Goal: Task Accomplishment & Management: Manage account settings

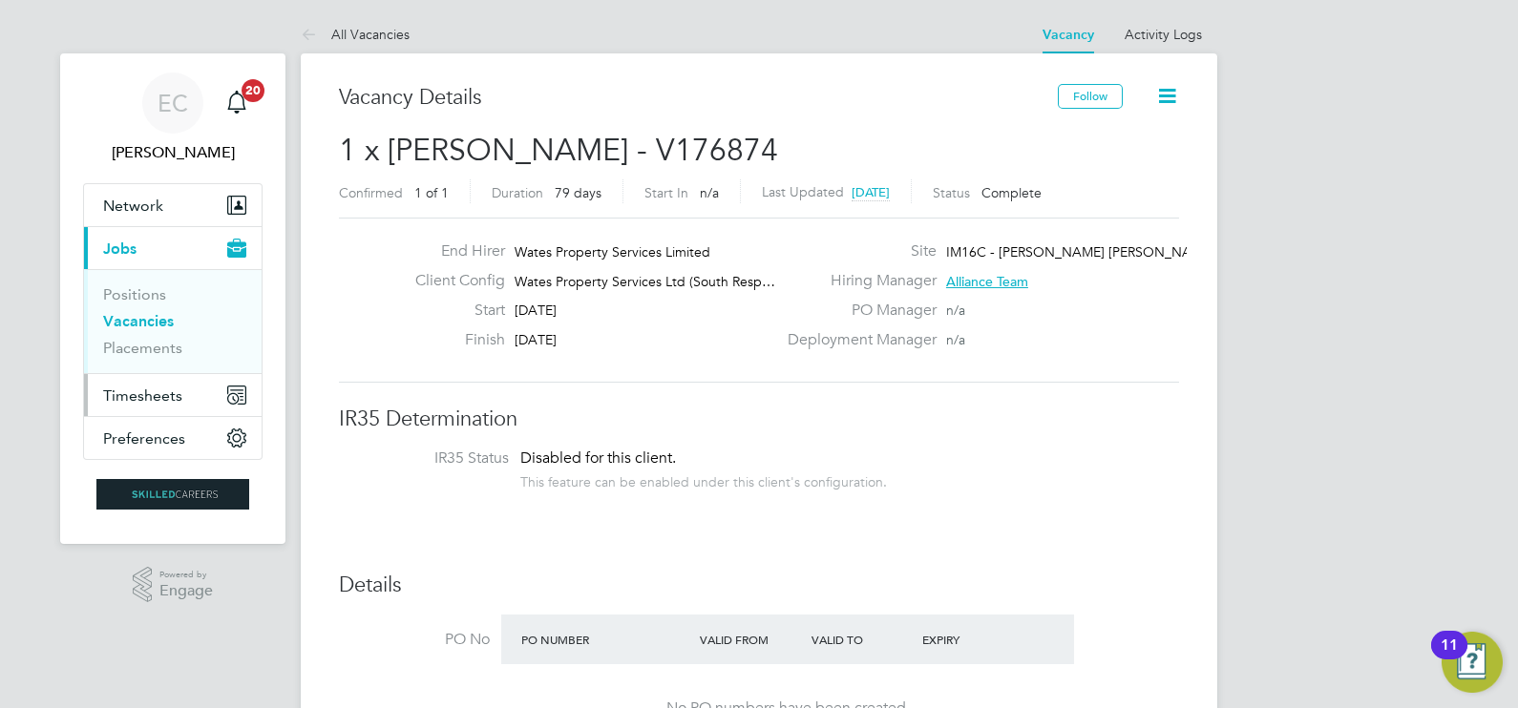
click at [131, 392] on span "Timesheets" at bounding box center [142, 396] width 79 height 18
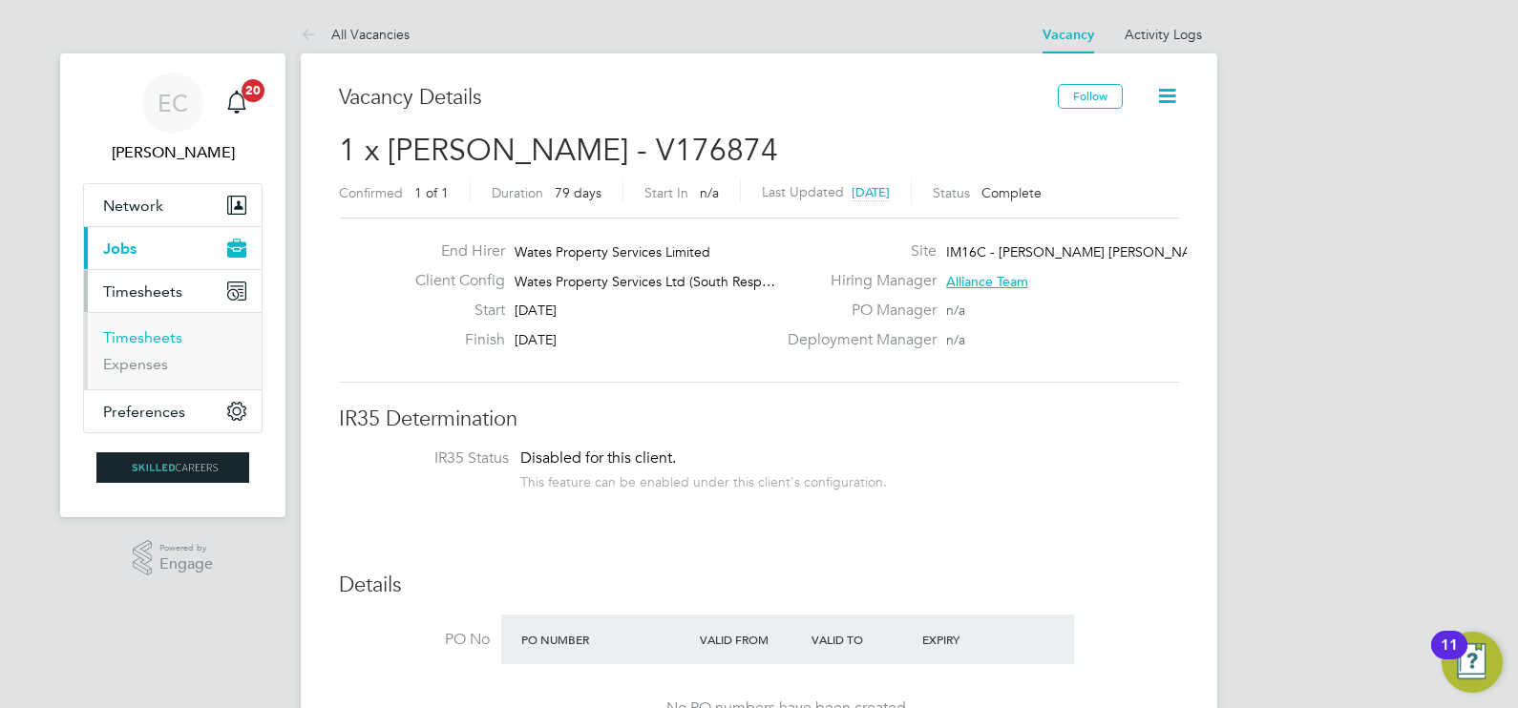
click at [162, 344] on link "Timesheets" at bounding box center [142, 337] width 79 height 18
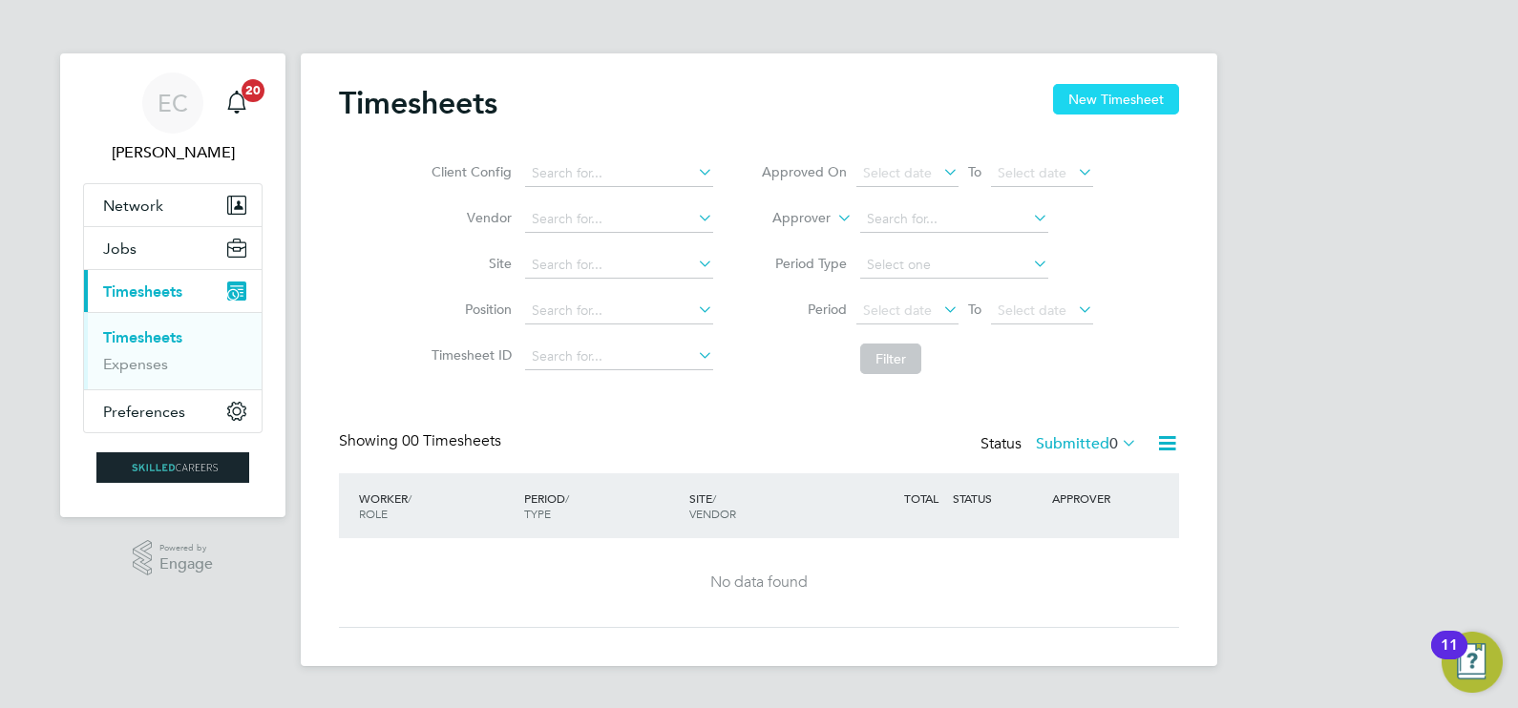
click at [1102, 86] on button "New Timesheet" at bounding box center [1116, 99] width 126 height 31
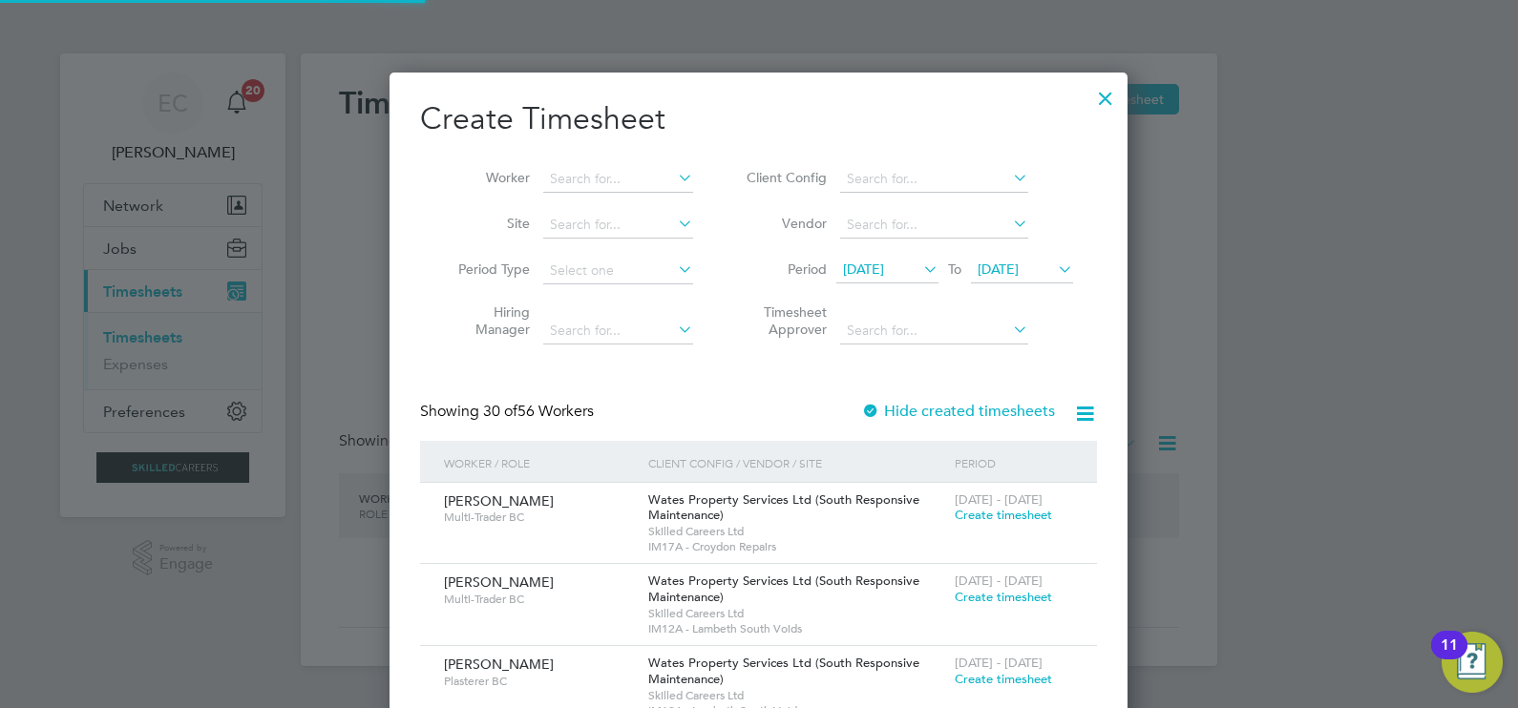
scroll to position [3401, 739]
click at [884, 271] on span "[DATE]" at bounding box center [863, 269] width 41 height 17
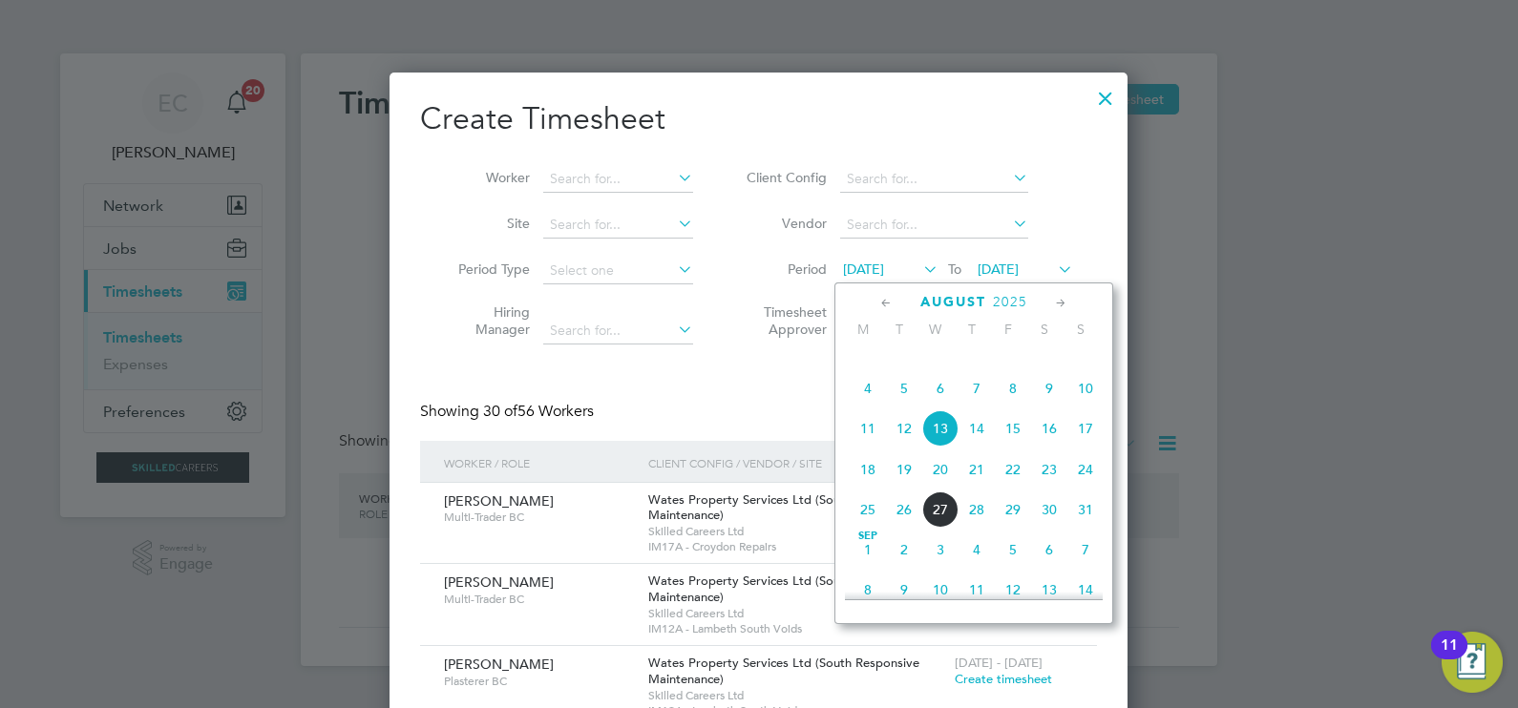
click at [1048, 488] on span "23" at bounding box center [1049, 469] width 36 height 36
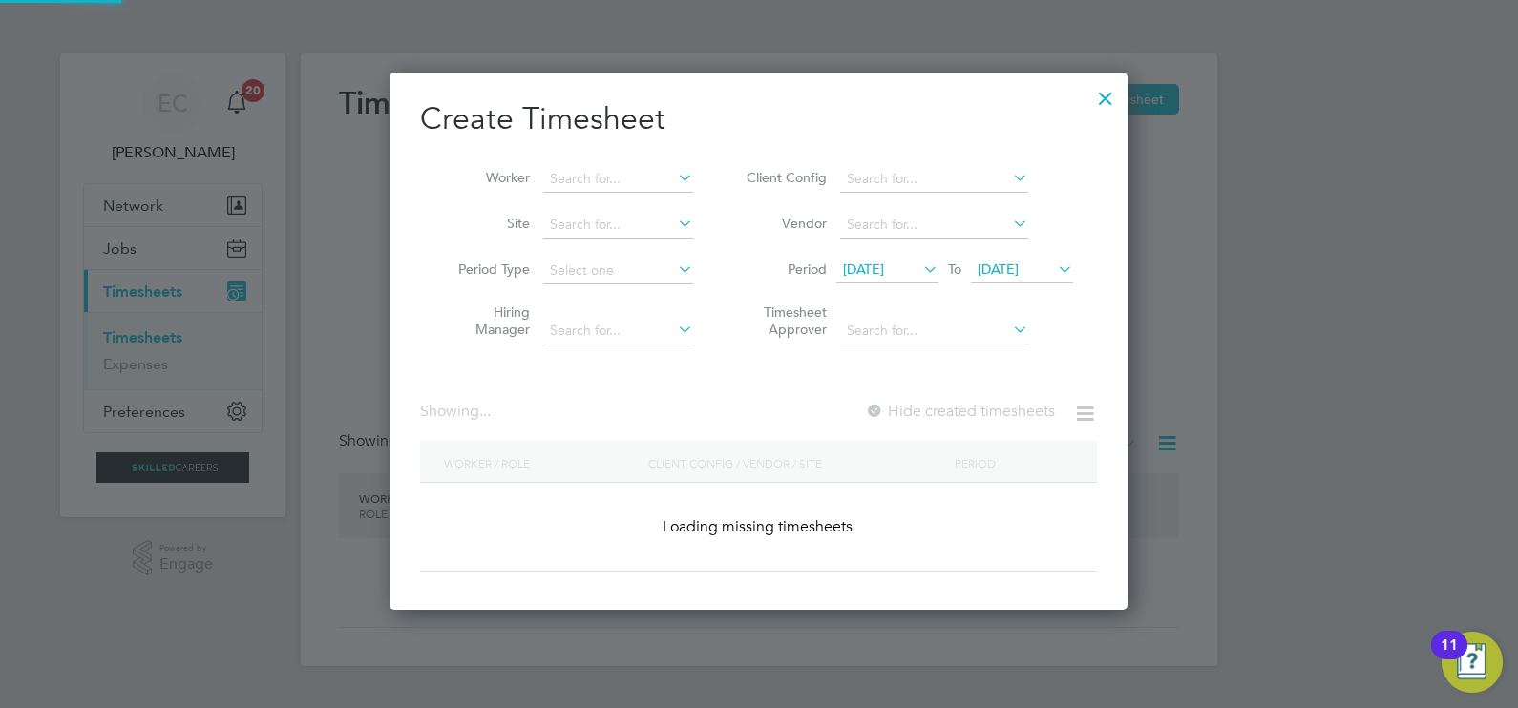
scroll to position [537, 739]
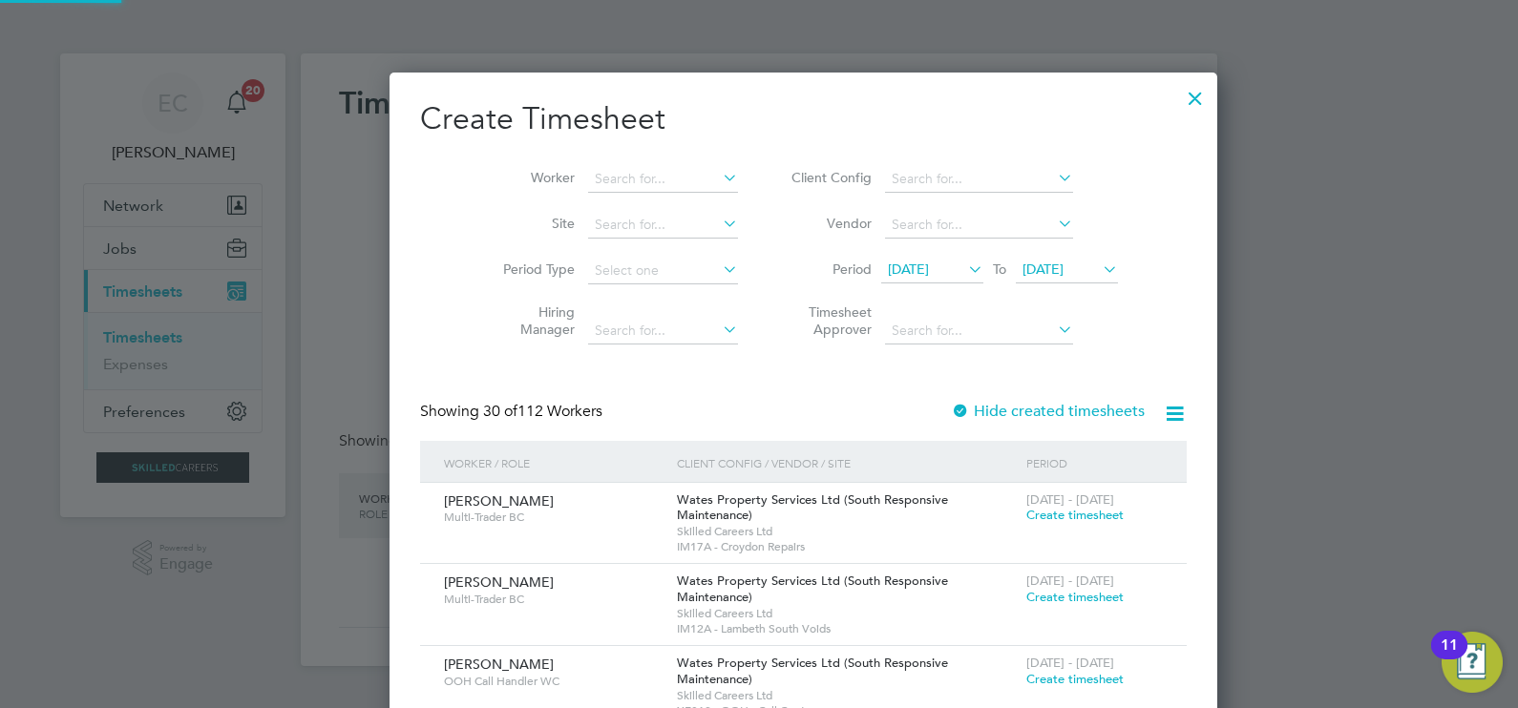
click at [1027, 276] on span "23 Aug 2025" at bounding box center [1042, 269] width 41 height 17
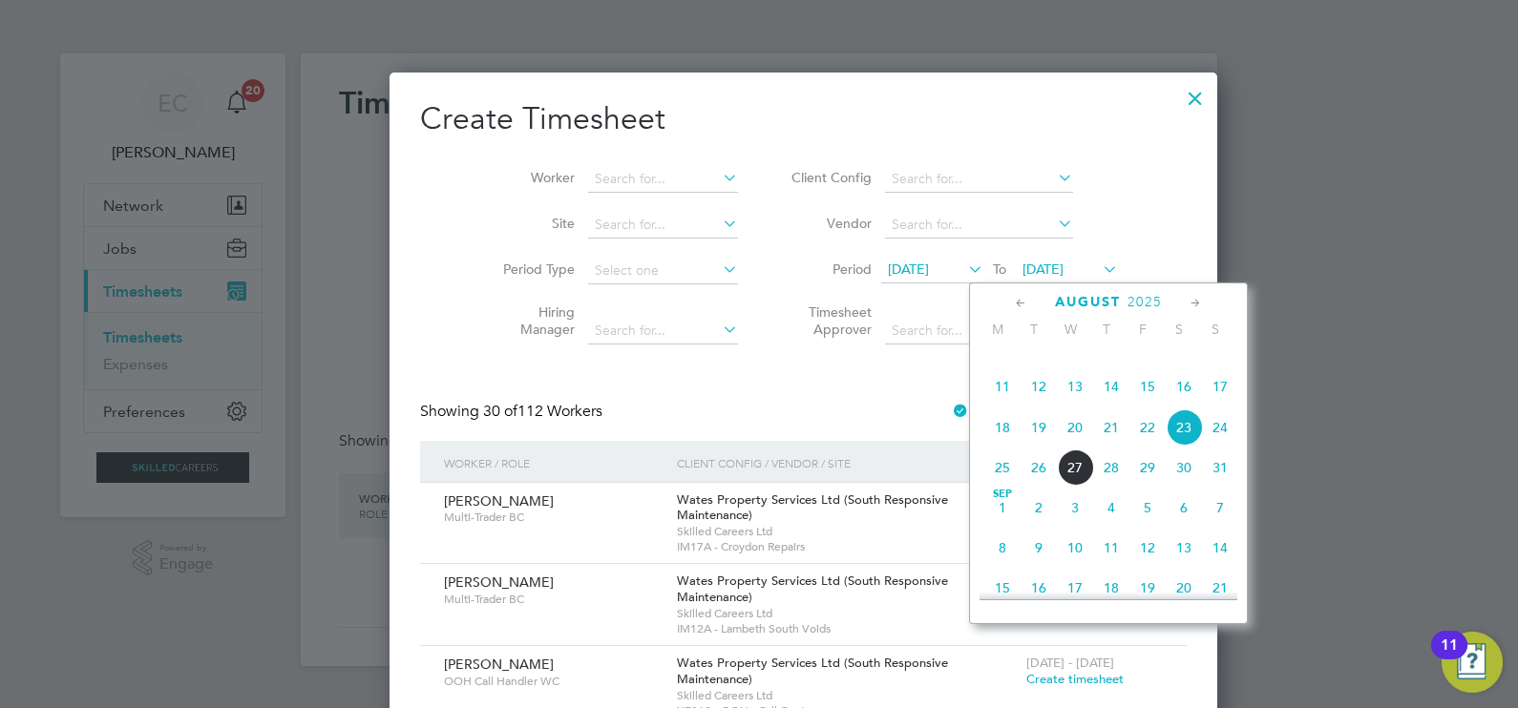
click at [1142, 486] on span "29" at bounding box center [1147, 468] width 36 height 36
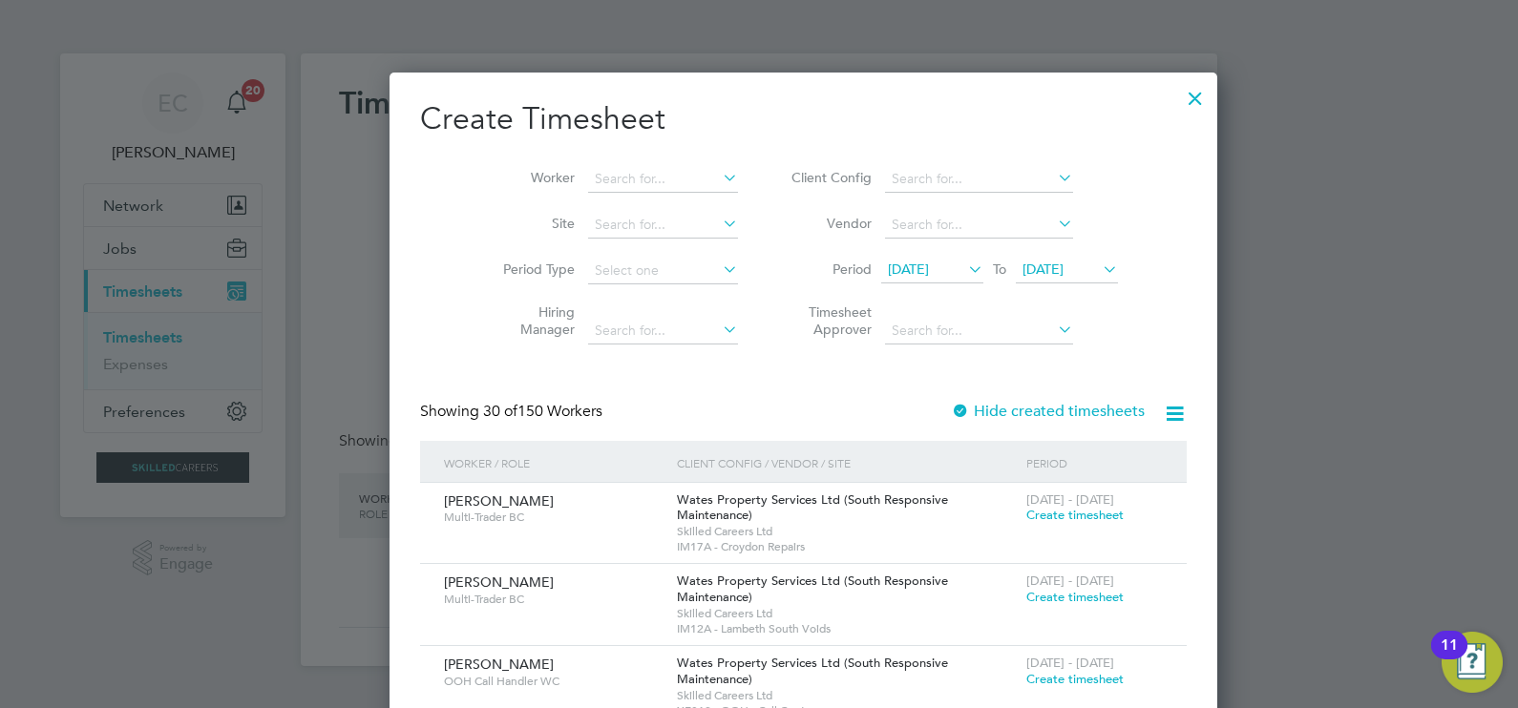
click at [1163, 409] on icon at bounding box center [1175, 414] width 24 height 24
click at [988, 449] on li "Download missing timesheets" at bounding box center [989, 458] width 207 height 27
click at [591, 175] on input at bounding box center [663, 179] width 150 height 27
click at [594, 192] on li "[PERSON_NAME]" at bounding box center [626, 205] width 166 height 26
type input "[PERSON_NAME]"
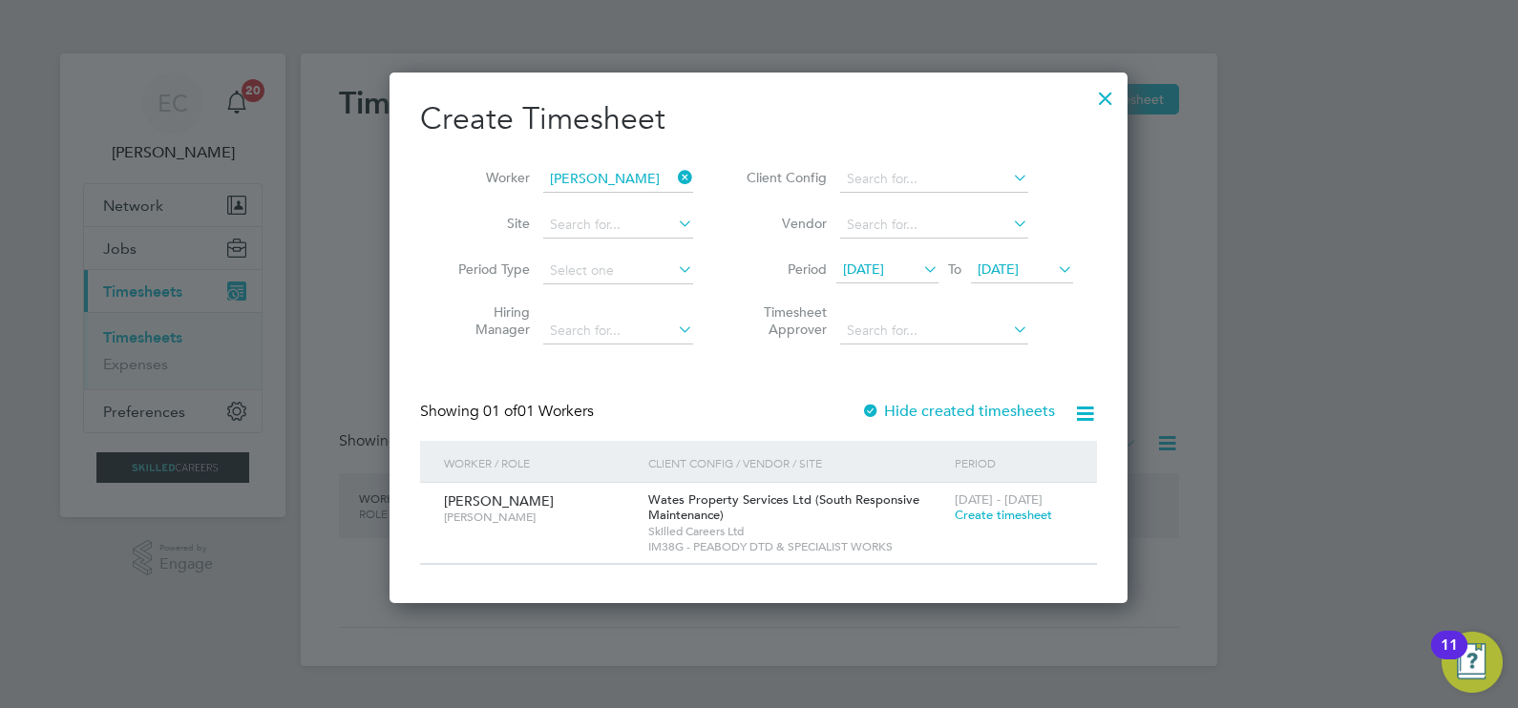
click at [931, 410] on label "Hide created timesheets" at bounding box center [958, 411] width 194 height 19
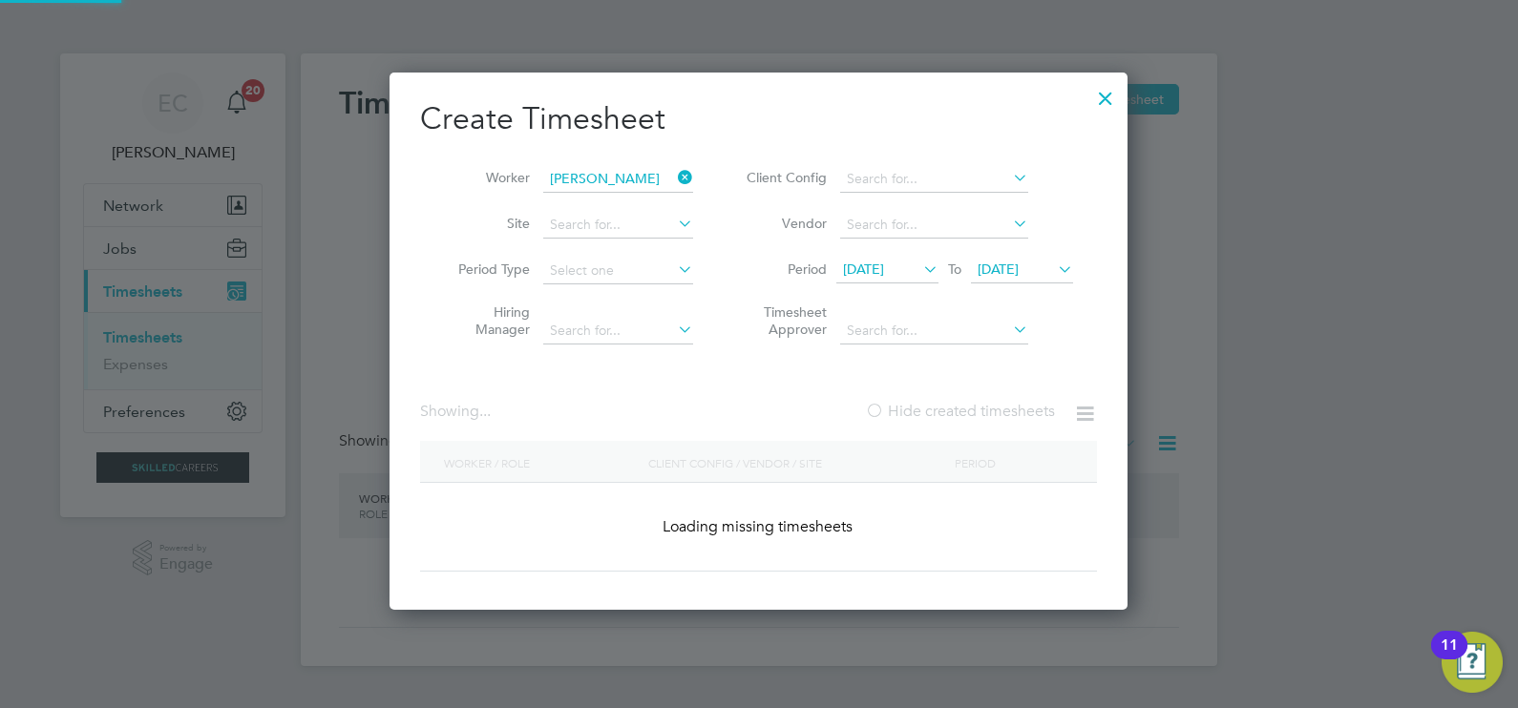
scroll to position [530, 739]
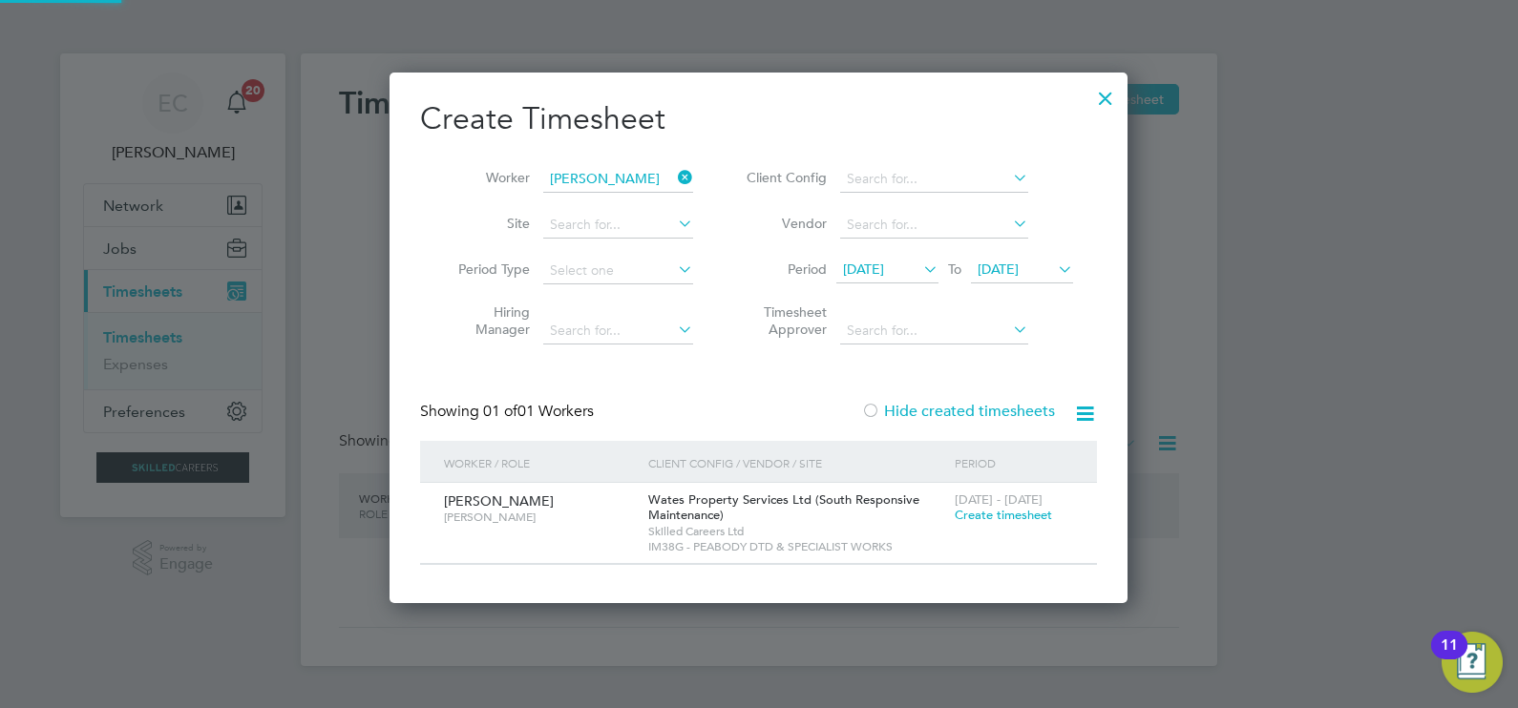
click at [931, 410] on label "Hide created timesheets" at bounding box center [958, 411] width 194 height 19
click at [884, 269] on span "23 Aug 2025" at bounding box center [863, 269] width 41 height 17
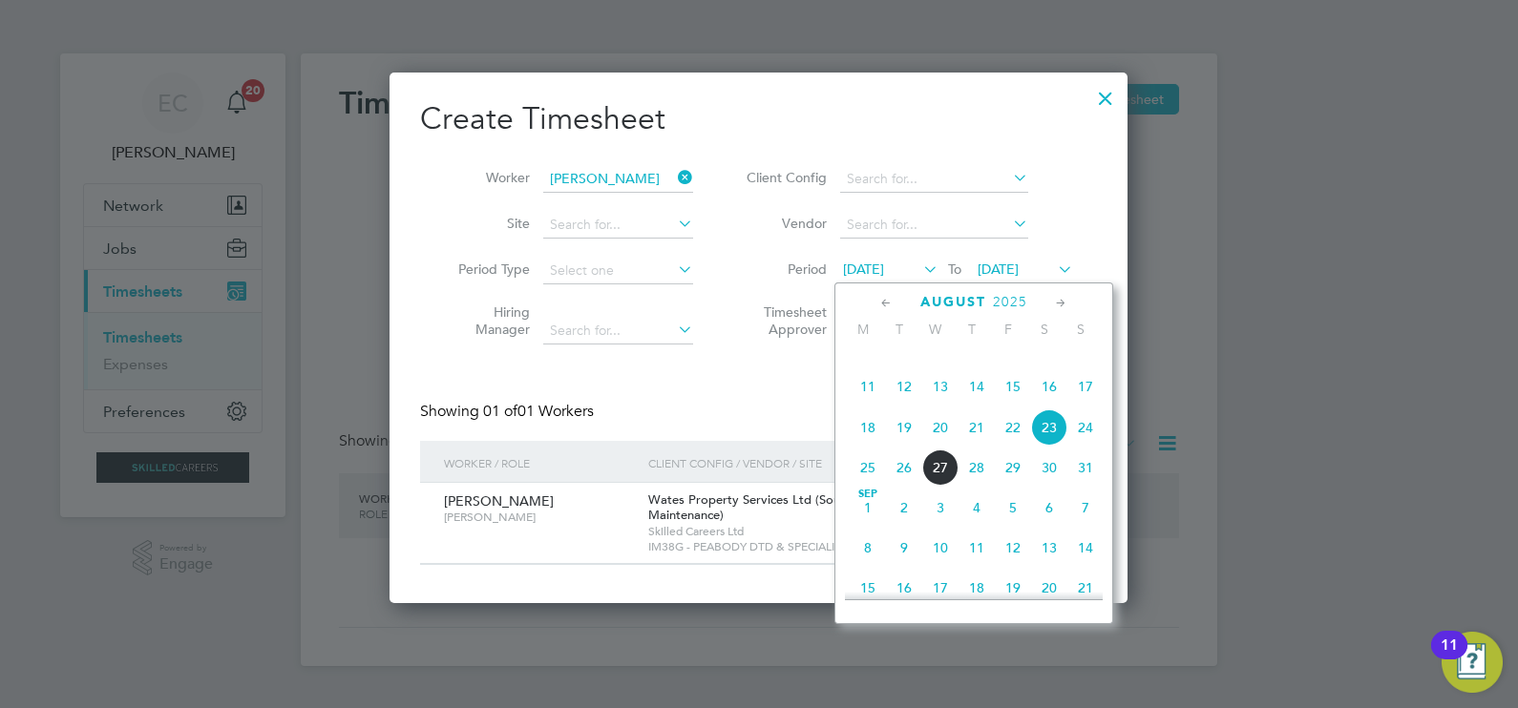
click at [875, 402] on span "11" at bounding box center [867, 386] width 36 height 36
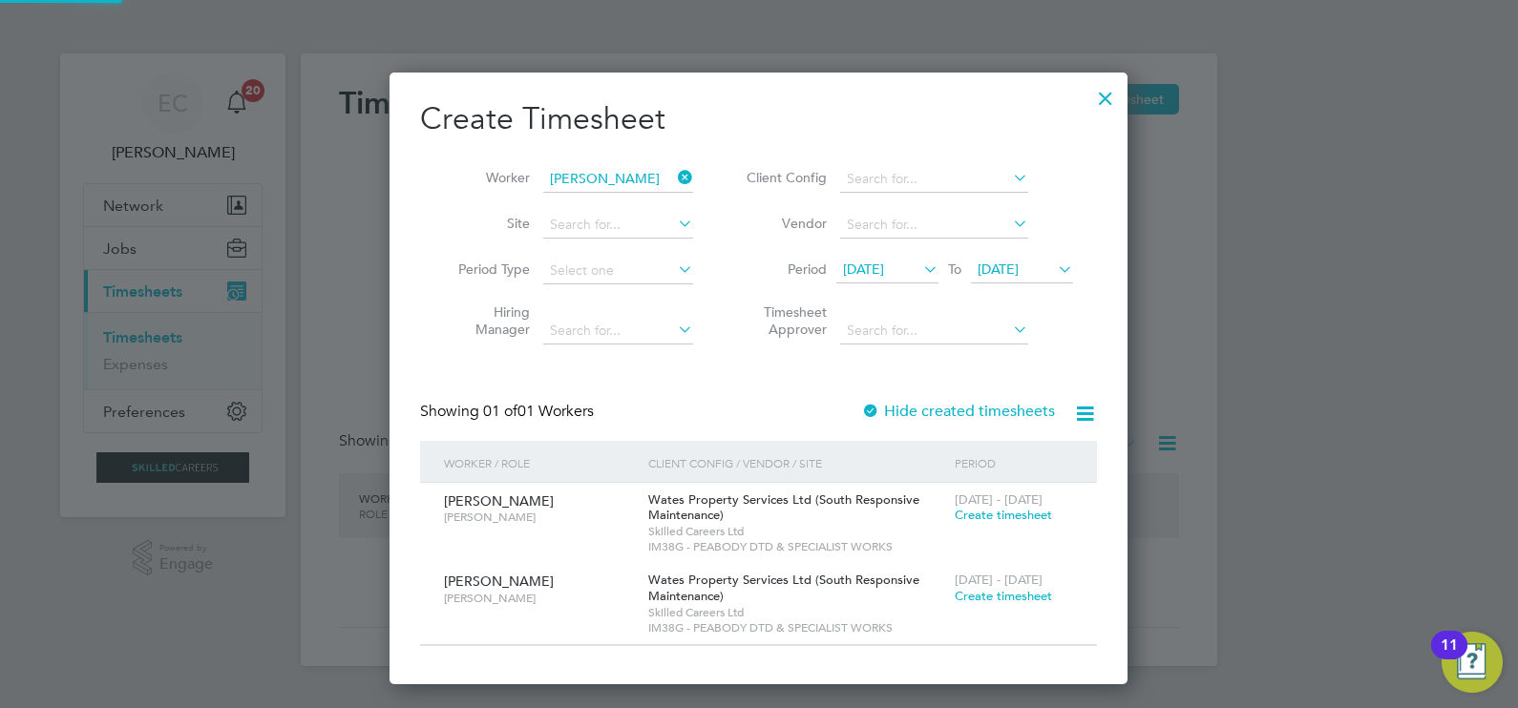
scroll to position [612, 739]
click at [916, 416] on label "Hide created timesheets" at bounding box center [958, 411] width 194 height 19
click at [915, 411] on label "Hide created timesheets" at bounding box center [958, 411] width 194 height 19
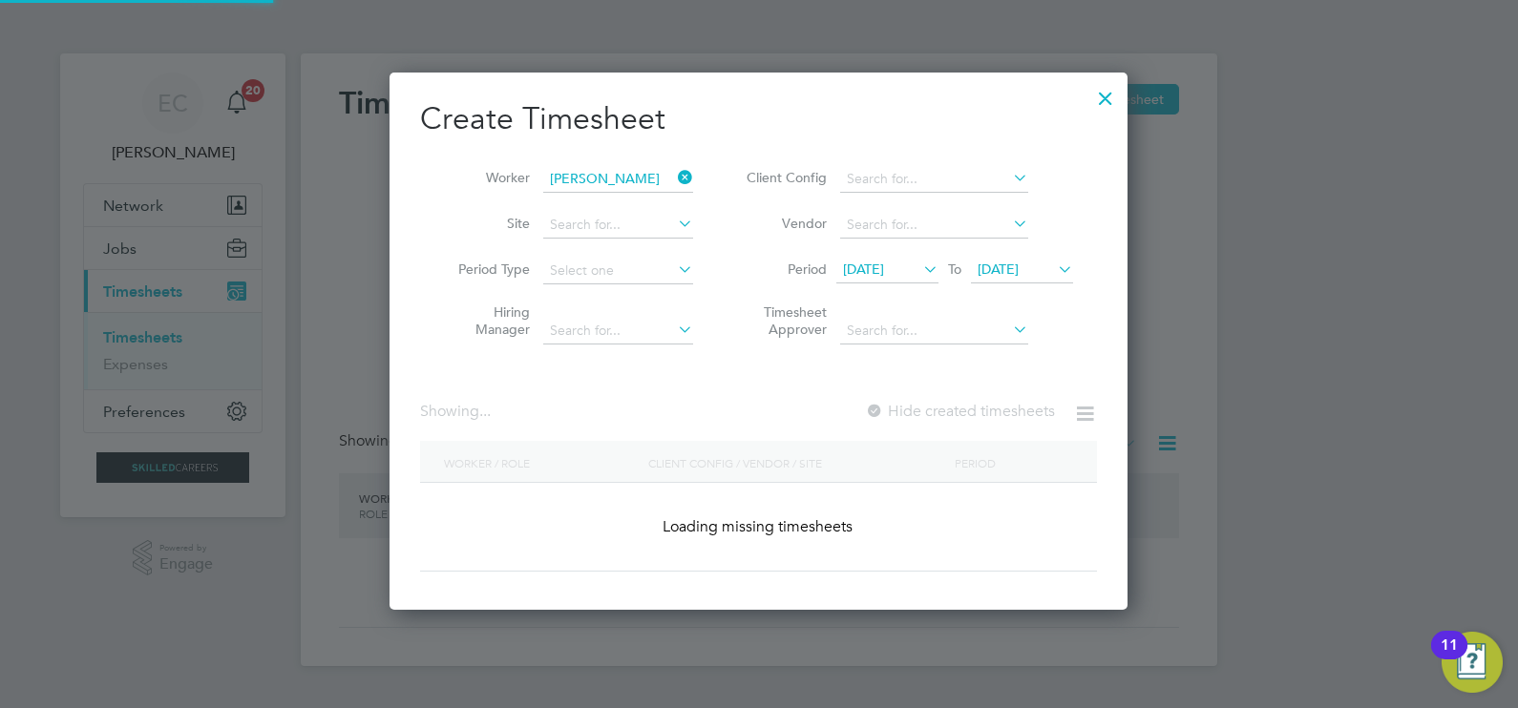
scroll to position [693, 739]
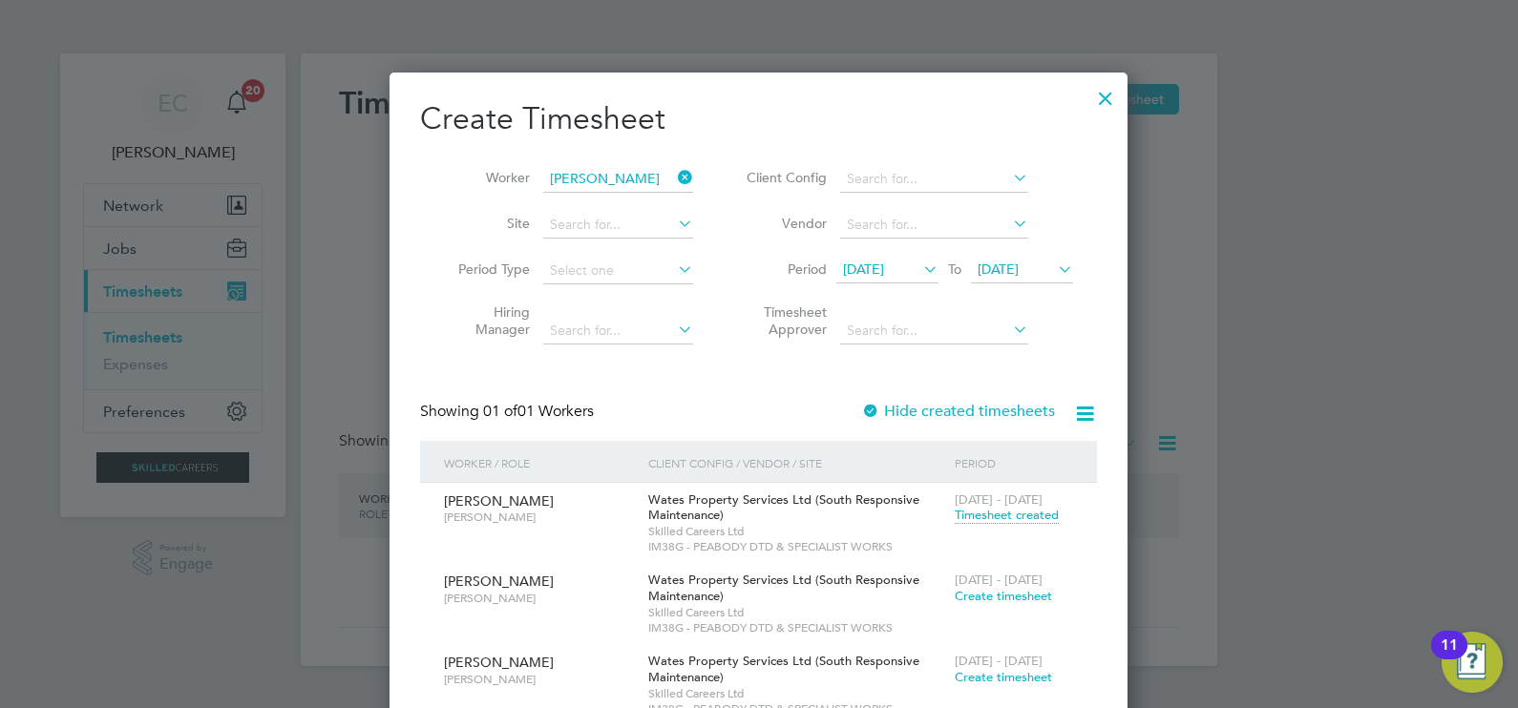
click at [912, 258] on span "11 Aug 2025" at bounding box center [887, 271] width 102 height 26
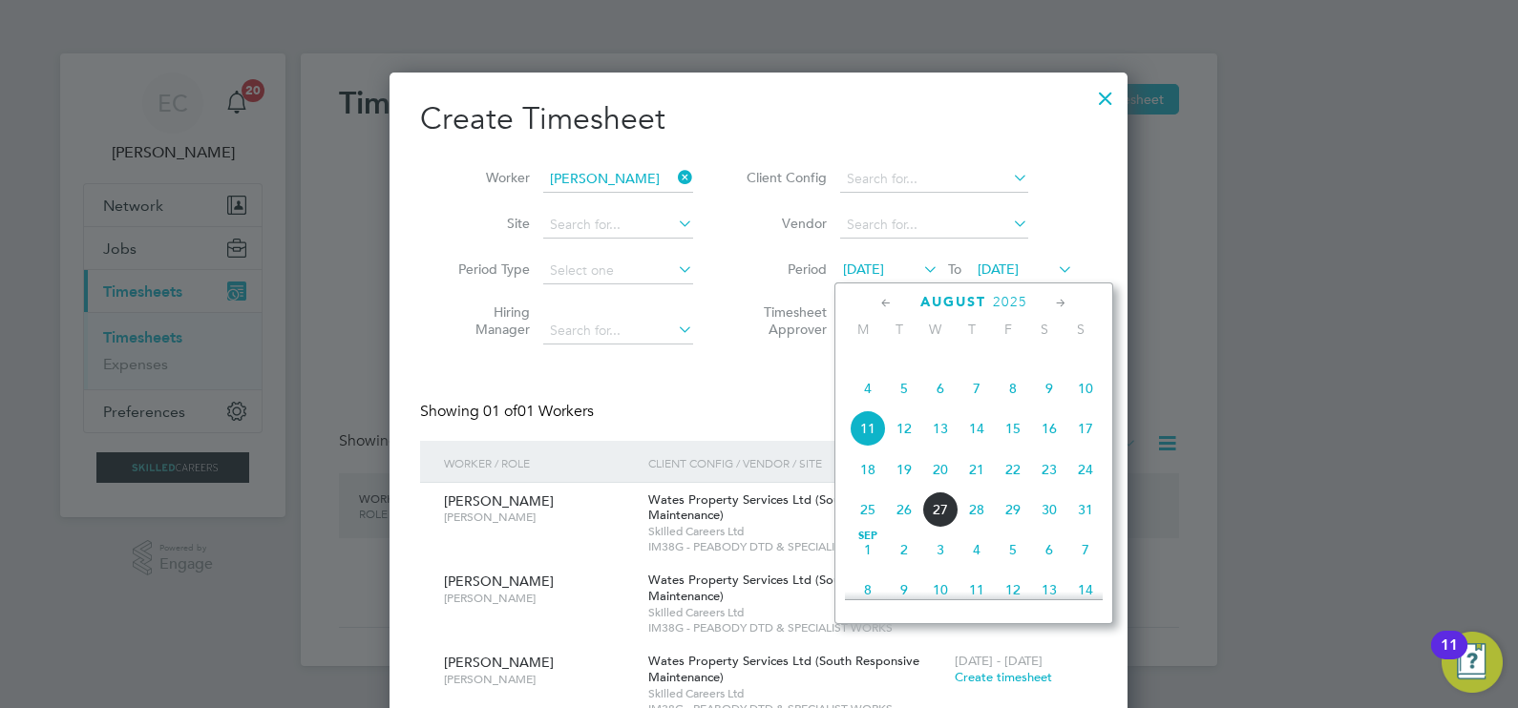
click at [869, 407] on span "4" at bounding box center [867, 388] width 36 height 36
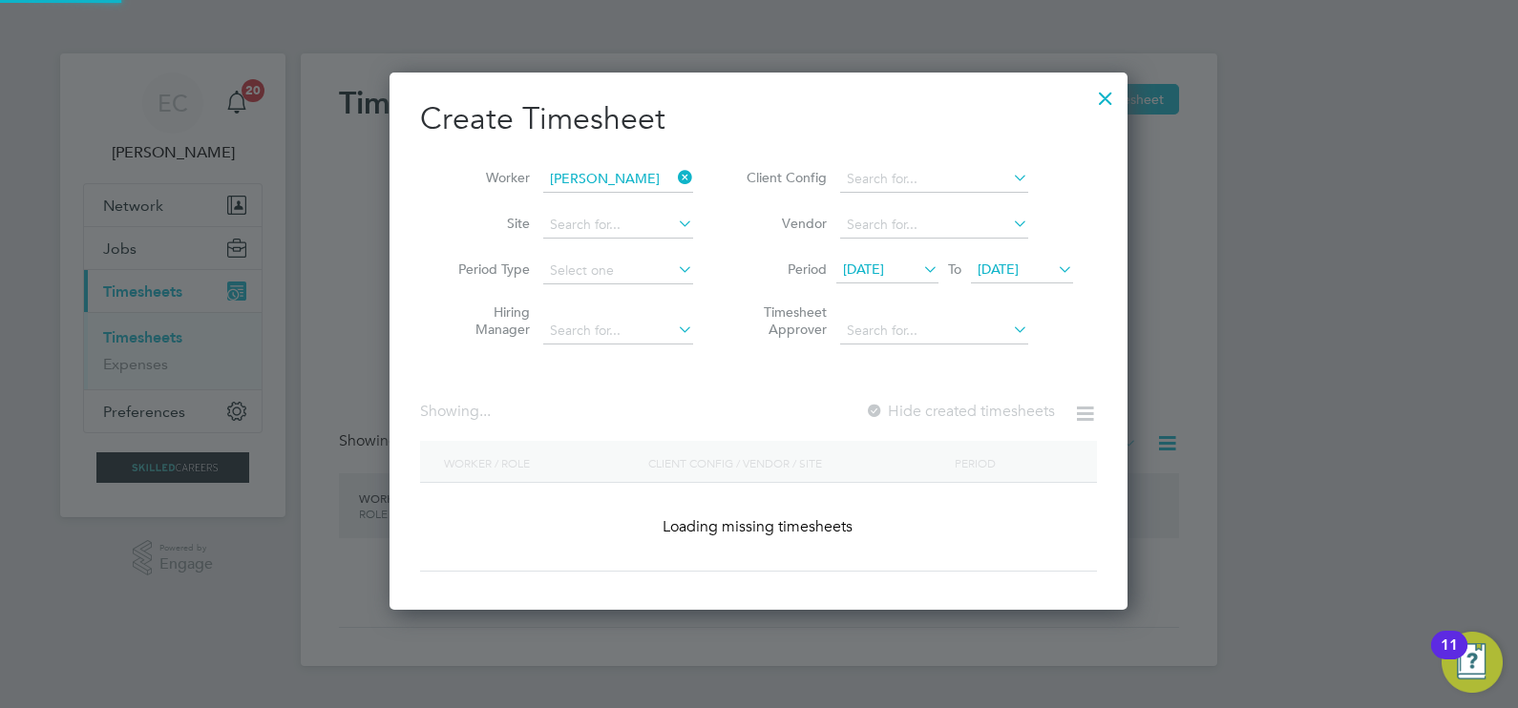
scroll to position [612, 739]
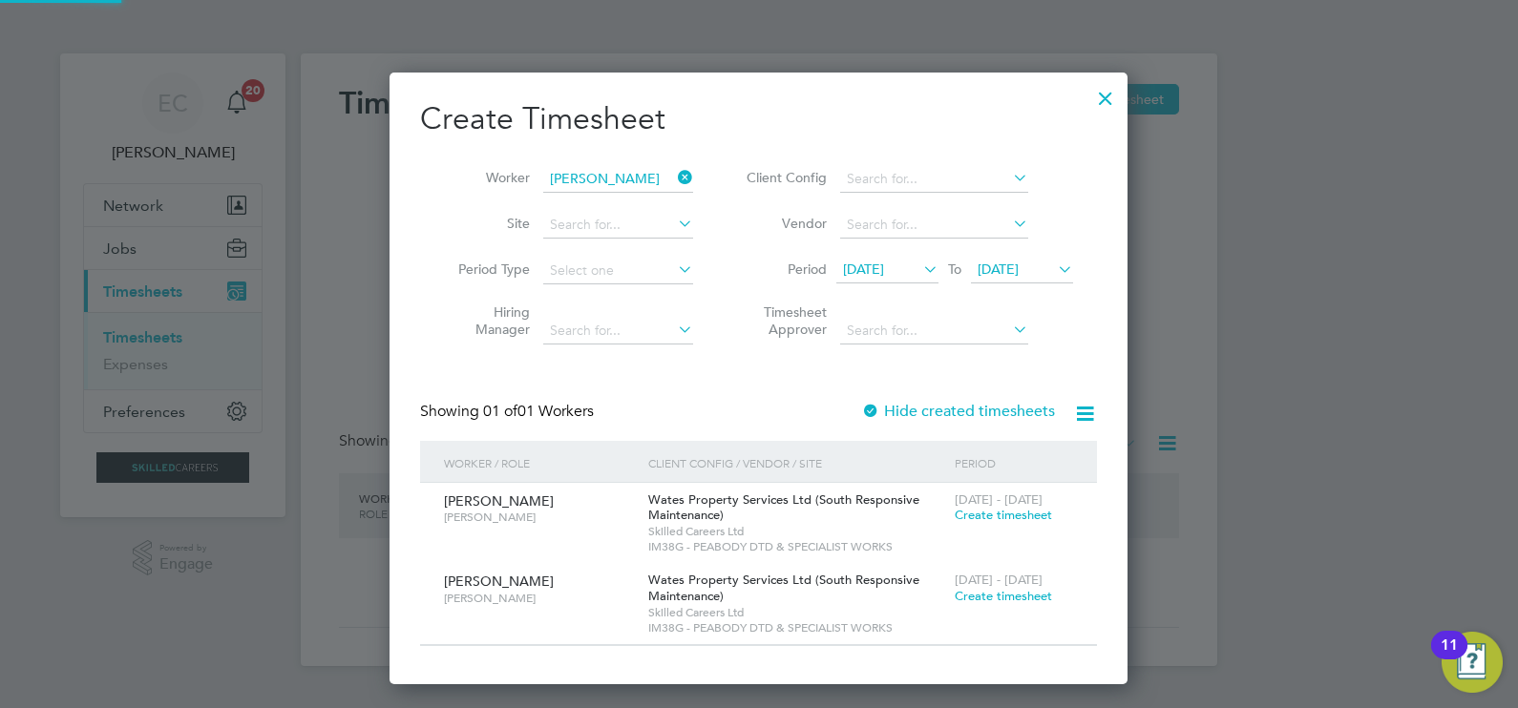
click at [964, 409] on label "Hide created timesheets" at bounding box center [958, 411] width 194 height 19
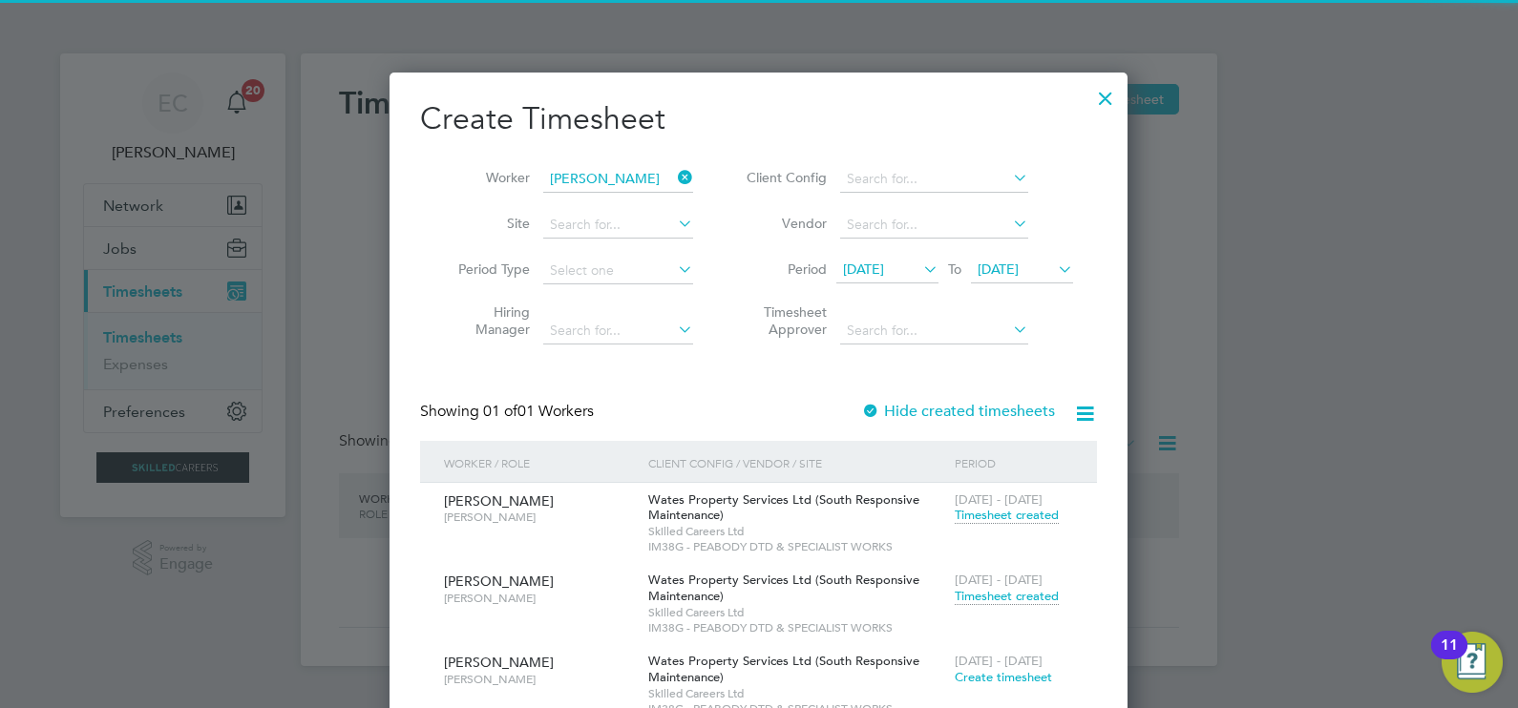
scroll to position [774, 739]
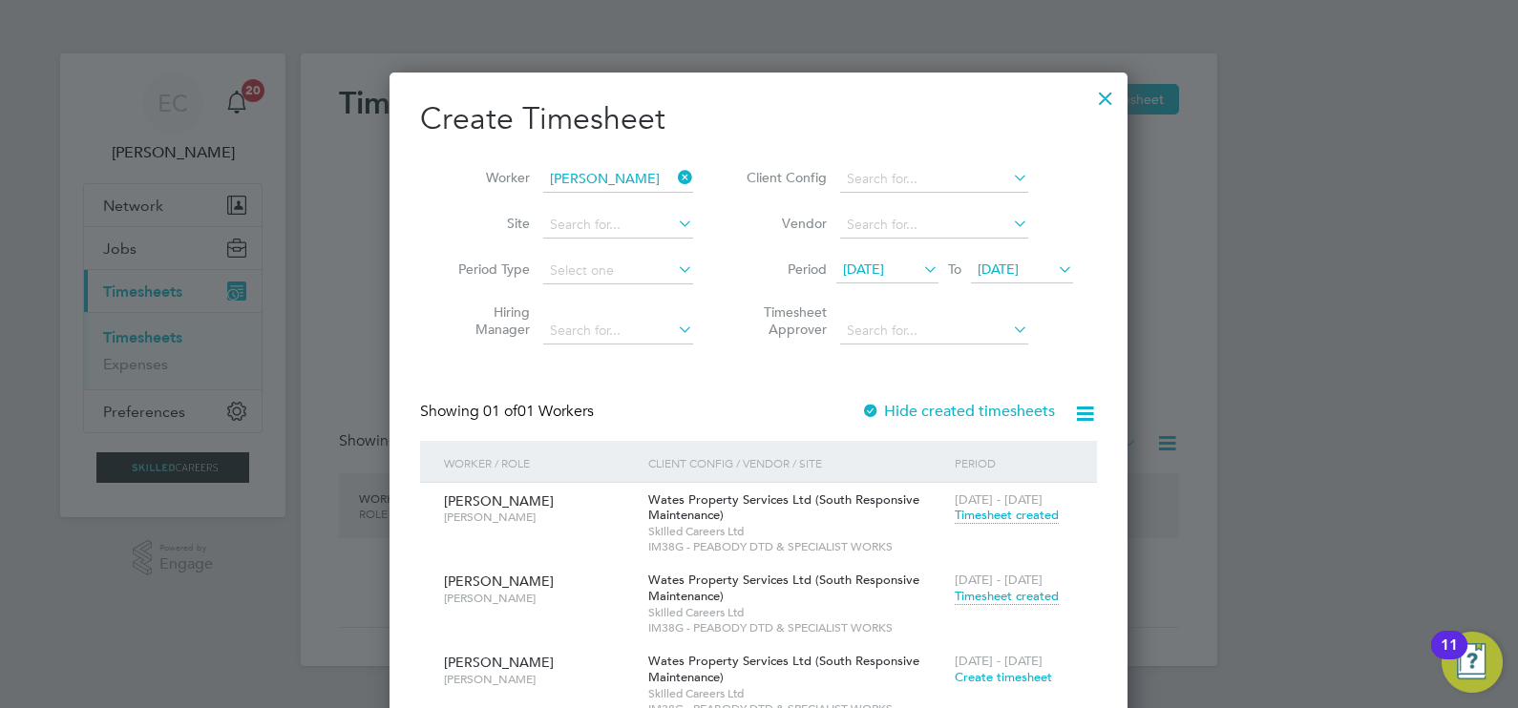
click at [1008, 598] on span "Timesheet created" at bounding box center [1006, 596] width 104 height 17
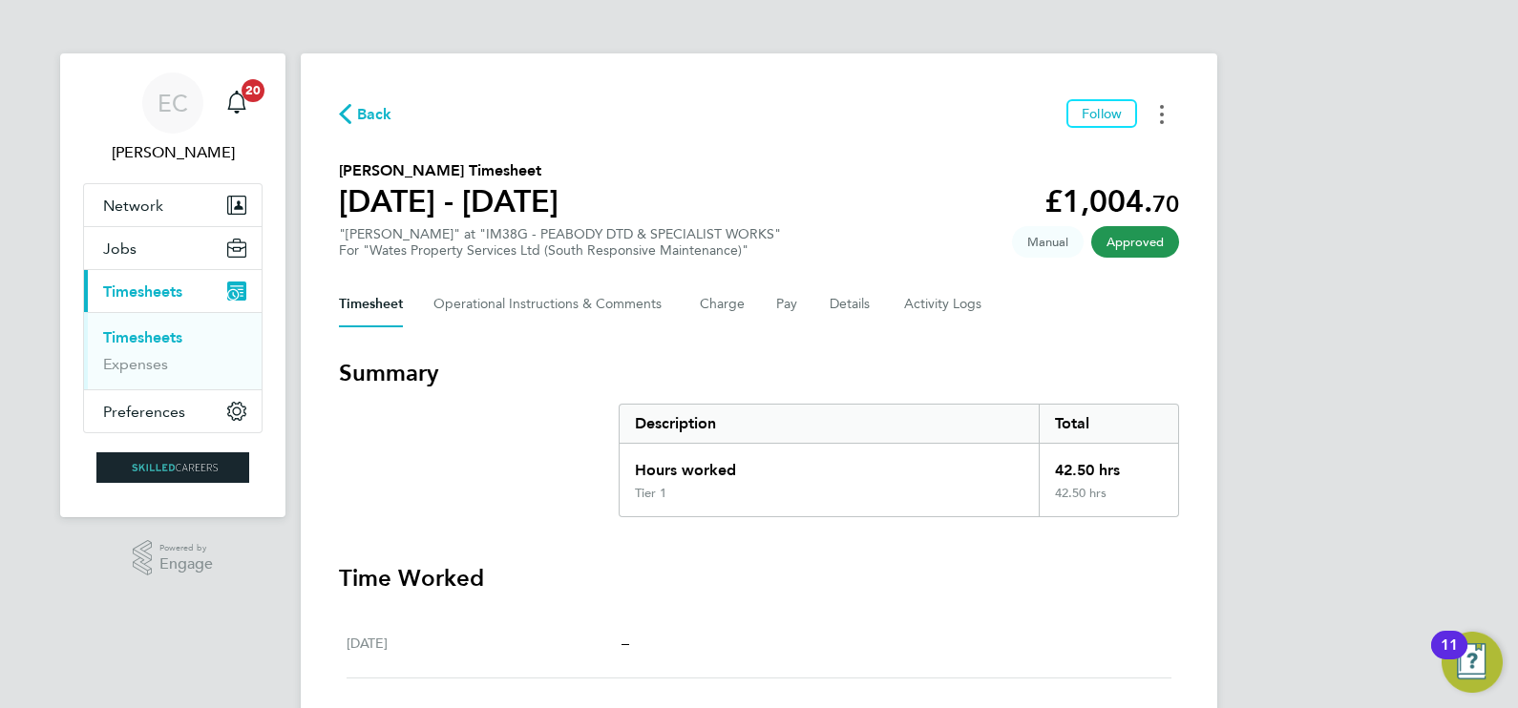
click at [1169, 107] on button "Timesheets Menu" at bounding box center [1161, 114] width 34 height 30
click at [1102, 141] on link "Download timesheet" at bounding box center [1064, 156] width 229 height 38
click at [1173, 124] on button "Timesheets Menu" at bounding box center [1161, 114] width 34 height 30
click at [1072, 159] on link "Download timesheet" at bounding box center [1064, 156] width 229 height 38
click at [754, 166] on section "Cornel Danila's Timesheet 09 - 15 Aug 2025 £1,004. 70 "Carpenter BC" at "IM38G …" at bounding box center [759, 208] width 840 height 99
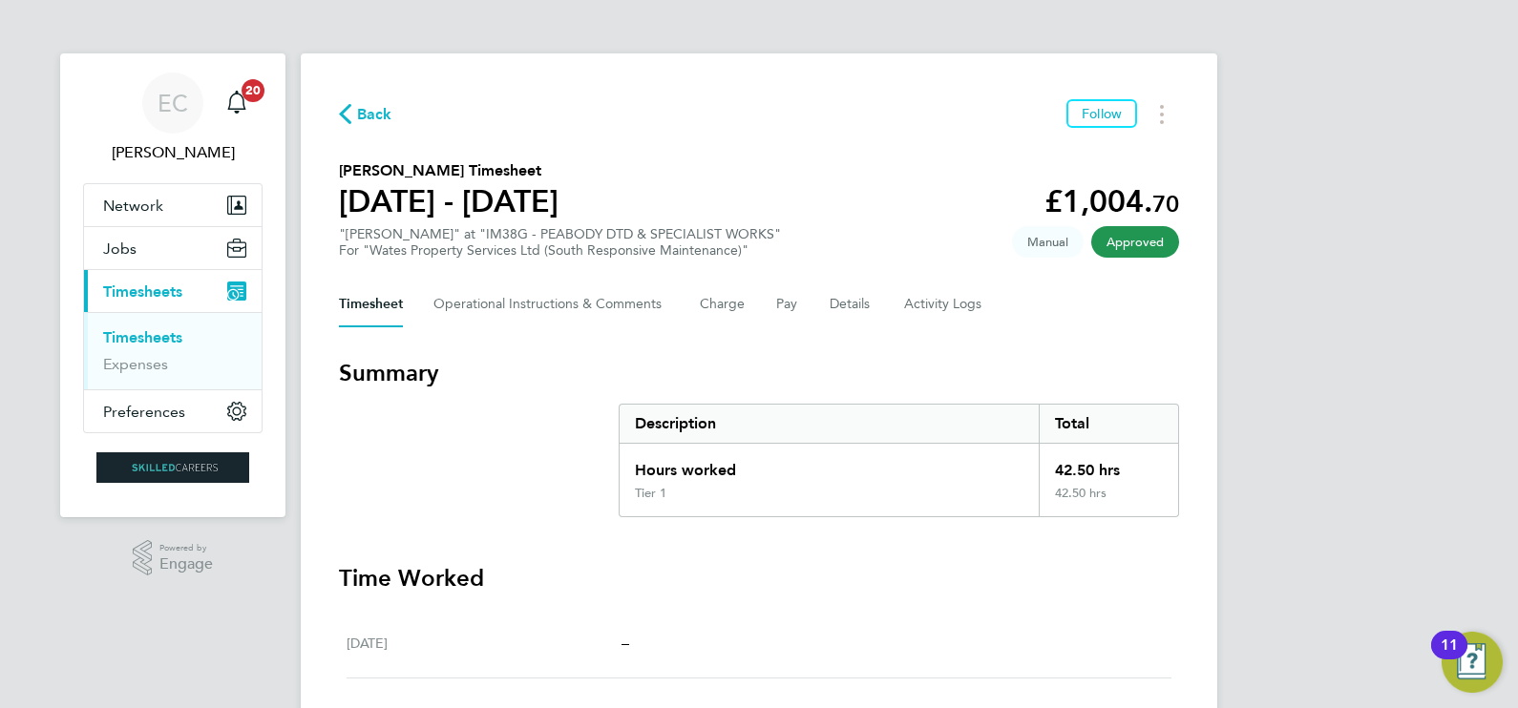
drag, startPoint x: 152, startPoint y: 339, endPoint x: 278, endPoint y: 315, distance: 128.2
click at [153, 339] on link "Timesheets" at bounding box center [142, 337] width 79 height 18
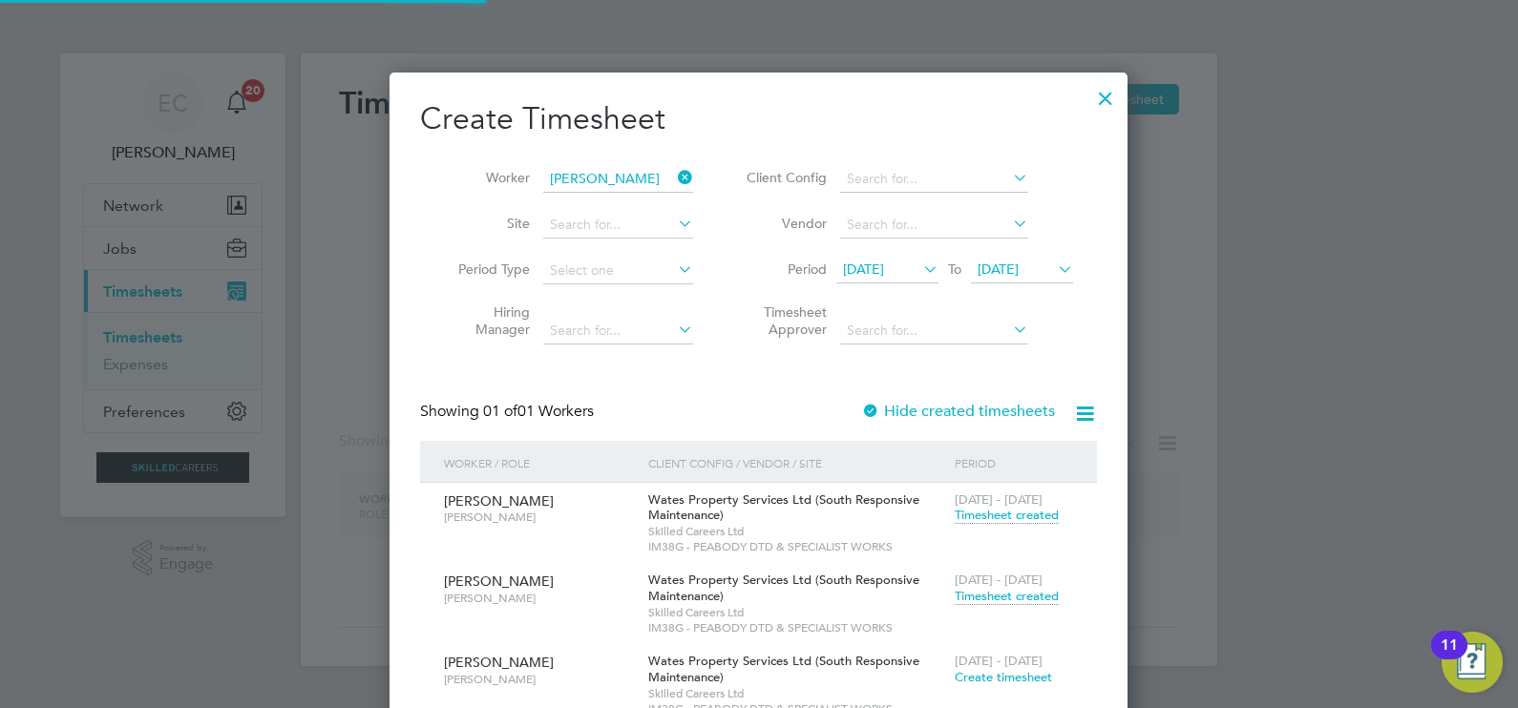
scroll to position [774, 739]
click at [674, 177] on icon at bounding box center [674, 177] width 0 height 27
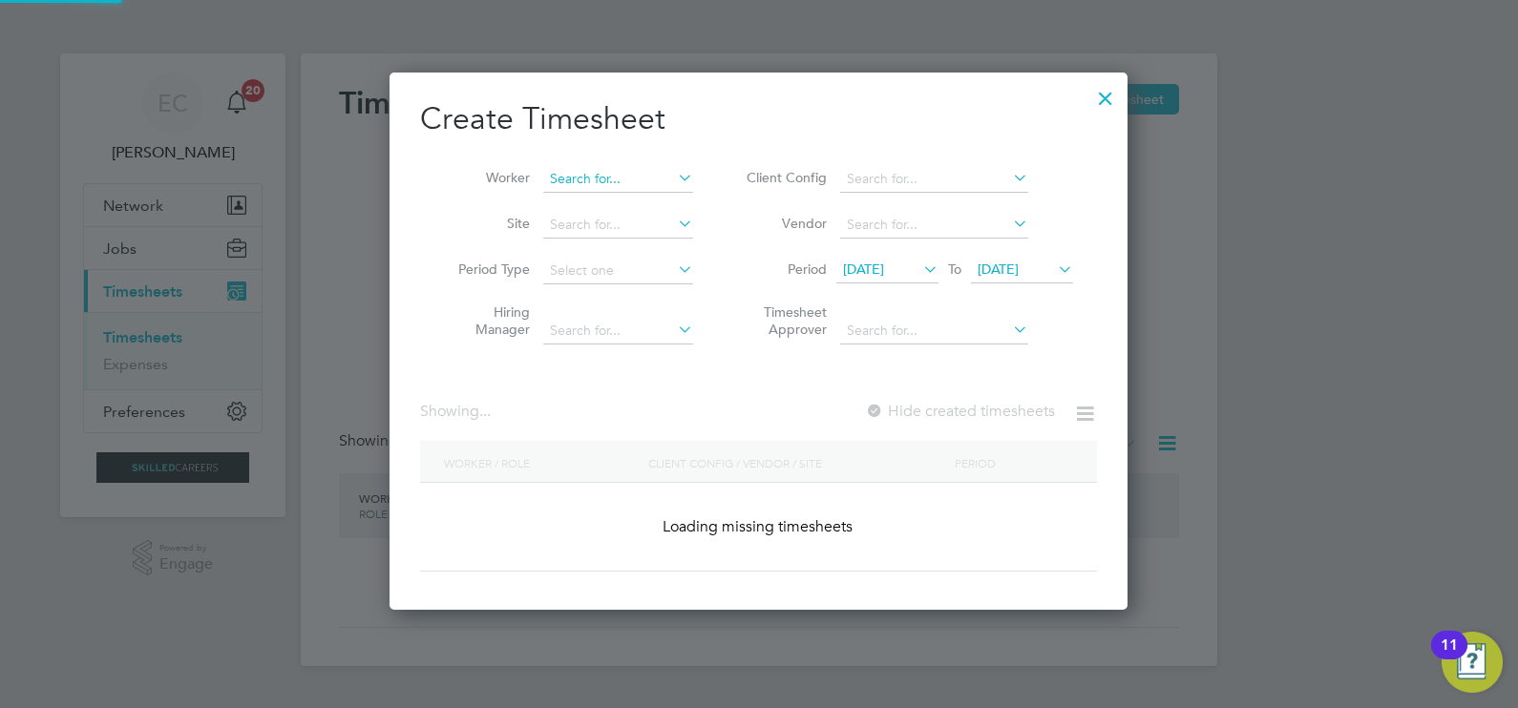
scroll to position [537, 739]
click at [647, 178] on input at bounding box center [618, 179] width 150 height 27
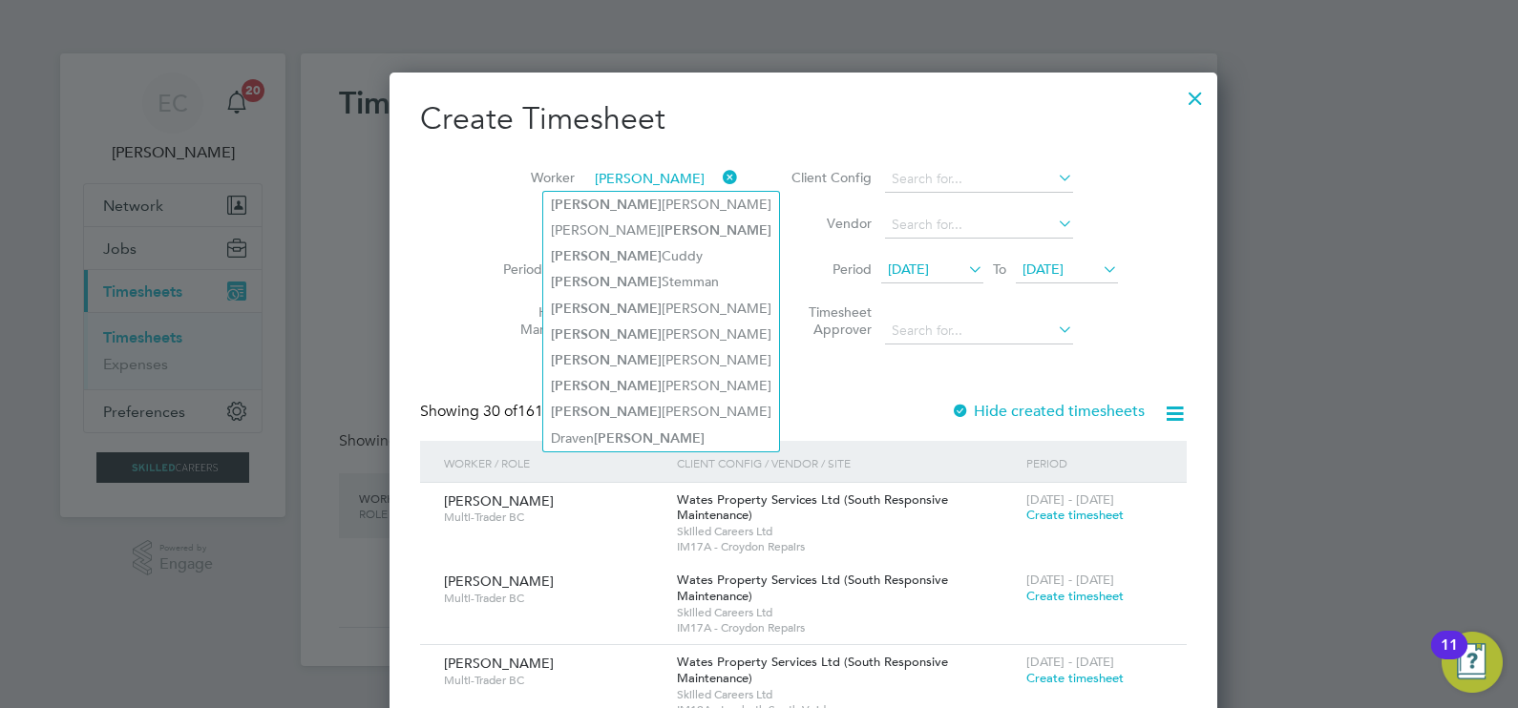
click at [588, 175] on input "scott" at bounding box center [663, 179] width 150 height 27
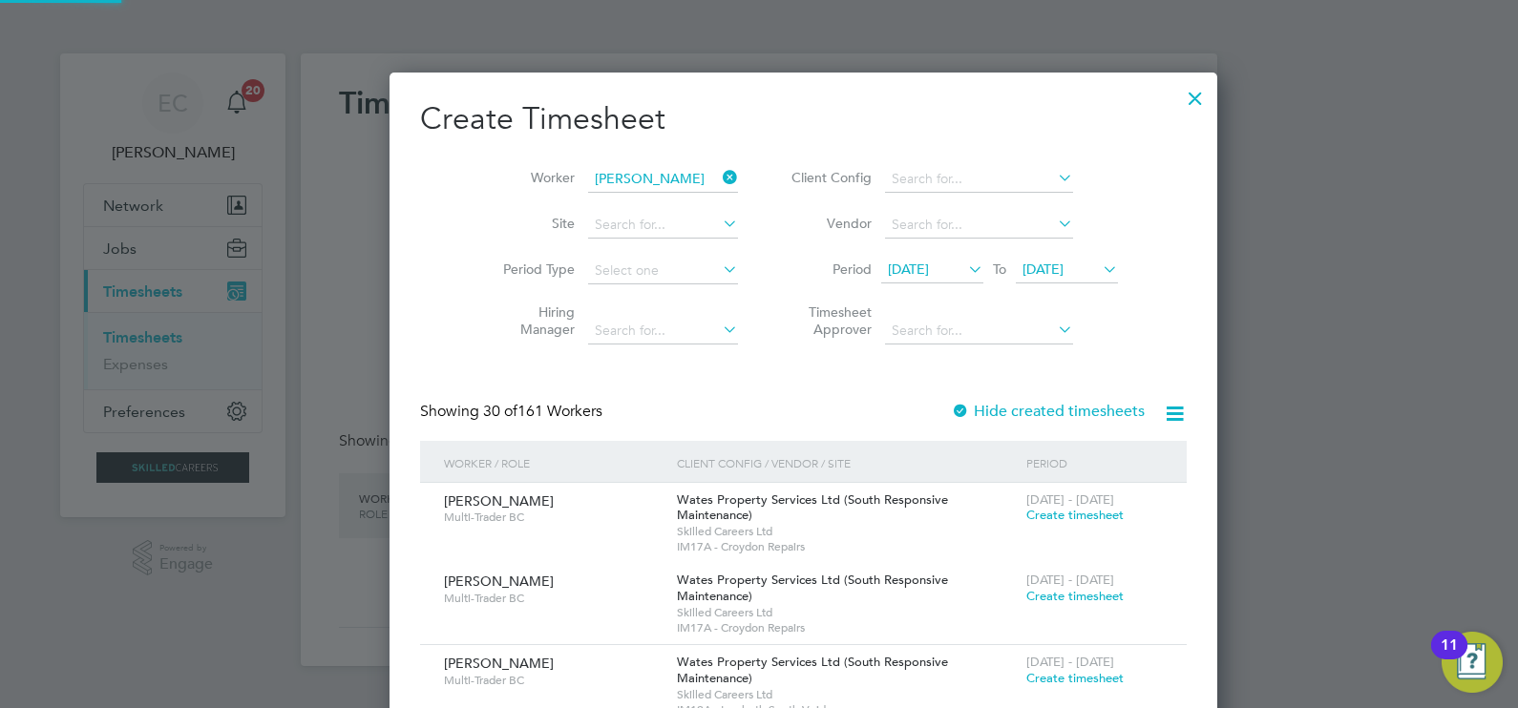
click at [599, 204] on b "Scott" at bounding box center [639, 205] width 111 height 16
type input "[PERSON_NAME]"
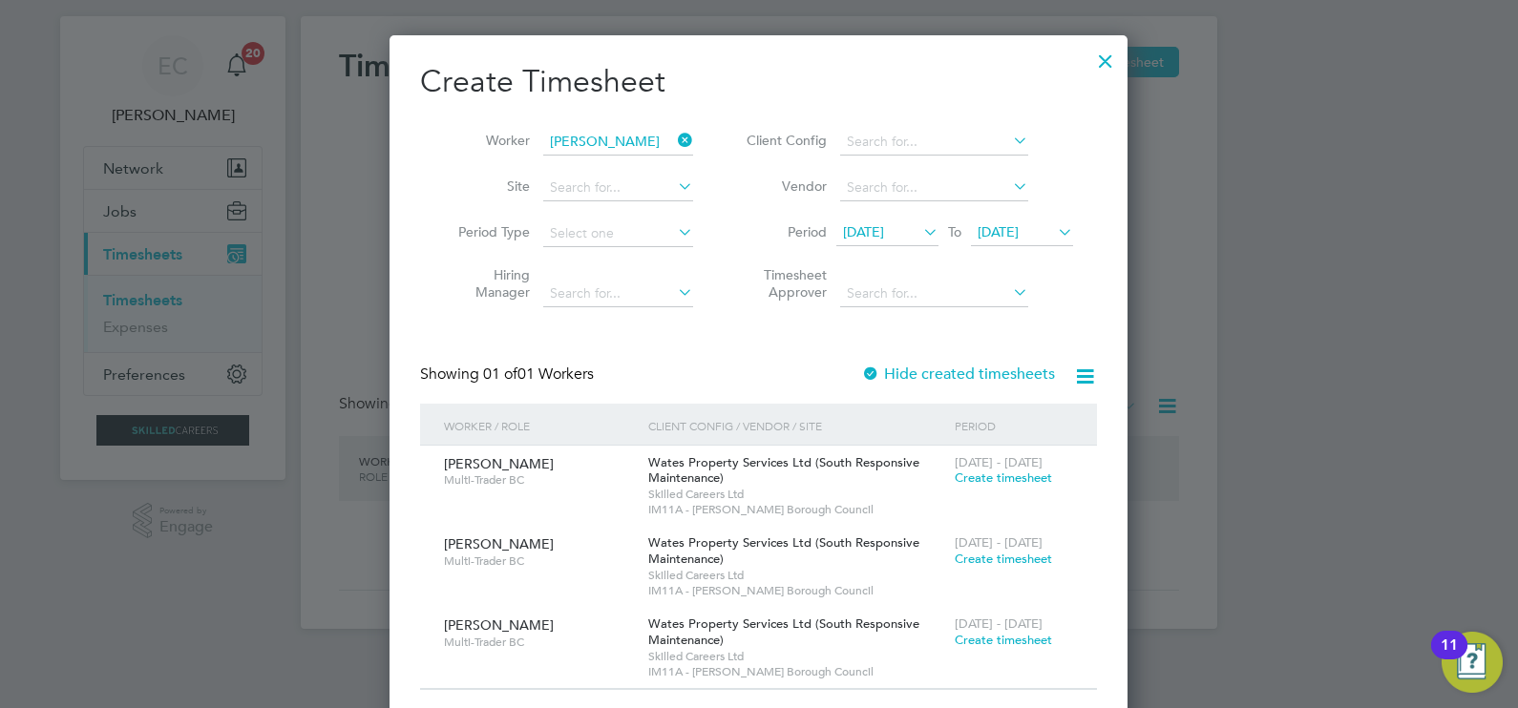
scroll to position [55, 0]
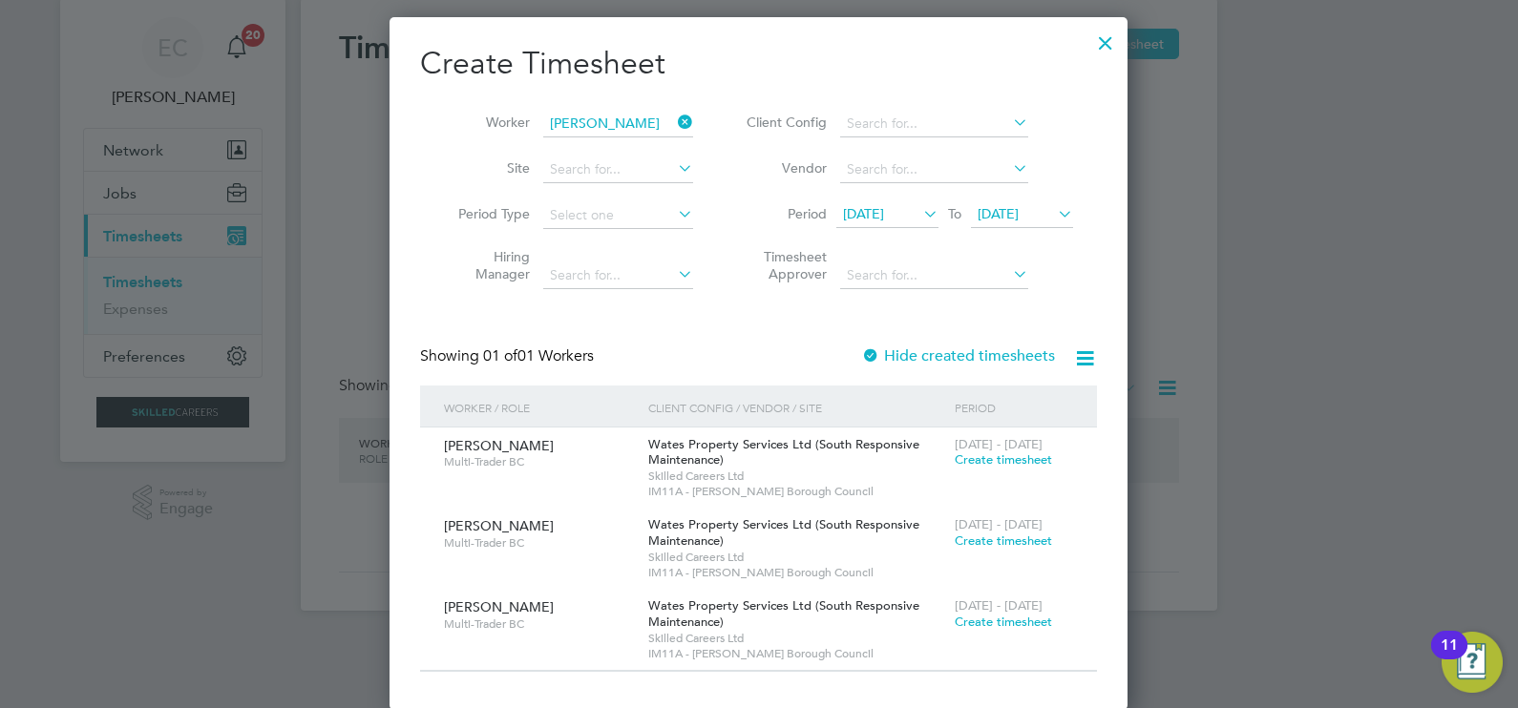
click at [921, 352] on label "Hide created timesheets" at bounding box center [958, 355] width 194 height 19
click at [952, 387] on div "Period" at bounding box center [1014, 408] width 128 height 44
click at [953, 359] on label "Hide created timesheets" at bounding box center [958, 355] width 194 height 19
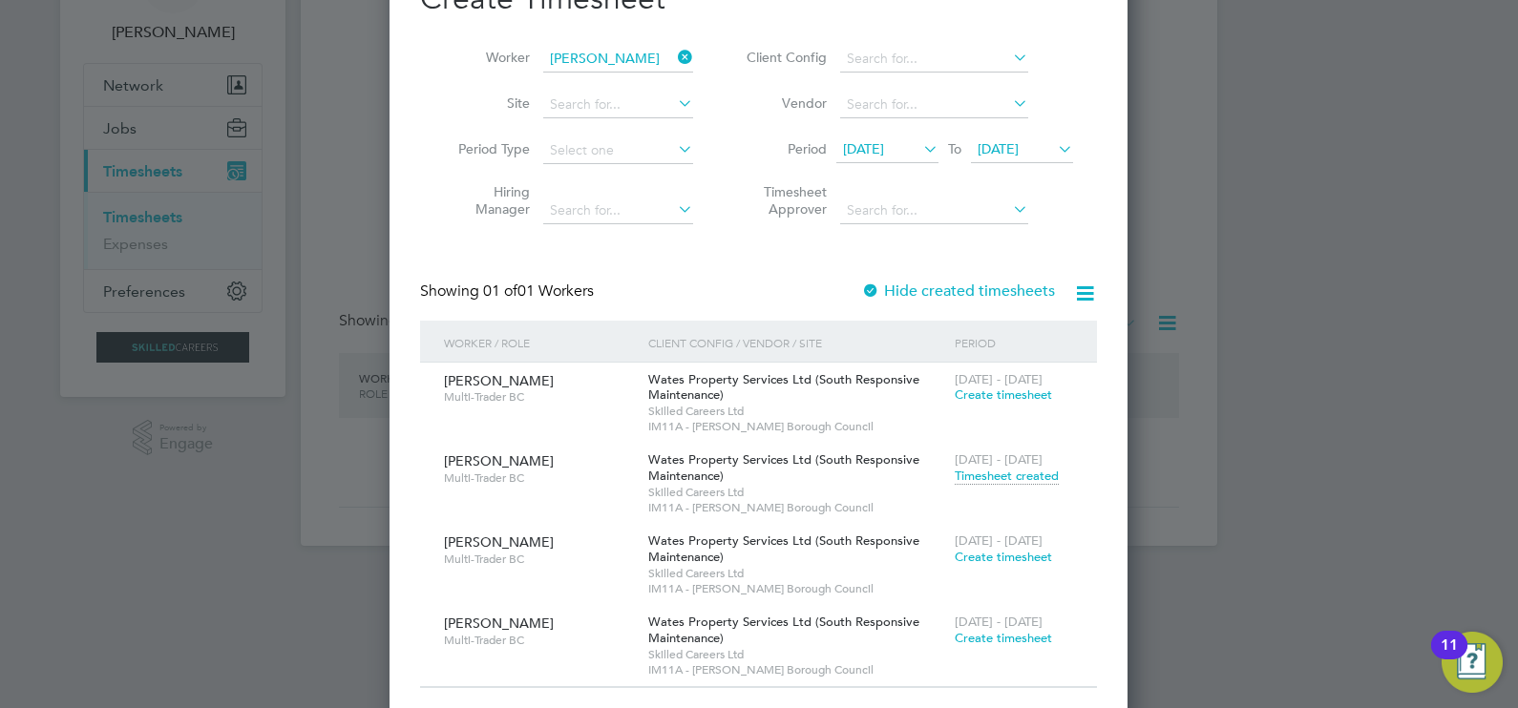
scroll to position [0, 0]
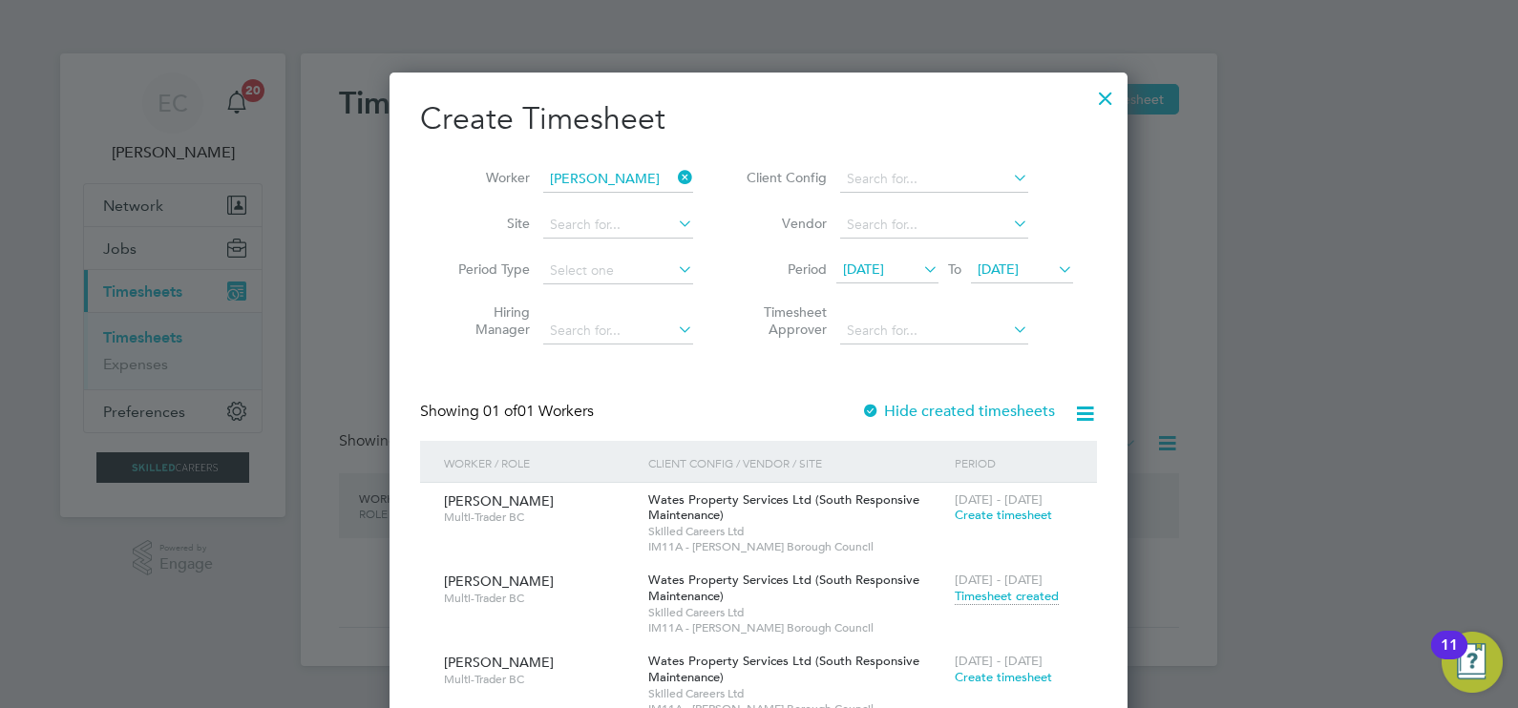
click at [674, 177] on icon at bounding box center [674, 177] width 0 height 27
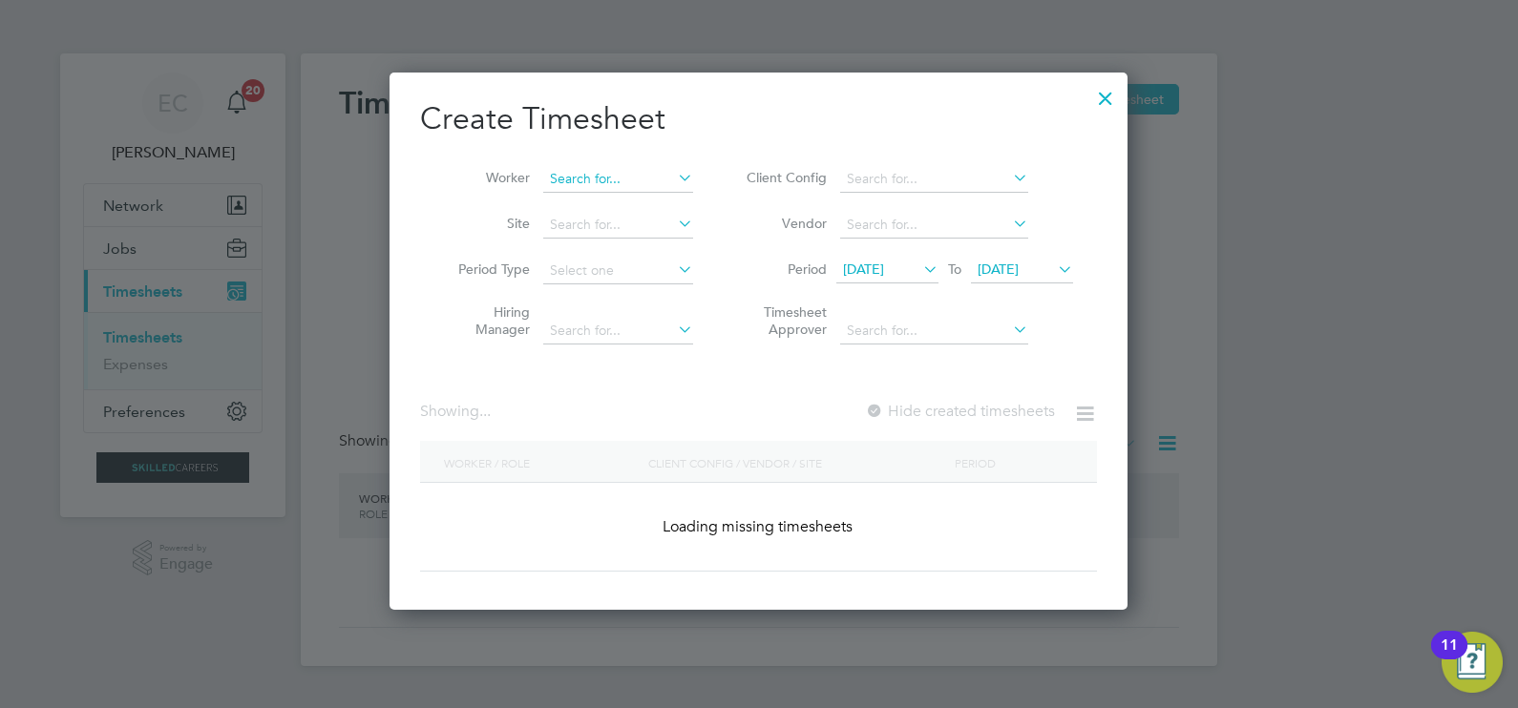
scroll to position [537, 739]
click at [614, 178] on input at bounding box center [618, 179] width 150 height 27
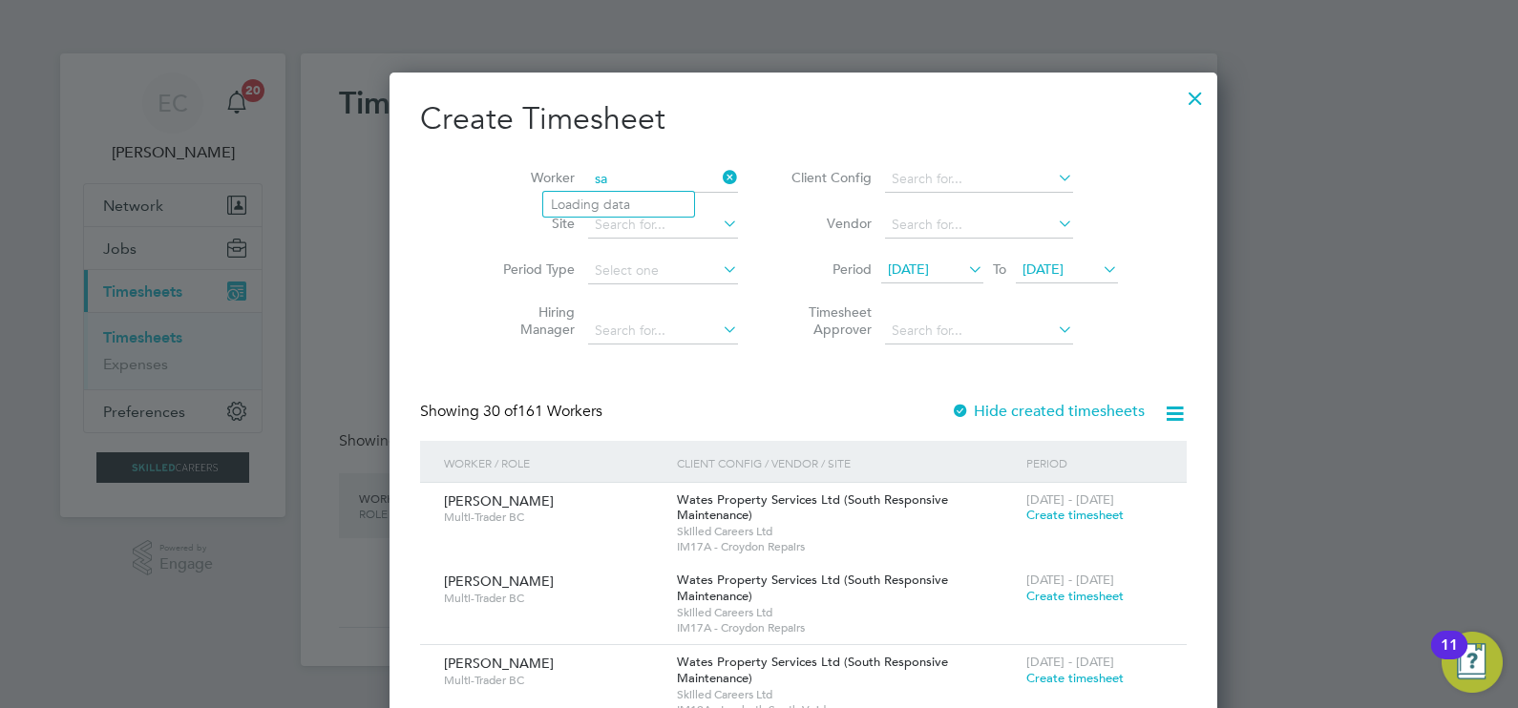
type input "s"
click at [620, 245] on li "Krzy sztof Sakowwicz" at bounding box center [624, 256] width 163 height 26
type input "Krzysztof Sakowwicz"
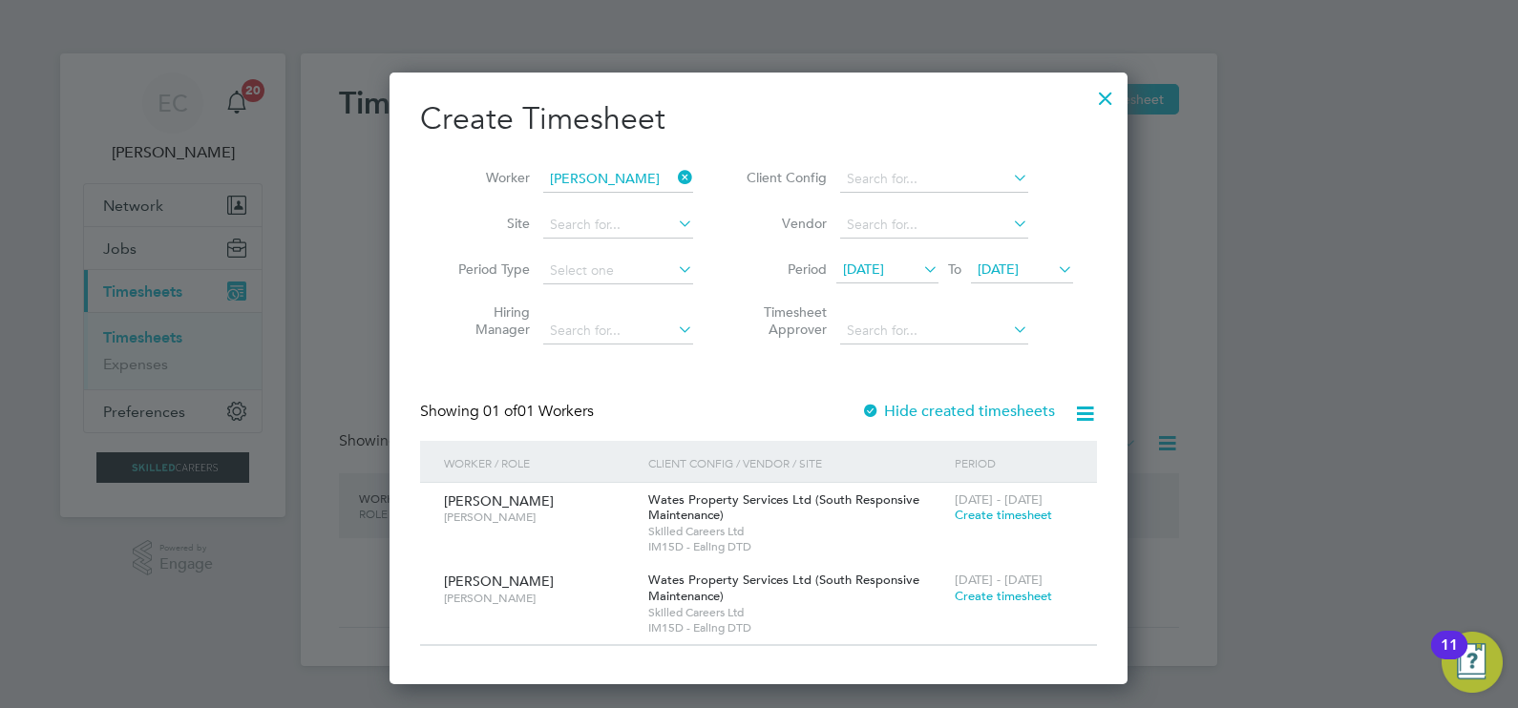
click at [674, 170] on icon at bounding box center [674, 177] width 0 height 27
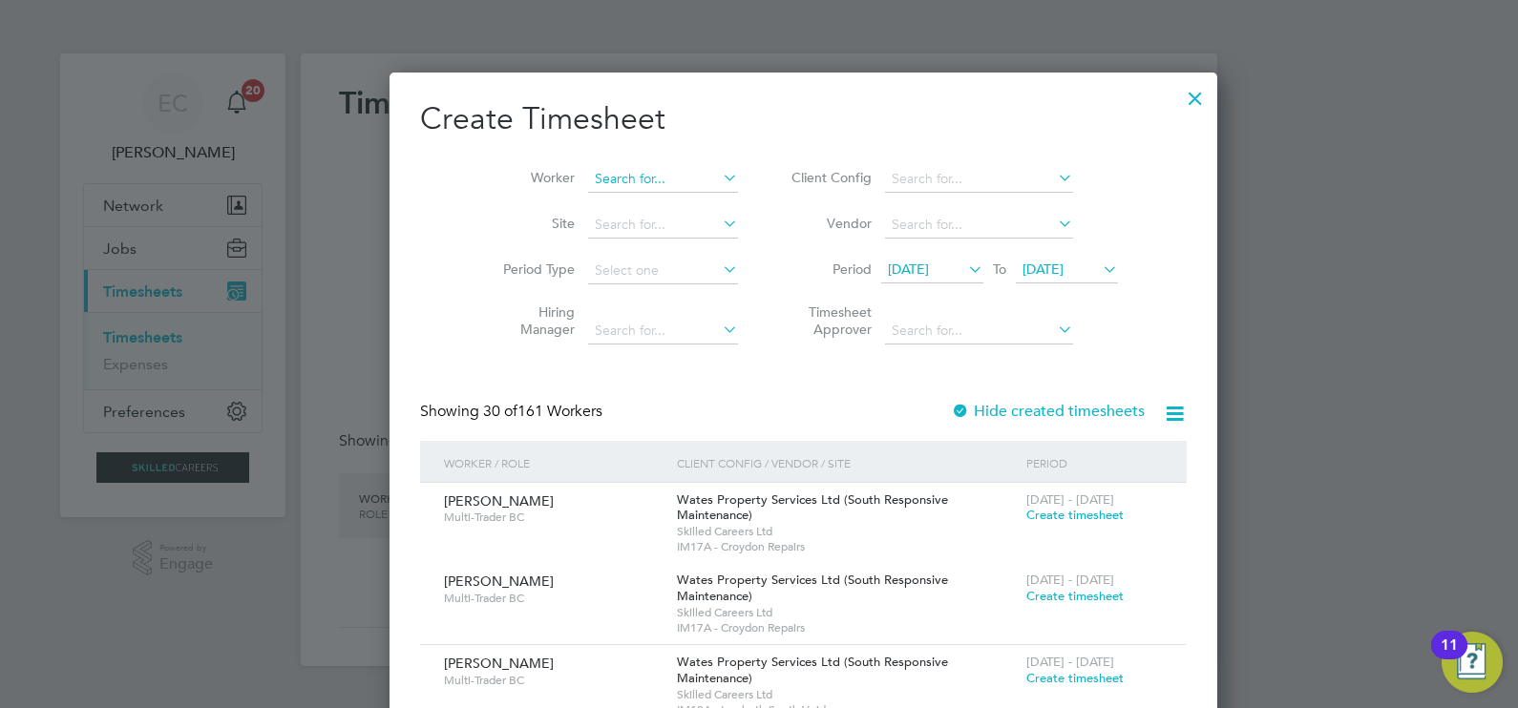
click at [629, 186] on input at bounding box center [663, 179] width 150 height 27
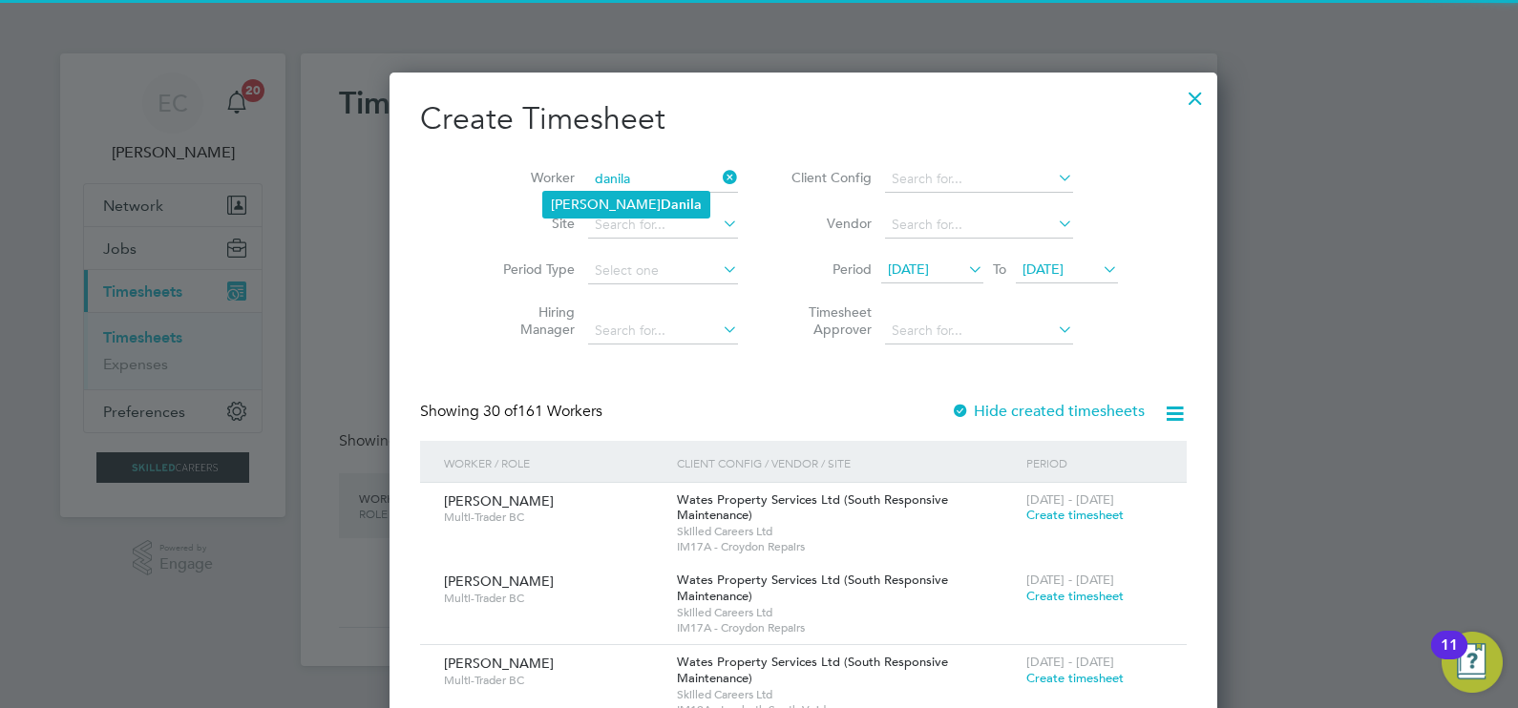
click at [661, 200] on b "Danila" at bounding box center [681, 205] width 41 height 16
type input "[PERSON_NAME]"
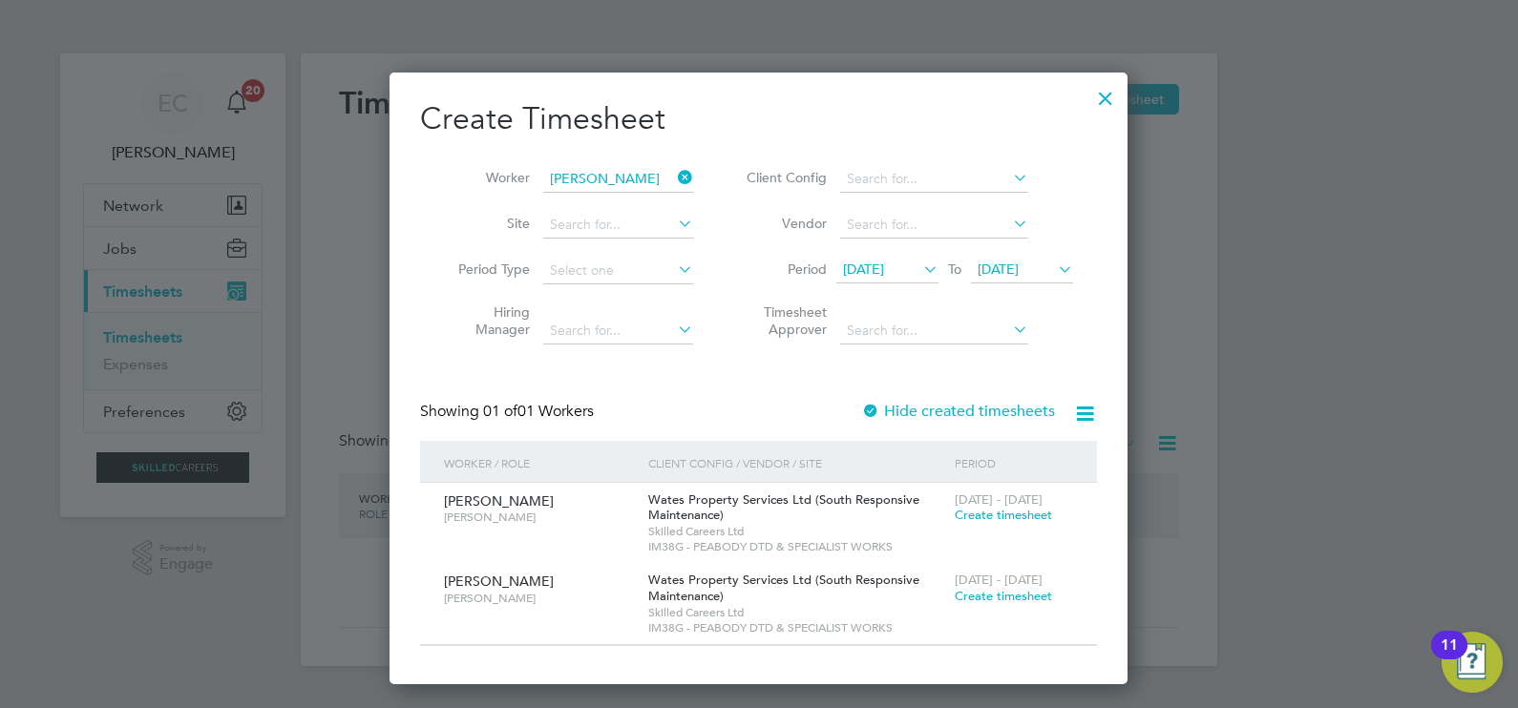
click at [899, 406] on label "Hide created timesheets" at bounding box center [958, 411] width 194 height 19
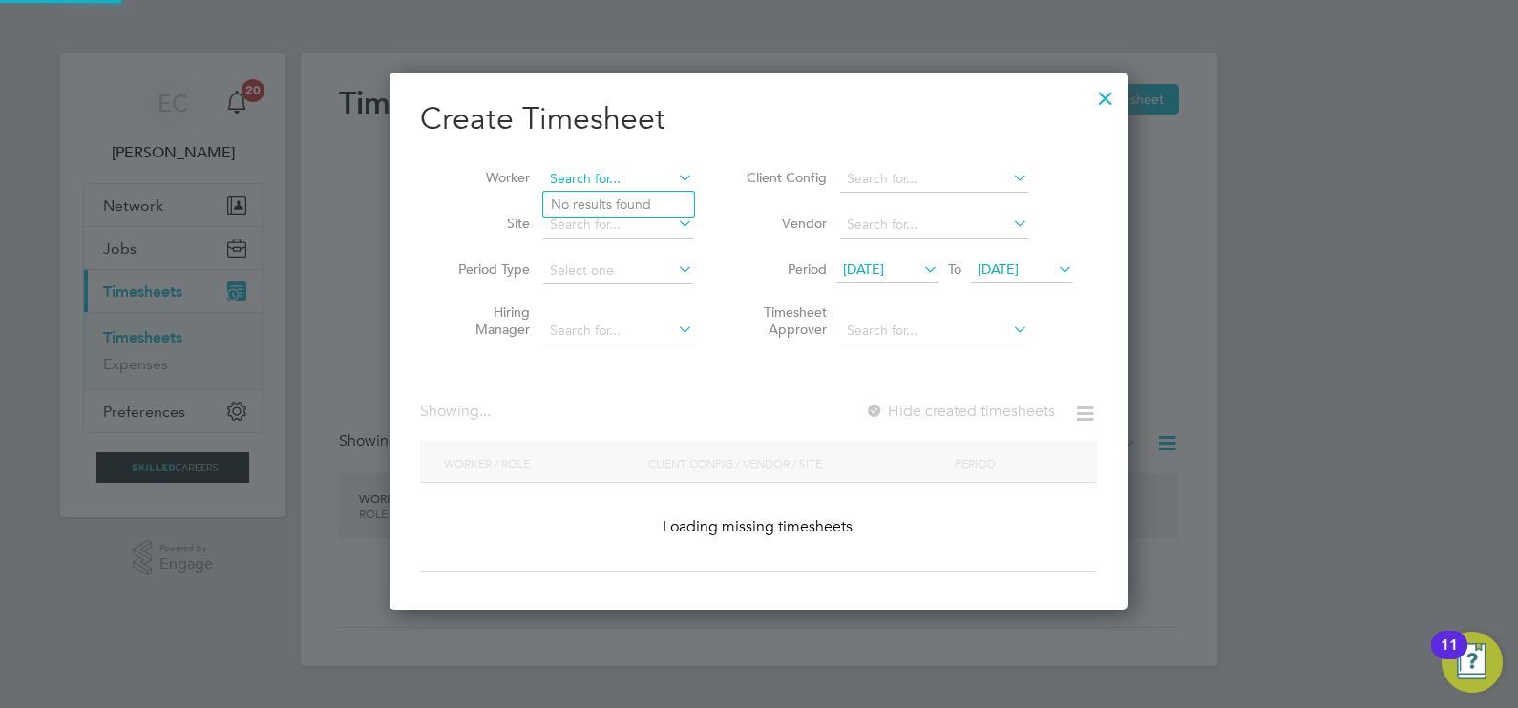
scroll to position [0, 0]
click at [641, 160] on li "Worker" at bounding box center [568, 180] width 297 height 46
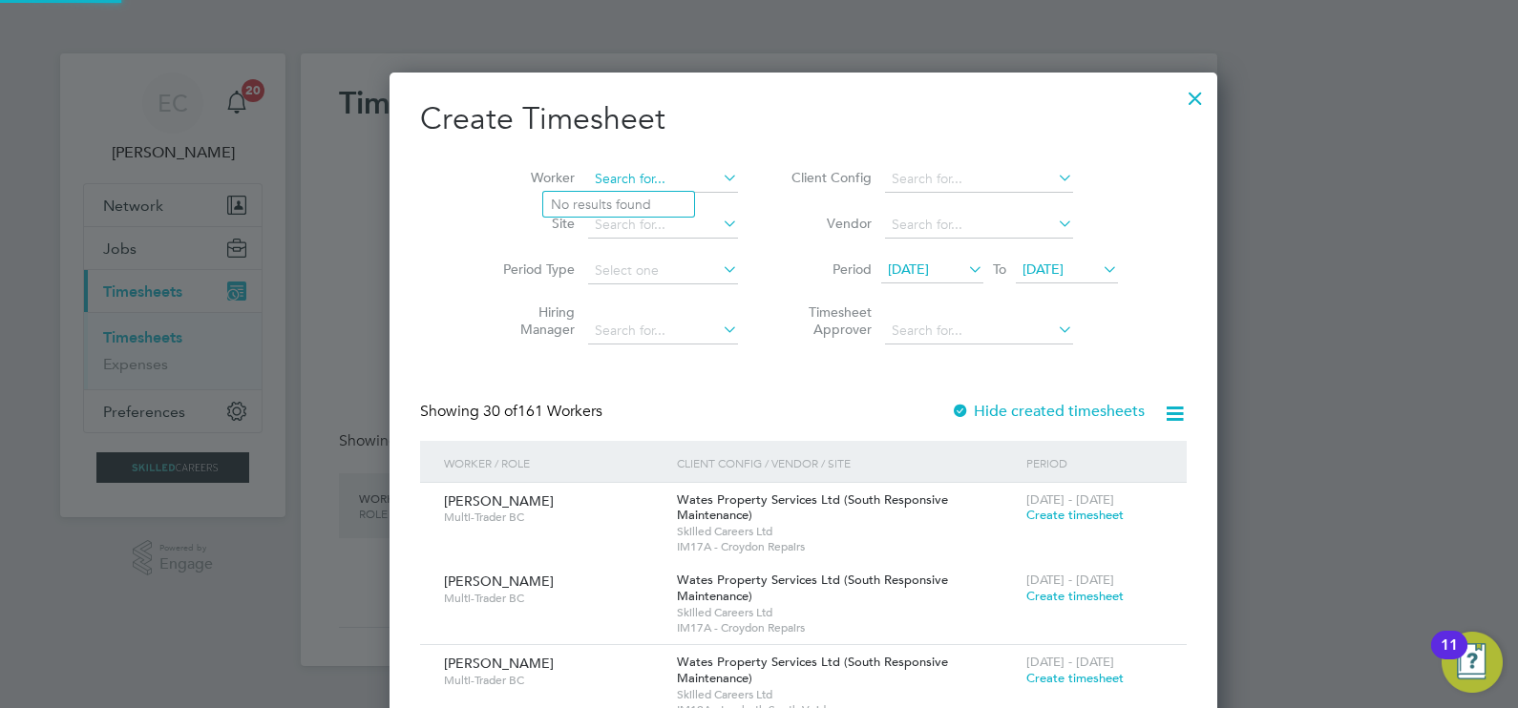
scroll to position [3806, 739]
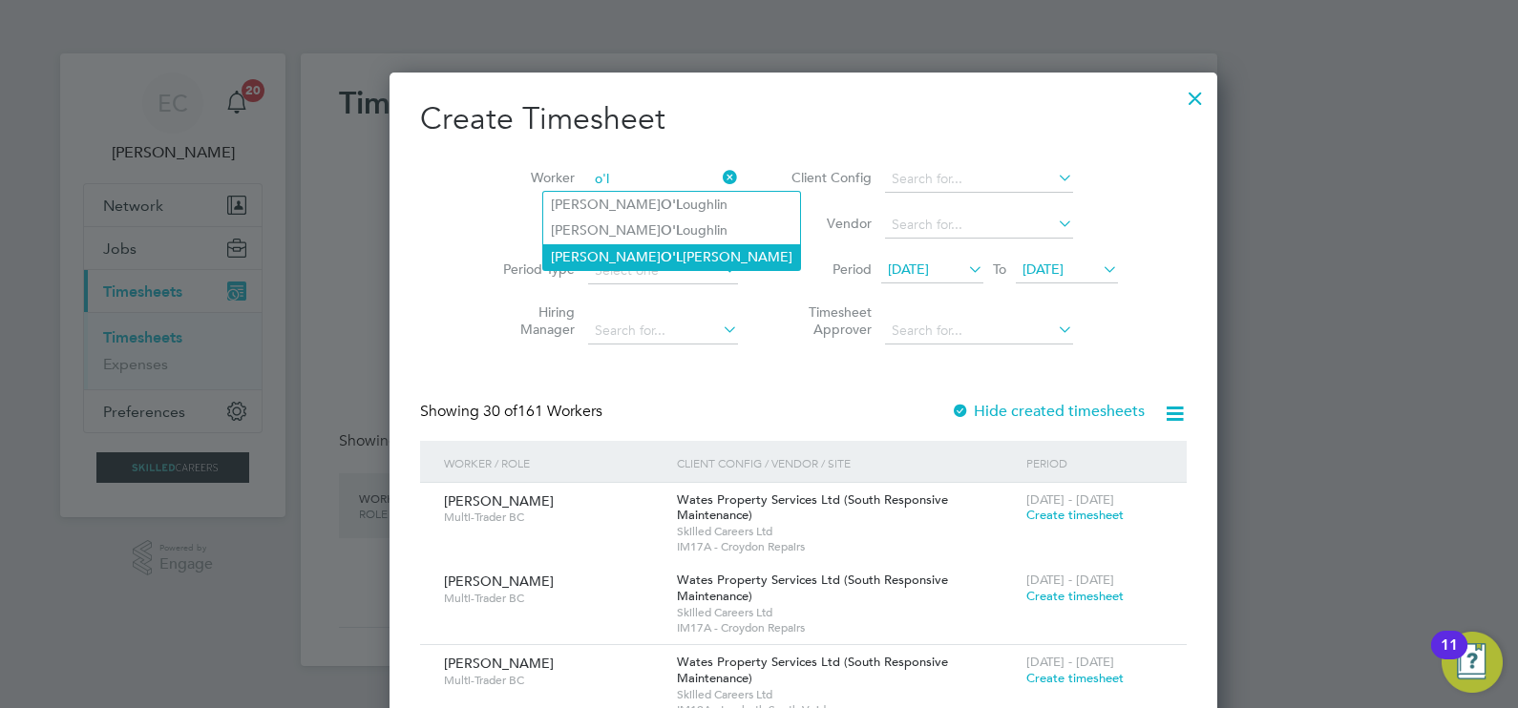
click at [640, 249] on li "Charlie O'L eary" at bounding box center [671, 257] width 257 height 26
type input "Charlie O'Leary"
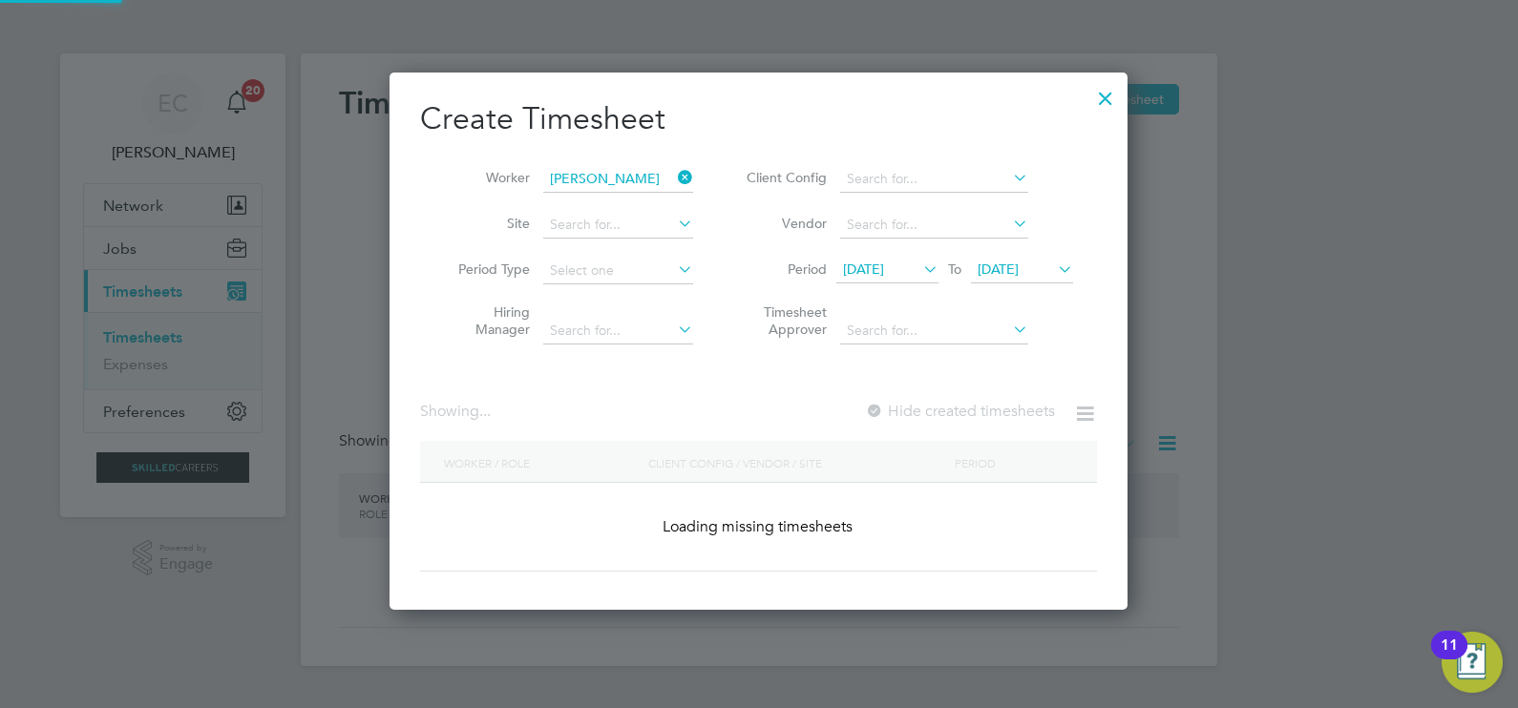
scroll to position [530, 739]
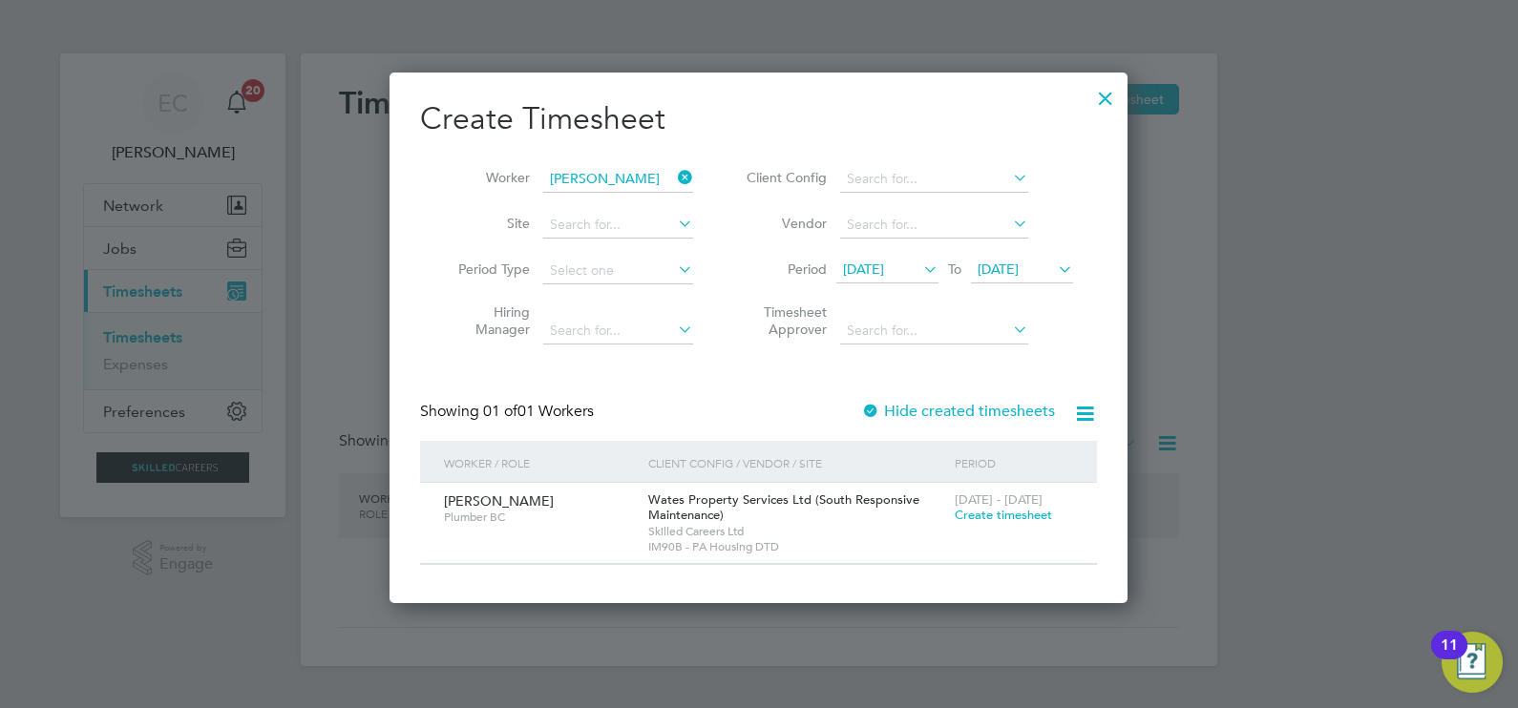
click at [962, 402] on label "Hide created timesheets" at bounding box center [958, 411] width 194 height 19
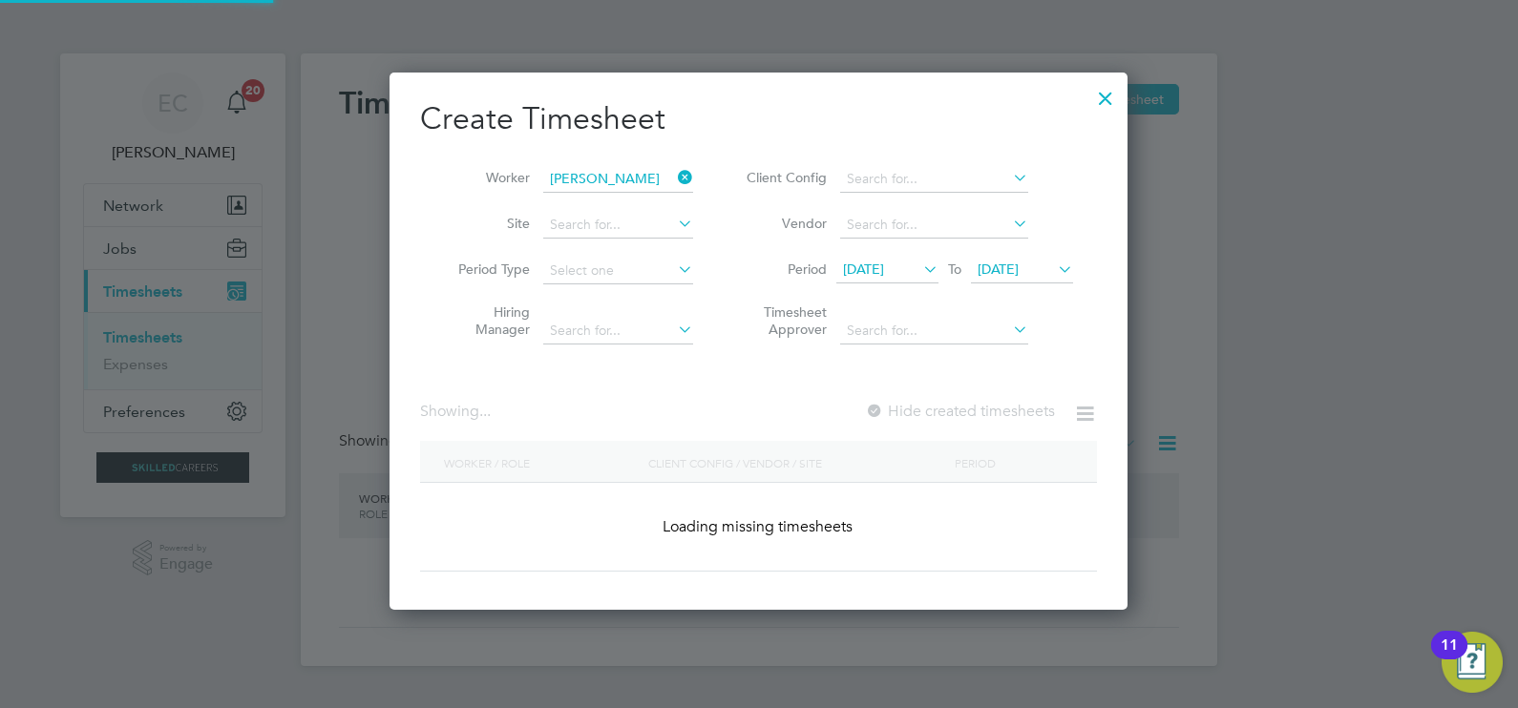
scroll to position [10, 10]
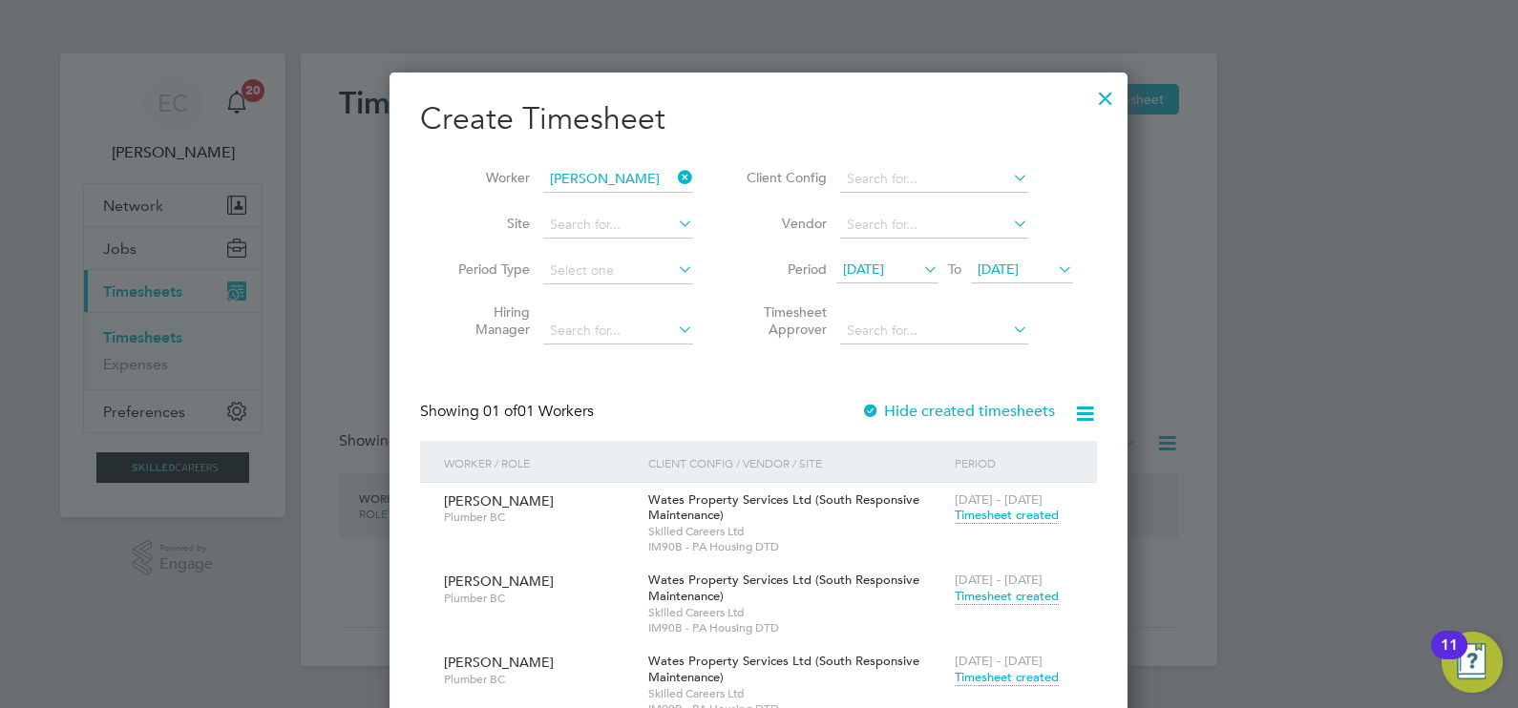
click at [1021, 673] on span "Timesheet created" at bounding box center [1006, 677] width 104 height 17
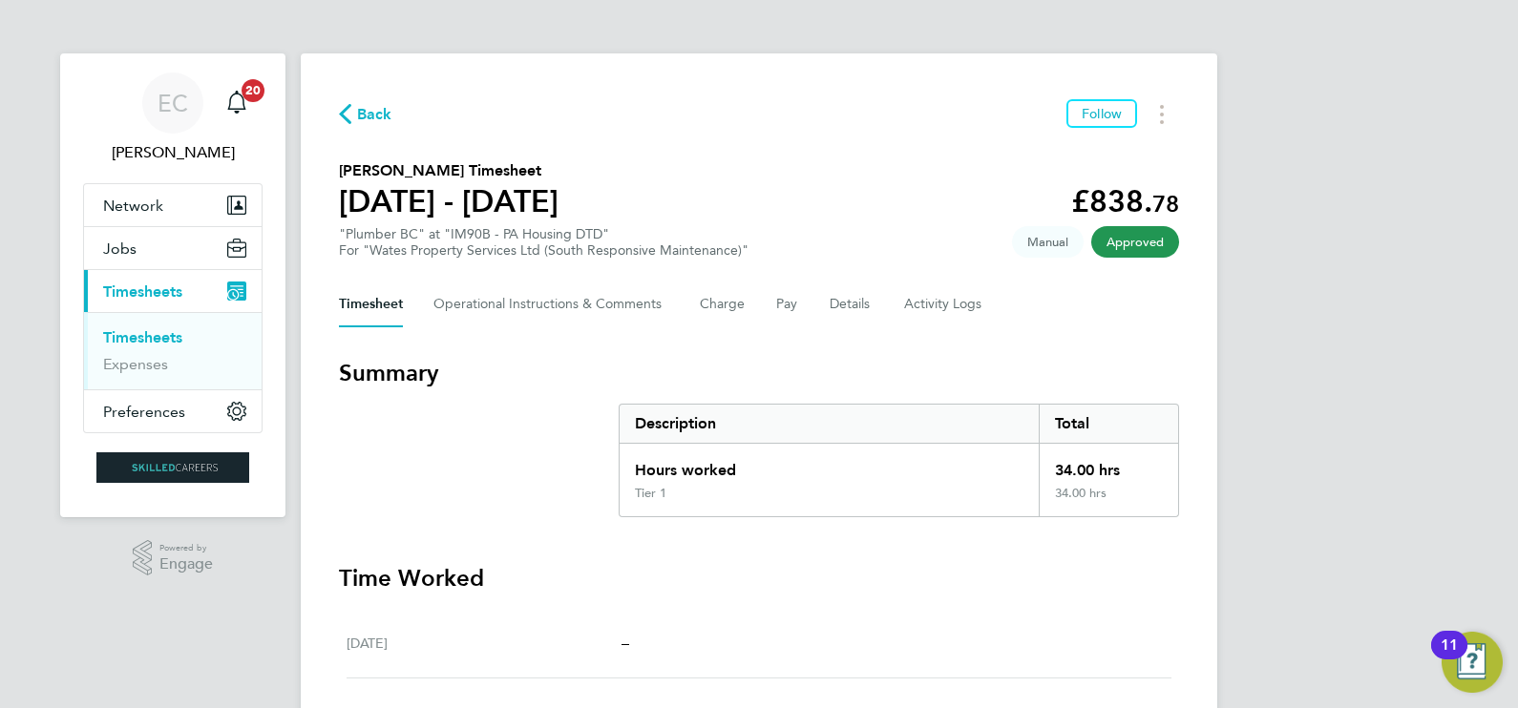
click at [366, 109] on span "Back" at bounding box center [374, 114] width 35 height 23
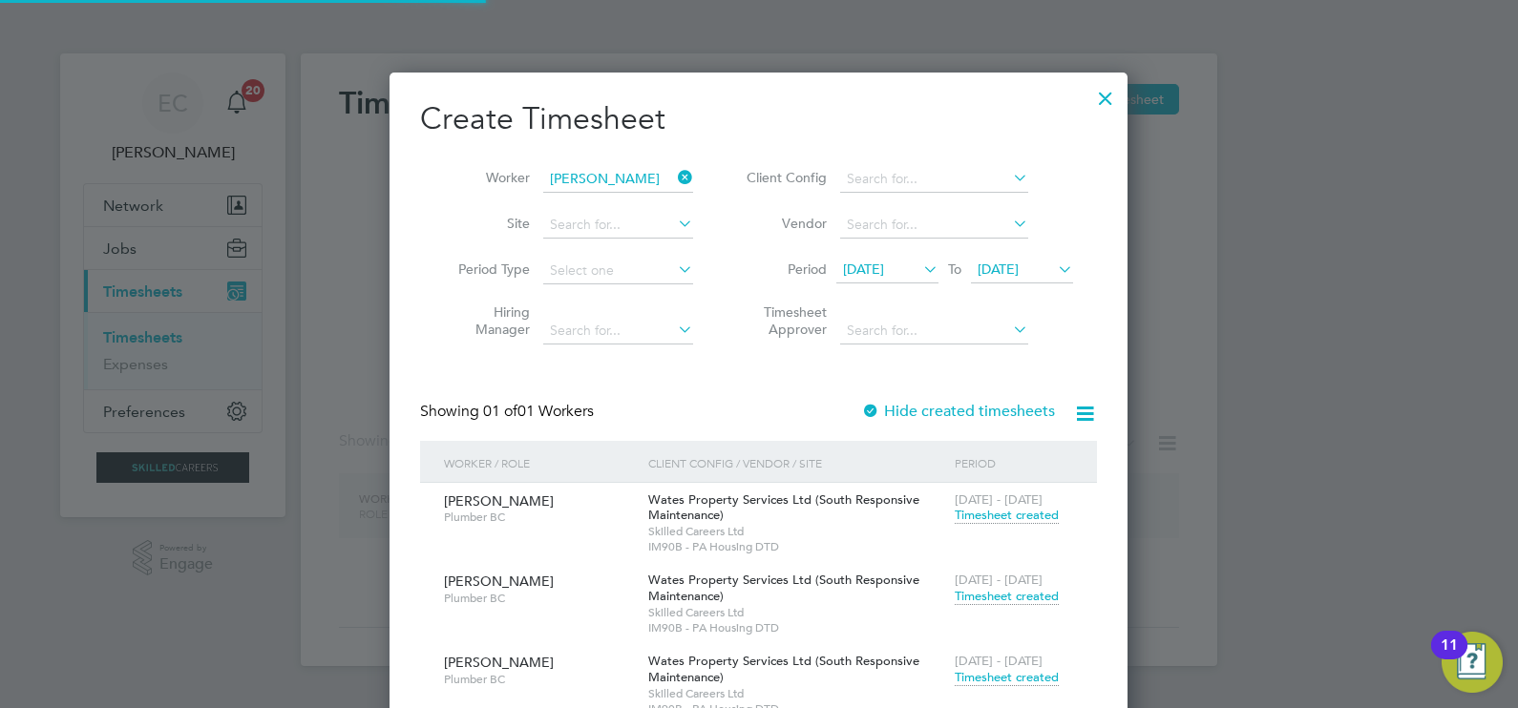
scroll to position [774, 739]
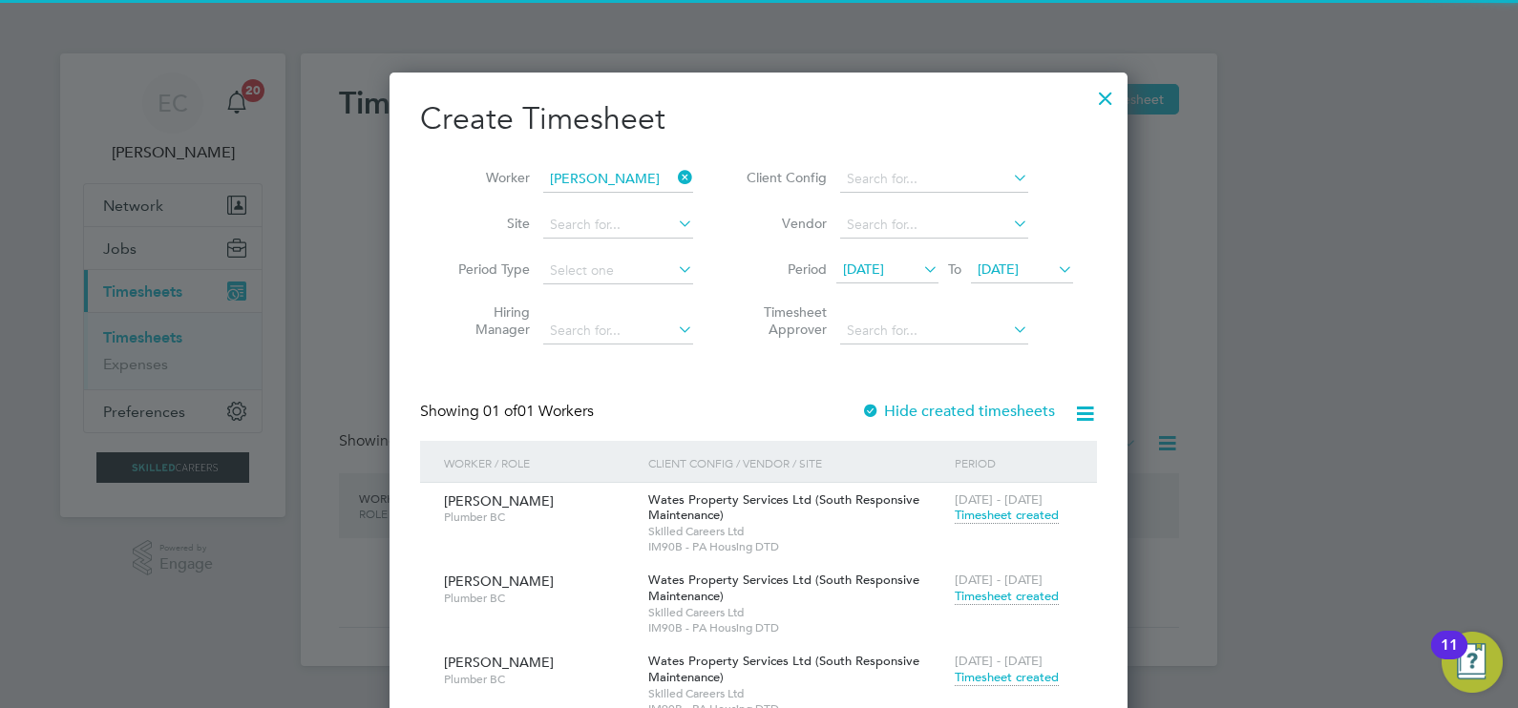
click at [674, 167] on icon at bounding box center [674, 177] width 0 height 27
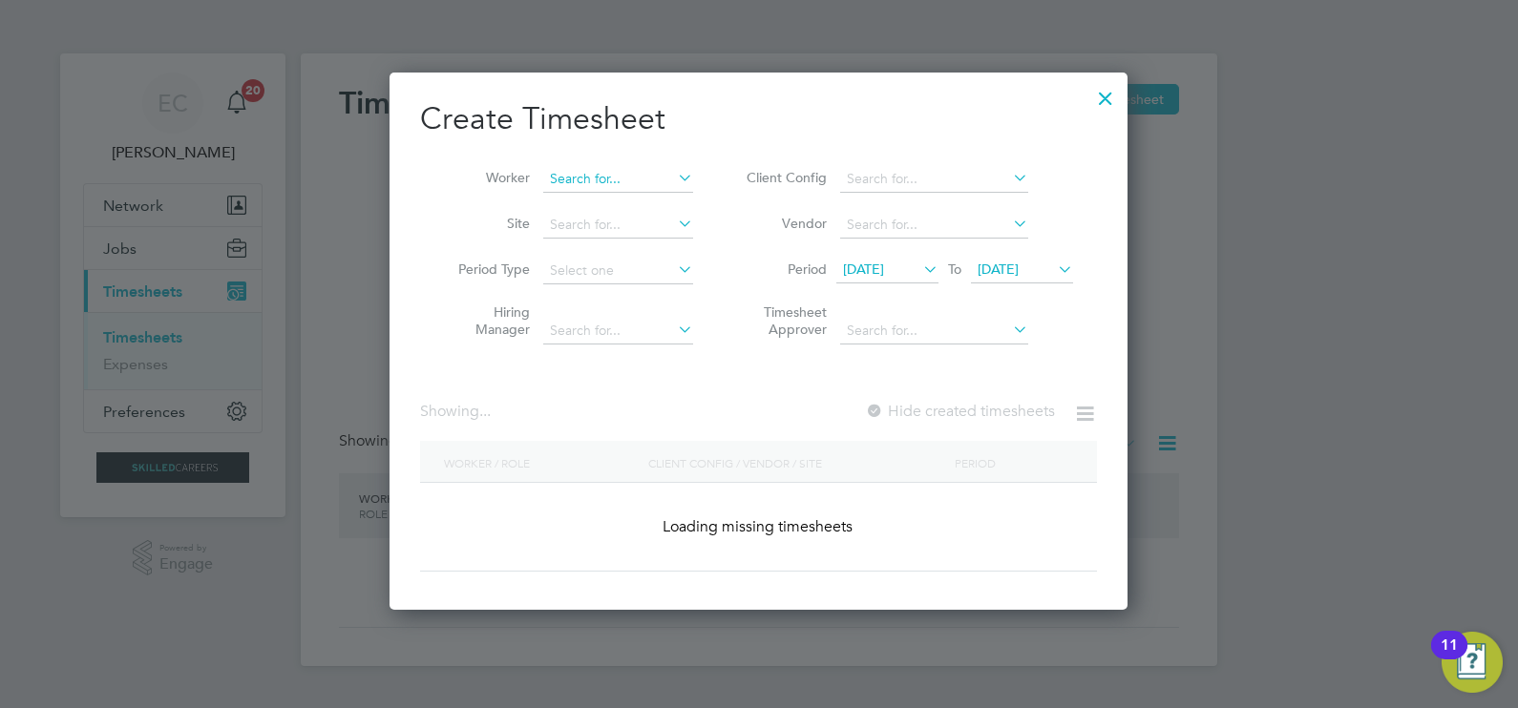
click at [649, 186] on input at bounding box center [618, 179] width 150 height 27
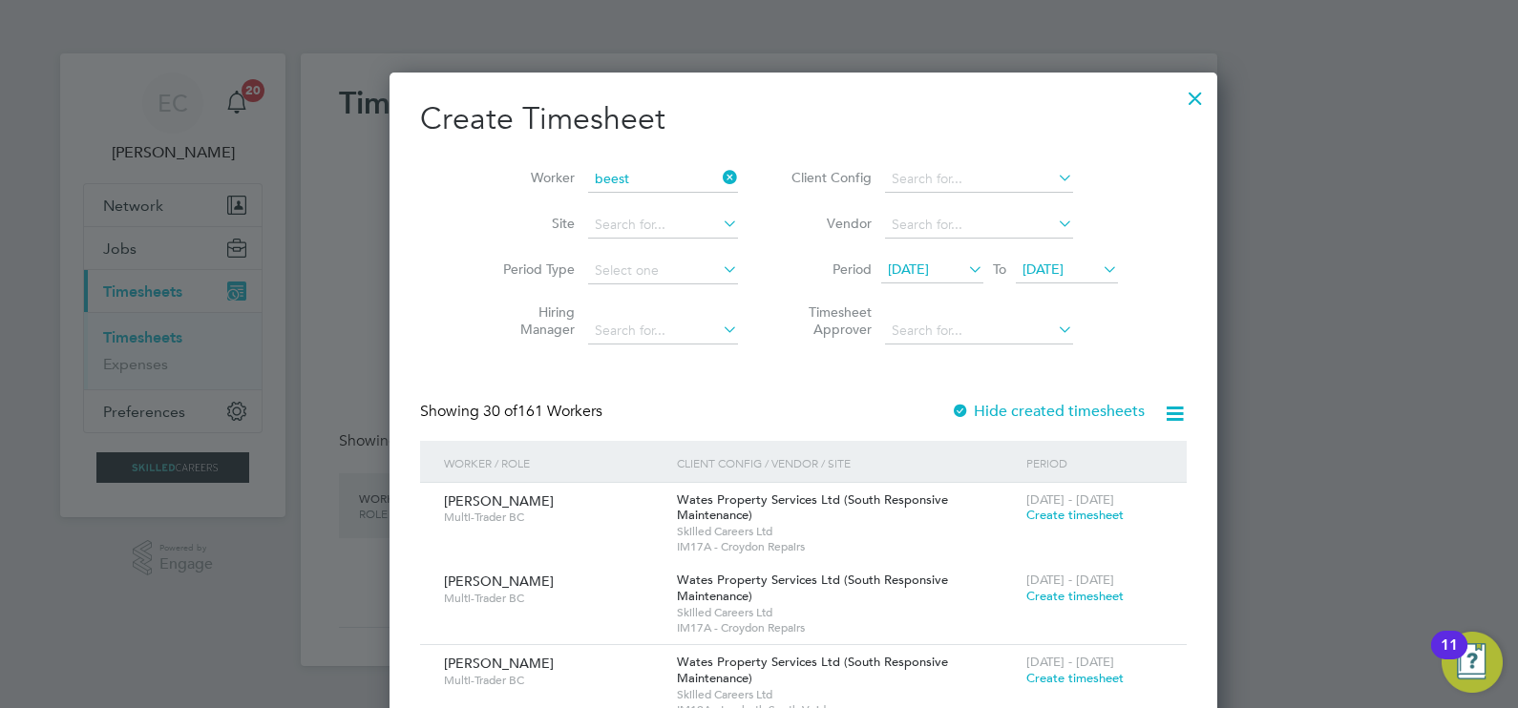
click at [661, 210] on b "Beest" at bounding box center [678, 205] width 34 height 16
type input "Benny Beeston"
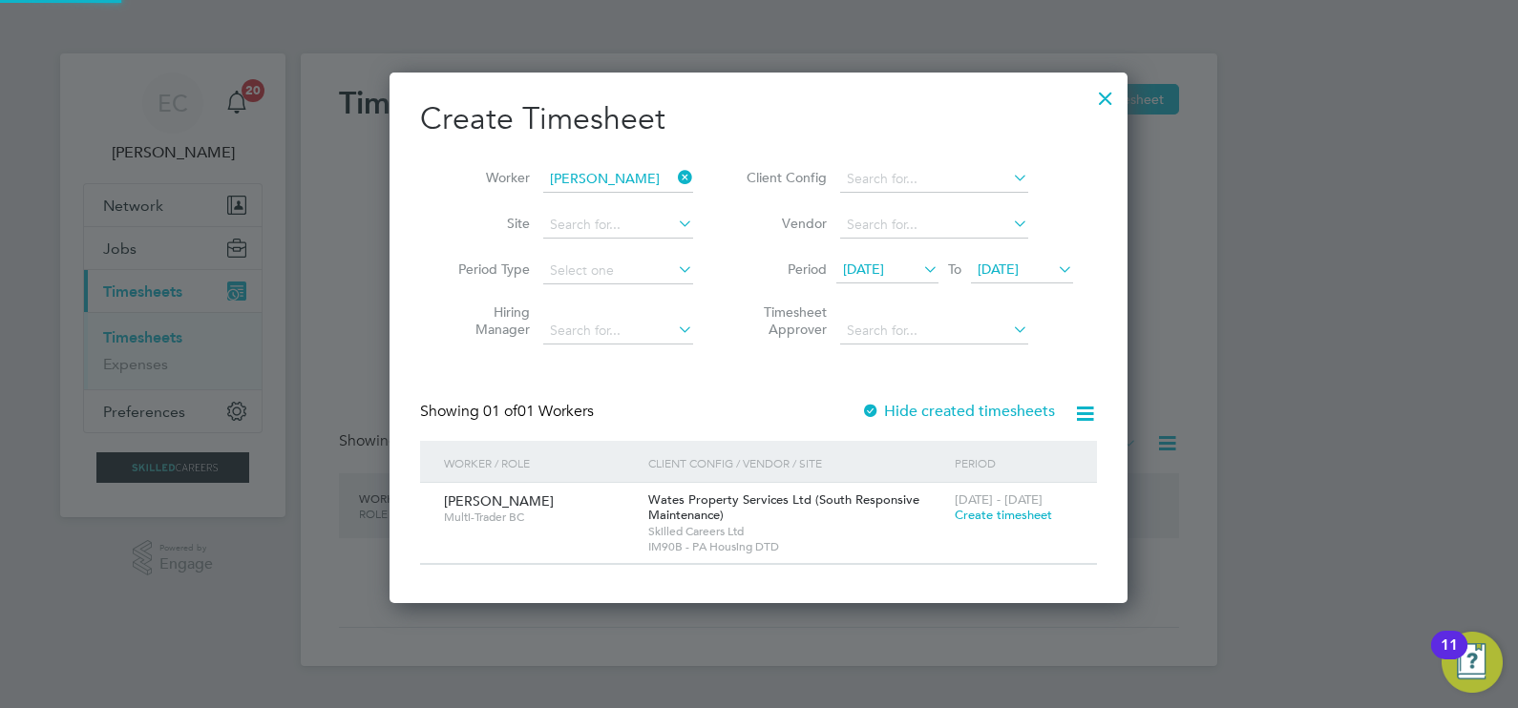
scroll to position [530, 739]
click at [905, 411] on label "Hide created timesheets" at bounding box center [958, 411] width 194 height 19
click at [908, 410] on label "Hide created timesheets" at bounding box center [958, 411] width 194 height 19
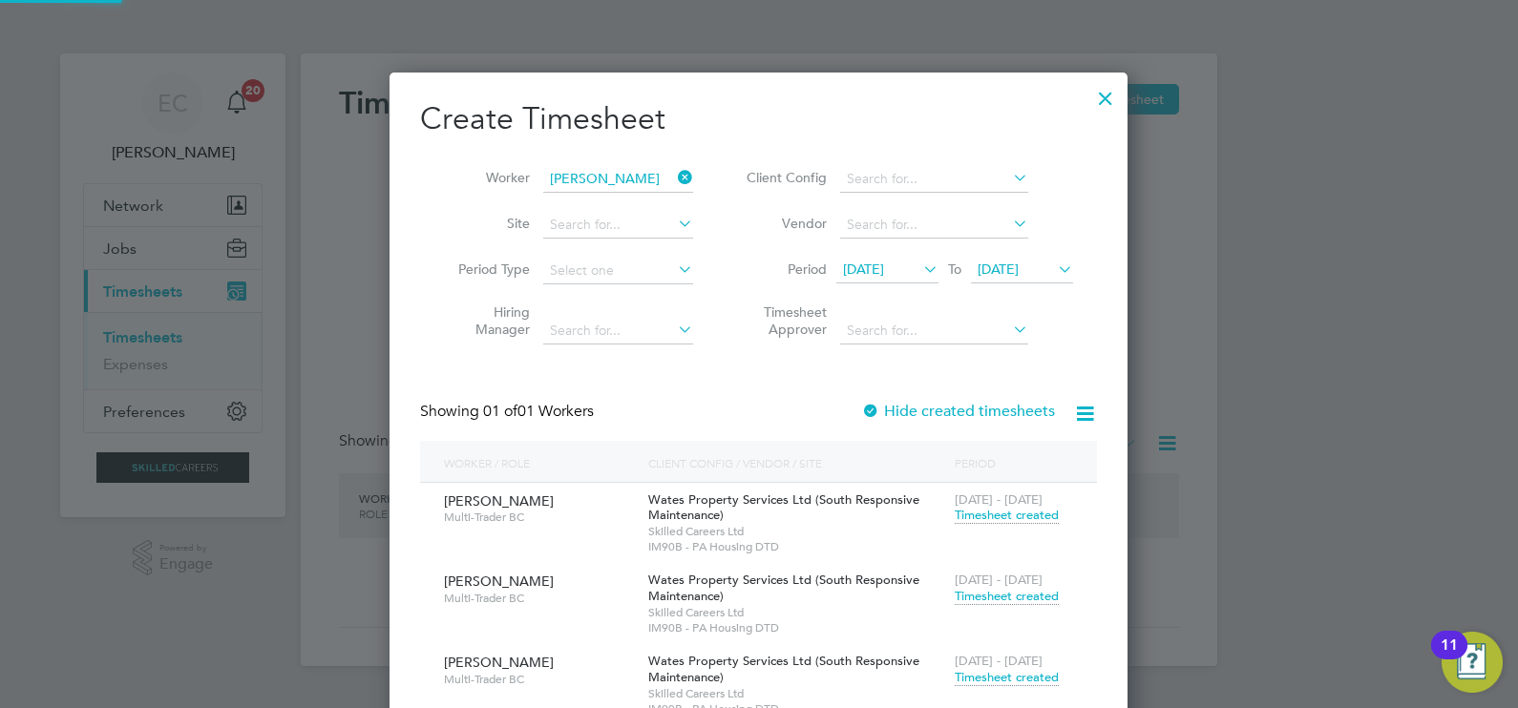
scroll to position [774, 739]
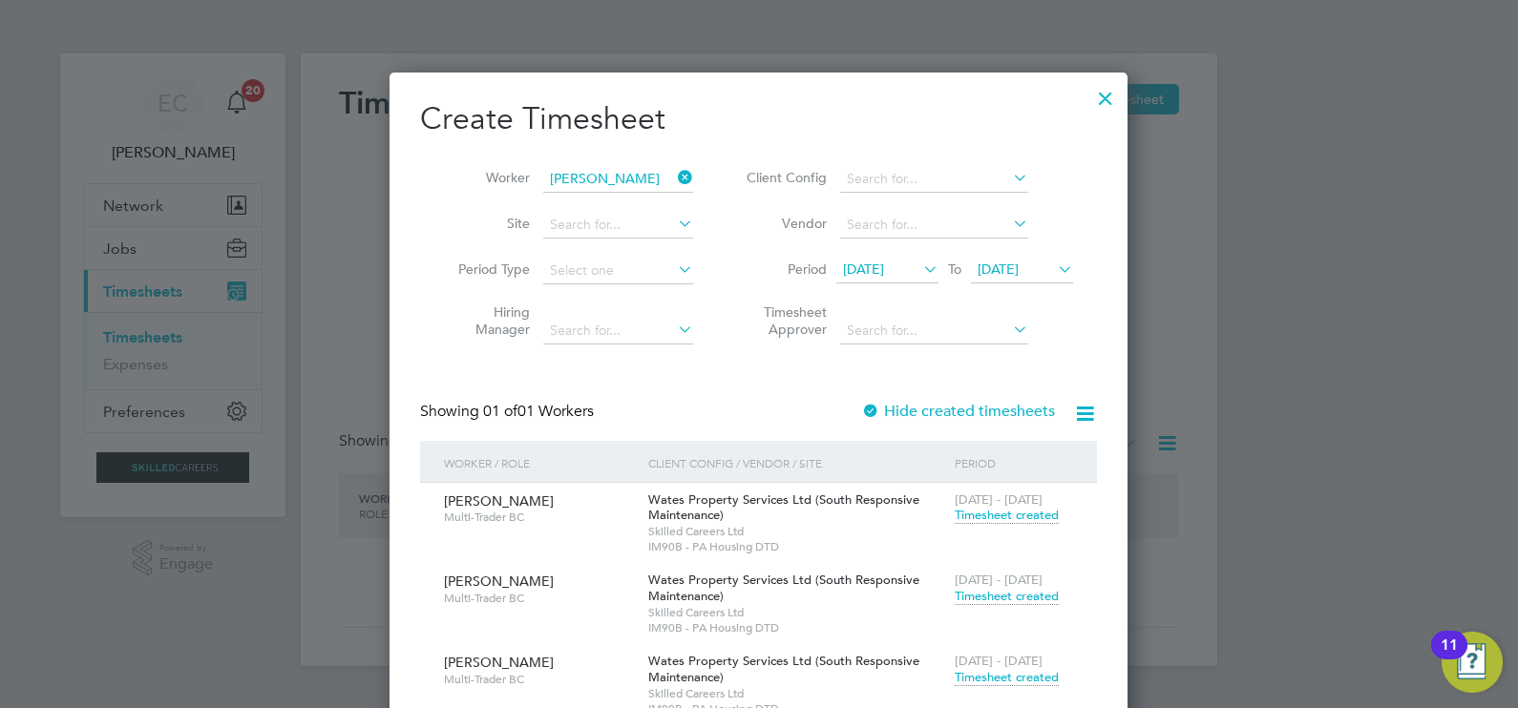
click at [1029, 674] on span "Timesheet created" at bounding box center [1006, 677] width 104 height 17
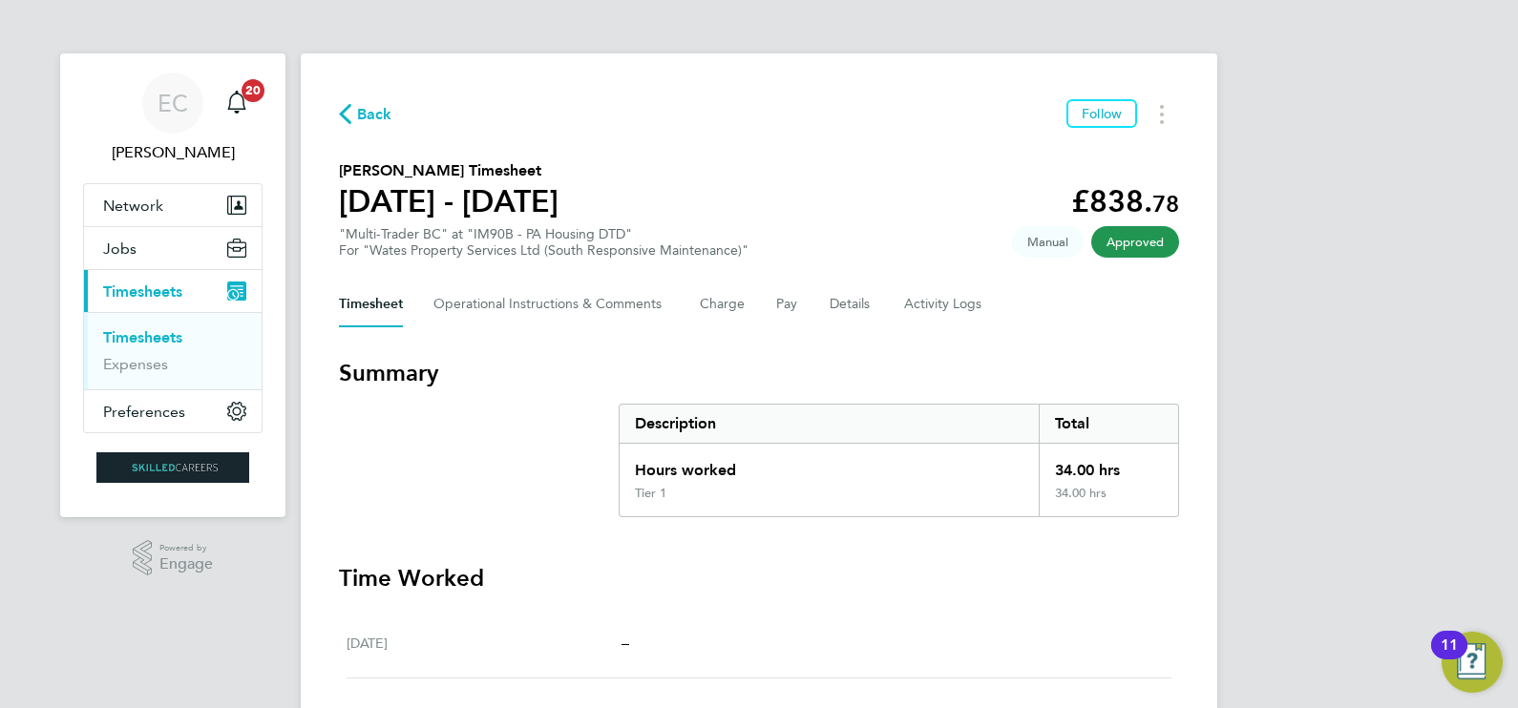
click at [369, 110] on span "Back" at bounding box center [374, 114] width 35 height 23
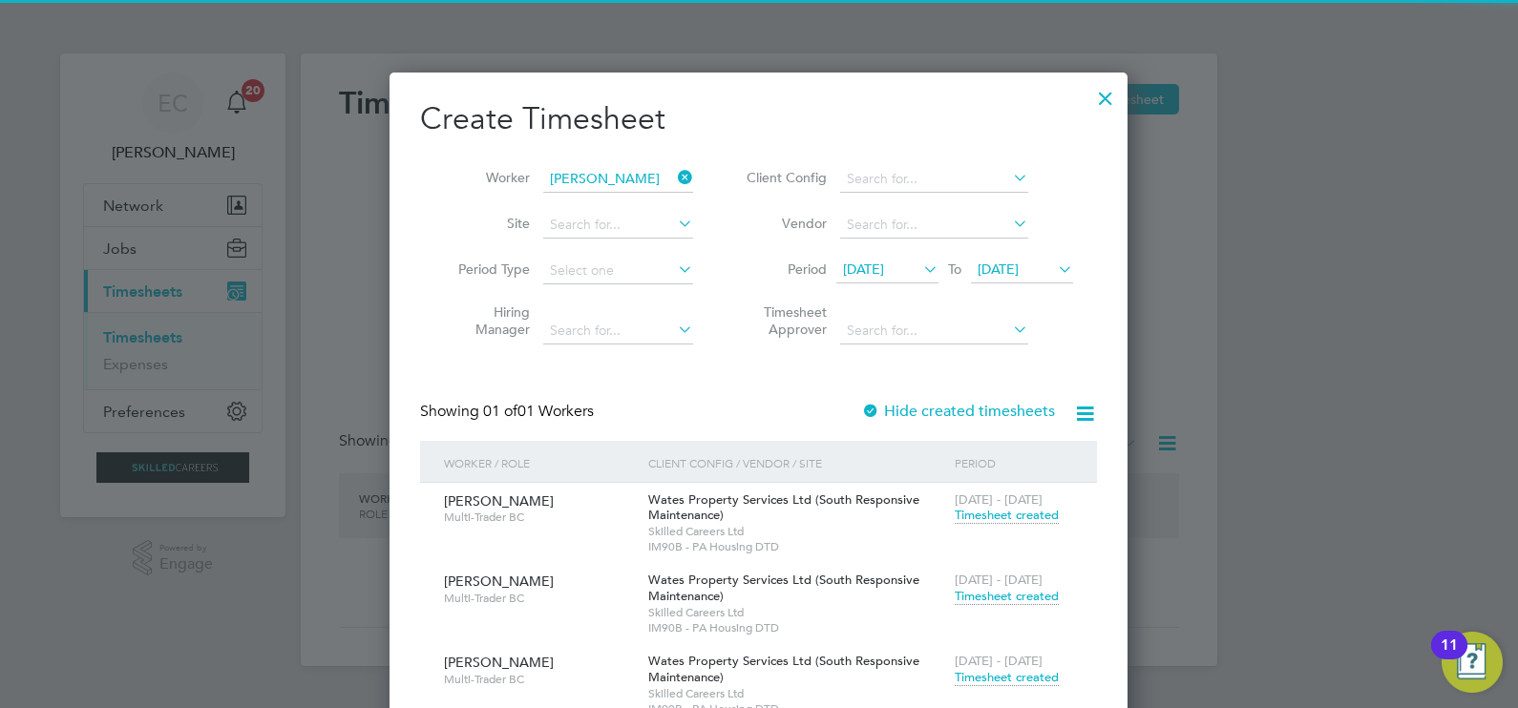
click at [674, 173] on icon at bounding box center [674, 177] width 0 height 27
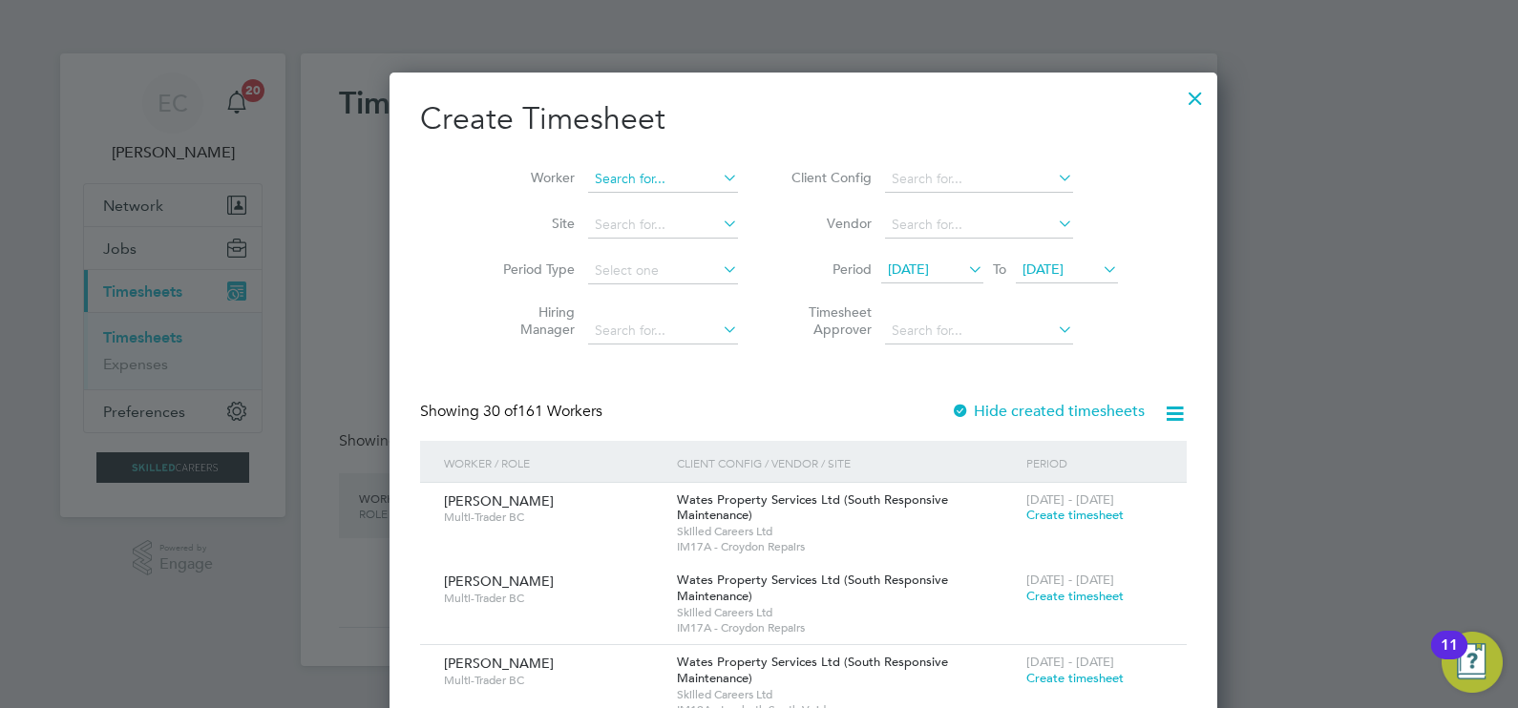
click at [620, 172] on input at bounding box center [663, 179] width 150 height 27
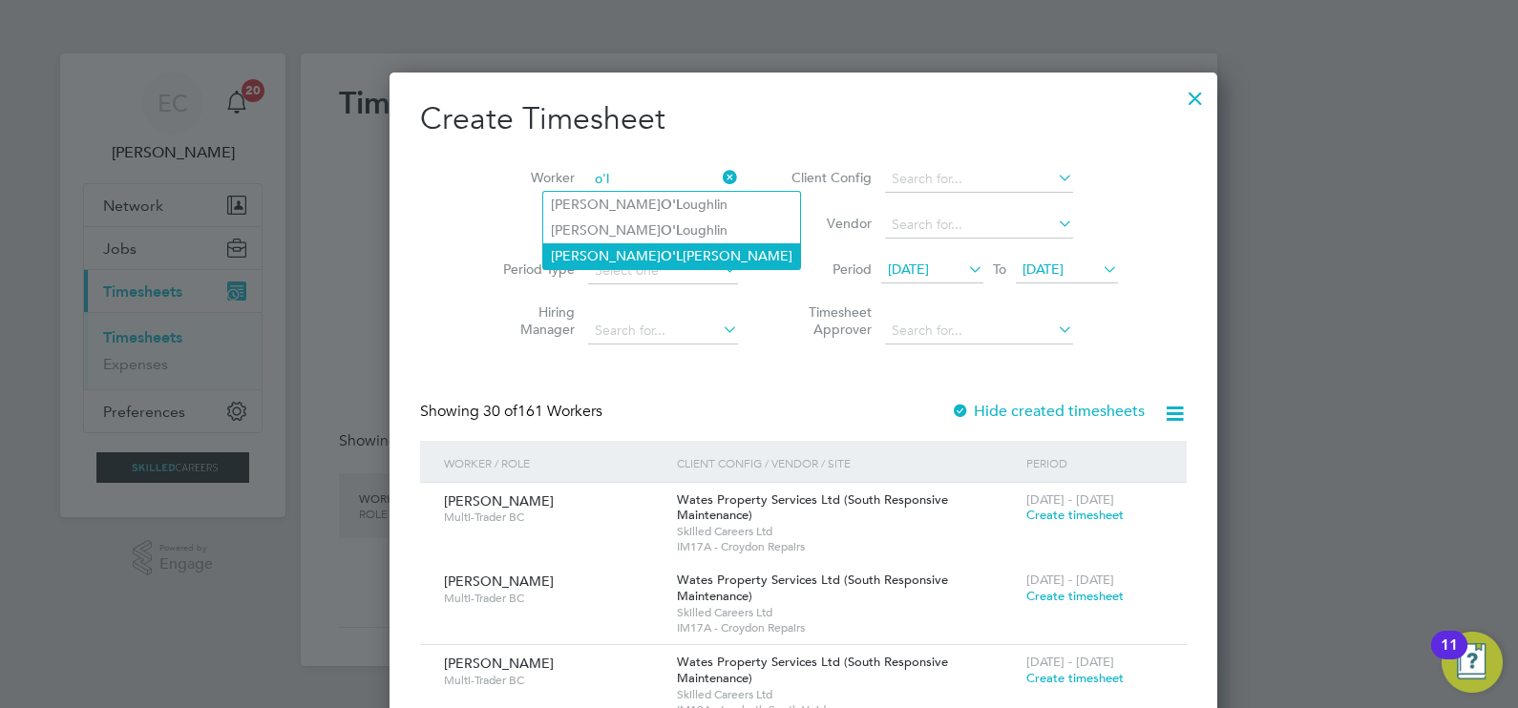
click at [620, 246] on li "Charlie O'L eary" at bounding box center [671, 256] width 257 height 26
type input "Charlie O'Leary"
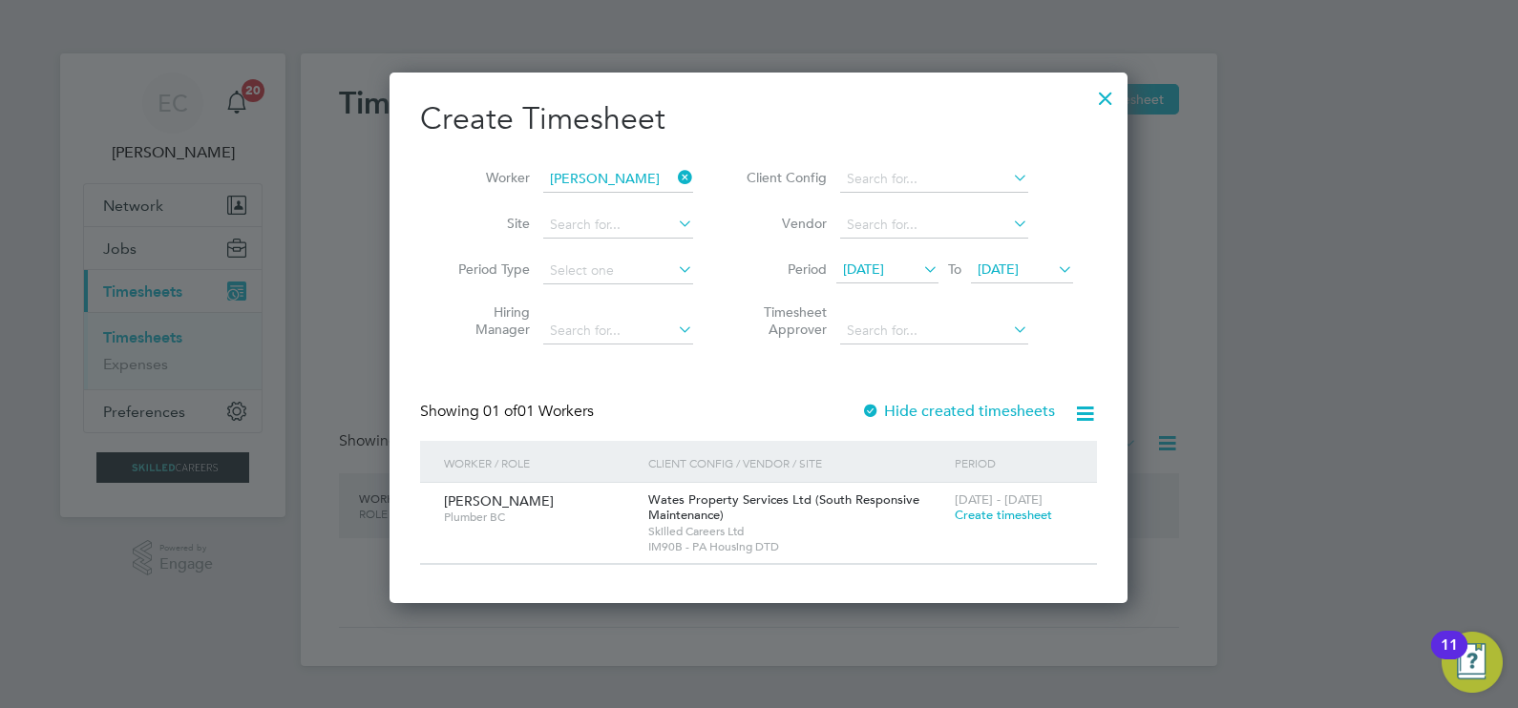
click at [945, 410] on label "Hide created timesheets" at bounding box center [958, 411] width 194 height 19
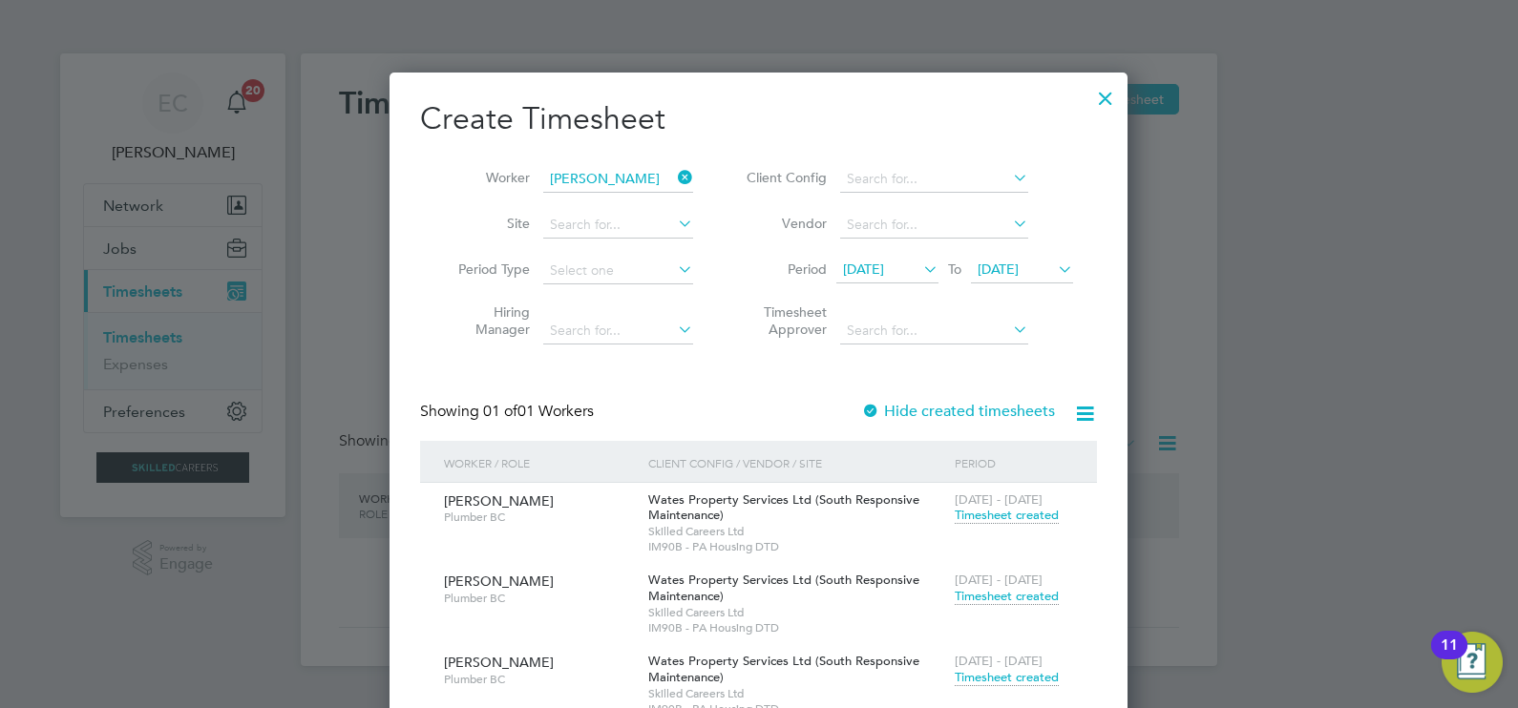
click at [1012, 676] on span "Timesheet created" at bounding box center [1006, 677] width 104 height 17
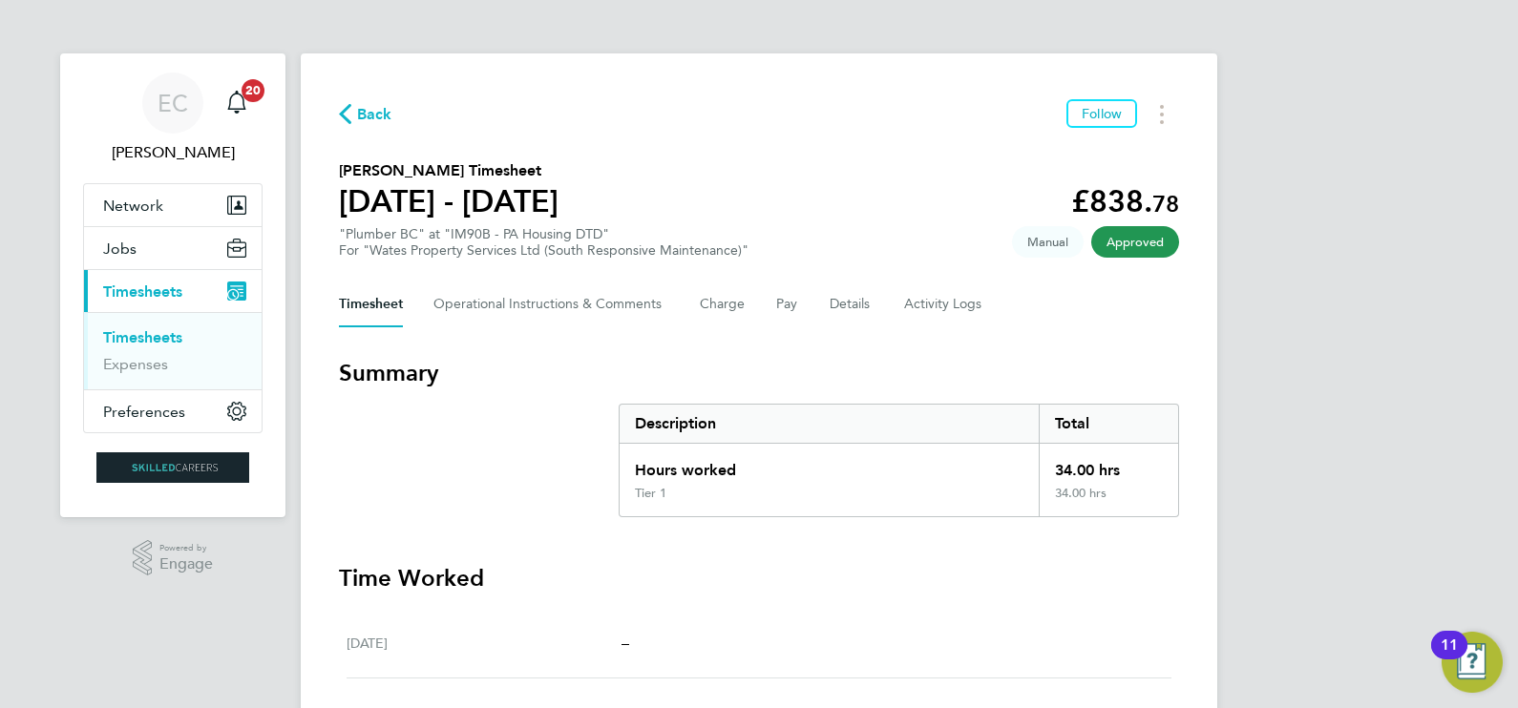
click at [353, 118] on span "Back" at bounding box center [365, 113] width 53 height 18
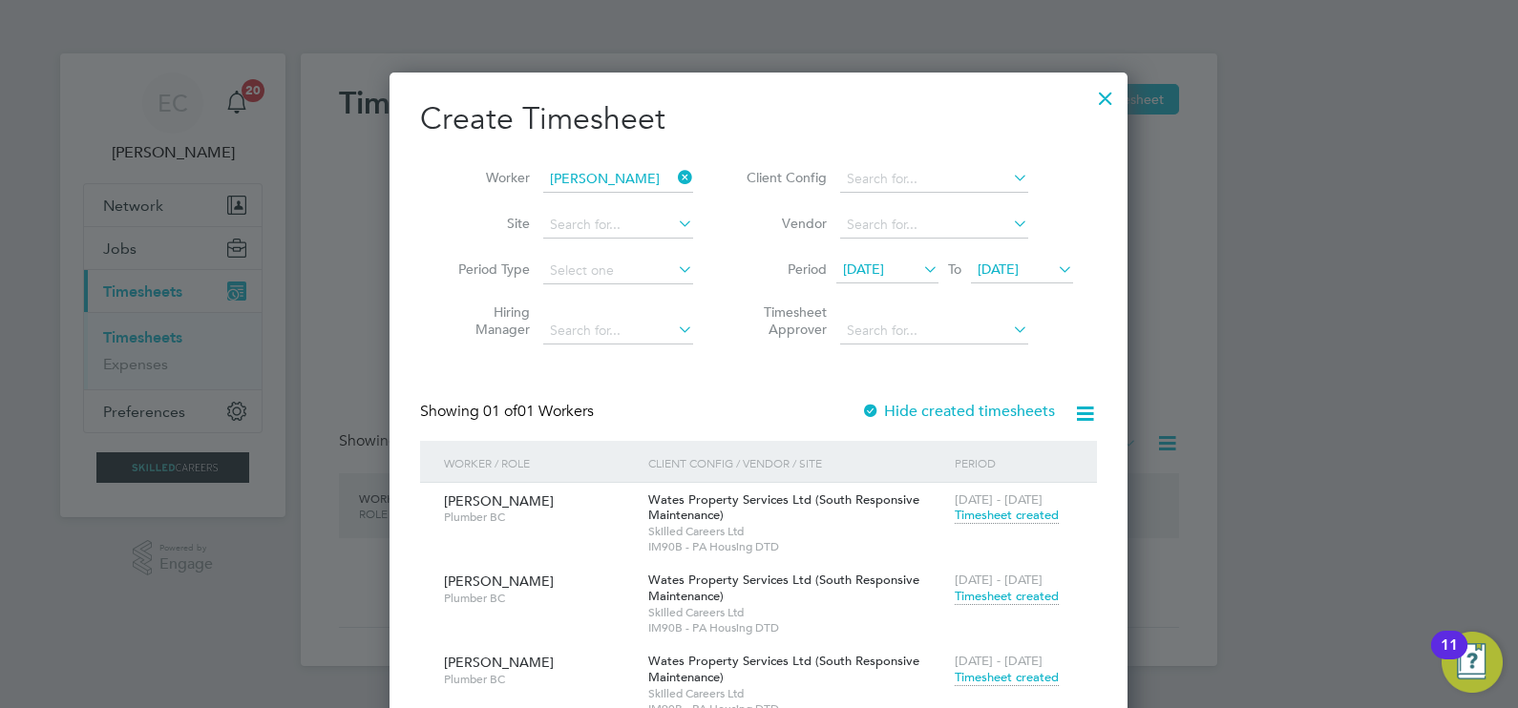
click at [674, 175] on icon at bounding box center [674, 177] width 0 height 27
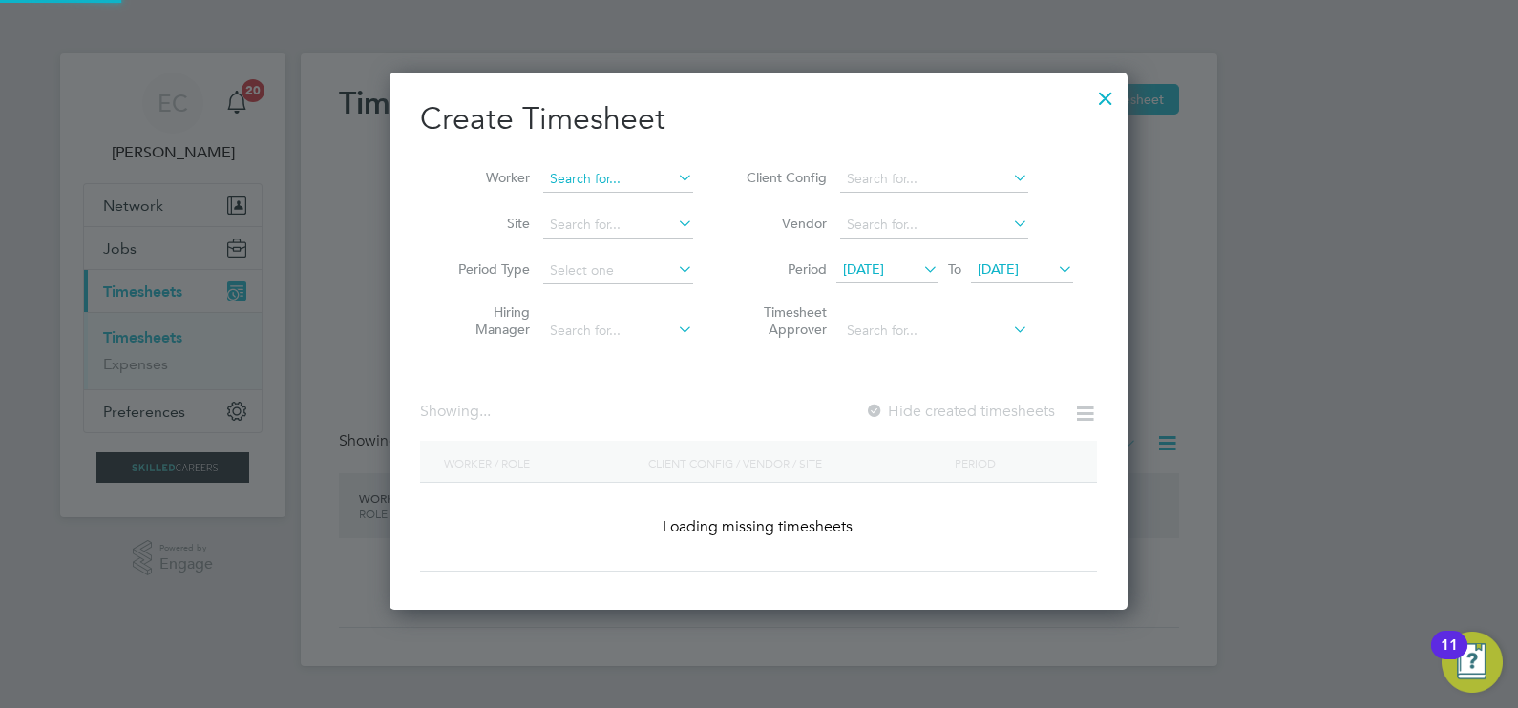
click at [635, 172] on input at bounding box center [618, 179] width 150 height 27
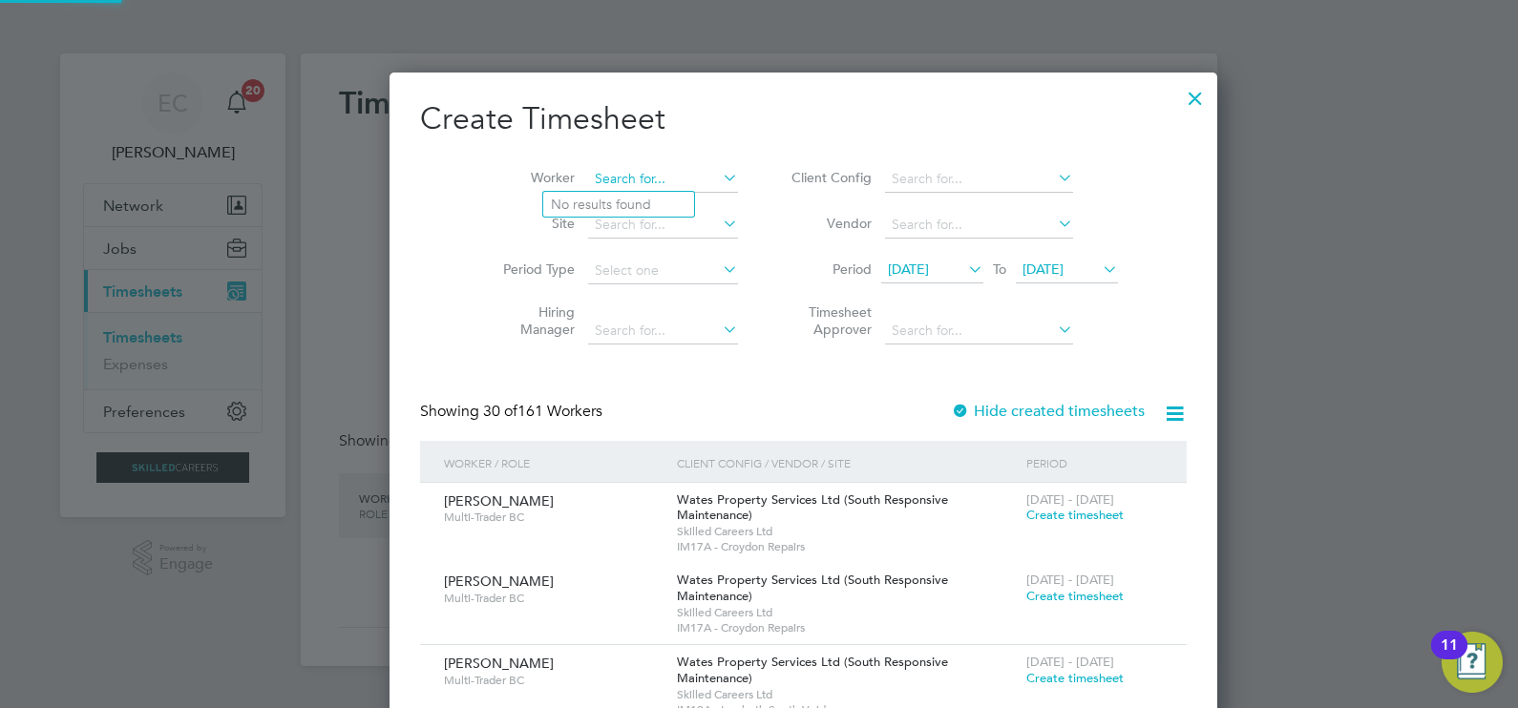
scroll to position [3806, 739]
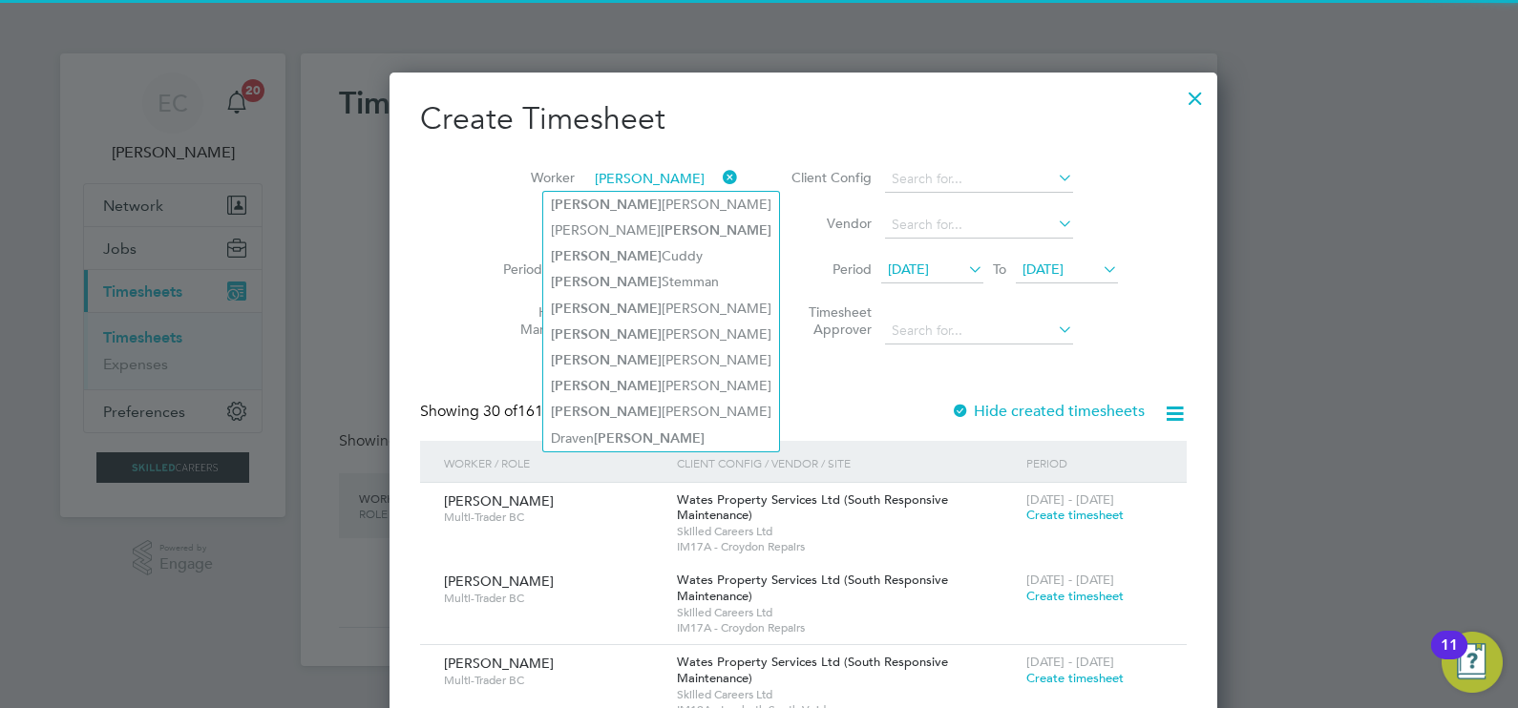
click at [588, 177] on input "scott" at bounding box center [663, 179] width 150 height 27
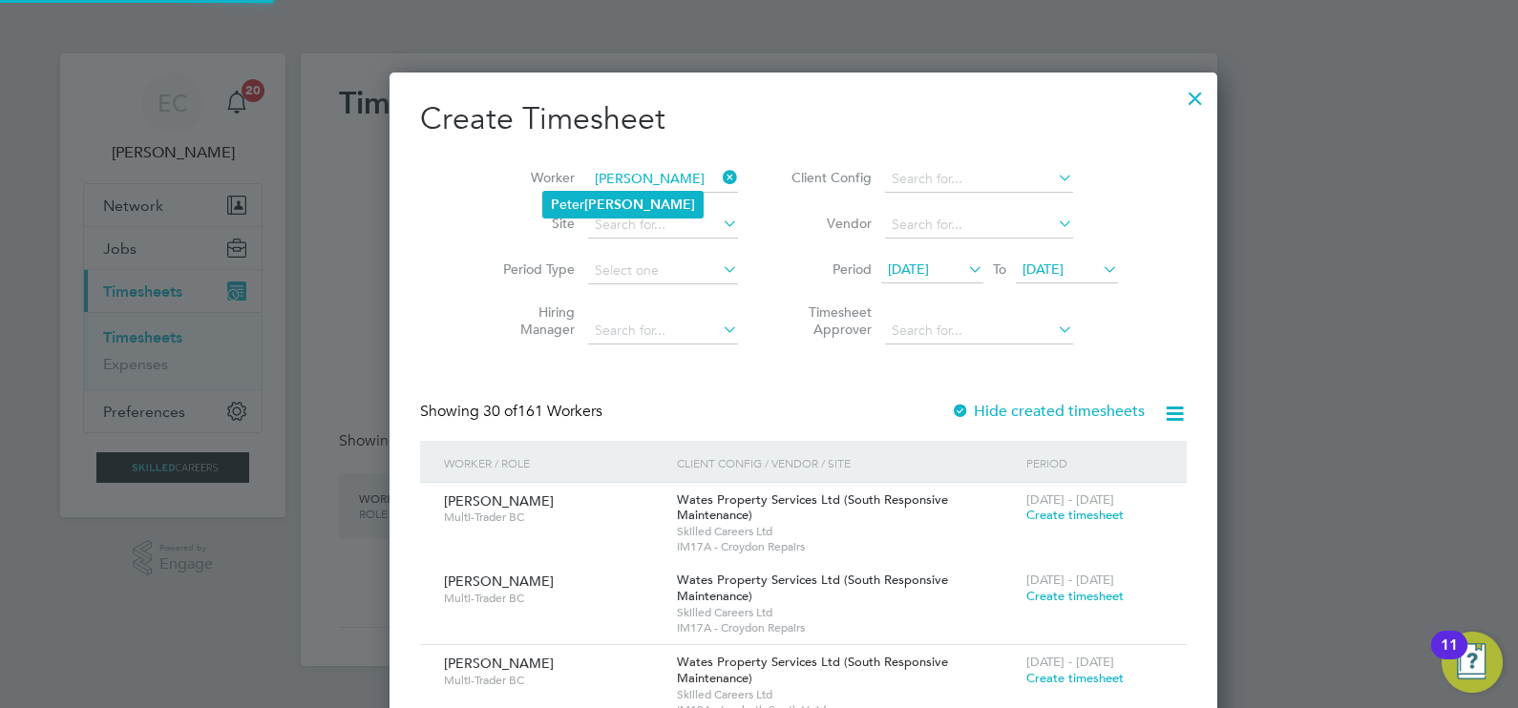
click at [587, 198] on b "Scott" at bounding box center [639, 205] width 111 height 16
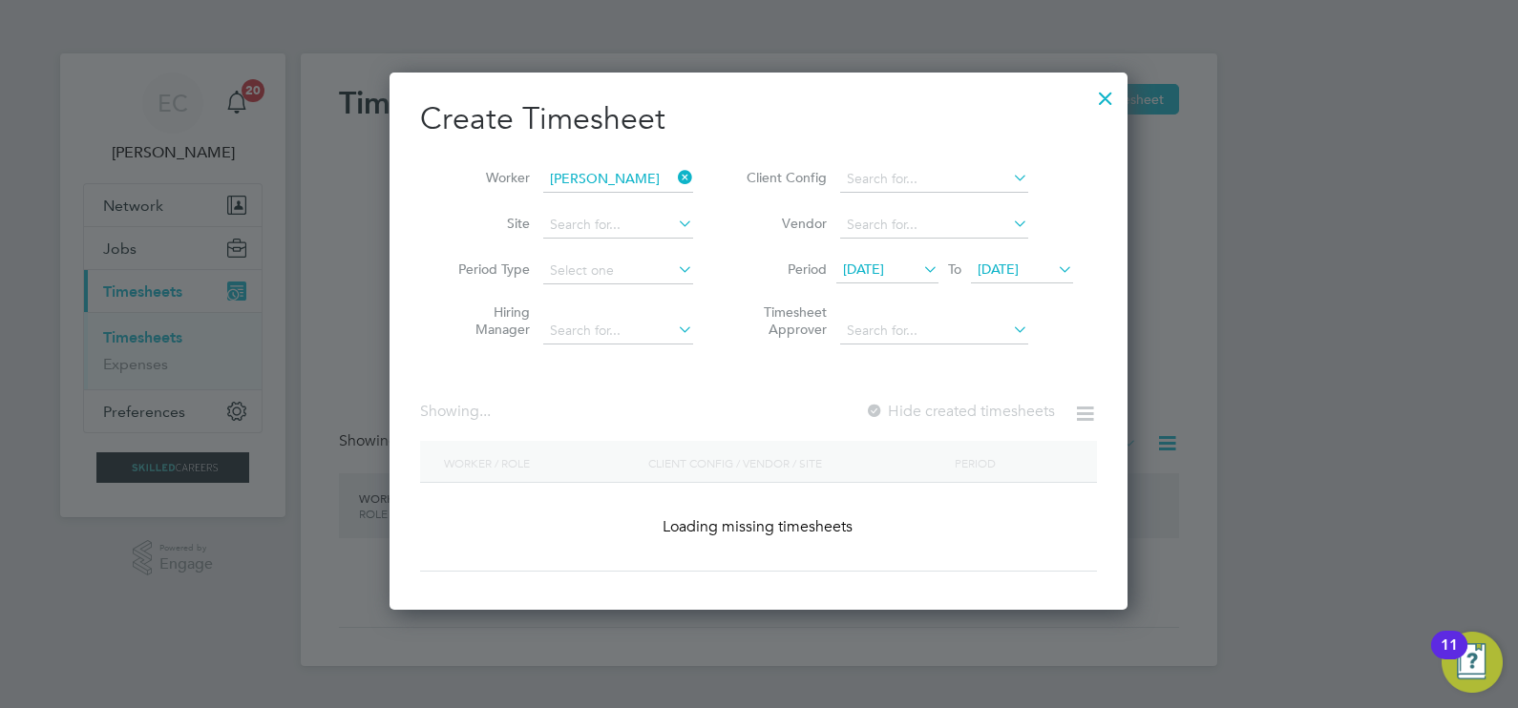
type input "[PERSON_NAME]"
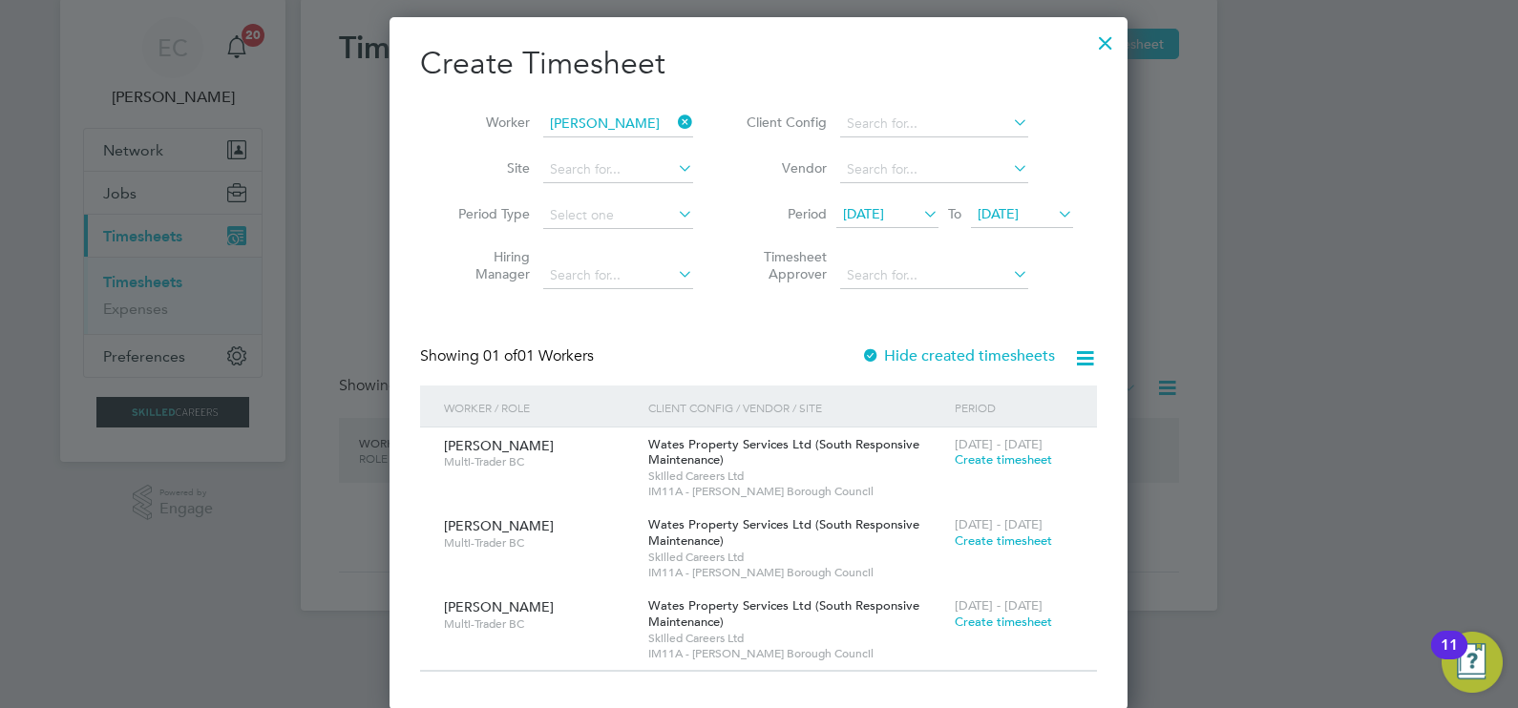
click at [674, 121] on icon at bounding box center [674, 122] width 0 height 27
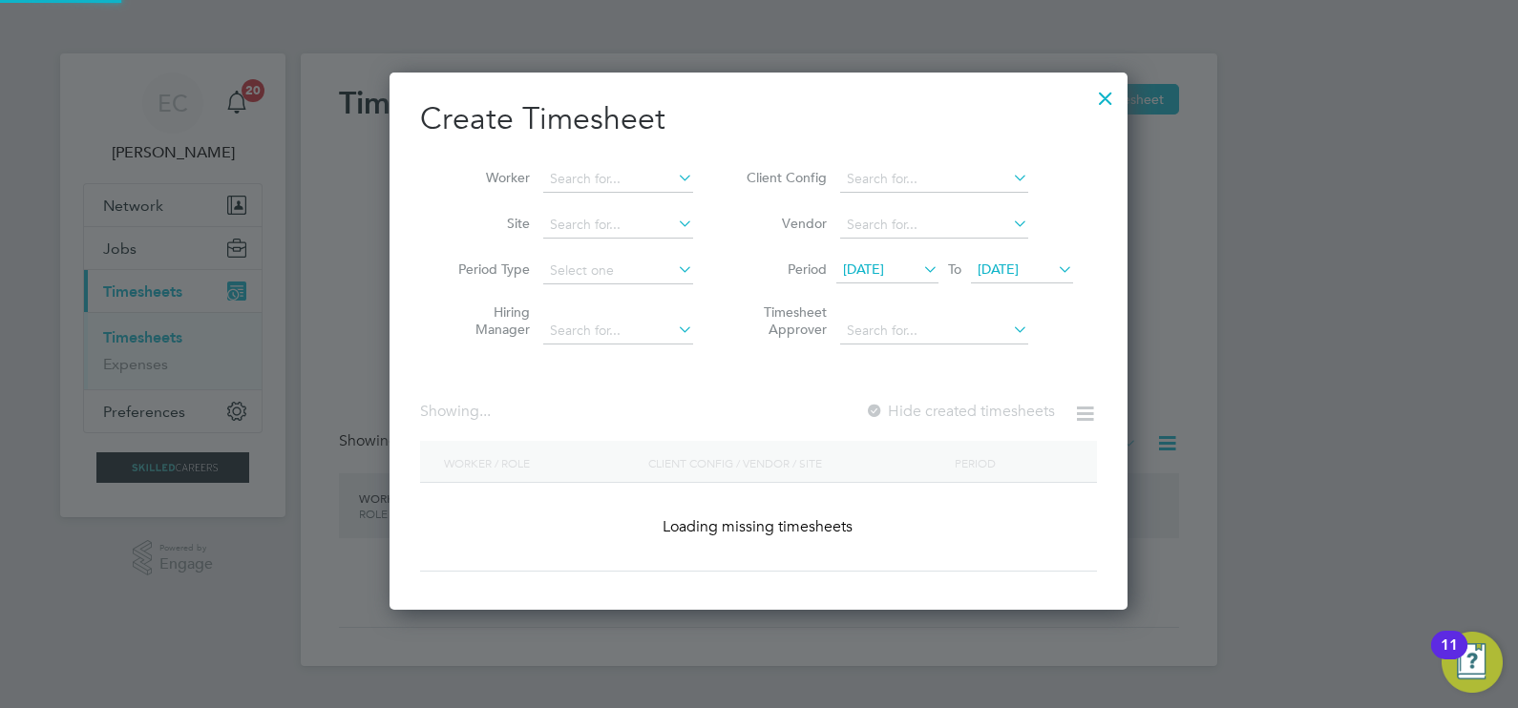
click at [630, 127] on h2 "Create Timesheet" at bounding box center [758, 119] width 677 height 40
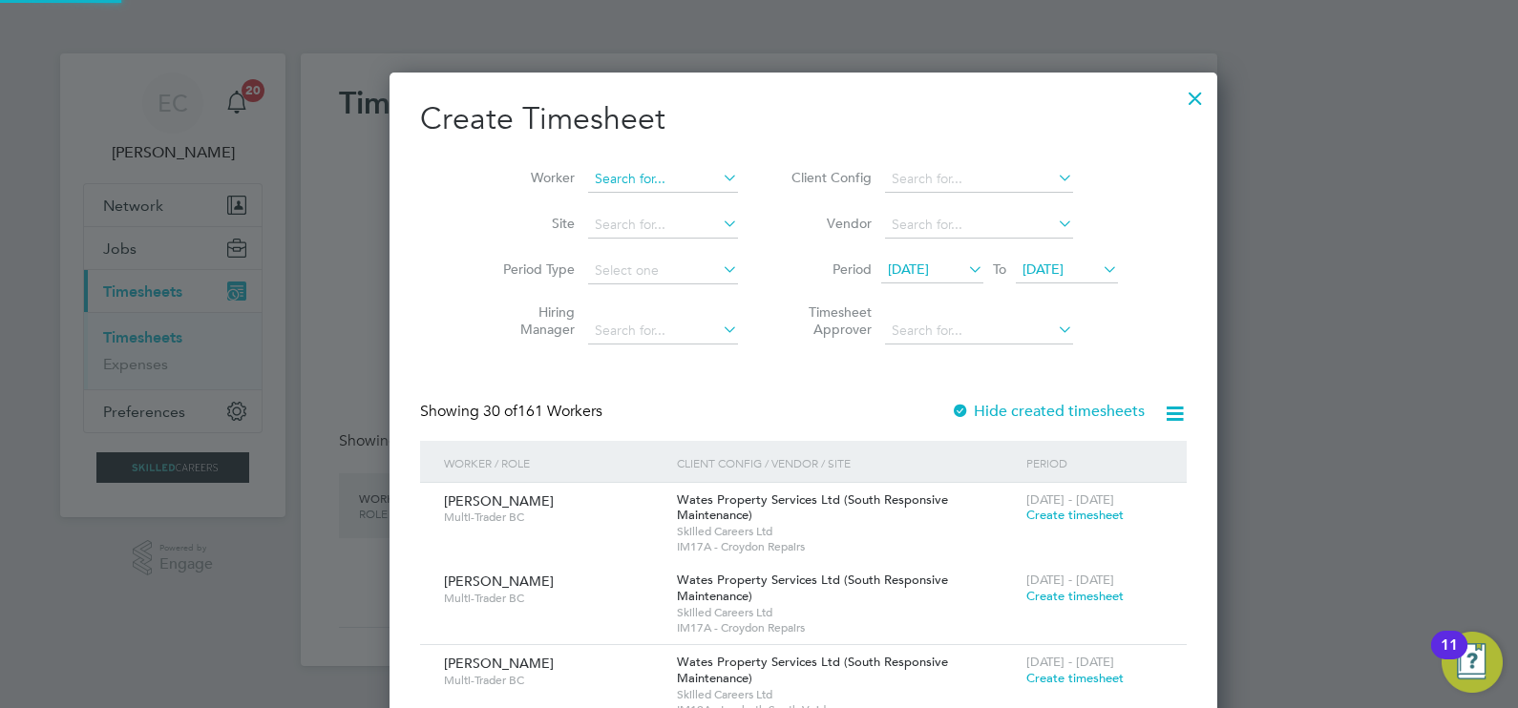
click at [606, 189] on input at bounding box center [663, 179] width 150 height 27
click at [617, 218] on li "Cornel Danil a" at bounding box center [662, 230] width 239 height 26
type input "Cornel Danila"
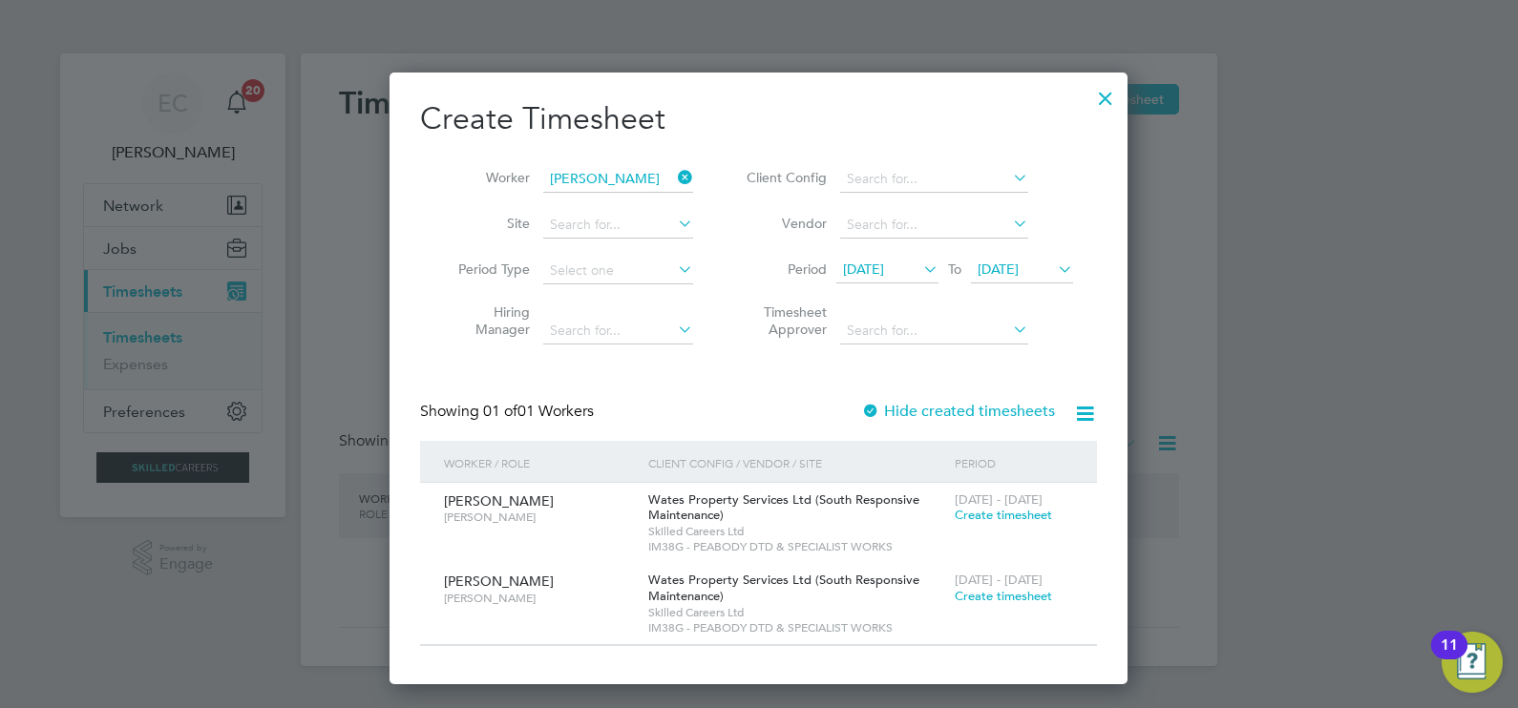
click at [674, 177] on icon at bounding box center [674, 177] width 0 height 27
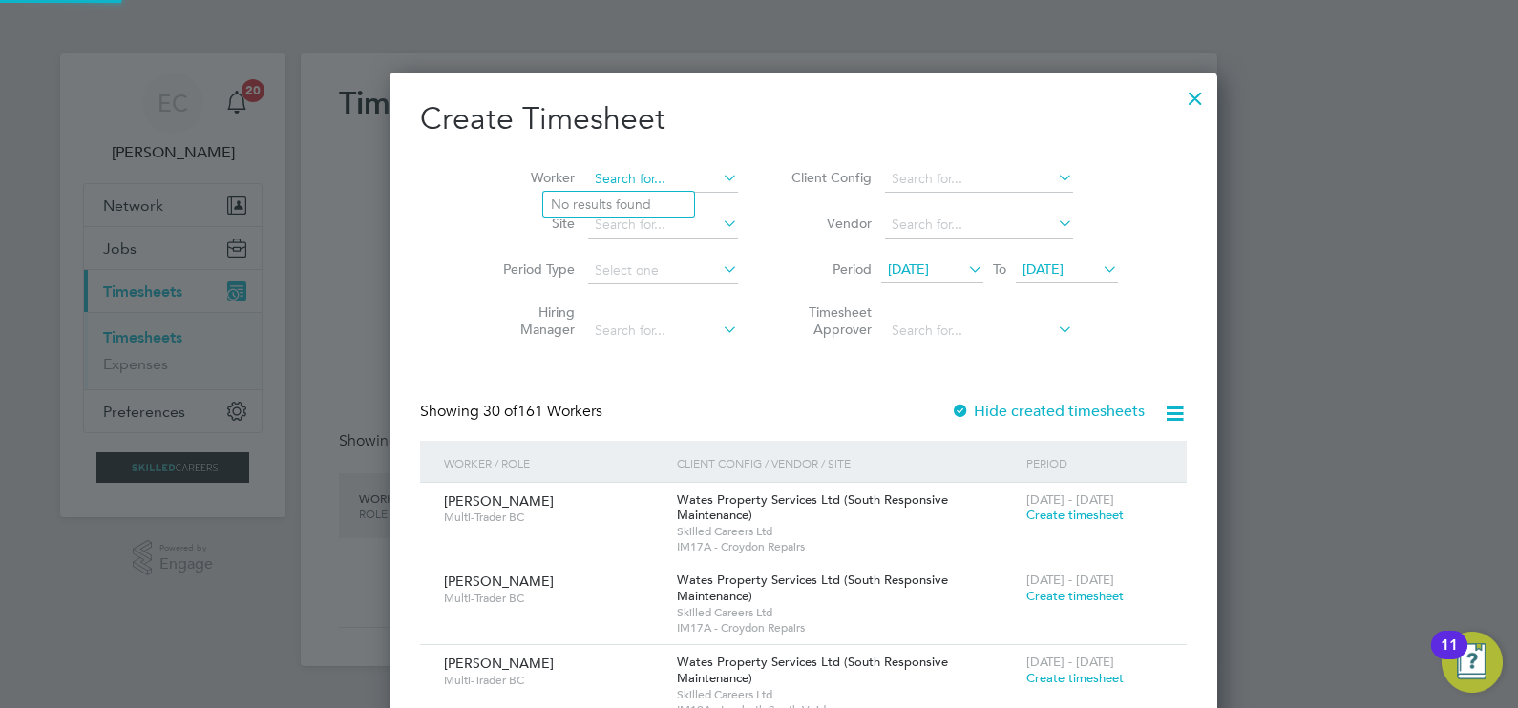
click at [626, 176] on input at bounding box center [663, 179] width 150 height 27
click at [638, 200] on li "Reece Hercu les" at bounding box center [632, 205] width 178 height 26
type input "Reece Hercules"
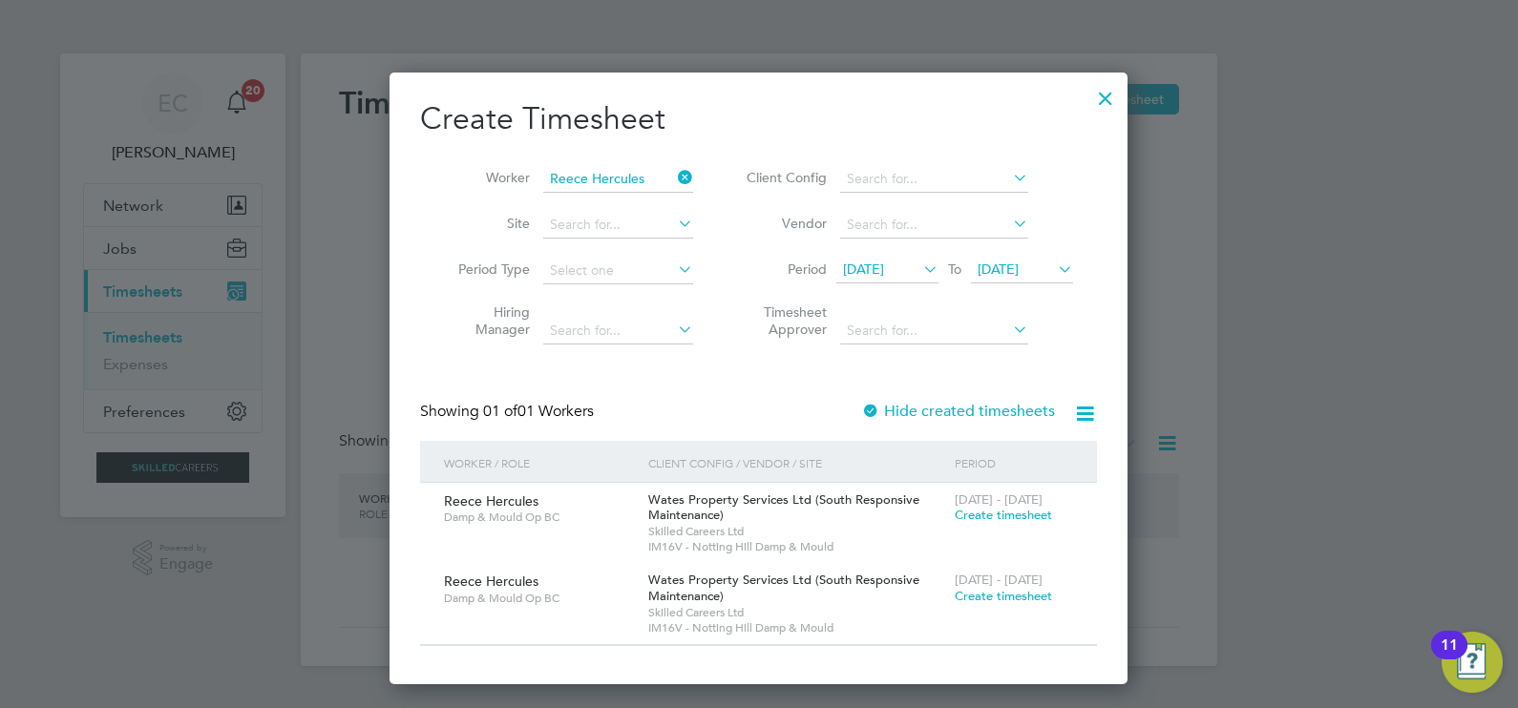
drag, startPoint x: 680, startPoint y: 173, endPoint x: 643, endPoint y: 173, distance: 36.3
click at [674, 173] on icon at bounding box center [674, 177] width 0 height 27
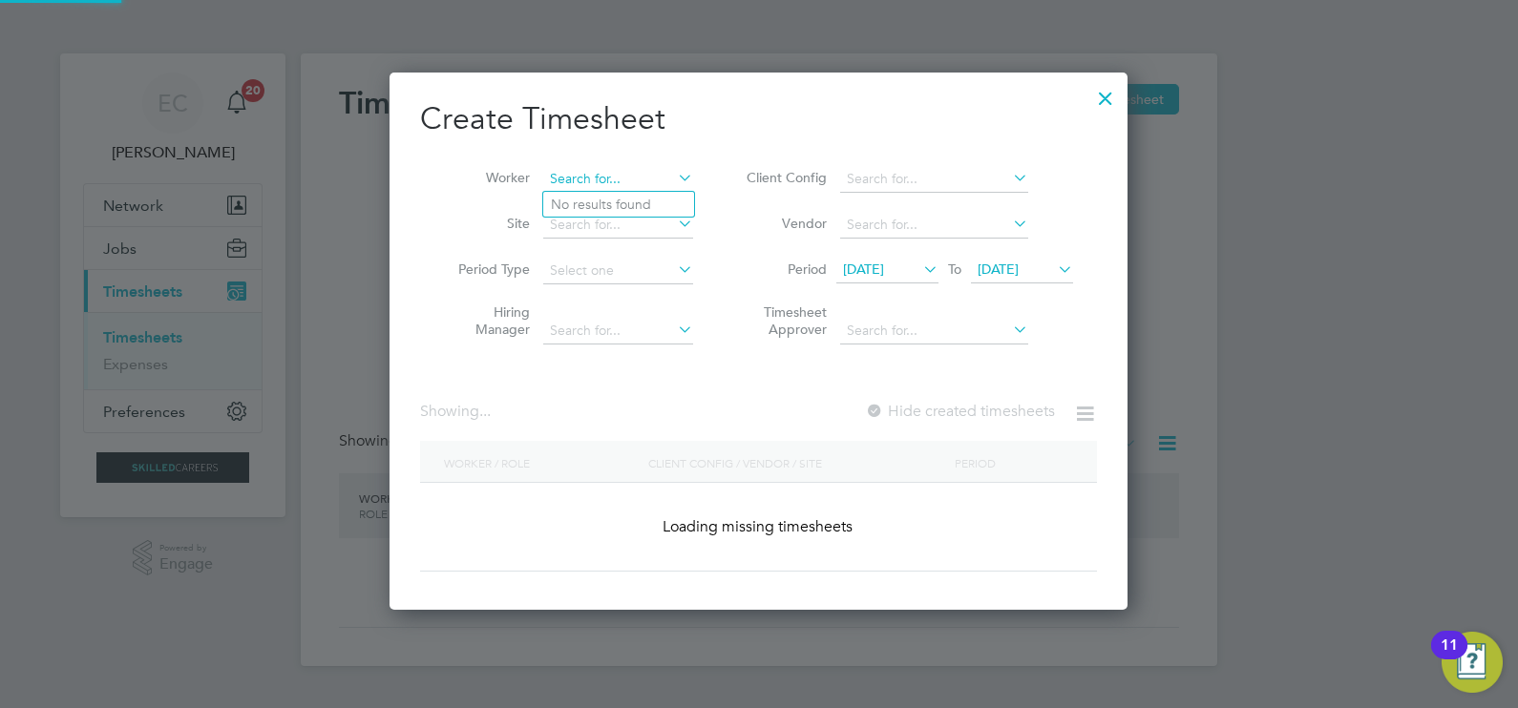
click at [620, 173] on input at bounding box center [618, 179] width 150 height 27
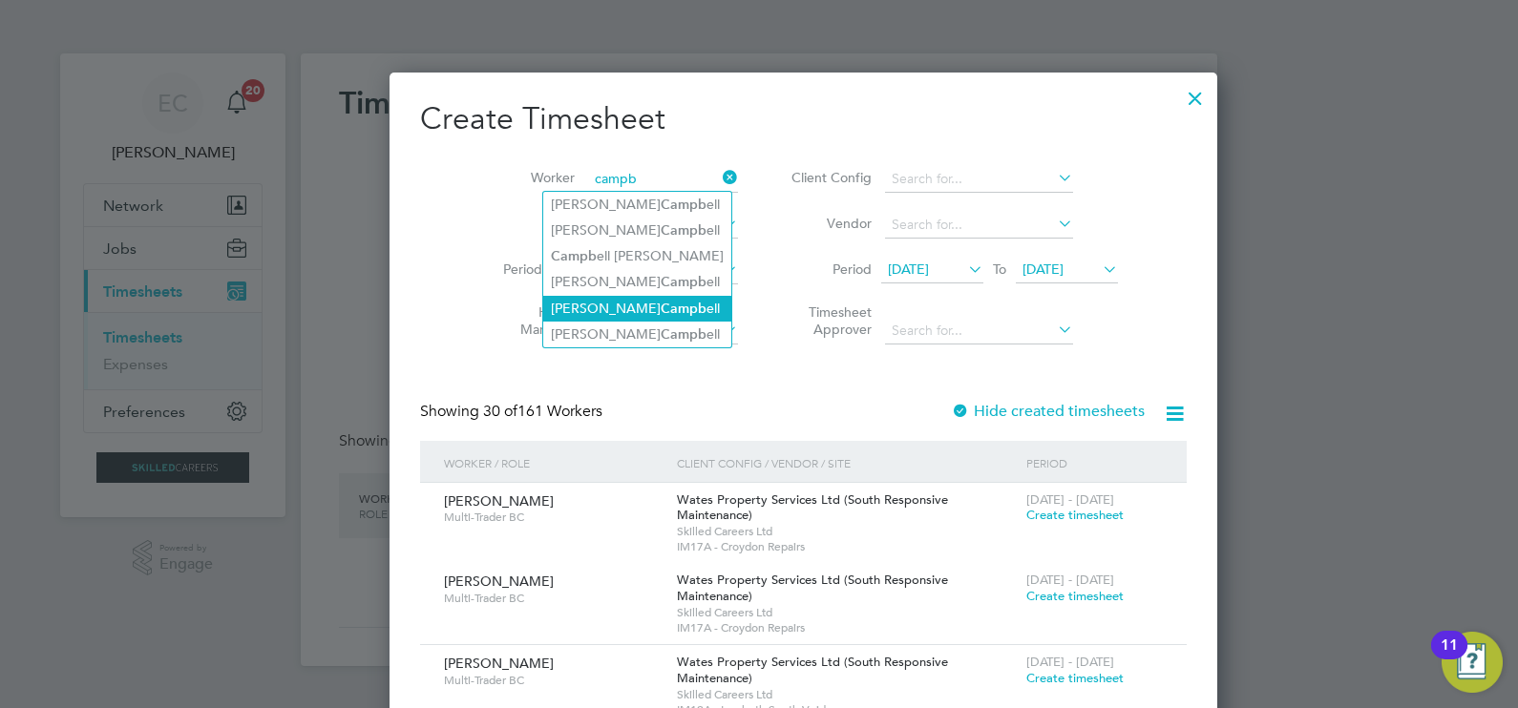
click at [661, 301] on b "Campb" at bounding box center [684, 309] width 46 height 16
type input "Byron Campbell"
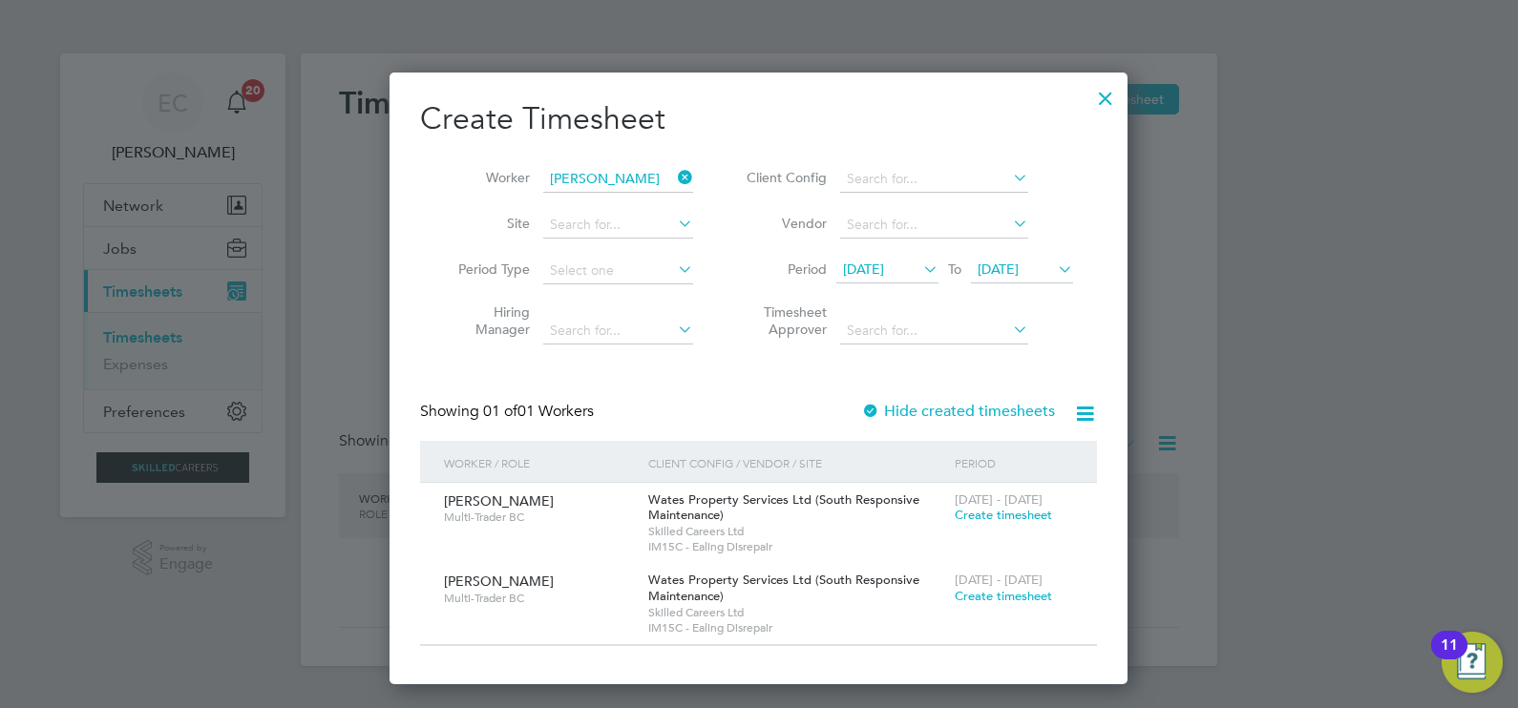
click at [674, 174] on icon at bounding box center [674, 177] width 0 height 27
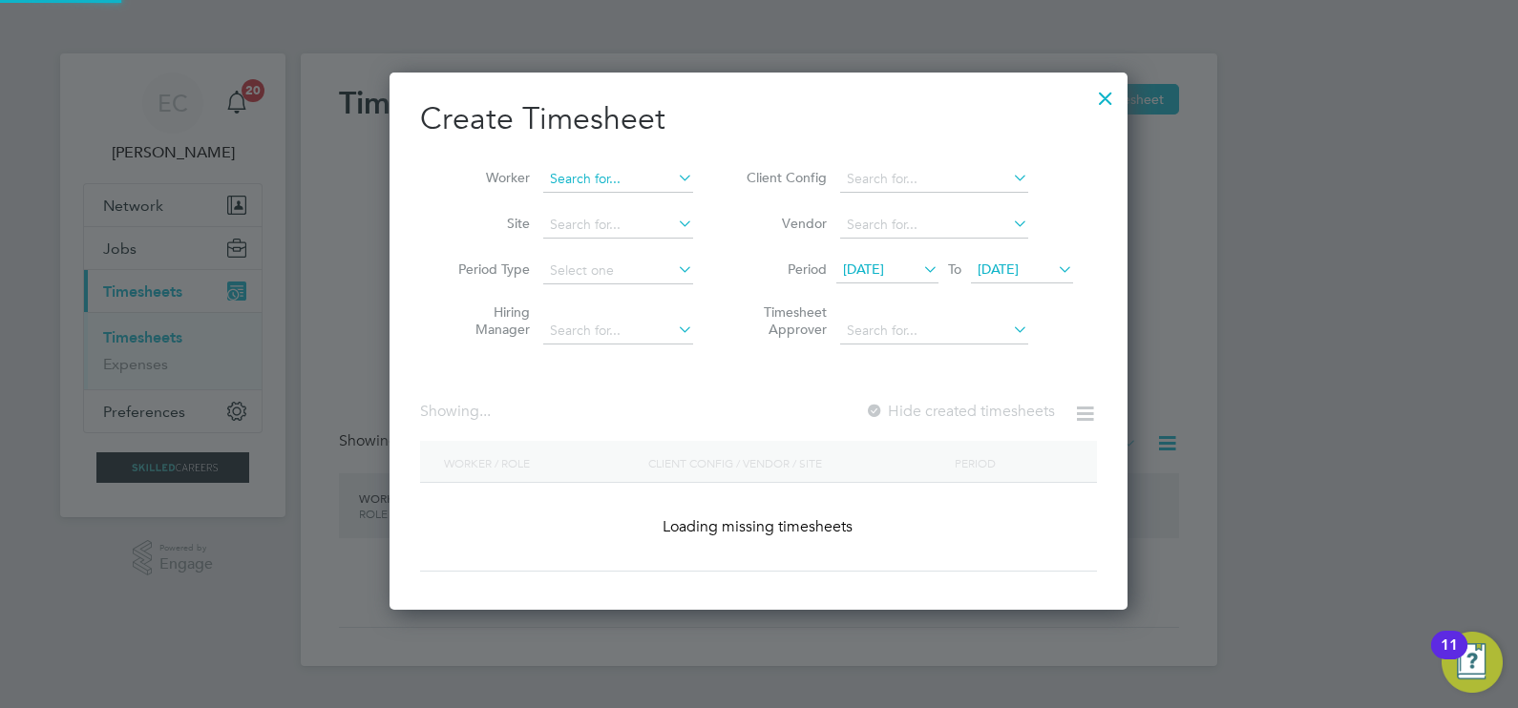
click at [641, 177] on input at bounding box center [618, 179] width 150 height 27
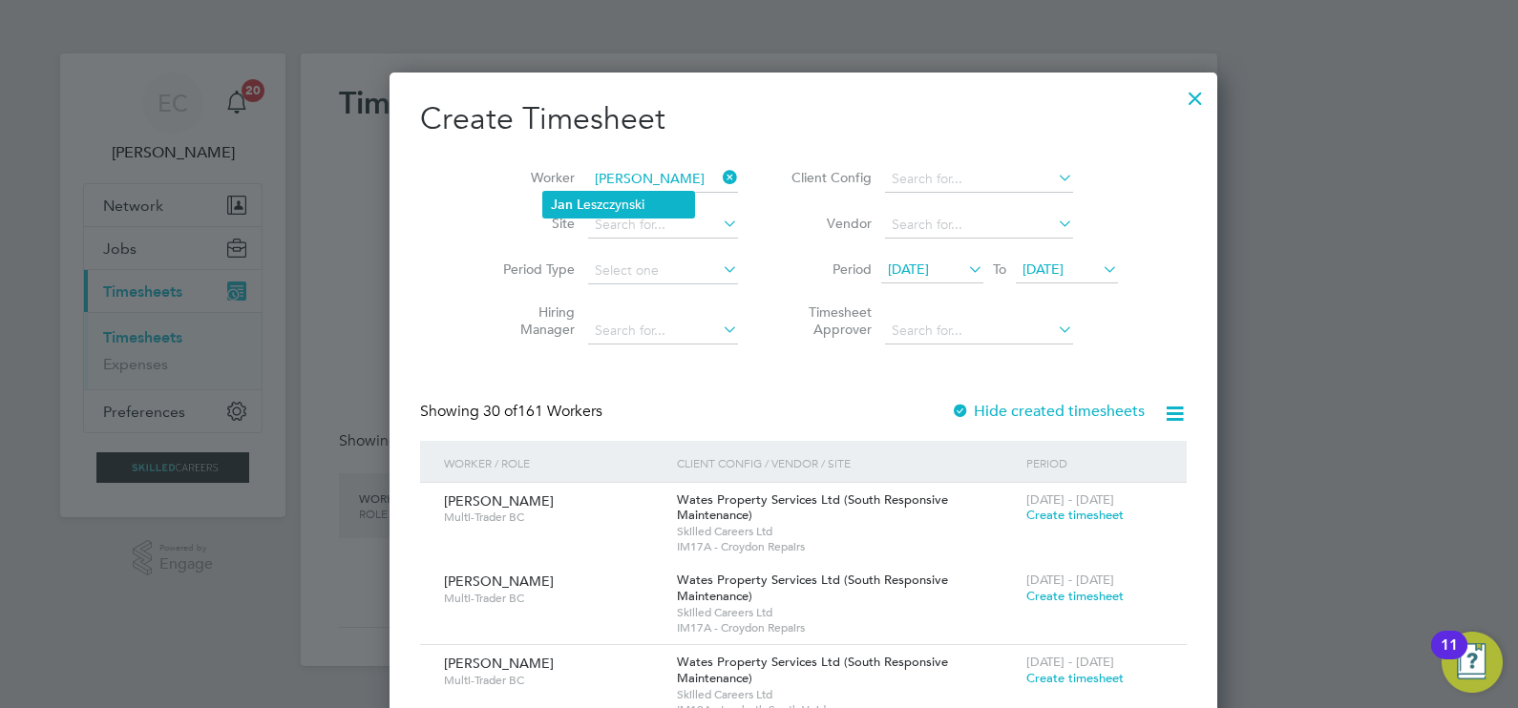
click at [603, 198] on li "Jan L eszczynski" at bounding box center [618, 205] width 151 height 26
type input "Jan Leszczynski"
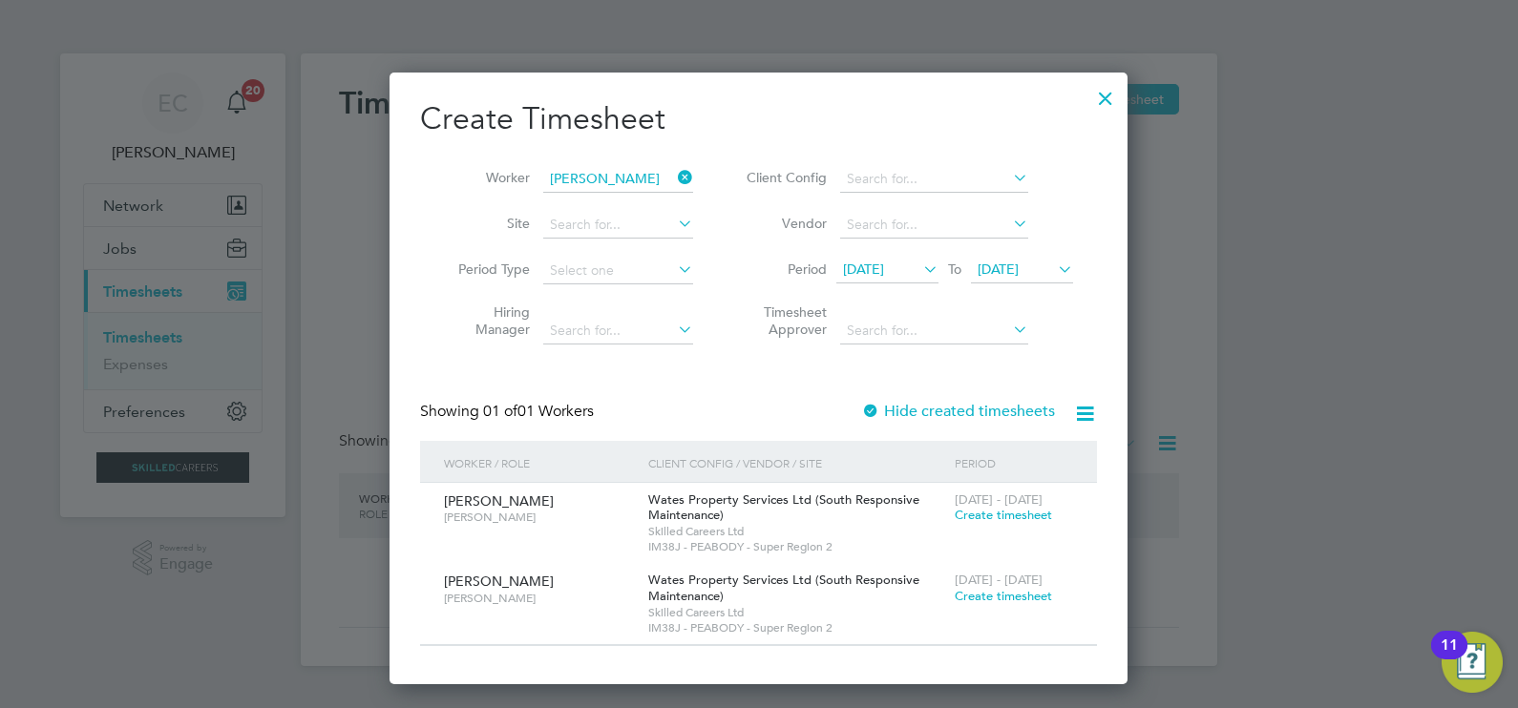
click at [674, 178] on icon at bounding box center [674, 177] width 0 height 27
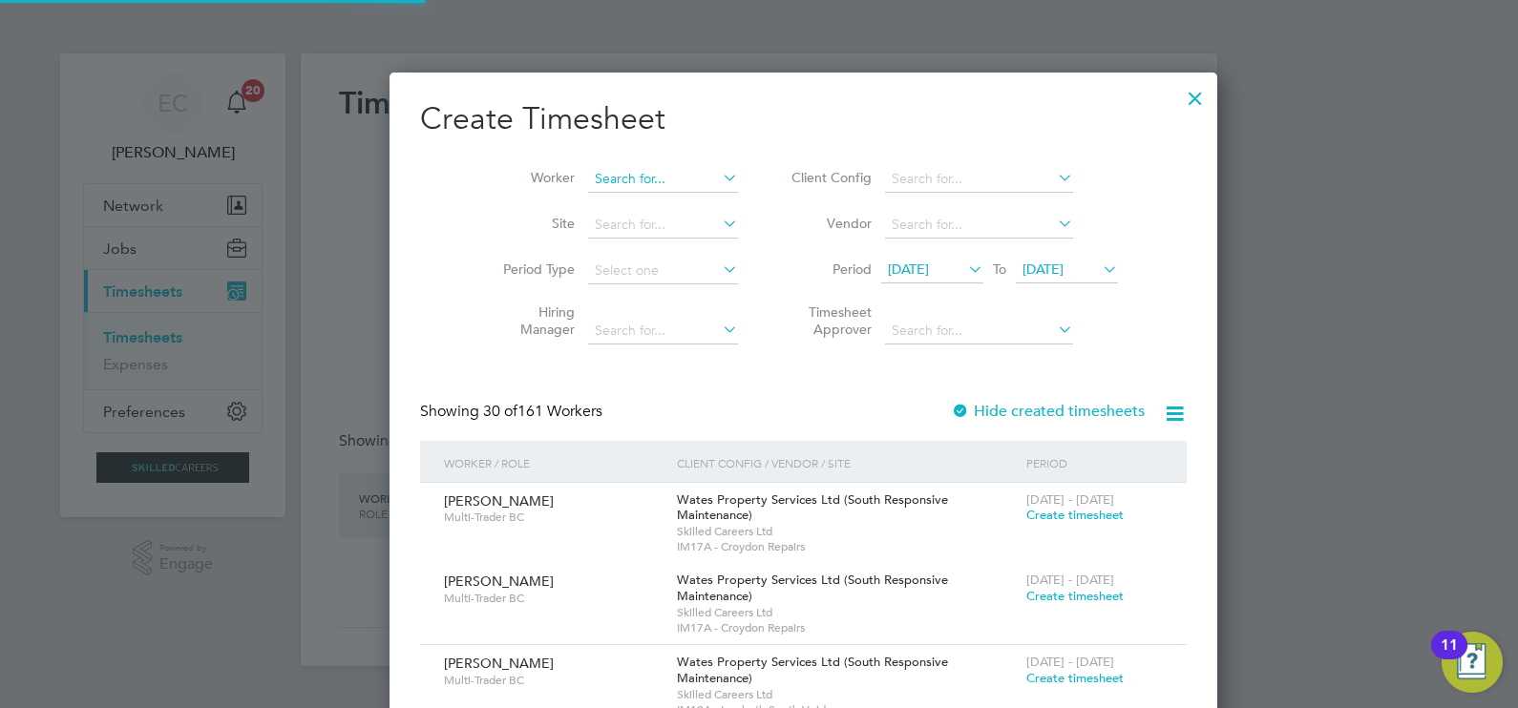
click at [644, 177] on input at bounding box center [663, 179] width 150 height 27
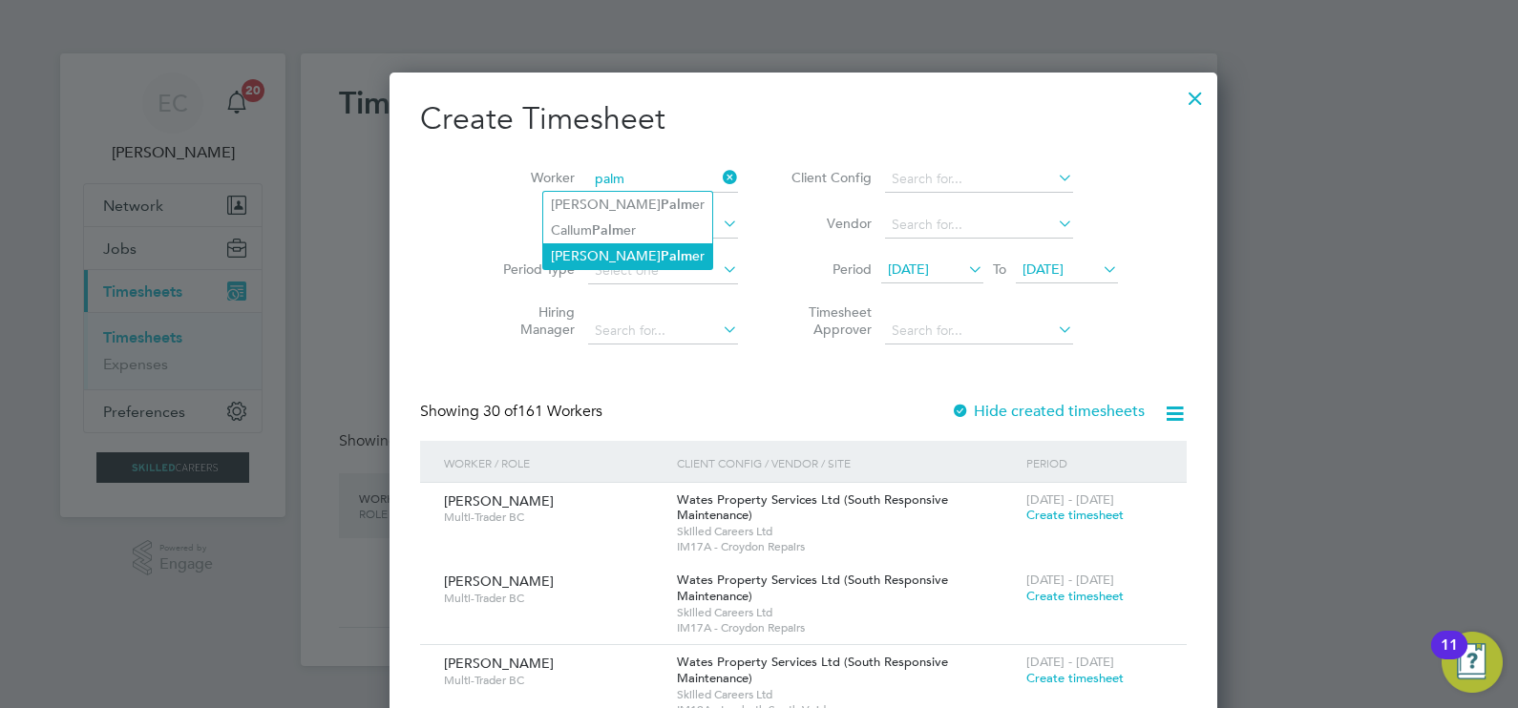
click at [636, 247] on li "Adrian Palm er" at bounding box center [627, 256] width 169 height 26
type input "Adrian Palmer"
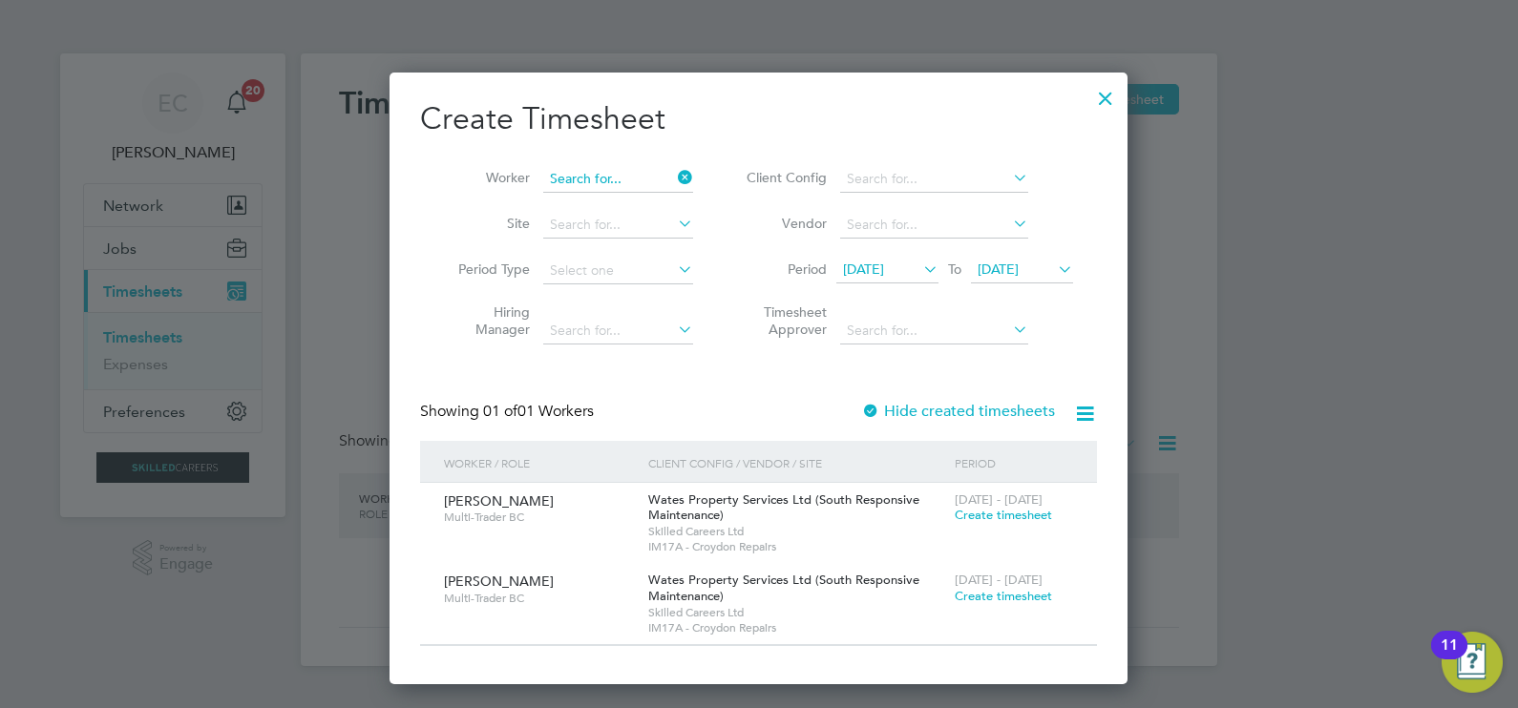
click at [644, 178] on input at bounding box center [618, 179] width 150 height 27
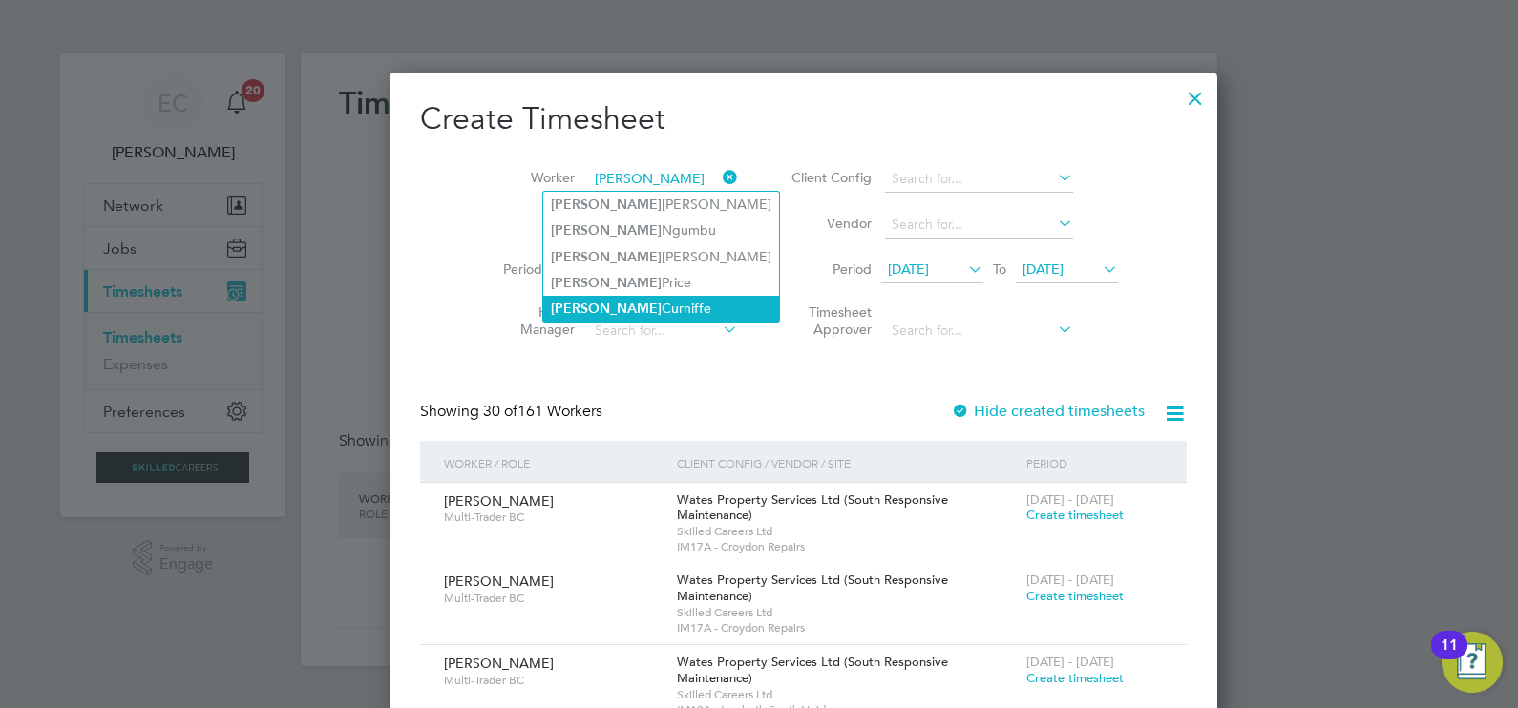
click at [605, 304] on li "Clive Curniffe" at bounding box center [661, 309] width 236 height 26
type input "[PERSON_NAME]"
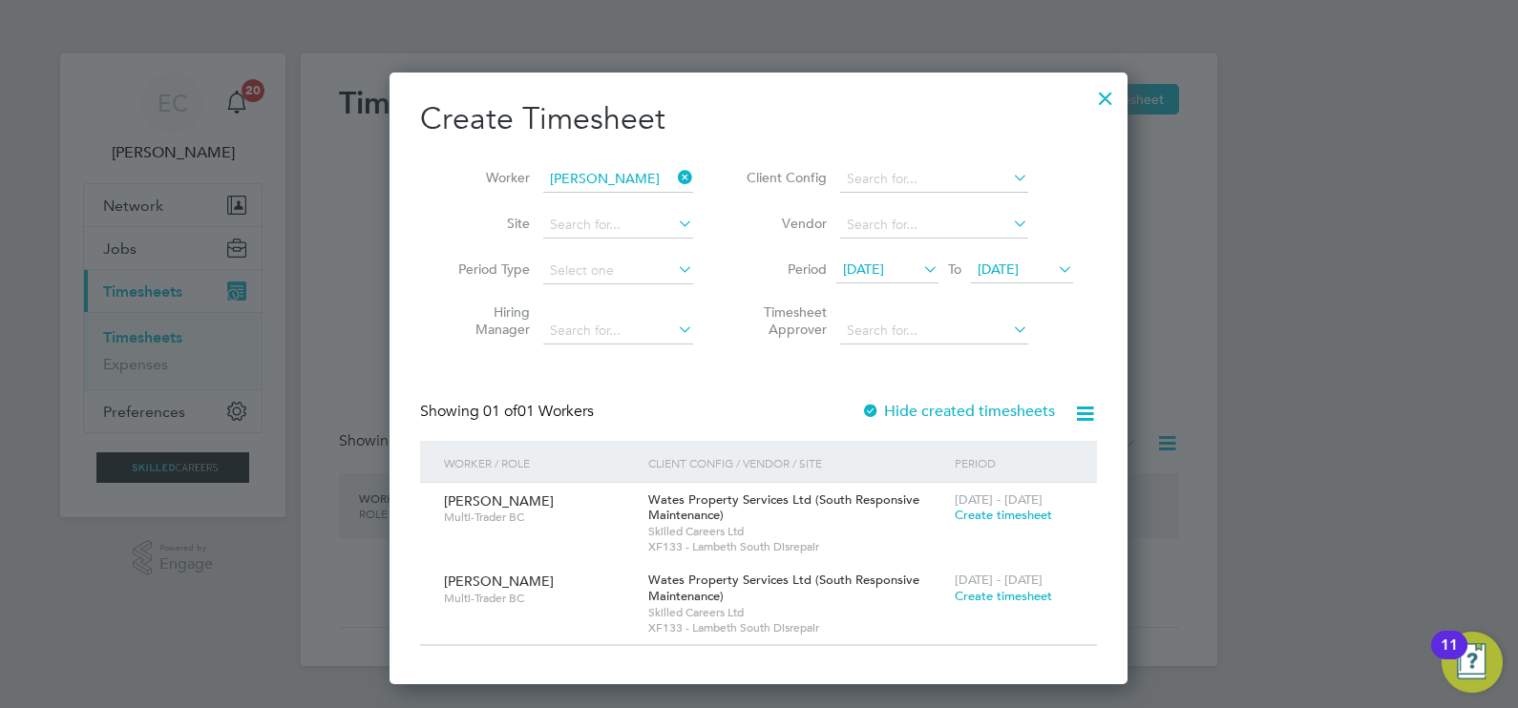
click at [674, 170] on icon at bounding box center [674, 177] width 0 height 27
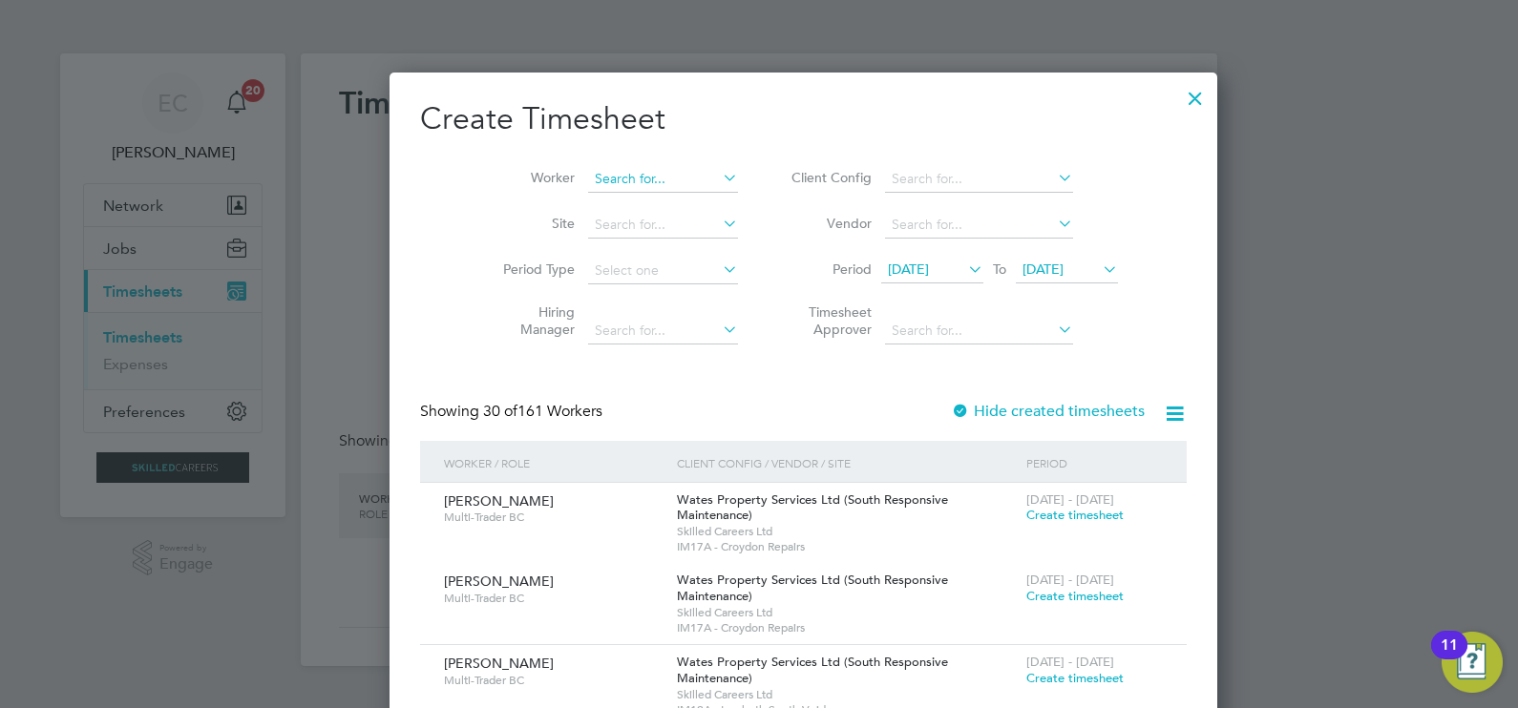
click at [588, 181] on input at bounding box center [663, 179] width 150 height 27
click at [649, 203] on li "Derrick Rose" at bounding box center [621, 205] width 156 height 26
type input "[PERSON_NAME]"
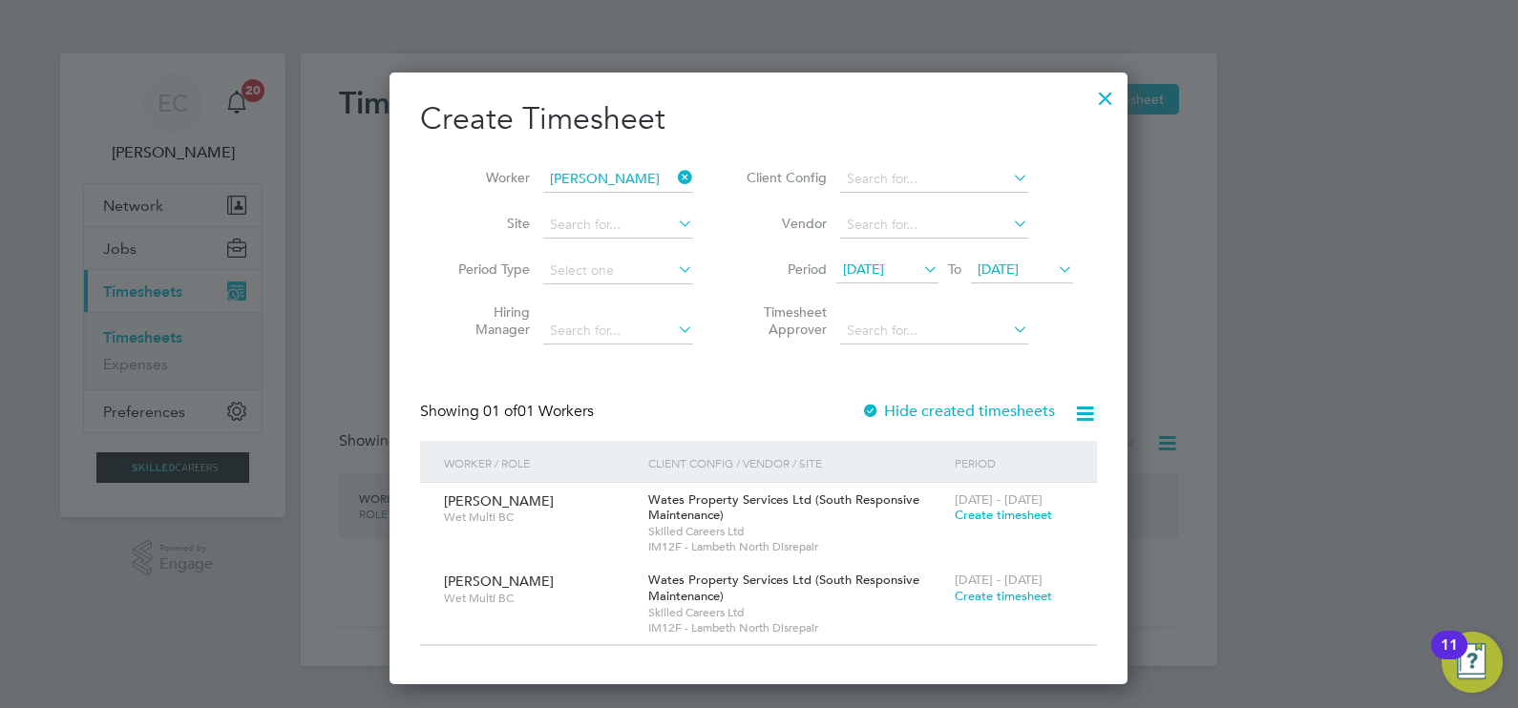
drag, startPoint x: 686, startPoint y: 175, endPoint x: 655, endPoint y: 173, distance: 31.6
click at [674, 175] on icon at bounding box center [674, 177] width 0 height 27
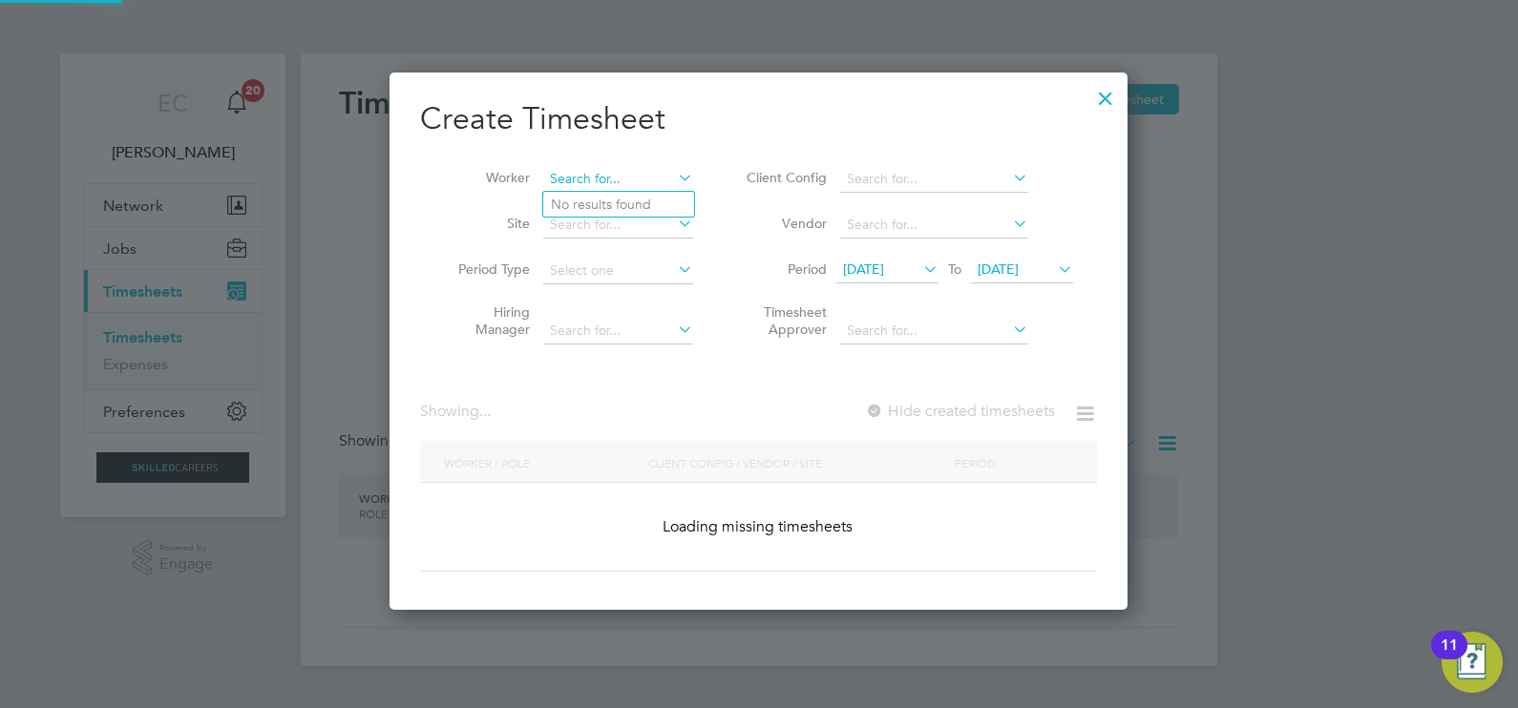
click at [601, 179] on input at bounding box center [618, 179] width 150 height 27
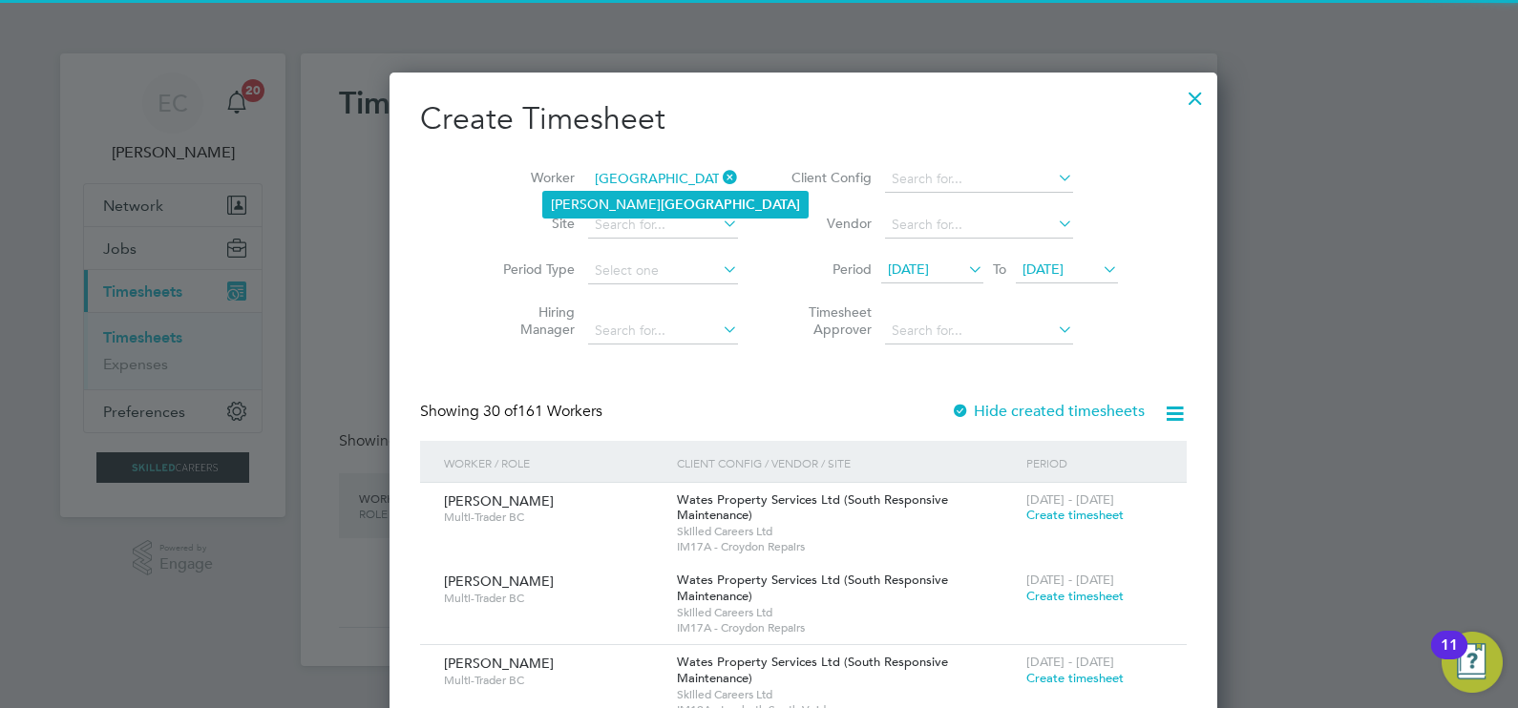
click at [661, 204] on b "Rochester" at bounding box center [730, 205] width 139 height 16
type input "[PERSON_NAME]"
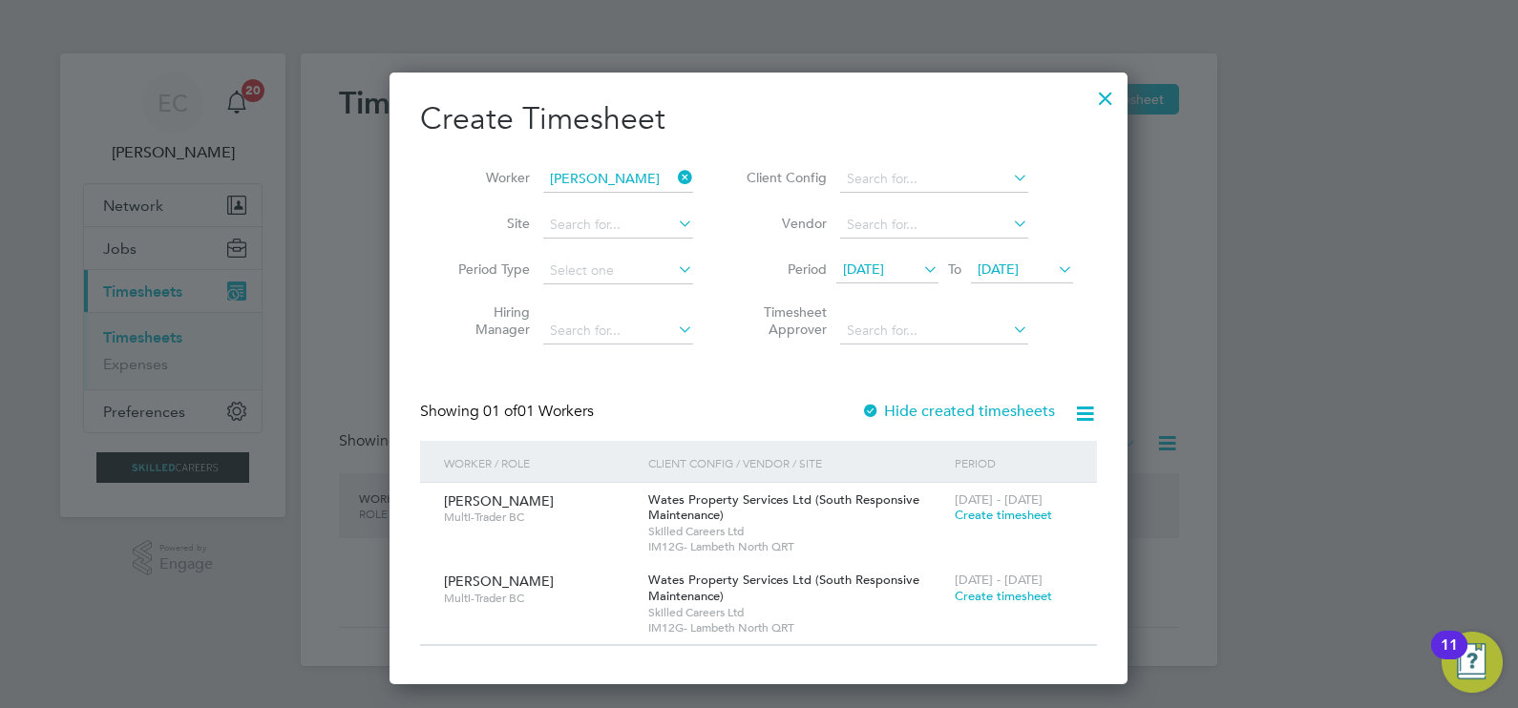
click at [674, 170] on icon at bounding box center [674, 177] width 0 height 27
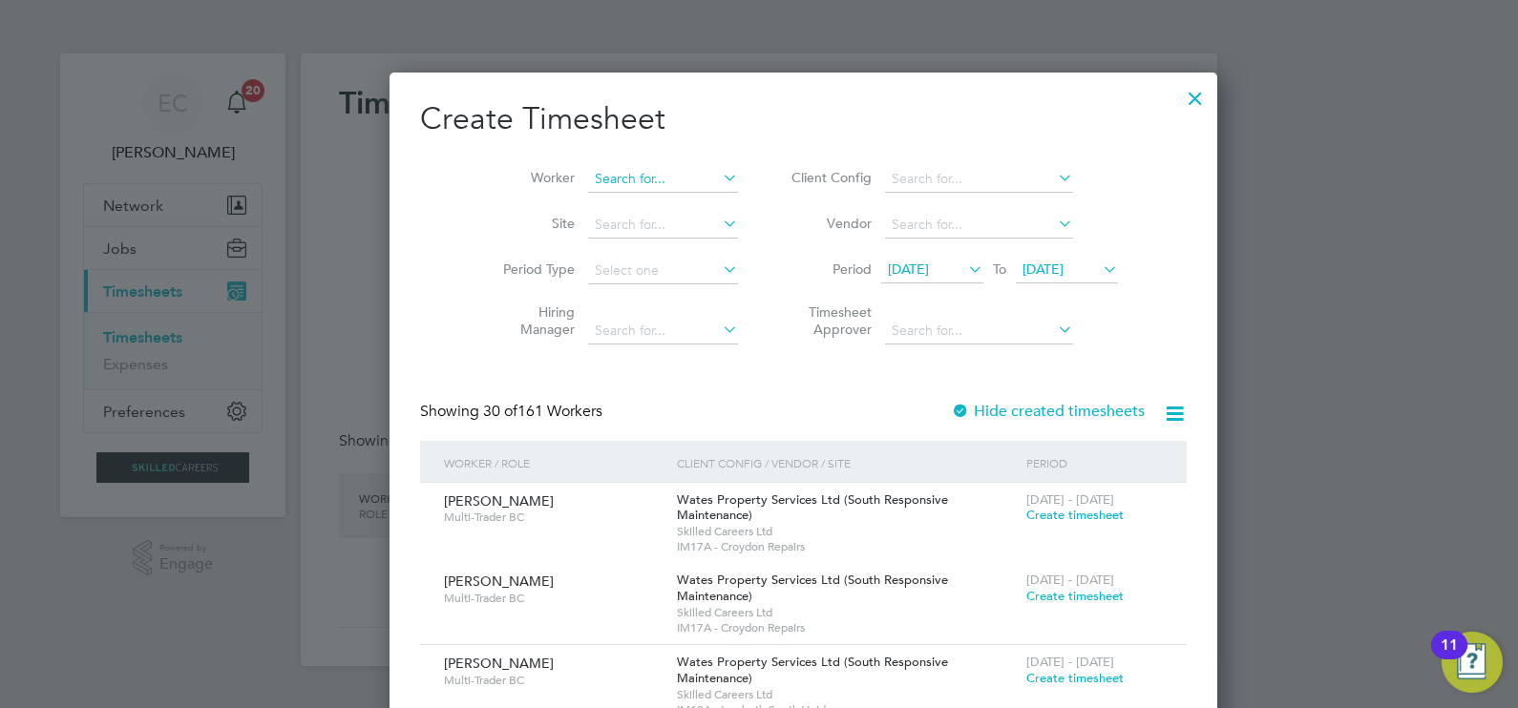
click at [640, 172] on input at bounding box center [663, 179] width 150 height 27
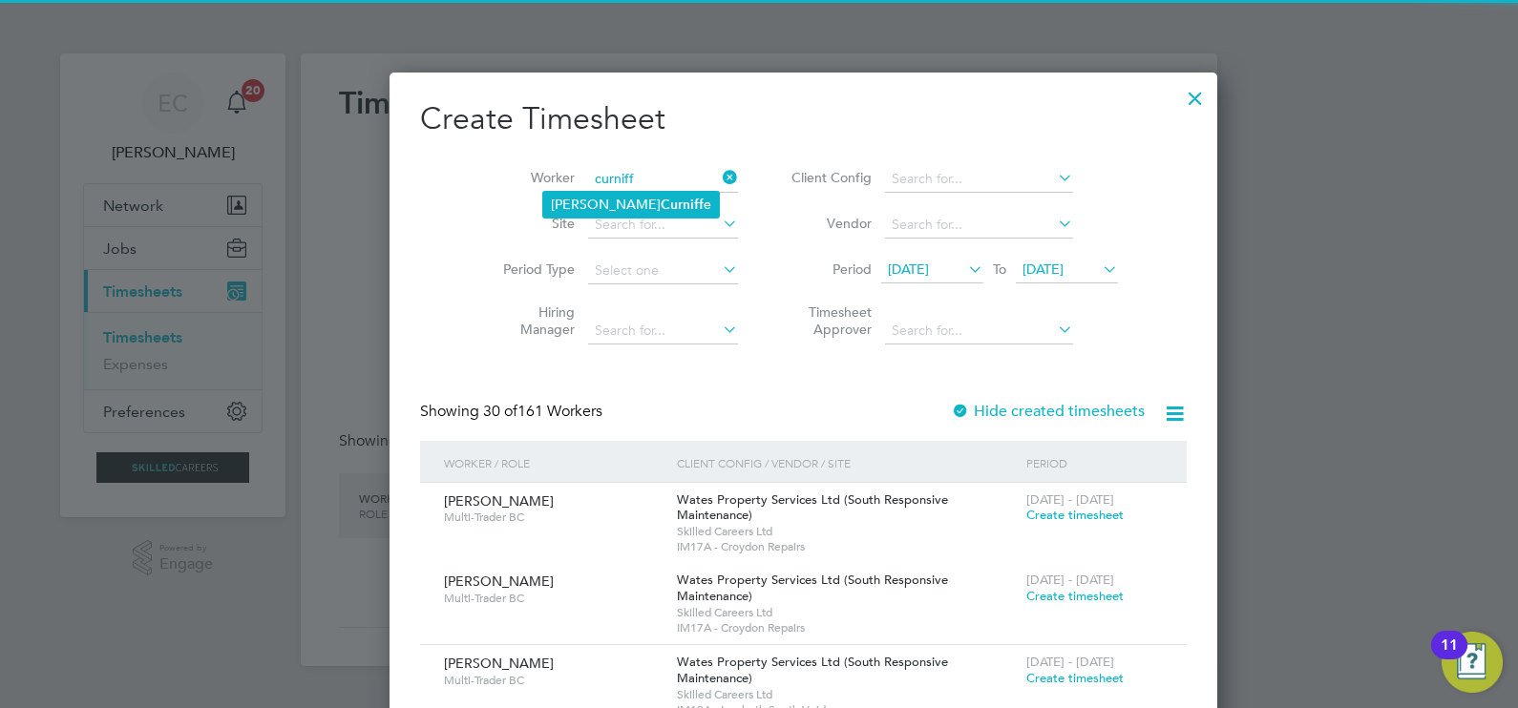
click at [619, 216] on li "Clive Curniff e" at bounding box center [631, 205] width 176 height 26
type input "[PERSON_NAME]"
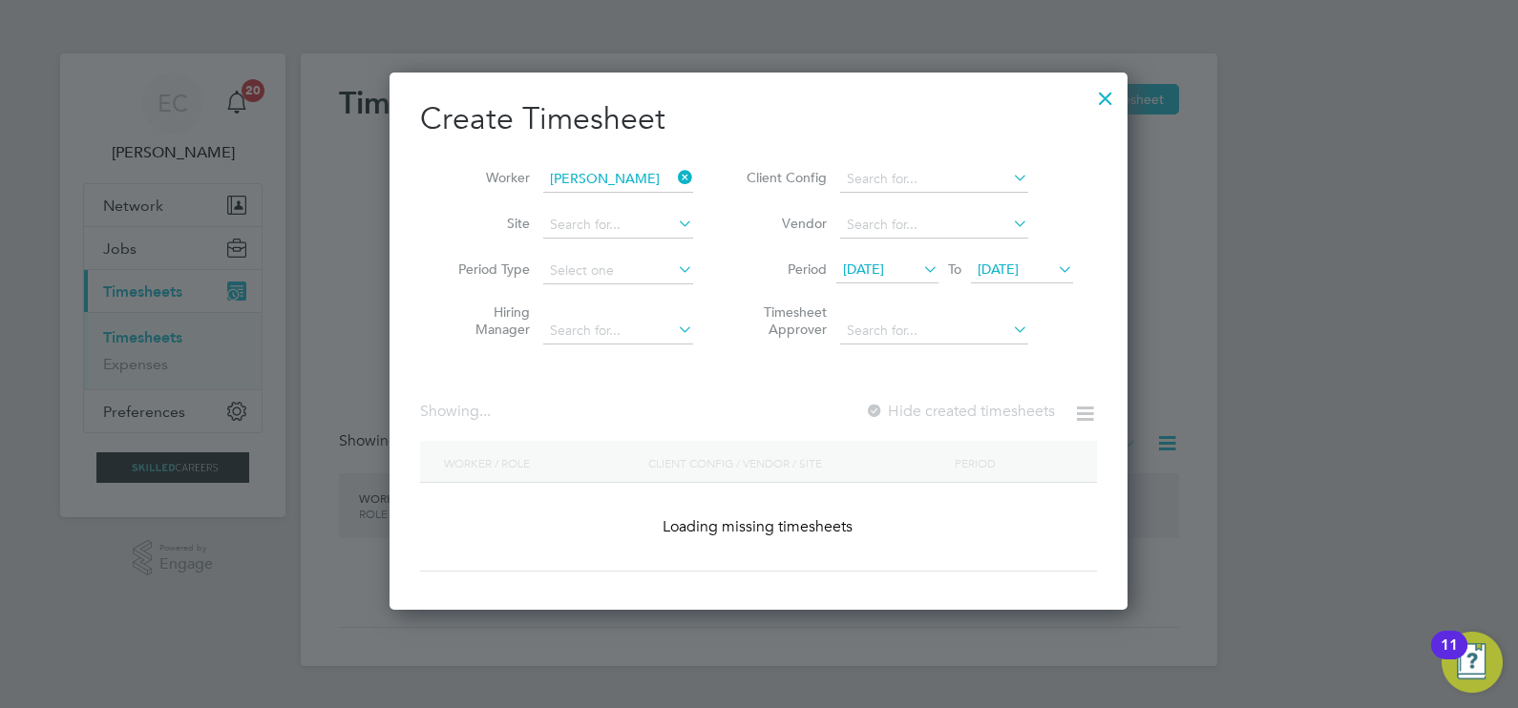
scroll to position [612, 739]
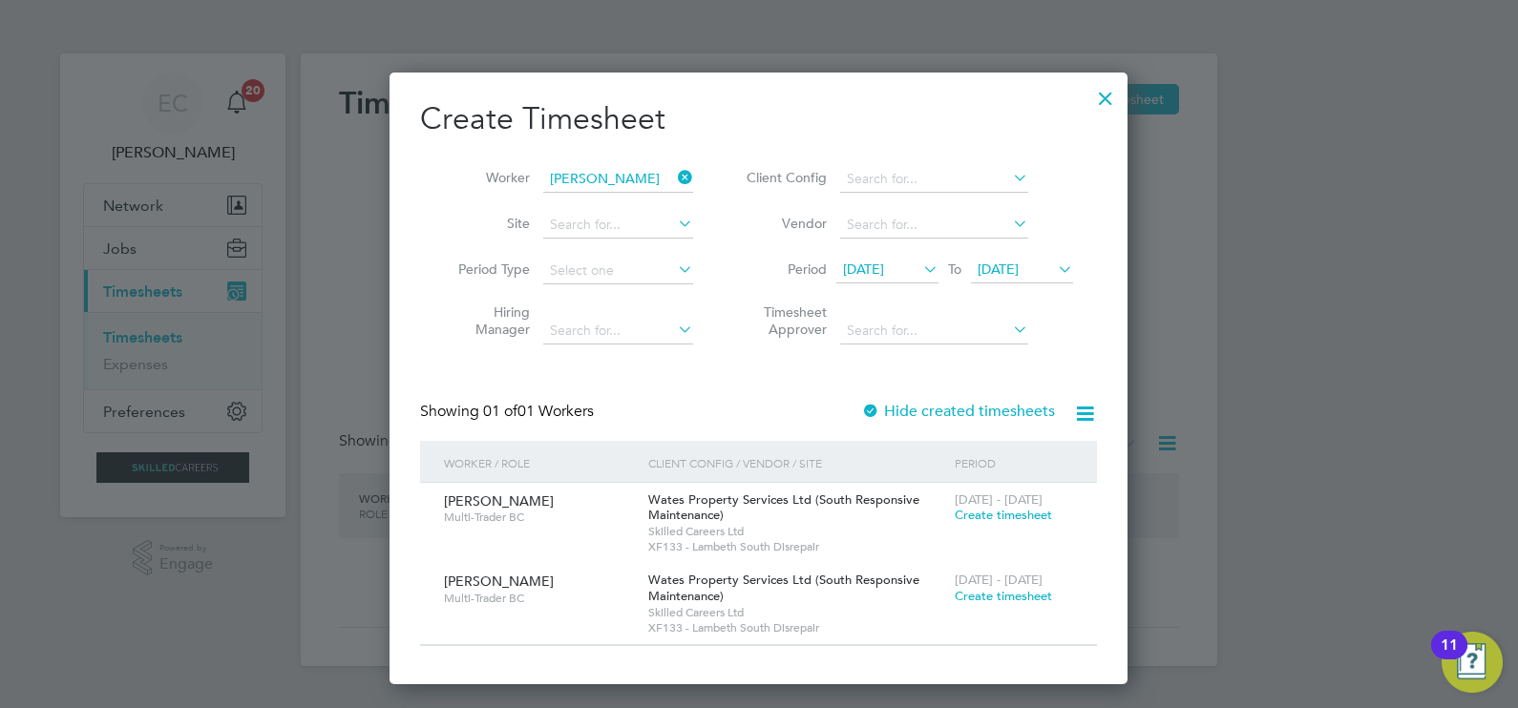
click at [957, 404] on label "Hide created timesheets" at bounding box center [958, 411] width 194 height 19
click at [954, 404] on label "Hide created timesheets" at bounding box center [958, 411] width 194 height 19
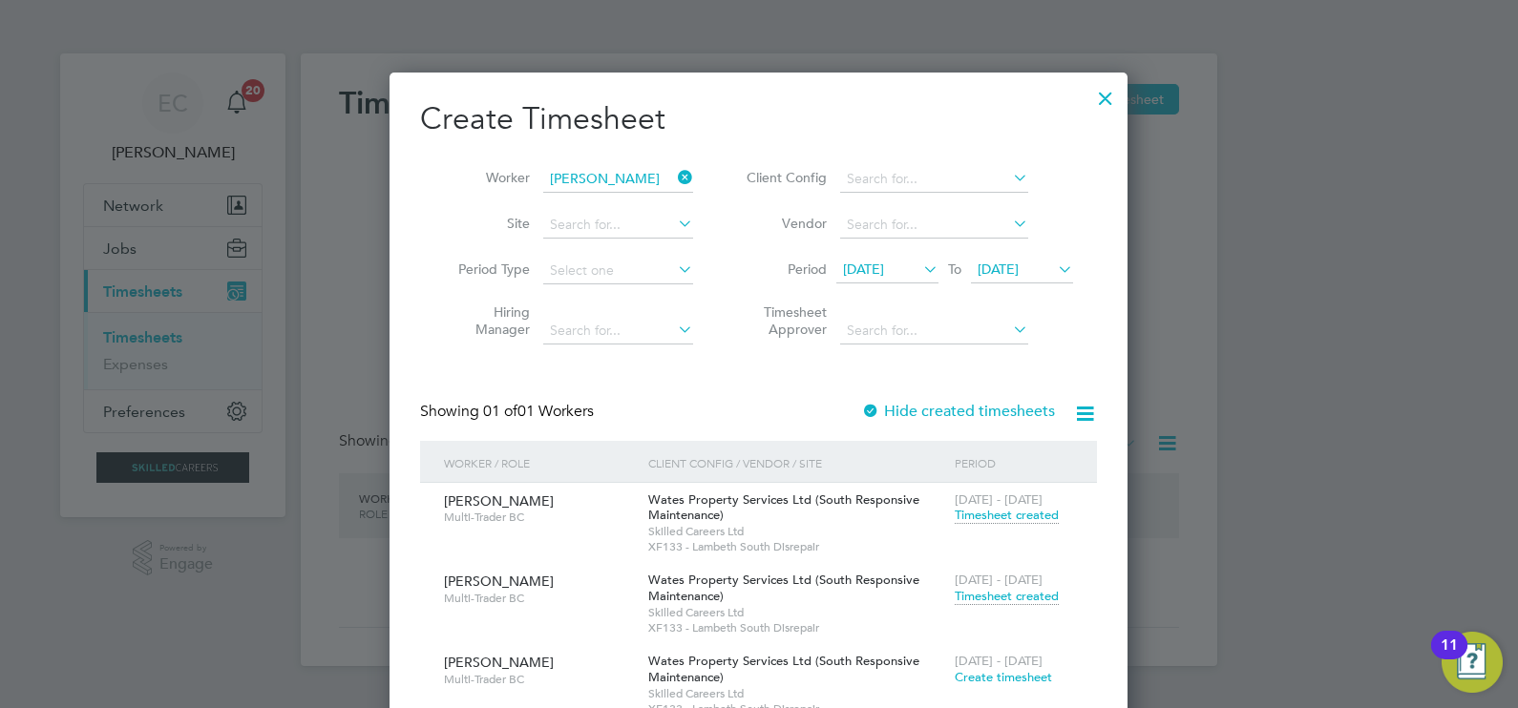
scroll to position [136, 0]
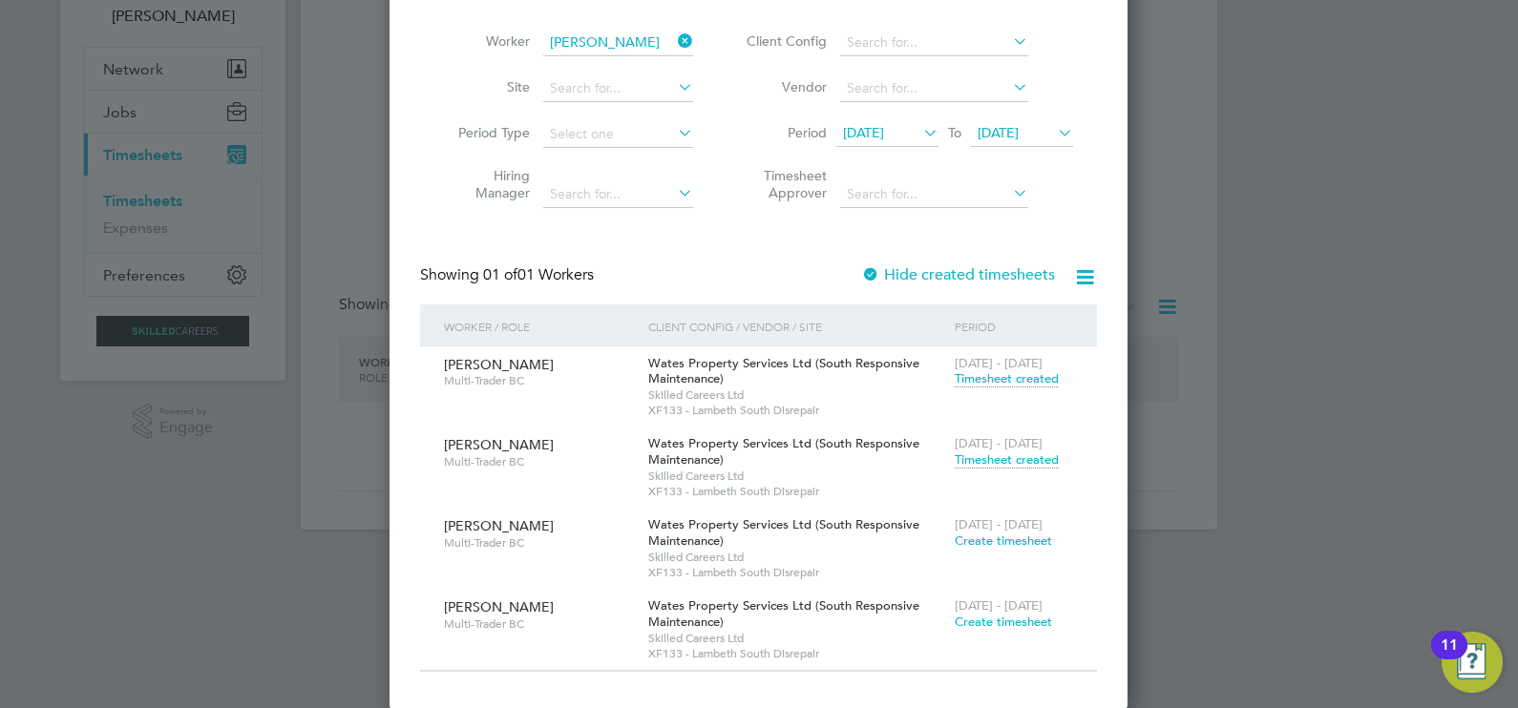
click at [955, 268] on label "Hide created timesheets" at bounding box center [958, 274] width 194 height 19
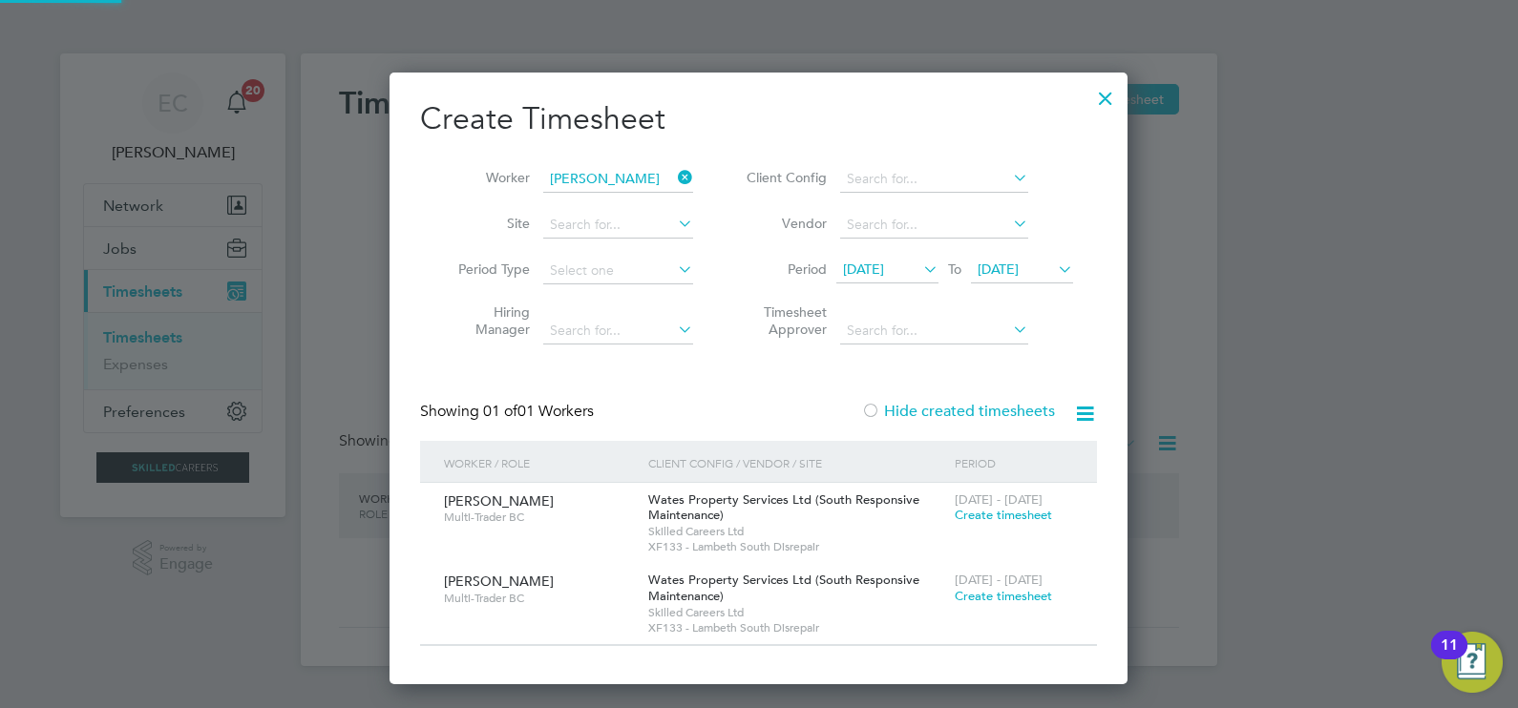
scroll to position [612, 739]
click at [674, 183] on icon at bounding box center [674, 177] width 0 height 27
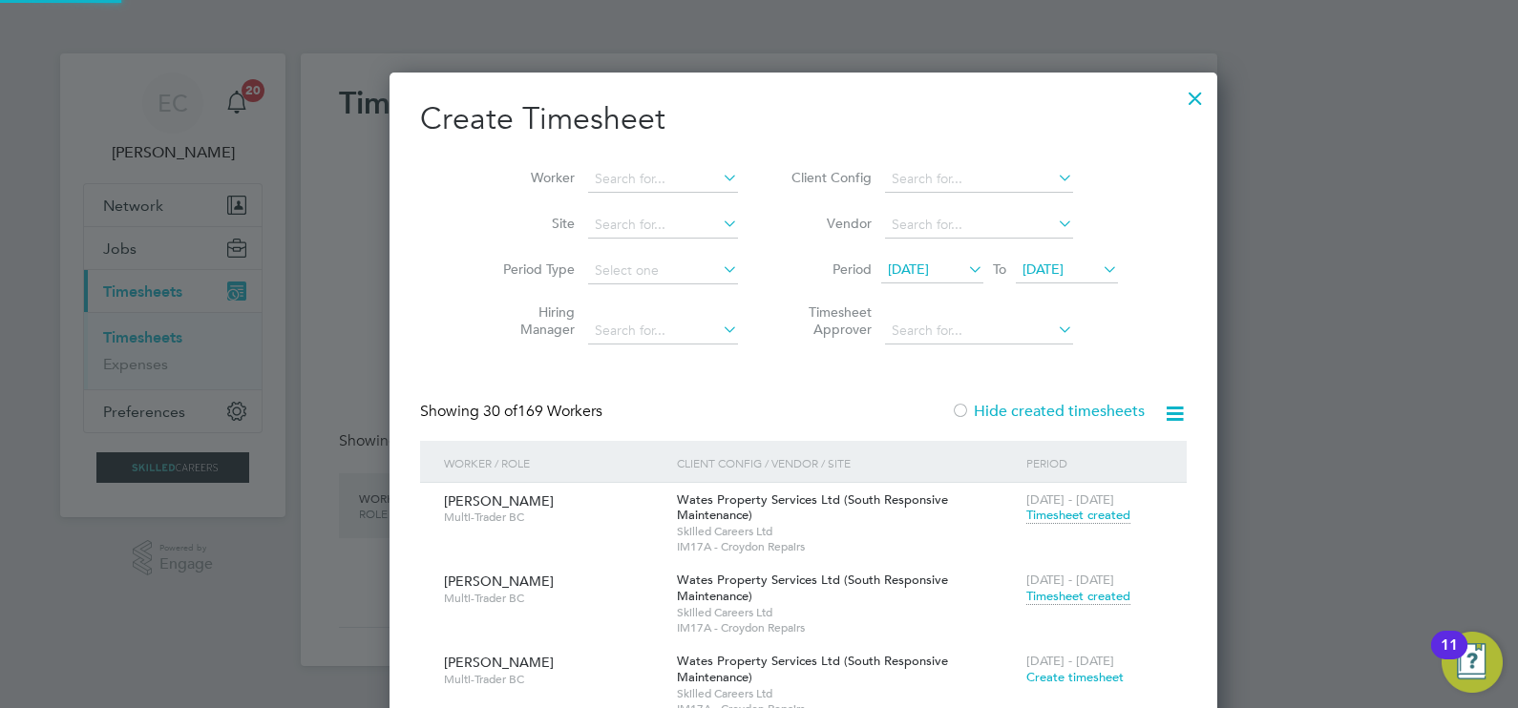
scroll to position [9826, 739]
drag, startPoint x: 603, startPoint y: 181, endPoint x: 624, endPoint y: 162, distance: 28.4
click at [606, 179] on input at bounding box center [663, 179] width 150 height 27
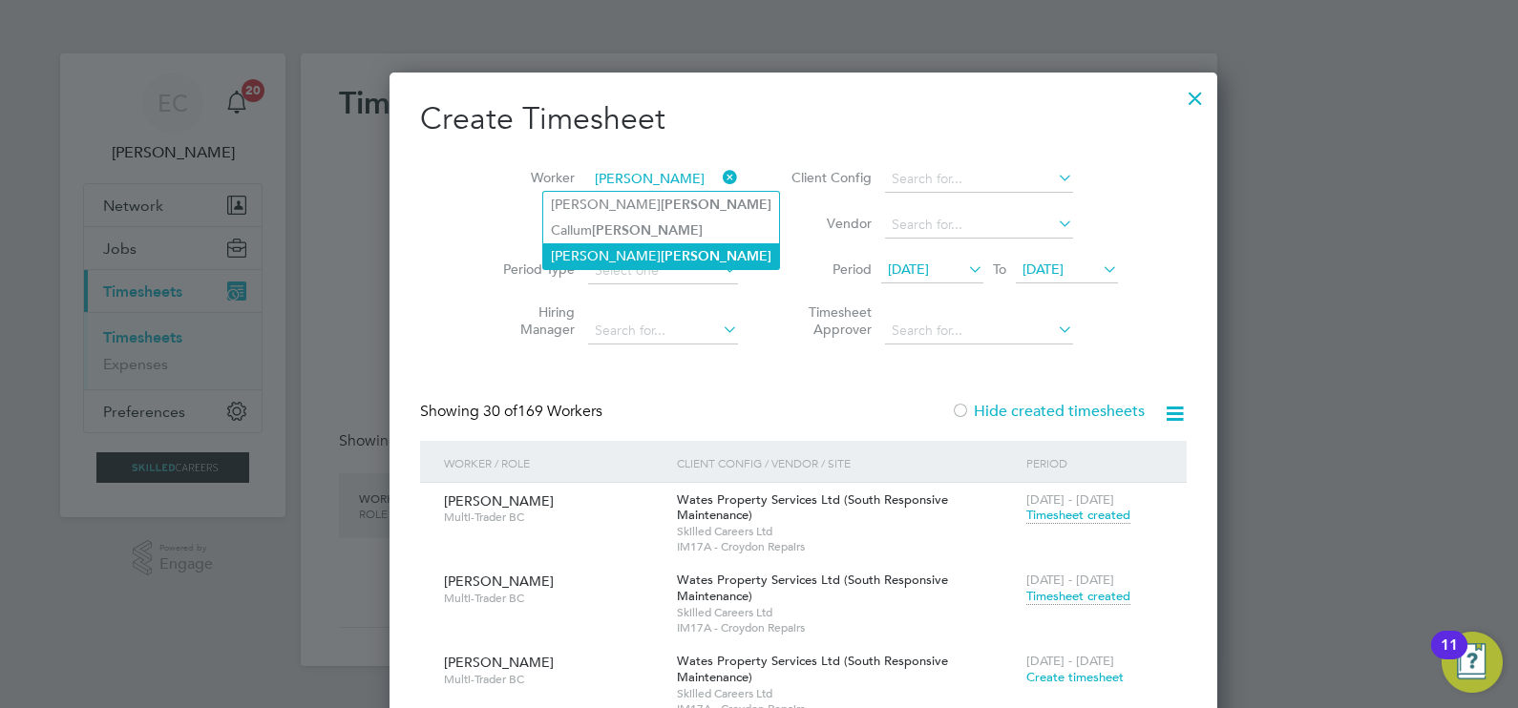
click at [661, 257] on b "Palmer" at bounding box center [716, 256] width 111 height 16
type input "Adrian Palmer"
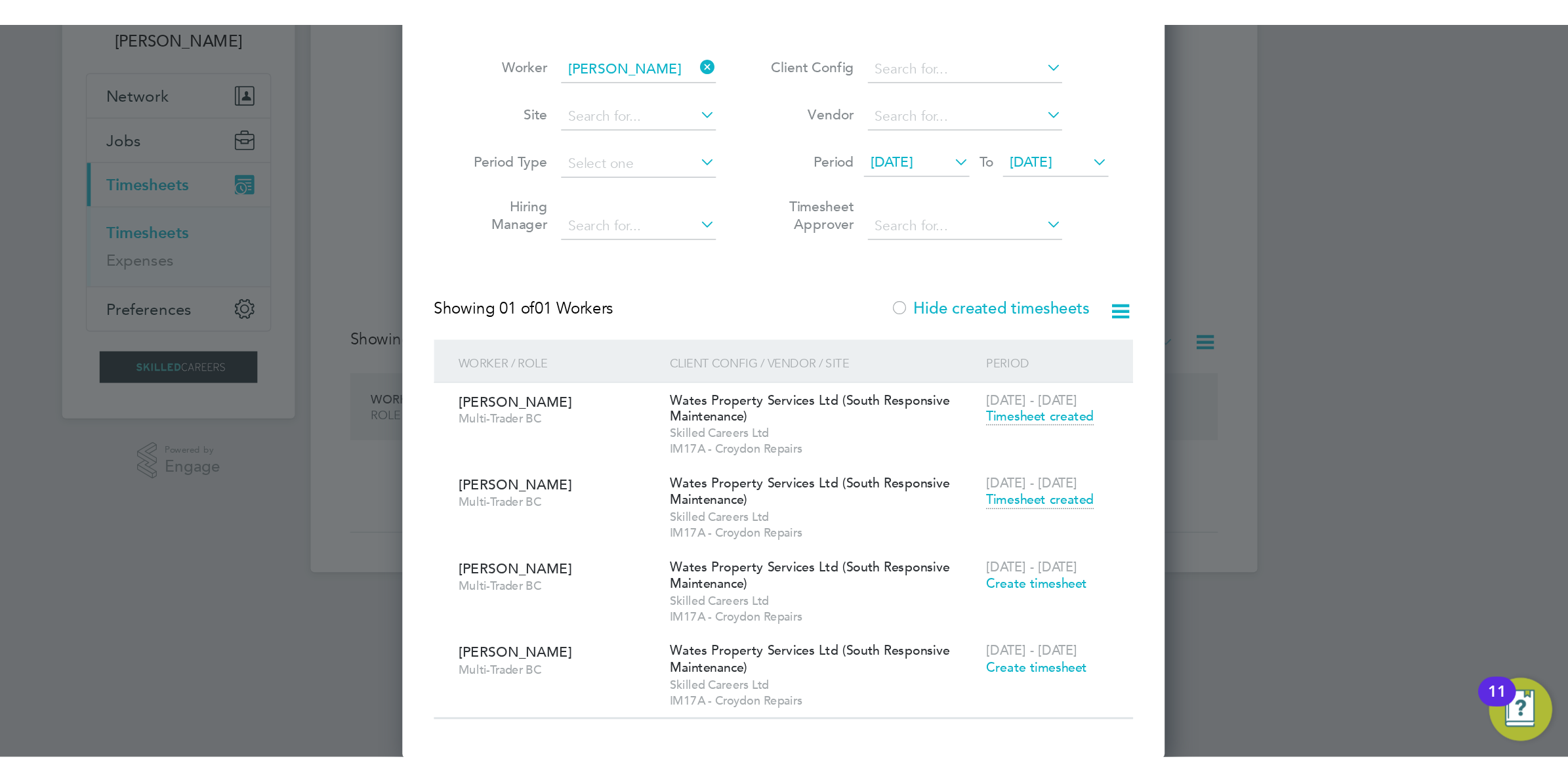
scroll to position [0, 0]
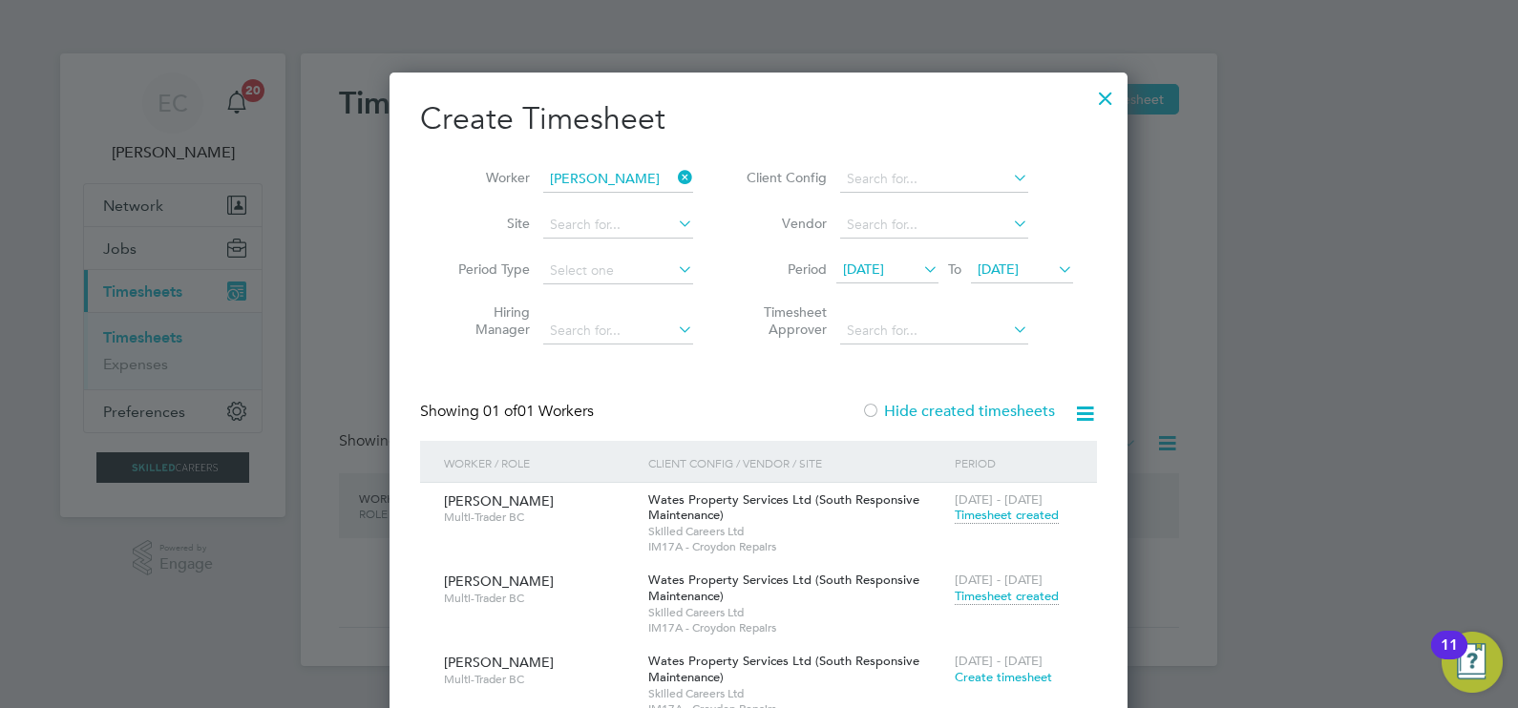
click at [1102, 95] on div at bounding box center [1105, 93] width 34 height 34
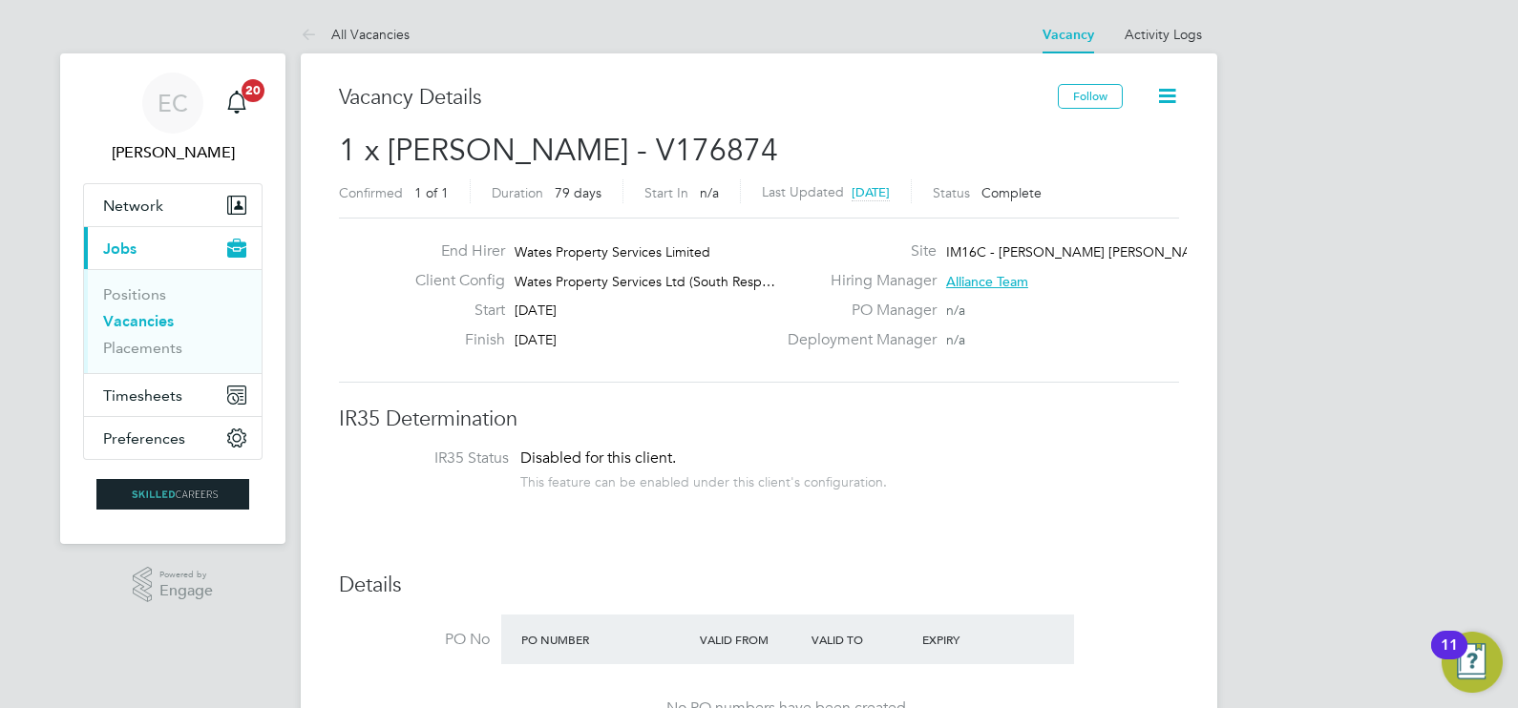
click at [151, 322] on link "Vacancies" at bounding box center [138, 321] width 71 height 18
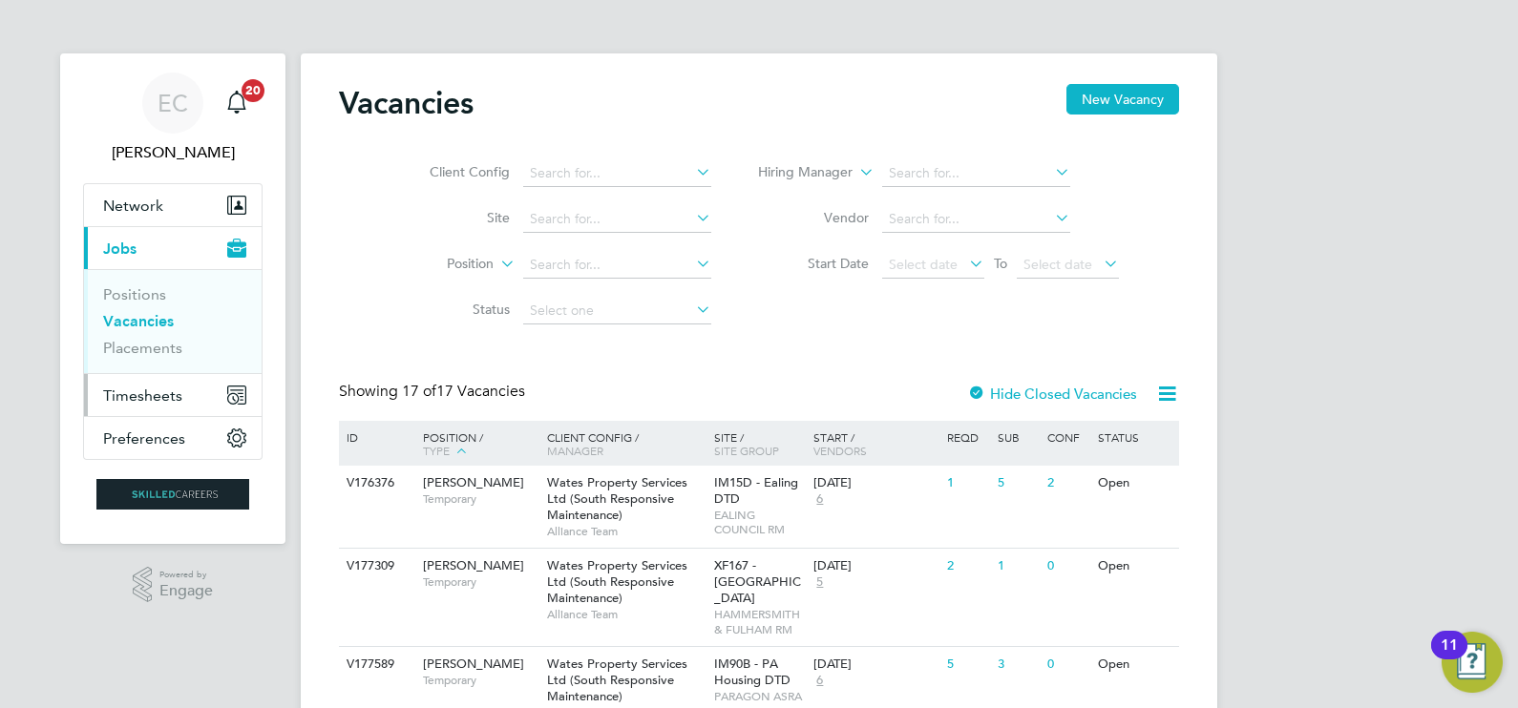
click at [168, 382] on button "Timesheets" at bounding box center [173, 395] width 178 height 42
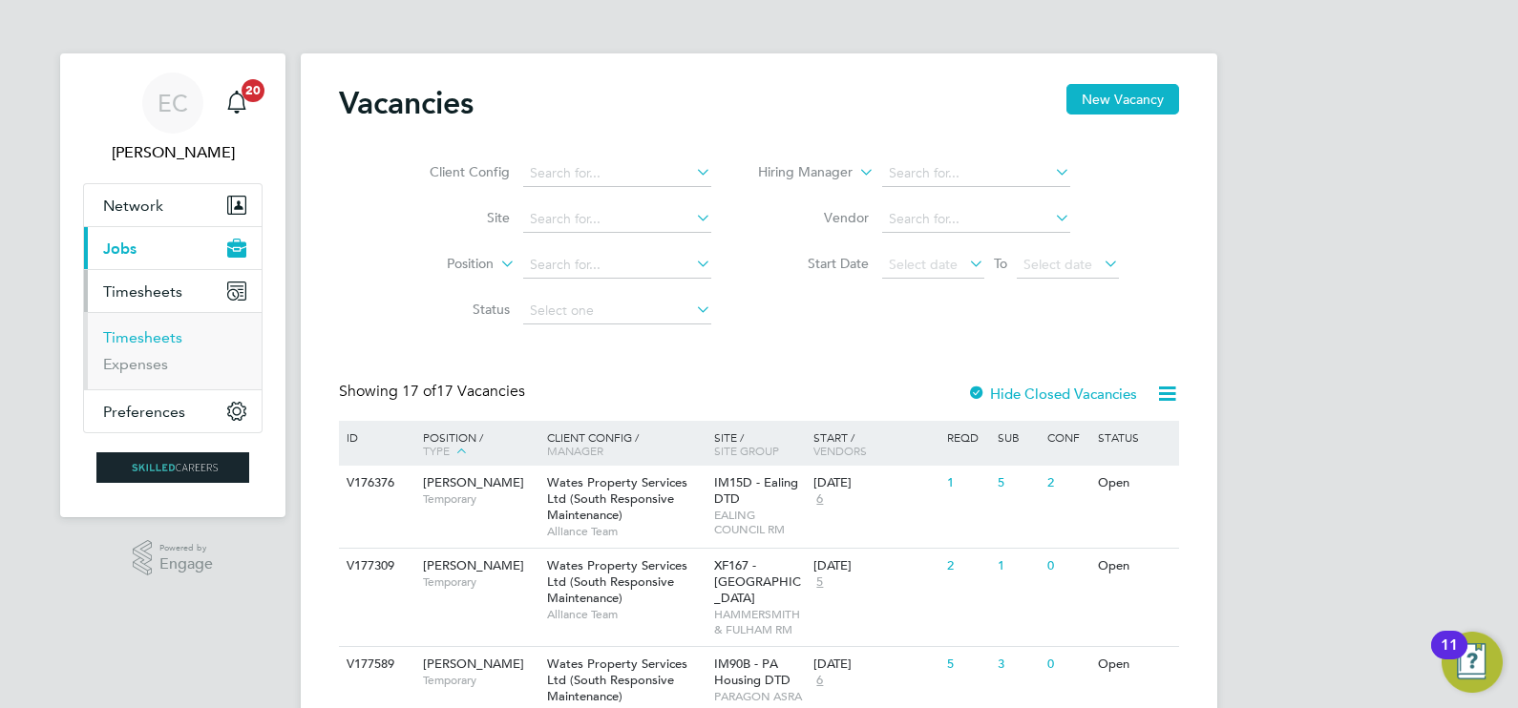
click at [154, 335] on link "Timesheets" at bounding box center [142, 337] width 79 height 18
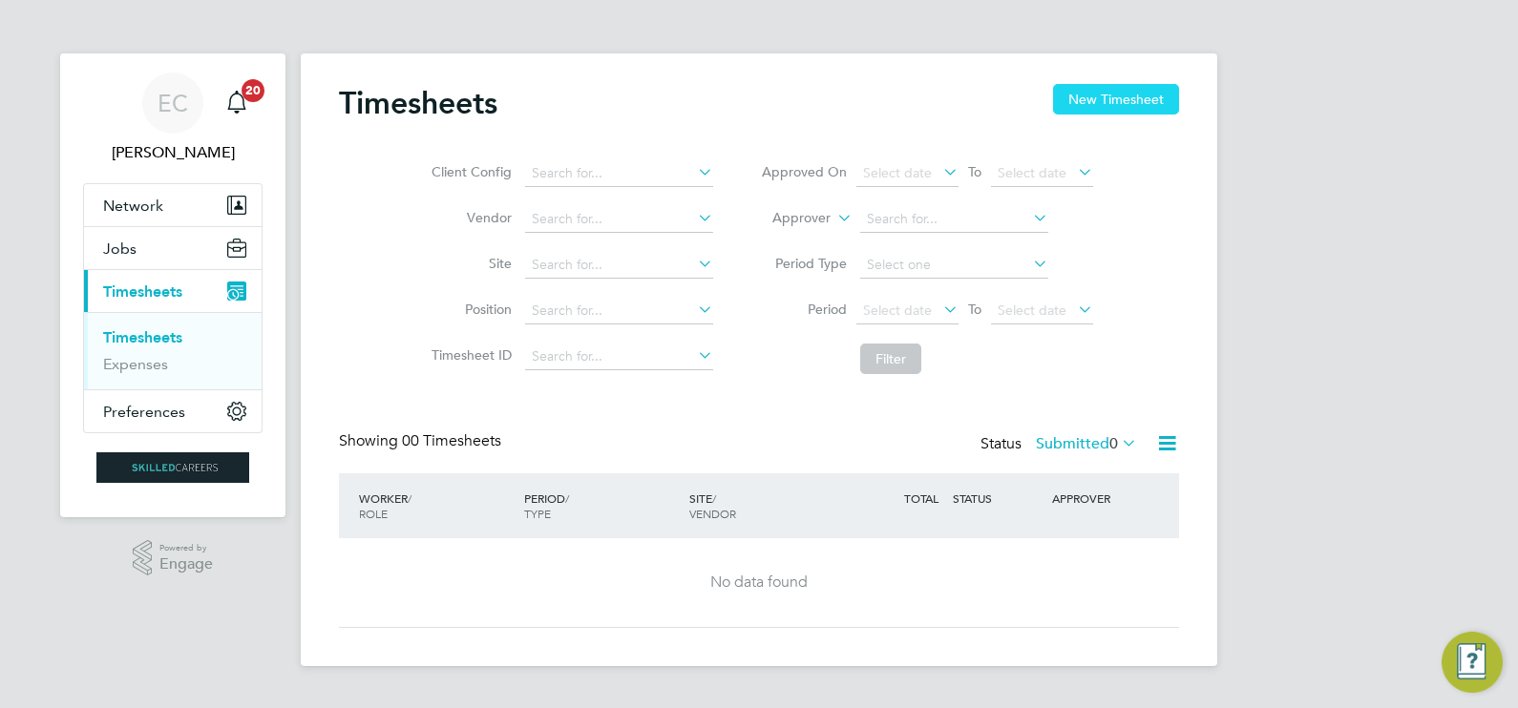
click at [1124, 90] on button "New Timesheet" at bounding box center [1116, 99] width 126 height 31
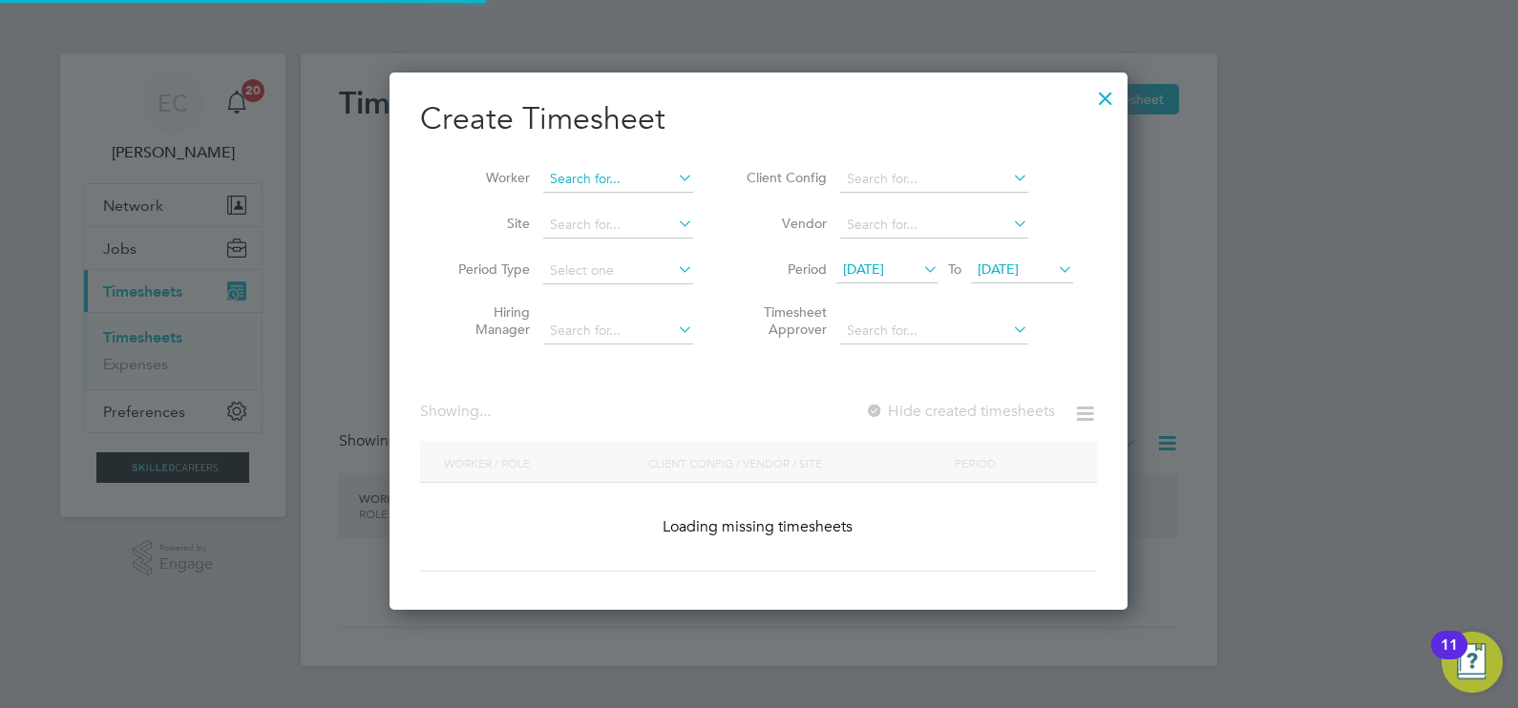
scroll to position [3401, 739]
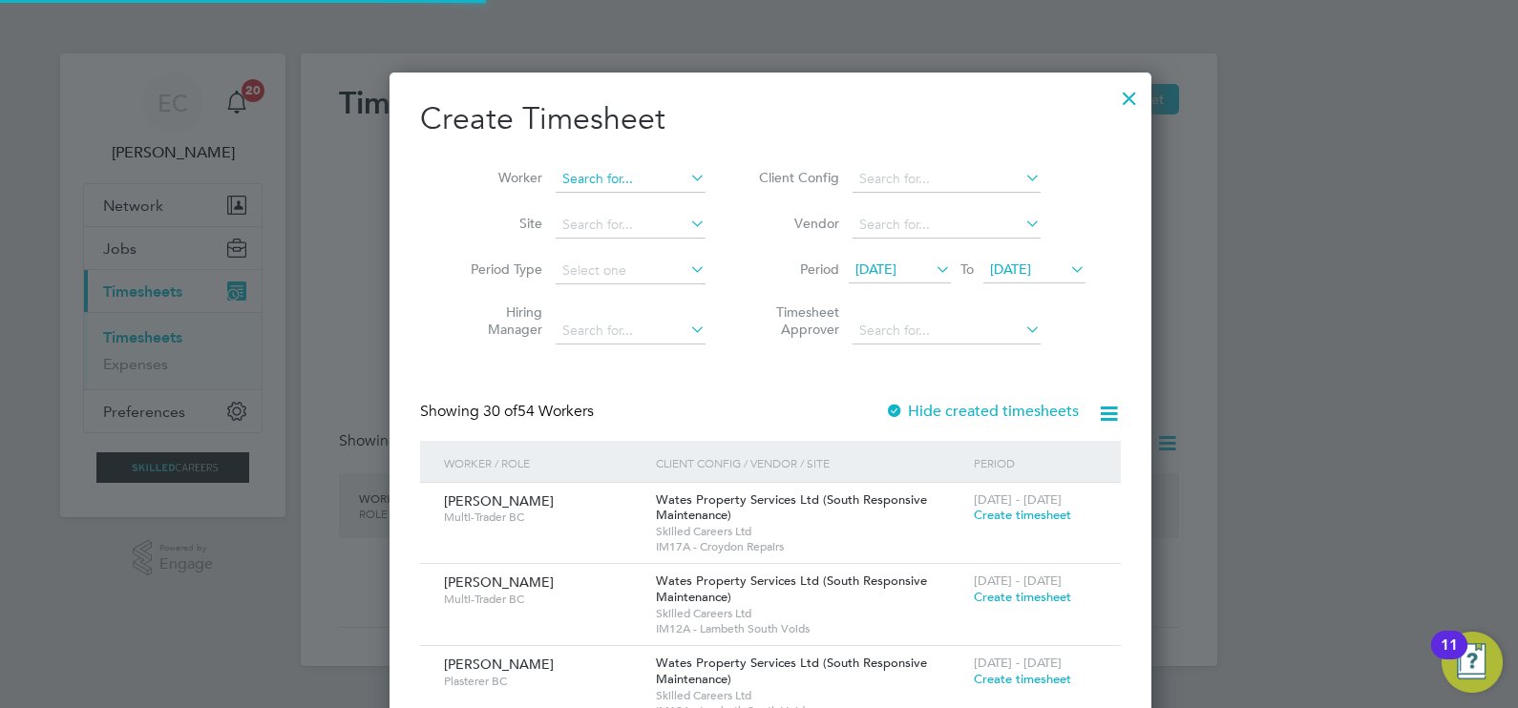
click at [618, 180] on input at bounding box center [631, 179] width 150 height 27
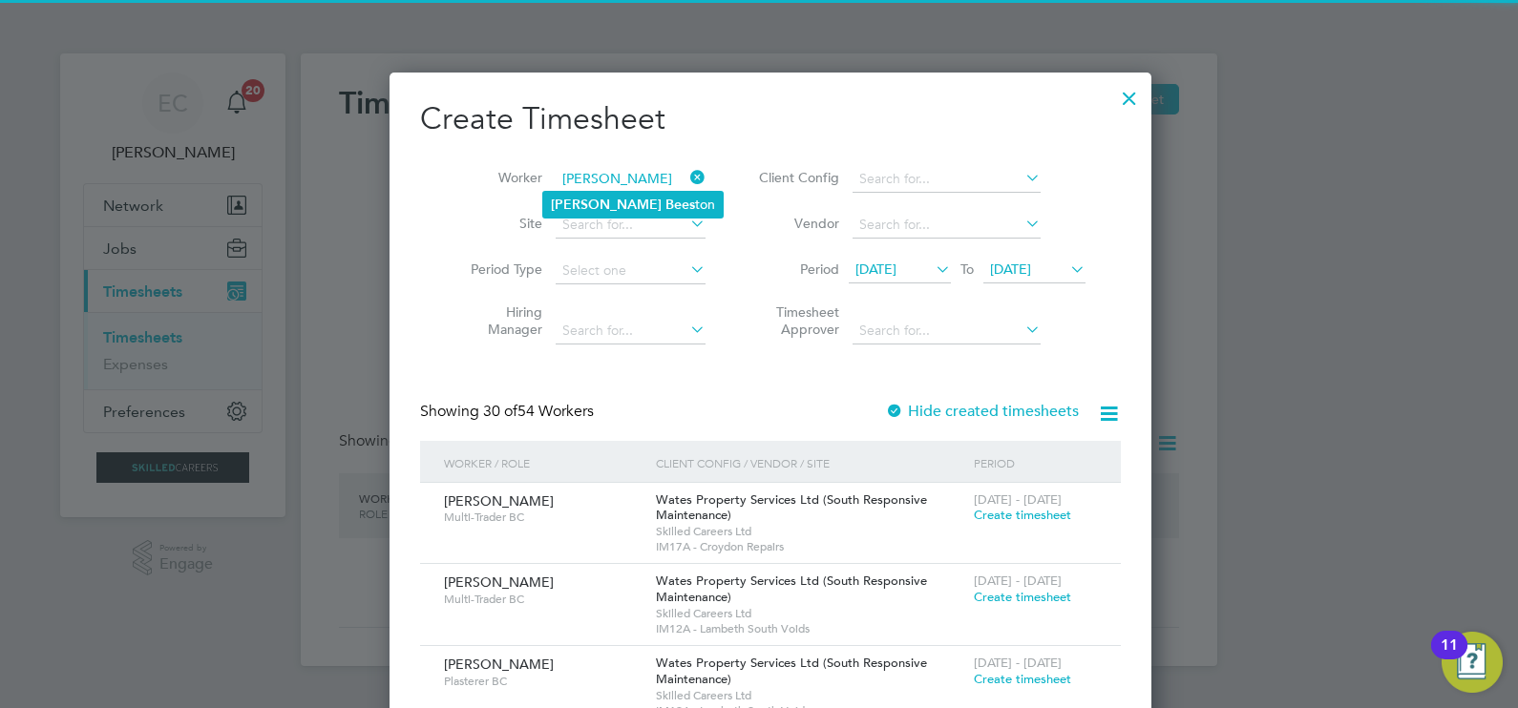
click at [640, 195] on li "Benny Bees ton" at bounding box center [632, 205] width 179 height 26
type input "Benny Beeston"
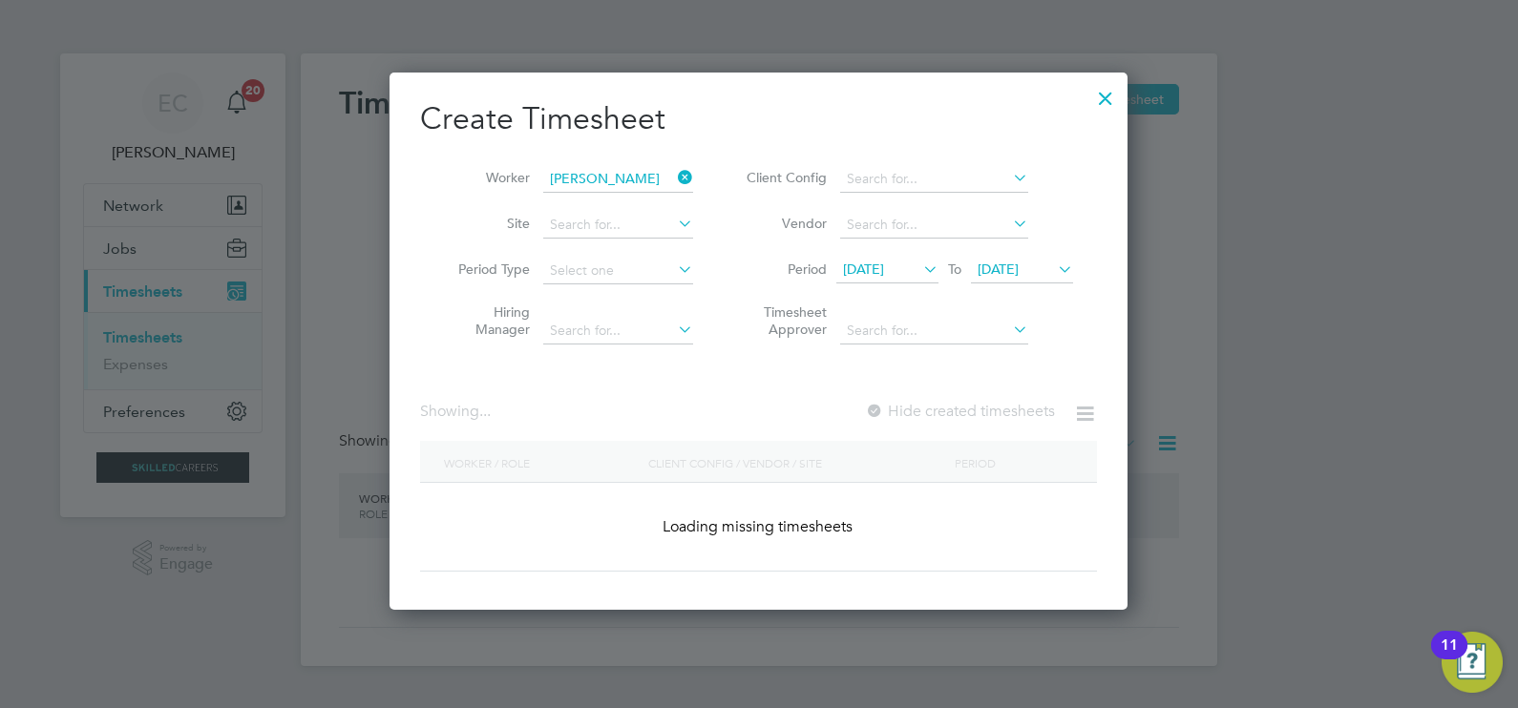
scroll to position [537, 739]
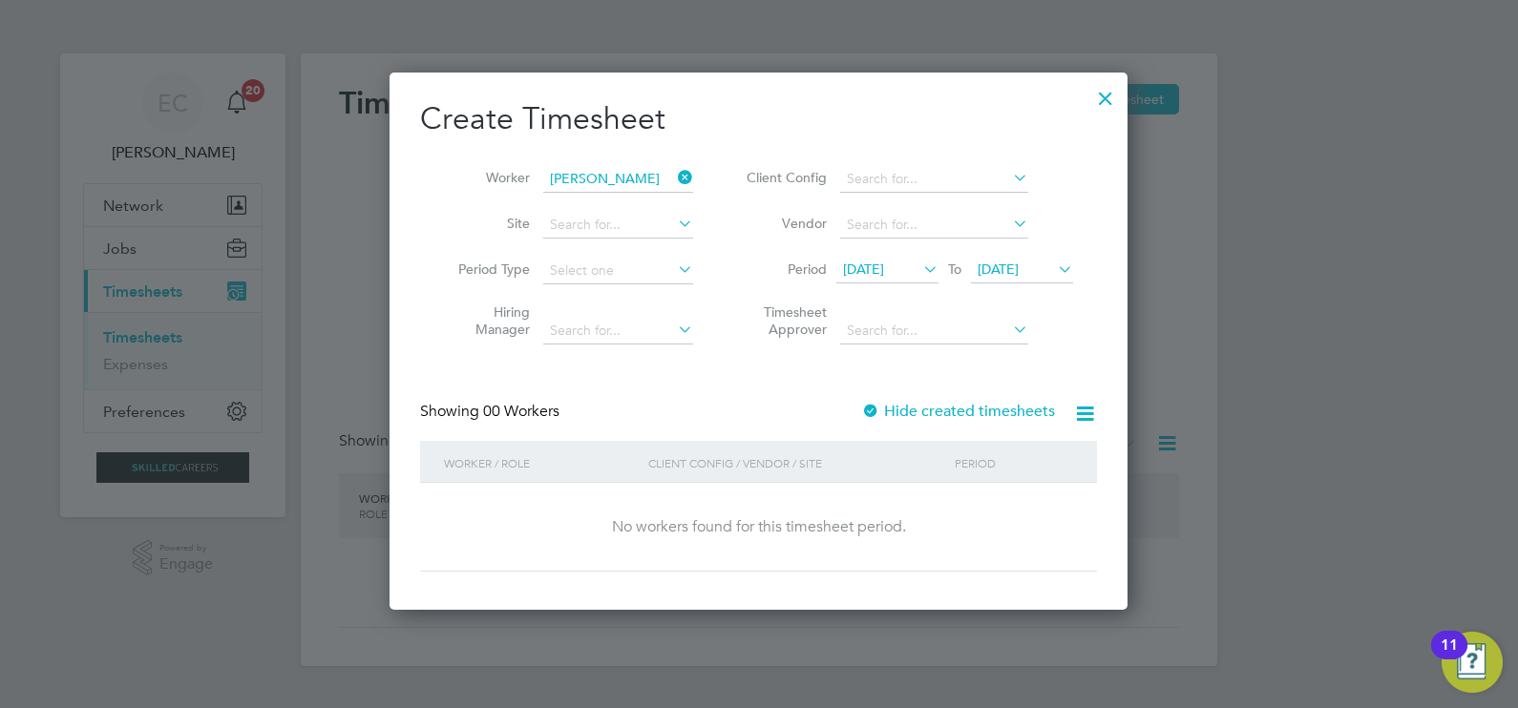
click at [912, 402] on label "Hide created timesheets" at bounding box center [958, 411] width 194 height 19
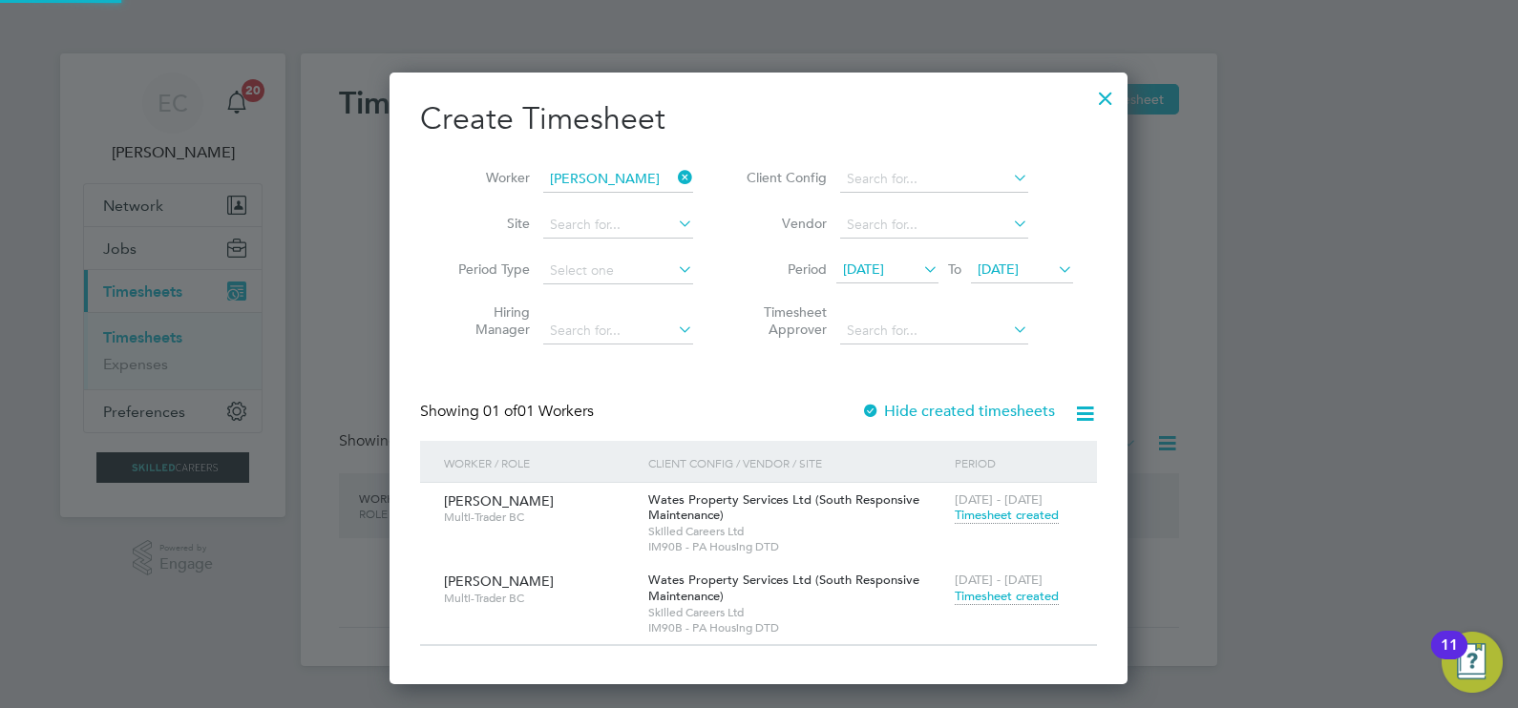
scroll to position [612, 739]
click at [988, 593] on span "Timesheet created" at bounding box center [1006, 596] width 104 height 17
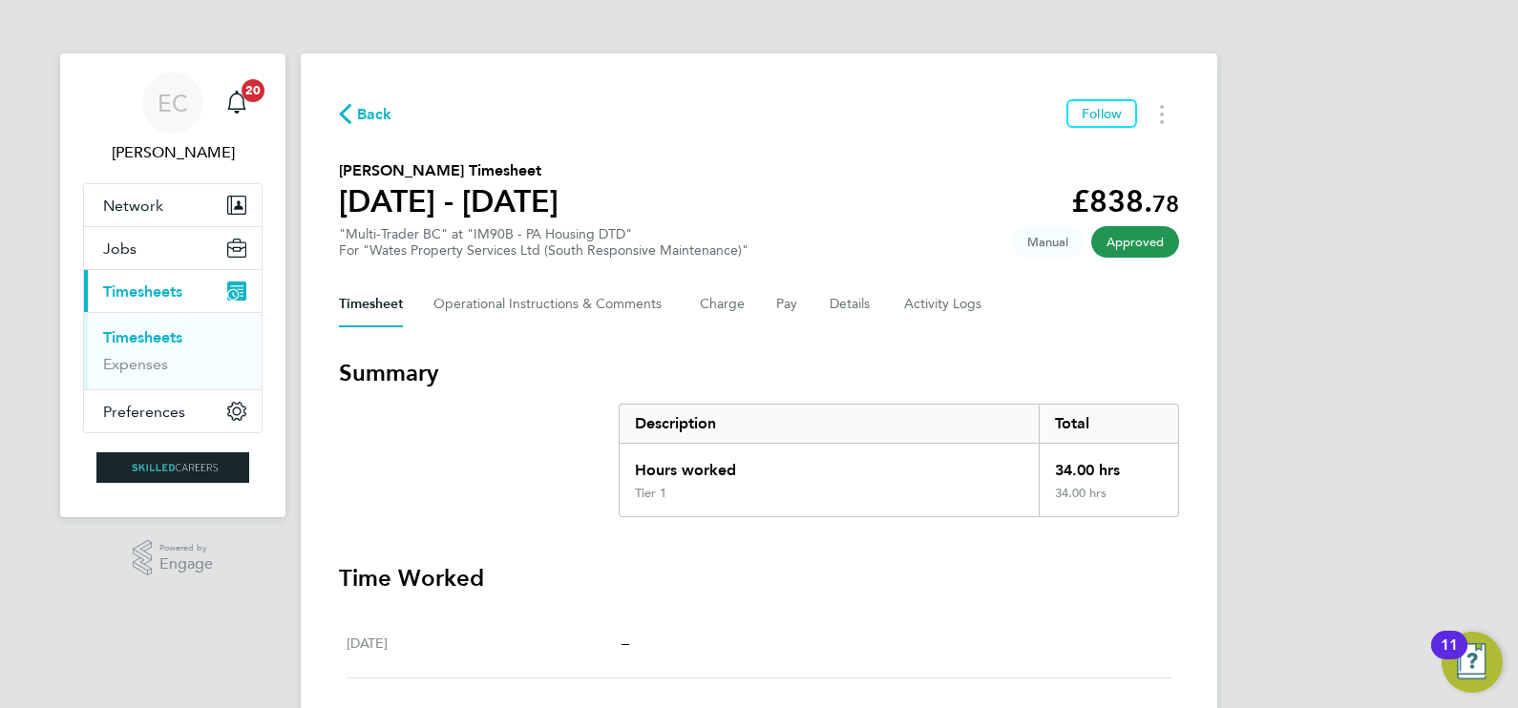
click at [377, 105] on span "Back" at bounding box center [374, 114] width 35 height 23
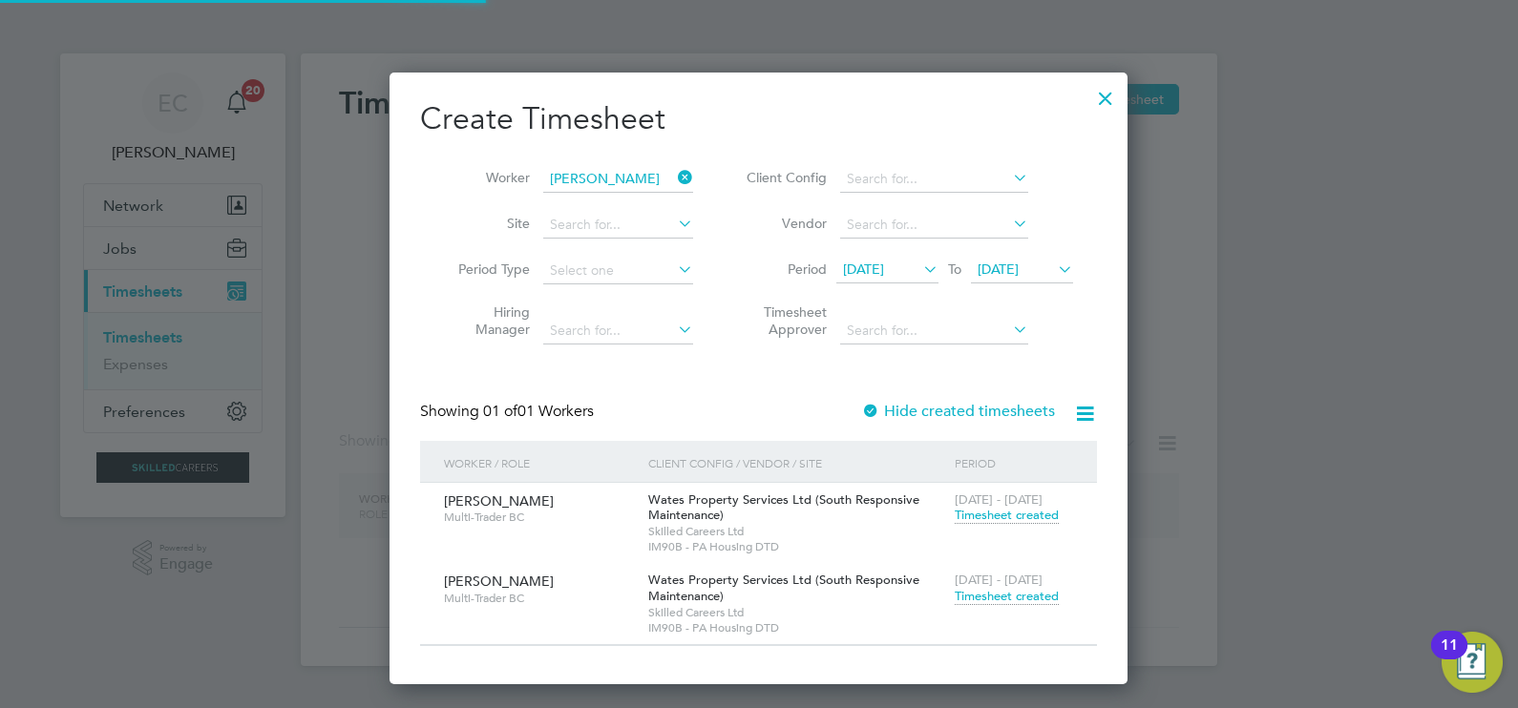
scroll to position [612, 739]
click at [674, 175] on icon at bounding box center [674, 177] width 0 height 27
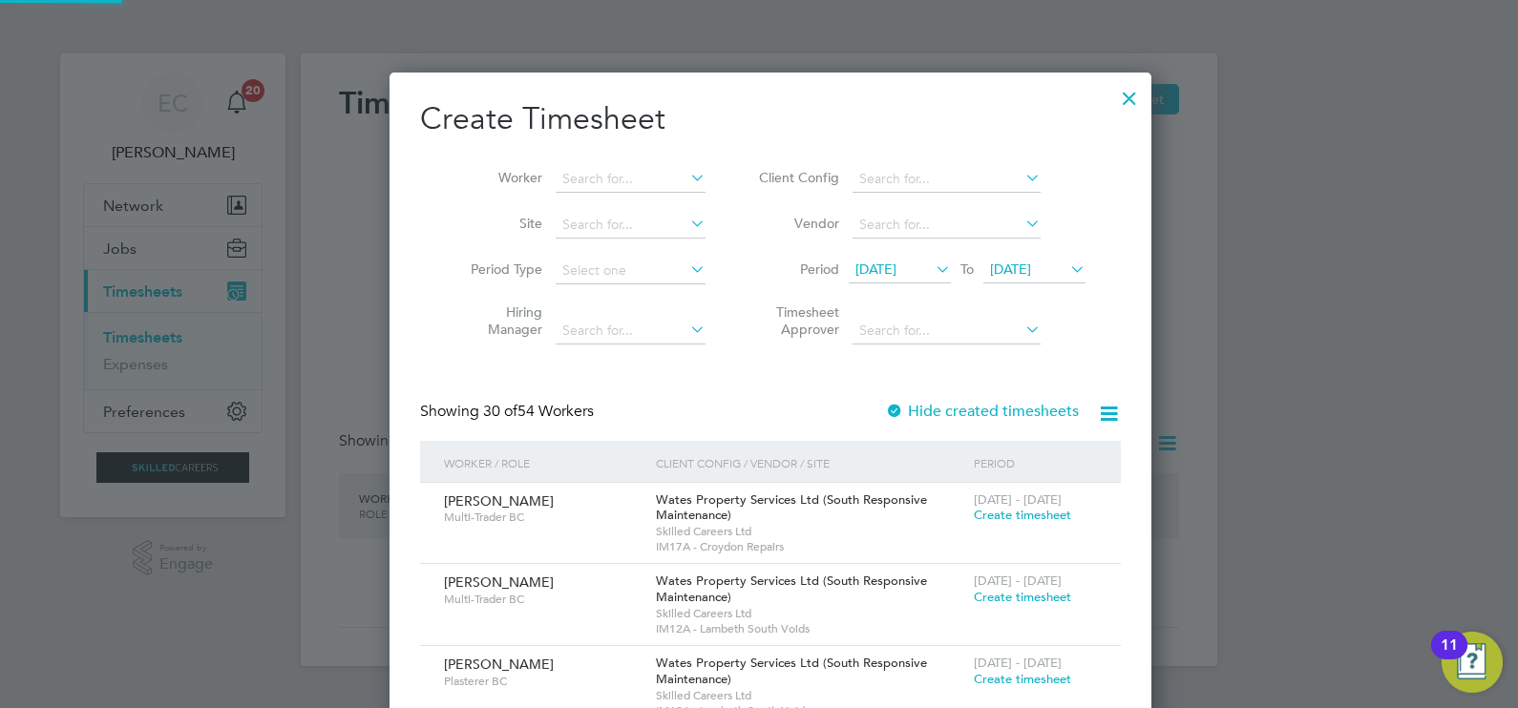
scroll to position [3401, 739]
click at [629, 183] on input at bounding box center [631, 179] width 150 height 27
type input "c"
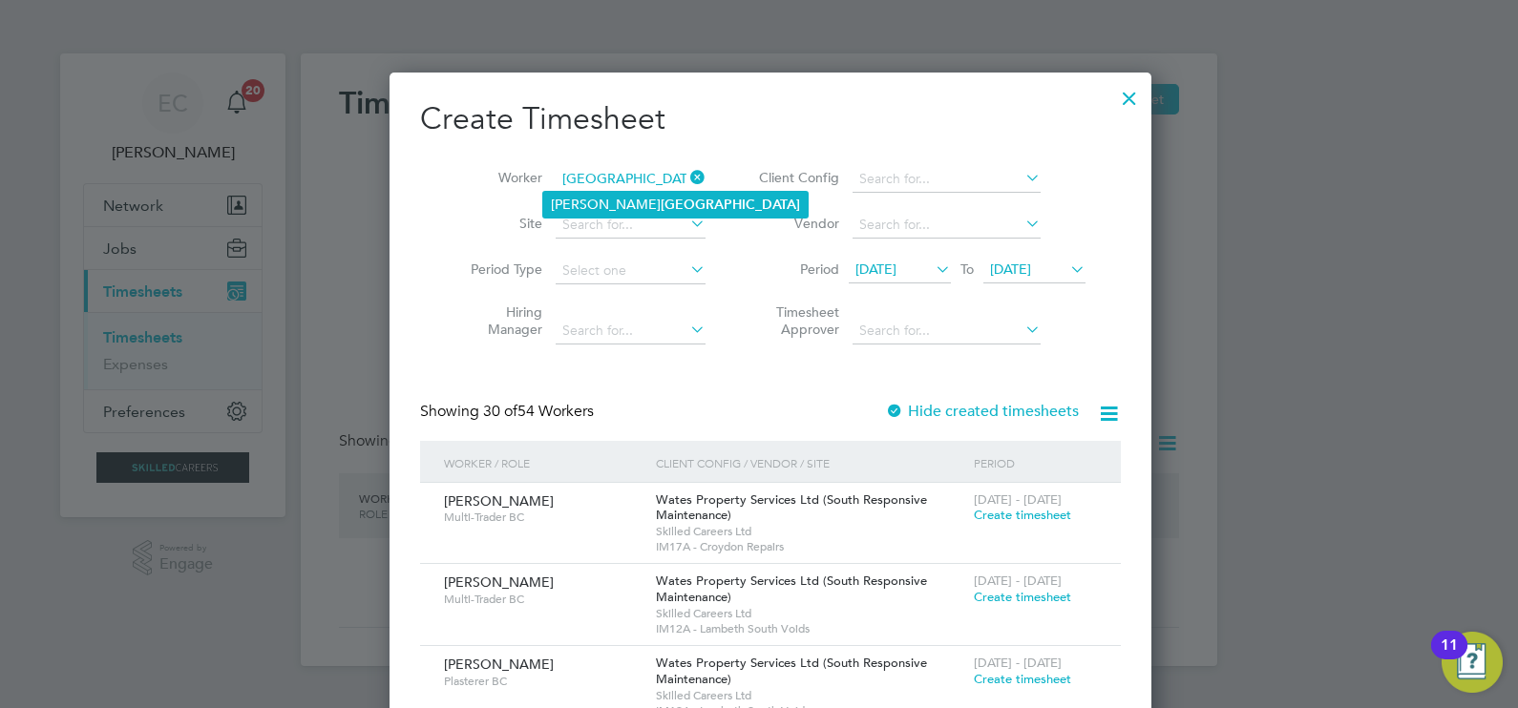
click at [663, 213] on li "Chris Rochester" at bounding box center [675, 205] width 264 height 26
type input "[PERSON_NAME]"
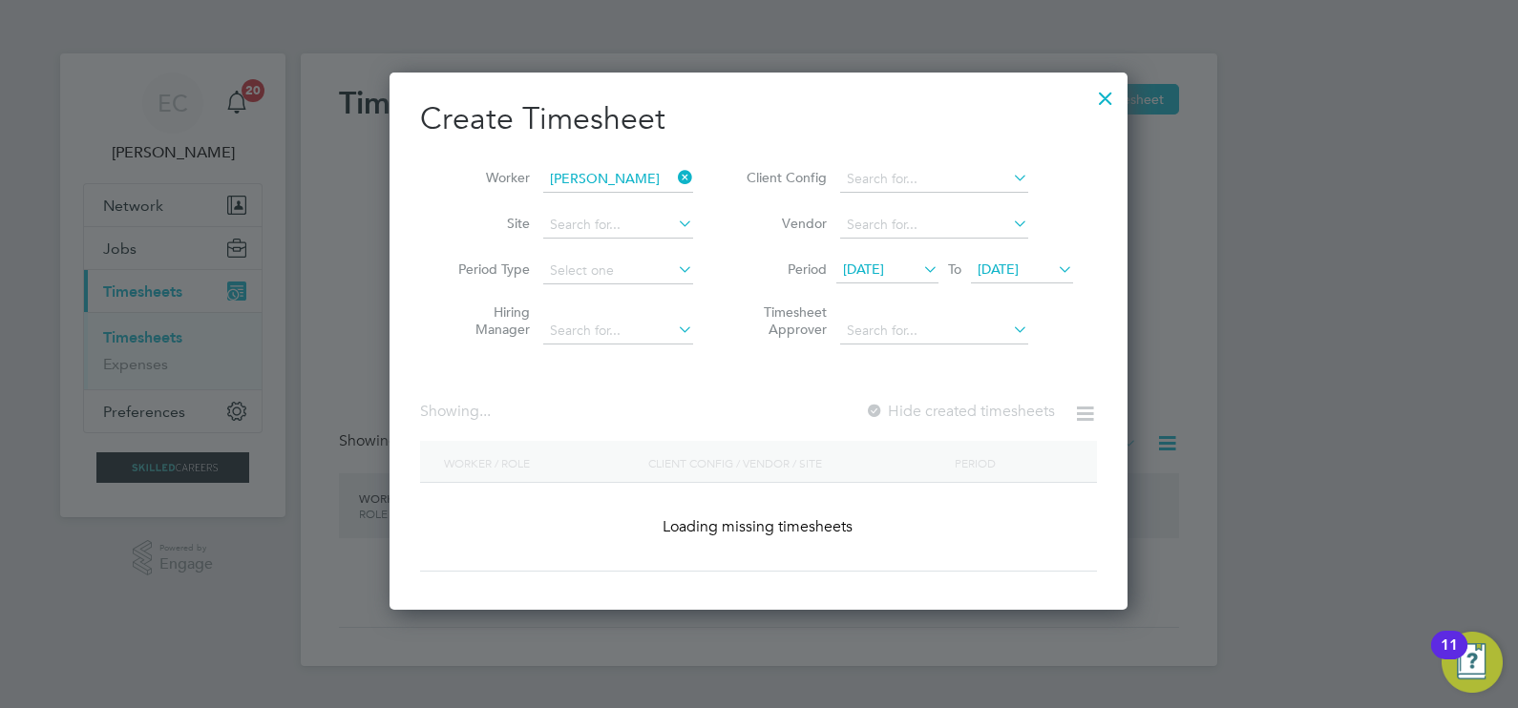
scroll to position [530, 739]
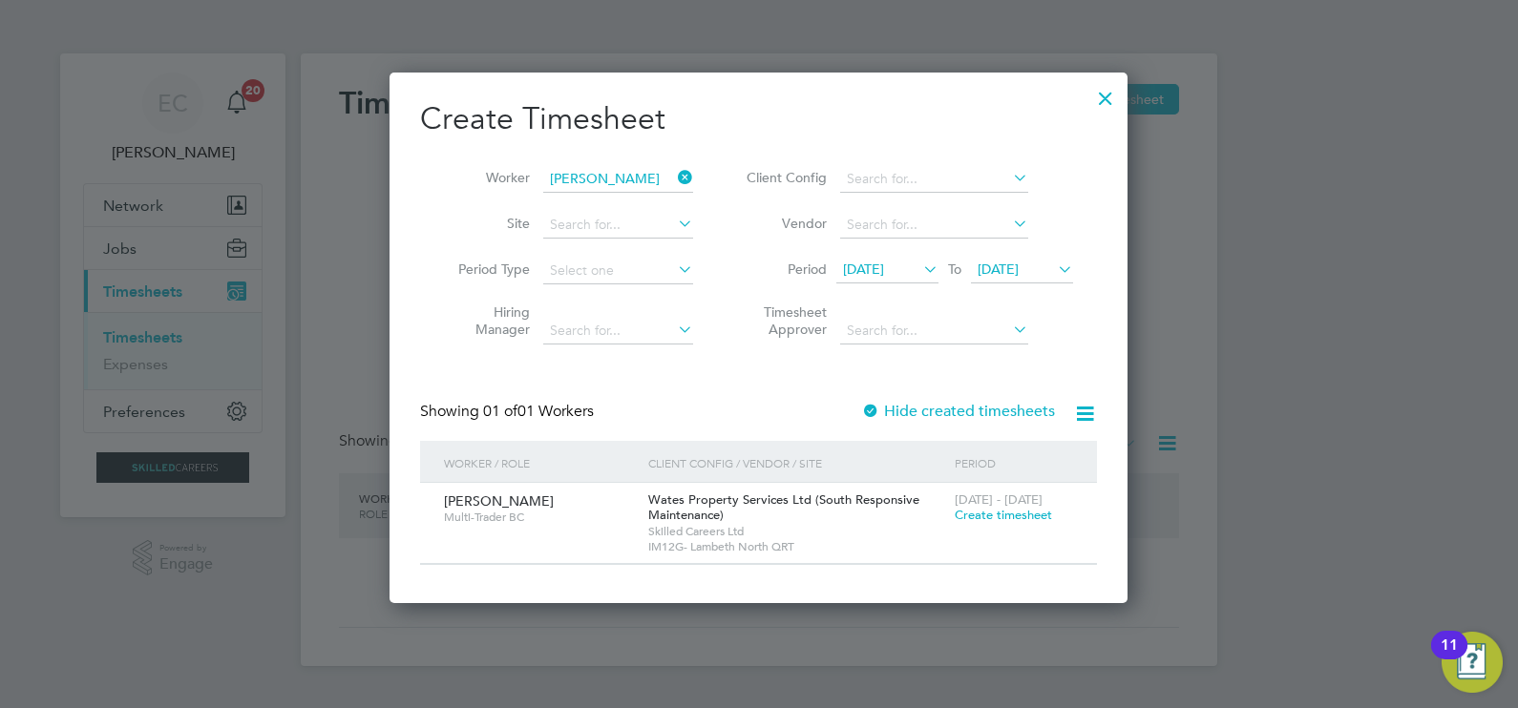
click at [919, 425] on div "Showing 01 of 01 Workers Hide created timesheets" at bounding box center [758, 421] width 677 height 39
click at [922, 417] on label "Hide created timesheets" at bounding box center [958, 411] width 194 height 19
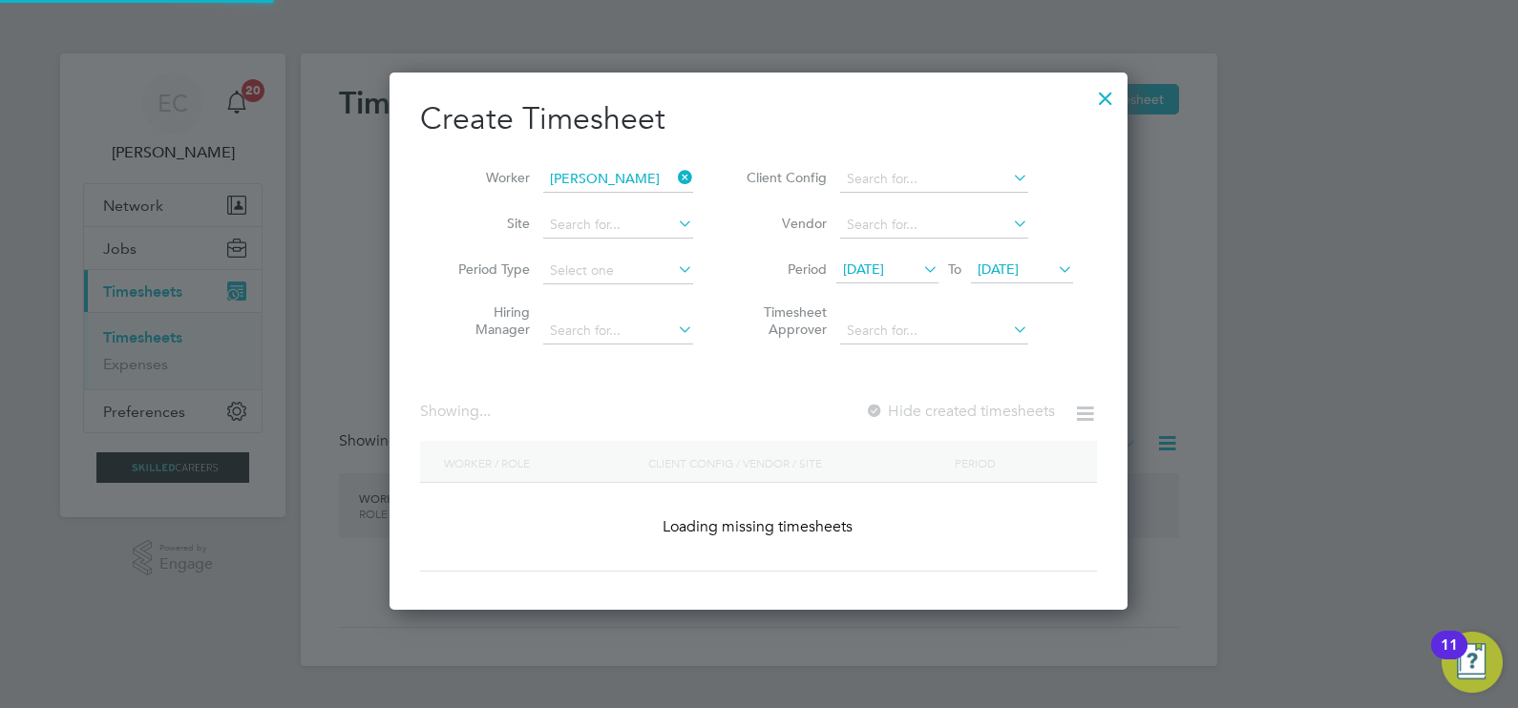
scroll to position [612, 739]
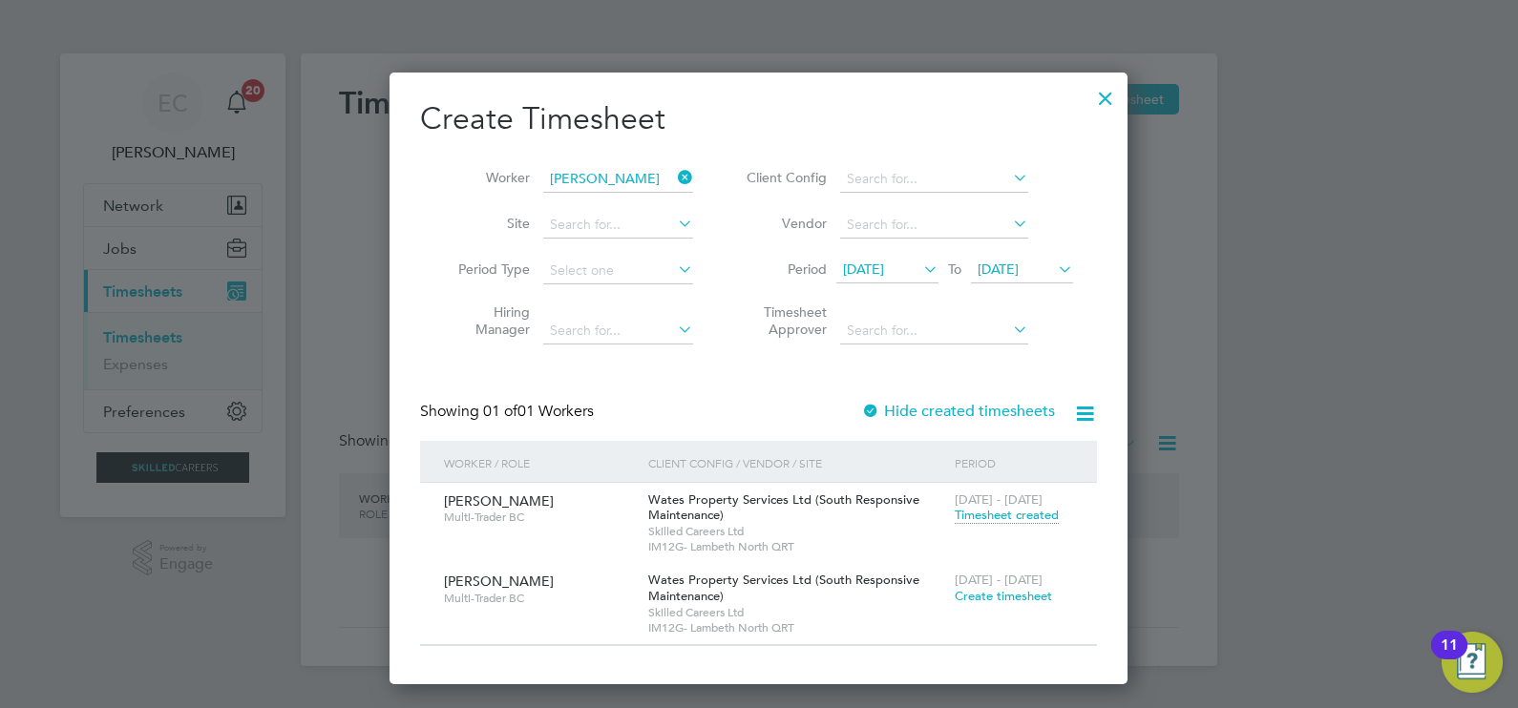
click at [674, 178] on icon at bounding box center [674, 177] width 0 height 27
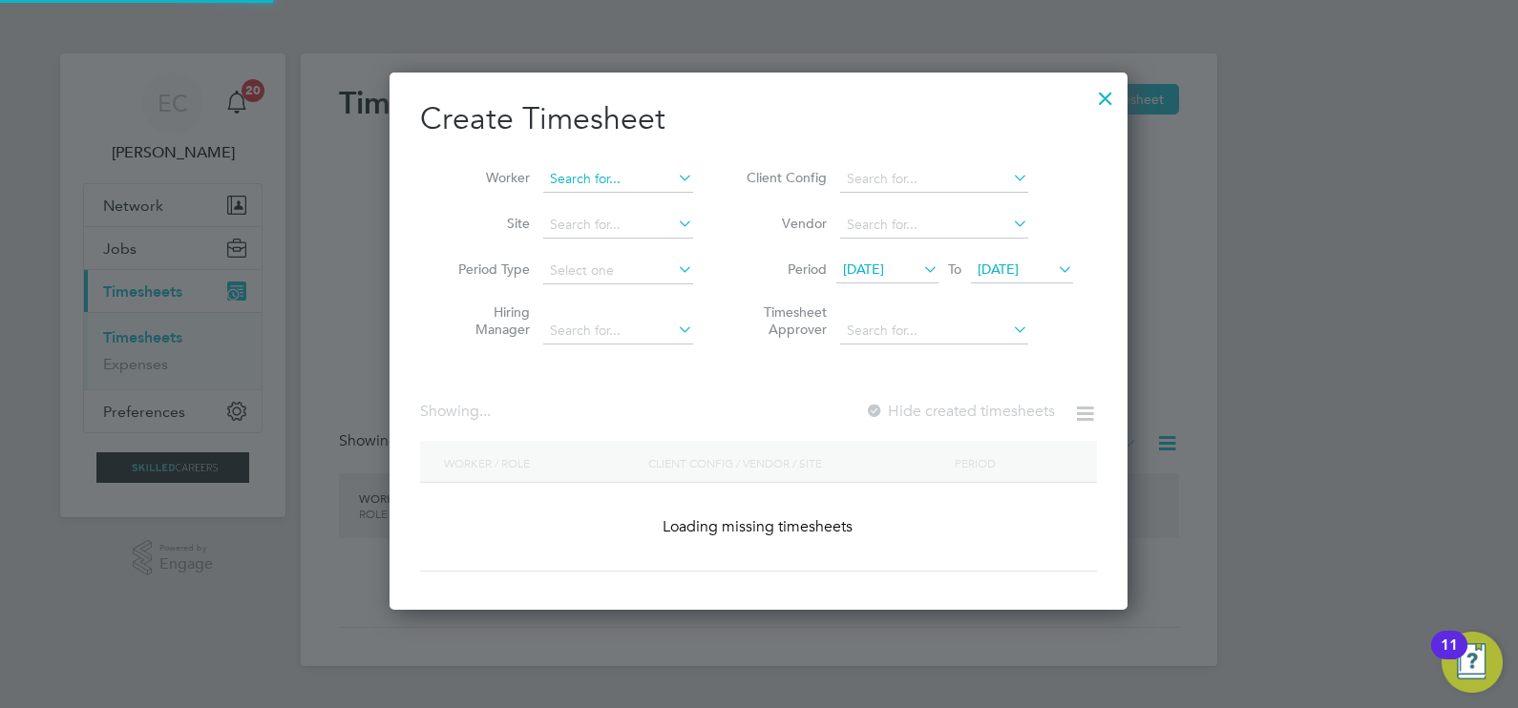
scroll to position [3401, 739]
click at [598, 181] on input at bounding box center [618, 179] width 150 height 27
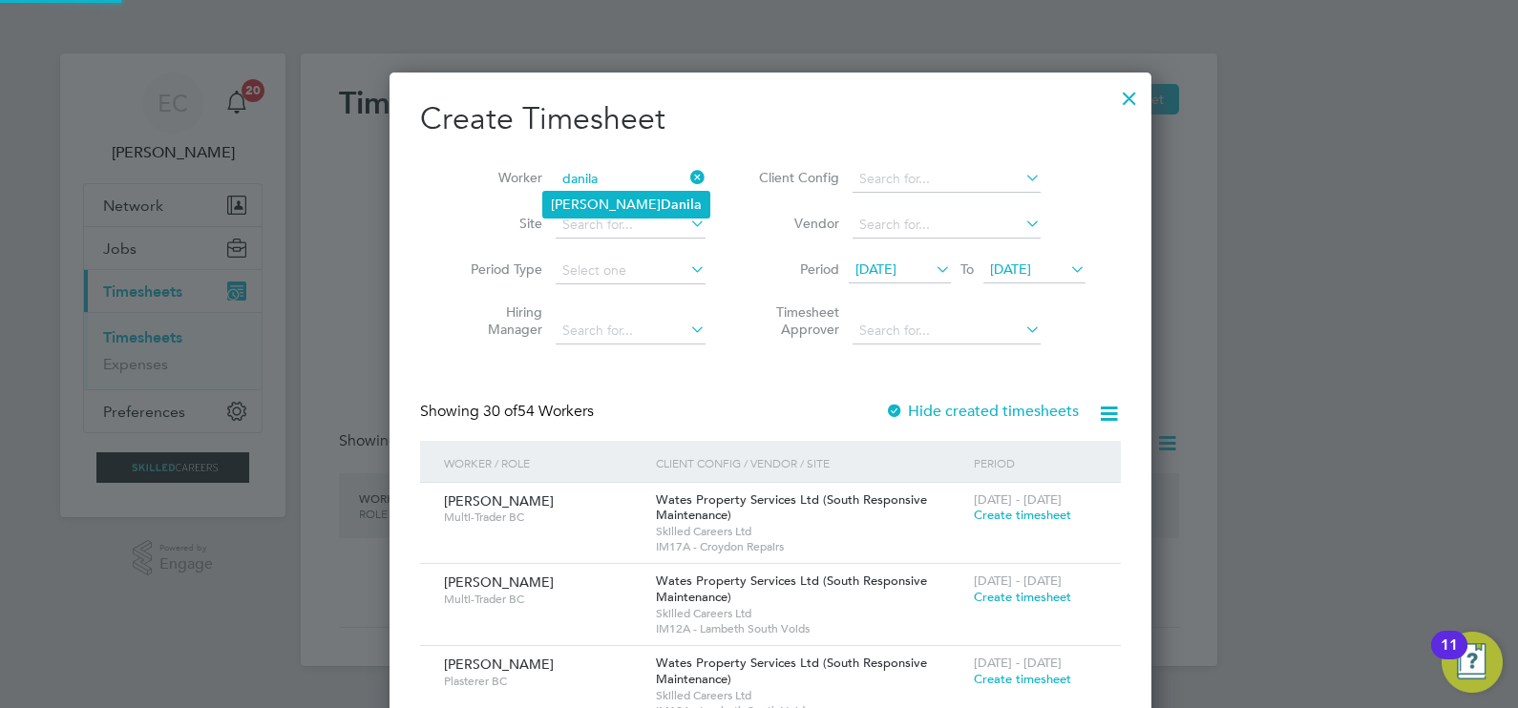
click at [661, 197] on b "Danila" at bounding box center [681, 205] width 41 height 16
type input "Cornel Danila"
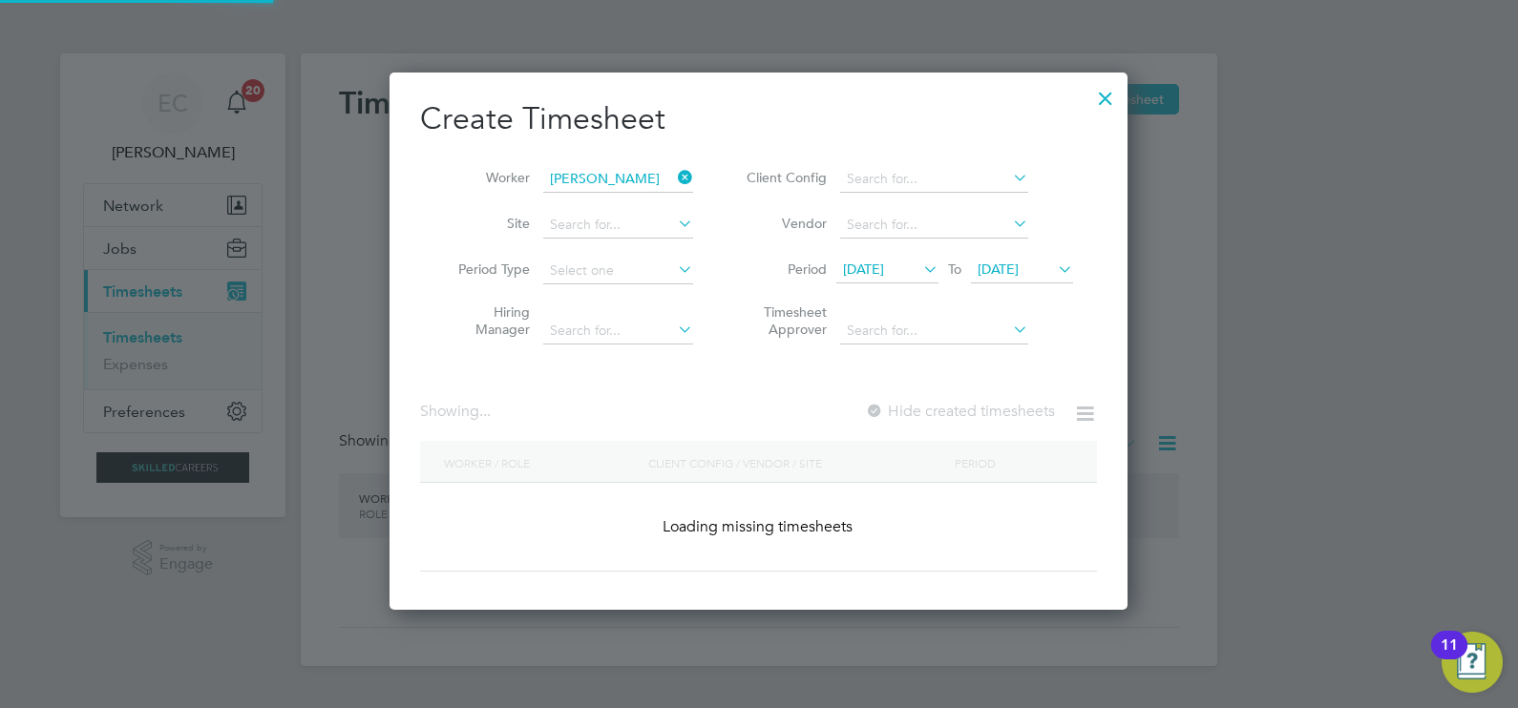
scroll to position [530, 739]
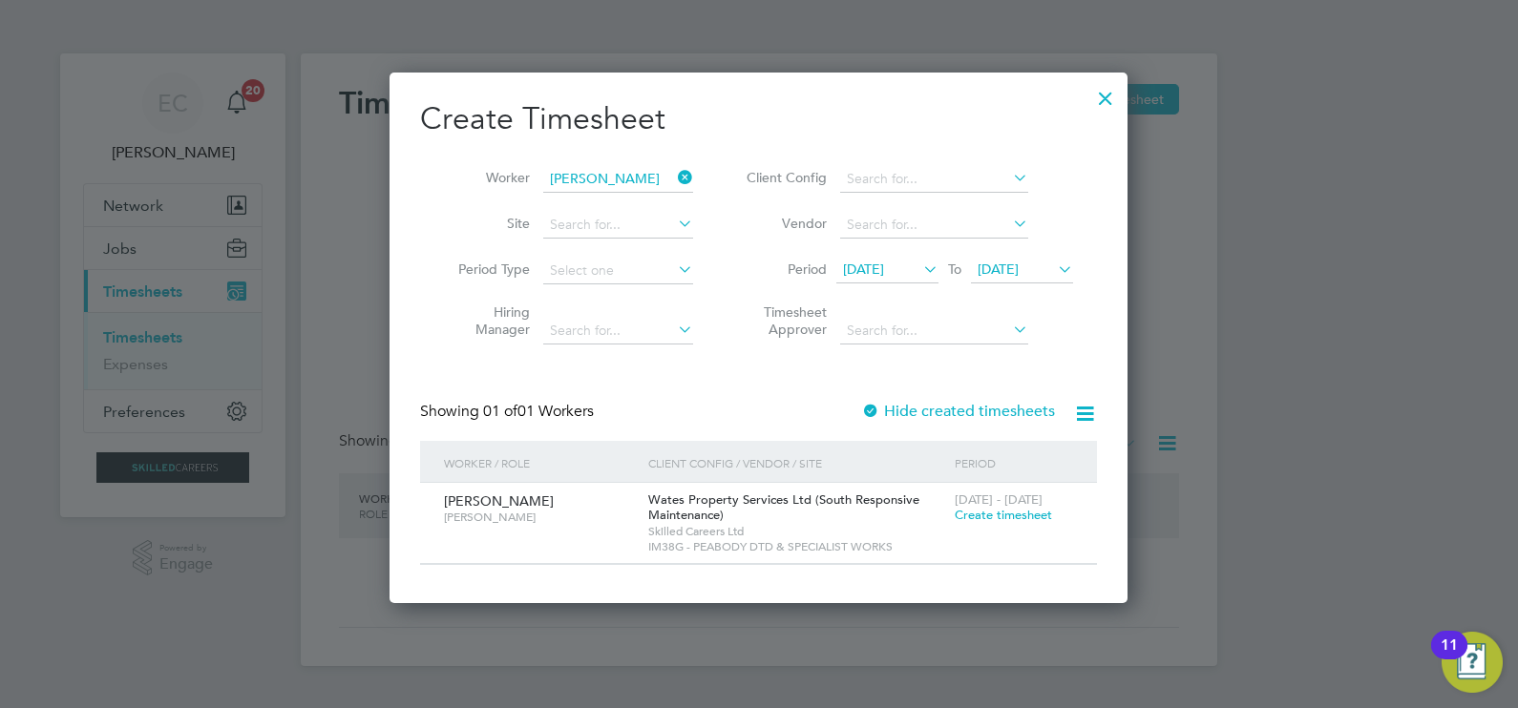
click at [950, 403] on label "Hide created timesheets" at bounding box center [958, 411] width 194 height 19
click at [950, 405] on label "Hide created timesheets" at bounding box center [958, 411] width 194 height 19
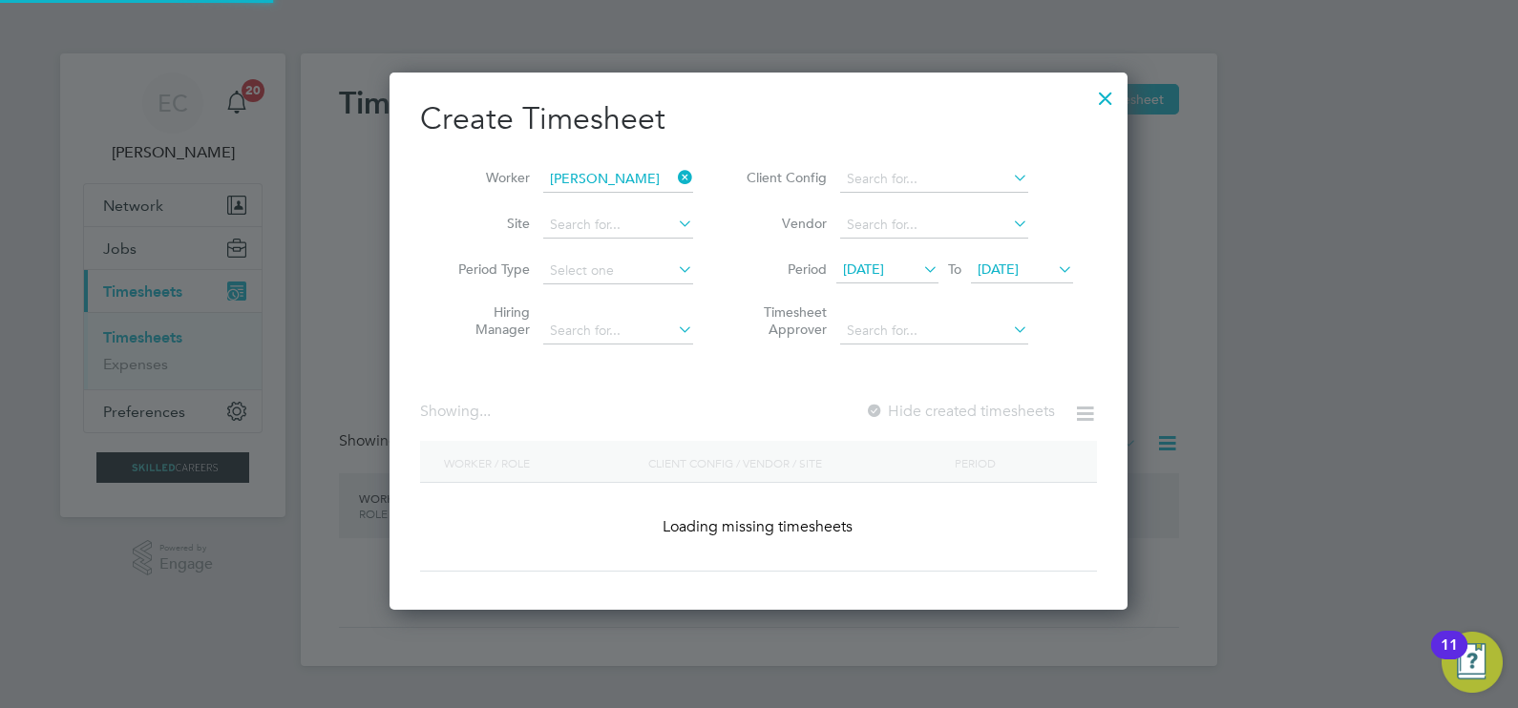
scroll to position [612, 739]
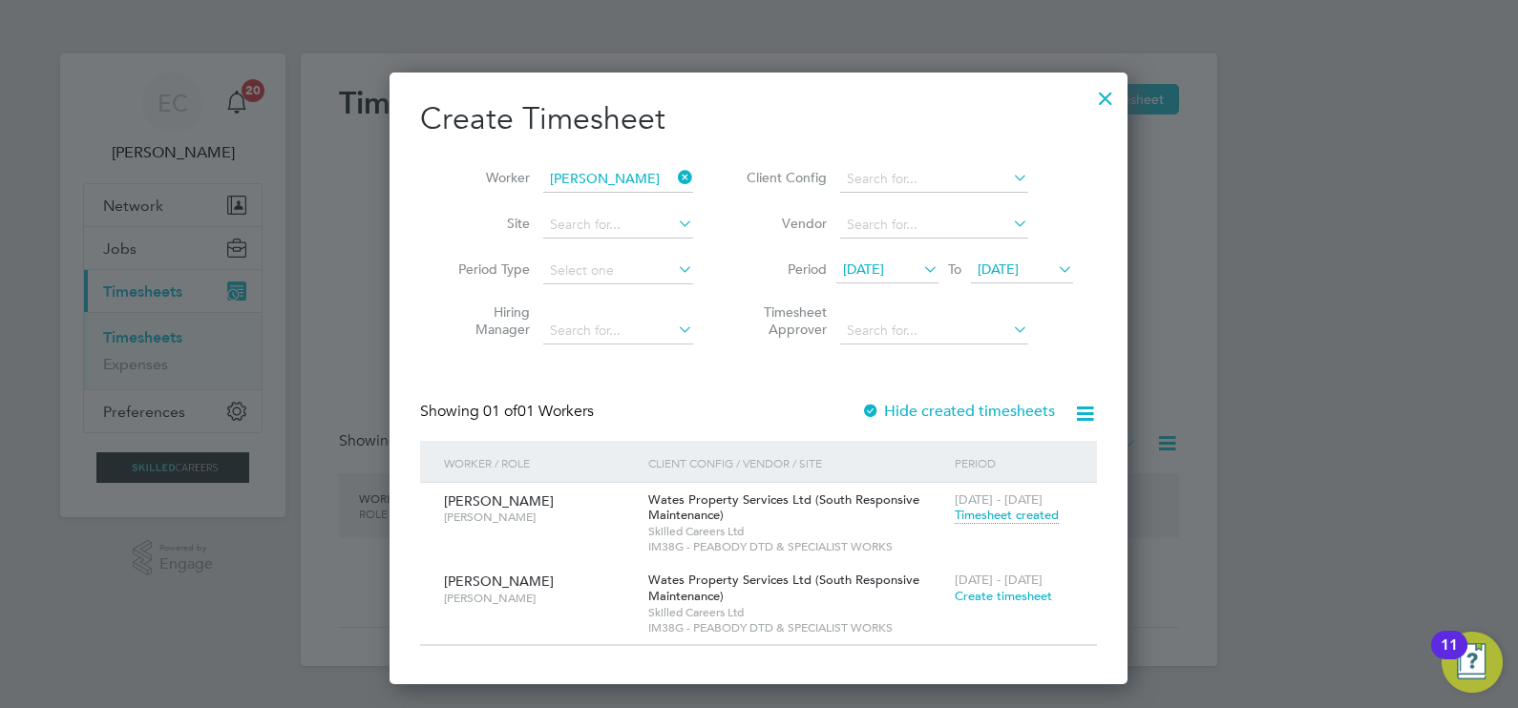
click at [674, 178] on icon at bounding box center [674, 177] width 0 height 27
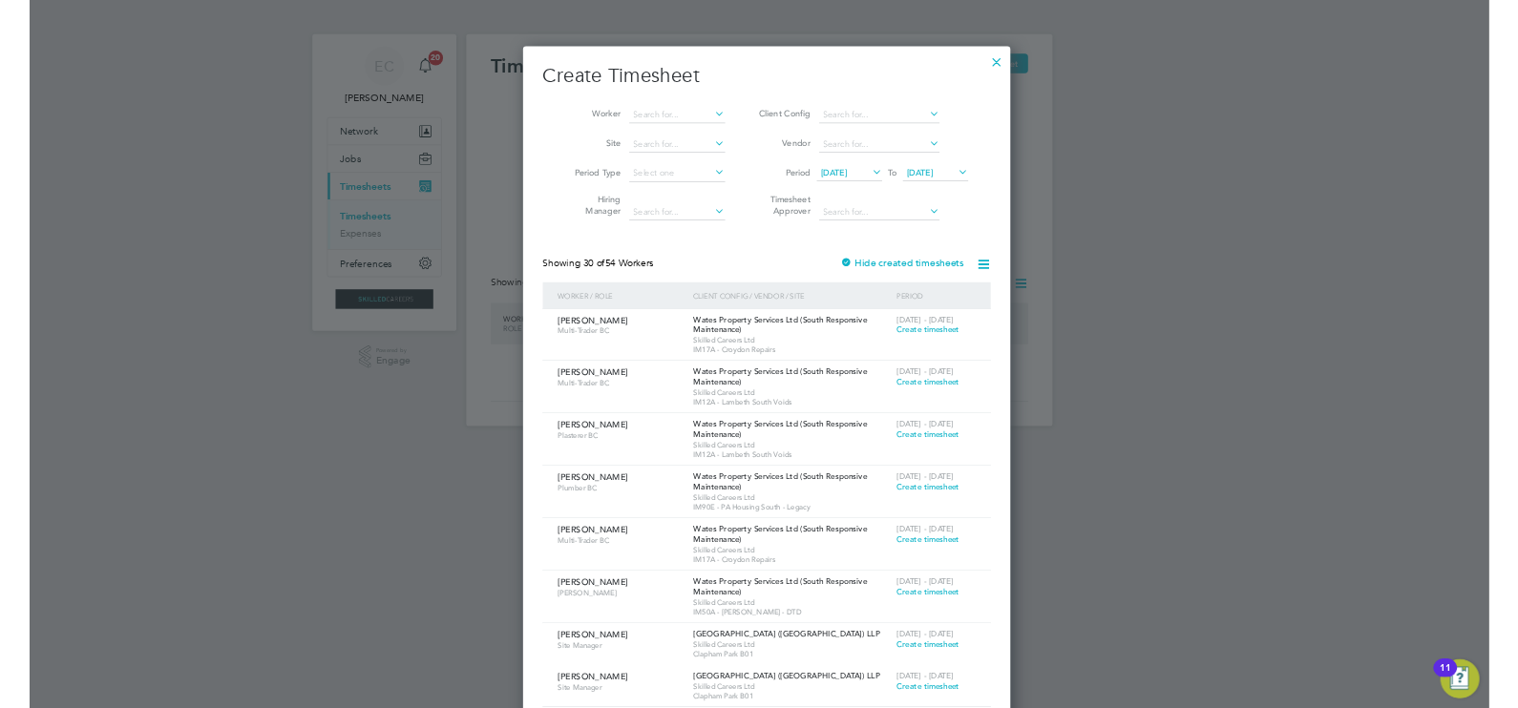
scroll to position [3401, 739]
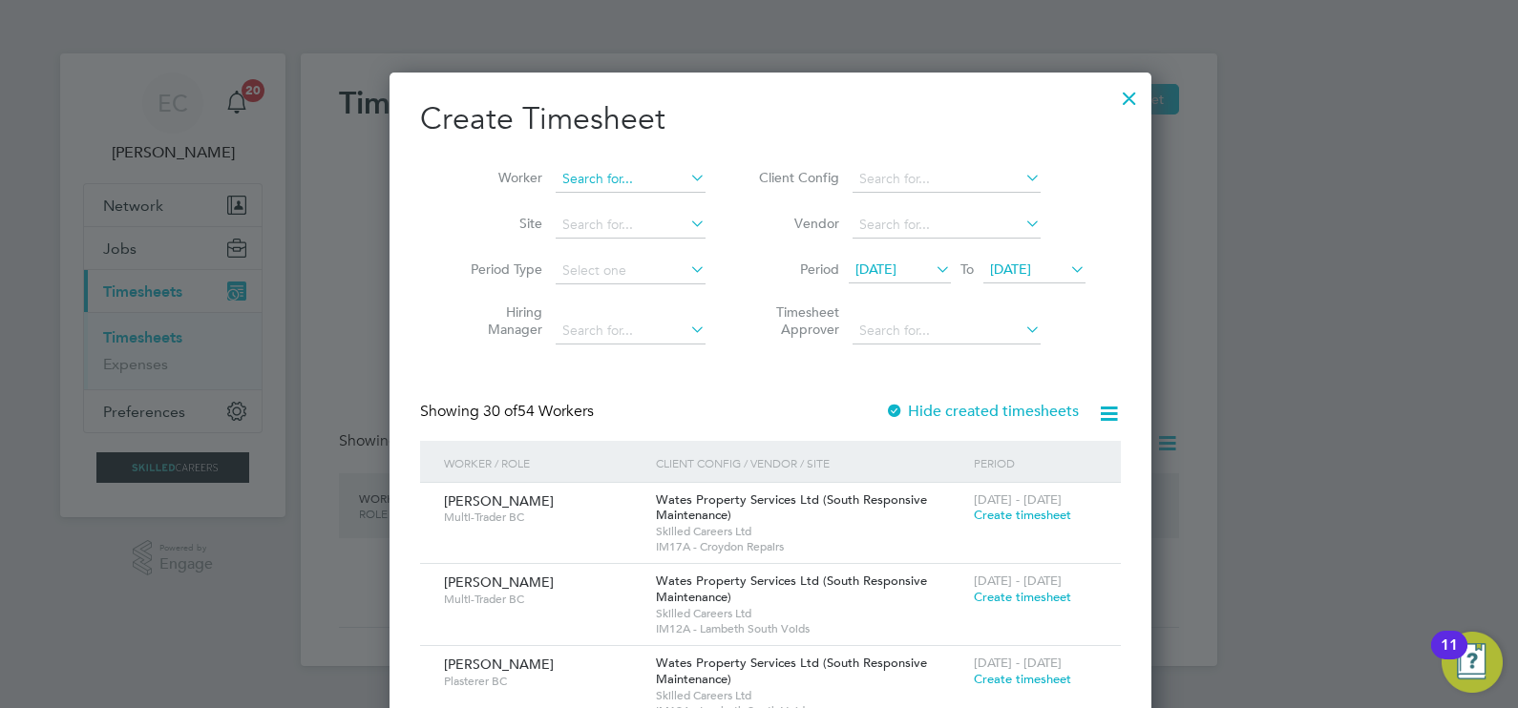
click at [617, 172] on input at bounding box center [631, 179] width 150 height 27
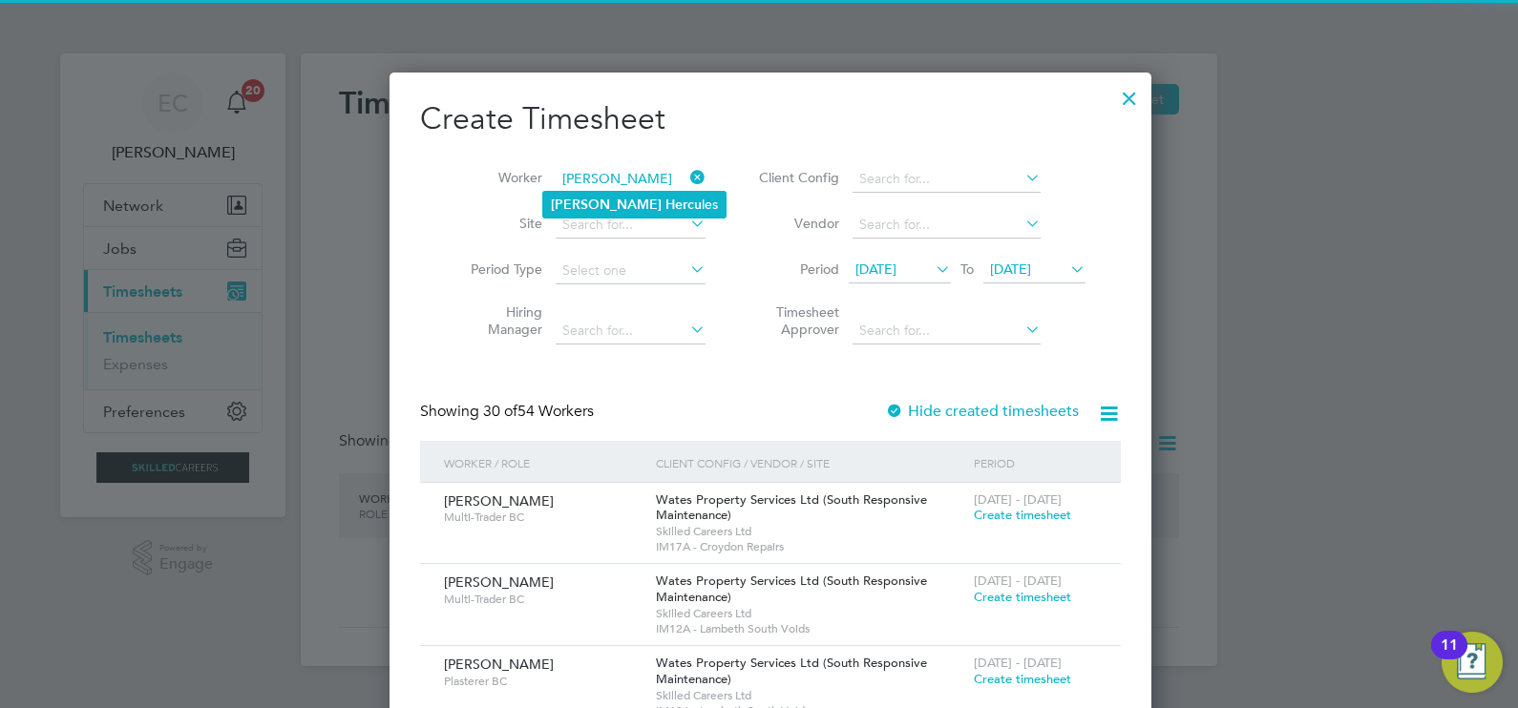
click at [649, 198] on li "Reece Hercu les" at bounding box center [634, 205] width 182 height 26
type input "Reece Hercules"
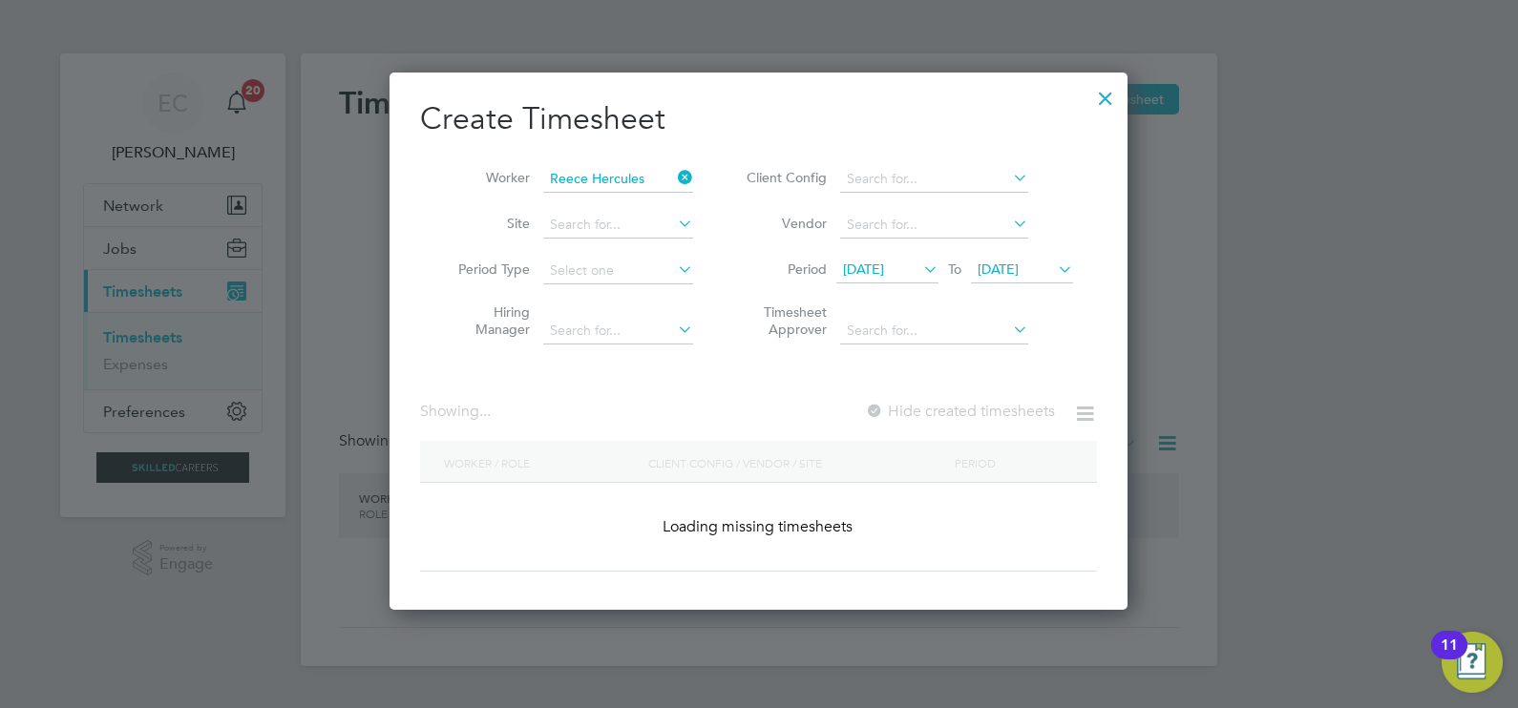
scroll to position [530, 739]
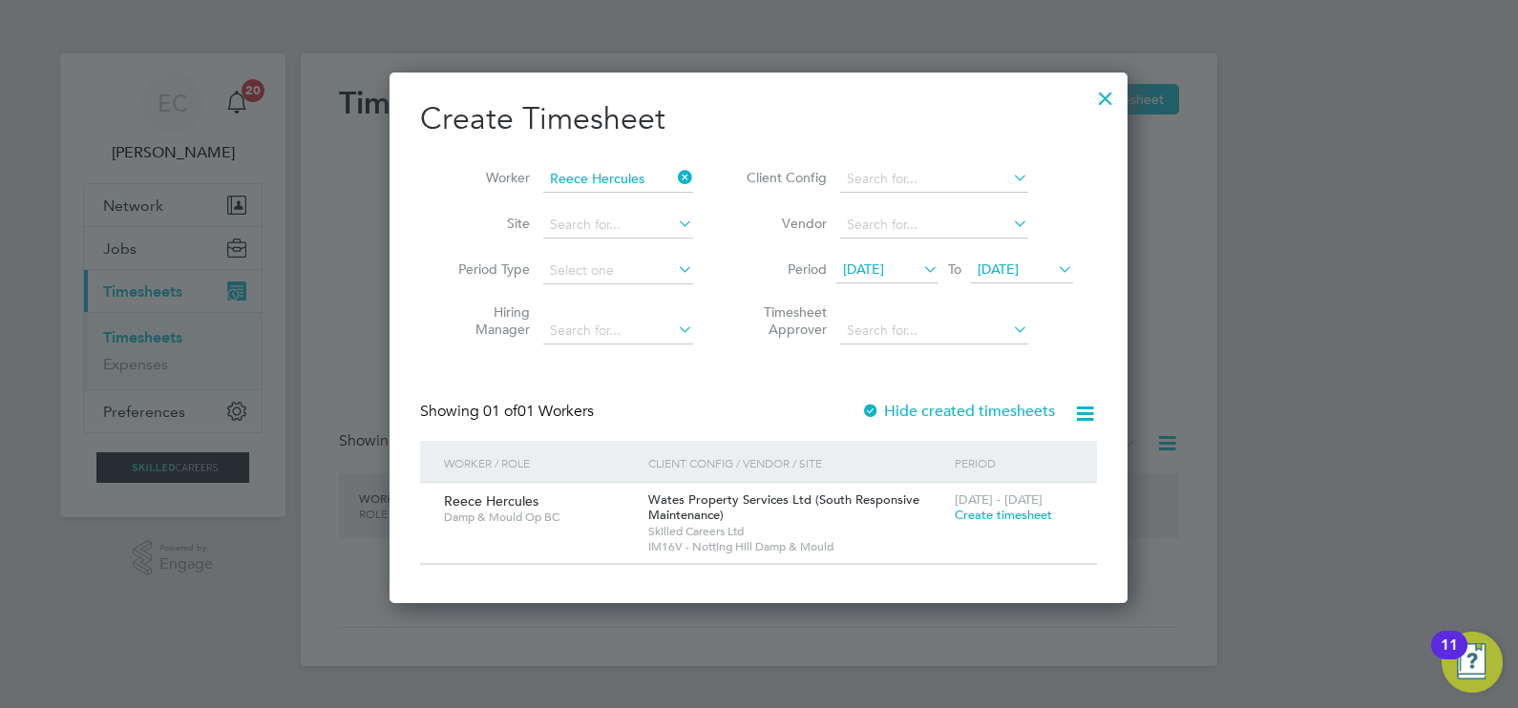
click at [1001, 402] on label "Hide created timesheets" at bounding box center [958, 411] width 194 height 19
click at [997, 402] on label "Hide created timesheets" at bounding box center [958, 411] width 194 height 19
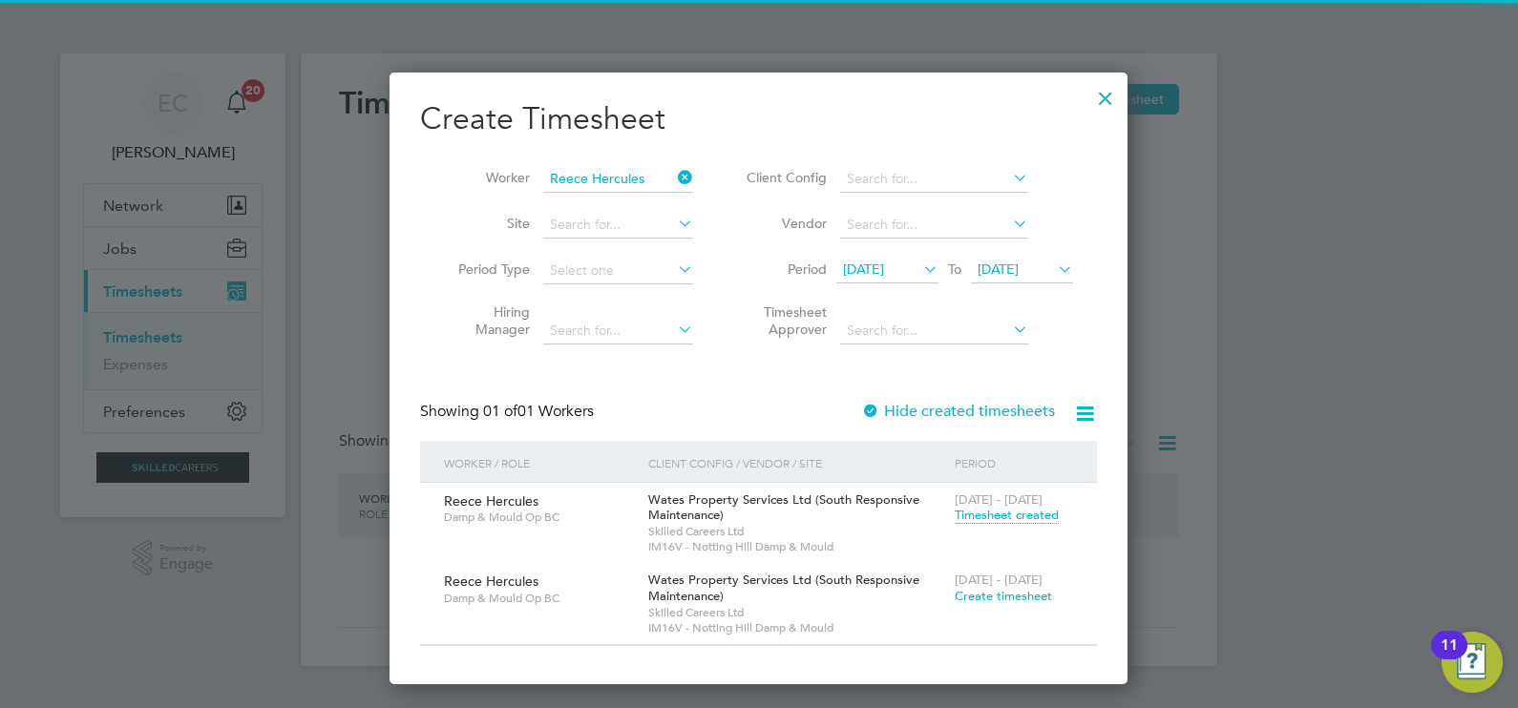
scroll to position [612, 739]
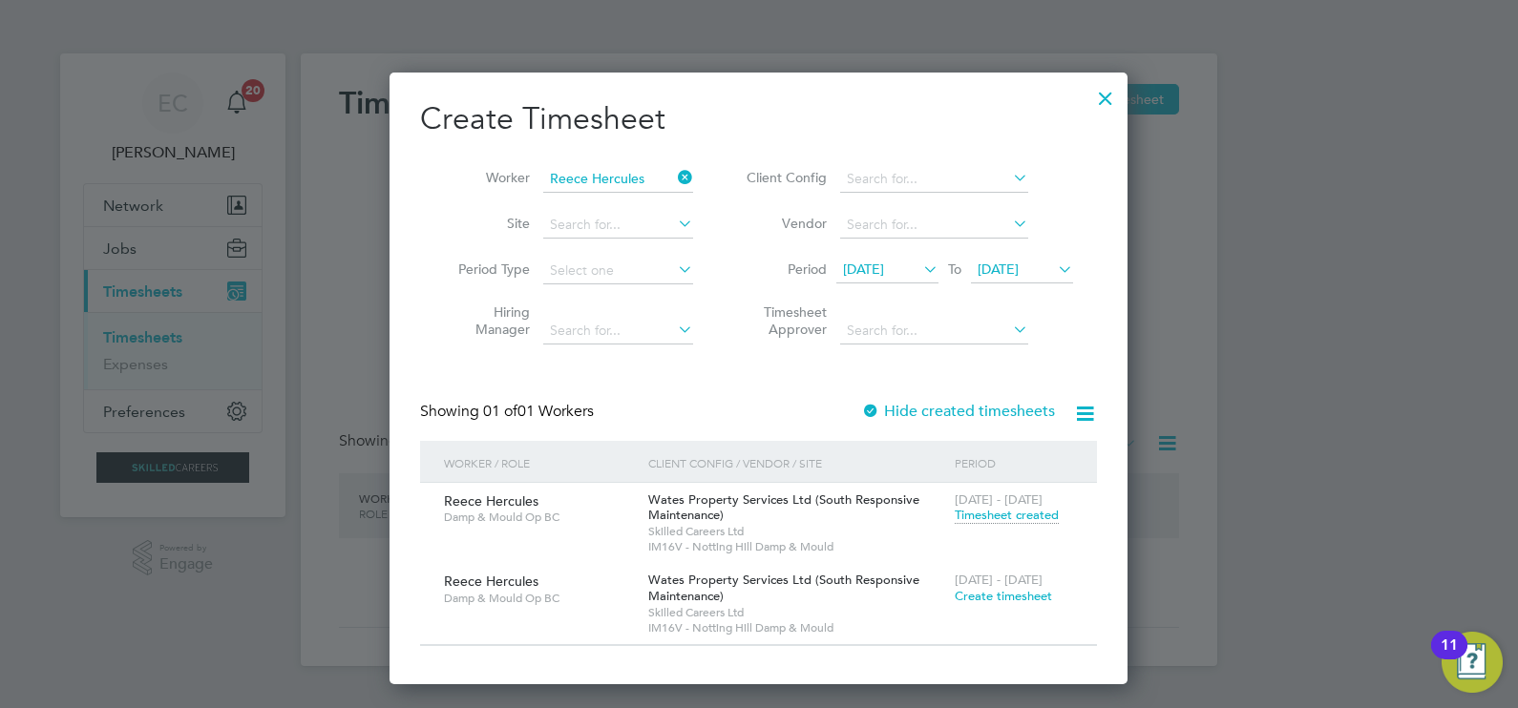
click at [674, 179] on icon at bounding box center [674, 177] width 0 height 27
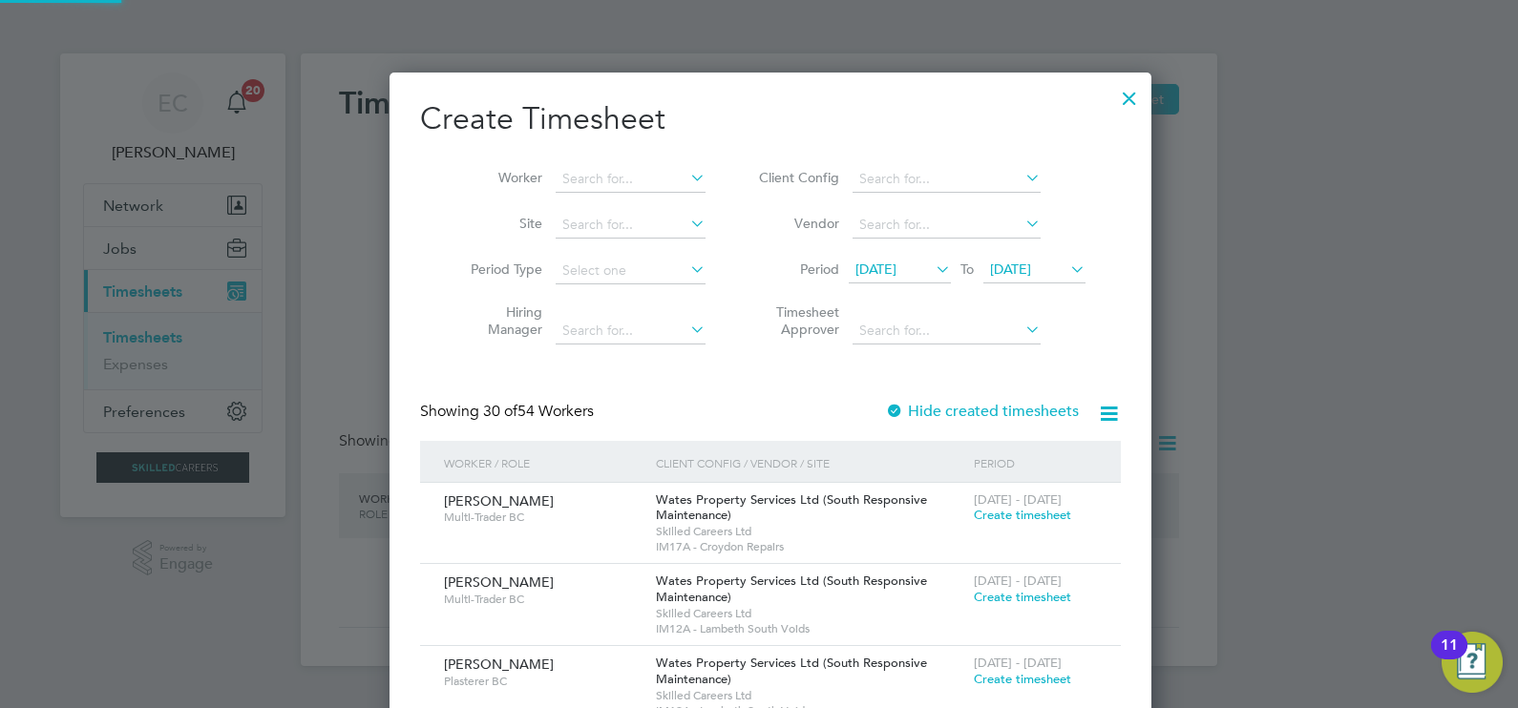
scroll to position [3401, 739]
click at [1112, 97] on div at bounding box center [1129, 93] width 34 height 34
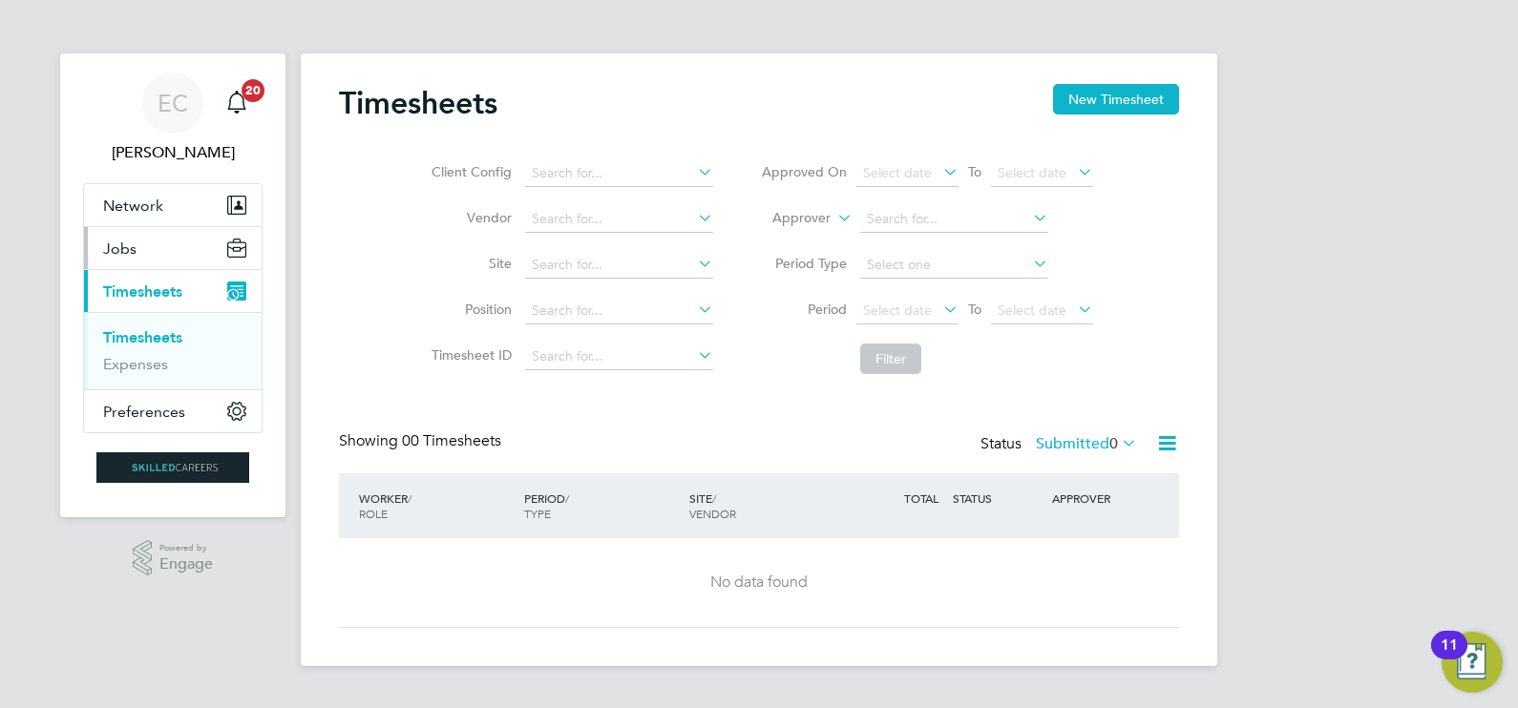
click at [147, 258] on button "Jobs" at bounding box center [173, 248] width 178 height 42
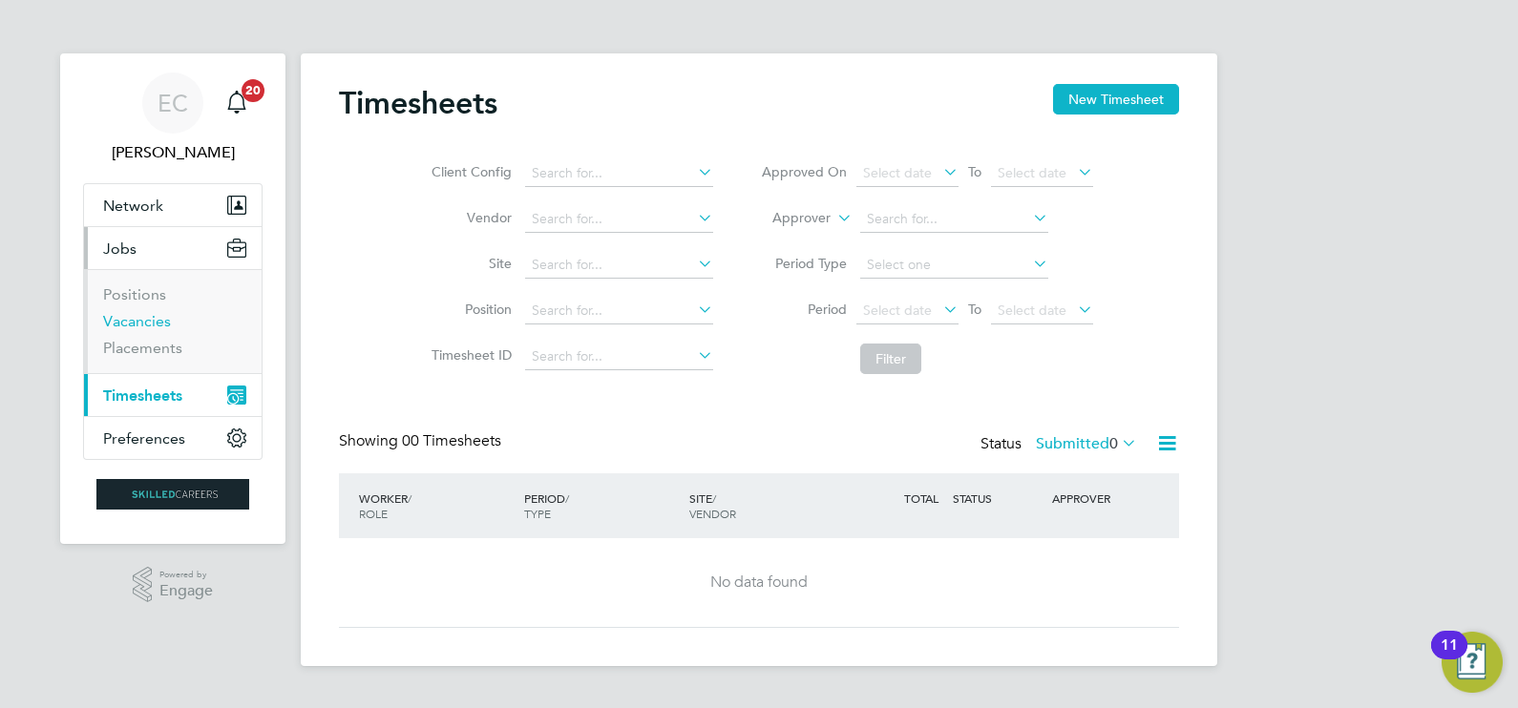
click at [146, 320] on link "Vacancies" at bounding box center [137, 321] width 68 height 18
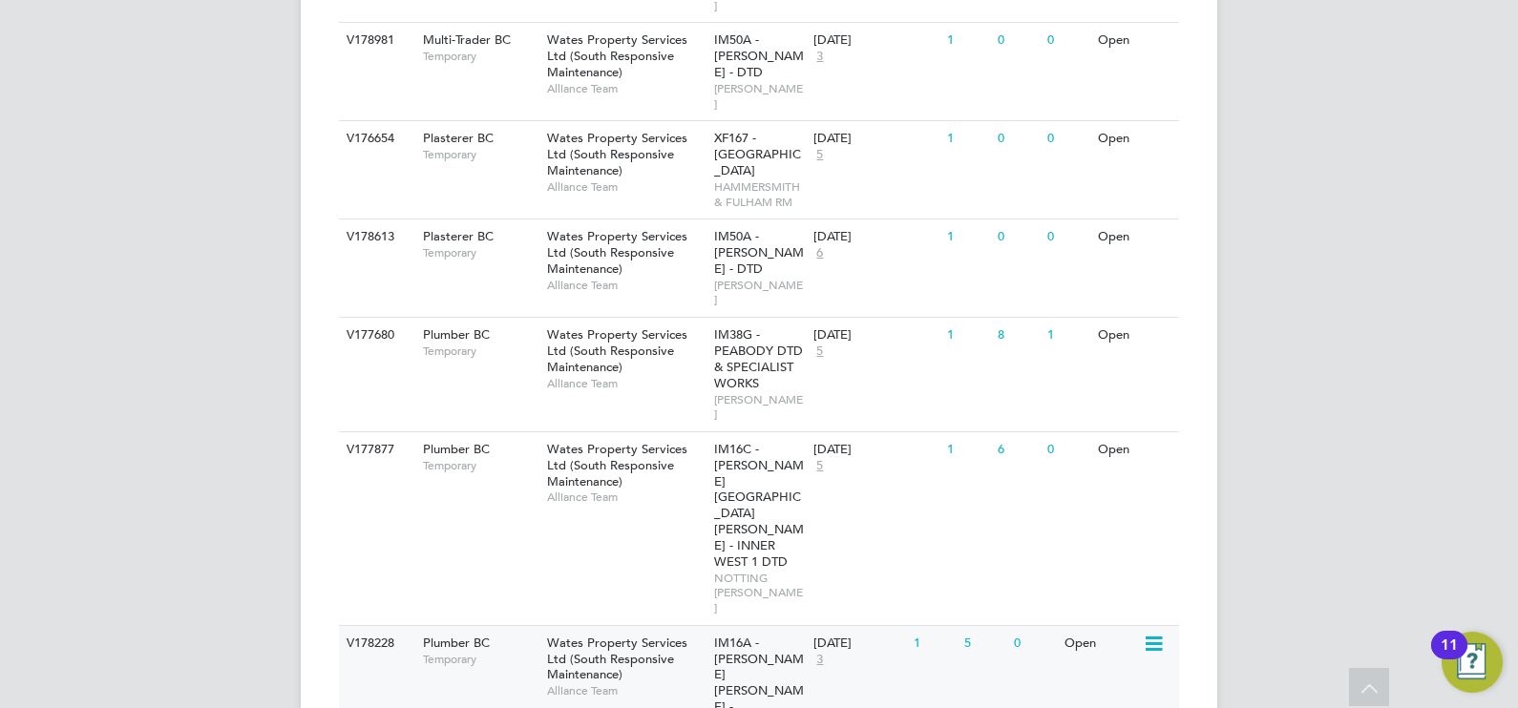
scroll to position [1374, 0]
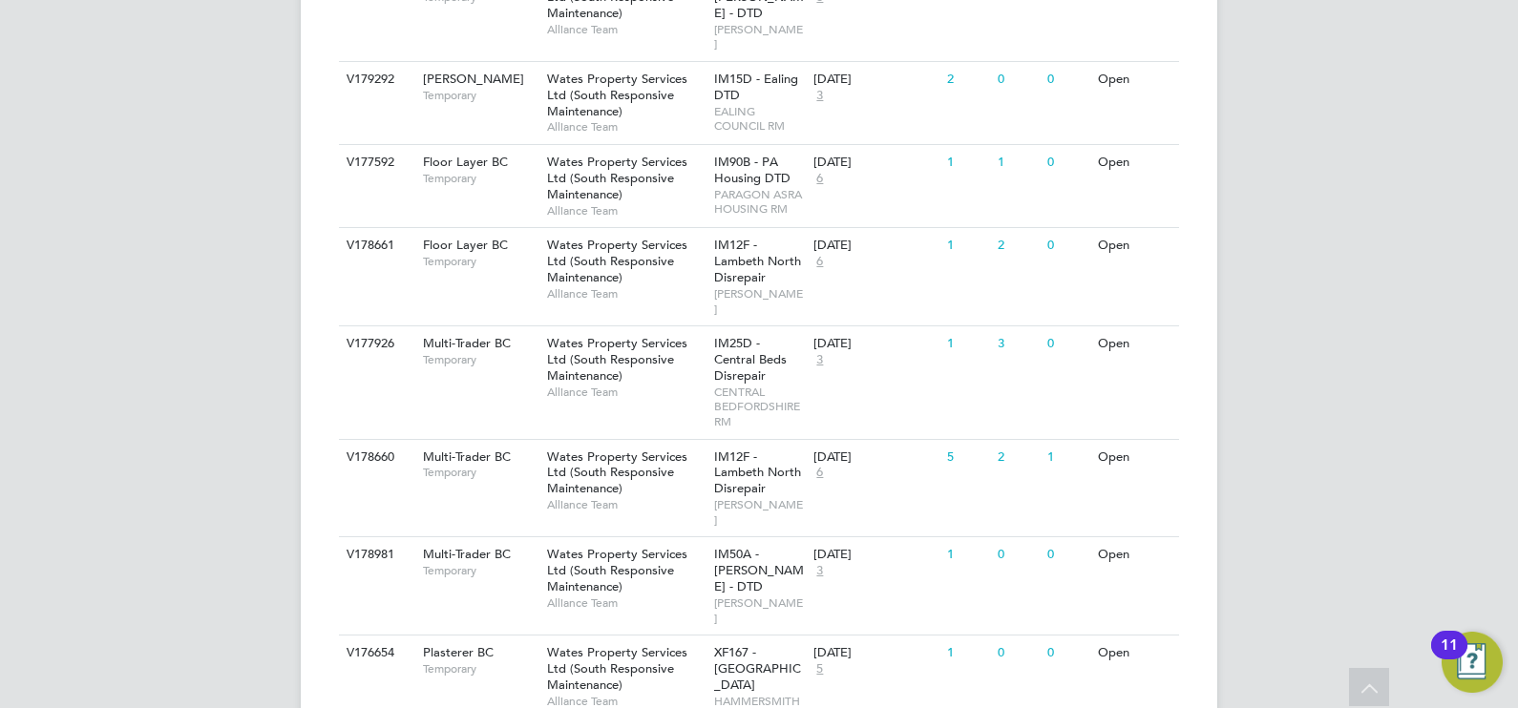
scroll to position [778, 0]
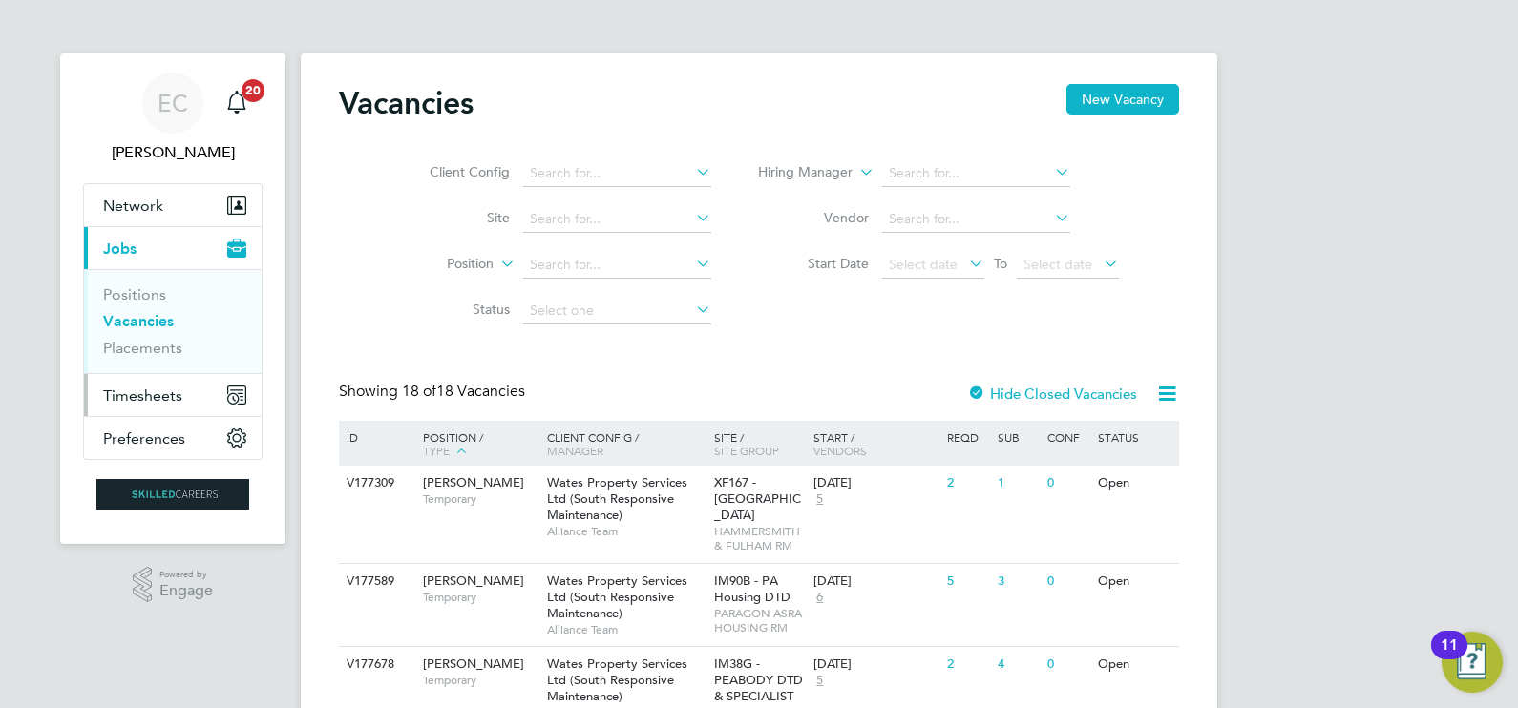
click at [141, 389] on span "Timesheets" at bounding box center [142, 396] width 79 height 18
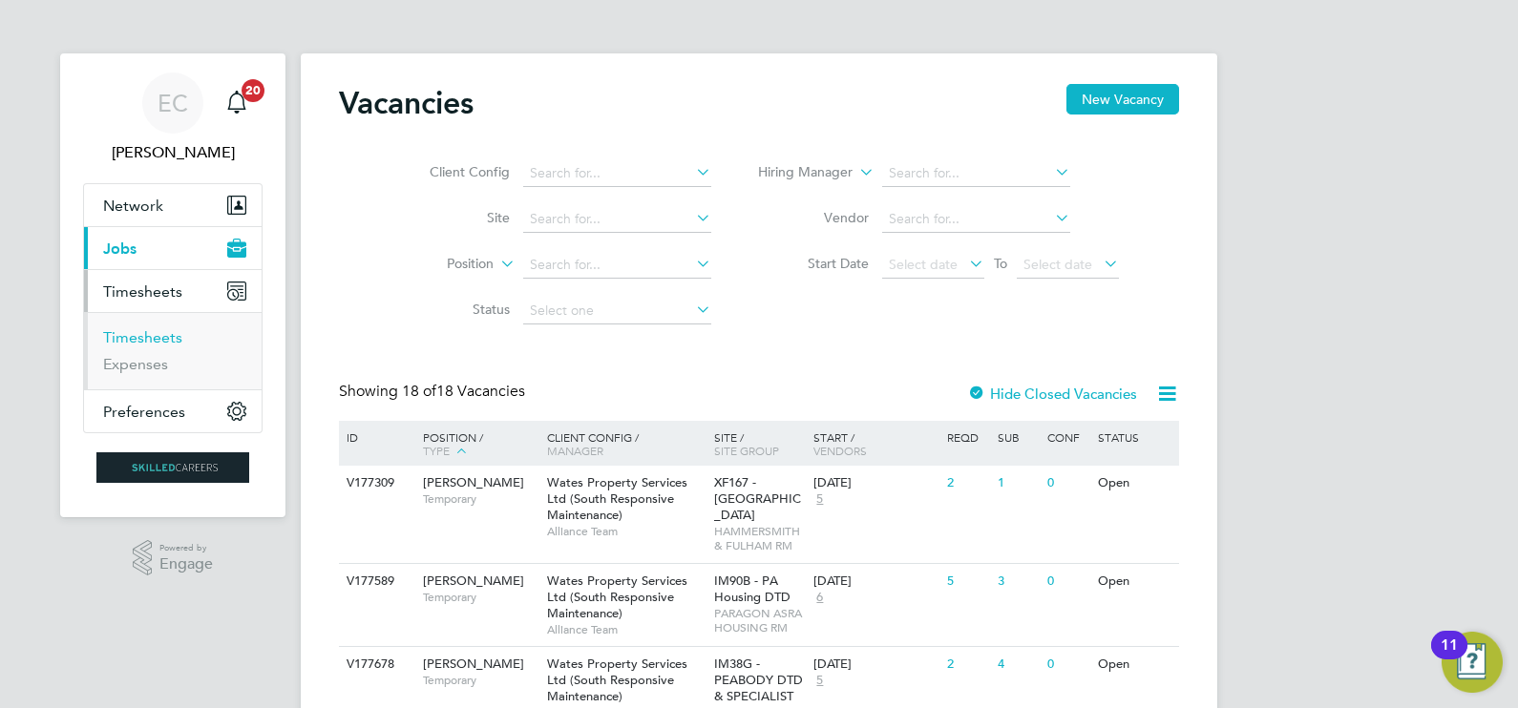
click at [156, 335] on link "Timesheets" at bounding box center [142, 337] width 79 height 18
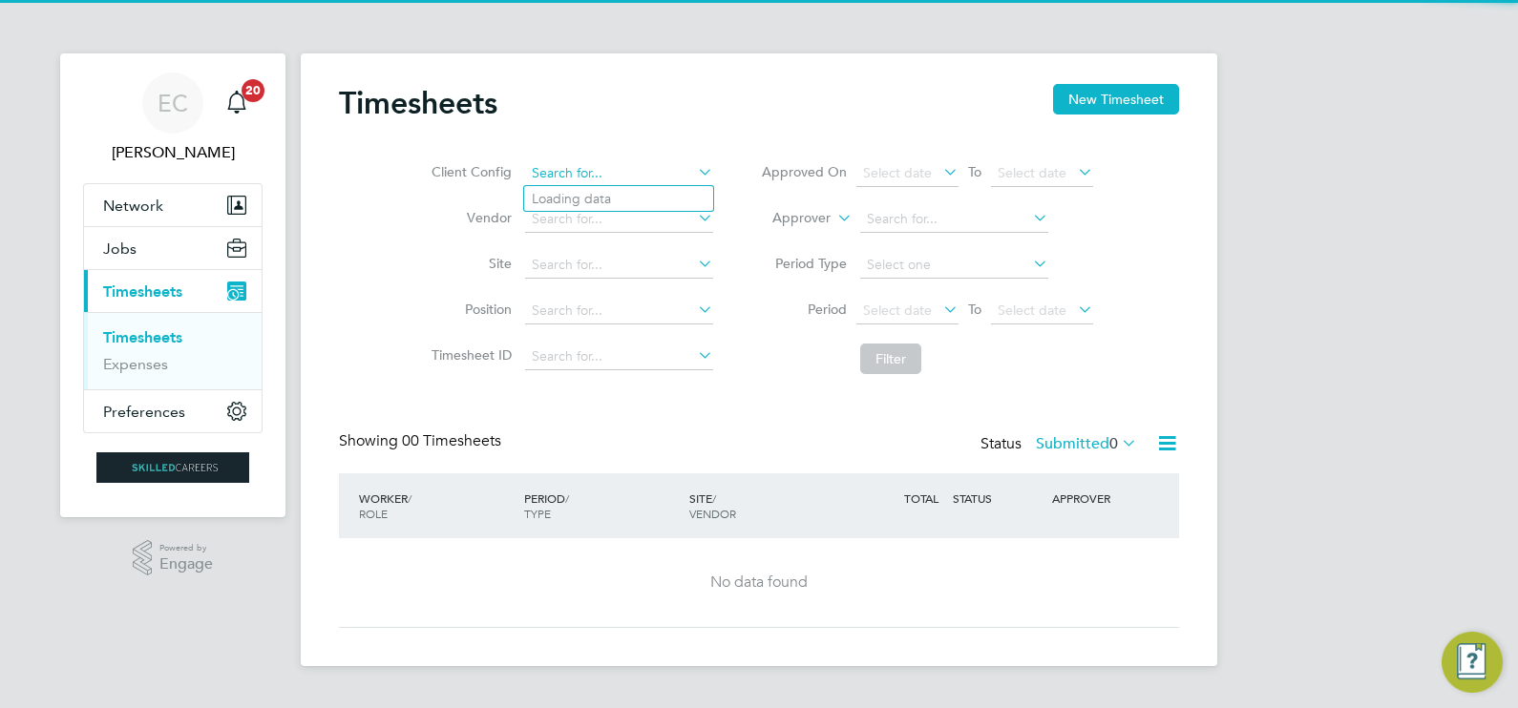
click at [576, 177] on input at bounding box center [619, 173] width 188 height 27
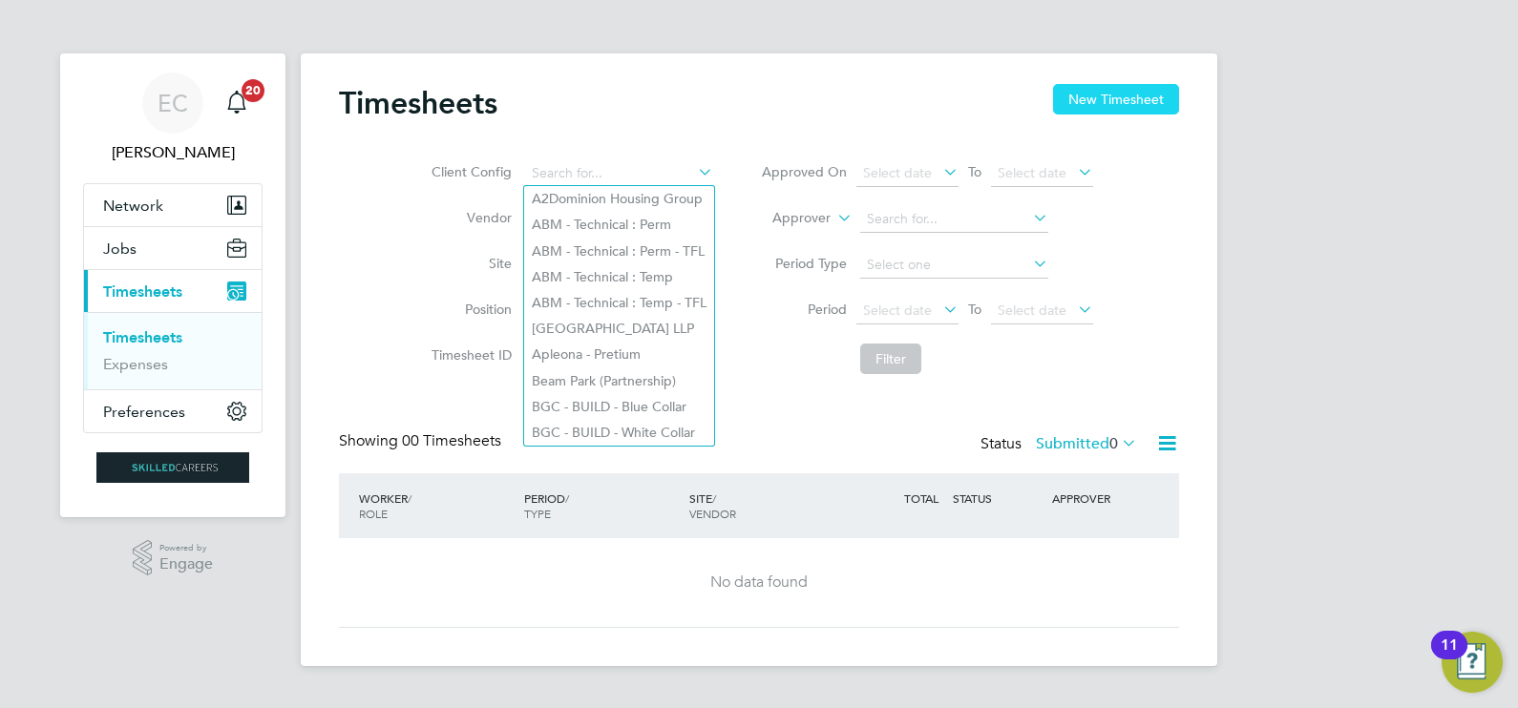
click at [1086, 106] on button "New Timesheet" at bounding box center [1116, 99] width 126 height 31
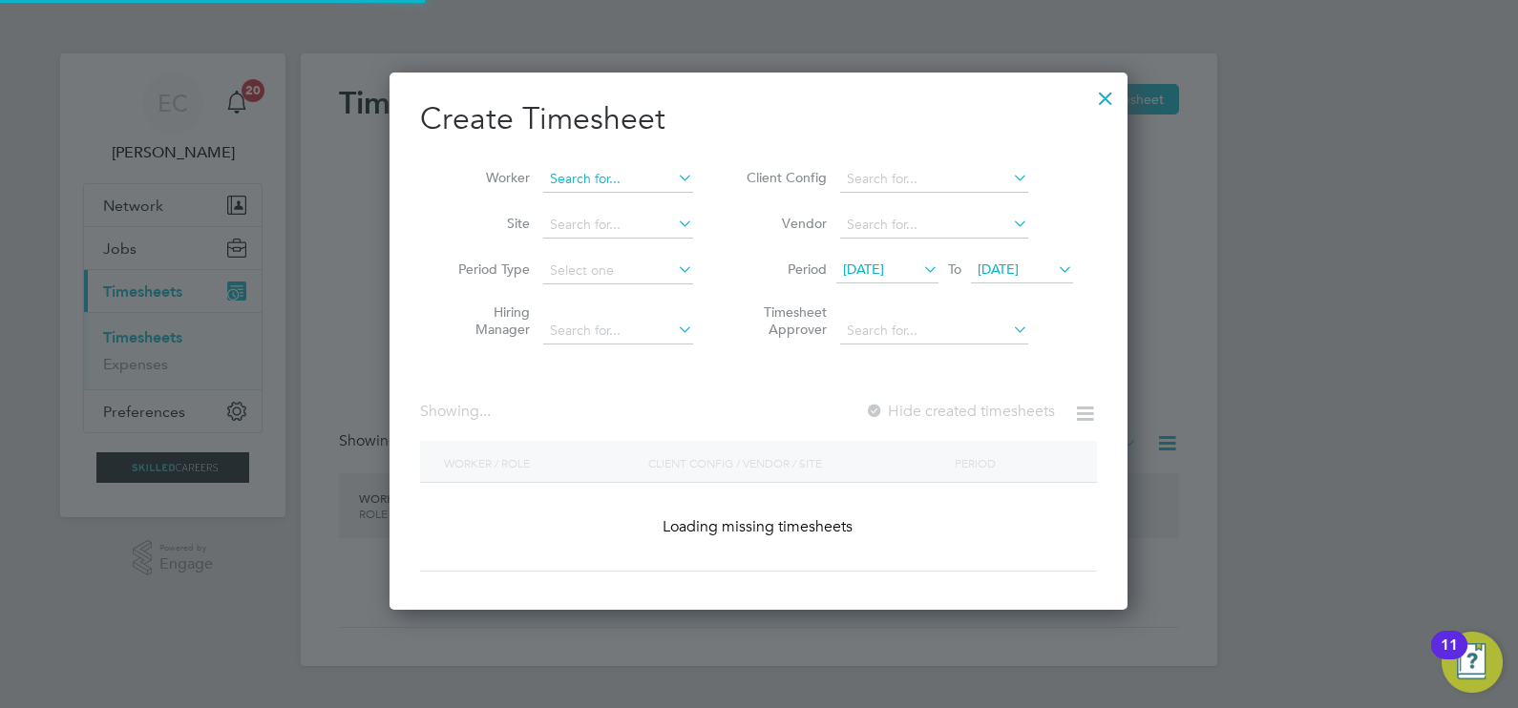
scroll to position [537, 739]
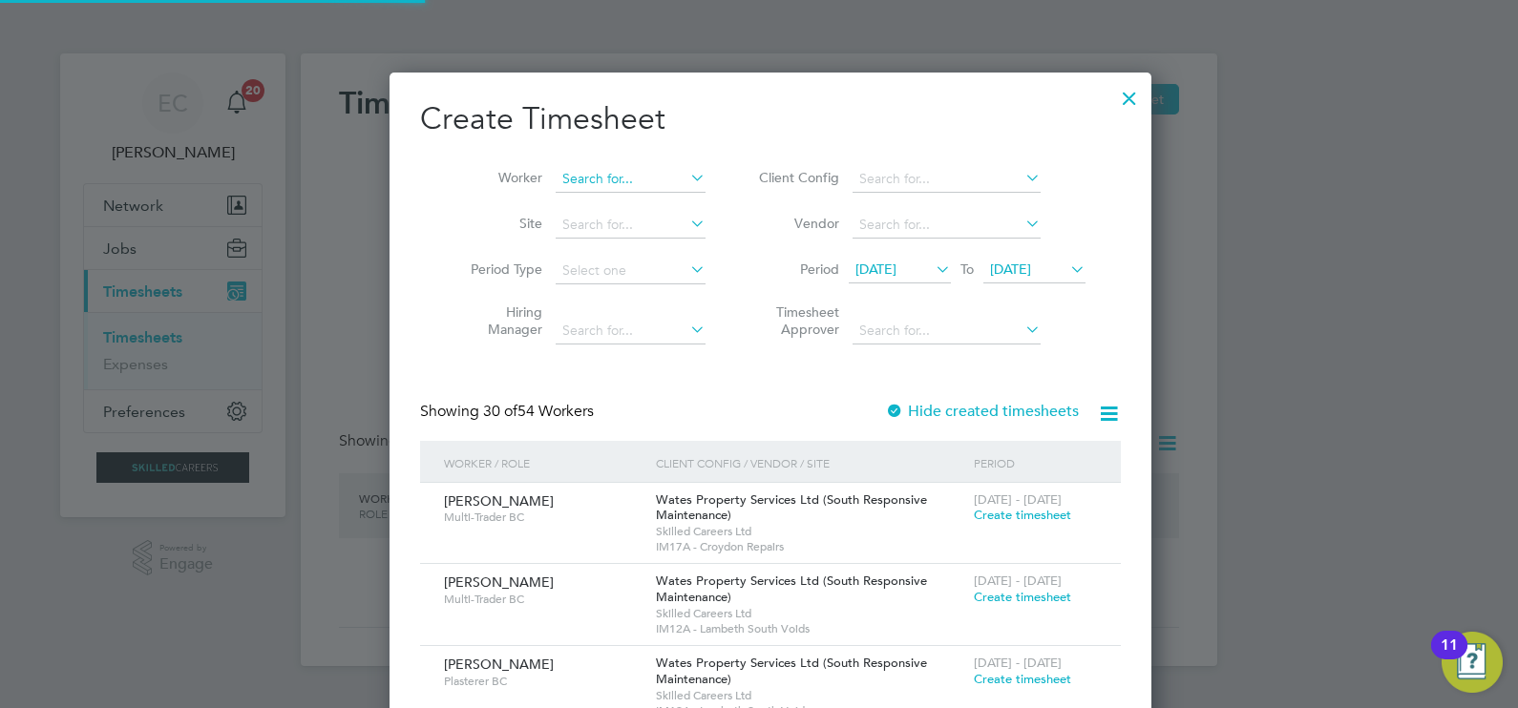
click at [612, 178] on input at bounding box center [631, 179] width 150 height 27
click at [630, 198] on li "Nigel Day" at bounding box center [620, 205] width 155 height 26
type input "Nigel Day"
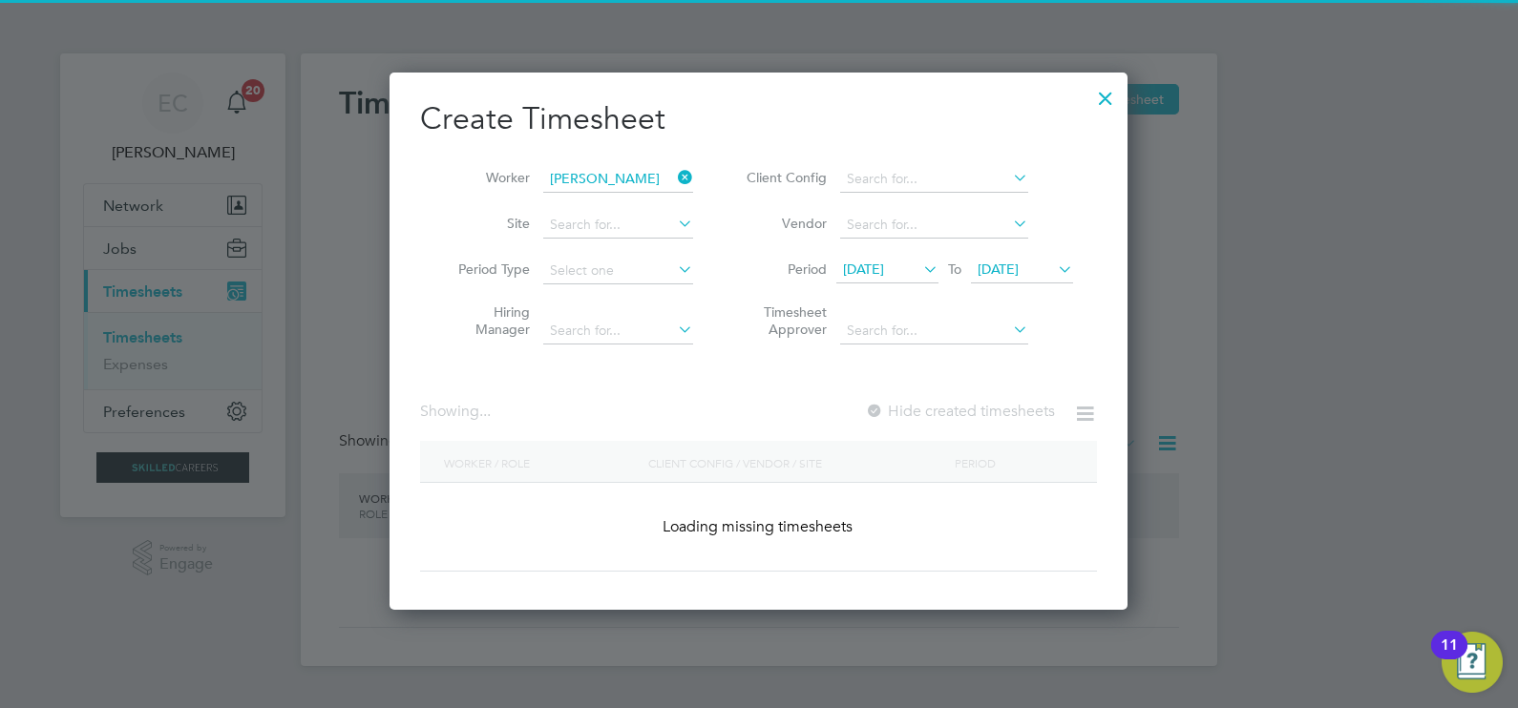
scroll to position [537, 739]
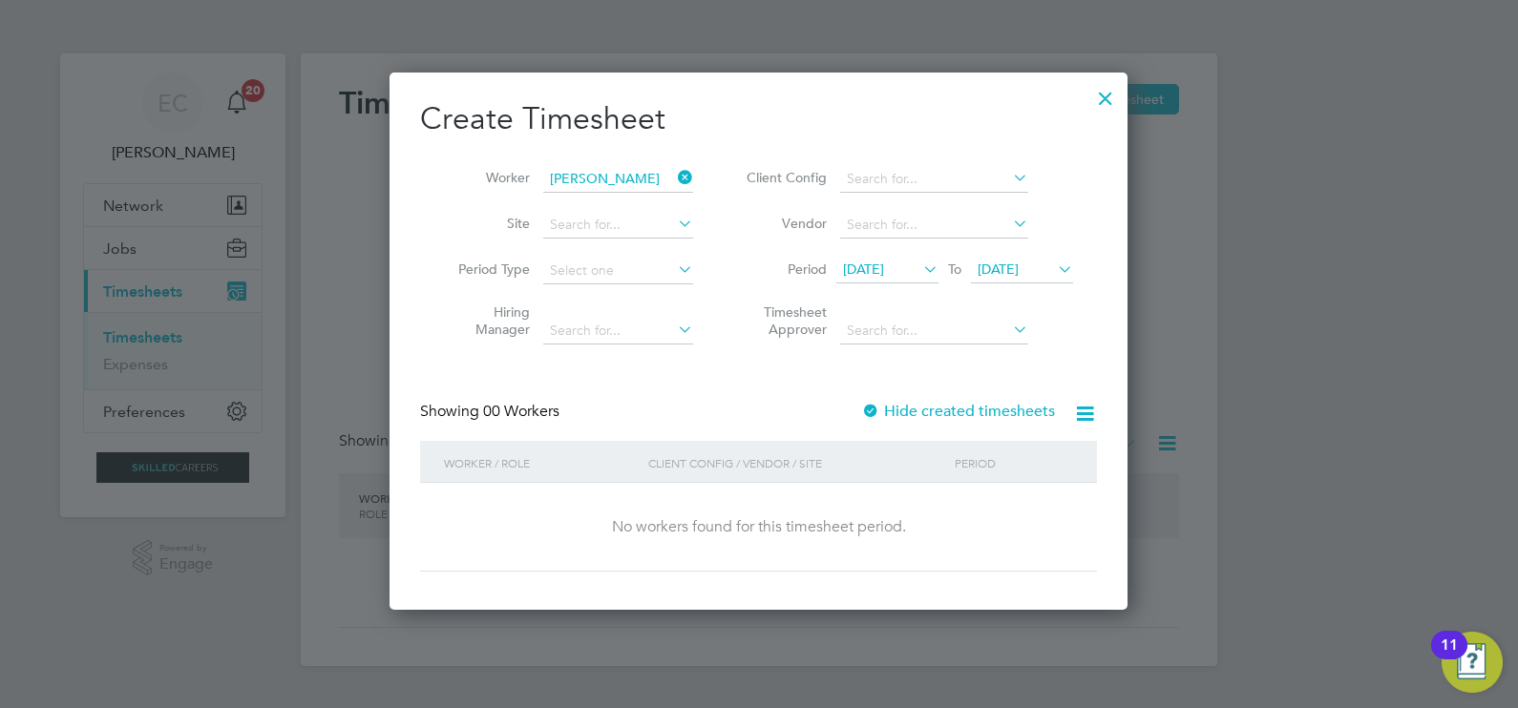
click at [884, 262] on span "[DATE]" at bounding box center [863, 269] width 41 height 17
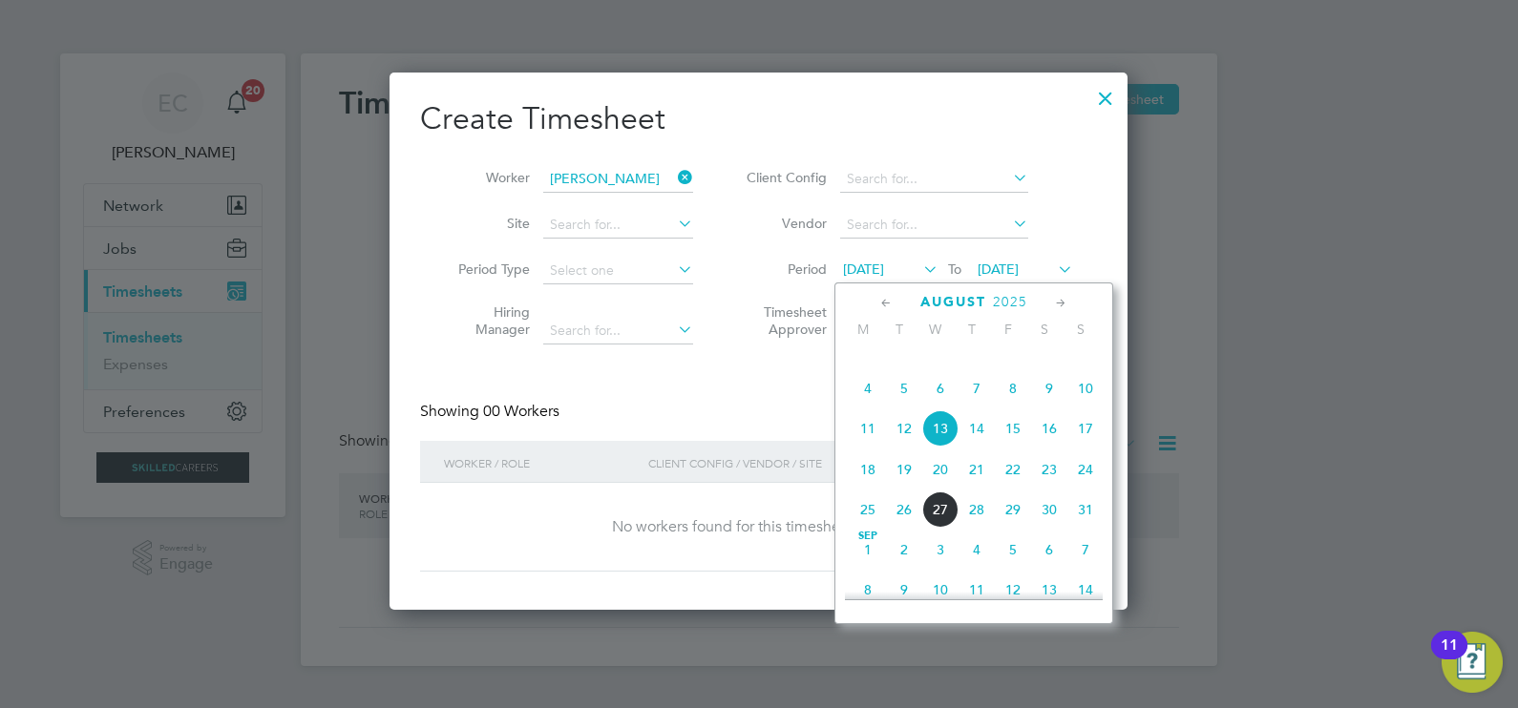
click at [880, 304] on icon at bounding box center [886, 303] width 18 height 21
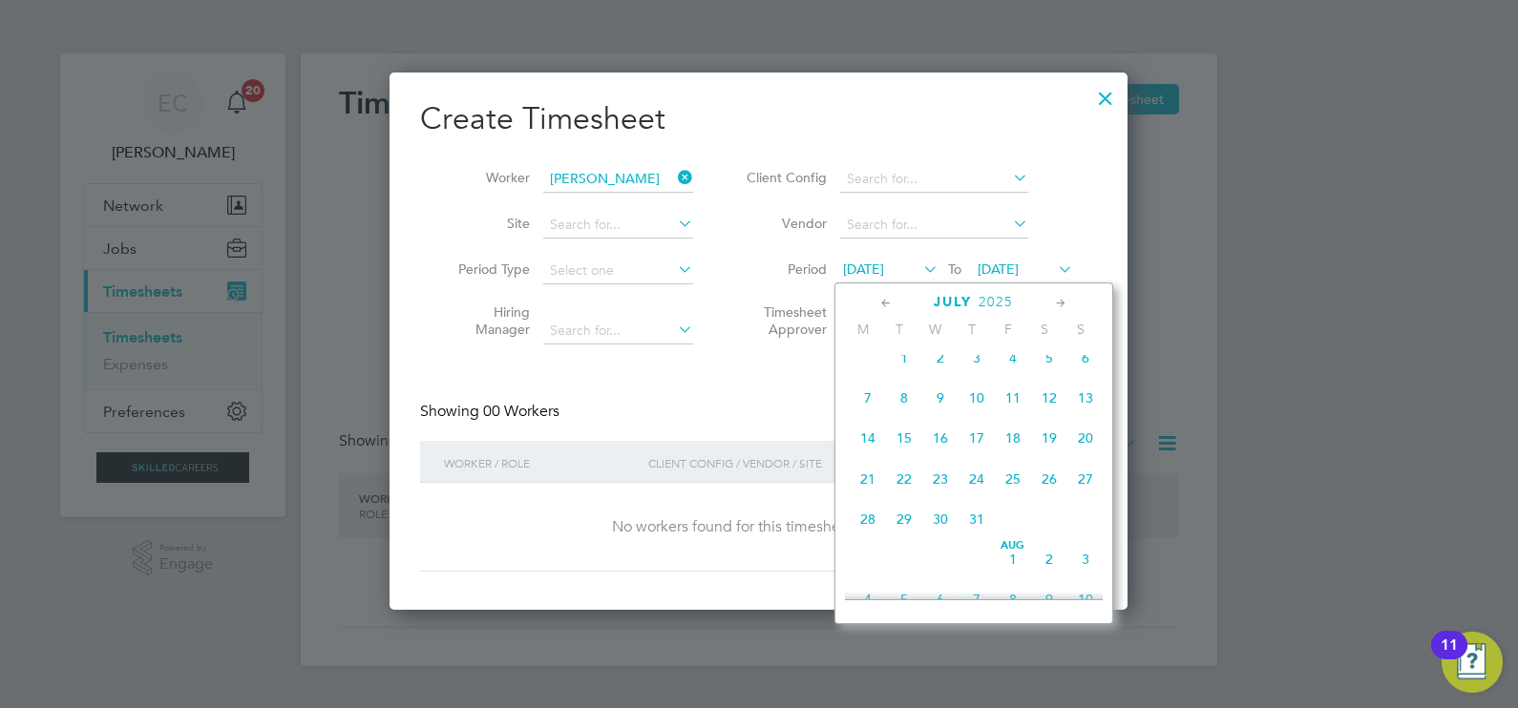
click at [878, 303] on icon at bounding box center [886, 303] width 18 height 21
click at [862, 406] on span "2" at bounding box center [867, 406] width 36 height 36
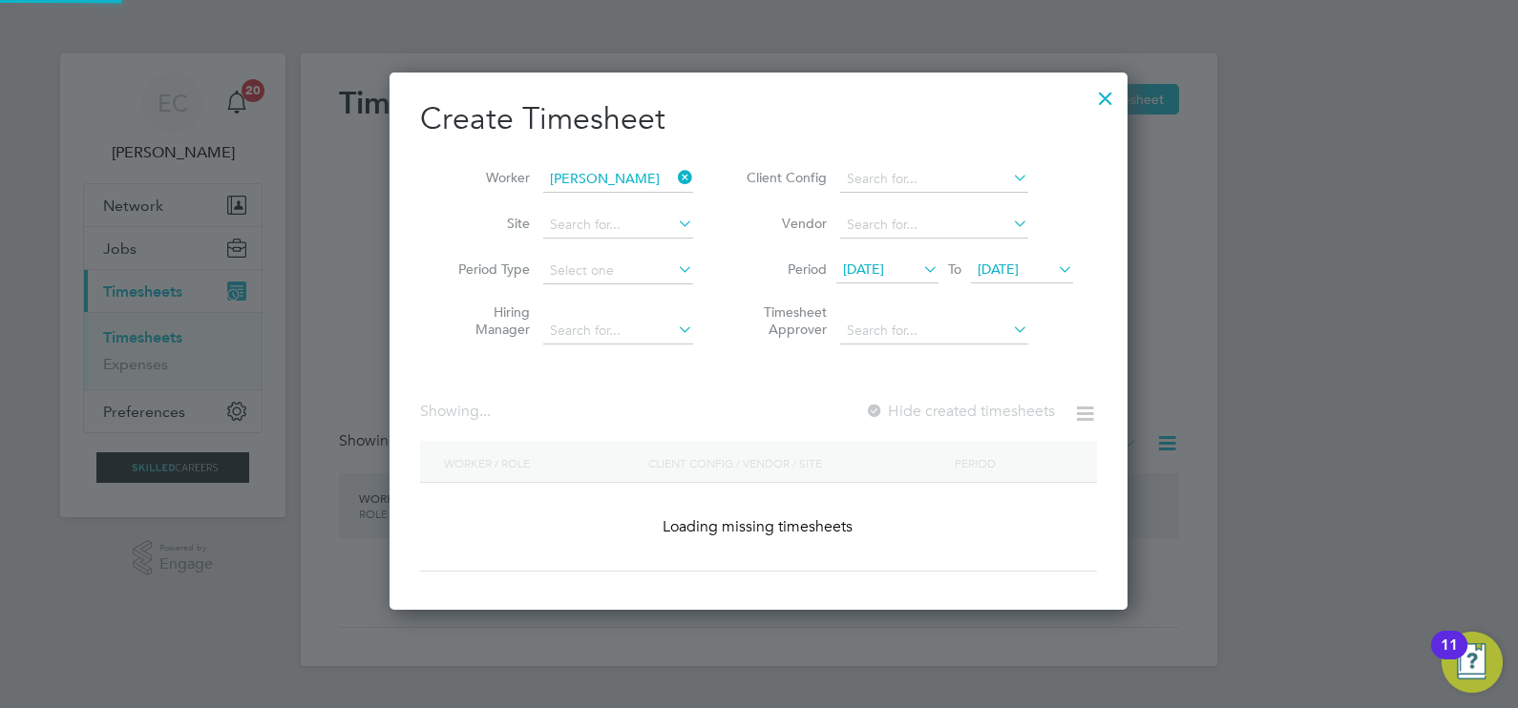
scroll to position [530, 739]
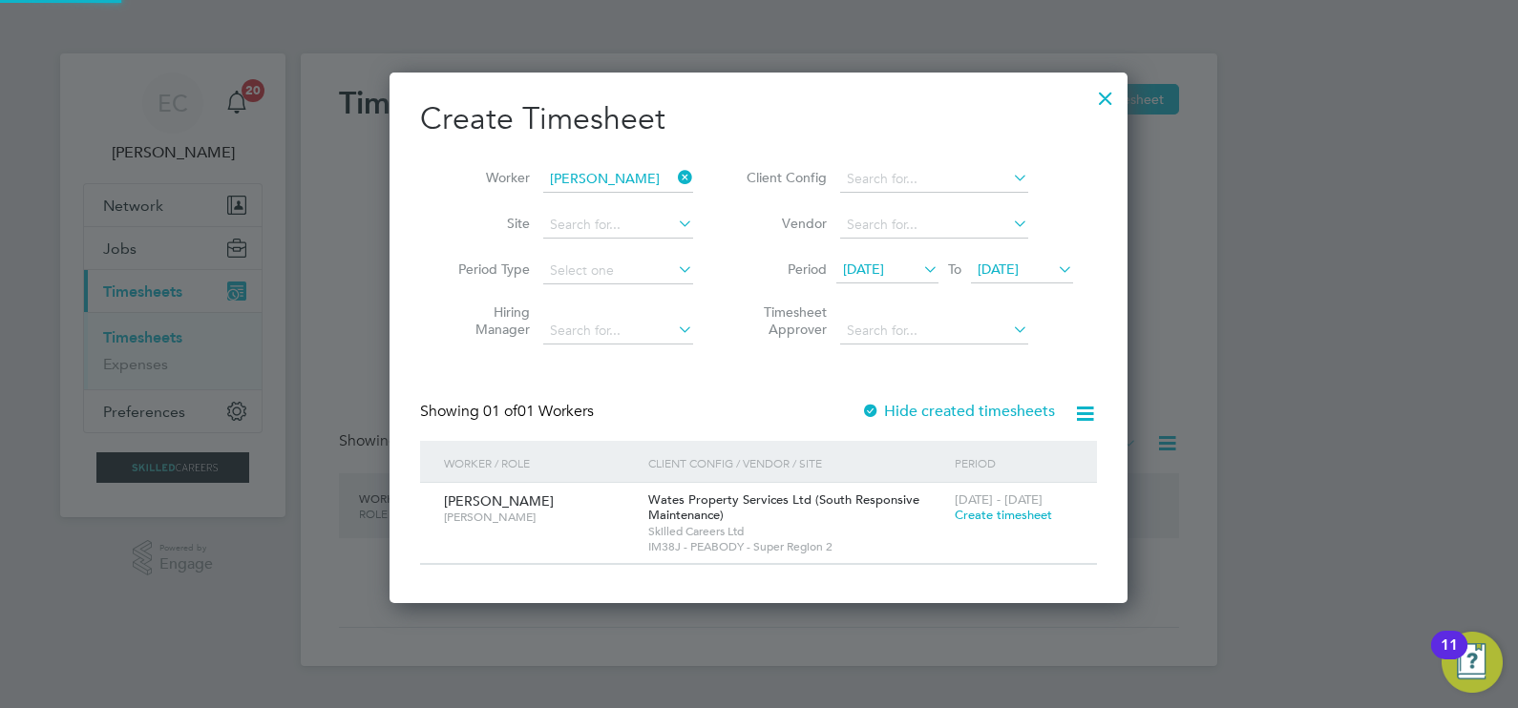
click at [939, 410] on label "Hide created timesheets" at bounding box center [958, 411] width 194 height 19
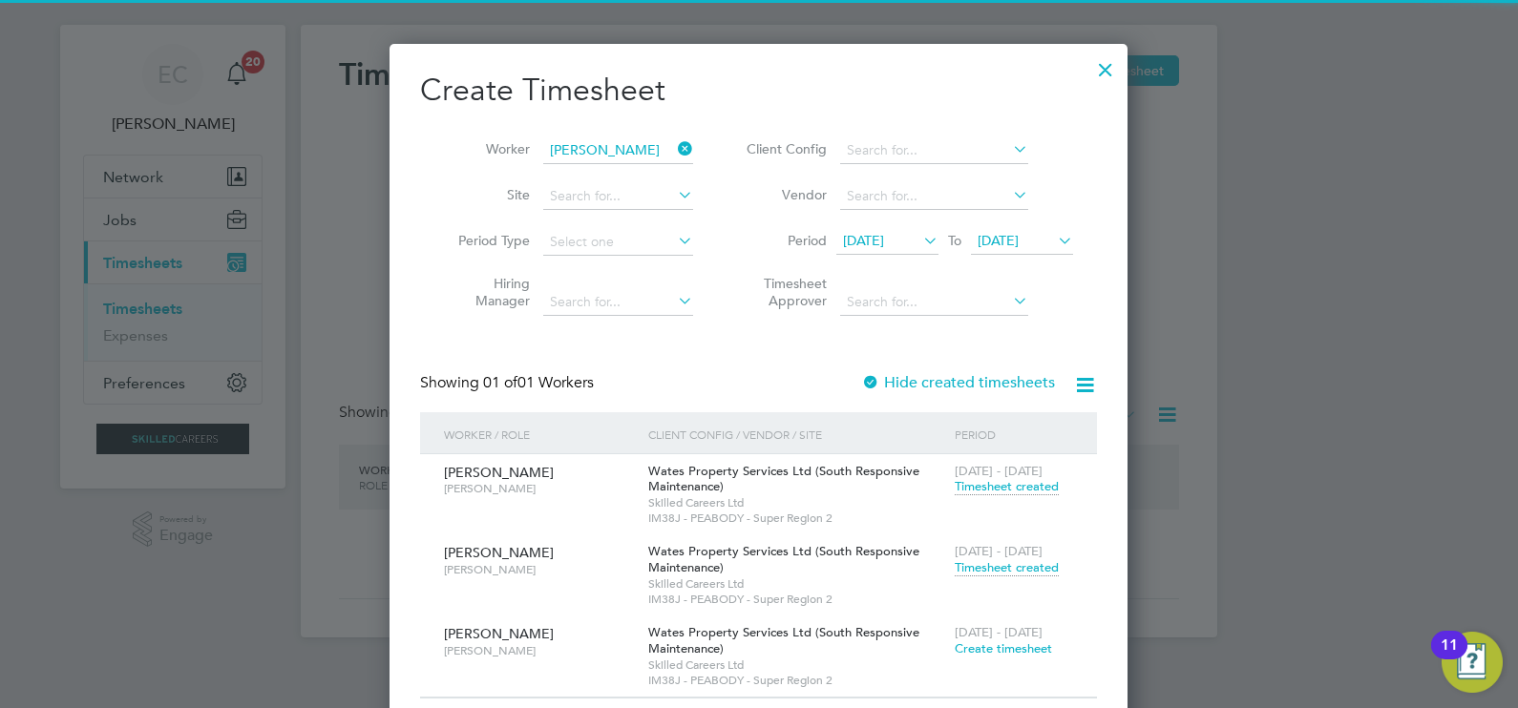
scroll to position [55, 0]
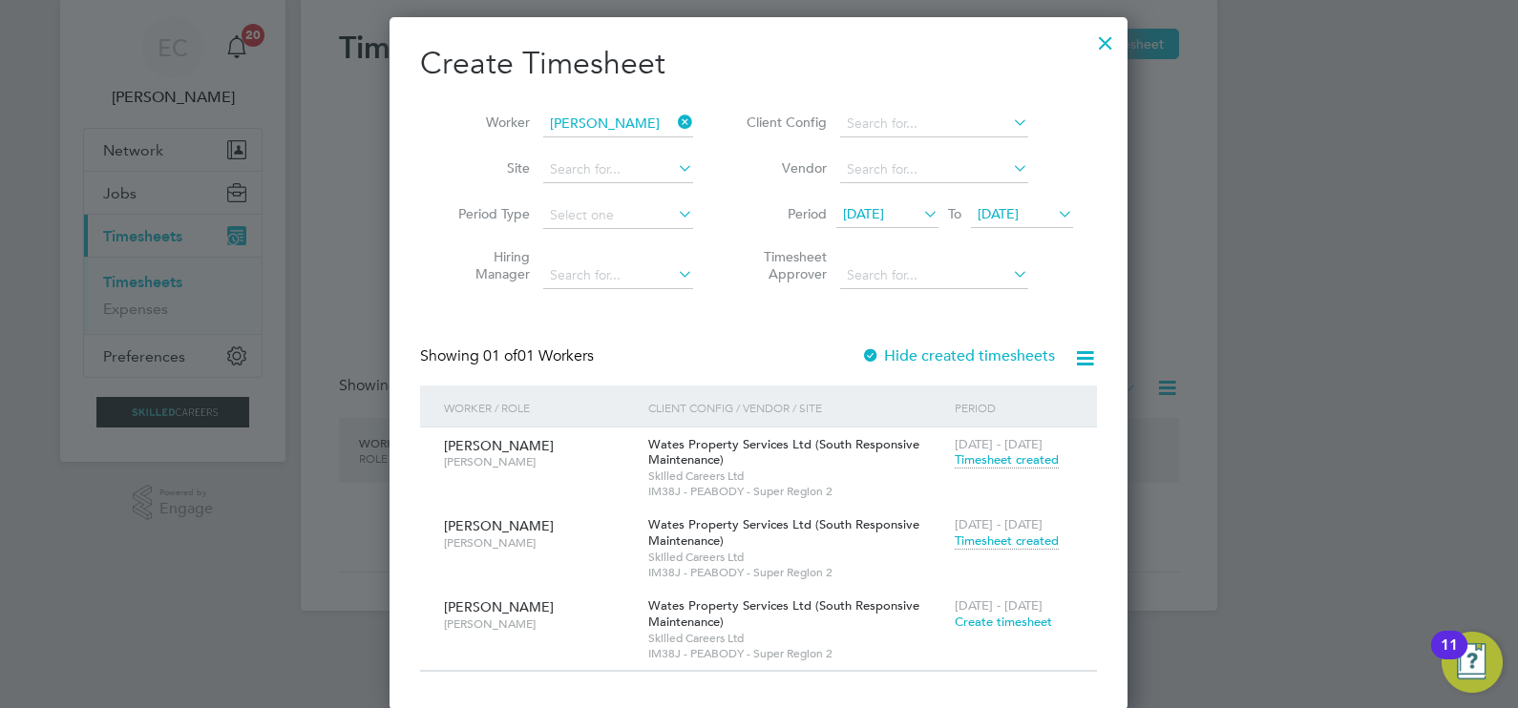
click at [1007, 535] on span "Timesheet created" at bounding box center [1006, 541] width 104 height 17
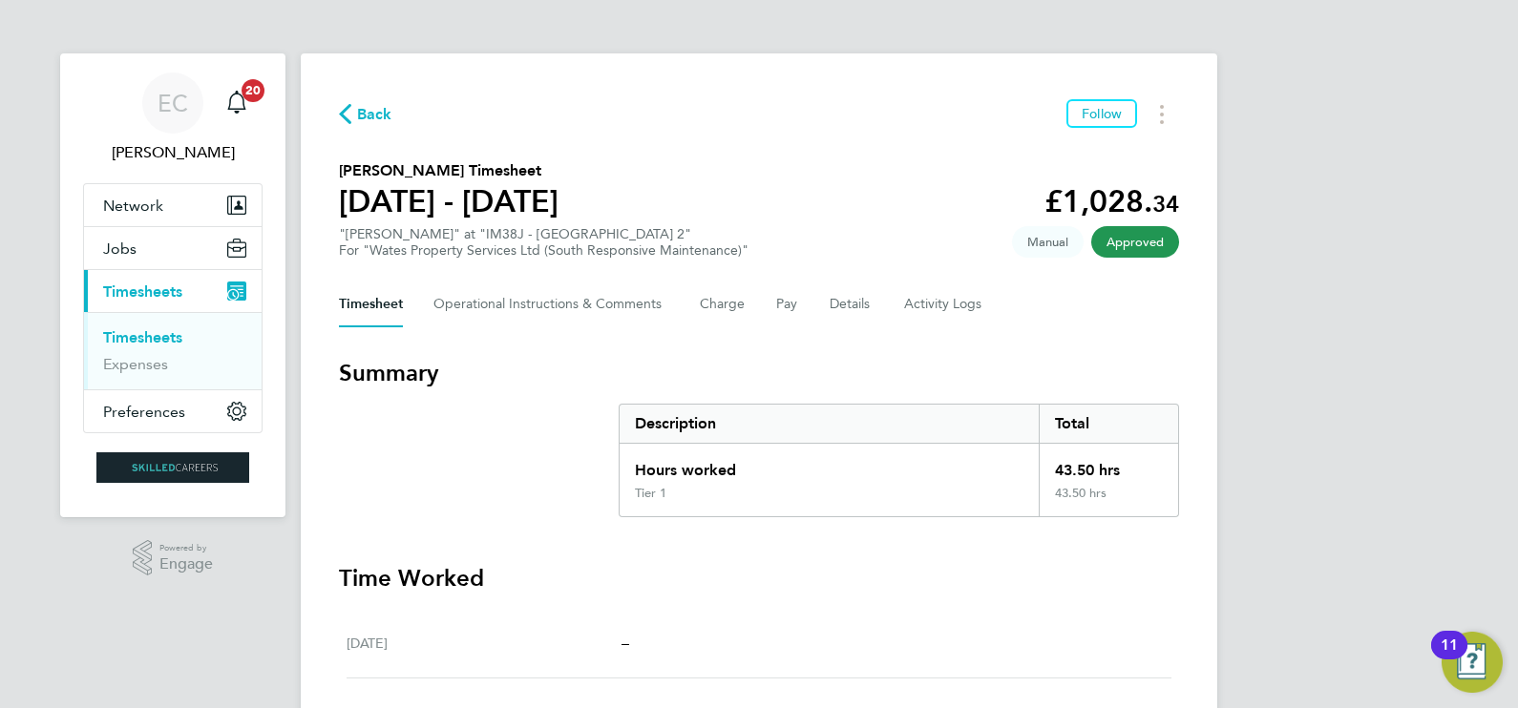
click at [370, 105] on span "Back" at bounding box center [374, 114] width 35 height 23
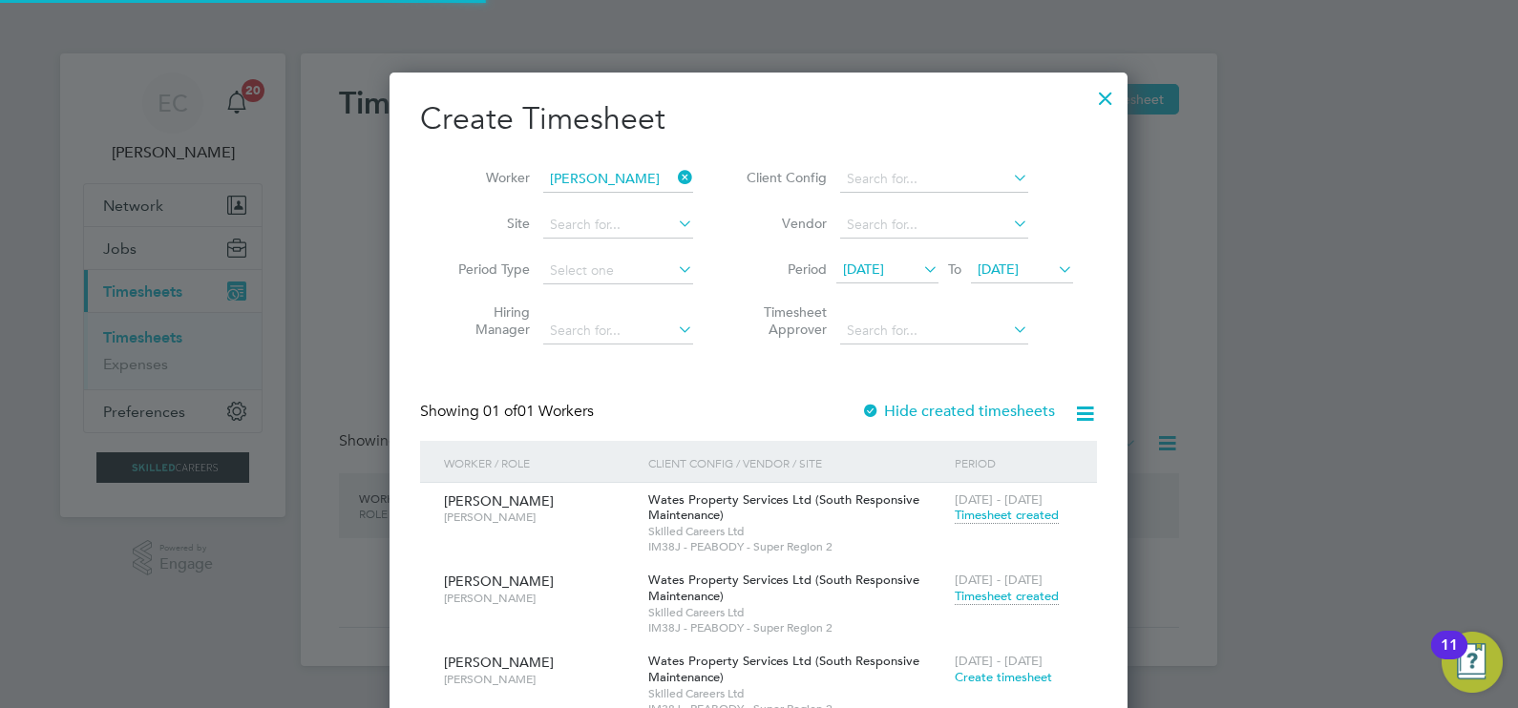
scroll to position [693, 739]
drag, startPoint x: 1114, startPoint y: 99, endPoint x: 196, endPoint y: 261, distance: 932.3
click at [1111, 99] on div at bounding box center [1105, 93] width 34 height 34
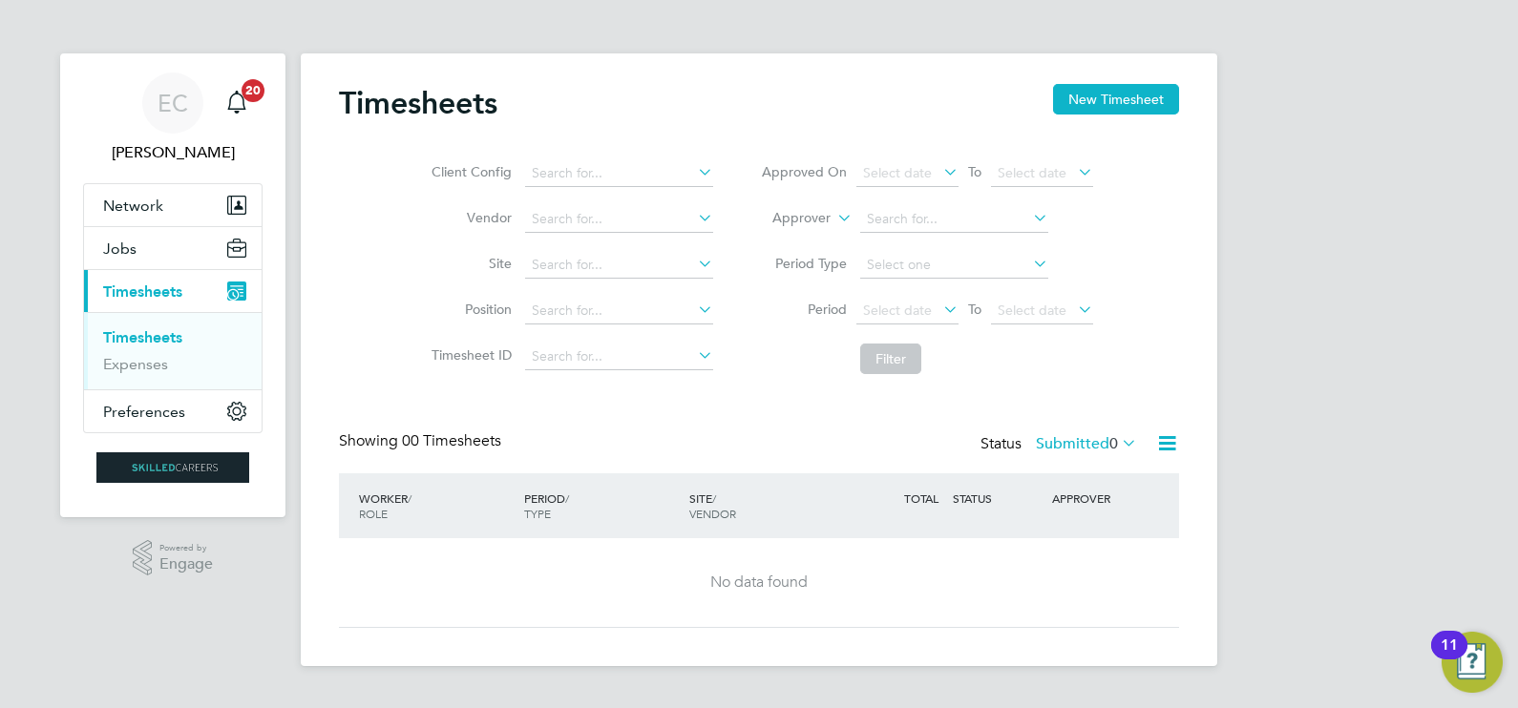
drag, startPoint x: 145, startPoint y: 337, endPoint x: 157, endPoint y: 296, distance: 42.9
click at [146, 336] on link "Timesheets" at bounding box center [142, 337] width 79 height 18
click at [149, 256] on button "Jobs" at bounding box center [173, 248] width 178 height 42
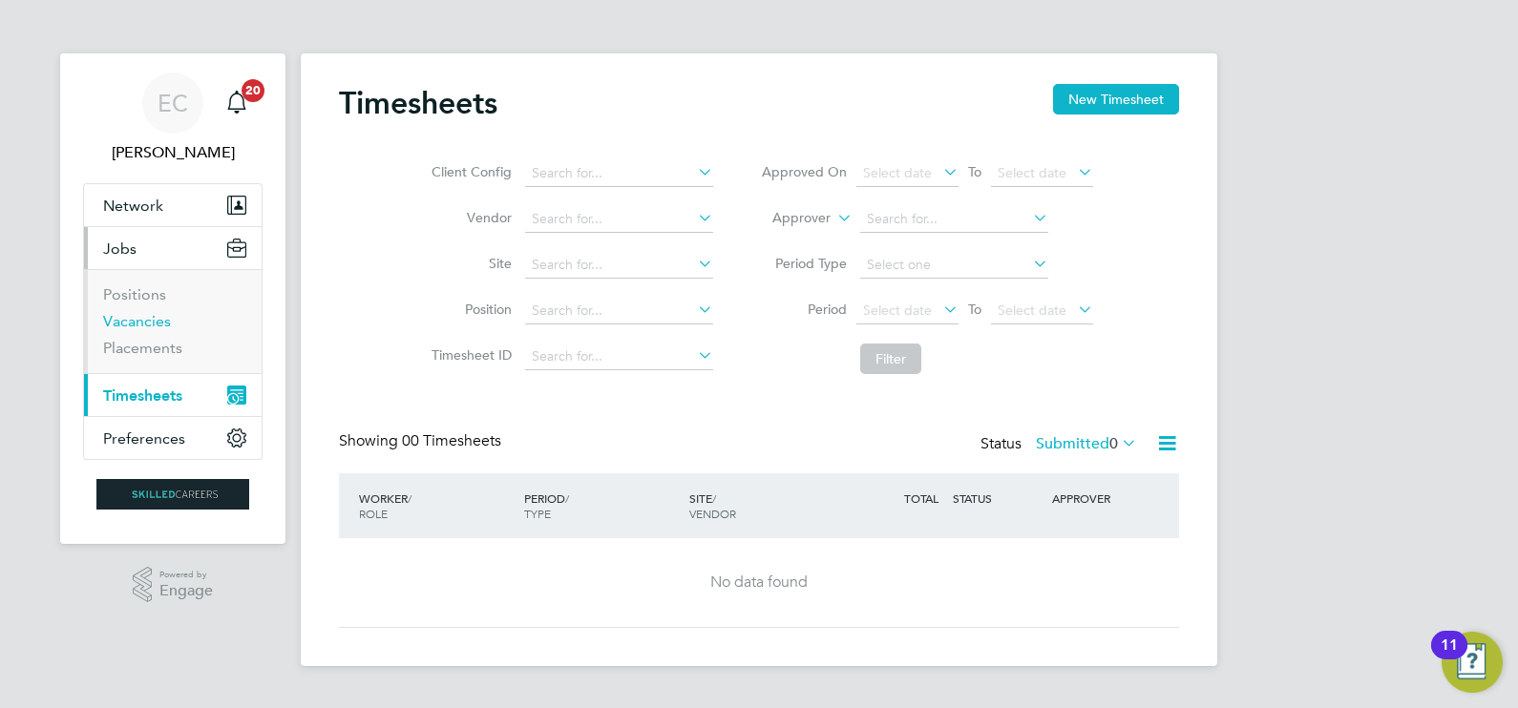
click at [143, 317] on link "Vacancies" at bounding box center [137, 321] width 68 height 18
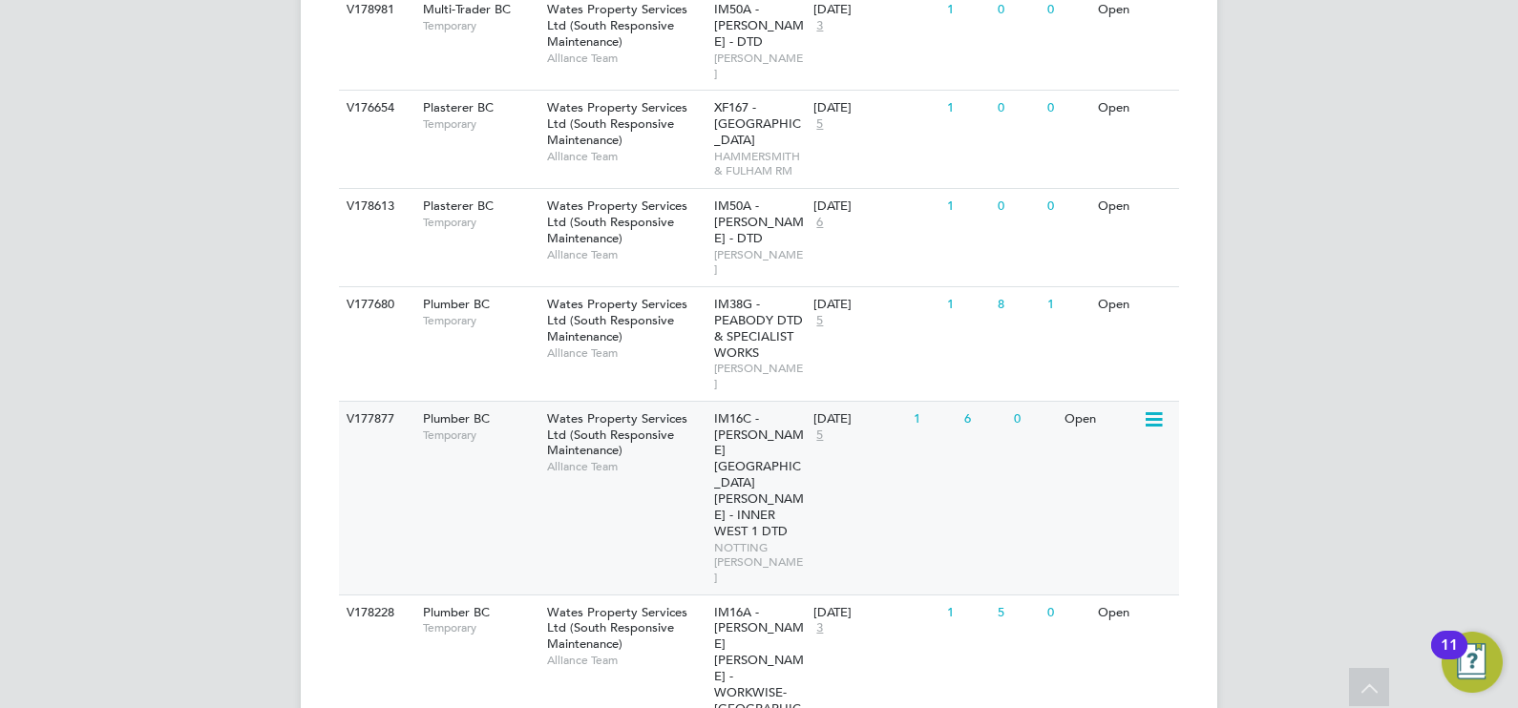
scroll to position [1458, 0]
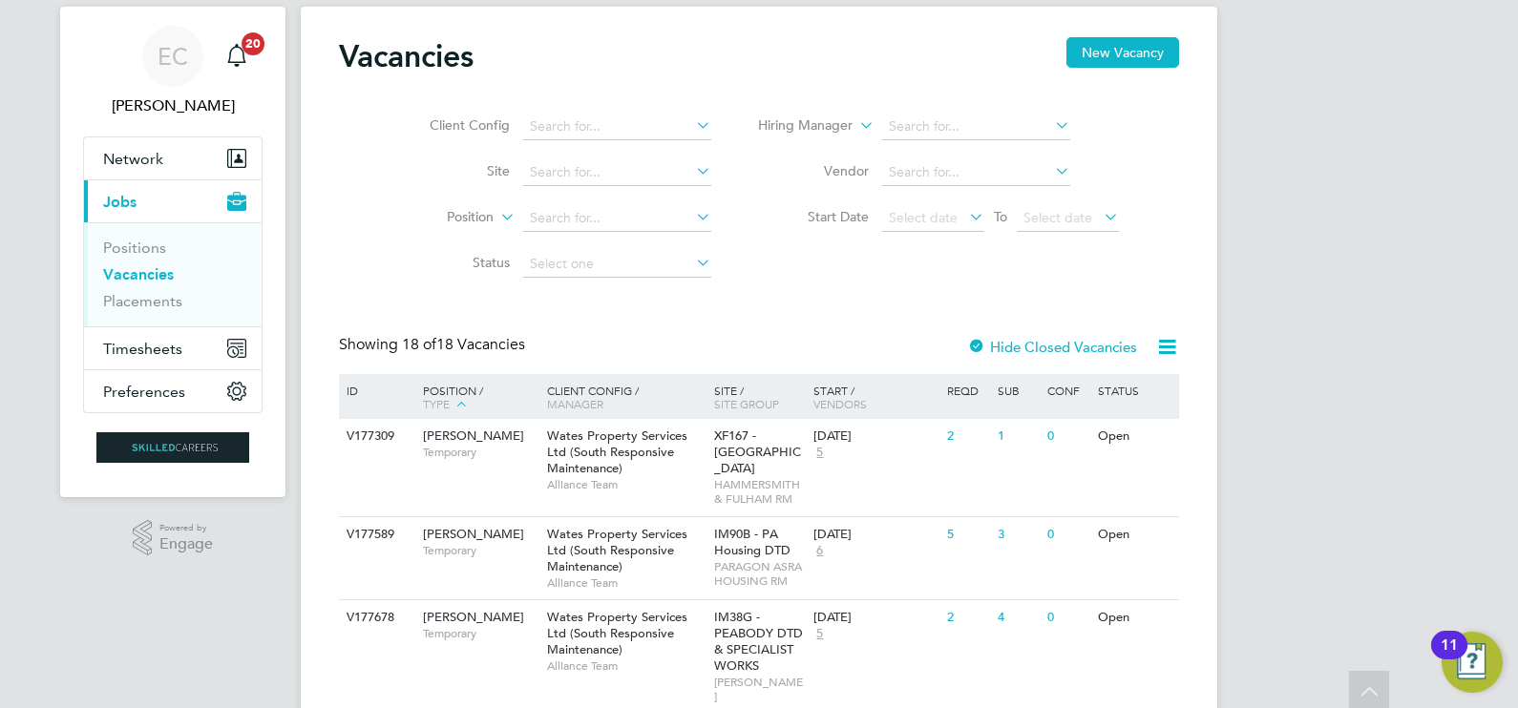
scroll to position [0, 0]
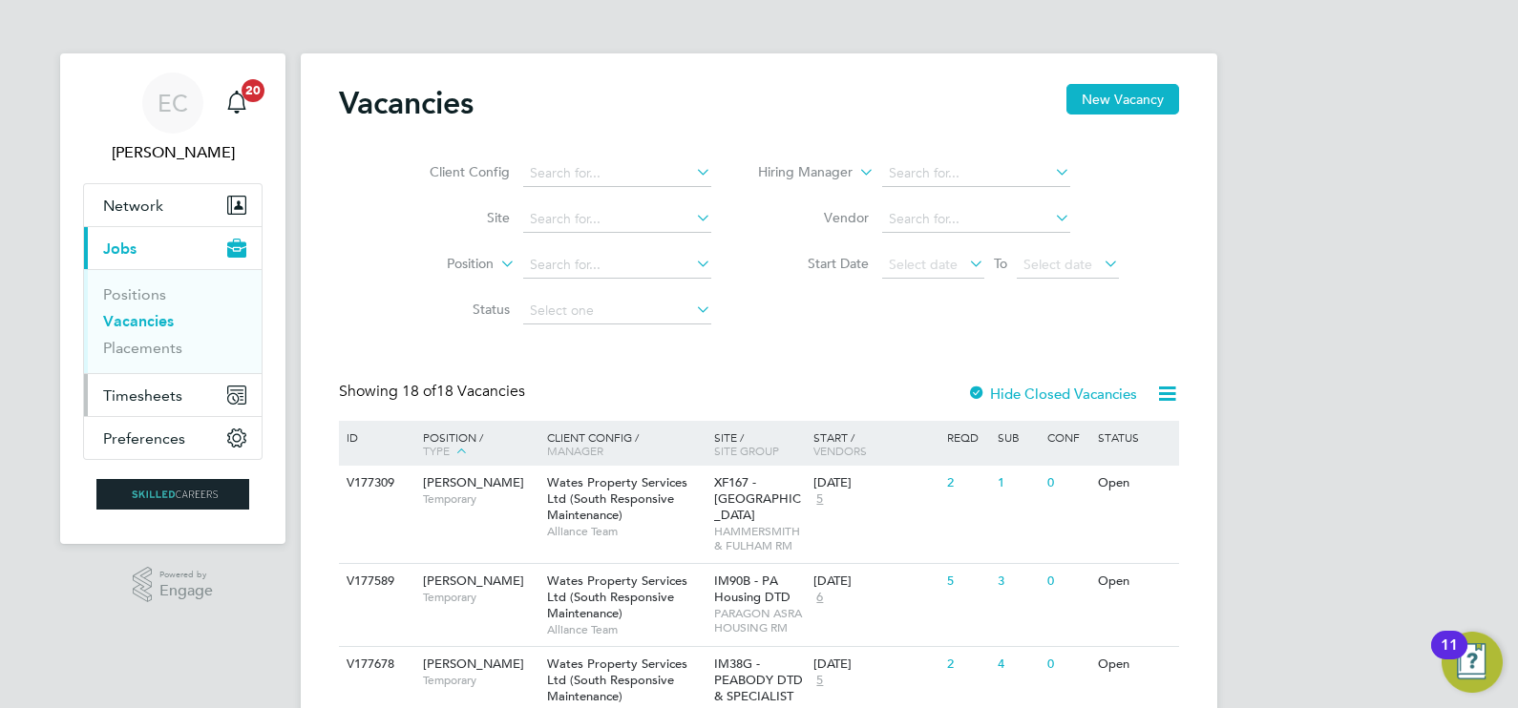
click at [164, 382] on button "Timesheets" at bounding box center [173, 395] width 178 height 42
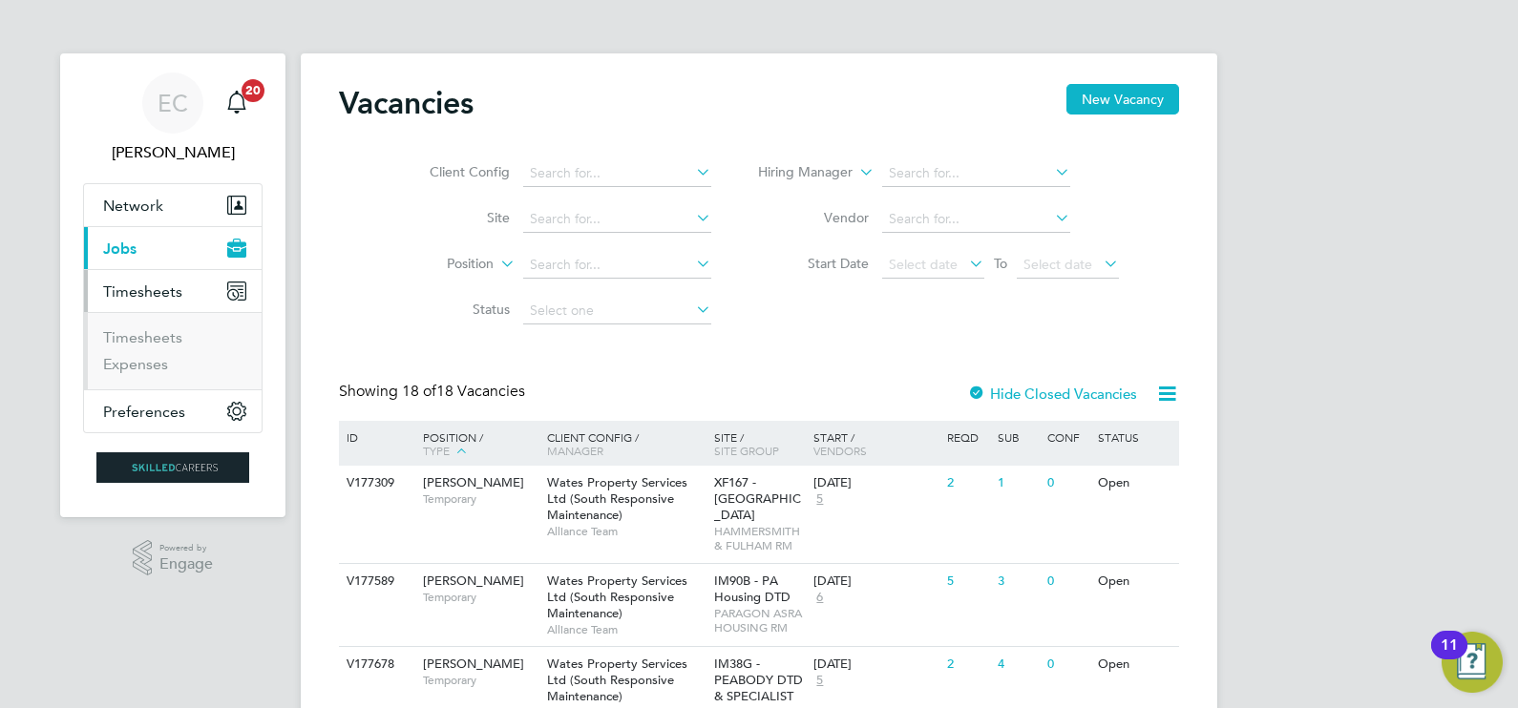
click at [154, 325] on ul "Timesheets Expenses" at bounding box center [173, 350] width 178 height 77
click at [160, 340] on link "Timesheets" at bounding box center [142, 337] width 79 height 18
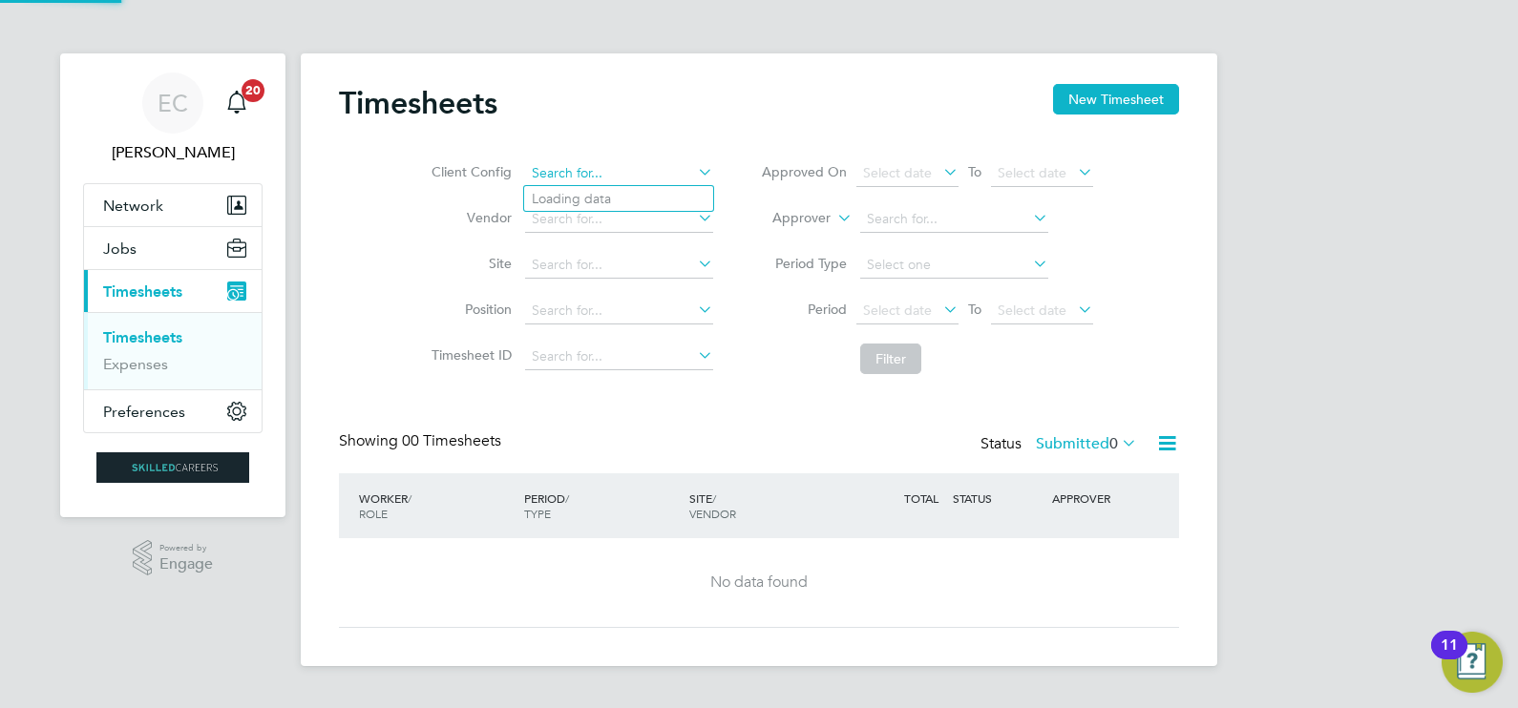
click at [635, 175] on input at bounding box center [619, 173] width 188 height 27
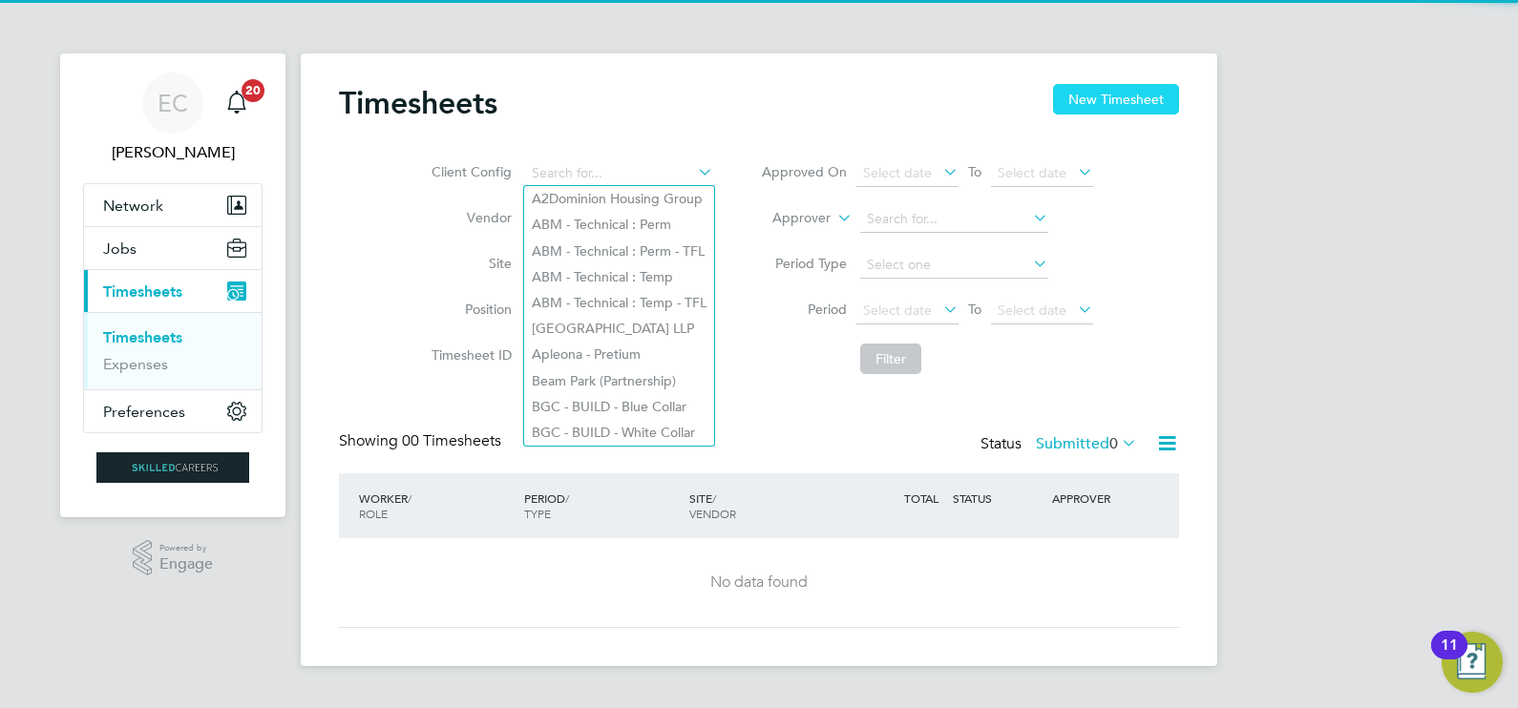
click at [1155, 100] on button "New Timesheet" at bounding box center [1116, 99] width 126 height 31
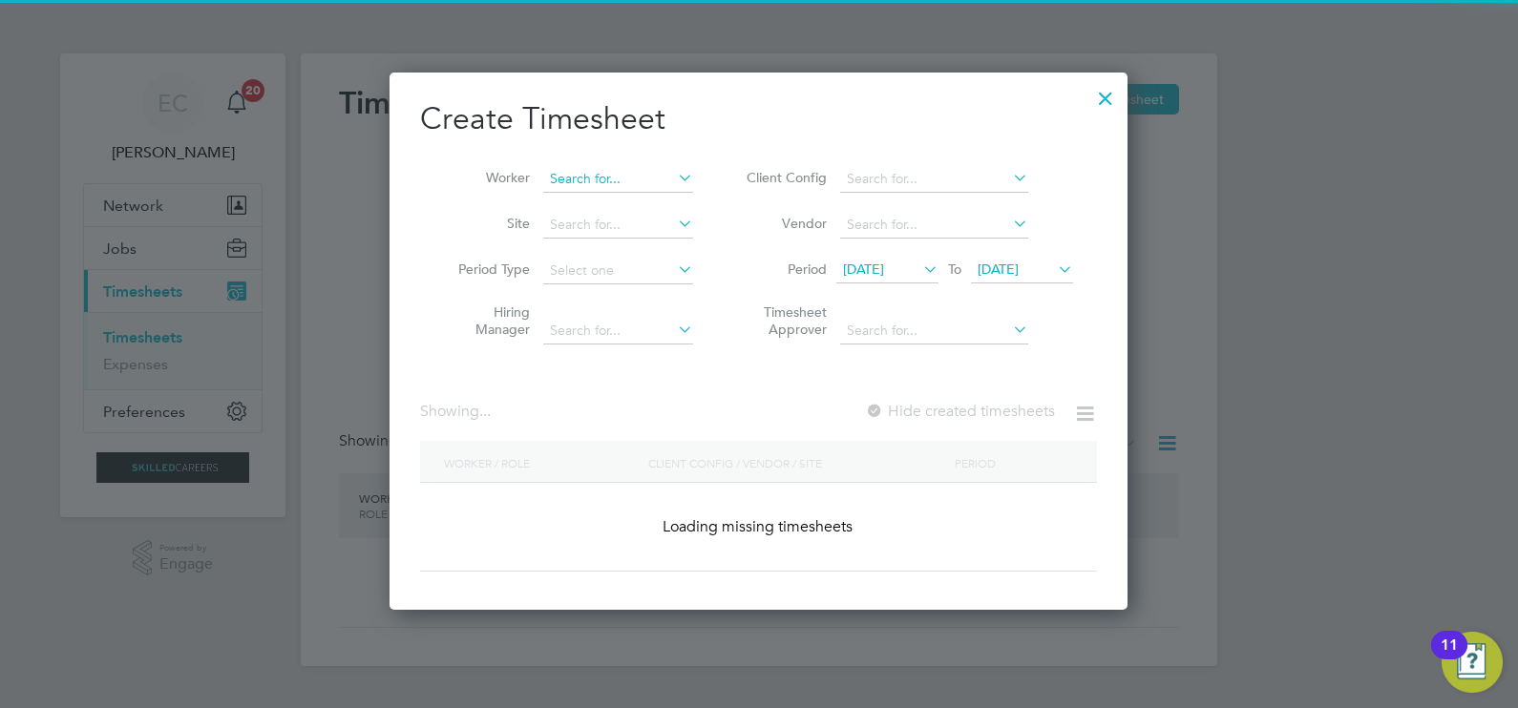
scroll to position [3401, 739]
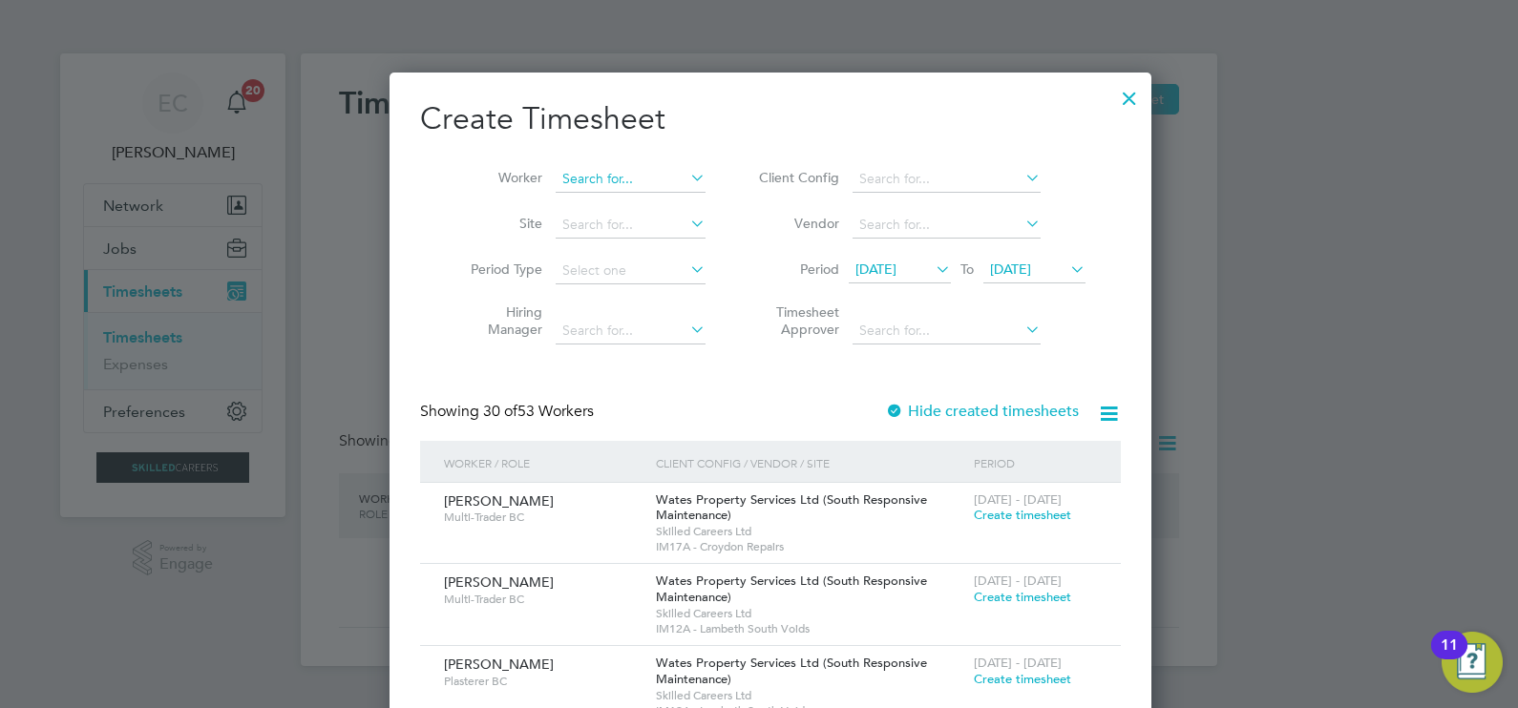
click at [663, 167] on input at bounding box center [631, 179] width 150 height 27
click at [896, 261] on span "[DATE]" at bounding box center [875, 269] width 41 height 17
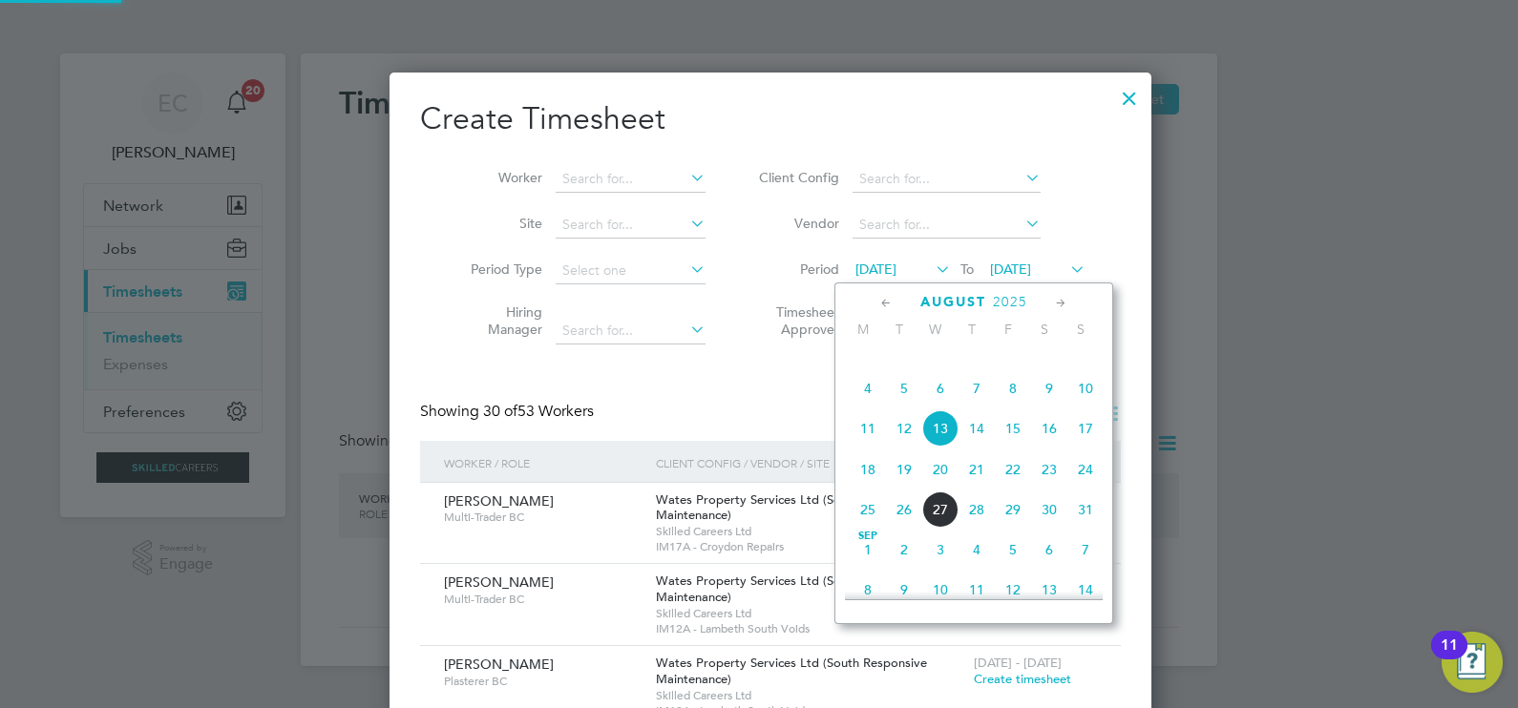
click at [1015, 488] on span "22" at bounding box center [1013, 469] width 36 height 36
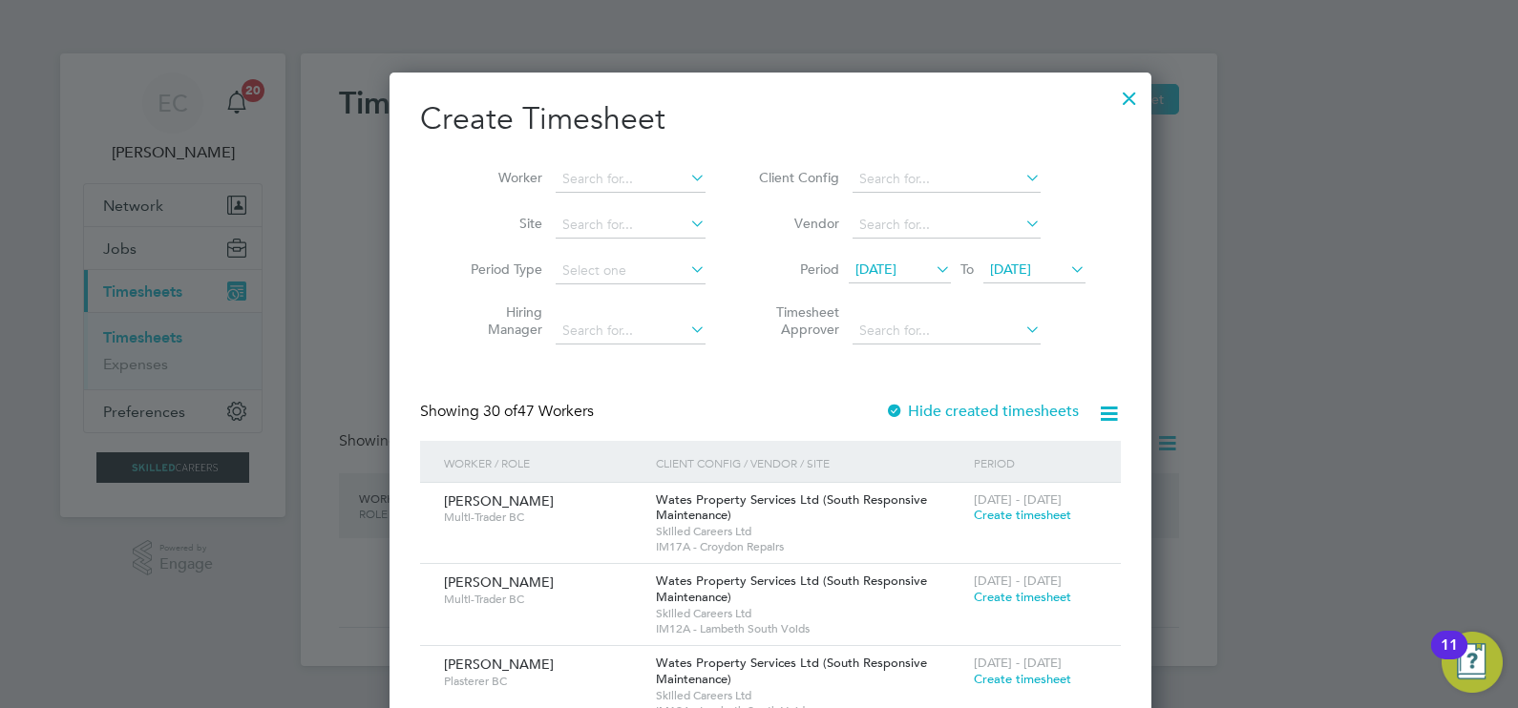
scroll to position [2914, 739]
click at [878, 262] on span "[DATE]" at bounding box center [875, 269] width 41 height 17
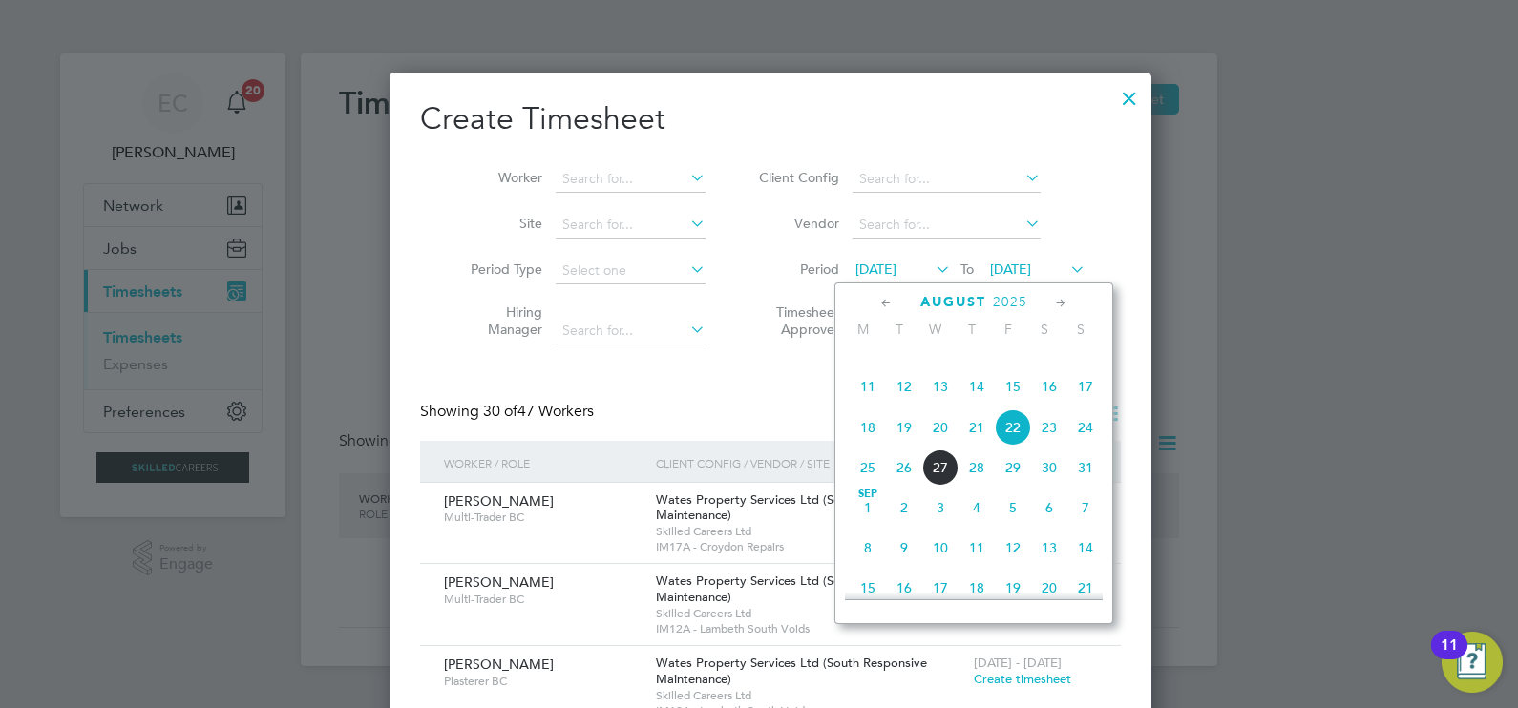
click at [1044, 405] on span "16" at bounding box center [1049, 386] width 36 height 36
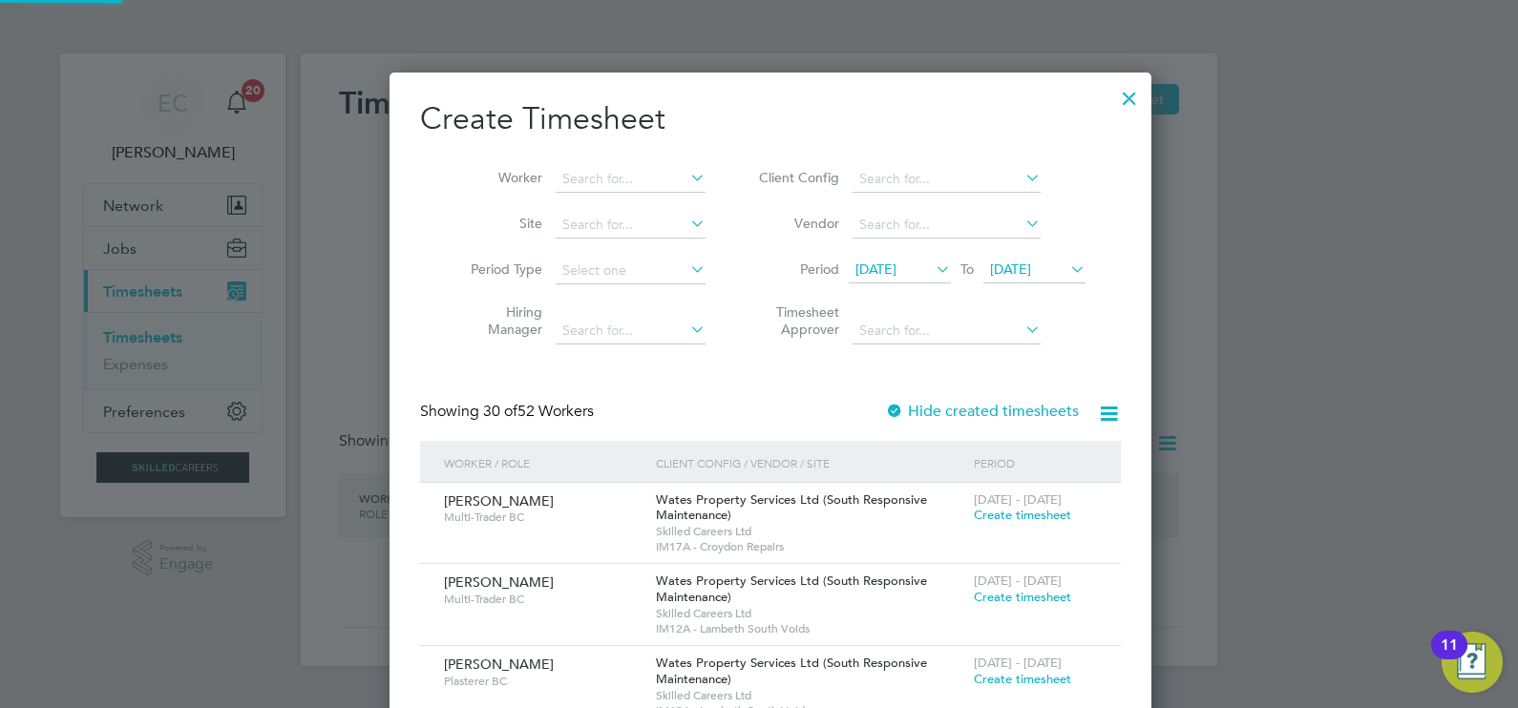
scroll to position [2995, 739]
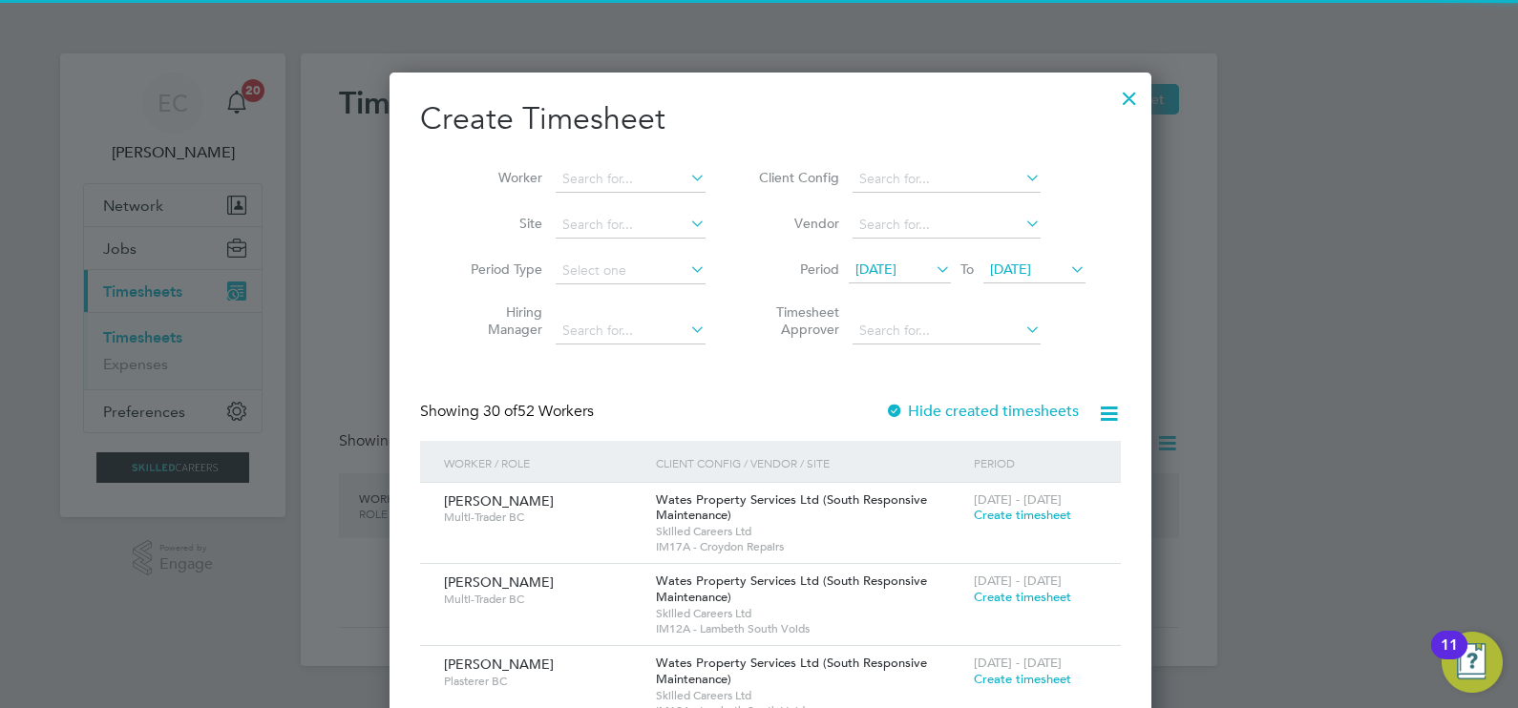
click at [1097, 410] on icon at bounding box center [1109, 414] width 24 height 24
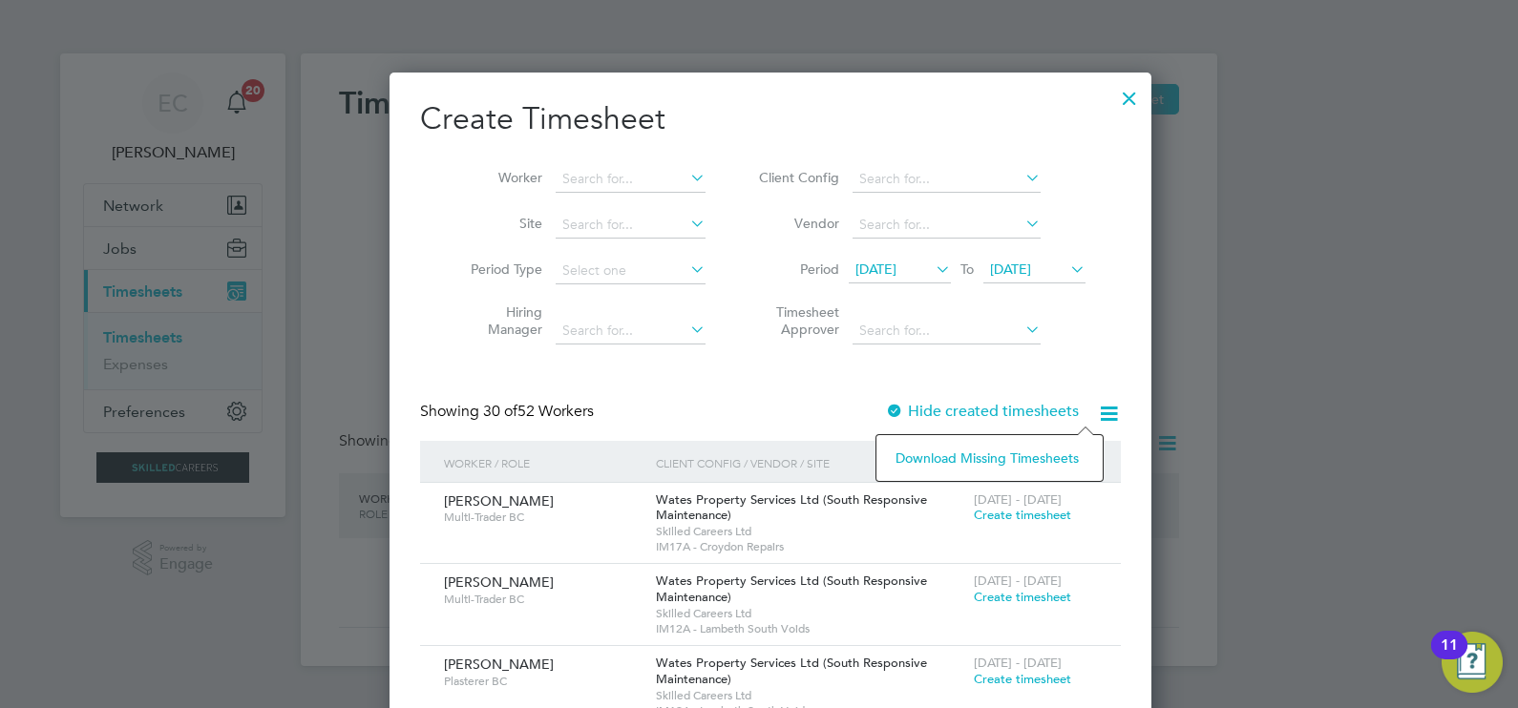
click at [973, 453] on li "Download missing timesheets" at bounding box center [989, 458] width 207 height 27
drag, startPoint x: 737, startPoint y: 129, endPoint x: 724, endPoint y: 129, distance: 12.4
click at [737, 129] on h2 "Create Timesheet" at bounding box center [770, 119] width 701 height 40
click at [629, 171] on input at bounding box center [631, 179] width 150 height 27
type input "peter"
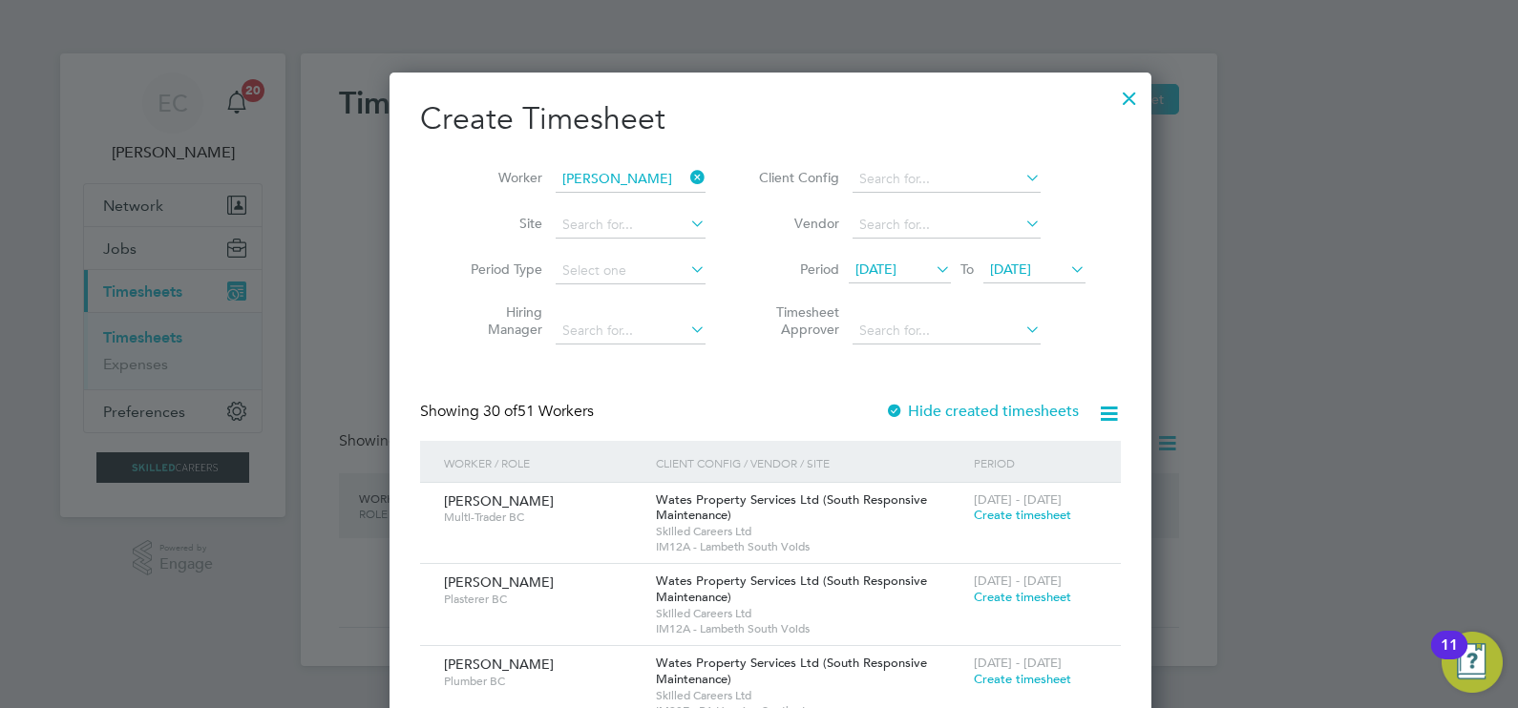
click at [686, 178] on icon at bounding box center [686, 177] width 0 height 27
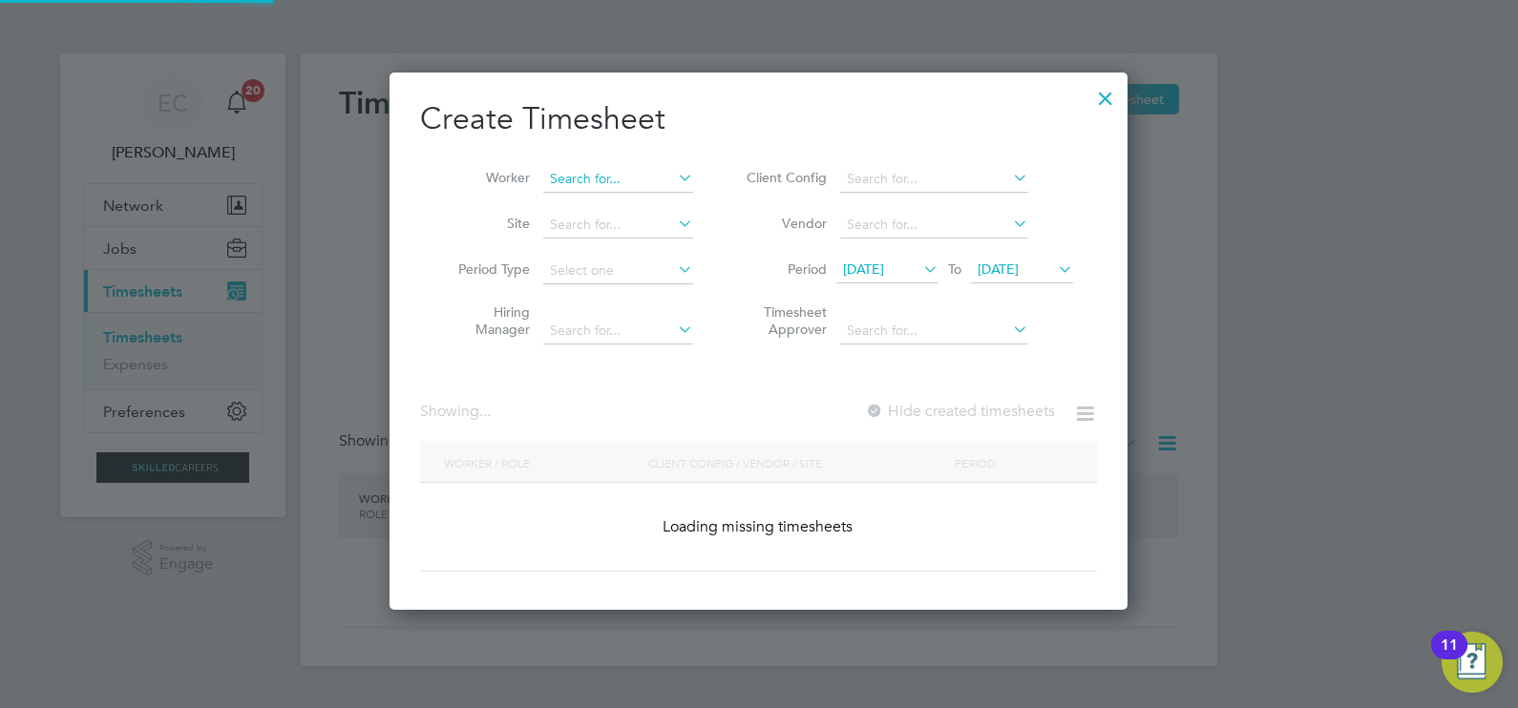
scroll to position [2978, 739]
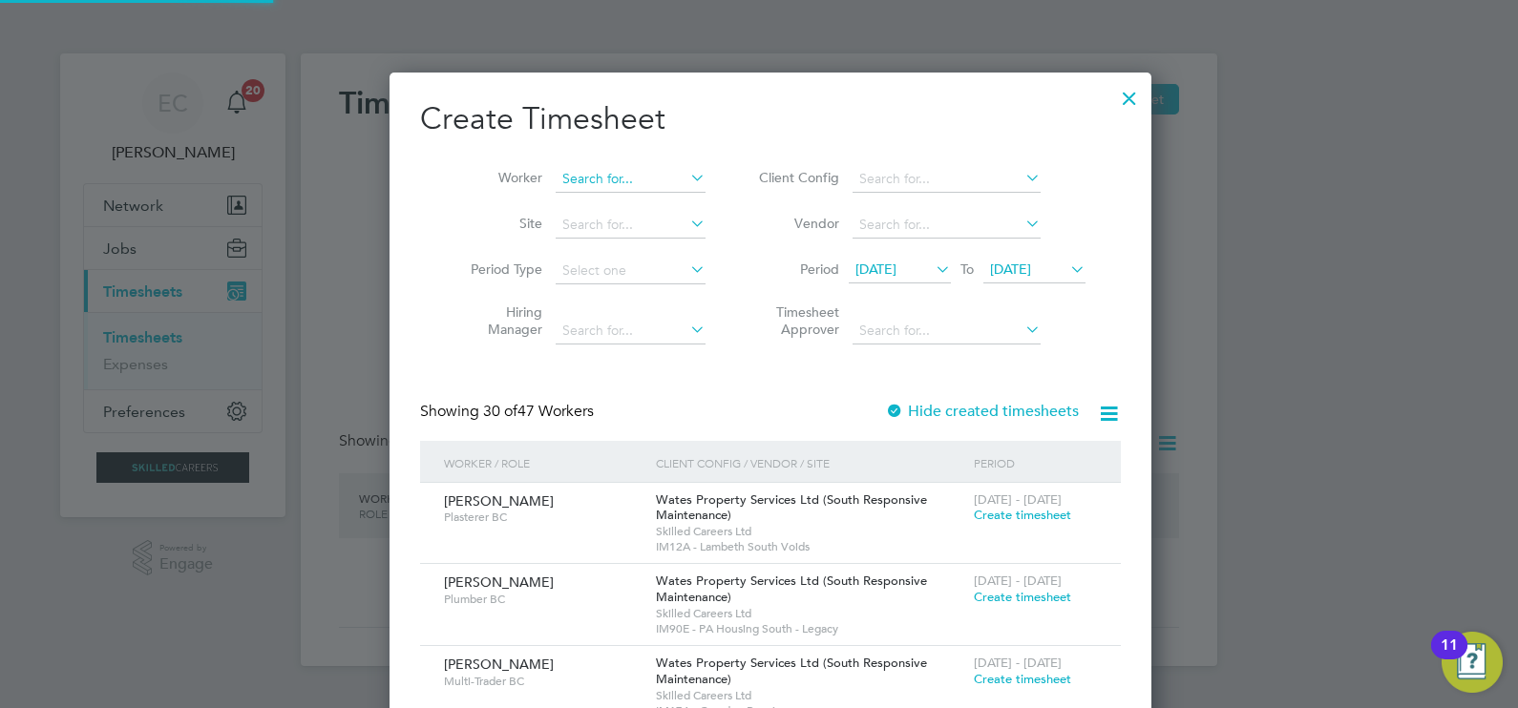
click at [632, 186] on input at bounding box center [631, 179] width 150 height 27
click at [592, 181] on input at bounding box center [631, 179] width 150 height 27
click at [562, 175] on input "pscott" at bounding box center [631, 179] width 150 height 27
click at [559, 172] on input "pscott" at bounding box center [631, 179] width 150 height 27
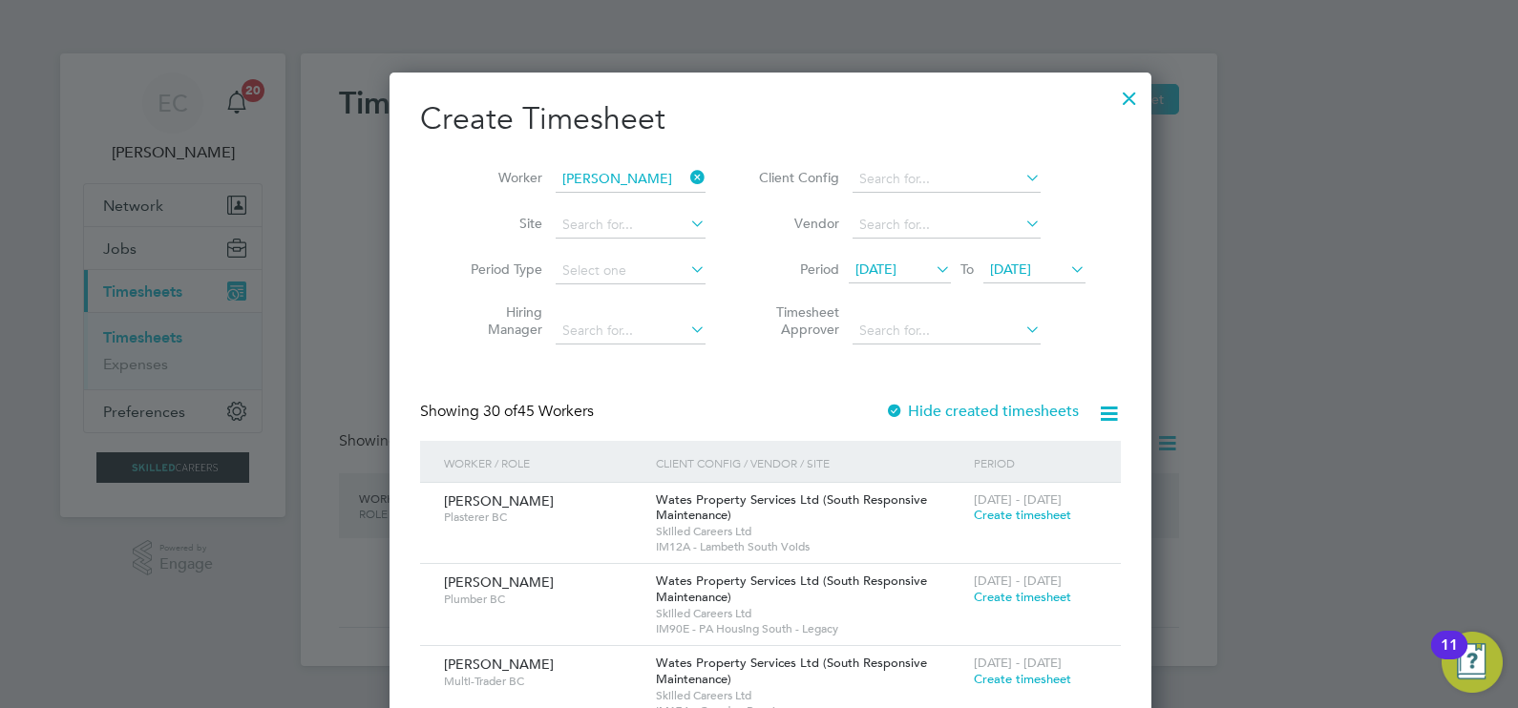
type input "p scott"
click at [686, 177] on icon at bounding box center [686, 177] width 0 height 27
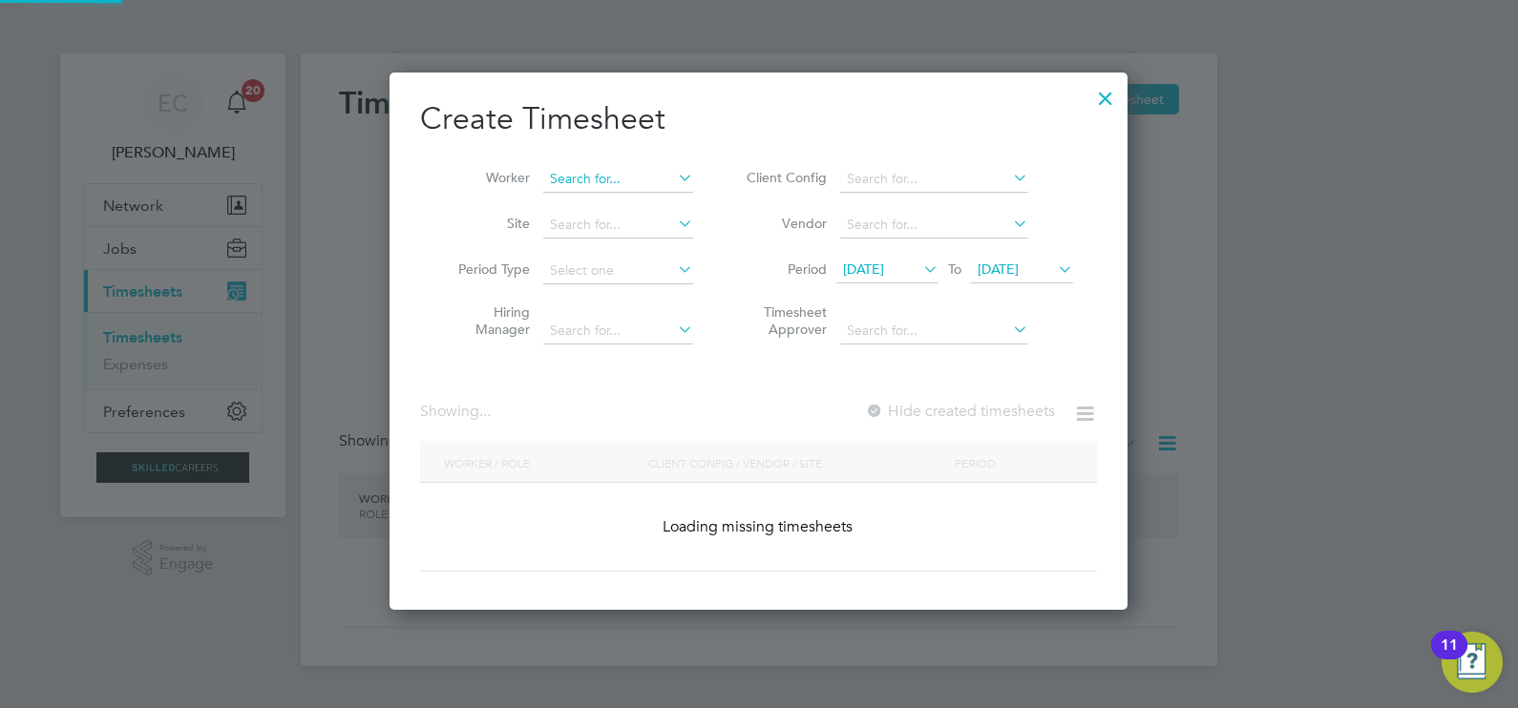
click at [610, 176] on input at bounding box center [618, 179] width 150 height 27
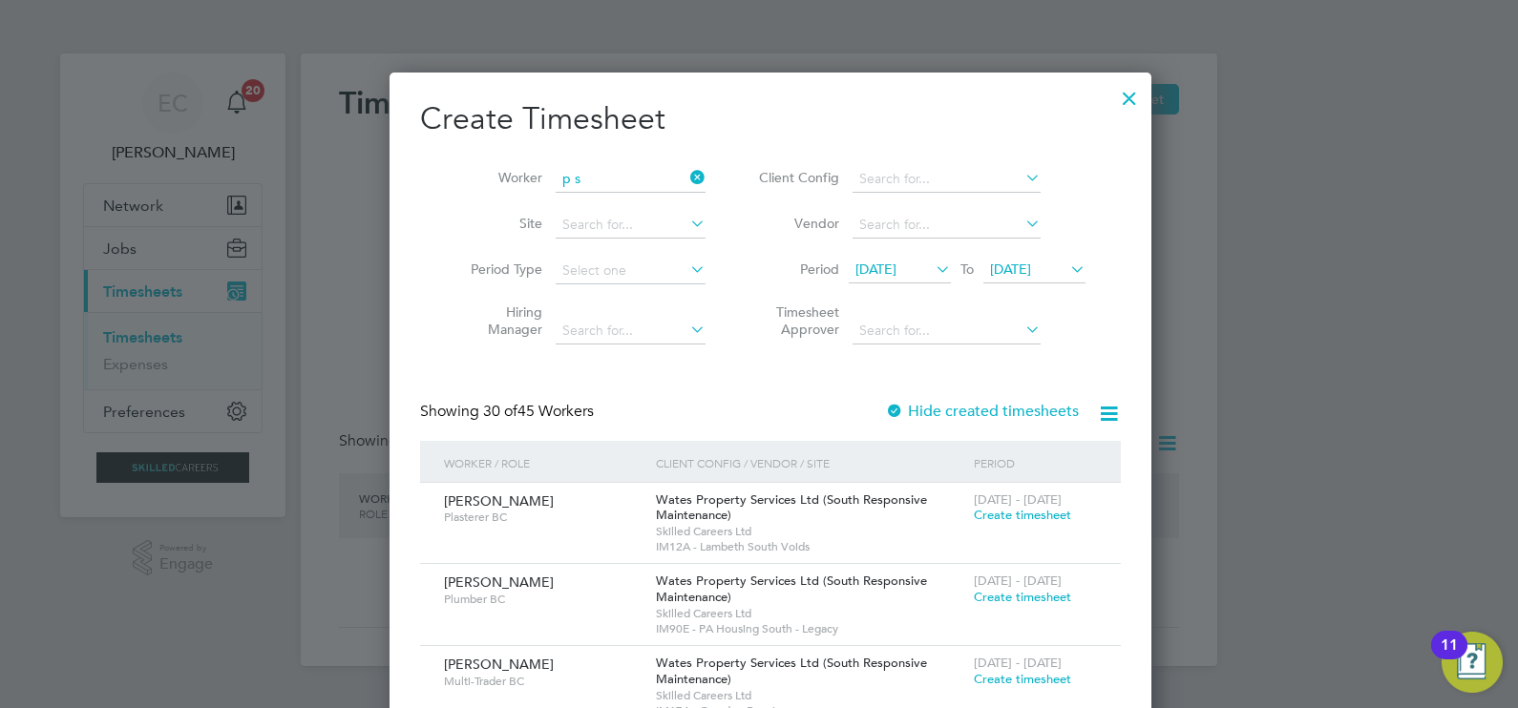
type input "p"
type input "peter scott"
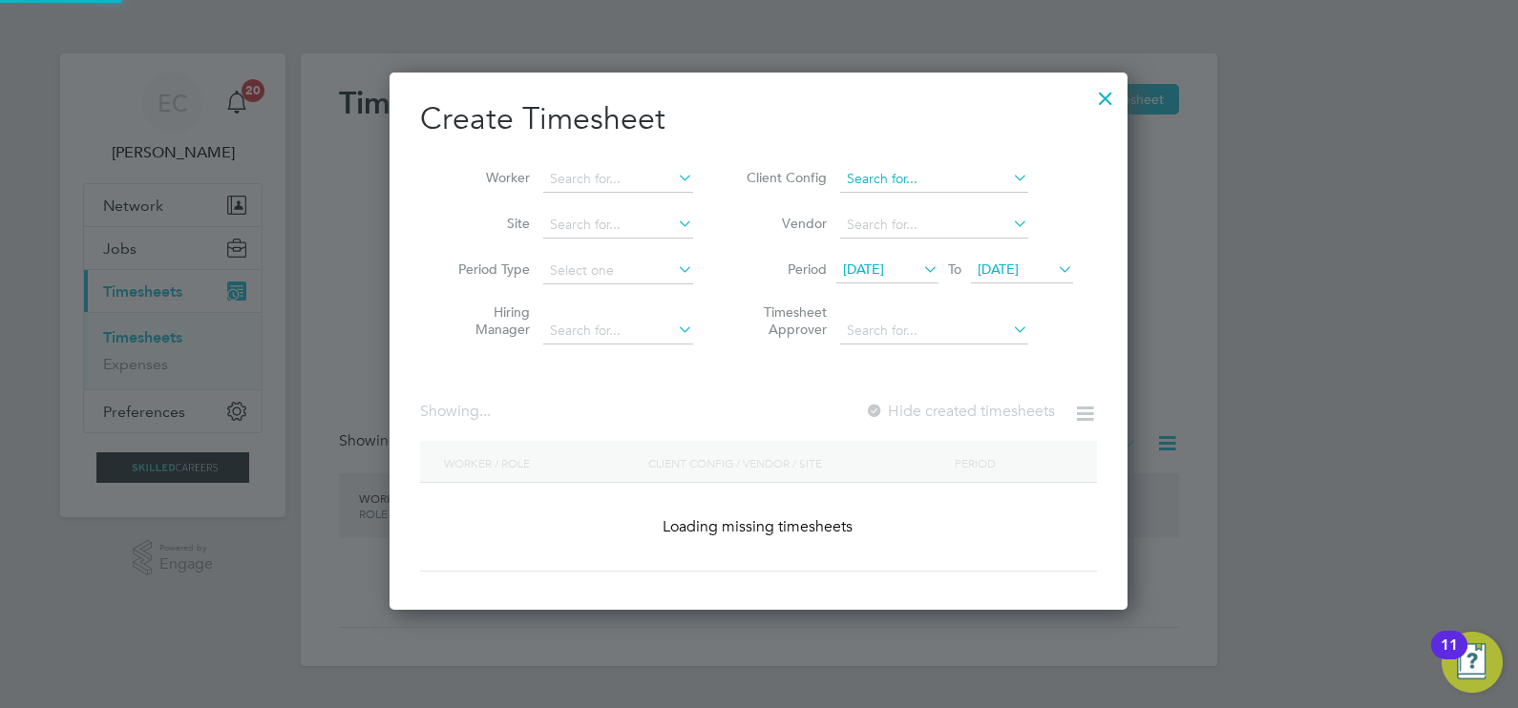
scroll to position [2947, 739]
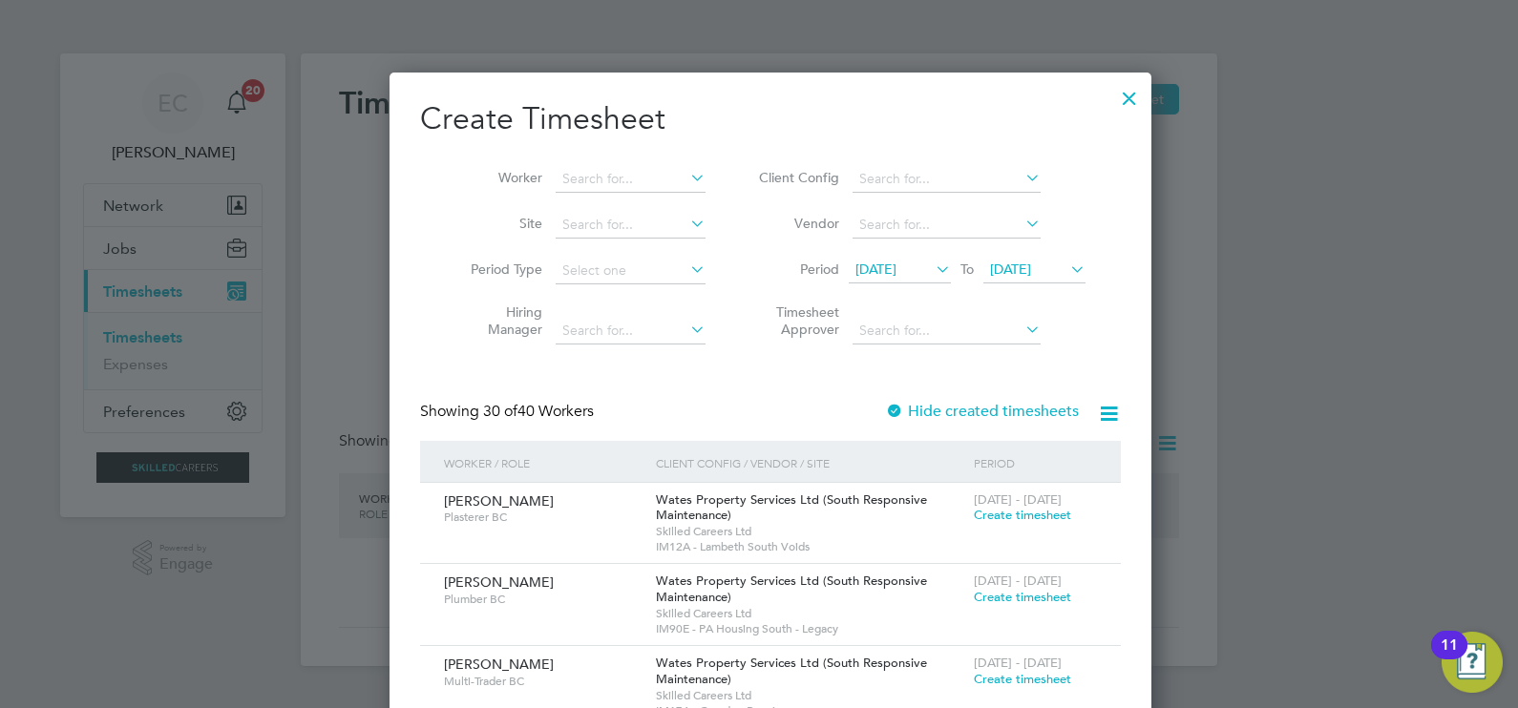
click at [1097, 403] on icon at bounding box center [1109, 414] width 24 height 24
click at [992, 454] on li "Download missing timesheets" at bounding box center [989, 458] width 207 height 27
click at [1409, 376] on div at bounding box center [759, 354] width 1518 height 708
click at [1097, 420] on icon at bounding box center [1109, 414] width 24 height 24
click at [1018, 460] on li "Download missing timesheets" at bounding box center [989, 458] width 207 height 27
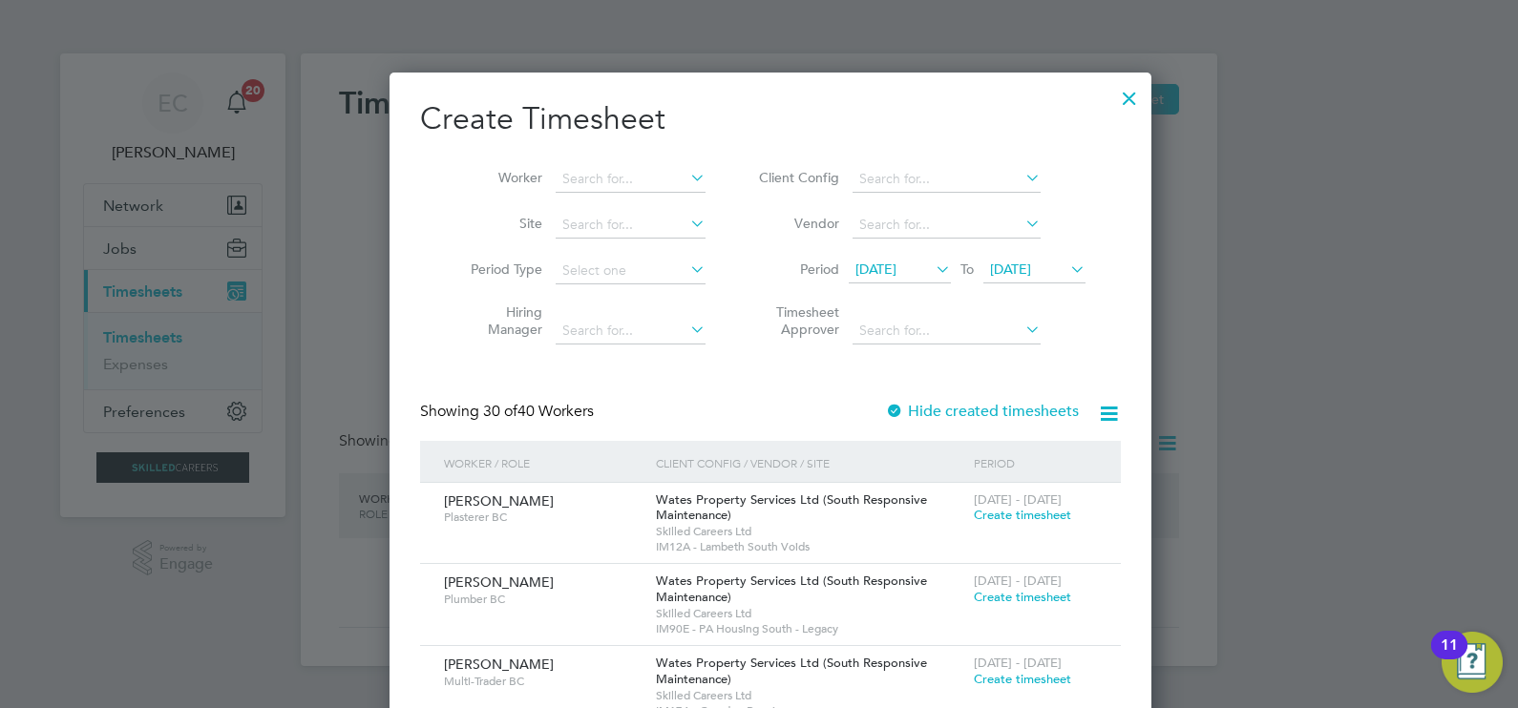
drag, startPoint x: 749, startPoint y: 115, endPoint x: 759, endPoint y: 197, distance: 82.6
click at [749, 115] on h2 "Create Timesheet" at bounding box center [770, 119] width 701 height 40
click at [1097, 415] on icon at bounding box center [1109, 414] width 24 height 24
click at [963, 458] on li "Download missing timesheets" at bounding box center [989, 458] width 207 height 27
click at [617, 172] on input at bounding box center [631, 179] width 150 height 27
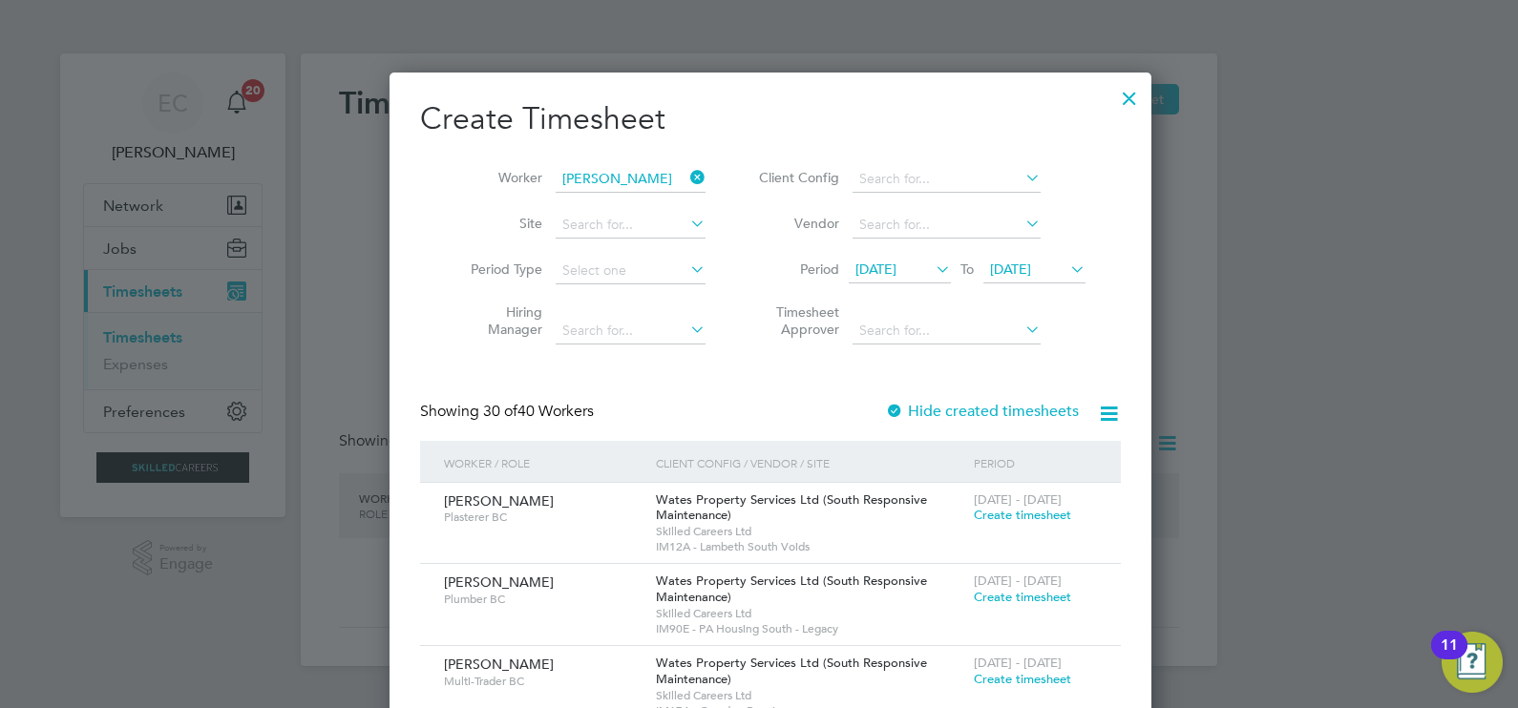
type input "reece"
click at [686, 171] on icon at bounding box center [686, 177] width 0 height 27
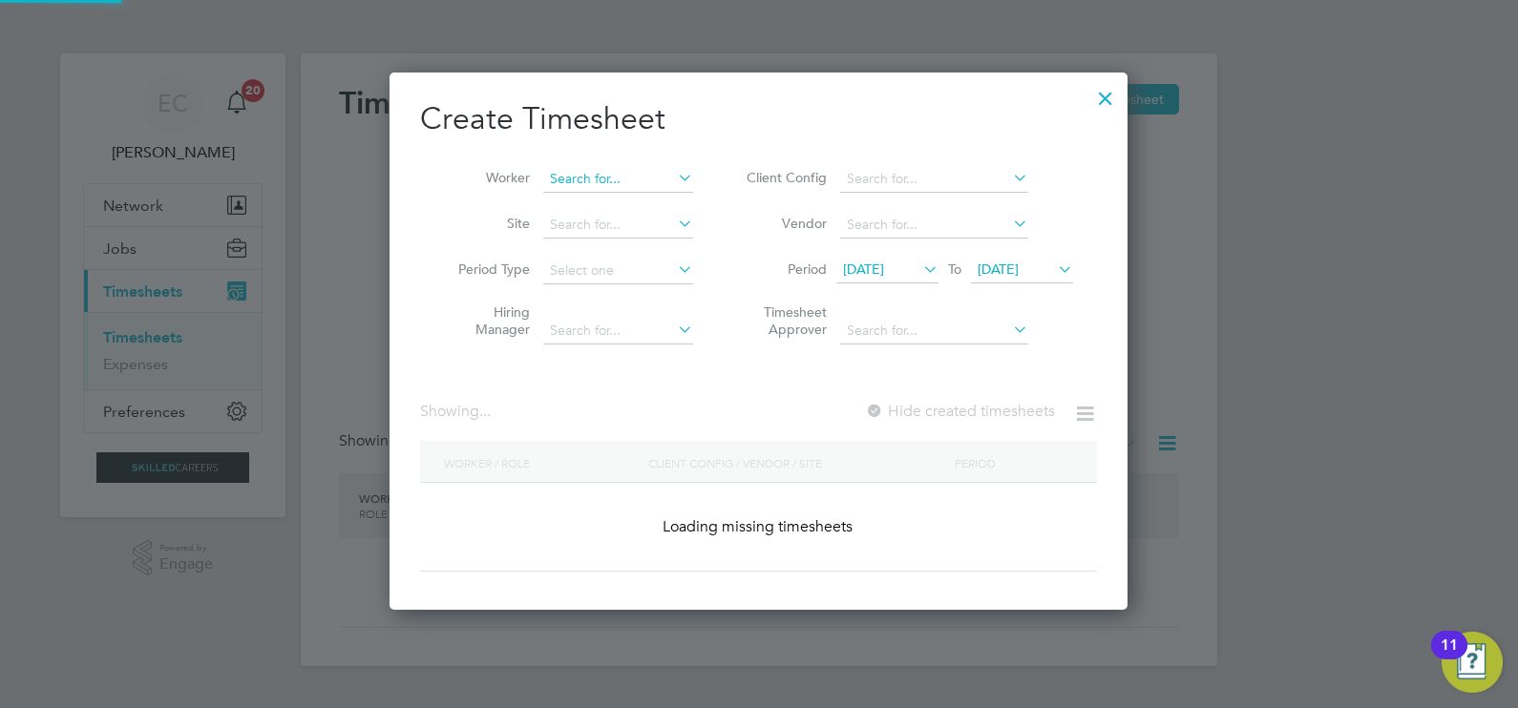
scroll to position [2899, 739]
click at [598, 182] on input at bounding box center [618, 179] width 150 height 27
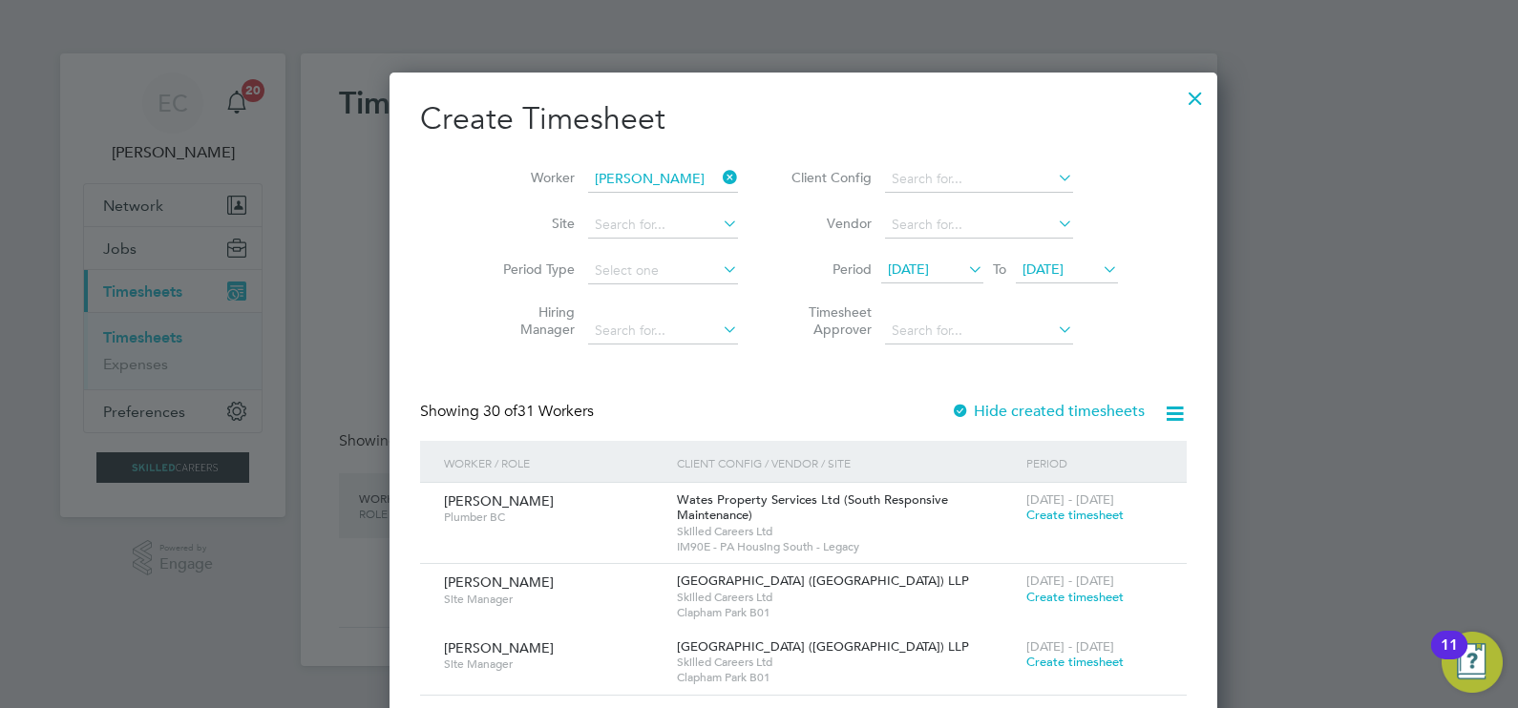
type input "reece"
click at [1178, 100] on div at bounding box center [1195, 93] width 34 height 34
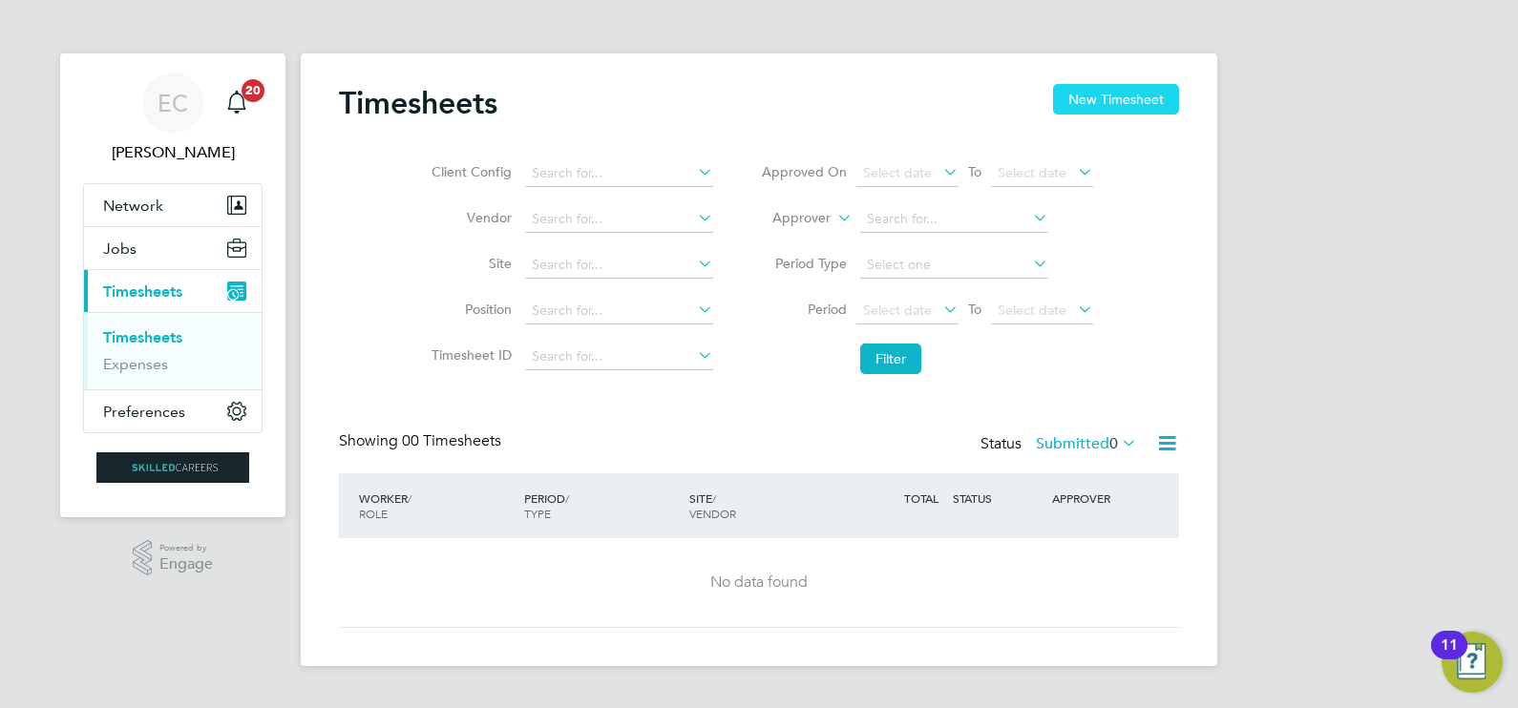
click at [1102, 100] on button "New Timesheet" at bounding box center [1116, 99] width 126 height 31
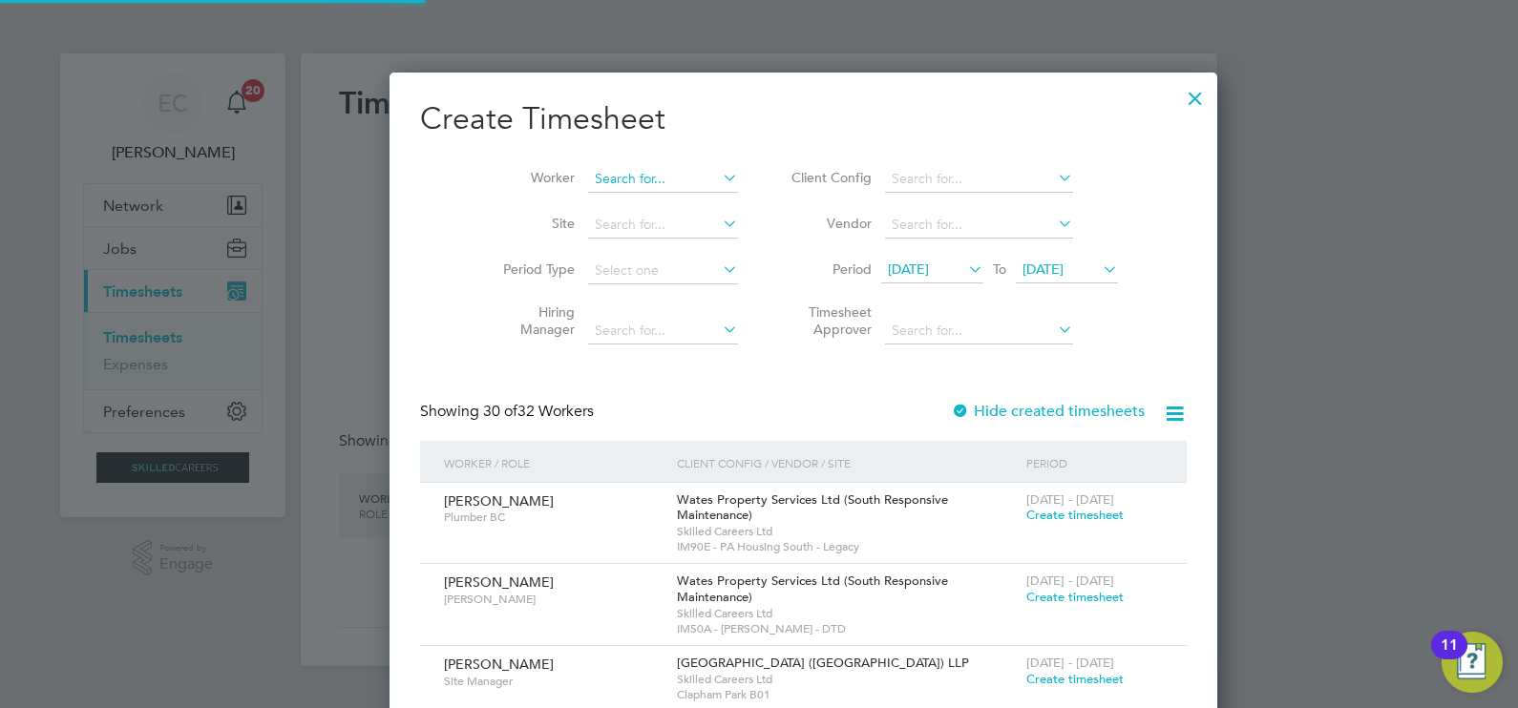
scroll to position [3466, 739]
click at [598, 182] on input at bounding box center [663, 179] width 150 height 27
click at [623, 203] on li "Reece Herc ules" at bounding box center [632, 205] width 178 height 26
type input "Reece Hercules"
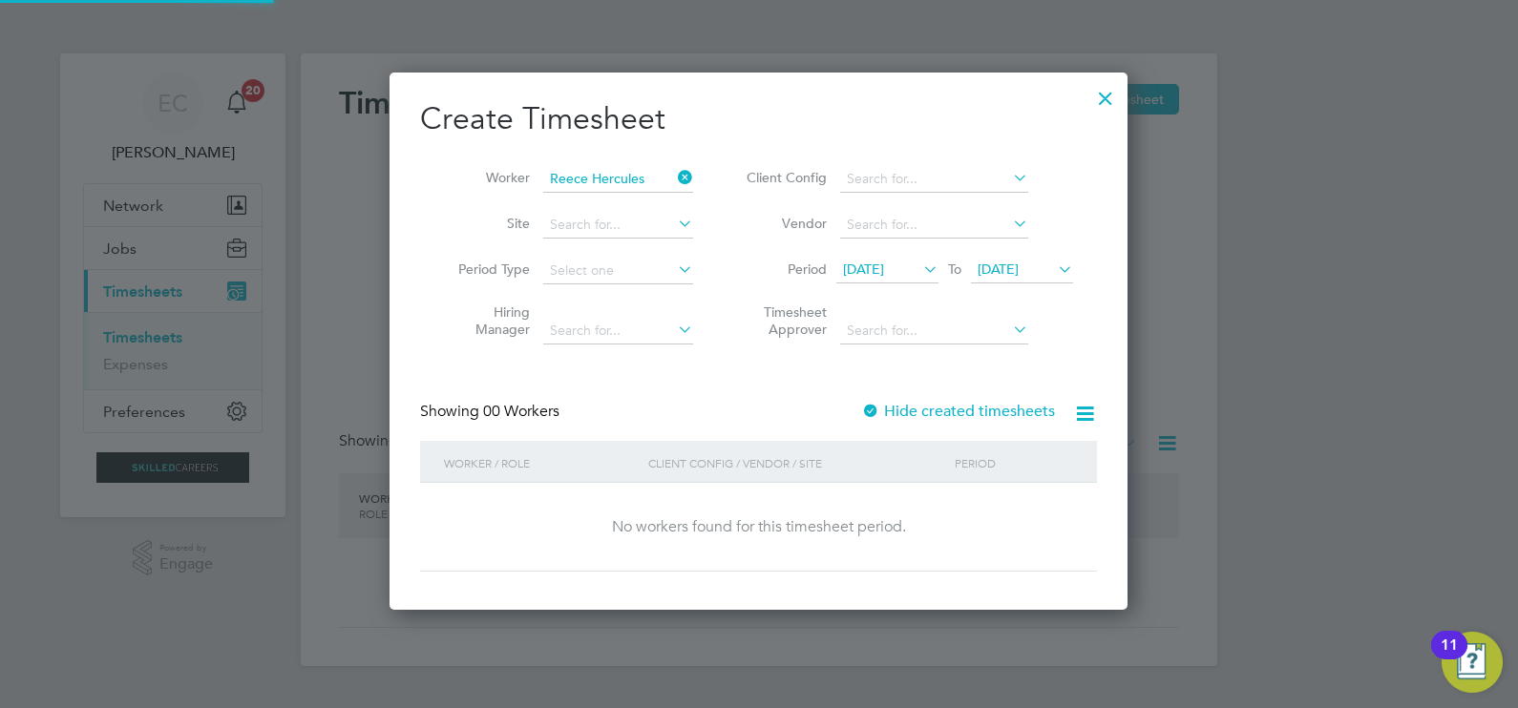
scroll to position [537, 739]
click at [959, 405] on label "Hide created timesheets" at bounding box center [958, 411] width 194 height 19
click at [961, 405] on label "Hide created timesheets" at bounding box center [958, 411] width 194 height 19
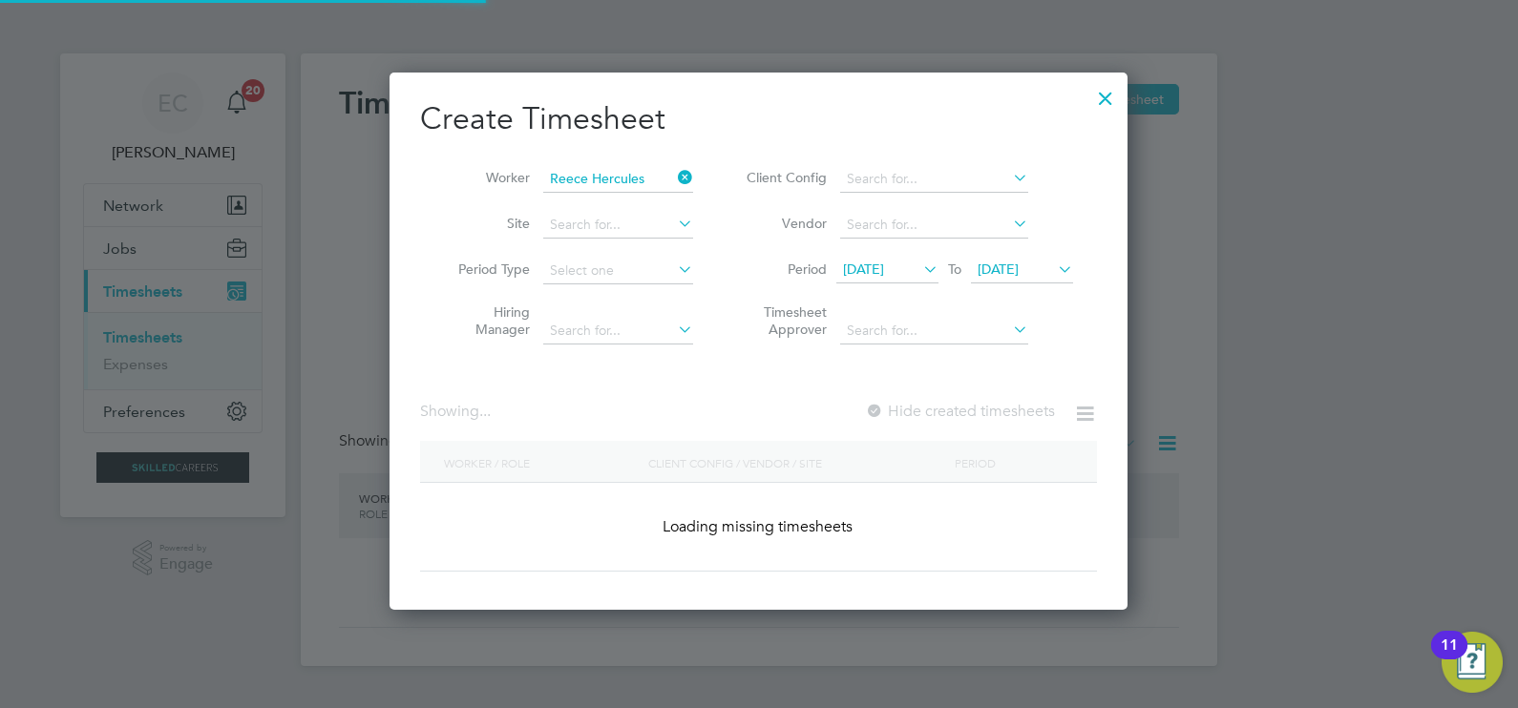
scroll to position [612, 739]
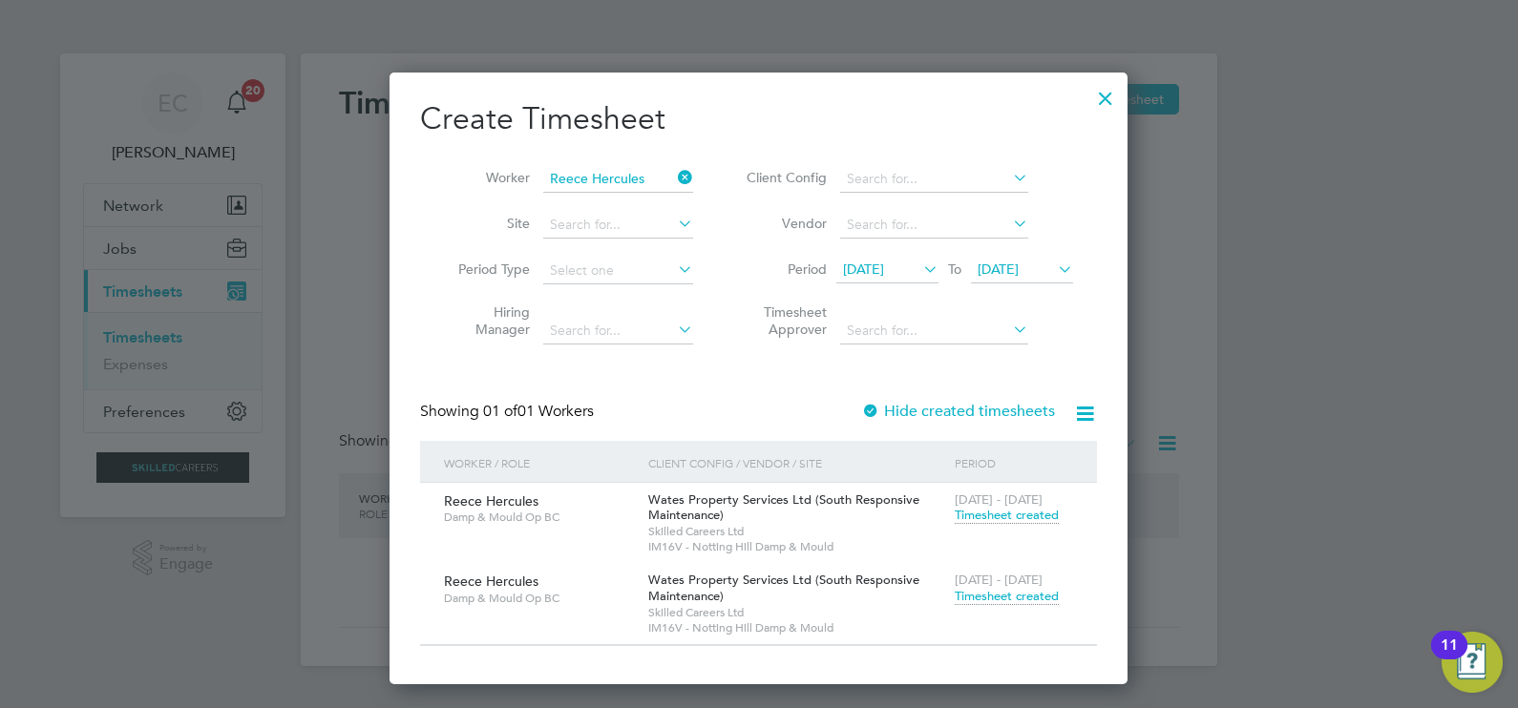
click at [1021, 592] on span "Timesheet created" at bounding box center [1006, 596] width 104 height 17
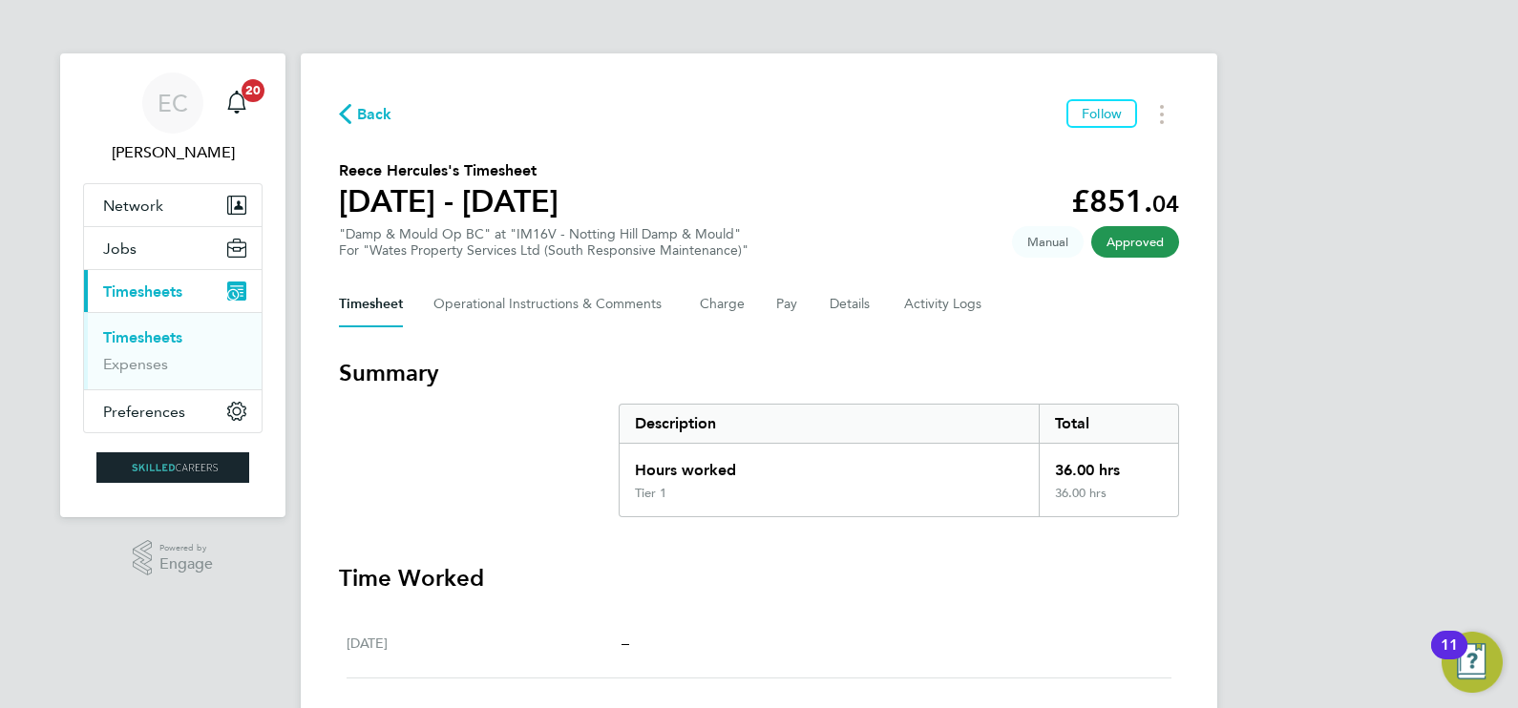
click at [372, 115] on span "Back" at bounding box center [374, 114] width 35 height 23
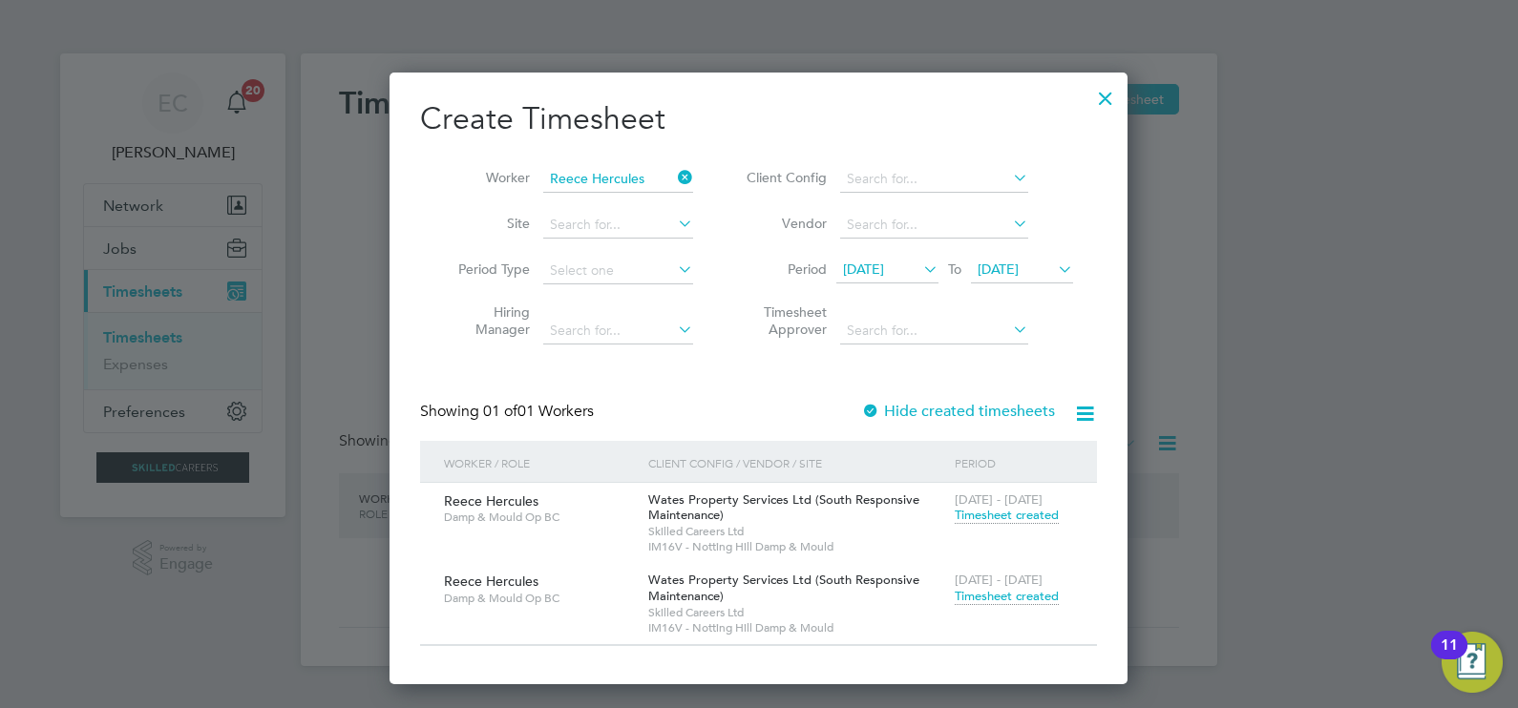
click at [674, 175] on icon at bounding box center [674, 177] width 0 height 27
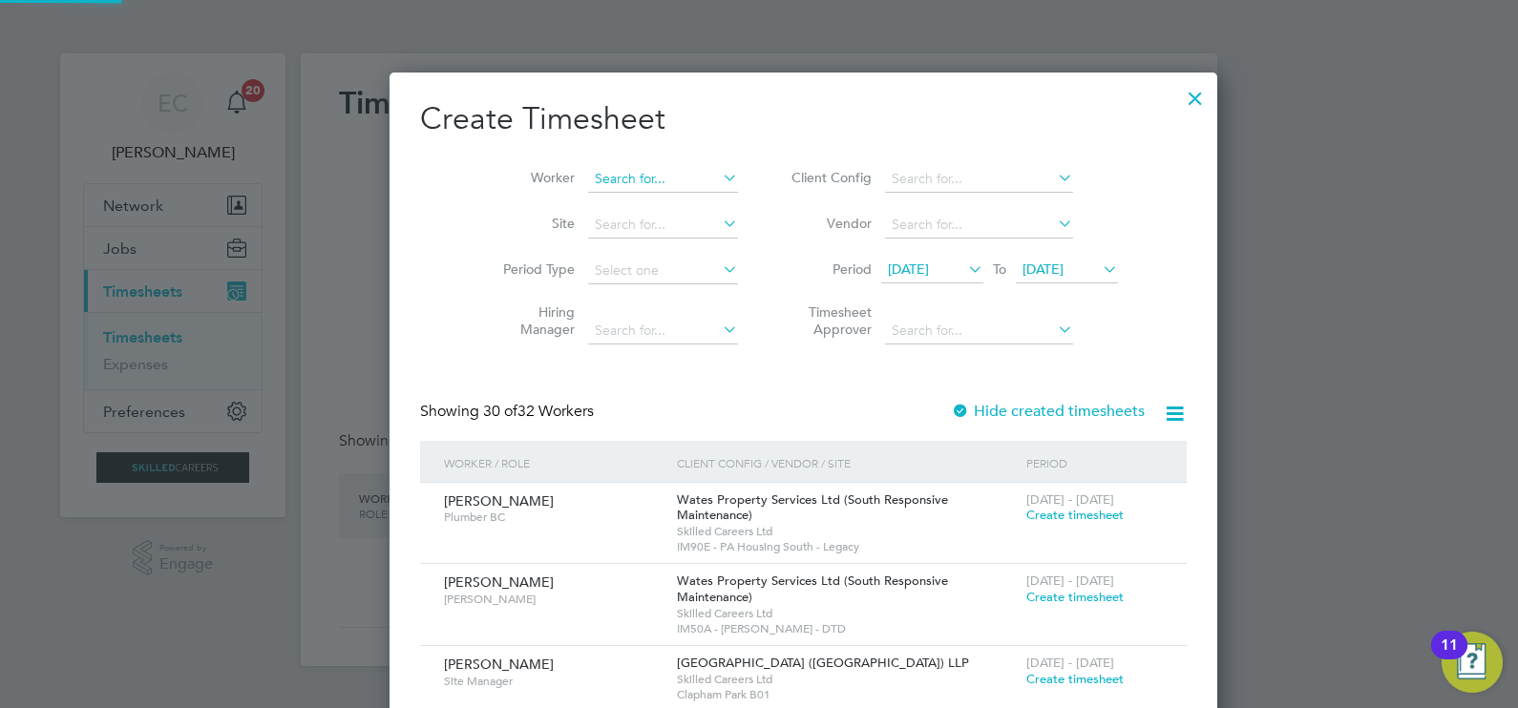
scroll to position [3466, 739]
click at [612, 185] on input at bounding box center [663, 179] width 150 height 27
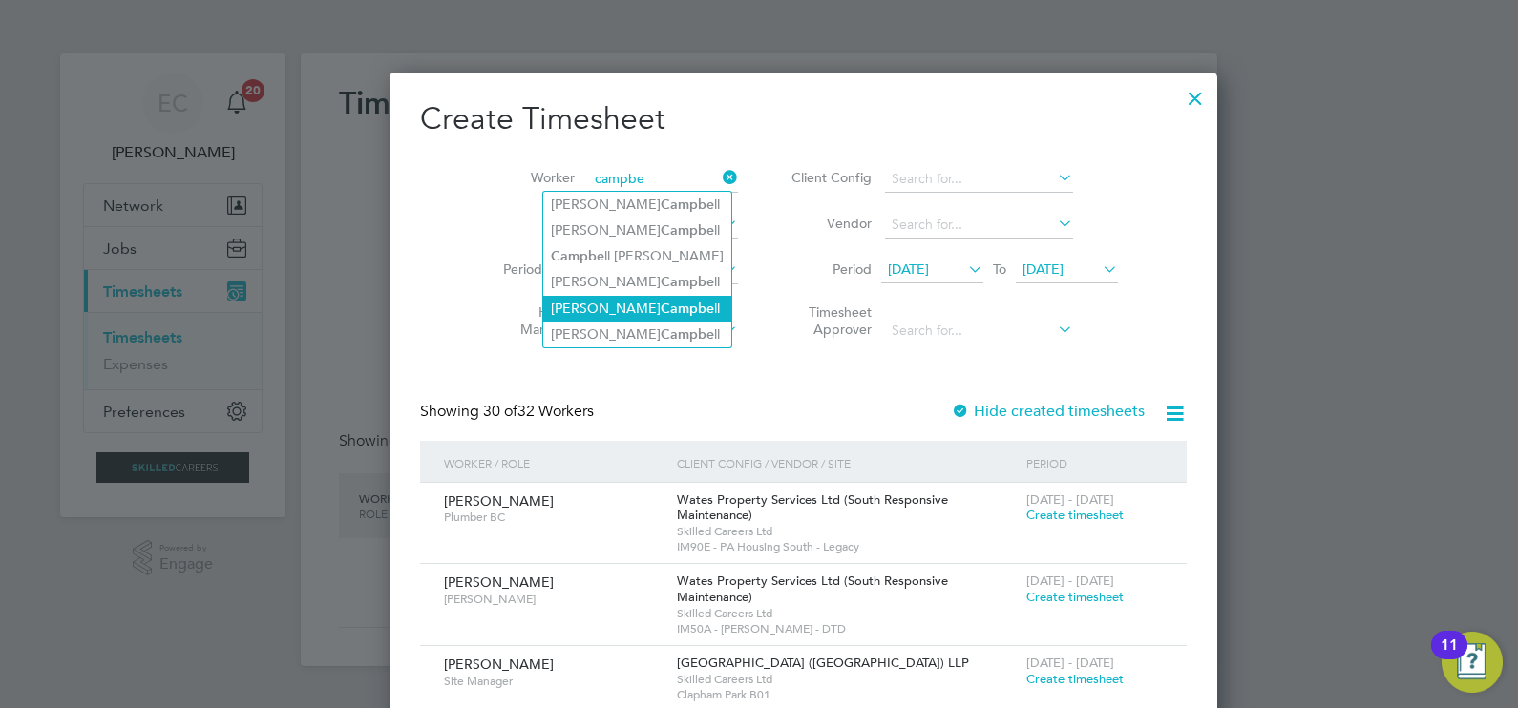
click at [657, 305] on li "Byron Campbe ll" at bounding box center [637, 309] width 188 height 26
type input "[PERSON_NAME]"
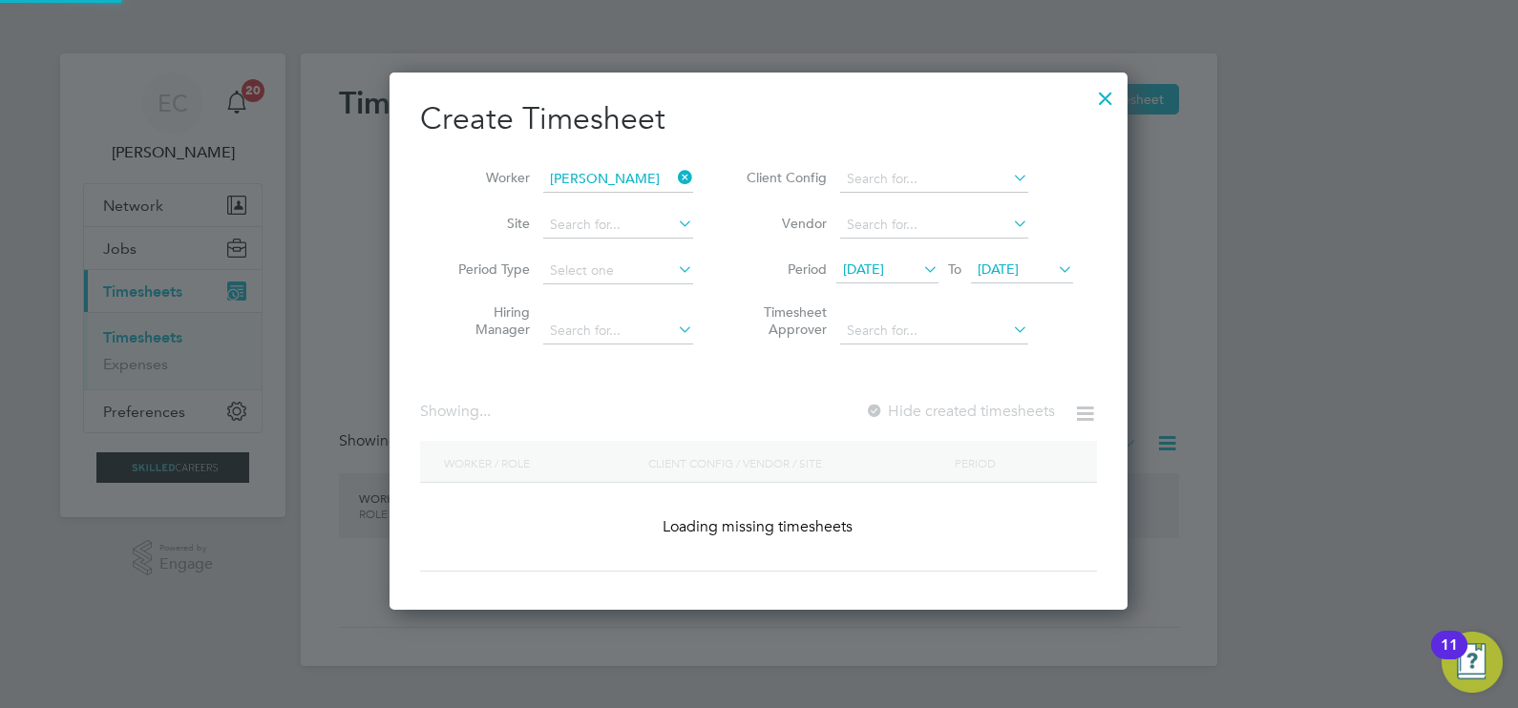
scroll to position [537, 739]
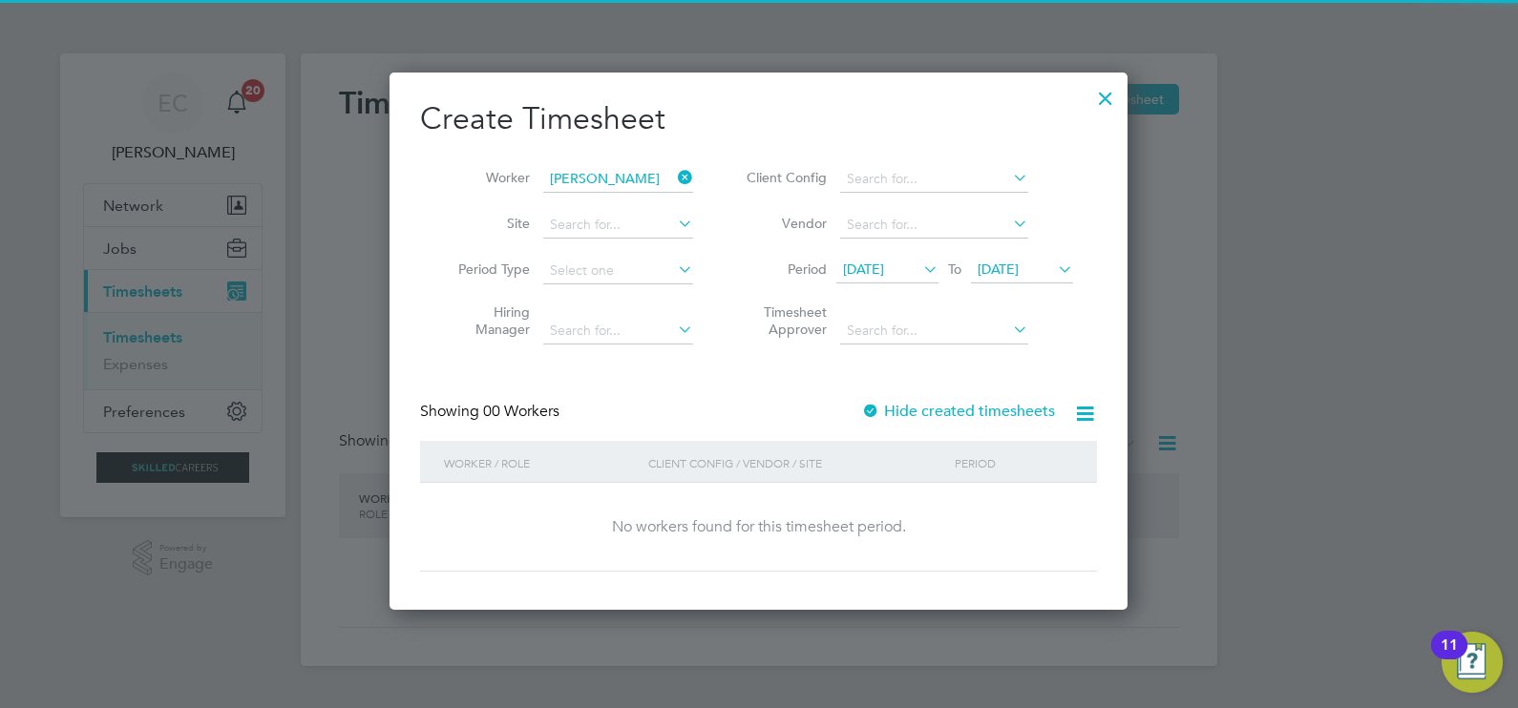
click at [913, 409] on label "Hide created timesheets" at bounding box center [958, 411] width 194 height 19
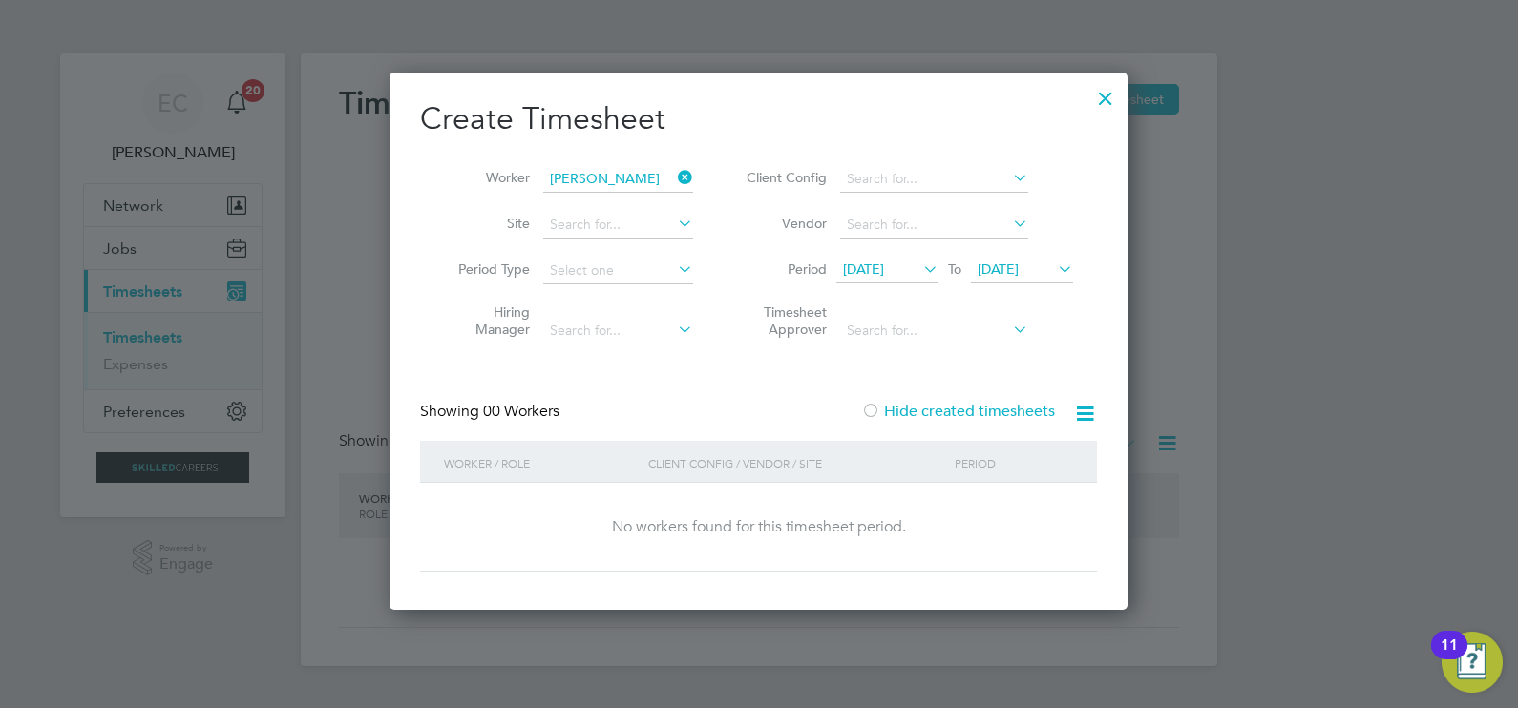
click at [921, 406] on label "Hide created timesheets" at bounding box center [958, 411] width 194 height 19
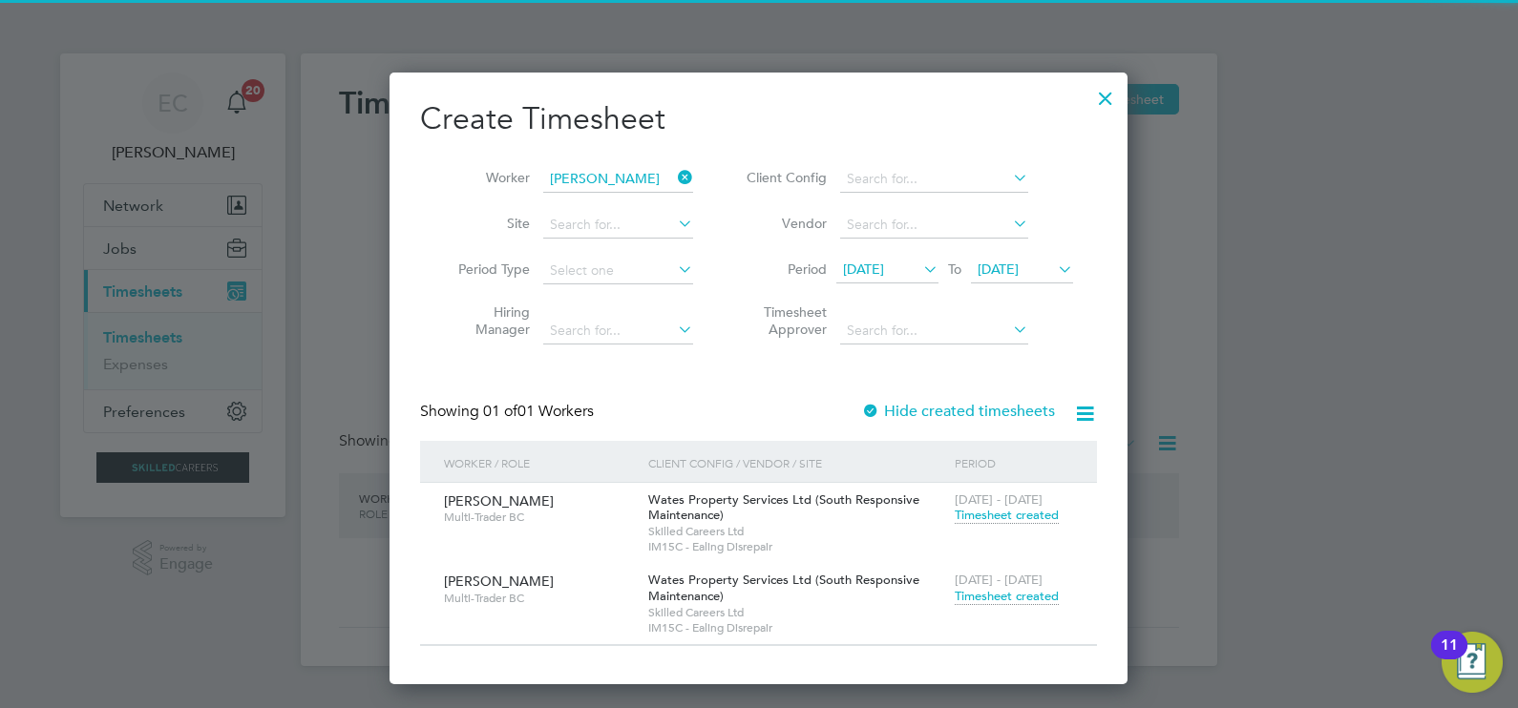
click at [1004, 594] on span "Timesheet created" at bounding box center [1006, 596] width 104 height 17
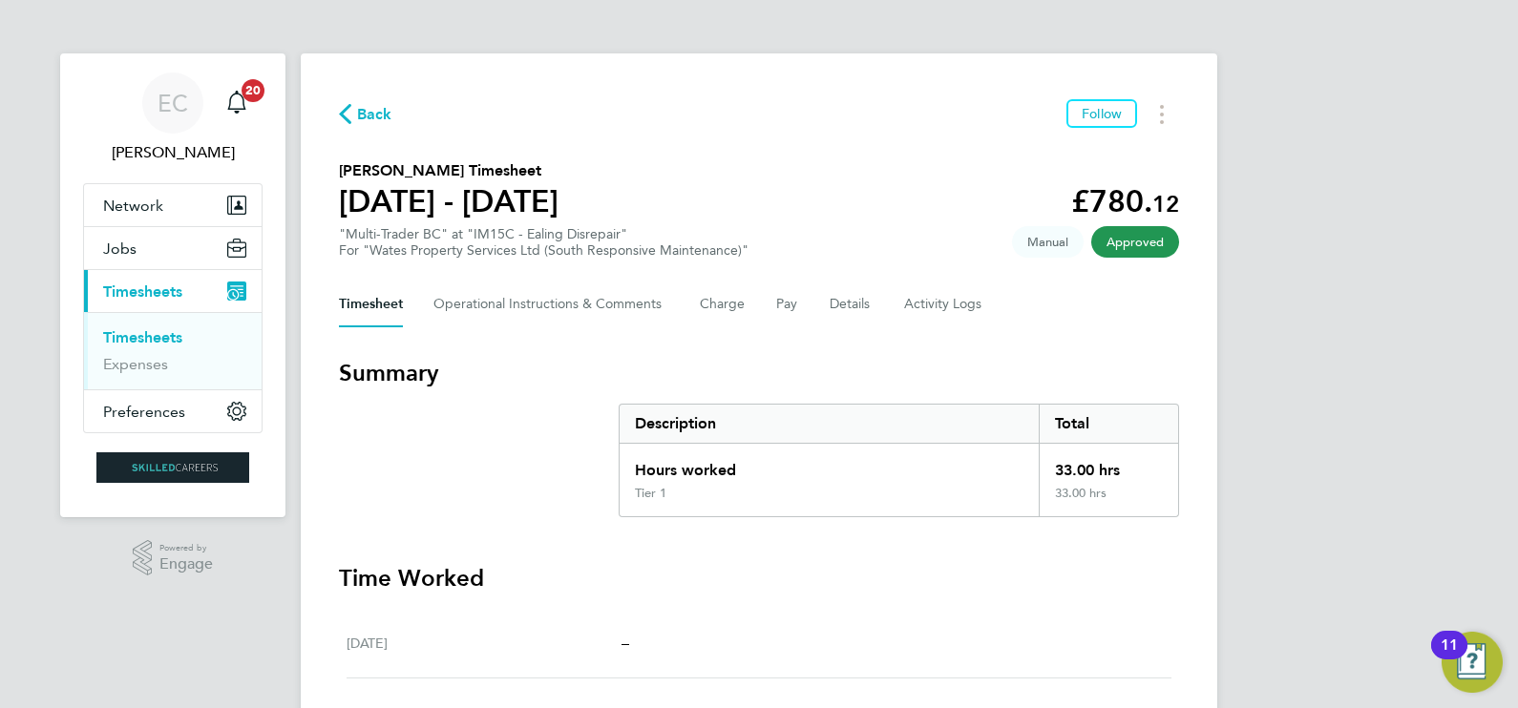
click at [373, 110] on span "Back" at bounding box center [374, 114] width 35 height 23
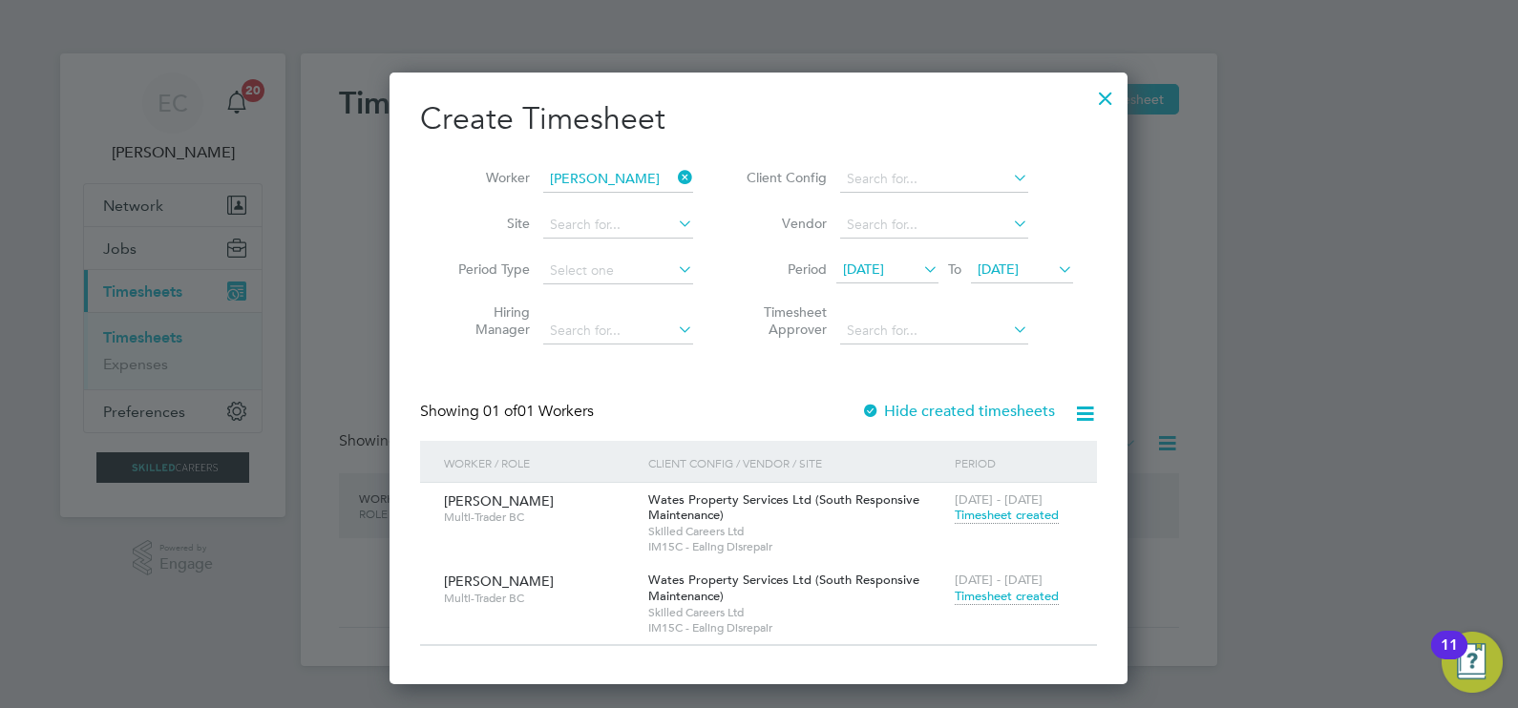
click at [674, 177] on icon at bounding box center [674, 177] width 0 height 27
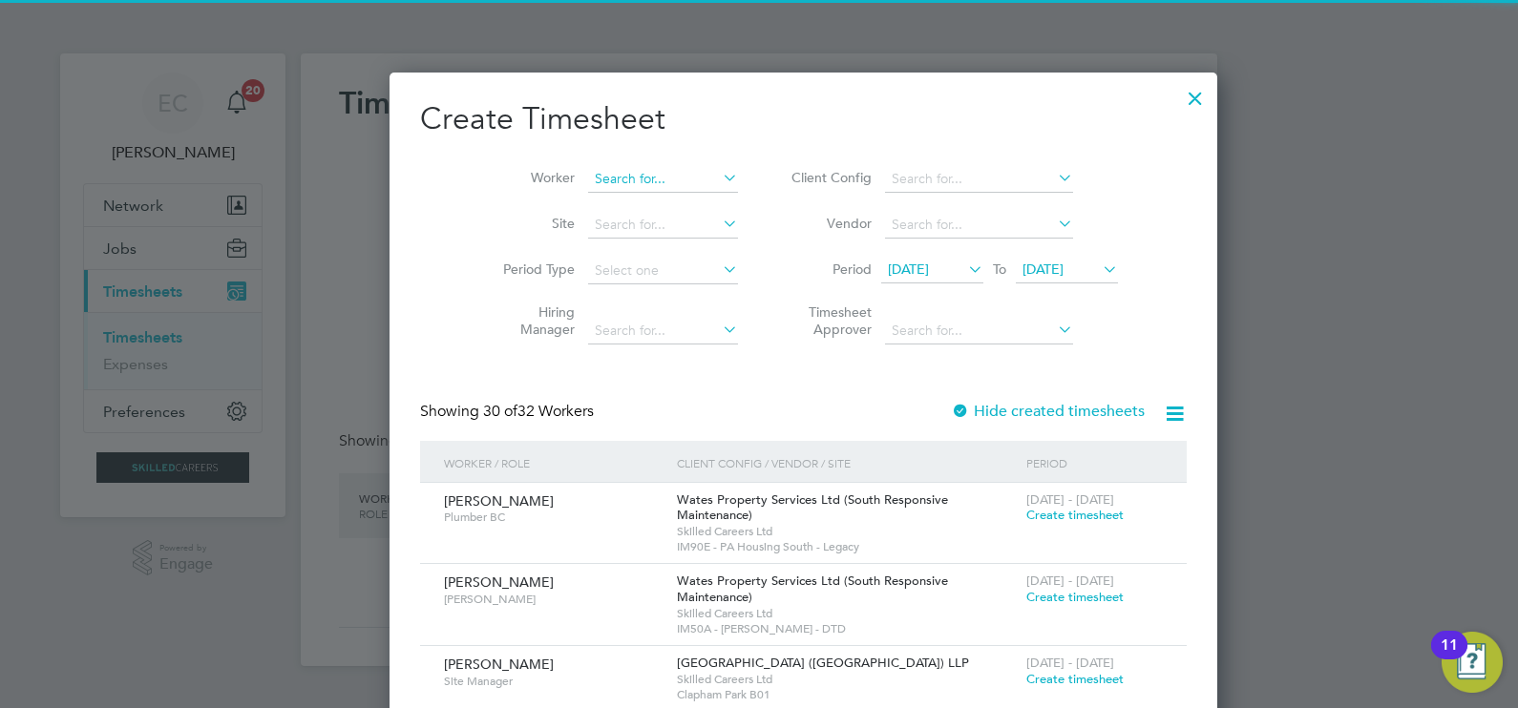
click at [625, 175] on input at bounding box center [663, 179] width 150 height 27
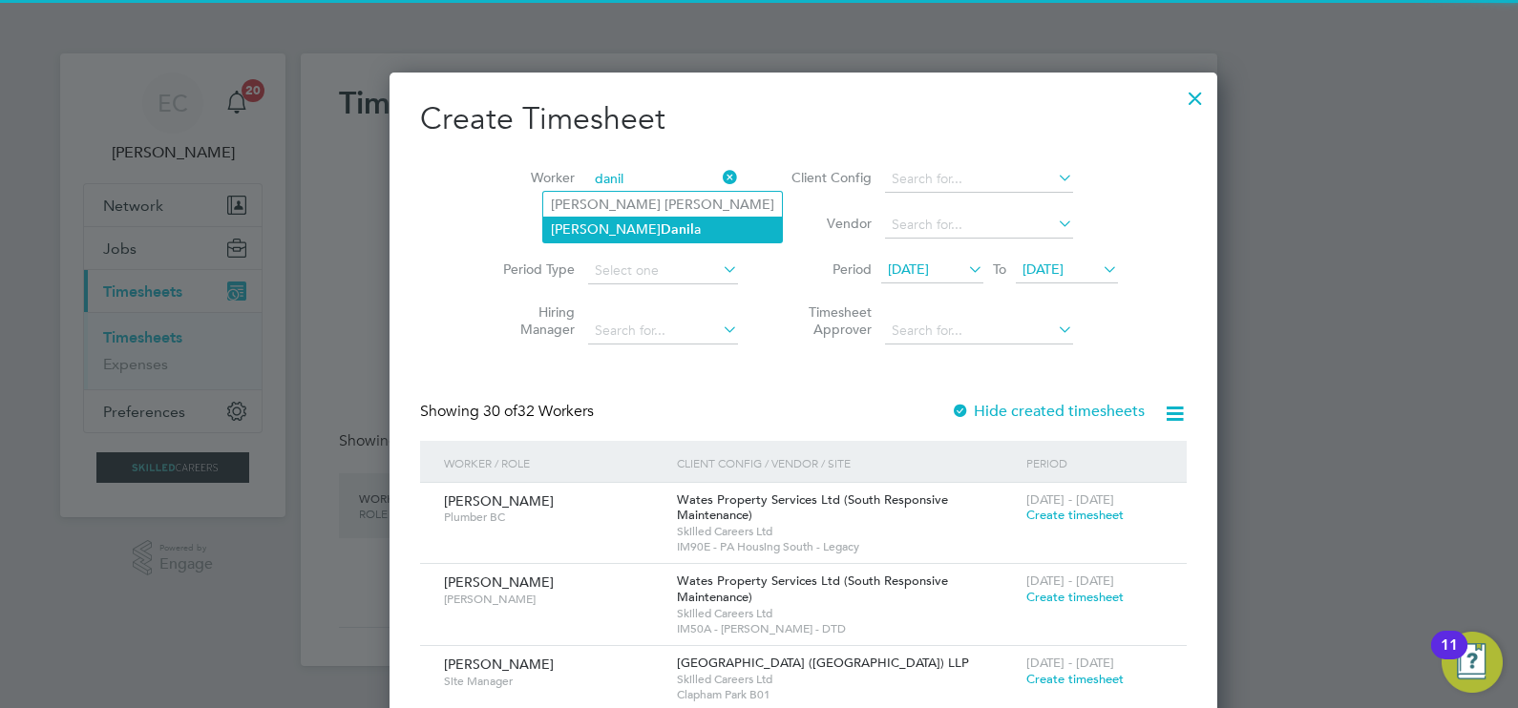
click at [626, 233] on li "Cornel Danil a" at bounding box center [662, 230] width 239 height 26
type input "Cornel Danila"
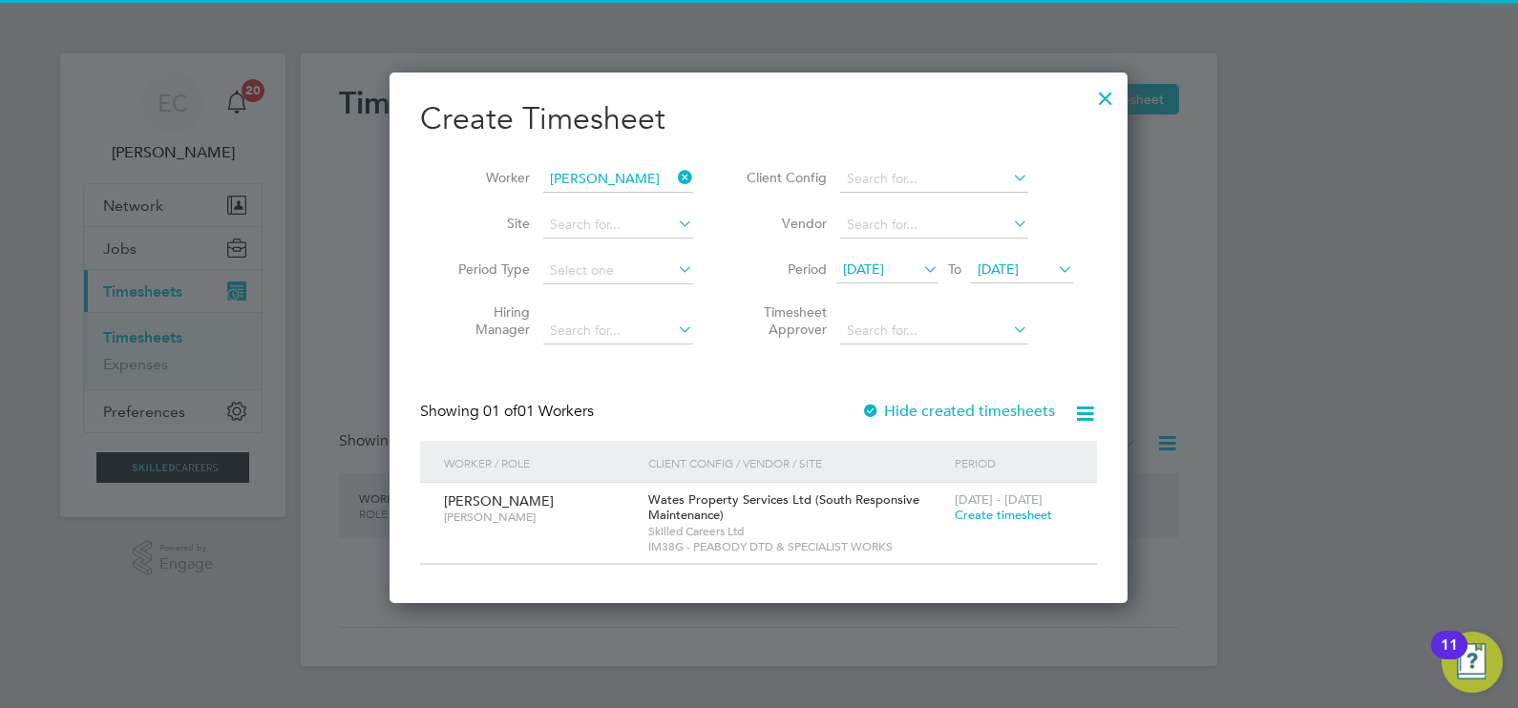
click at [936, 404] on label "Hide created timesheets" at bounding box center [958, 411] width 194 height 19
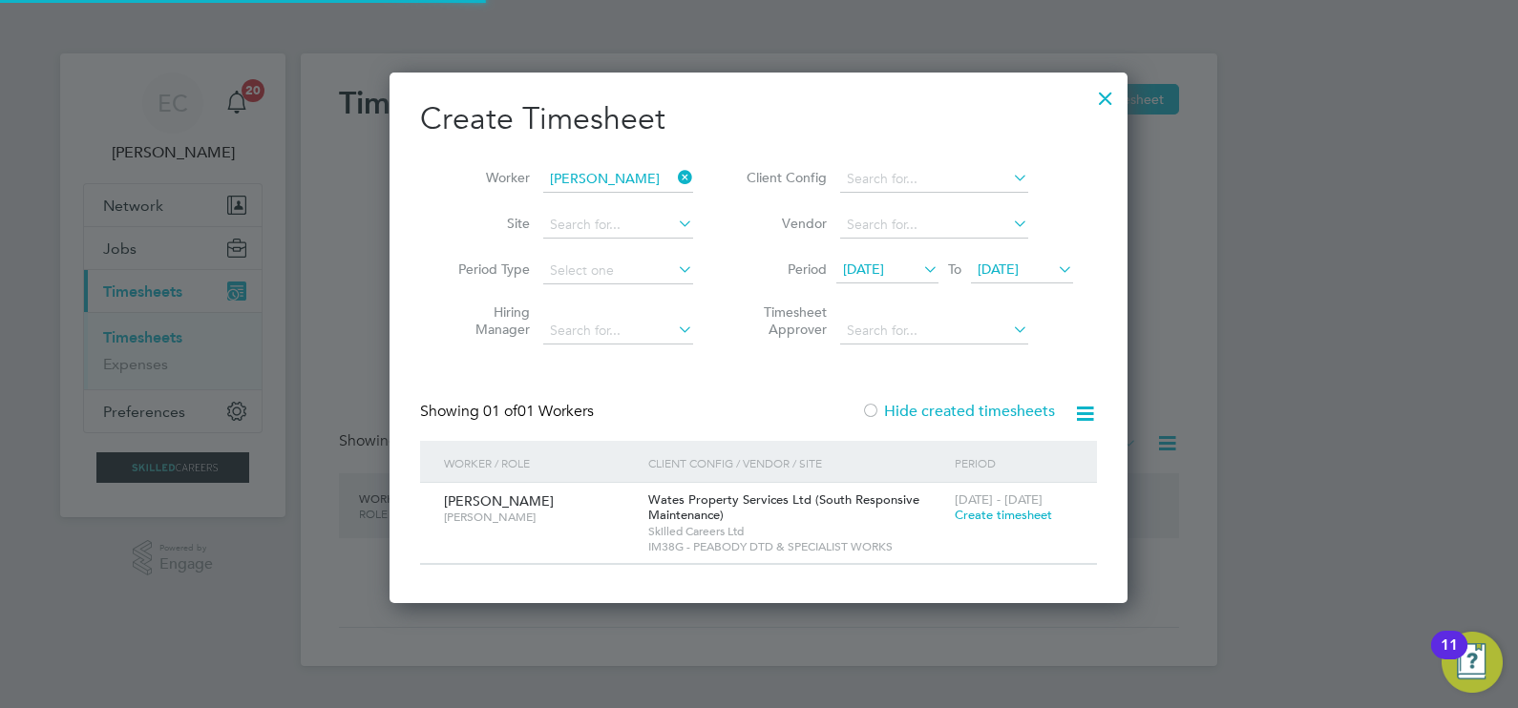
click at [936, 404] on label "Hide created timesheets" at bounding box center [958, 411] width 194 height 19
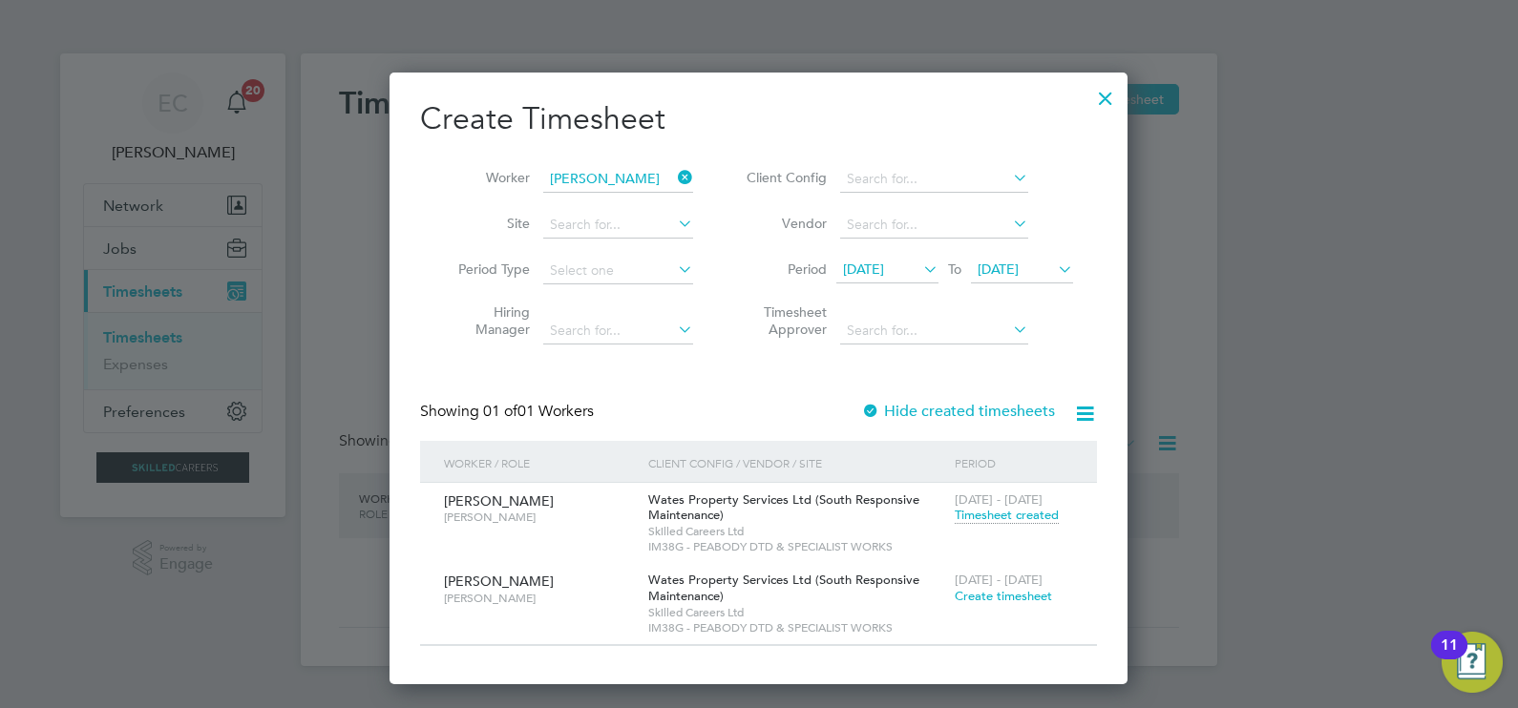
click at [674, 176] on icon at bounding box center [674, 177] width 0 height 27
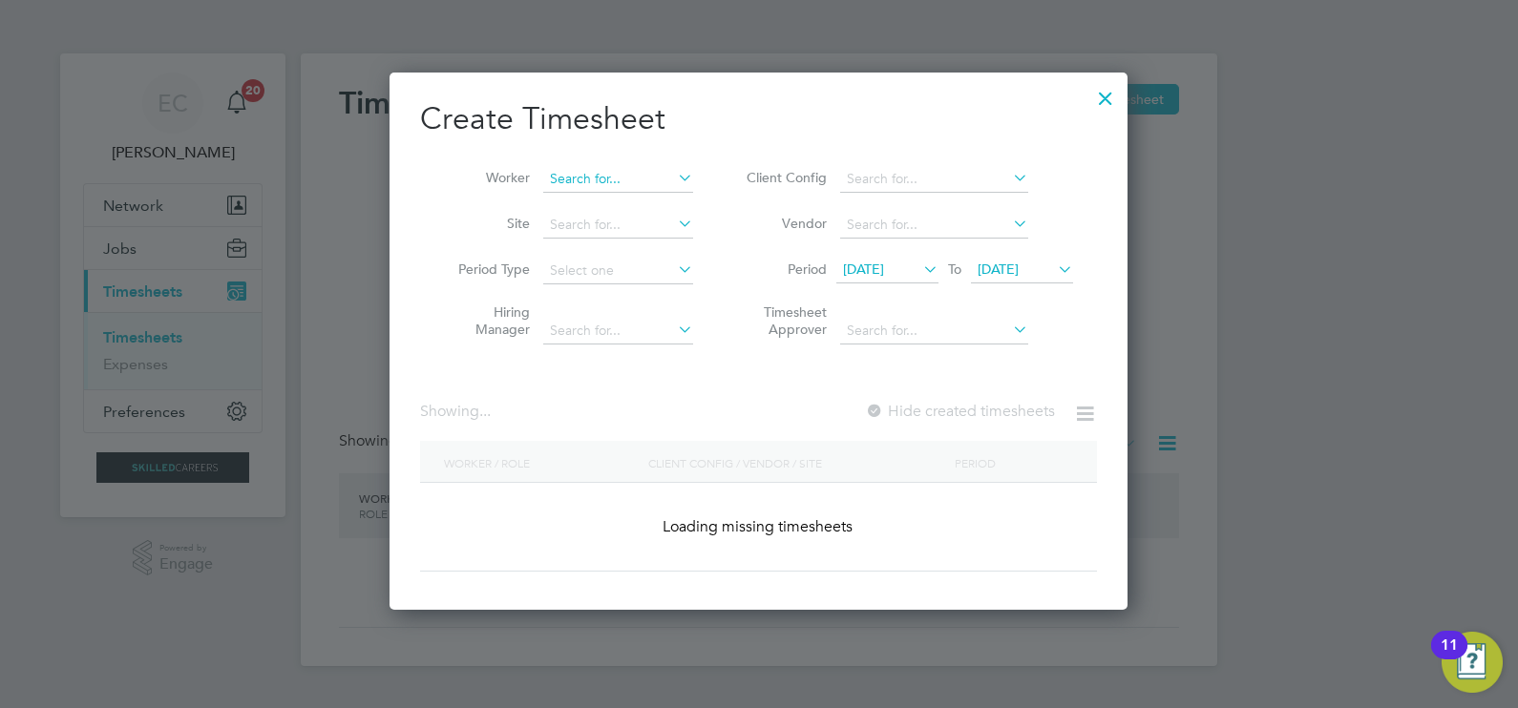
click at [635, 177] on input at bounding box center [618, 179] width 150 height 27
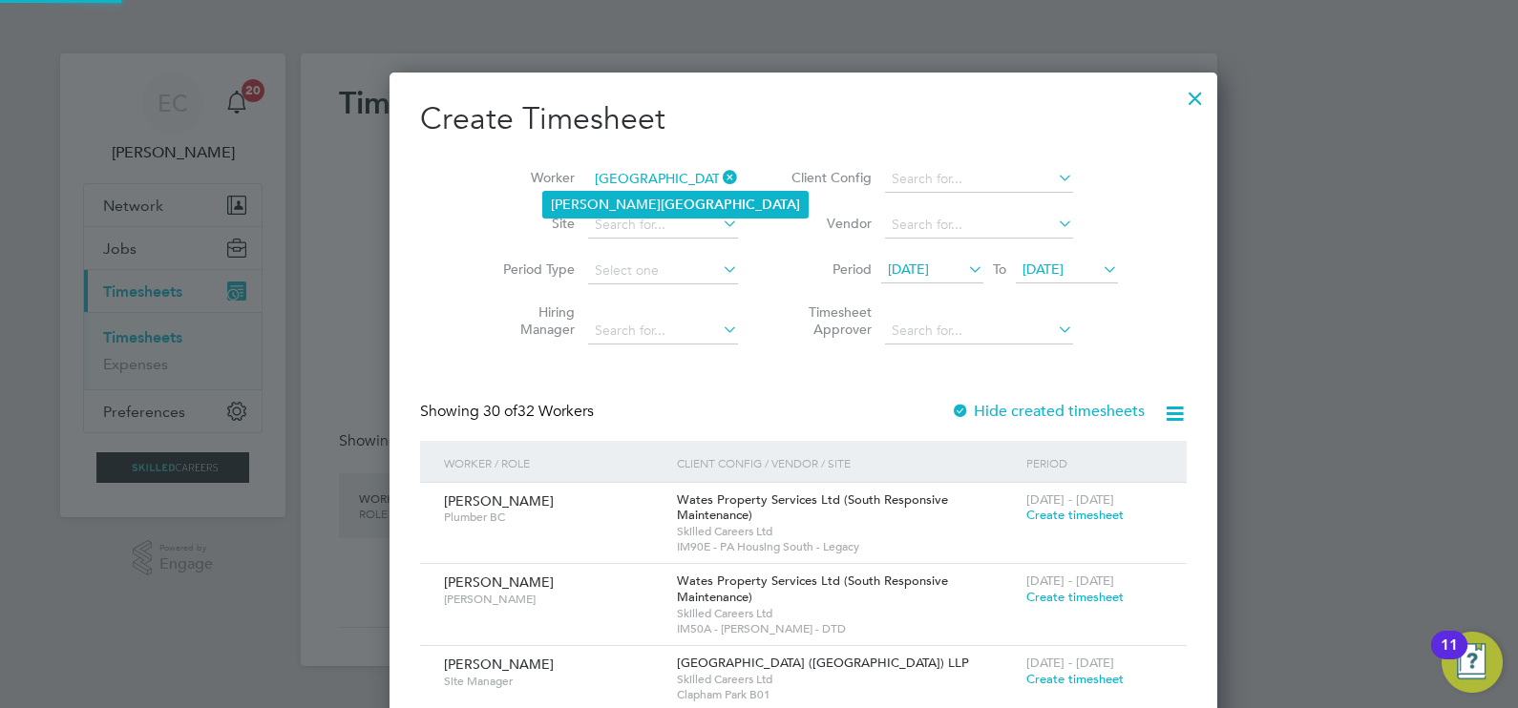
click at [661, 197] on b "Rochester" at bounding box center [730, 205] width 139 height 16
type input "[PERSON_NAME]"
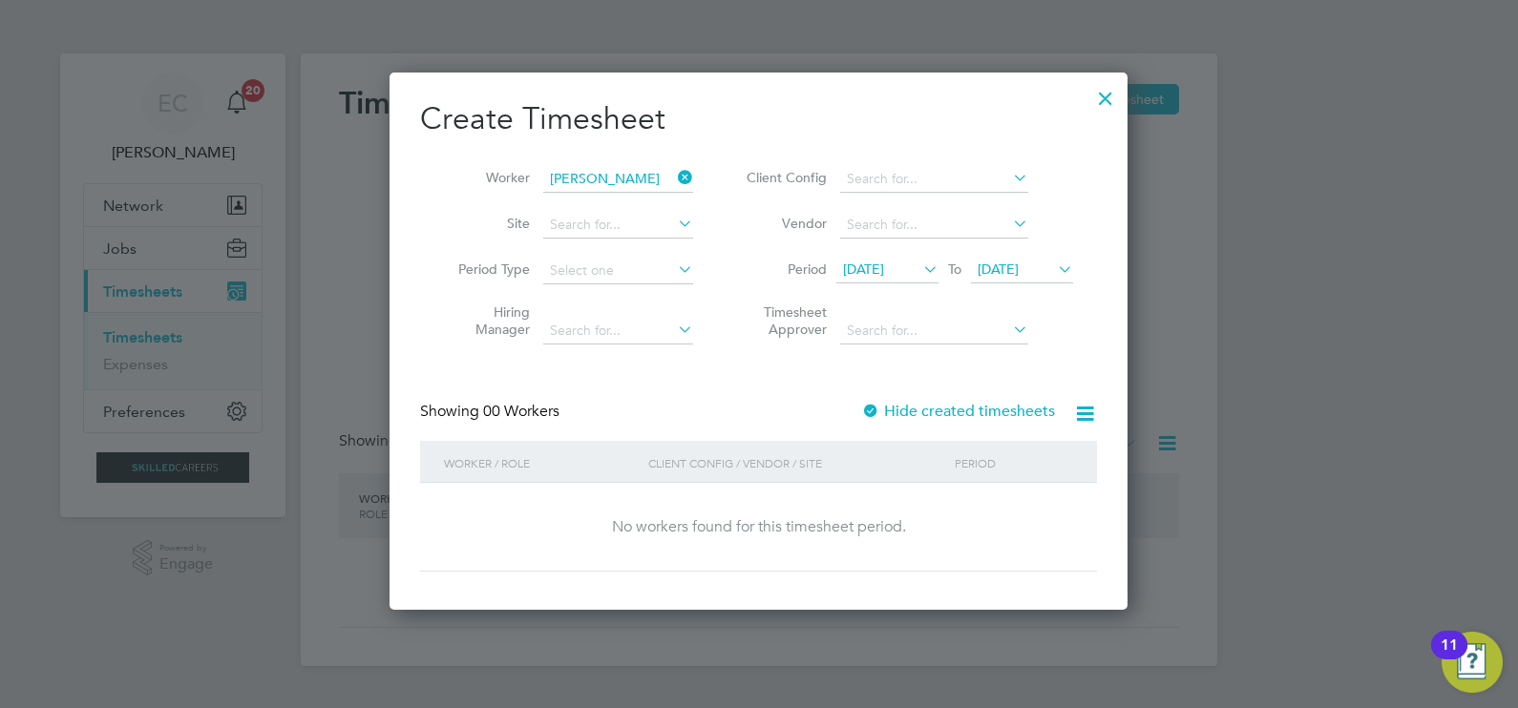
click at [895, 395] on div "Create Timesheet Worker Chris Rochester Site Period Type Hiring Manager Client …" at bounding box center [758, 335] width 677 height 472
click at [902, 409] on label "Hide created timesheets" at bounding box center [958, 411] width 194 height 19
click at [895, 409] on label "Hide created timesheets" at bounding box center [958, 411] width 194 height 19
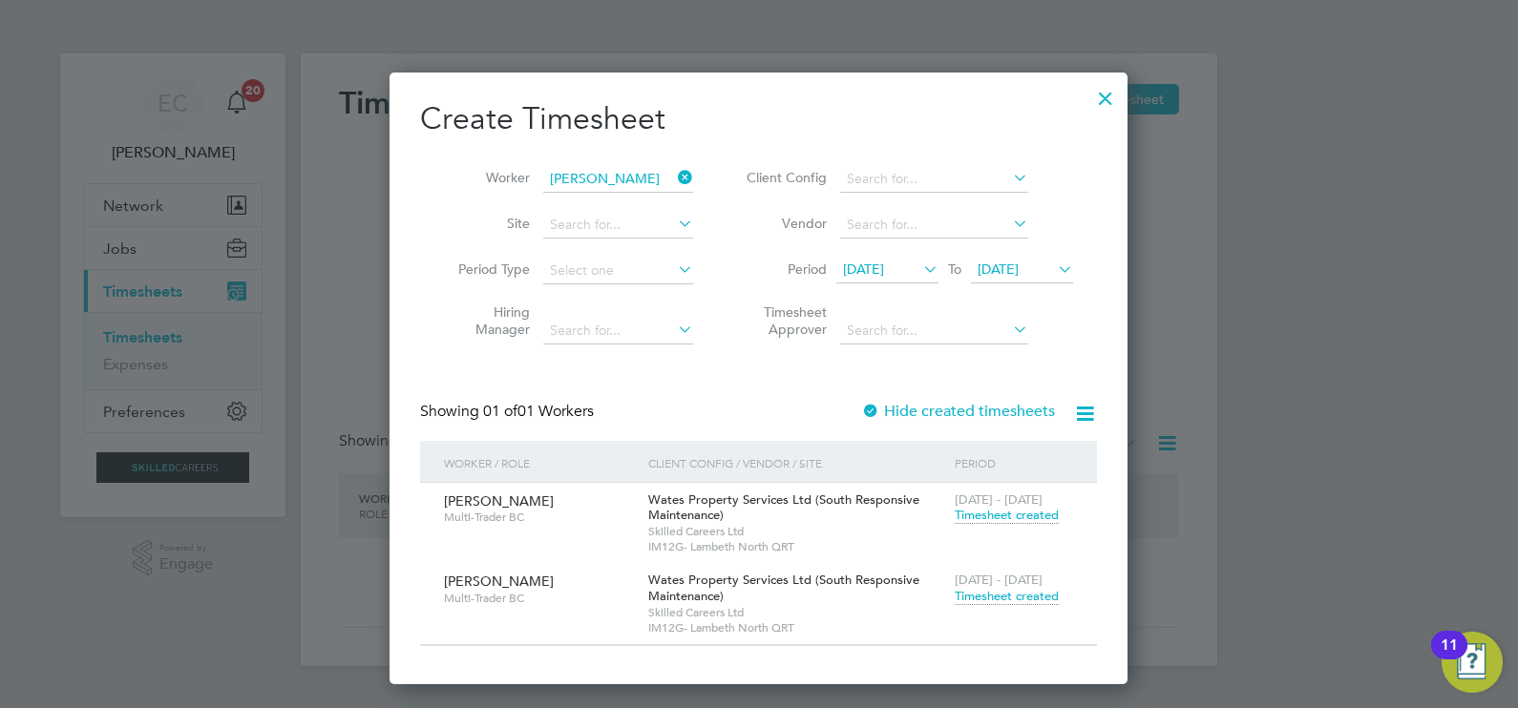
click at [1011, 601] on span "Timesheet created" at bounding box center [1006, 596] width 104 height 17
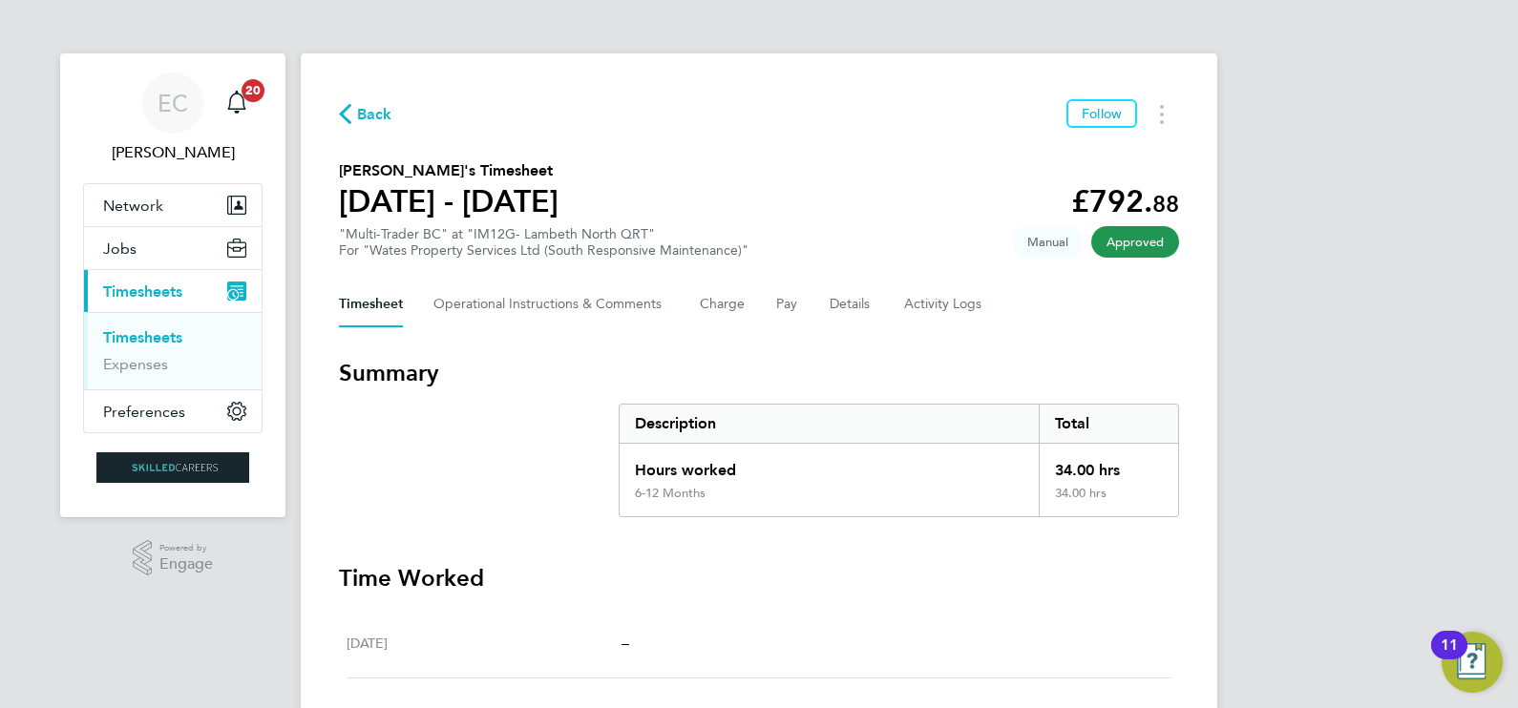
click at [372, 123] on span "Back" at bounding box center [374, 114] width 35 height 23
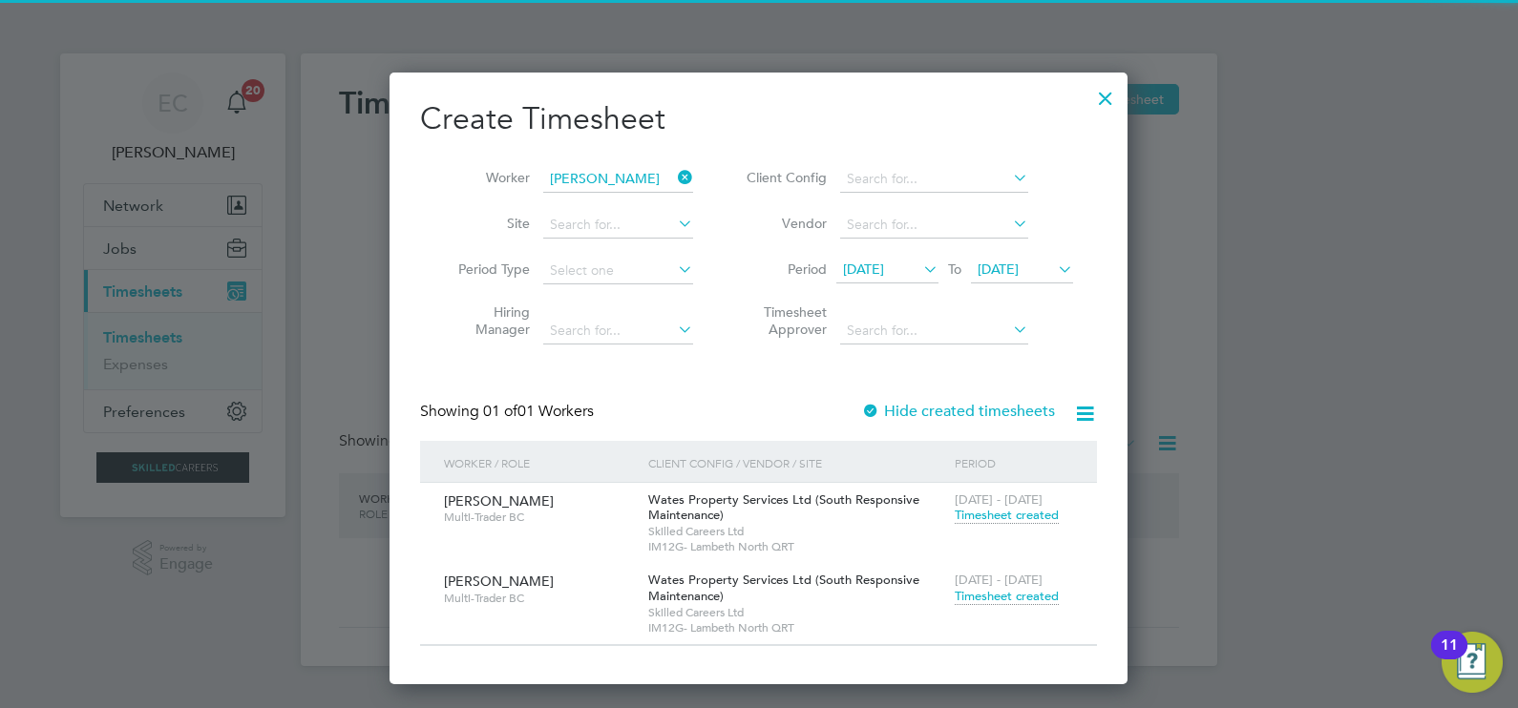
click at [674, 172] on icon at bounding box center [674, 177] width 0 height 27
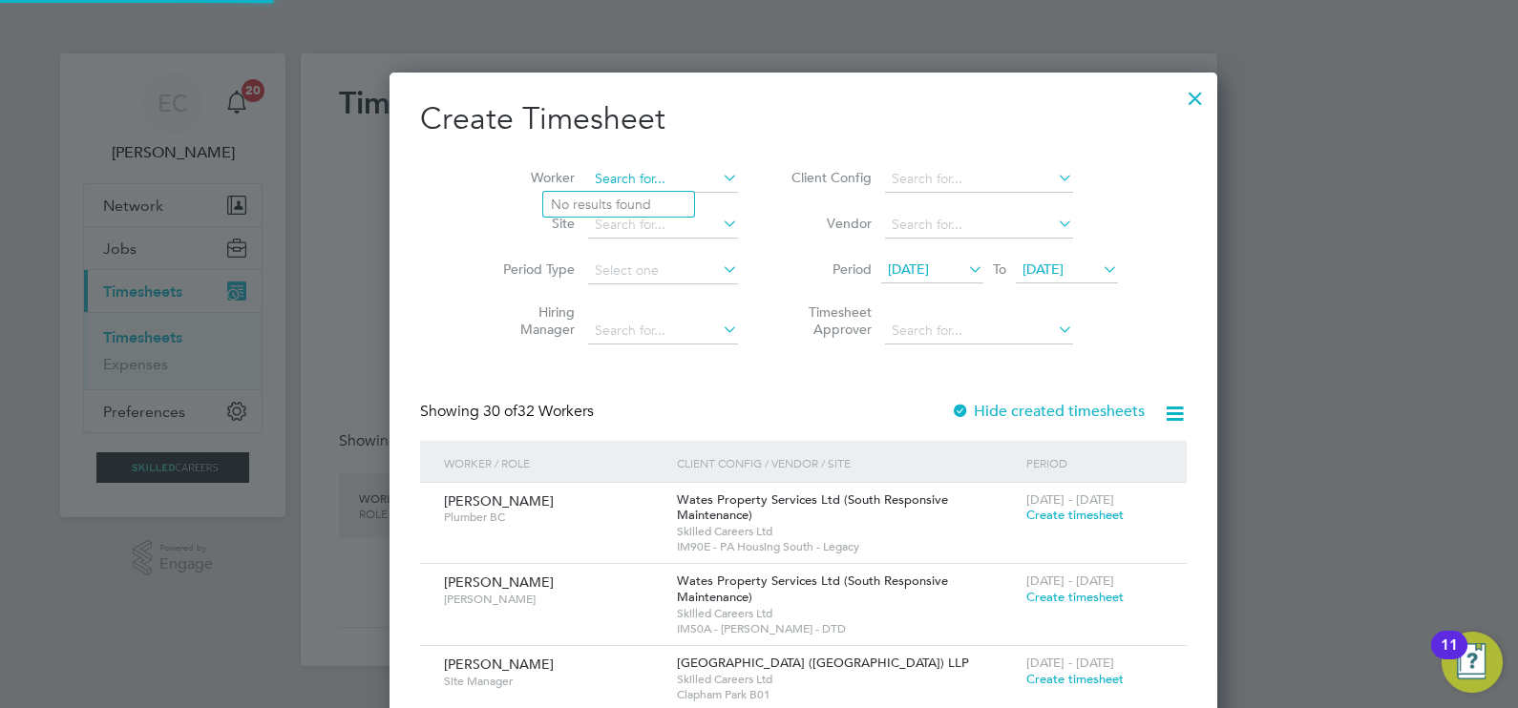
click at [611, 178] on input at bounding box center [663, 179] width 150 height 27
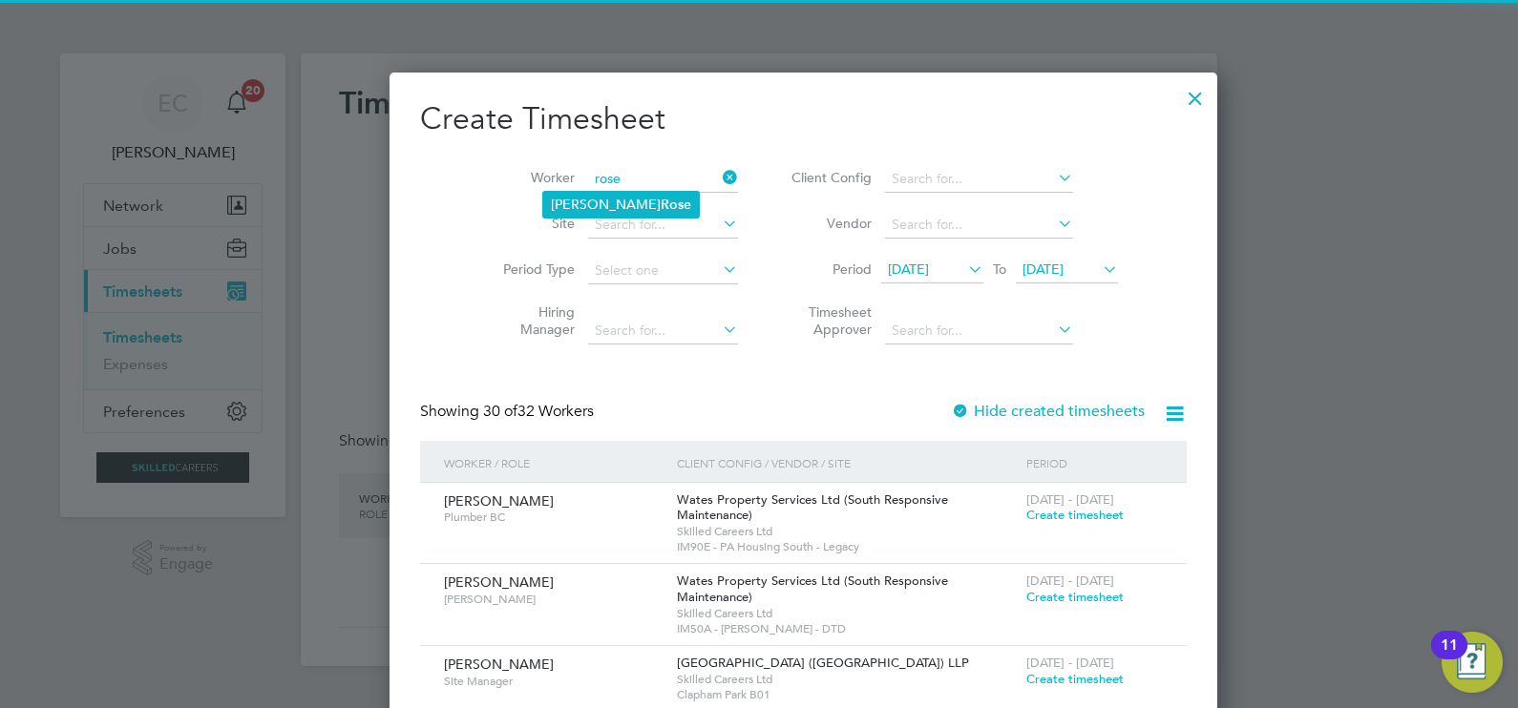
click at [619, 192] on li "Derrick Rose" at bounding box center [621, 205] width 156 height 26
type input "[PERSON_NAME]"
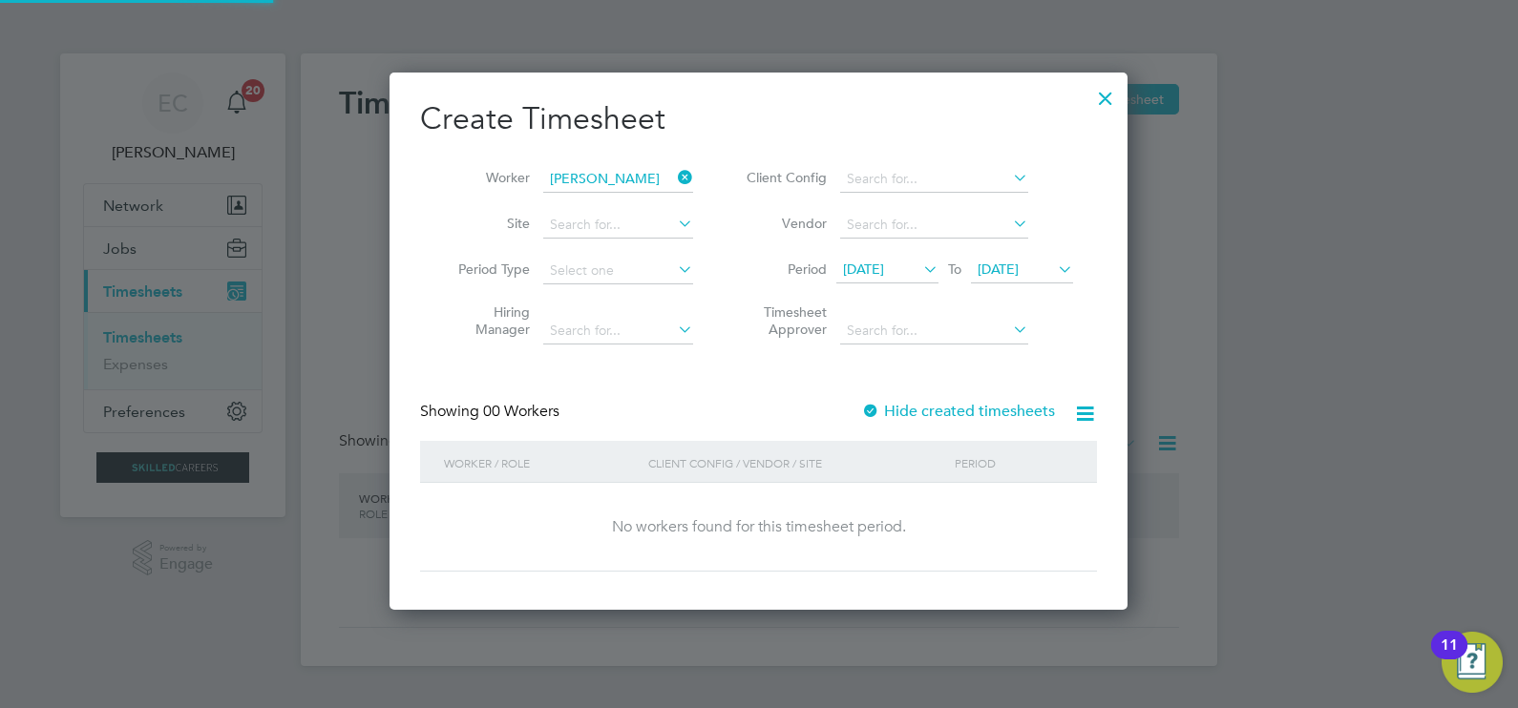
click at [942, 402] on label "Hide created timesheets" at bounding box center [958, 411] width 194 height 19
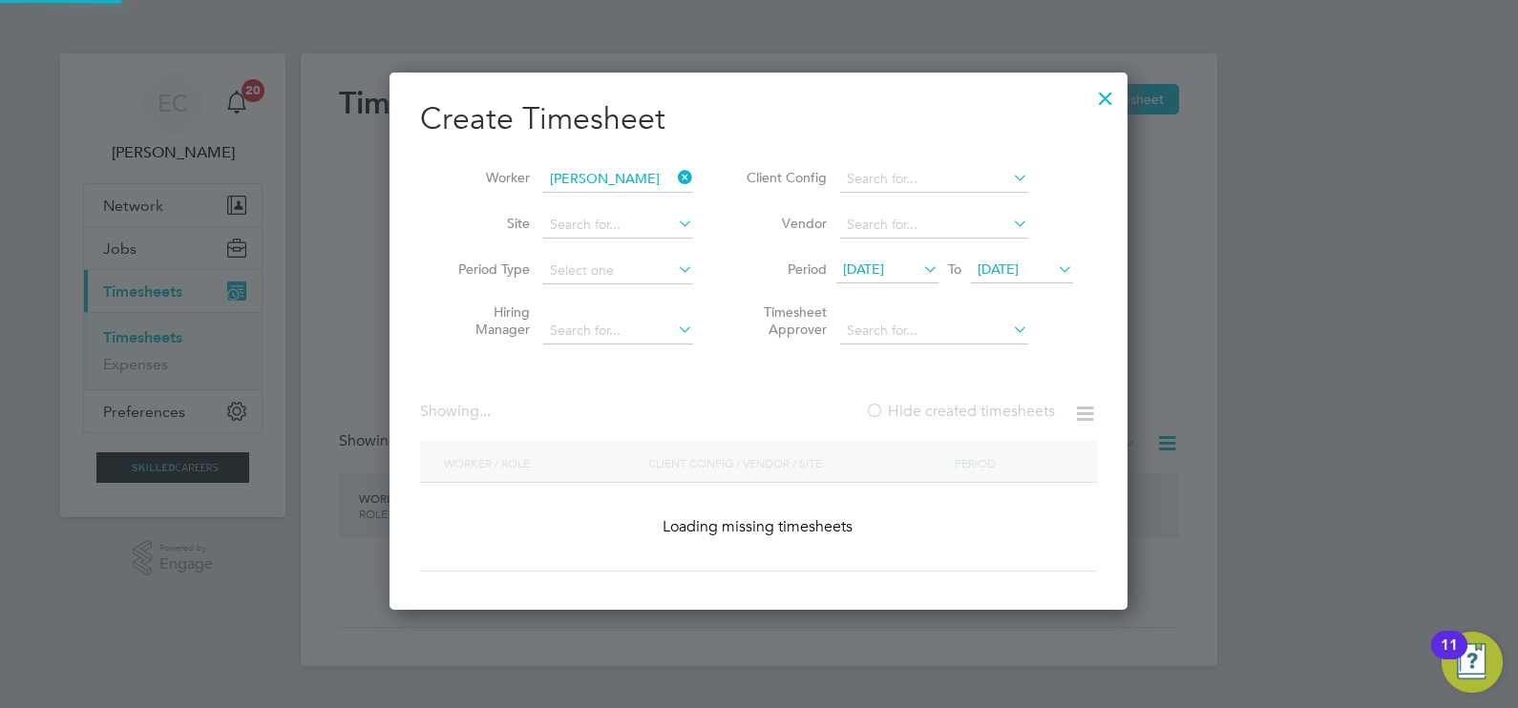
click at [942, 402] on label "Hide created timesheets" at bounding box center [960, 411] width 190 height 19
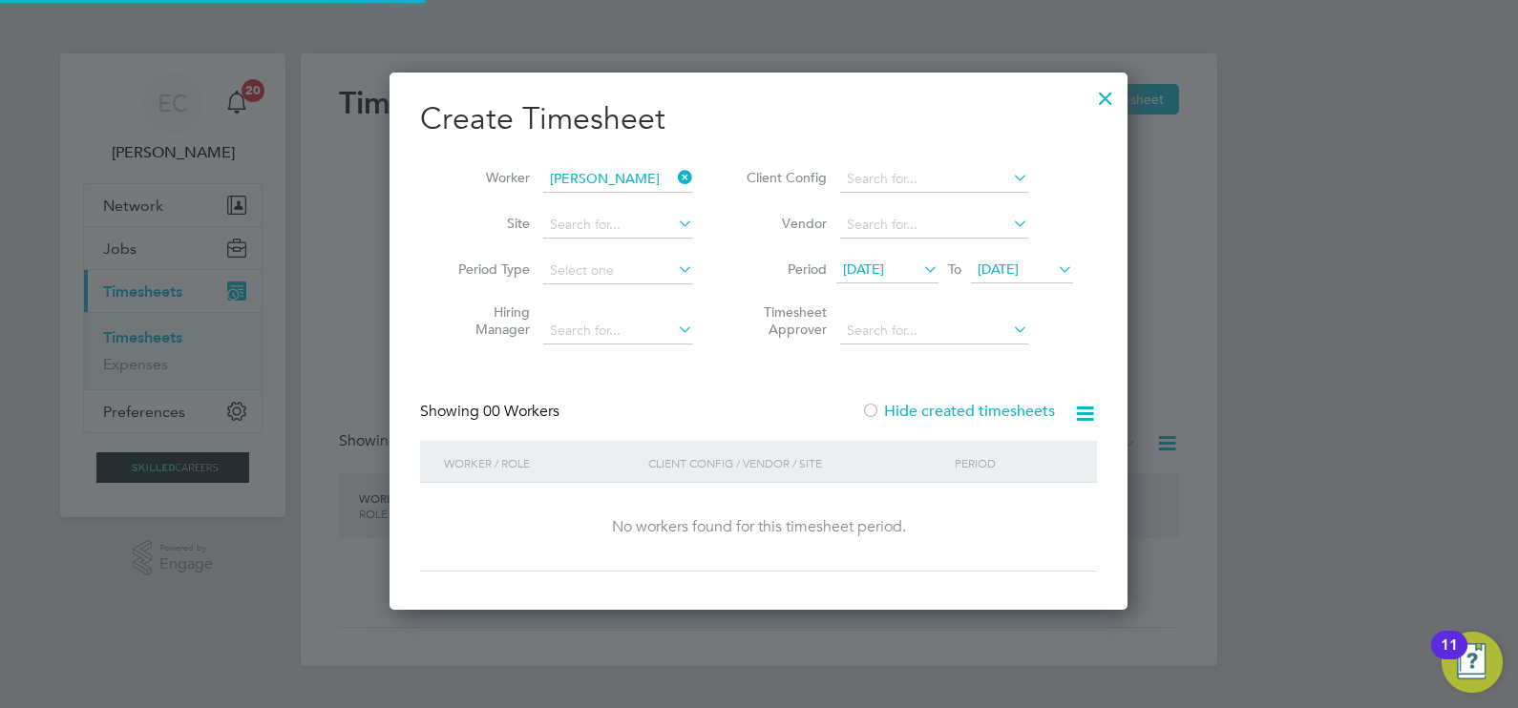
click at [940, 410] on label "Hide created timesheets" at bounding box center [958, 411] width 194 height 19
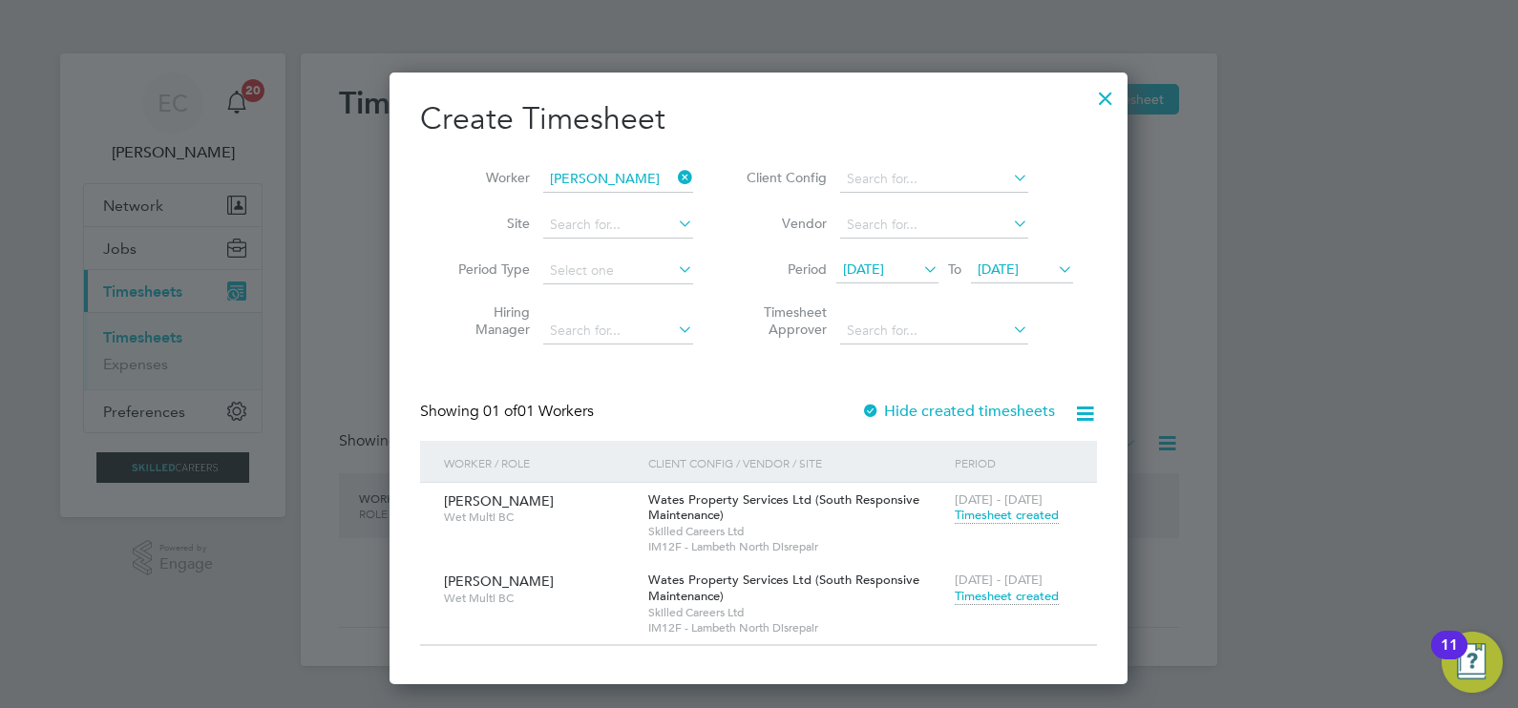
click at [1002, 594] on span "Timesheet created" at bounding box center [1006, 596] width 104 height 17
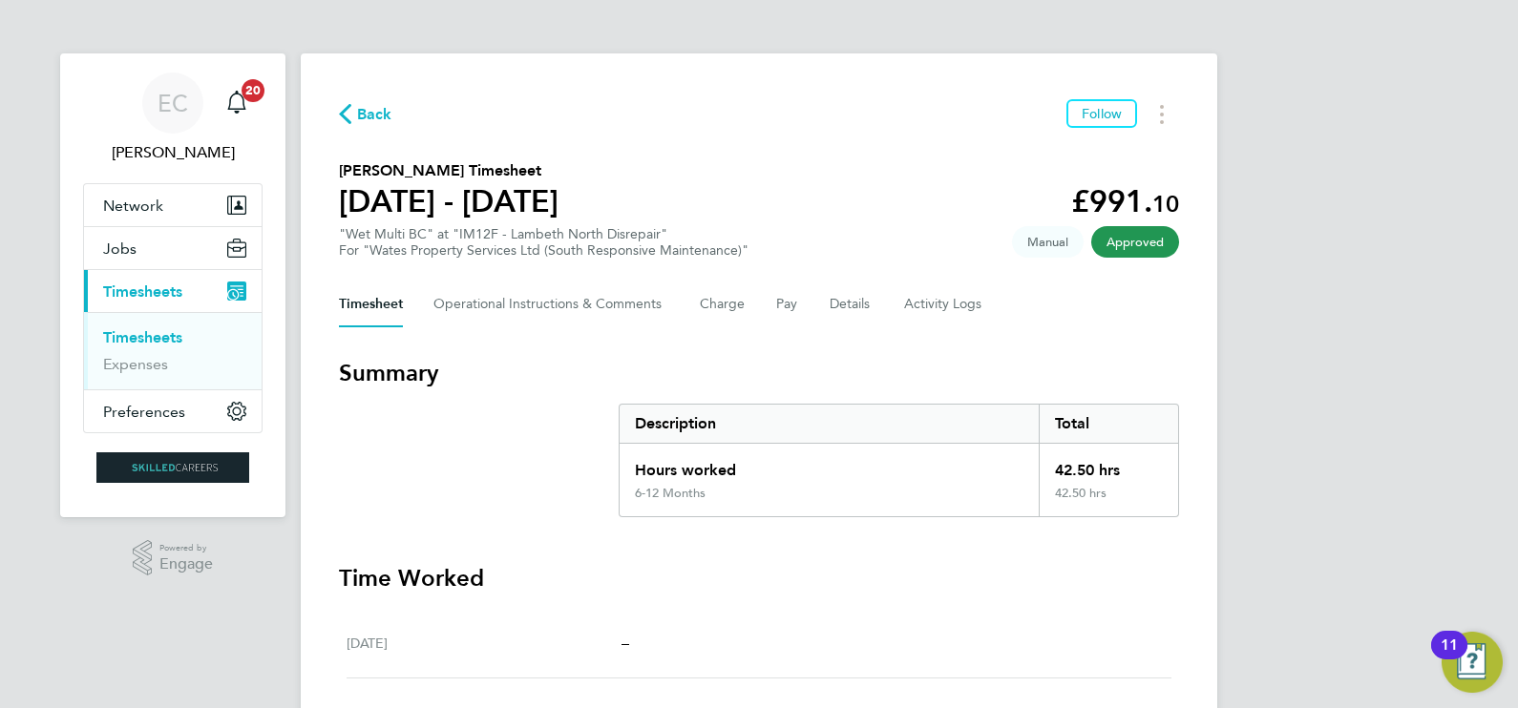
click at [368, 116] on span "Back" at bounding box center [374, 114] width 35 height 23
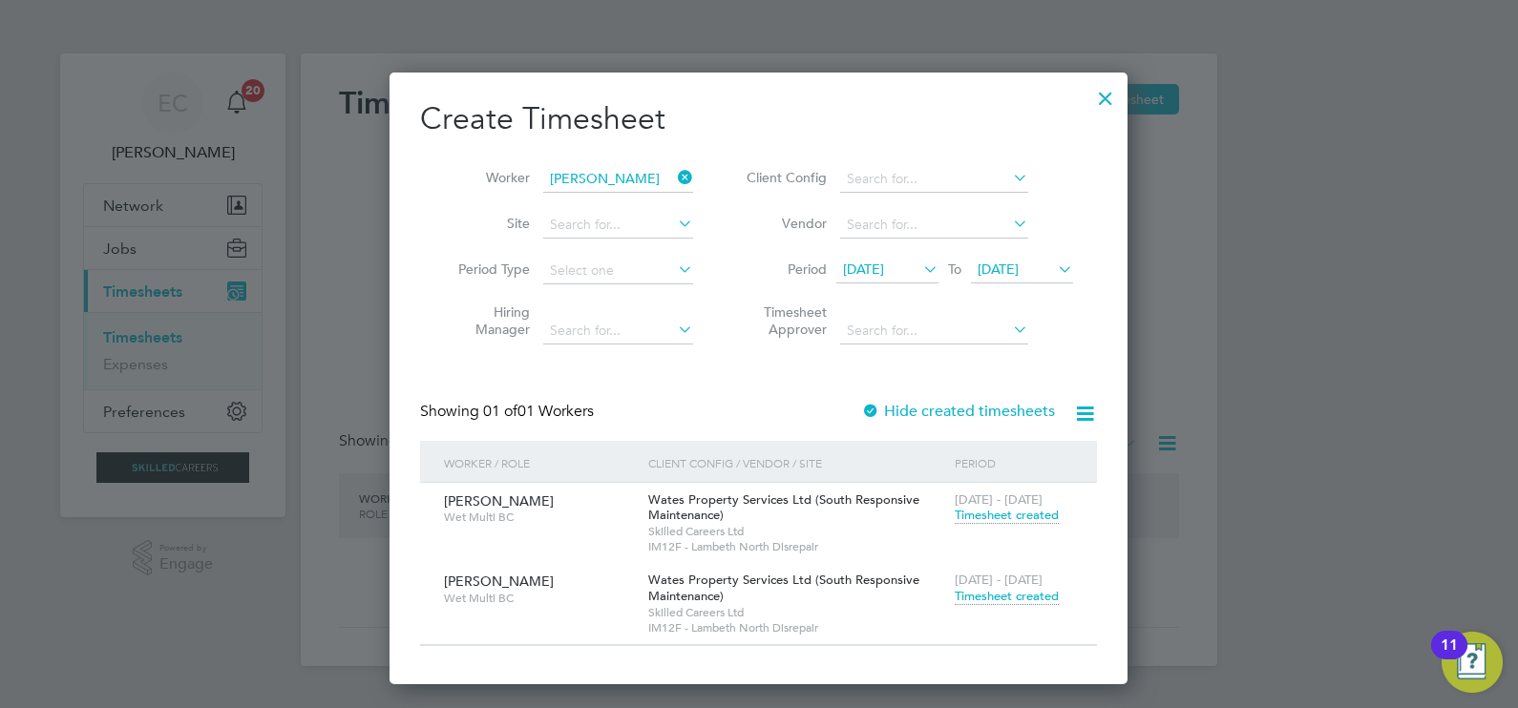
click at [674, 174] on icon at bounding box center [674, 177] width 0 height 27
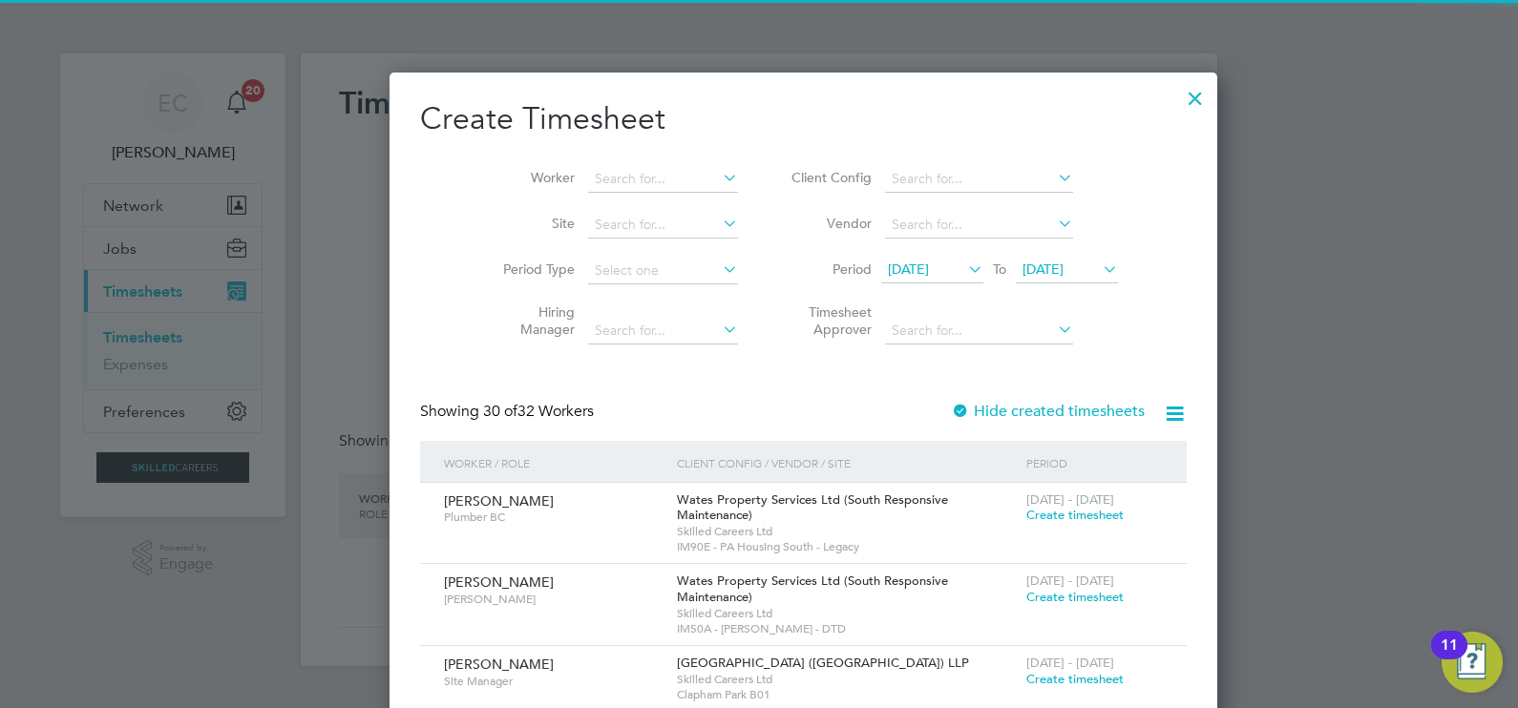
click at [1178, 103] on div at bounding box center [1195, 93] width 34 height 34
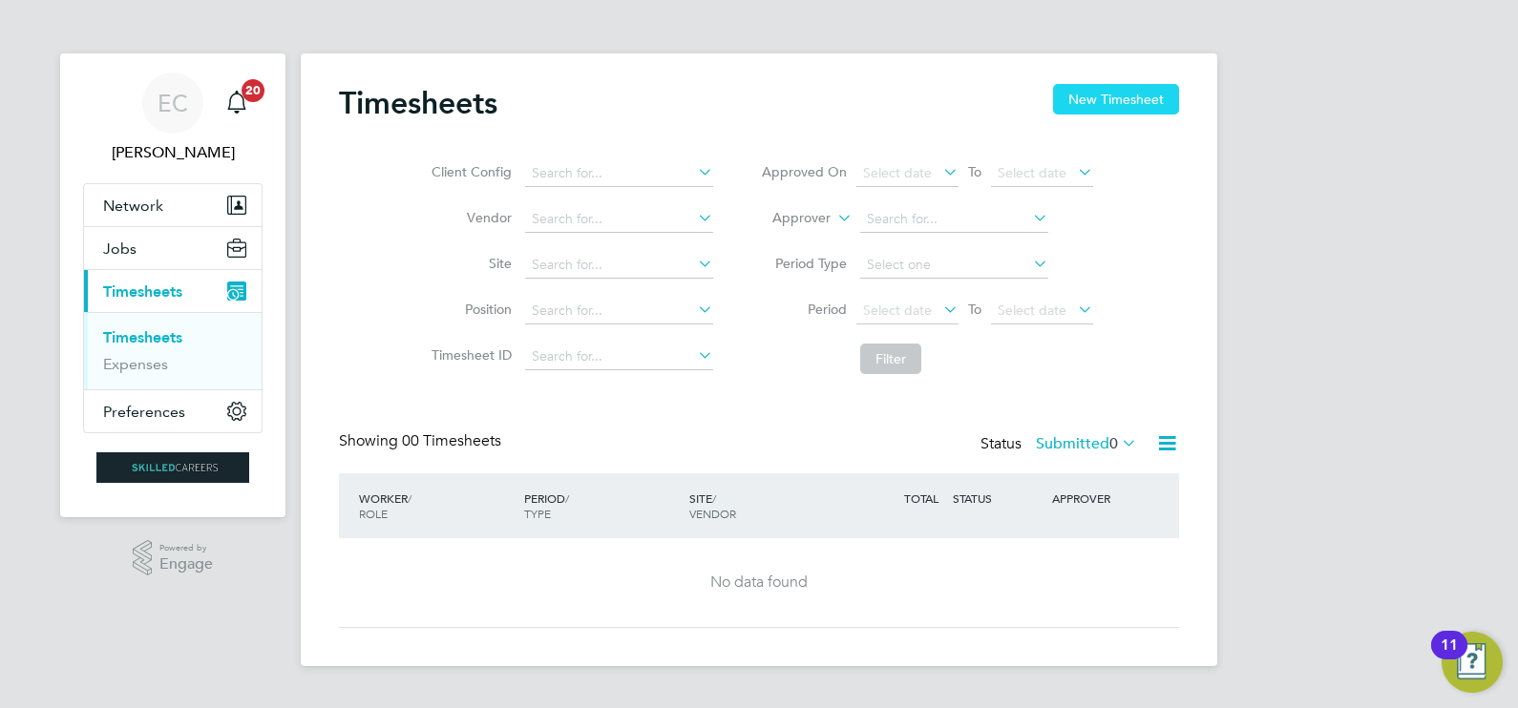
click at [1072, 110] on button "New Timesheet" at bounding box center [1116, 99] width 126 height 31
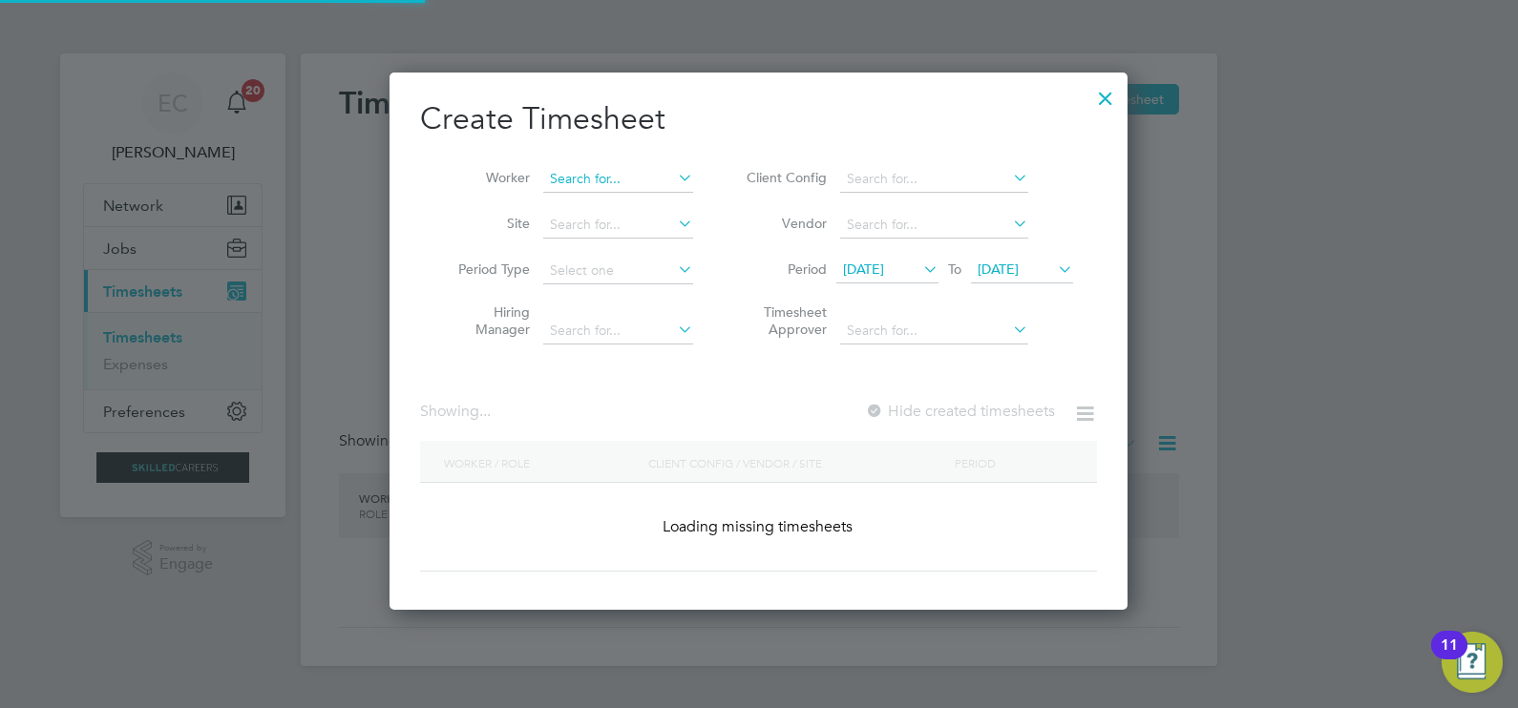
scroll to position [3466, 739]
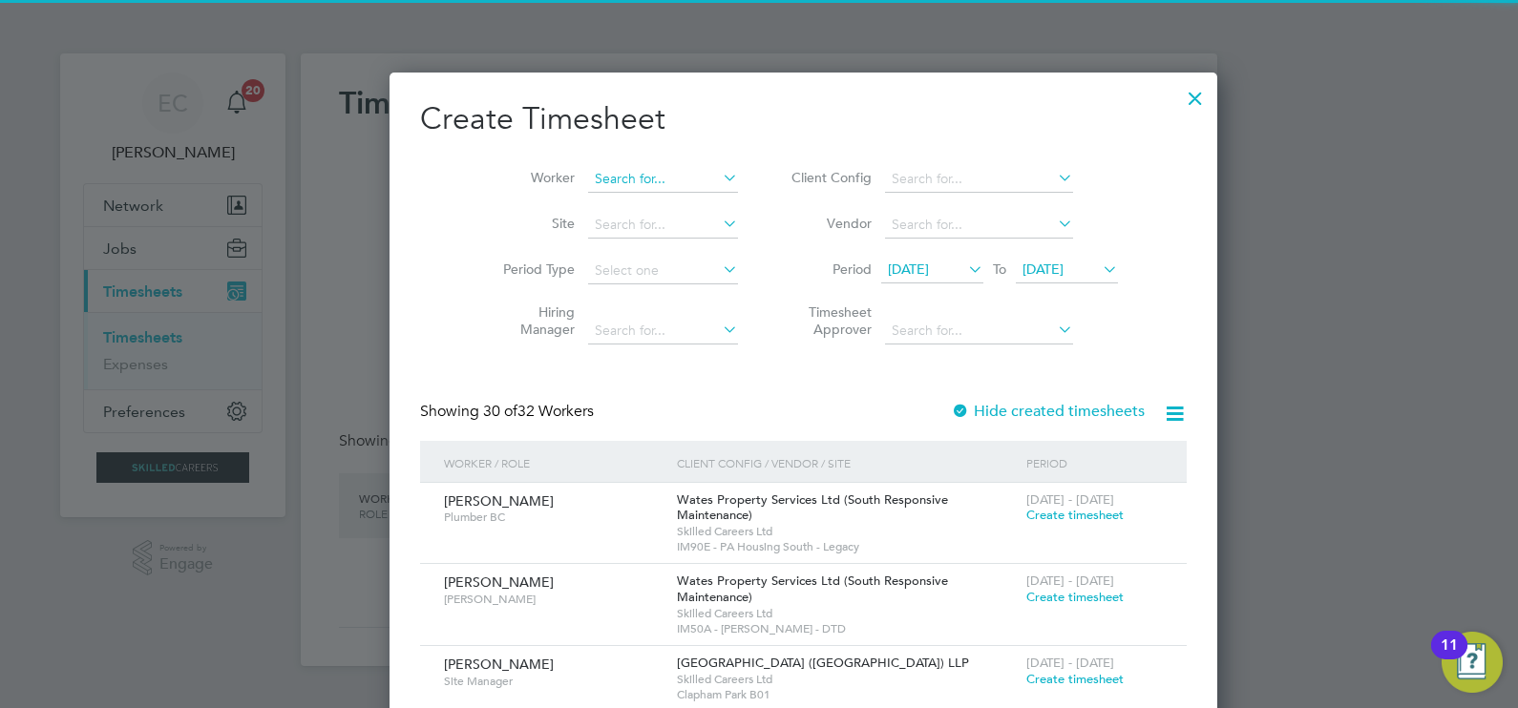
click at [588, 187] on input at bounding box center [663, 179] width 150 height 27
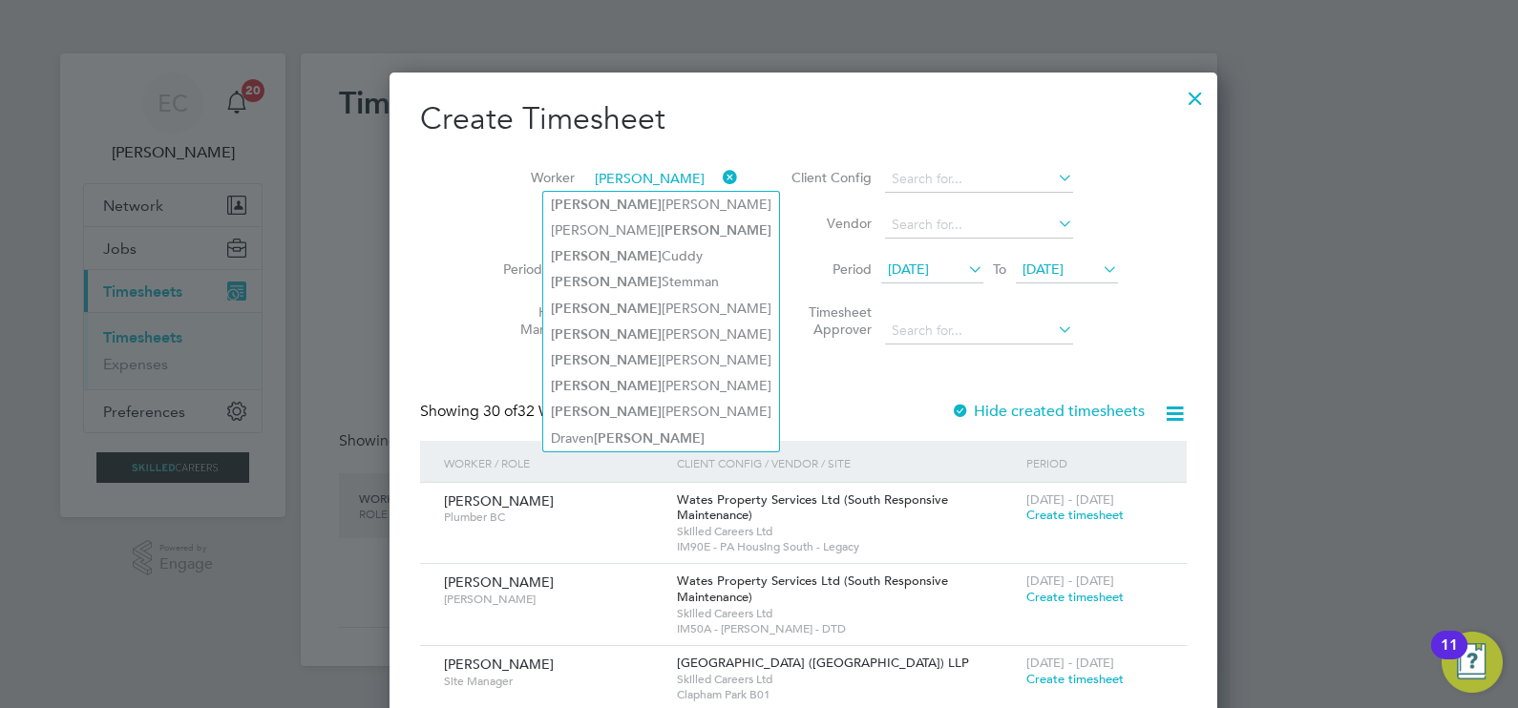
click at [588, 176] on input "scott" at bounding box center [663, 179] width 150 height 27
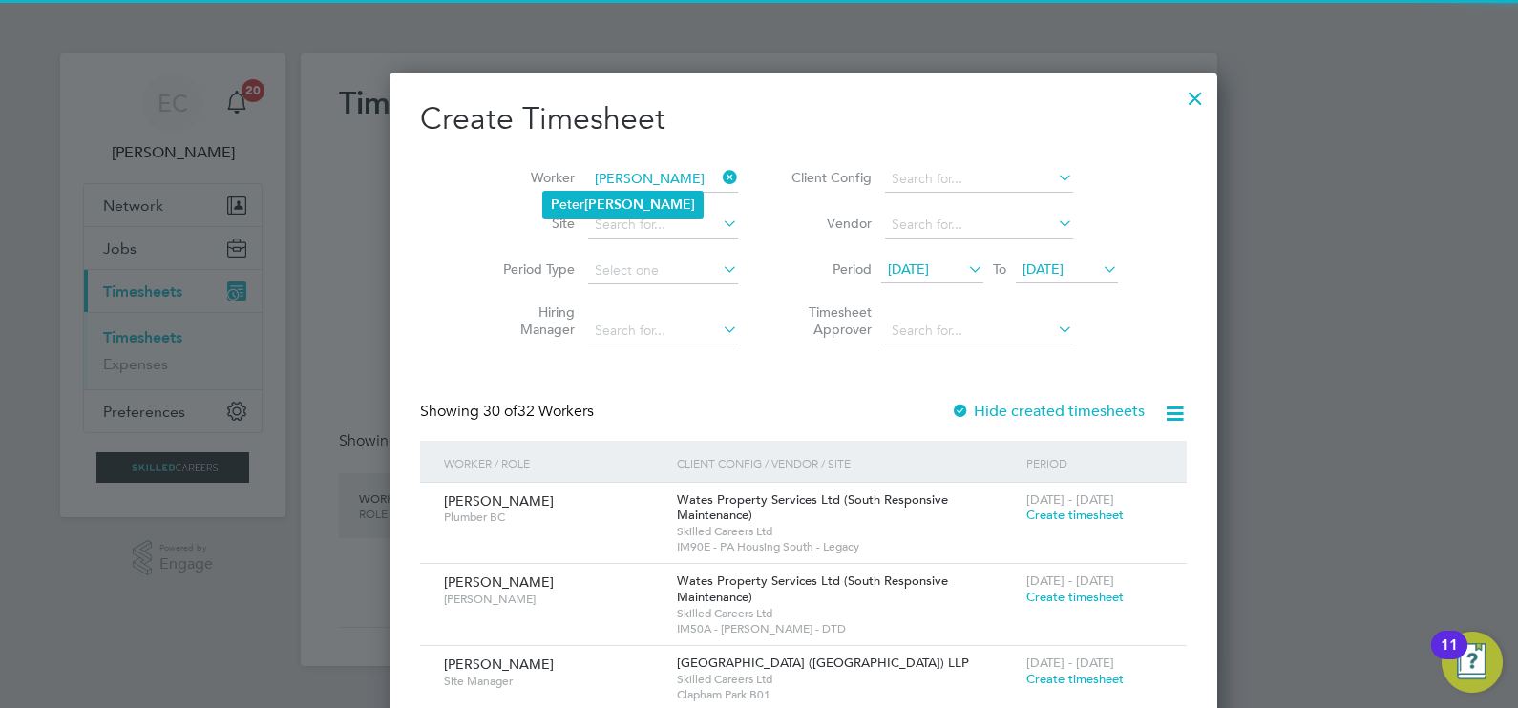
click at [596, 204] on b "Scott" at bounding box center [639, 205] width 111 height 16
type input "[PERSON_NAME]"
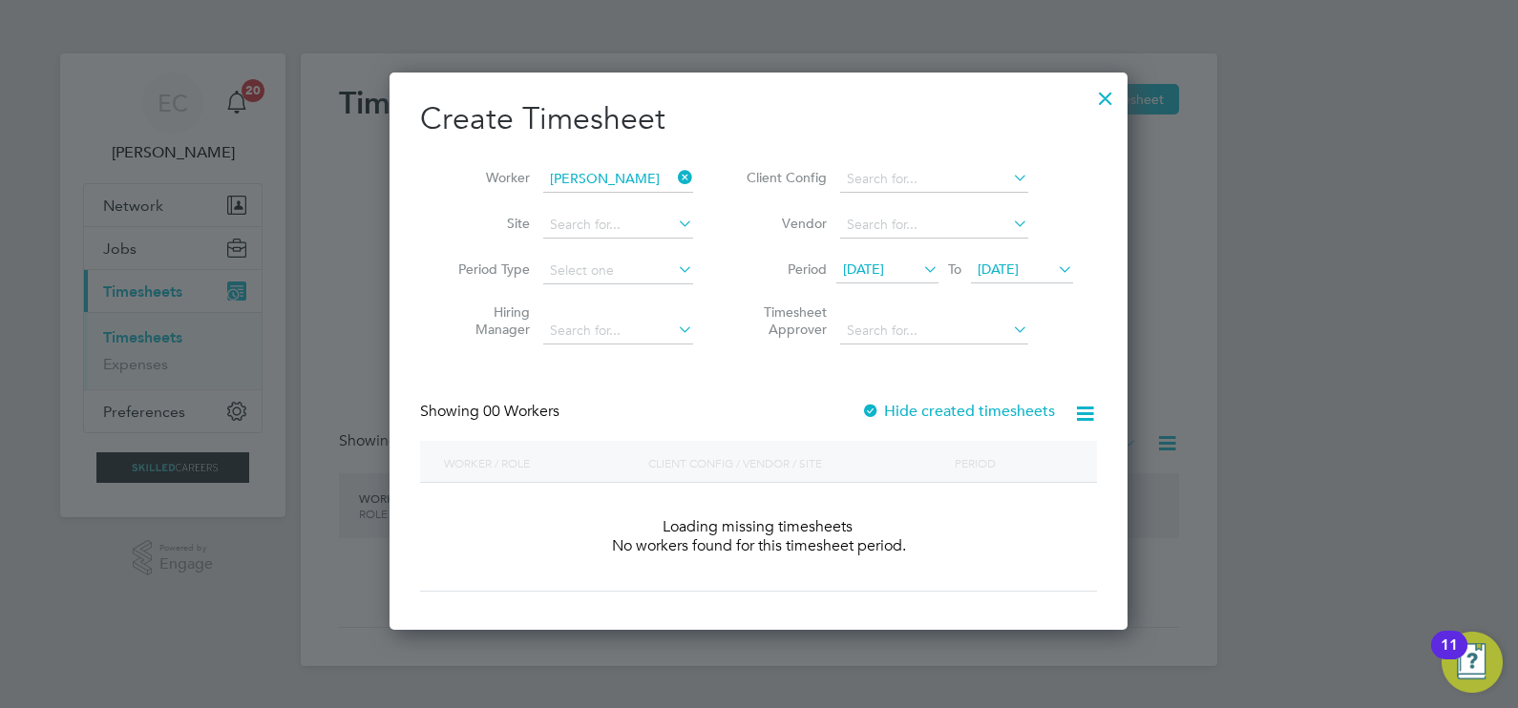
scroll to position [537, 739]
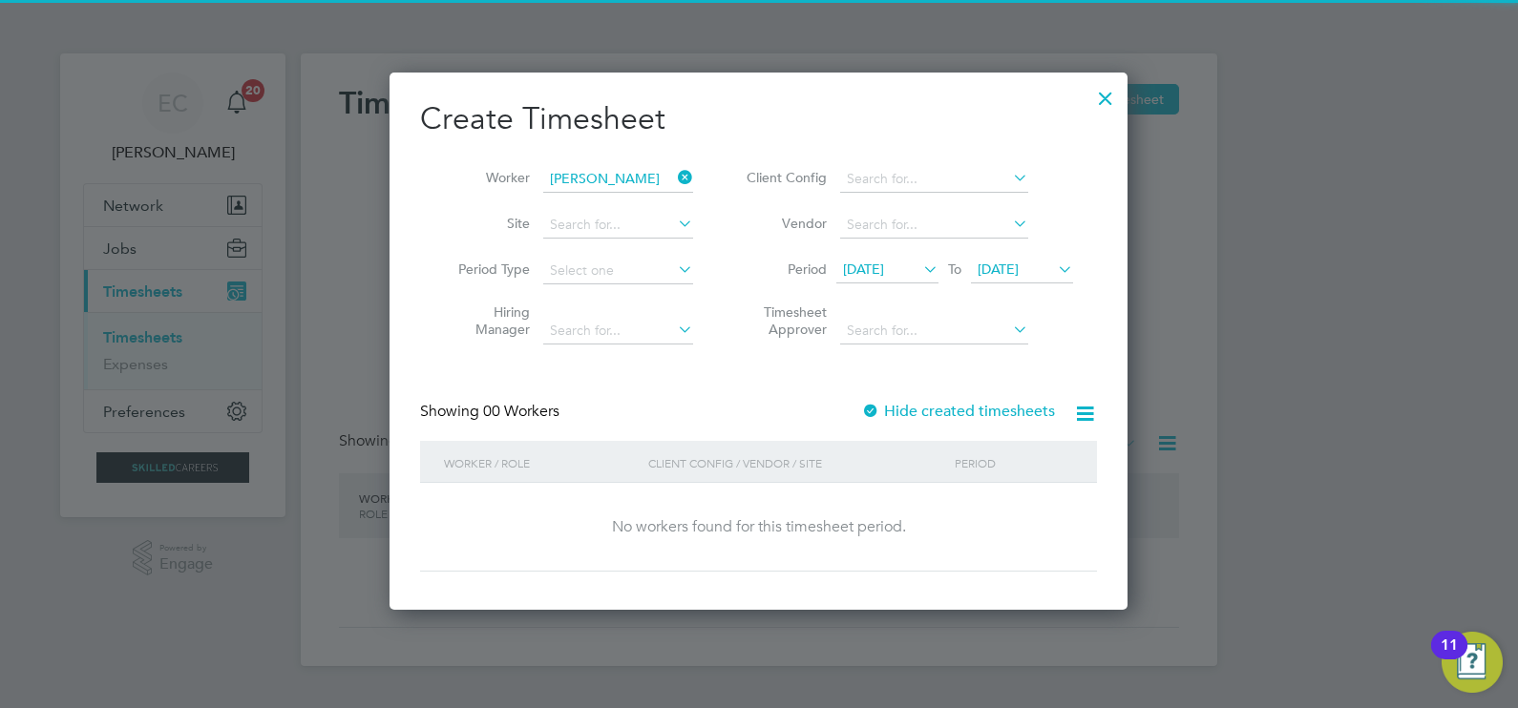
click at [921, 406] on label "Hide created timesheets" at bounding box center [958, 411] width 194 height 19
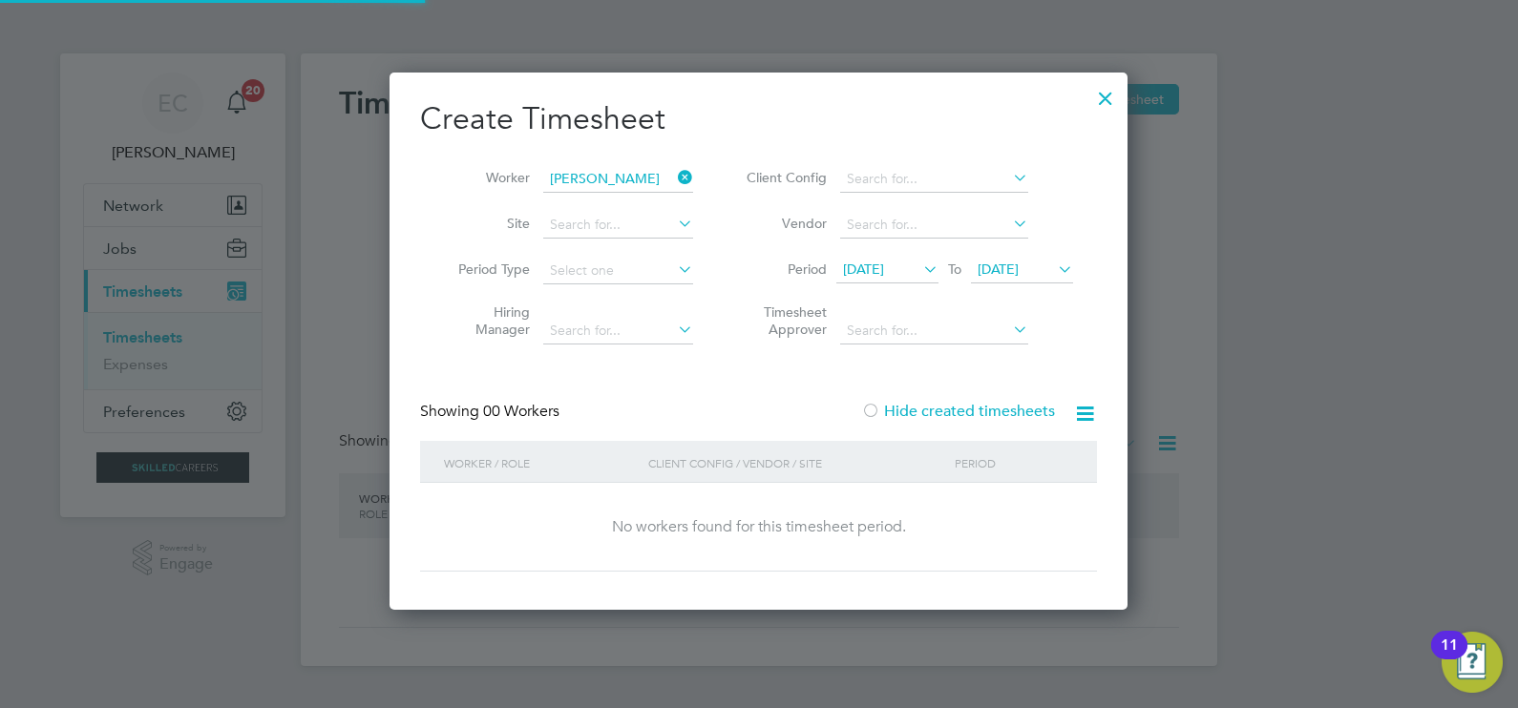
click at [921, 406] on label "Hide created timesheets" at bounding box center [958, 411] width 194 height 19
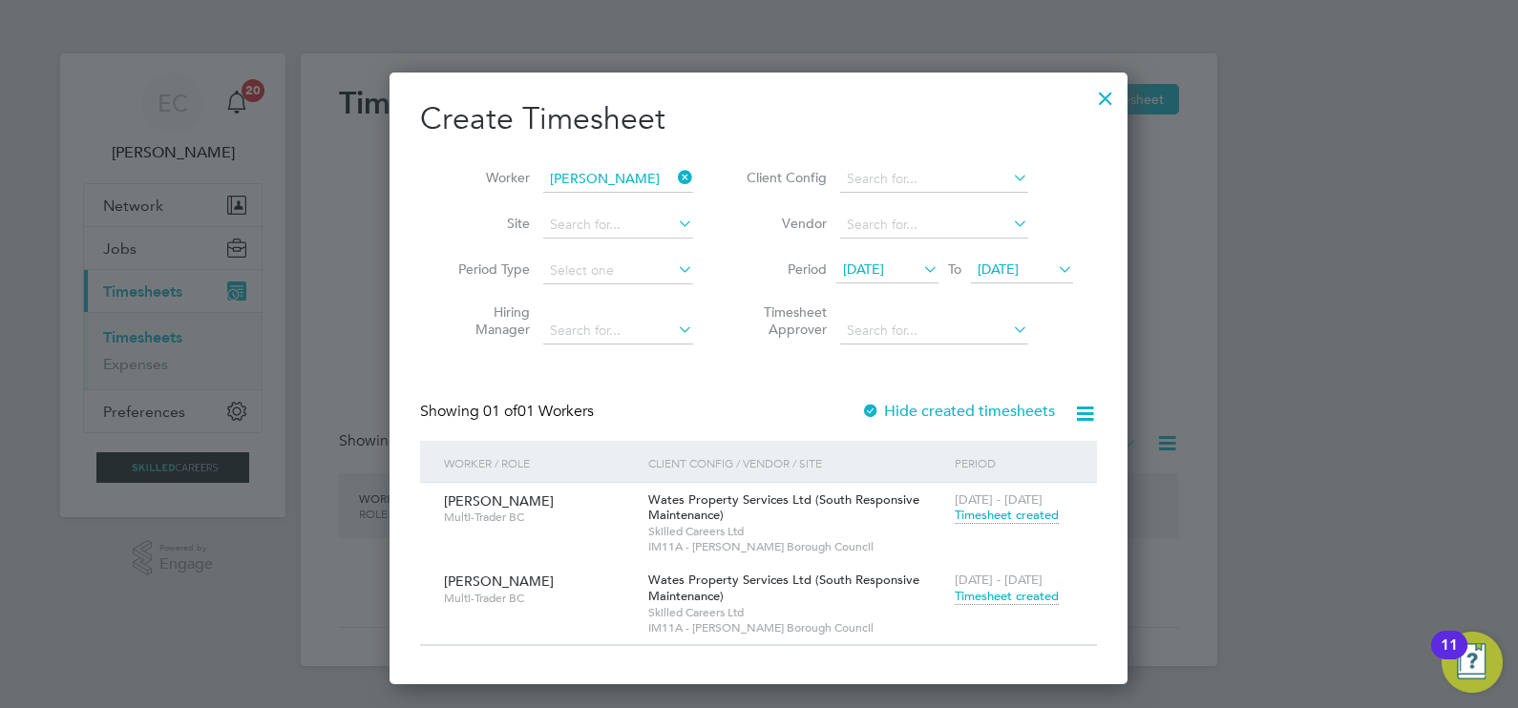
click at [997, 597] on span "Timesheet created" at bounding box center [1006, 596] width 104 height 17
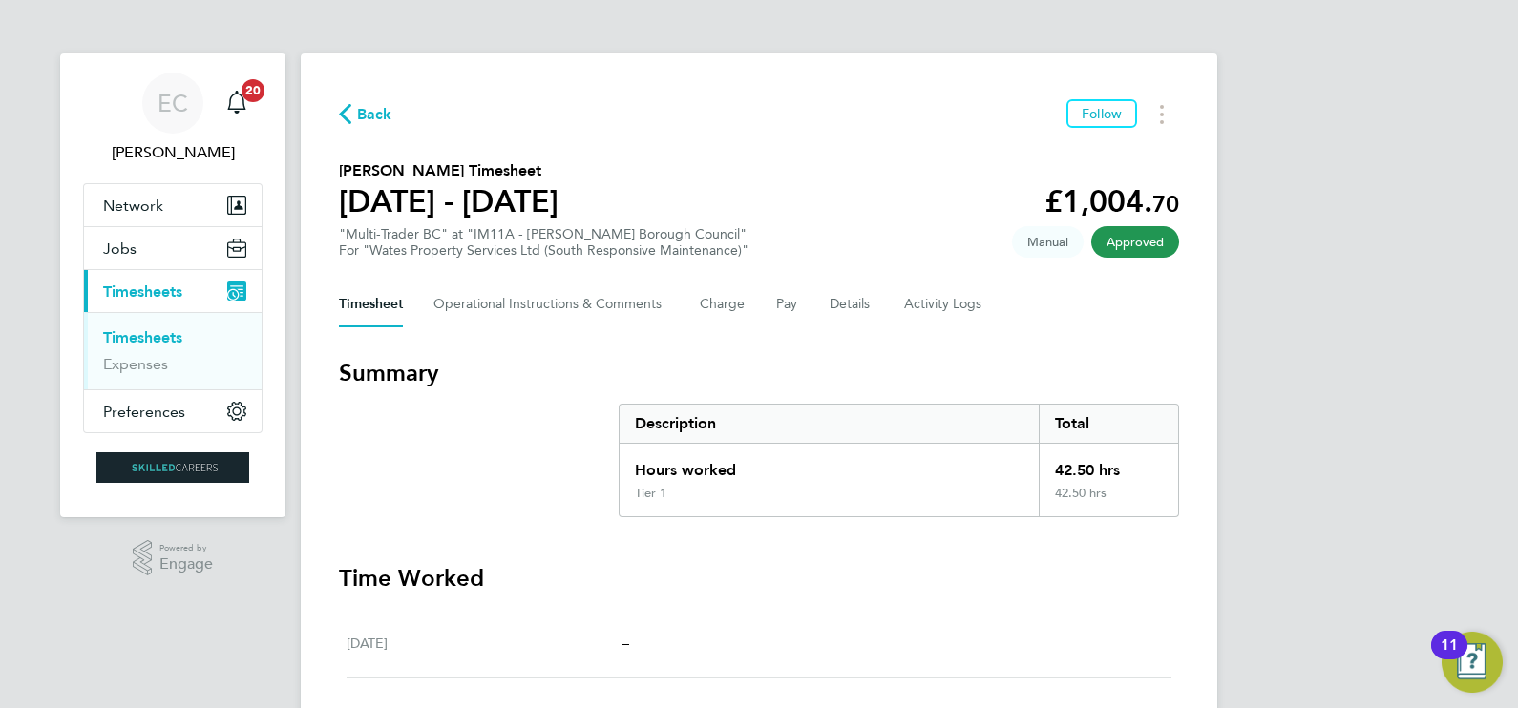
click at [374, 125] on span "Back" at bounding box center [374, 114] width 35 height 23
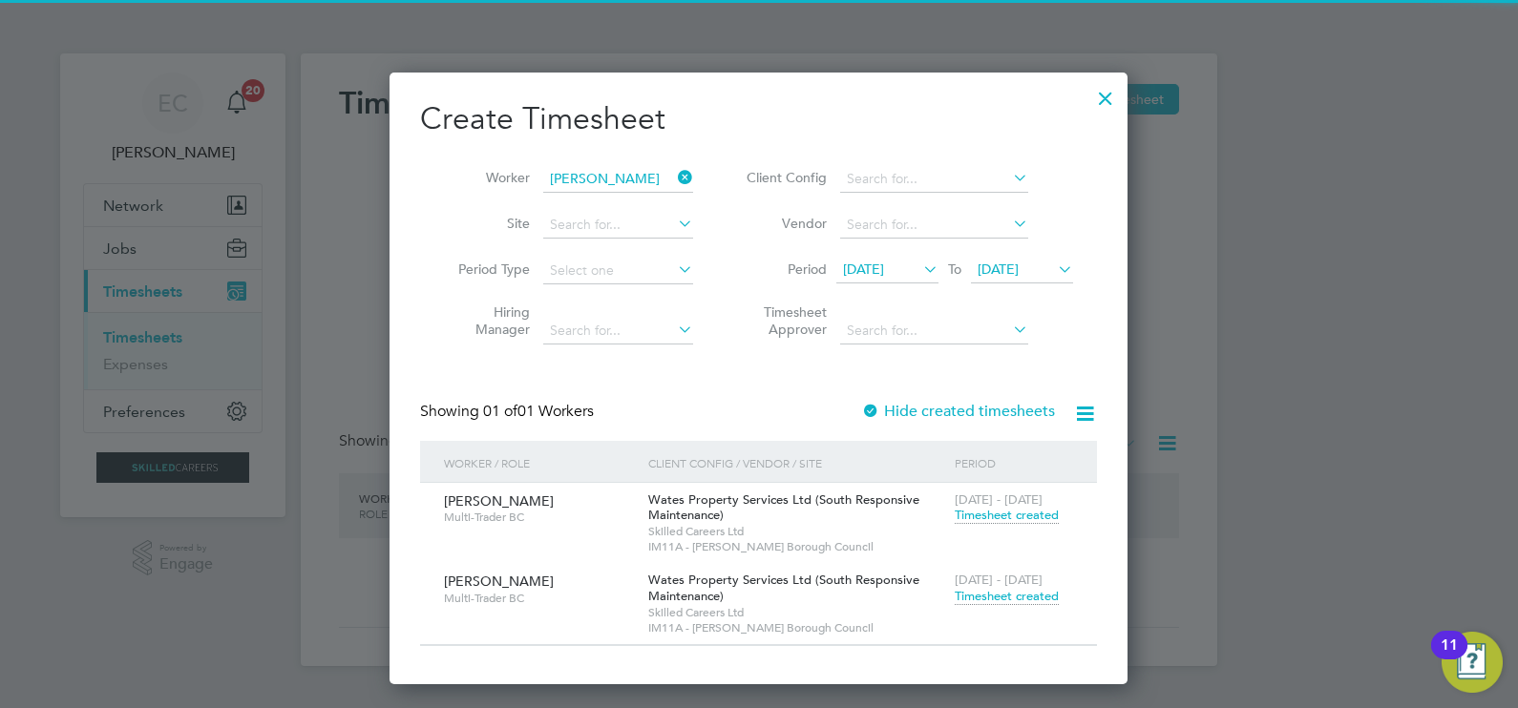
click at [674, 182] on icon at bounding box center [674, 177] width 0 height 27
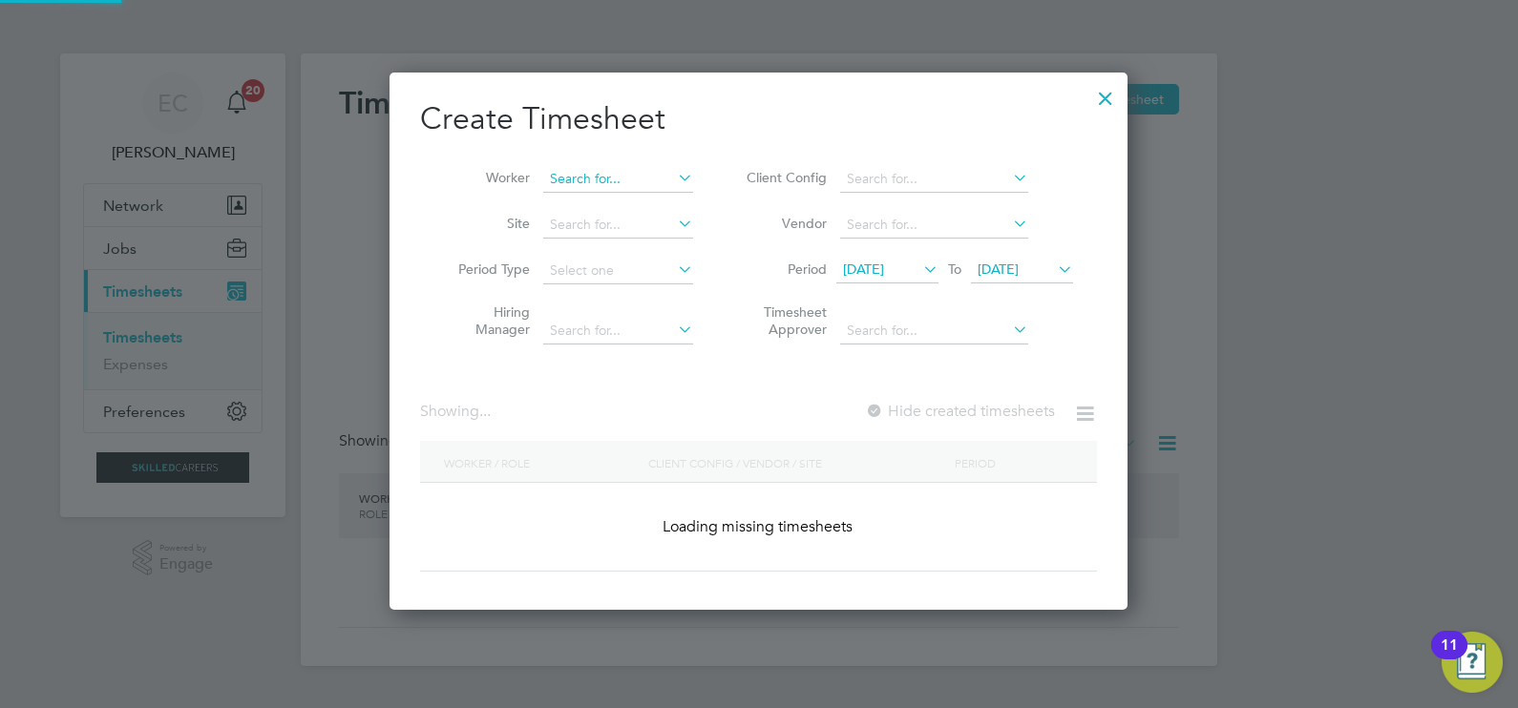
click at [589, 172] on input at bounding box center [618, 179] width 150 height 27
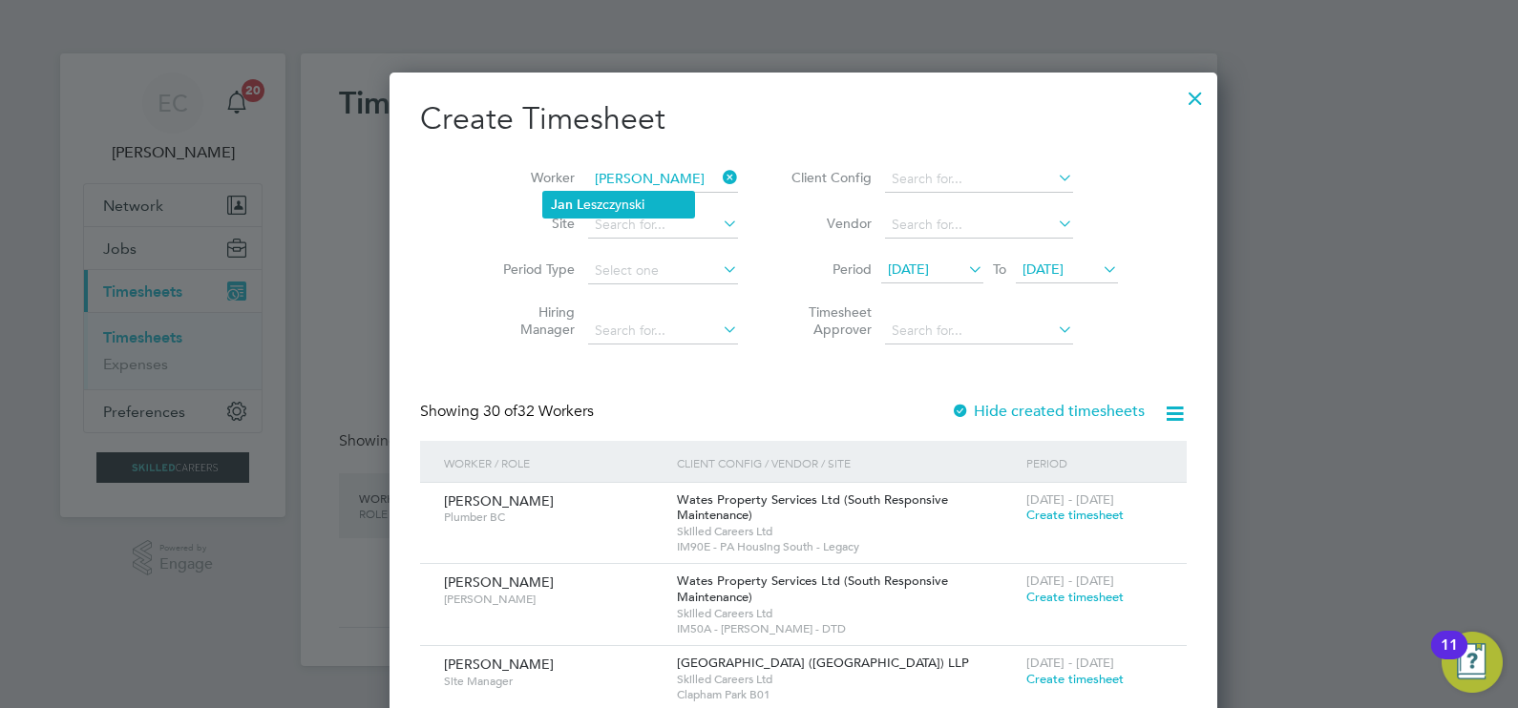
click at [601, 200] on li "Jan L eszczynski" at bounding box center [618, 205] width 151 height 26
type input "Jan Leszczynski"
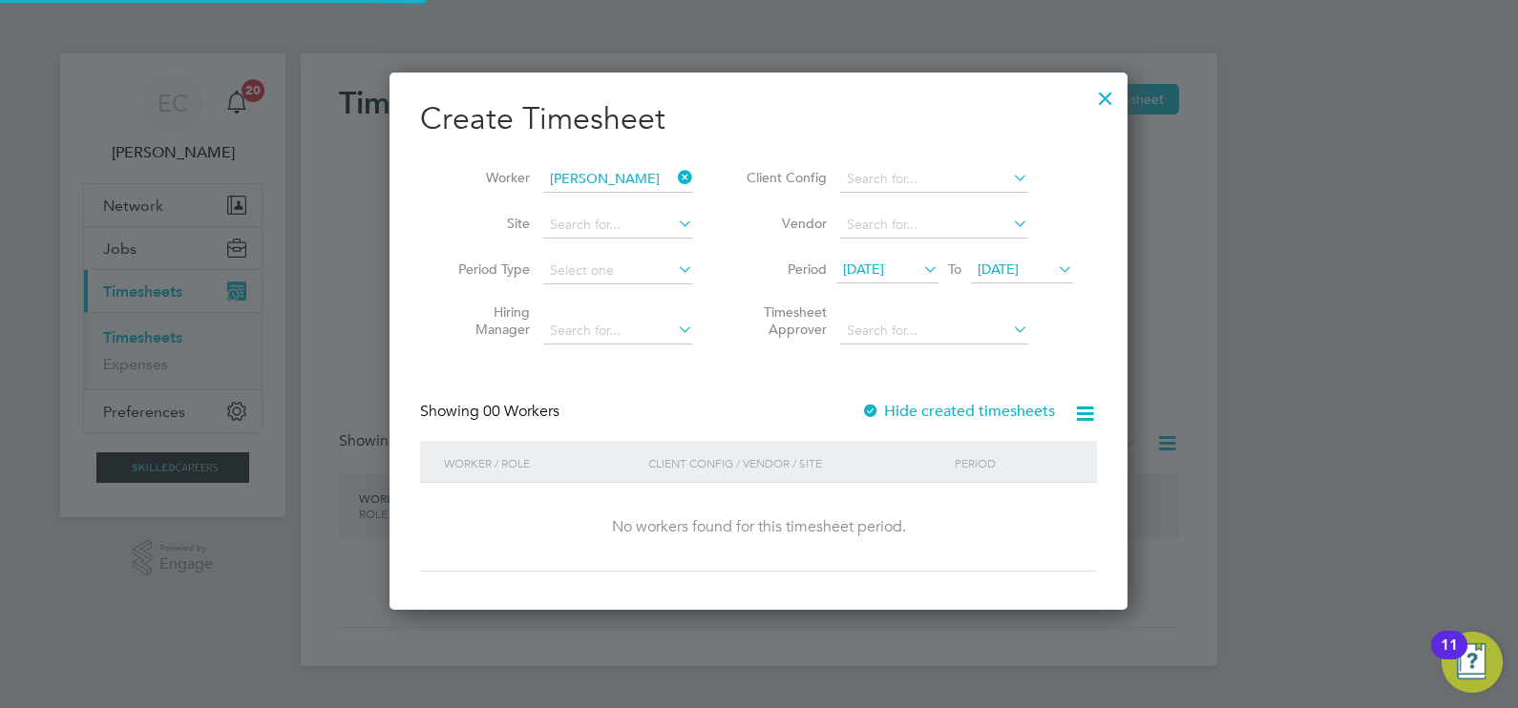
click at [923, 402] on label "Hide created timesheets" at bounding box center [958, 411] width 194 height 19
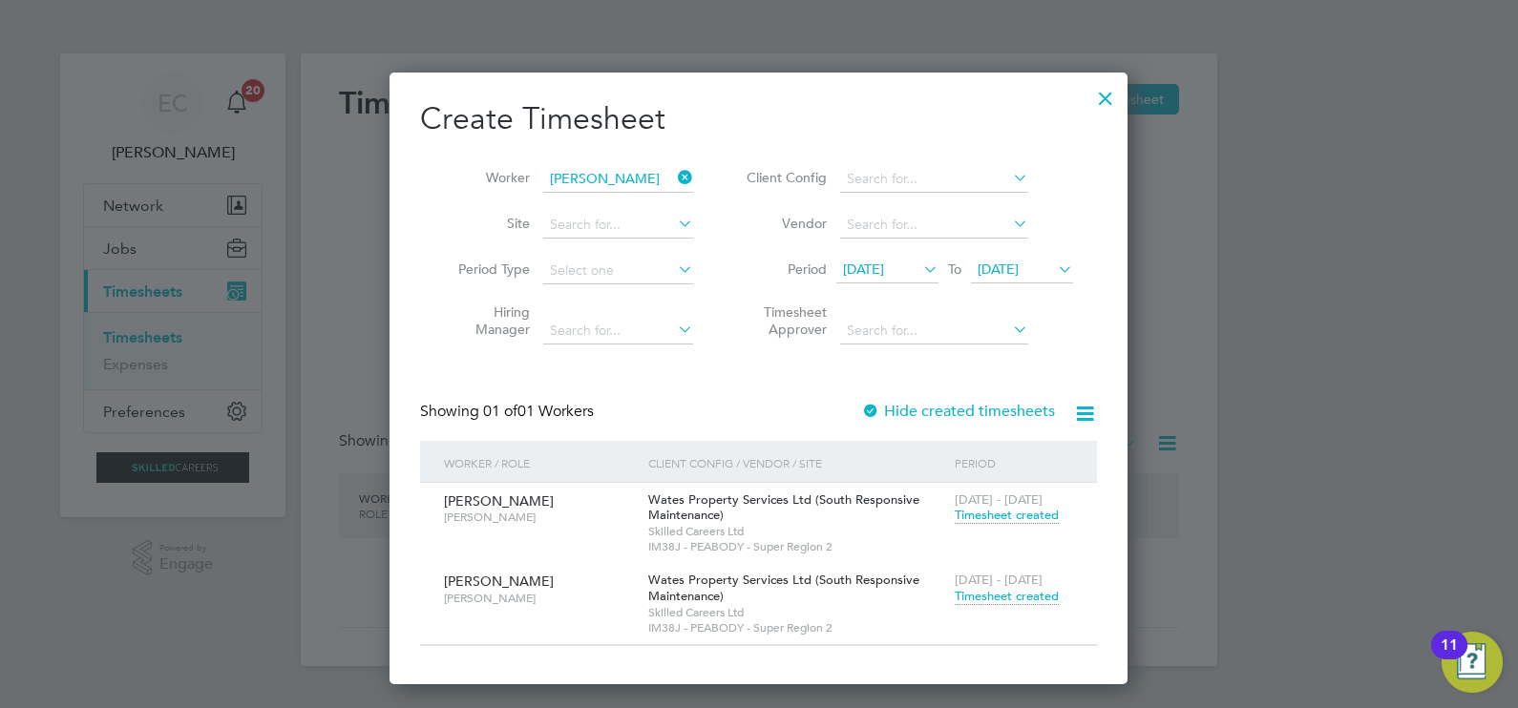
click at [1001, 590] on span "Timesheet created" at bounding box center [1006, 596] width 104 height 17
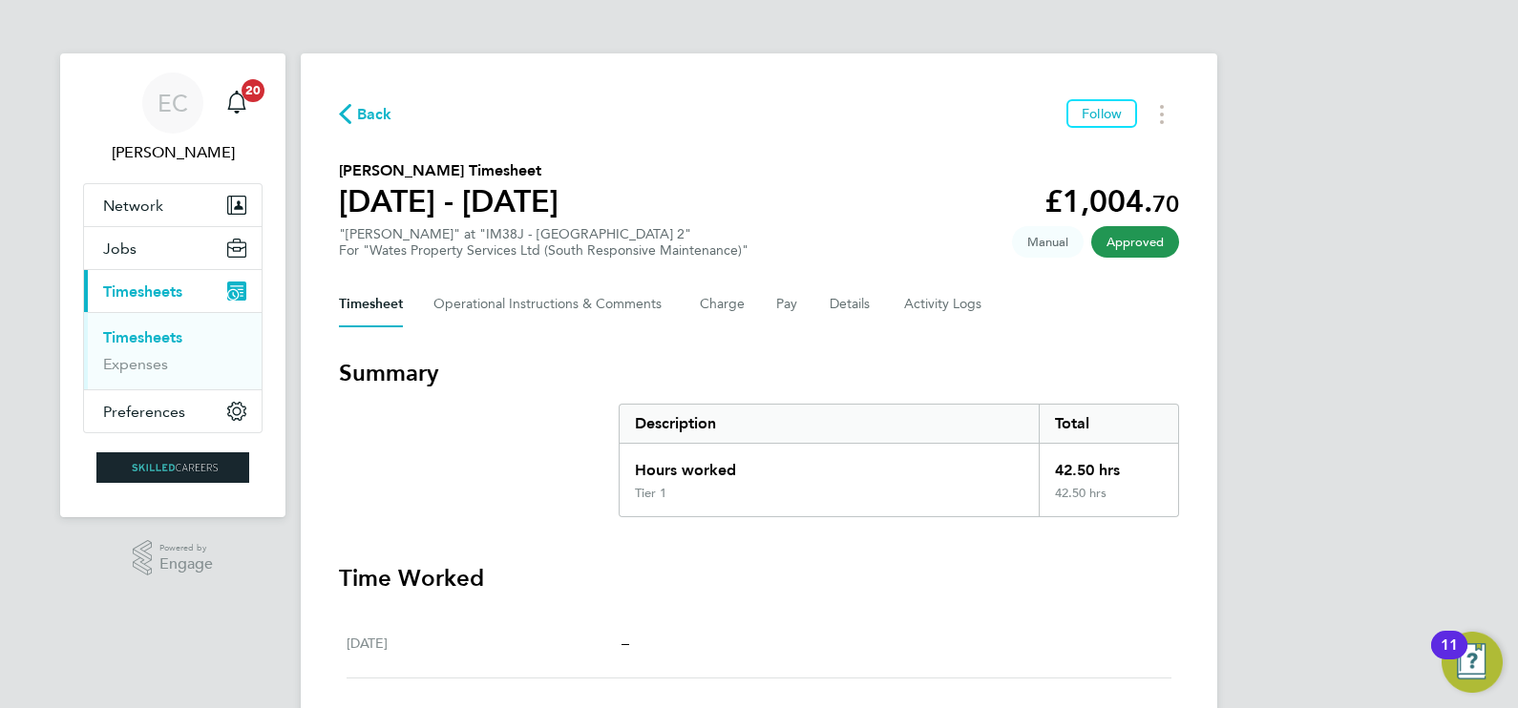
click at [366, 106] on span "Back" at bounding box center [374, 114] width 35 height 23
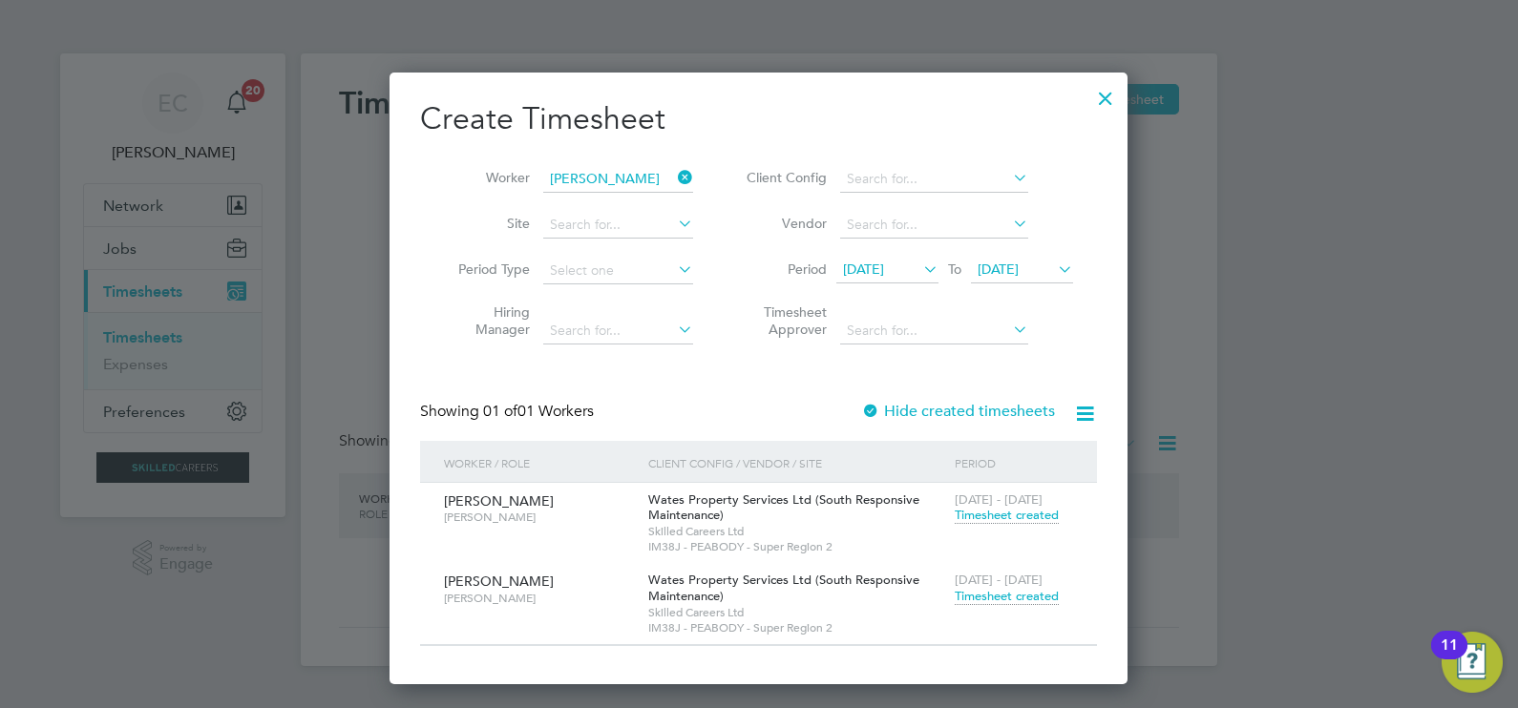
click at [674, 177] on icon at bounding box center [674, 177] width 0 height 27
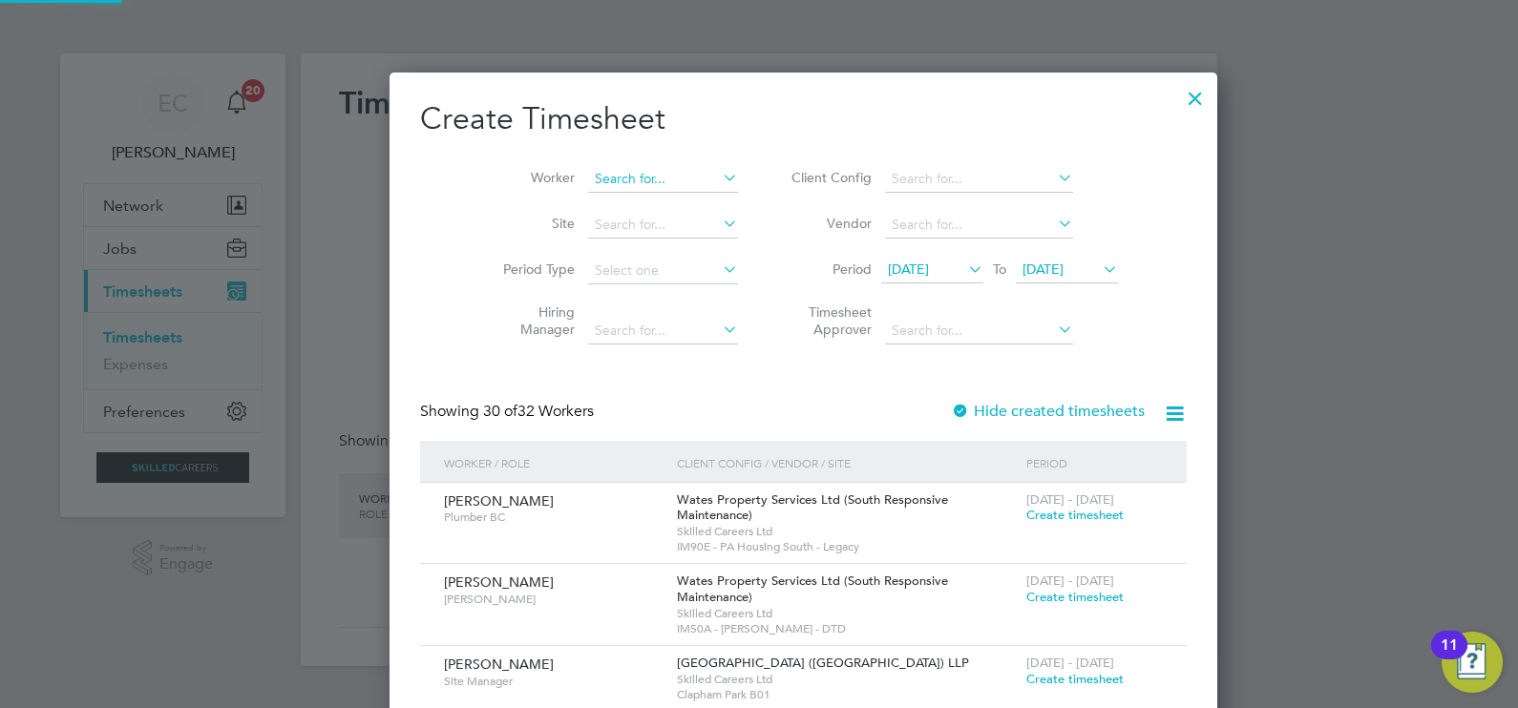
click at [653, 178] on input at bounding box center [663, 179] width 150 height 27
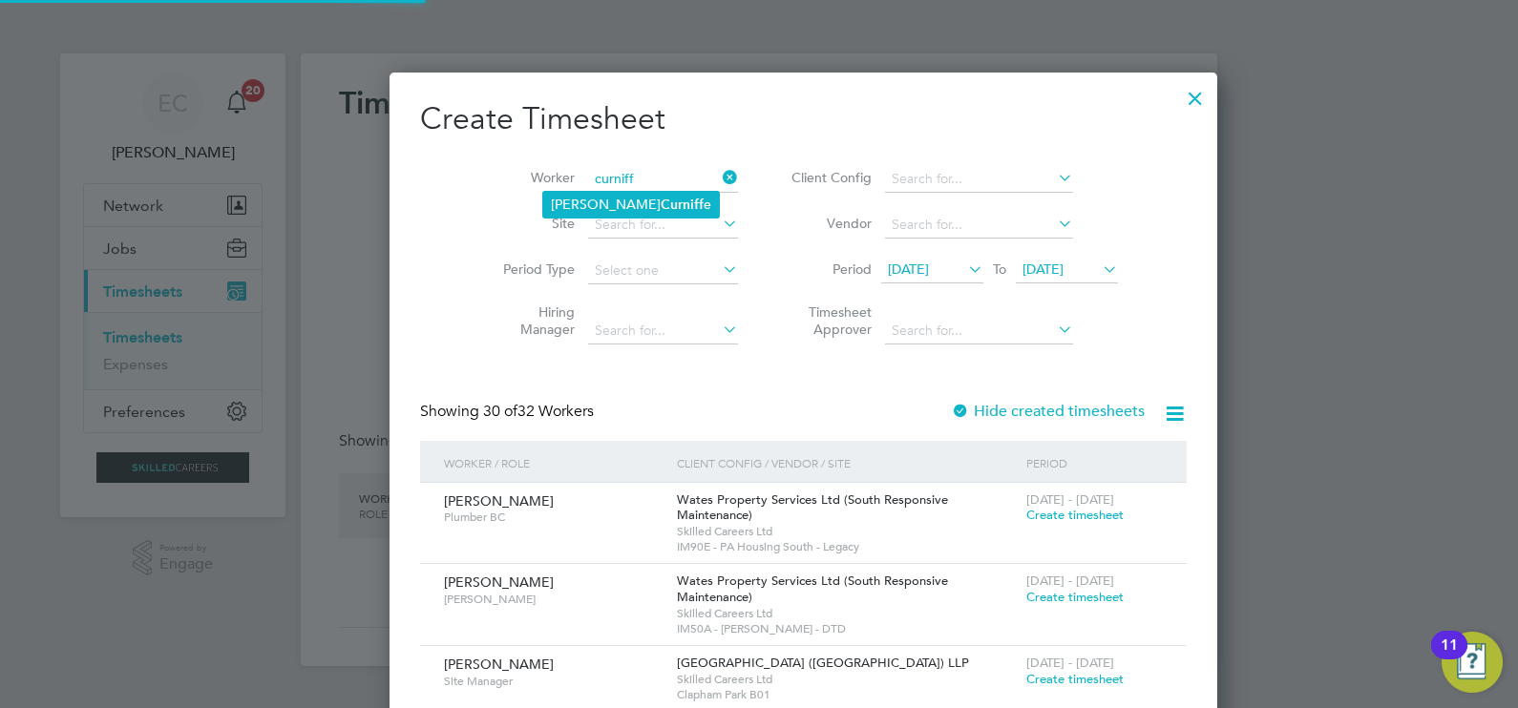
click at [649, 194] on li "Clive Curniff e" at bounding box center [631, 205] width 176 height 26
type input "[PERSON_NAME]"
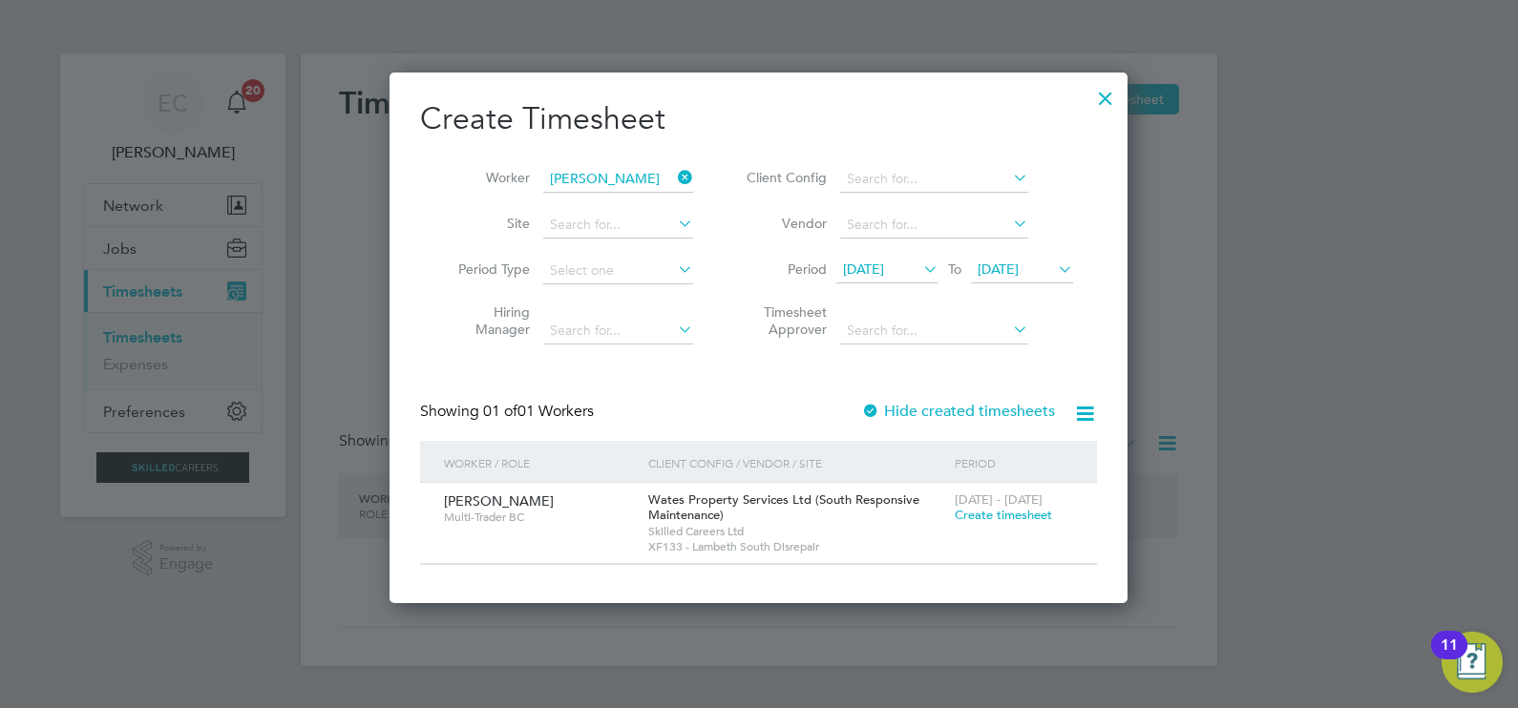
click at [674, 177] on icon at bounding box center [674, 177] width 0 height 27
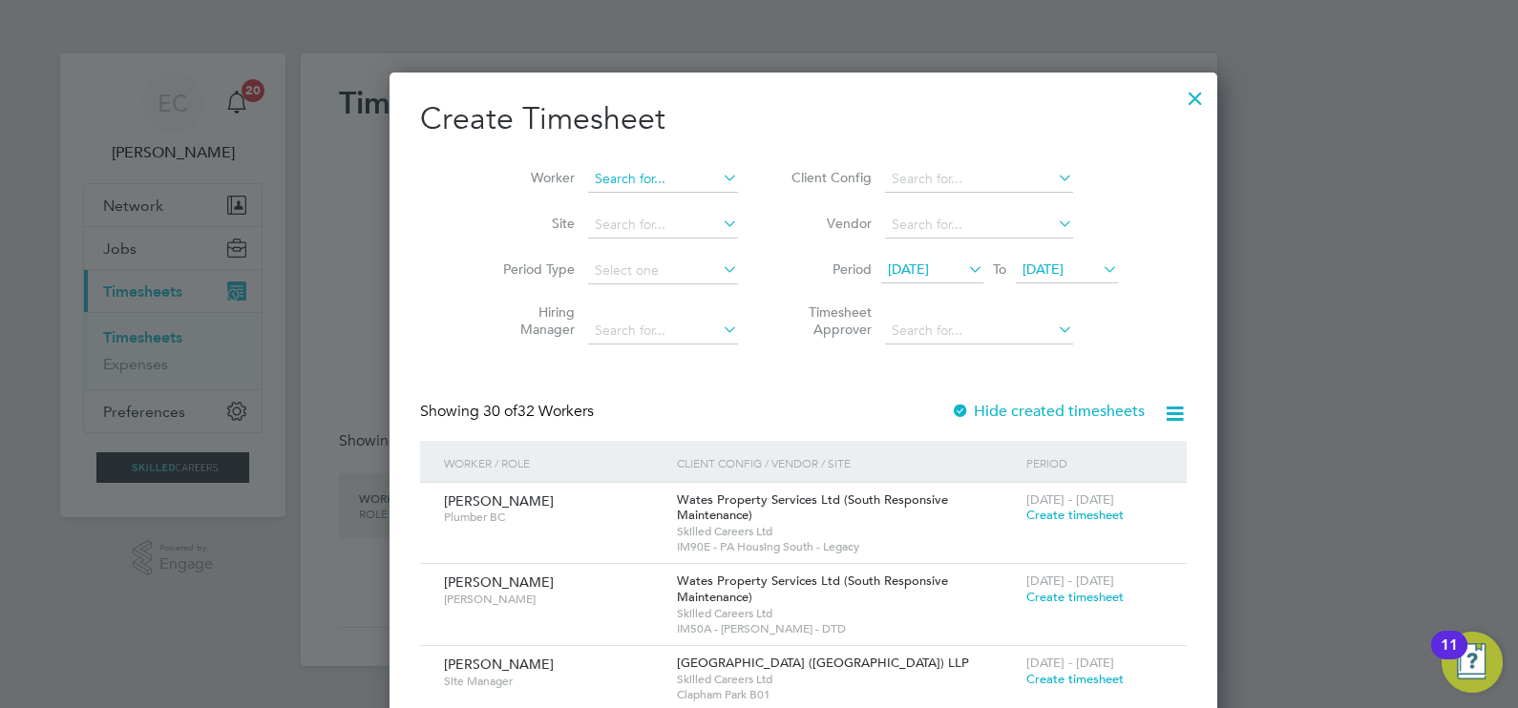
click at [625, 178] on input at bounding box center [663, 179] width 150 height 27
click at [574, 258] on li "Adrian Palm er" at bounding box center [627, 256] width 169 height 26
type input "Adrian Palmer"
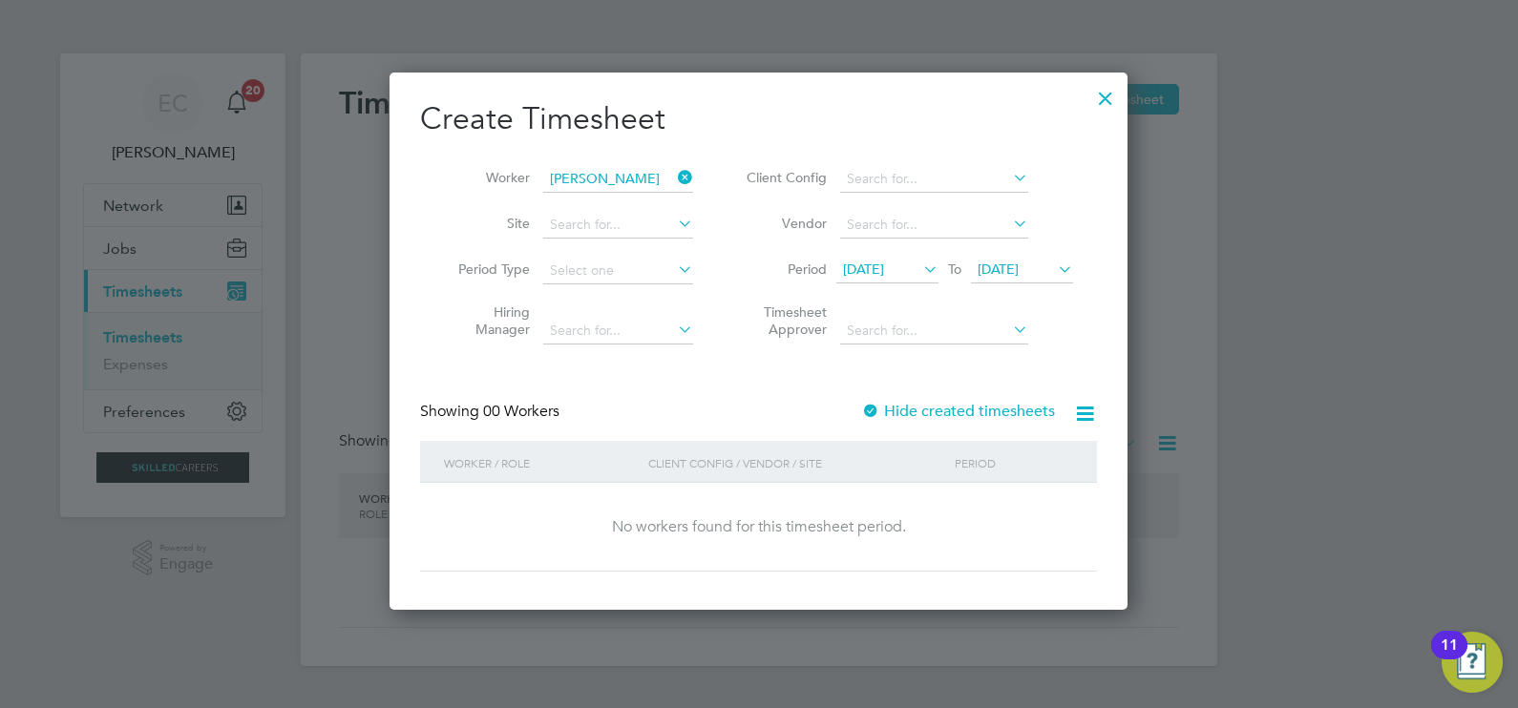
click at [913, 402] on label "Hide created timesheets" at bounding box center [958, 411] width 194 height 19
click at [913, 405] on label "Hide created timesheets" at bounding box center [958, 411] width 194 height 19
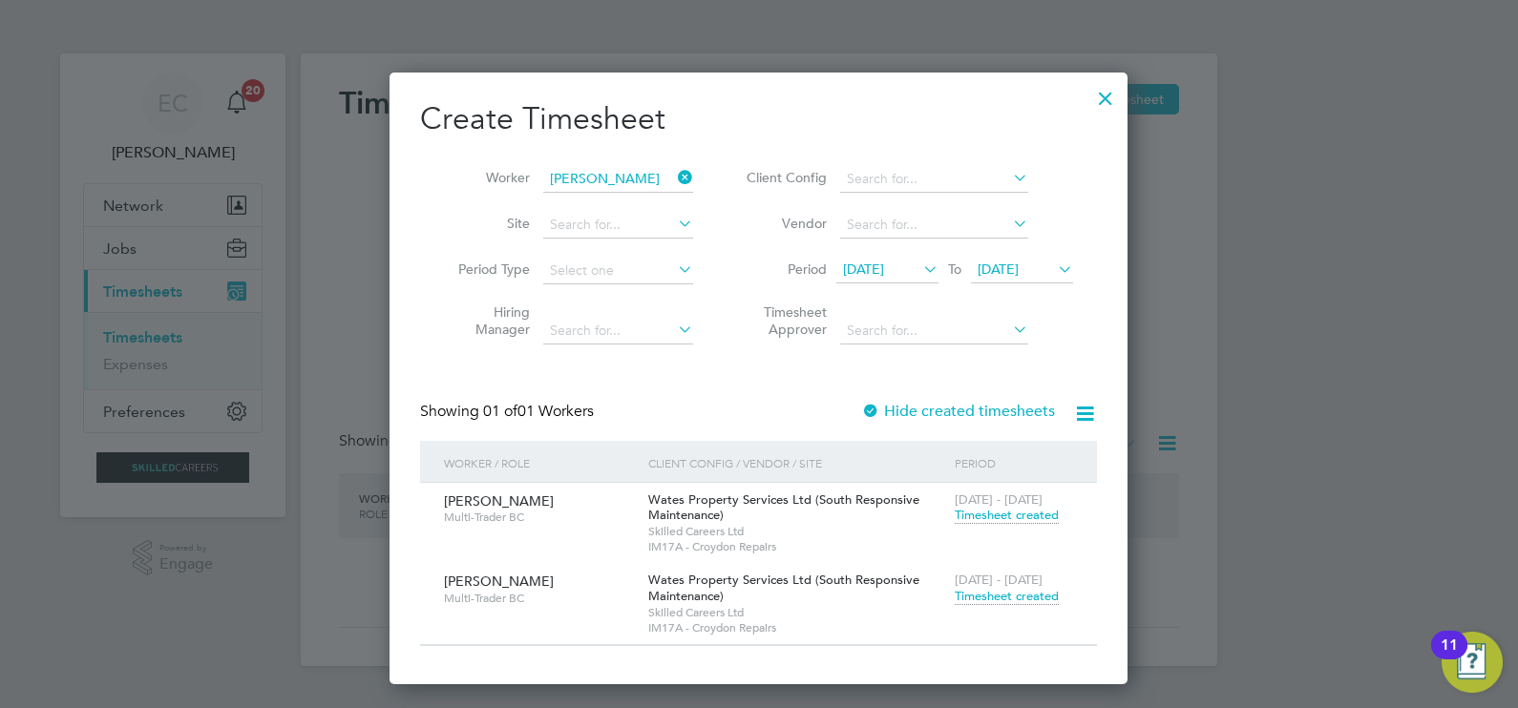
click at [990, 601] on span "Timesheet created" at bounding box center [1006, 596] width 104 height 17
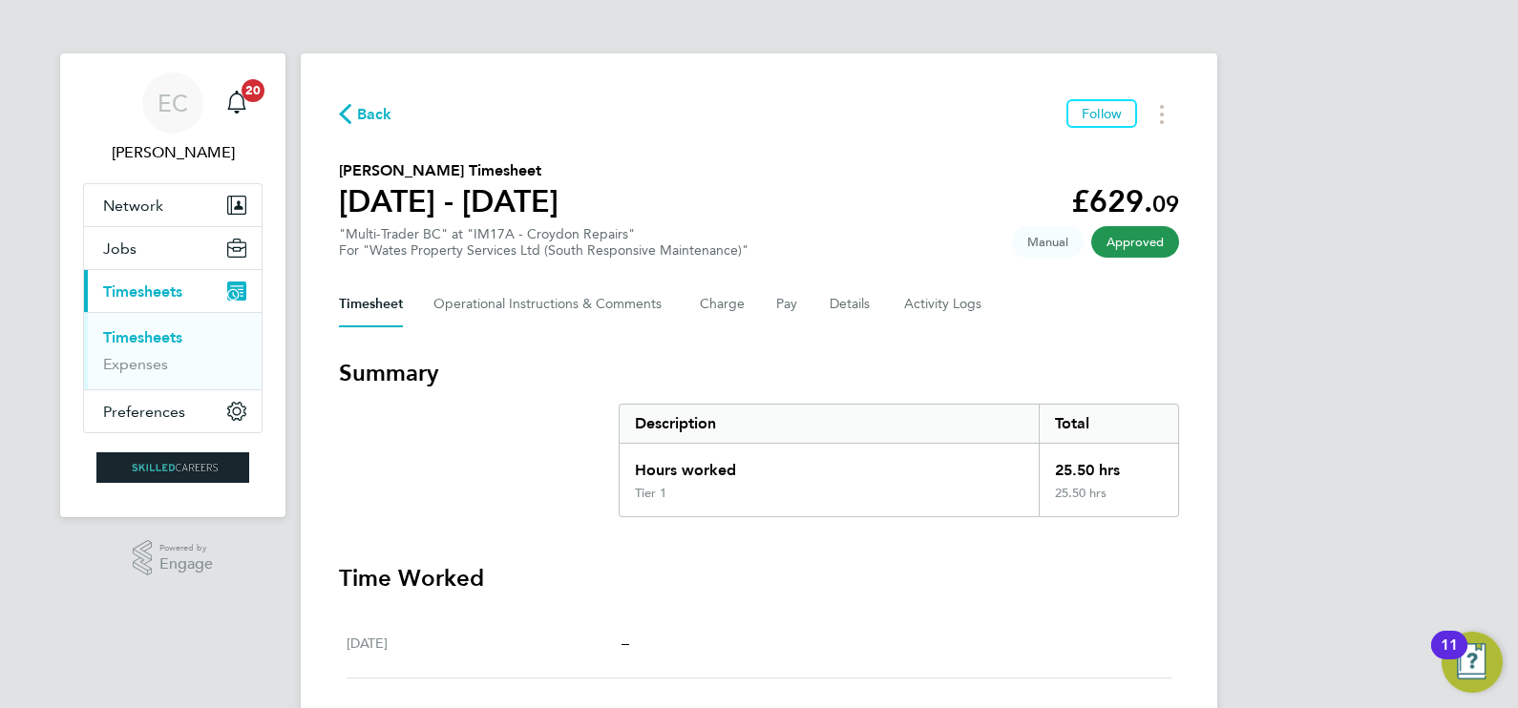
click at [382, 103] on span "Back" at bounding box center [374, 114] width 35 height 23
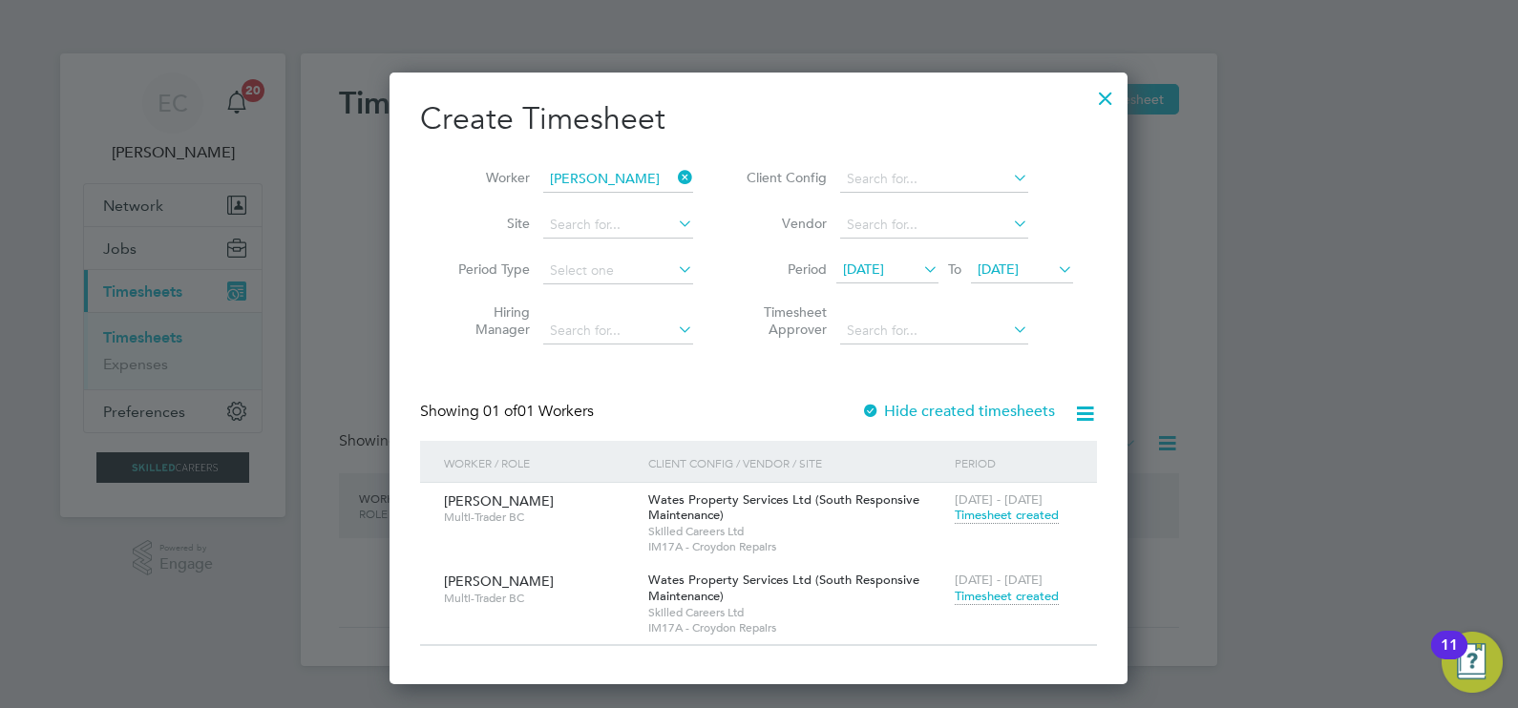
click at [674, 175] on icon at bounding box center [674, 177] width 0 height 27
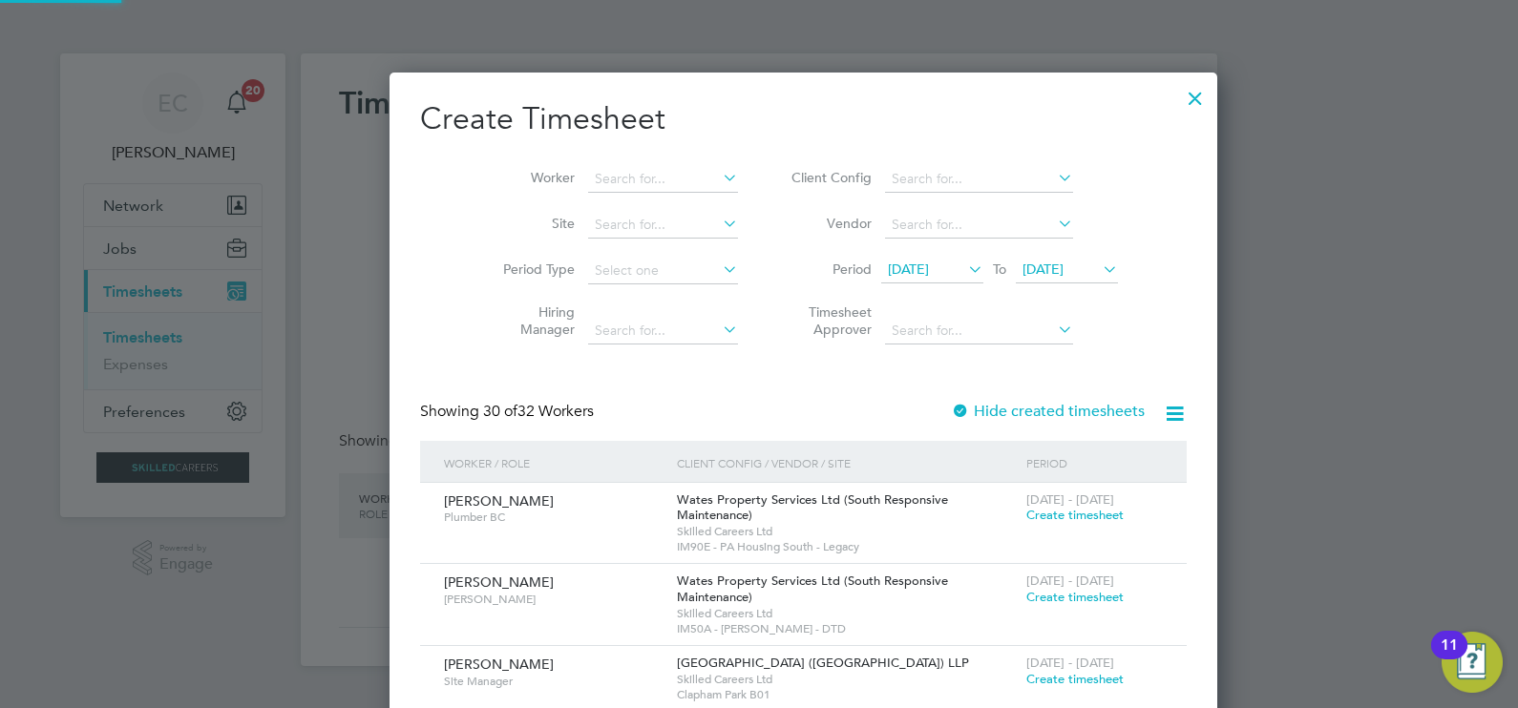
click at [1178, 97] on div at bounding box center [1195, 93] width 34 height 34
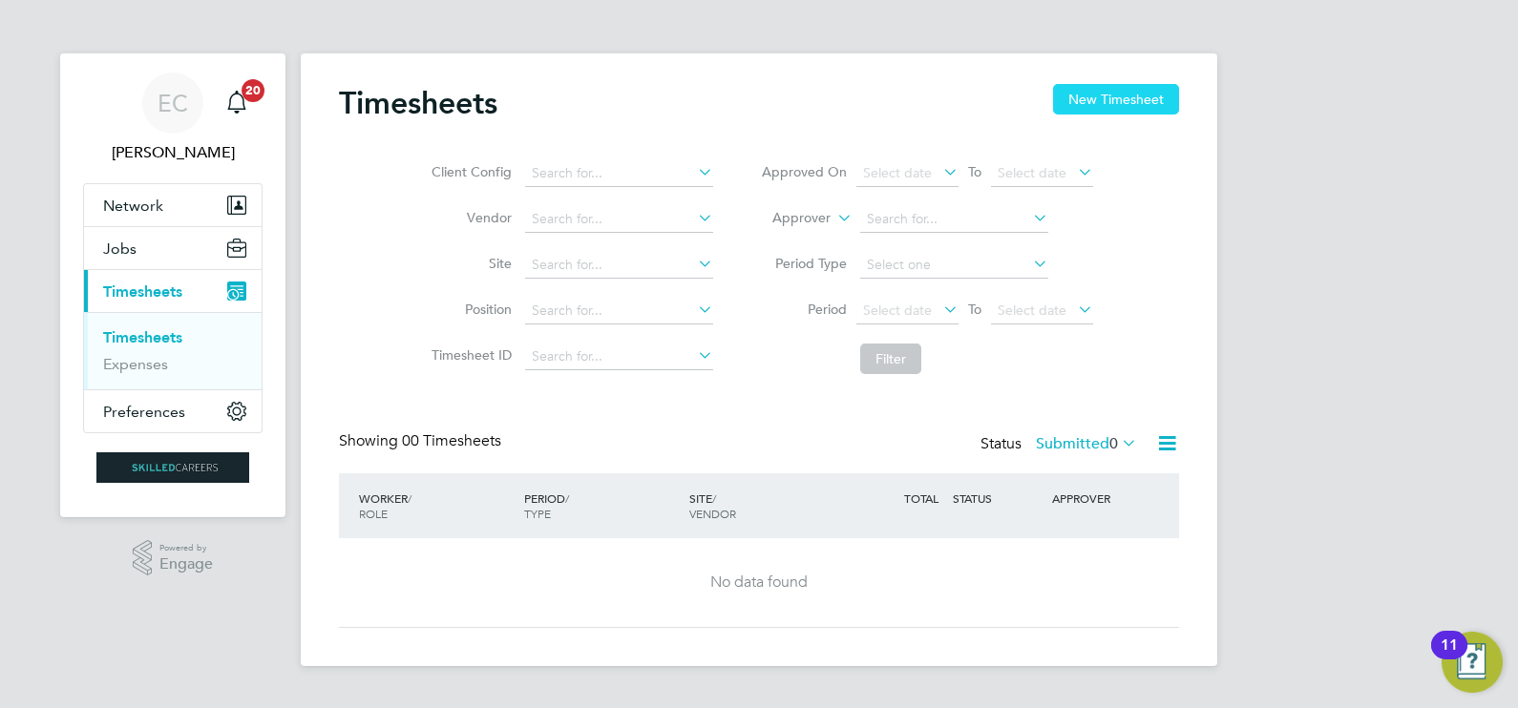
click at [1114, 87] on button "New Timesheet" at bounding box center [1116, 99] width 126 height 31
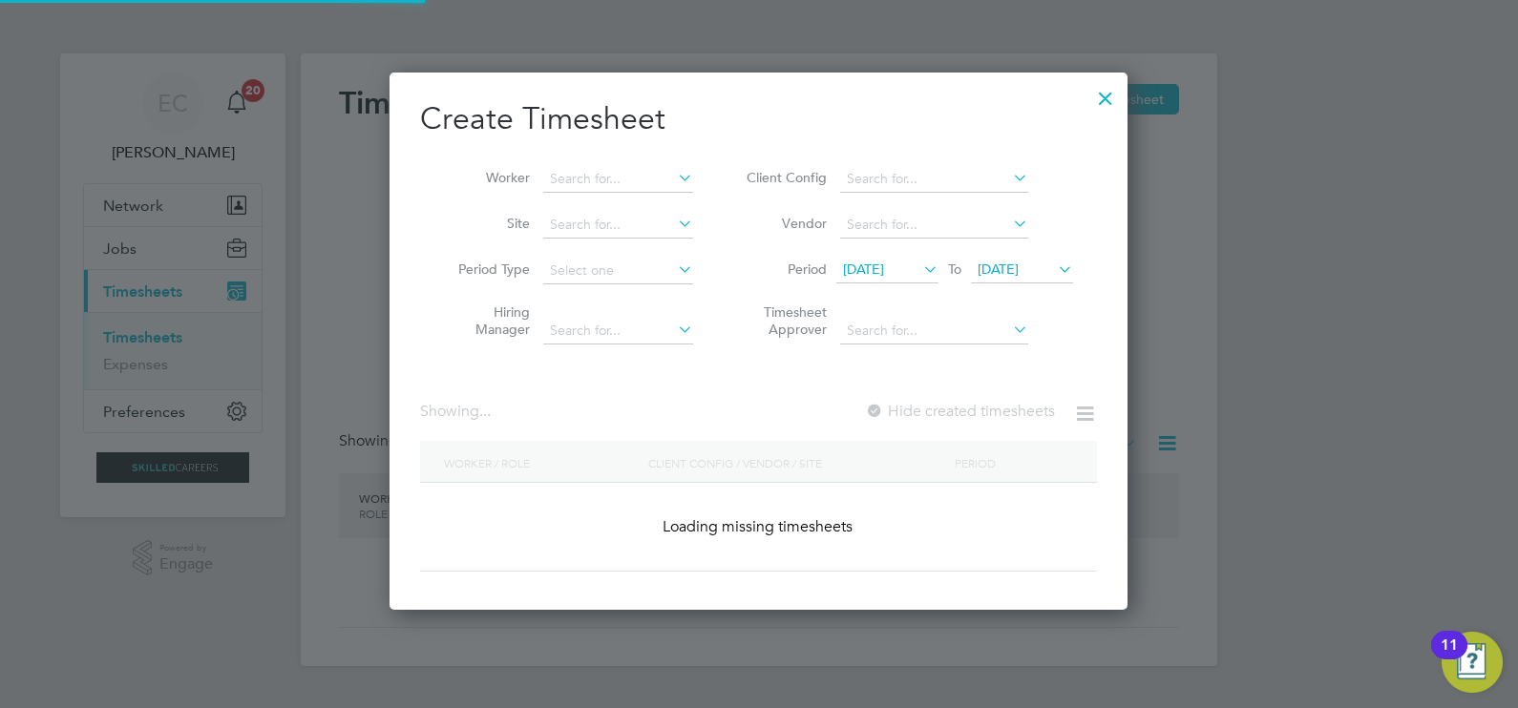
scroll to position [3466, 739]
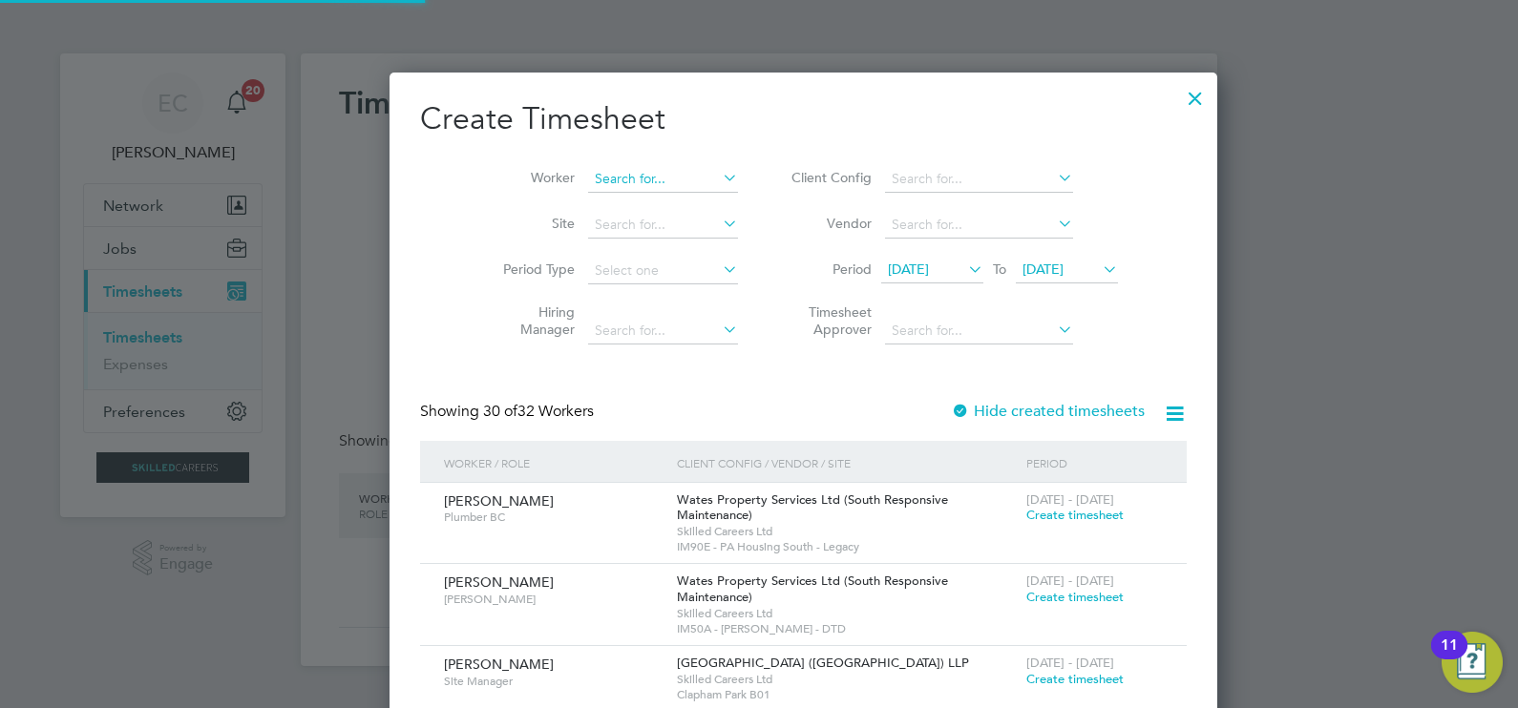
click at [594, 177] on input at bounding box center [663, 179] width 150 height 27
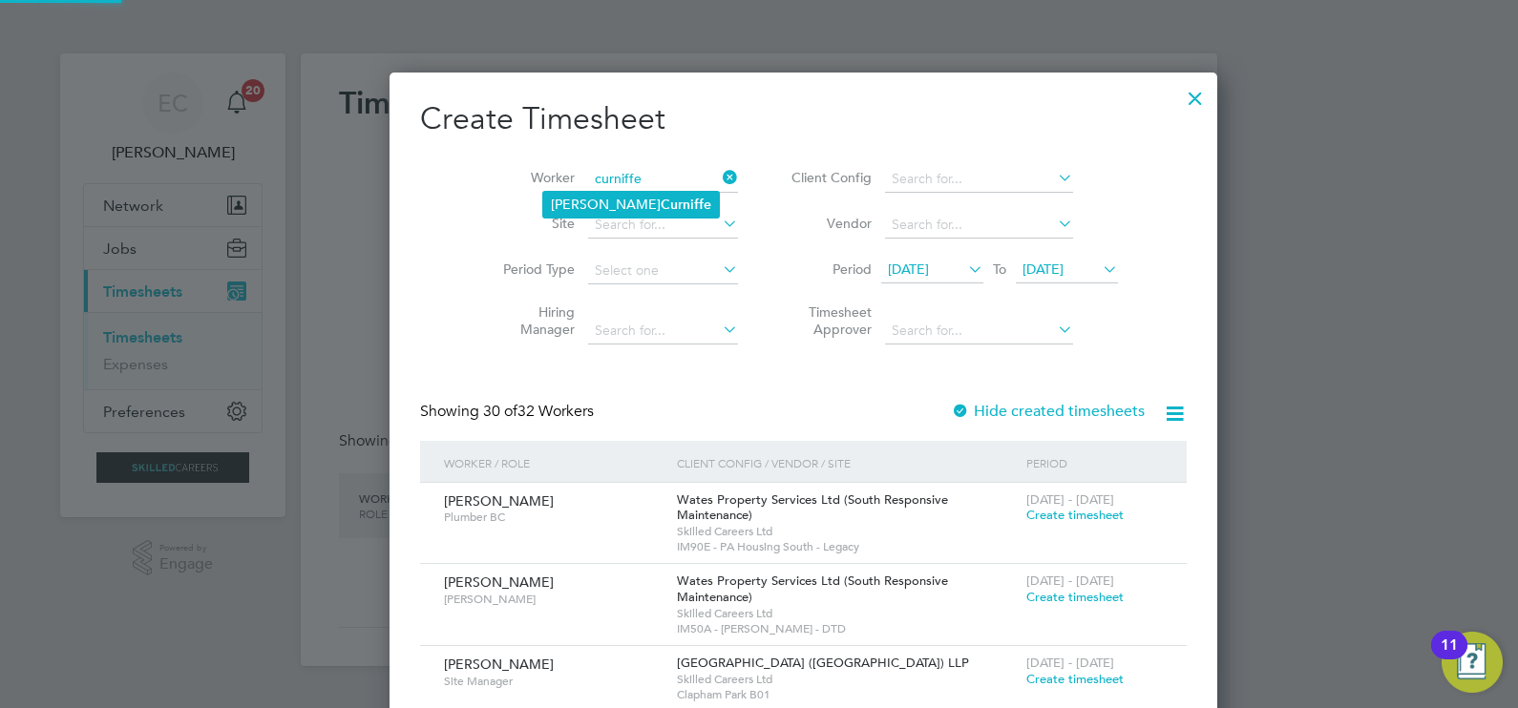
click at [661, 200] on b "Curniffe" at bounding box center [686, 205] width 51 height 16
type input "[PERSON_NAME]"
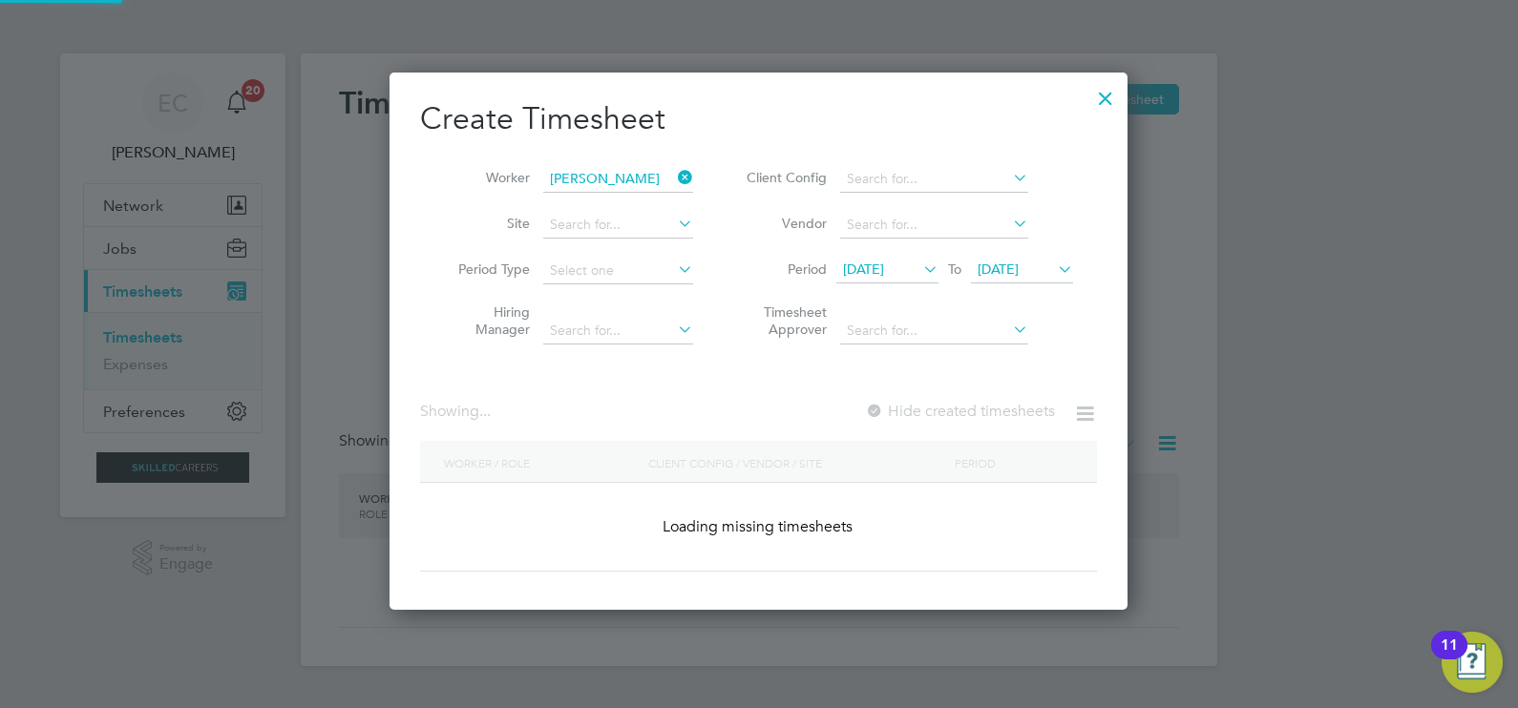
scroll to position [530, 739]
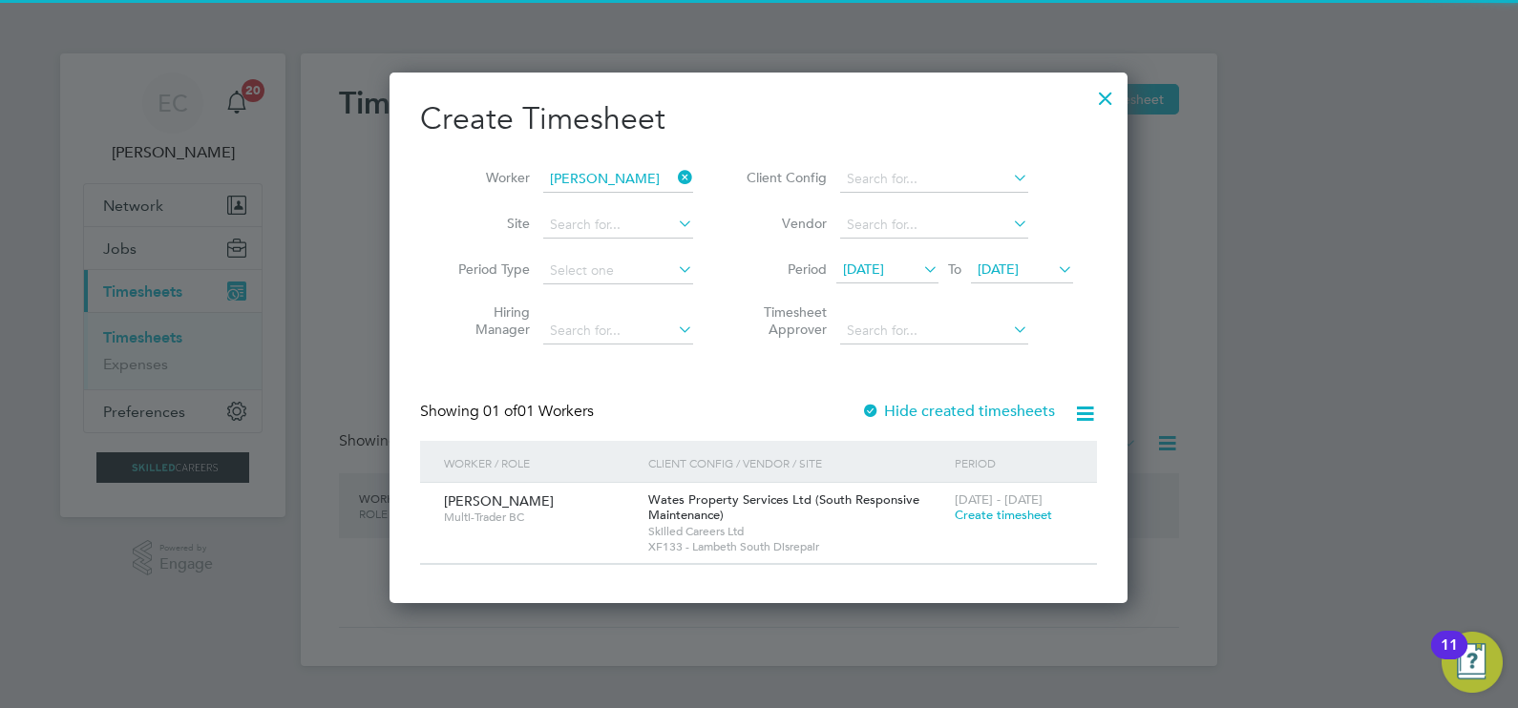
click at [925, 421] on div "Showing 01 of 01 Workers Hide created timesheets" at bounding box center [758, 421] width 677 height 39
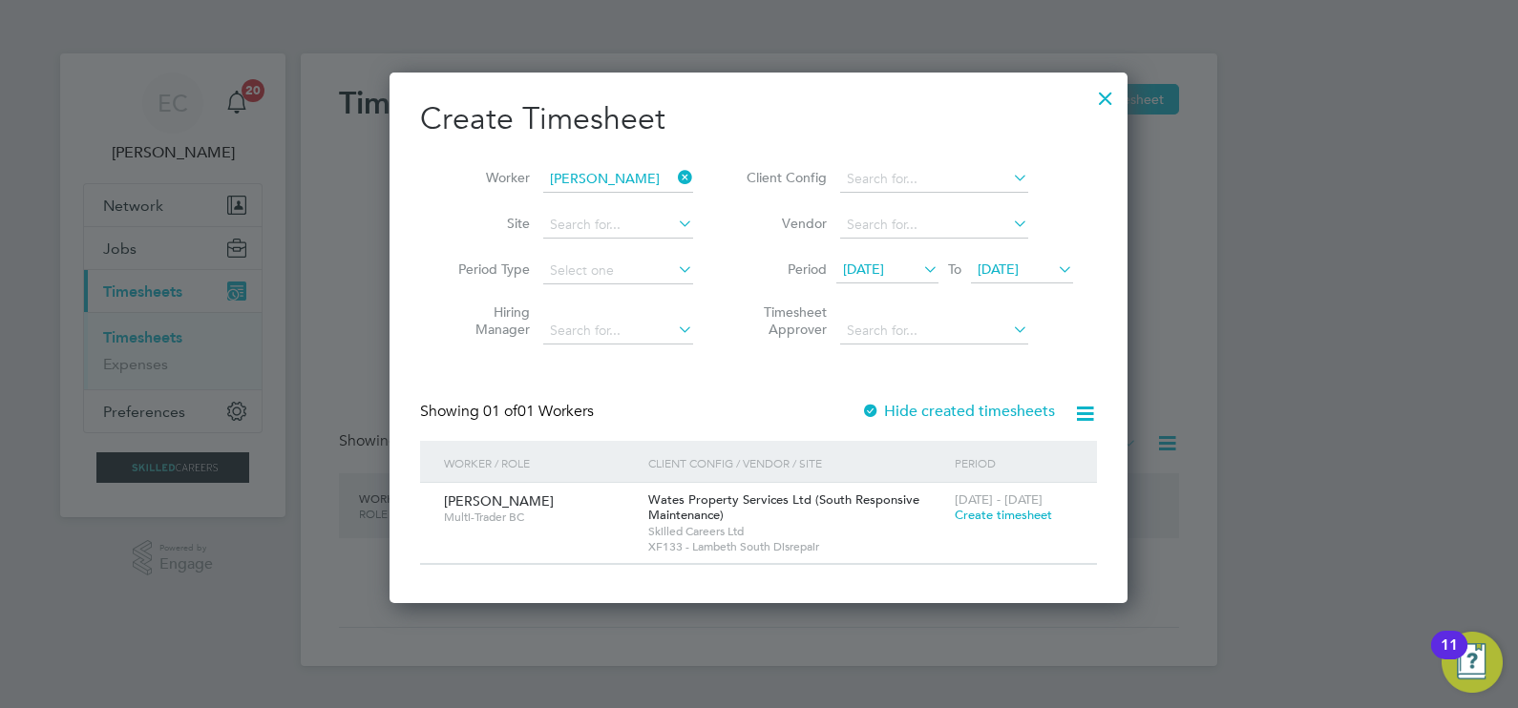
click at [926, 410] on label "Hide created timesheets" at bounding box center [958, 411] width 194 height 19
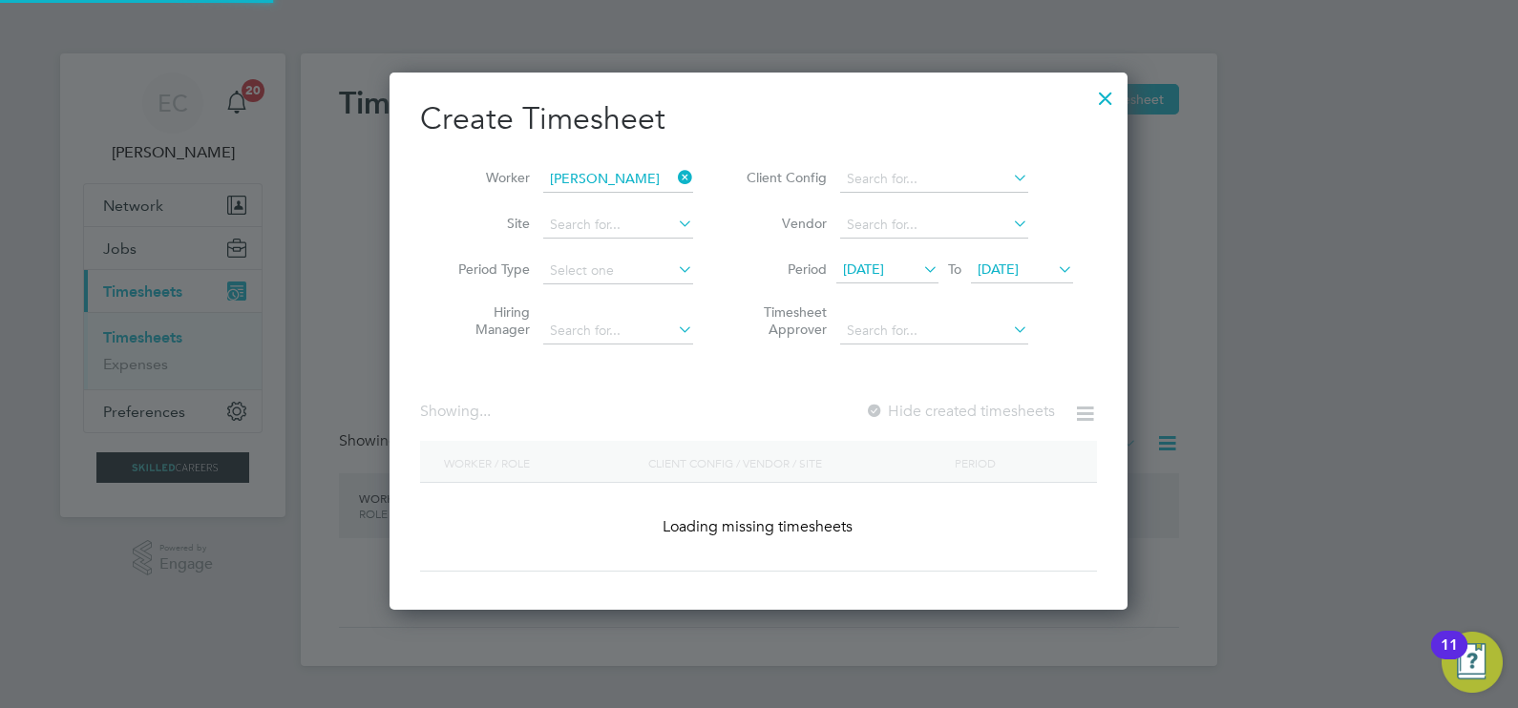
scroll to position [10, 10]
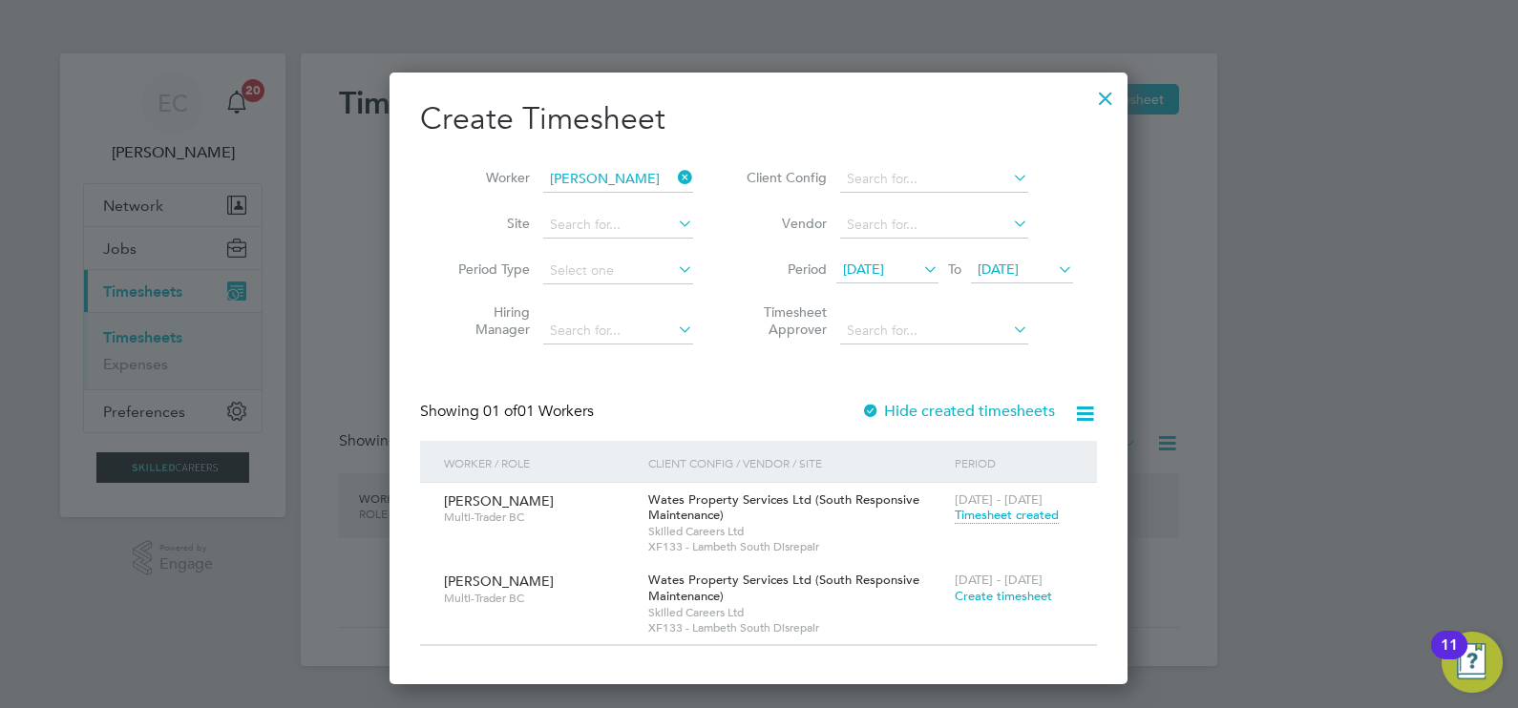
click at [1104, 99] on div at bounding box center [1105, 93] width 34 height 34
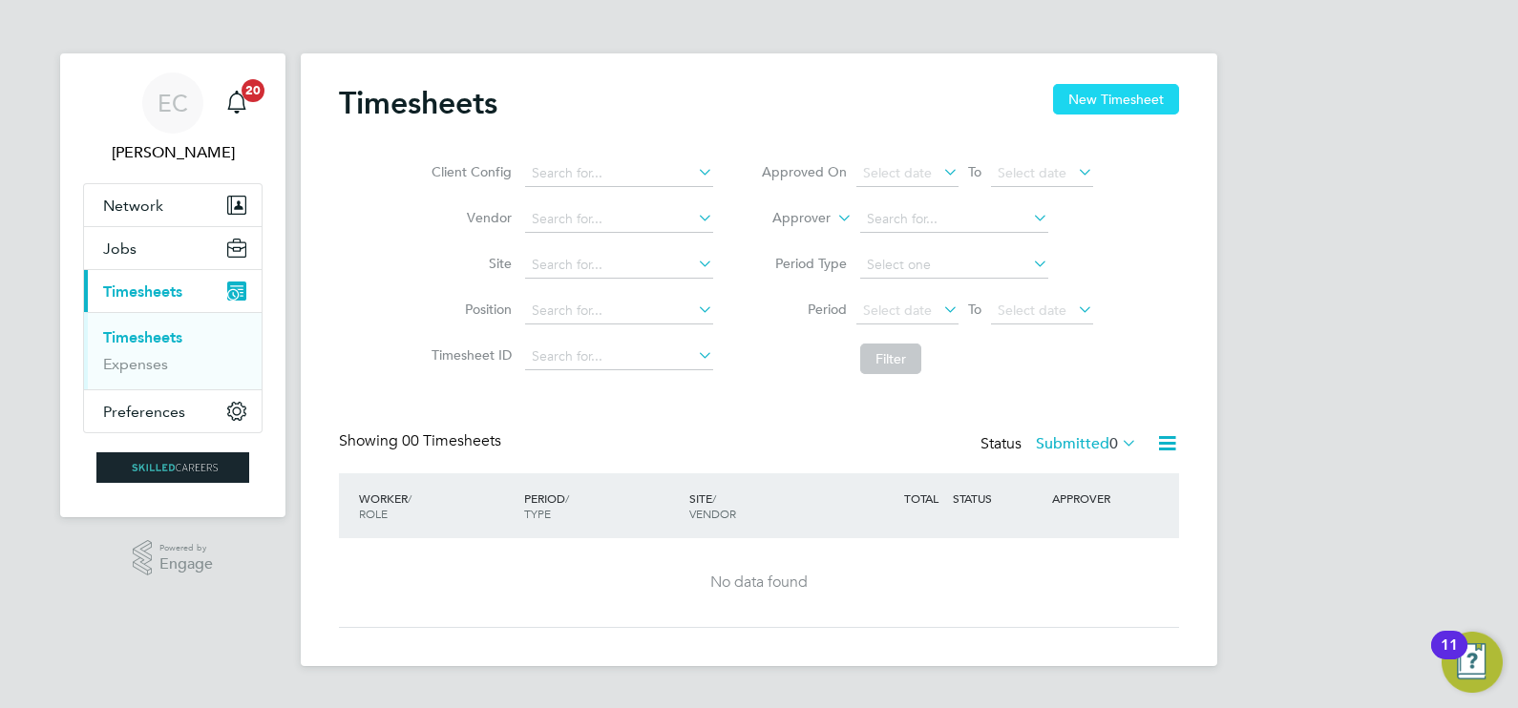
click at [1103, 105] on button "New Timesheet" at bounding box center [1116, 99] width 126 height 31
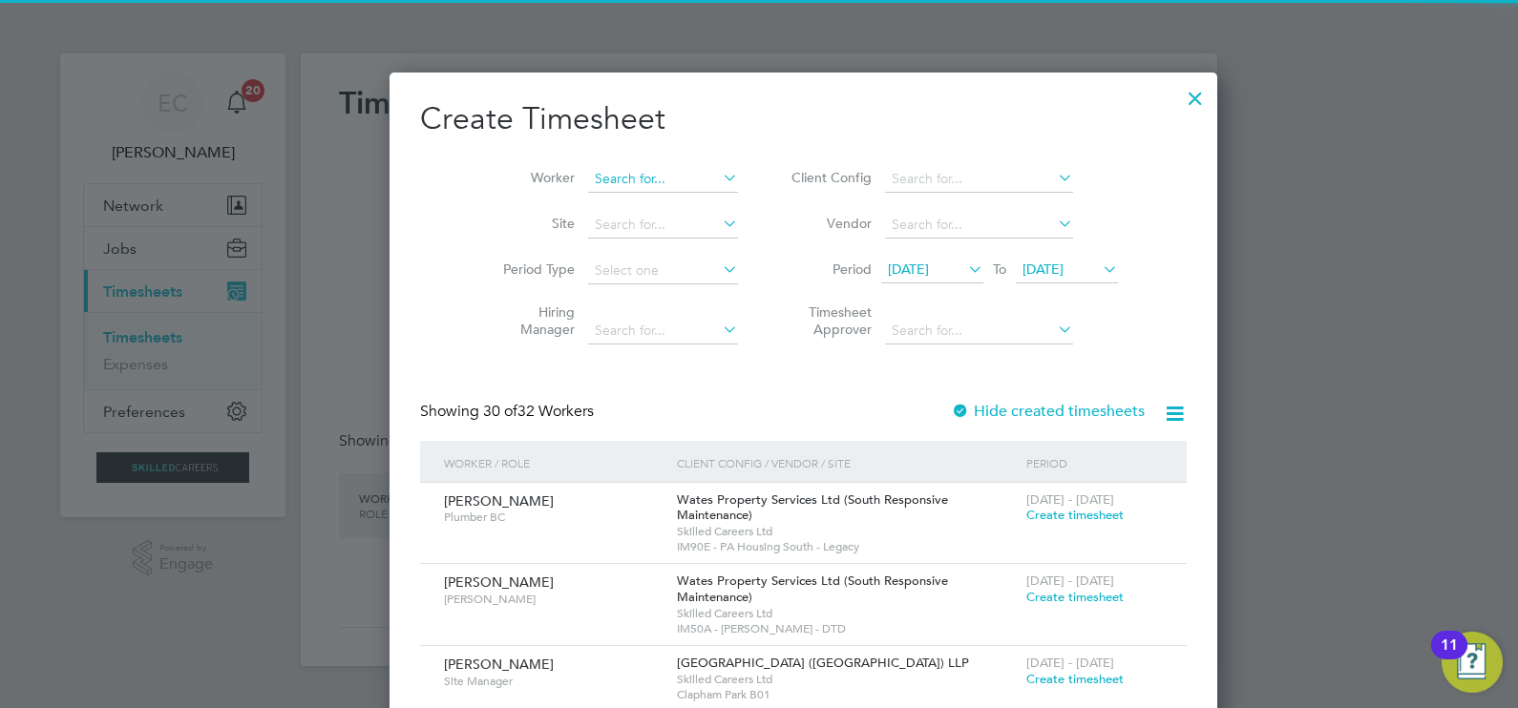
scroll to position [3466, 739]
click at [616, 183] on input at bounding box center [663, 179] width 150 height 27
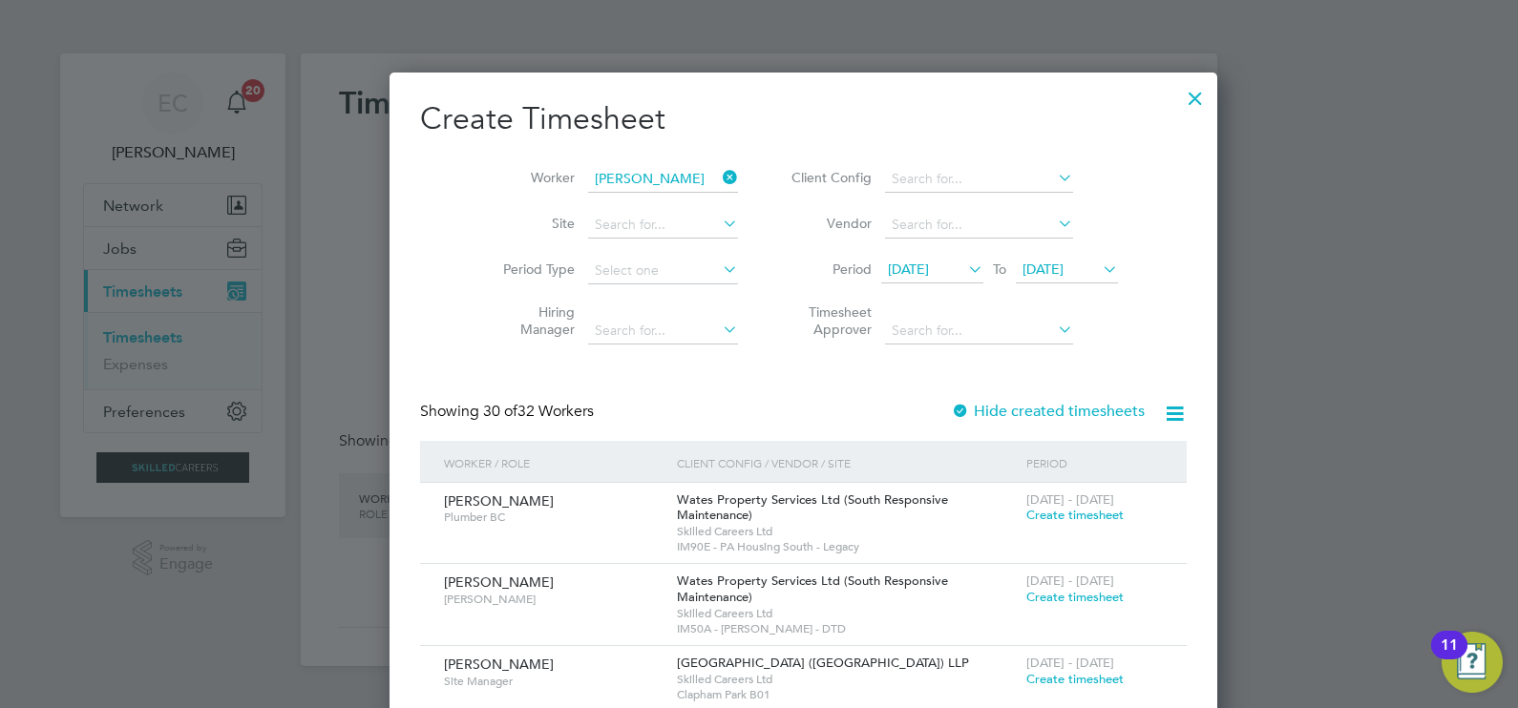
click at [632, 243] on li "Cornel Danila" at bounding box center [661, 256] width 236 height 26
type input "Cornel Danila"
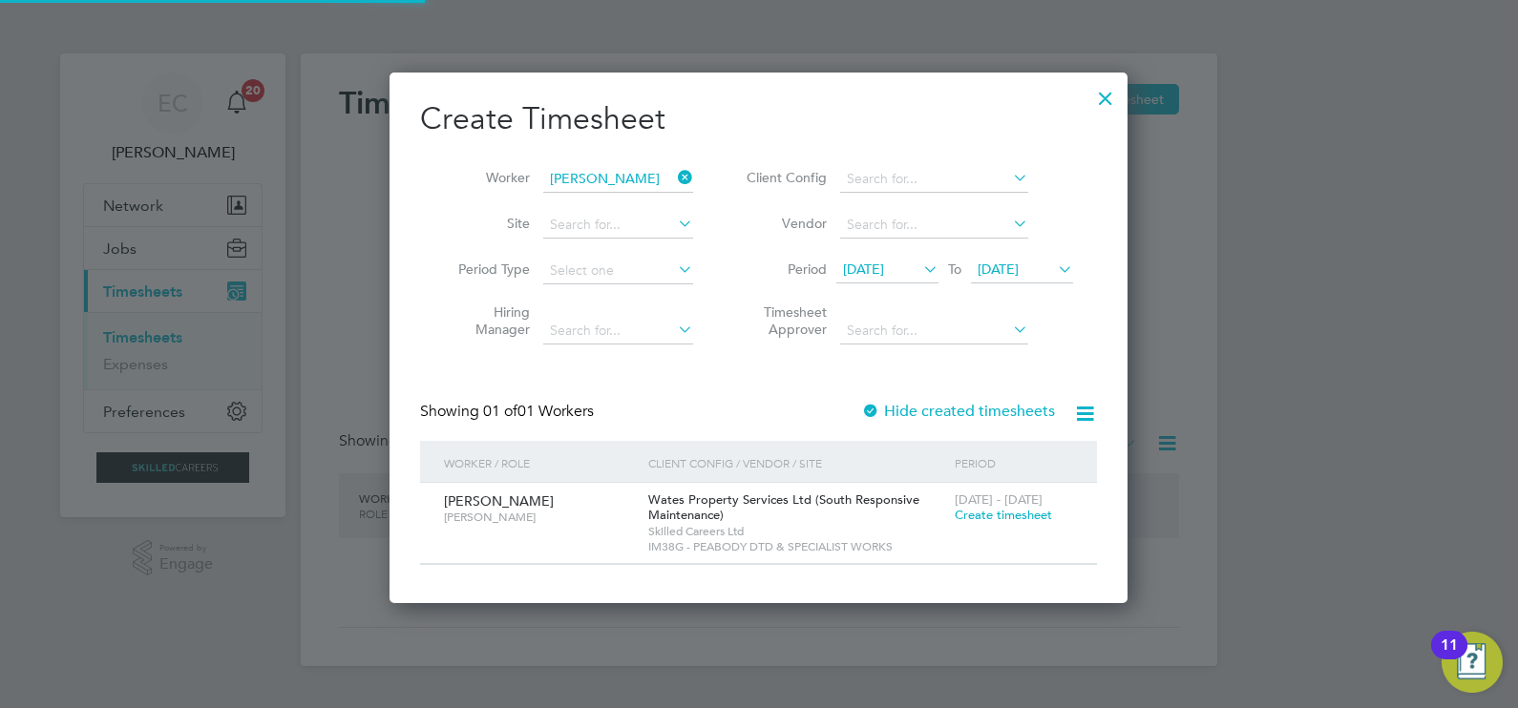
scroll to position [530, 739]
click at [931, 408] on label "Hide created timesheets" at bounding box center [958, 411] width 194 height 19
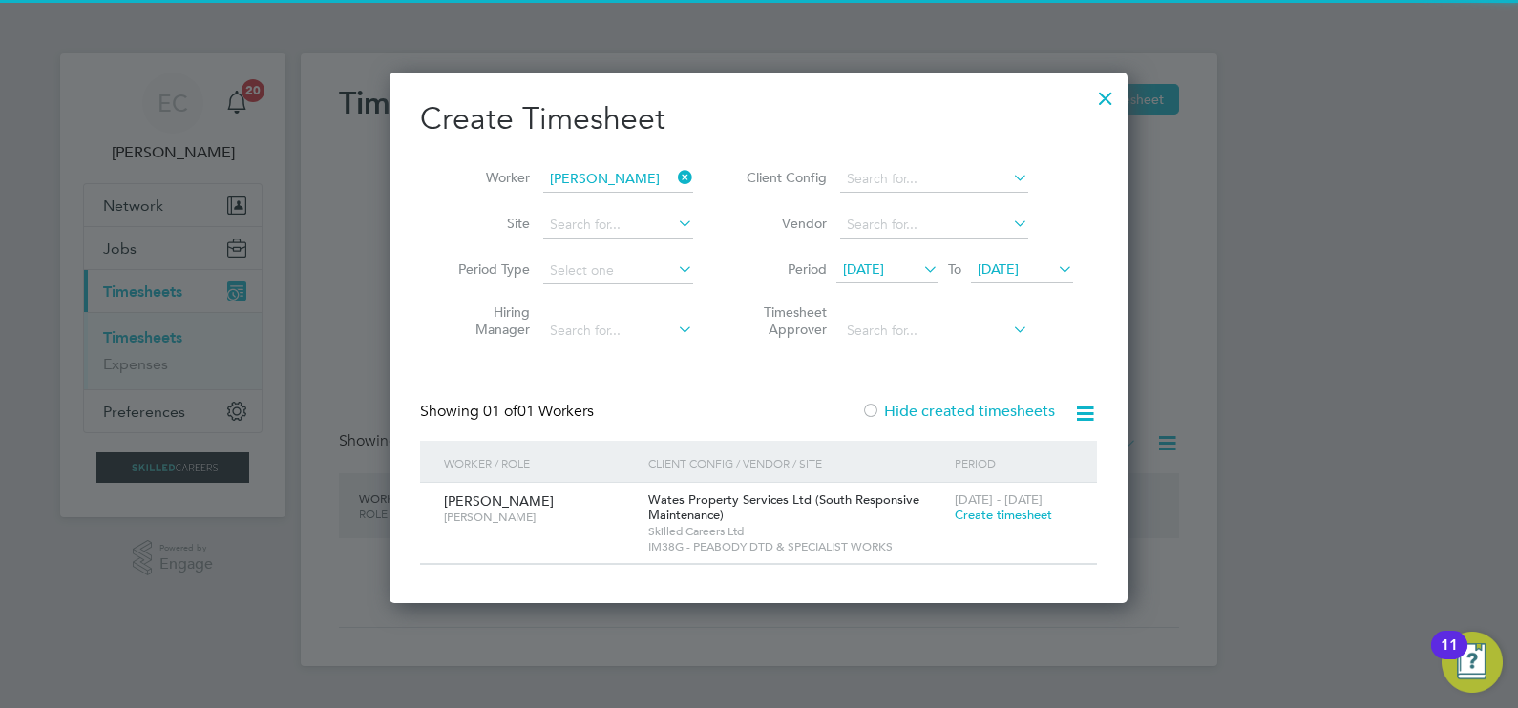
click at [928, 411] on label "Hide created timesheets" at bounding box center [958, 411] width 194 height 19
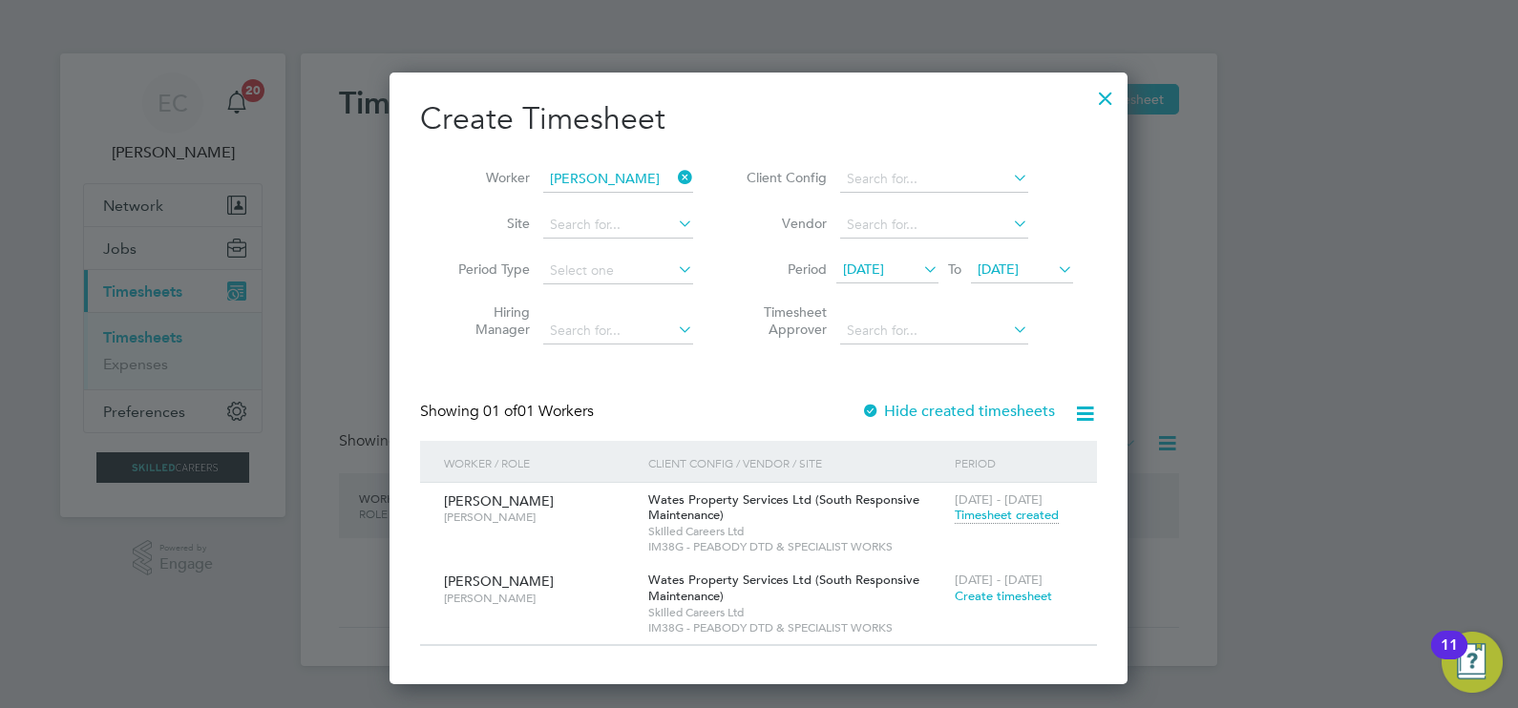
scroll to position [10, 10]
drag, startPoint x: 692, startPoint y: 180, endPoint x: 668, endPoint y: 177, distance: 24.2
click at [674, 180] on icon at bounding box center [674, 177] width 0 height 27
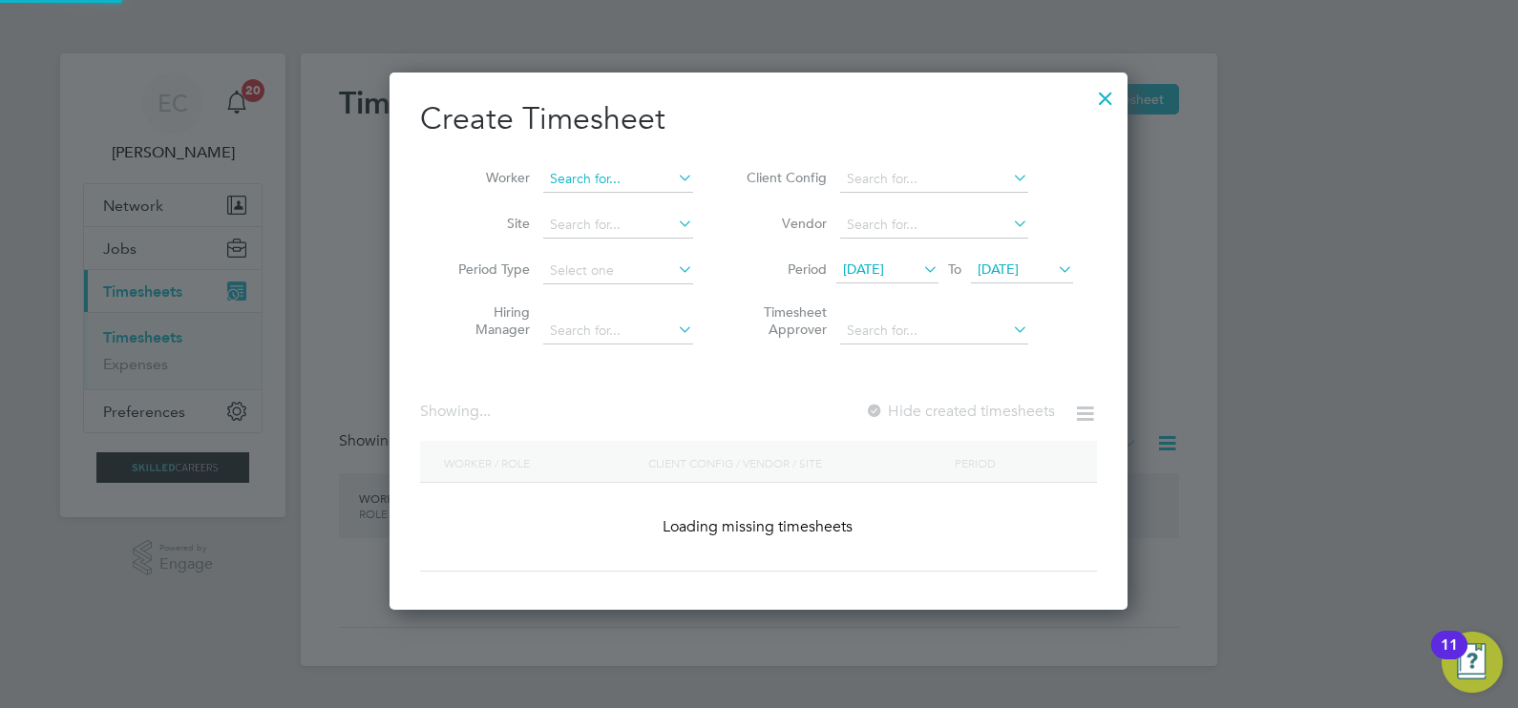
scroll to position [537, 739]
click at [651, 173] on input at bounding box center [618, 179] width 150 height 27
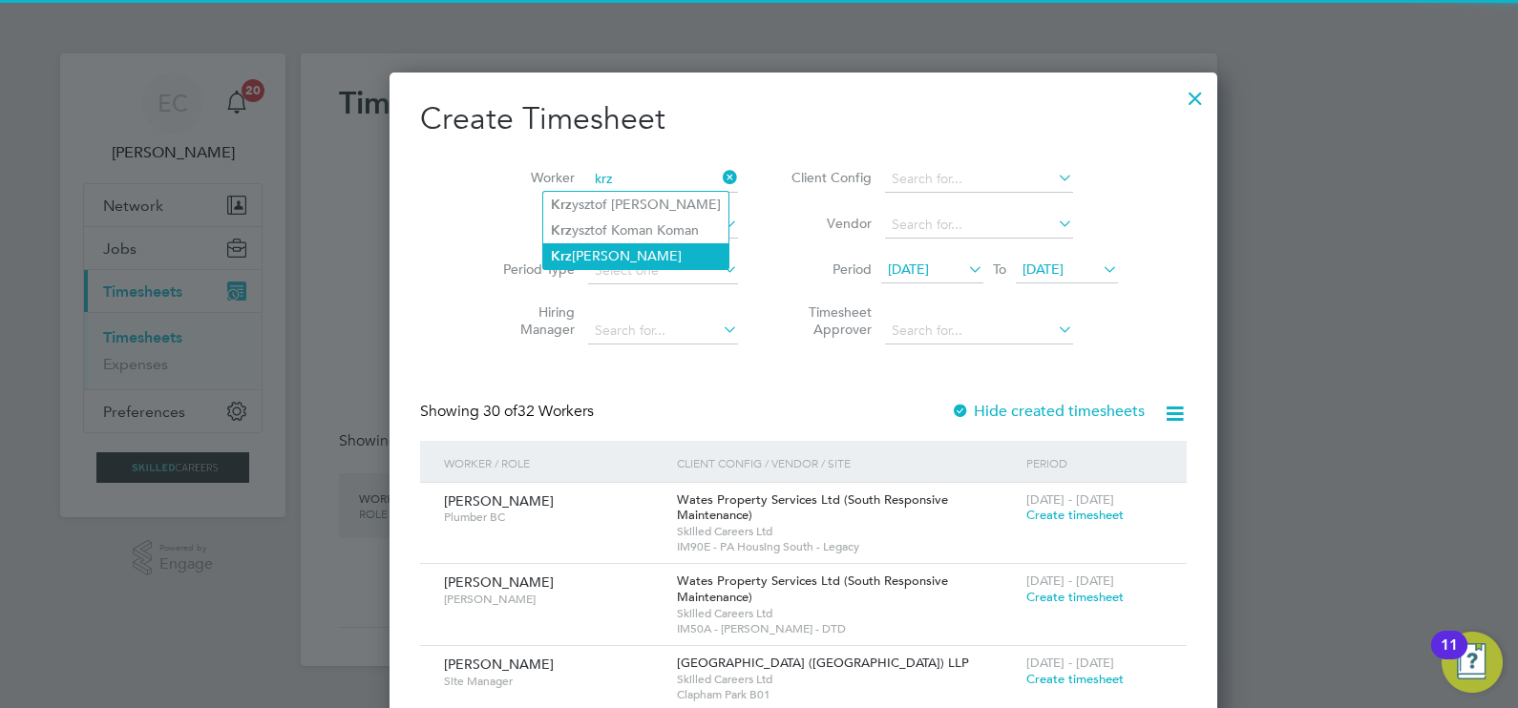
click at [630, 243] on li "Krz [PERSON_NAME]" at bounding box center [635, 256] width 185 height 26
type input "[PERSON_NAME]"
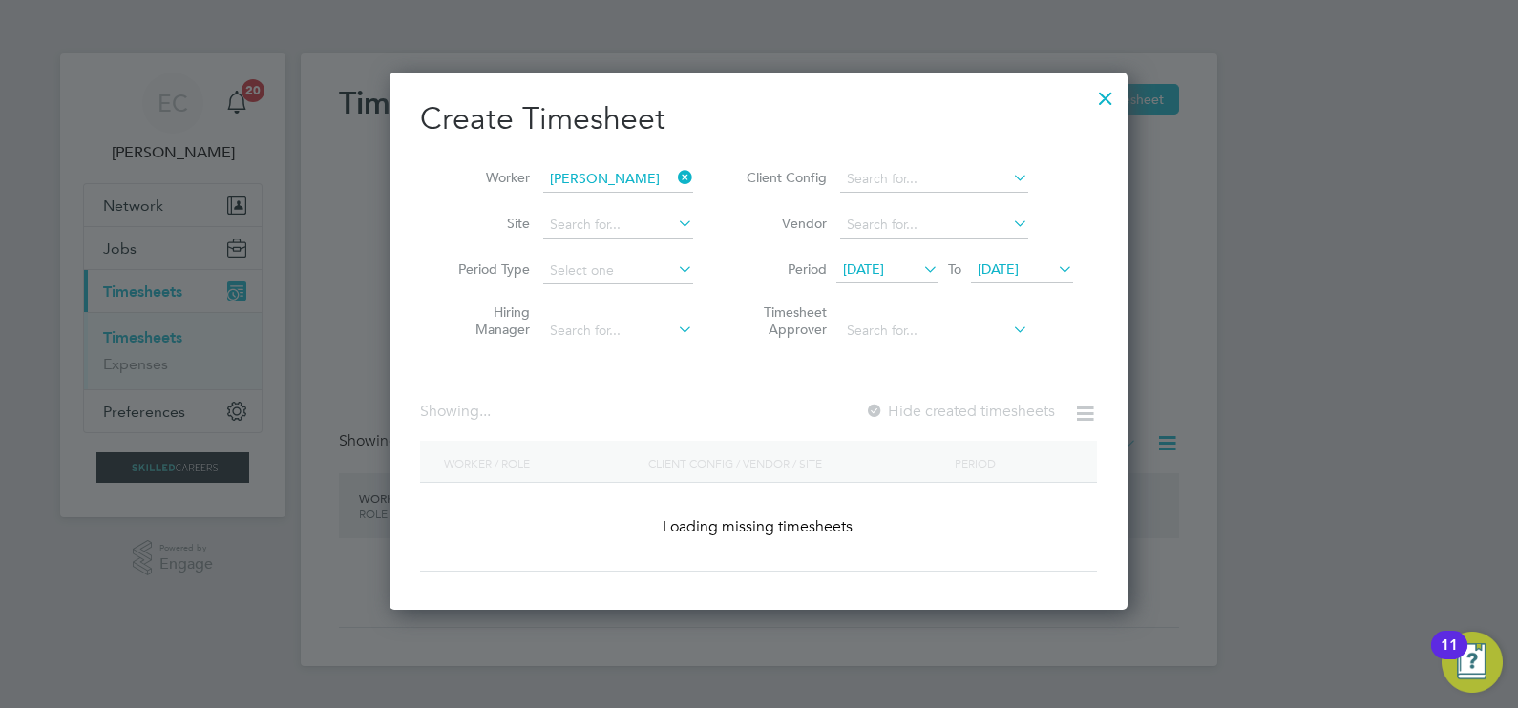
scroll to position [10, 10]
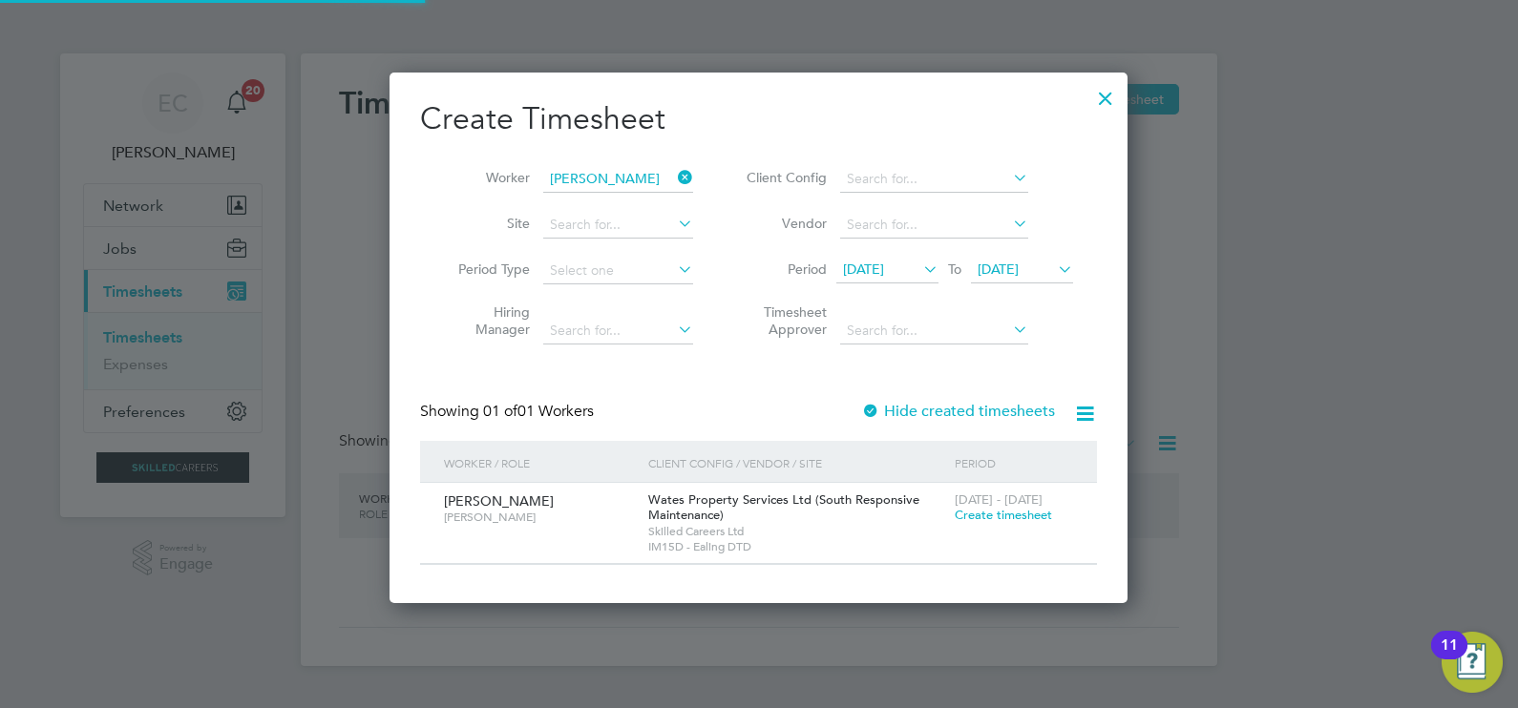
click at [977, 402] on label "Hide created timesheets" at bounding box center [958, 411] width 194 height 19
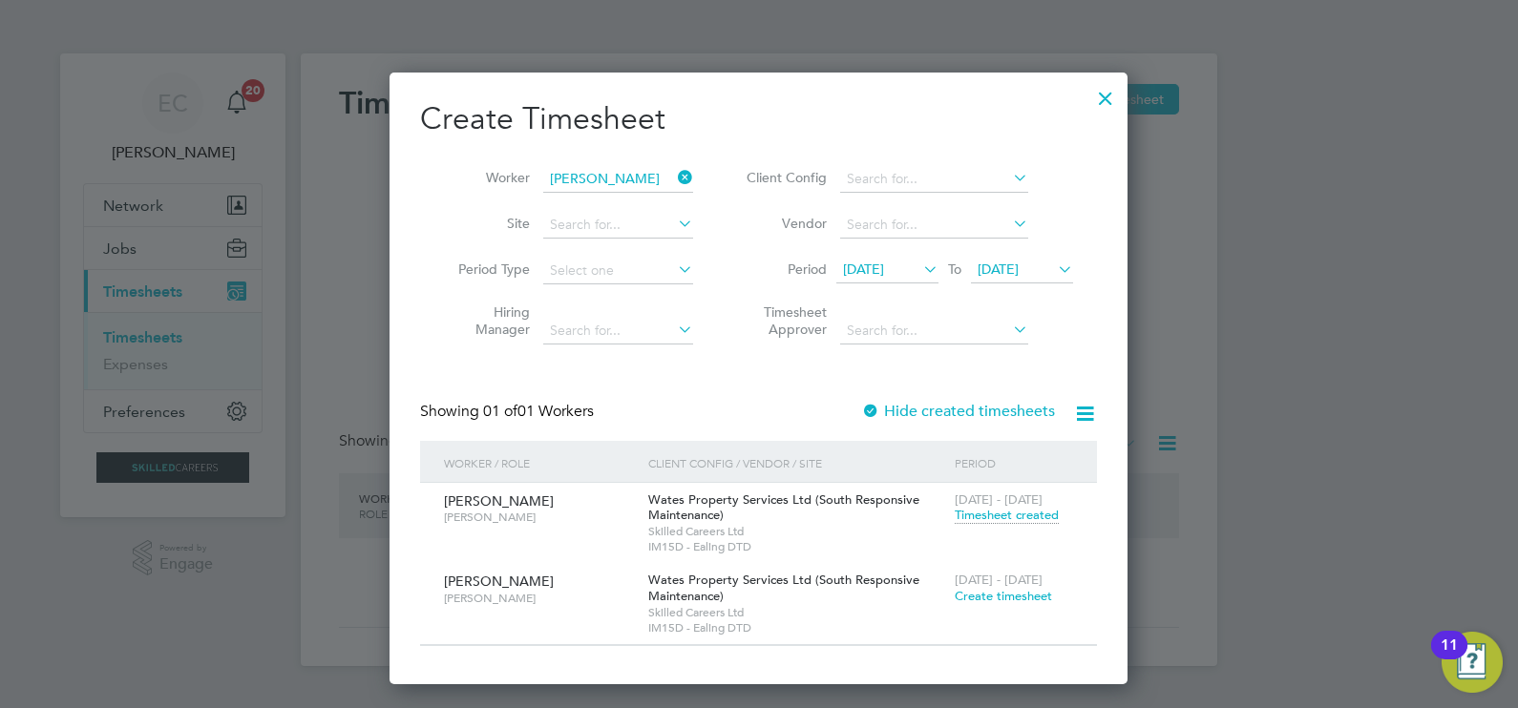
click at [1000, 510] on span "Timesheet created" at bounding box center [1006, 515] width 104 height 17
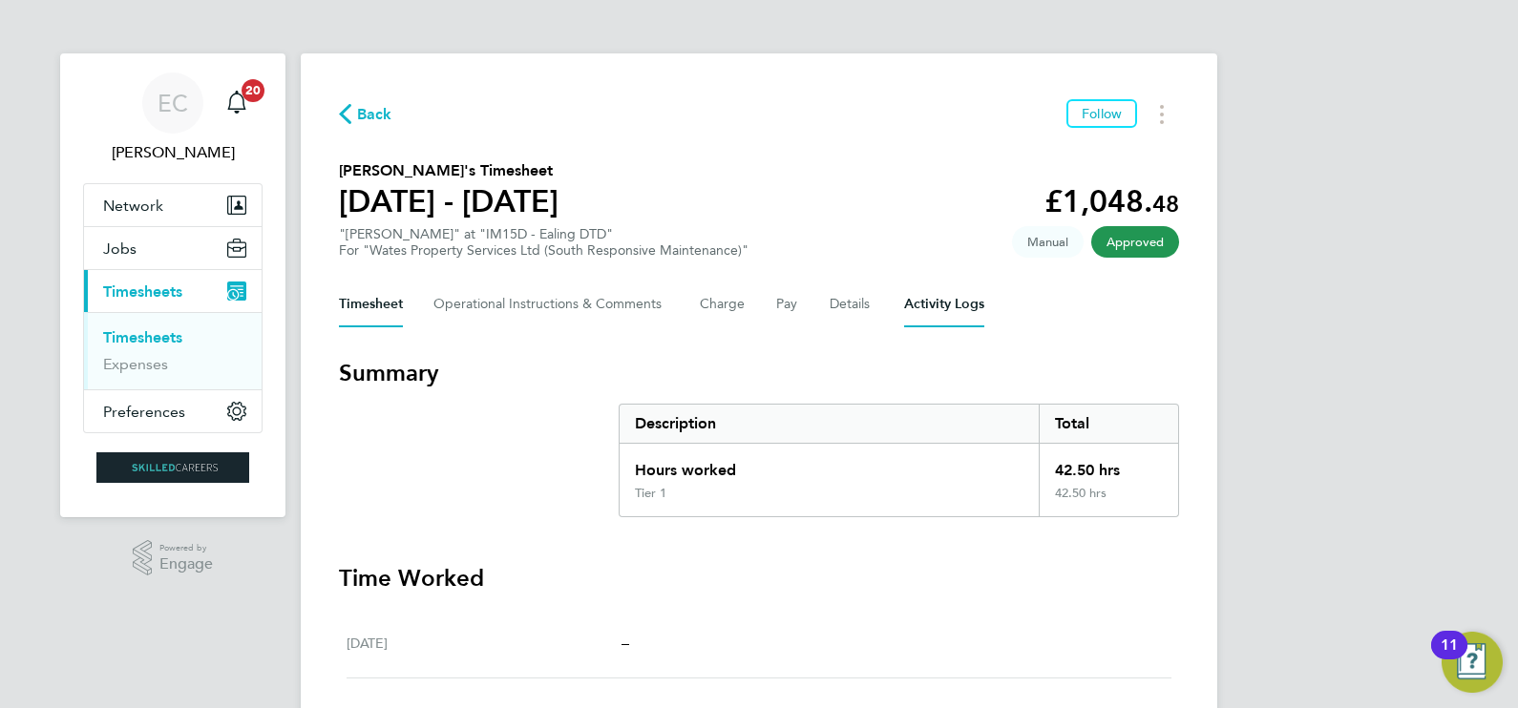
click at [975, 310] on Logs-tab "Activity Logs" at bounding box center [944, 305] width 80 height 46
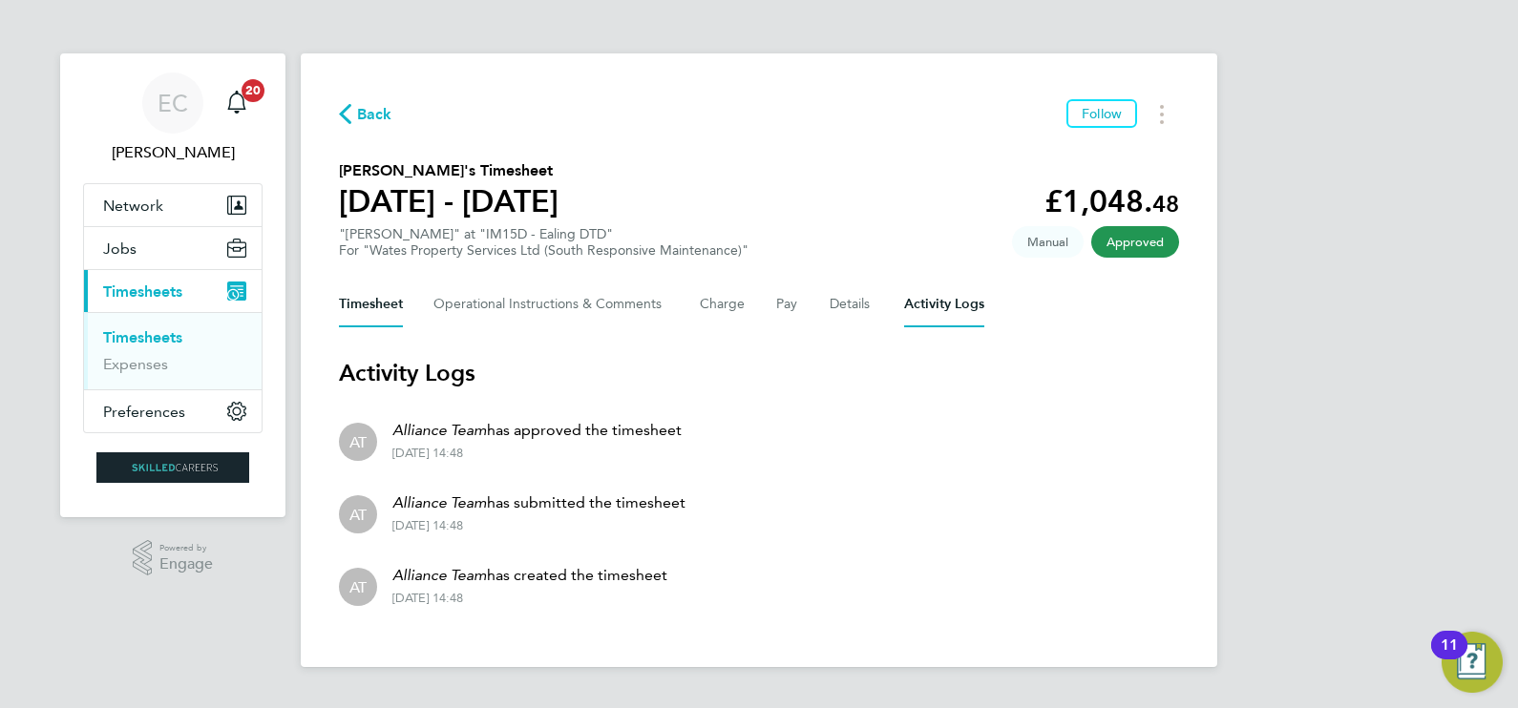
click at [389, 305] on button "Timesheet" at bounding box center [371, 305] width 64 height 46
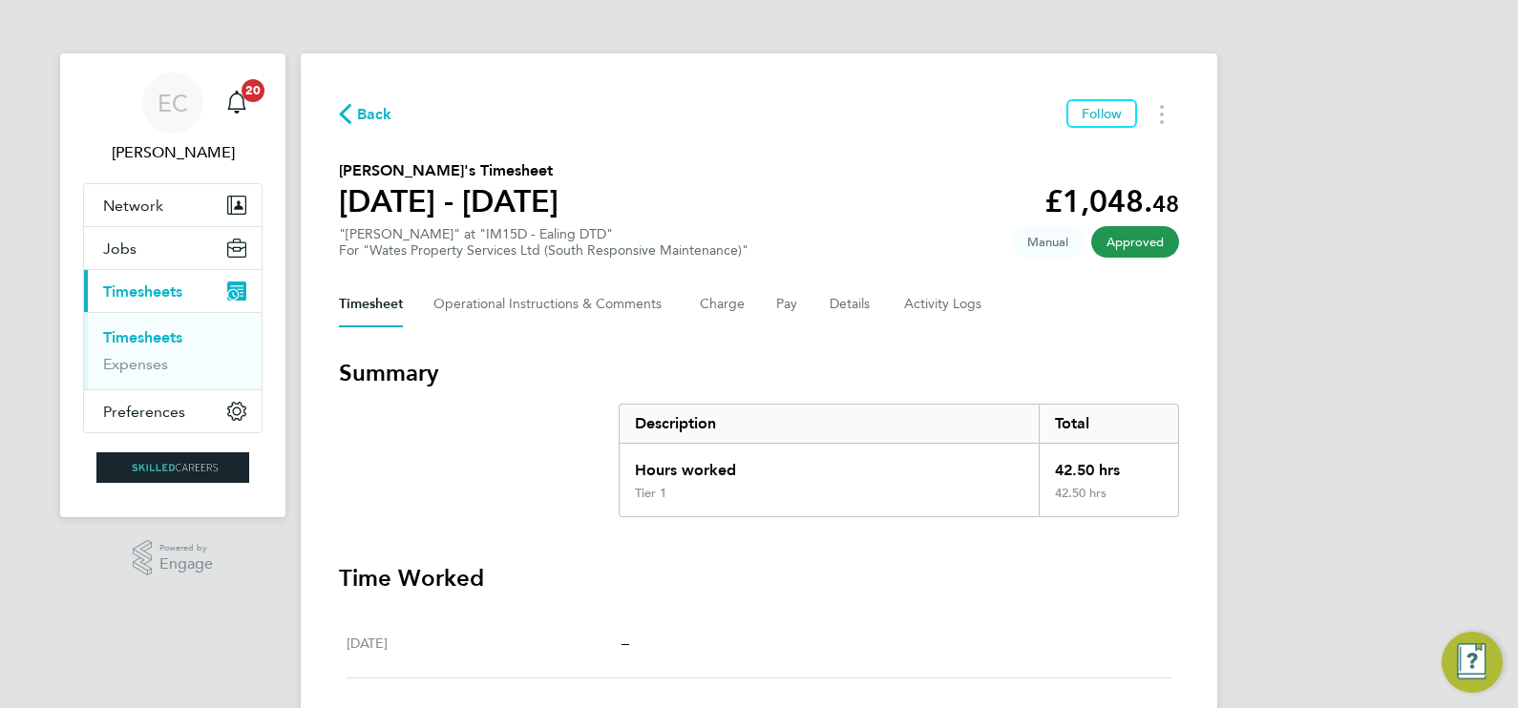
click at [378, 103] on span "Back" at bounding box center [374, 114] width 35 height 23
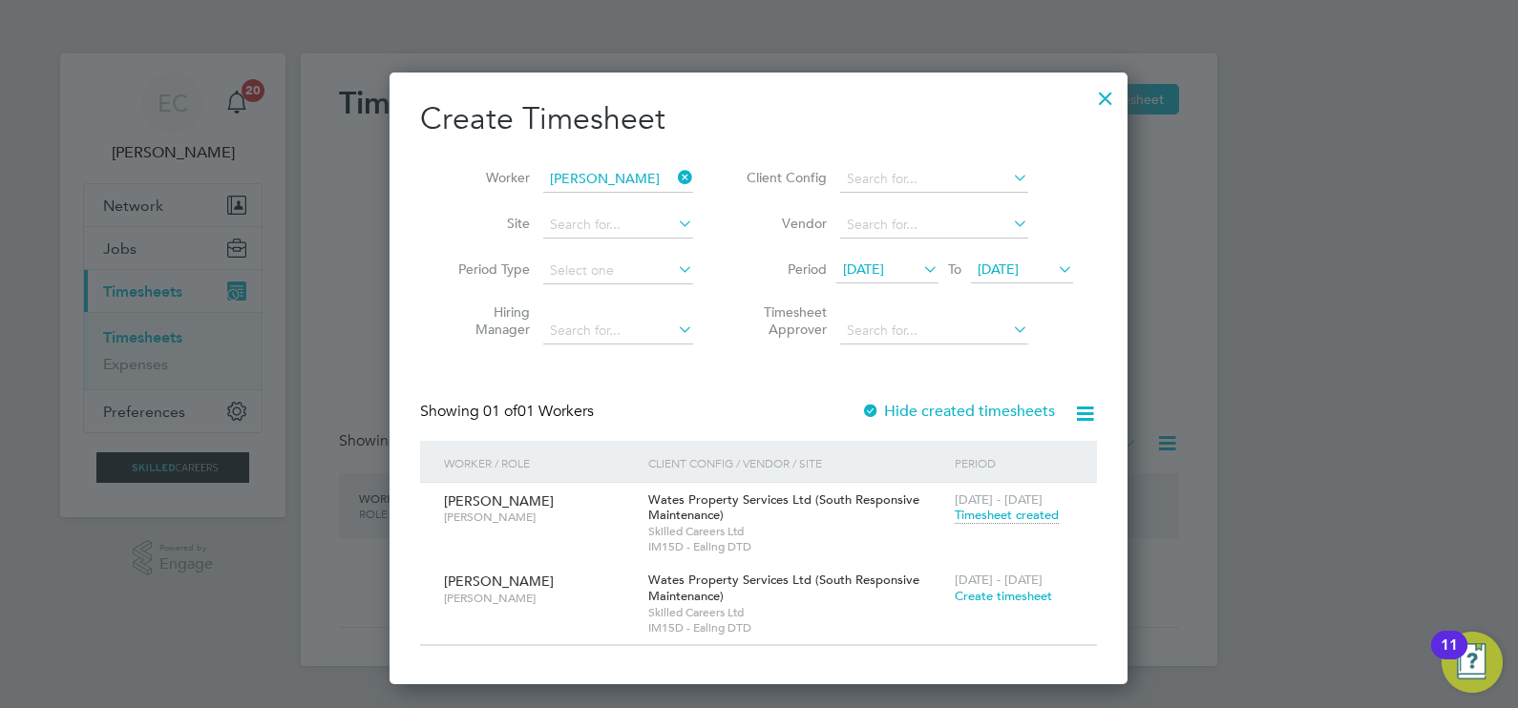
click at [674, 174] on icon at bounding box center [674, 177] width 0 height 27
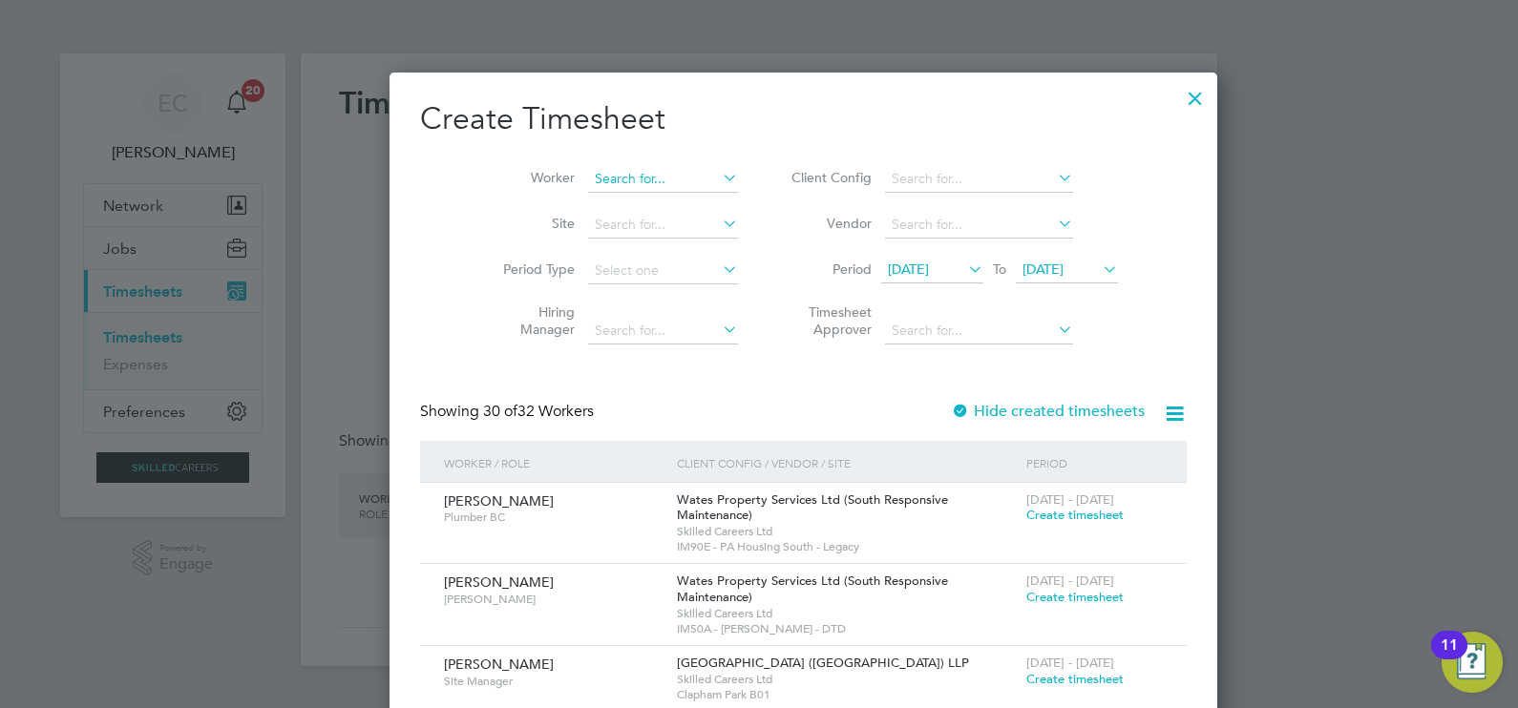
click at [608, 170] on input at bounding box center [663, 179] width 150 height 27
click at [656, 199] on li "Cornel Danila" at bounding box center [626, 205] width 166 height 26
type input "Cornel Danila"
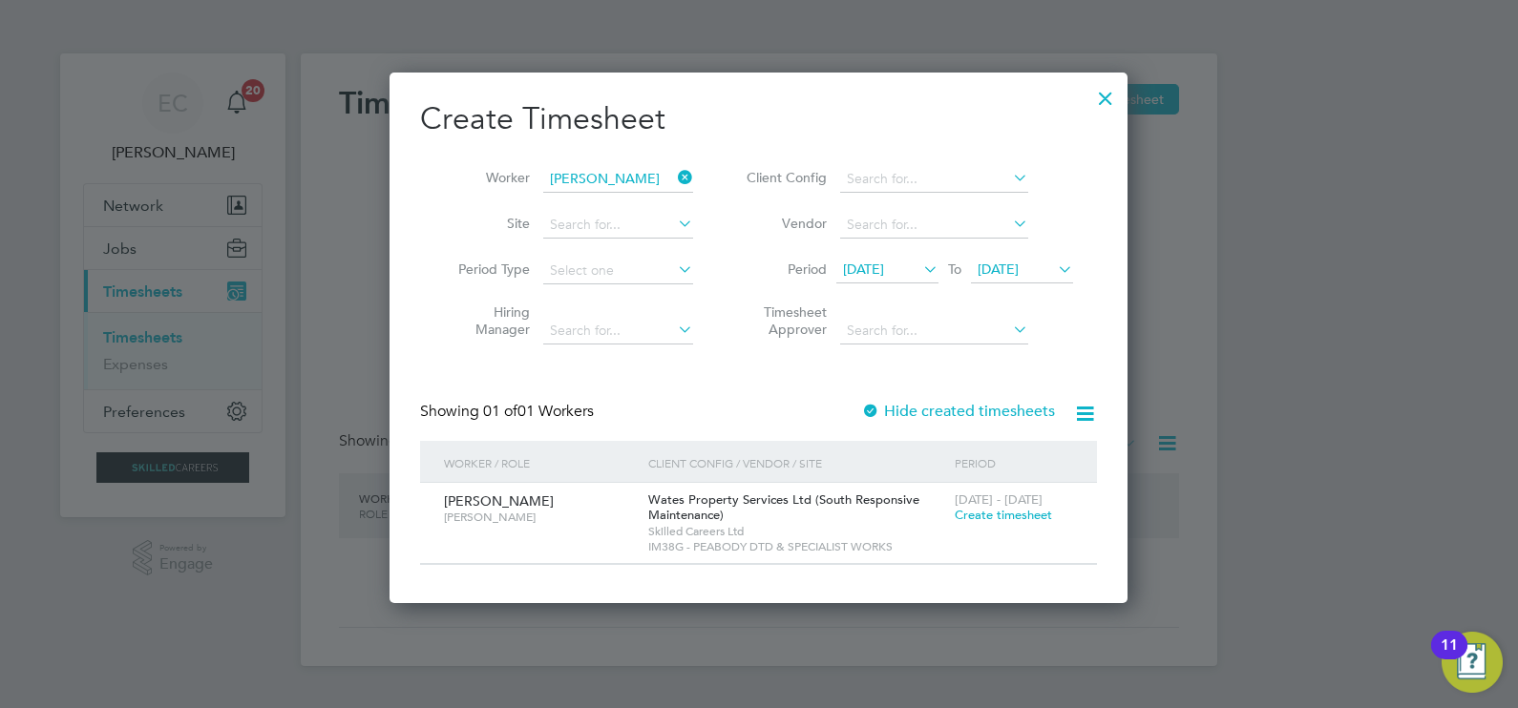
click at [967, 406] on label "Hide created timesheets" at bounding box center [958, 411] width 194 height 19
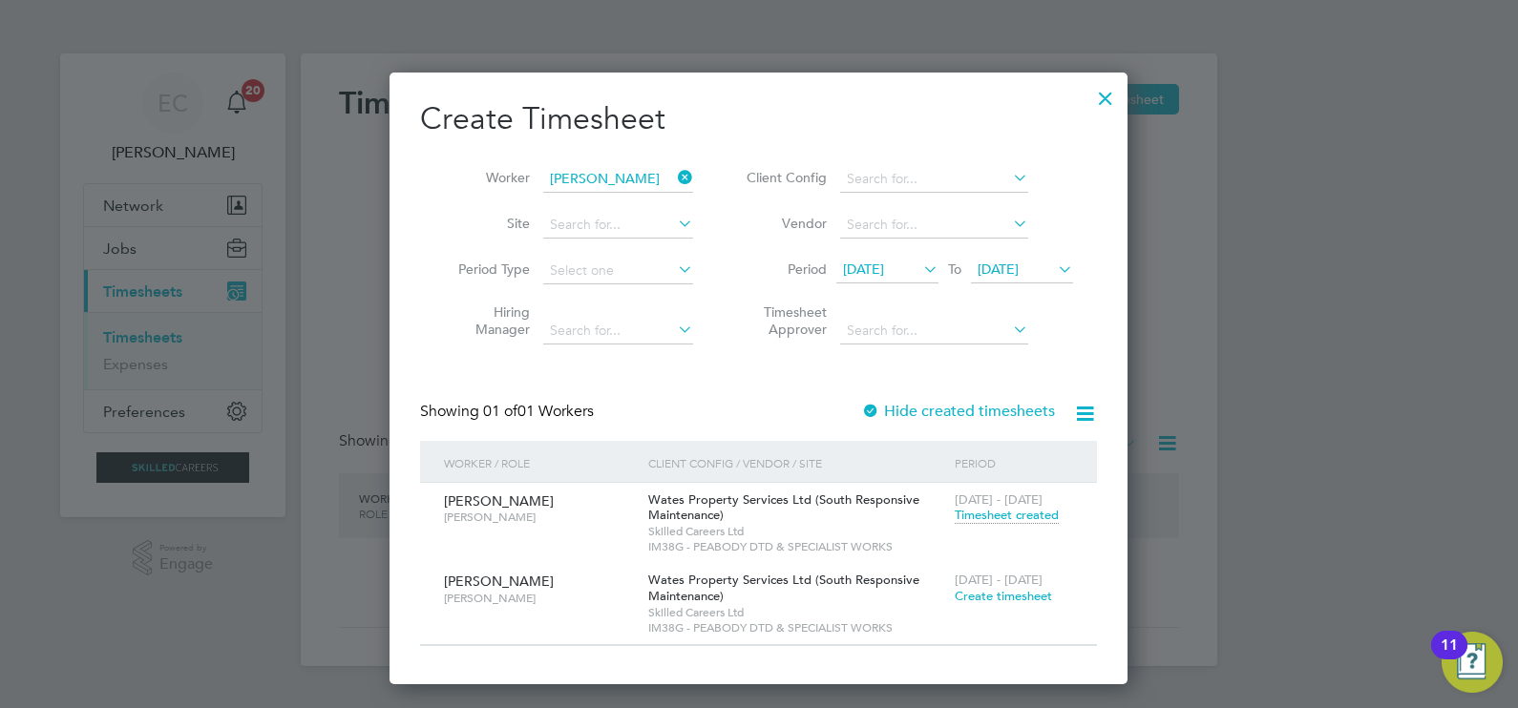
click at [901, 253] on li "Period 13 Aug 2025 To 20 Aug 2025" at bounding box center [907, 271] width 380 height 46
click at [884, 265] on span "[DATE]" at bounding box center [863, 269] width 41 height 17
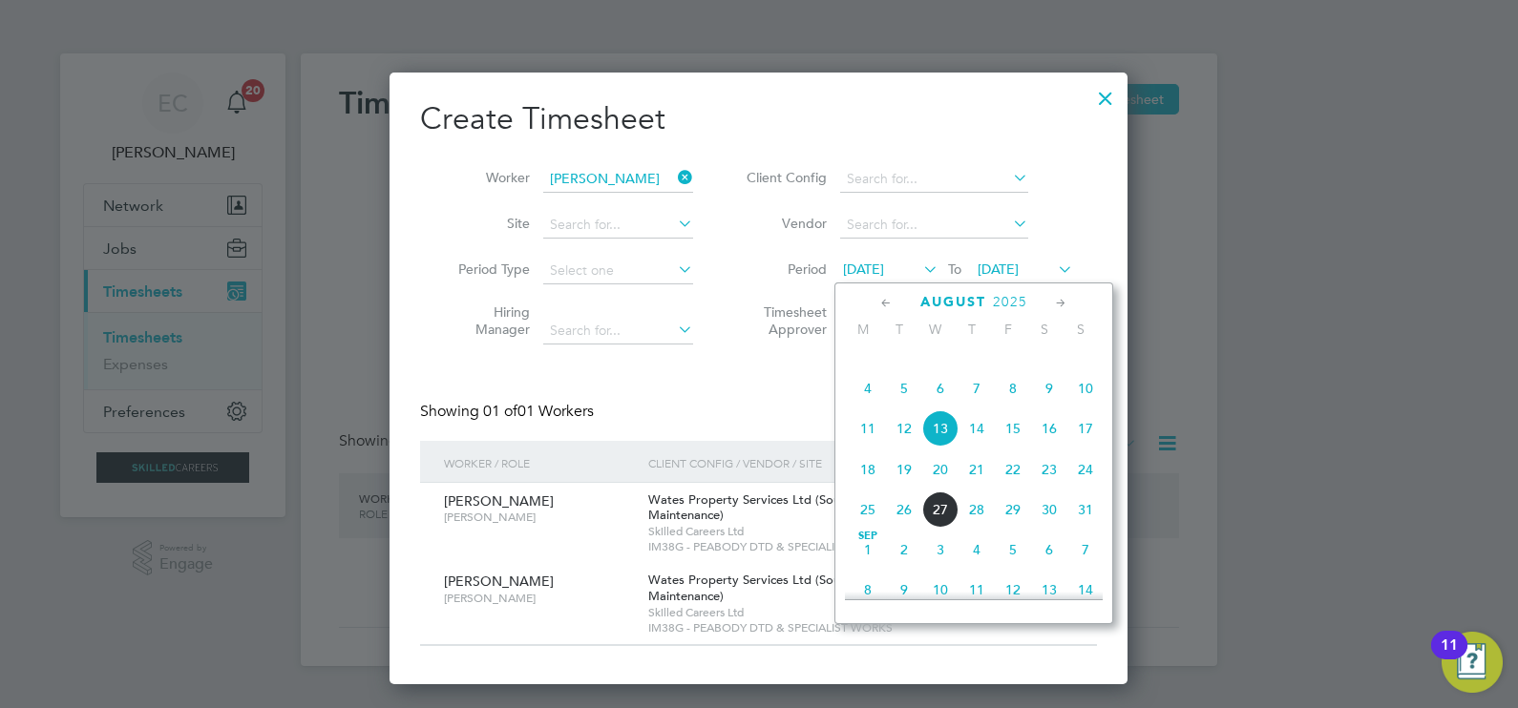
click at [873, 407] on span "4" at bounding box center [867, 388] width 36 height 36
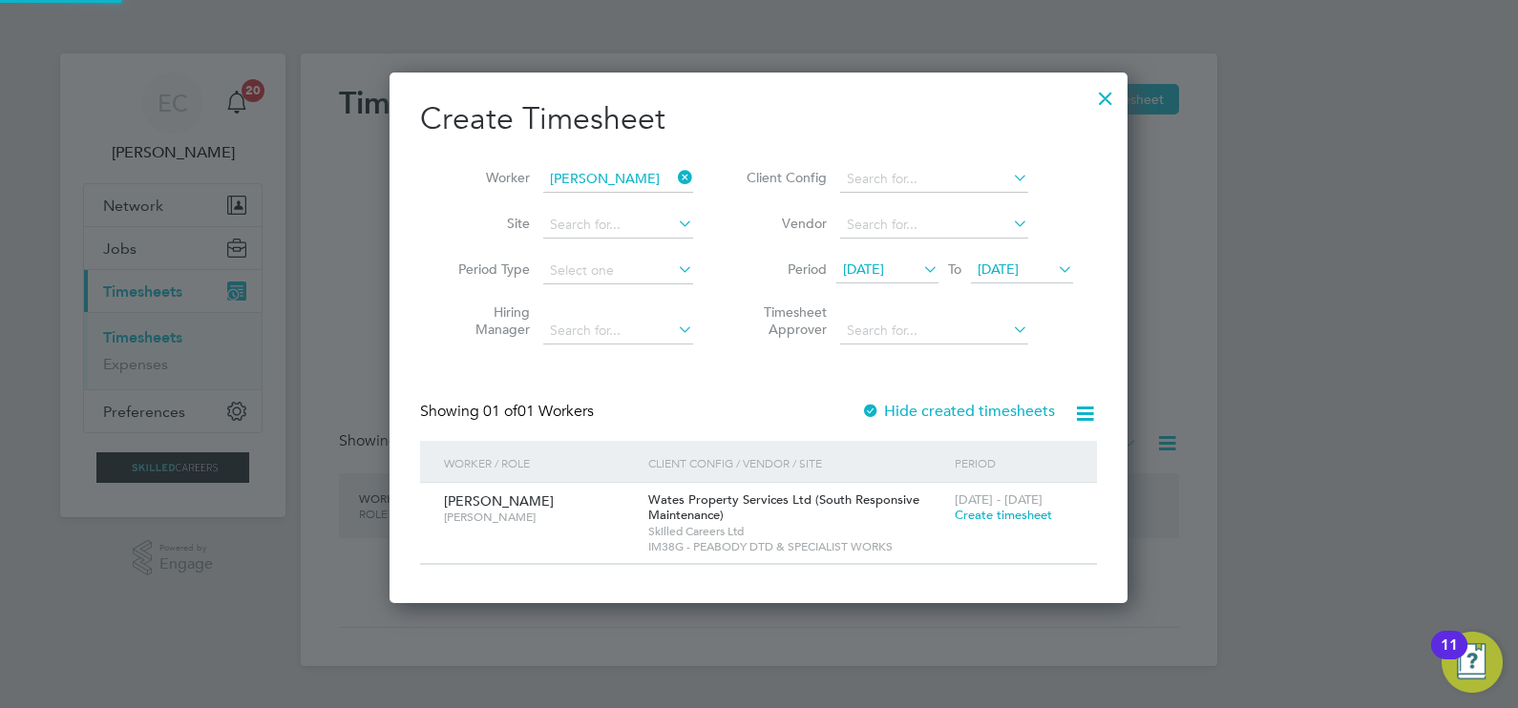
click at [950, 409] on label "Hide created timesheets" at bounding box center [958, 411] width 194 height 19
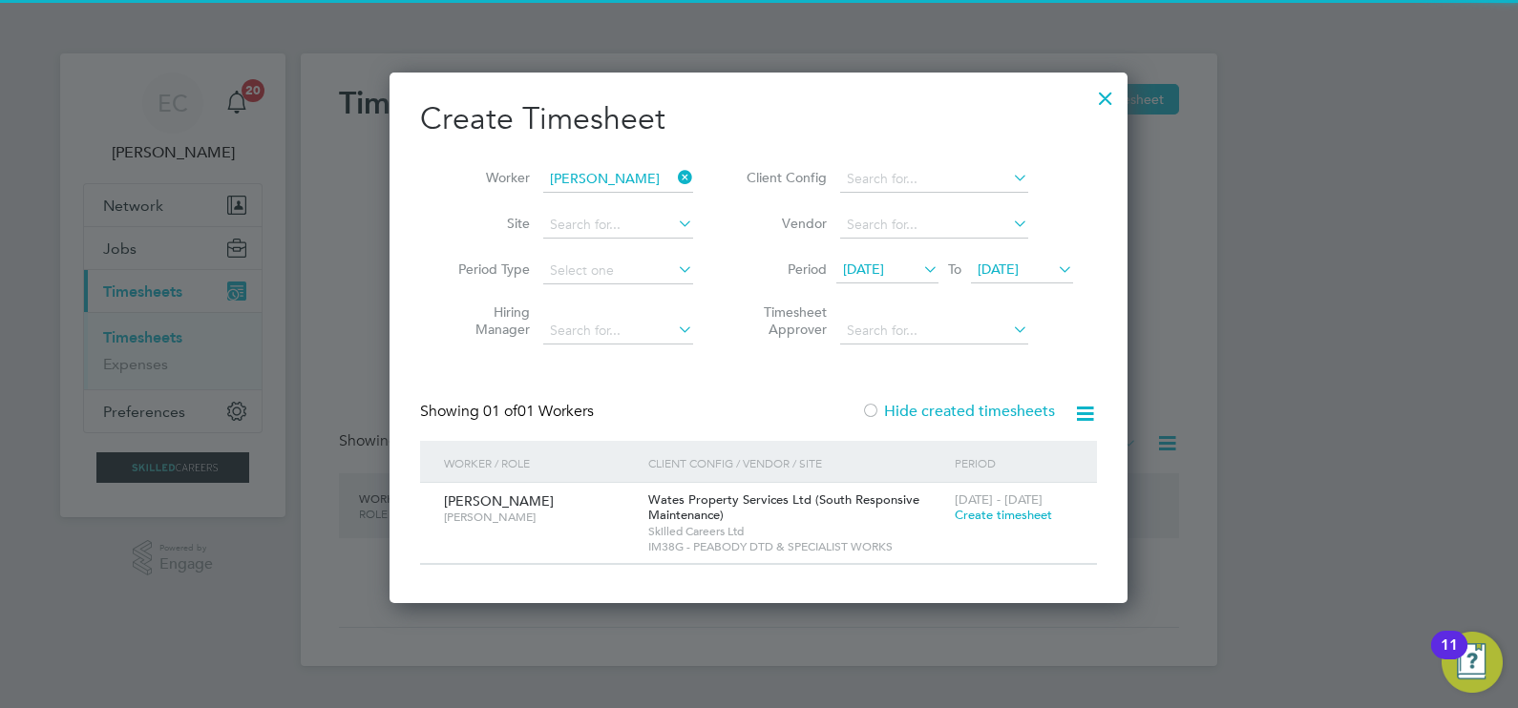
click at [950, 409] on label "Hide created timesheets" at bounding box center [958, 411] width 194 height 19
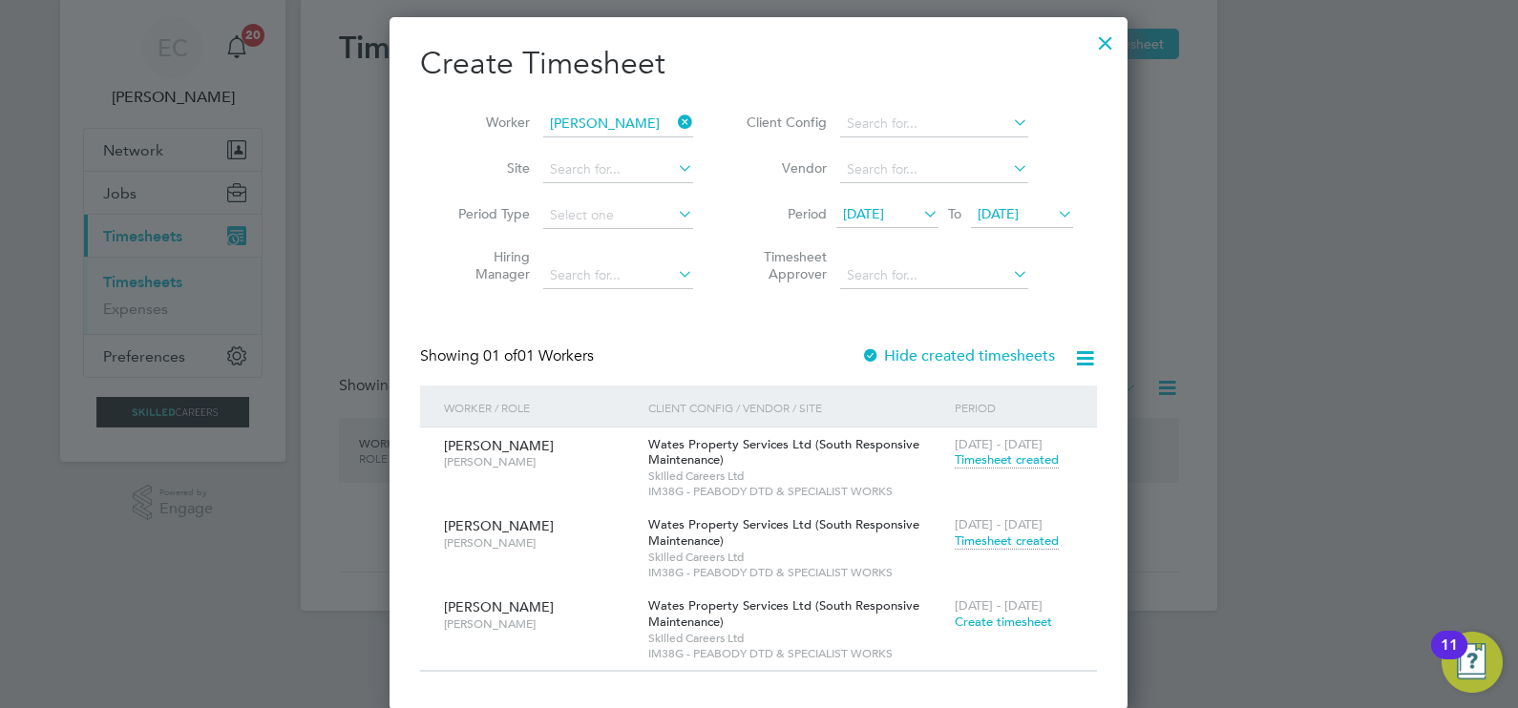
click at [884, 209] on span "04 Aug 2025" at bounding box center [863, 213] width 41 height 17
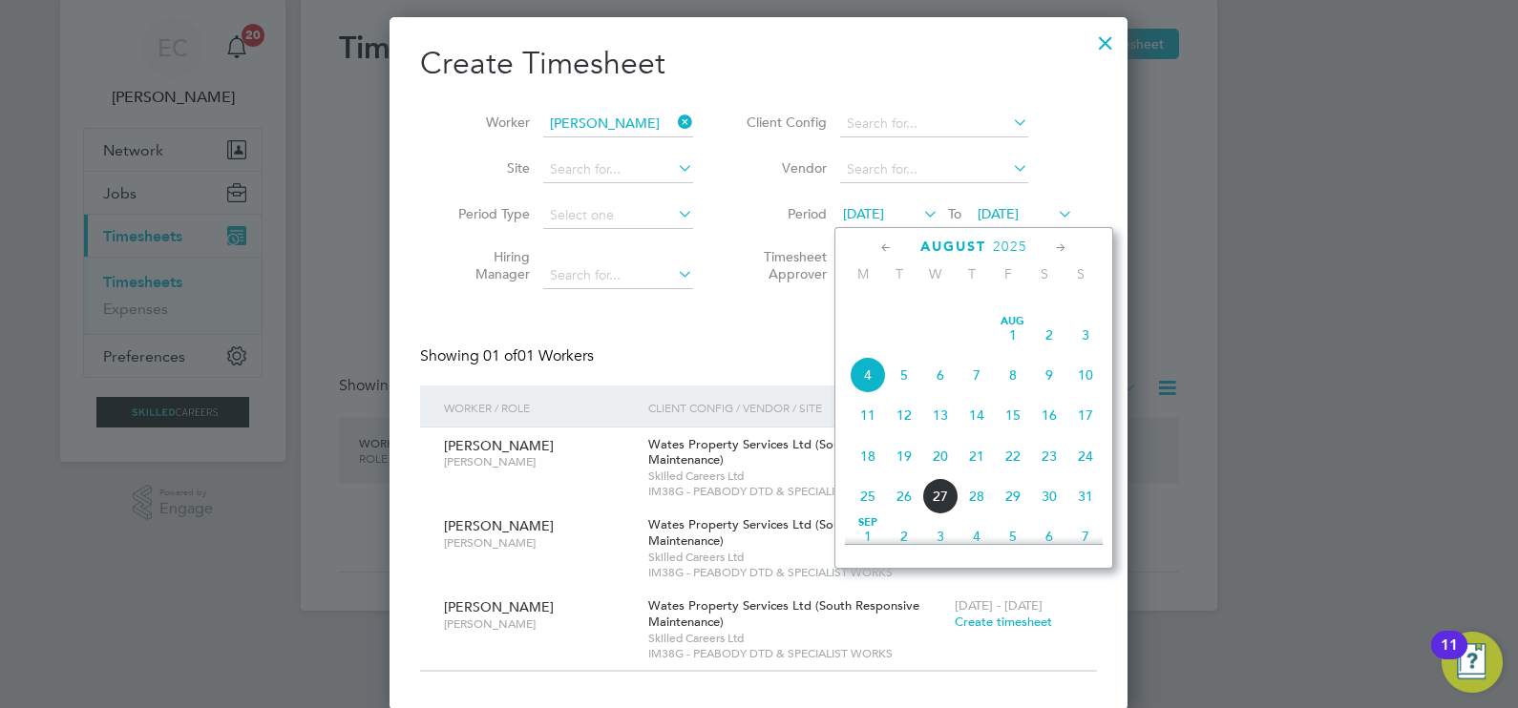
click at [881, 239] on icon at bounding box center [886, 248] width 18 height 21
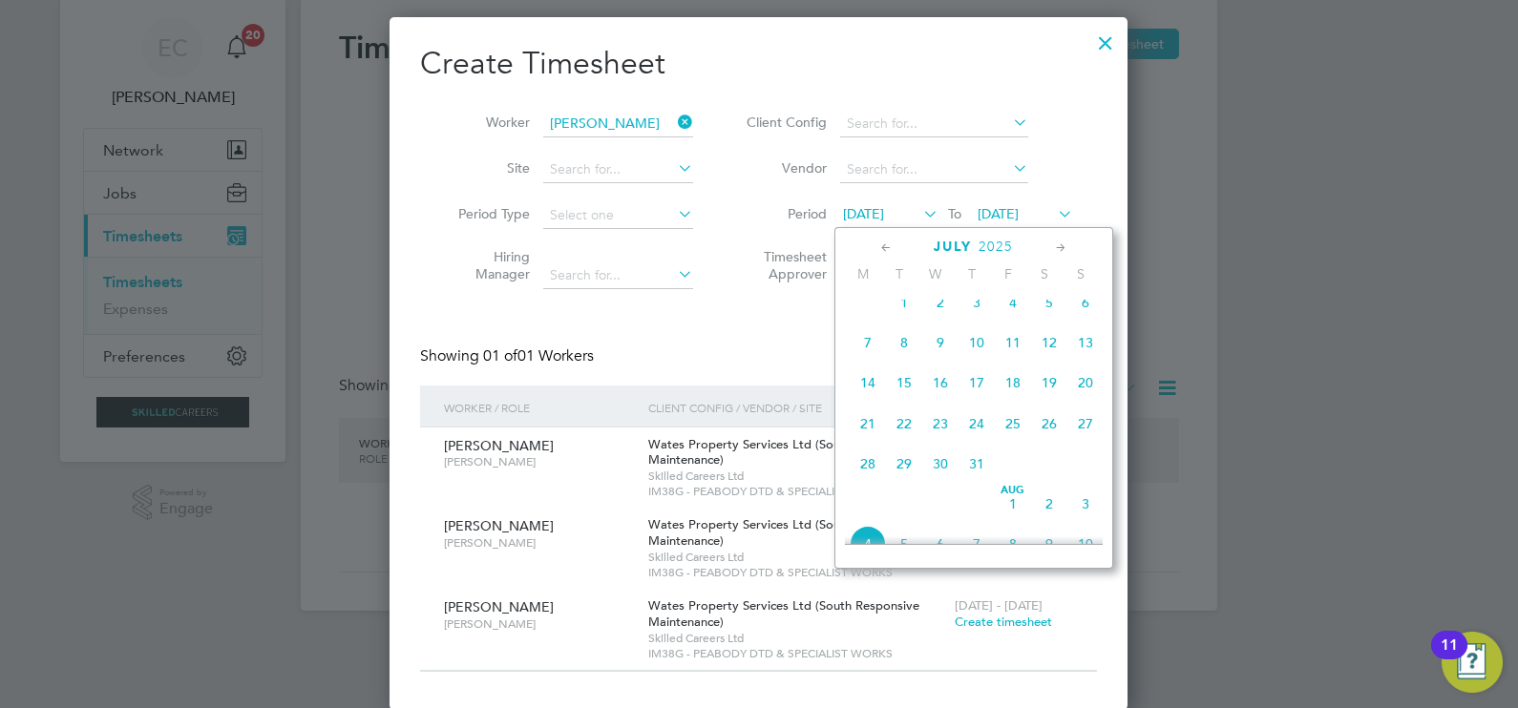
click at [857, 357] on span "7" at bounding box center [867, 343] width 36 height 36
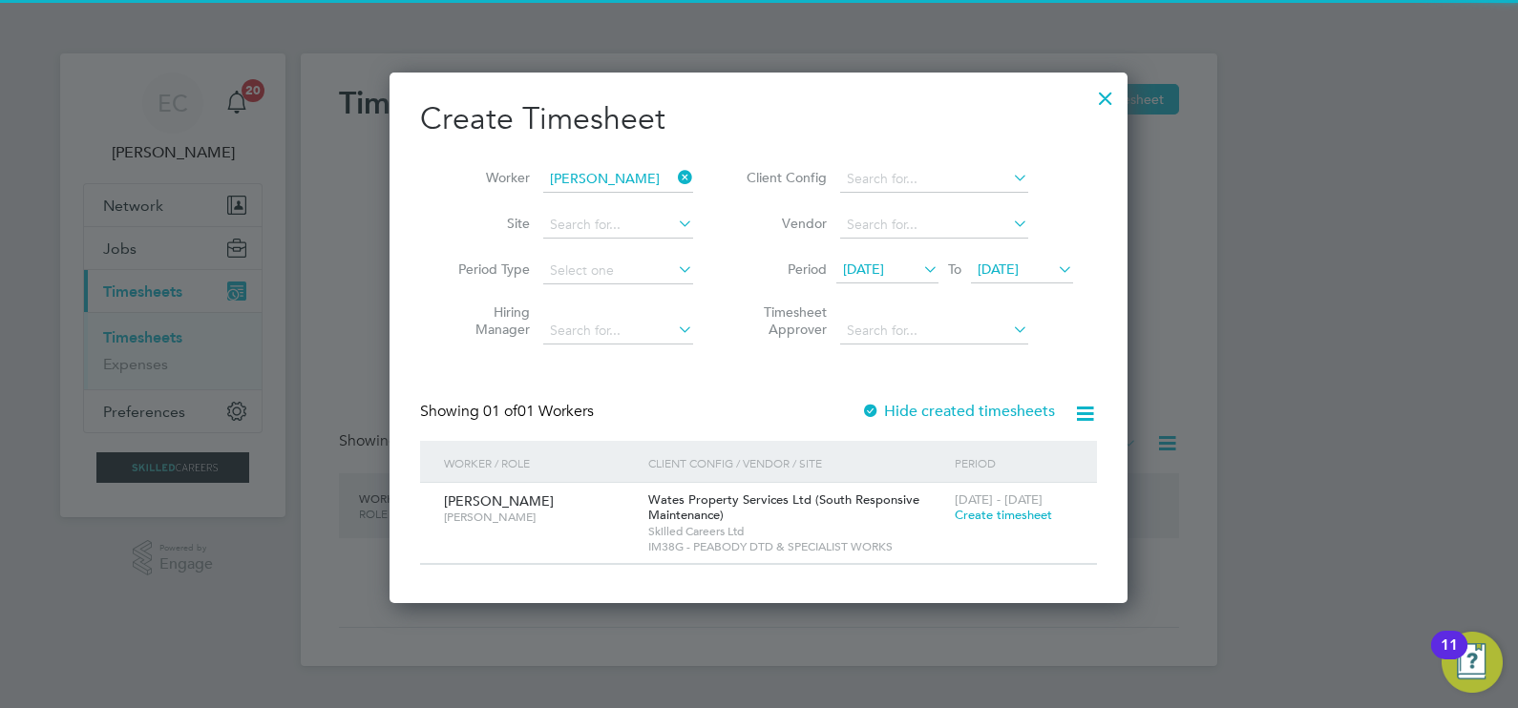
click at [954, 406] on label "Hide created timesheets" at bounding box center [958, 411] width 194 height 19
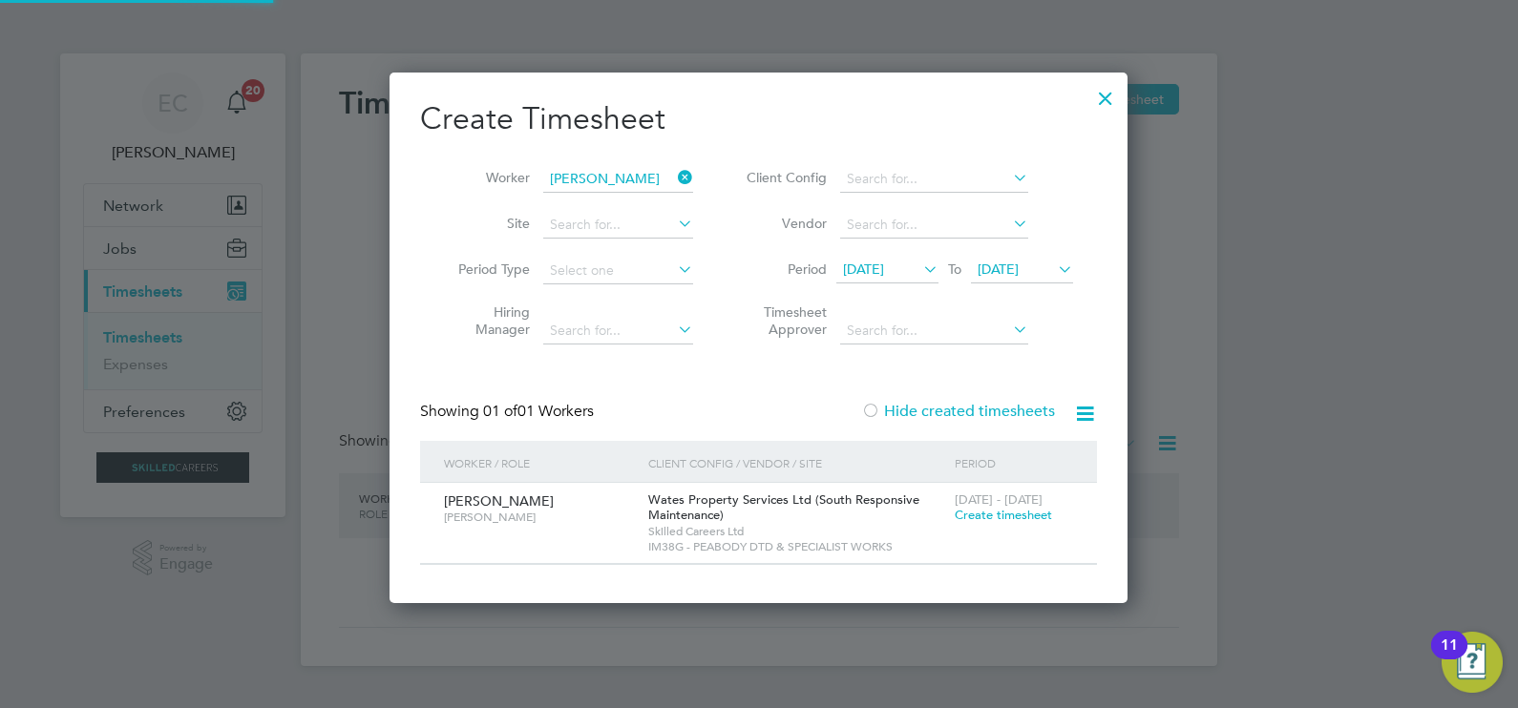
click at [954, 406] on label "Hide created timesheets" at bounding box center [958, 411] width 194 height 19
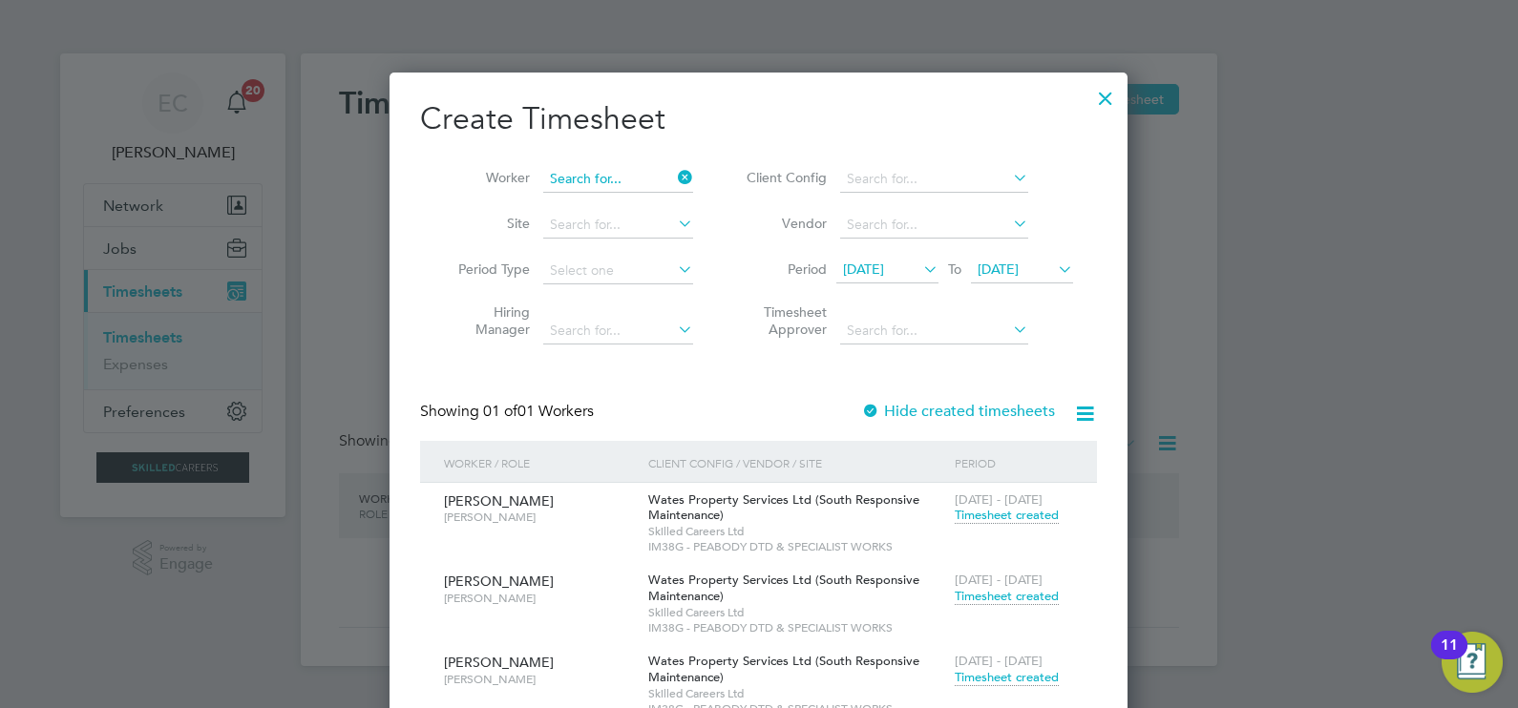
click at [638, 178] on input at bounding box center [618, 179] width 150 height 27
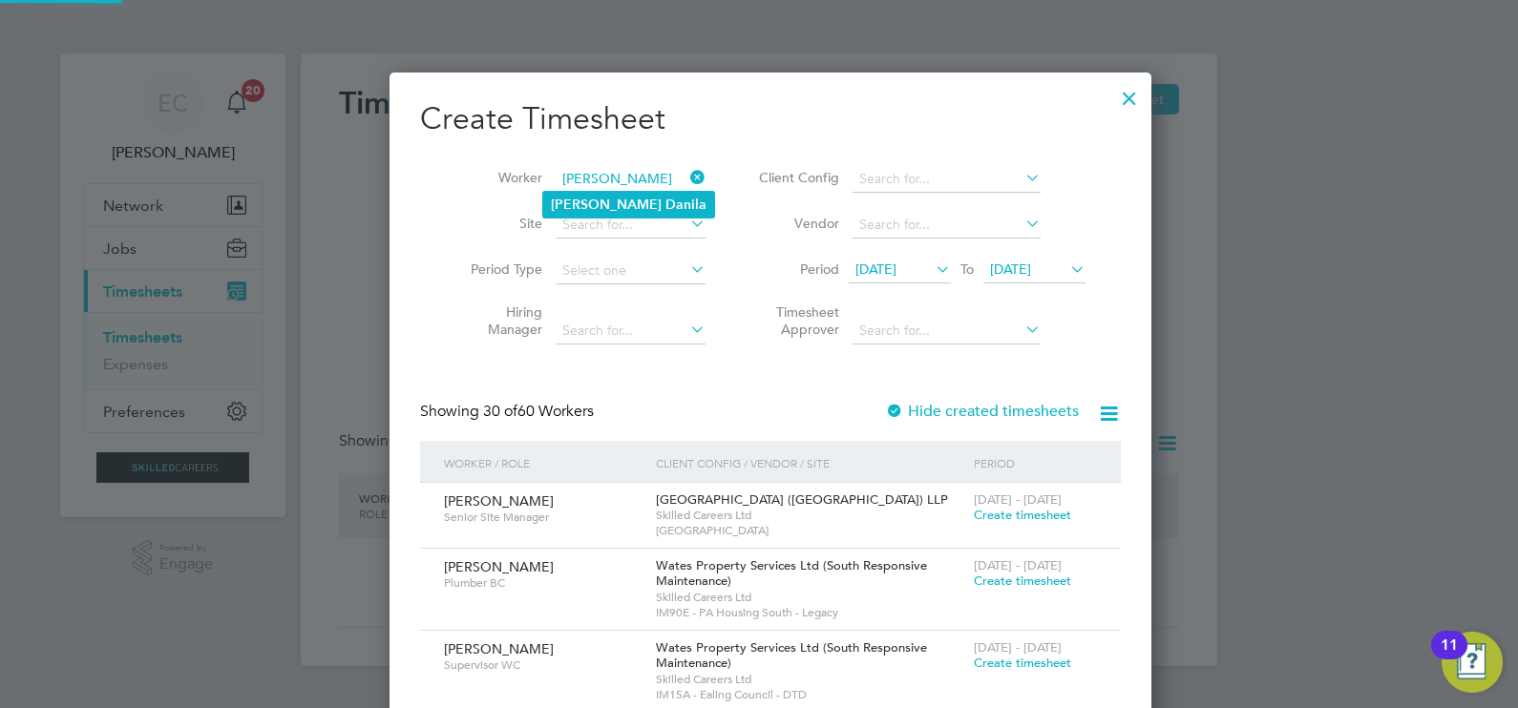
click at [665, 201] on b "Danila" at bounding box center [685, 205] width 41 height 16
type input "Cornel Danila"
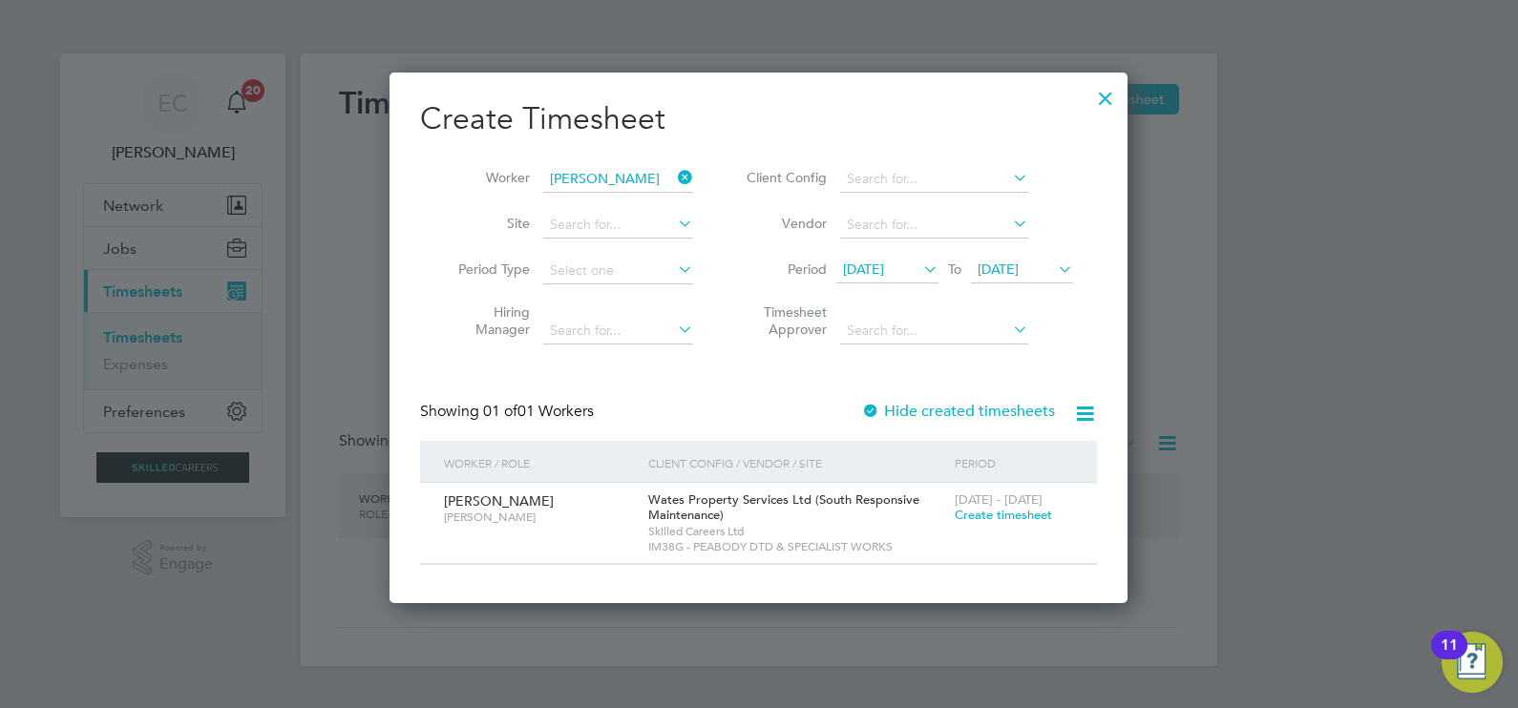
drag, startPoint x: 686, startPoint y: 172, endPoint x: 654, endPoint y: 181, distance: 33.8
click at [674, 172] on icon at bounding box center [674, 177] width 0 height 27
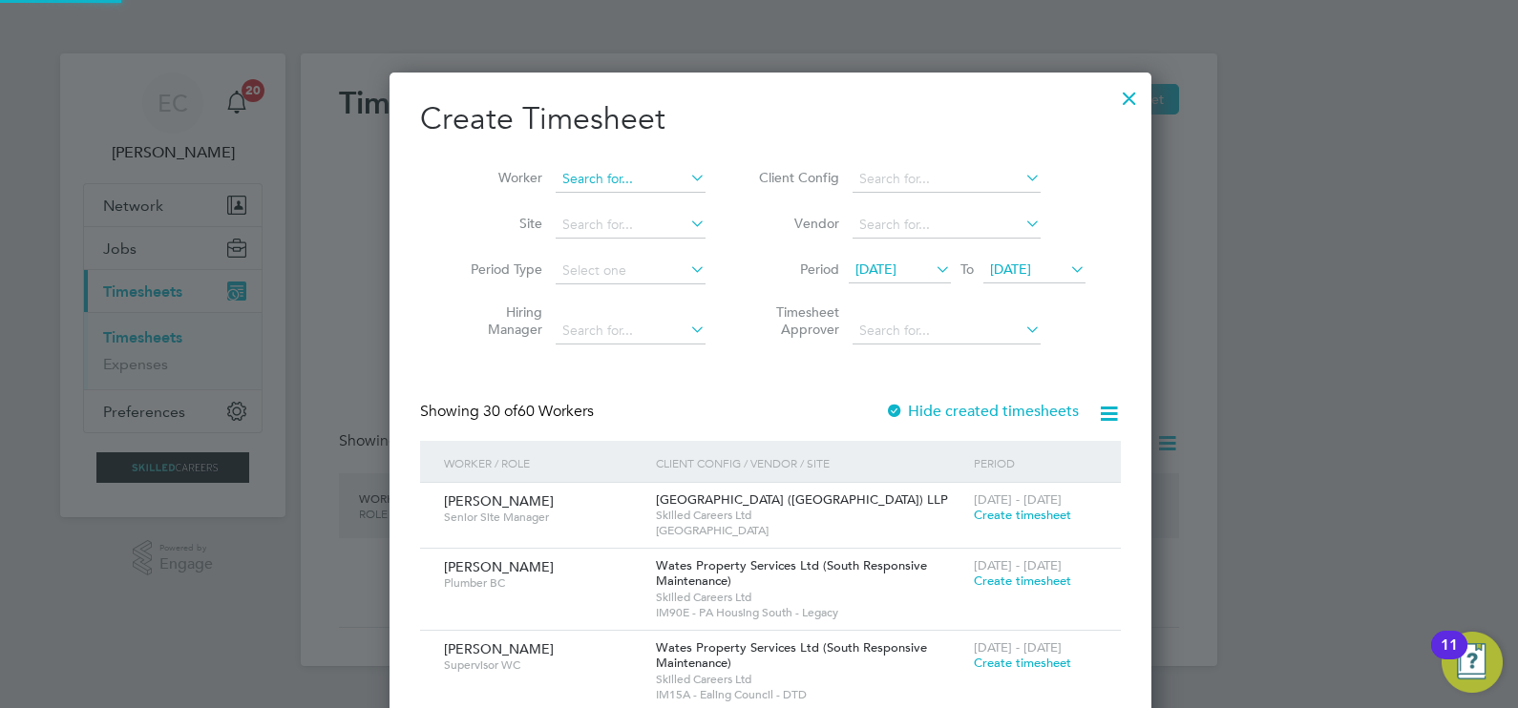
click at [612, 167] on input at bounding box center [631, 179] width 150 height 27
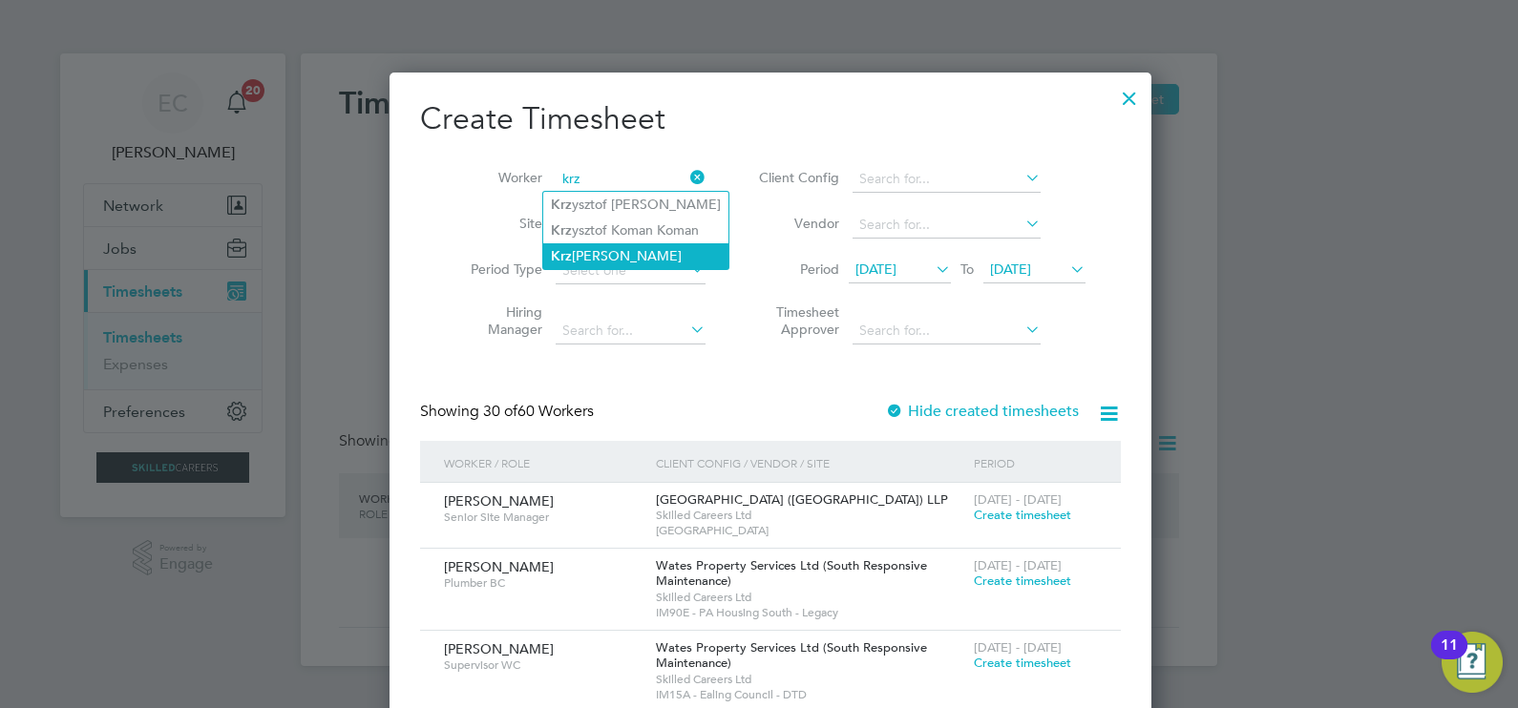
click at [602, 248] on li "Krz [PERSON_NAME]" at bounding box center [635, 256] width 185 height 26
type input "[PERSON_NAME]"
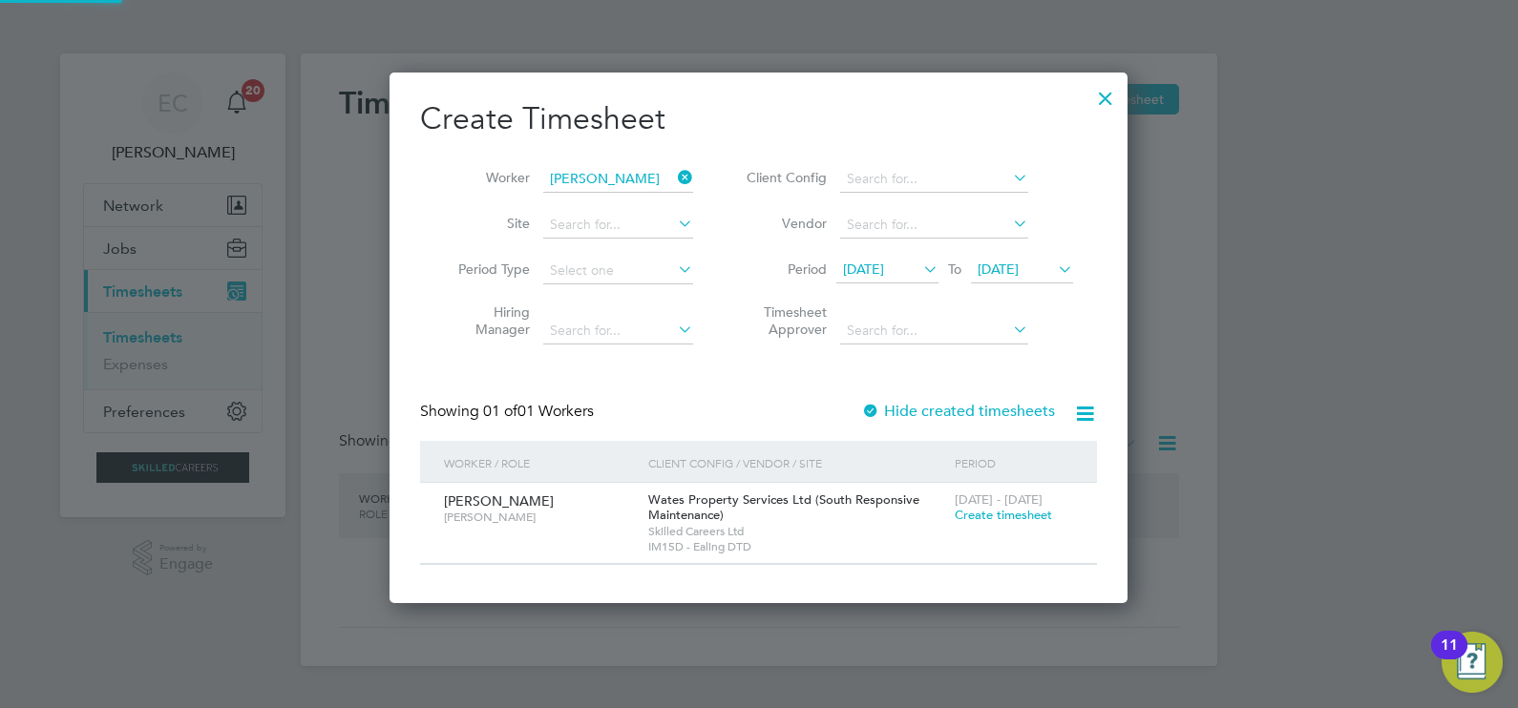
click at [916, 406] on label "Hide created timesheets" at bounding box center [958, 411] width 194 height 19
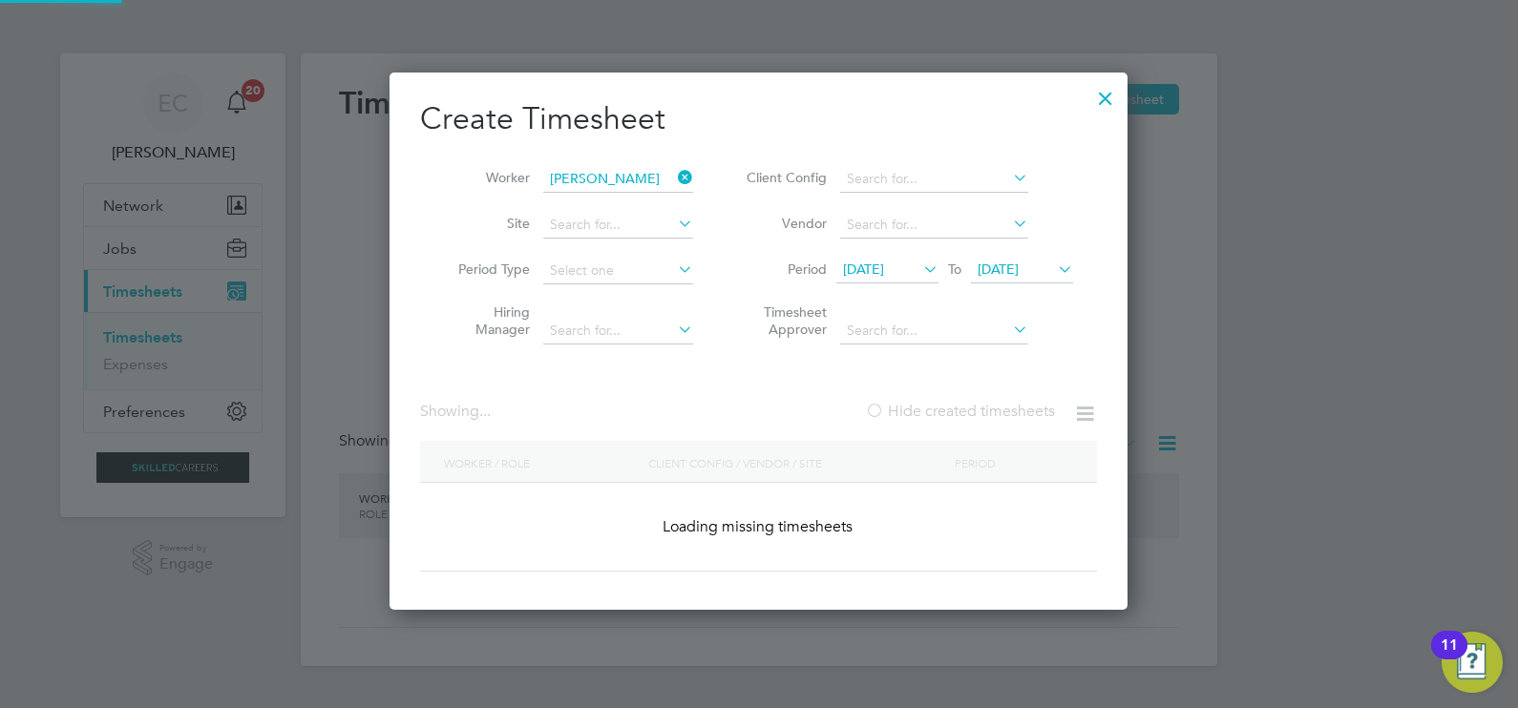
scroll to position [530, 739]
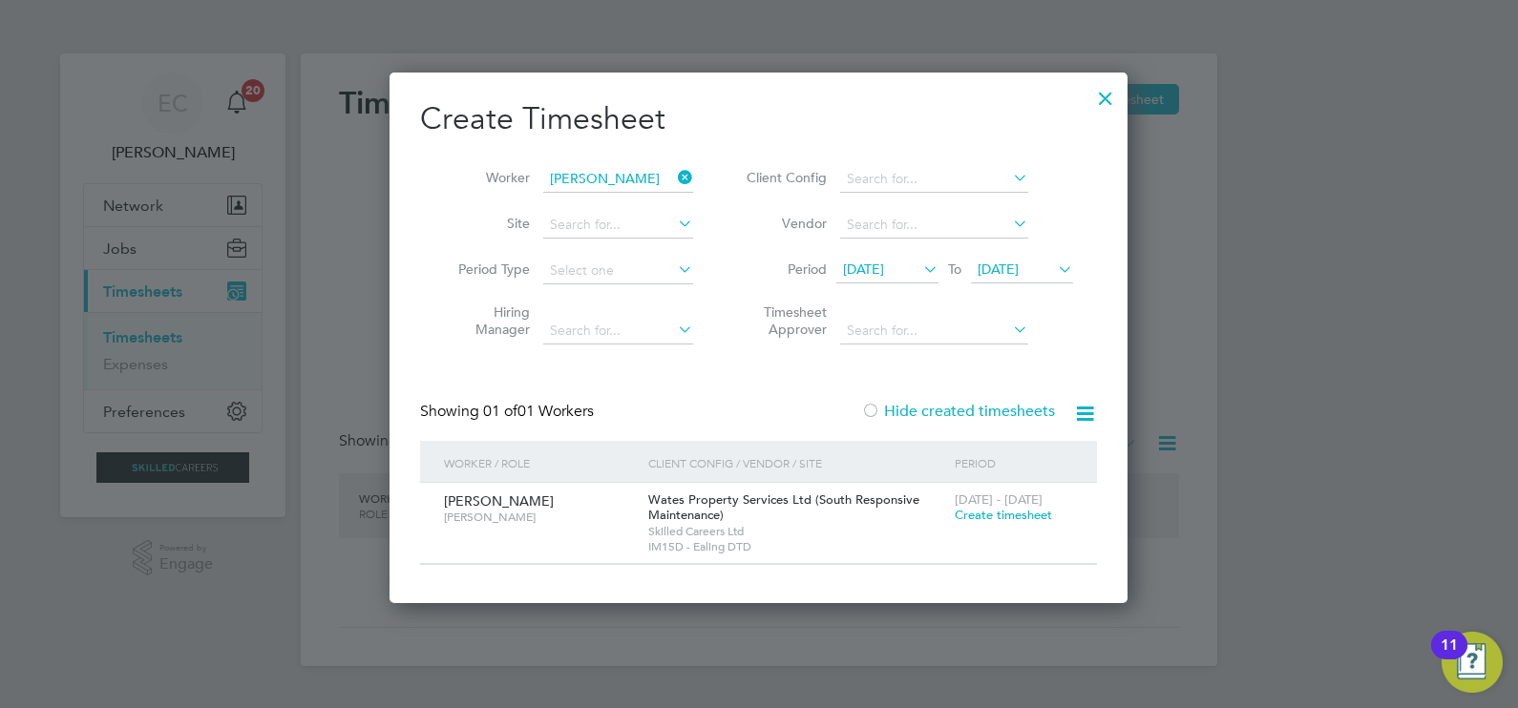
click at [916, 406] on label "Hide created timesheets" at bounding box center [958, 411] width 194 height 19
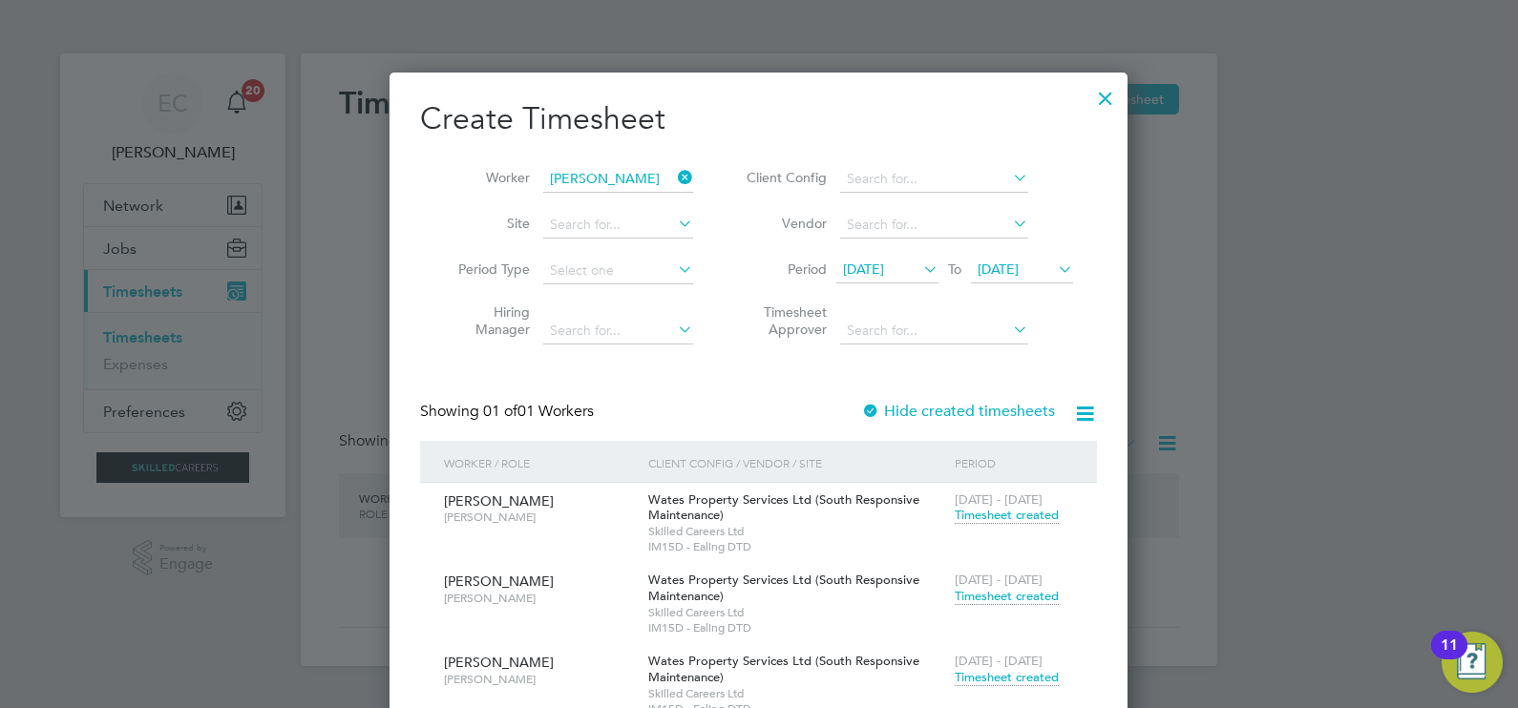
click at [1099, 90] on div at bounding box center [1105, 93] width 34 height 34
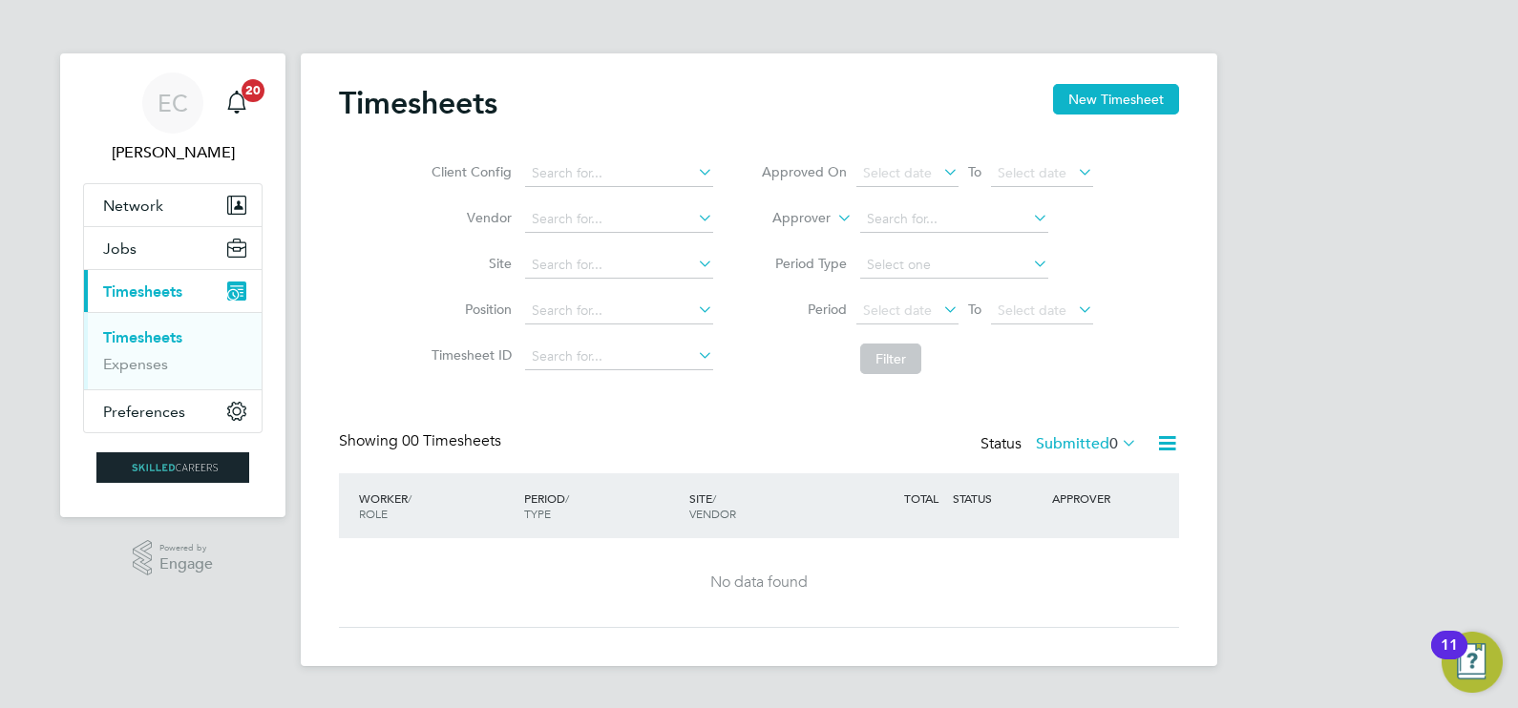
click at [170, 339] on link "Timesheets" at bounding box center [142, 337] width 79 height 18
click at [1090, 105] on button "New Timesheet" at bounding box center [1116, 99] width 126 height 31
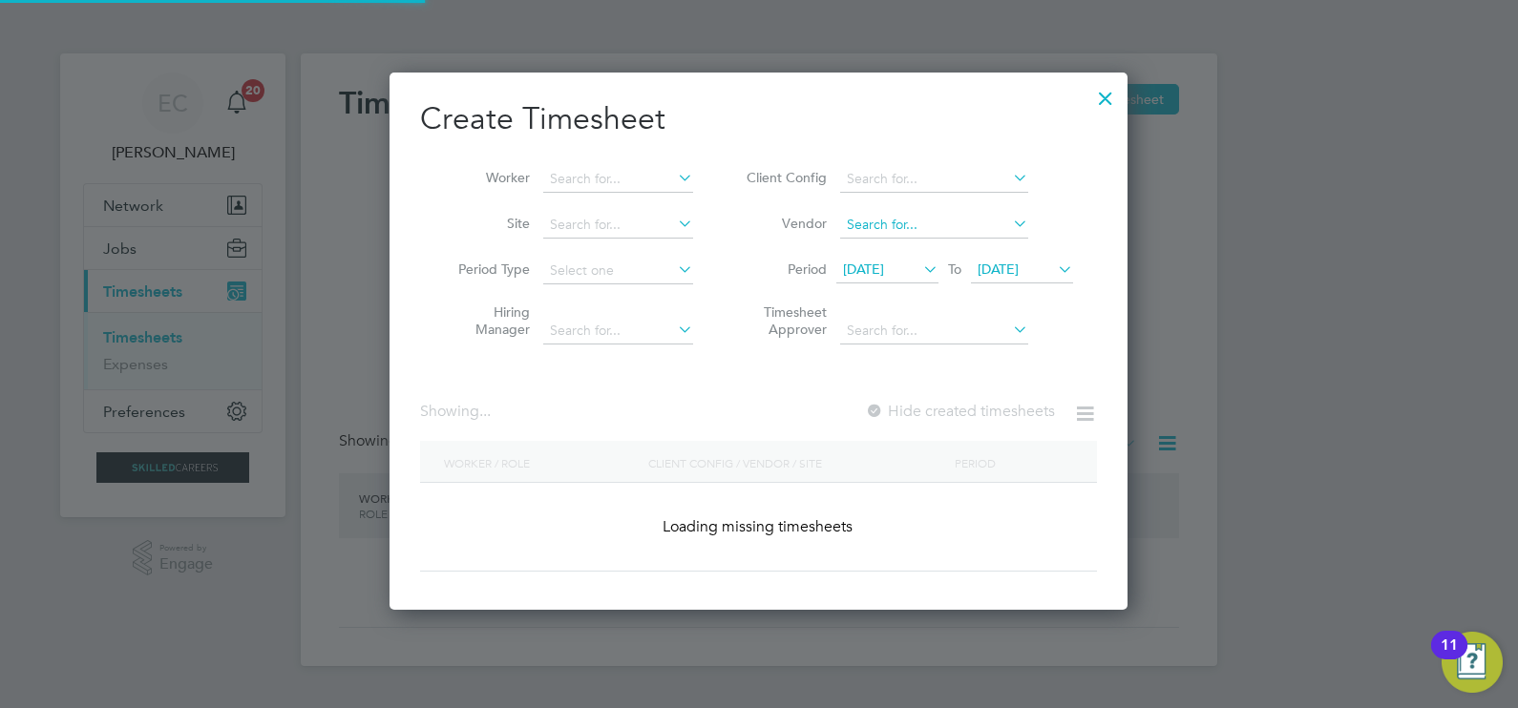
scroll to position [3466, 739]
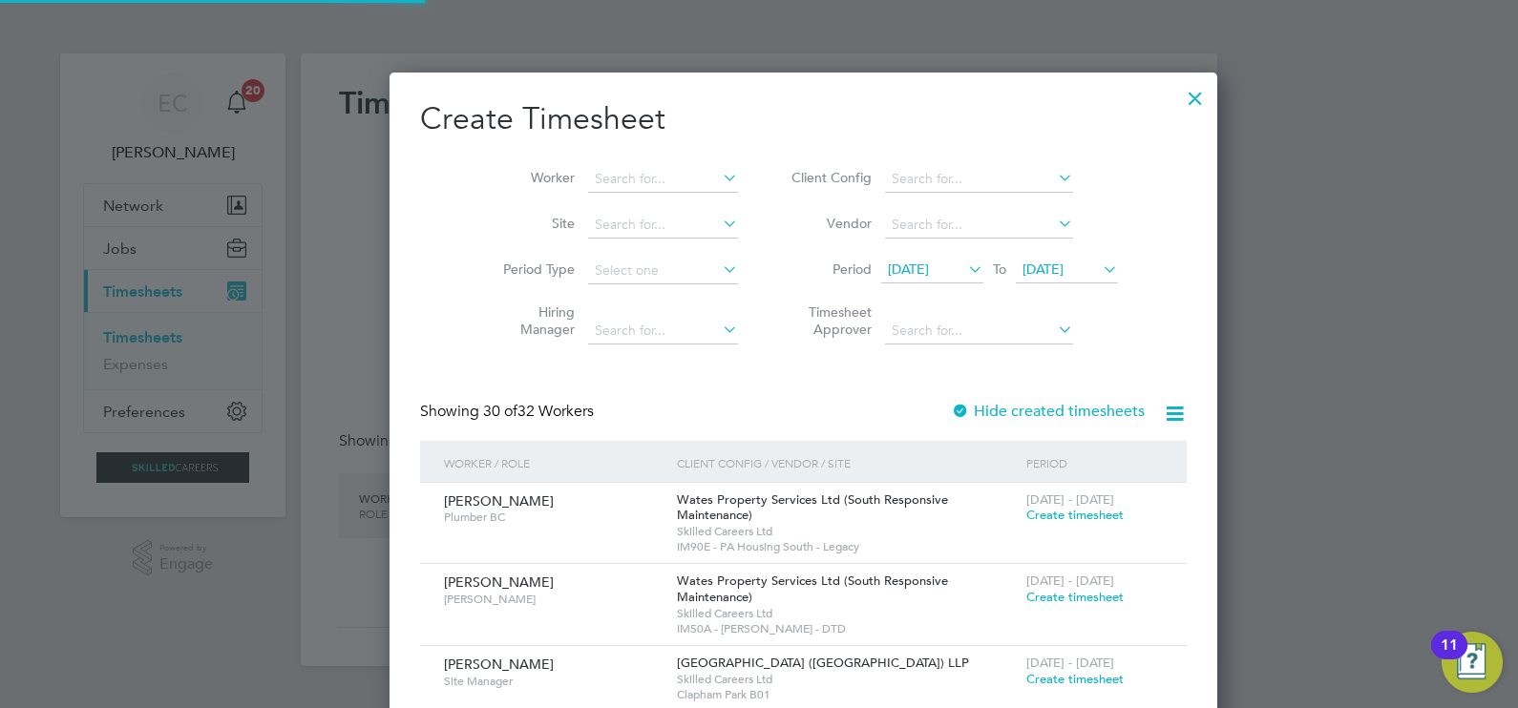
click at [916, 268] on span "[DATE]" at bounding box center [908, 269] width 41 height 17
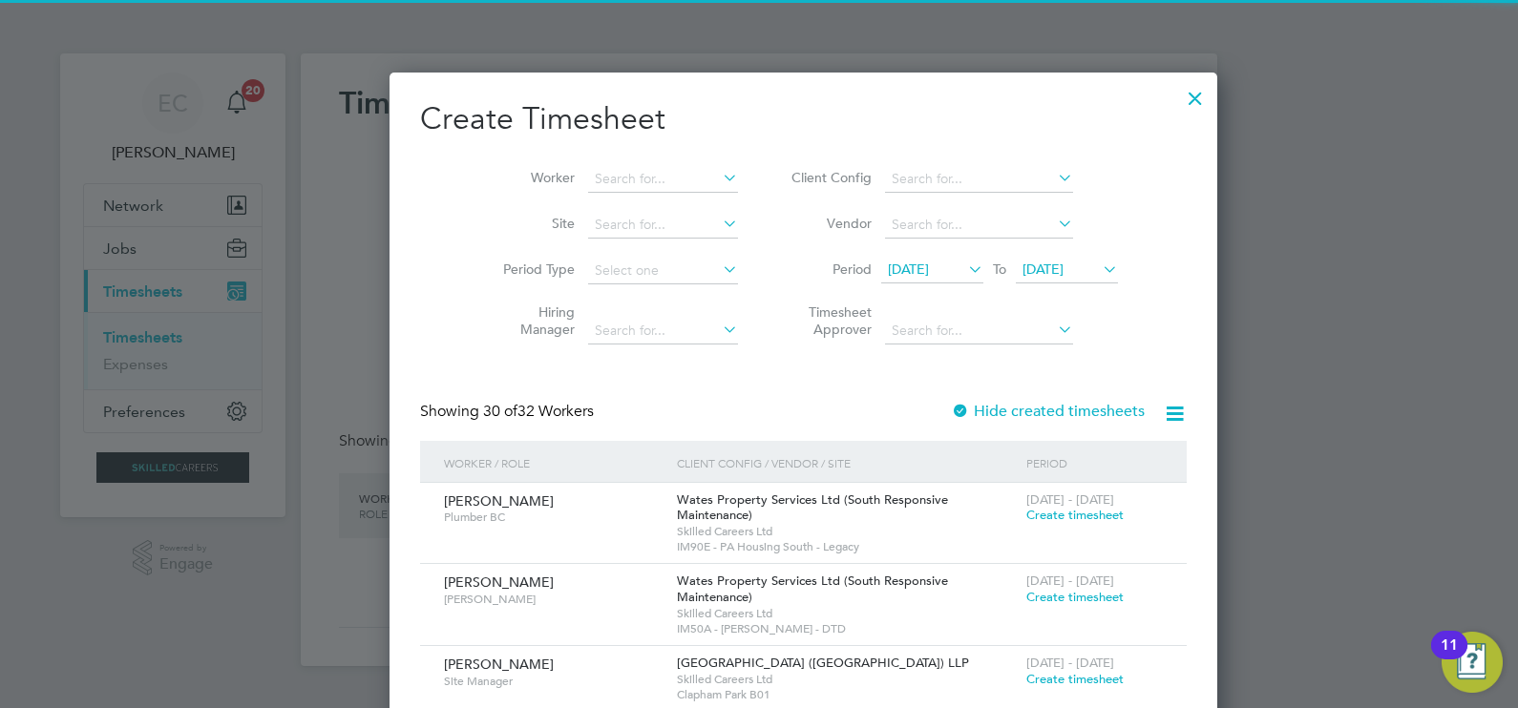
scroll to position [669, 0]
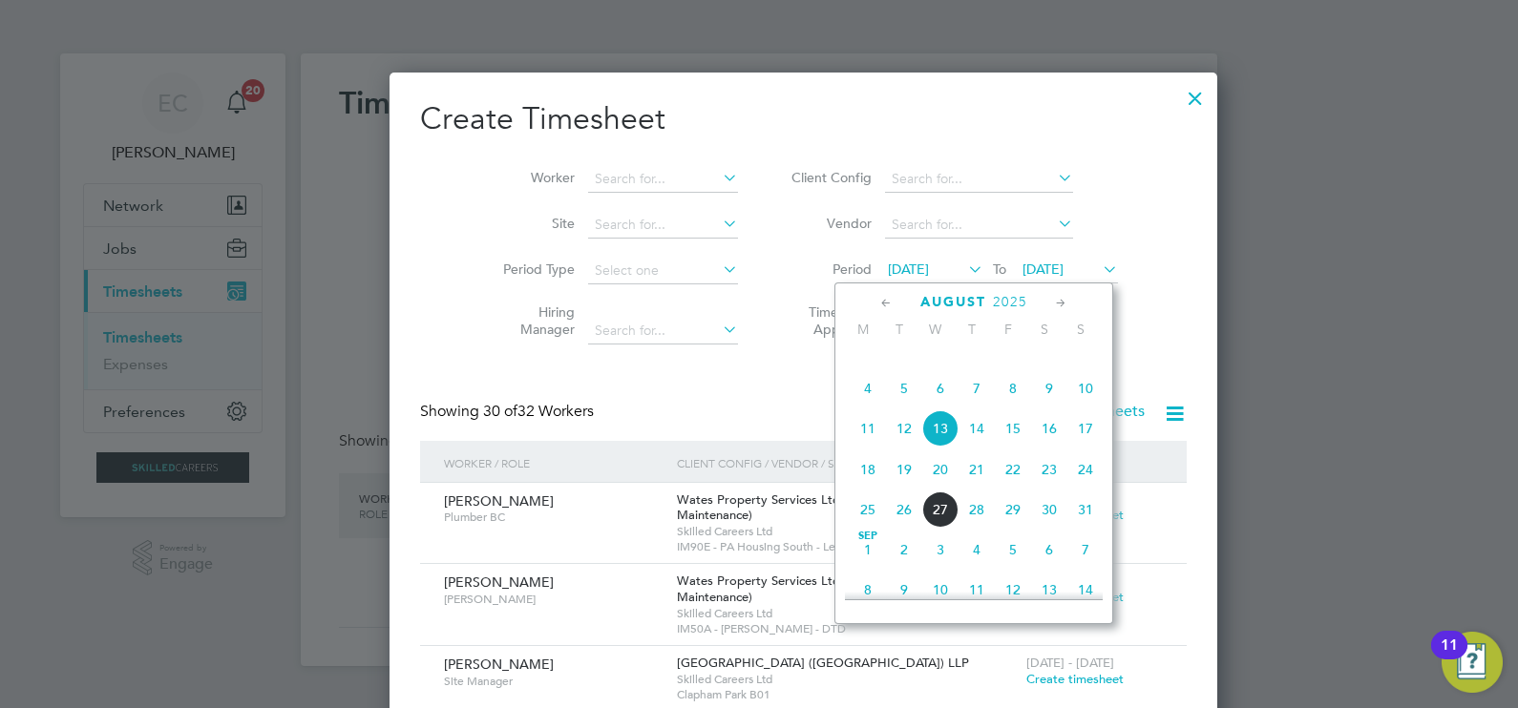
click at [1052, 447] on span "16" at bounding box center [1049, 428] width 36 height 36
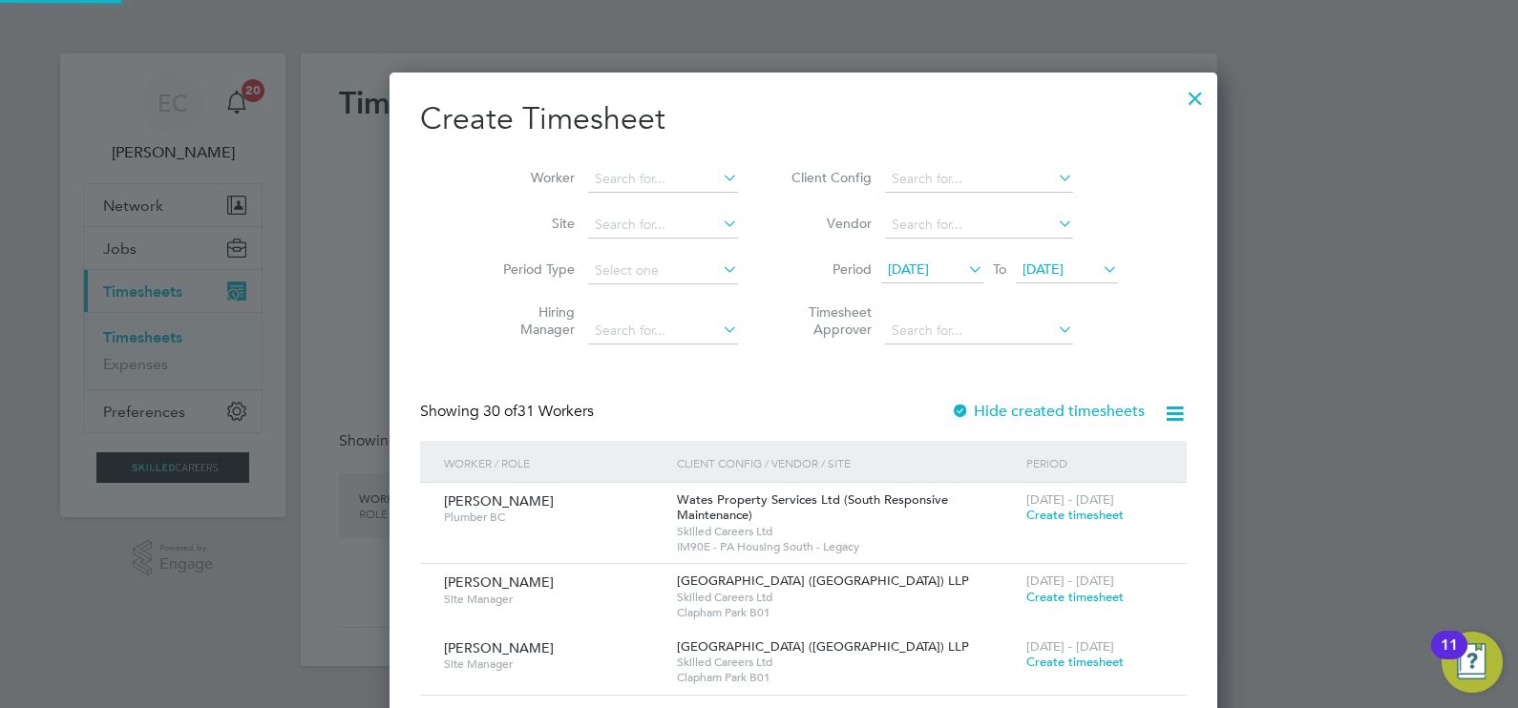
scroll to position [2899, 739]
click at [1040, 265] on span "[DATE]" at bounding box center [1042, 269] width 41 height 17
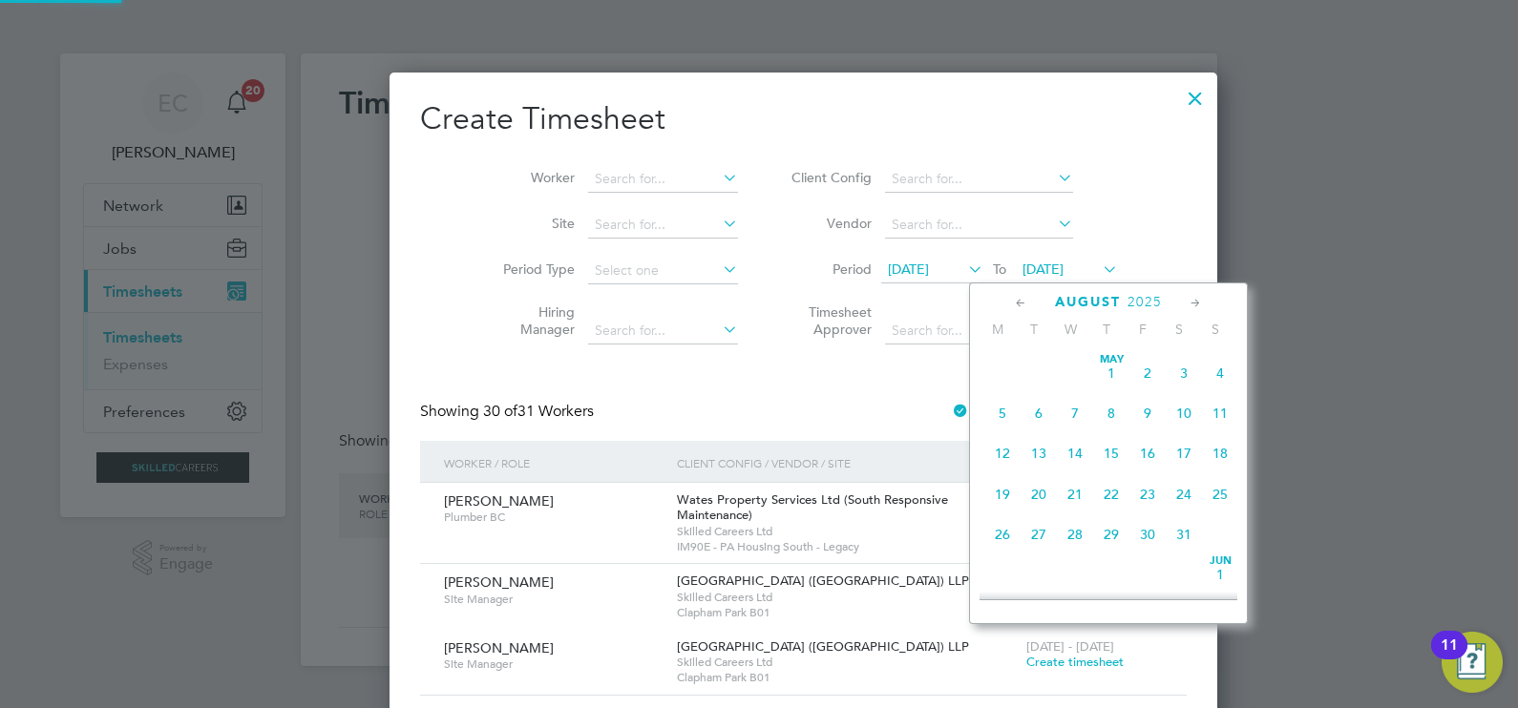
scroll to position [711, 0]
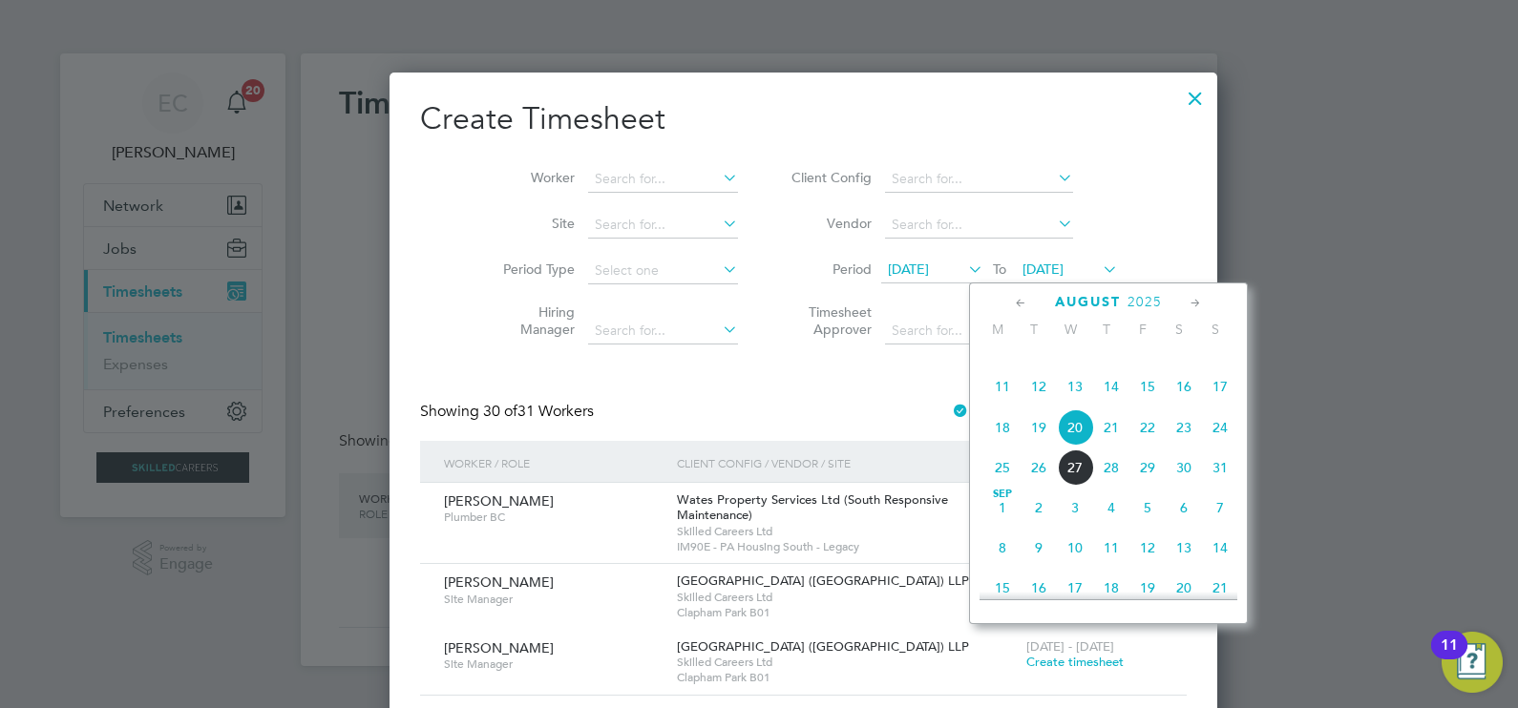
click at [1153, 444] on span "22" at bounding box center [1147, 427] width 36 height 36
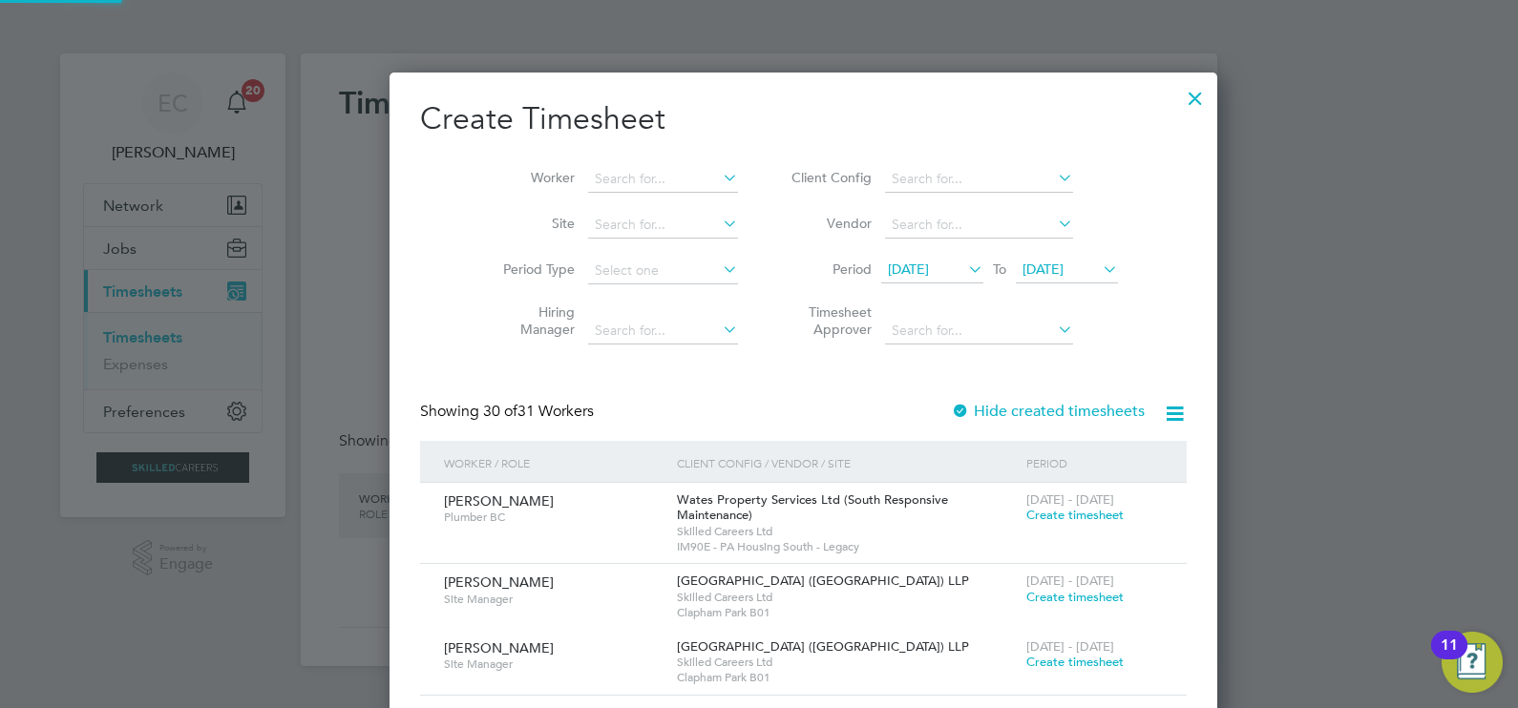
scroll to position [2899, 739]
click at [1163, 426] on icon at bounding box center [1175, 414] width 24 height 24
click at [1010, 455] on li "Download missing timesheets" at bounding box center [989, 458] width 207 height 27
click at [777, 132] on h2 "Create Timesheet" at bounding box center [803, 119] width 766 height 40
click at [951, 410] on label "Hide created timesheets" at bounding box center [1048, 411] width 194 height 19
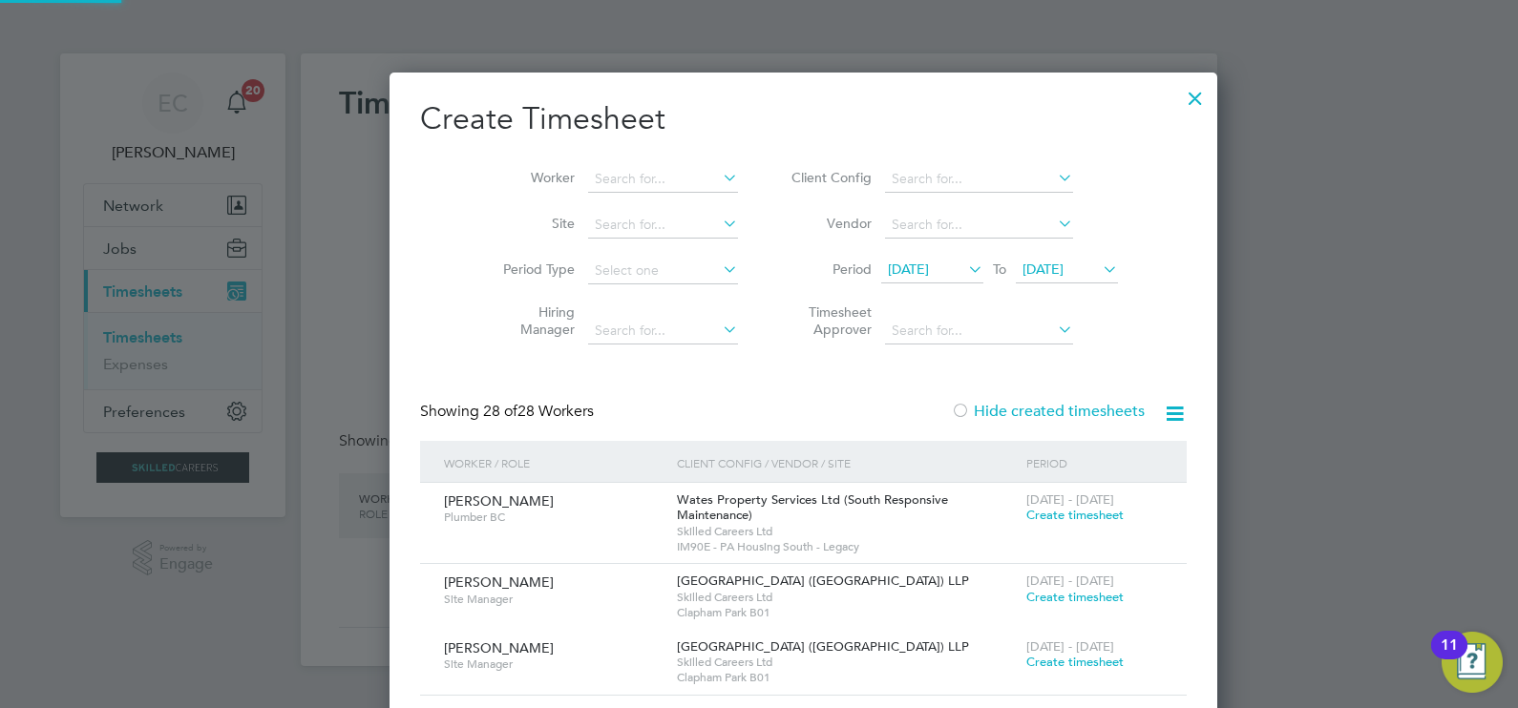
scroll to position [2726, 739]
click at [951, 410] on label "Hide created timesheets" at bounding box center [1048, 411] width 194 height 19
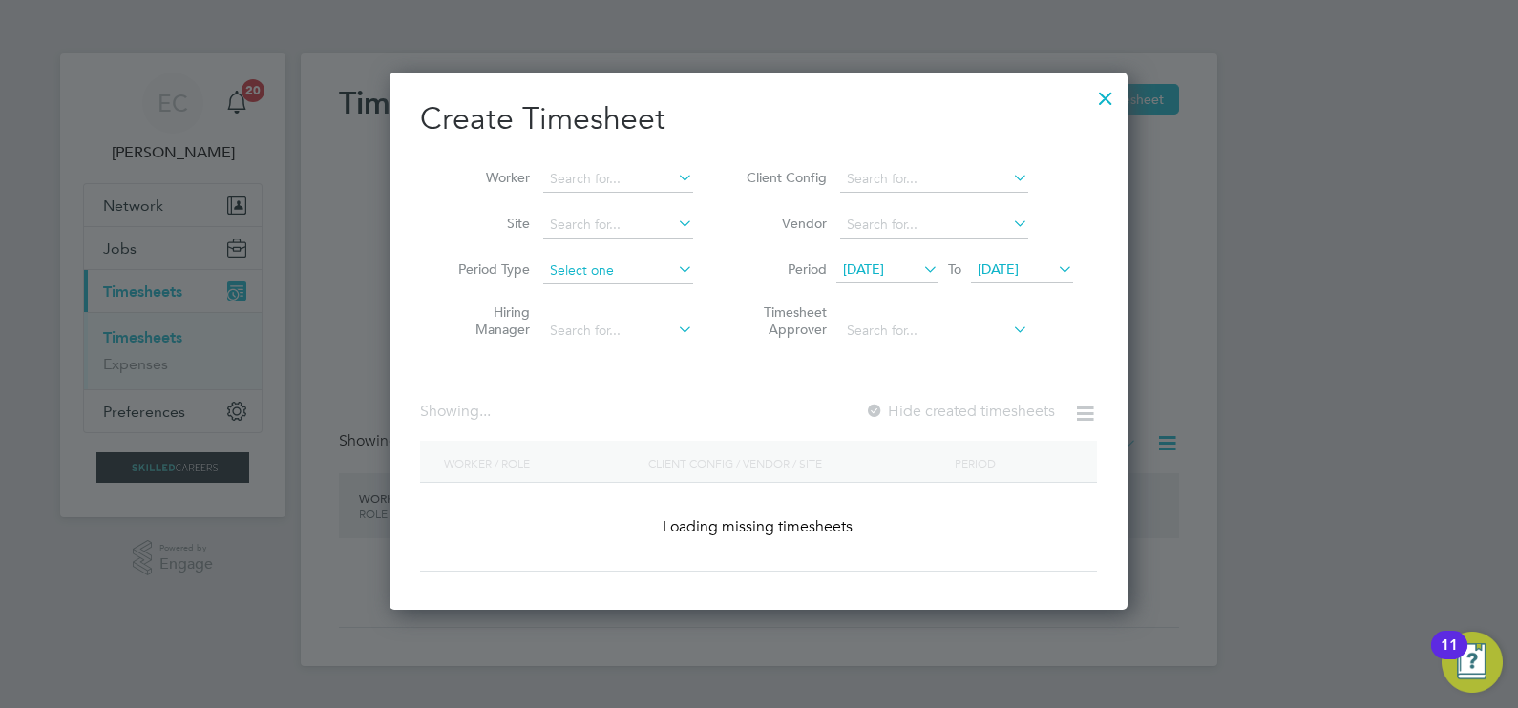
scroll to position [3059, 739]
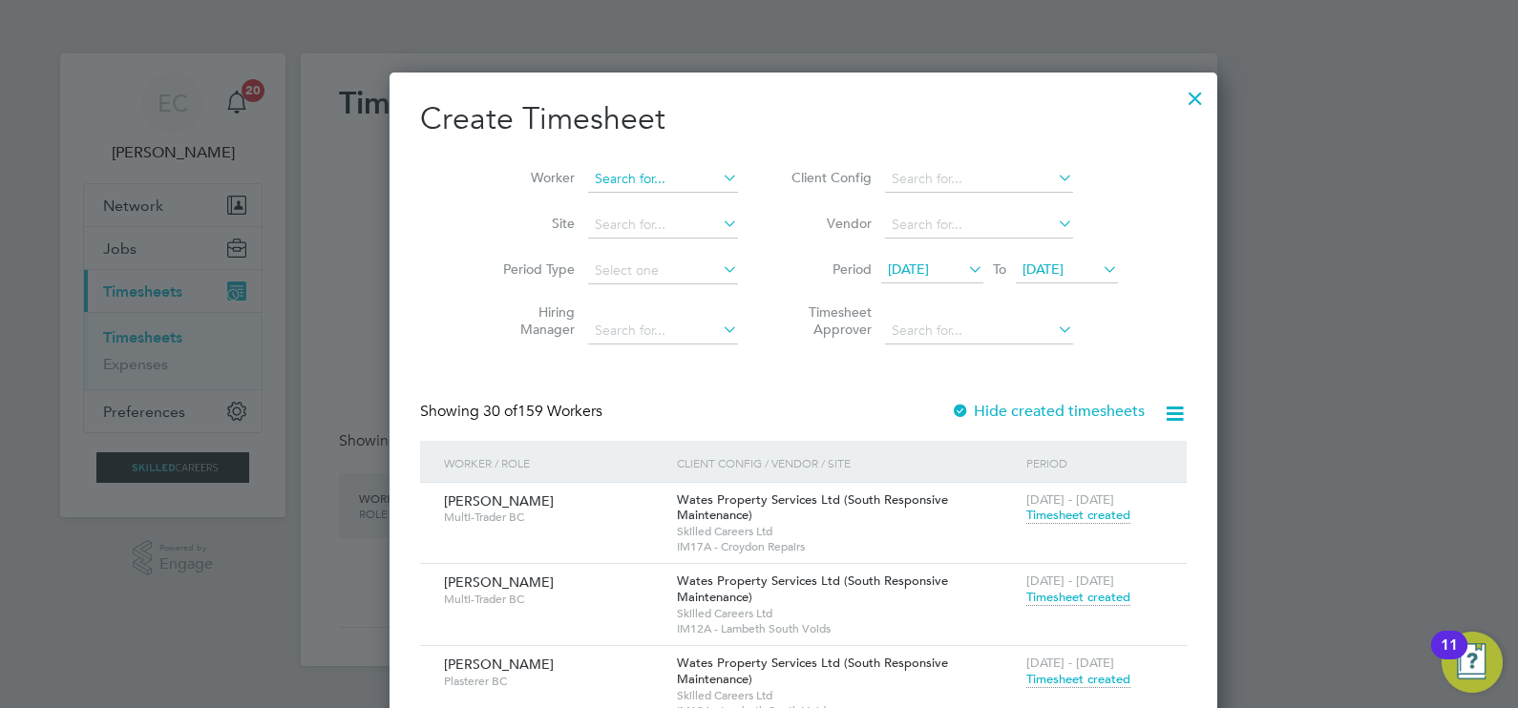
click at [594, 175] on input at bounding box center [663, 179] width 150 height 27
click at [620, 246] on li "Cornel Danila" at bounding box center [661, 256] width 236 height 26
type input "Cornel Danila"
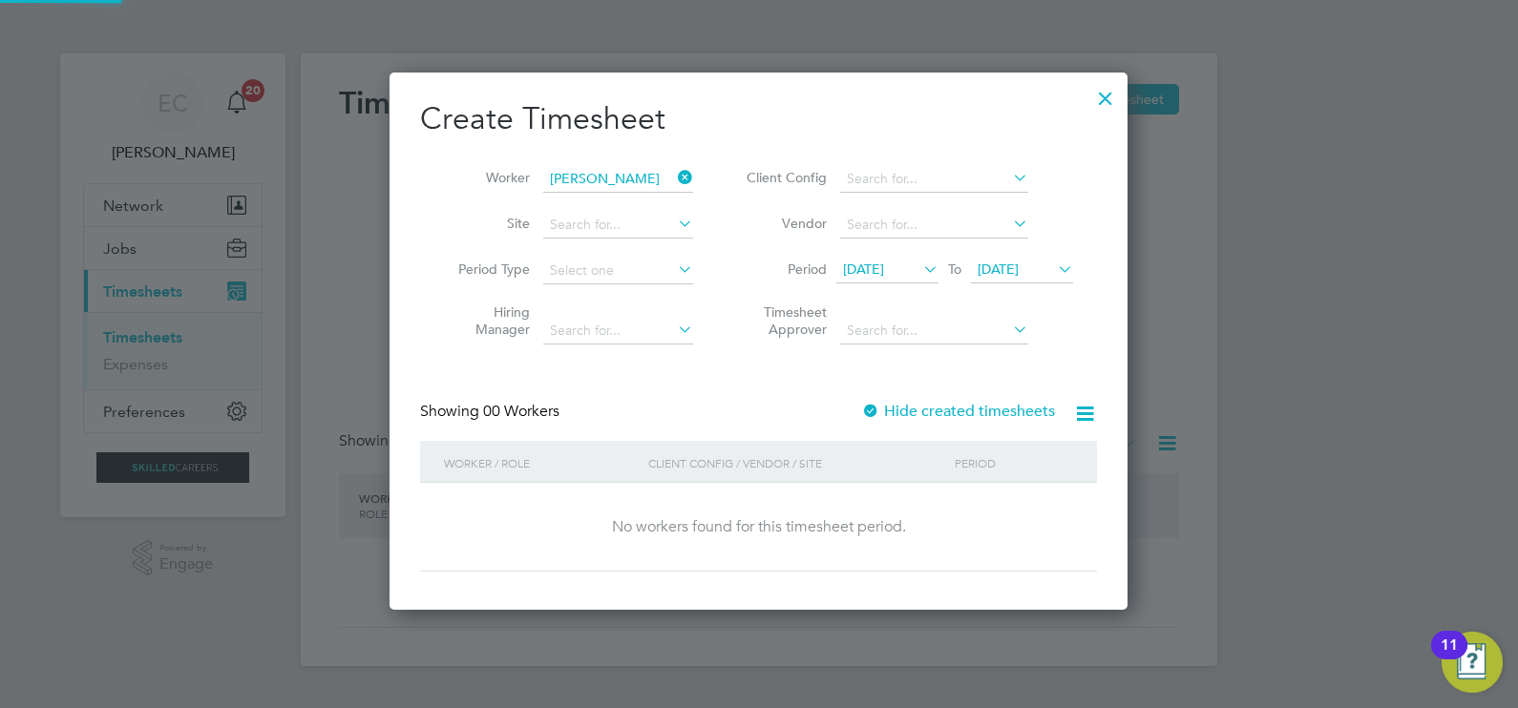
scroll to position [537, 739]
click at [999, 410] on label "Hide created timesheets" at bounding box center [958, 411] width 194 height 19
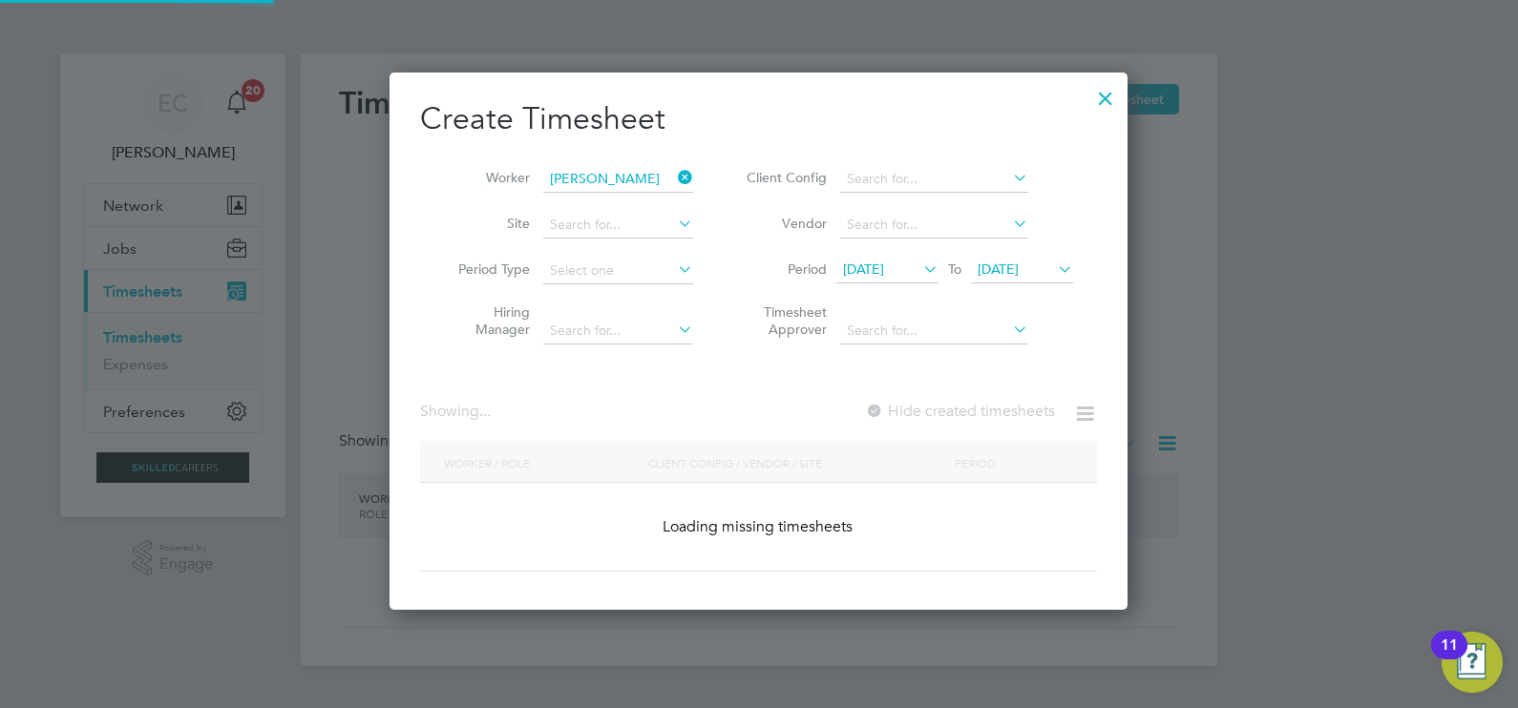
scroll to position [530, 739]
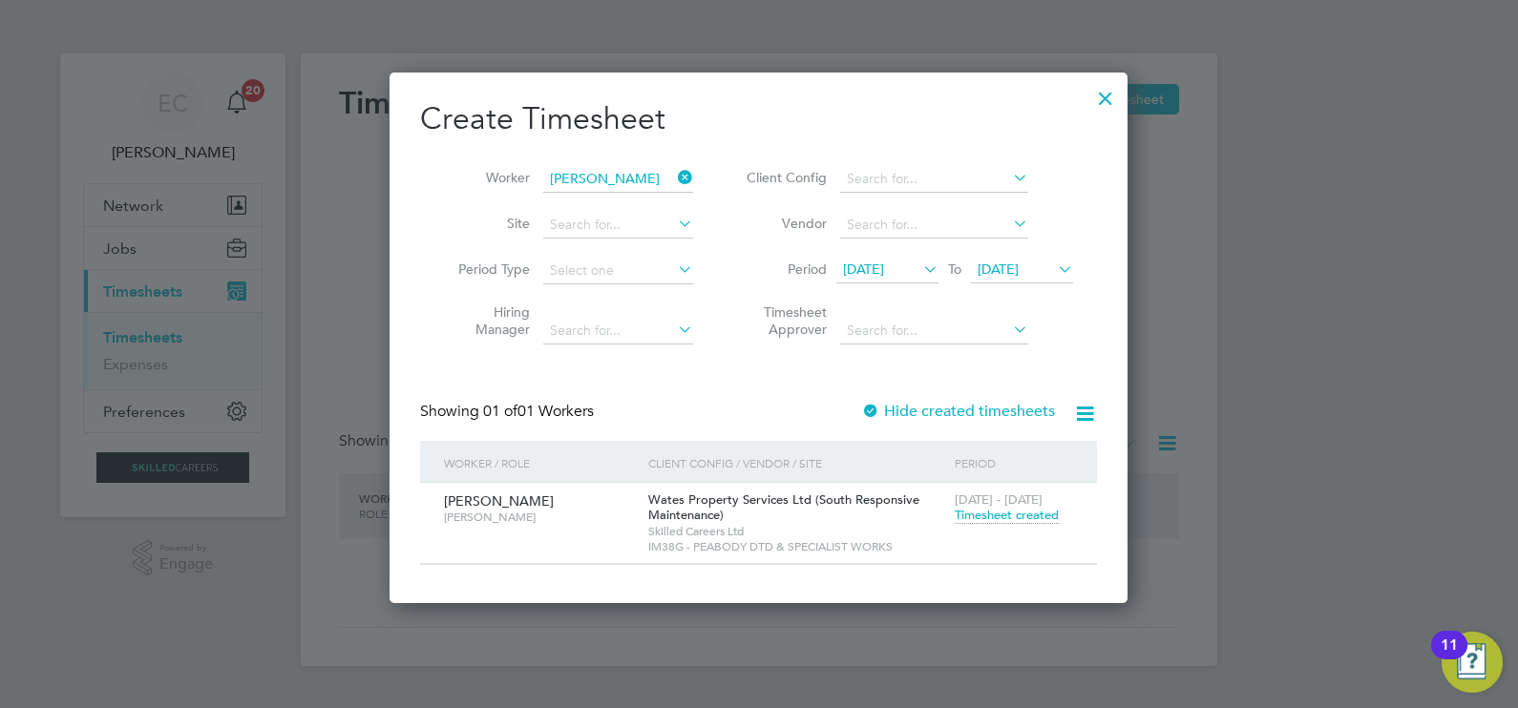
click at [1007, 510] on span "Timesheet created" at bounding box center [1006, 515] width 104 height 17
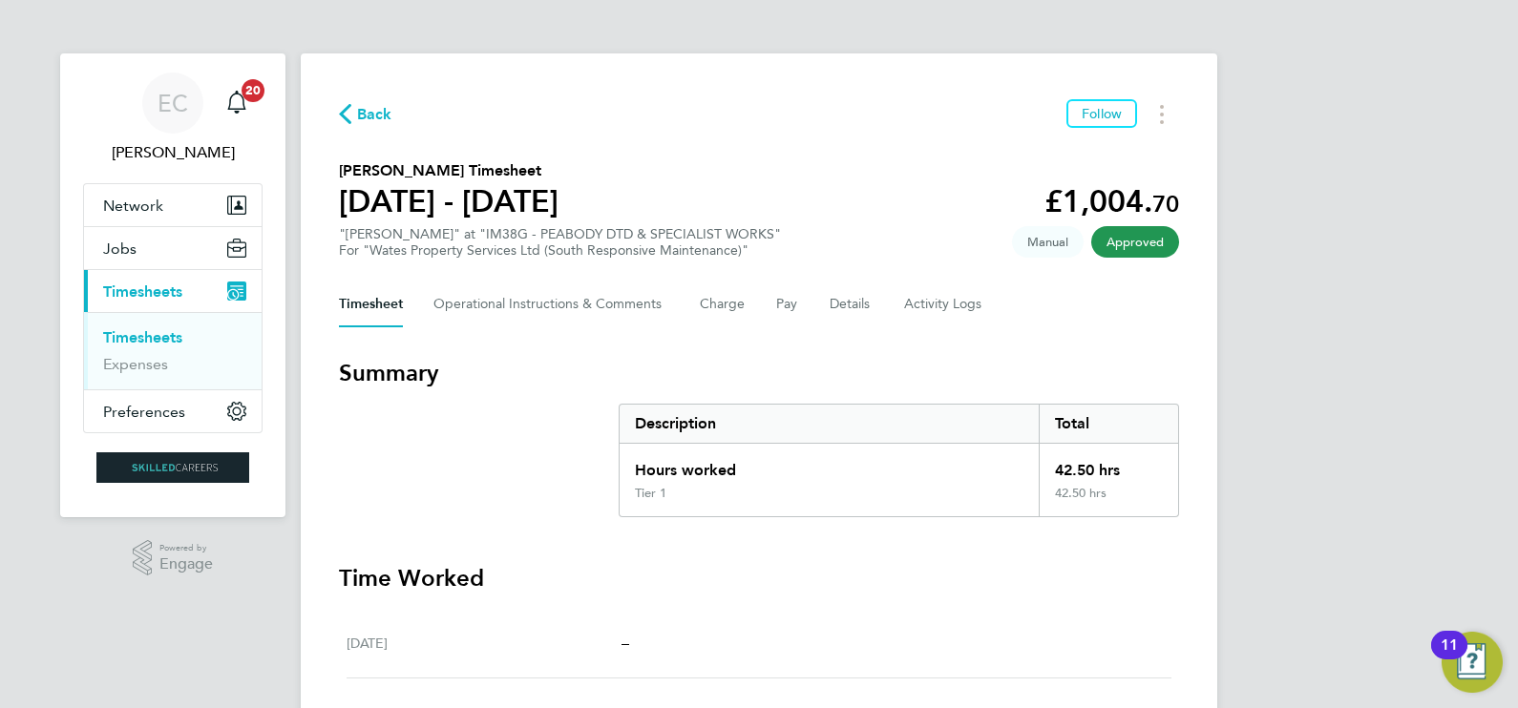
click at [371, 115] on span "Back" at bounding box center [374, 114] width 35 height 23
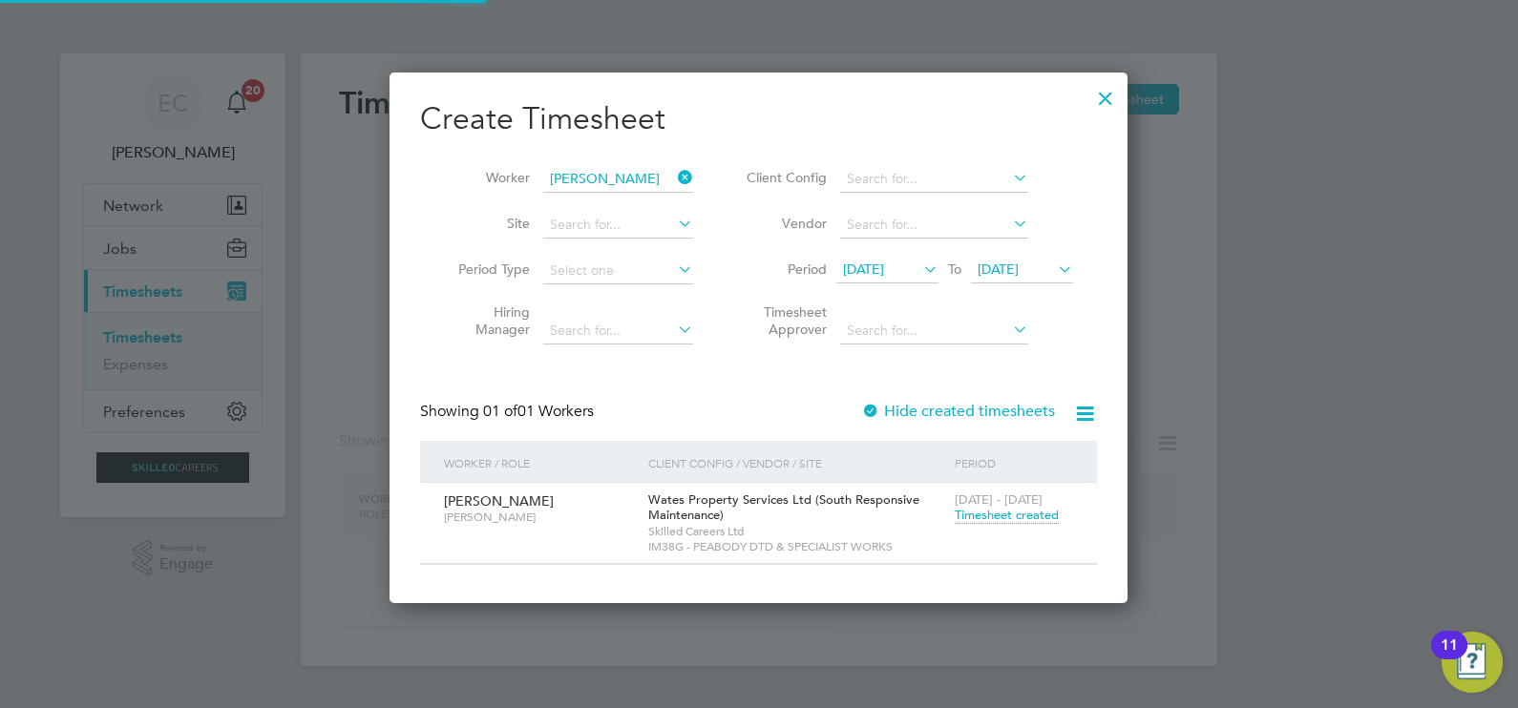
scroll to position [530, 739]
click at [623, 176] on input at bounding box center [618, 179] width 150 height 27
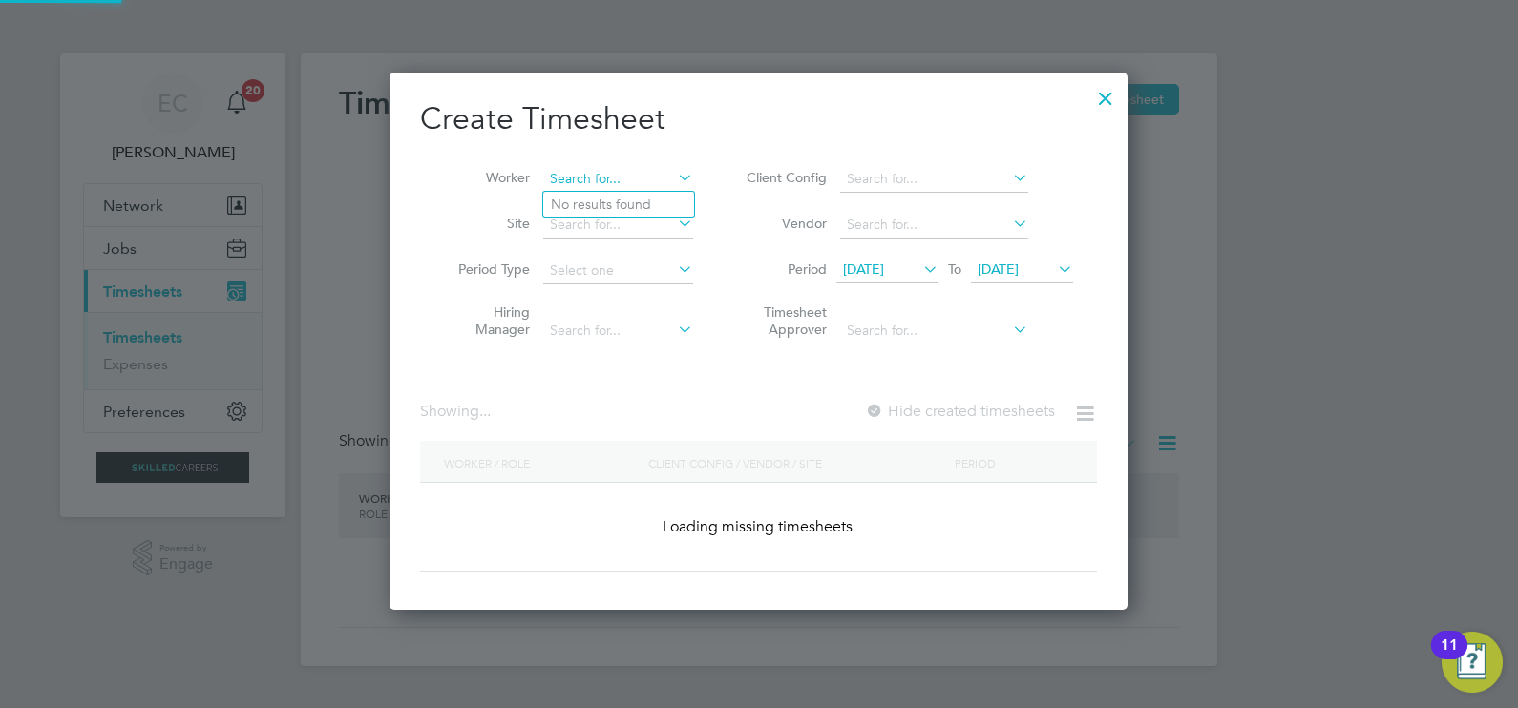
scroll to position [2726, 739]
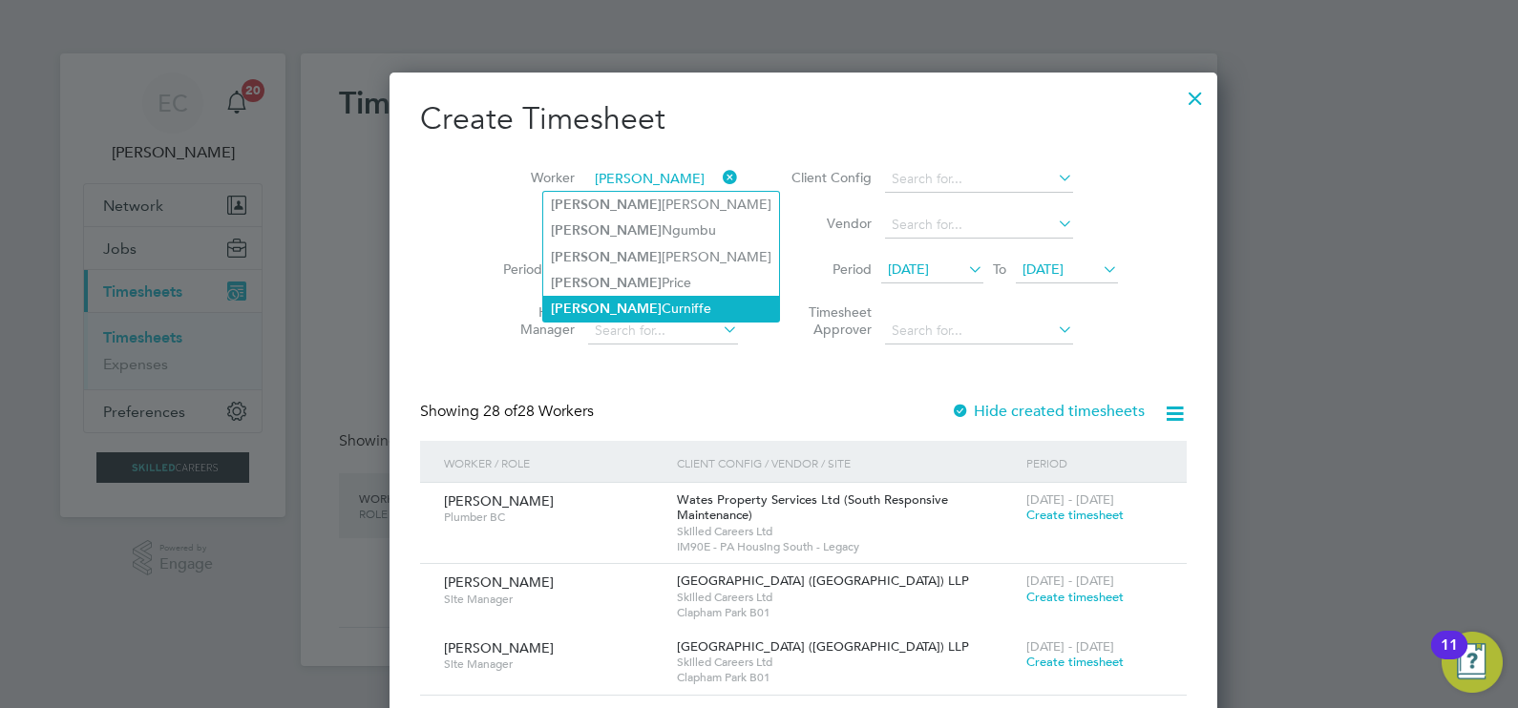
click at [631, 305] on li "Clive Curniffe" at bounding box center [661, 309] width 236 height 26
type input "Clive Curniffe"
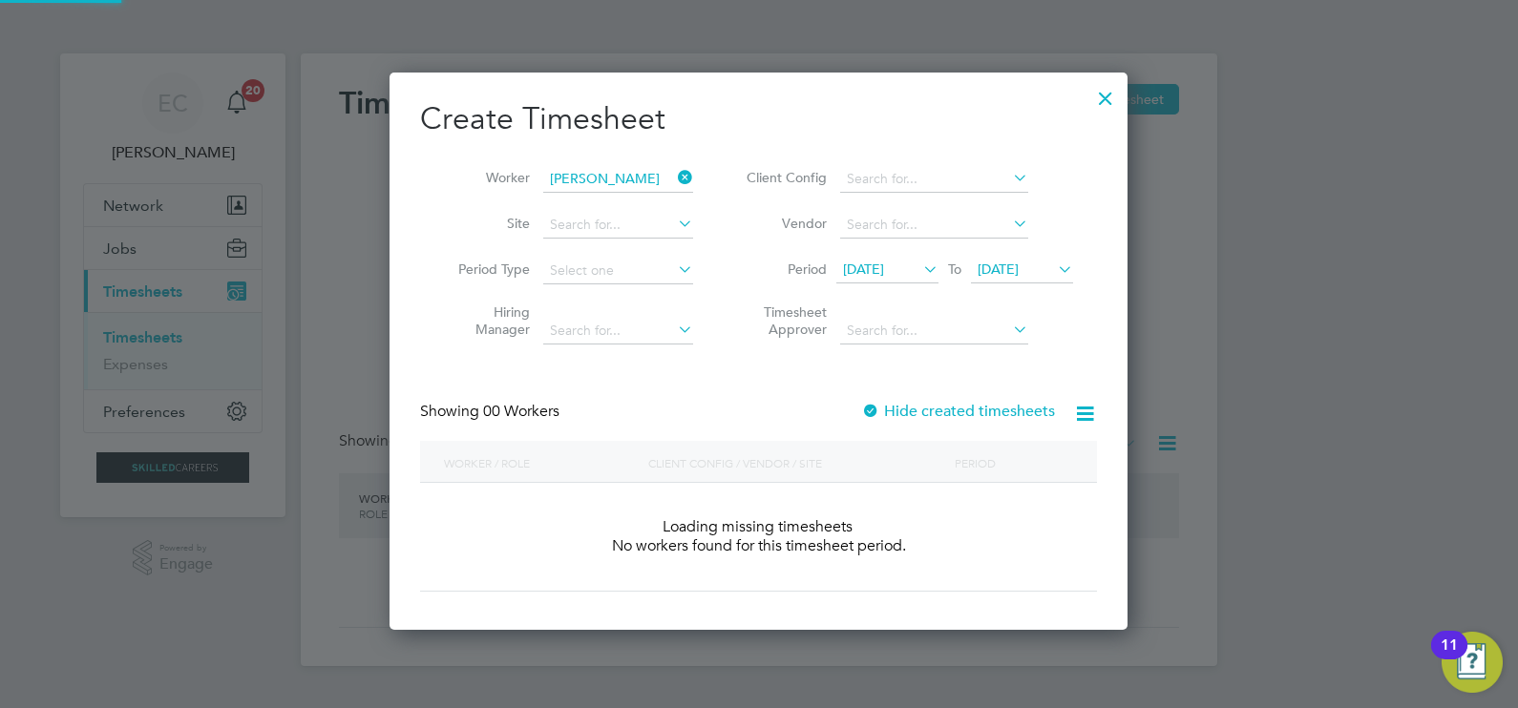
scroll to position [537, 739]
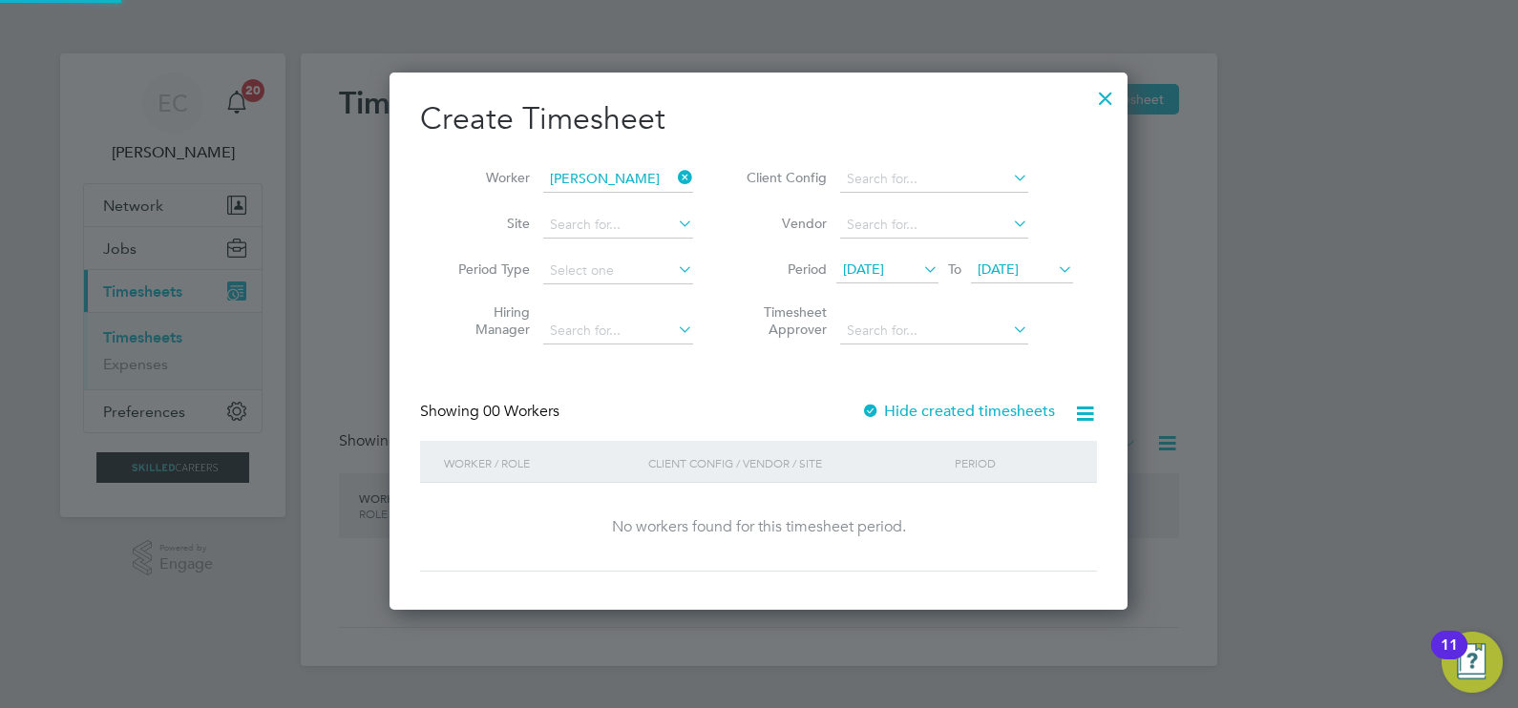
click at [903, 403] on label "Hide created timesheets" at bounding box center [958, 411] width 194 height 19
click at [883, 408] on label "Hide created timesheets" at bounding box center [958, 411] width 194 height 19
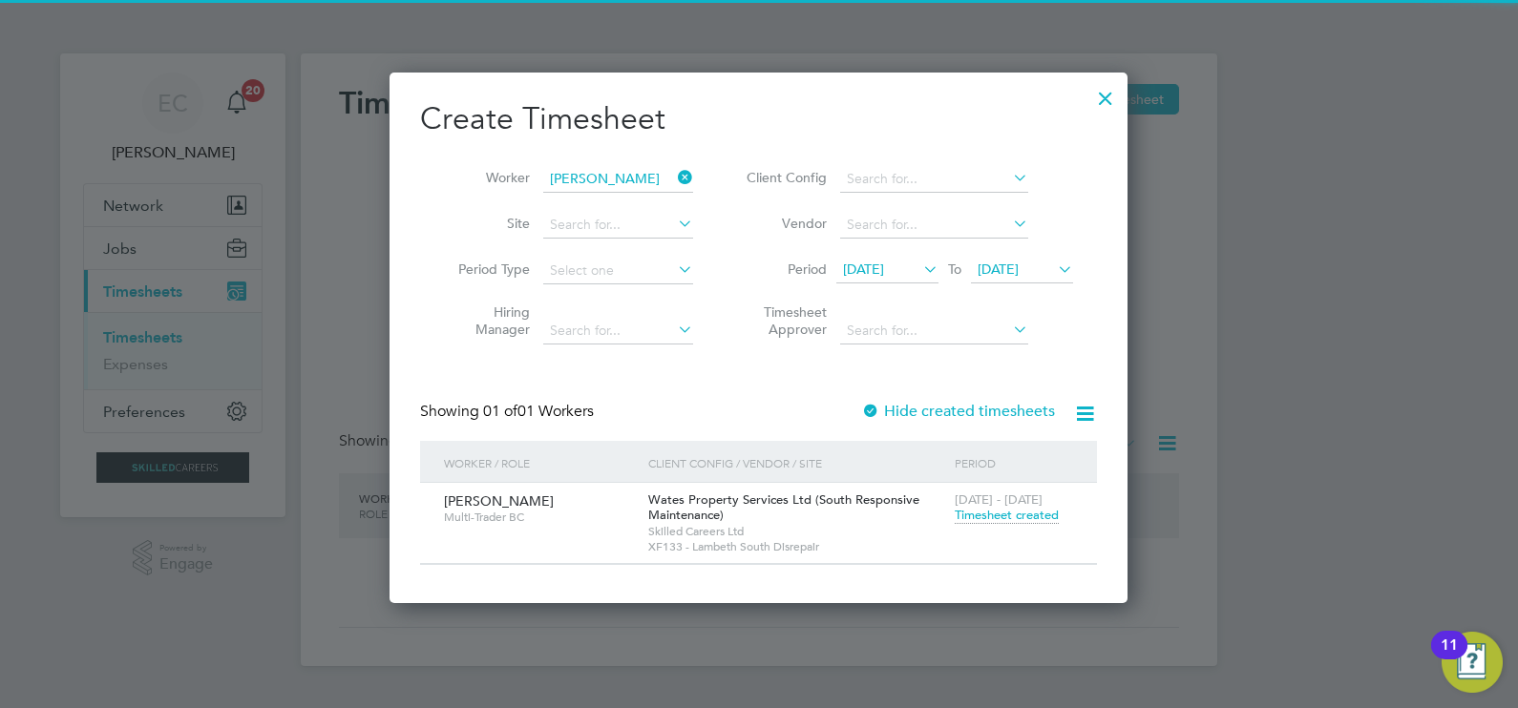
click at [997, 511] on span "Timesheet created" at bounding box center [1006, 515] width 104 height 17
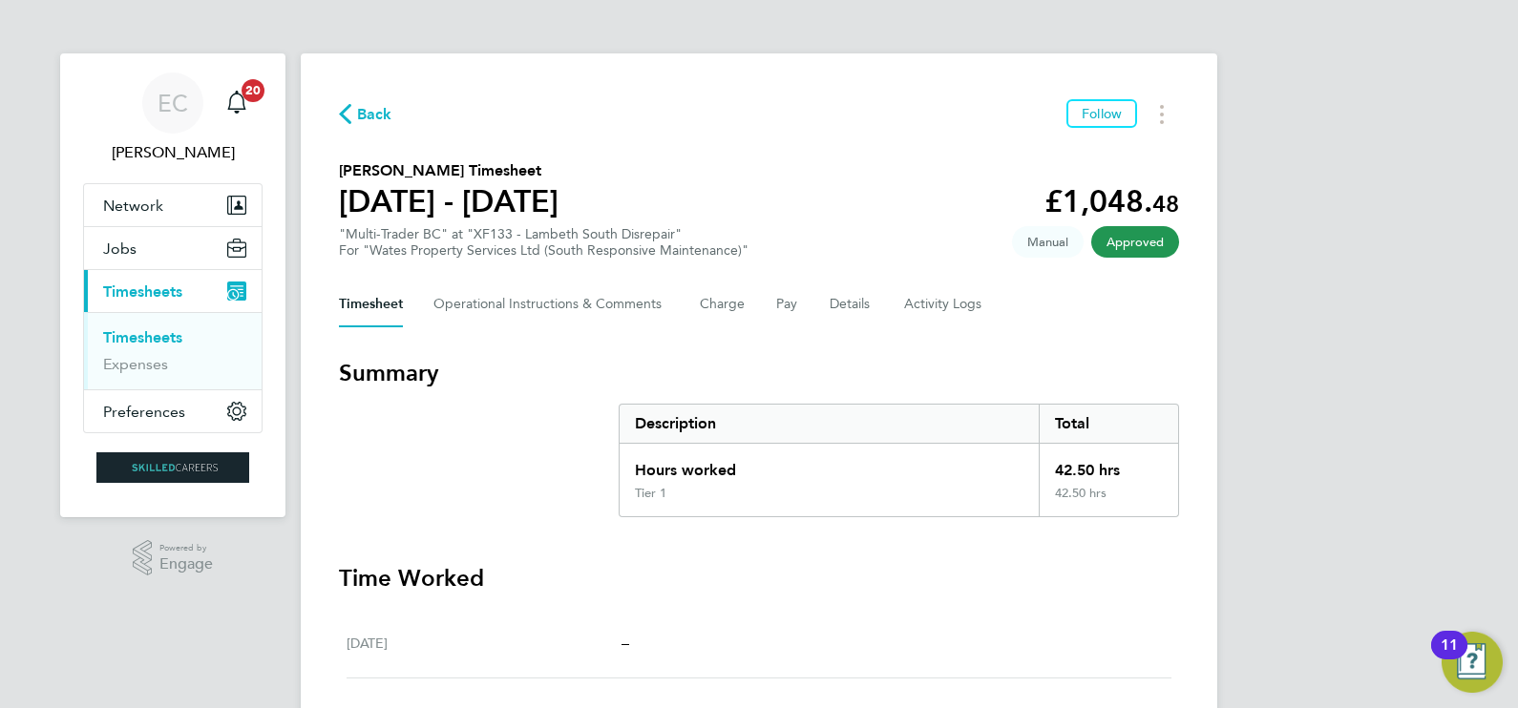
click at [367, 115] on span "Back" at bounding box center [374, 114] width 35 height 23
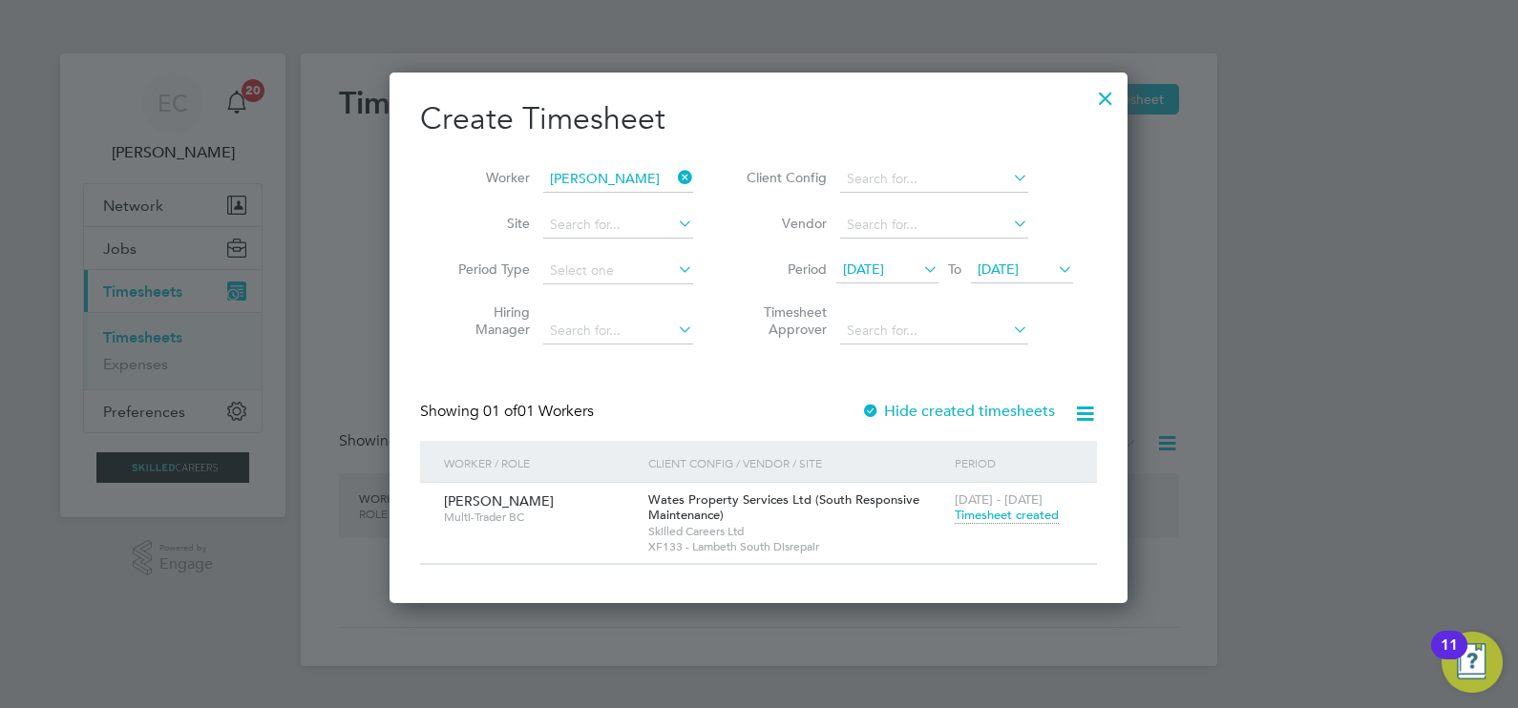
click at [1104, 99] on div at bounding box center [1105, 93] width 34 height 34
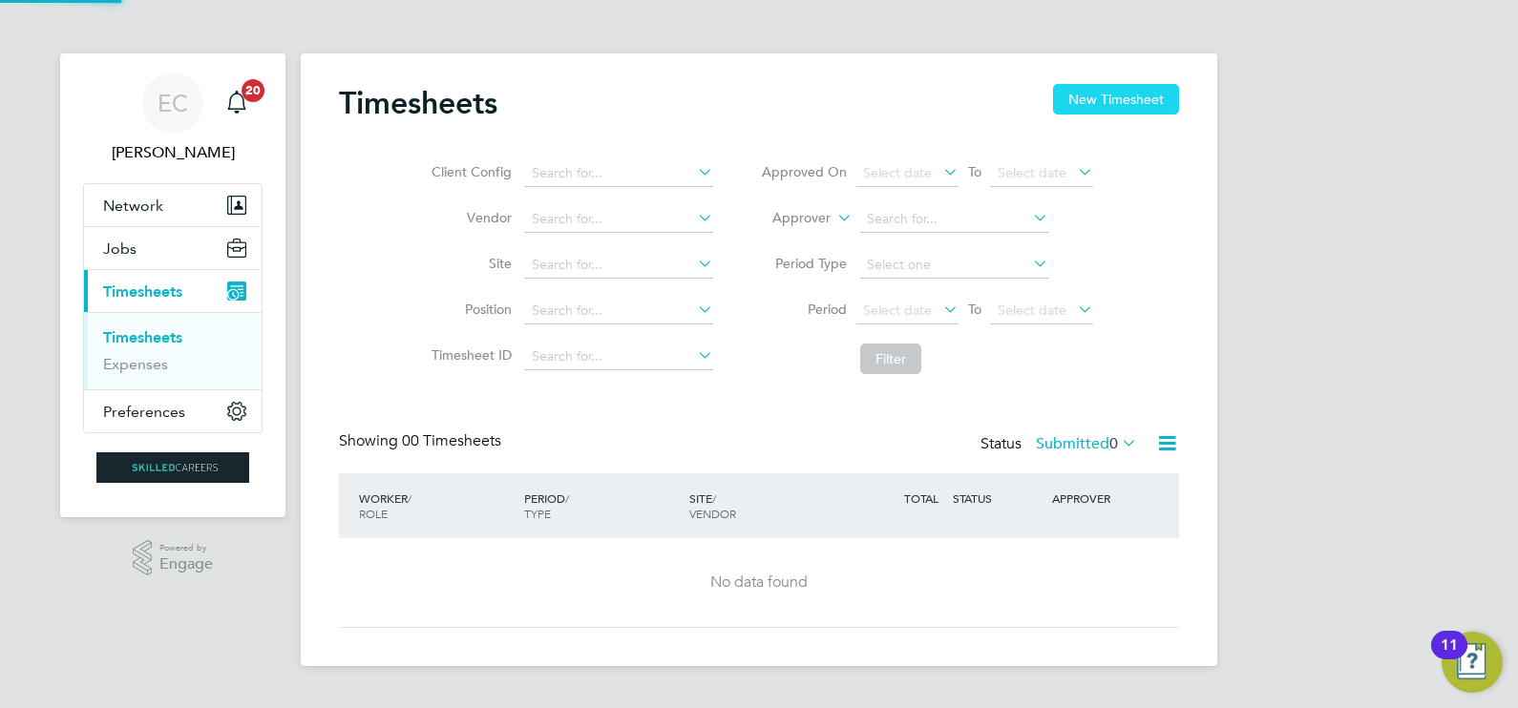
click at [1101, 98] on button "New Timesheet" at bounding box center [1116, 99] width 126 height 31
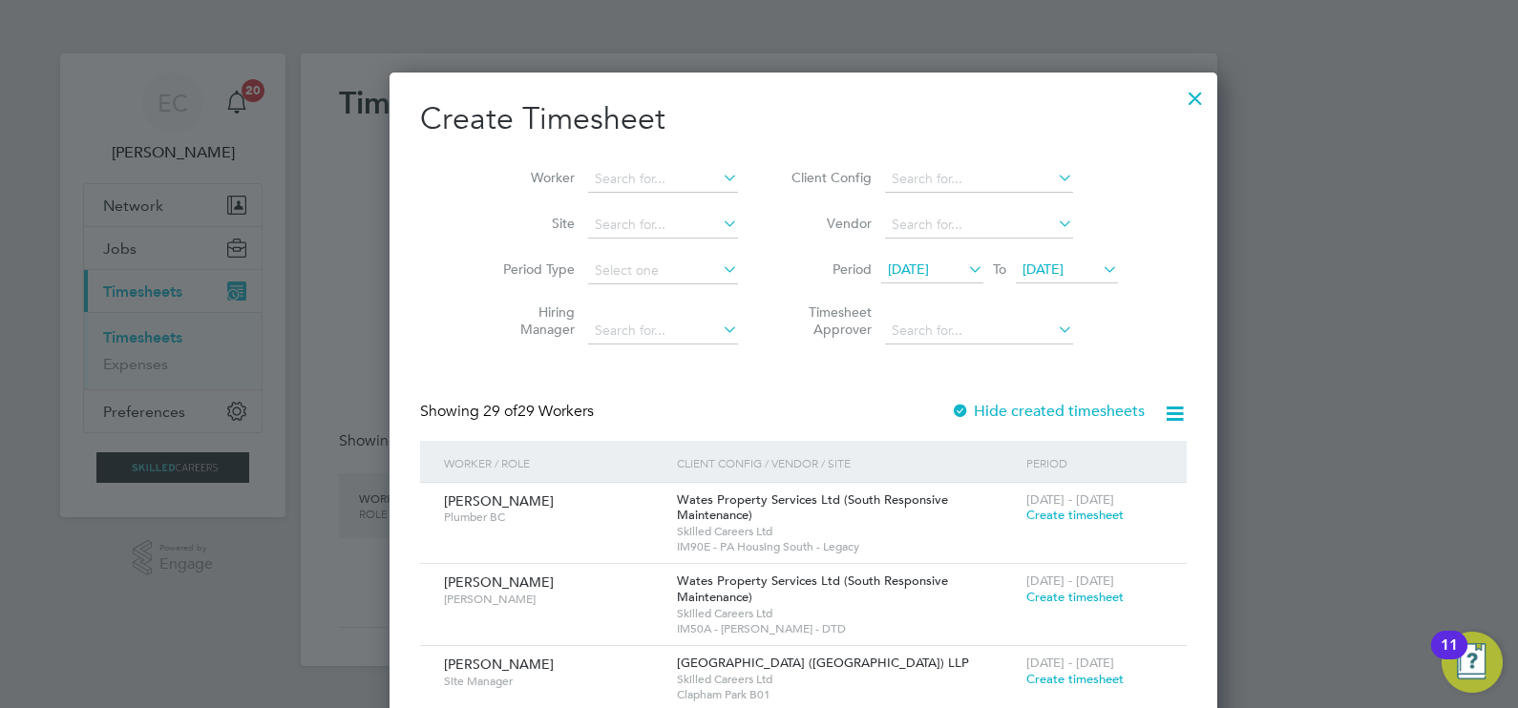
click at [907, 265] on span "[DATE]" at bounding box center [908, 269] width 41 height 17
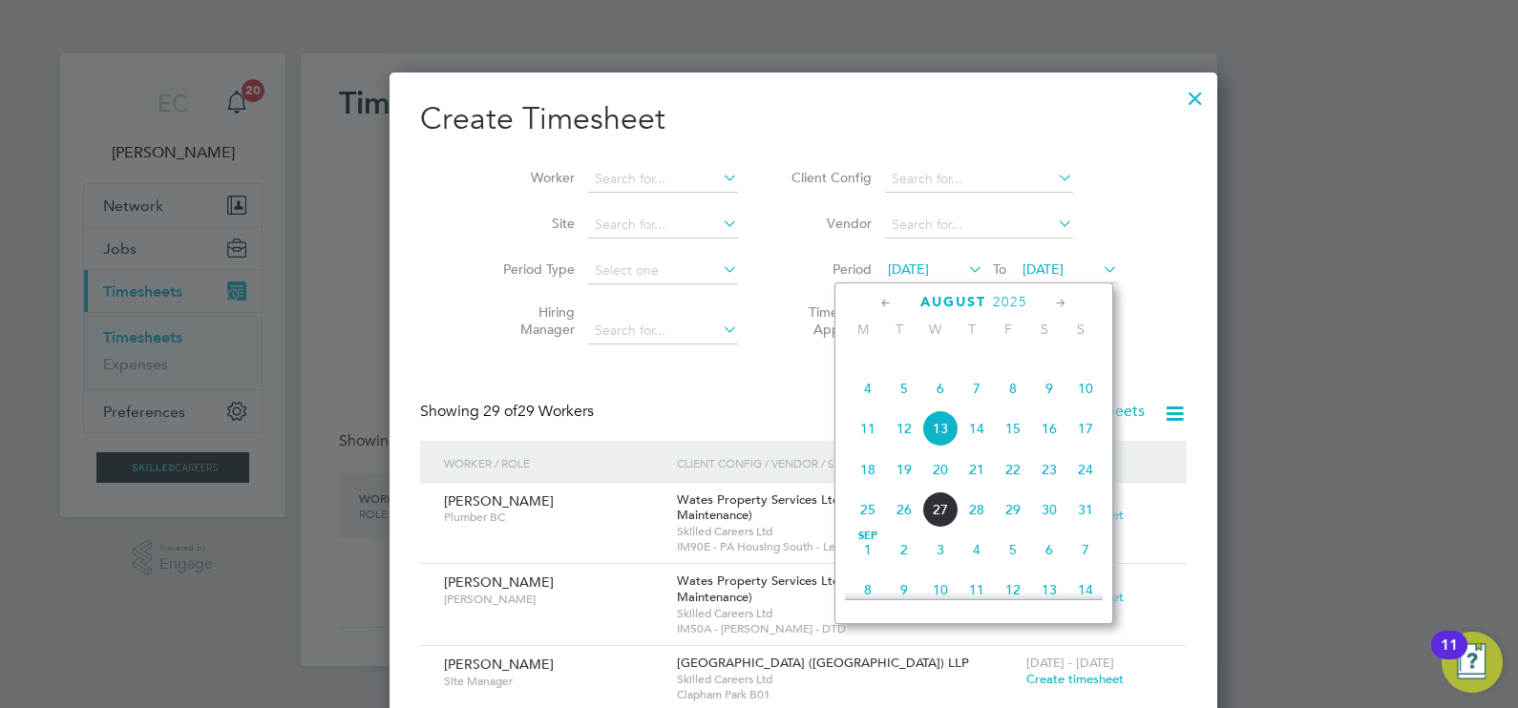
click at [1052, 447] on span "16" at bounding box center [1049, 428] width 36 height 36
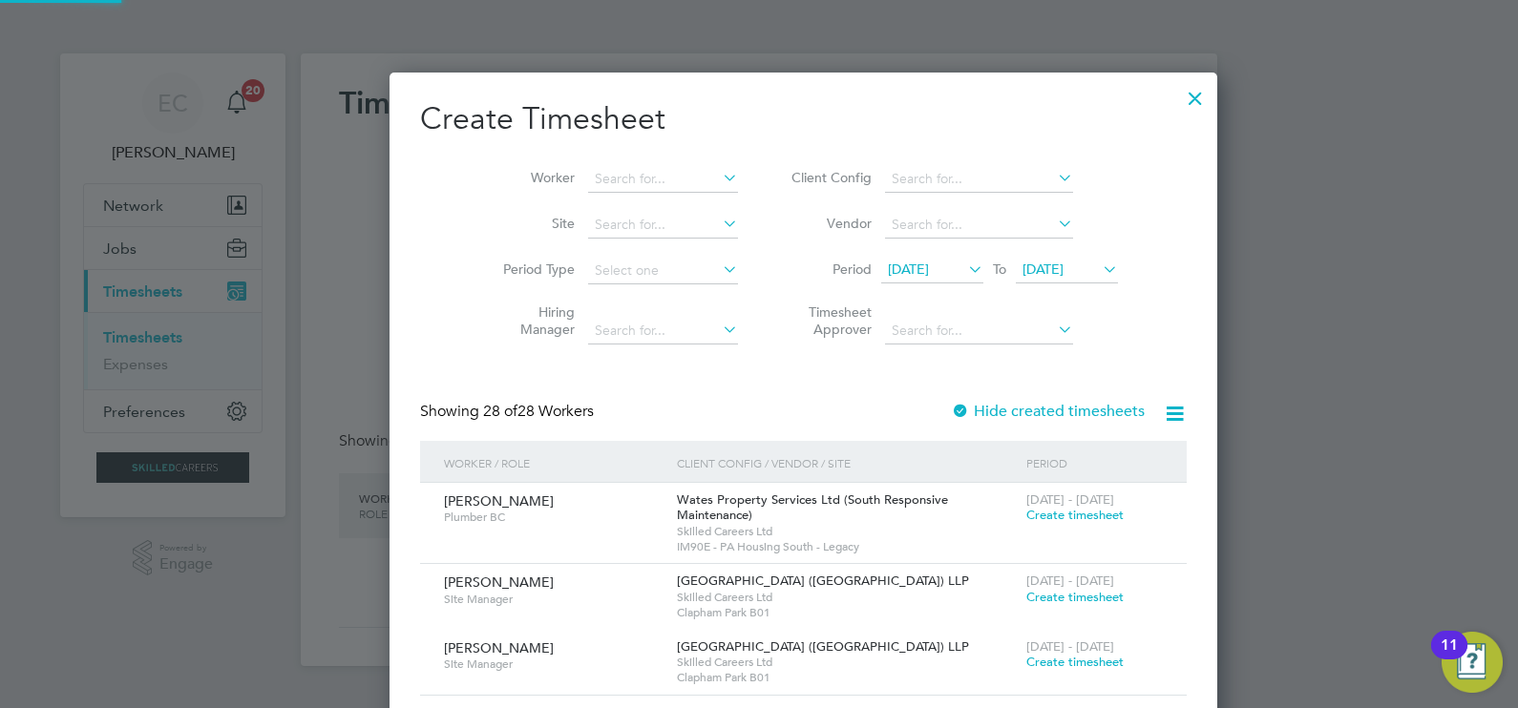
click at [1022, 273] on span "[DATE]" at bounding box center [1042, 269] width 41 height 17
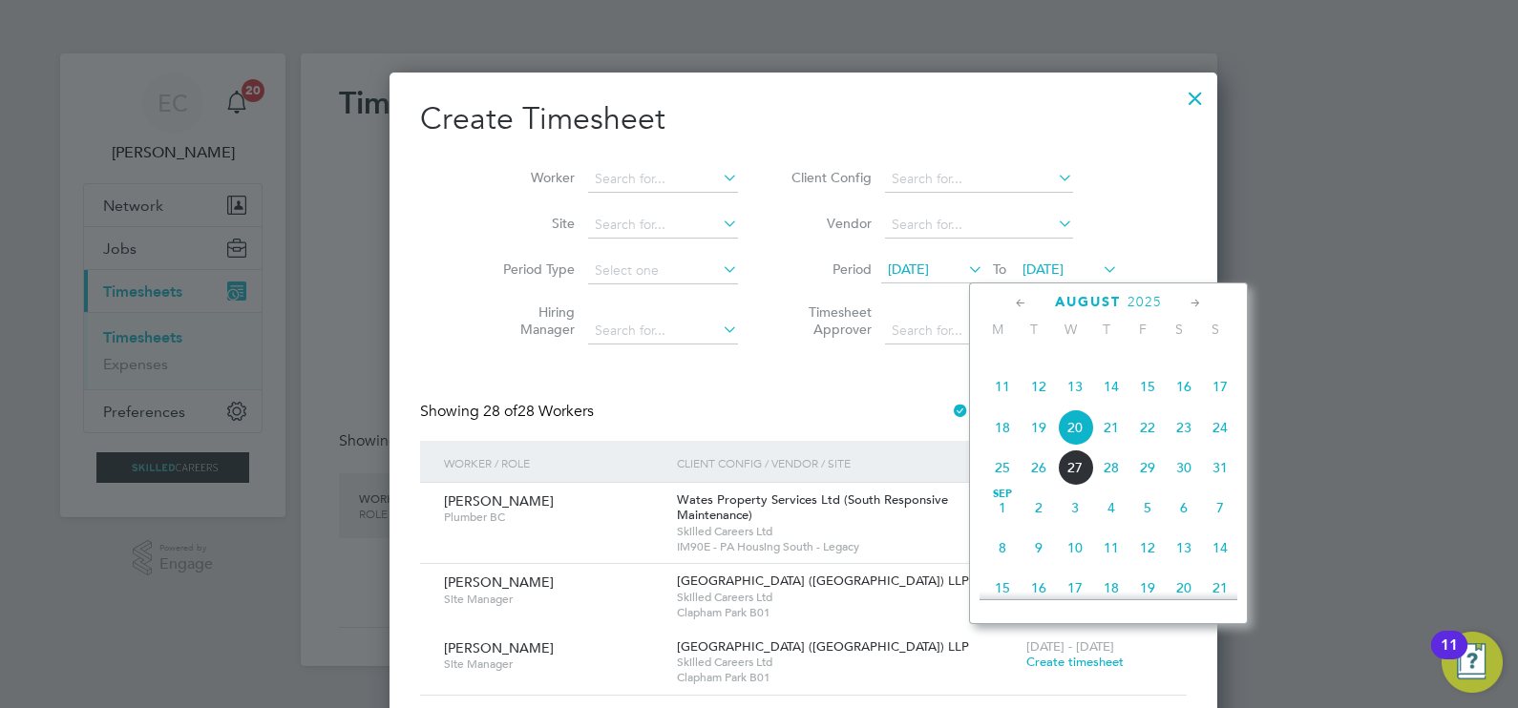
click at [1157, 446] on span "22" at bounding box center [1147, 427] width 36 height 36
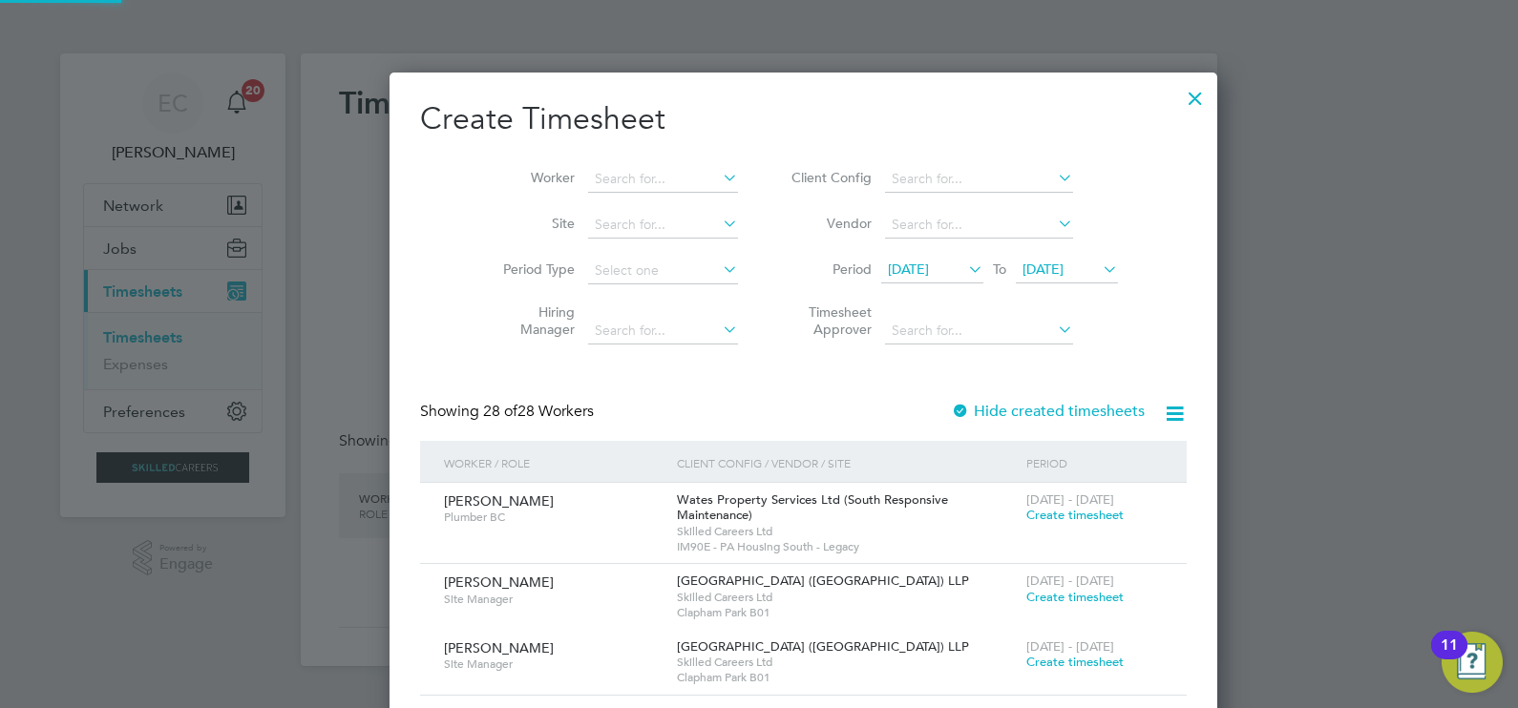
click at [1163, 415] on icon at bounding box center [1175, 414] width 24 height 24
click at [987, 450] on li "Download missing timesheets" at bounding box center [989, 458] width 207 height 27
click at [800, 109] on h2 "Create Timesheet" at bounding box center [803, 119] width 766 height 40
click at [1163, 420] on icon at bounding box center [1175, 414] width 24 height 24
click at [1002, 454] on li "Download missing timesheets" at bounding box center [989, 458] width 207 height 27
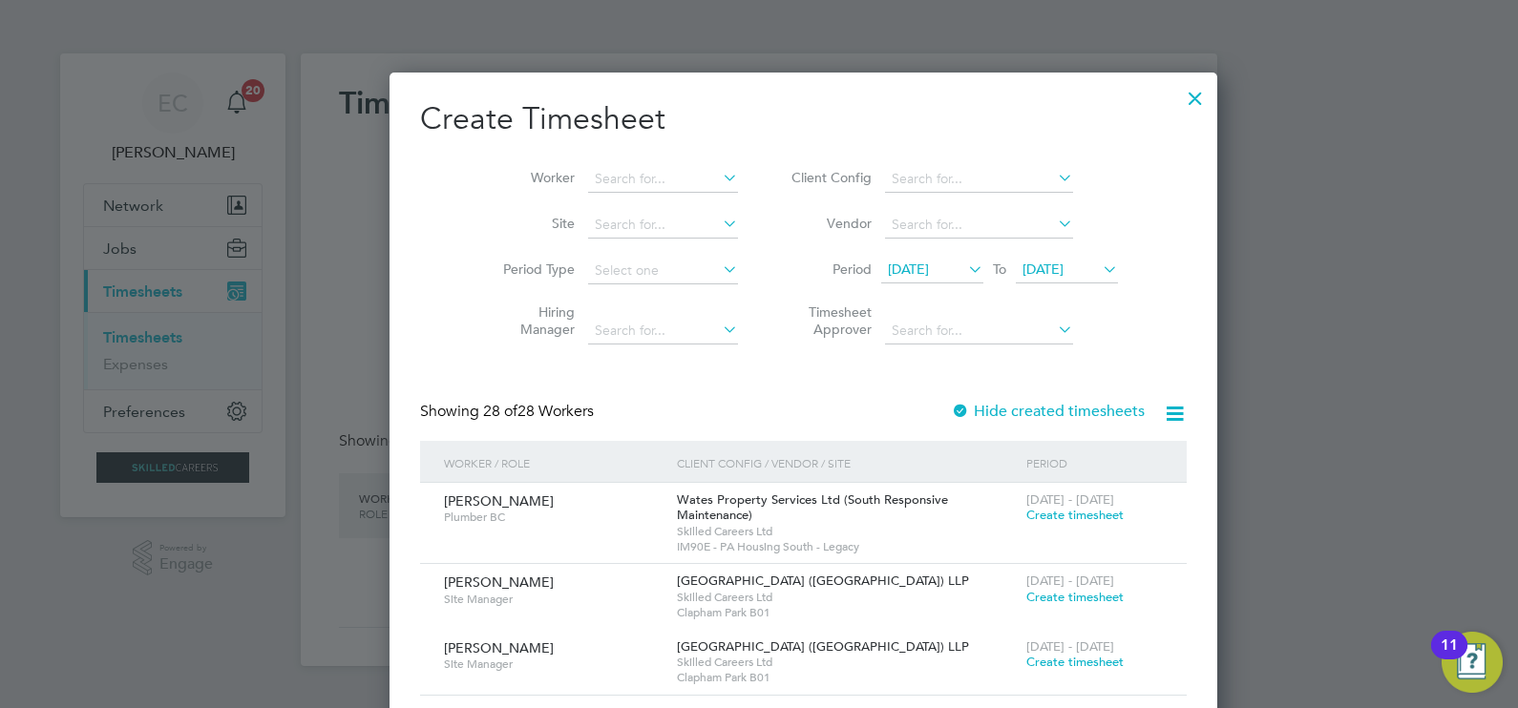
drag, startPoint x: 725, startPoint y: 136, endPoint x: 699, endPoint y: 153, distance: 31.3
click at [725, 136] on h2 "Create Timesheet" at bounding box center [803, 119] width 766 height 40
click at [601, 166] on input at bounding box center [663, 179] width 150 height 27
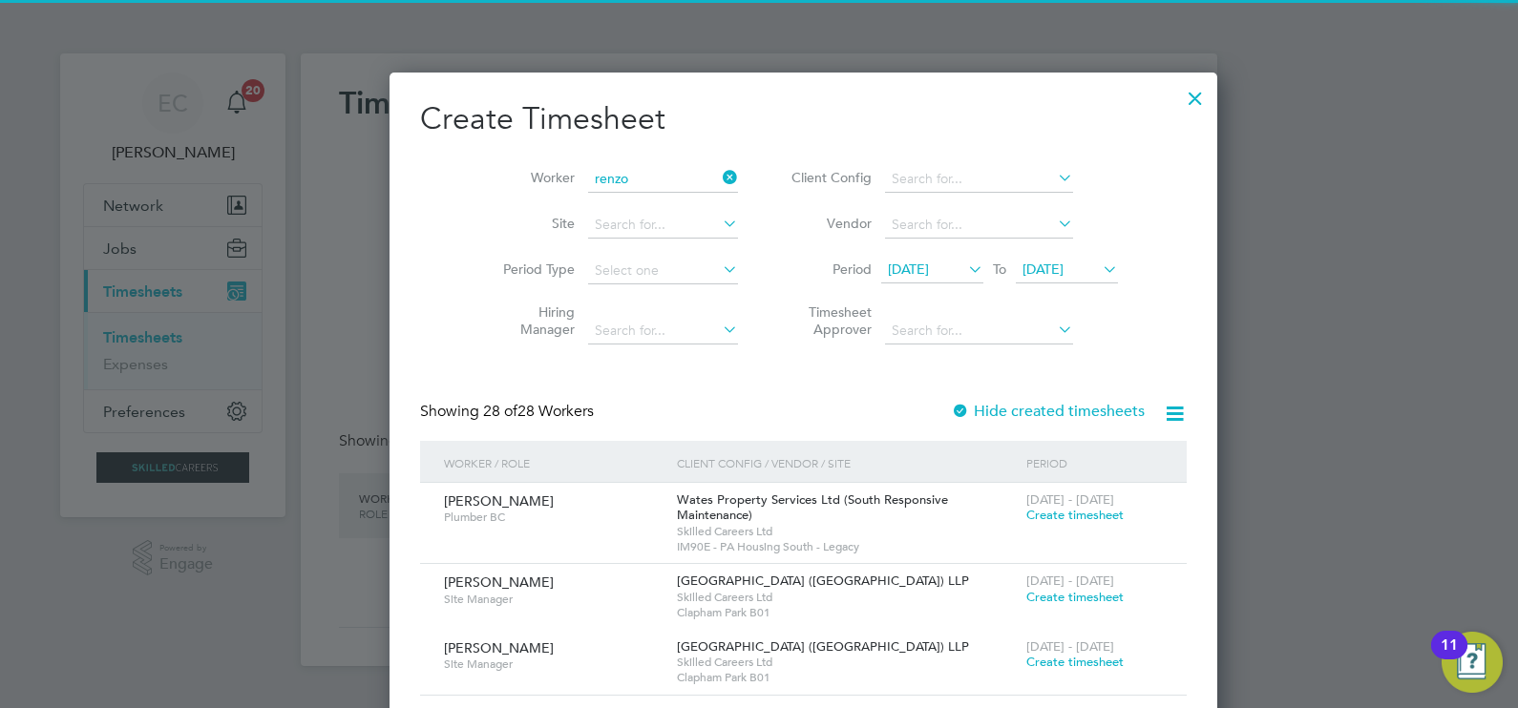
drag, startPoint x: 611, startPoint y: 199, endPoint x: 616, endPoint y: 210, distance: 11.5
click at [612, 199] on li "[PERSON_NAME]" at bounding box center [625, 205] width 164 height 26
type input "[PERSON_NAME]"
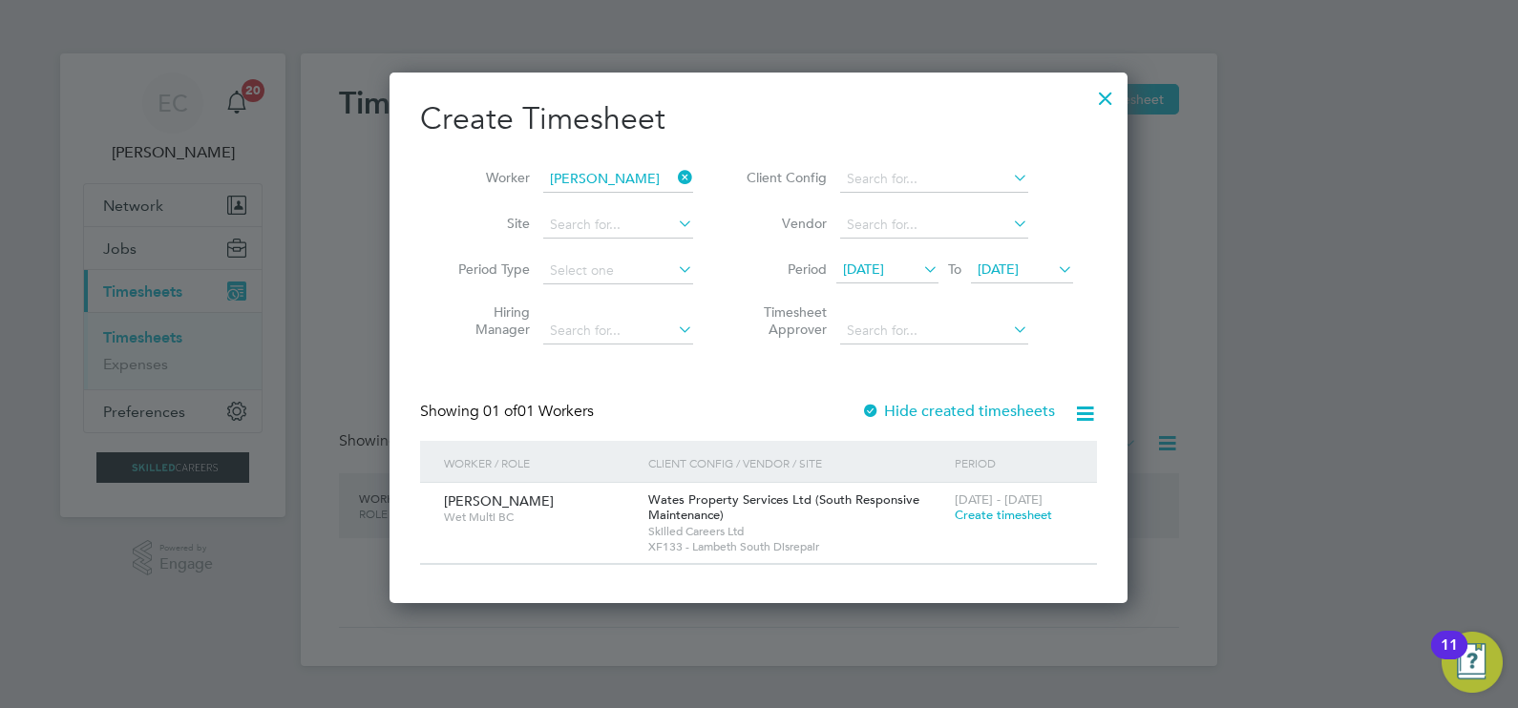
scroll to position [530, 739]
click at [888, 394] on div "Create Timesheet Worker Renzo Colaizzo Site Period Type Hiring Manager Client C…" at bounding box center [758, 332] width 677 height 466
click at [905, 410] on label "Hide created timesheets" at bounding box center [958, 411] width 194 height 19
click at [906, 410] on label "Hide created timesheets" at bounding box center [958, 411] width 194 height 19
drag, startPoint x: 692, startPoint y: 177, endPoint x: 661, endPoint y: 177, distance: 30.5
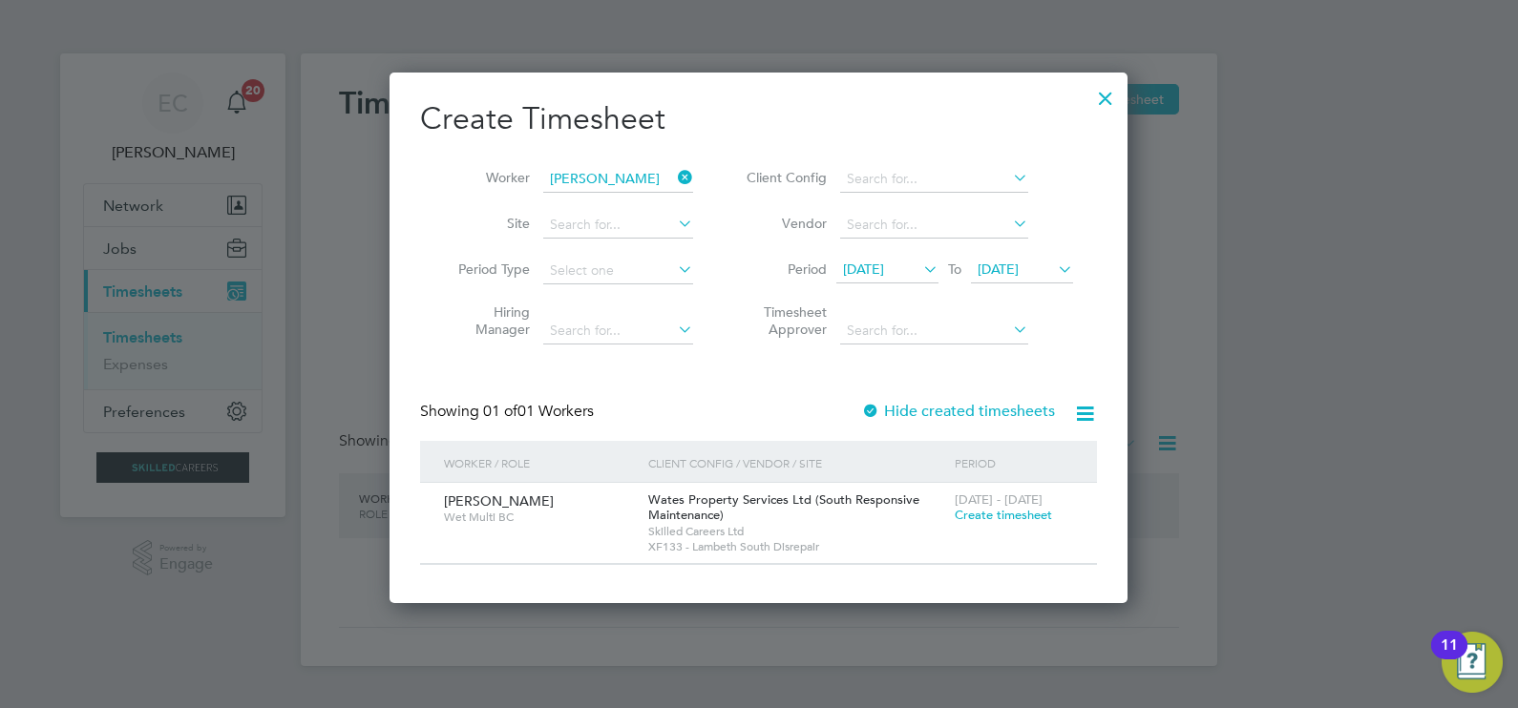
click at [674, 177] on icon at bounding box center [674, 177] width 0 height 27
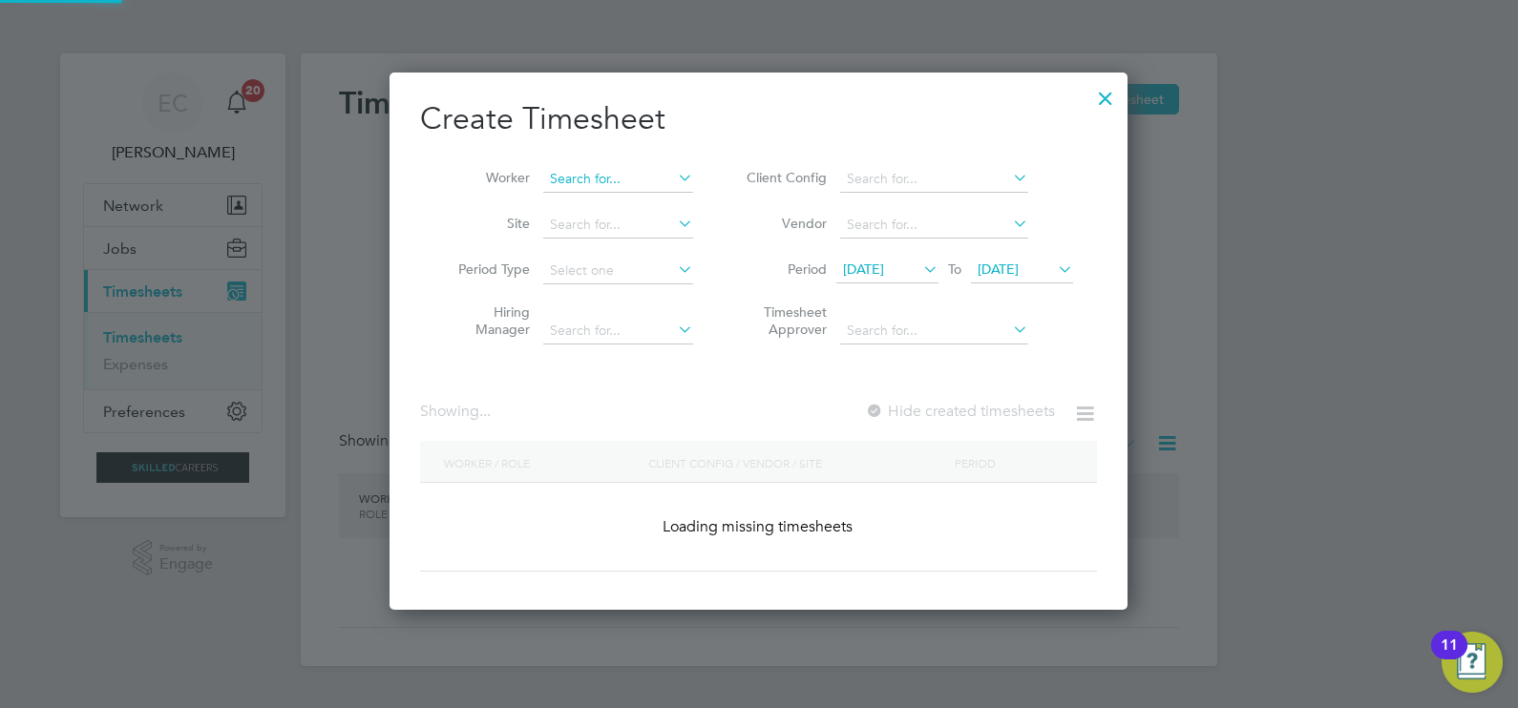
click at [646, 178] on input at bounding box center [618, 179] width 150 height 27
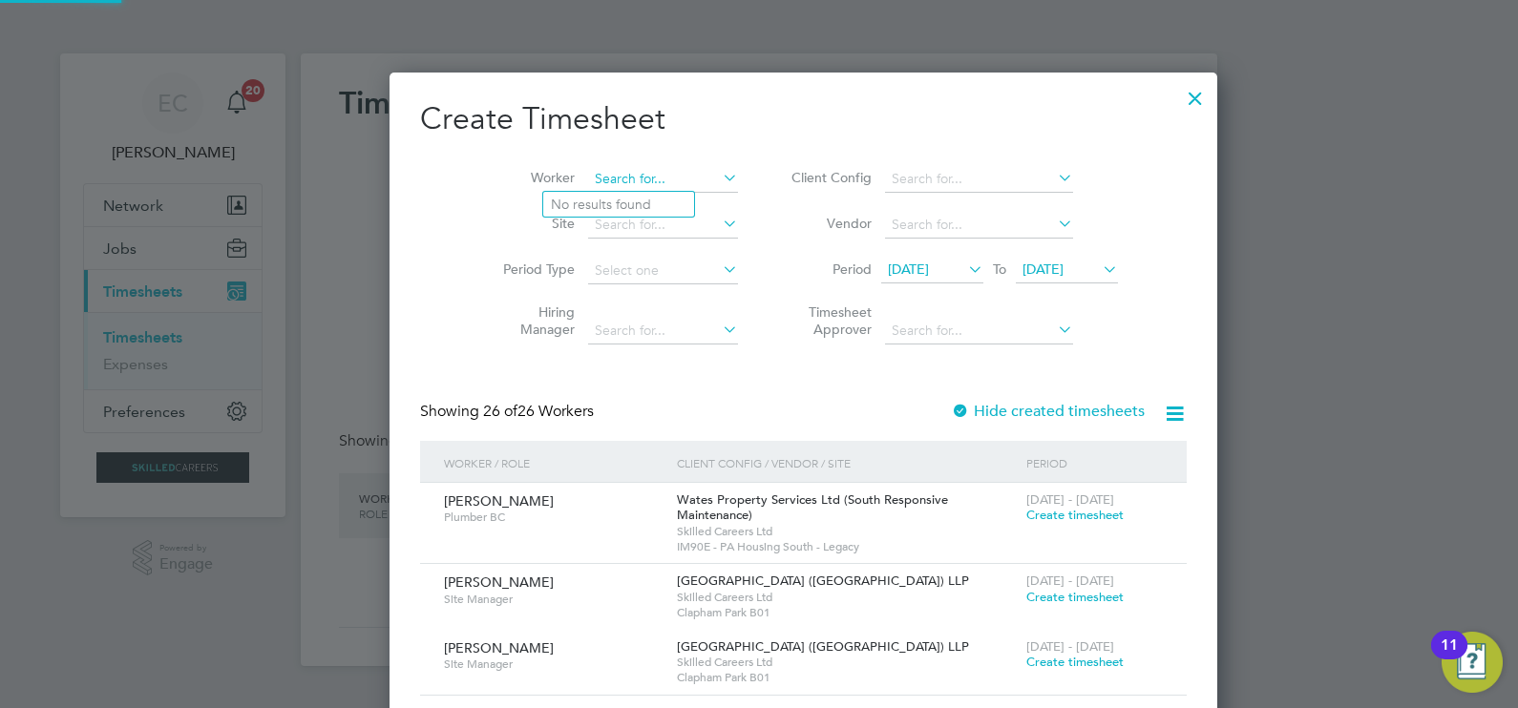
scroll to position [2563, 739]
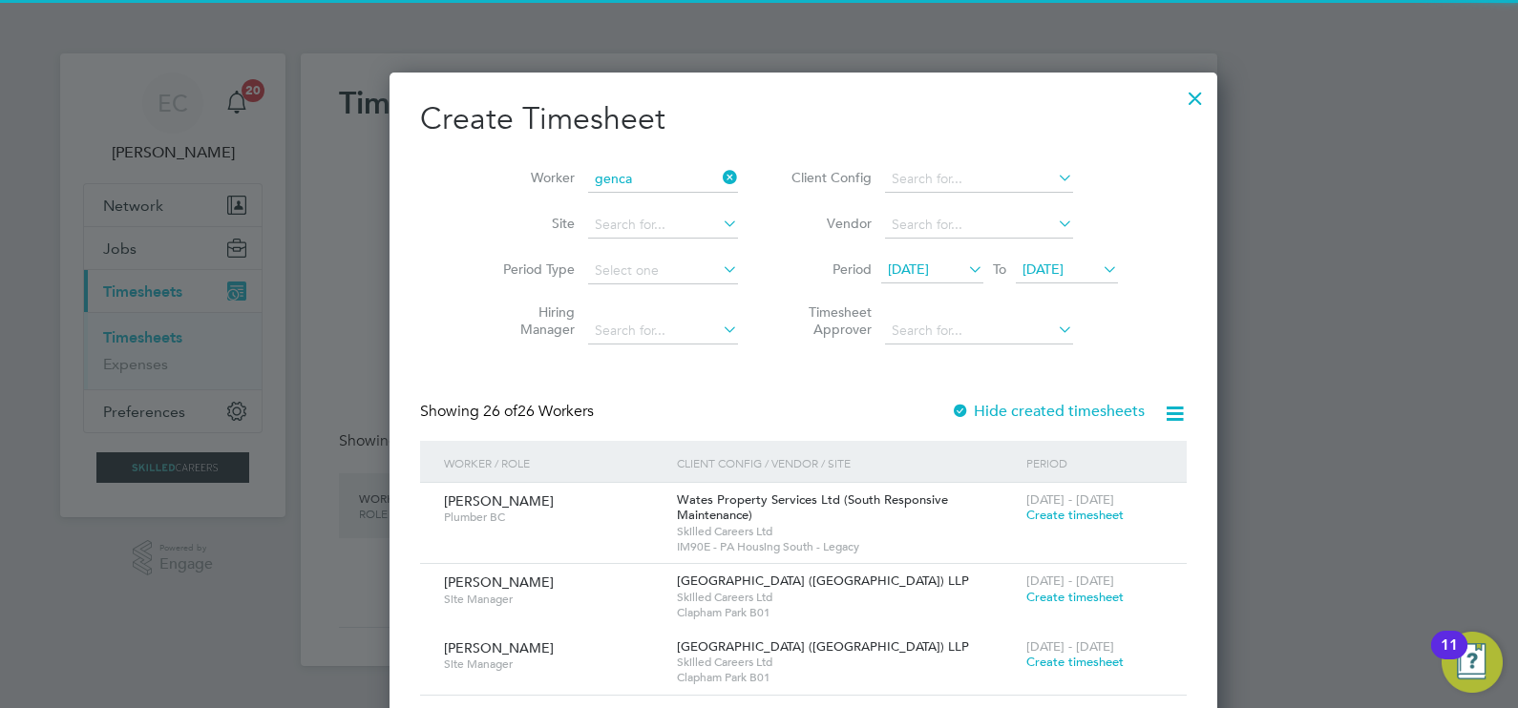
click at [629, 198] on li "Genca l Siankili" at bounding box center [618, 205] width 151 height 26
type input "Gencal Siankili"
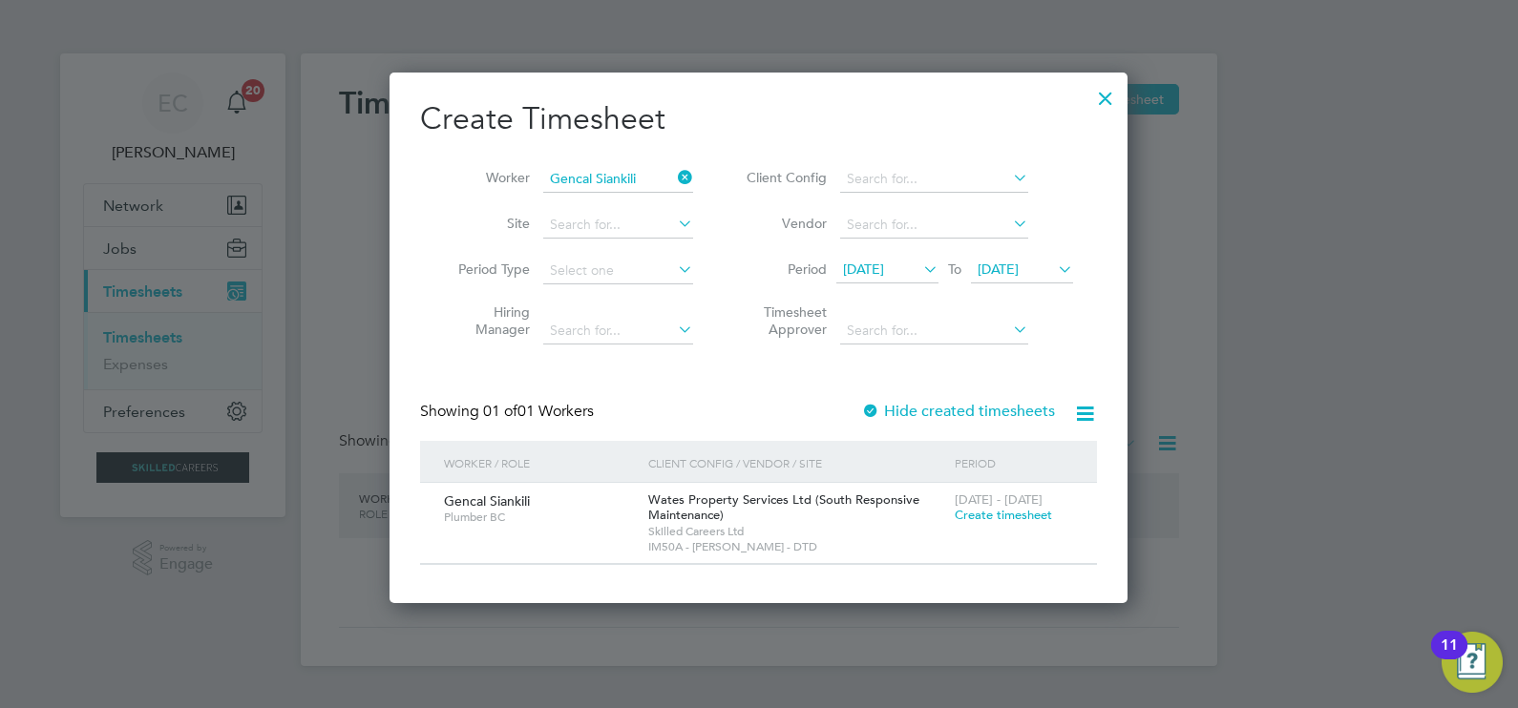
scroll to position [530, 739]
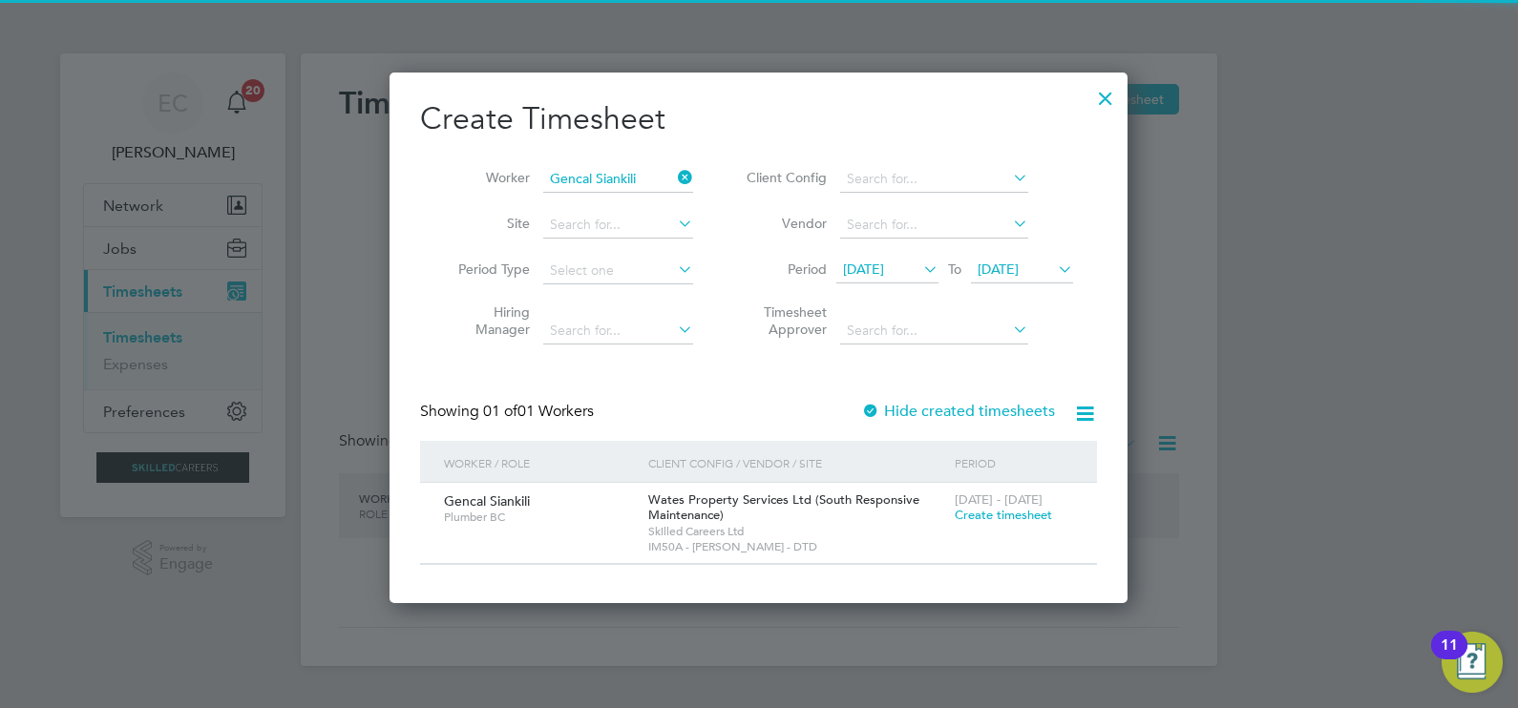
click at [902, 412] on label "Hide created timesheets" at bounding box center [958, 411] width 194 height 19
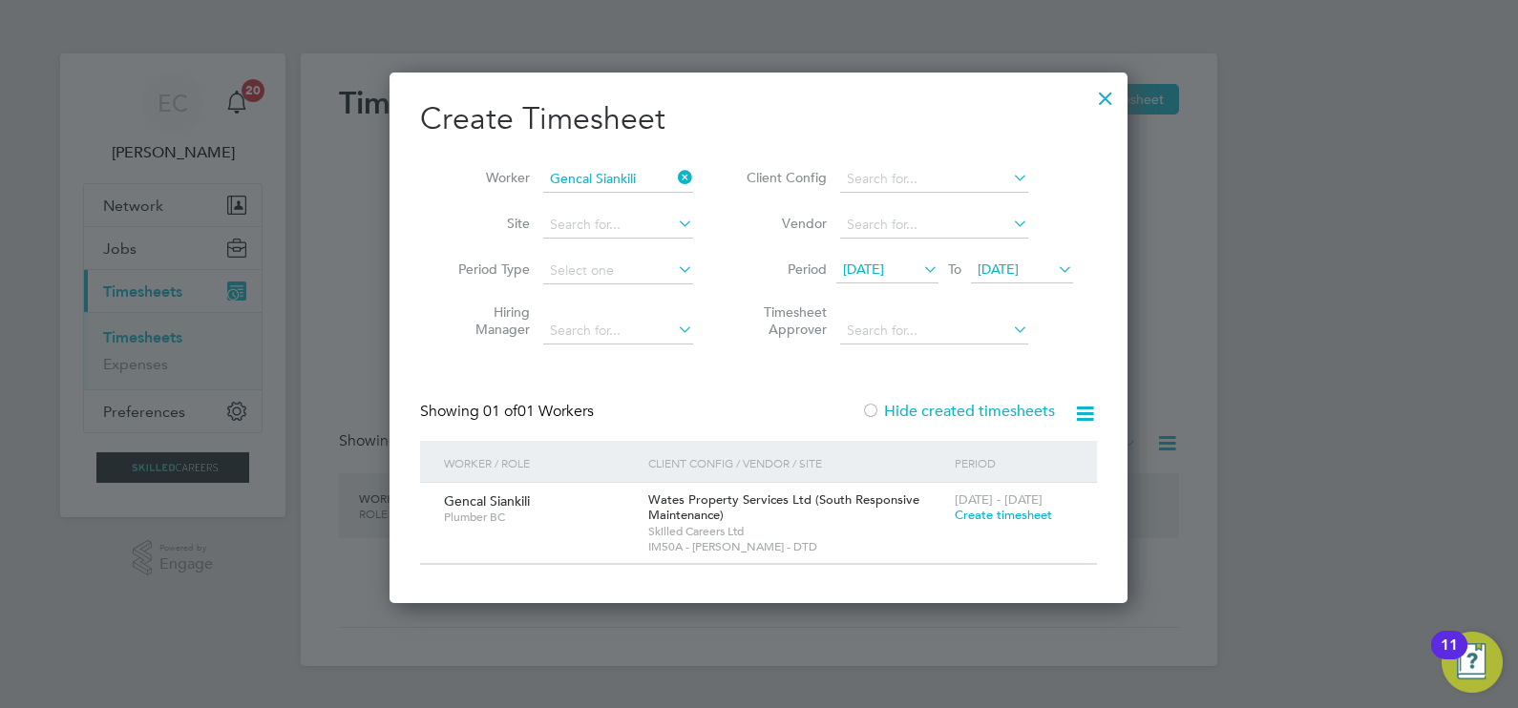
click at [902, 412] on label "Hide created timesheets" at bounding box center [958, 411] width 194 height 19
click at [674, 172] on icon at bounding box center [674, 177] width 0 height 27
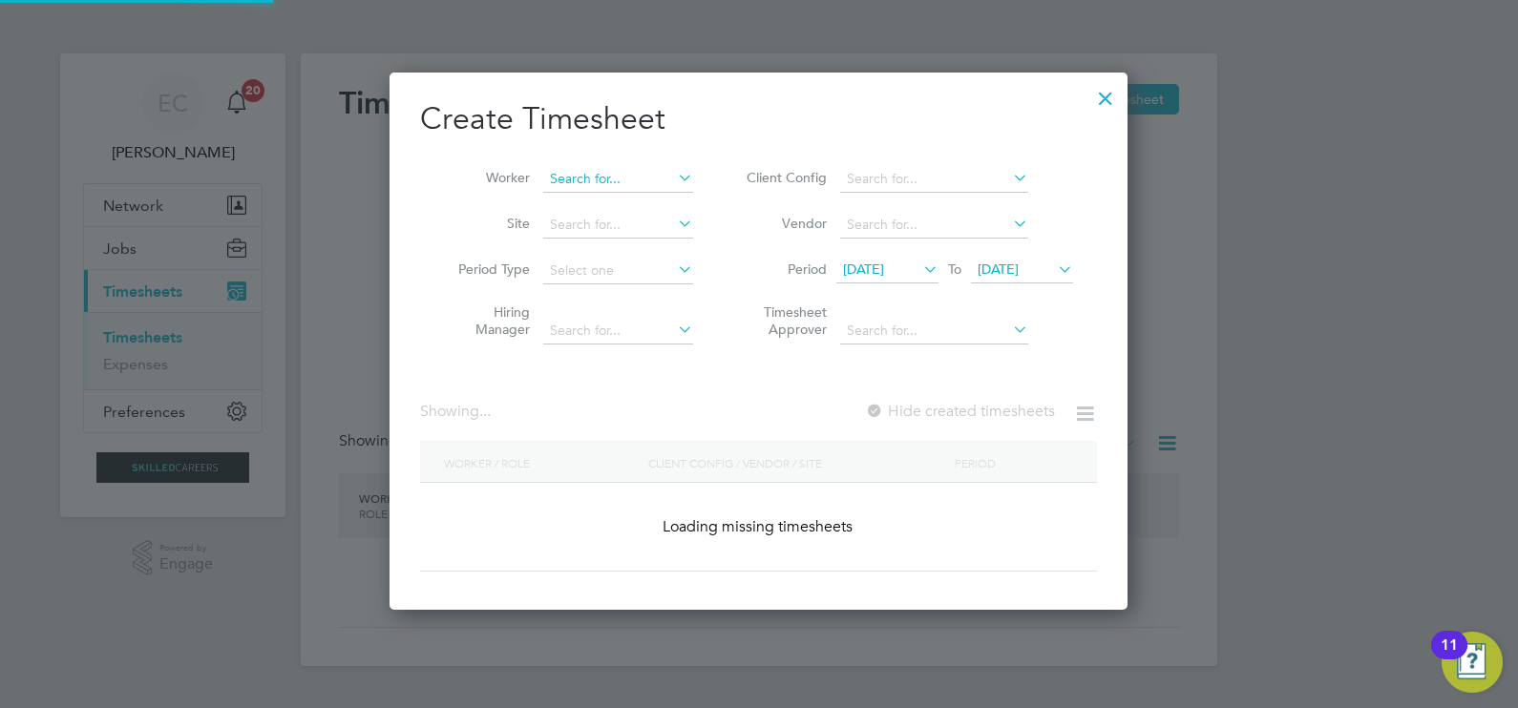
scroll to position [537, 739]
click at [672, 175] on input at bounding box center [618, 179] width 150 height 27
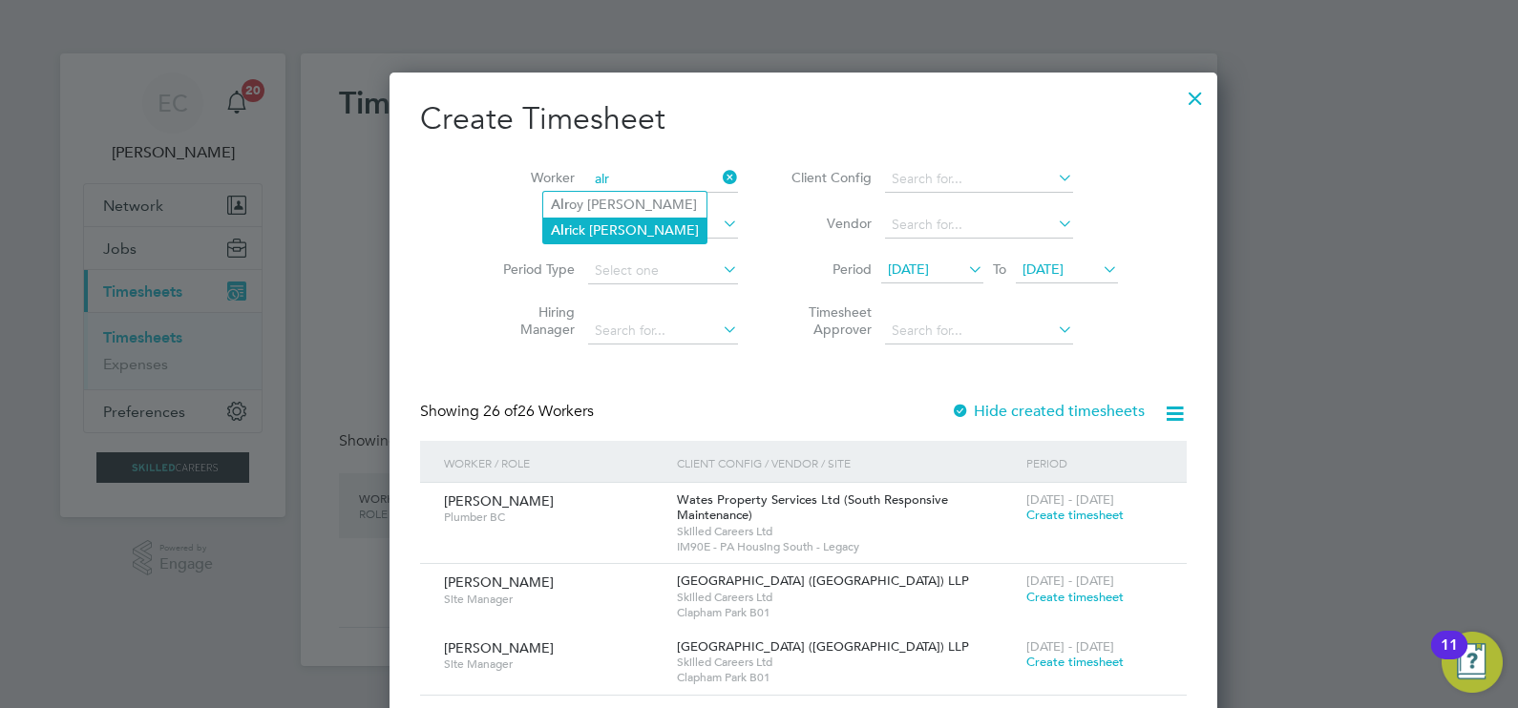
click at [648, 223] on li "Alr ick Lennon" at bounding box center [624, 231] width 163 height 26
type input "[PERSON_NAME]"
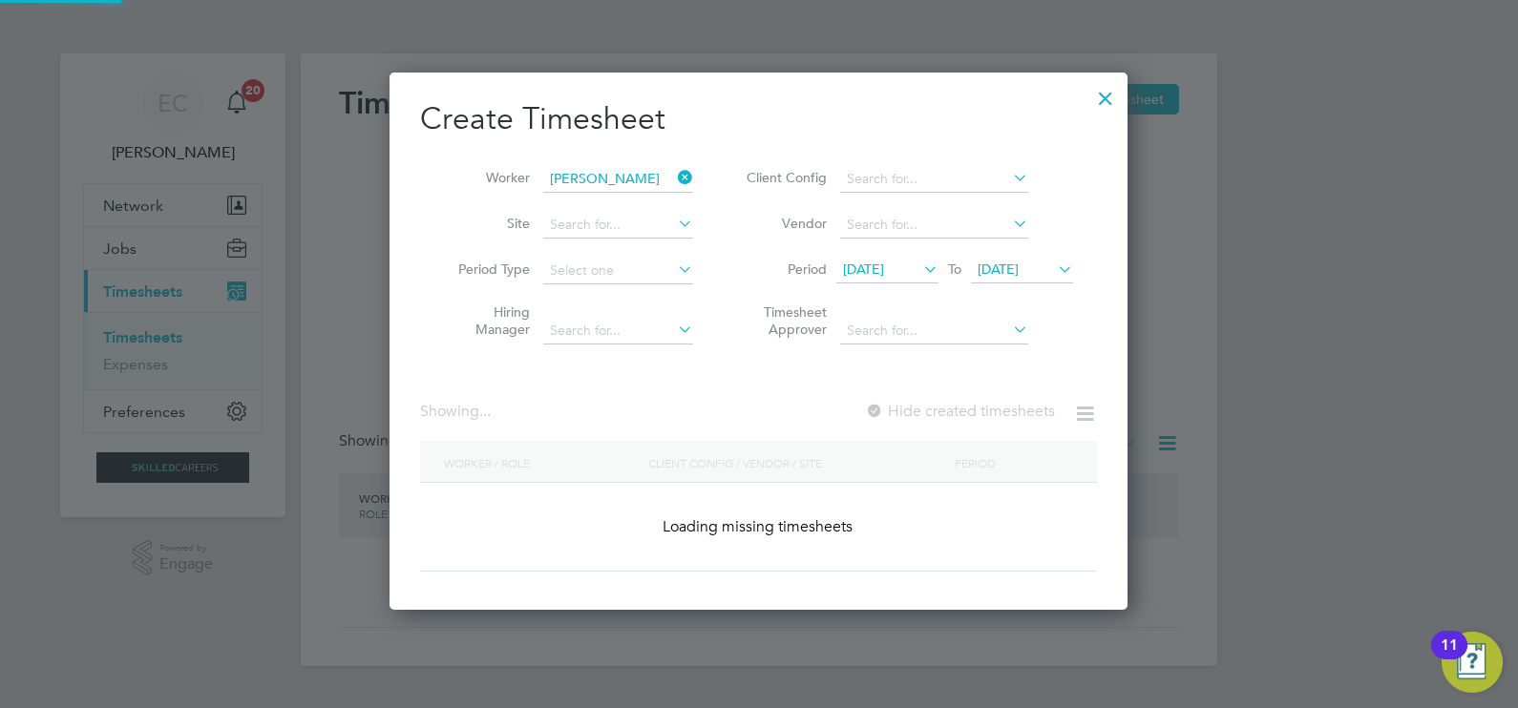
scroll to position [537, 739]
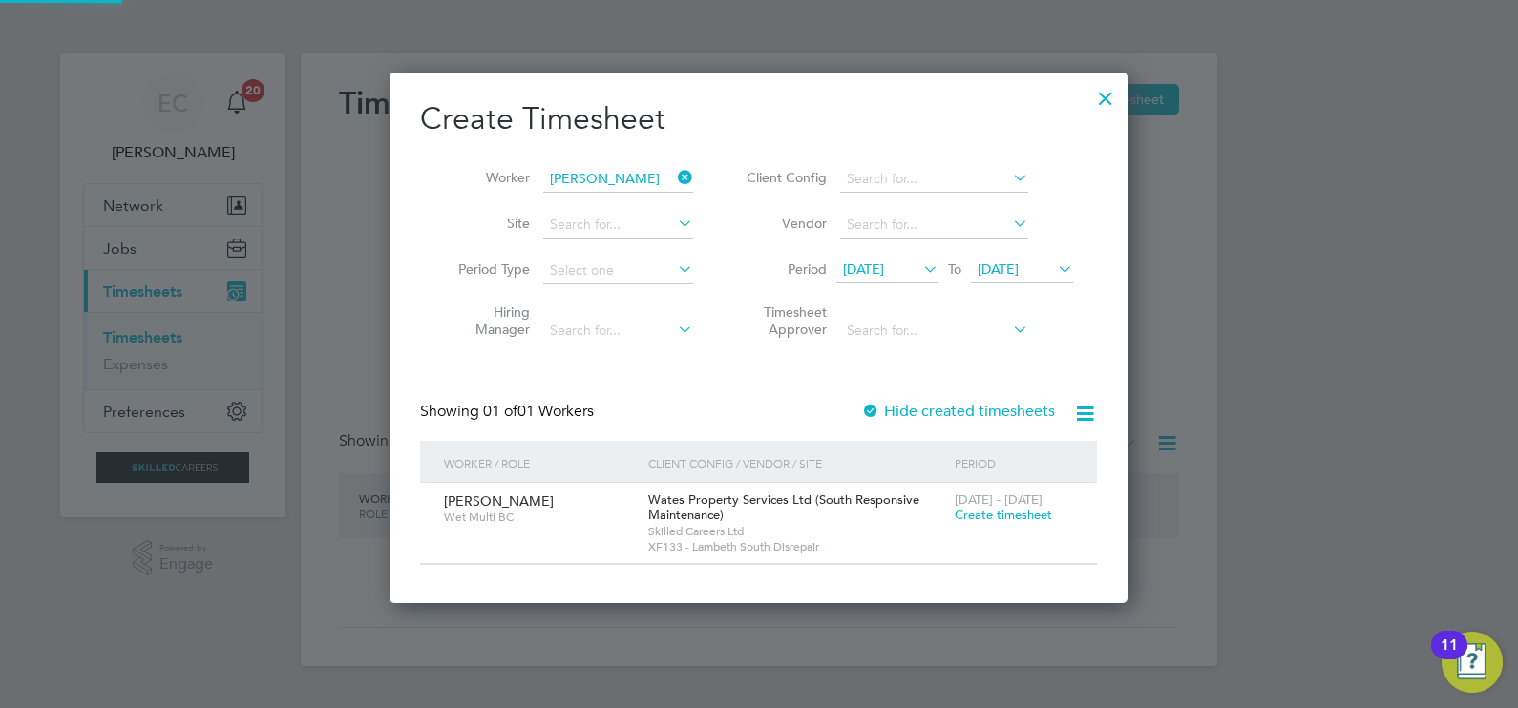
click at [991, 417] on label "Hide created timesheets" at bounding box center [958, 411] width 194 height 19
click at [985, 411] on label "Hide created timesheets" at bounding box center [958, 411] width 194 height 19
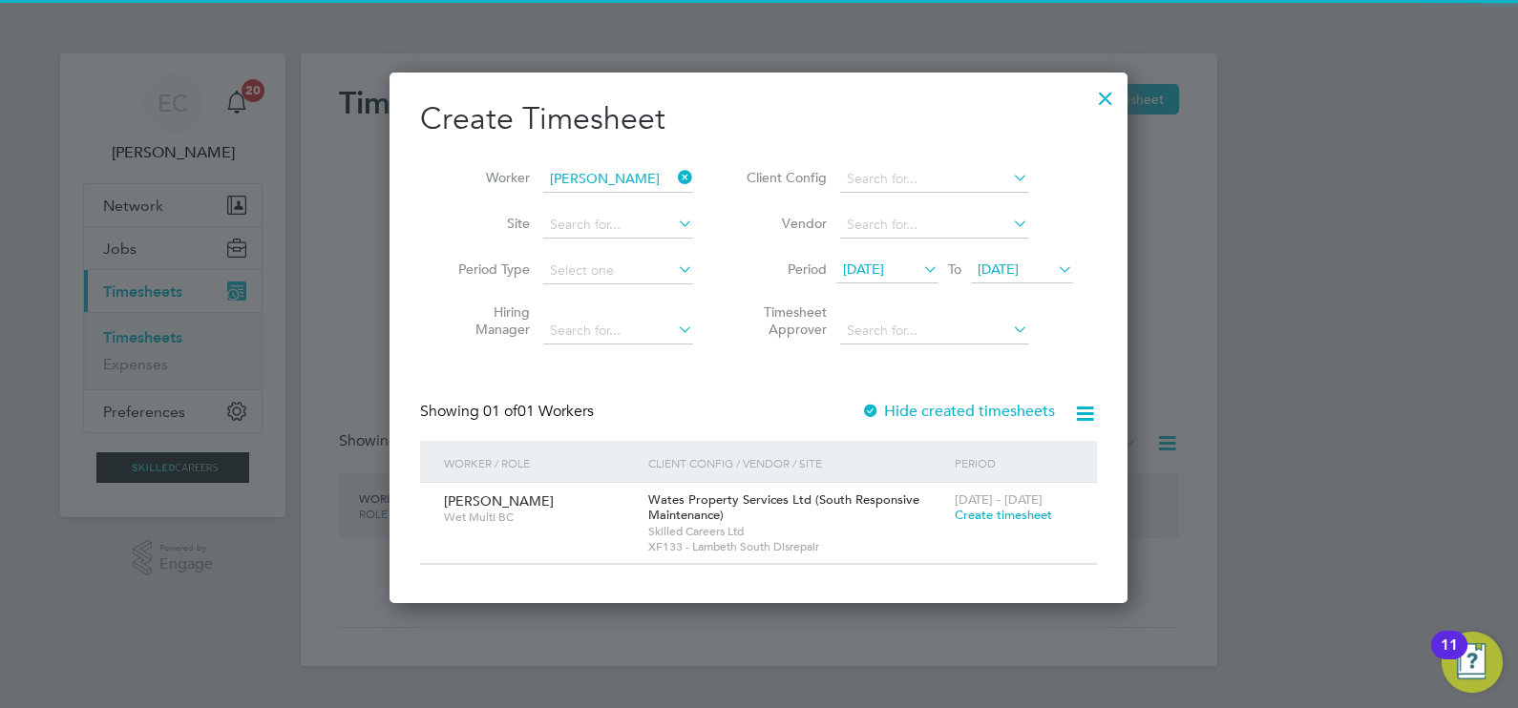
click at [1108, 94] on div at bounding box center [1105, 93] width 34 height 34
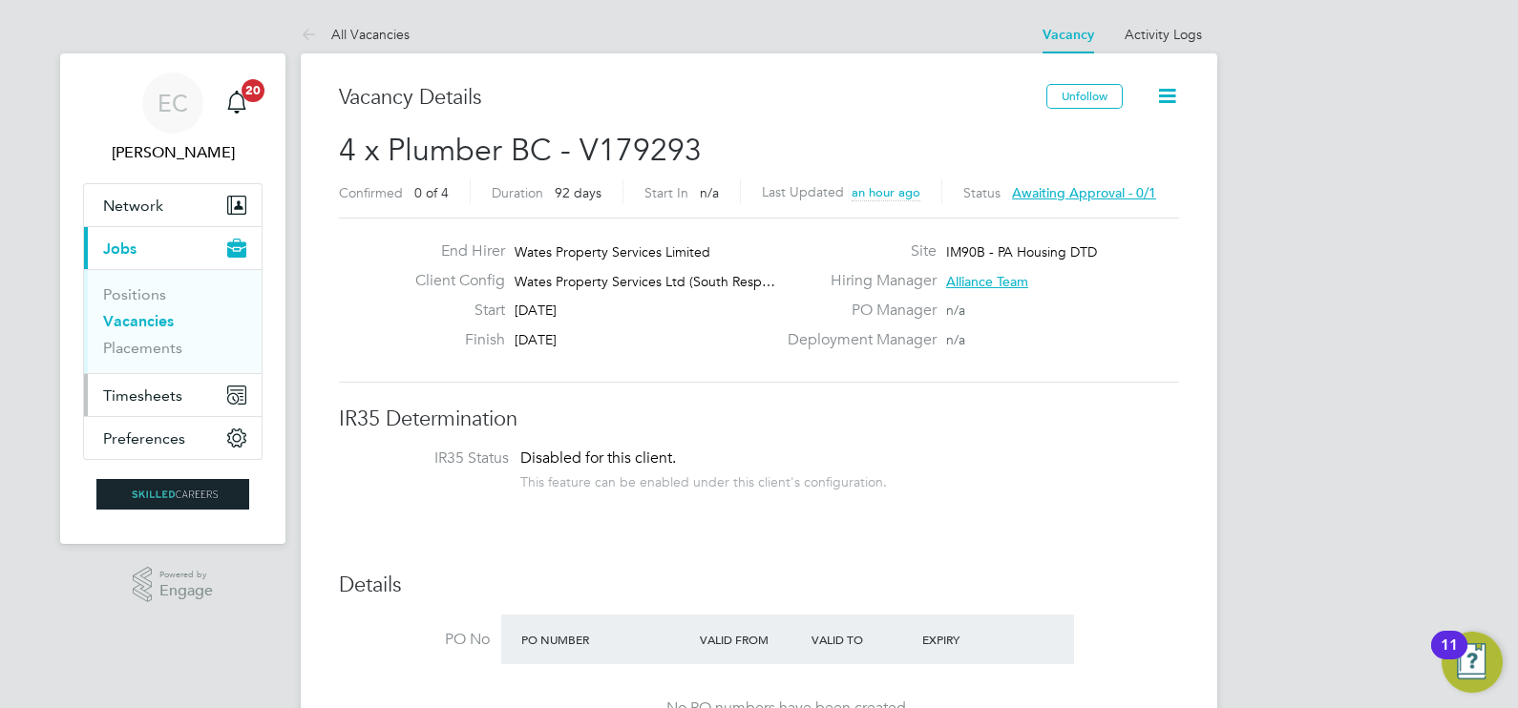
click at [153, 399] on span "Timesheets" at bounding box center [142, 396] width 79 height 18
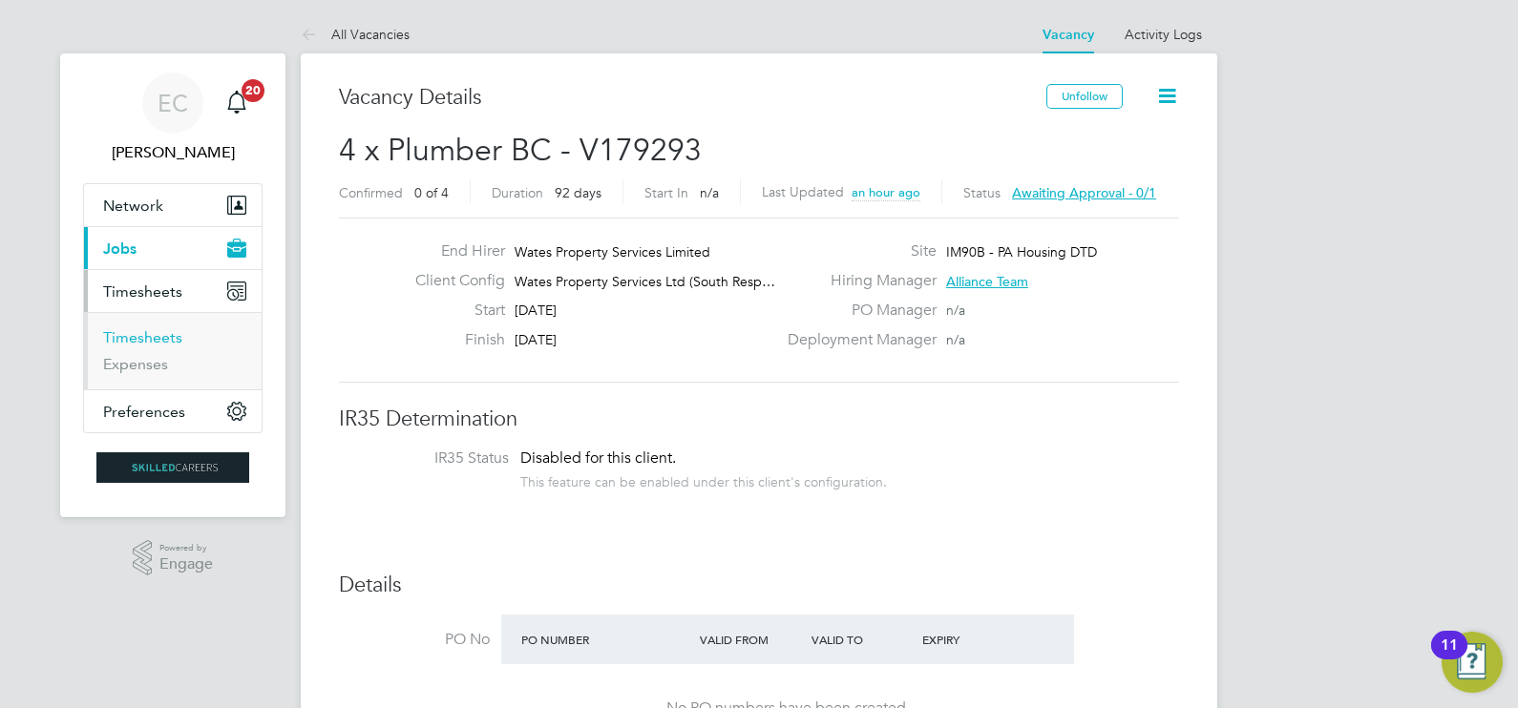
drag, startPoint x: 168, startPoint y: 339, endPoint x: 152, endPoint y: 339, distance: 16.2
click at [168, 340] on link "Timesheets" at bounding box center [142, 337] width 79 height 18
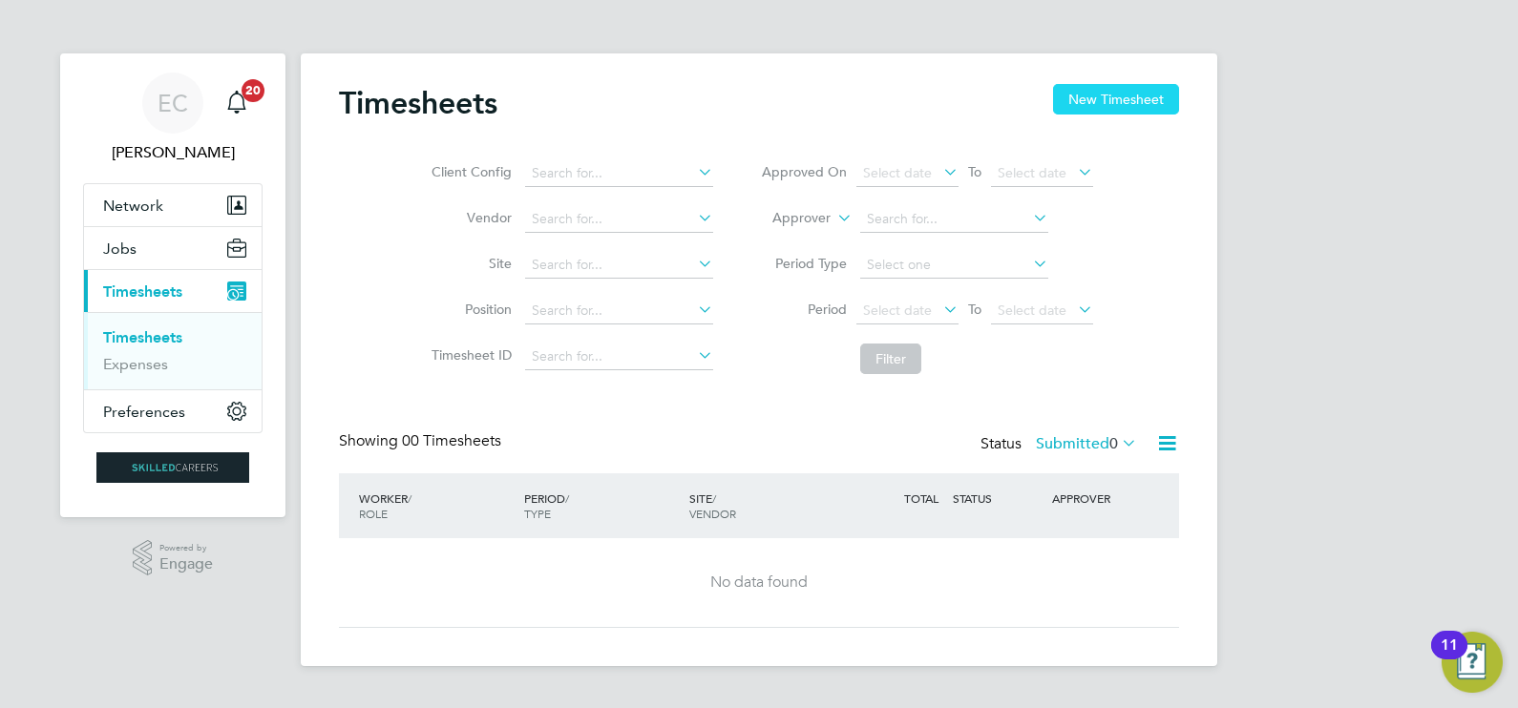
click at [1113, 98] on button "New Timesheet" at bounding box center [1116, 99] width 126 height 31
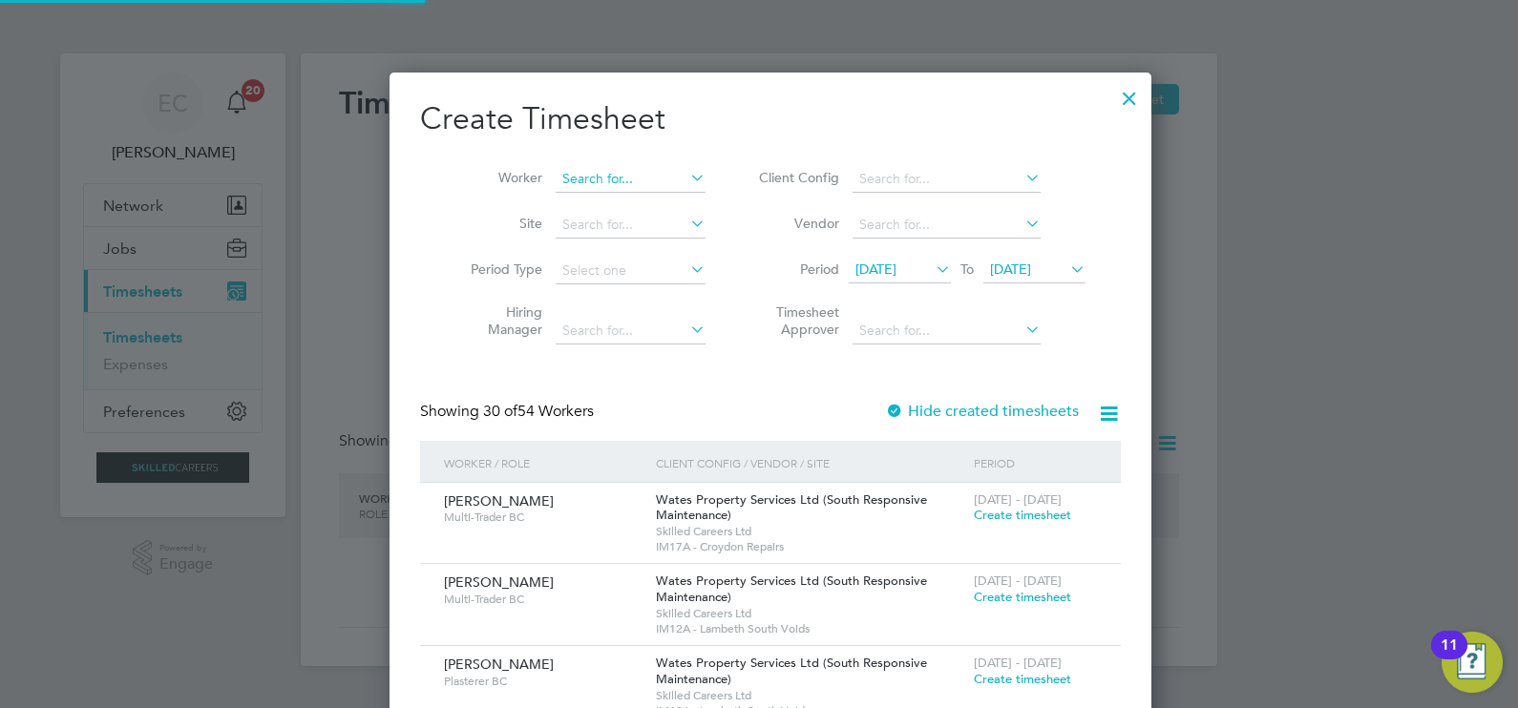
scroll to position [3401, 739]
click at [598, 189] on input at bounding box center [631, 179] width 150 height 27
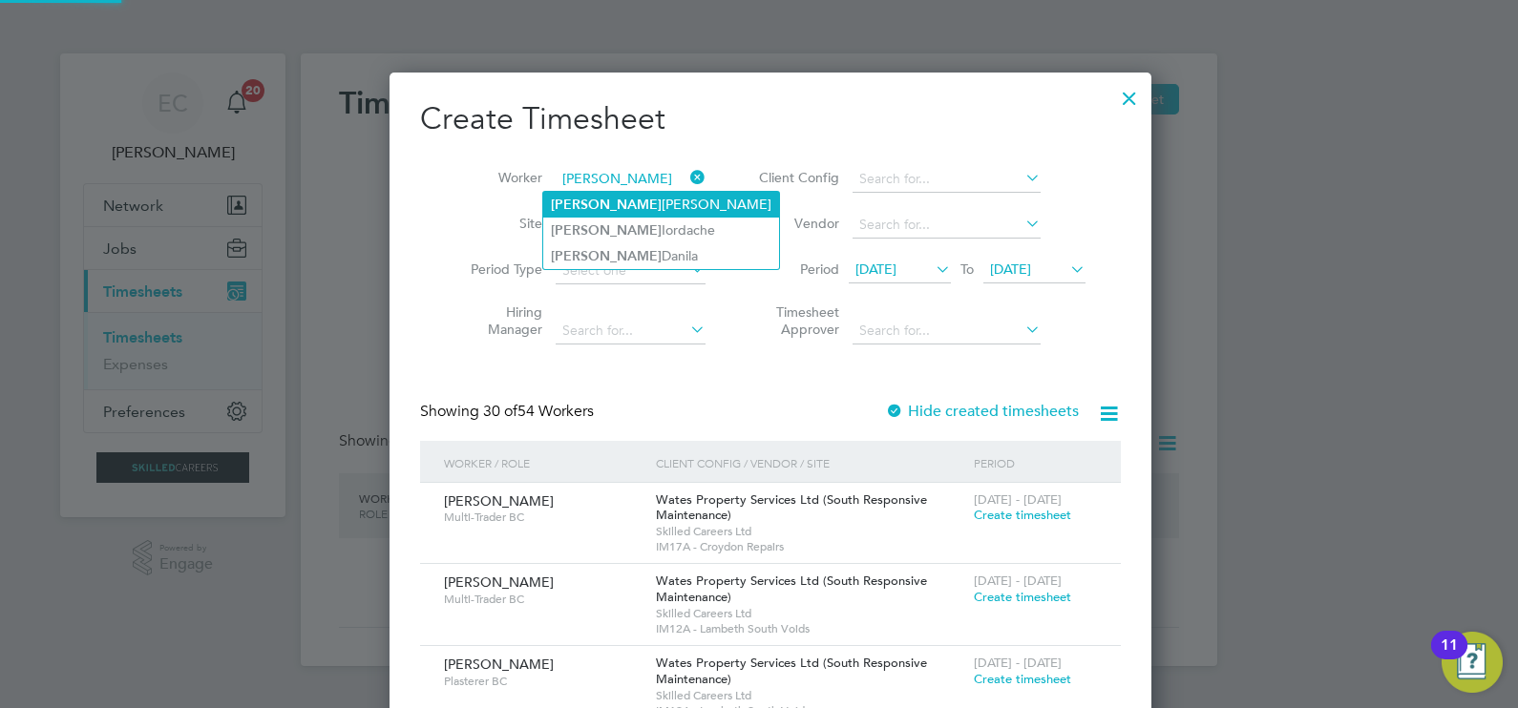
click at [587, 204] on b "[PERSON_NAME]" at bounding box center [606, 205] width 111 height 16
type input "[PERSON_NAME]"
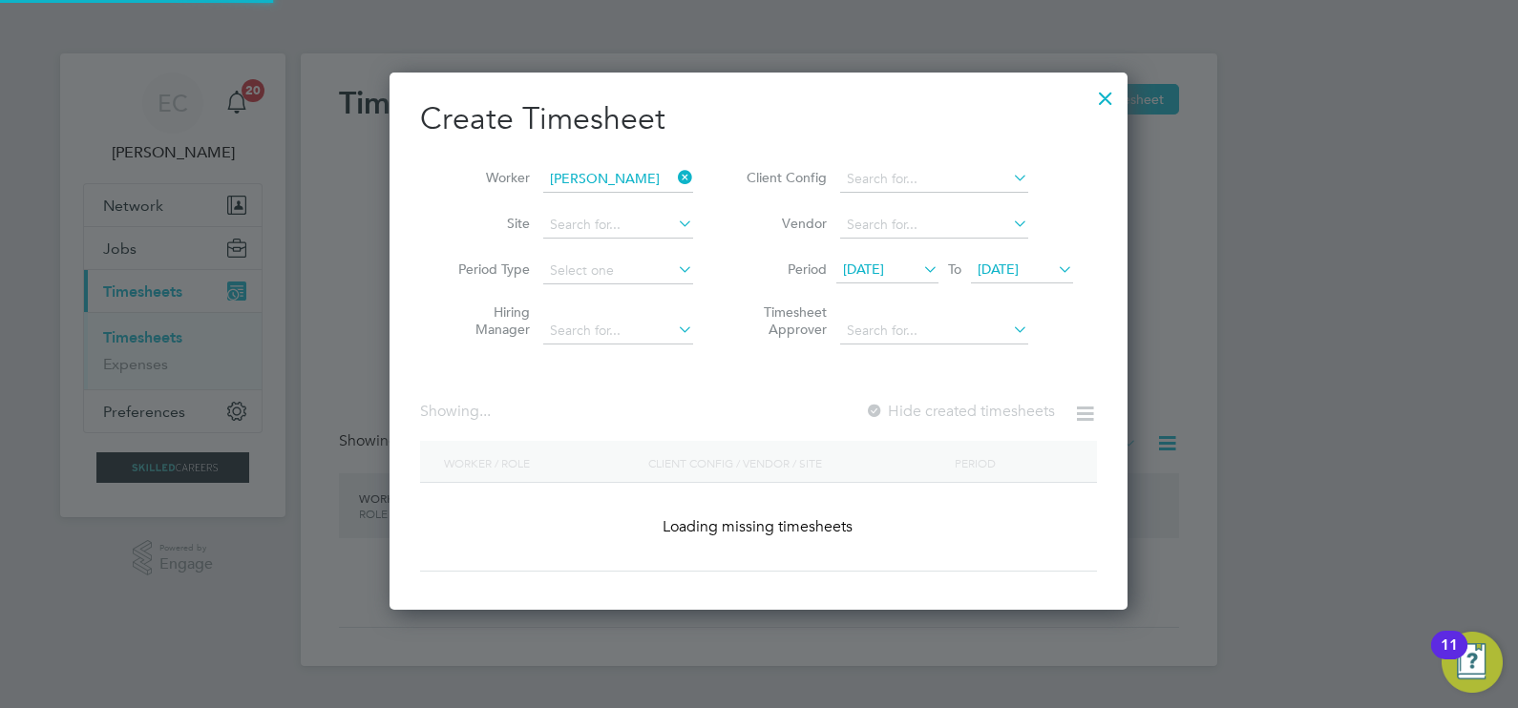
scroll to position [537, 739]
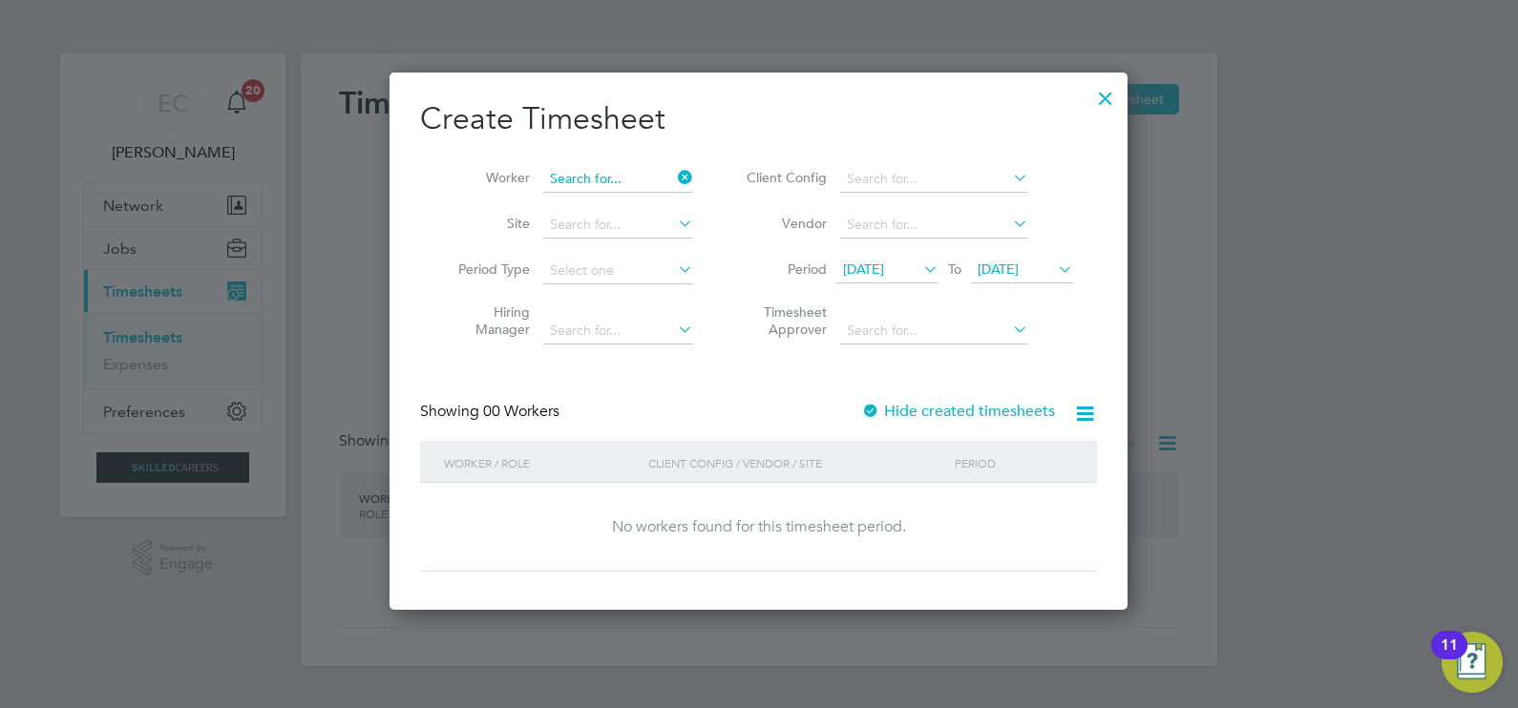
click at [635, 174] on input at bounding box center [618, 179] width 150 height 27
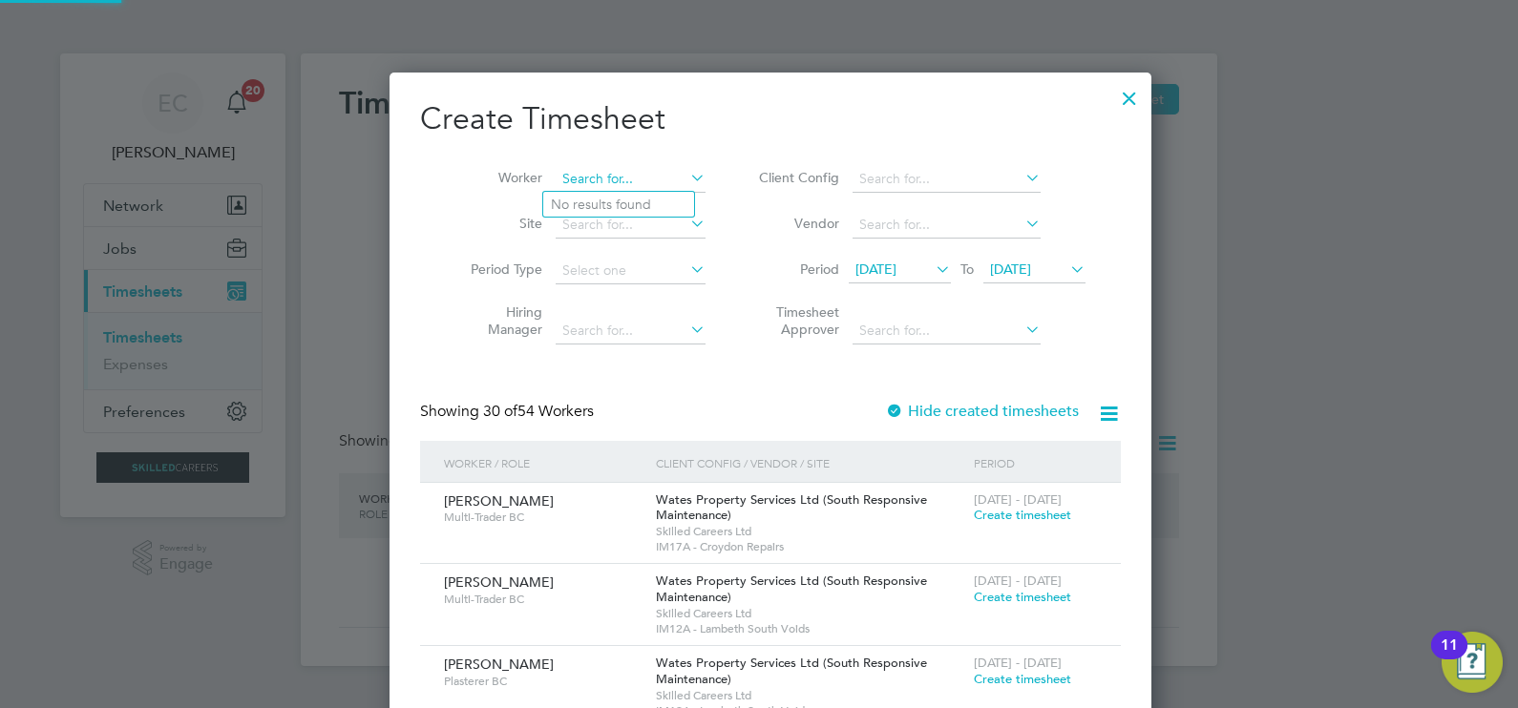
scroll to position [3401, 739]
click at [635, 248] on li "[PERSON_NAME]" at bounding box center [661, 257] width 236 height 26
type input "[PERSON_NAME]"
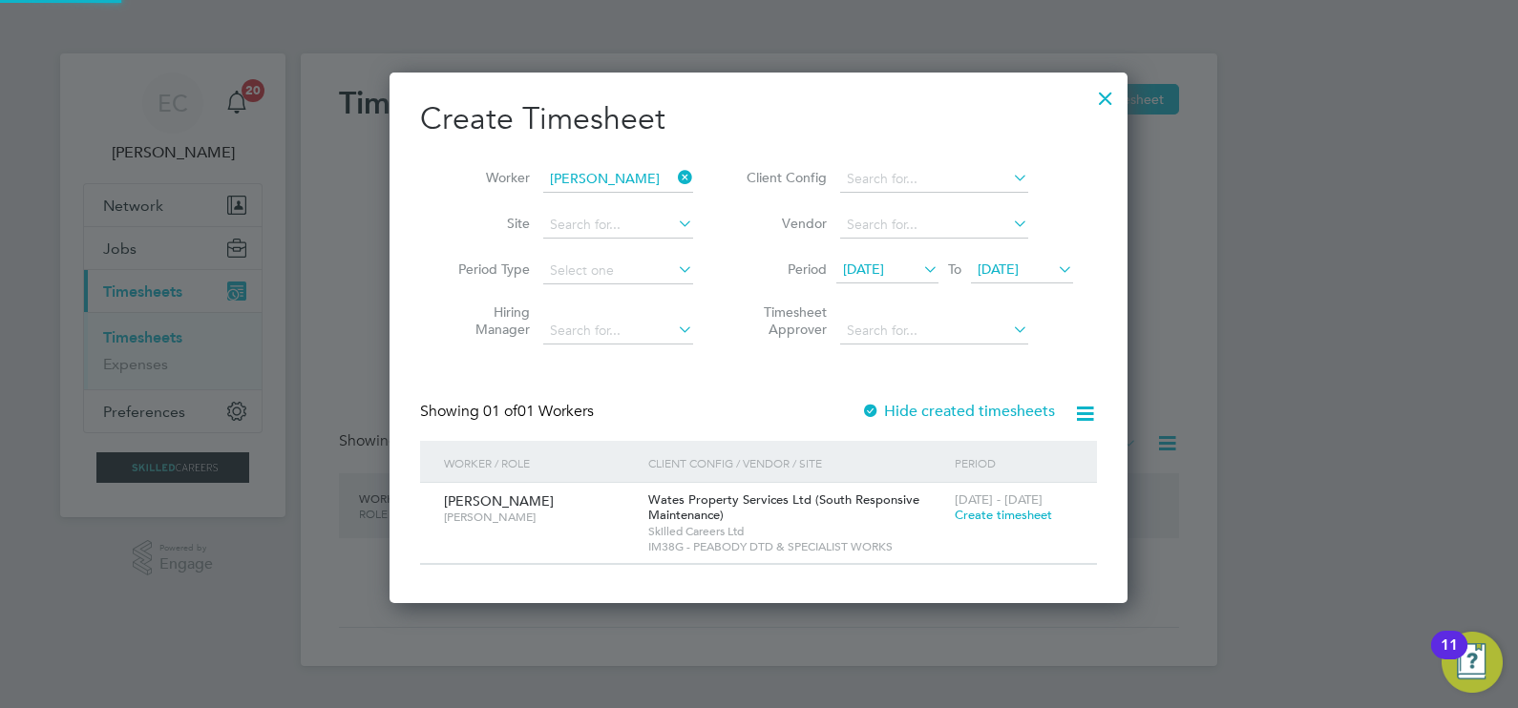
scroll to position [530, 739]
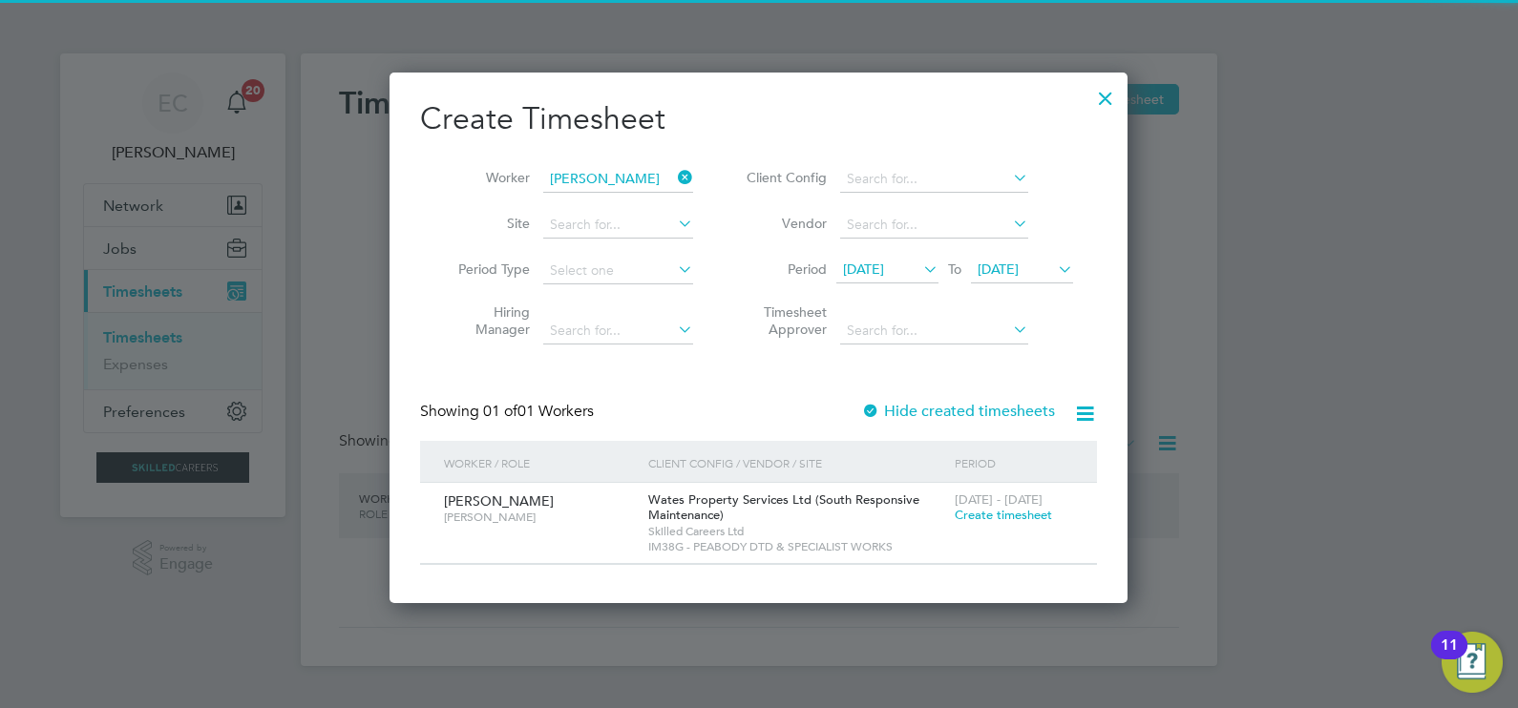
click at [1000, 406] on label "Hide created timesheets" at bounding box center [958, 411] width 194 height 19
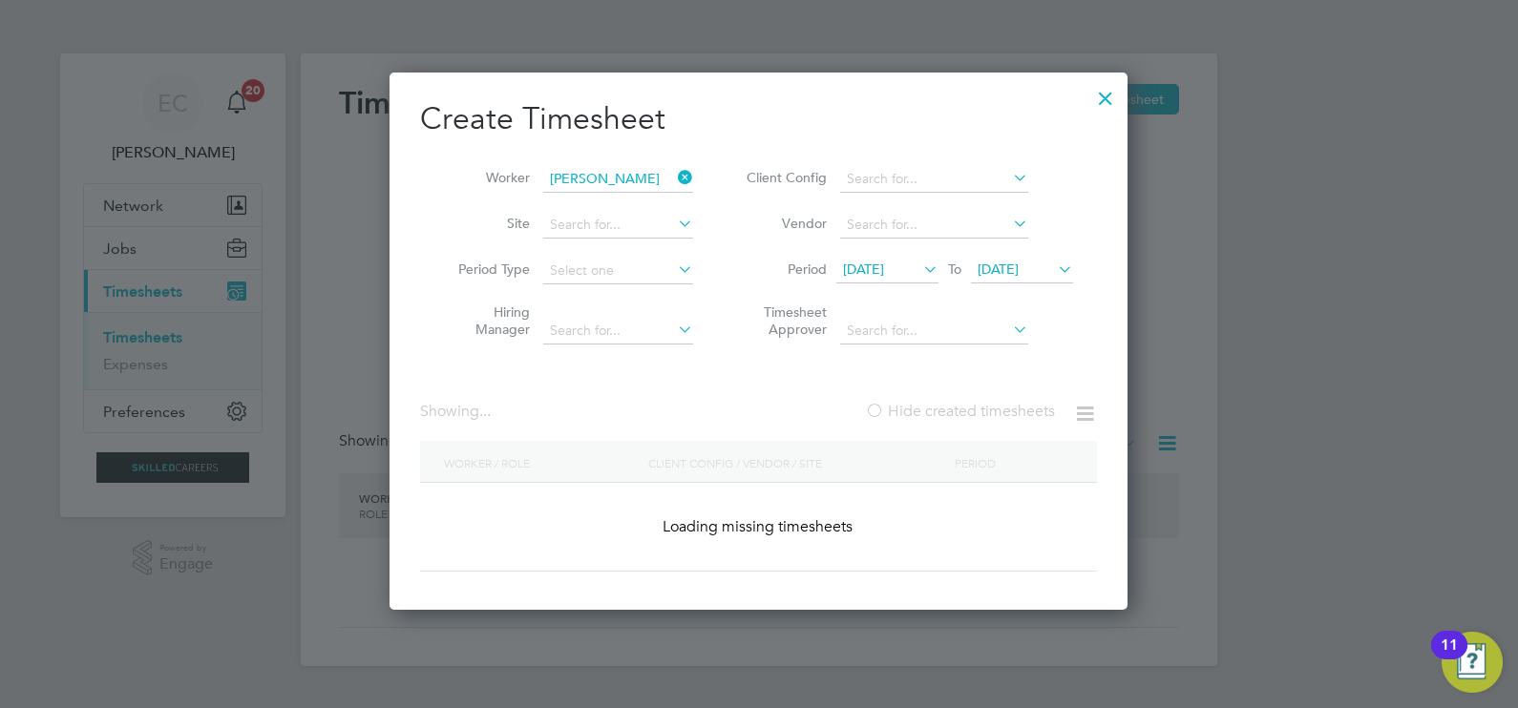
scroll to position [537, 739]
click at [1000, 406] on label "Hide created timesheets" at bounding box center [960, 411] width 190 height 19
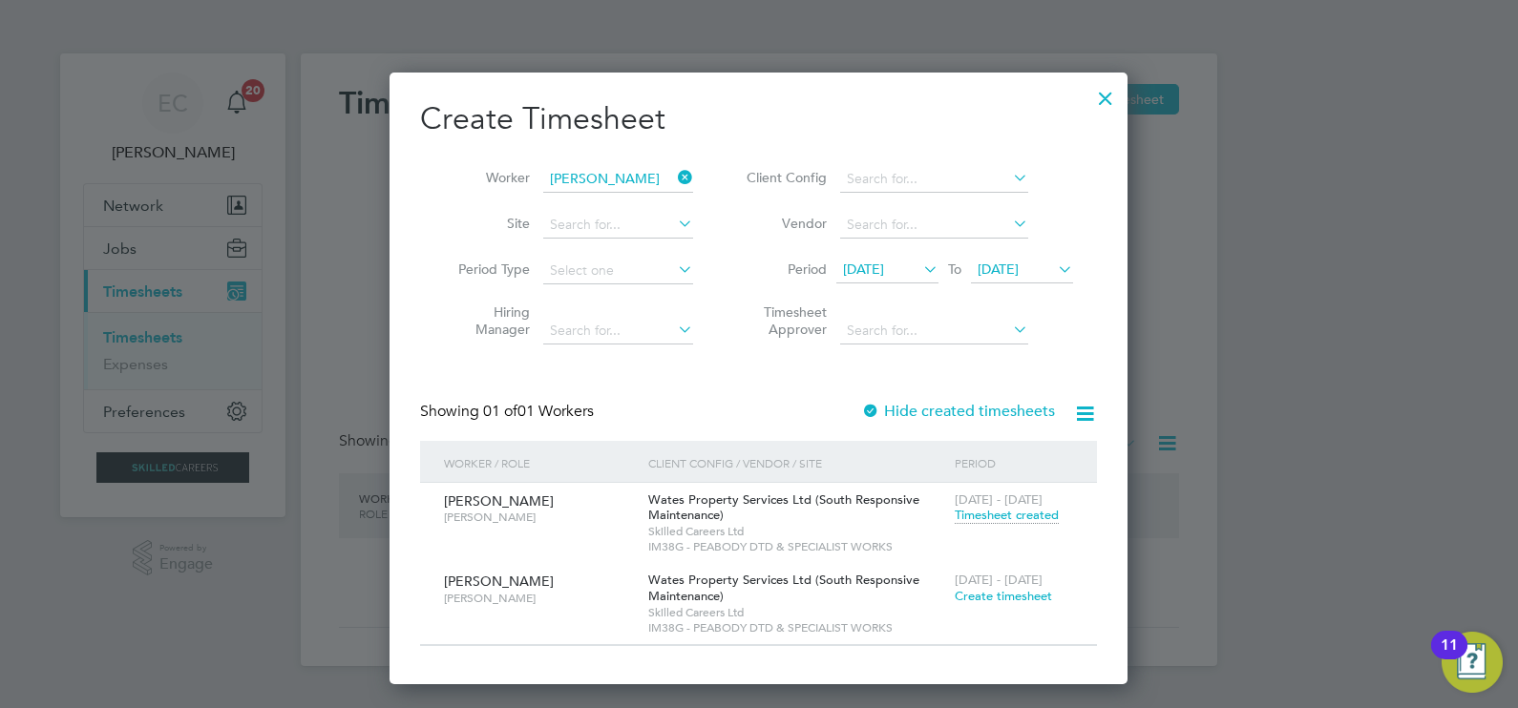
click at [674, 180] on icon at bounding box center [674, 177] width 0 height 27
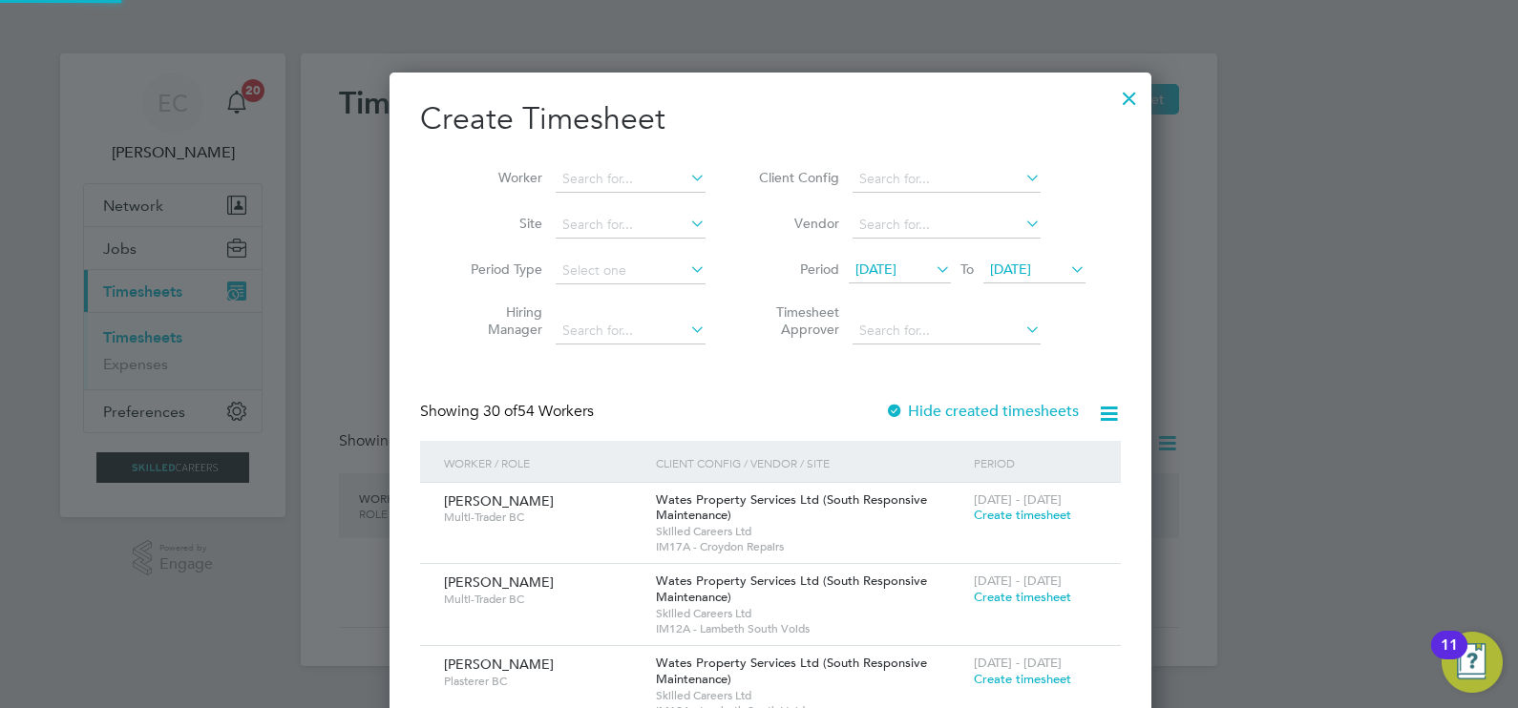
scroll to position [3401, 739]
click at [885, 265] on span "[DATE]" at bounding box center [875, 269] width 41 height 17
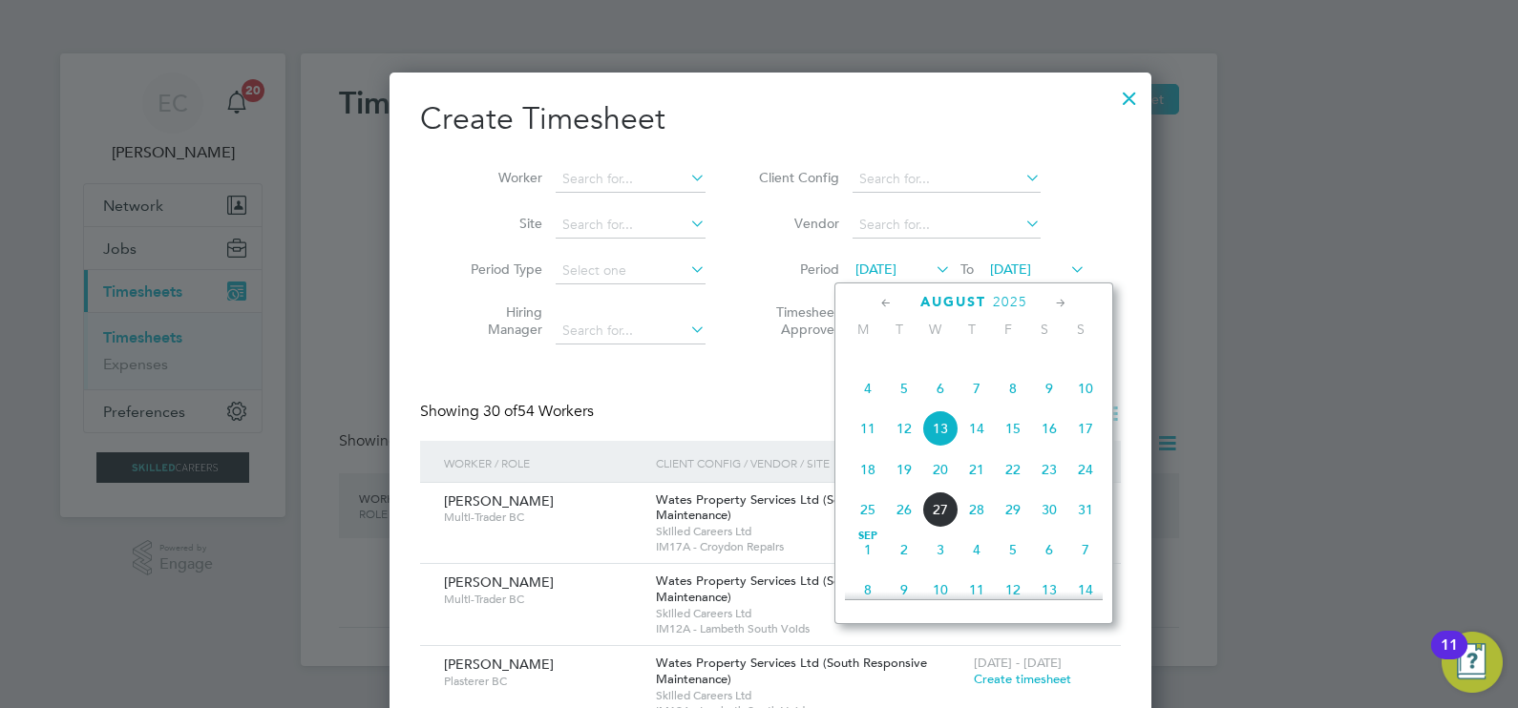
click at [1050, 447] on span "16" at bounding box center [1049, 428] width 36 height 36
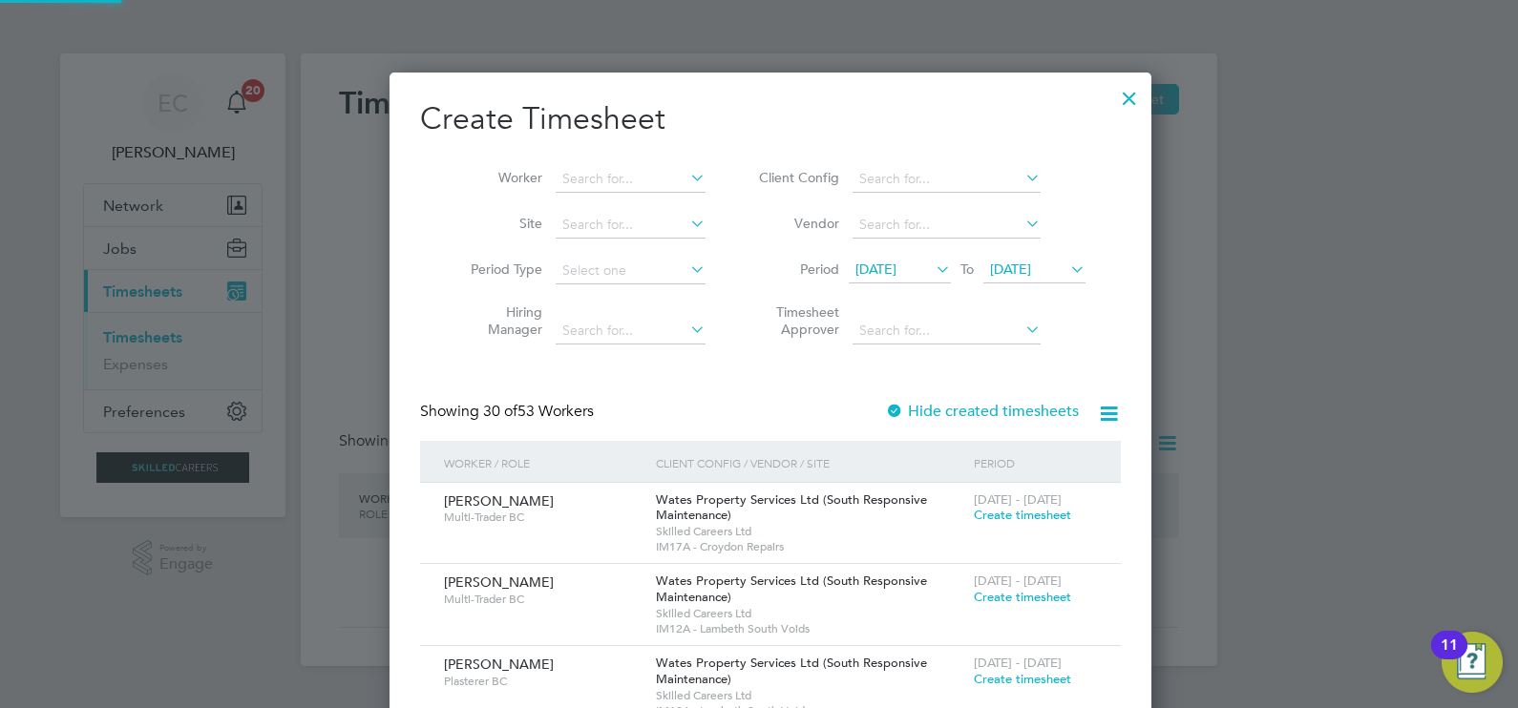
scroll to position [2995, 739]
click at [1031, 263] on span "[DATE]" at bounding box center [1010, 269] width 41 height 17
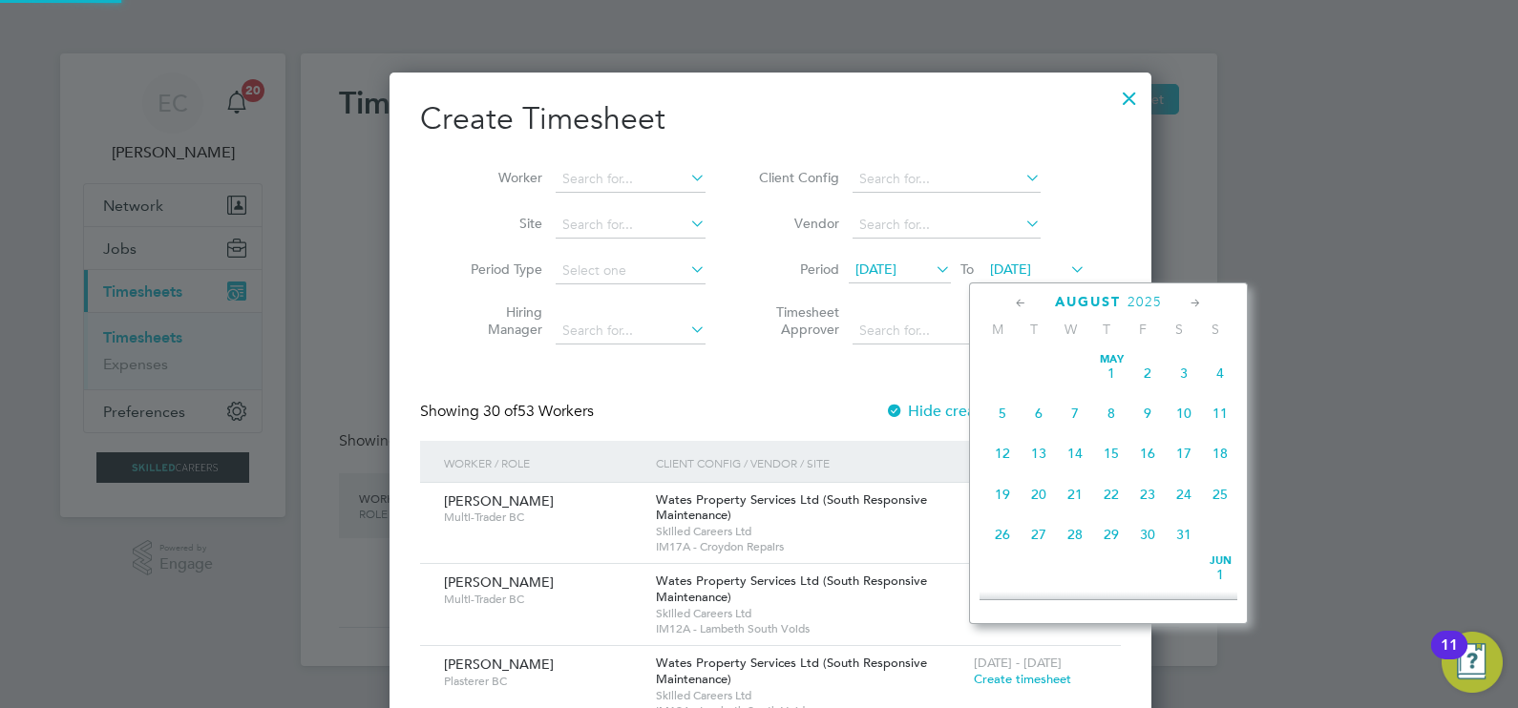
scroll to position [711, 0]
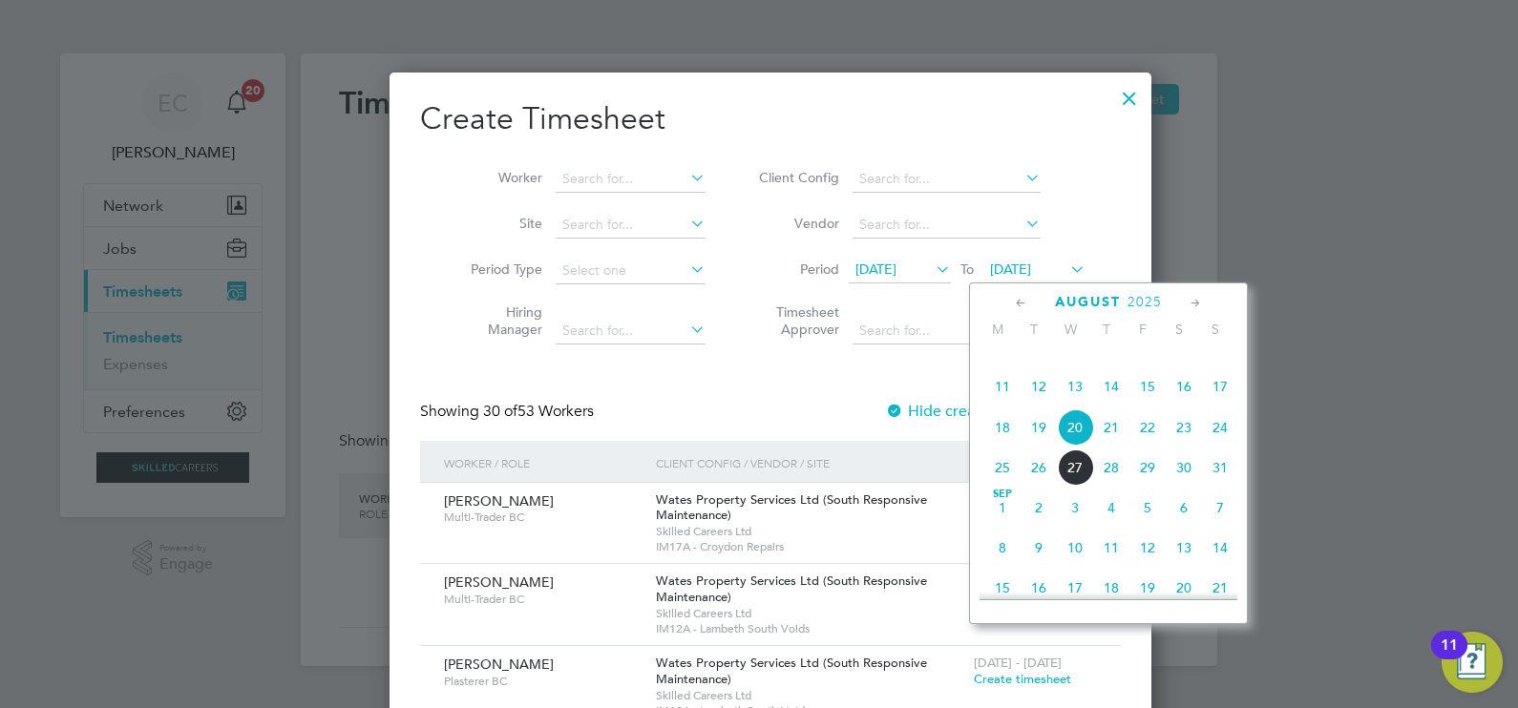
click at [1147, 446] on span "22" at bounding box center [1147, 427] width 36 height 36
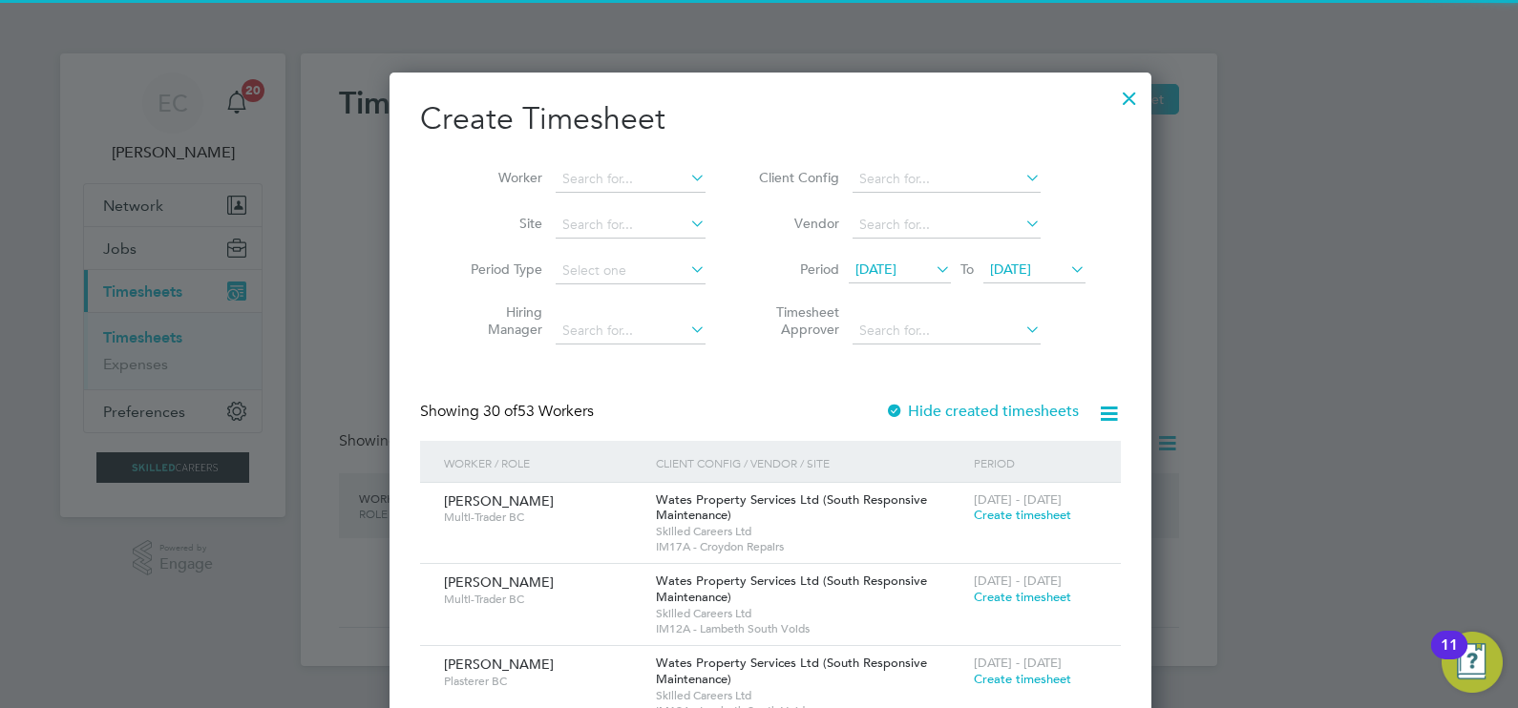
click at [1097, 403] on icon at bounding box center [1109, 414] width 24 height 24
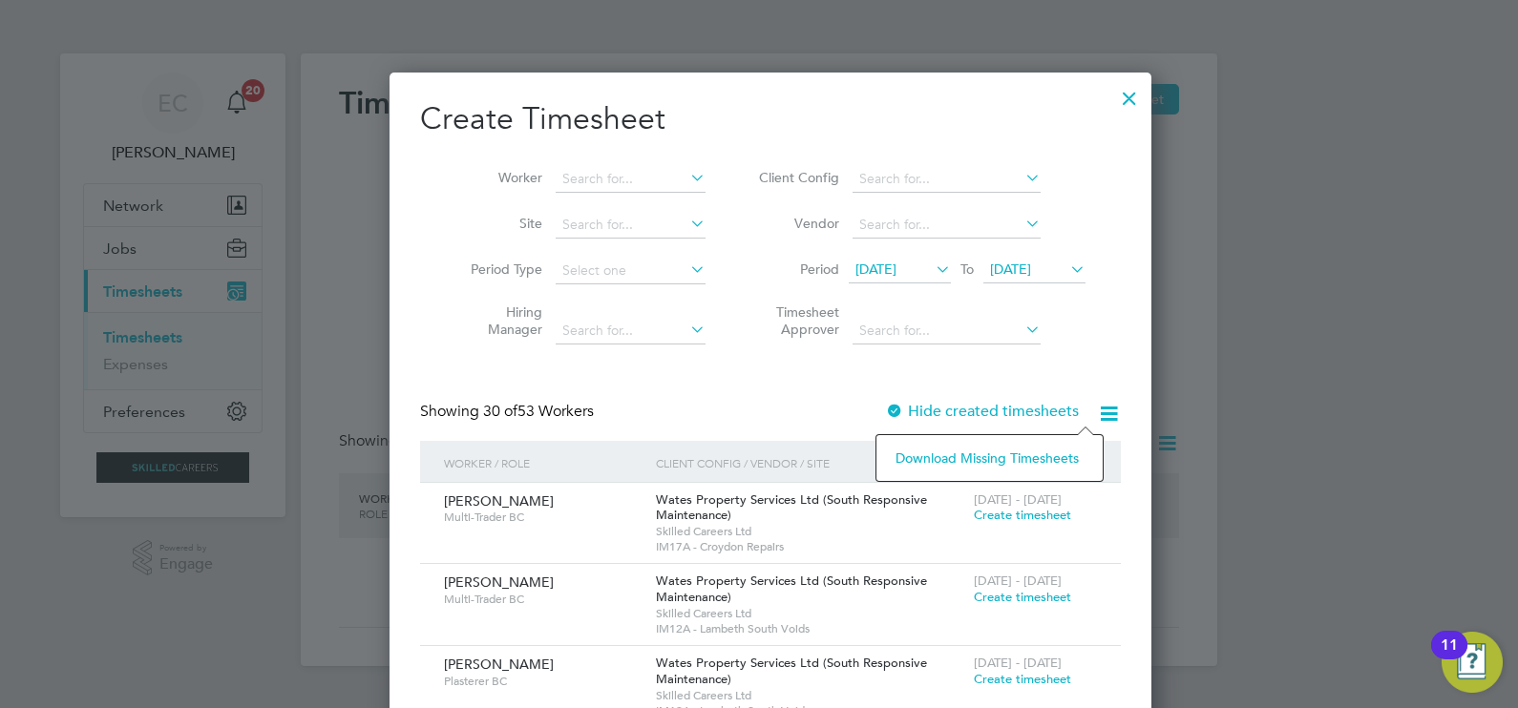
click at [1004, 470] on li "Download missing timesheets" at bounding box center [989, 458] width 207 height 27
click at [821, 104] on h2 "Create Timesheet" at bounding box center [770, 119] width 701 height 40
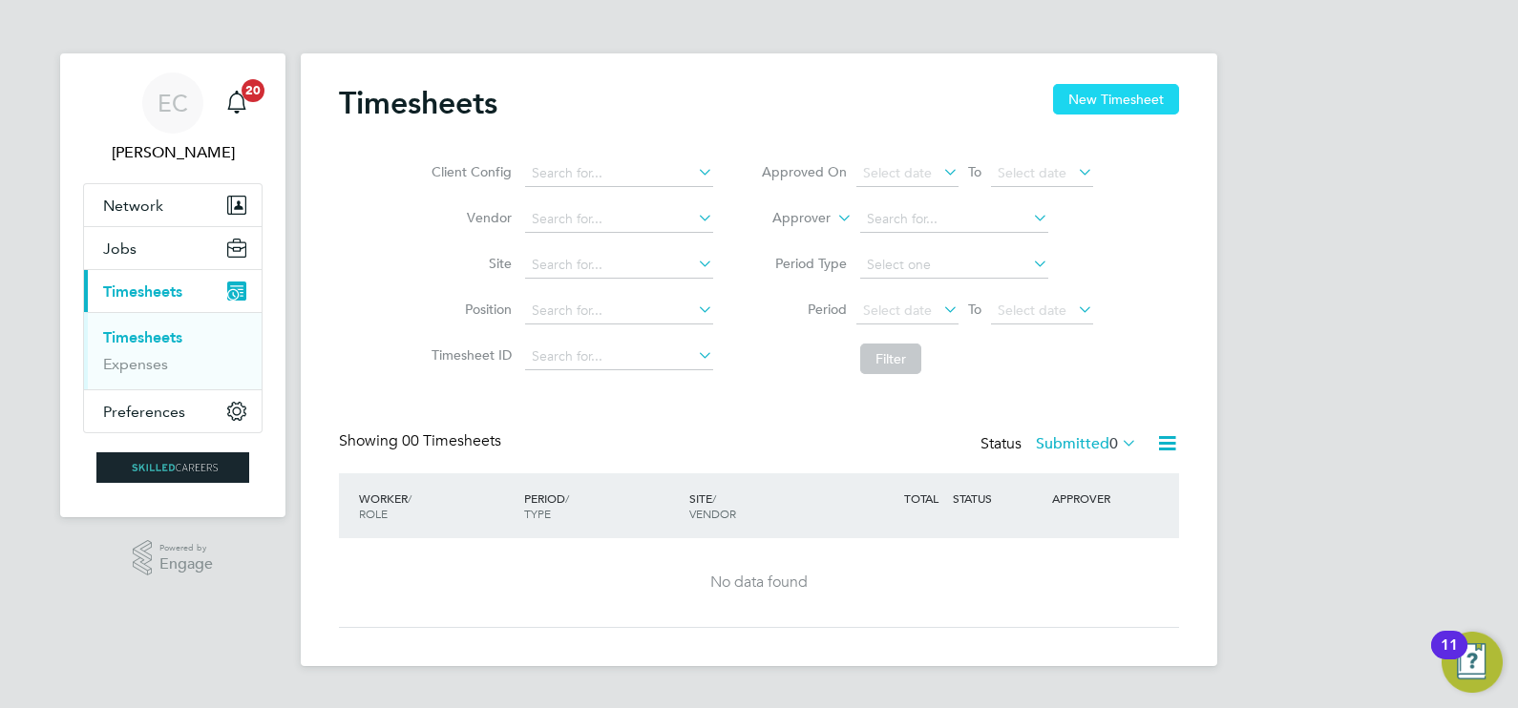
click at [1112, 86] on button "New Timesheet" at bounding box center [1116, 99] width 126 height 31
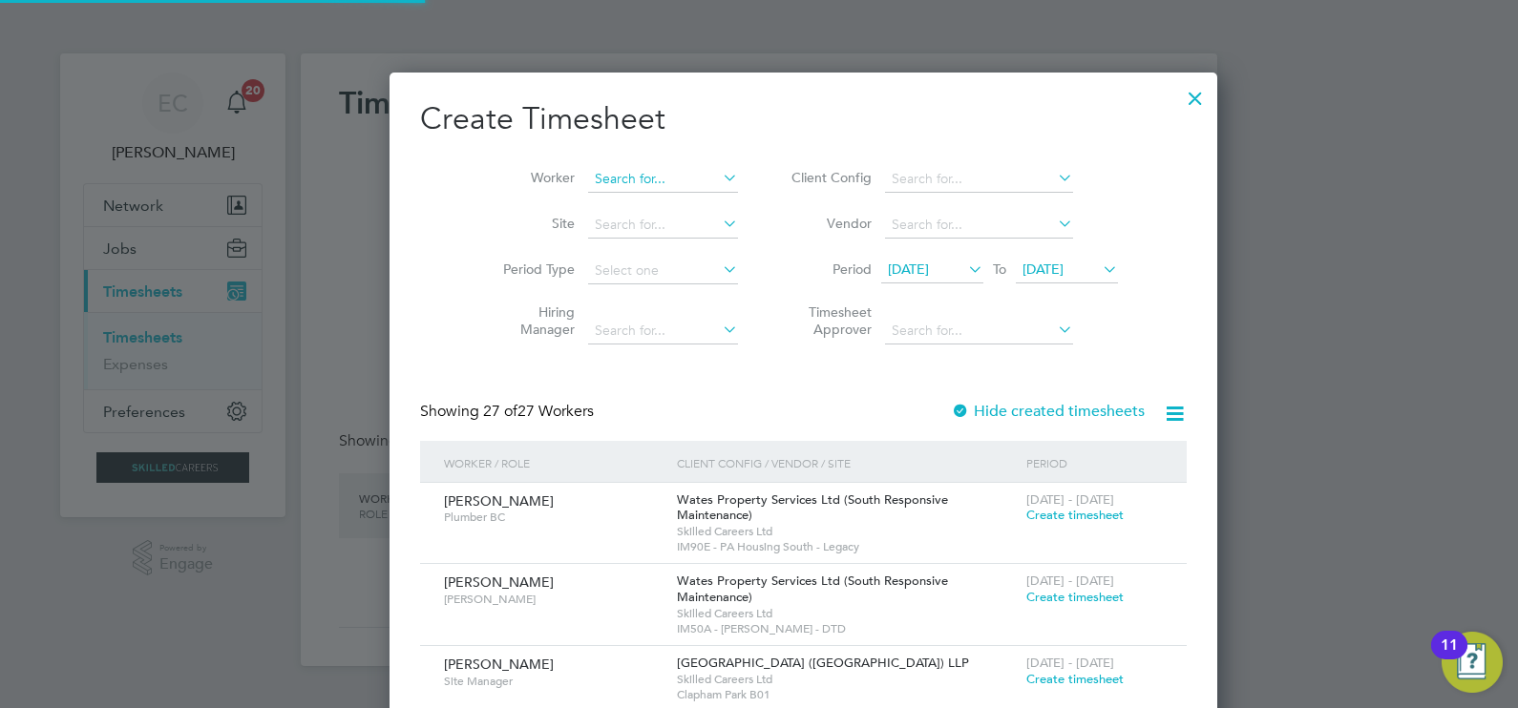
scroll to position [3212, 739]
click at [636, 167] on input at bounding box center [663, 179] width 150 height 27
click at [633, 210] on li "[PERSON_NAME] ffe" at bounding box center [633, 205] width 180 height 26
type input "[PERSON_NAME]"
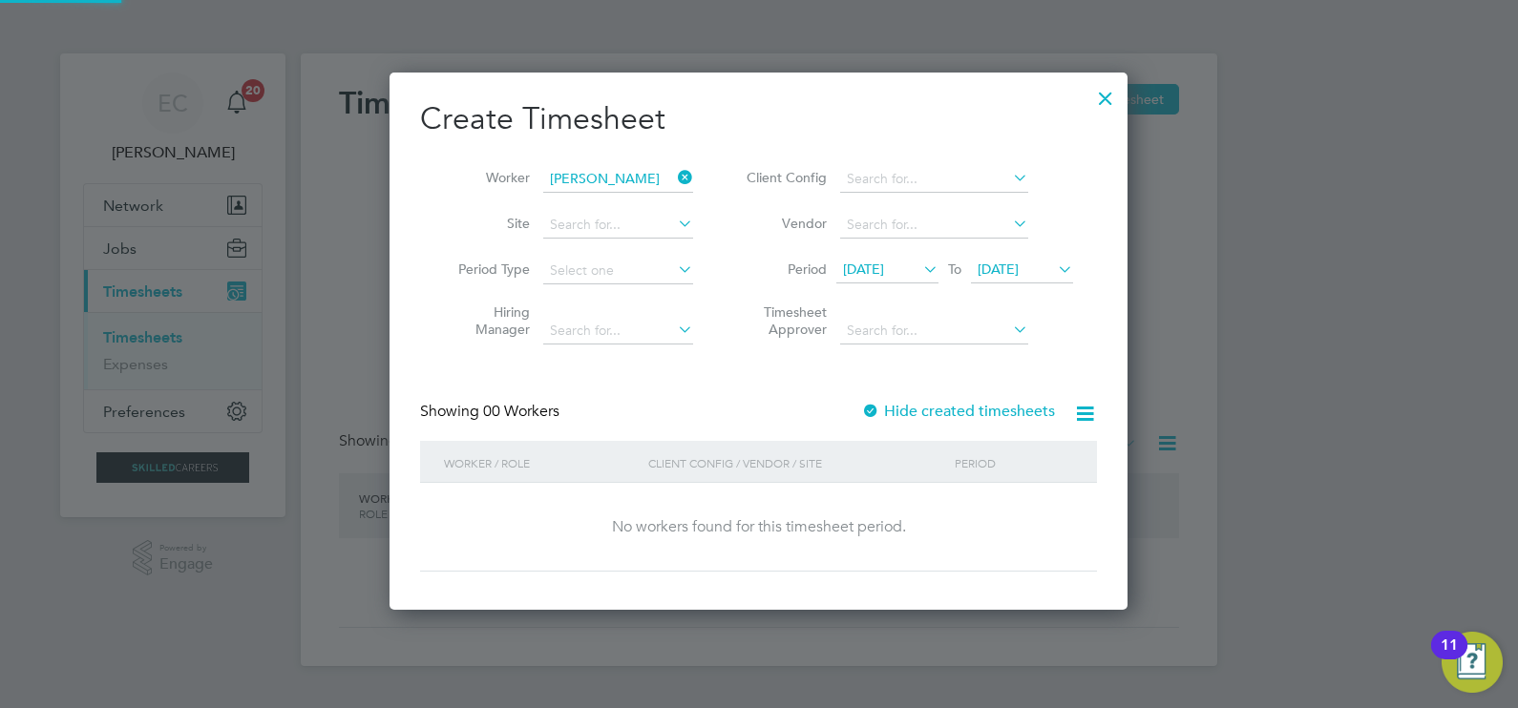
scroll to position [537, 739]
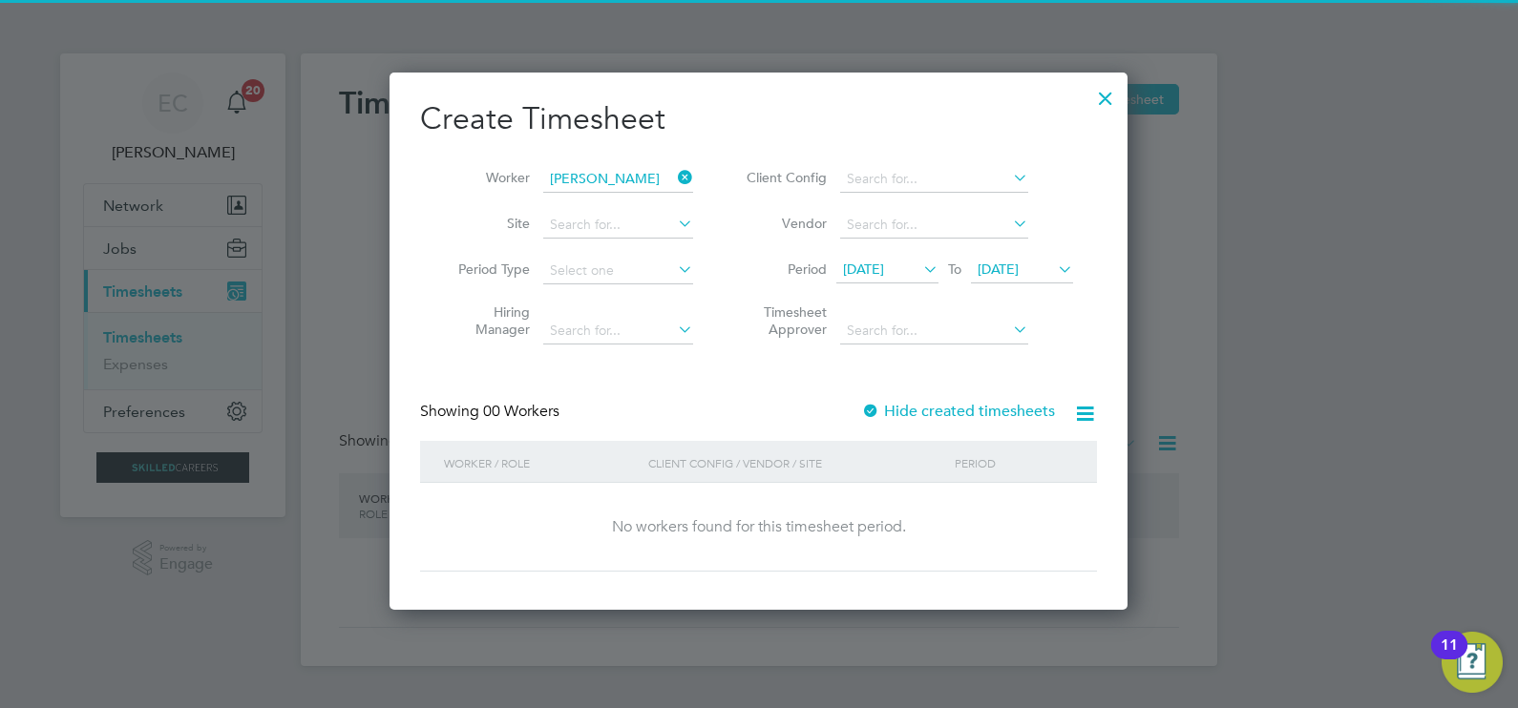
click at [986, 397] on div "Create Timesheet Worker [PERSON_NAME] Site Period Type Hiring Manager Client Co…" at bounding box center [758, 335] width 677 height 472
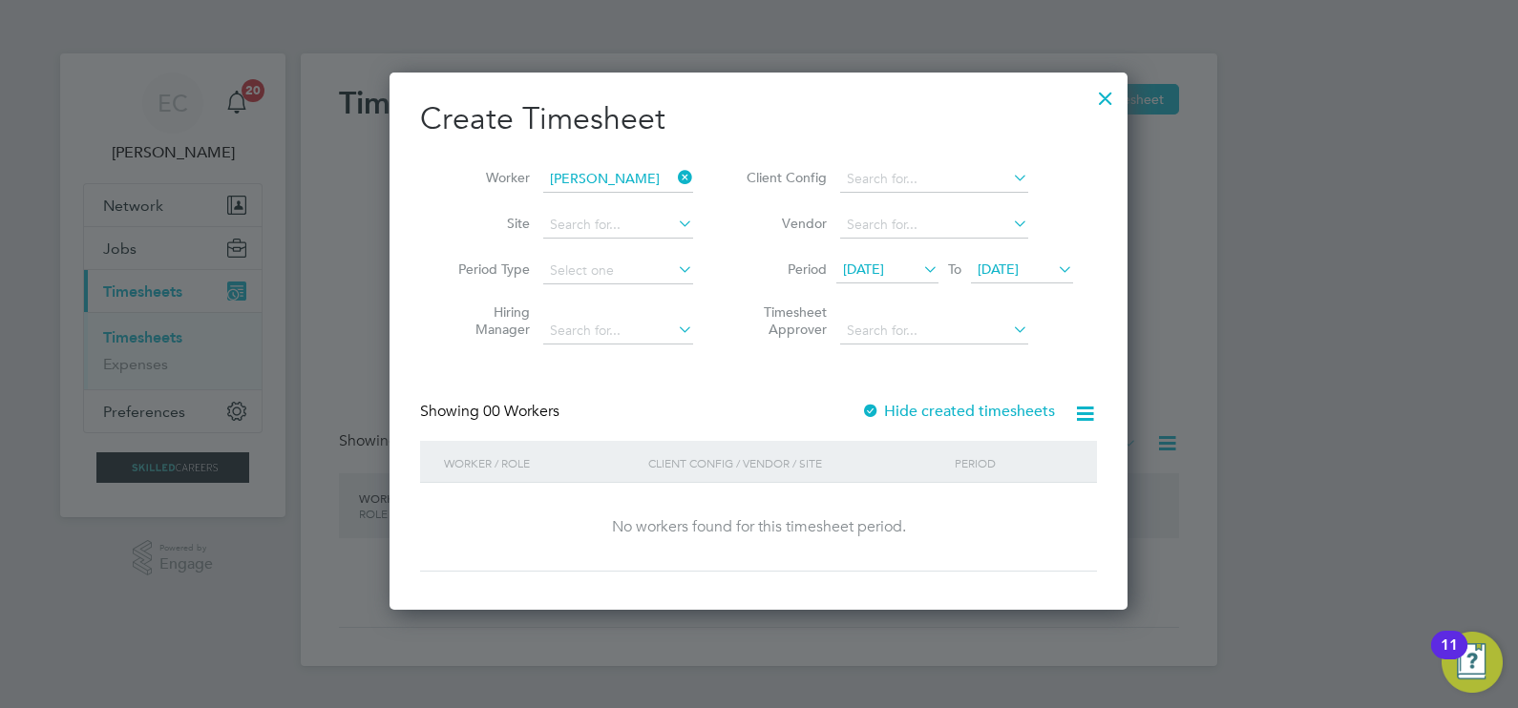
click at [985, 404] on label "Hide created timesheets" at bounding box center [958, 411] width 194 height 19
click at [985, 407] on label "Hide created timesheets" at bounding box center [958, 411] width 194 height 19
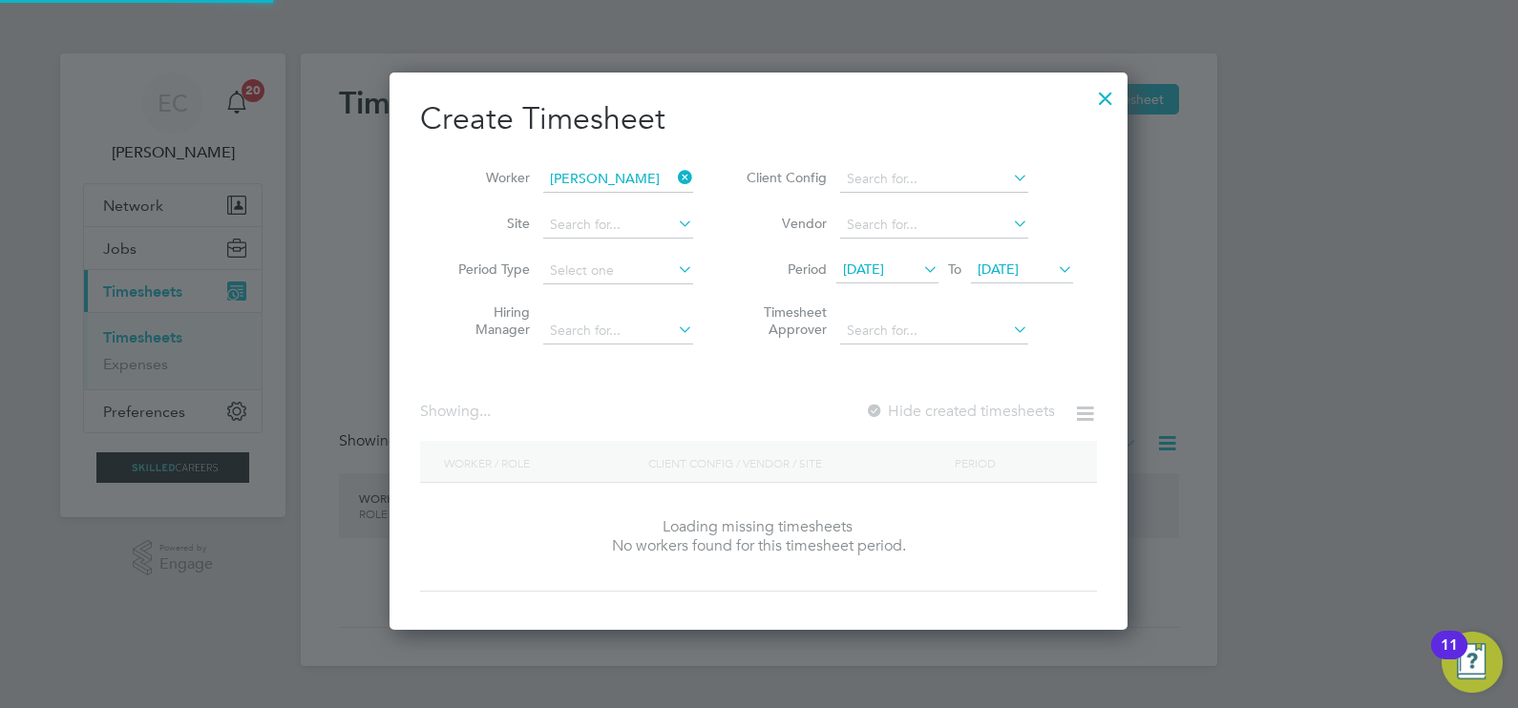
scroll to position [612, 739]
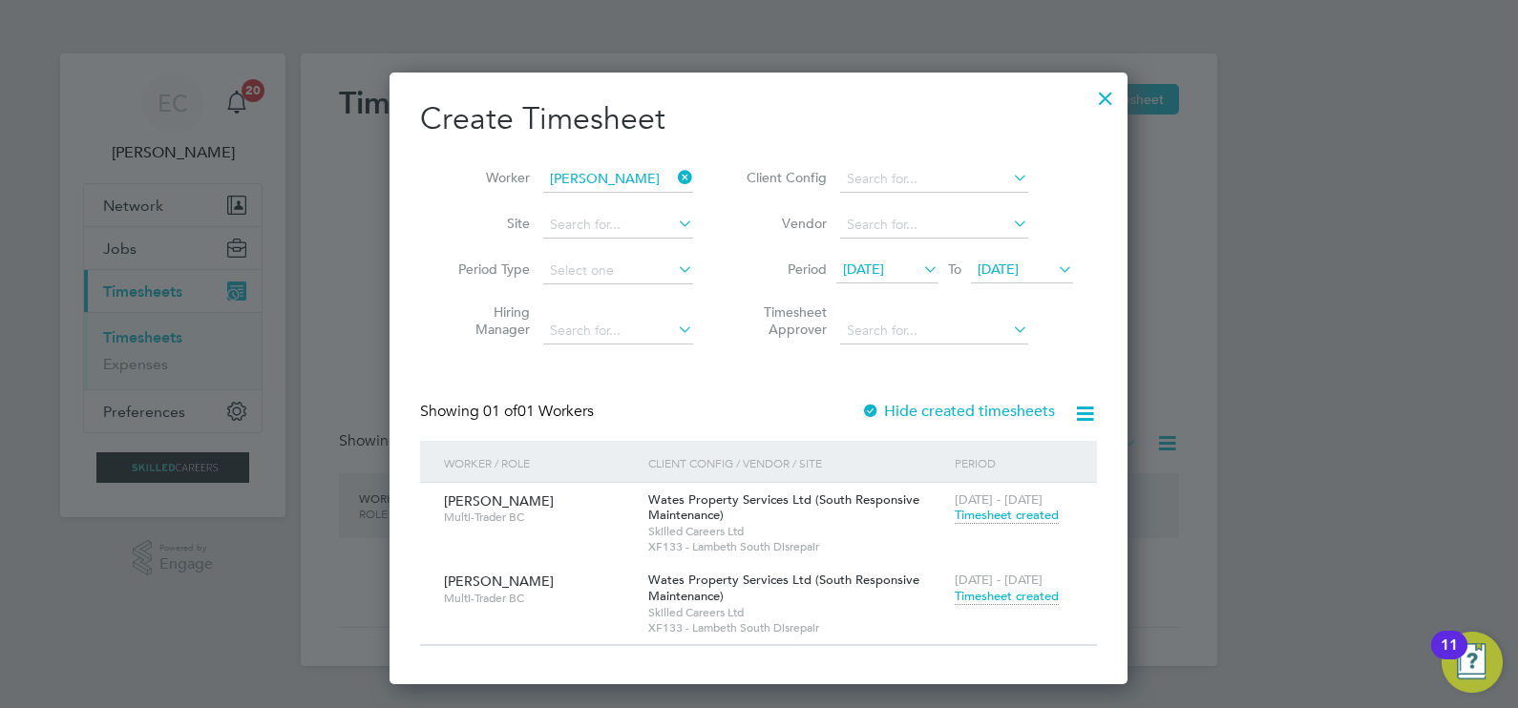
click at [1018, 589] on span "Timesheet created" at bounding box center [1006, 596] width 104 height 17
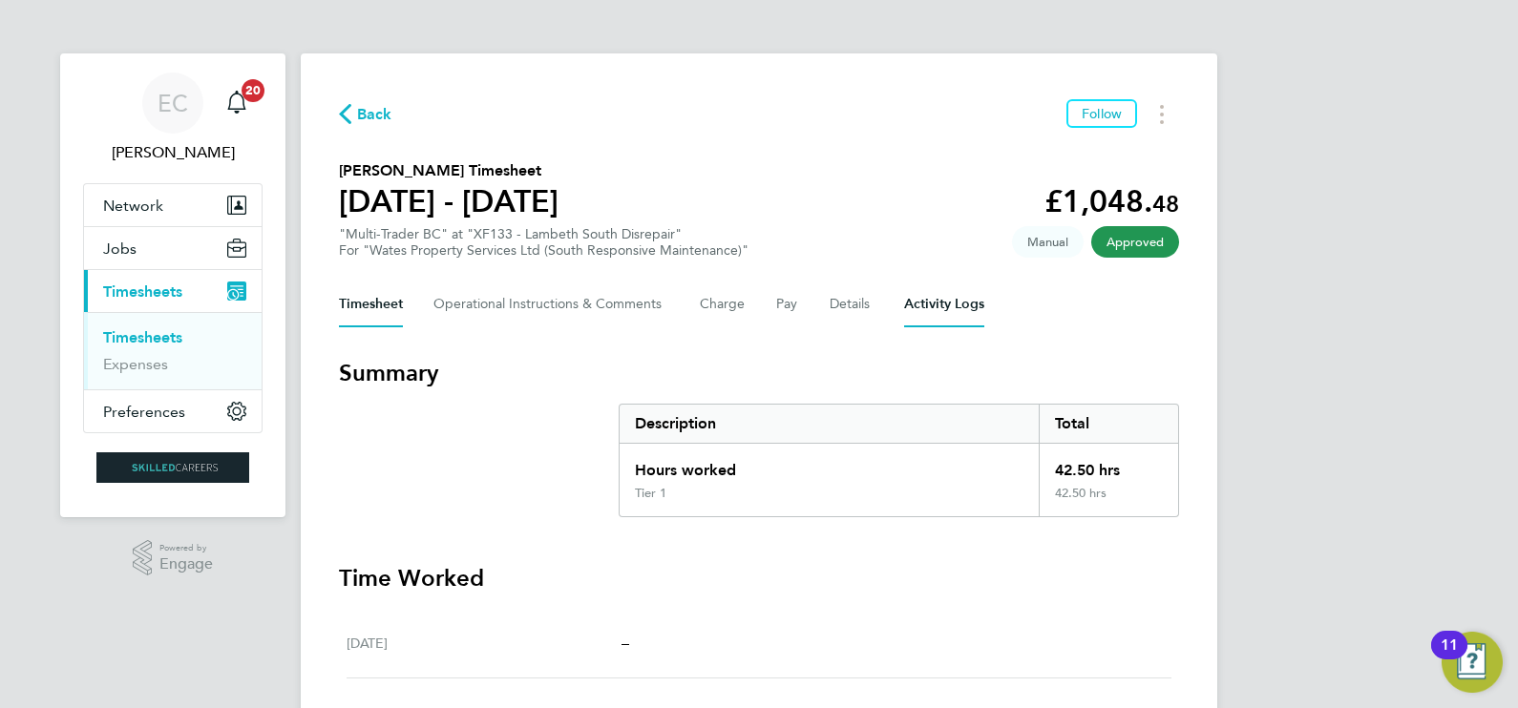
click at [918, 304] on Logs-tab "Activity Logs" at bounding box center [944, 305] width 80 height 46
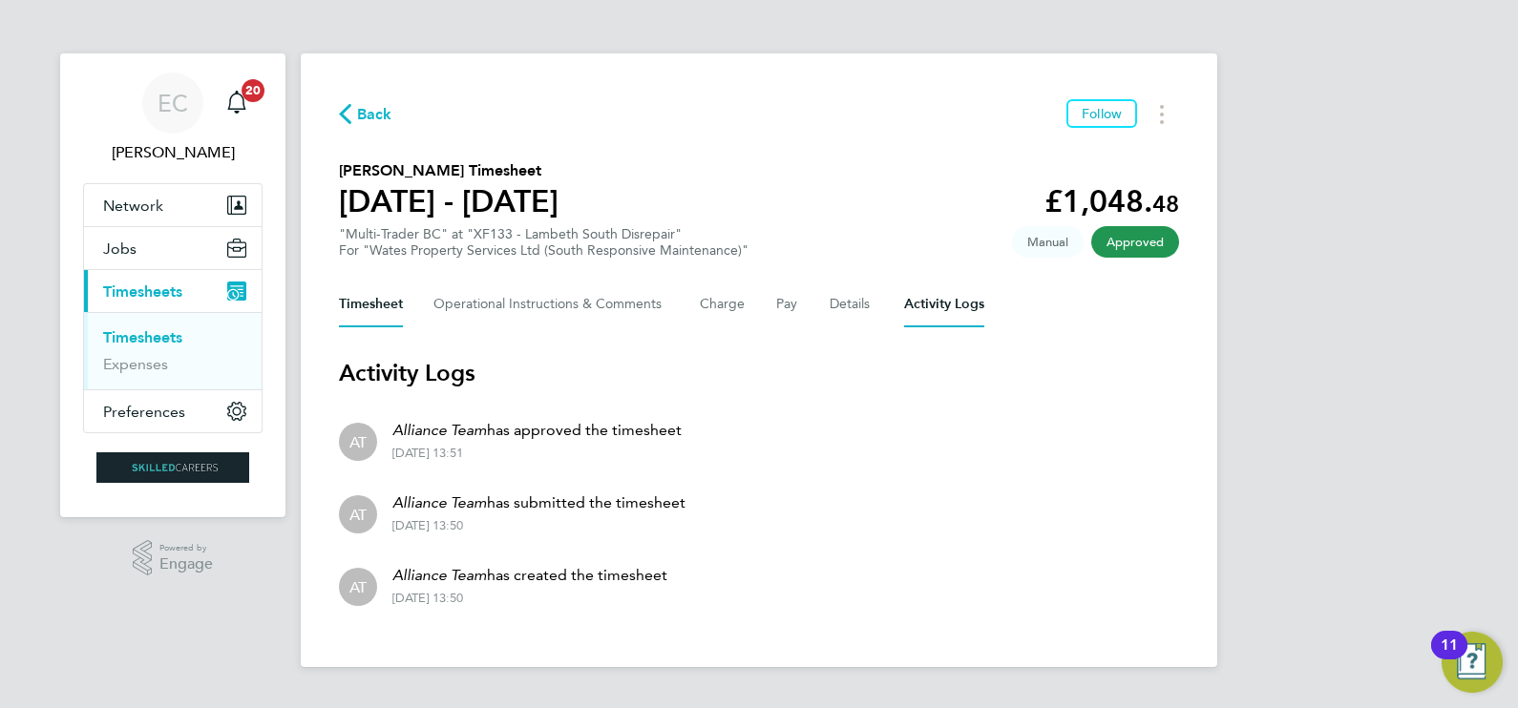
click at [374, 305] on button "Timesheet" at bounding box center [371, 305] width 64 height 46
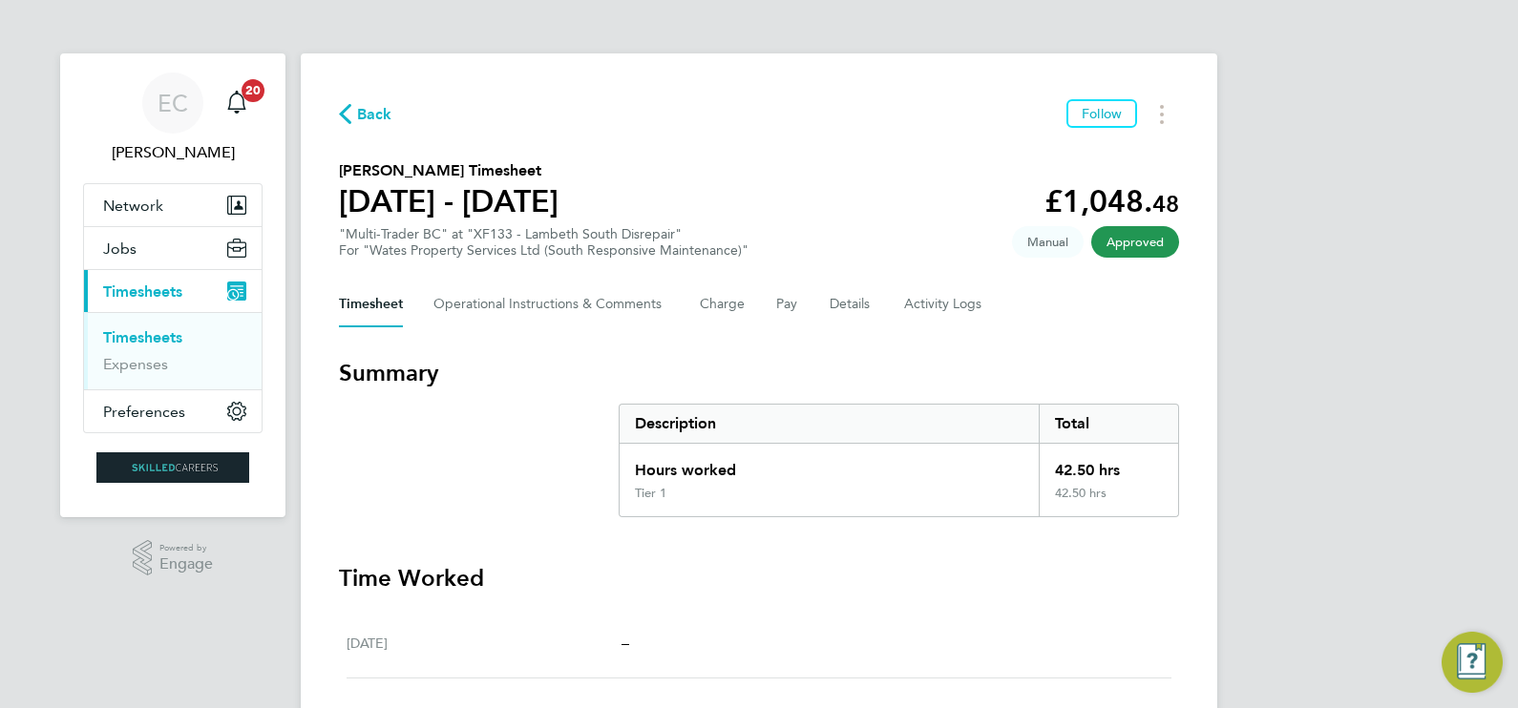
click at [375, 118] on span "Back" at bounding box center [374, 114] width 35 height 23
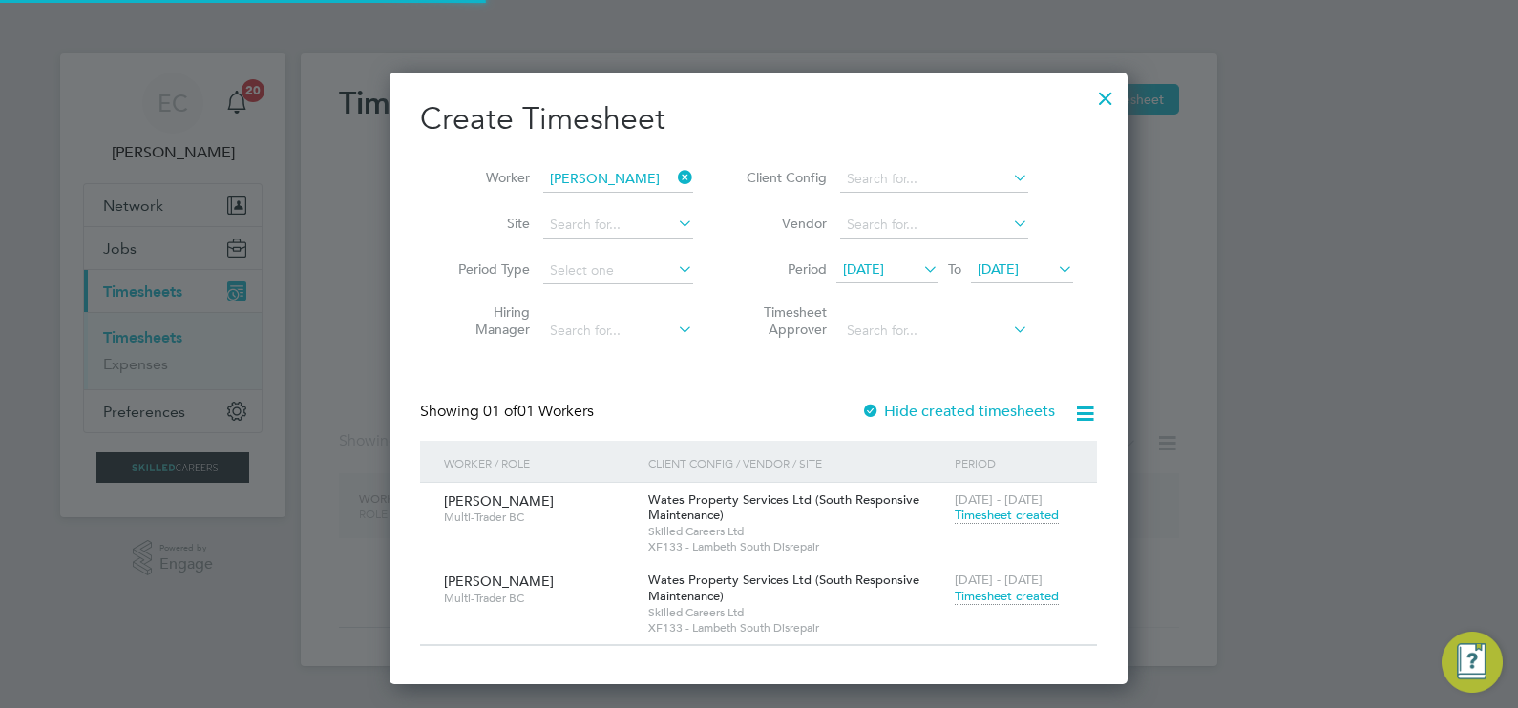
scroll to position [612, 739]
click at [1031, 593] on span "Timesheet created" at bounding box center [1006, 596] width 104 height 17
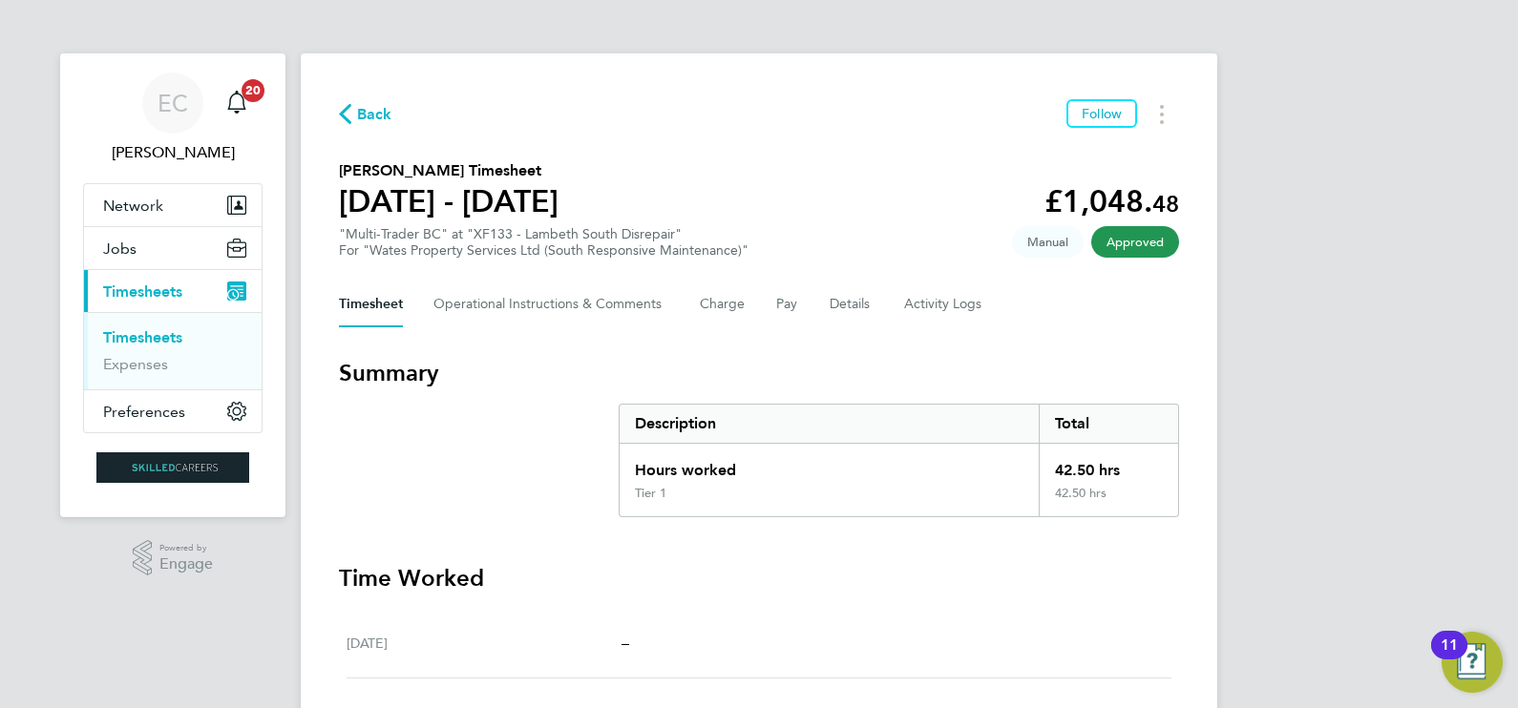
click at [382, 110] on span "Back" at bounding box center [374, 114] width 35 height 23
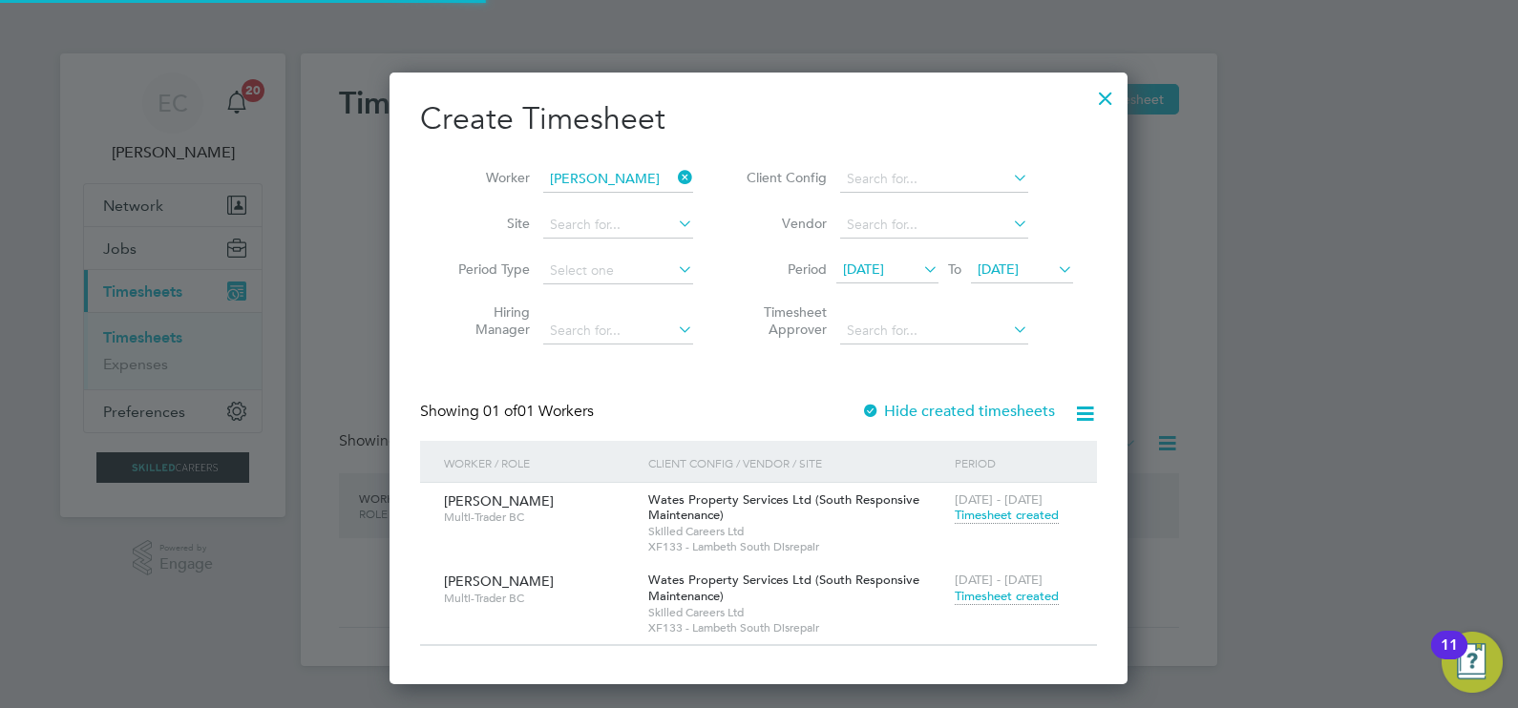
scroll to position [612, 739]
click at [674, 170] on icon at bounding box center [674, 177] width 0 height 27
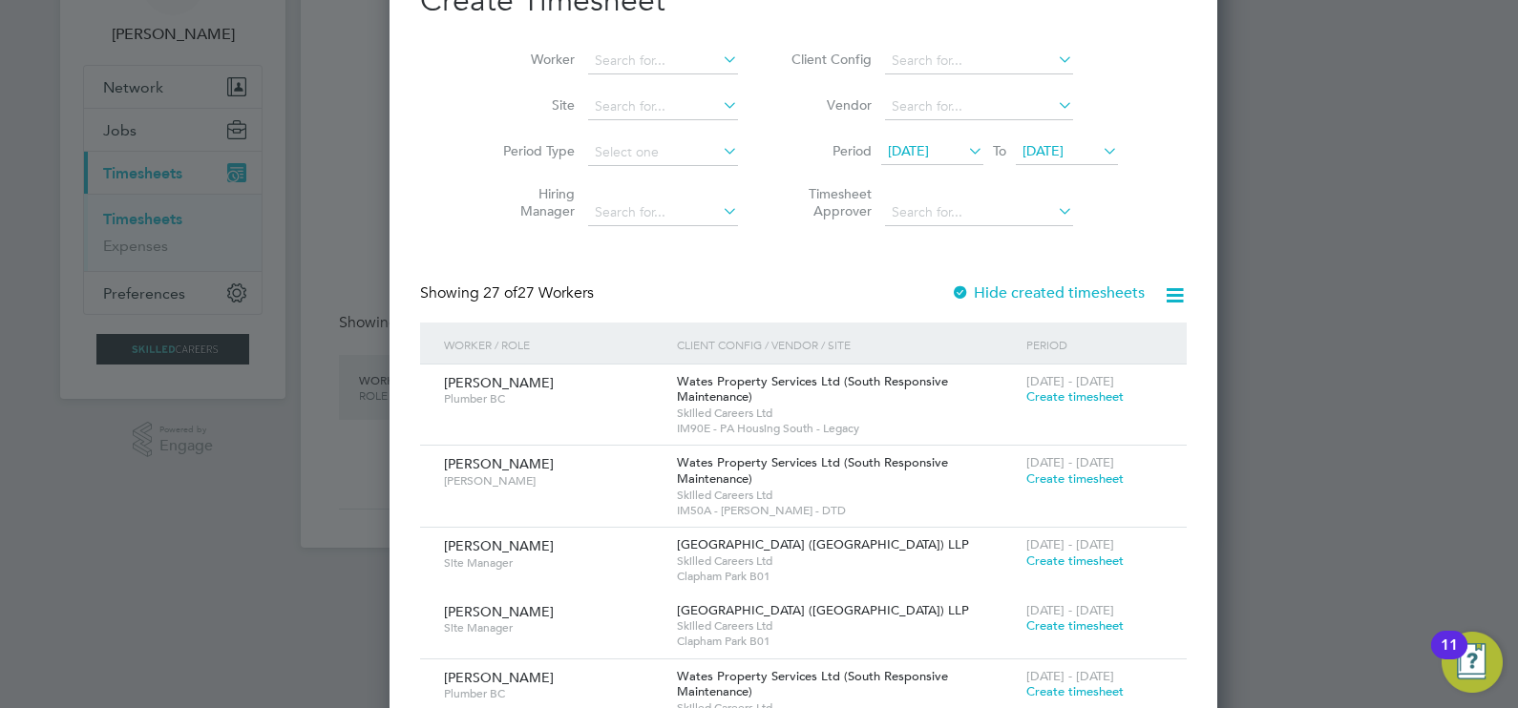
scroll to position [0, 0]
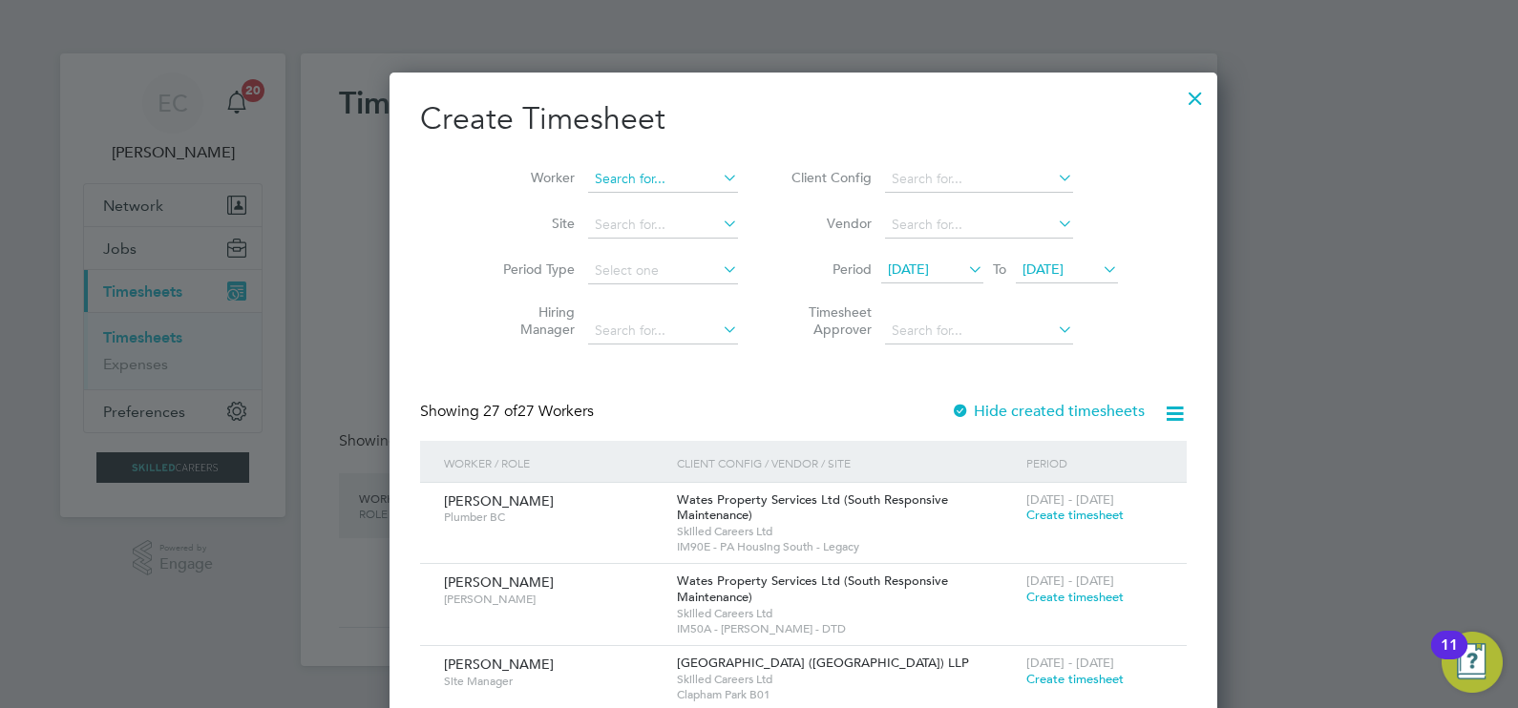
click at [645, 181] on input at bounding box center [663, 179] width 150 height 27
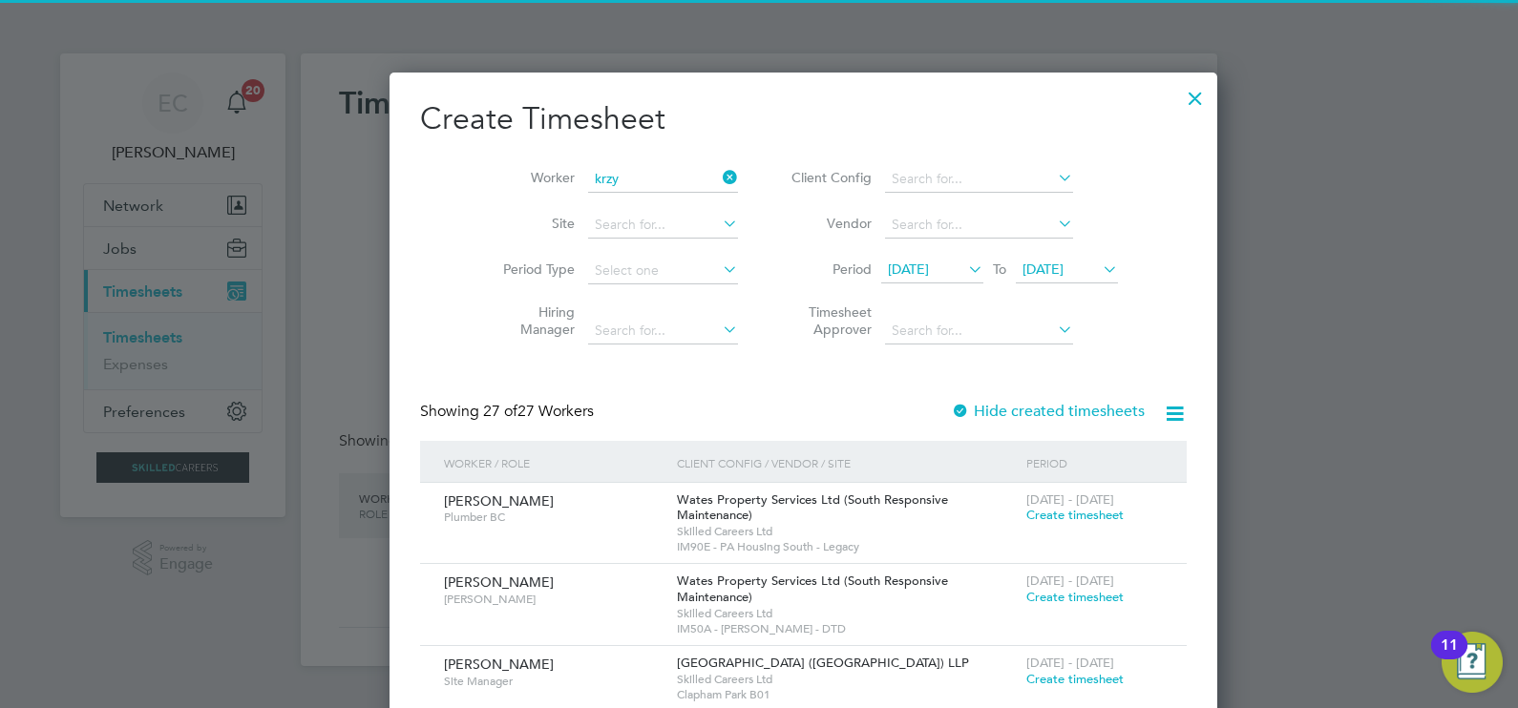
click at [618, 243] on li "Krzy [PERSON_NAME]" at bounding box center [624, 256] width 163 height 26
type input "[PERSON_NAME]"
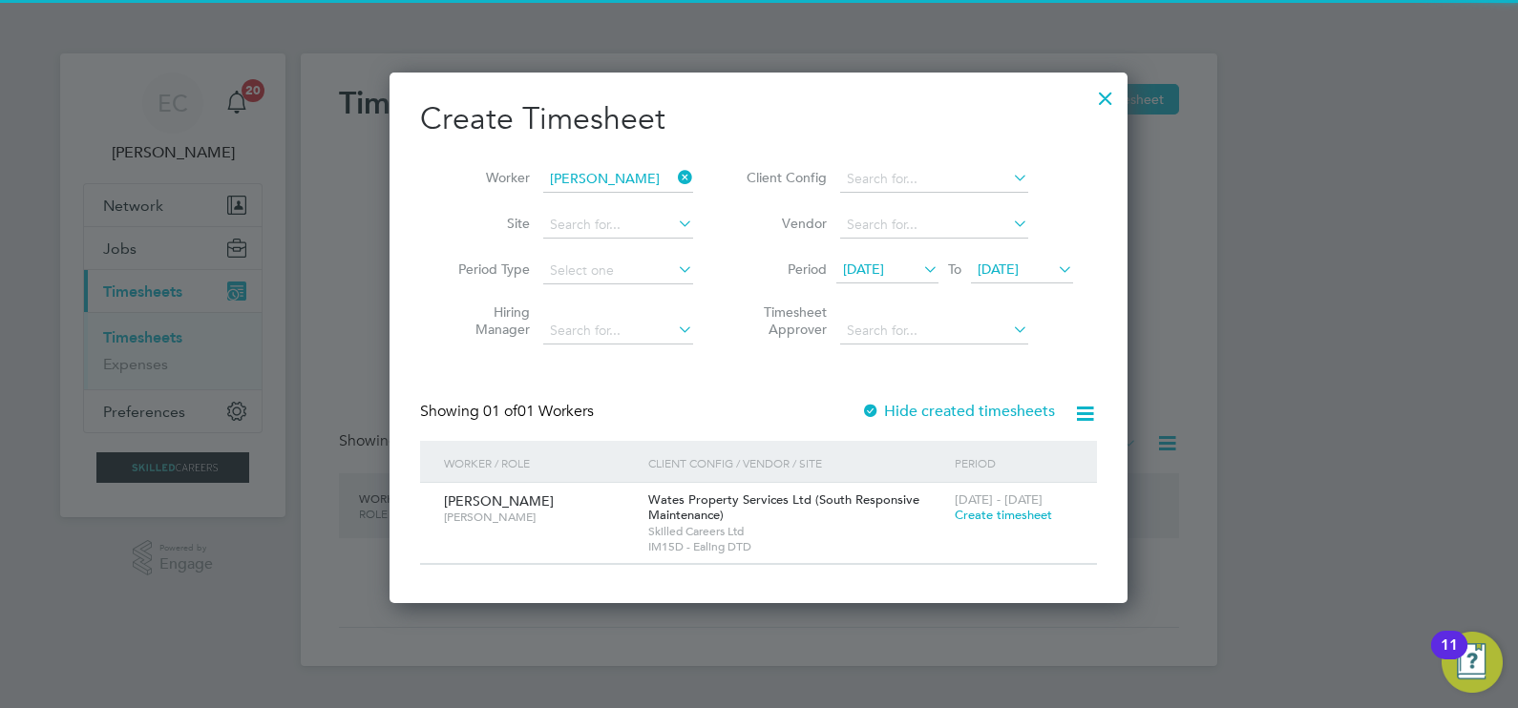
click at [936, 406] on label "Hide created timesheets" at bounding box center [958, 411] width 194 height 19
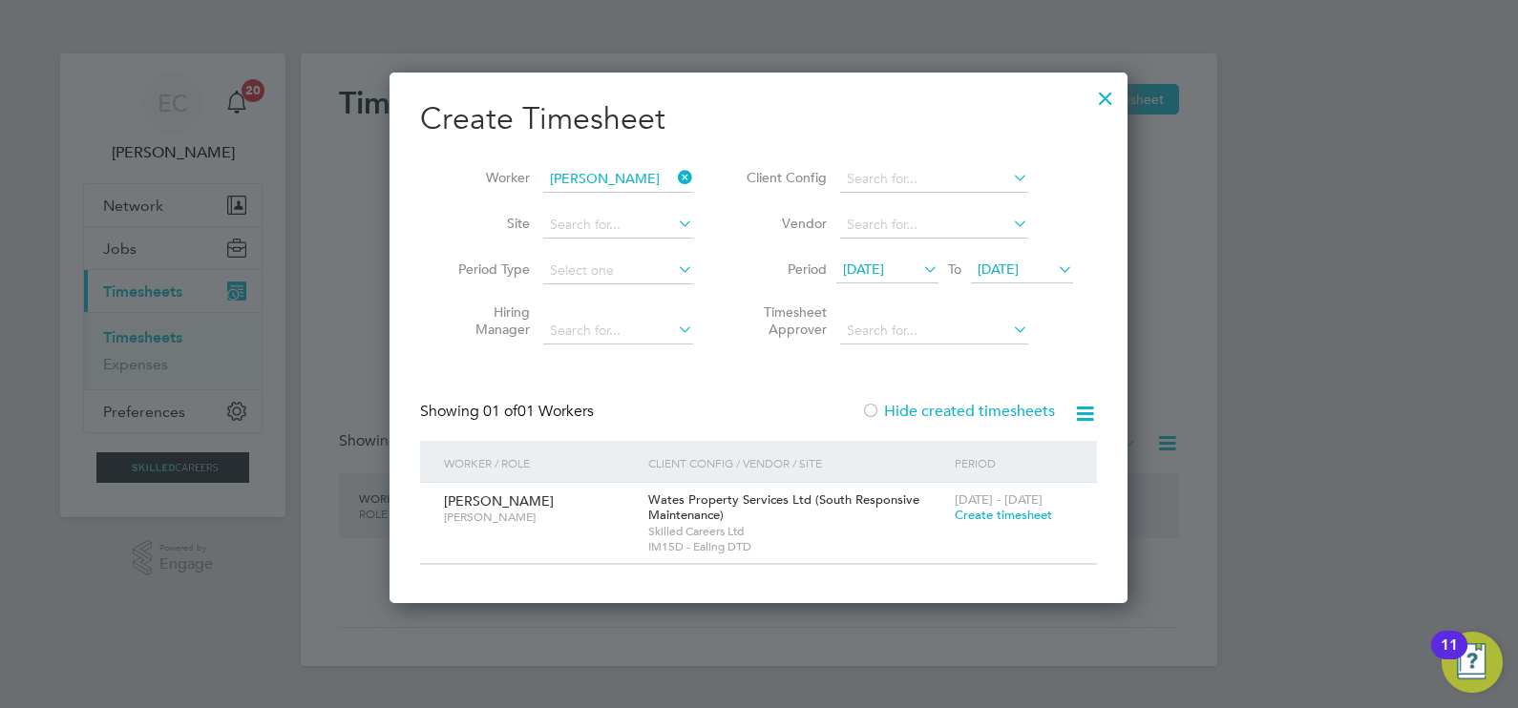
click at [938, 410] on label "Hide created timesheets" at bounding box center [958, 411] width 194 height 19
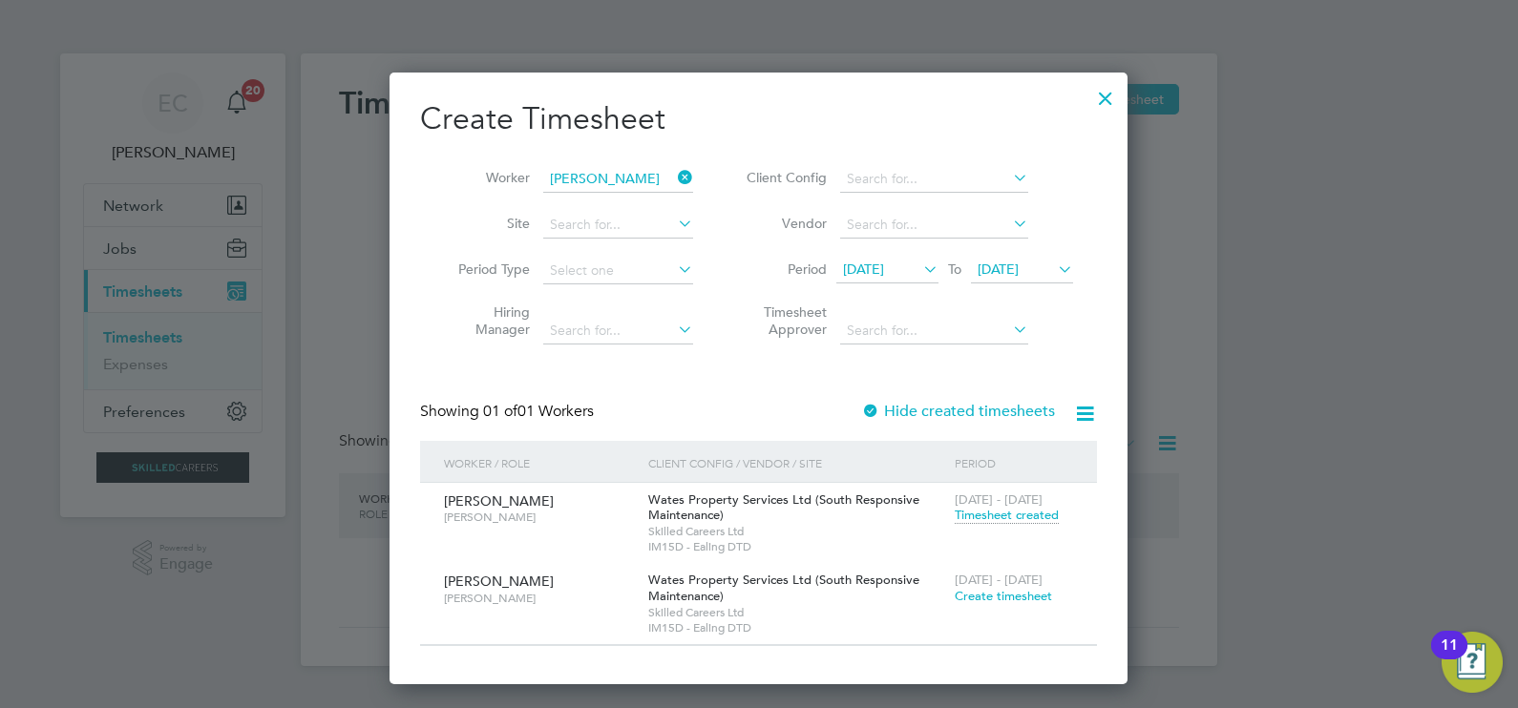
click at [674, 178] on icon at bounding box center [674, 177] width 0 height 27
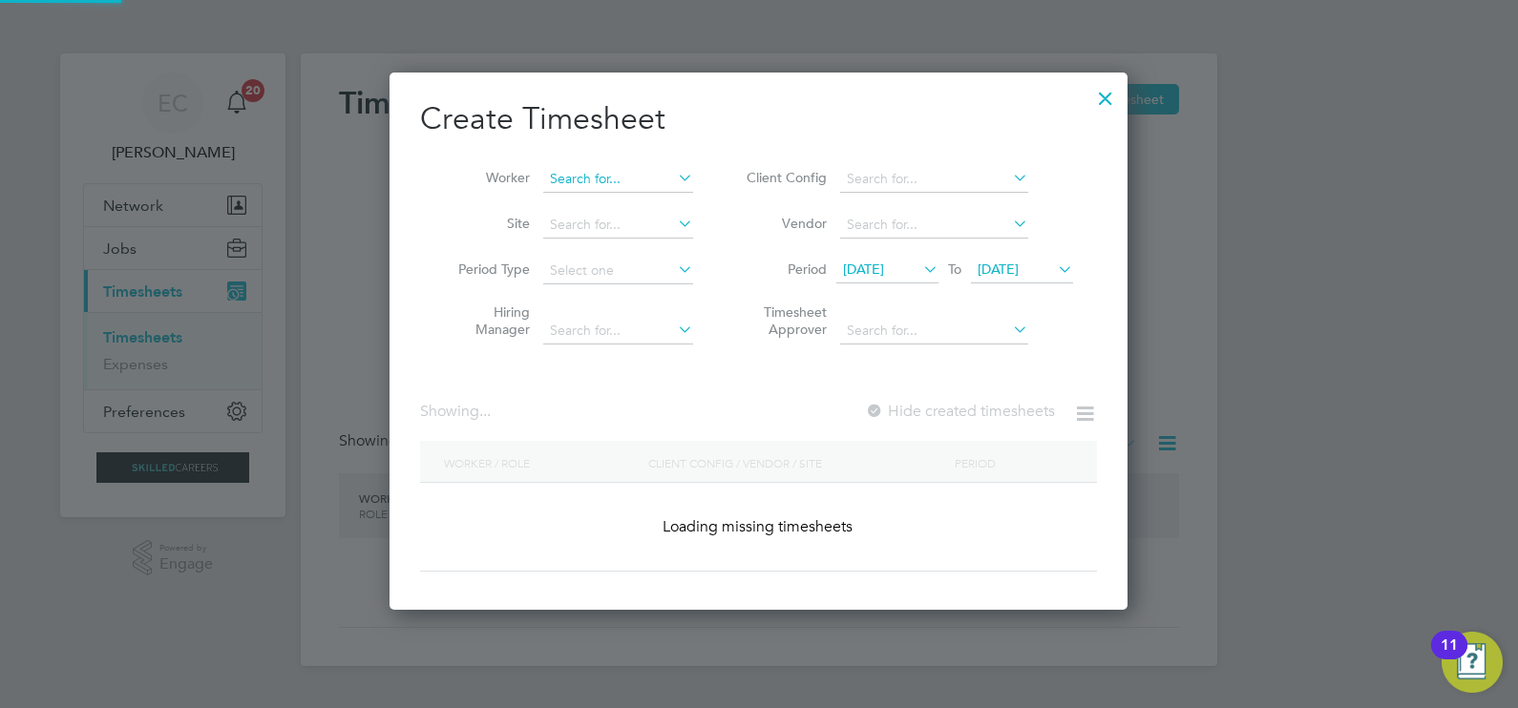
click at [642, 175] on input at bounding box center [618, 179] width 150 height 27
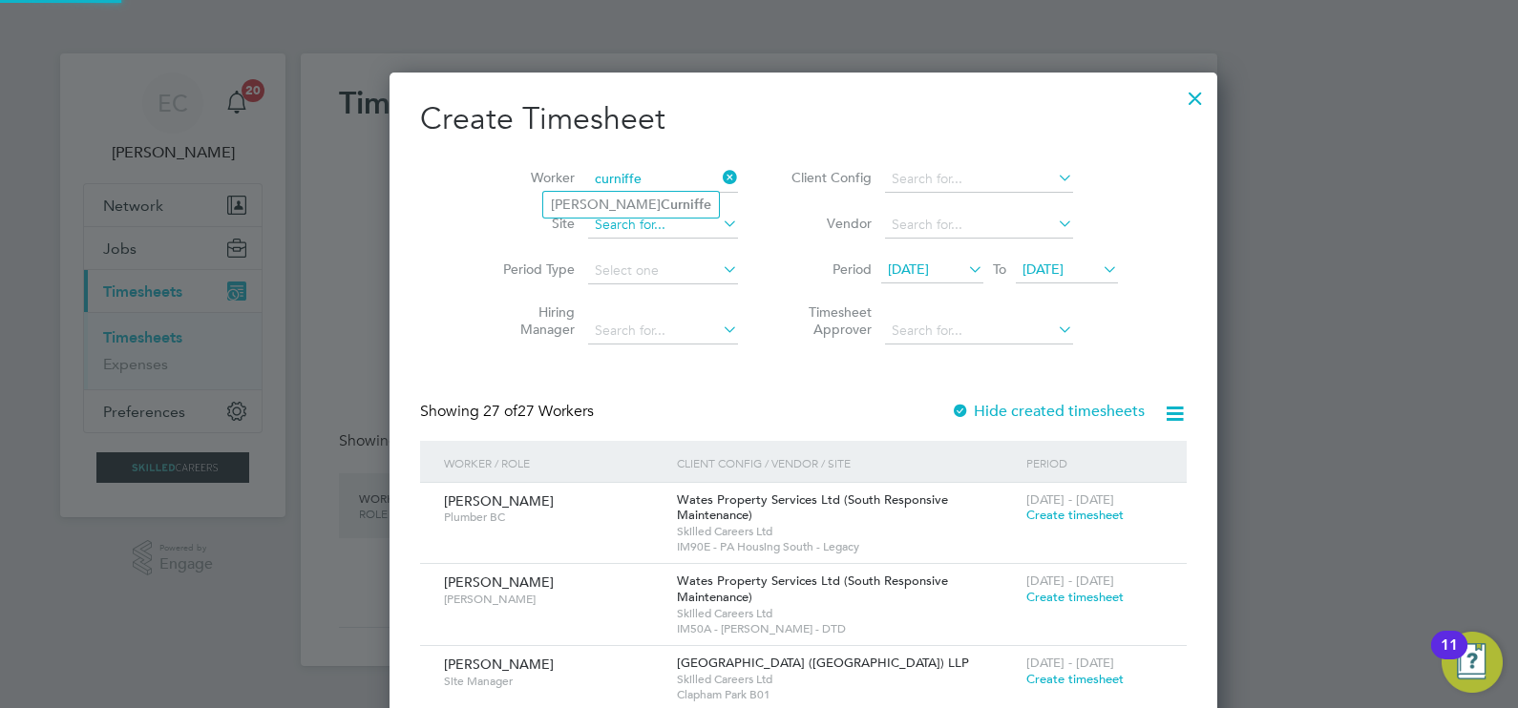
type input "curniffe"
click at [605, 219] on input at bounding box center [663, 225] width 150 height 27
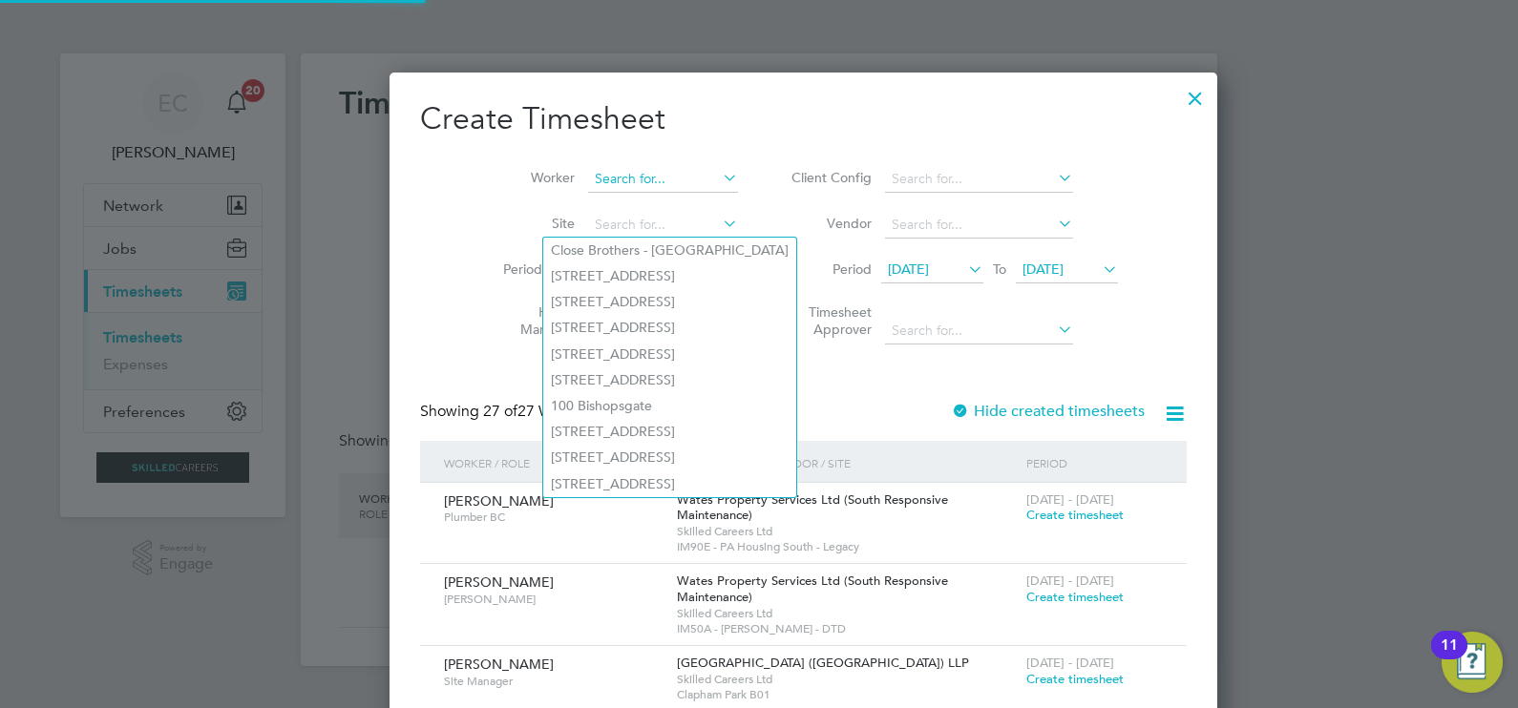
click at [613, 175] on input at bounding box center [663, 179] width 150 height 27
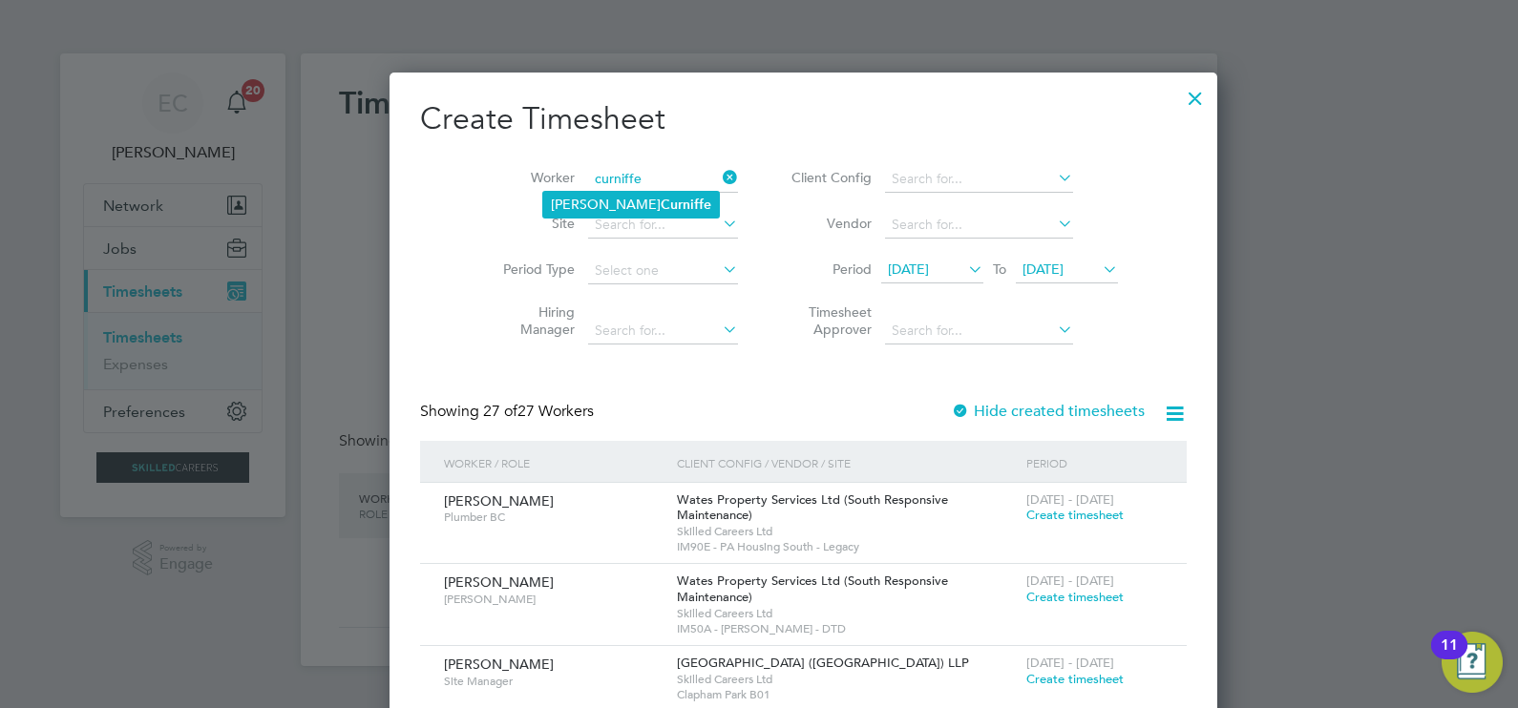
click at [661, 199] on b "Curniffe" at bounding box center [686, 205] width 51 height 16
type input "[PERSON_NAME]"
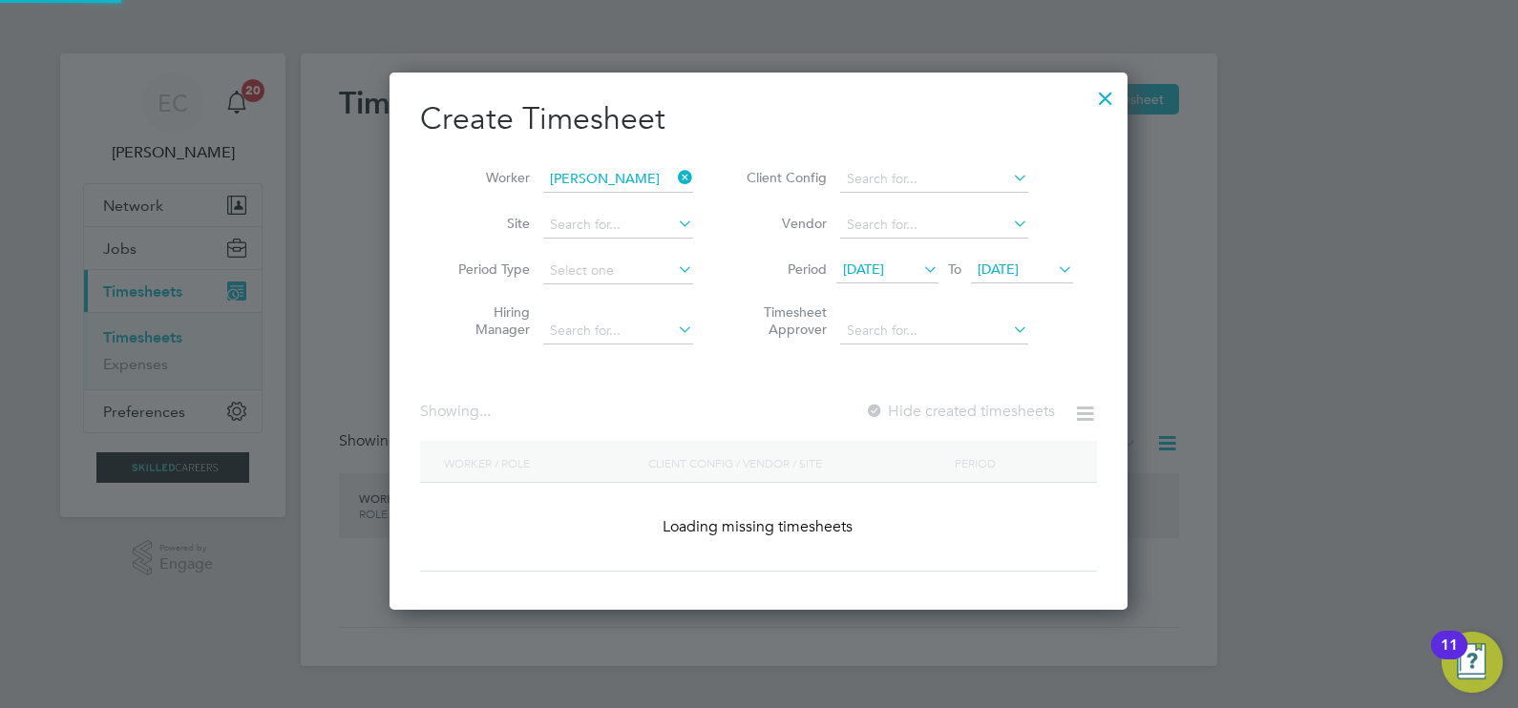
scroll to position [537, 739]
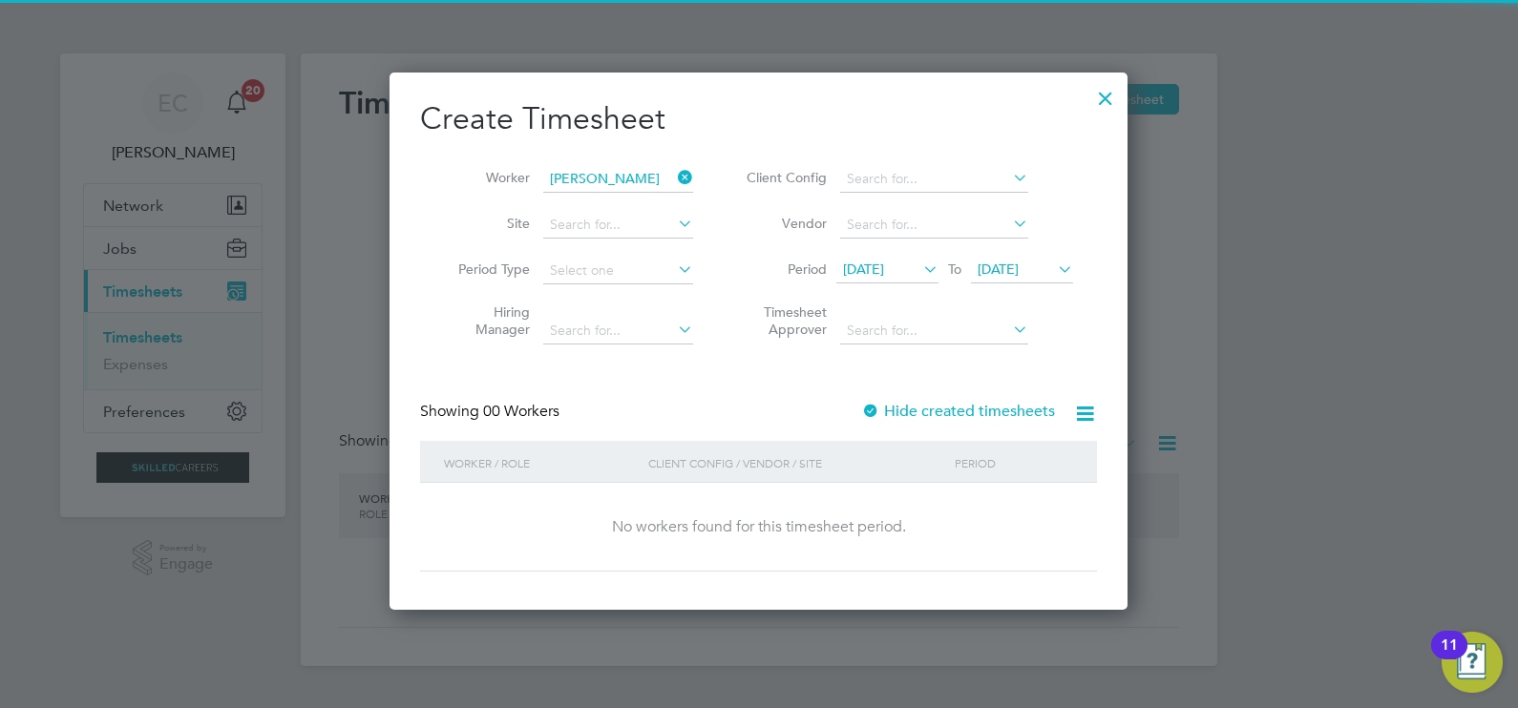
click at [954, 409] on label "Hide created timesheets" at bounding box center [958, 411] width 194 height 19
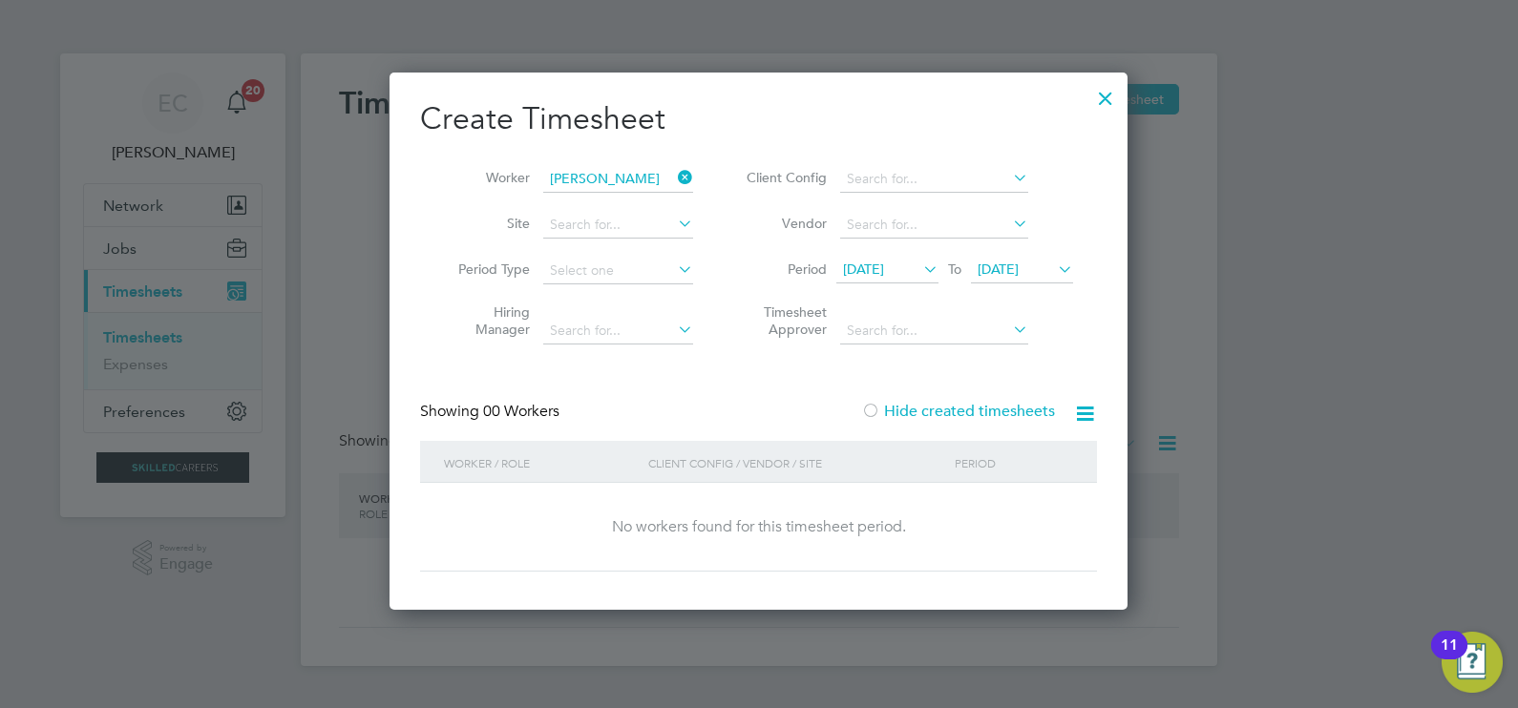
click at [954, 409] on label "Hide created timesheets" at bounding box center [958, 411] width 194 height 19
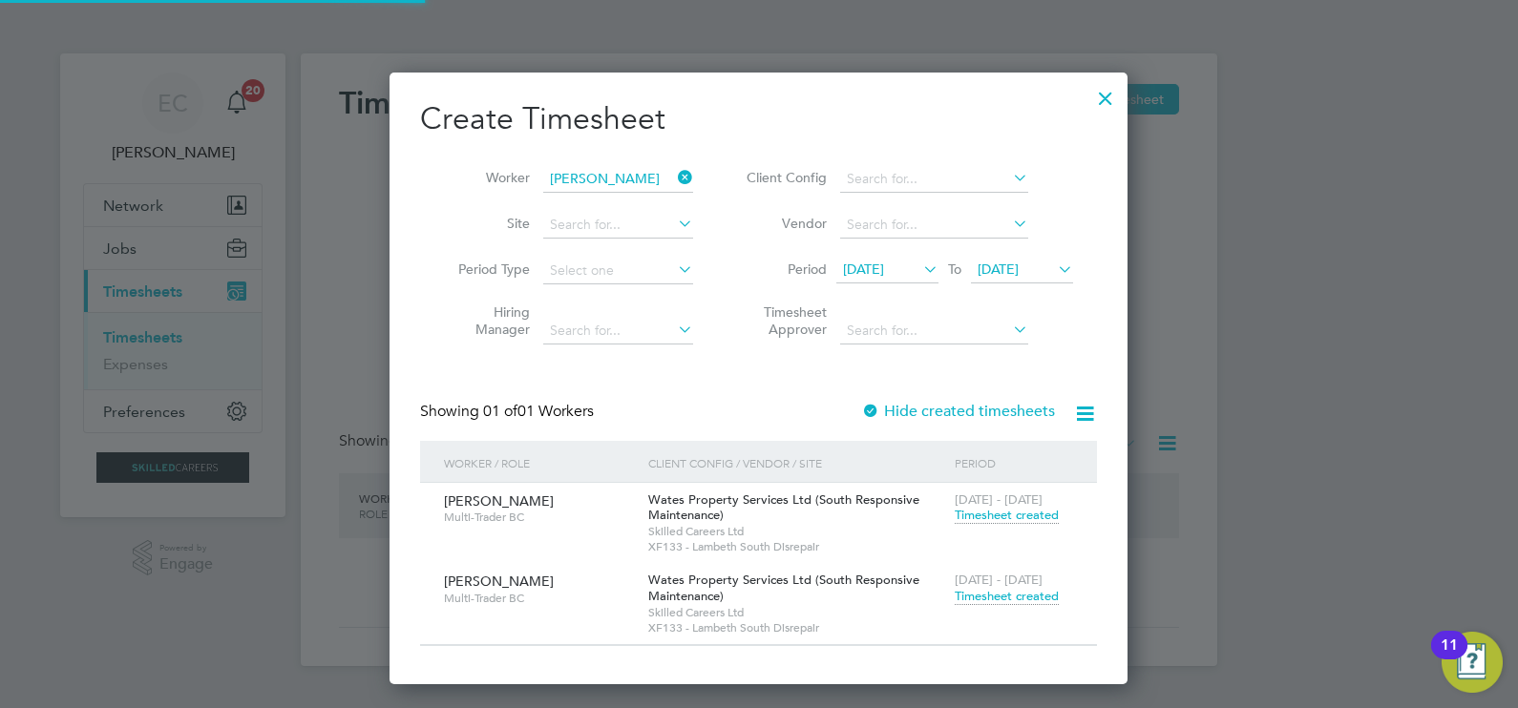
scroll to position [612, 739]
click at [884, 262] on span "[DATE]" at bounding box center [863, 269] width 41 height 17
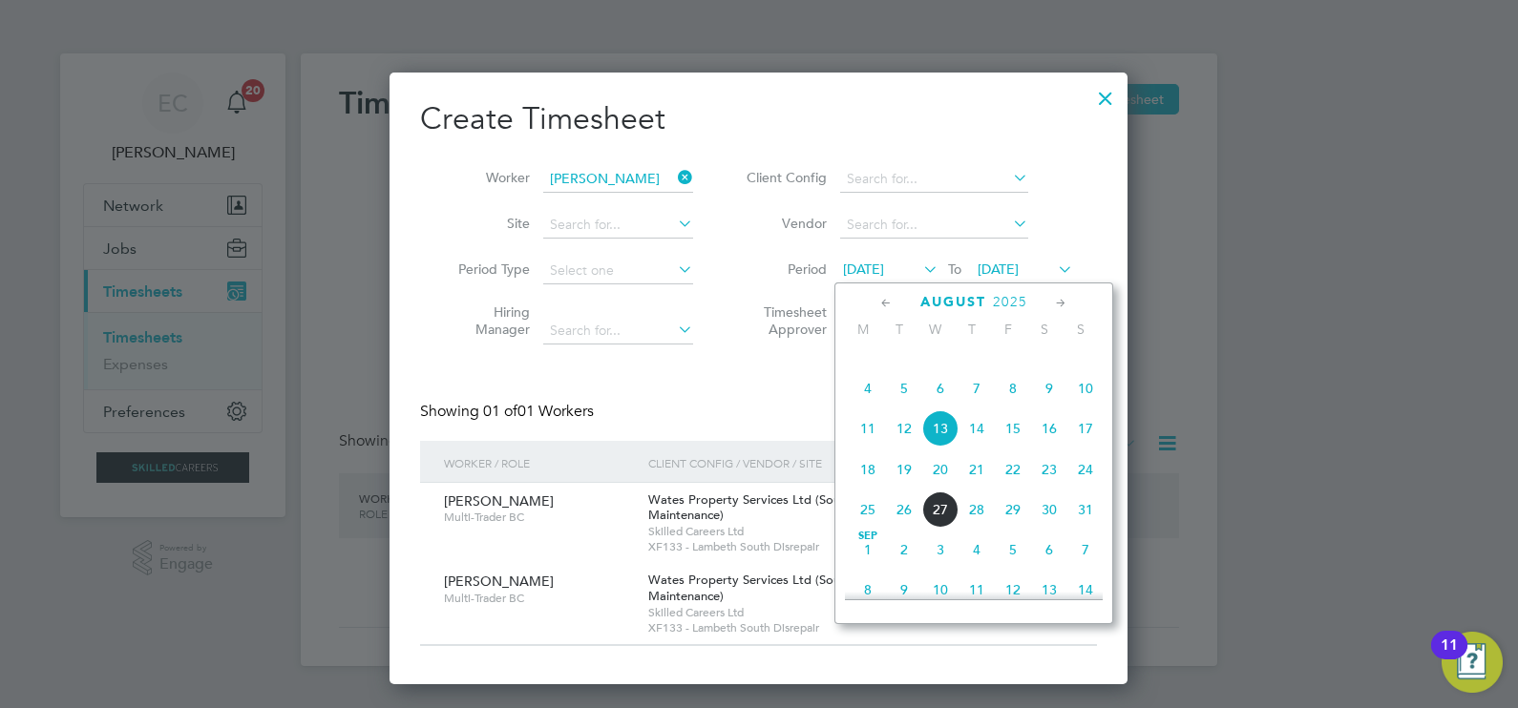
click at [1086, 364] on span "3" at bounding box center [1085, 348] width 36 height 36
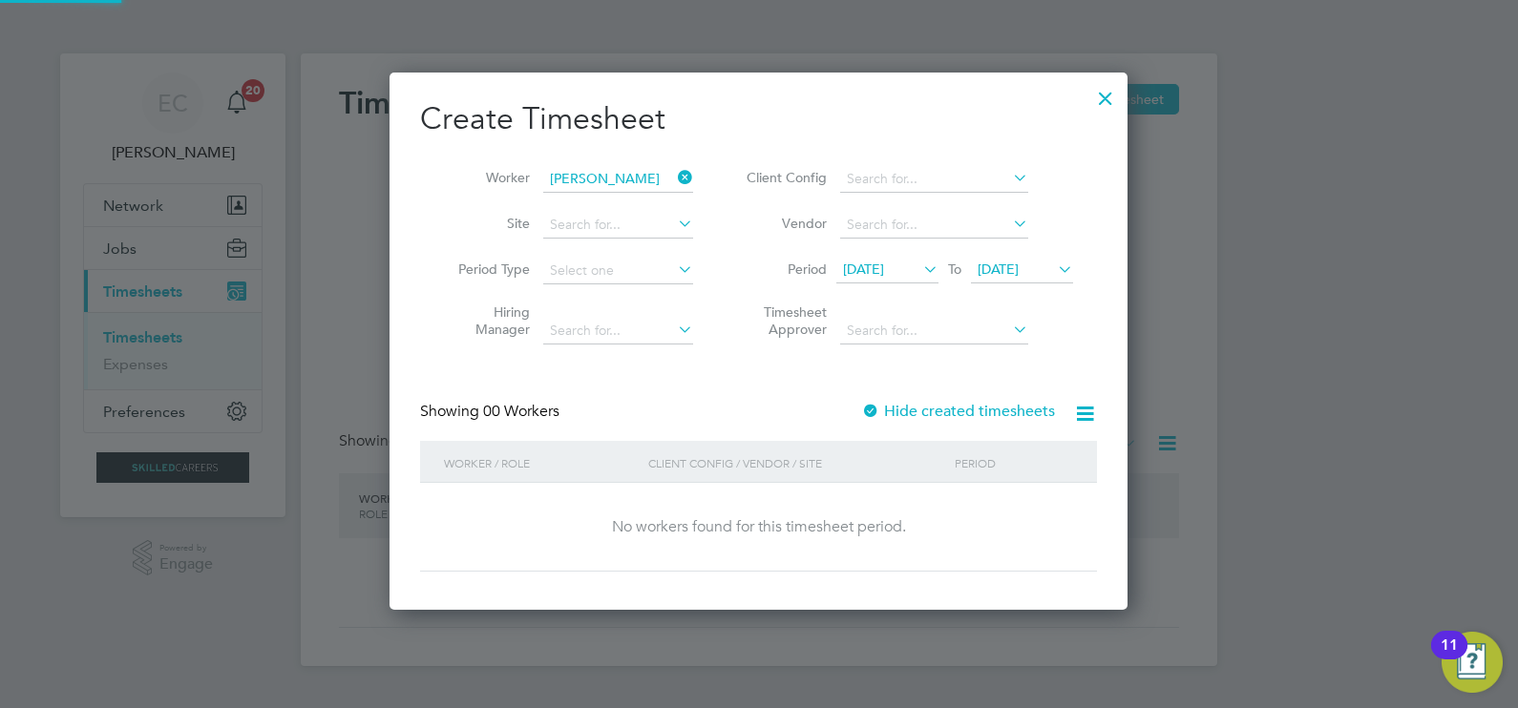
scroll to position [537, 739]
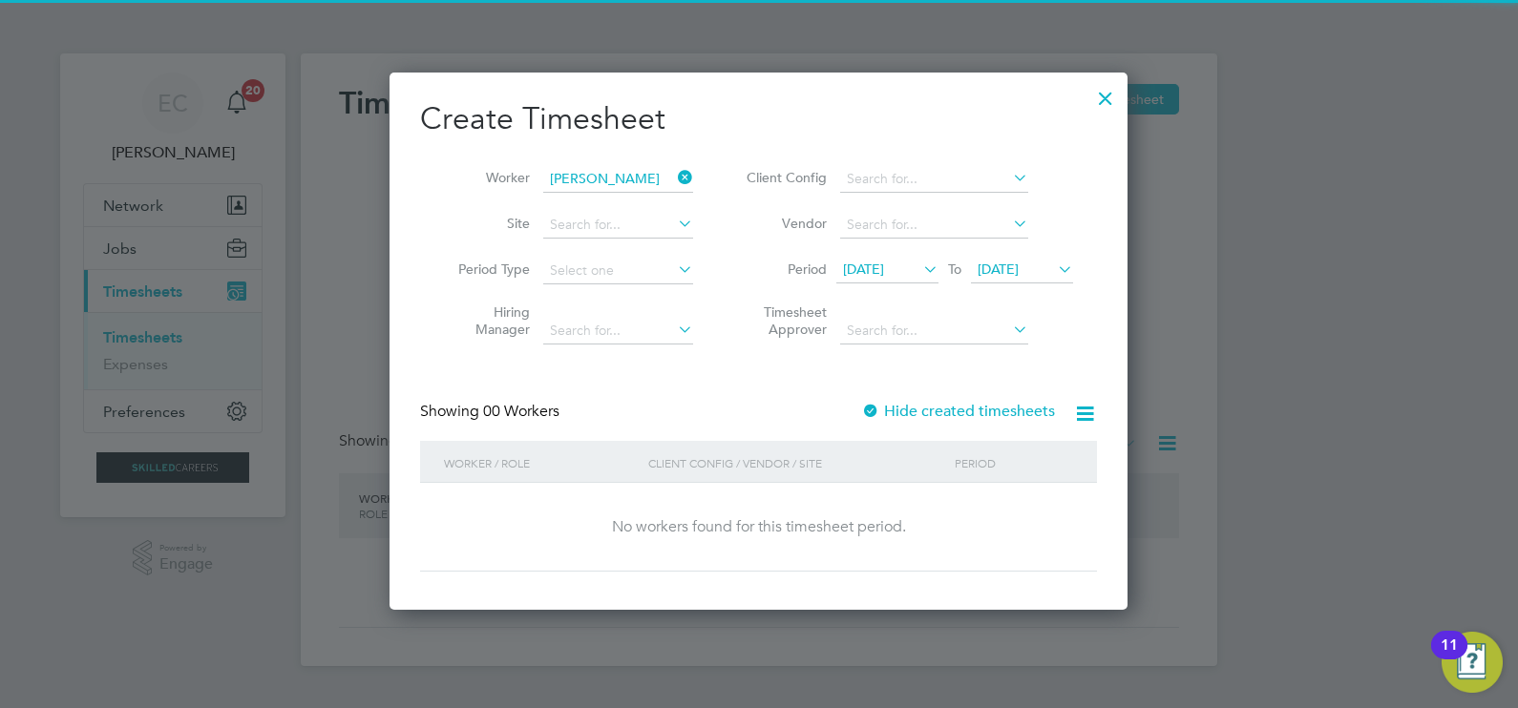
click at [947, 402] on div "Hide created timesheets" at bounding box center [960, 412] width 198 height 20
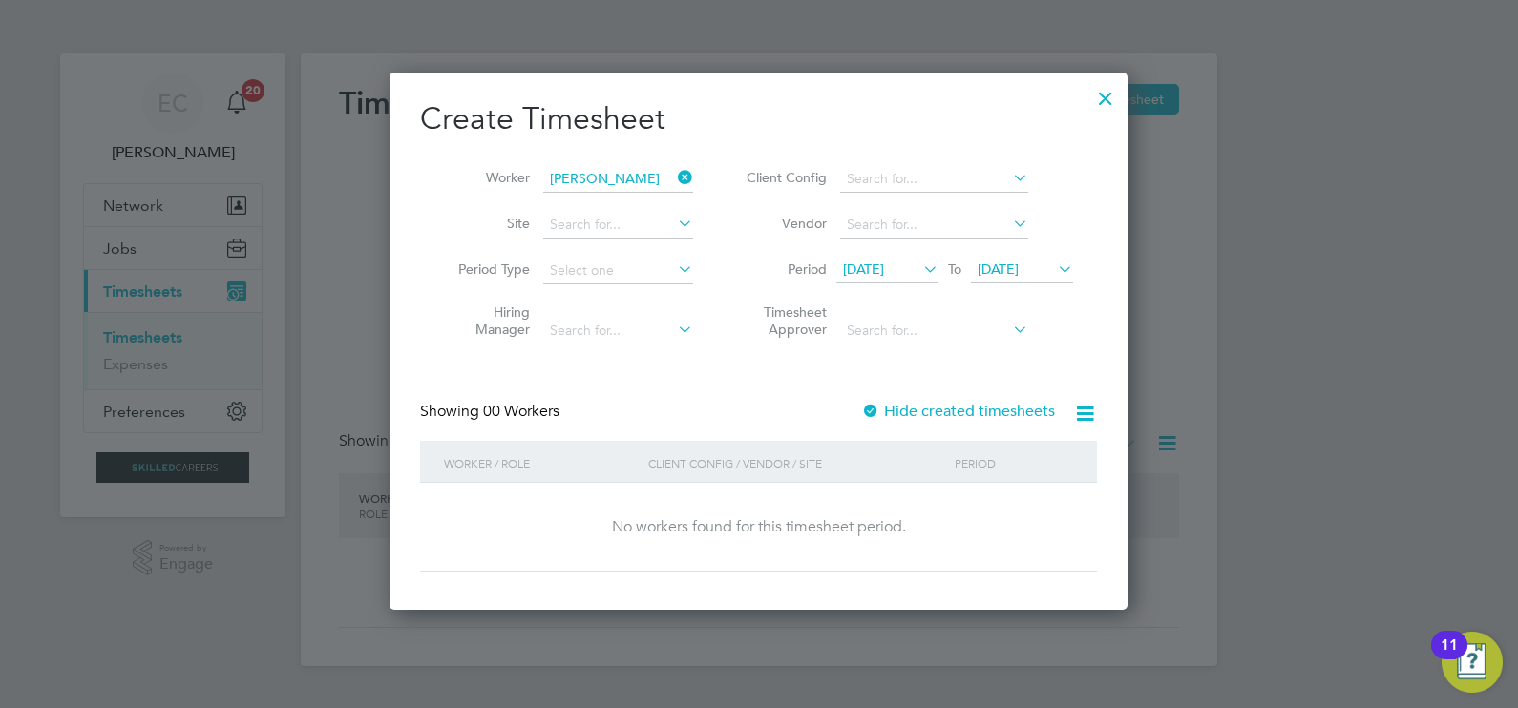
click at [947, 415] on label "Hide created timesheets" at bounding box center [958, 411] width 194 height 19
click at [951, 412] on label "Hide created timesheets" at bounding box center [958, 411] width 194 height 19
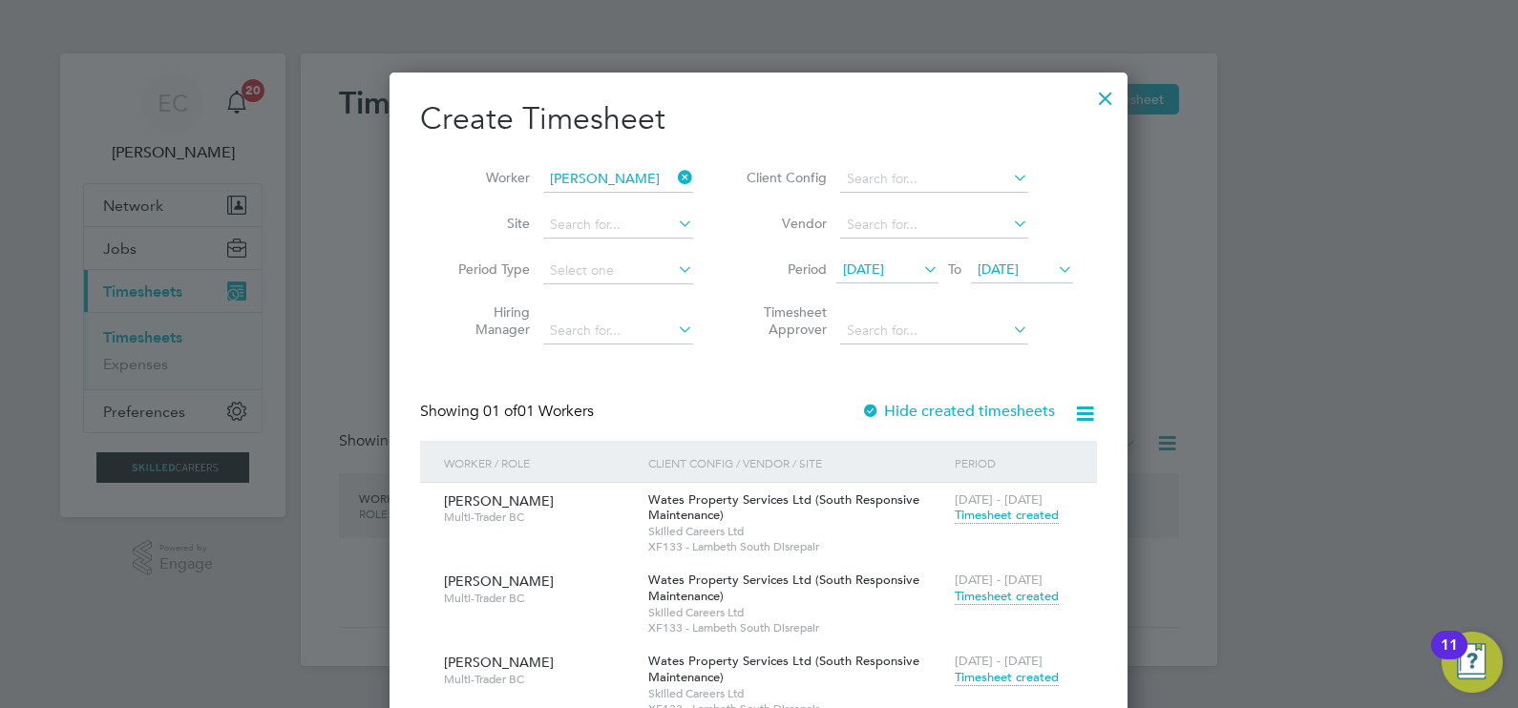
click at [1036, 591] on span "Timesheet created" at bounding box center [1006, 596] width 104 height 17
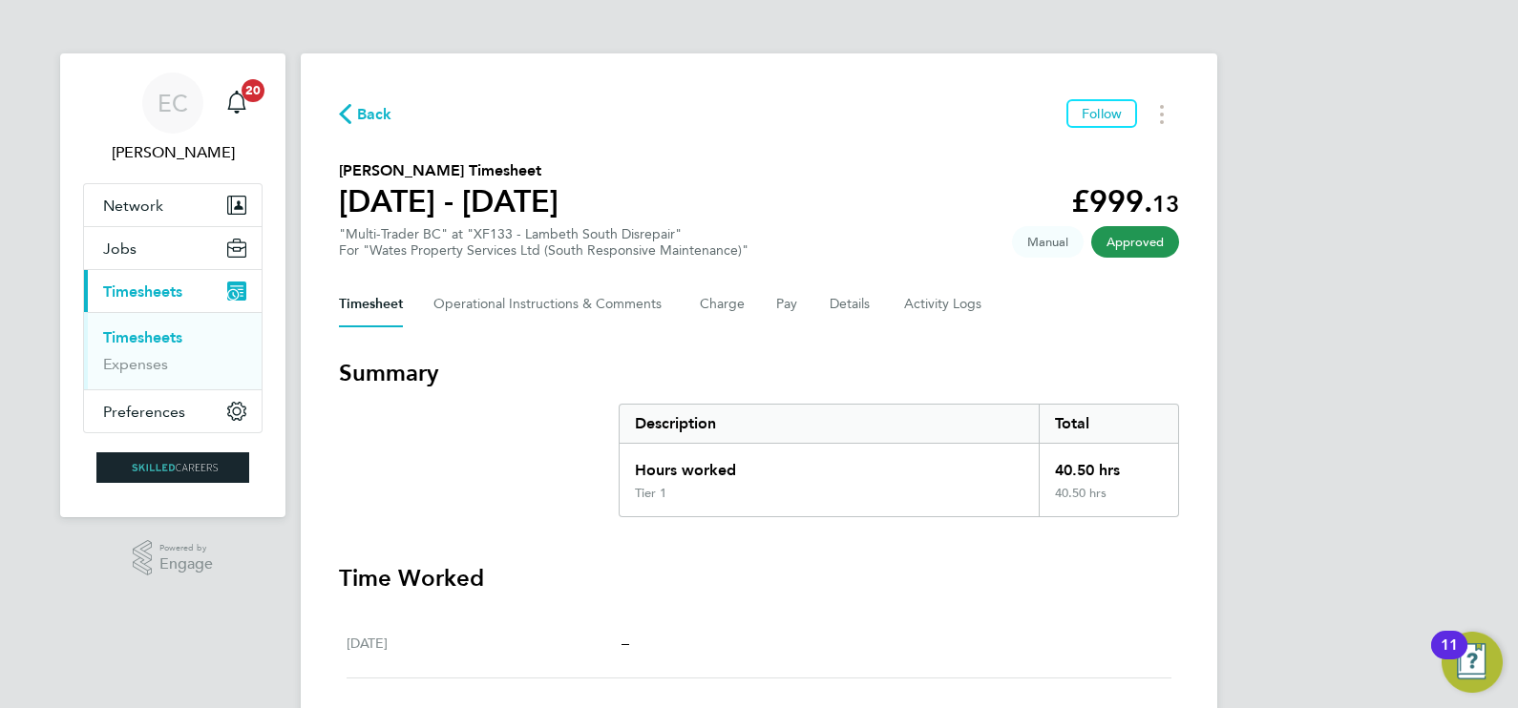
drag, startPoint x: 370, startPoint y: 115, endPoint x: 382, endPoint y: 128, distance: 17.6
click at [369, 113] on span "Back" at bounding box center [374, 114] width 35 height 23
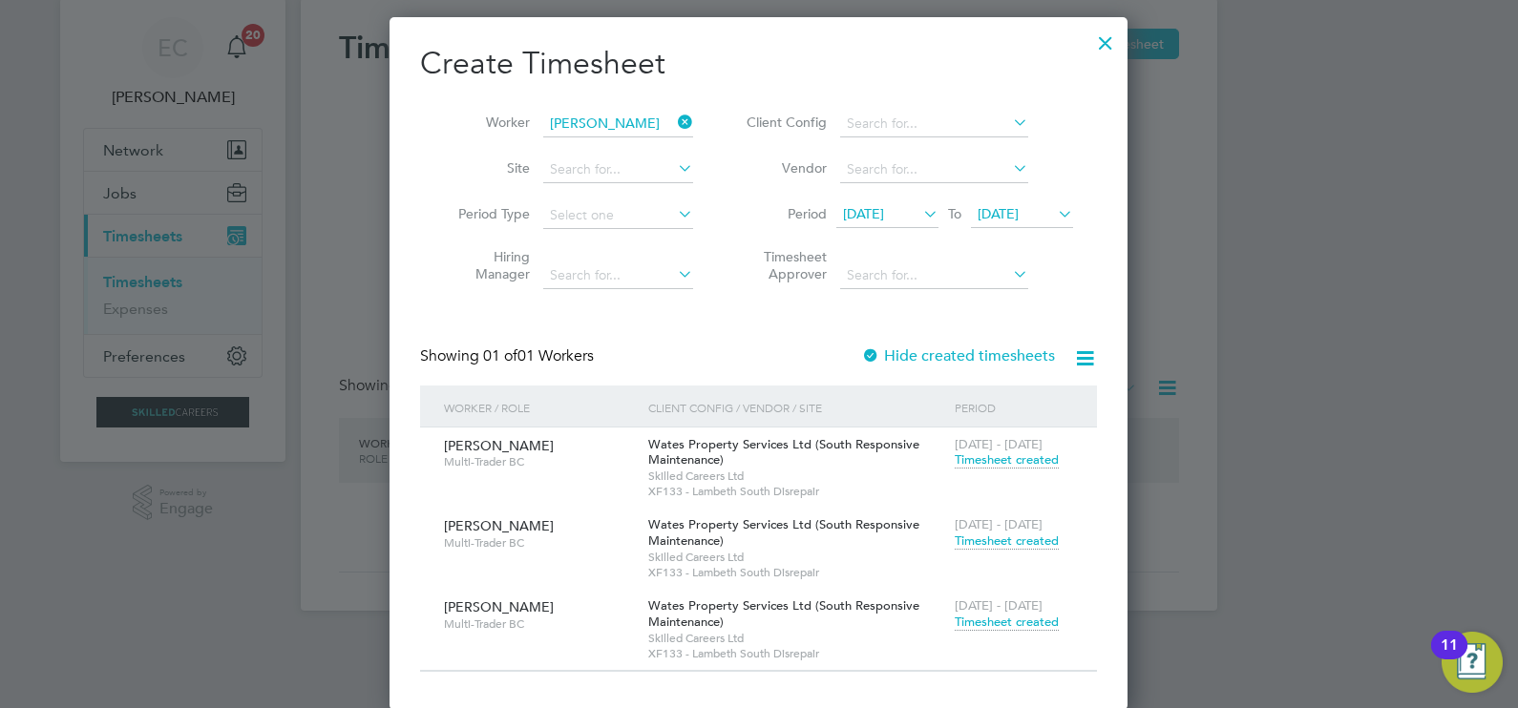
click at [997, 537] on span "Timesheet created" at bounding box center [1006, 541] width 104 height 17
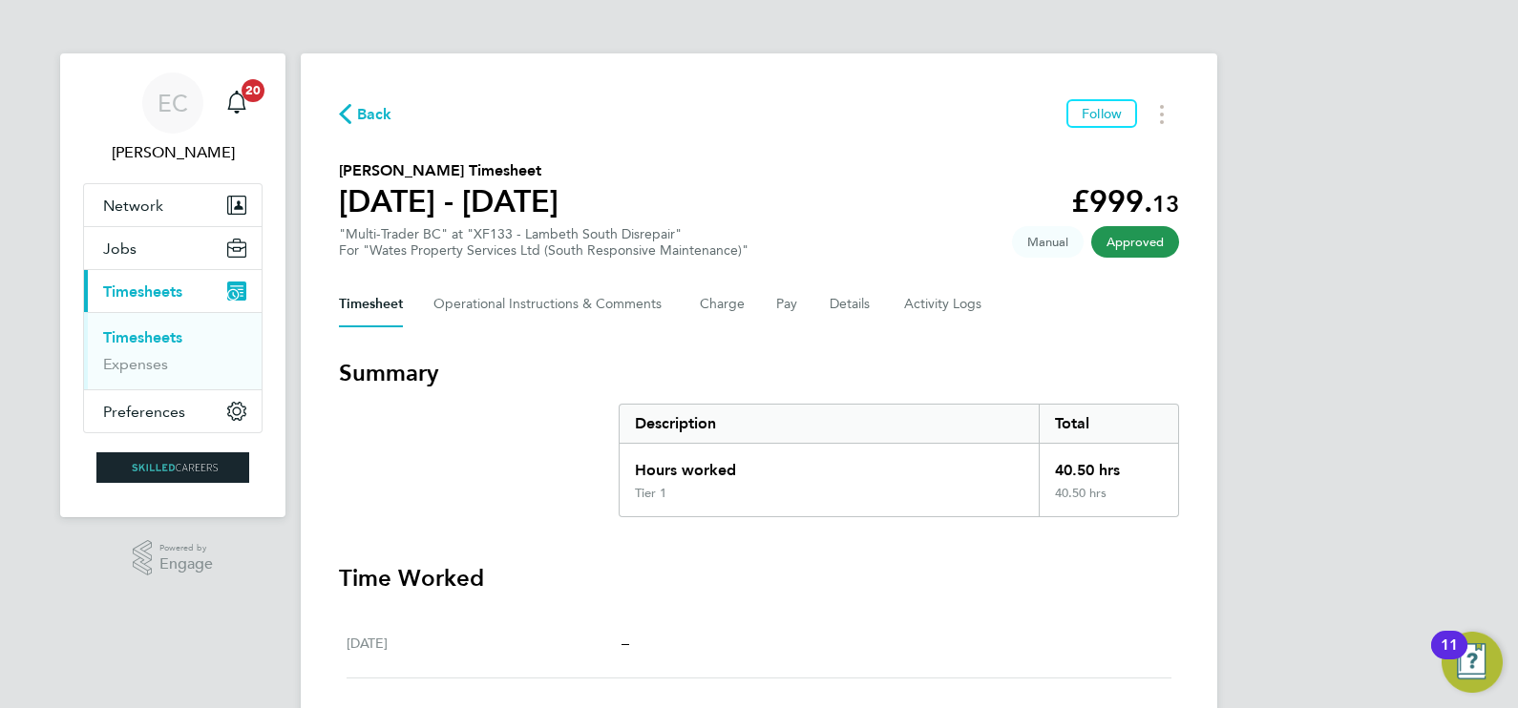
click at [376, 108] on span "Back" at bounding box center [374, 114] width 35 height 23
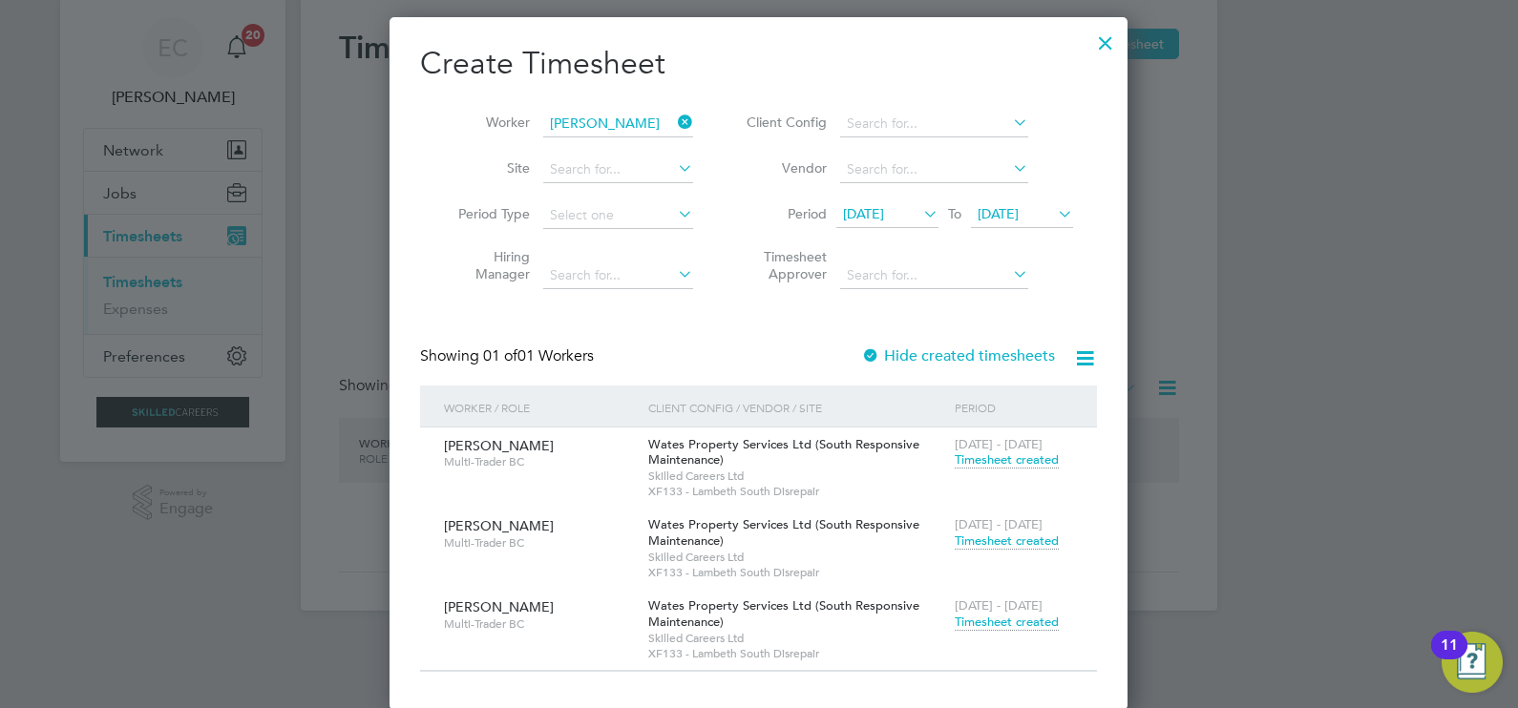
click at [996, 542] on span "Timesheet created" at bounding box center [1006, 541] width 104 height 17
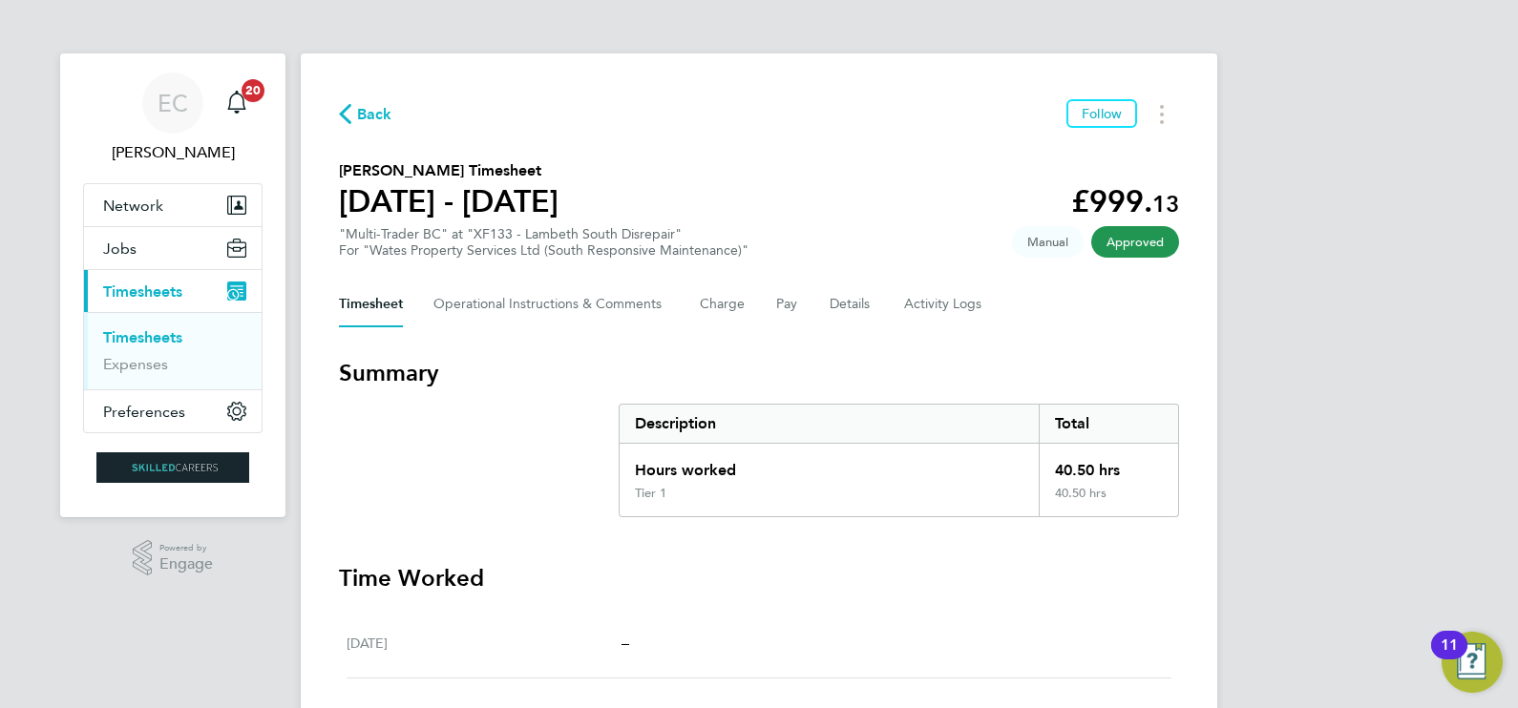
click at [377, 109] on span "Back" at bounding box center [374, 114] width 35 height 23
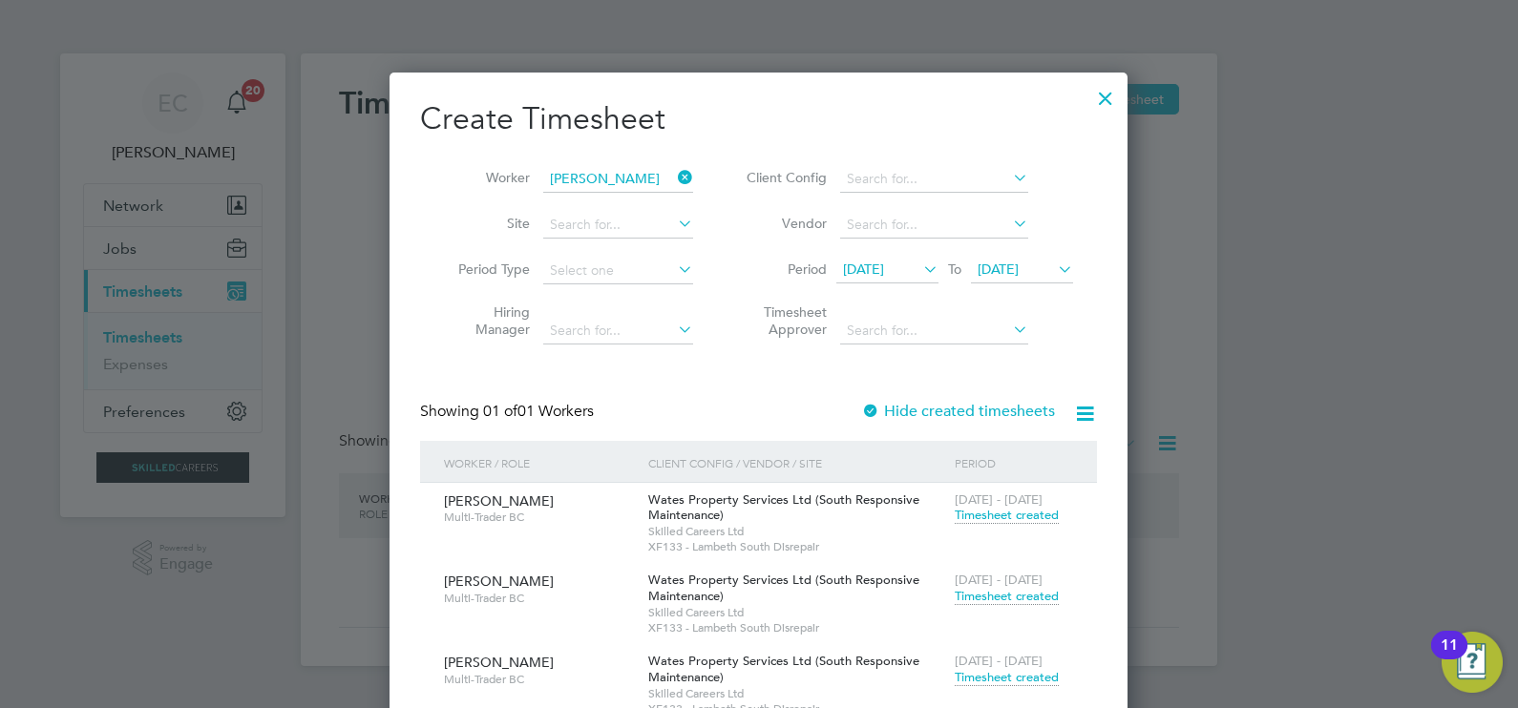
click at [674, 177] on icon at bounding box center [674, 177] width 0 height 27
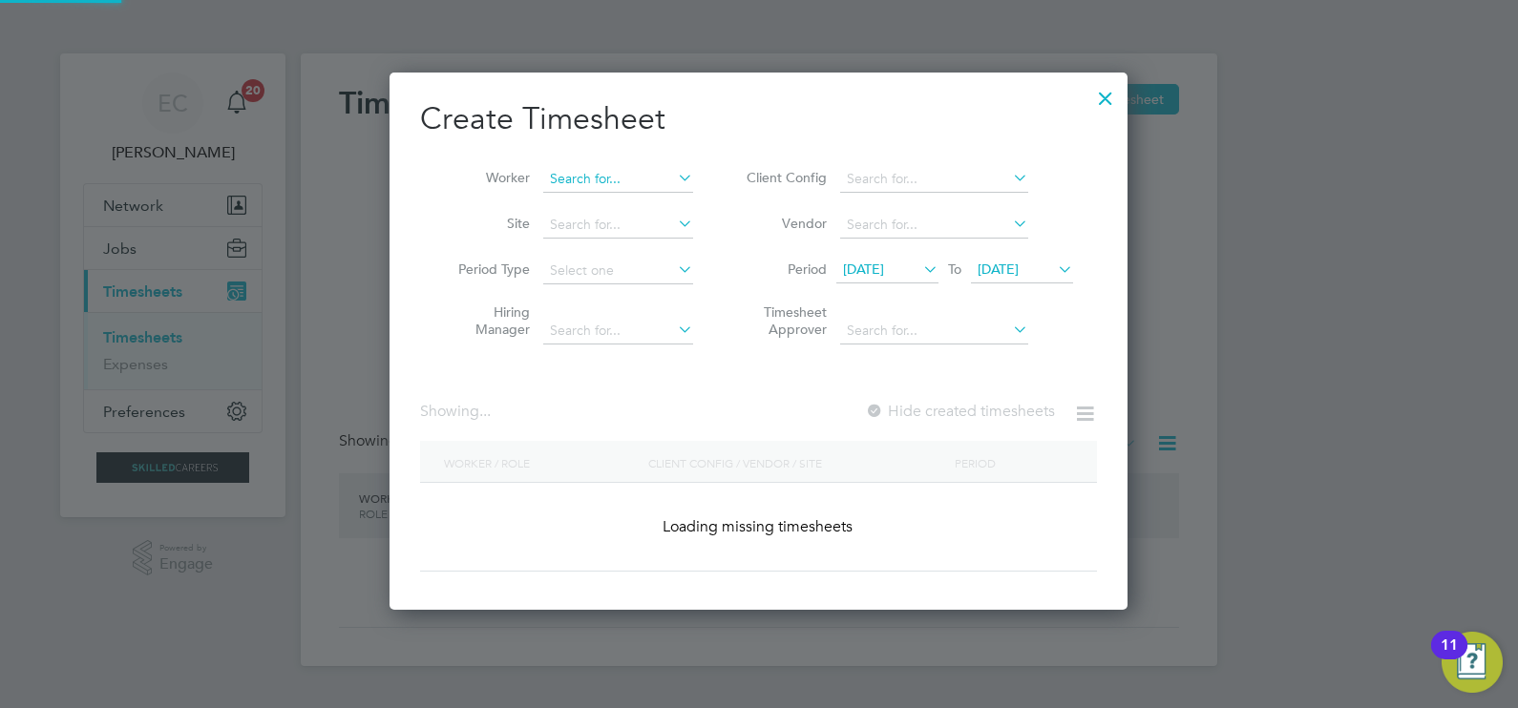
click at [619, 177] on input at bounding box center [618, 179] width 150 height 27
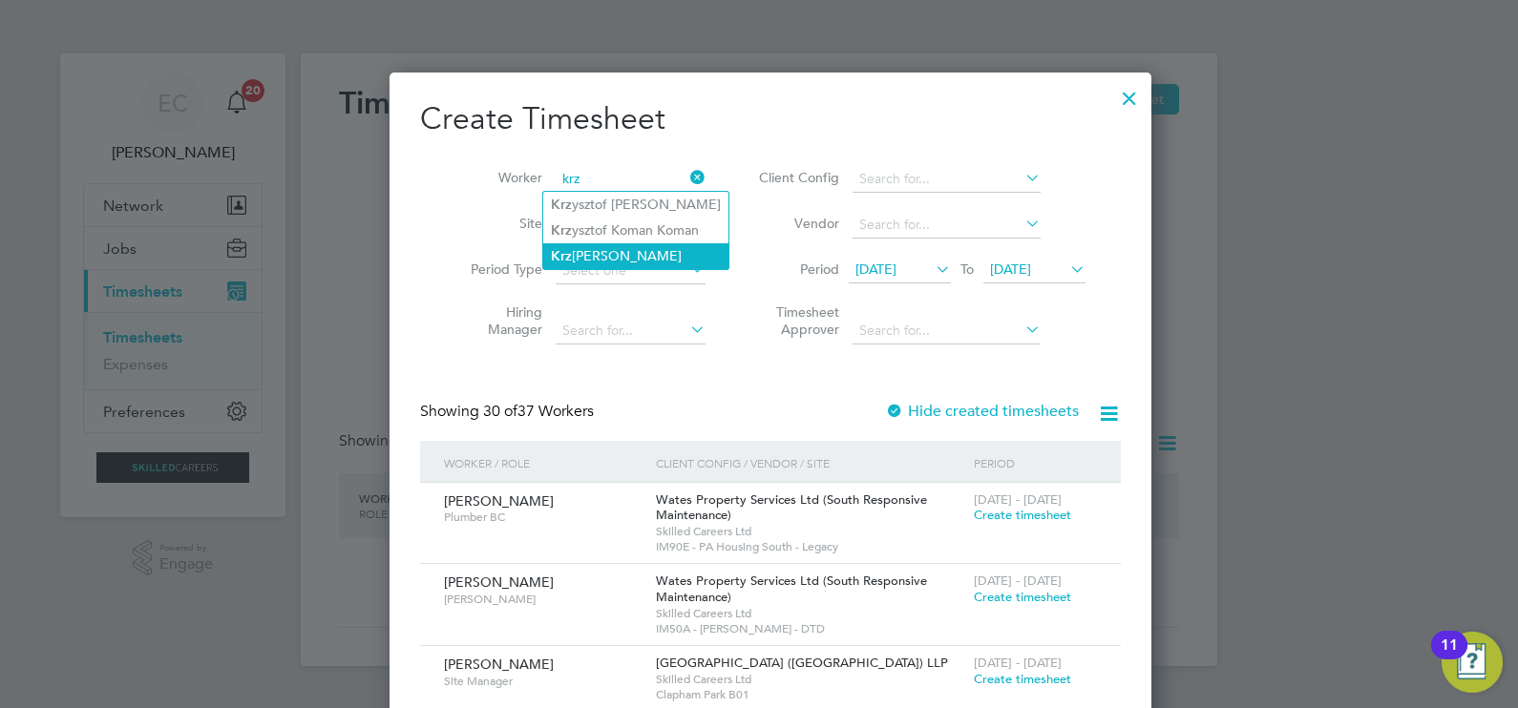
click at [661, 253] on li "Krz ysztof Sakowwicz" at bounding box center [635, 256] width 185 height 26
type input "[PERSON_NAME]"
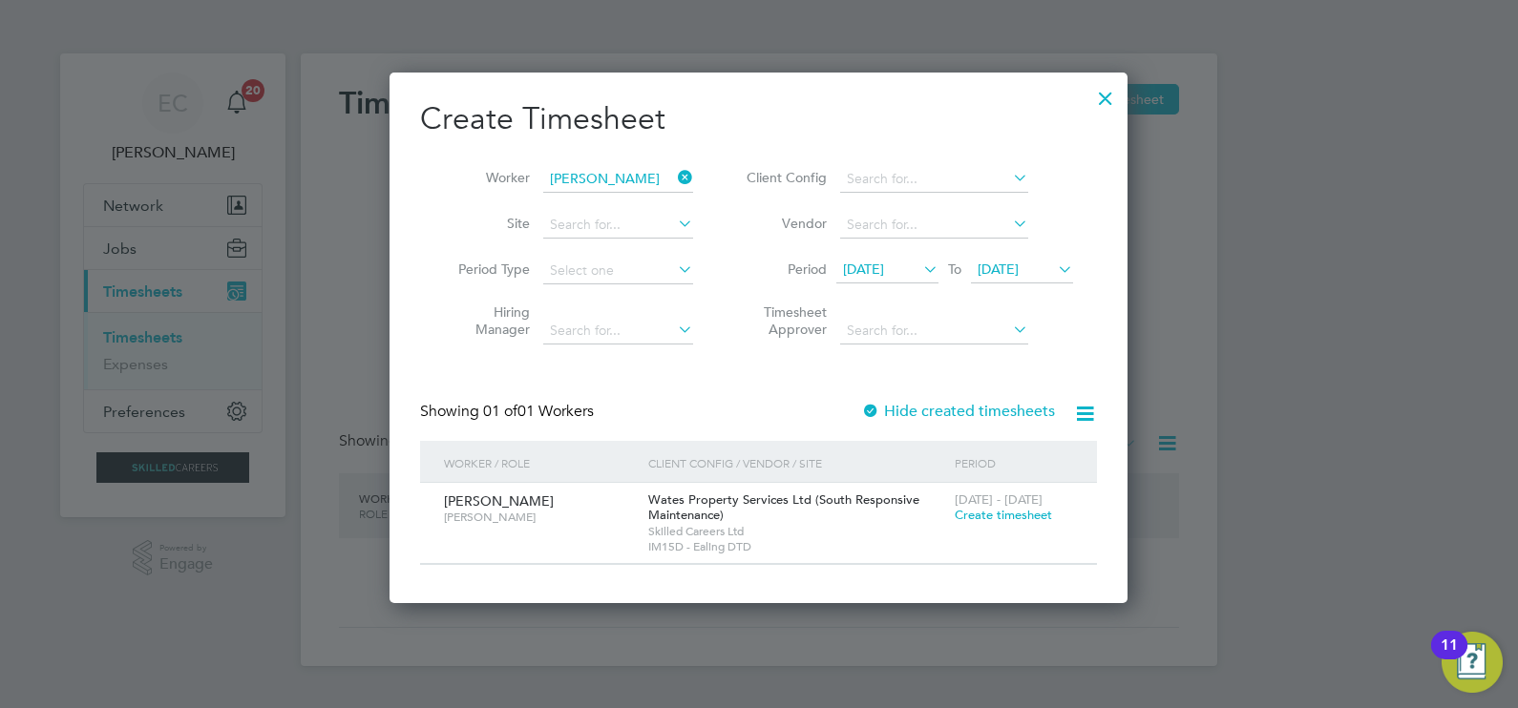
click at [931, 415] on label "Hide created timesheets" at bounding box center [958, 411] width 194 height 19
click at [931, 411] on label "Hide created timesheets" at bounding box center [958, 411] width 194 height 19
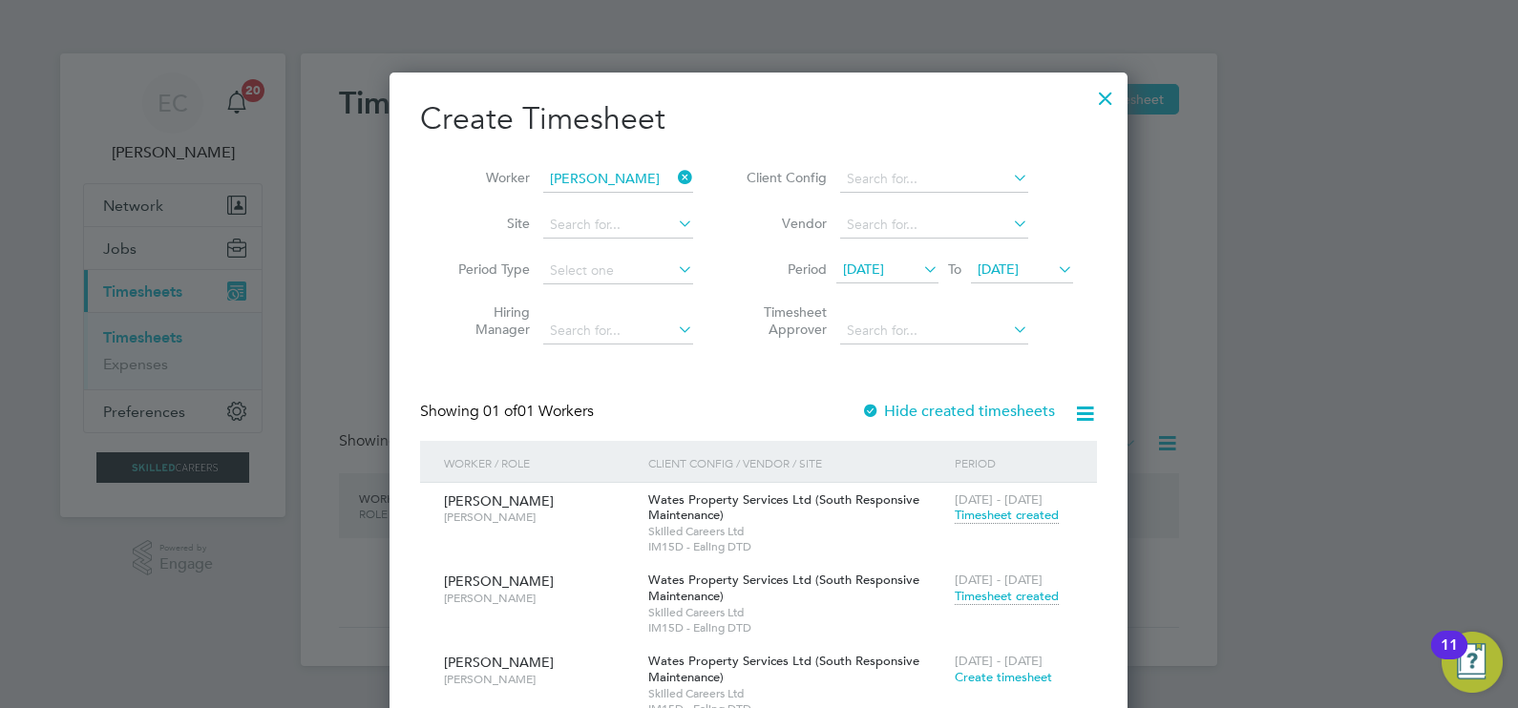
click at [1104, 99] on div at bounding box center [1105, 93] width 34 height 34
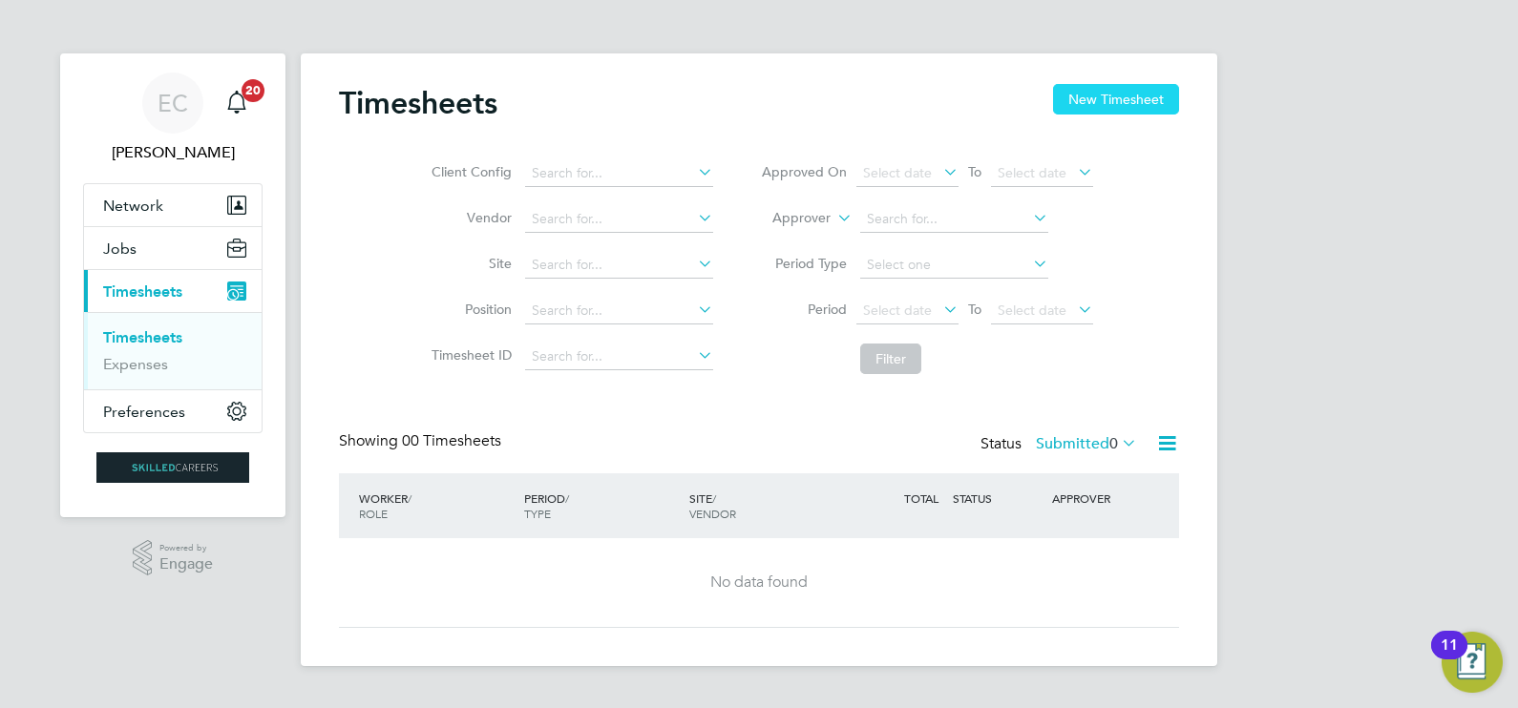
click at [1125, 94] on button "New Timesheet" at bounding box center [1116, 99] width 126 height 31
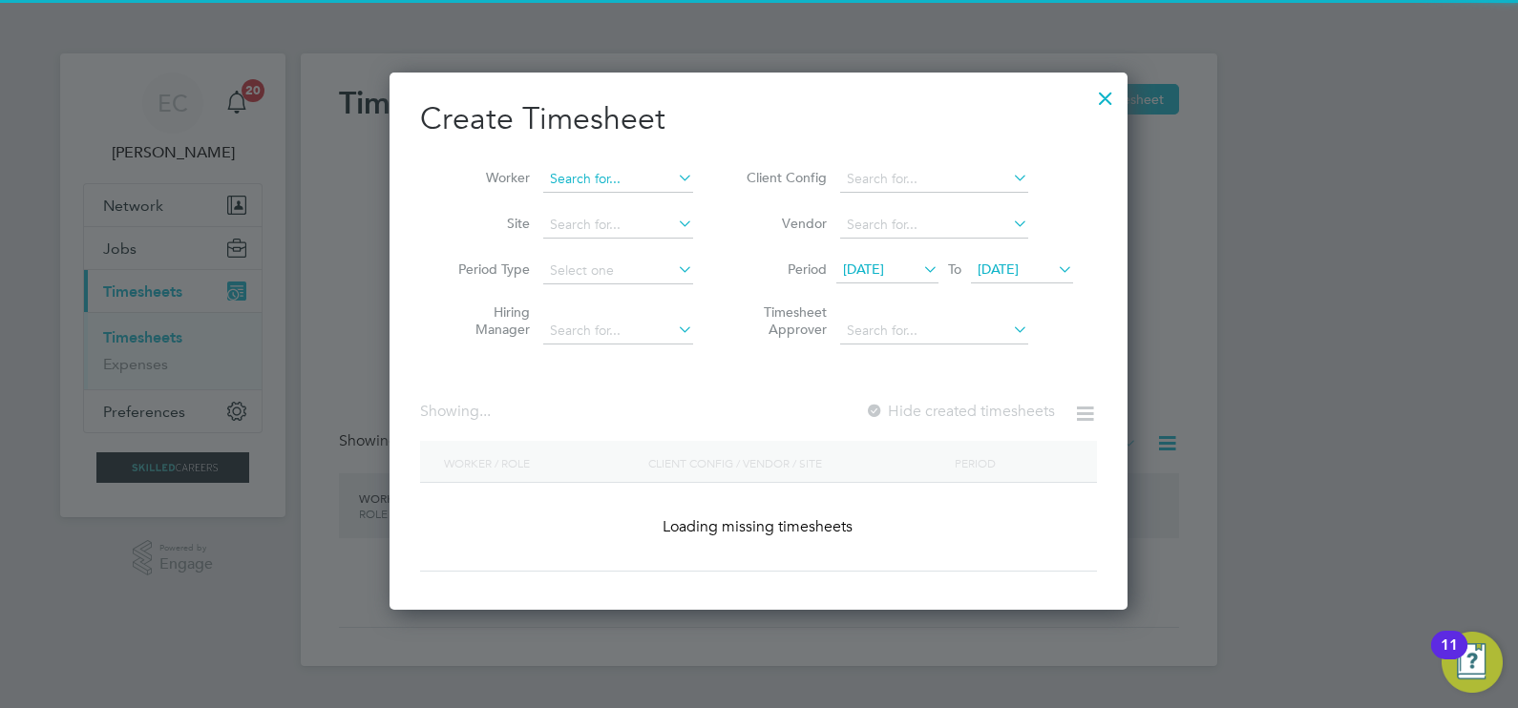
scroll to position [3212, 739]
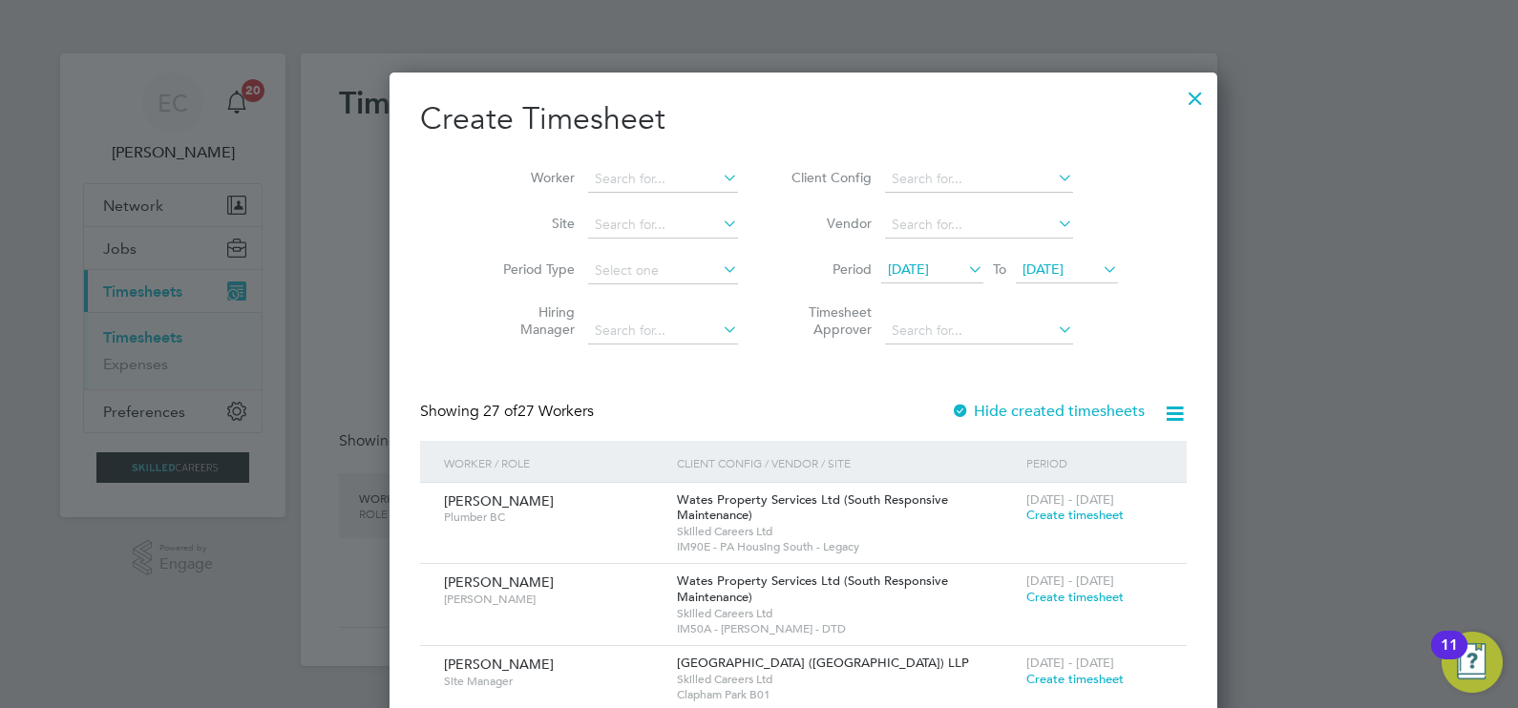
click at [608, 163] on li "Worker" at bounding box center [613, 180] width 297 height 46
click at [612, 174] on input at bounding box center [663, 179] width 150 height 27
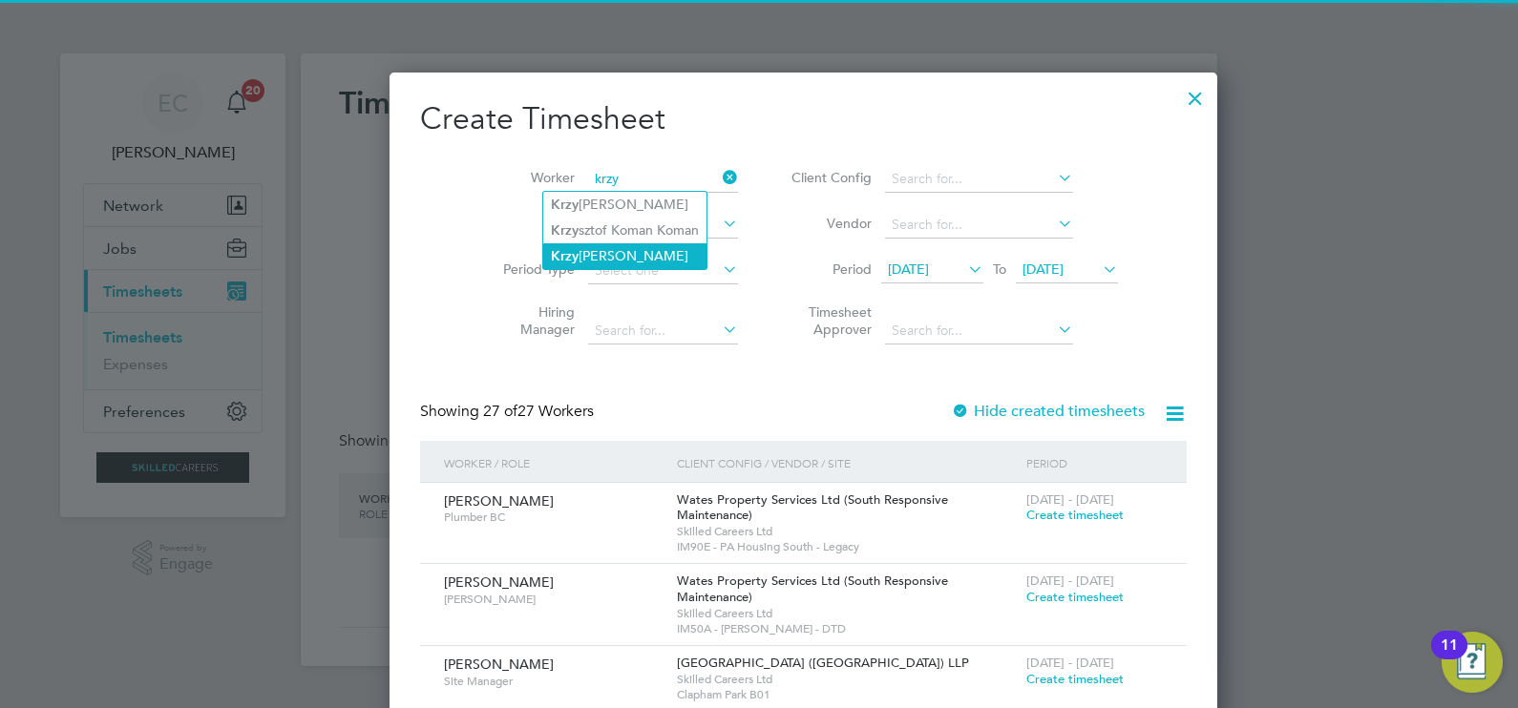
click at [642, 248] on li "Krzy sztof Sakowwicz" at bounding box center [624, 256] width 163 height 26
type input "Krzysztof Sakowwicz"
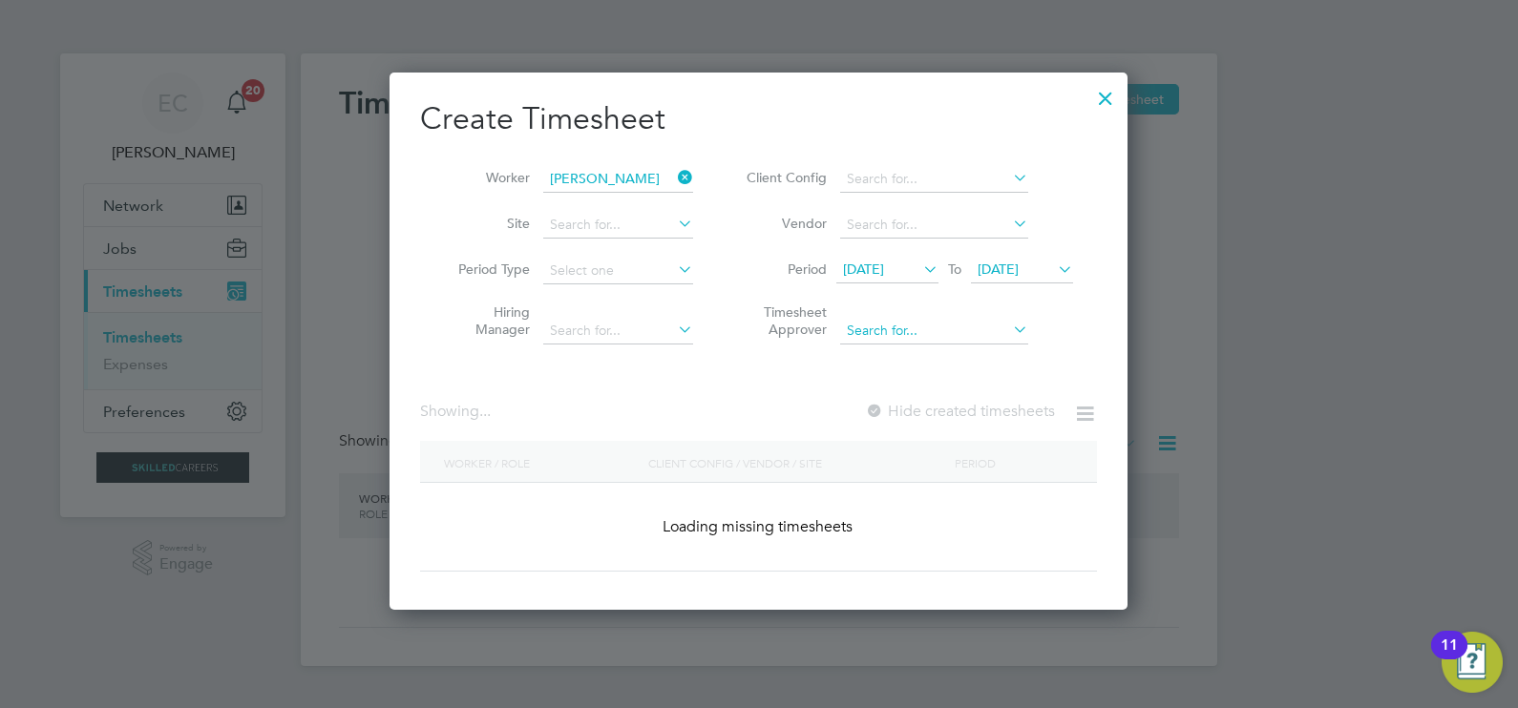
scroll to position [530, 739]
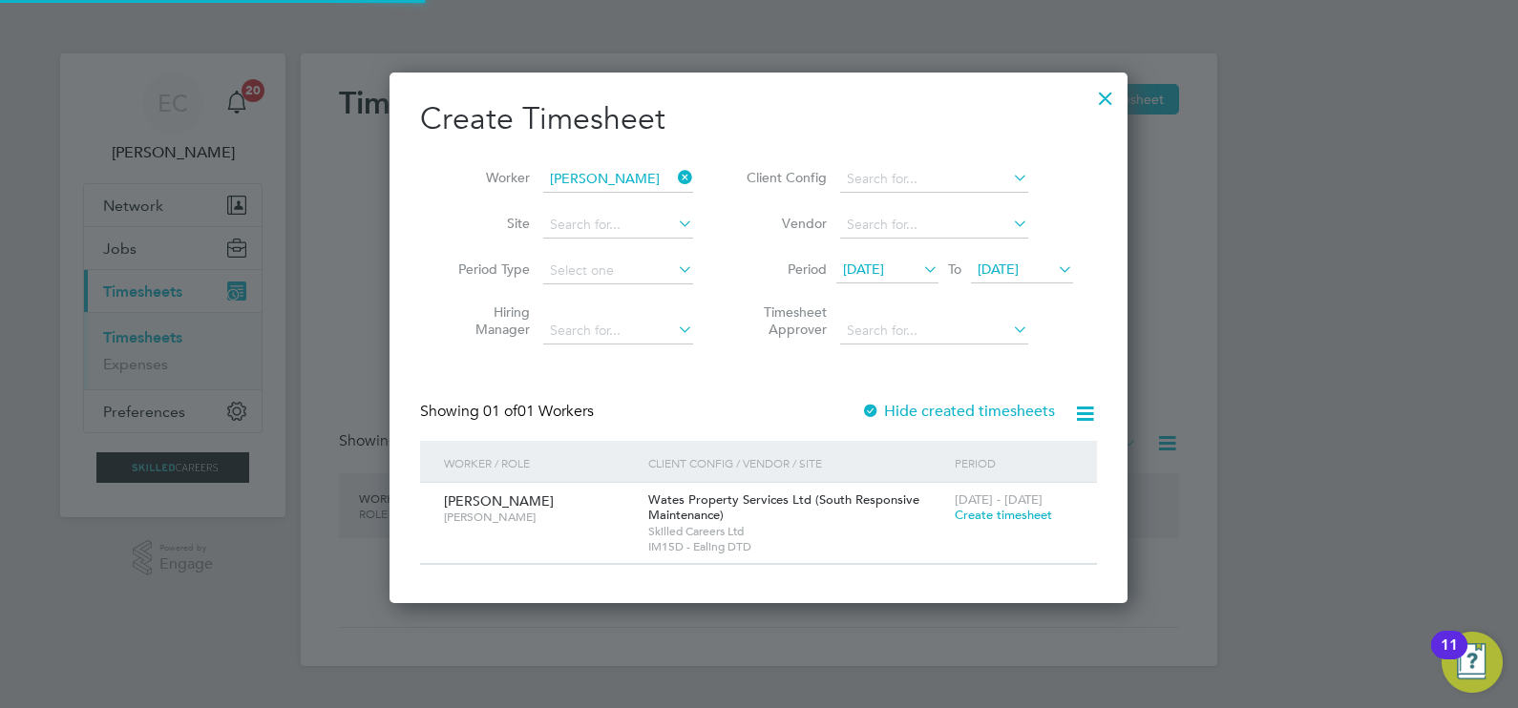
click at [970, 427] on div "Showing 01 of 01 Workers Hide created timesheets" at bounding box center [758, 421] width 677 height 39
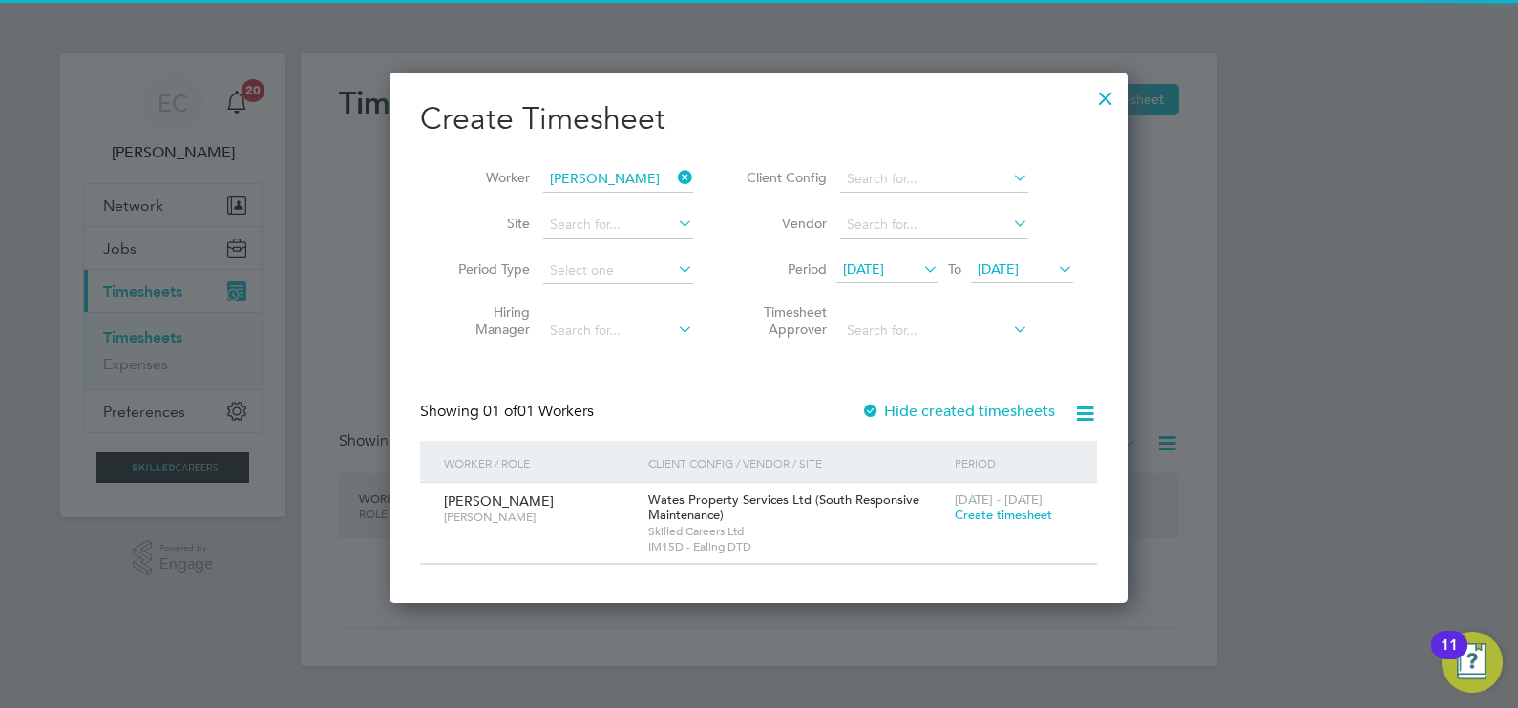
click at [969, 410] on label "Hide created timesheets" at bounding box center [958, 411] width 194 height 19
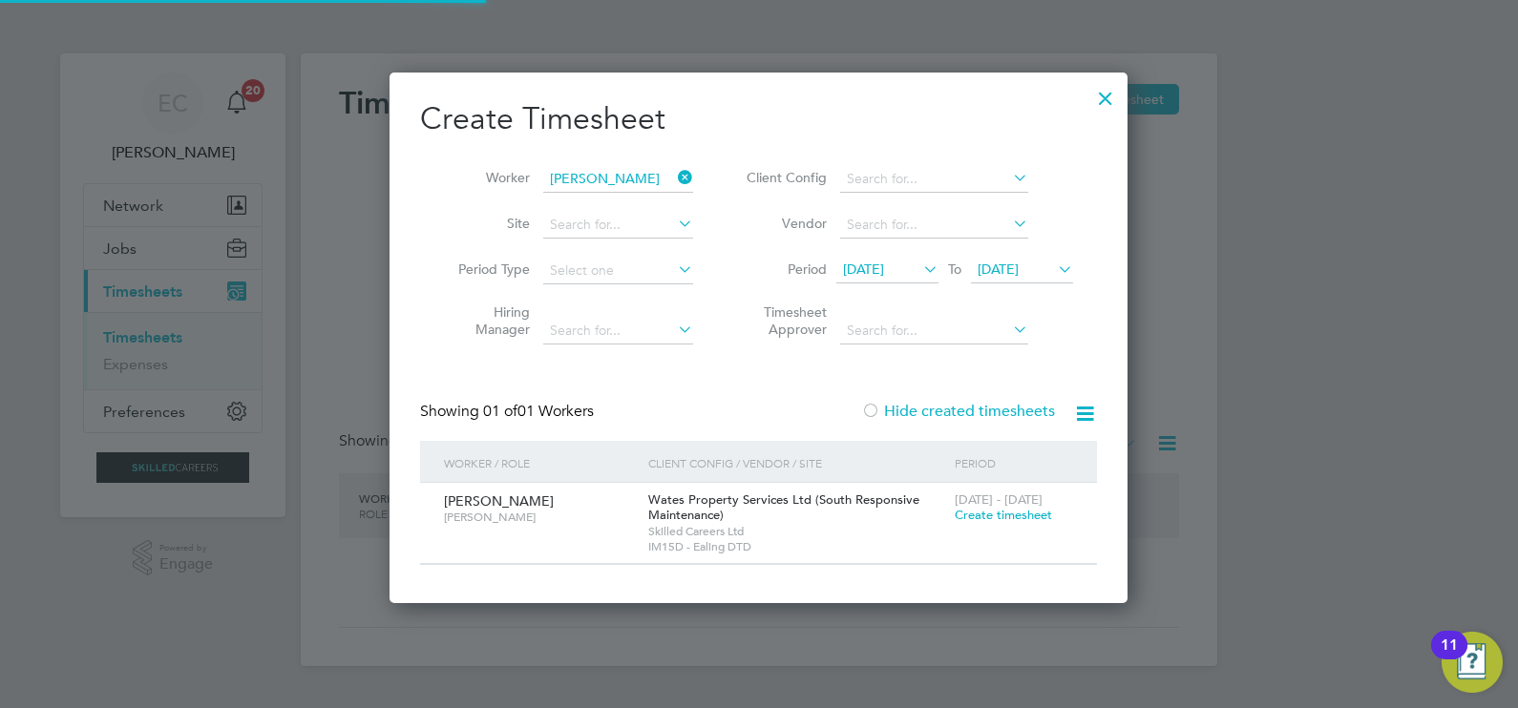
click at [969, 410] on label "Hide created timesheets" at bounding box center [958, 411] width 194 height 19
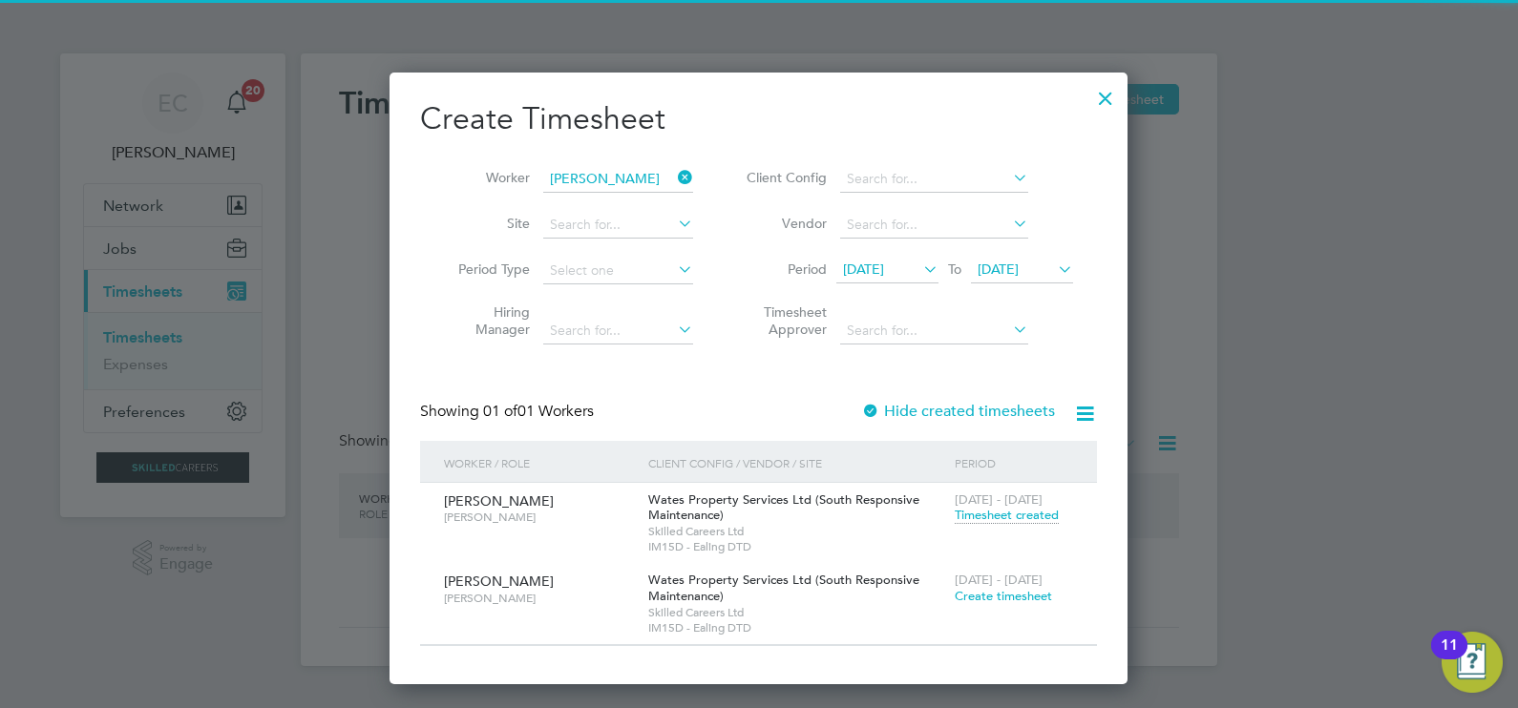
scroll to position [612, 739]
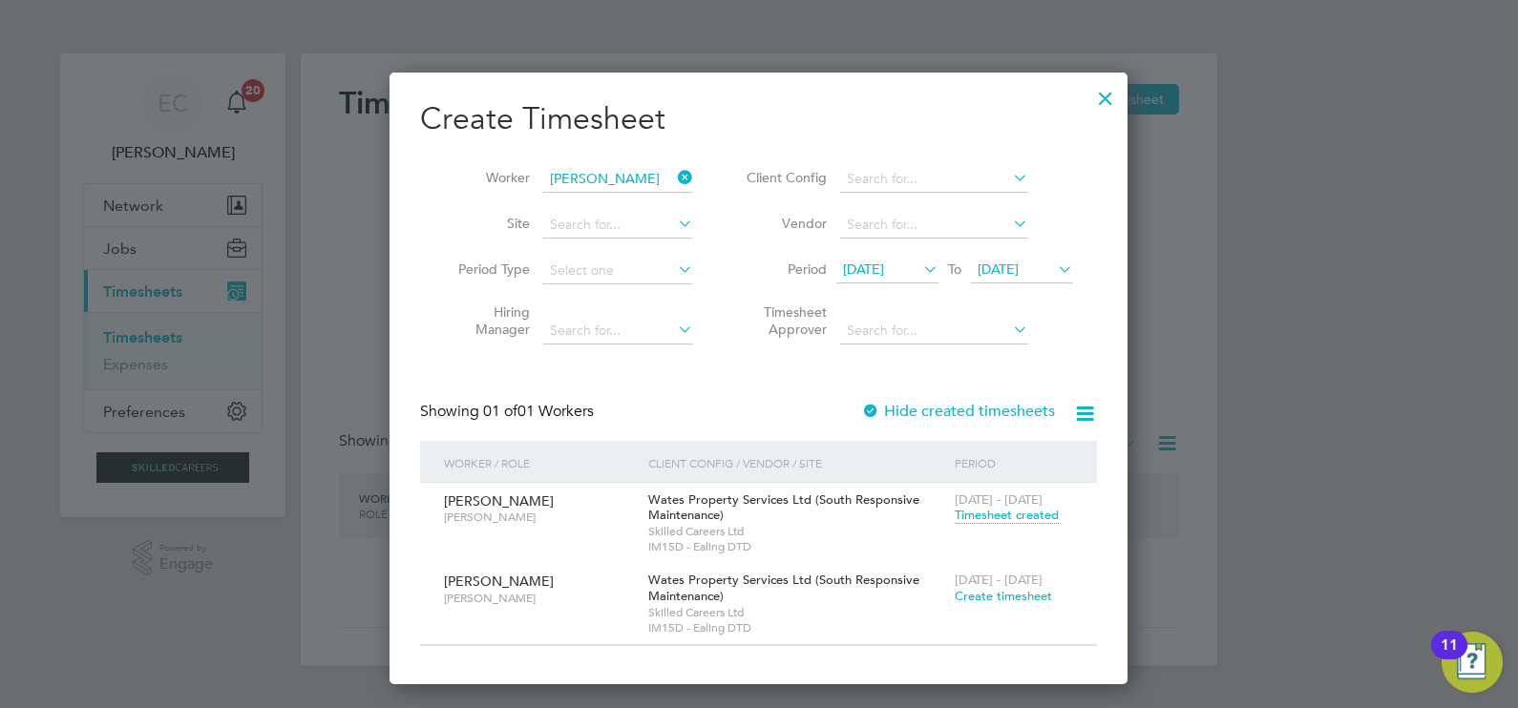
click at [674, 173] on icon at bounding box center [674, 177] width 0 height 27
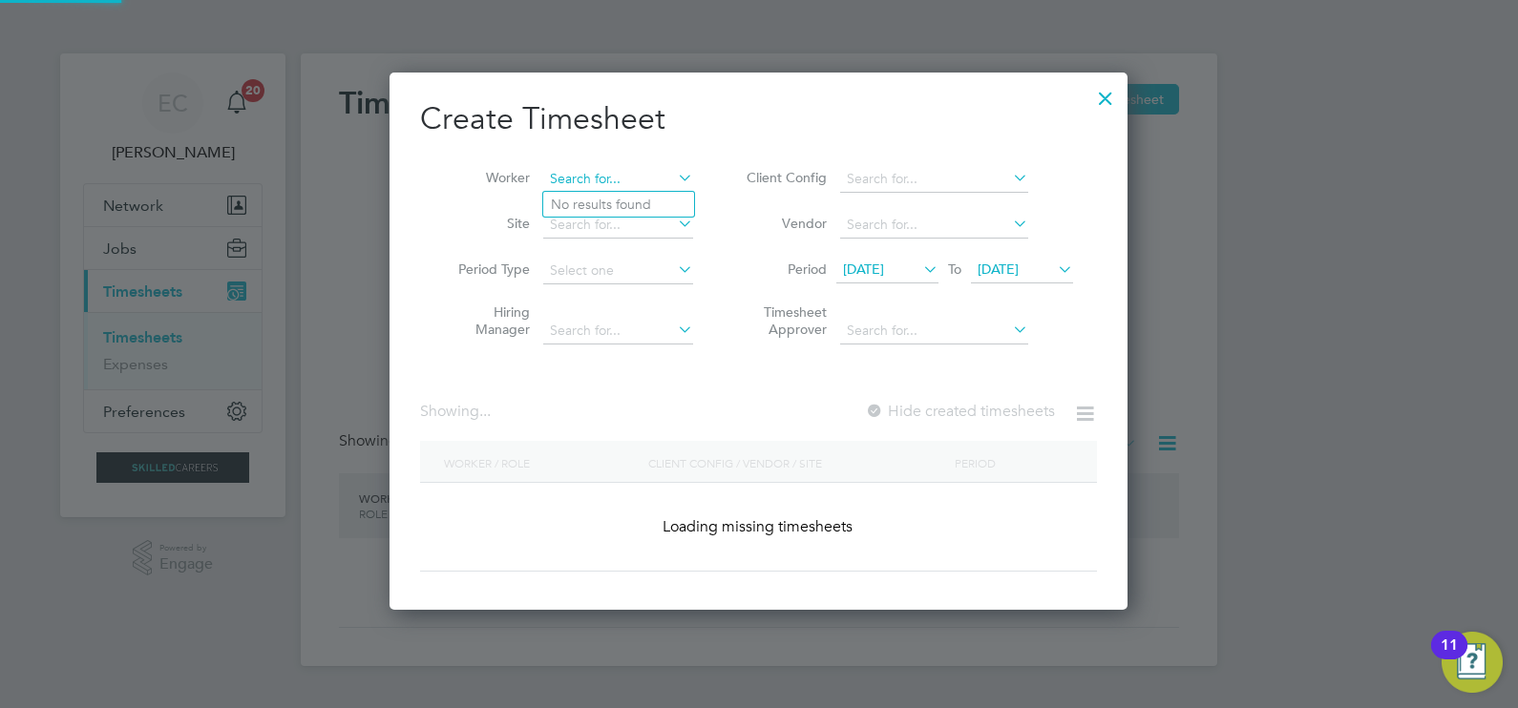
click at [634, 178] on input at bounding box center [618, 179] width 150 height 27
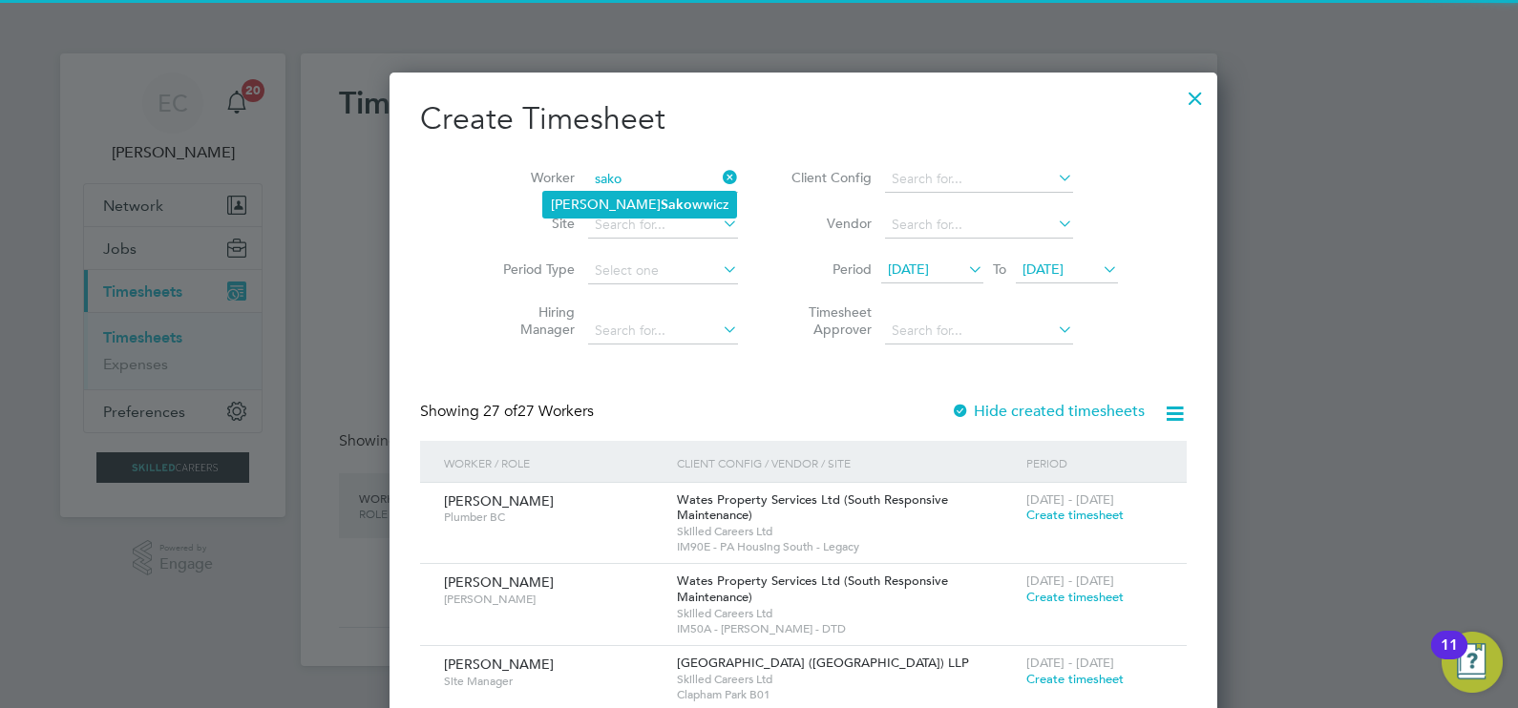
click at [663, 199] on li "[PERSON_NAME]" at bounding box center [639, 205] width 193 height 26
type input "[PERSON_NAME]"
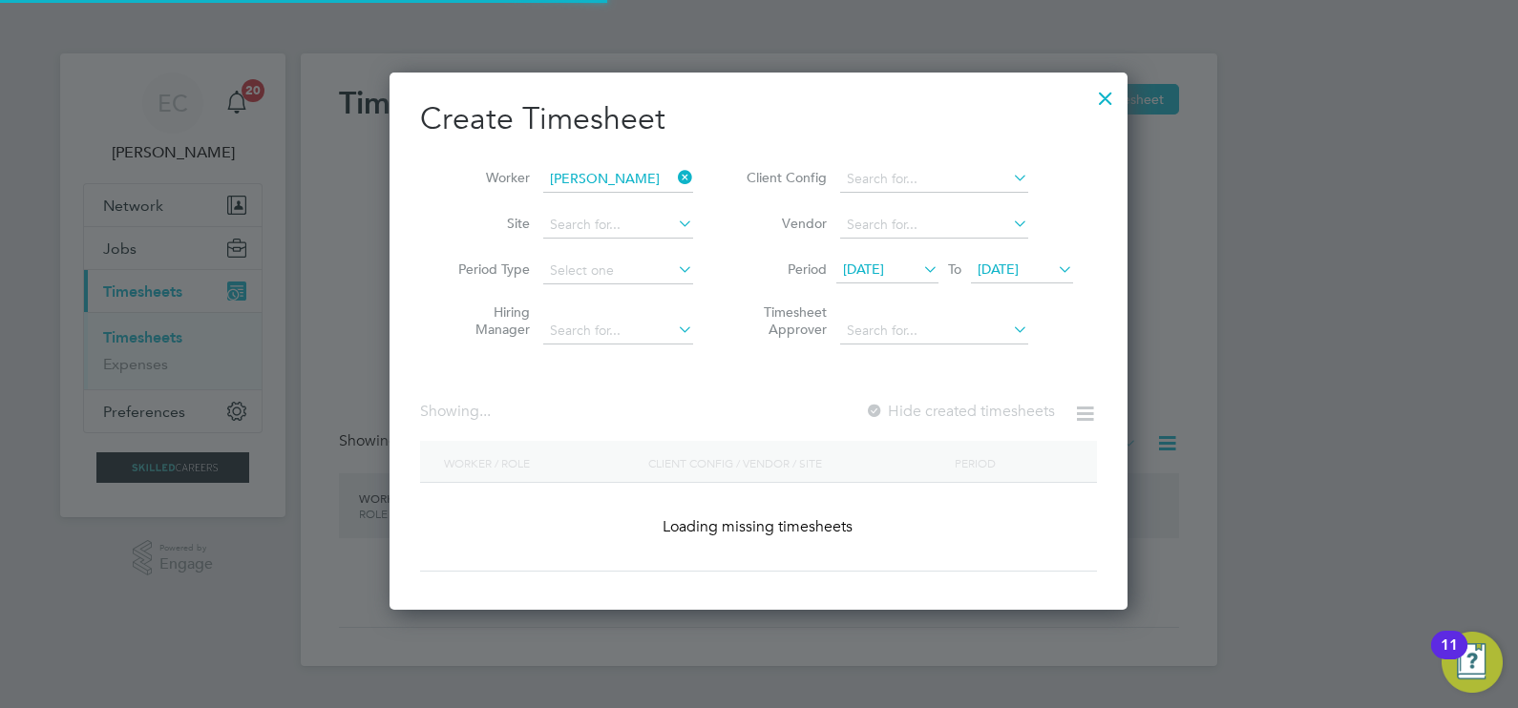
scroll to position [530, 739]
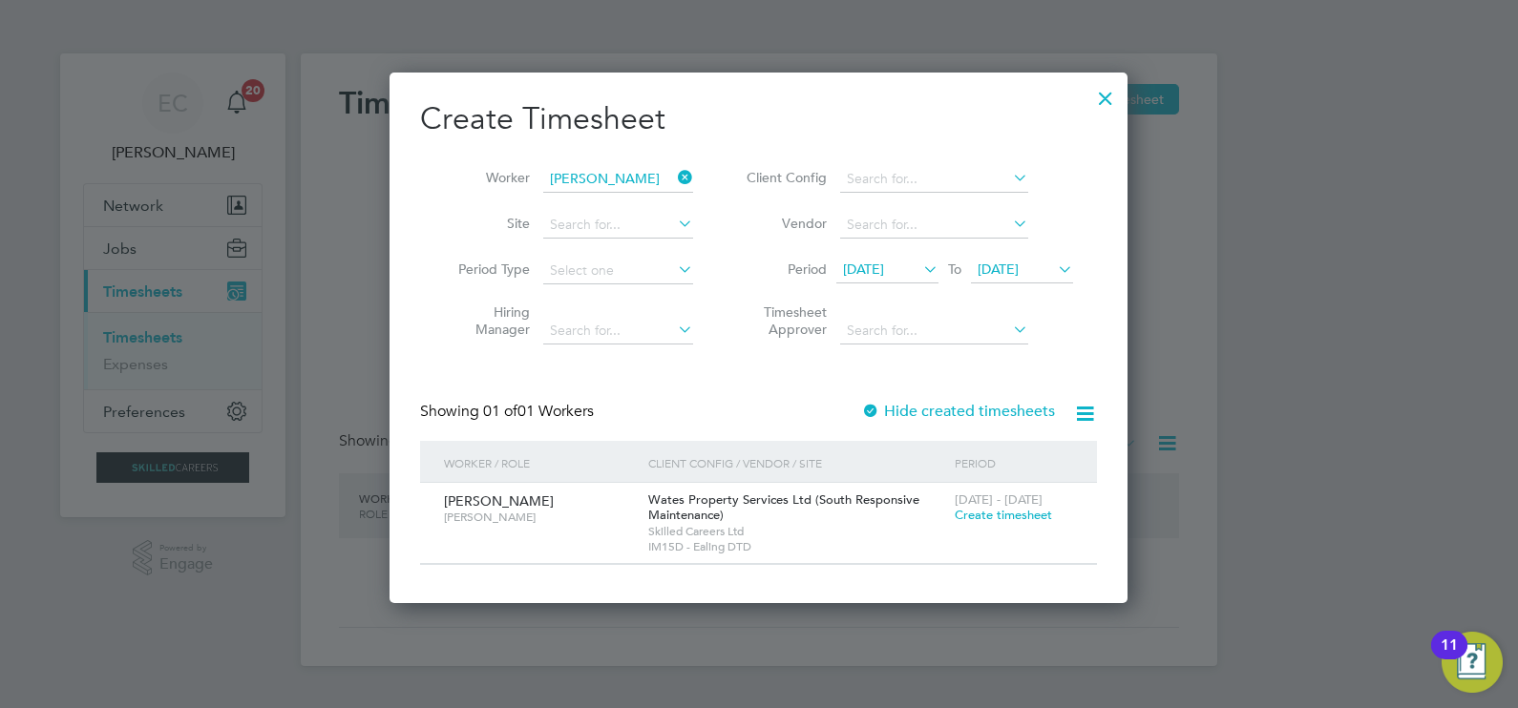
click at [894, 409] on label "Hide created timesheets" at bounding box center [958, 411] width 194 height 19
click at [893, 412] on label "Hide created timesheets" at bounding box center [958, 411] width 194 height 19
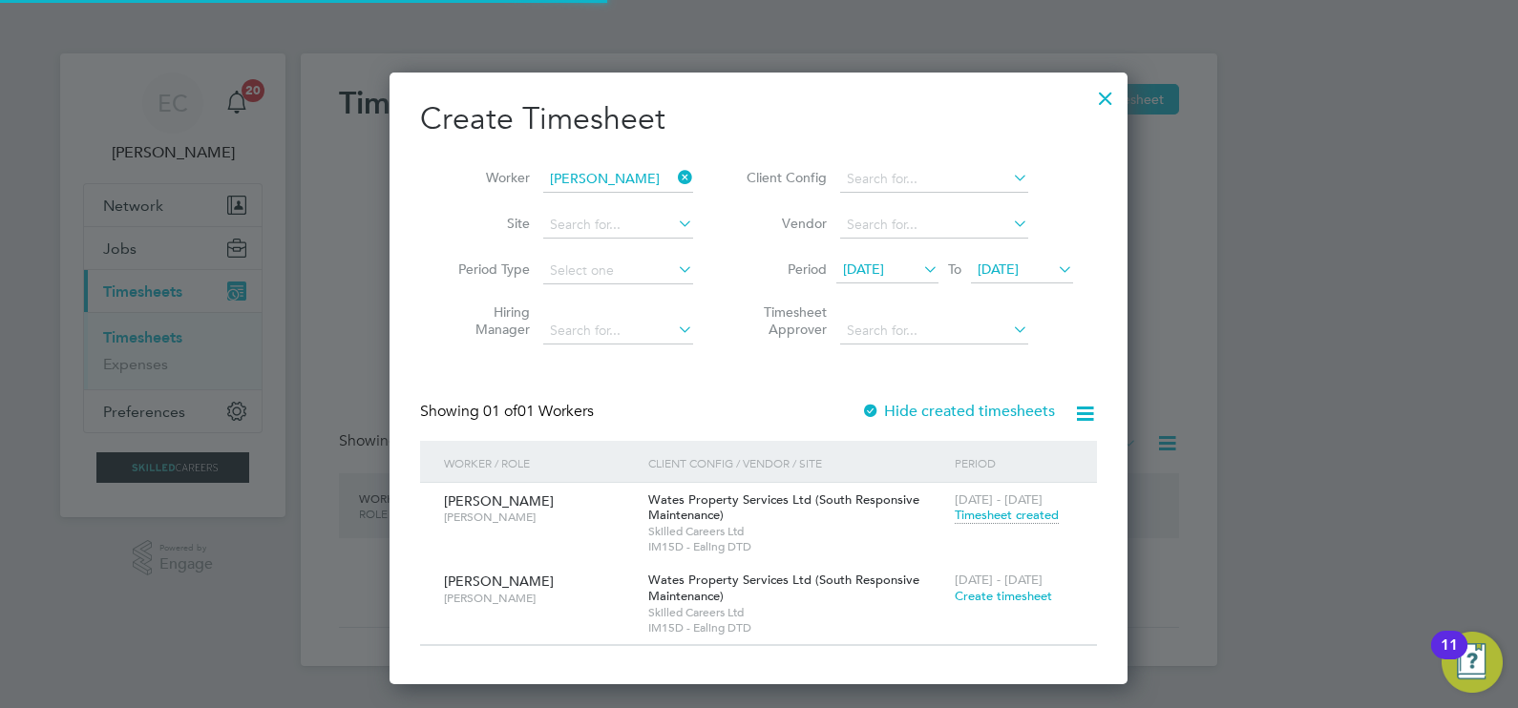
scroll to position [612, 739]
drag, startPoint x: 1034, startPoint y: 511, endPoint x: 1034, endPoint y: 497, distance: 13.4
click at [1034, 504] on div "9 - 15 Aug 2025 Timesheet created" at bounding box center [1014, 509] width 128 height 52
click at [1032, 510] on span "Timesheet created" at bounding box center [1006, 515] width 104 height 17
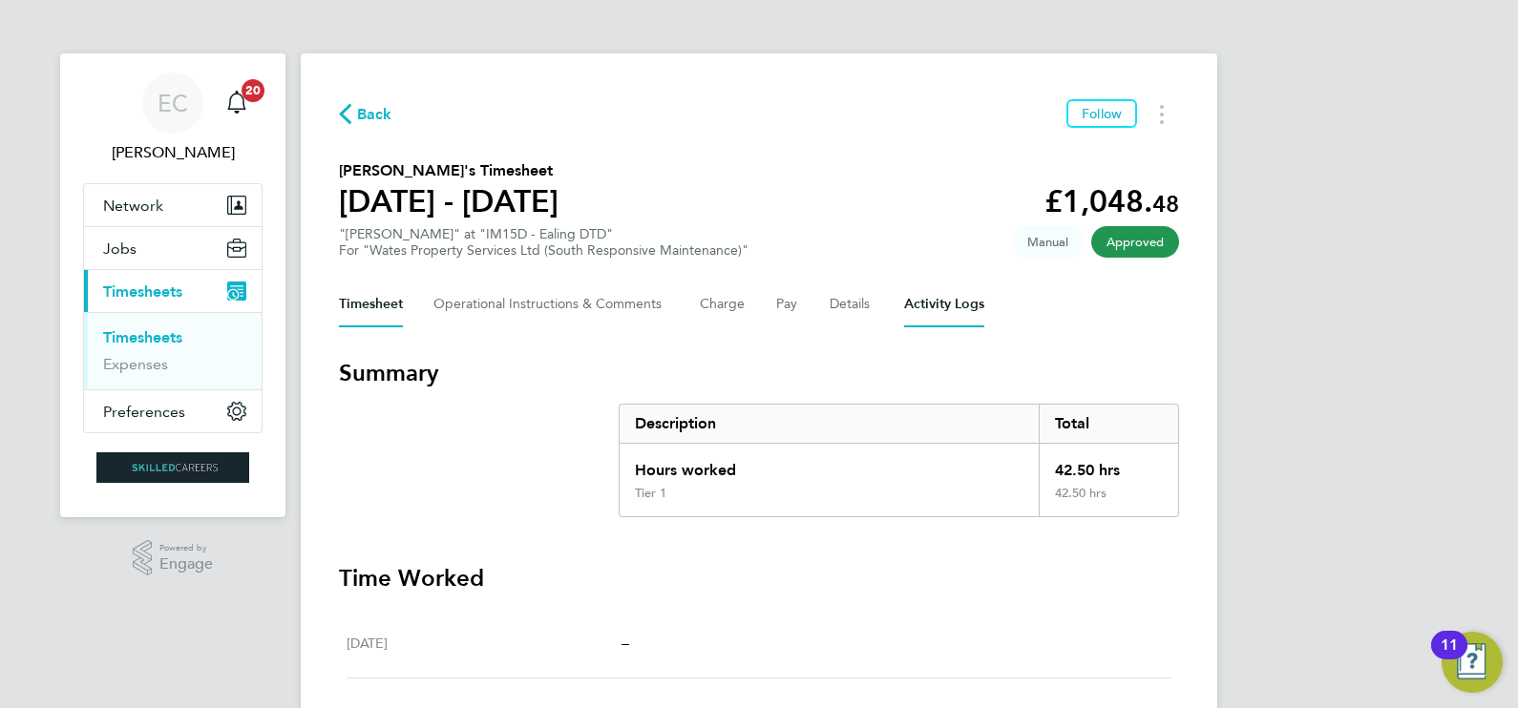
click at [912, 298] on Logs-tab "Activity Logs" at bounding box center [944, 305] width 80 height 46
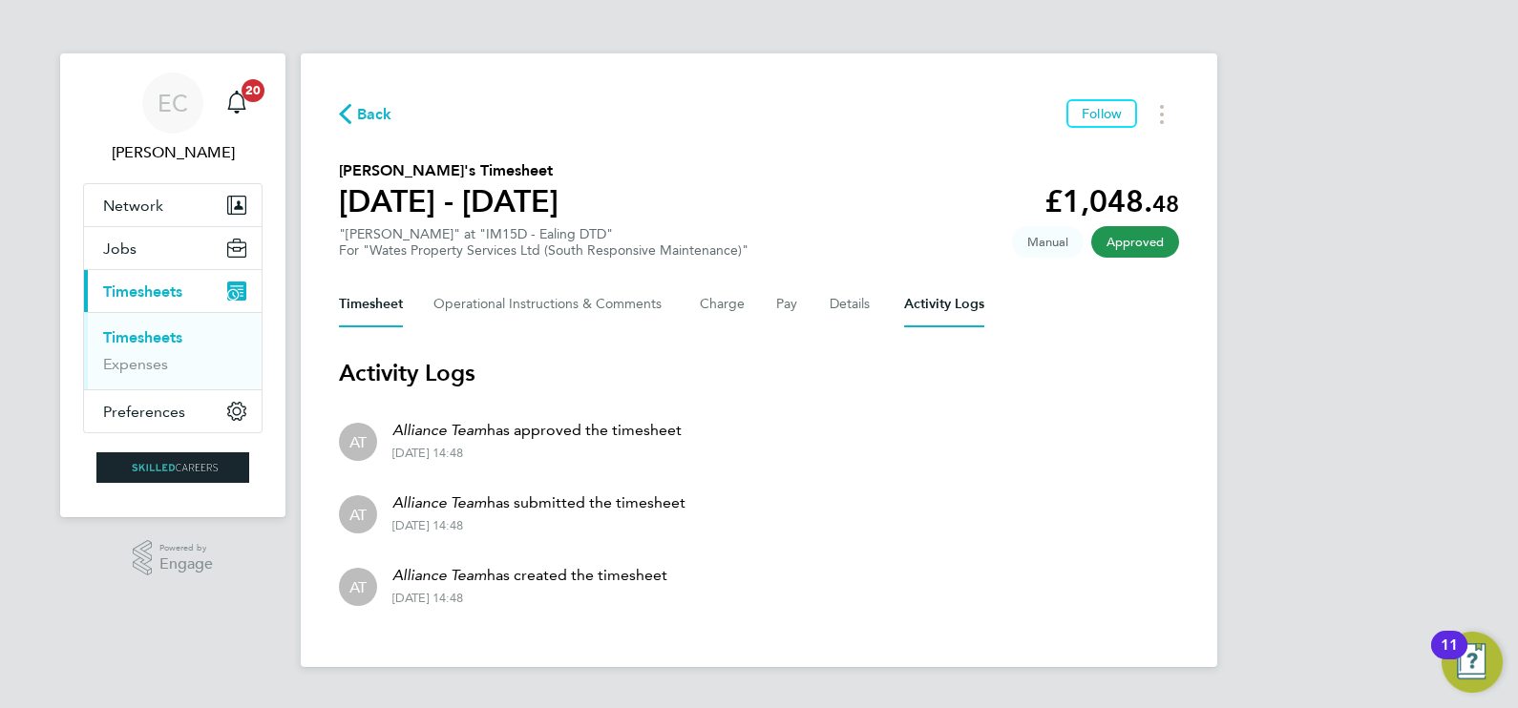
click at [363, 313] on button "Timesheet" at bounding box center [371, 305] width 64 height 46
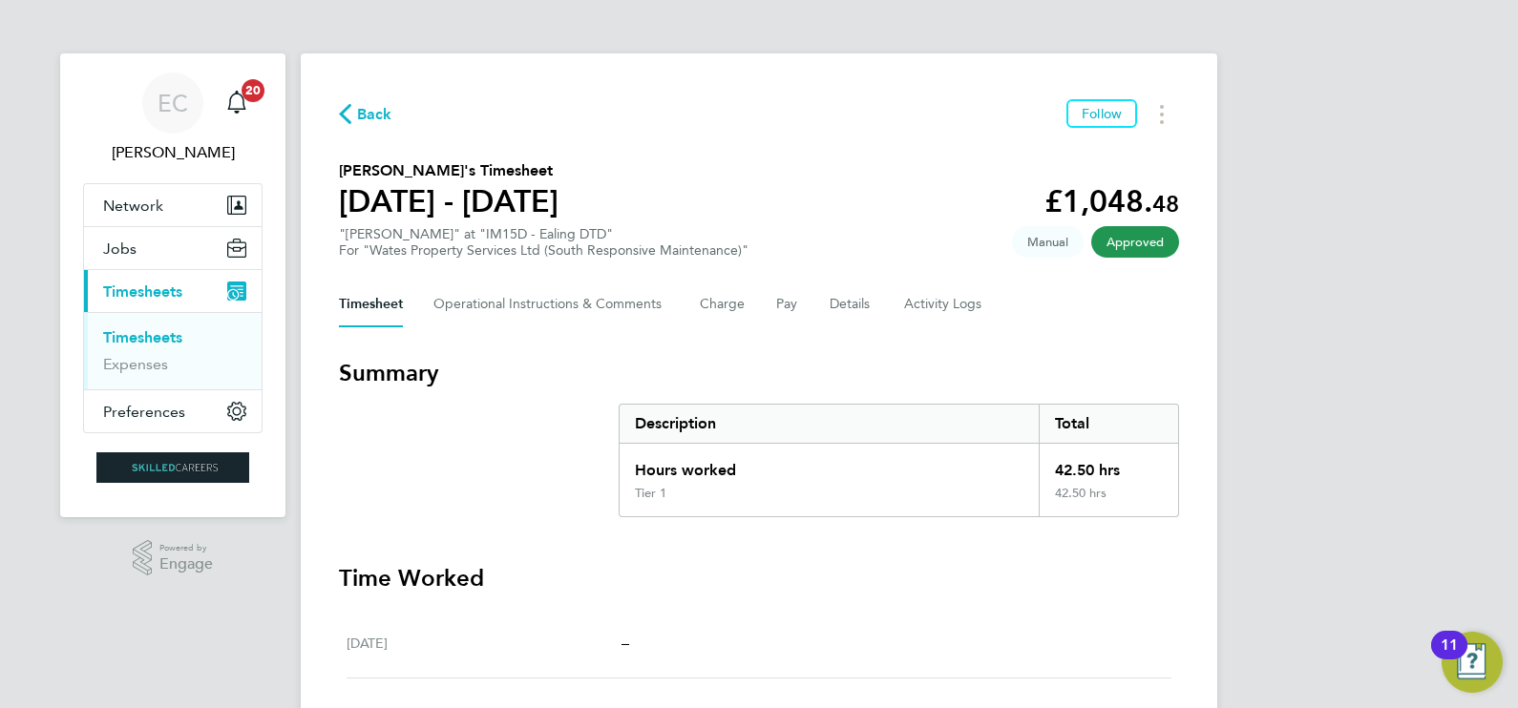
click at [368, 114] on span "Back" at bounding box center [374, 114] width 35 height 23
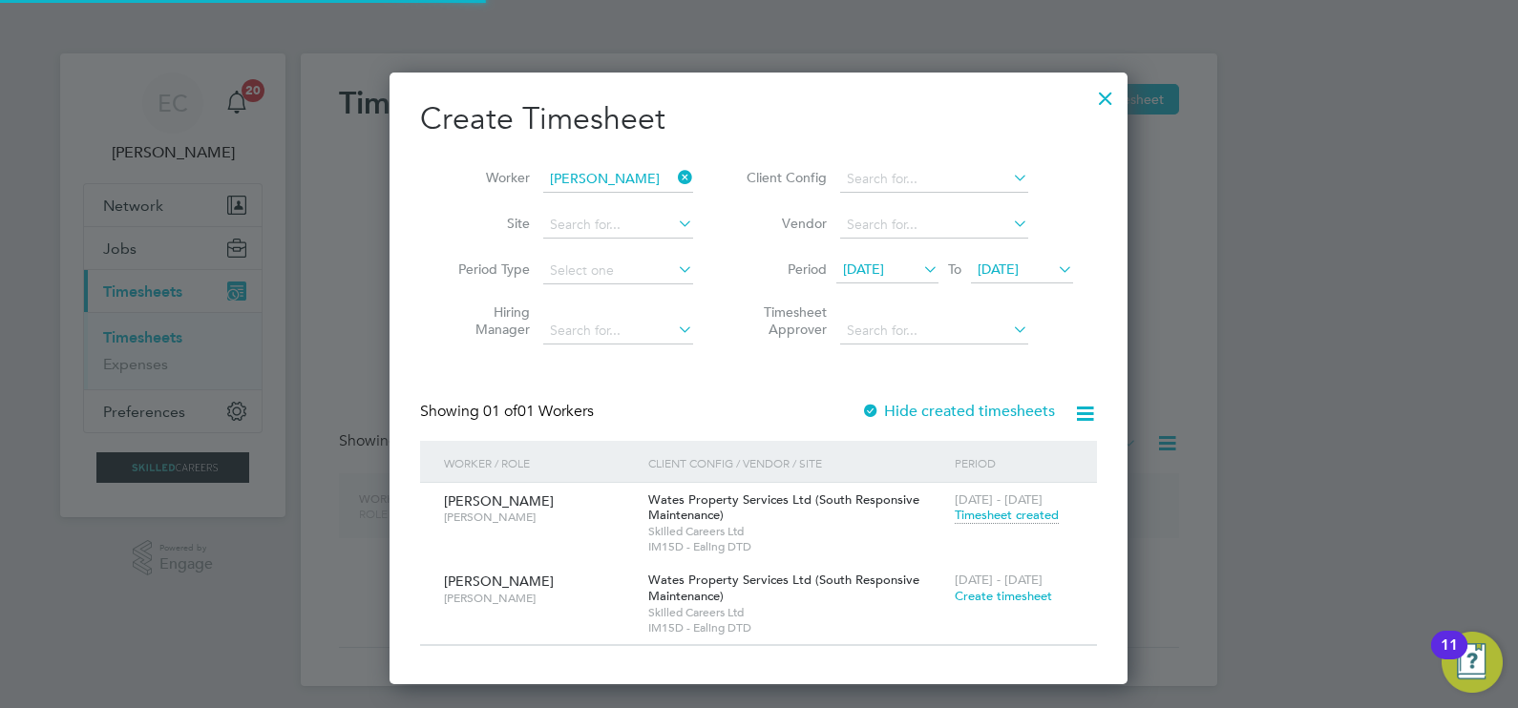
scroll to position [612, 739]
click at [674, 177] on icon at bounding box center [674, 177] width 0 height 27
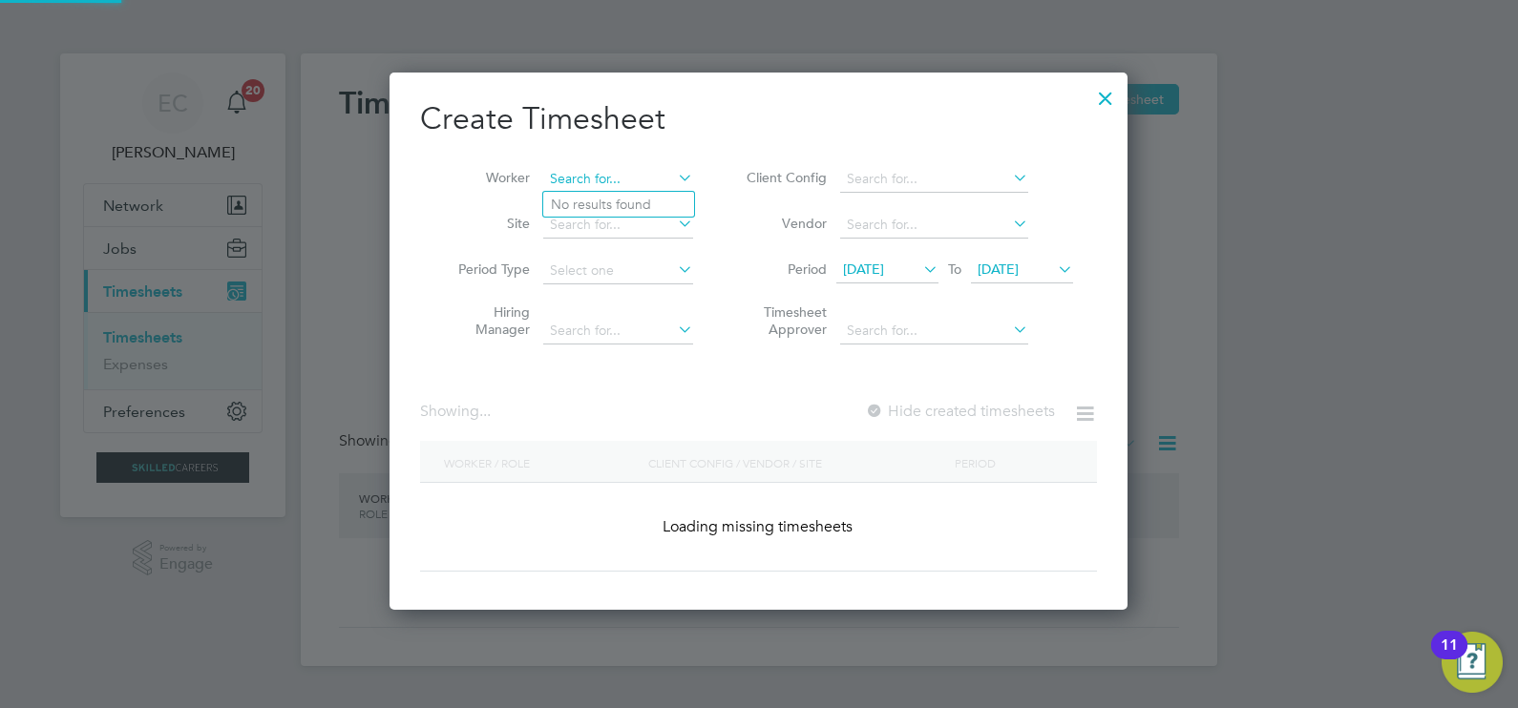
click at [608, 175] on input at bounding box center [618, 179] width 150 height 27
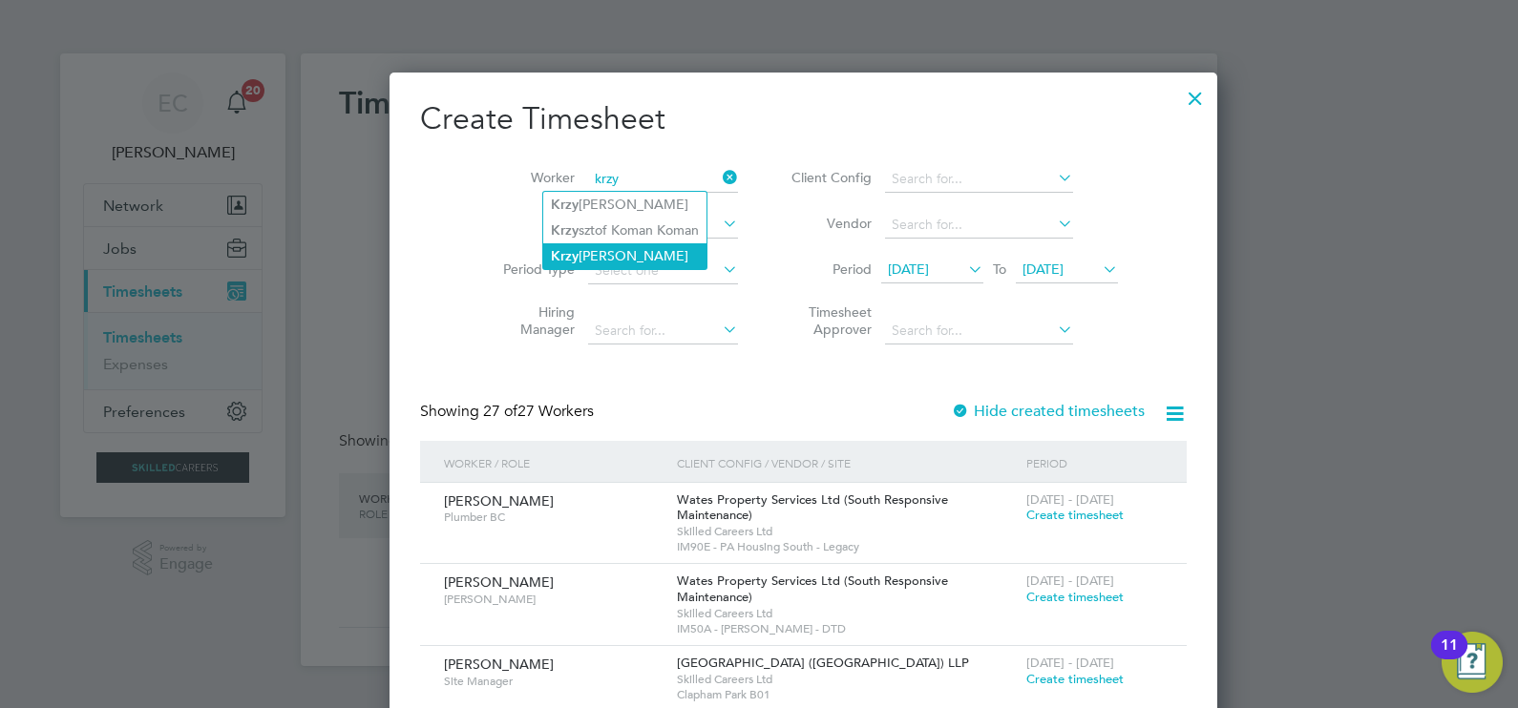
click at [630, 243] on li "Krzy sztof Sakowwicz" at bounding box center [624, 256] width 163 height 26
type input "[PERSON_NAME]"
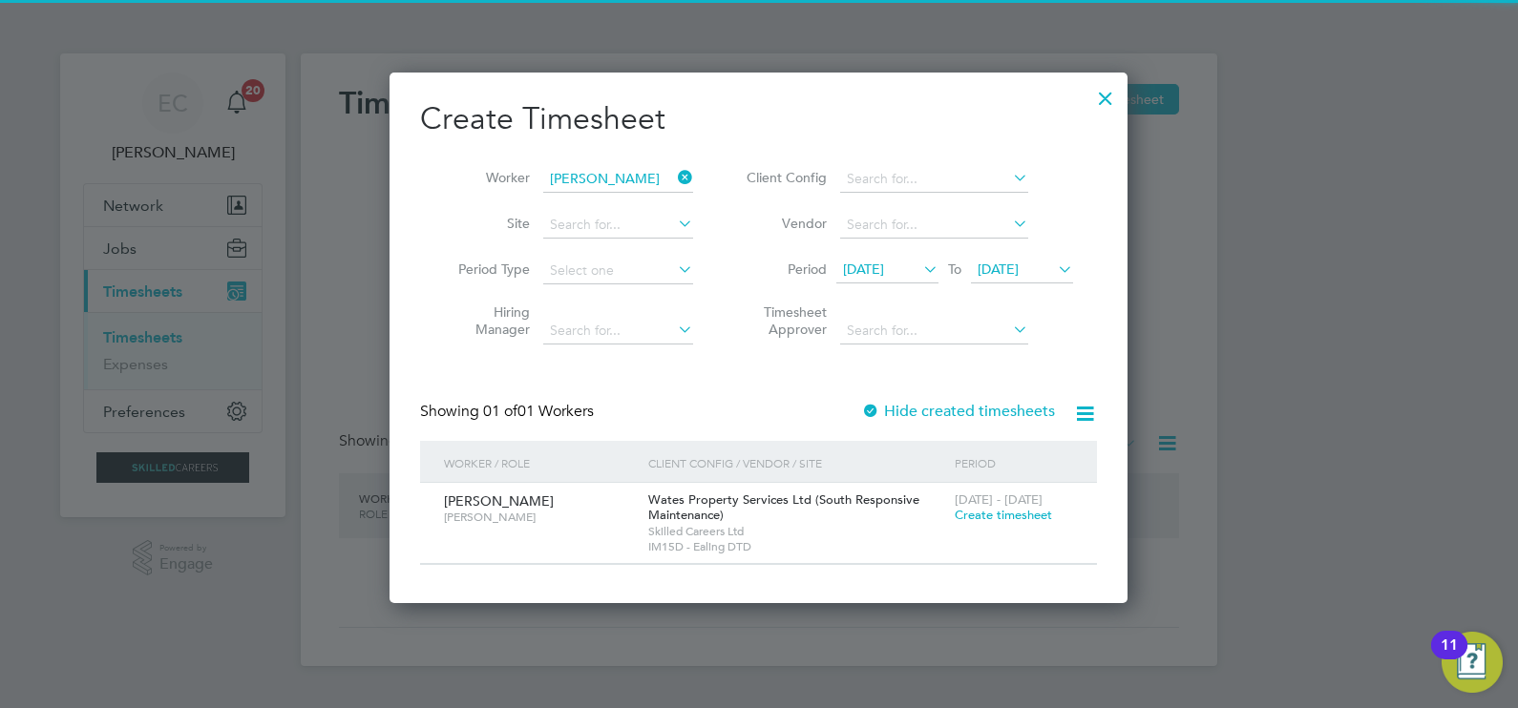
click at [913, 405] on label "Hide created timesheets" at bounding box center [958, 411] width 194 height 19
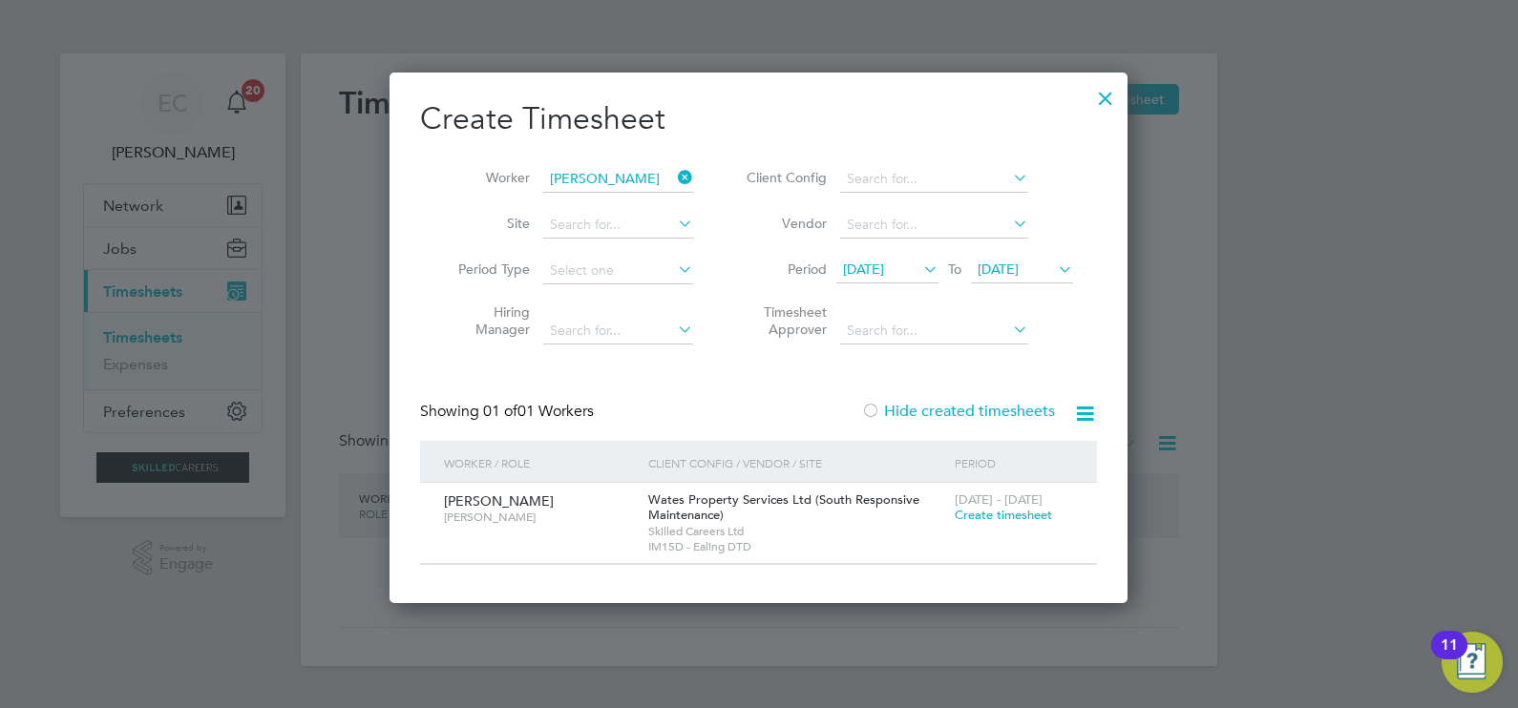
click at [915, 408] on label "Hide created timesheets" at bounding box center [958, 411] width 194 height 19
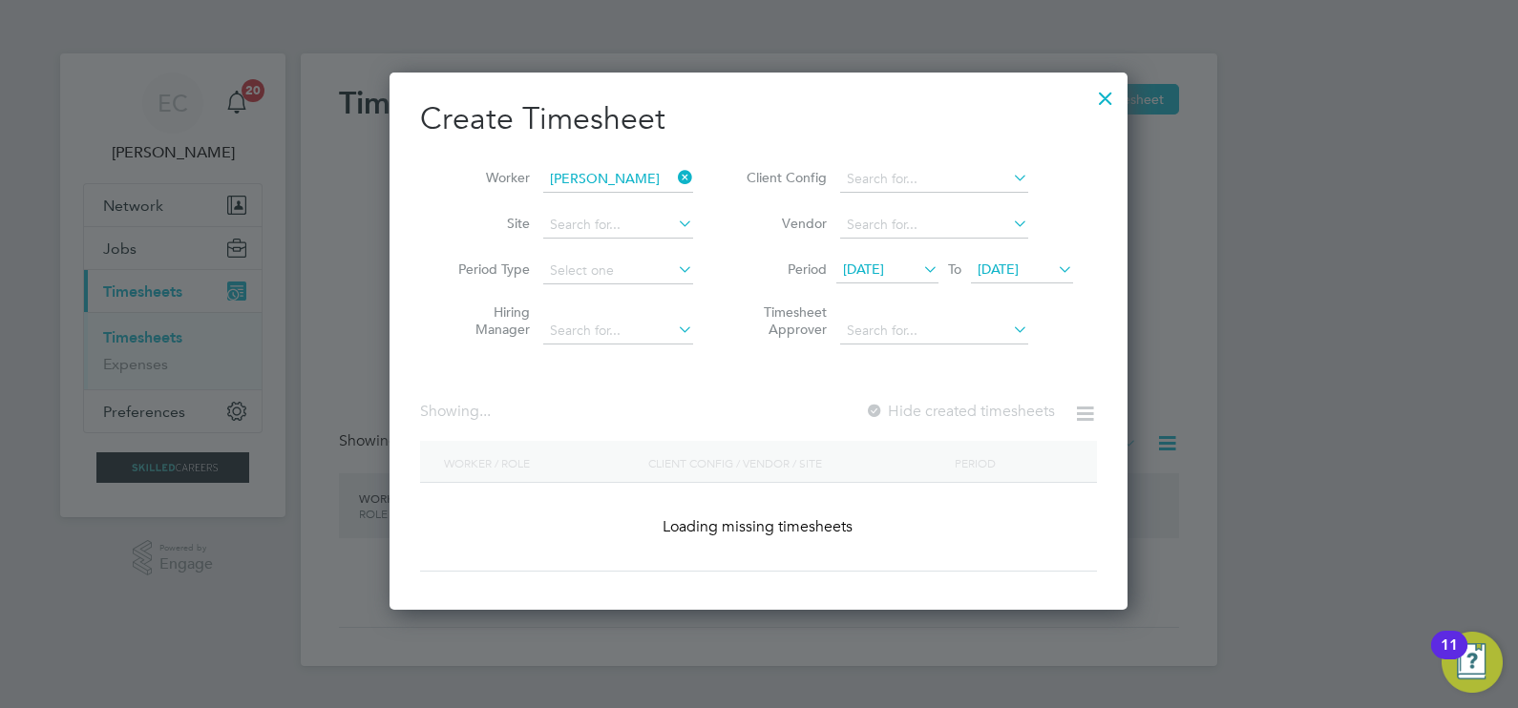
click at [892, 410] on label "Hide created timesheets" at bounding box center [960, 411] width 190 height 19
click at [674, 175] on icon at bounding box center [674, 177] width 0 height 27
click at [630, 178] on input at bounding box center [618, 179] width 150 height 27
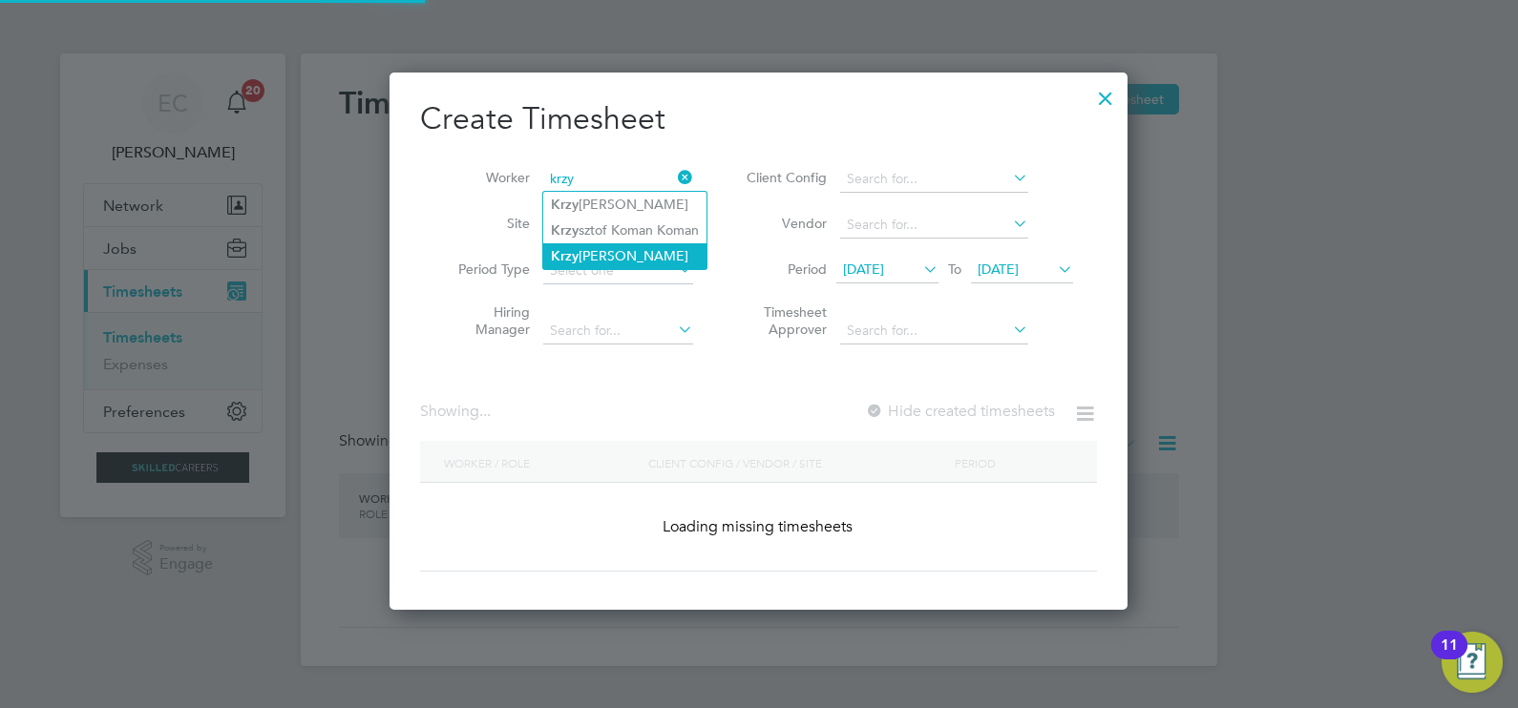
type input "krzy"
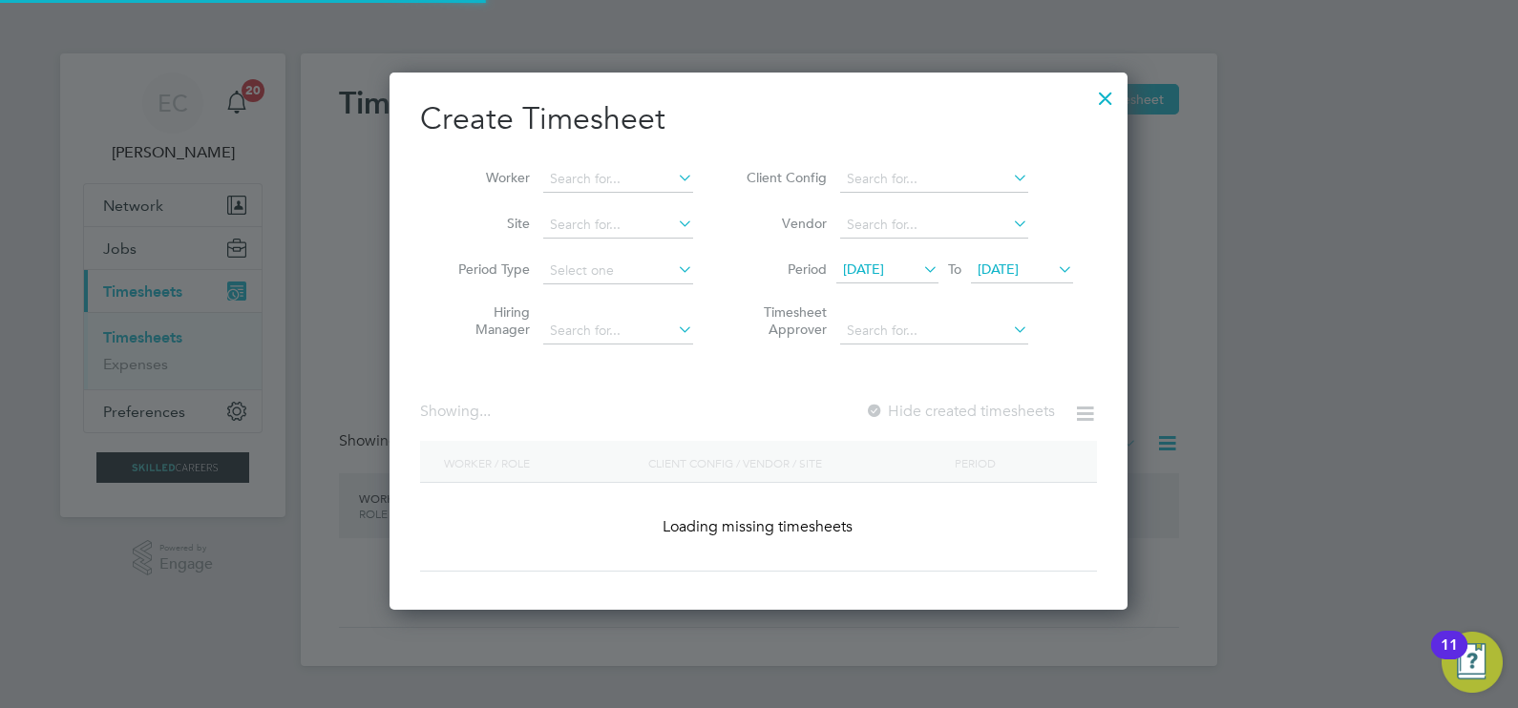
click at [640, 243] on div "Timesheets New Timesheet Client Config Vendor Site Position Timesheet ID Approv…" at bounding box center [759, 359] width 916 height 613
click at [1103, 95] on div at bounding box center [1105, 93] width 34 height 34
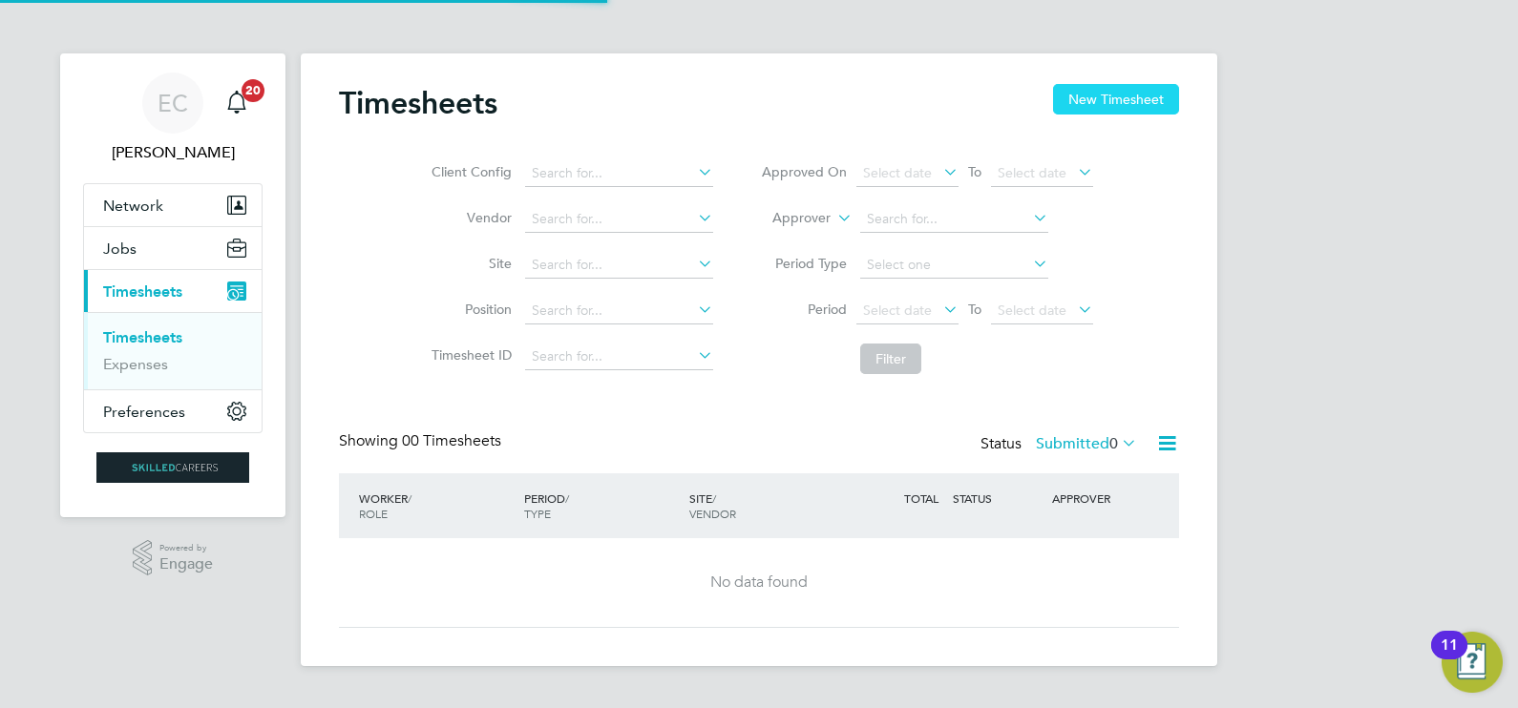
click at [1081, 91] on button "New Timesheet" at bounding box center [1116, 99] width 126 height 31
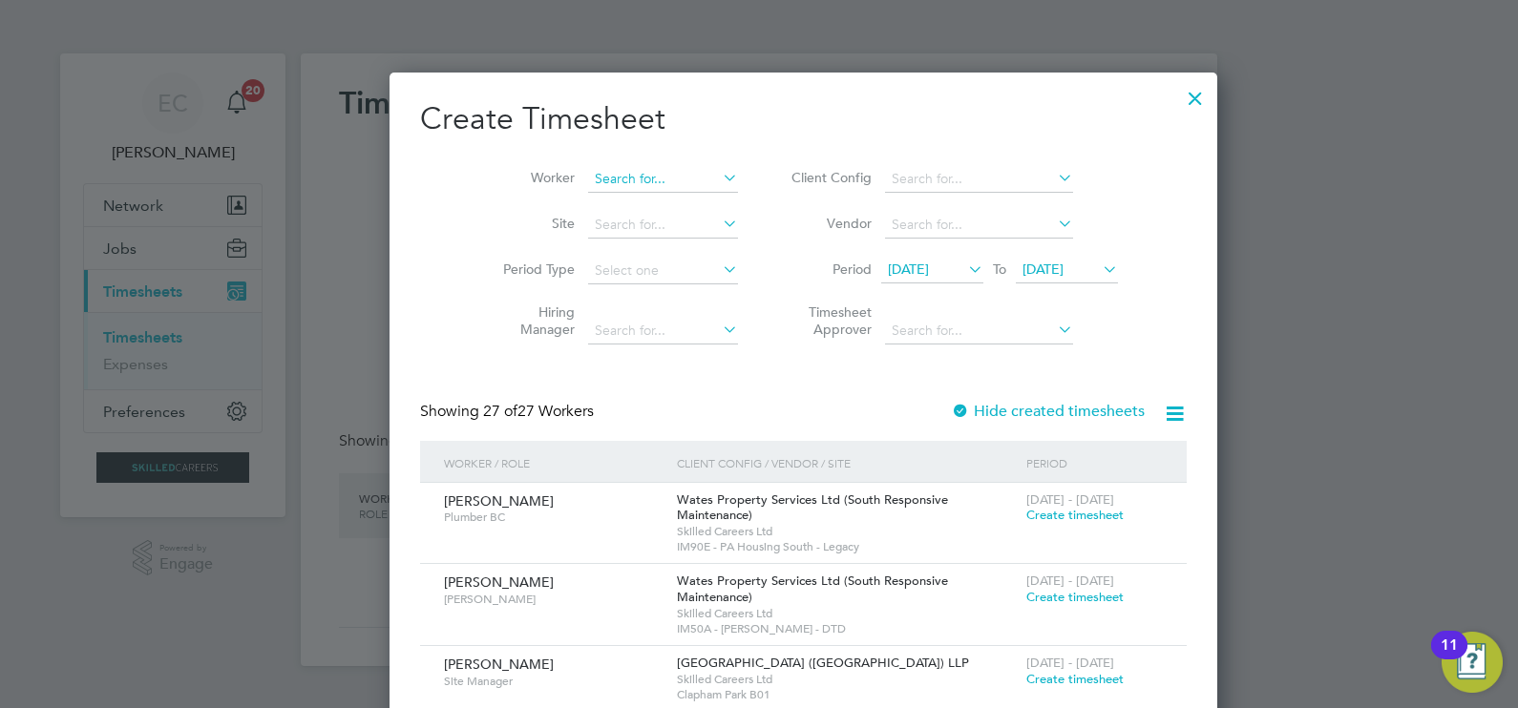
click at [588, 180] on input at bounding box center [663, 179] width 150 height 27
click at [591, 198] on li "Krzysztof Sak owwicz" at bounding box center [639, 205] width 192 height 26
type input "[PERSON_NAME]"
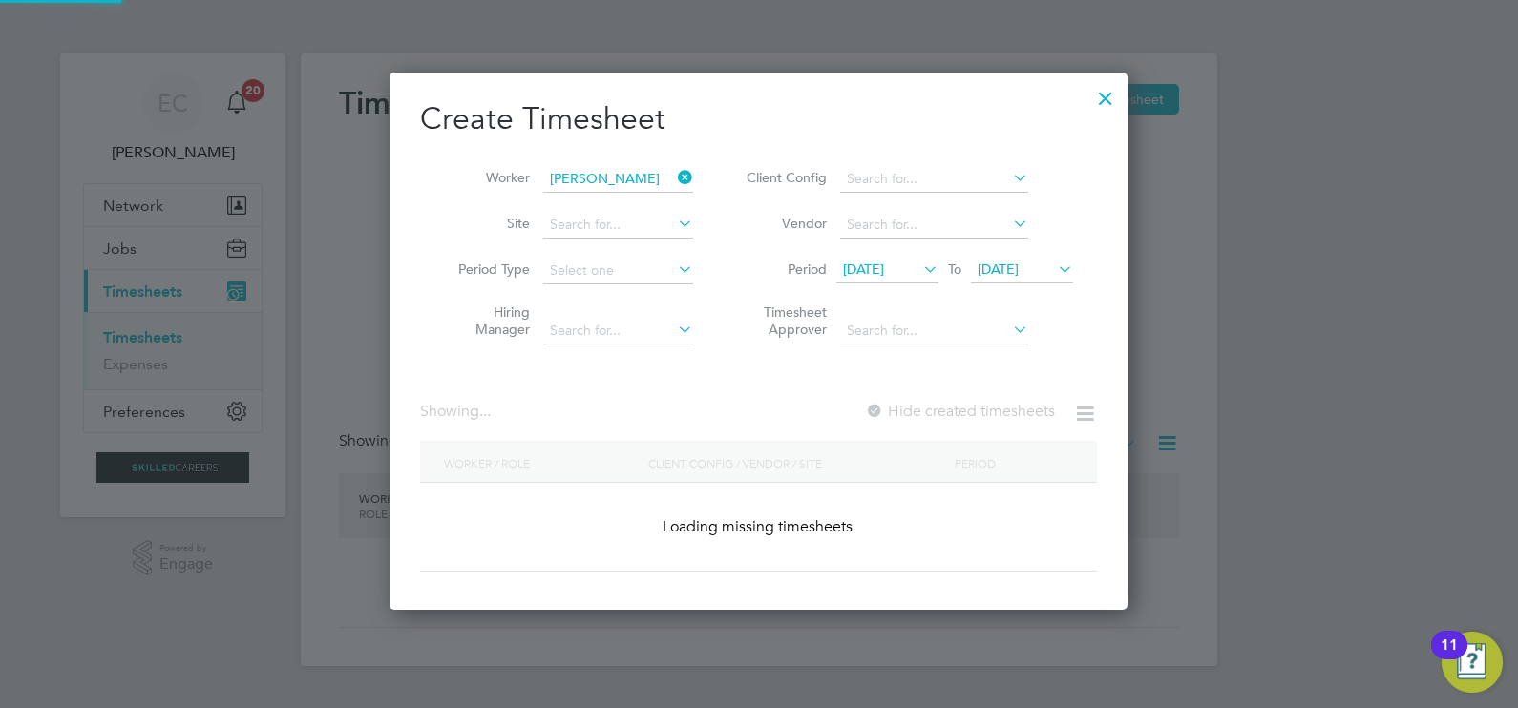
scroll to position [530, 739]
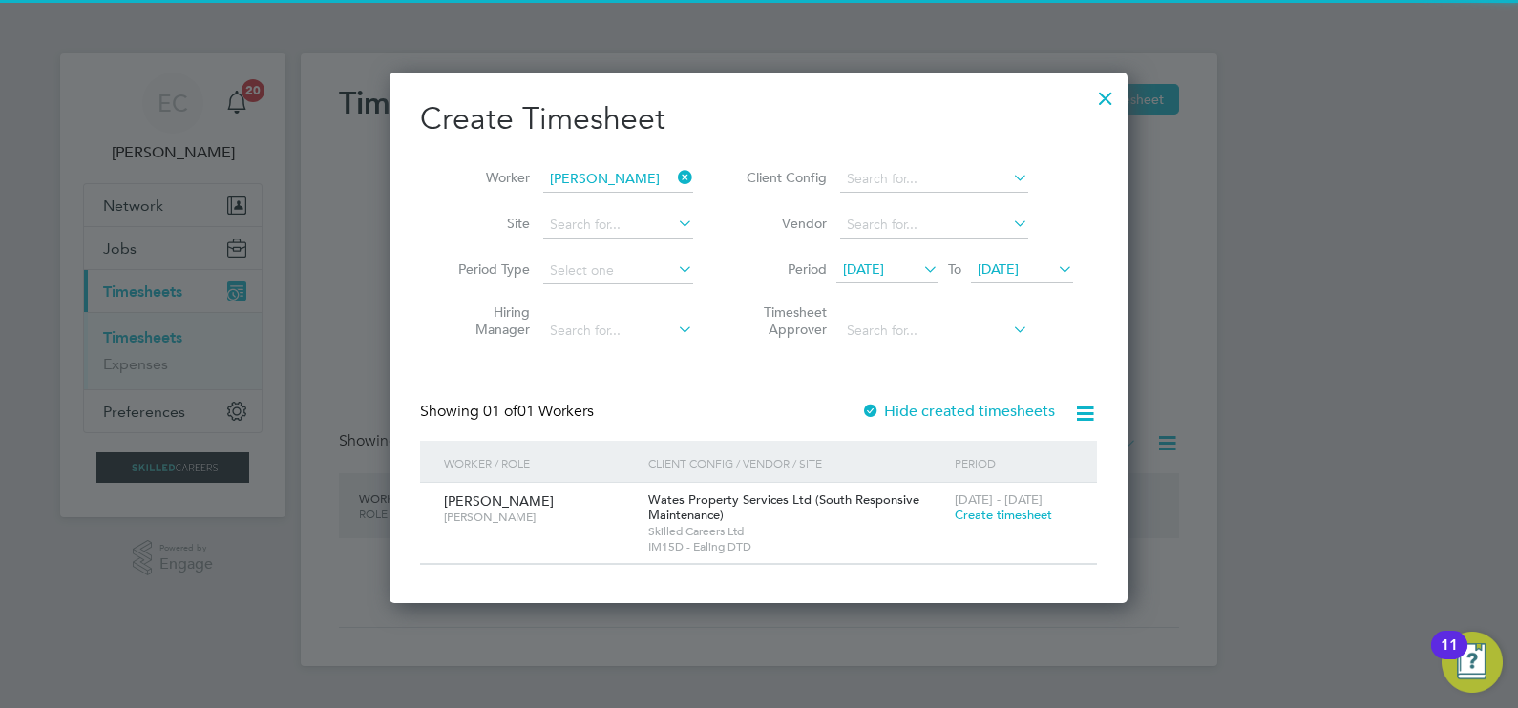
click at [904, 415] on label "Hide created timesheets" at bounding box center [958, 411] width 194 height 19
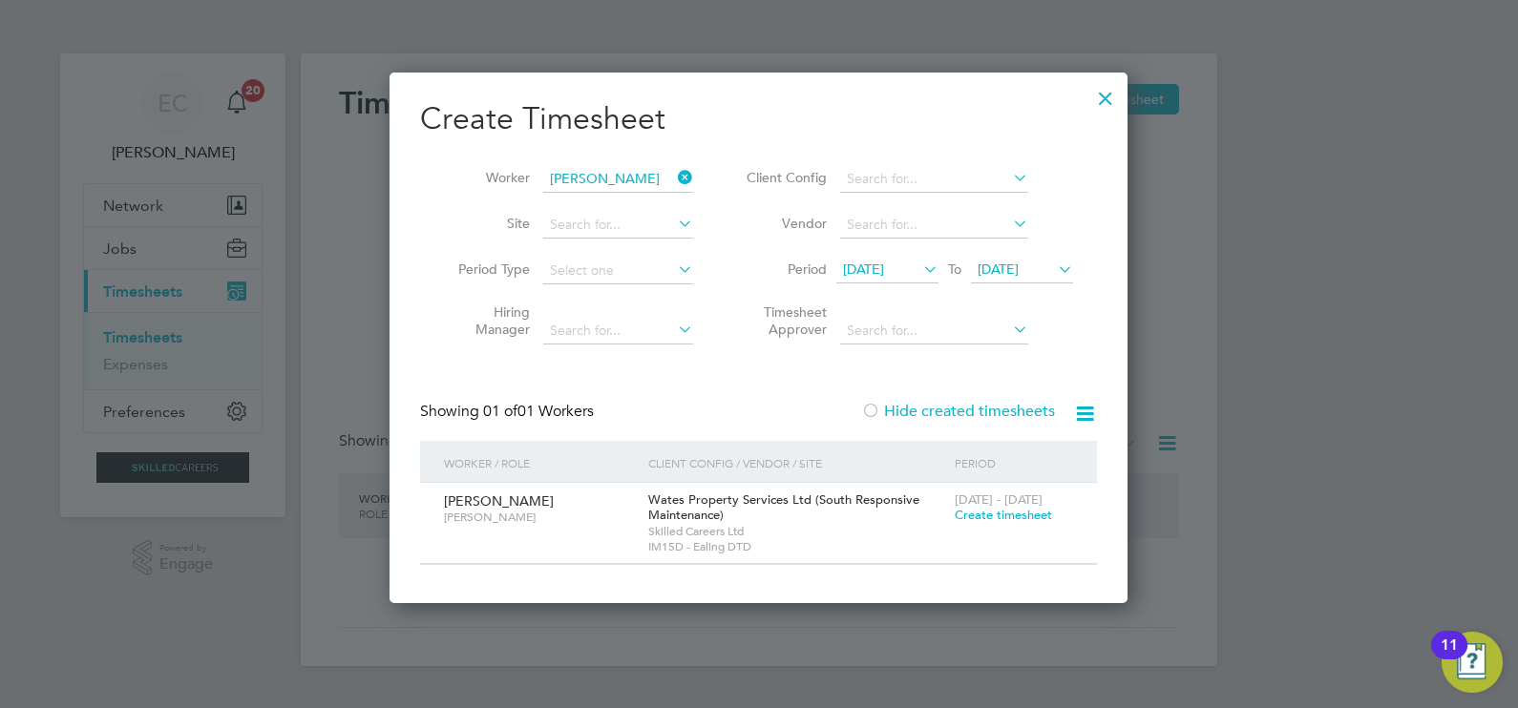
click at [905, 410] on label "Hide created timesheets" at bounding box center [958, 411] width 194 height 19
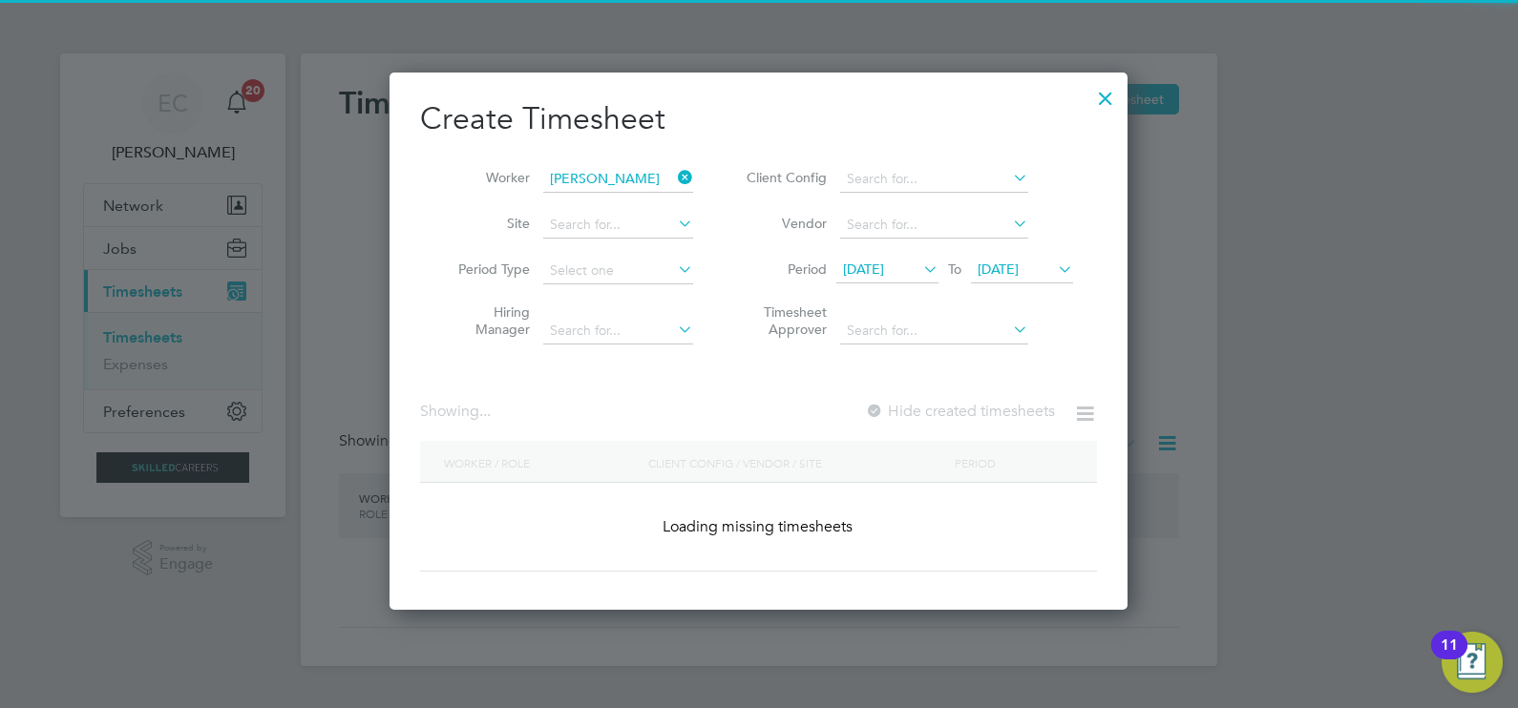
scroll to position [612, 739]
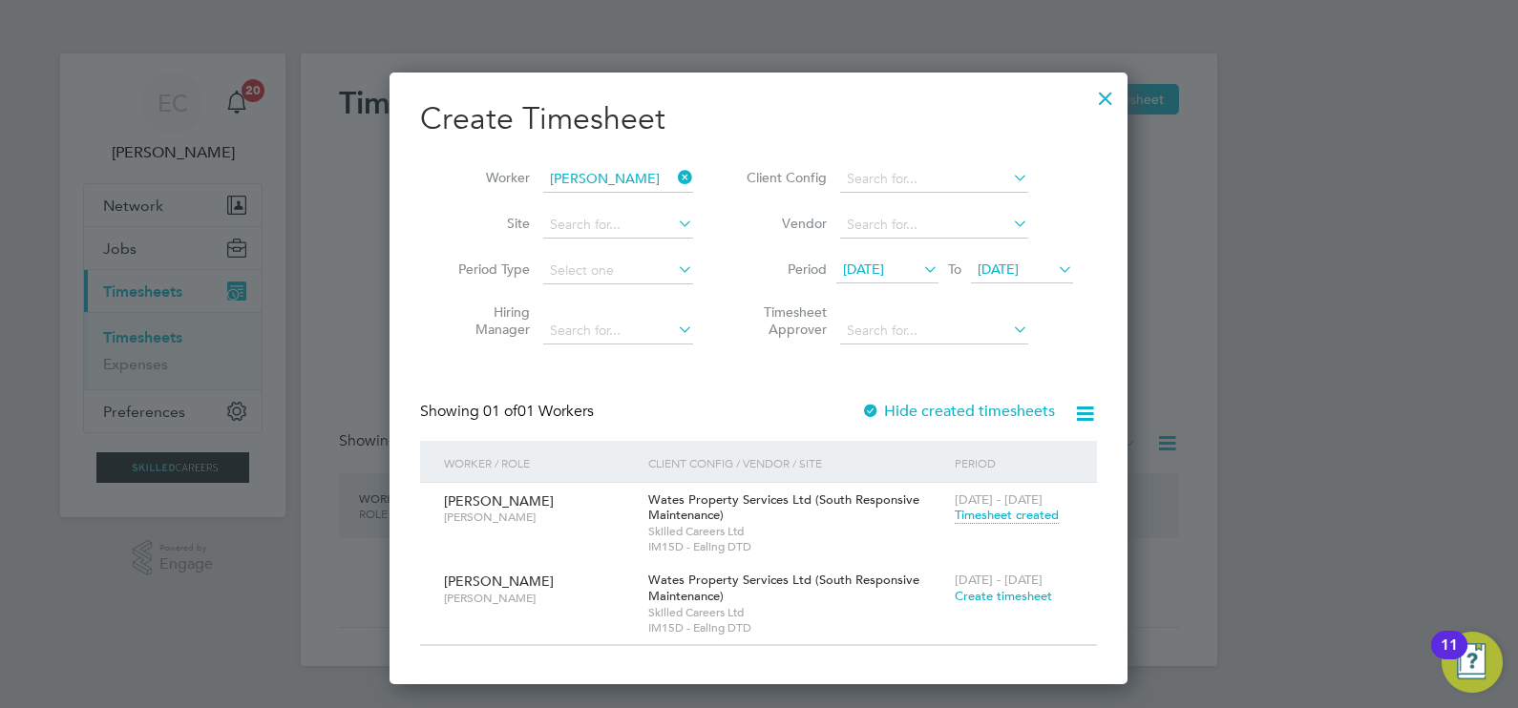
click at [917, 402] on div "Hide created timesheets" at bounding box center [960, 412] width 198 height 20
click at [918, 415] on label "Hide created timesheets" at bounding box center [958, 411] width 194 height 19
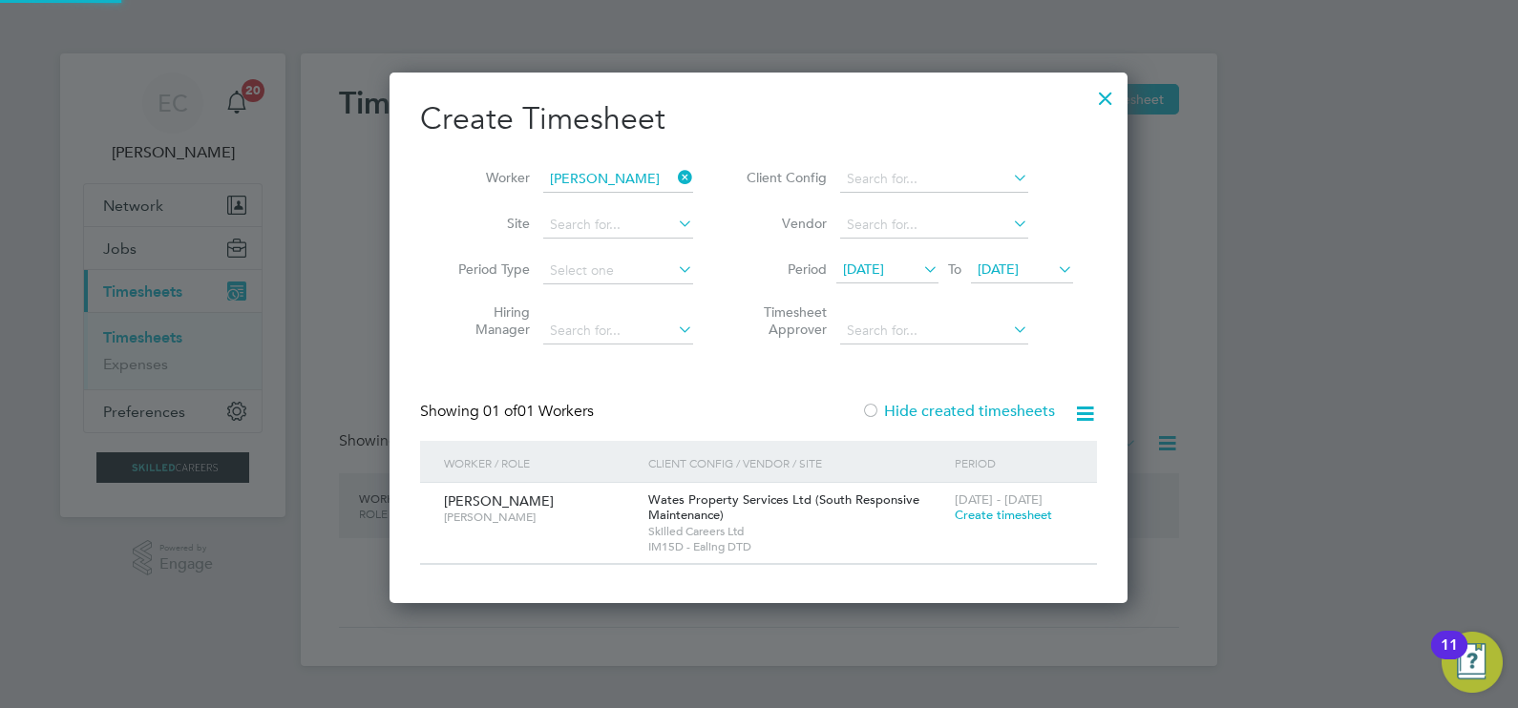
scroll to position [9, 10]
click at [674, 175] on icon at bounding box center [674, 177] width 0 height 27
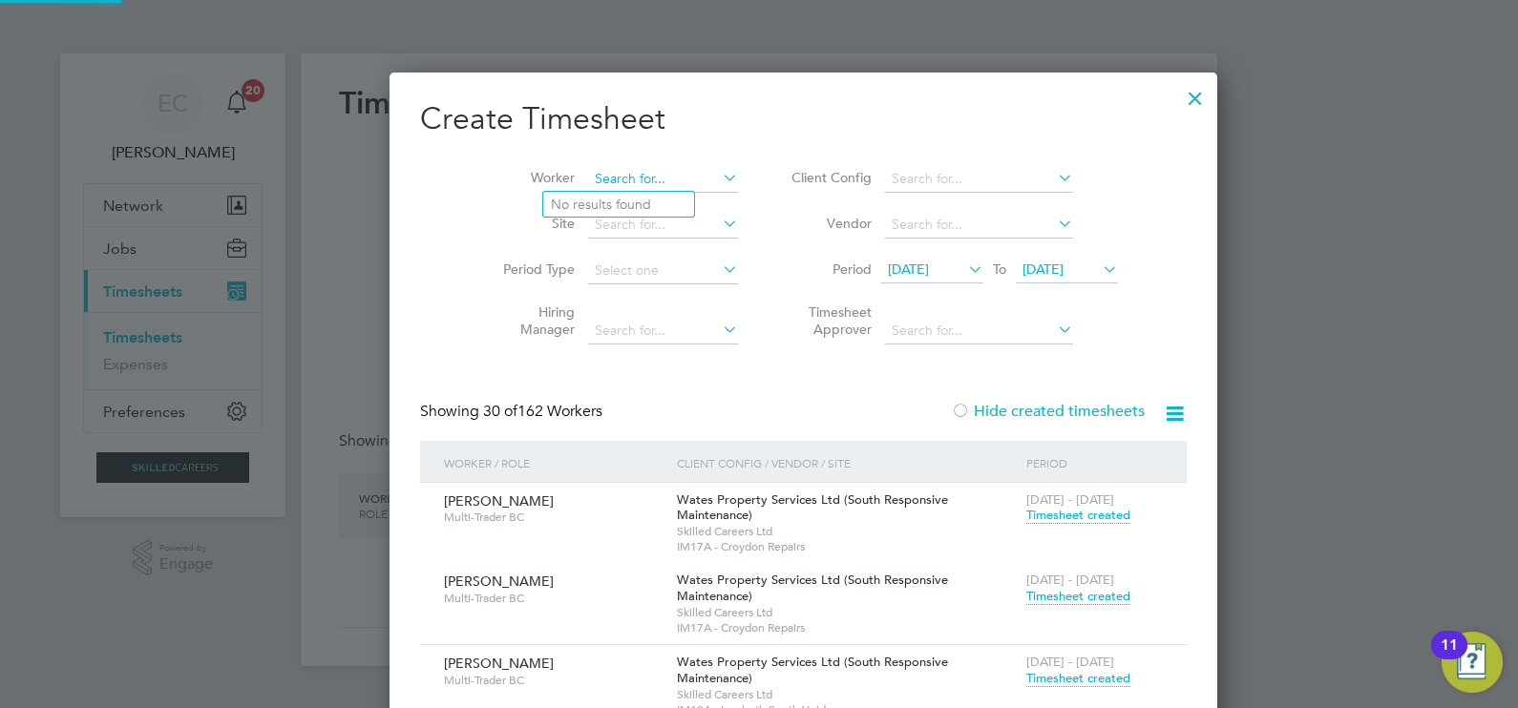
scroll to position [5250, 739]
click at [617, 182] on input at bounding box center [663, 179] width 150 height 27
click at [964, 262] on icon at bounding box center [964, 269] width 0 height 27
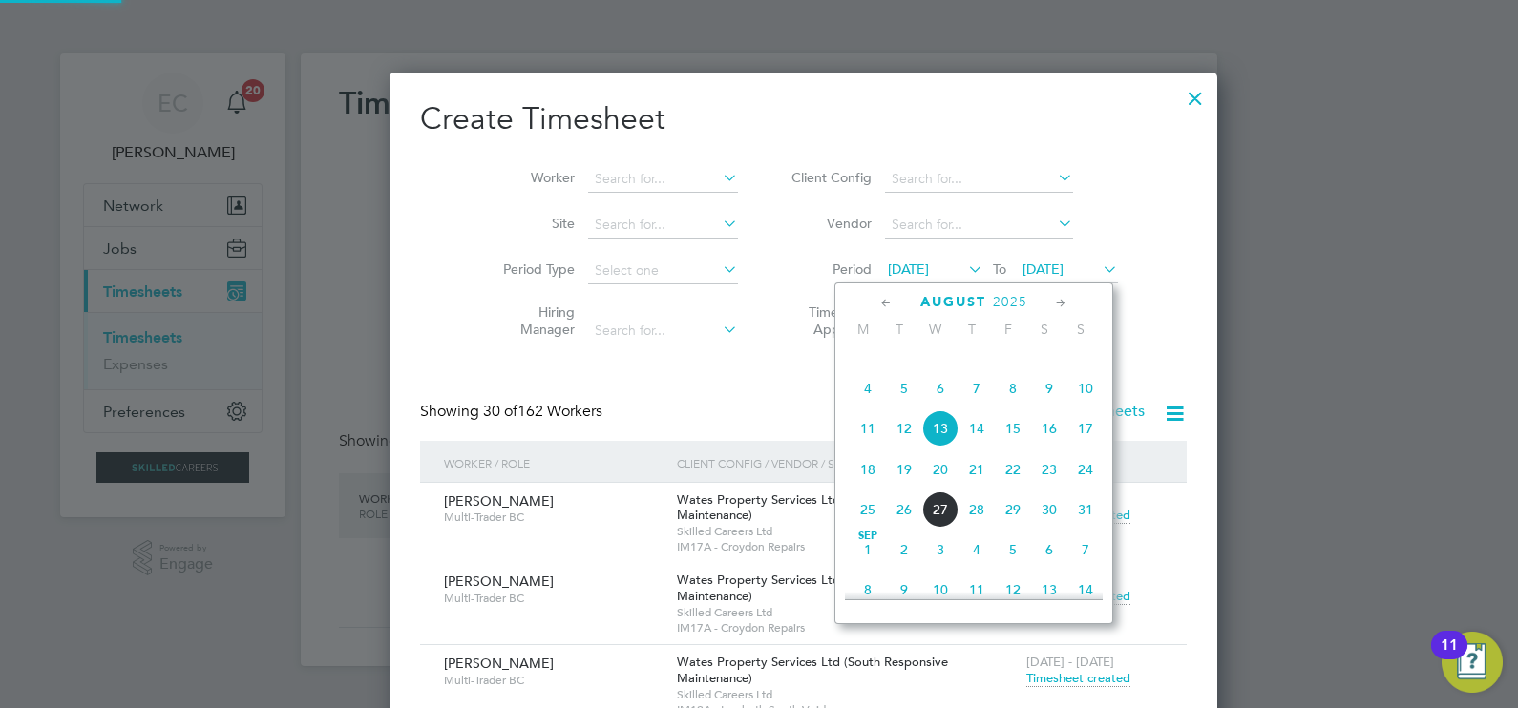
click at [1047, 447] on span "16" at bounding box center [1049, 428] width 36 height 36
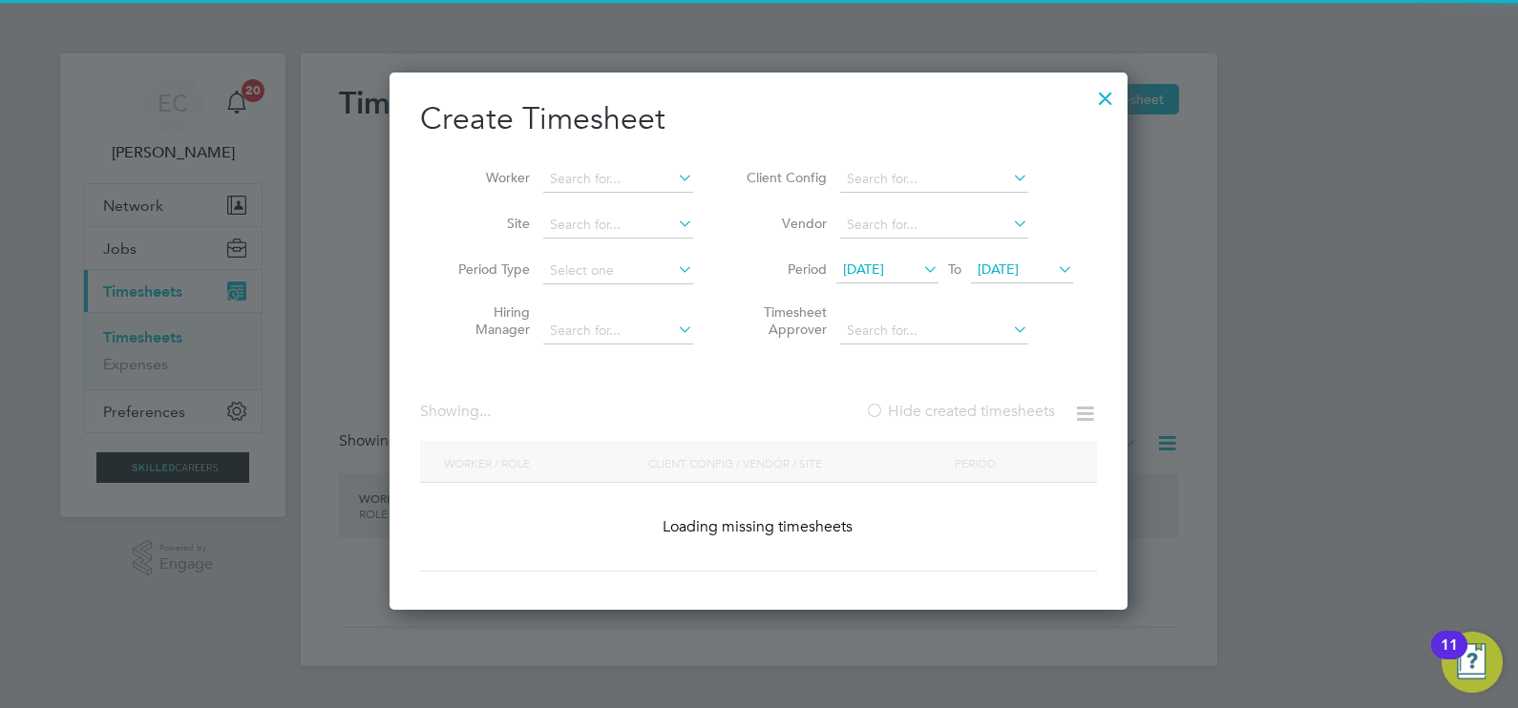
click at [1018, 262] on span "[DATE]" at bounding box center [997, 269] width 41 height 17
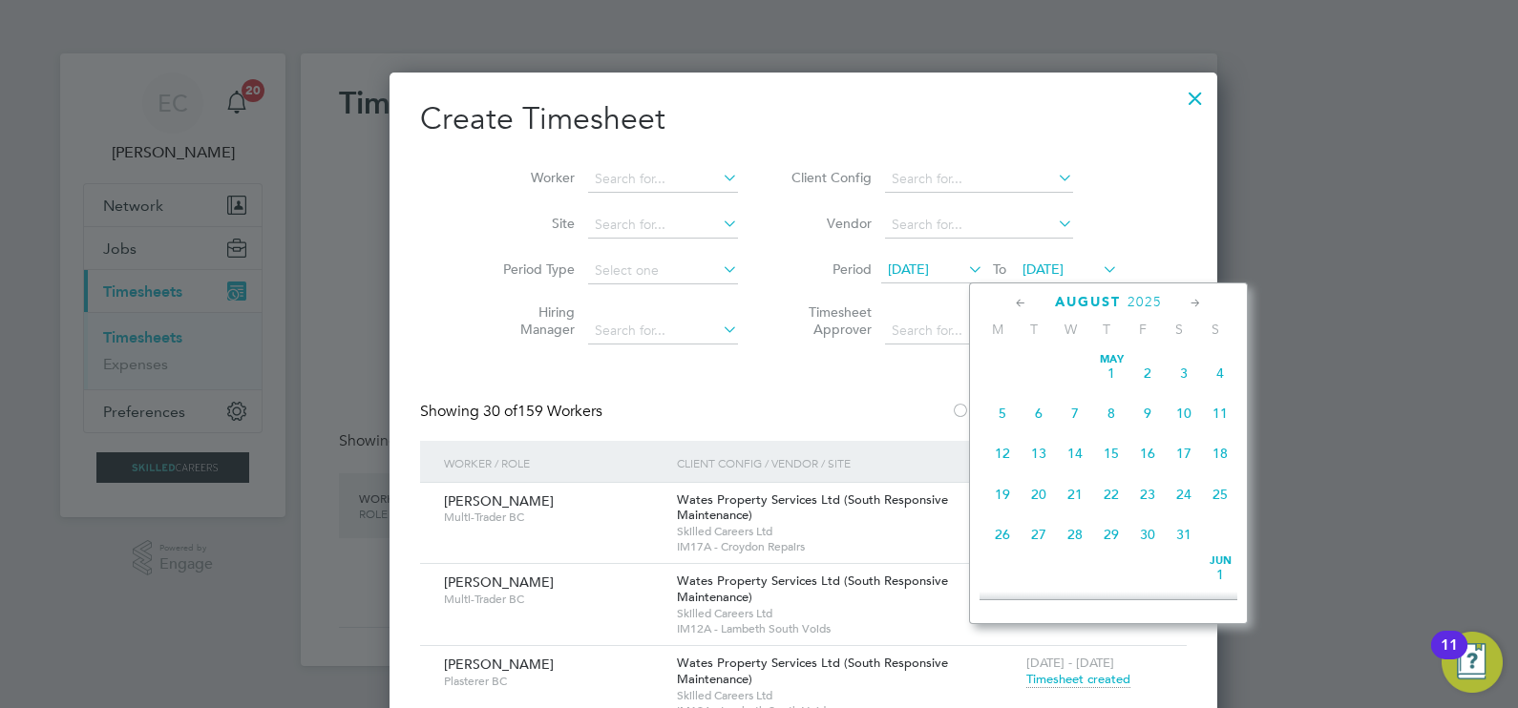
scroll to position [711, 0]
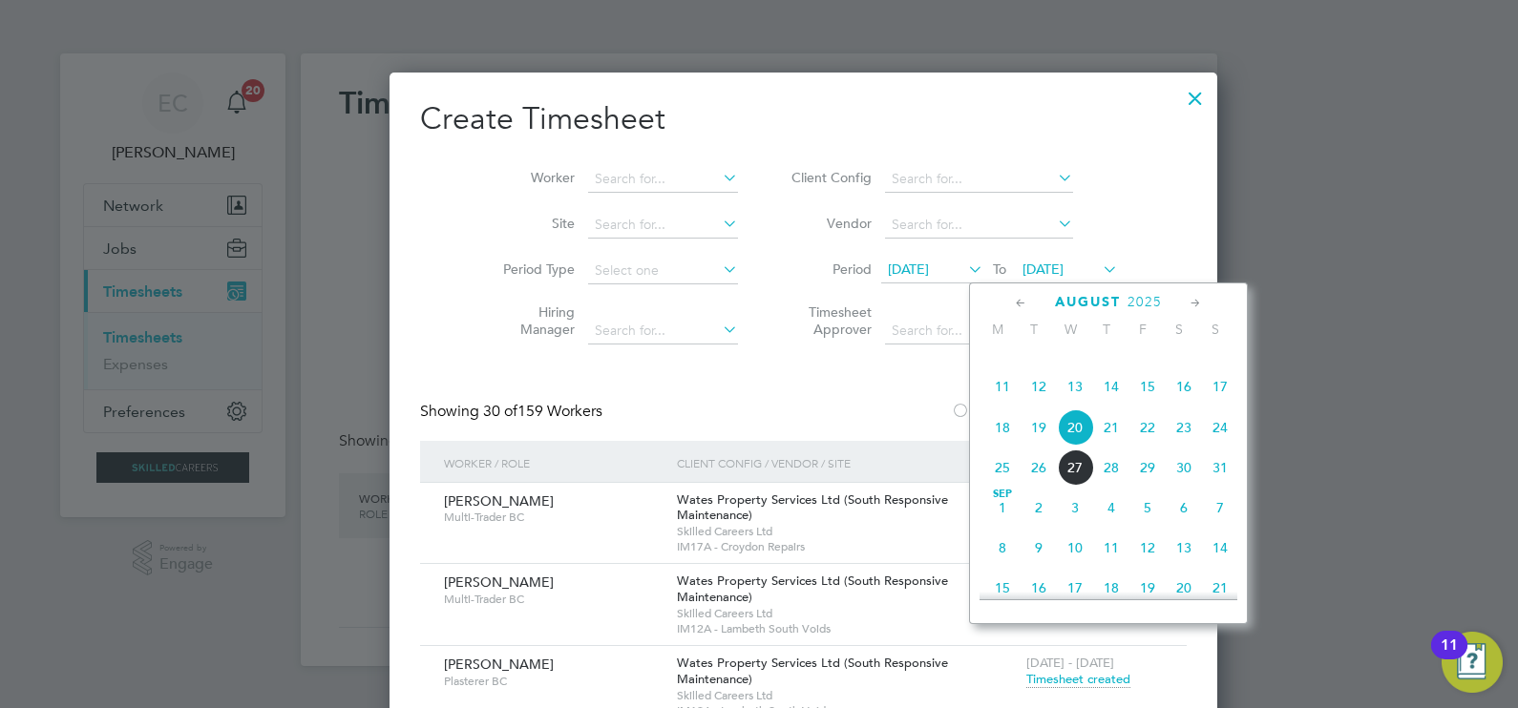
click at [1156, 446] on span "22" at bounding box center [1147, 427] width 36 height 36
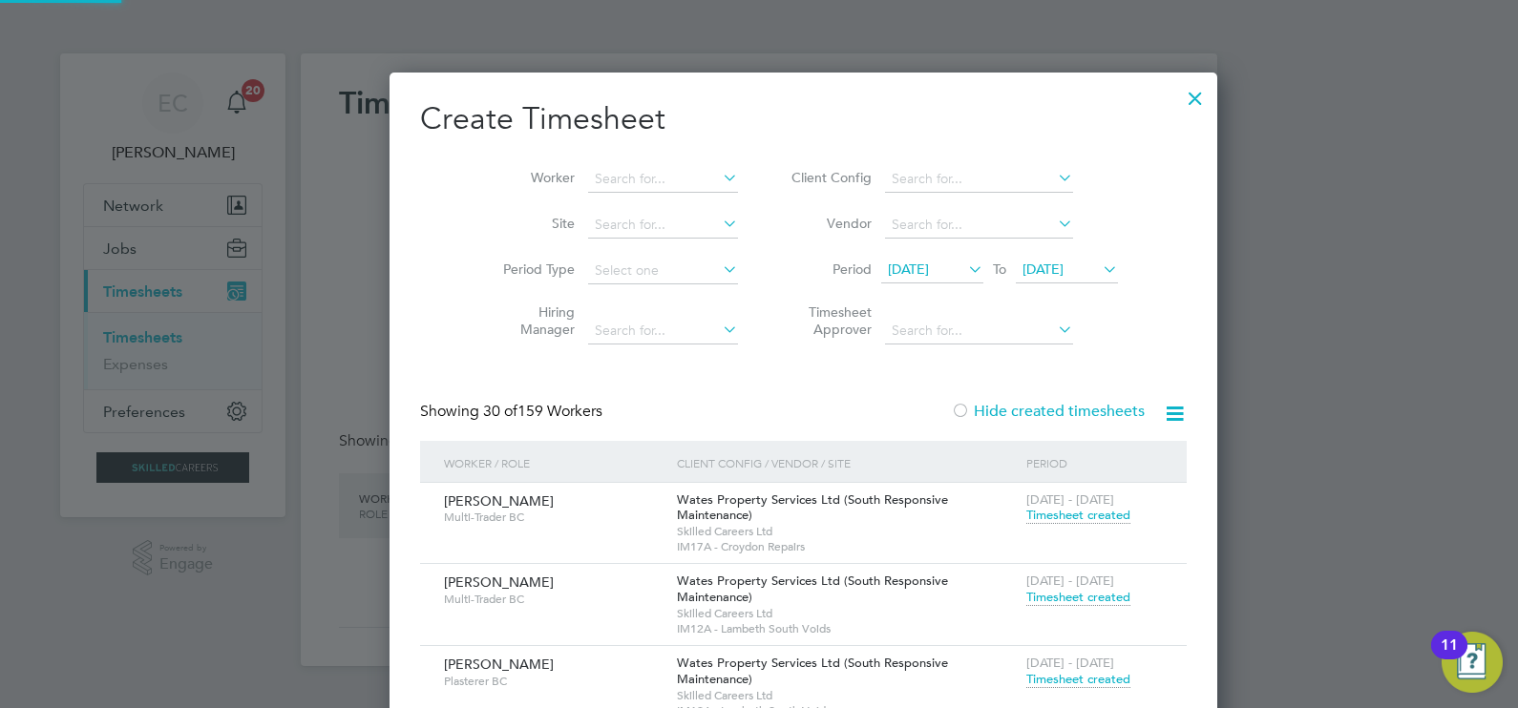
scroll to position [3059, 739]
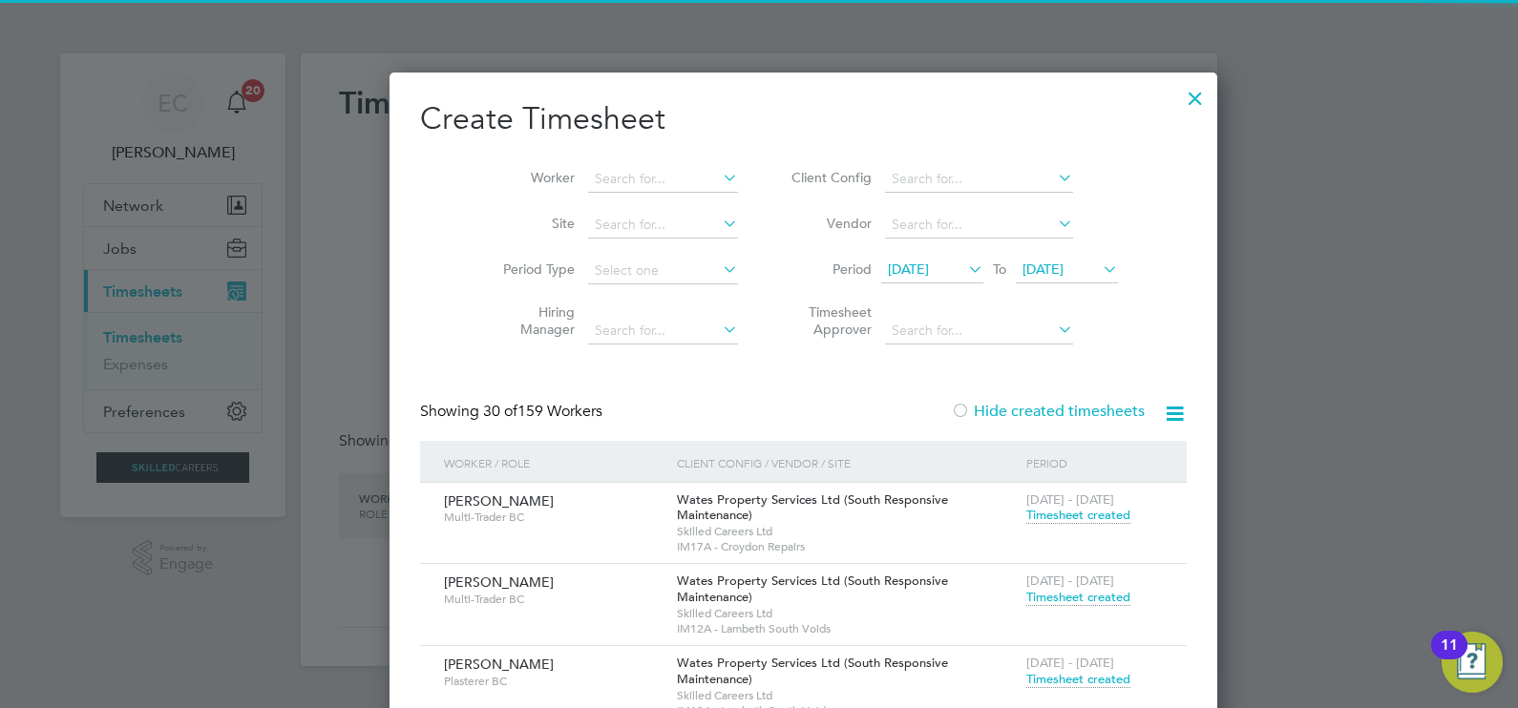
click at [992, 407] on label "Hide created timesheets" at bounding box center [1048, 411] width 194 height 19
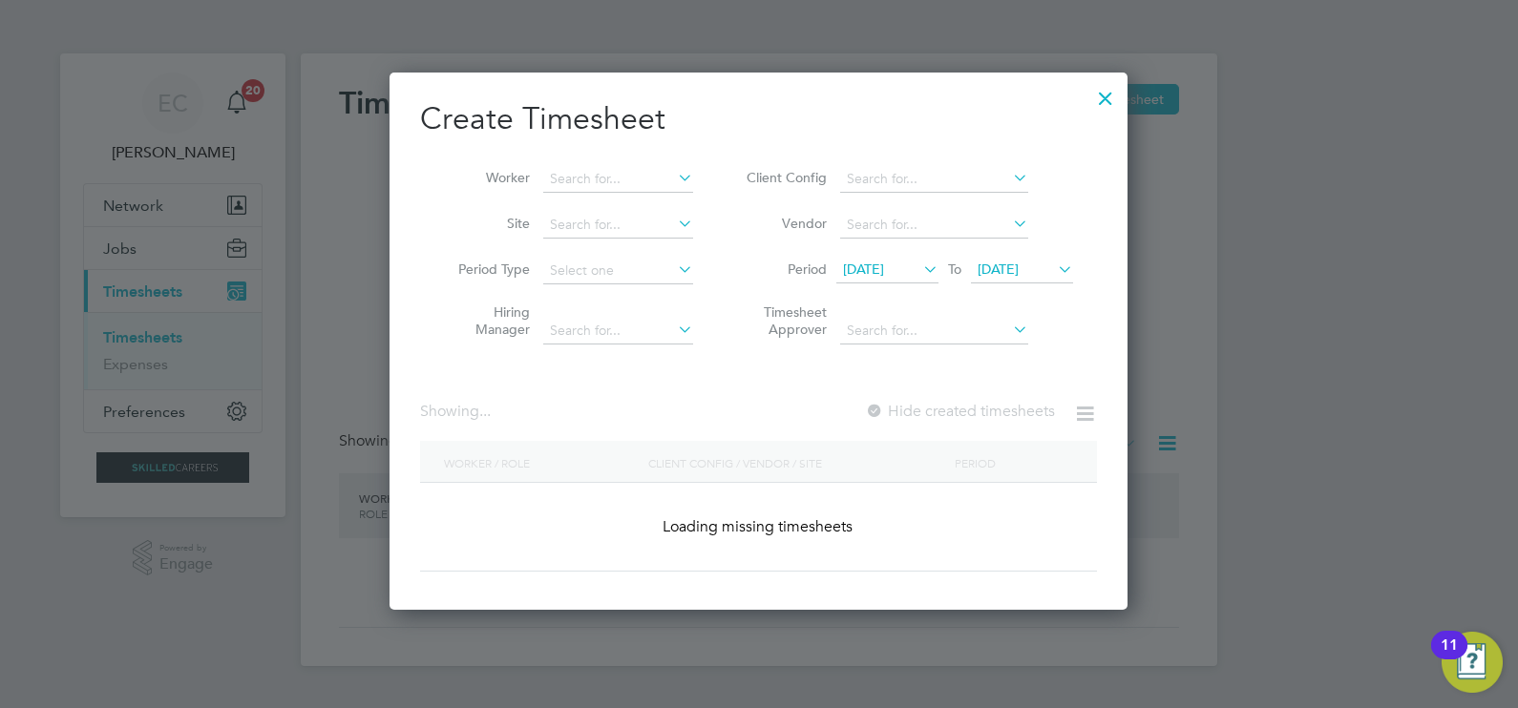
click at [1074, 403] on icon at bounding box center [1085, 414] width 24 height 24
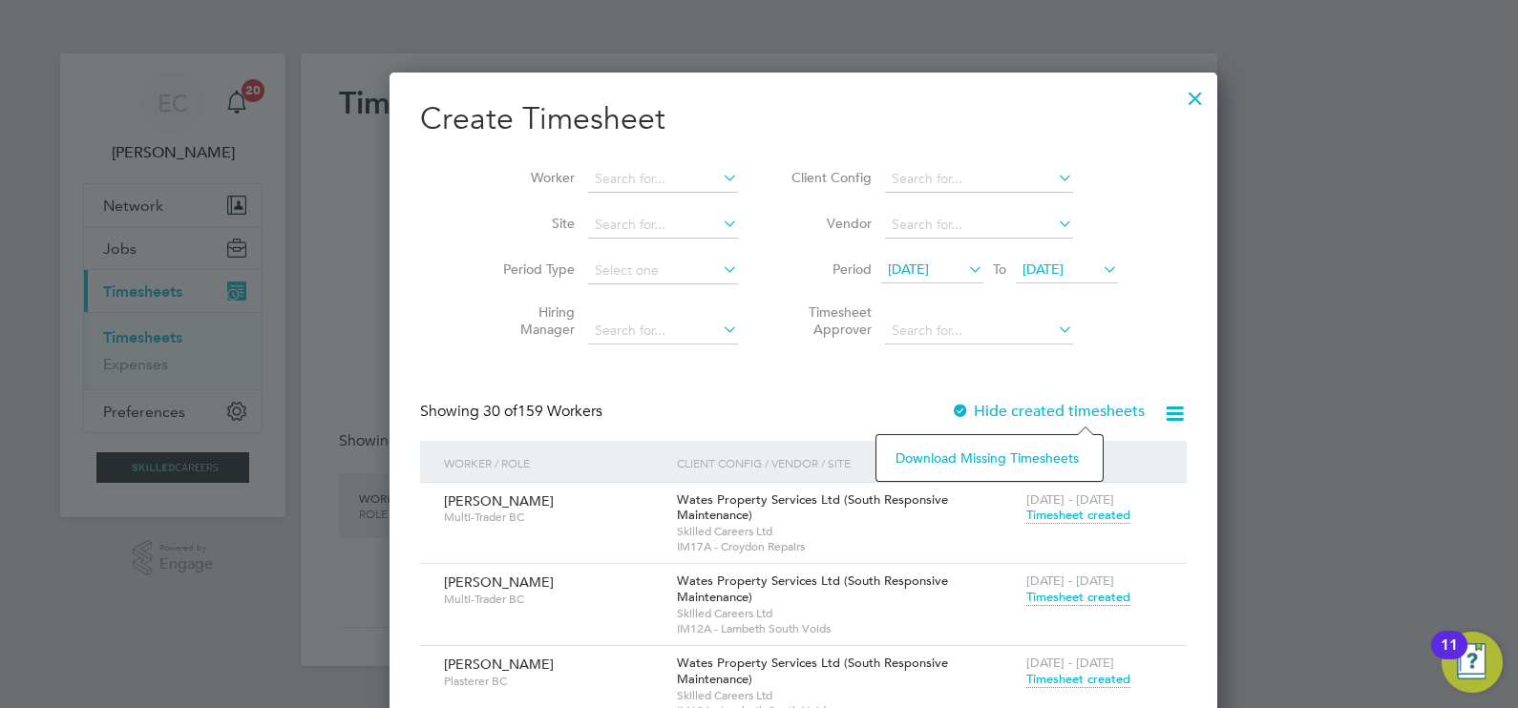
click at [1024, 451] on li "Download missing timesheets" at bounding box center [989, 458] width 207 height 27
click at [607, 177] on input at bounding box center [663, 179] width 150 height 27
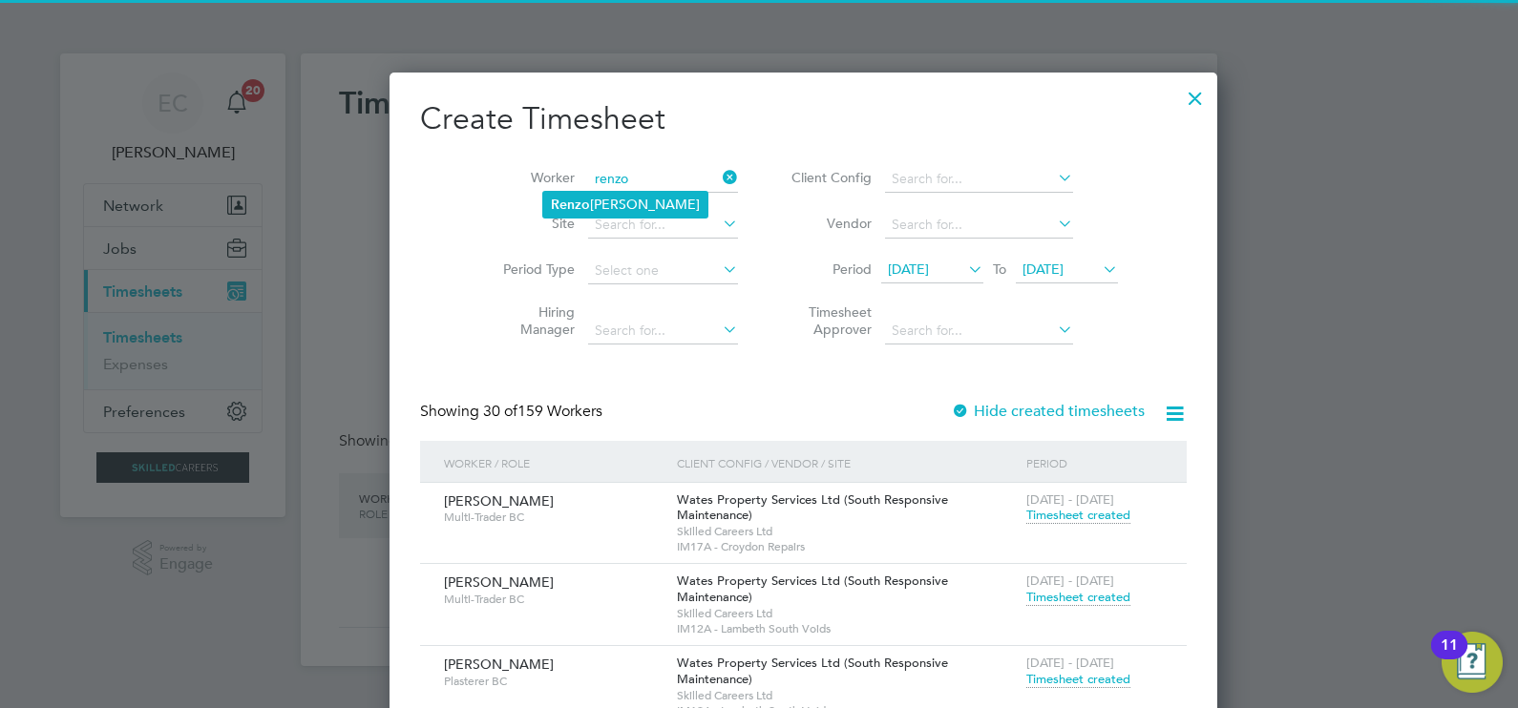
click at [627, 198] on li "Renzo Colaizzo" at bounding box center [625, 205] width 164 height 26
type input "Renzo Colaizzo"
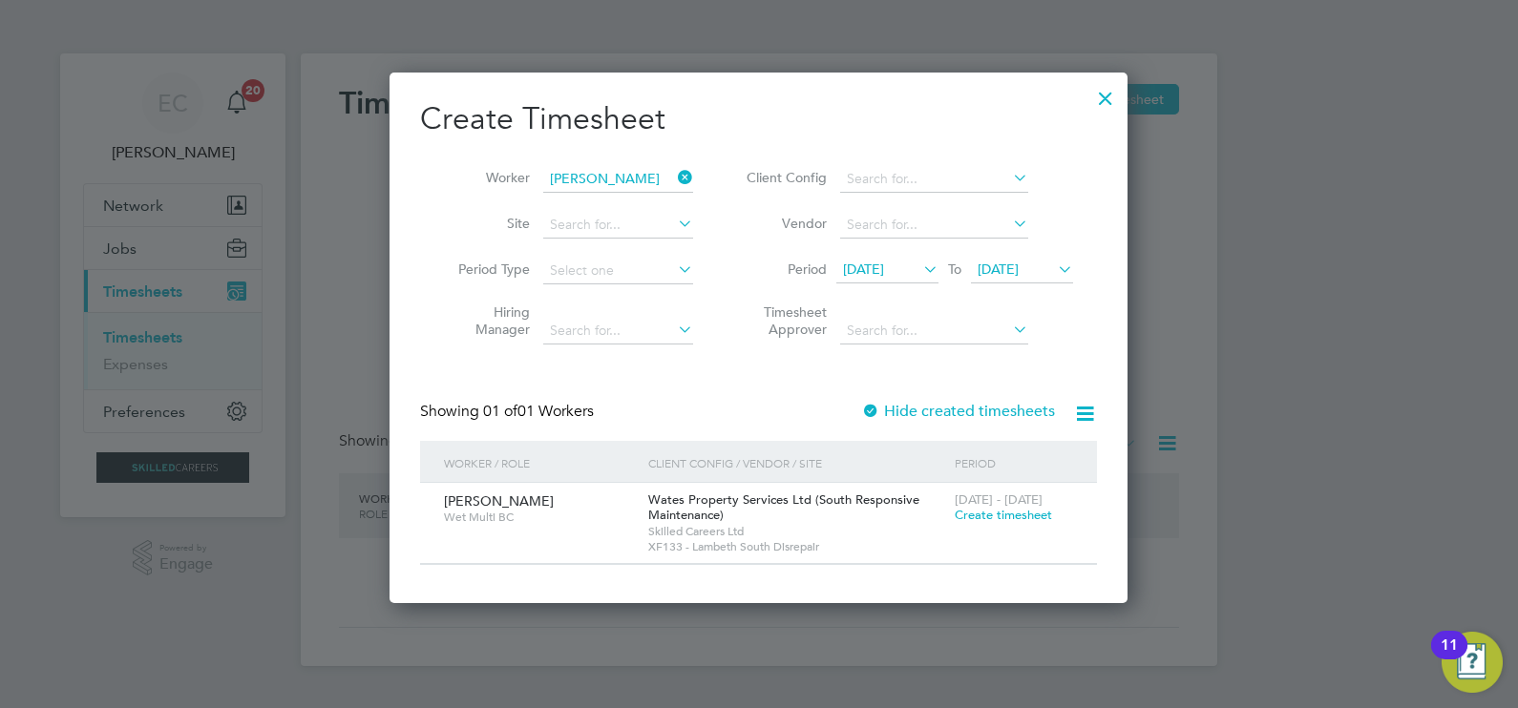
scroll to position [530, 739]
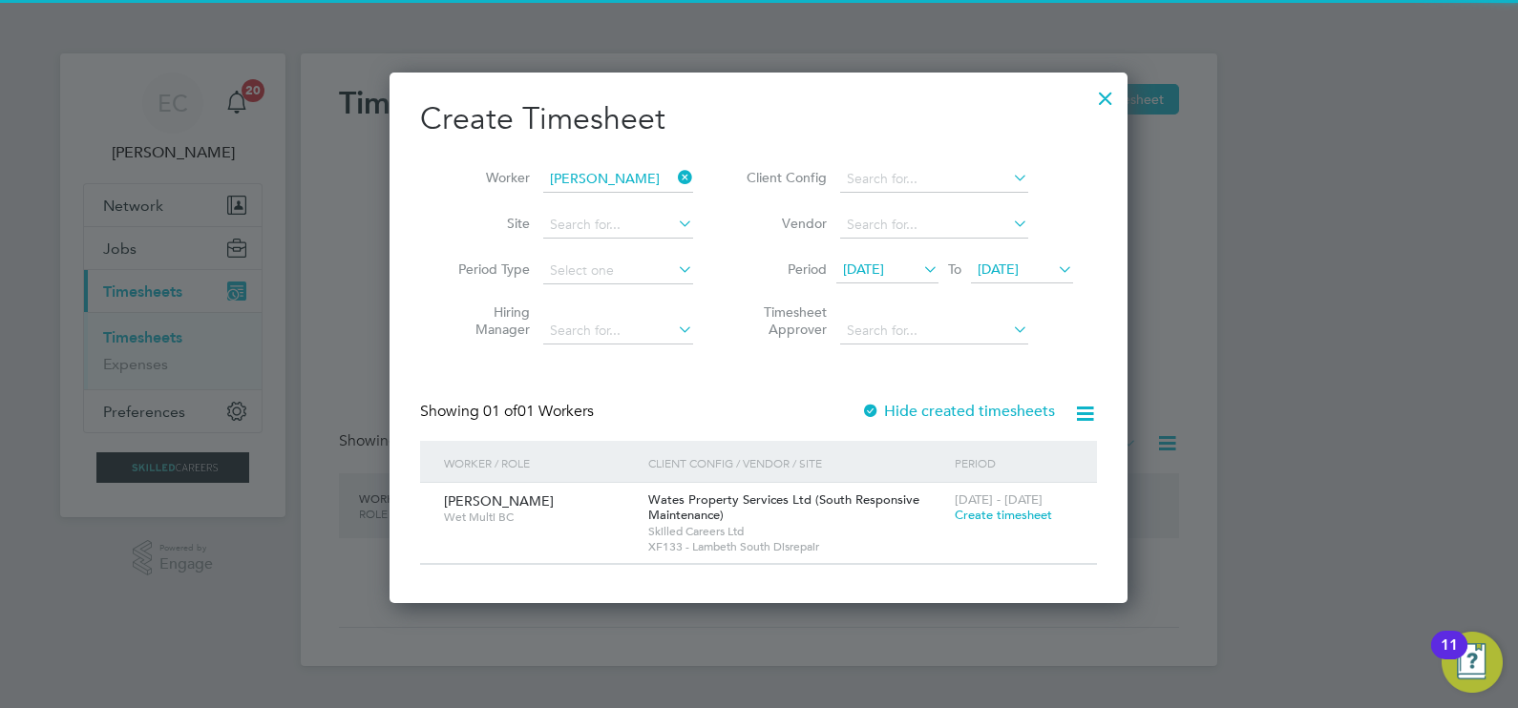
click at [927, 403] on label "Hide created timesheets" at bounding box center [958, 411] width 194 height 19
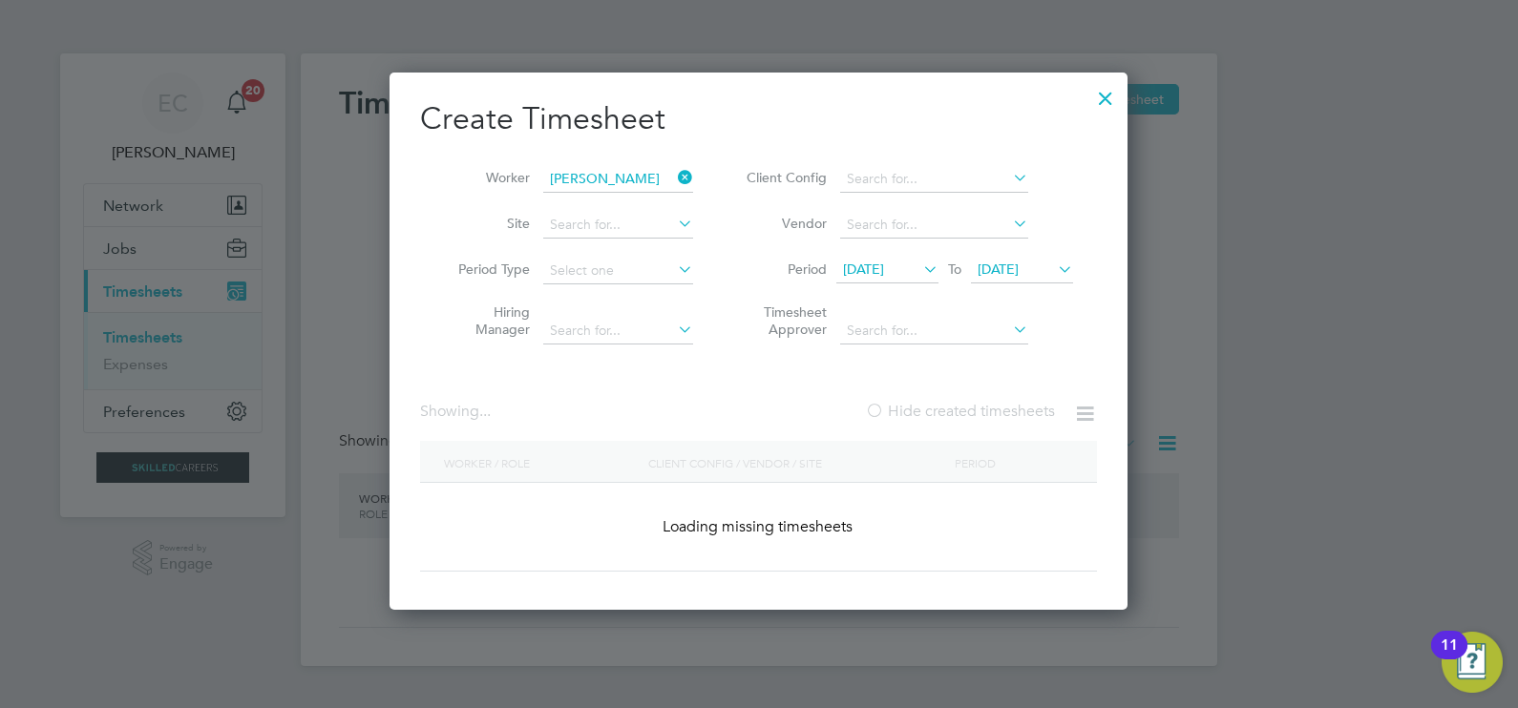
scroll to position [537, 739]
drag, startPoint x: 927, startPoint y: 403, endPoint x: 945, endPoint y: 398, distance: 18.8
click at [926, 409] on label "Hide created timesheets" at bounding box center [960, 411] width 190 height 19
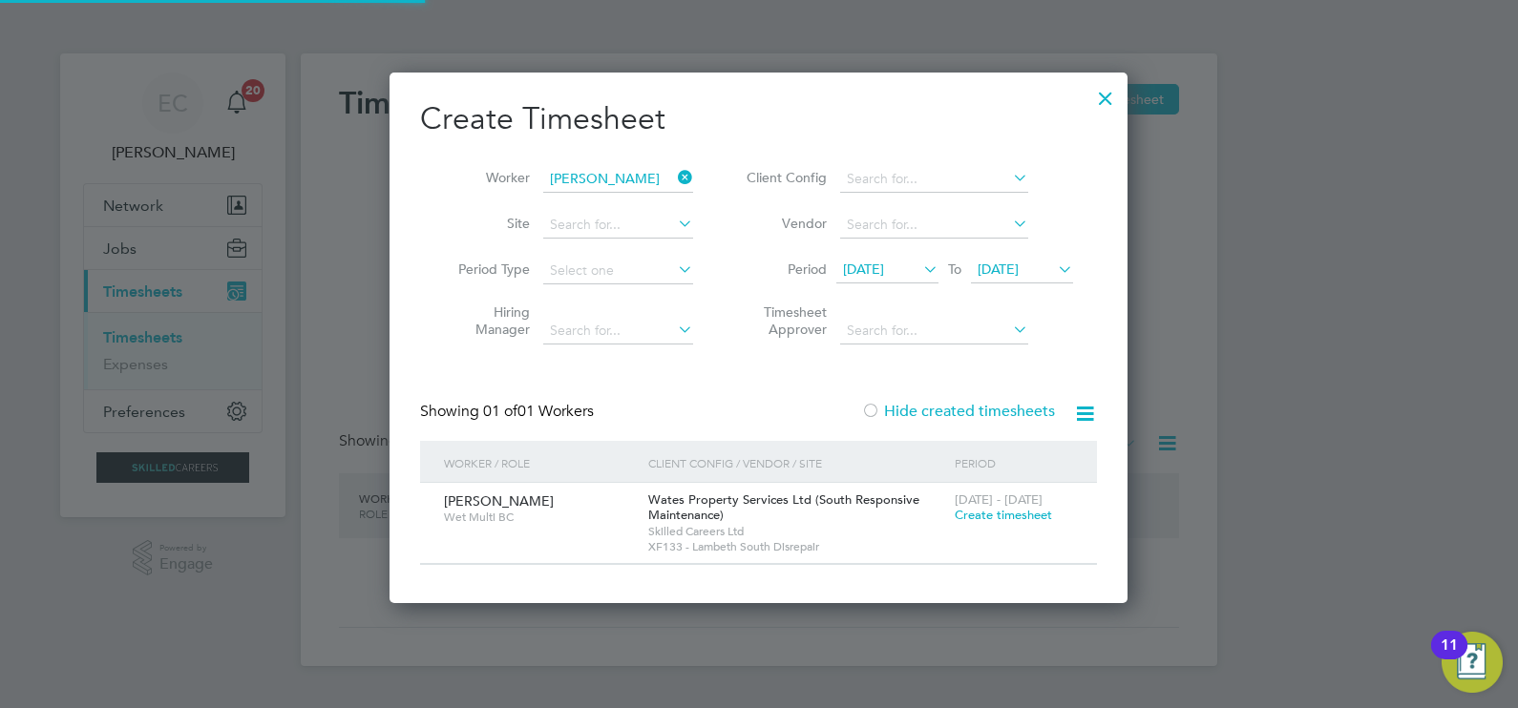
scroll to position [530, 739]
click at [954, 404] on label "Hide created timesheets" at bounding box center [958, 411] width 194 height 19
click at [984, 403] on label "Hide created timesheets" at bounding box center [958, 411] width 194 height 19
click at [1112, 94] on div at bounding box center [1105, 93] width 34 height 34
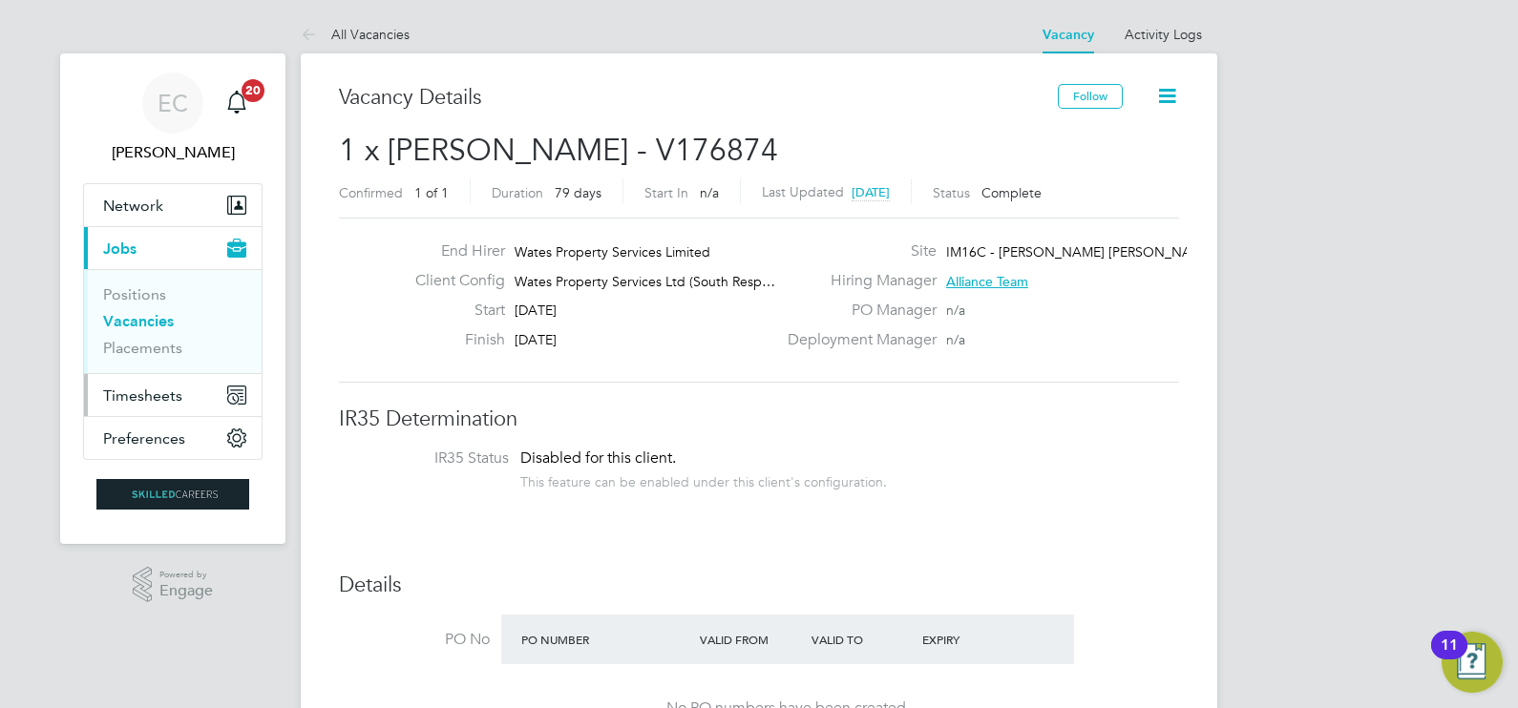
click at [129, 392] on span "Timesheets" at bounding box center [142, 396] width 79 height 18
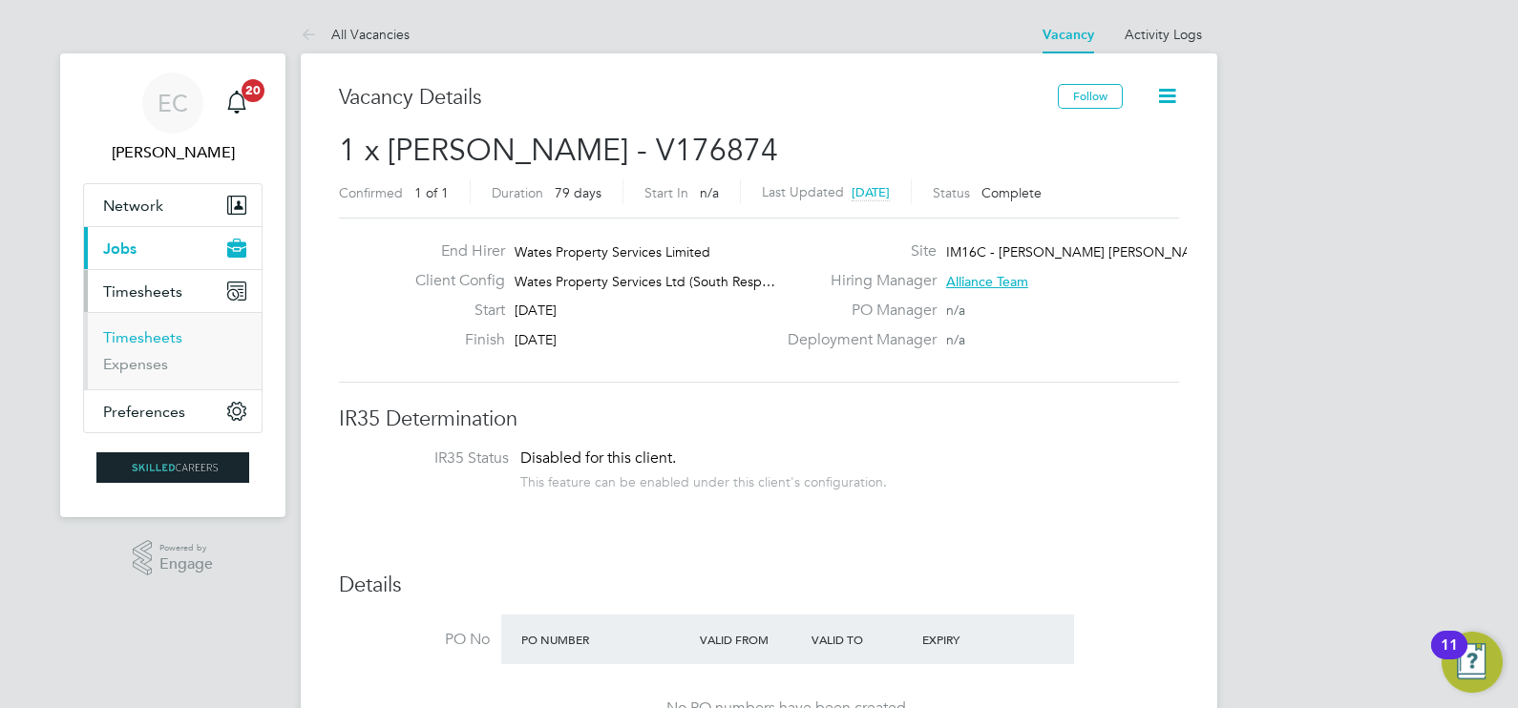
click at [141, 342] on link "Timesheets" at bounding box center [142, 337] width 79 height 18
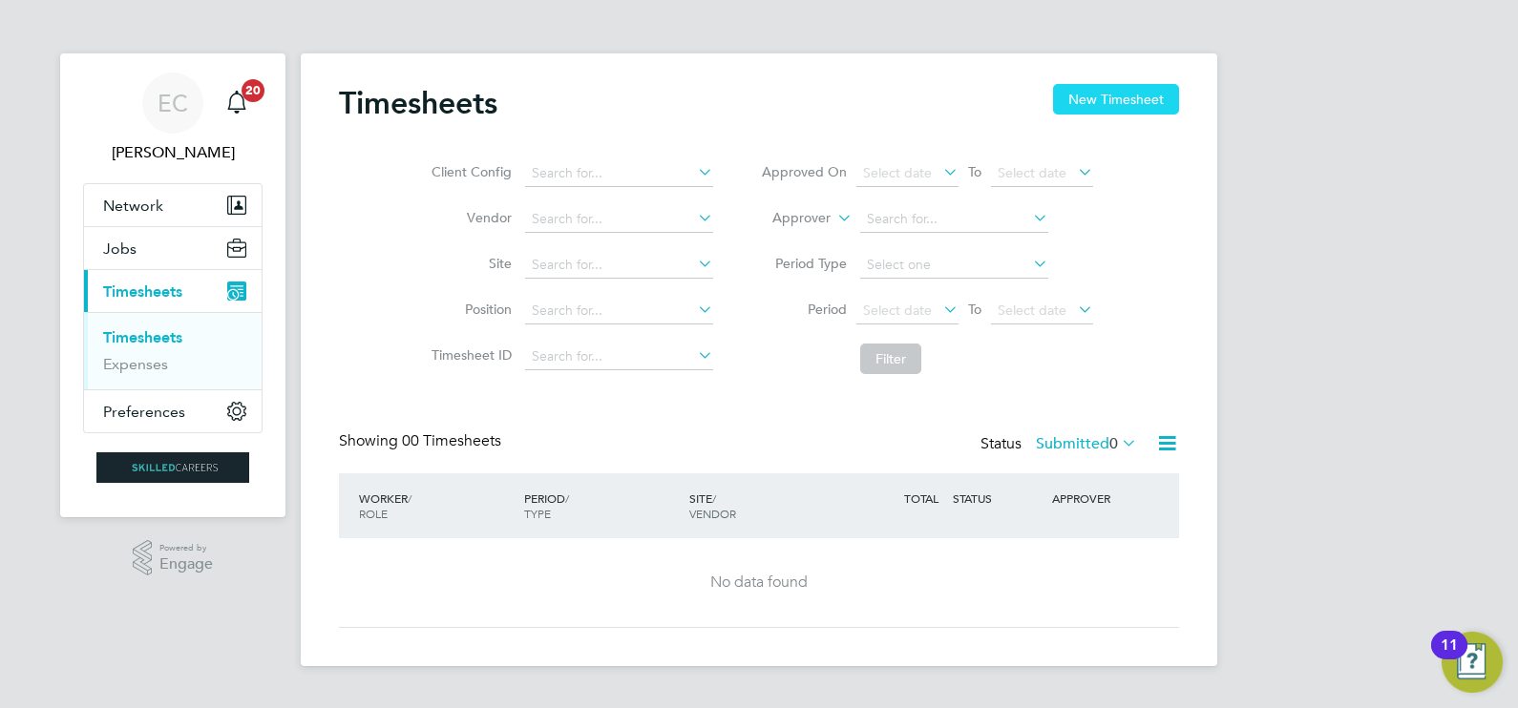
click at [1074, 91] on button "New Timesheet" at bounding box center [1116, 99] width 126 height 31
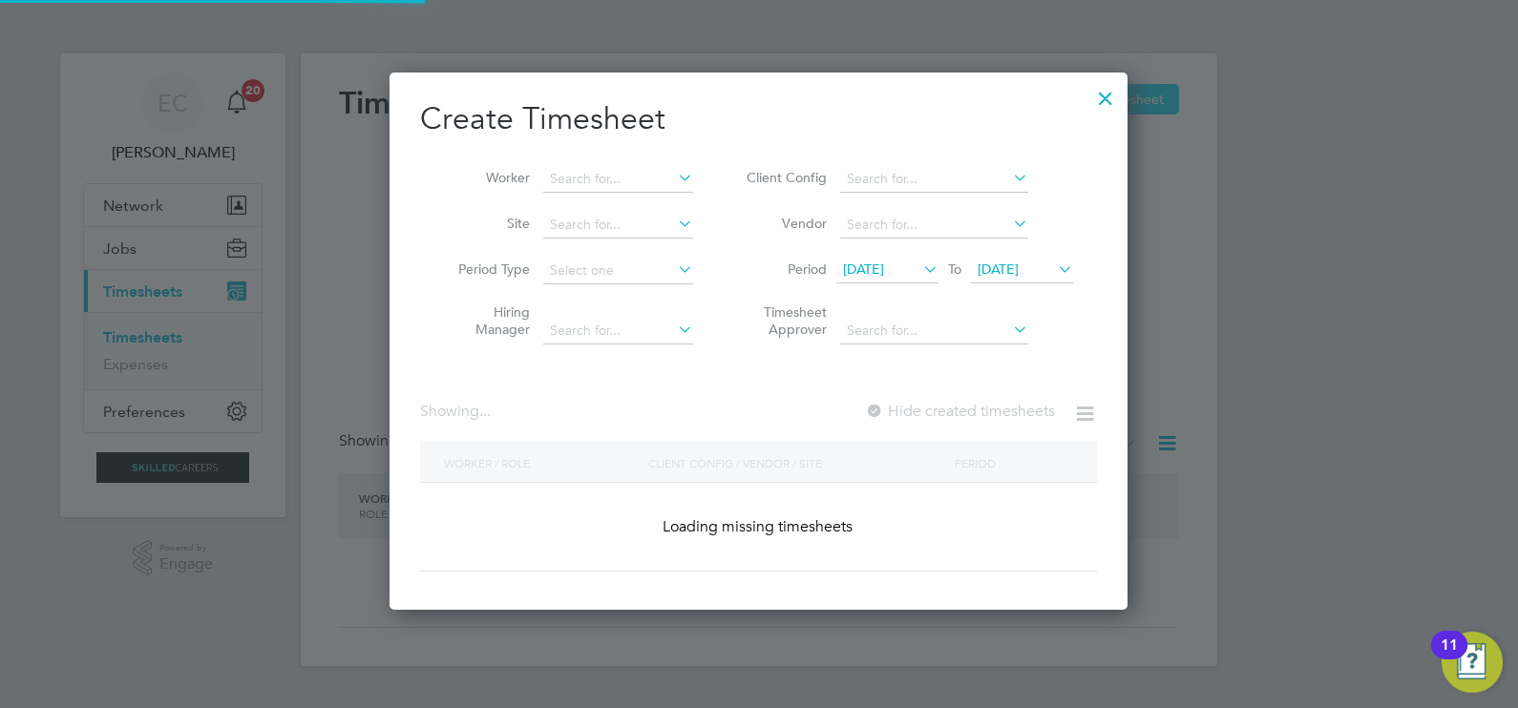
scroll to position [3212, 739]
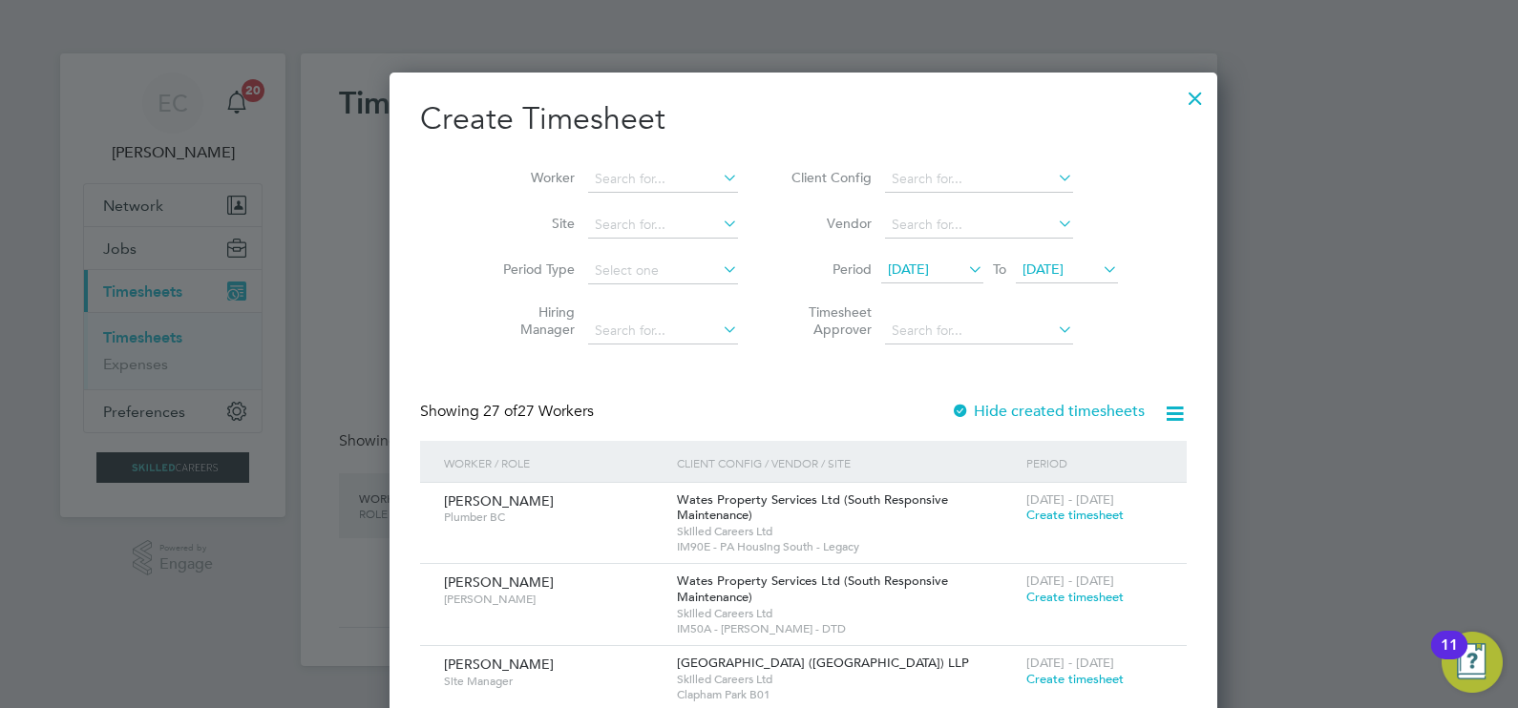
click at [907, 270] on span "[DATE]" at bounding box center [908, 269] width 41 height 17
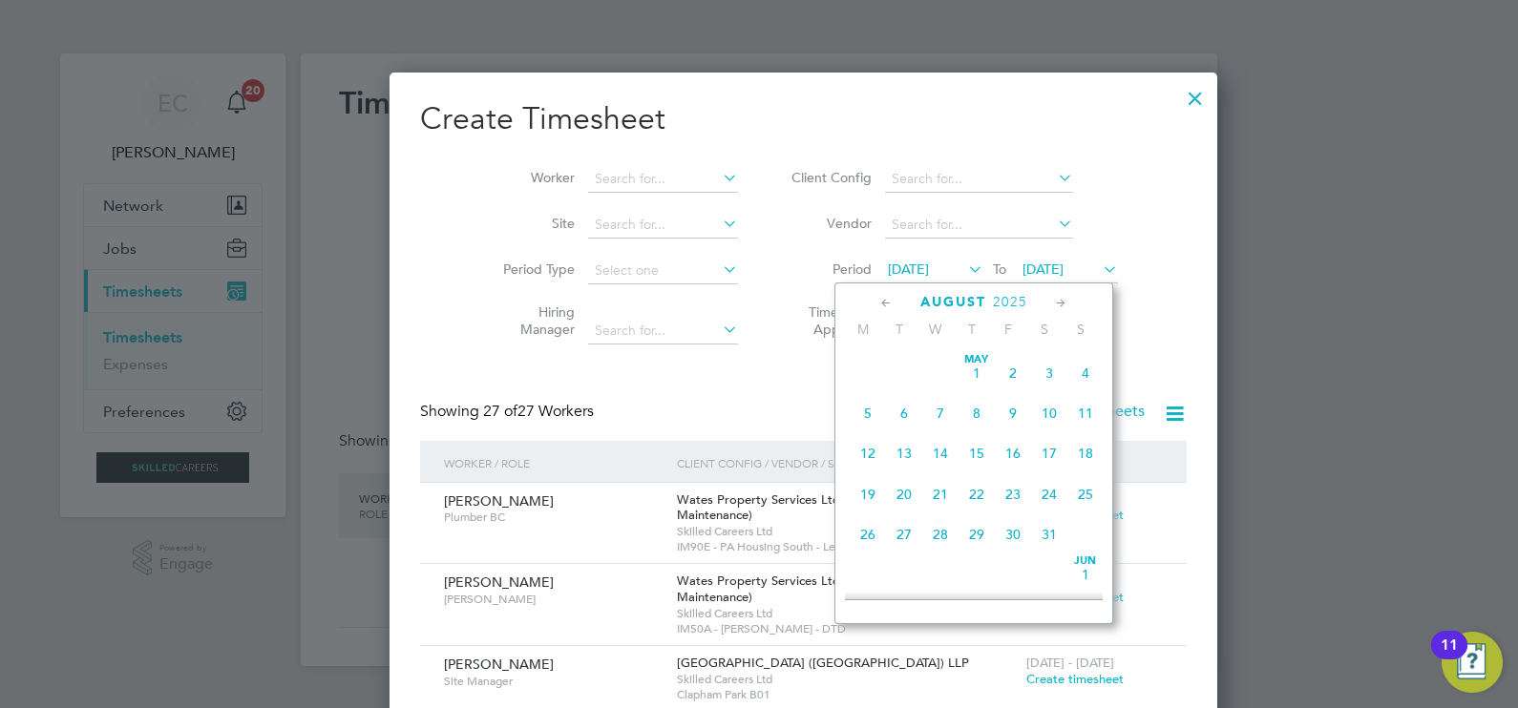
scroll to position [669, 0]
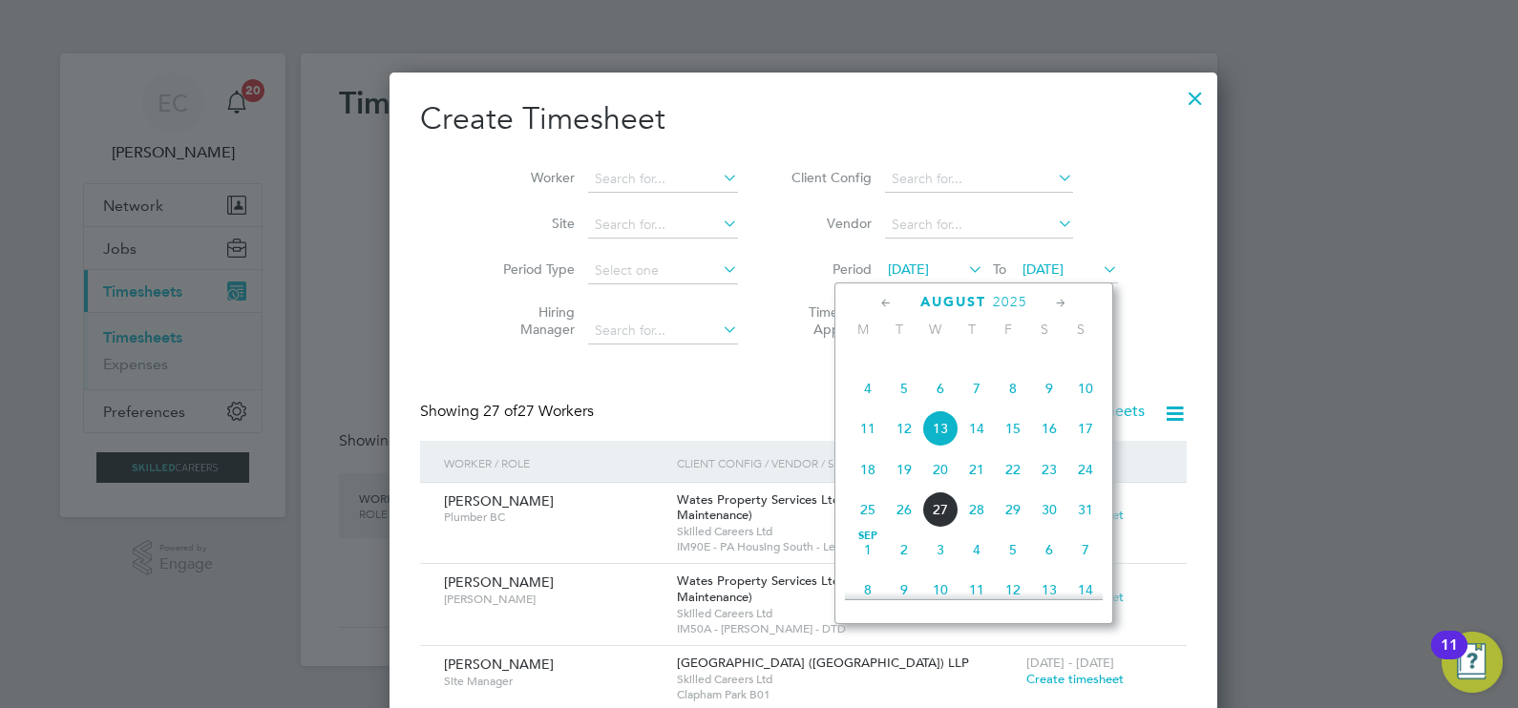
click at [1045, 447] on span "16" at bounding box center [1049, 428] width 36 height 36
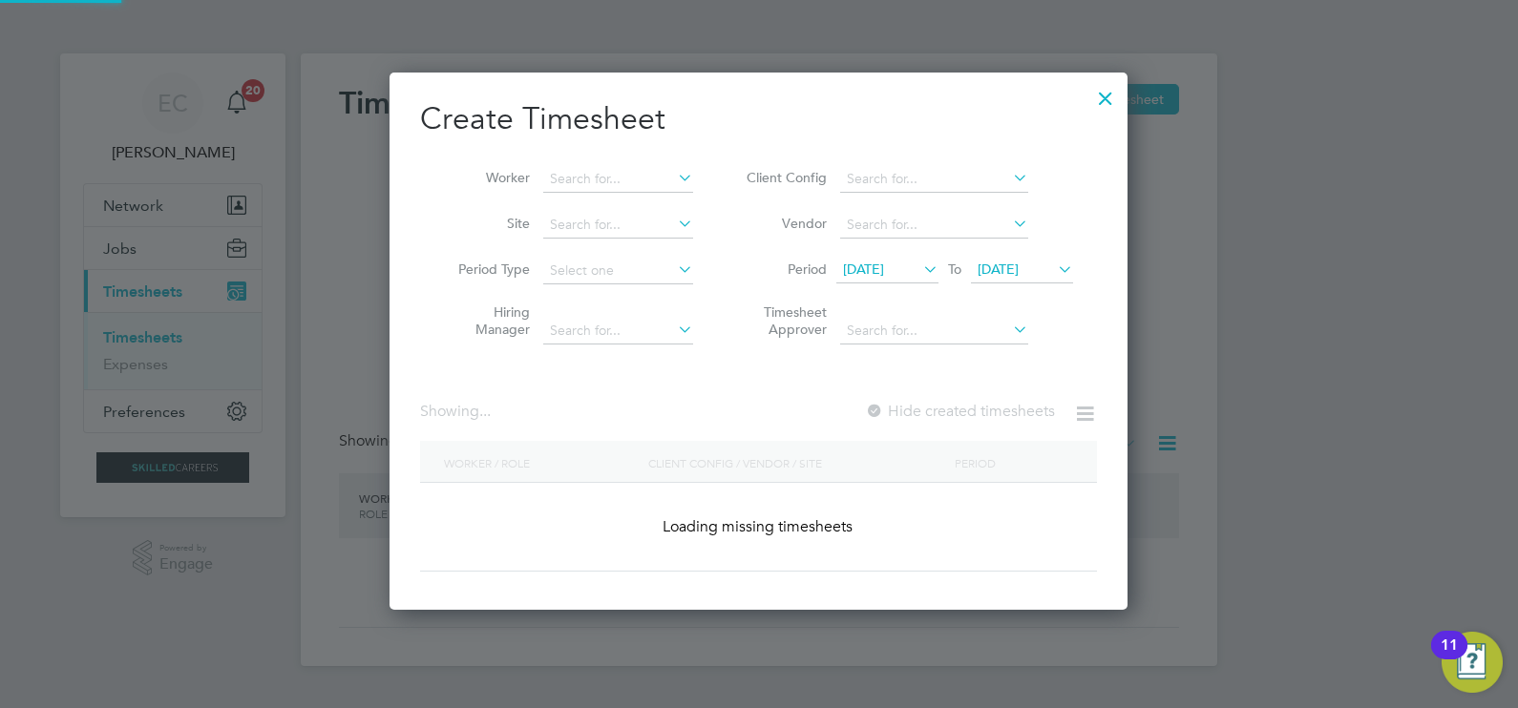
scroll to position [2563, 739]
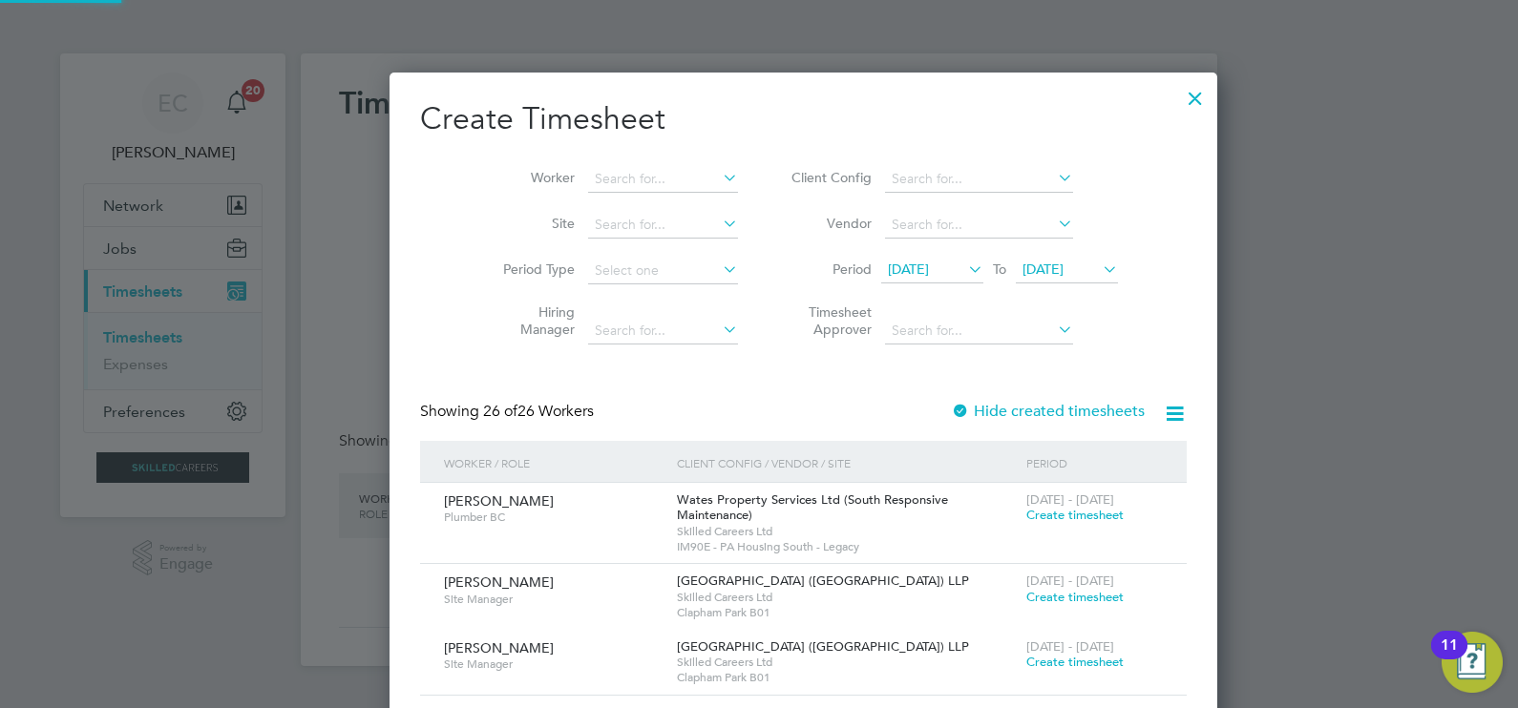
click at [1022, 268] on span "[DATE]" at bounding box center [1042, 269] width 41 height 17
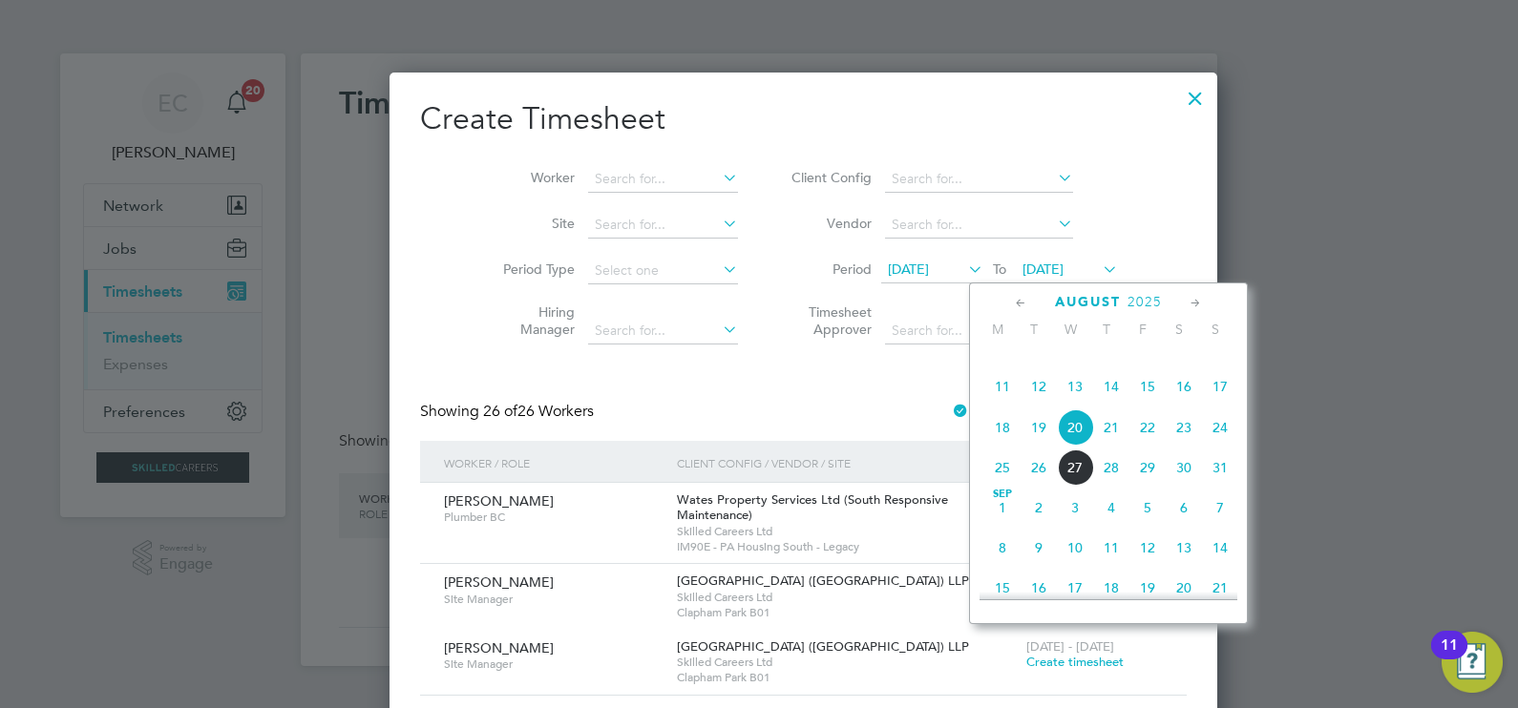
click at [1148, 446] on span "22" at bounding box center [1147, 427] width 36 height 36
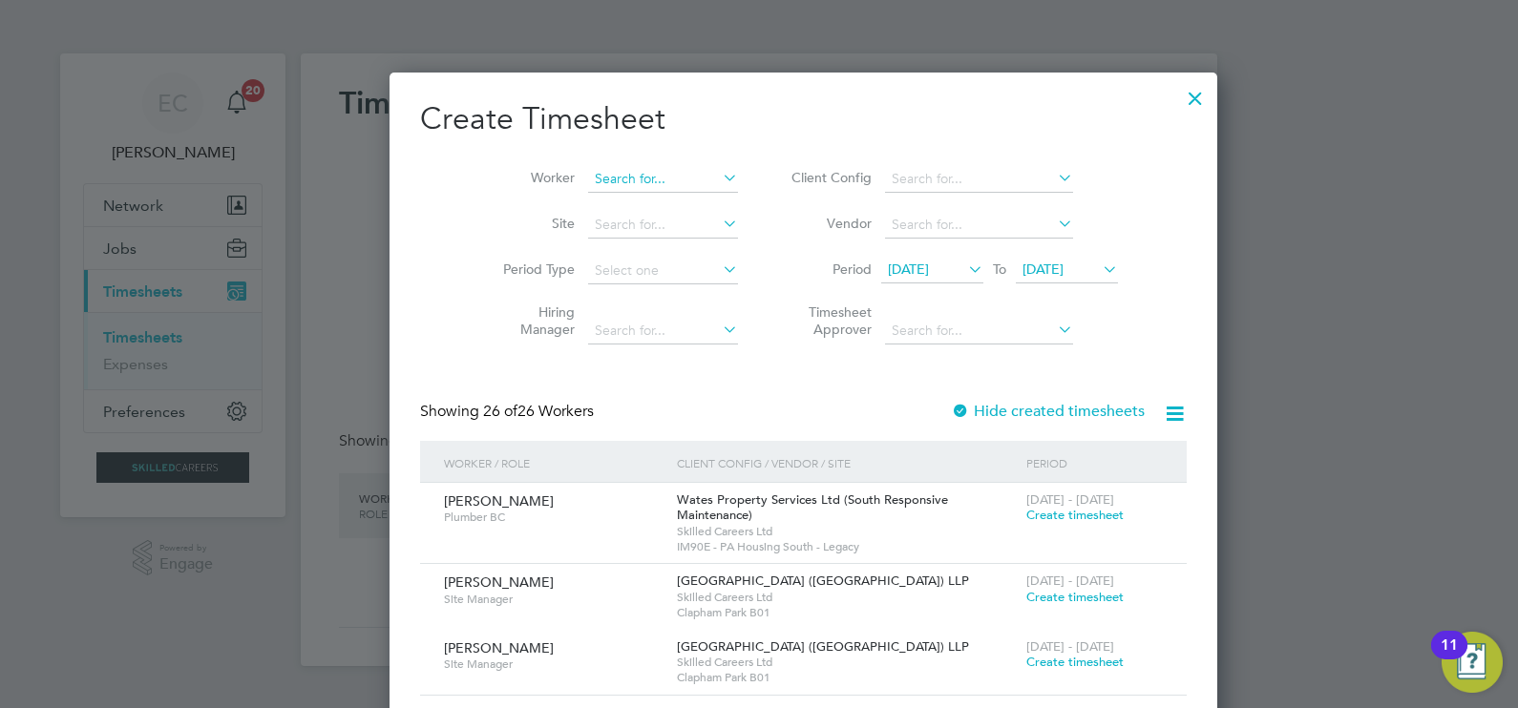
drag, startPoint x: 633, startPoint y: 157, endPoint x: 608, endPoint y: 178, distance: 31.9
click at [630, 157] on li "Worker" at bounding box center [613, 180] width 297 height 46
click at [606, 180] on input at bounding box center [663, 179] width 150 height 27
click at [571, 194] on li "[PERSON_NAME]" at bounding box center [620, 205] width 154 height 26
type input "[PERSON_NAME]"
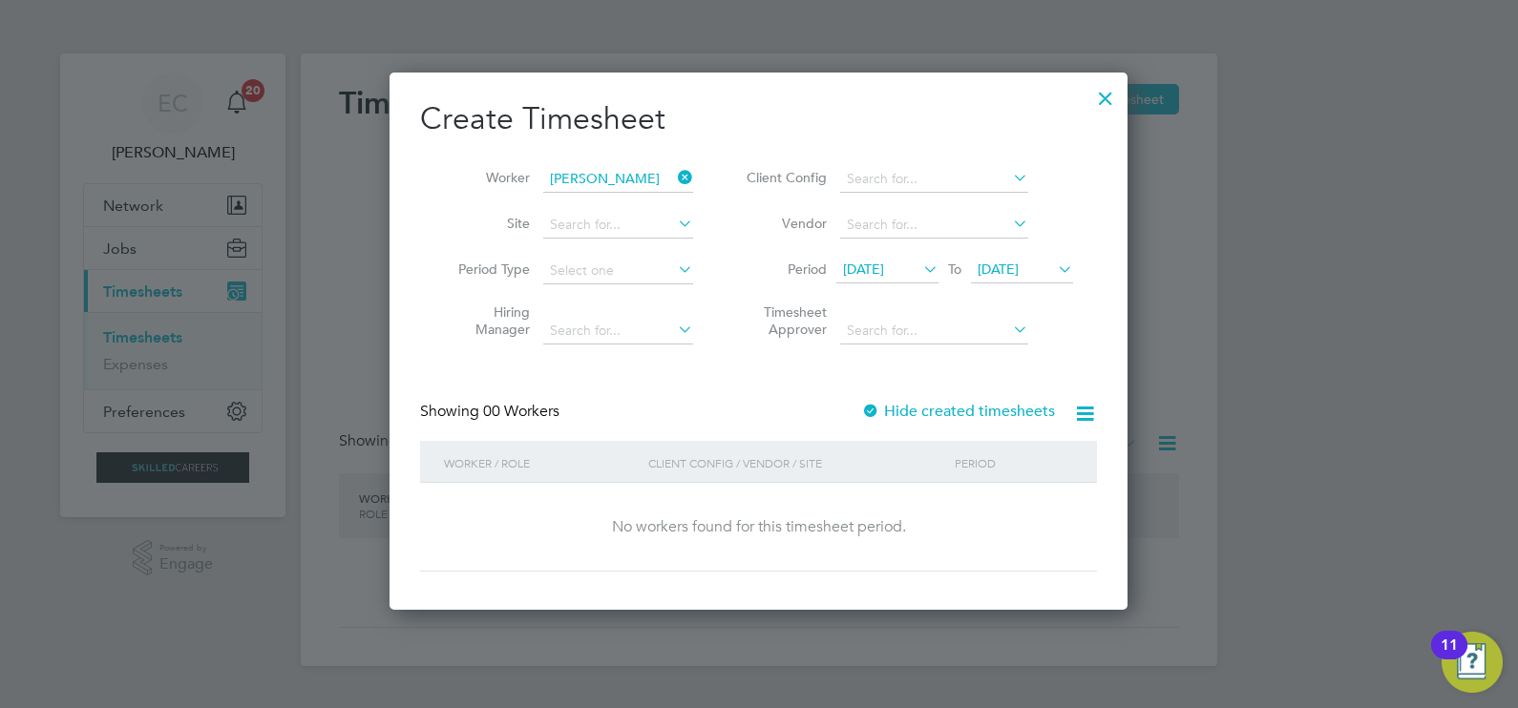
scroll to position [537, 739]
click at [884, 272] on span "[DATE]" at bounding box center [863, 269] width 41 height 17
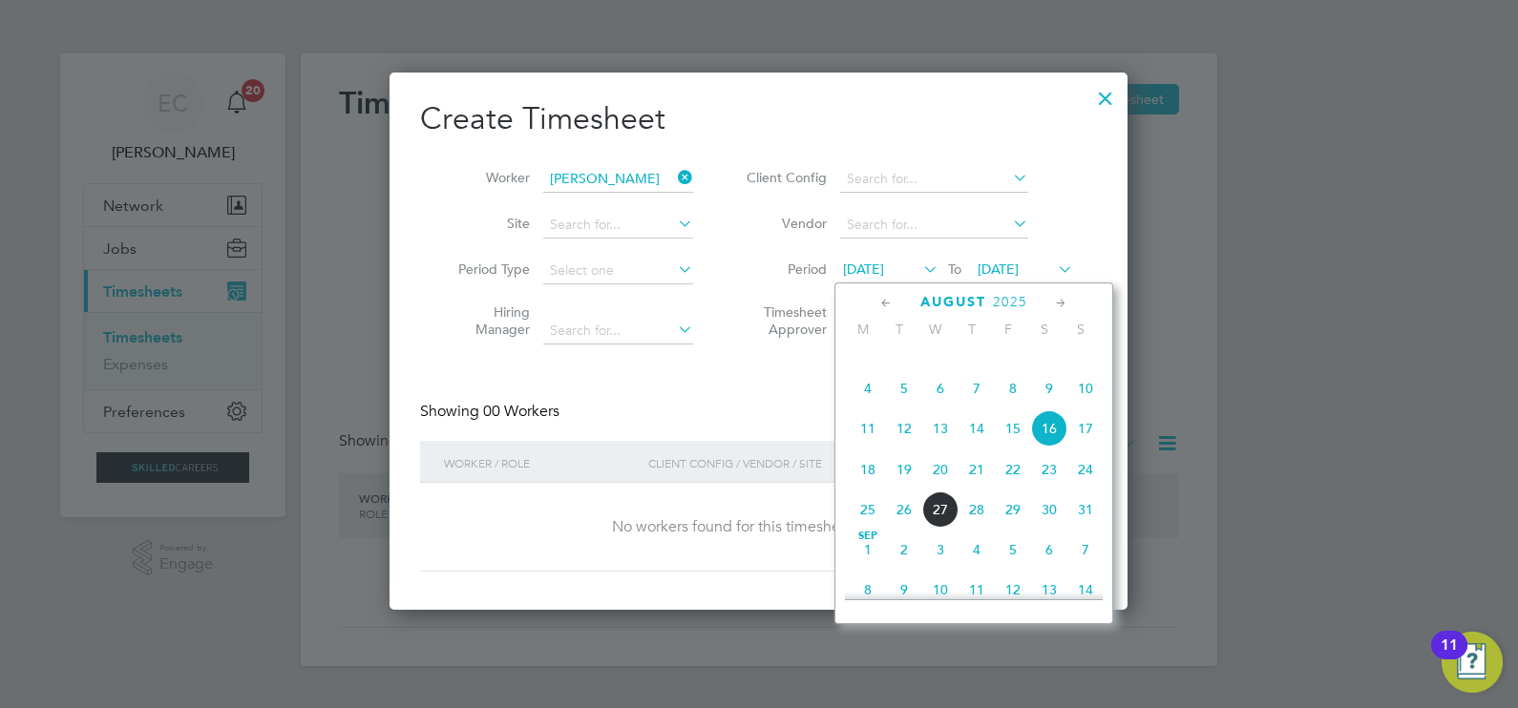
click at [873, 305] on div "[DATE]" at bounding box center [974, 302] width 258 height 18
click at [889, 304] on icon at bounding box center [886, 303] width 18 height 21
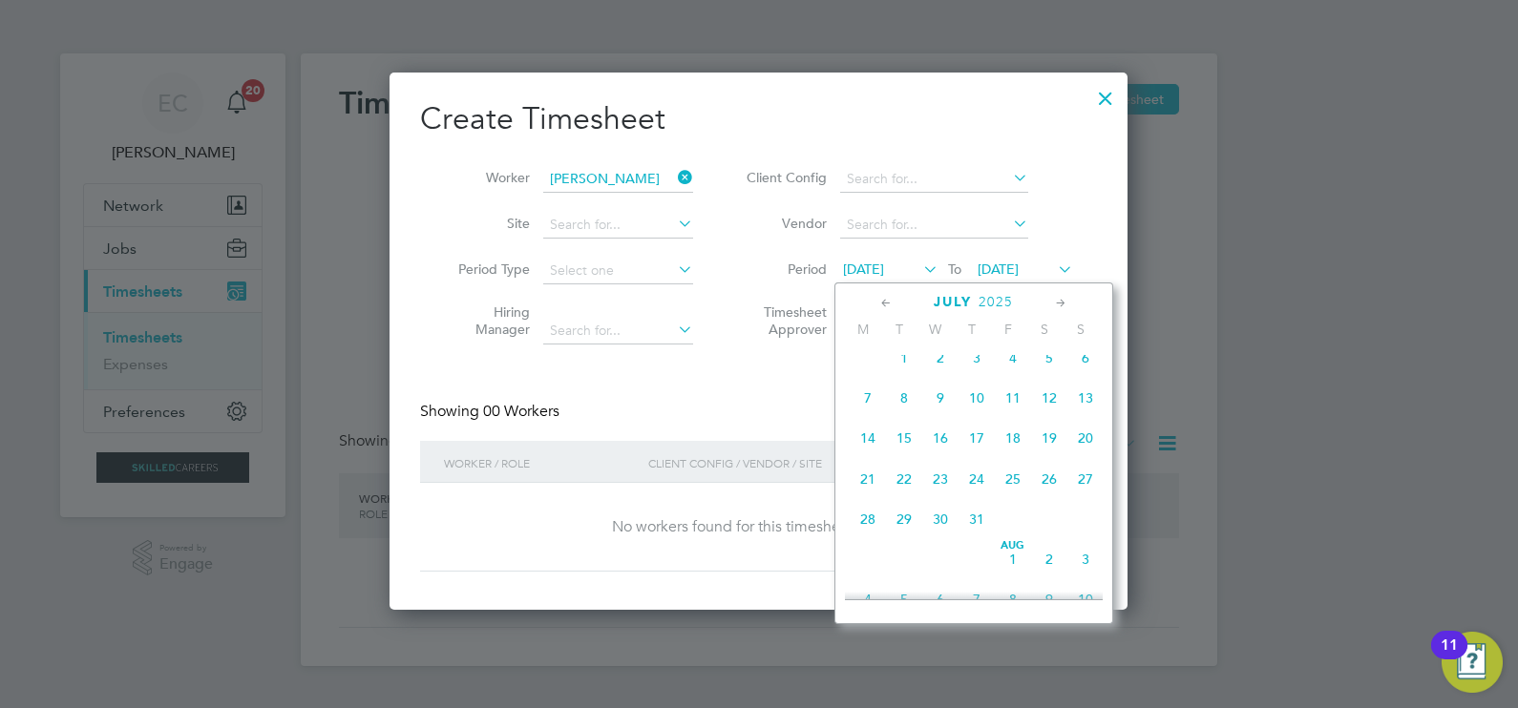
click at [901, 349] on span "[DATE]" at bounding box center [904, 345] width 36 height 10
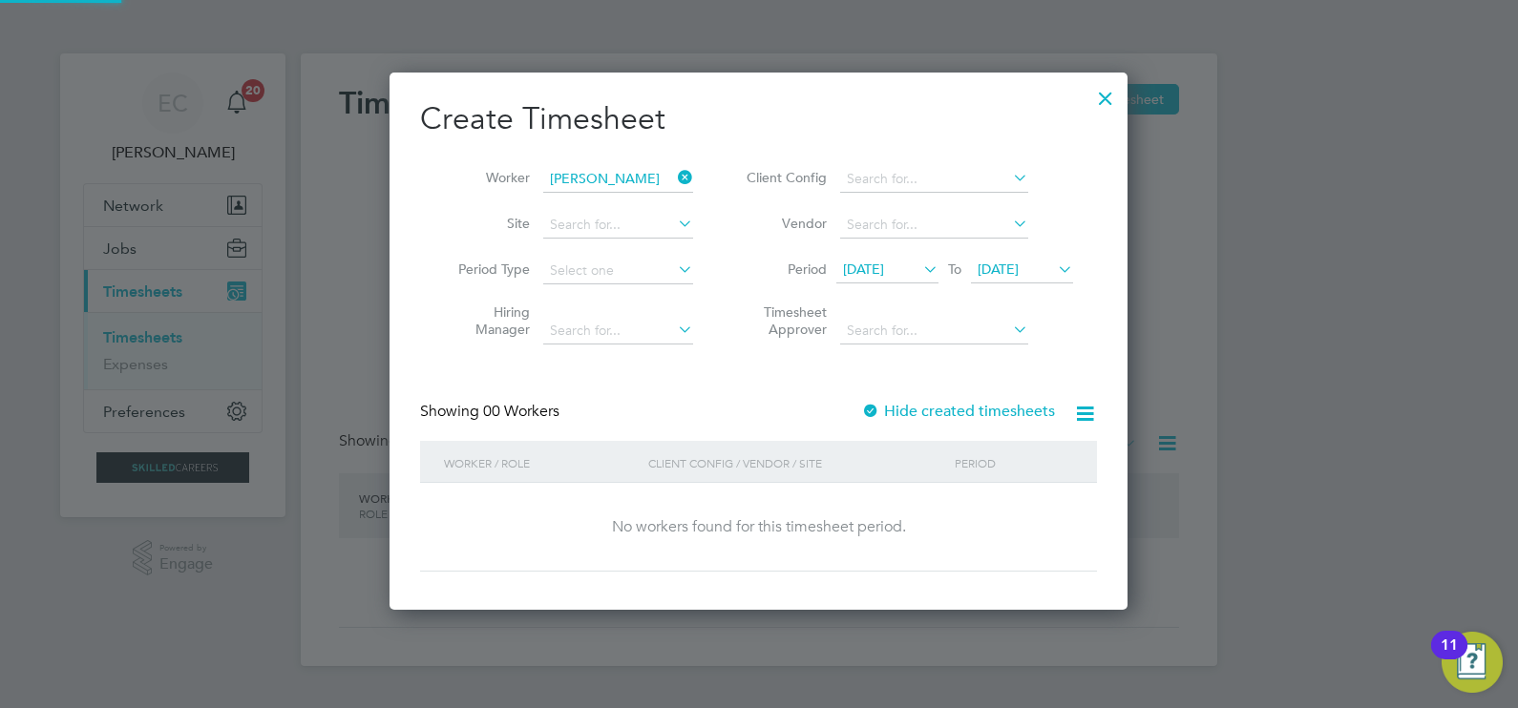
scroll to position [537, 739]
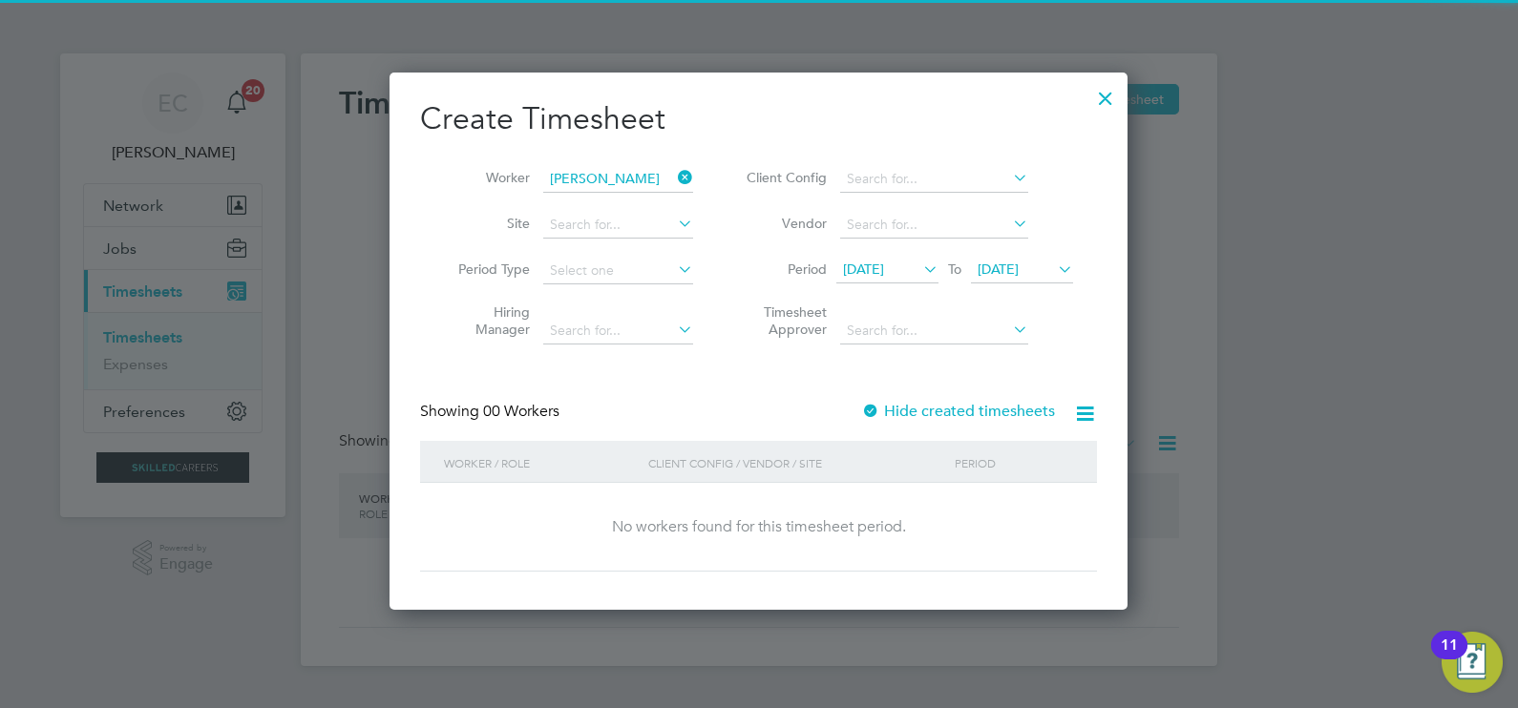
click at [958, 404] on label "Hide created timesheets" at bounding box center [958, 411] width 194 height 19
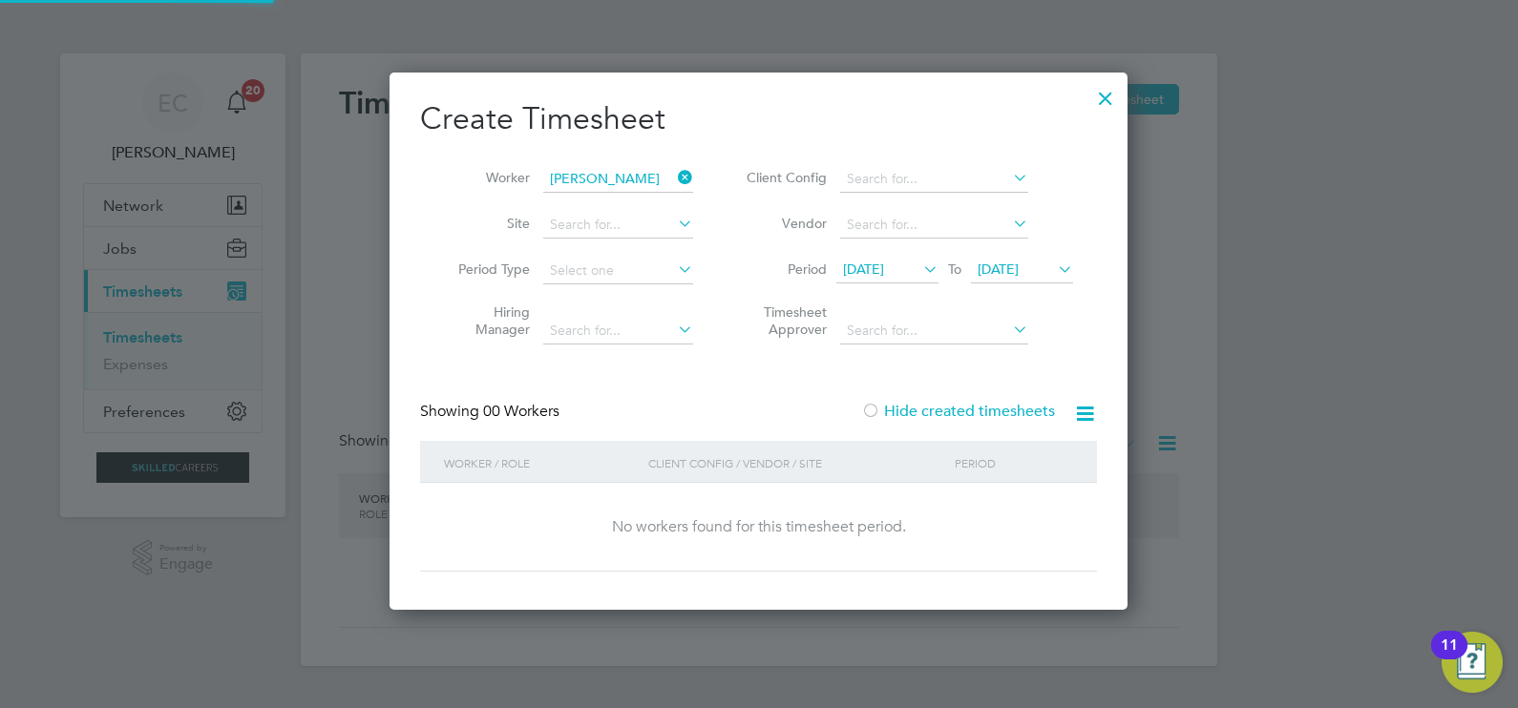
click at [965, 408] on label "Hide created timesheets" at bounding box center [958, 411] width 194 height 19
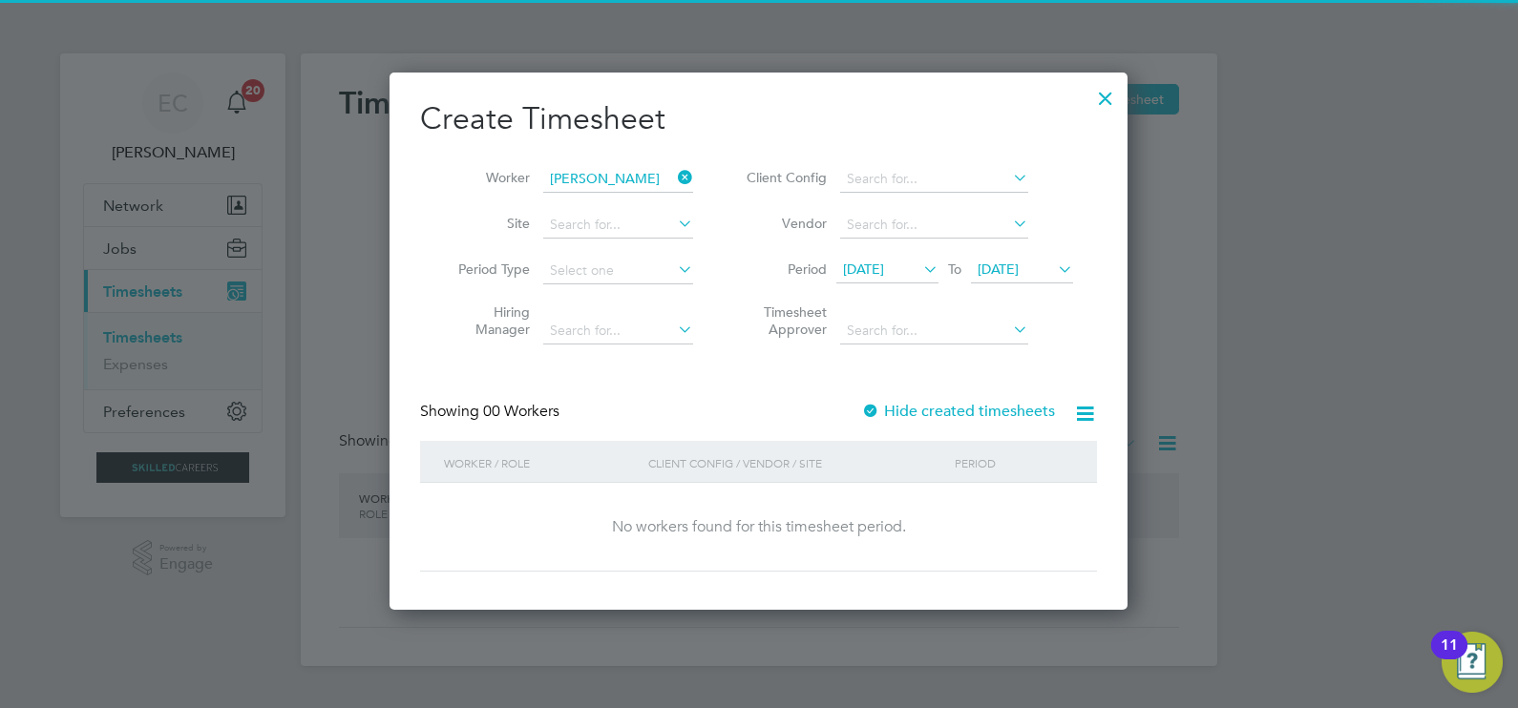
click at [884, 265] on span "[DATE]" at bounding box center [863, 269] width 41 height 17
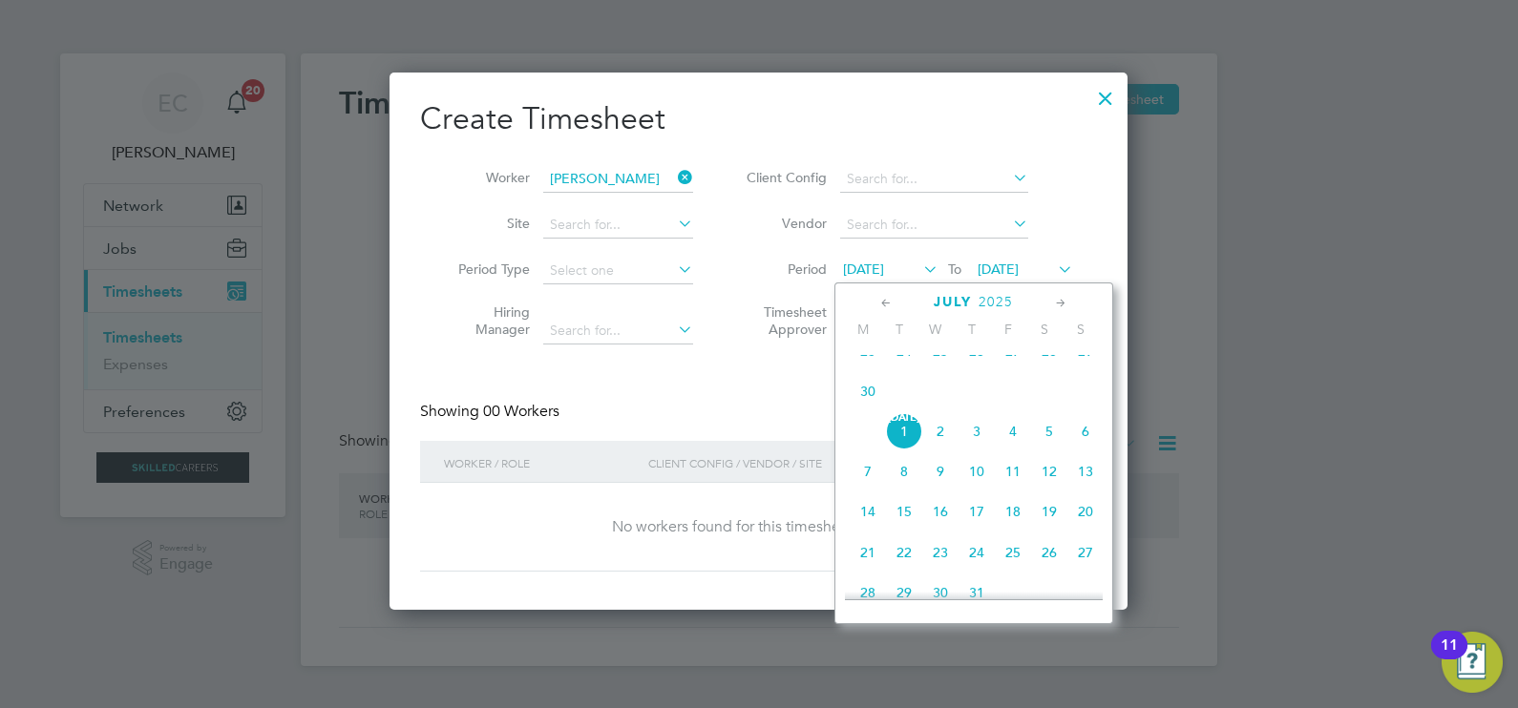
click at [886, 304] on icon at bounding box center [886, 303] width 18 height 21
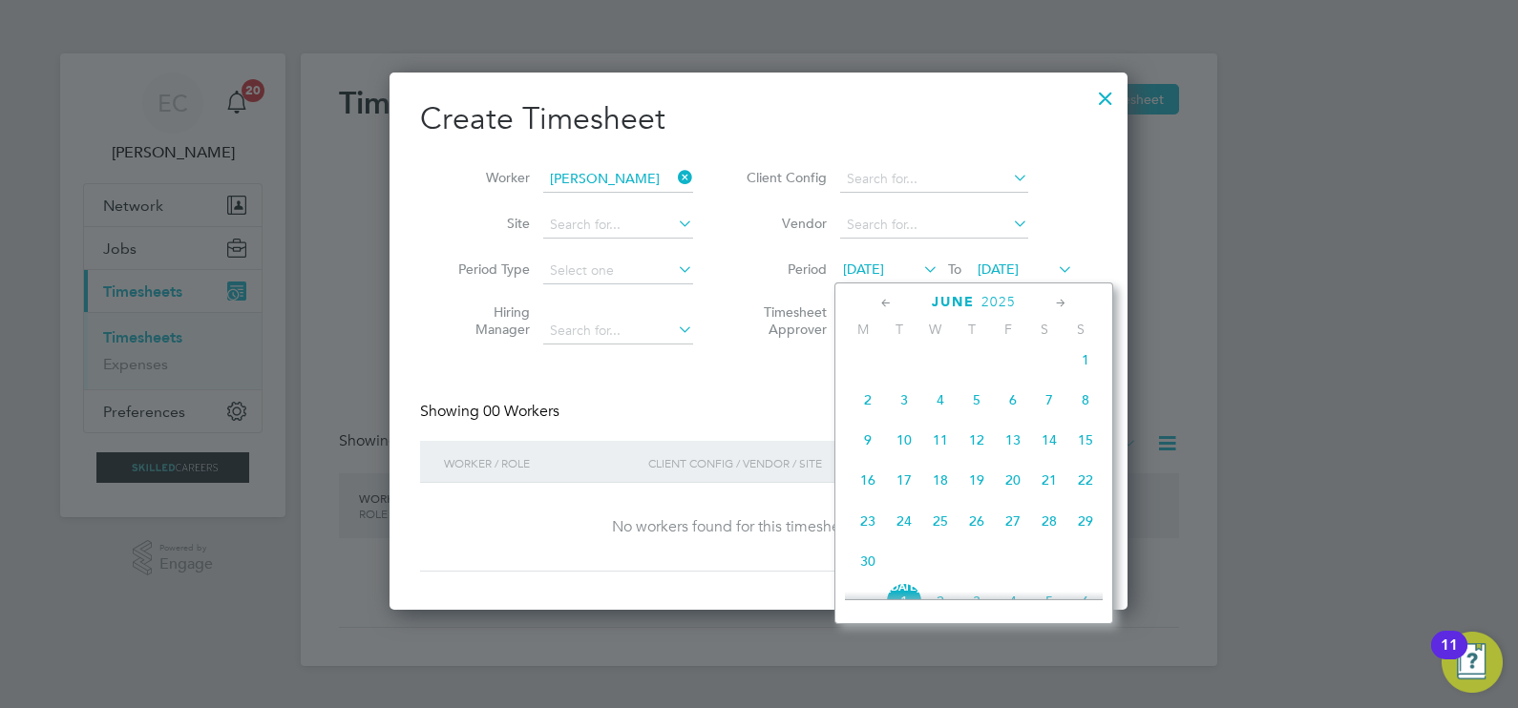
click at [905, 409] on span "3" at bounding box center [904, 400] width 36 height 36
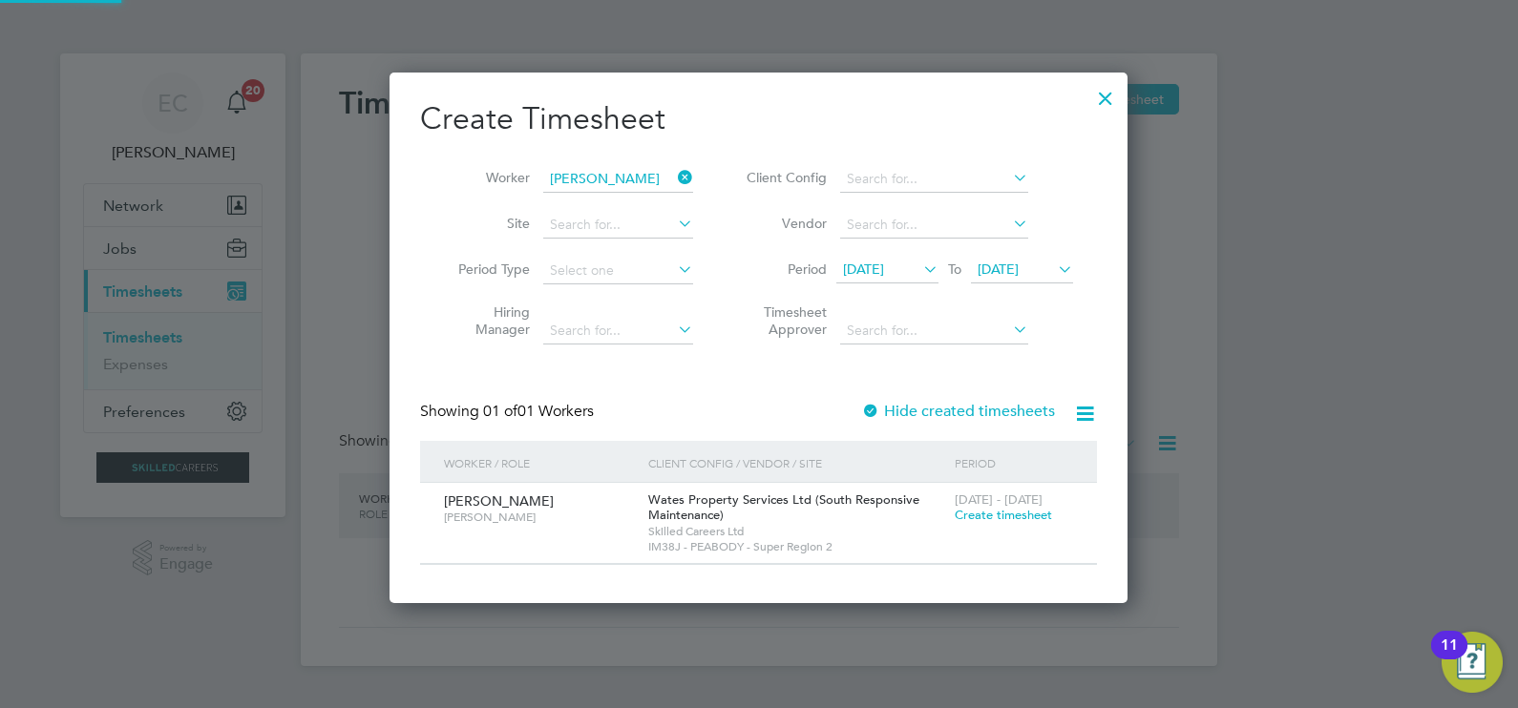
scroll to position [530, 739]
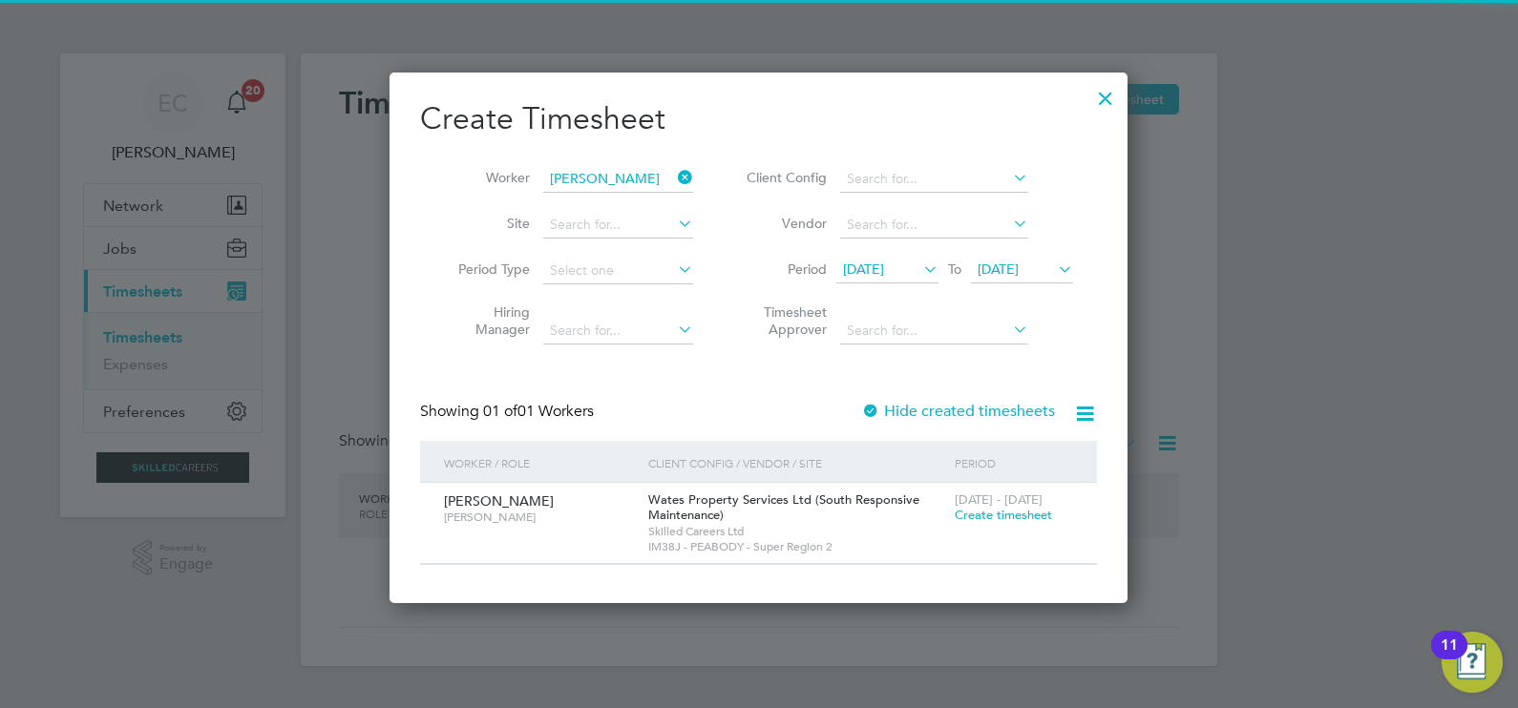
click at [932, 410] on label "Hide created timesheets" at bounding box center [958, 411] width 194 height 19
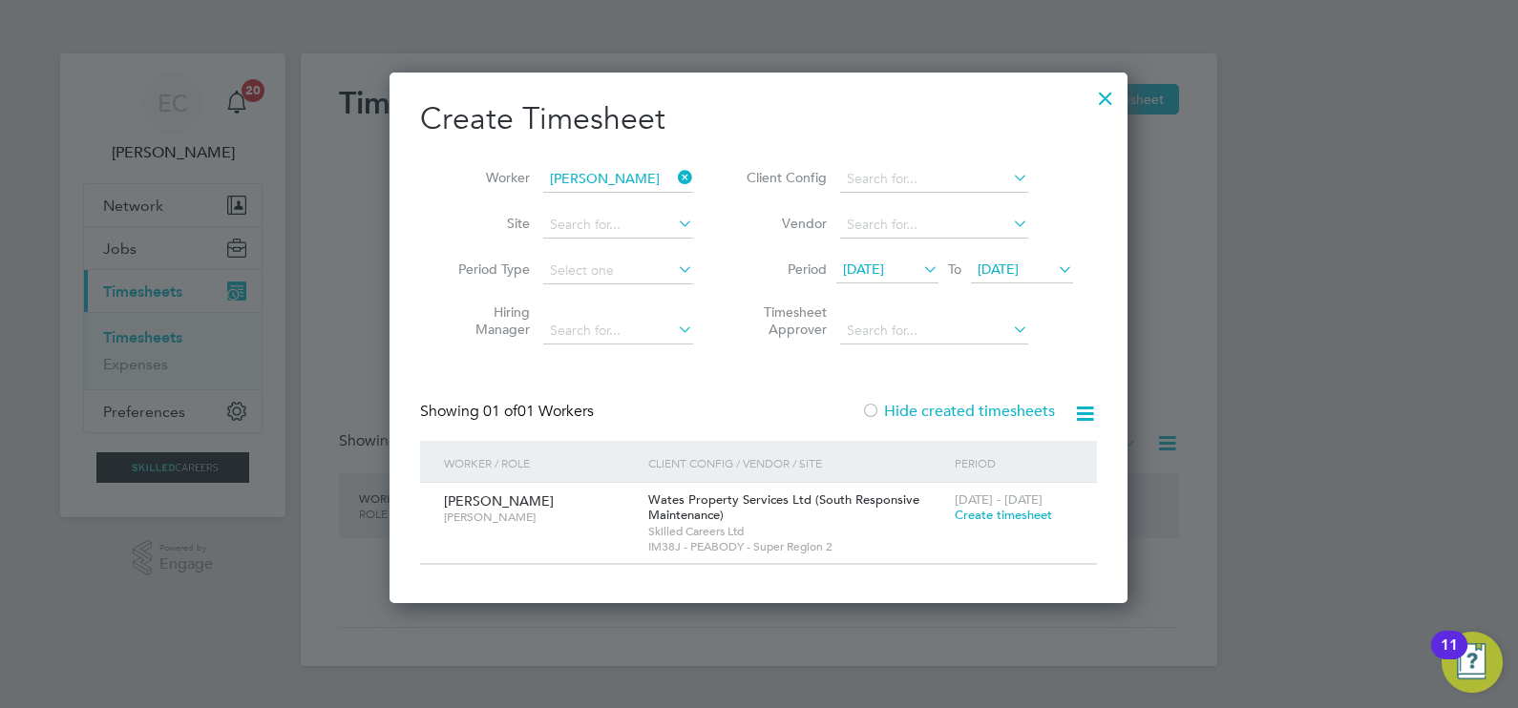
click at [932, 410] on label "Hide created timesheets" at bounding box center [958, 411] width 194 height 19
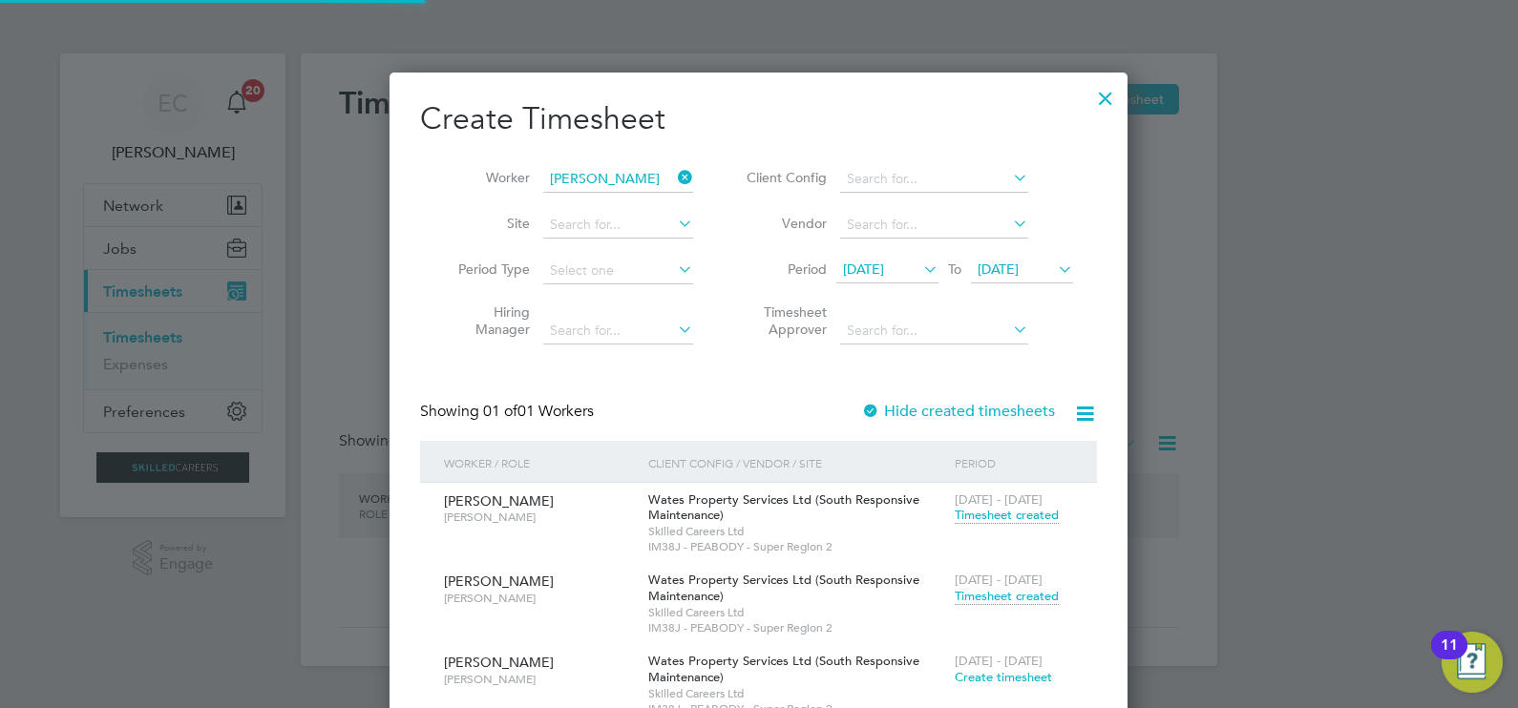
scroll to position [693, 739]
click at [674, 177] on icon at bounding box center [674, 177] width 0 height 27
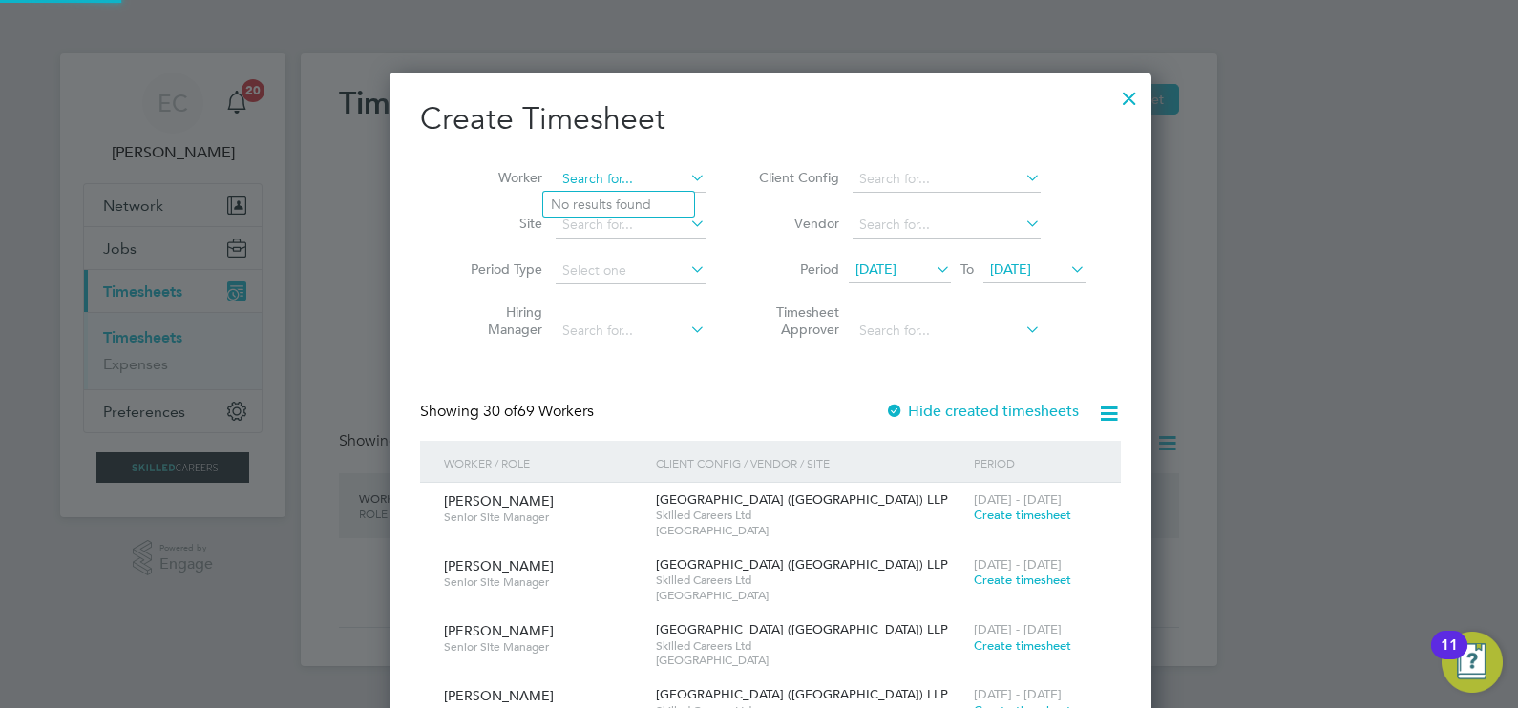
scroll to position [6714, 739]
click at [608, 181] on input at bounding box center [631, 179] width 150 height 27
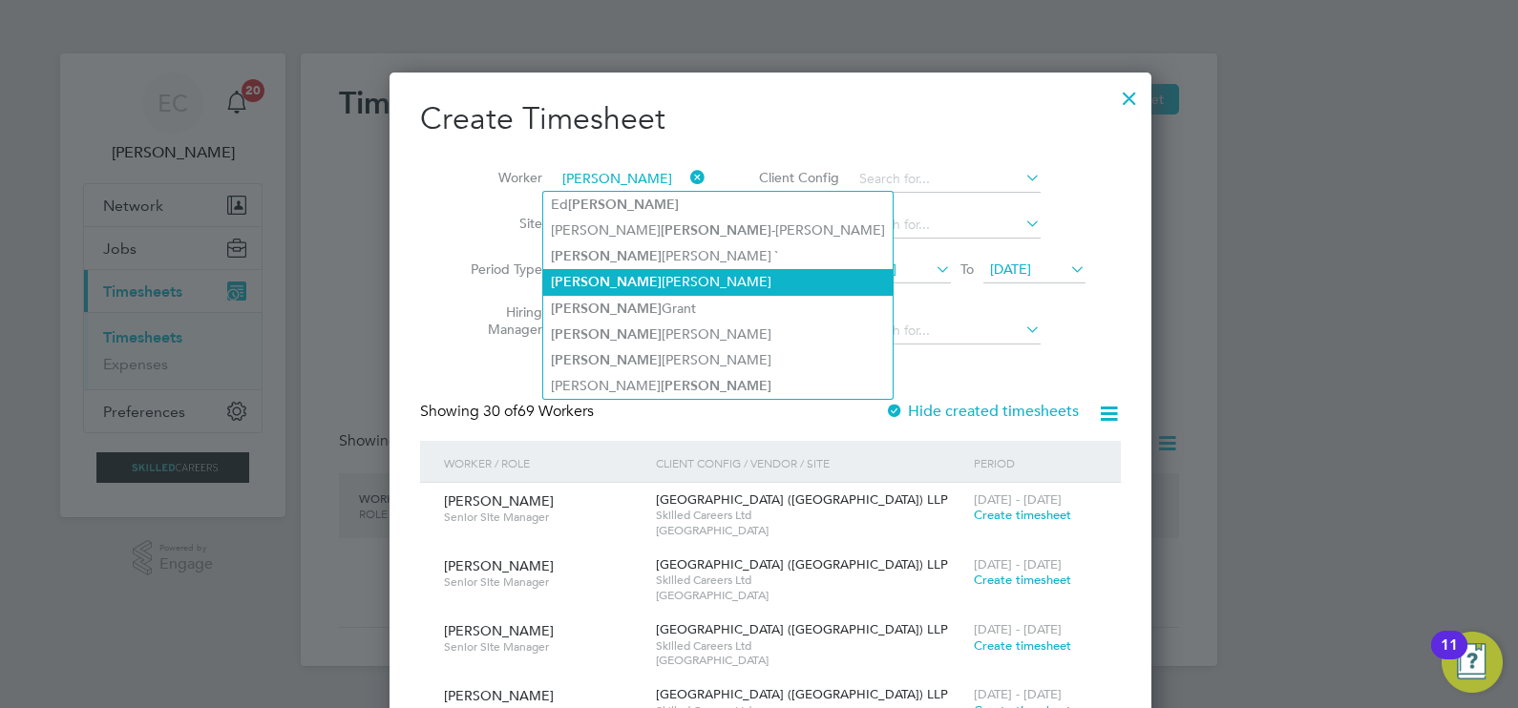
click at [641, 282] on li "[PERSON_NAME]" at bounding box center [717, 282] width 349 height 26
type input "[PERSON_NAME]"
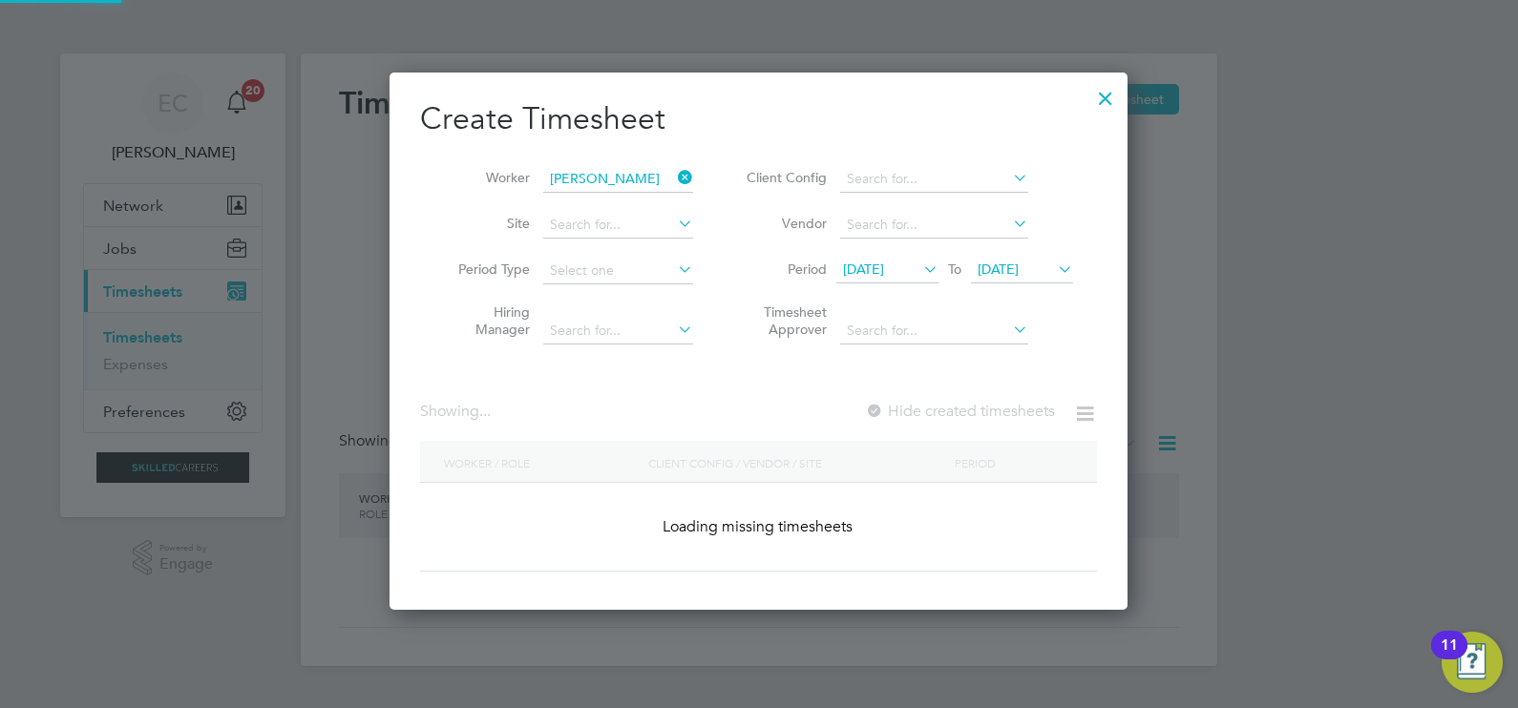
scroll to position [530, 739]
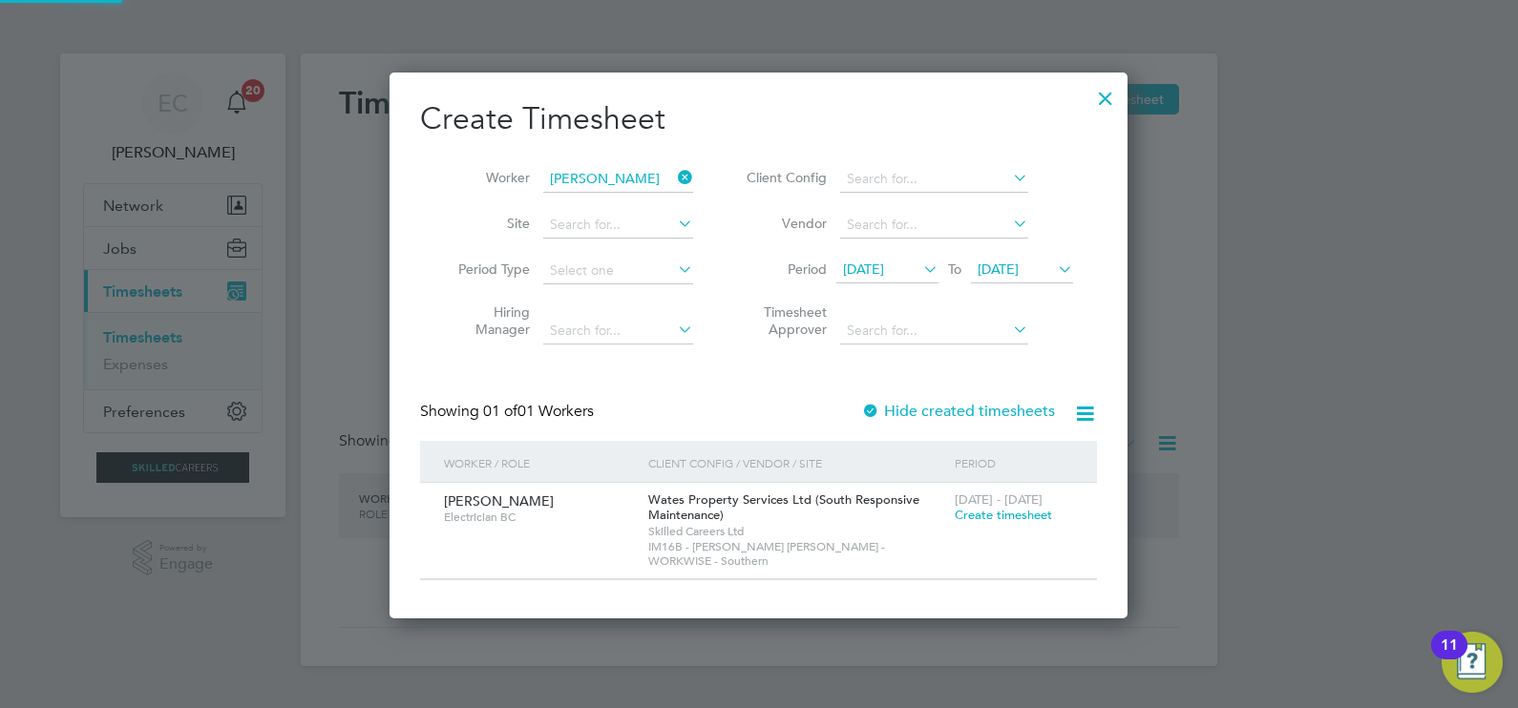
click at [882, 262] on span "03 Jun 2025" at bounding box center [863, 269] width 41 height 17
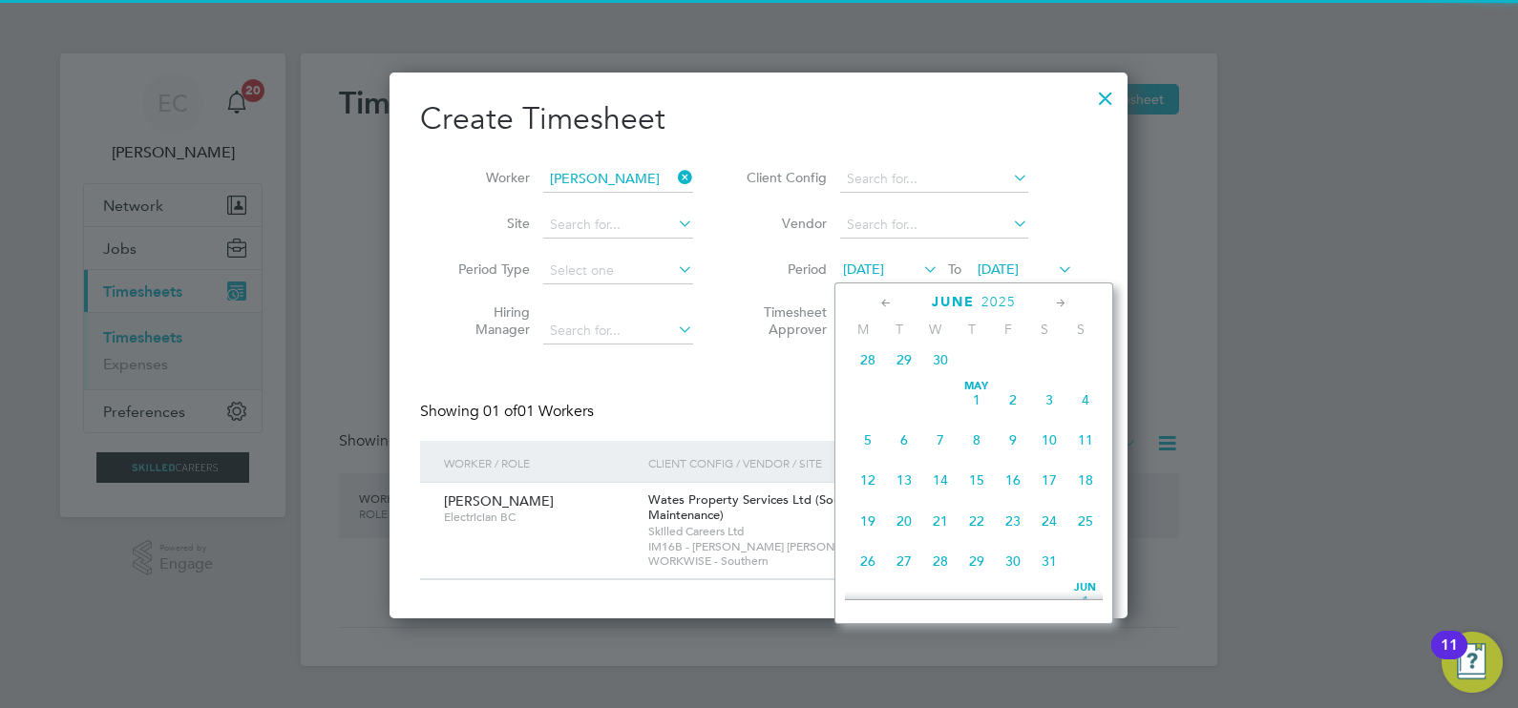
scroll to position [627, 0]
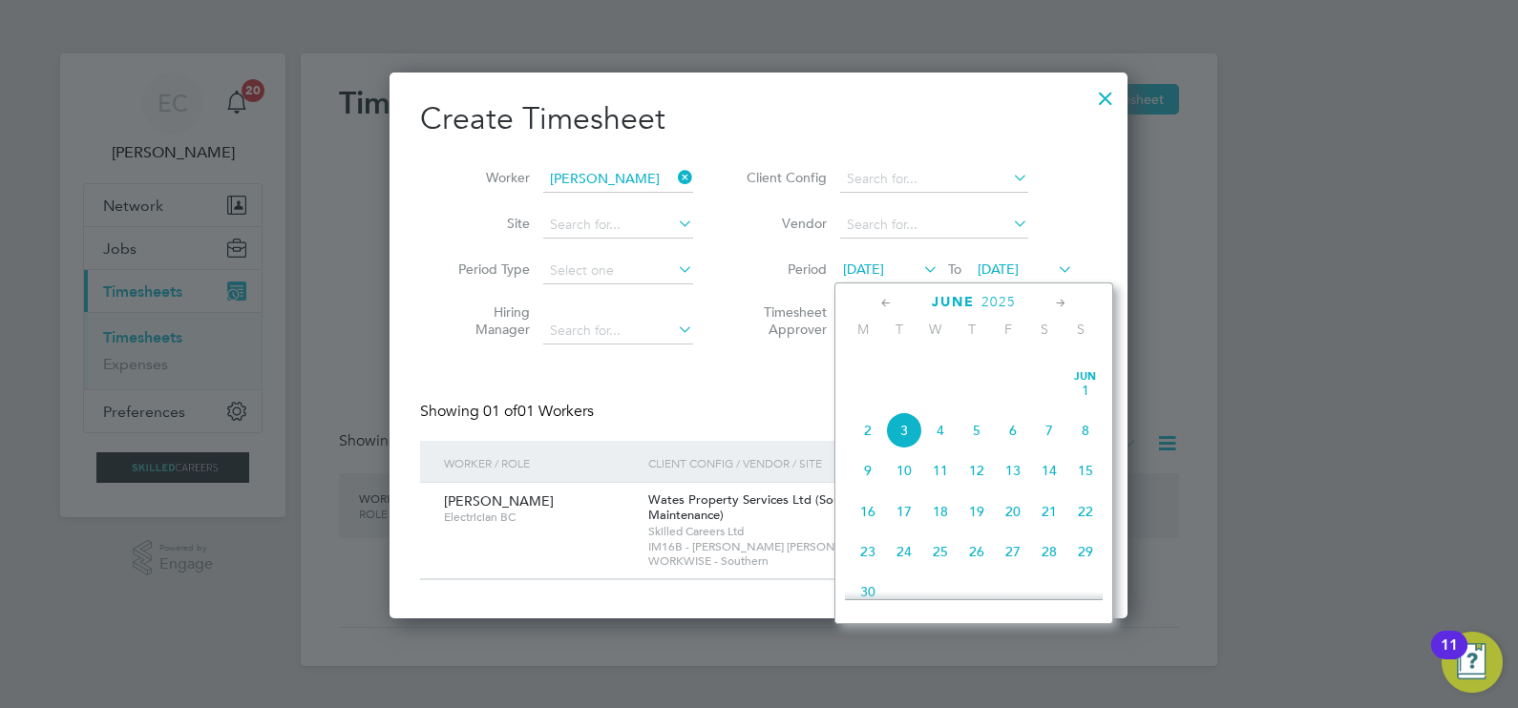
click at [681, 411] on div "Showing 01 of 01 Workers Hide created timesheets" at bounding box center [758, 421] width 677 height 39
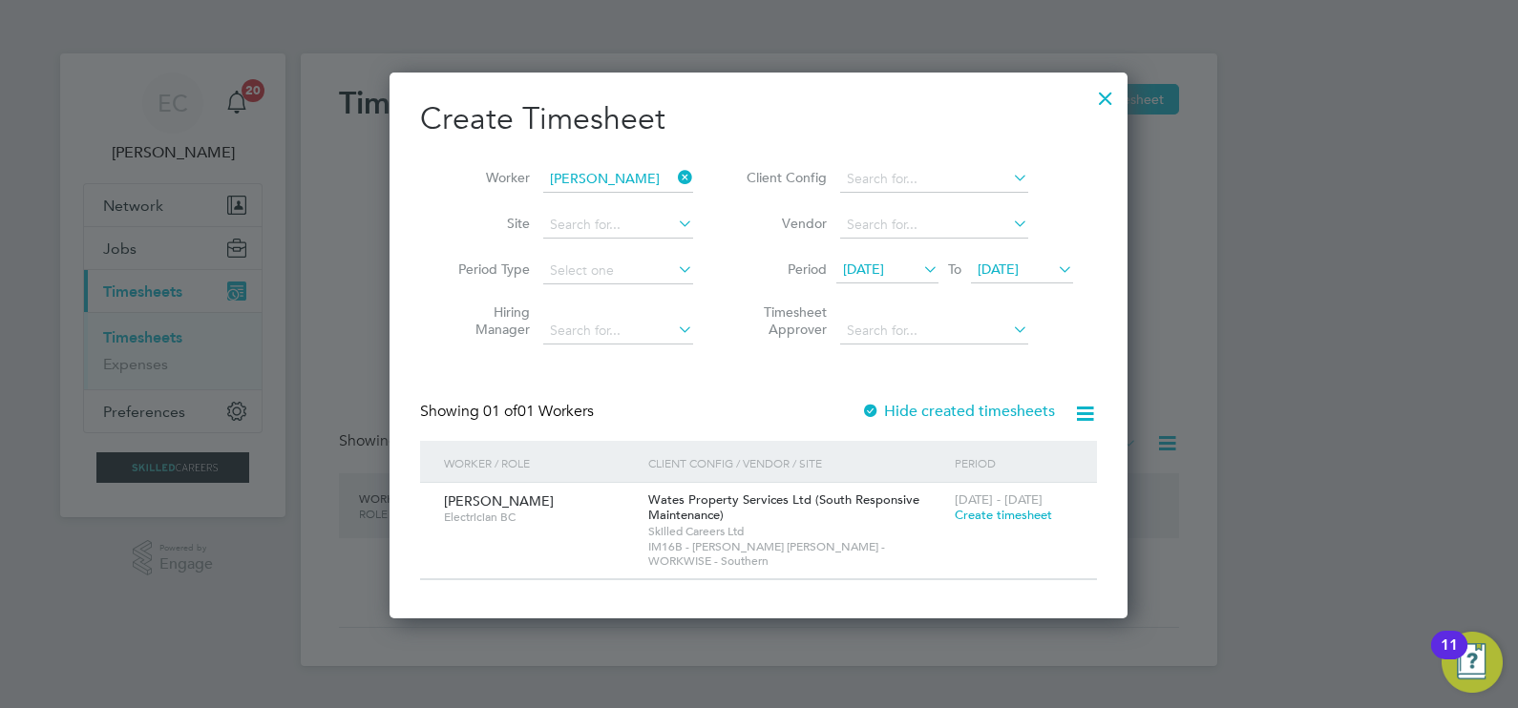
click at [963, 402] on label "Hide created timesheets" at bounding box center [958, 411] width 194 height 19
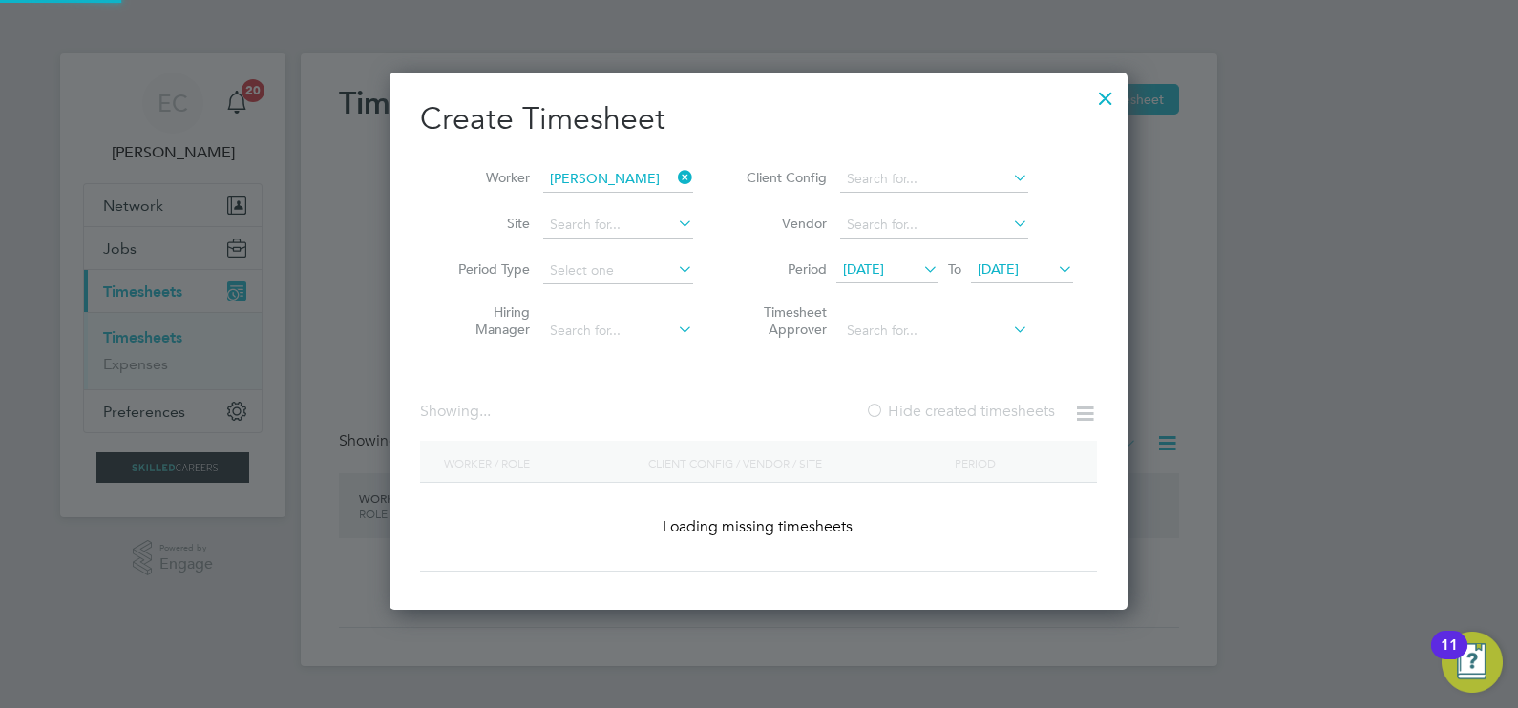
scroll to position [530, 739]
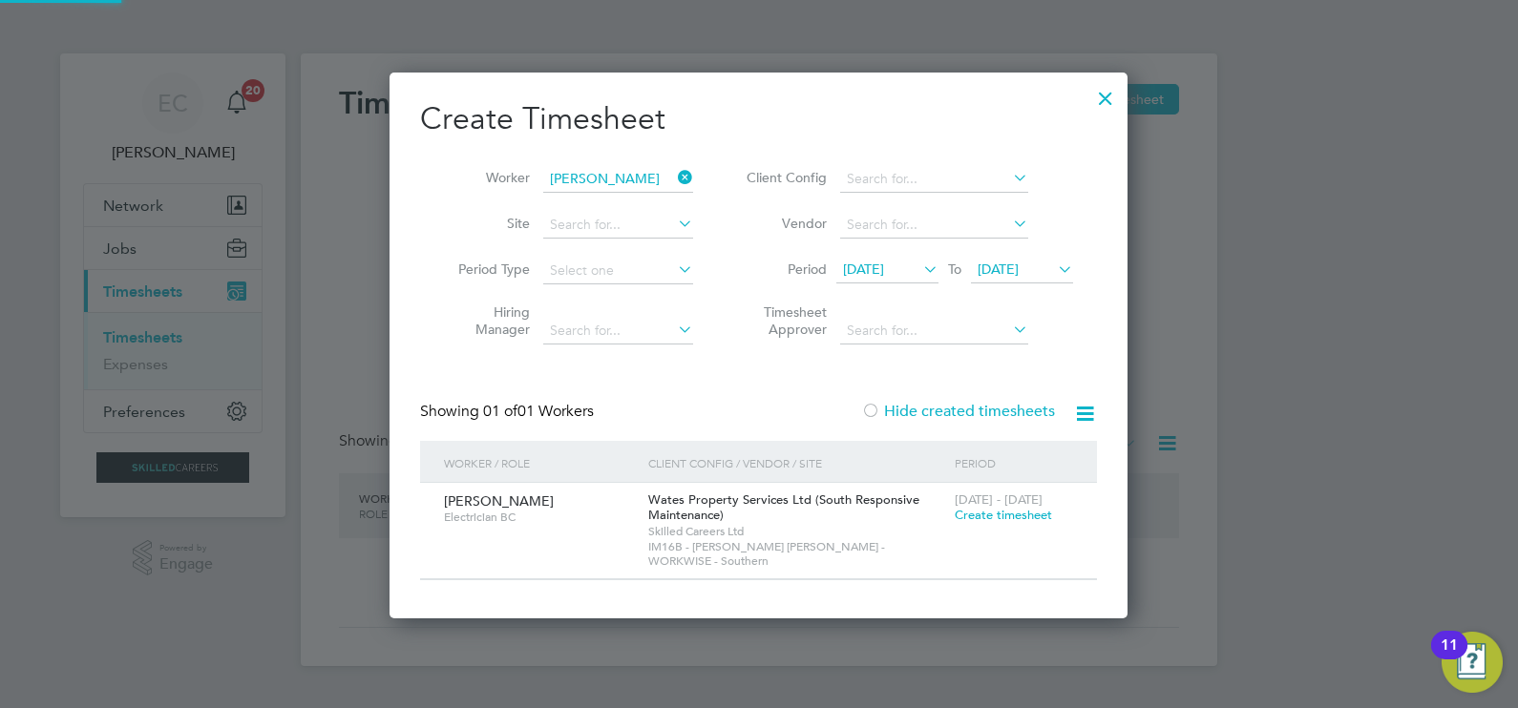
click at [963, 402] on label "Hide created timesheets" at bounding box center [958, 411] width 194 height 19
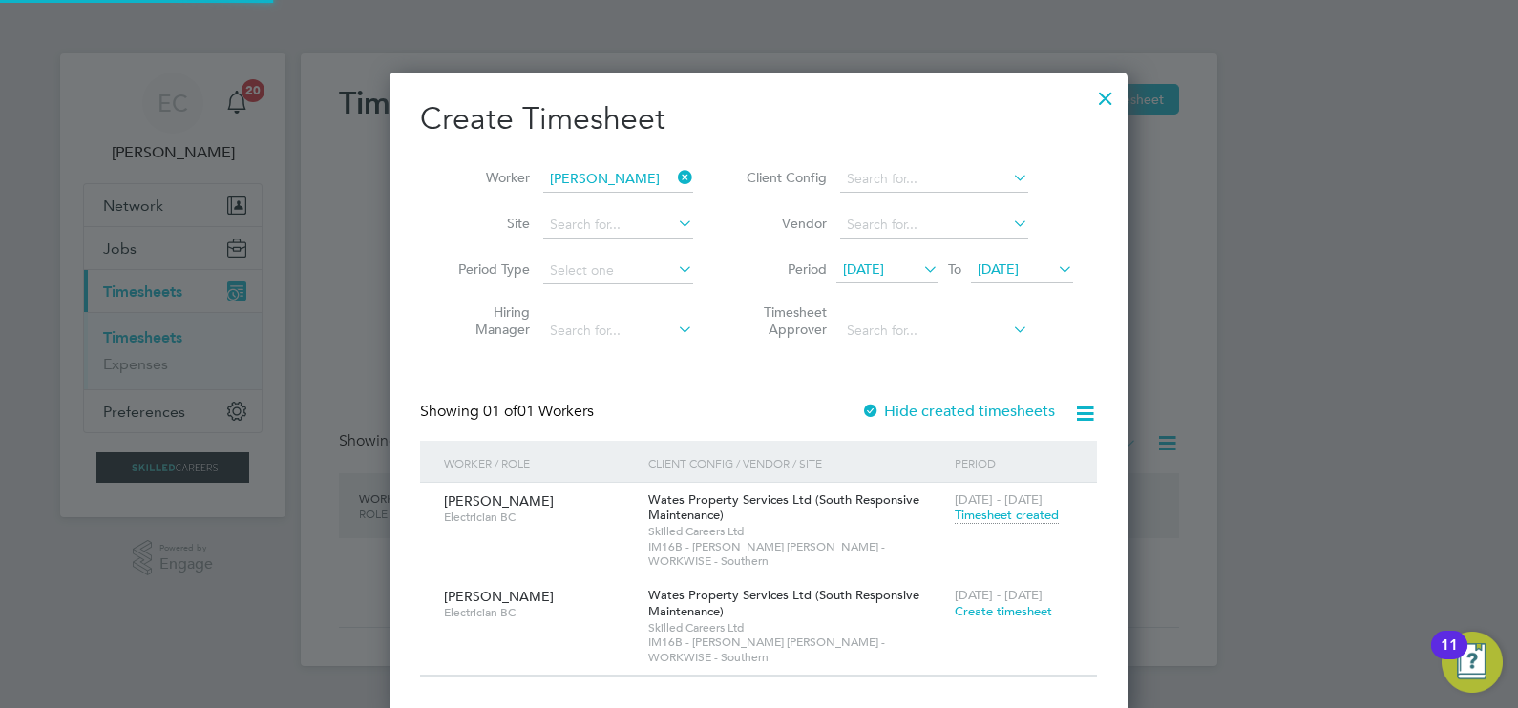
scroll to position [10, 10]
click at [990, 513] on span "Timesheet created" at bounding box center [1006, 515] width 104 height 17
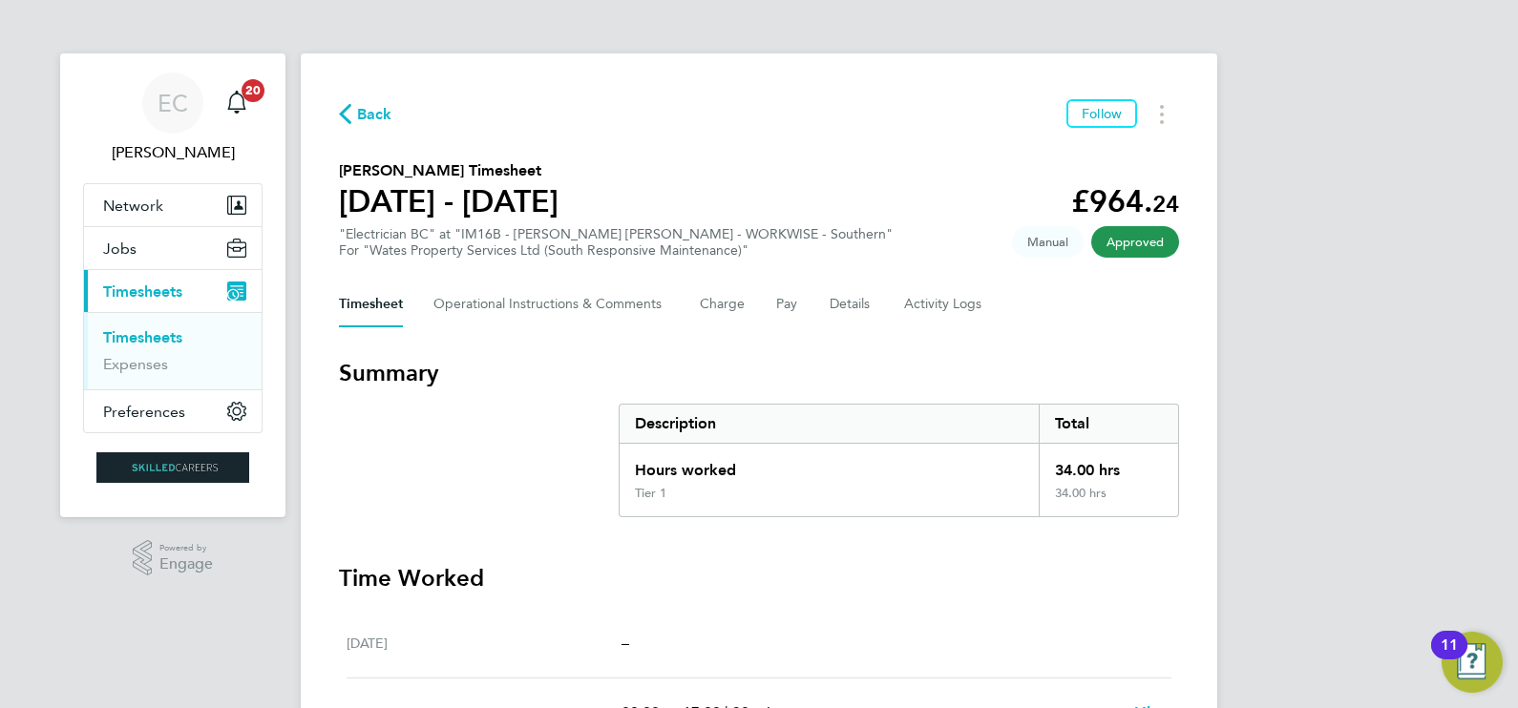
click at [364, 114] on span "Back" at bounding box center [374, 114] width 35 height 23
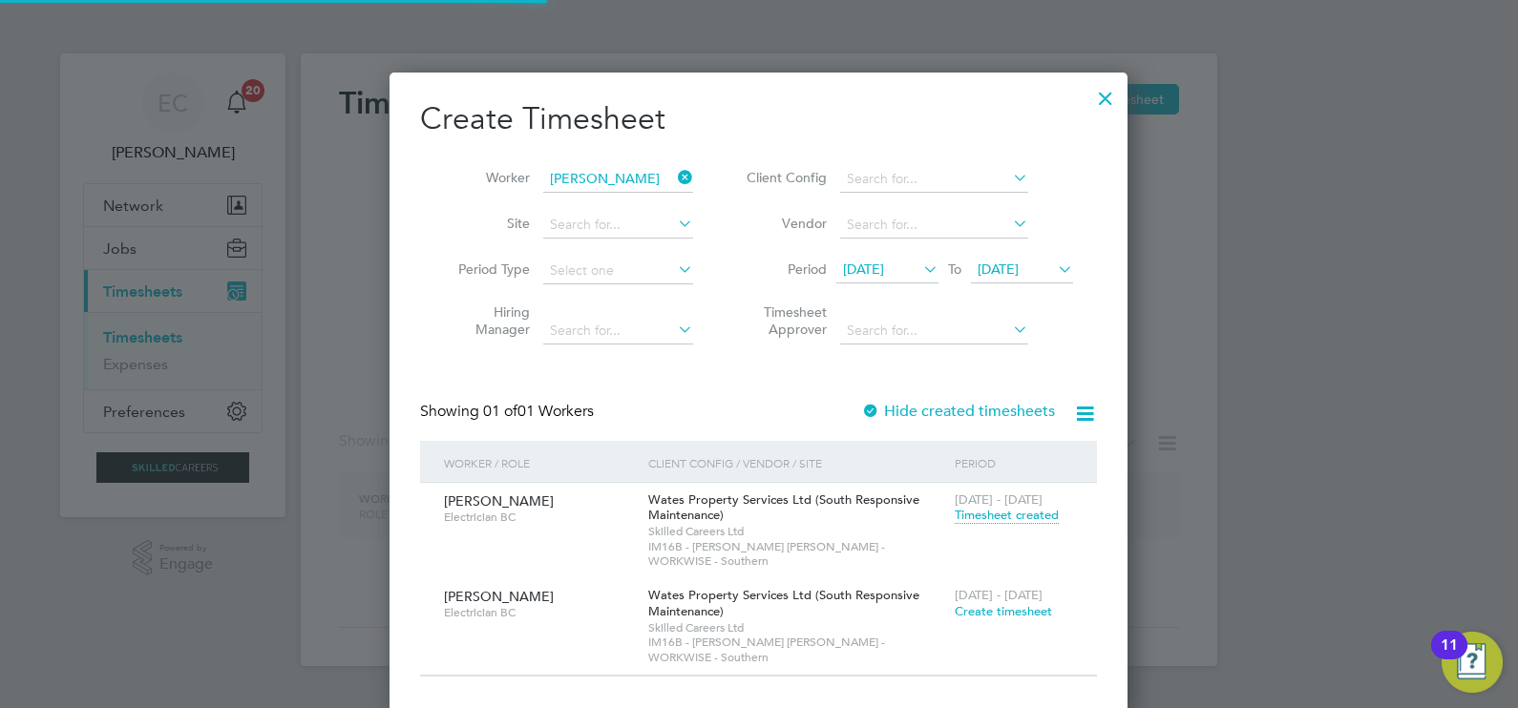
scroll to position [612, 739]
click at [674, 173] on icon at bounding box center [674, 177] width 0 height 27
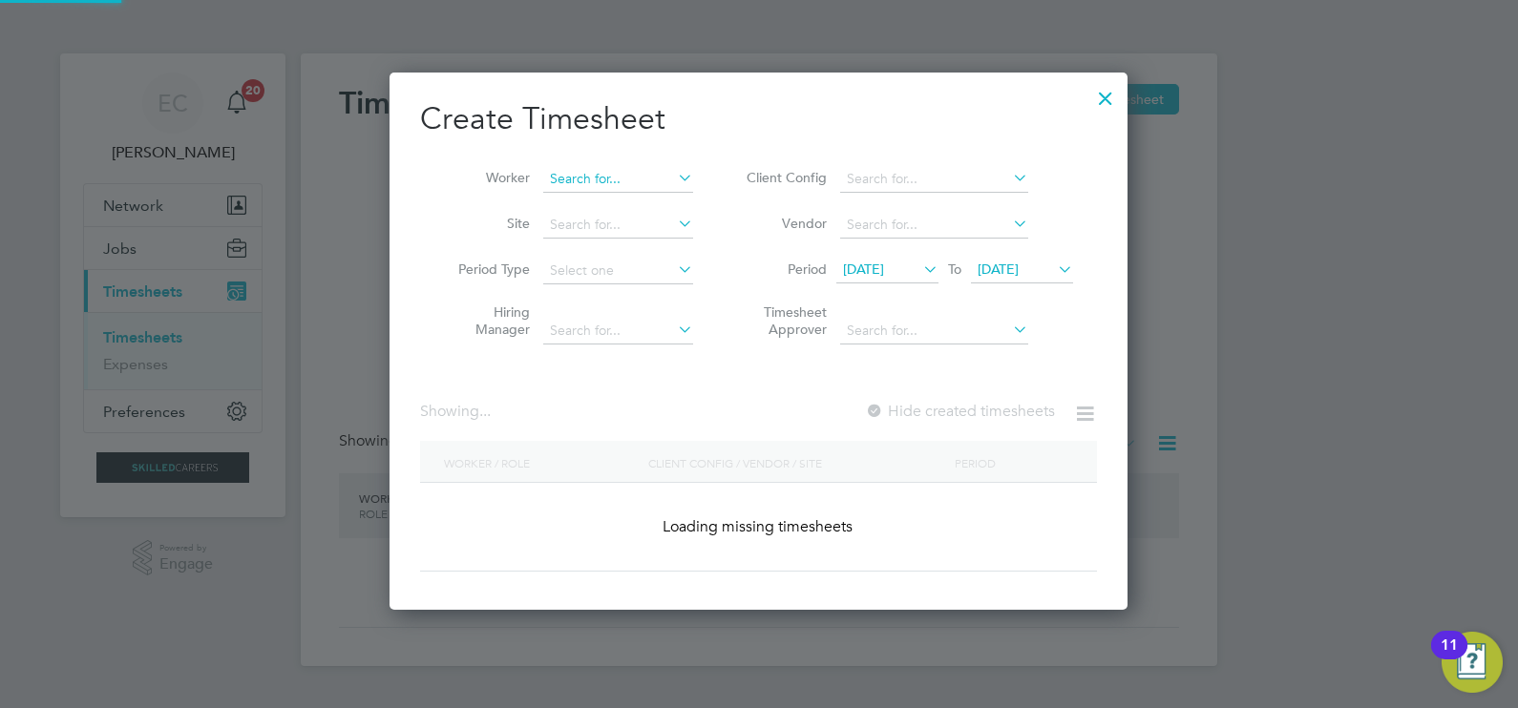
scroll to position [537, 739]
click at [621, 174] on input at bounding box center [618, 179] width 150 height 27
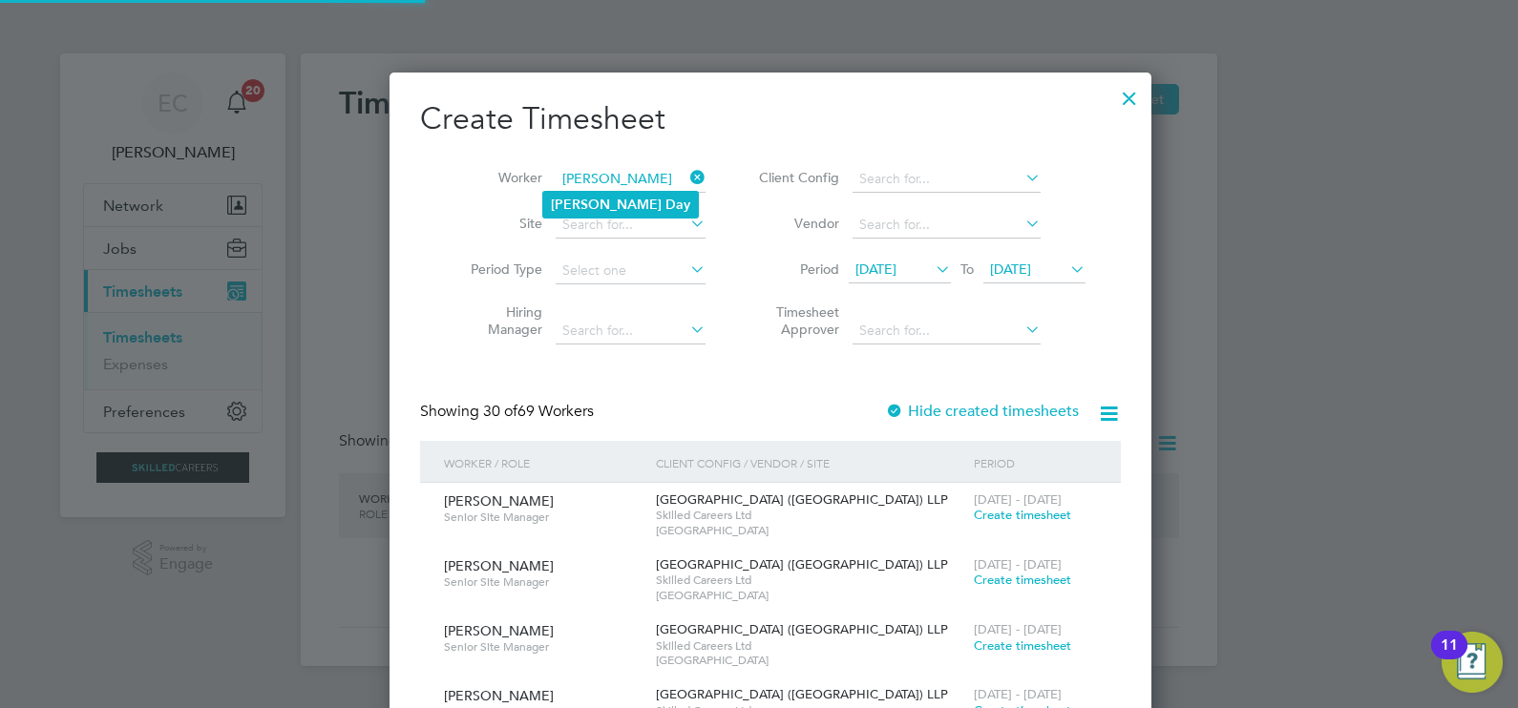
click at [624, 215] on li "Nigel Day" at bounding box center [620, 205] width 155 height 26
type input "Nigel Day"
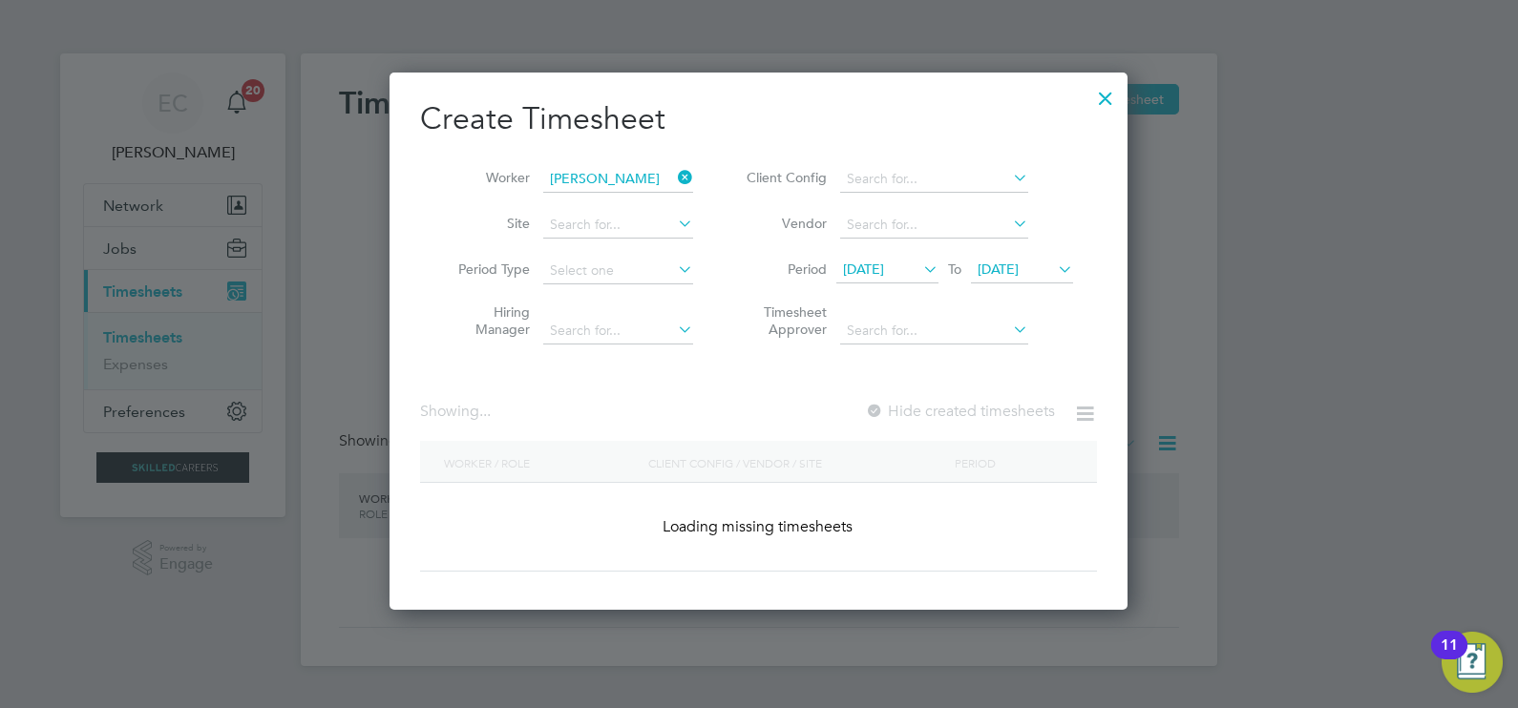
scroll to position [530, 739]
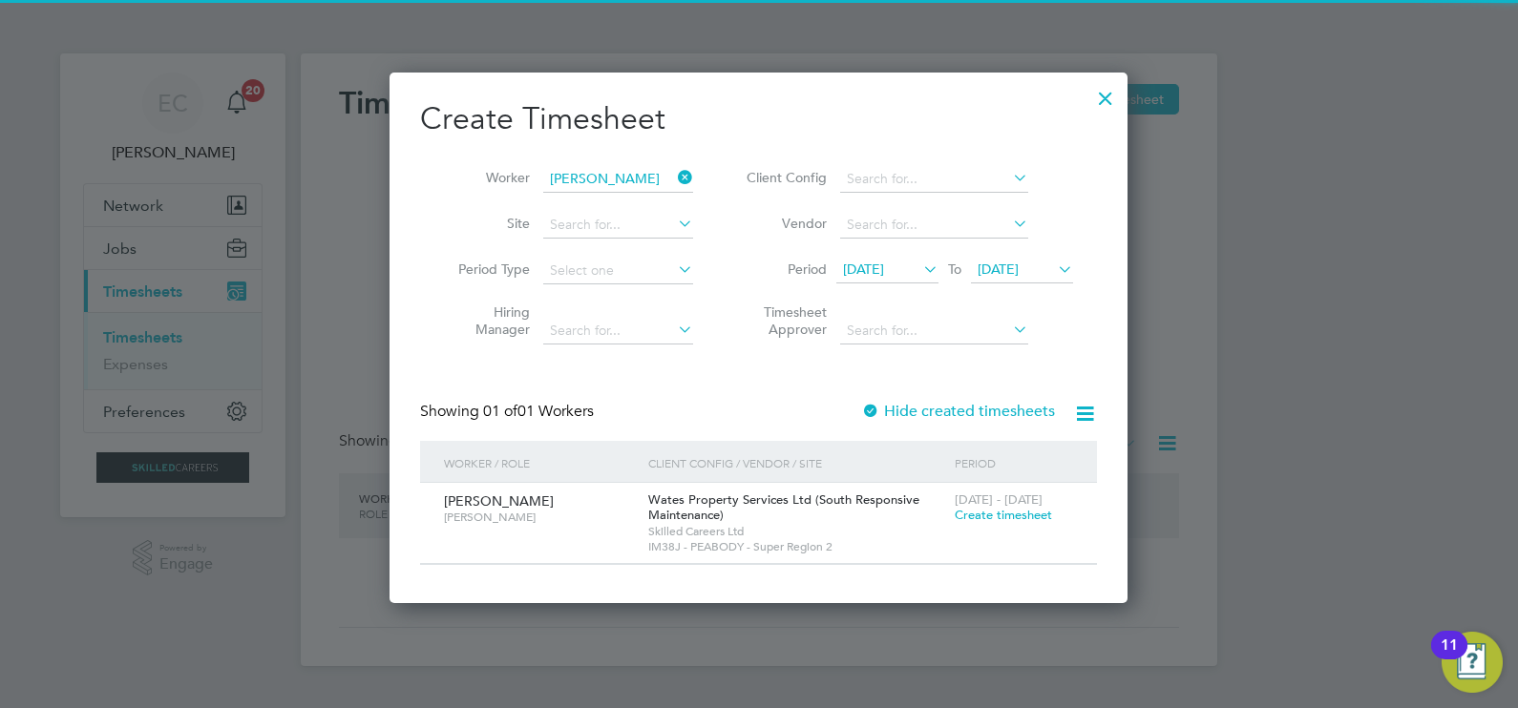
click at [998, 408] on label "Hide created timesheets" at bounding box center [958, 411] width 194 height 19
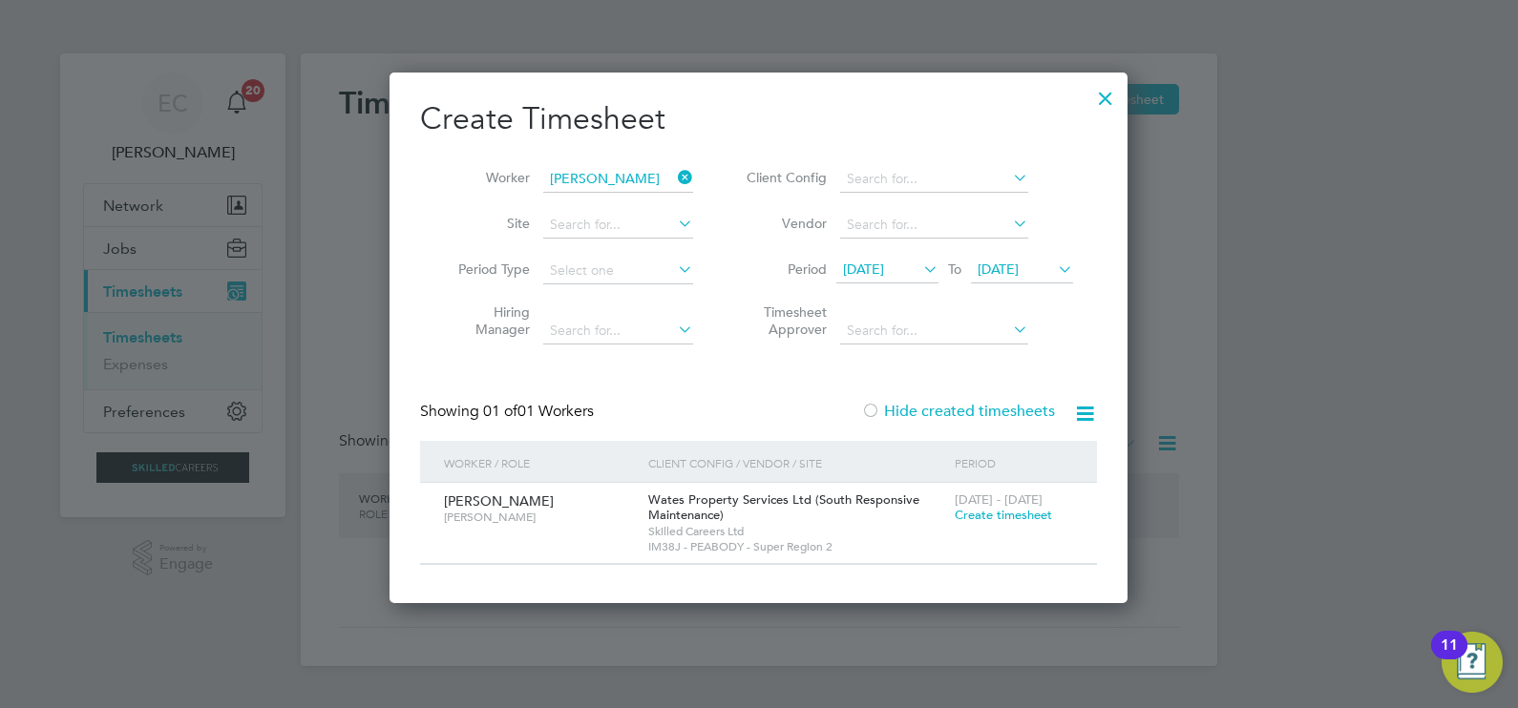
click at [998, 408] on label "Hide created timesheets" at bounding box center [958, 411] width 194 height 19
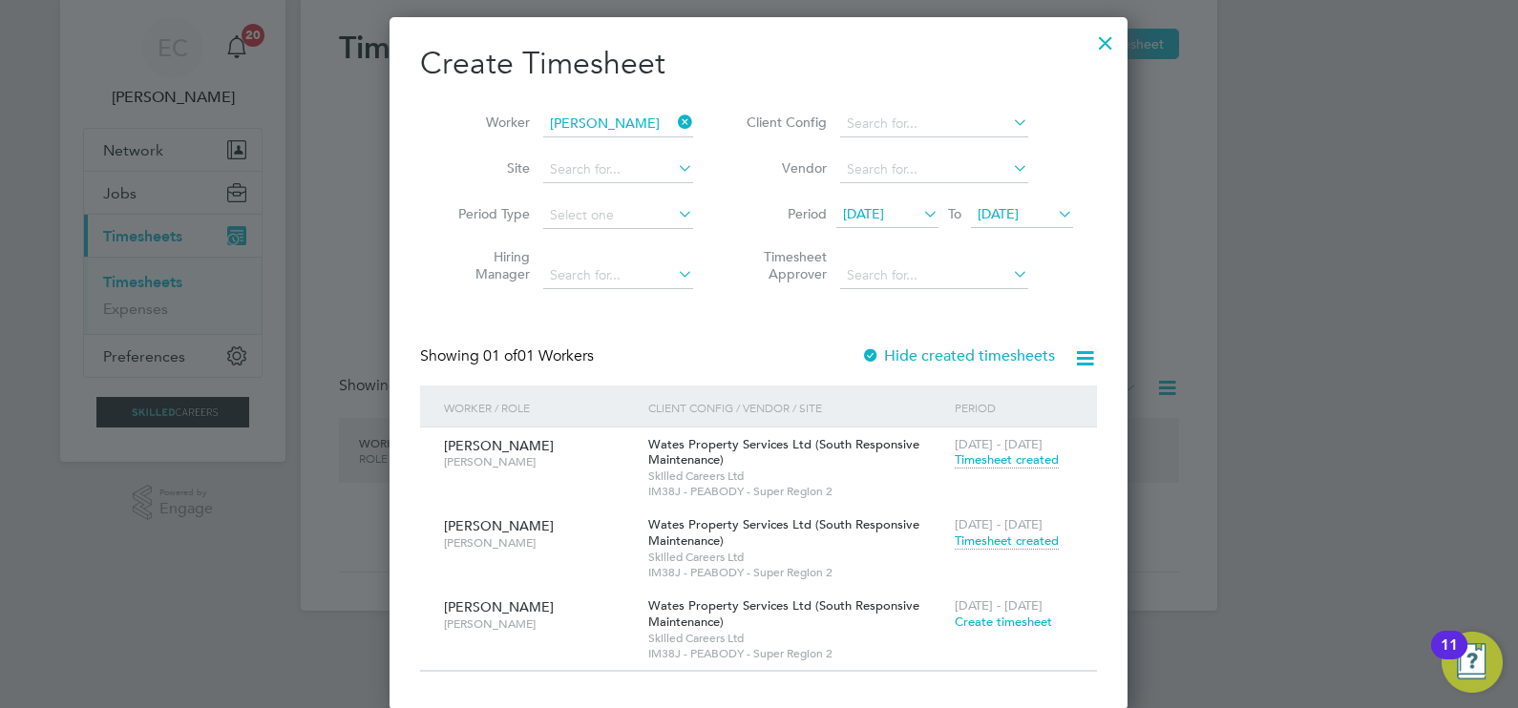
click at [1012, 542] on span "Timesheet created" at bounding box center [1006, 541] width 104 height 17
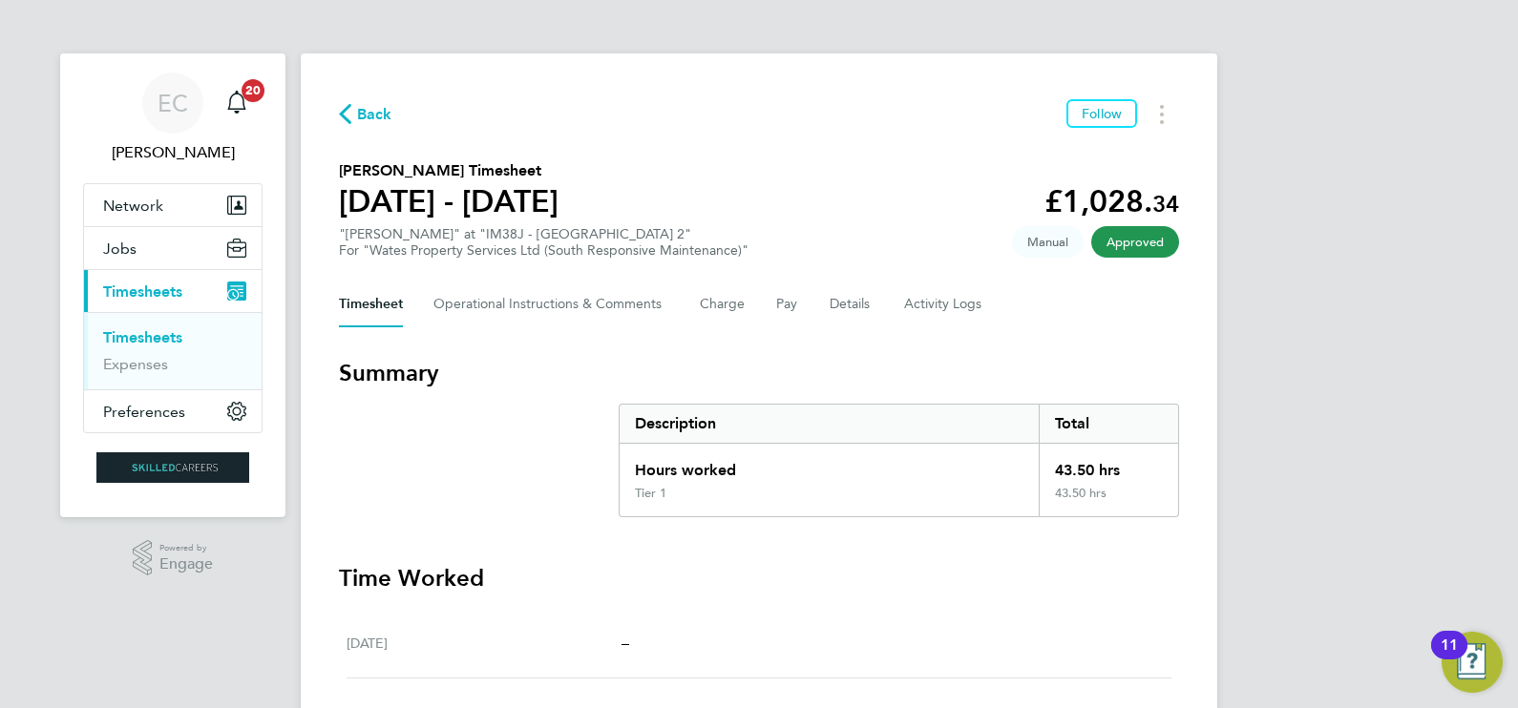
click at [361, 118] on span "Back" at bounding box center [374, 114] width 35 height 23
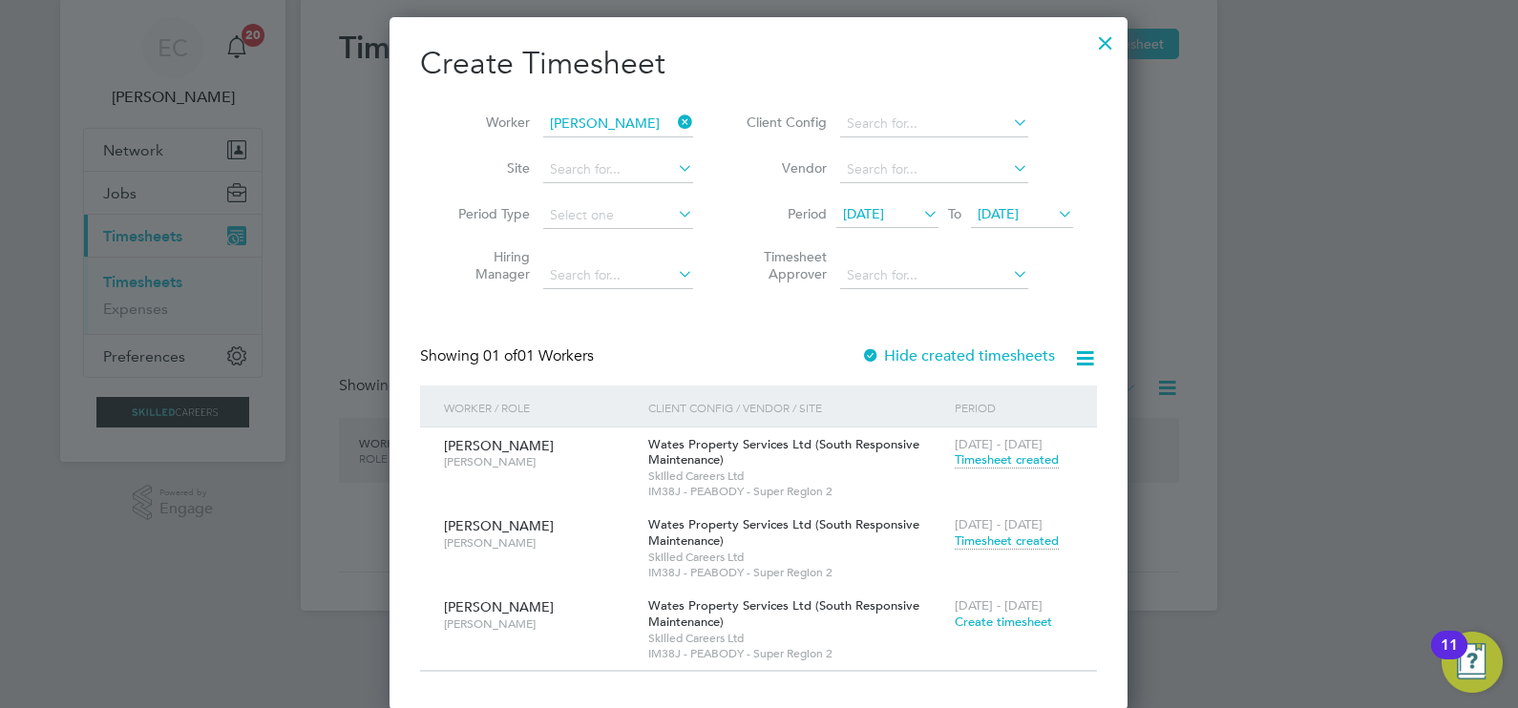
click at [1012, 535] on span "Timesheet created" at bounding box center [1006, 541] width 104 height 17
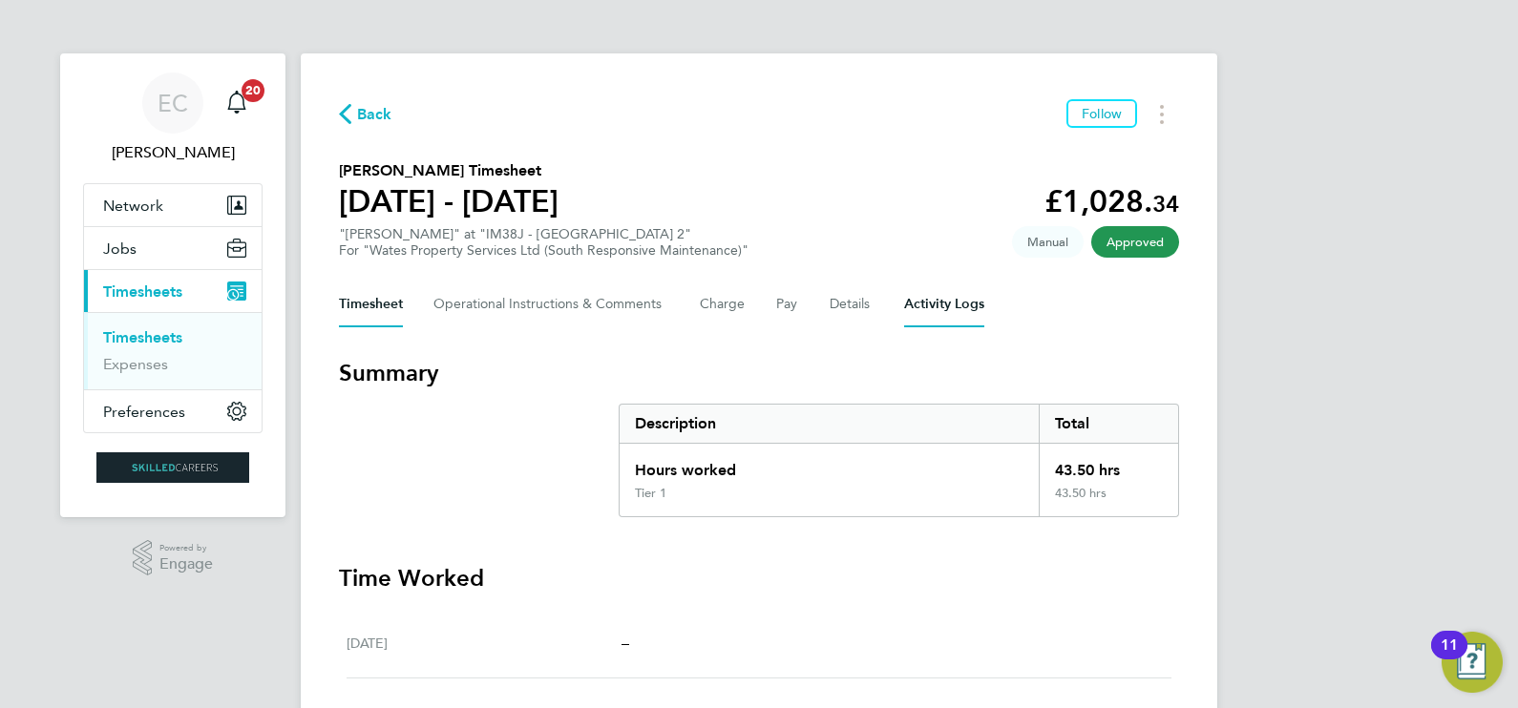
click at [959, 298] on Logs-tab "Activity Logs" at bounding box center [944, 305] width 80 height 46
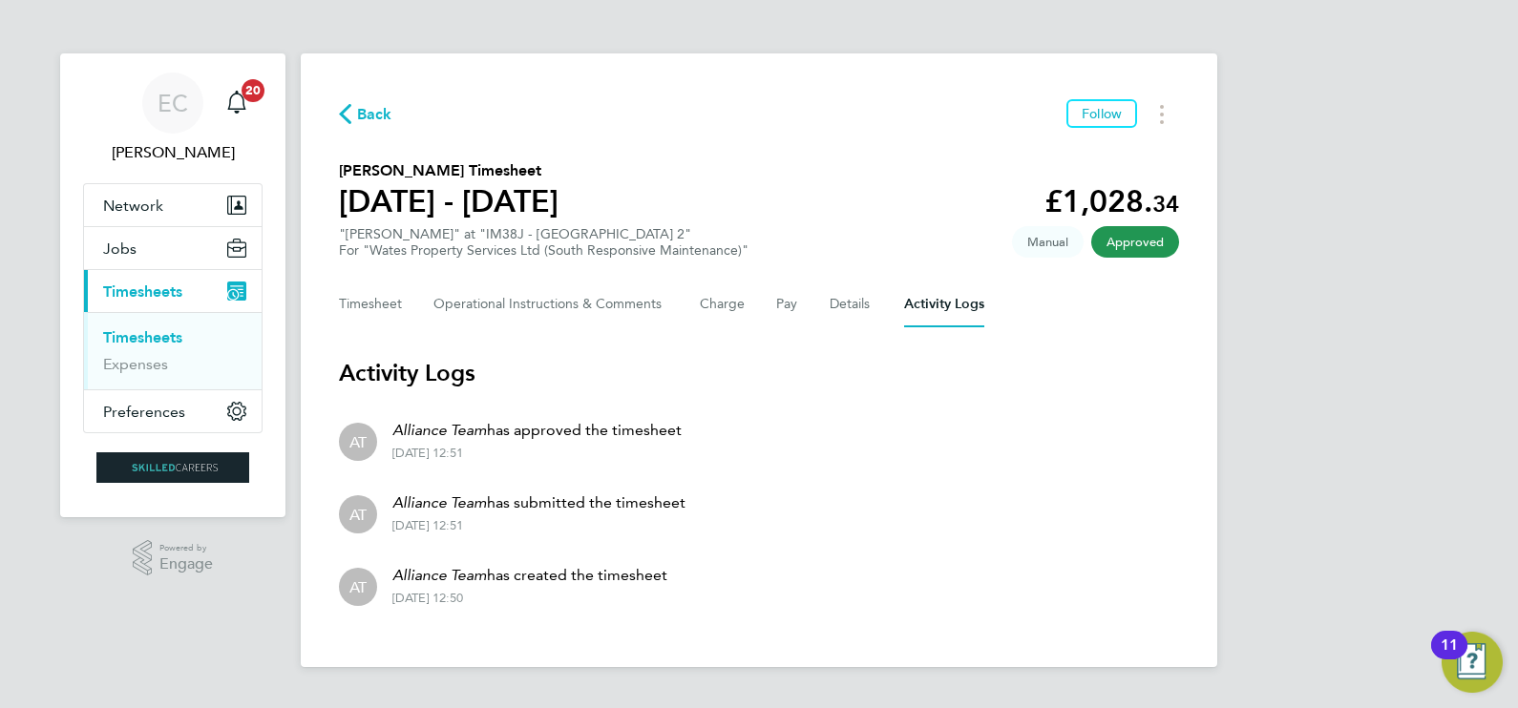
drag, startPoint x: 375, startPoint y: 103, endPoint x: 377, endPoint y: 113, distance: 9.7
click at [375, 103] on span "Back" at bounding box center [374, 114] width 35 height 23
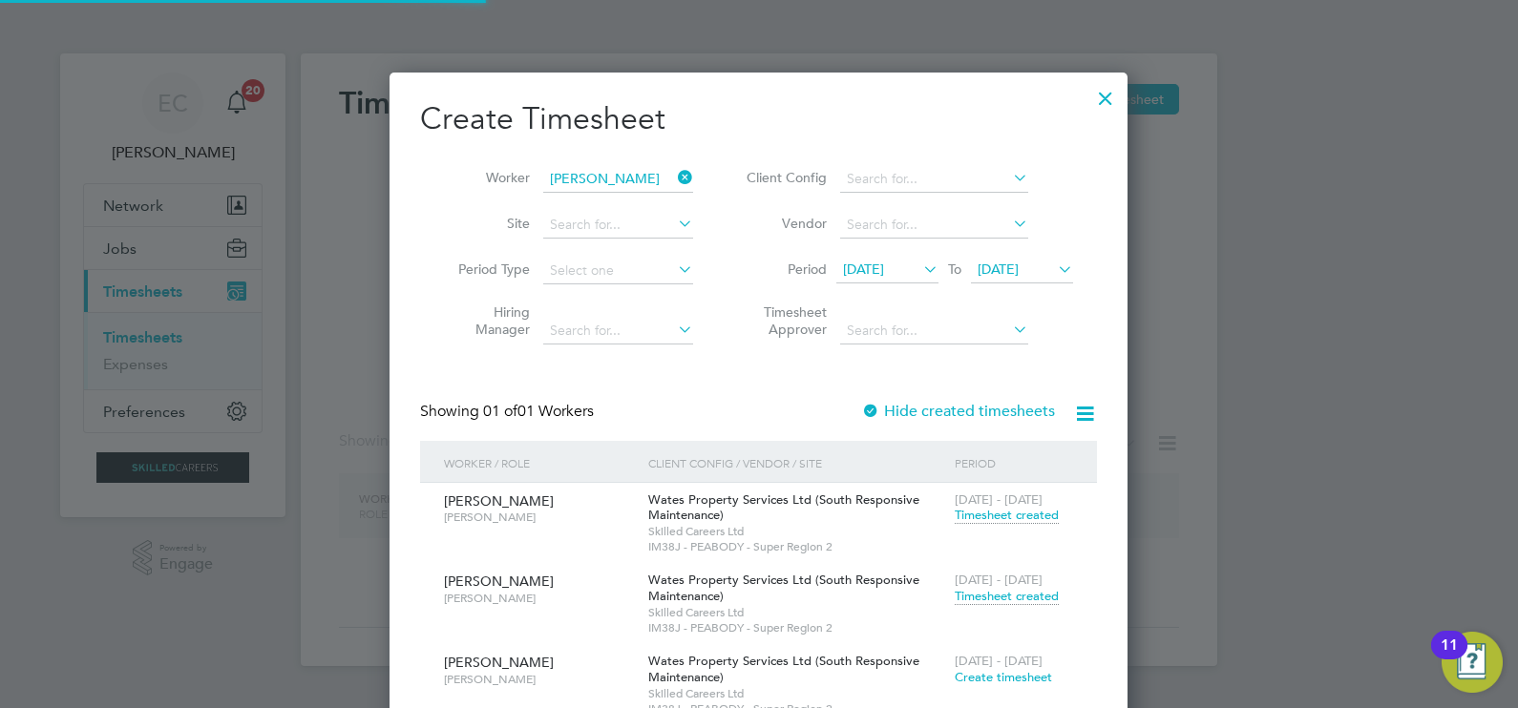
scroll to position [693, 739]
click at [687, 163] on li "Worker Nigel Day" at bounding box center [568, 180] width 297 height 46
click at [674, 171] on icon at bounding box center [674, 177] width 0 height 27
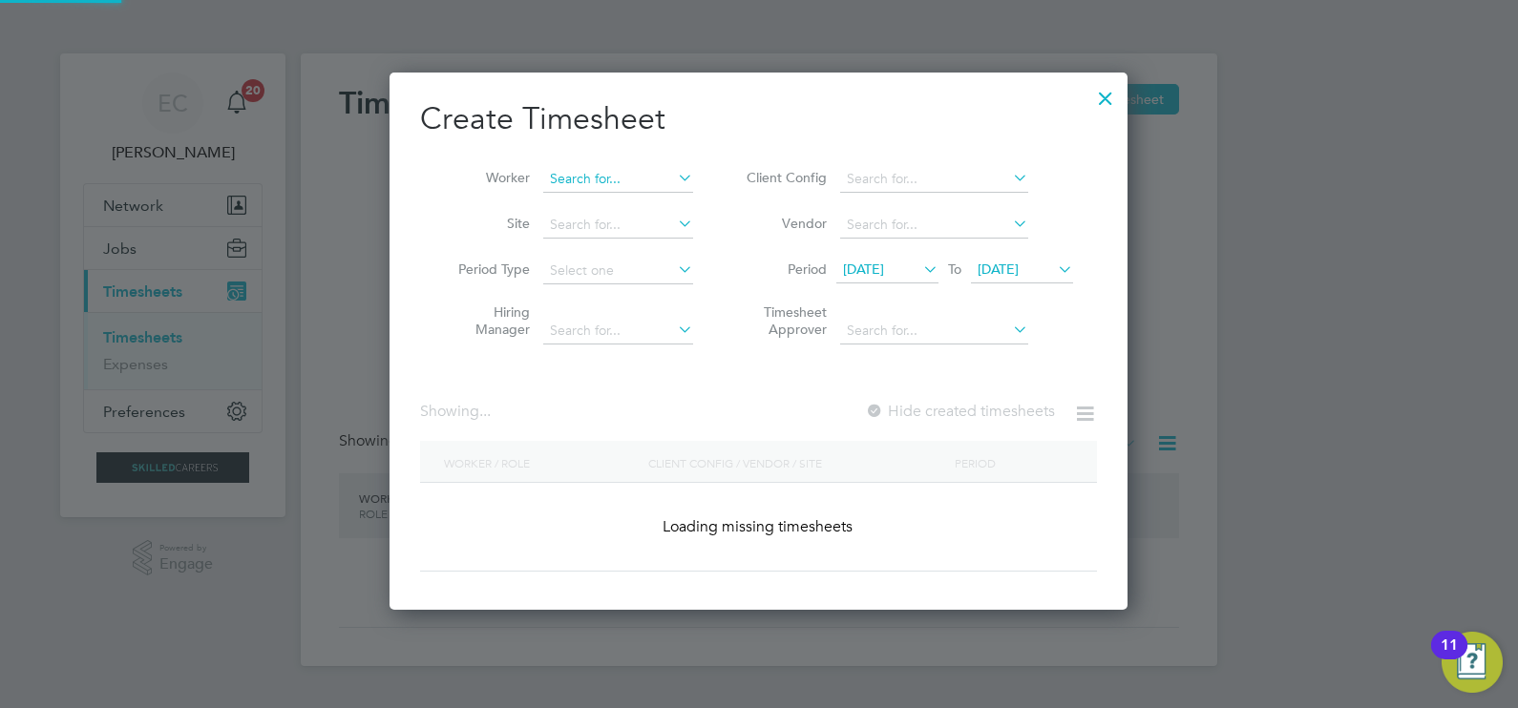
scroll to position [537, 739]
click at [628, 186] on input at bounding box center [618, 179] width 150 height 27
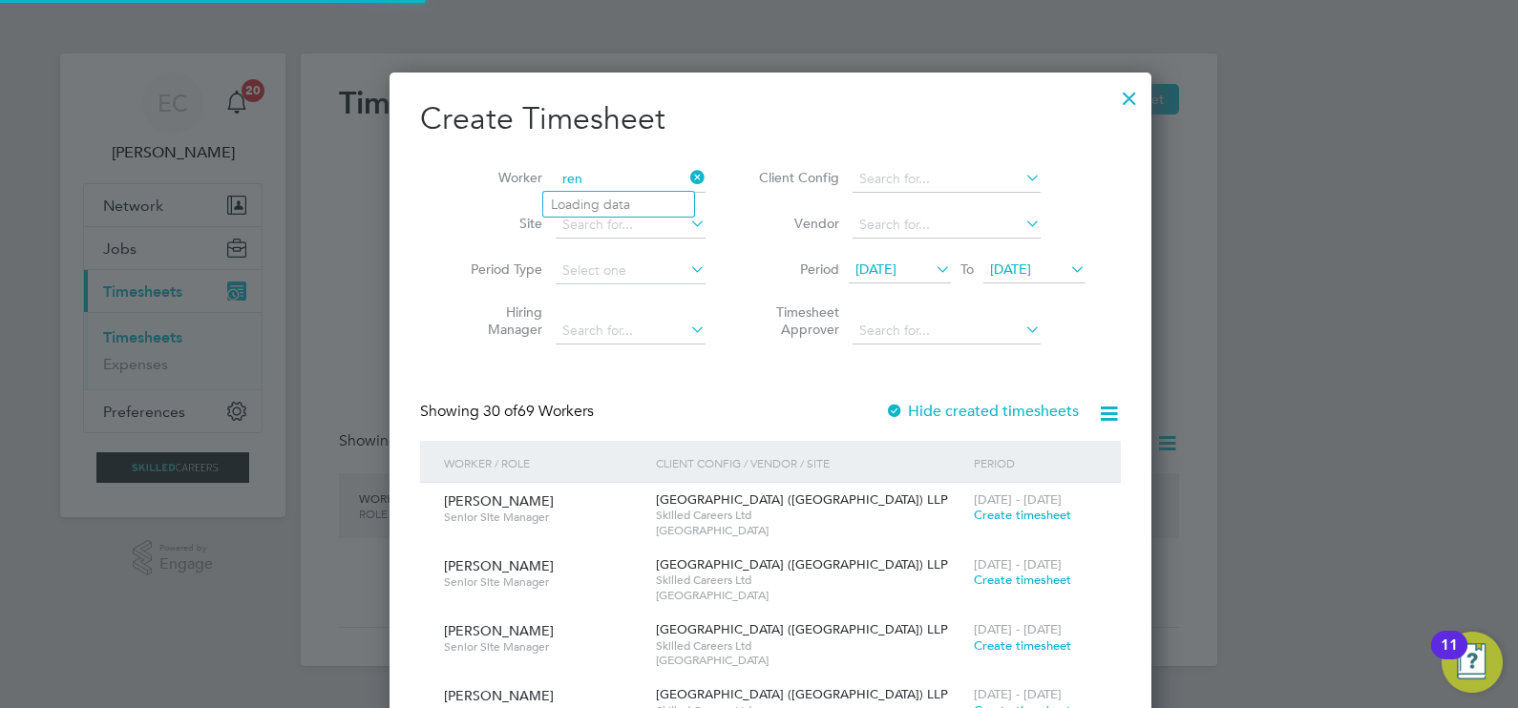
scroll to position [6714, 739]
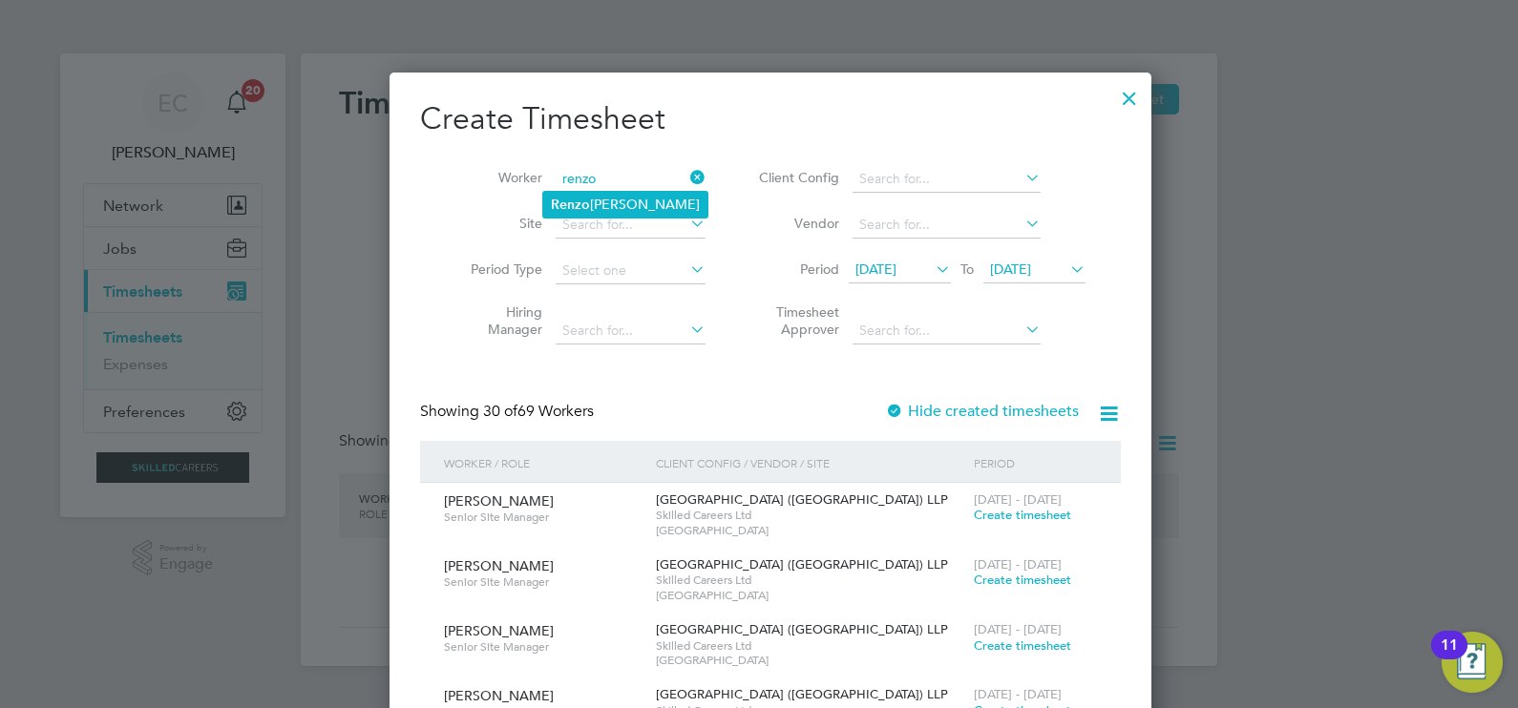
click at [644, 205] on li "Renzo Colaizzo" at bounding box center [625, 205] width 164 height 26
type input "Renzo Colaizzo"
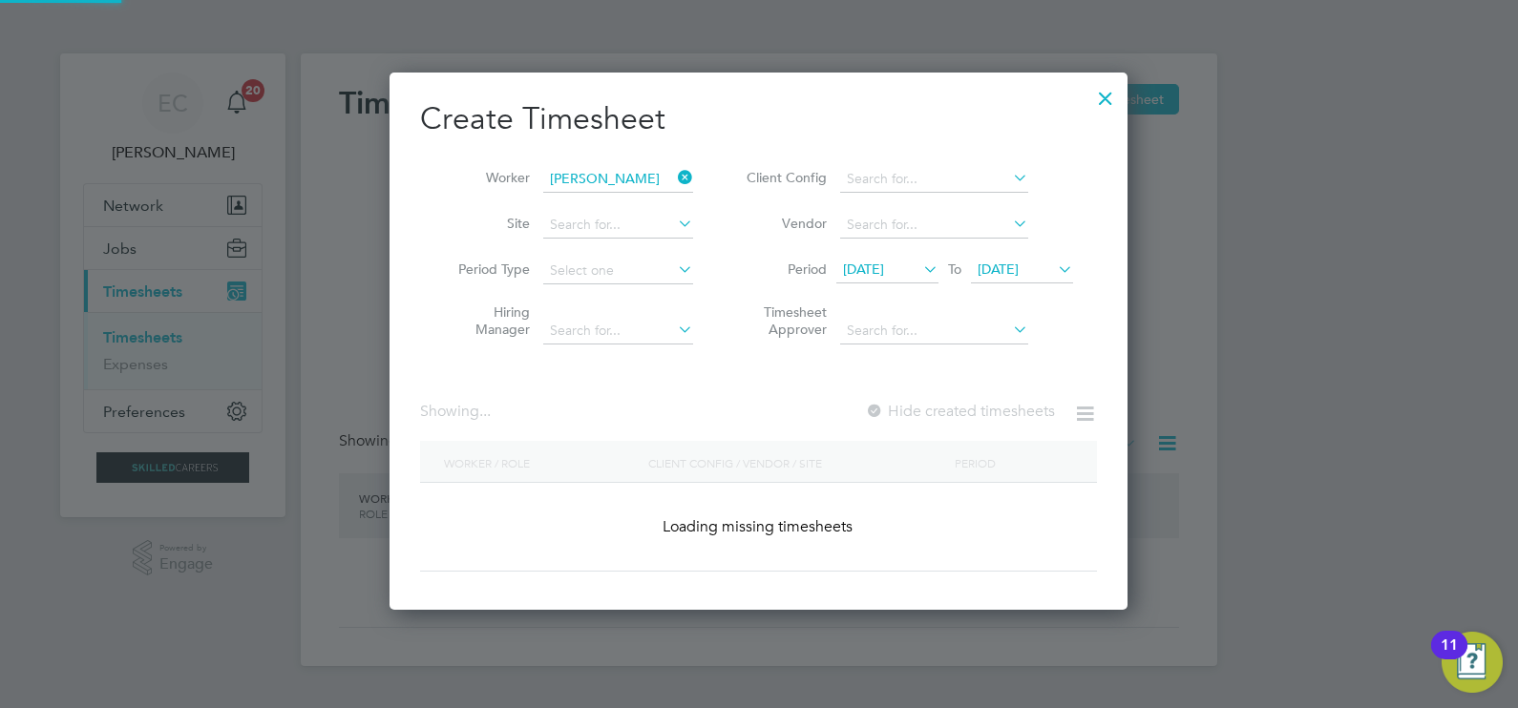
scroll to position [530, 739]
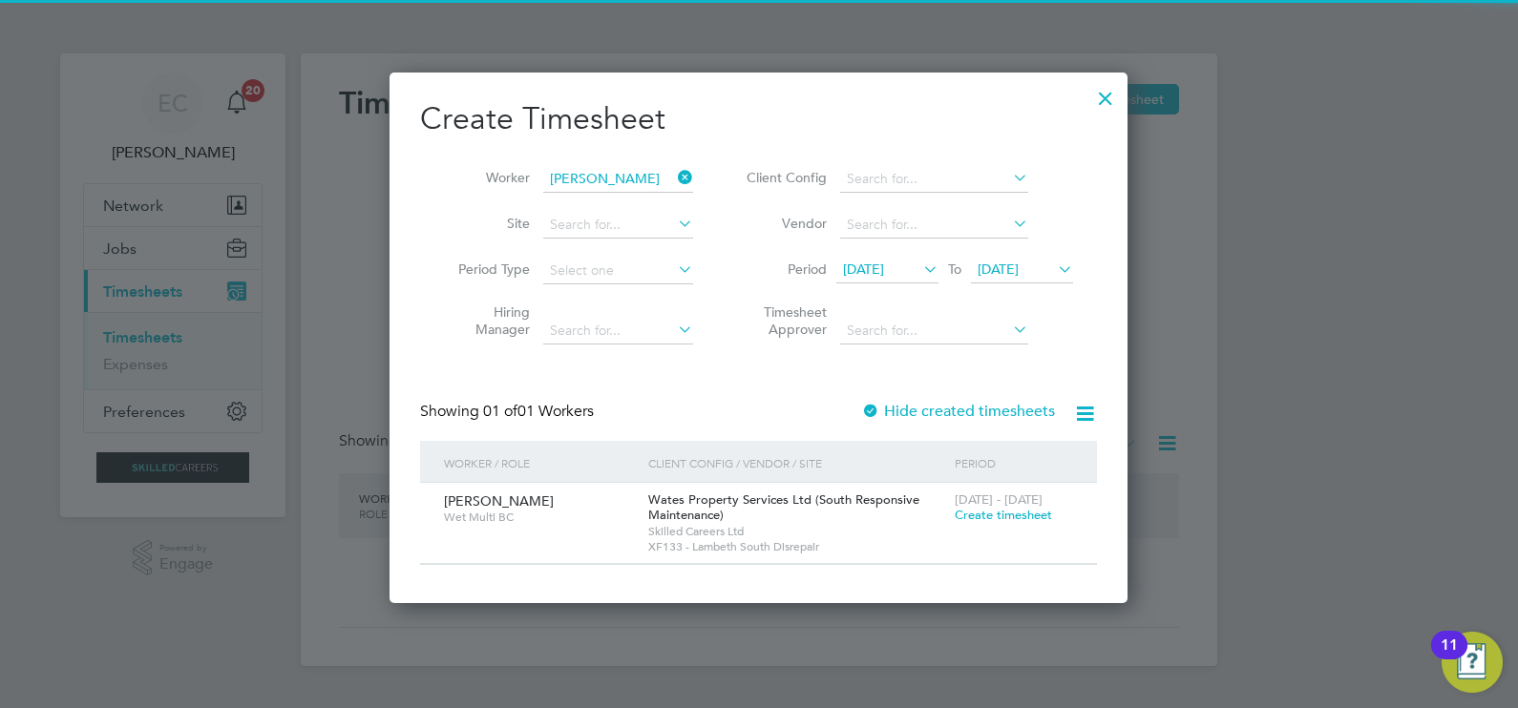
click at [966, 405] on label "Hide created timesheets" at bounding box center [958, 411] width 194 height 19
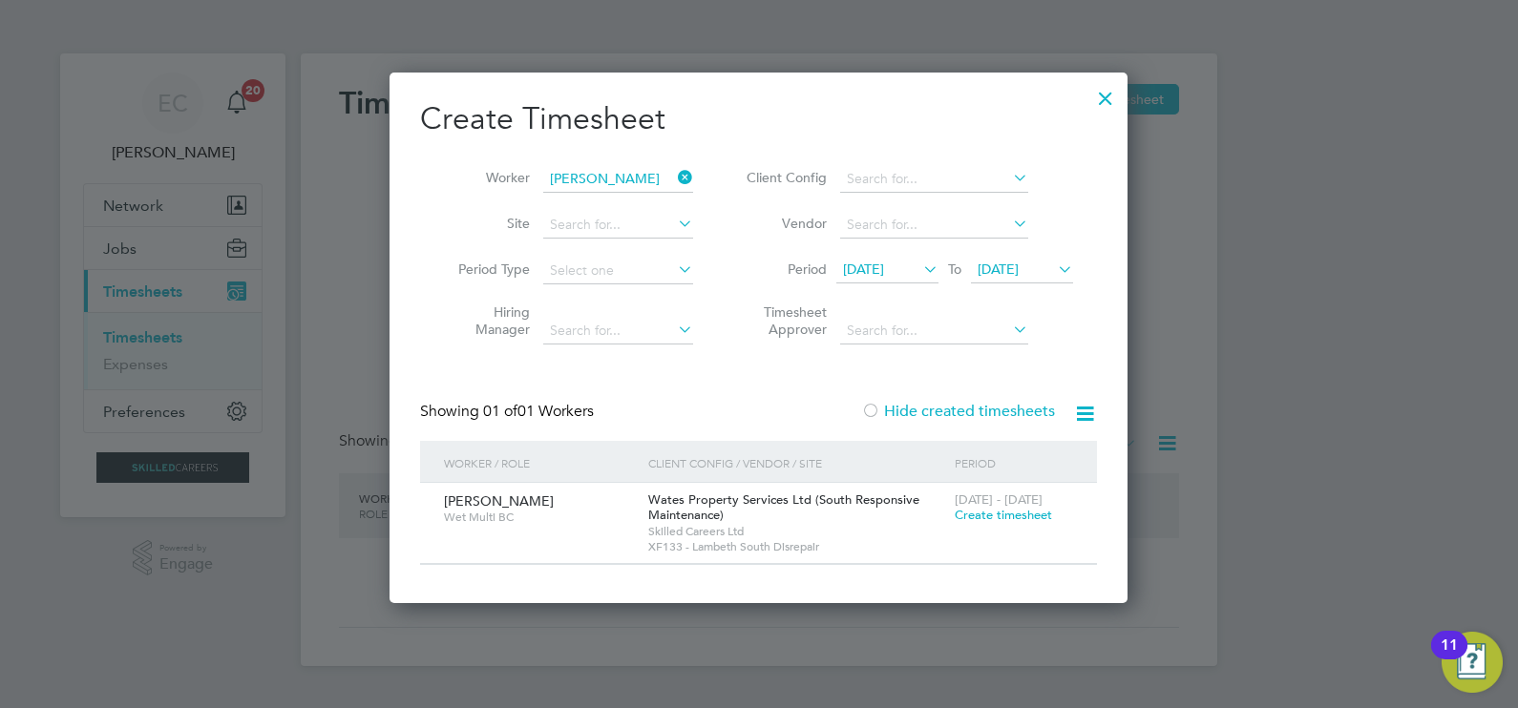
click at [966, 405] on label "Hide created timesheets" at bounding box center [958, 411] width 194 height 19
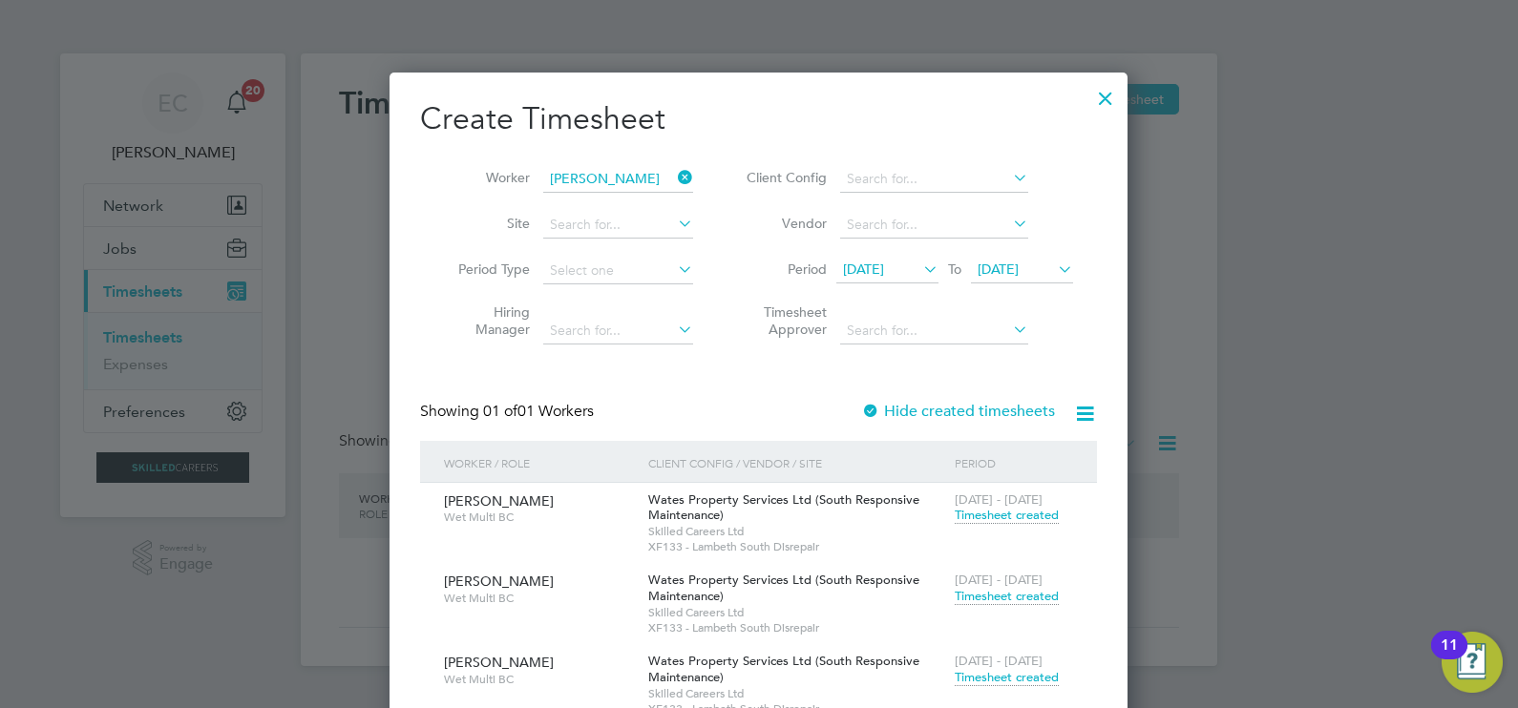
click at [674, 177] on icon at bounding box center [674, 177] width 0 height 27
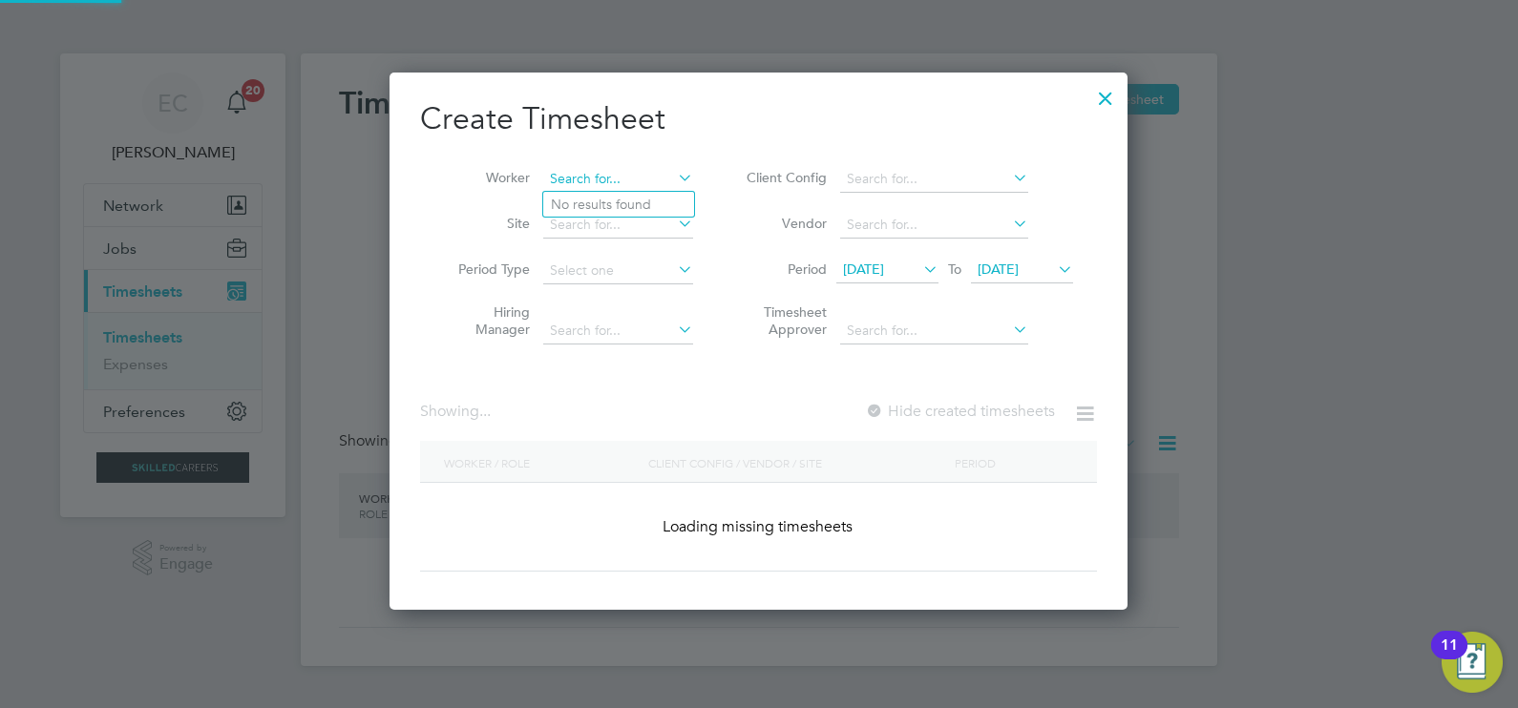
click at [622, 180] on input at bounding box center [618, 179] width 150 height 27
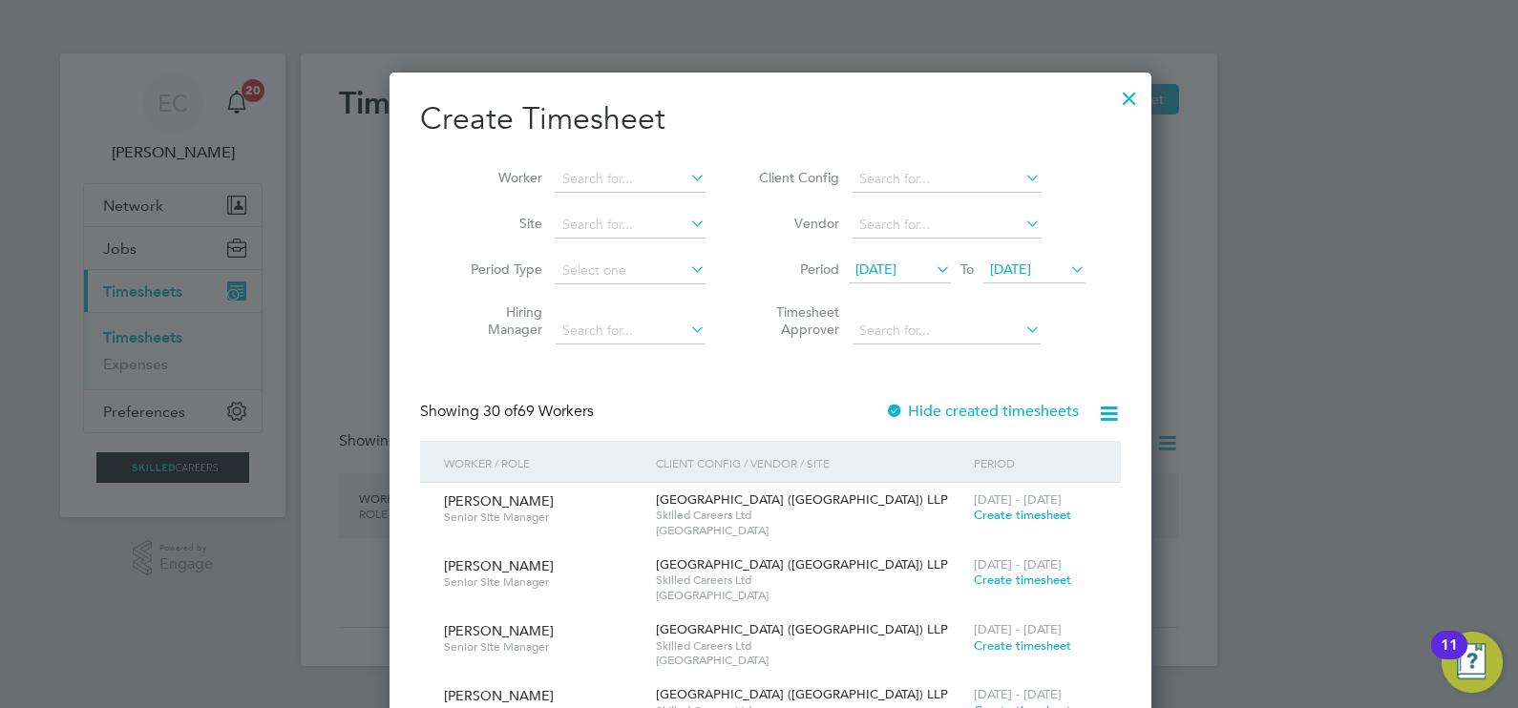
drag, startPoint x: 919, startPoint y: 266, endPoint x: 954, endPoint y: 323, distance: 66.0
click at [932, 265] on icon at bounding box center [932, 269] width 0 height 27
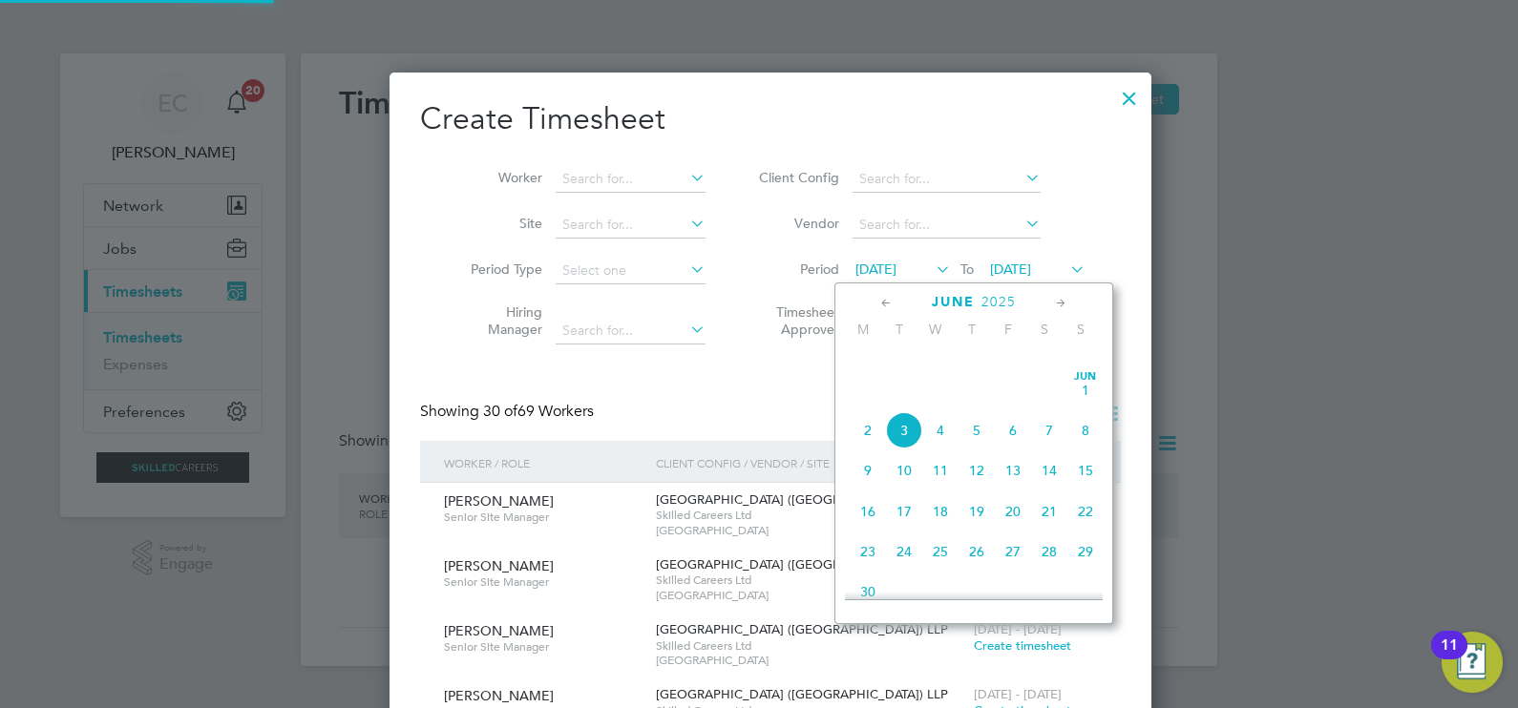
click at [1059, 296] on icon at bounding box center [1061, 303] width 18 height 21
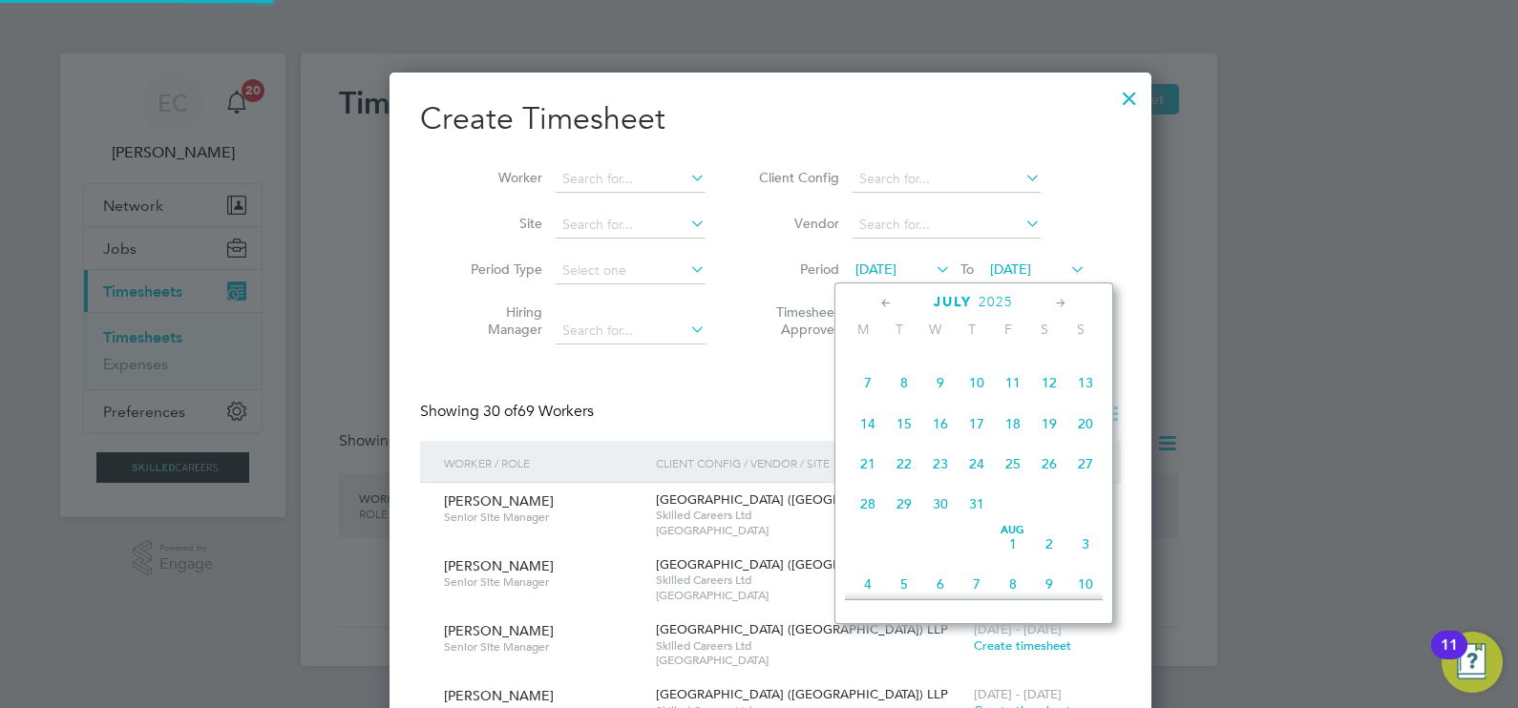
click at [1059, 296] on icon at bounding box center [1061, 303] width 18 height 21
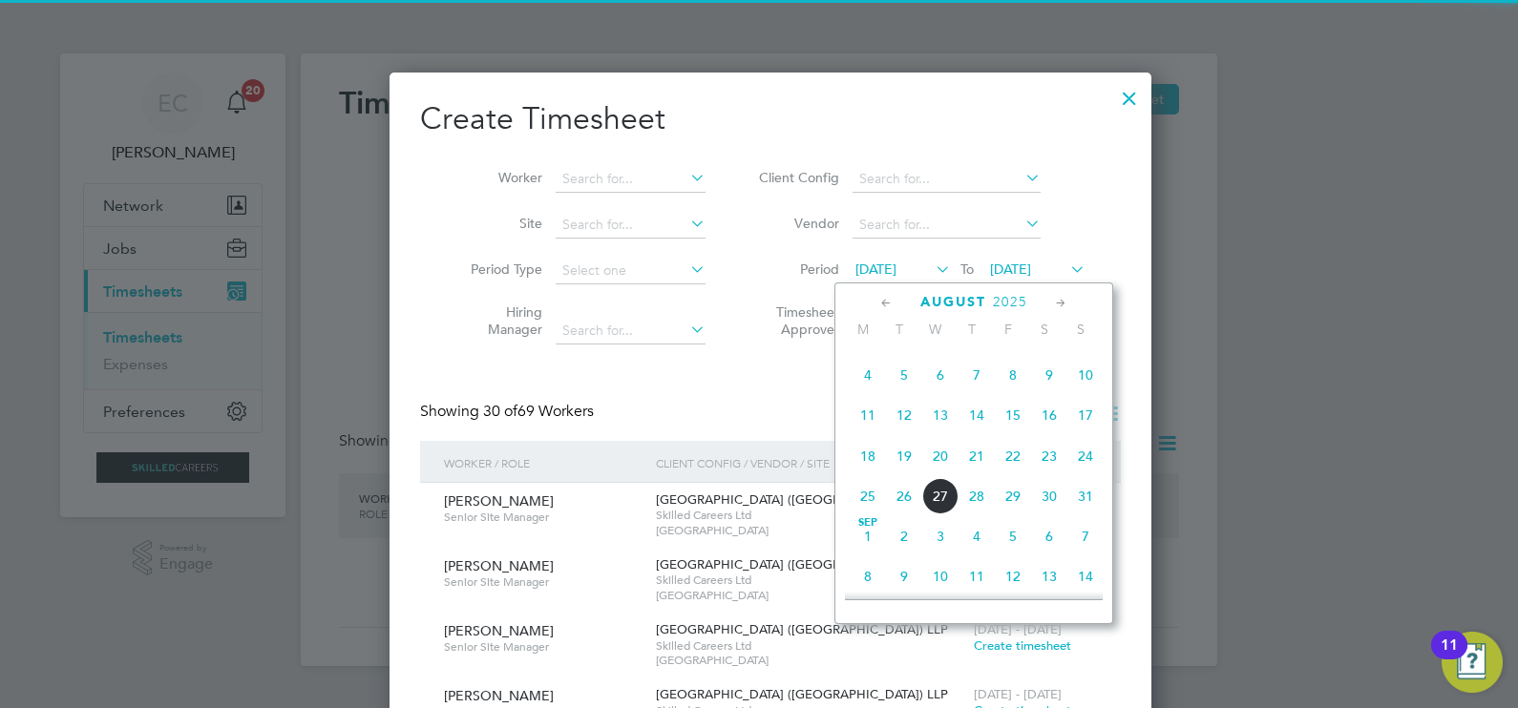
click at [1059, 296] on icon at bounding box center [1061, 303] width 18 height 21
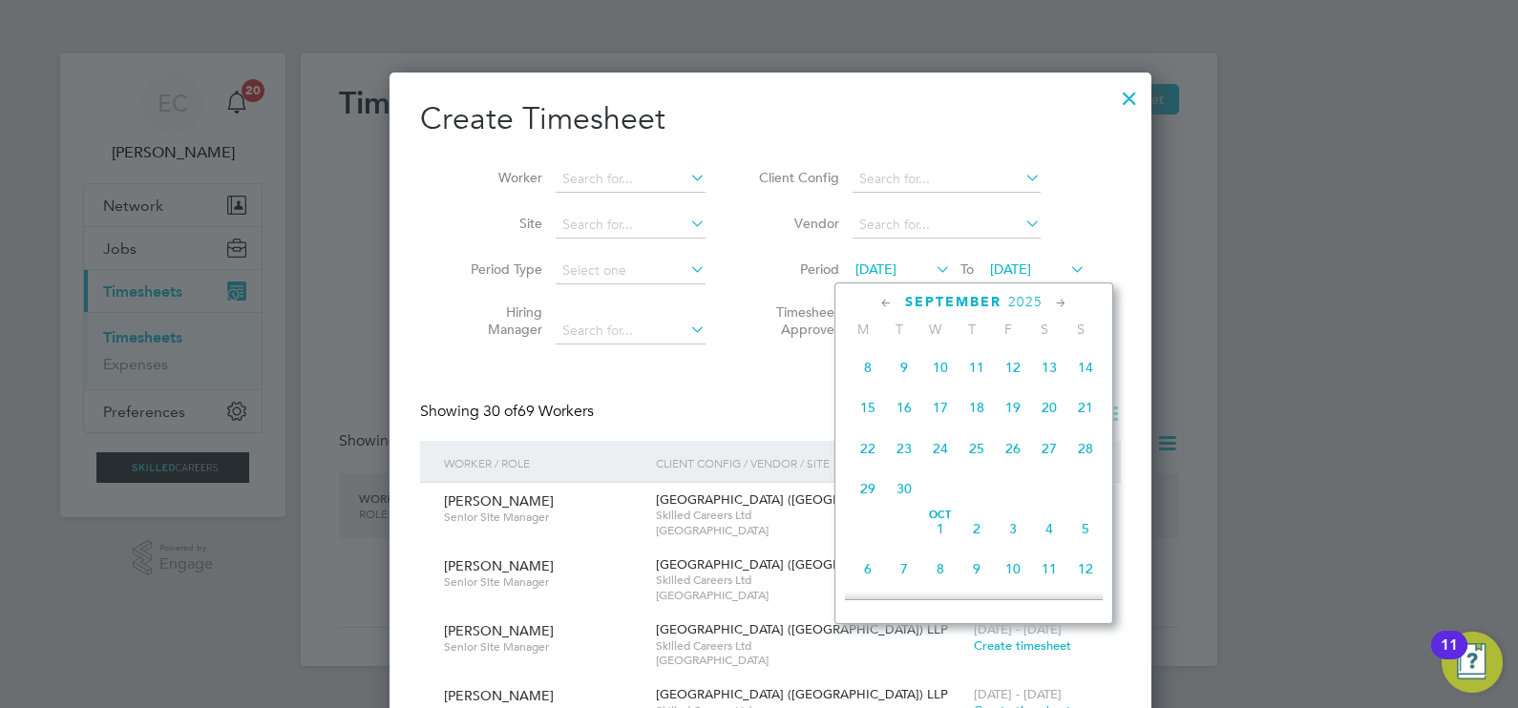
click at [889, 299] on icon at bounding box center [886, 303] width 18 height 21
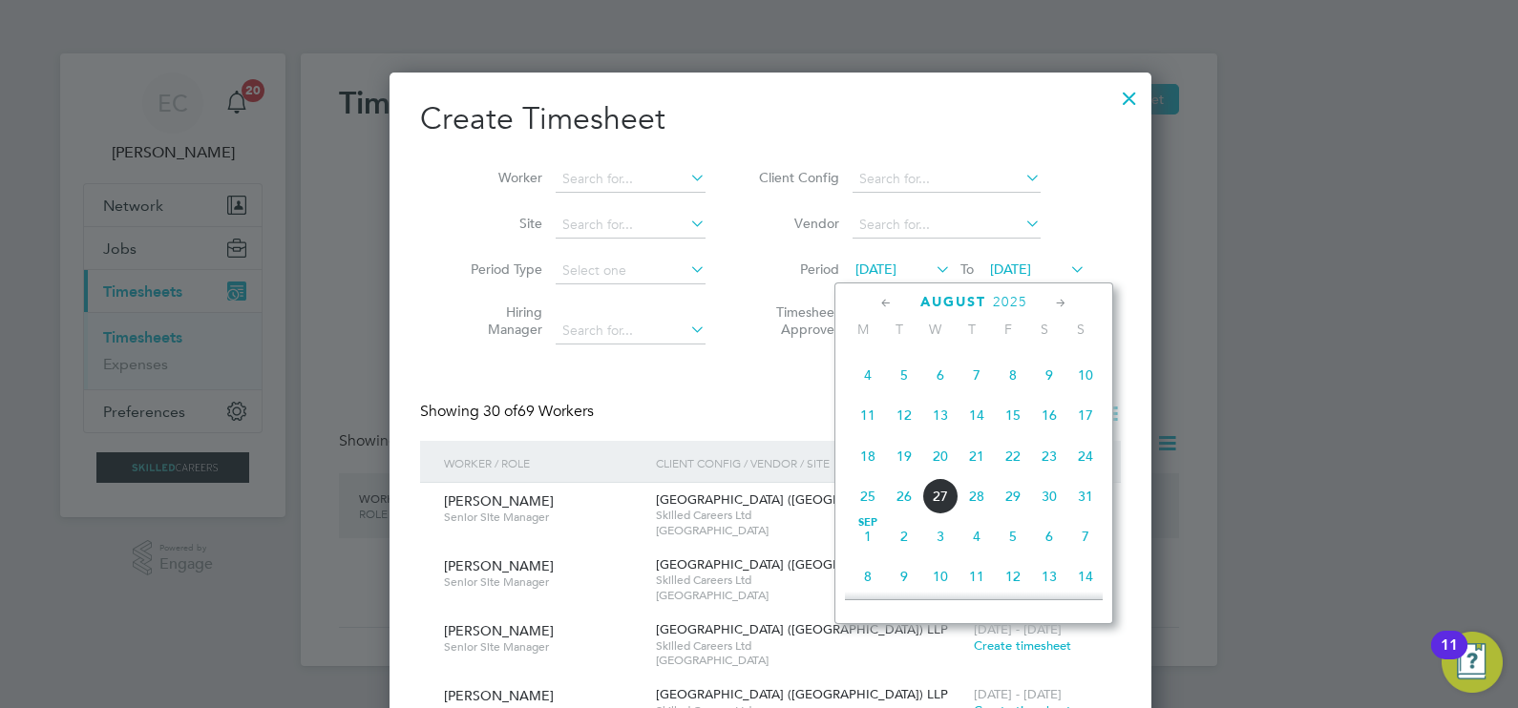
click at [1053, 433] on span "16" at bounding box center [1049, 415] width 36 height 36
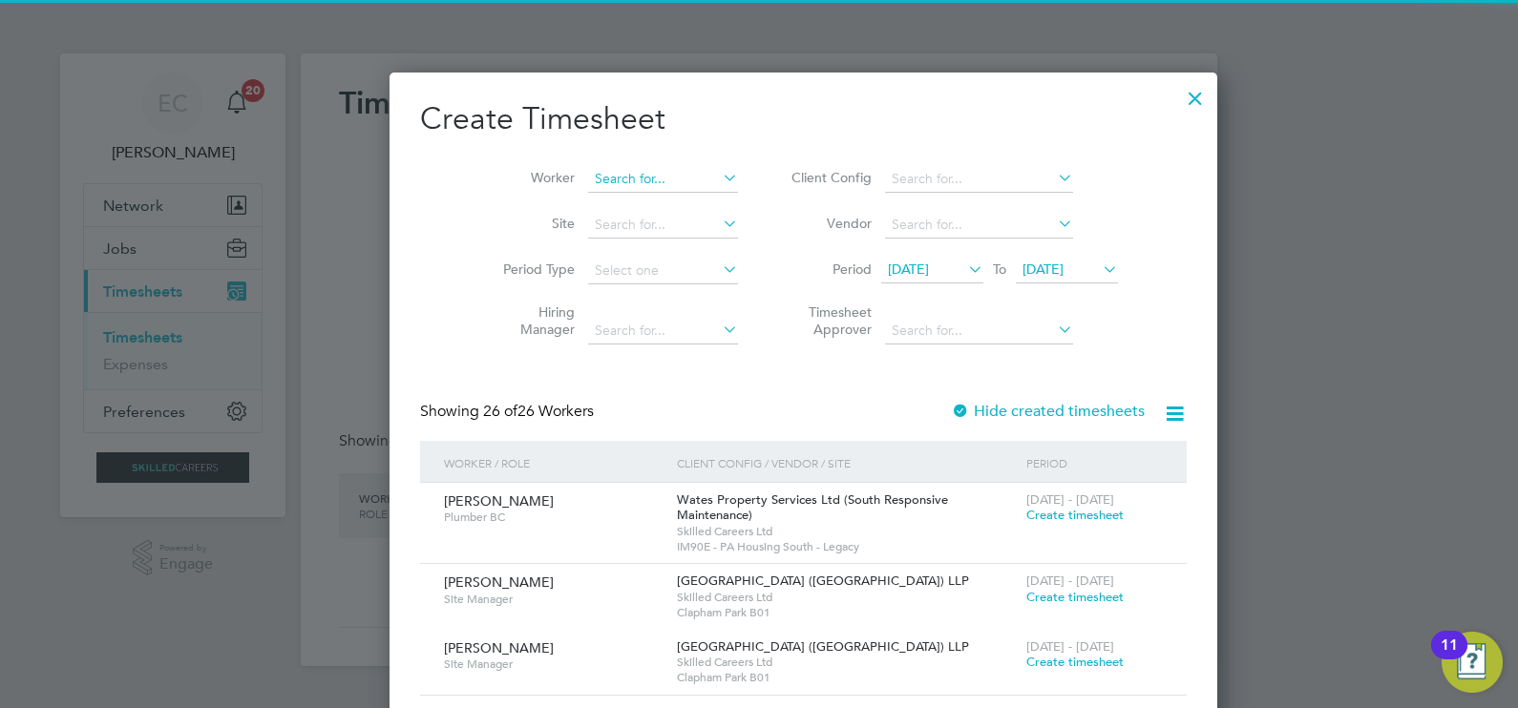
click at [616, 167] on input at bounding box center [663, 179] width 150 height 27
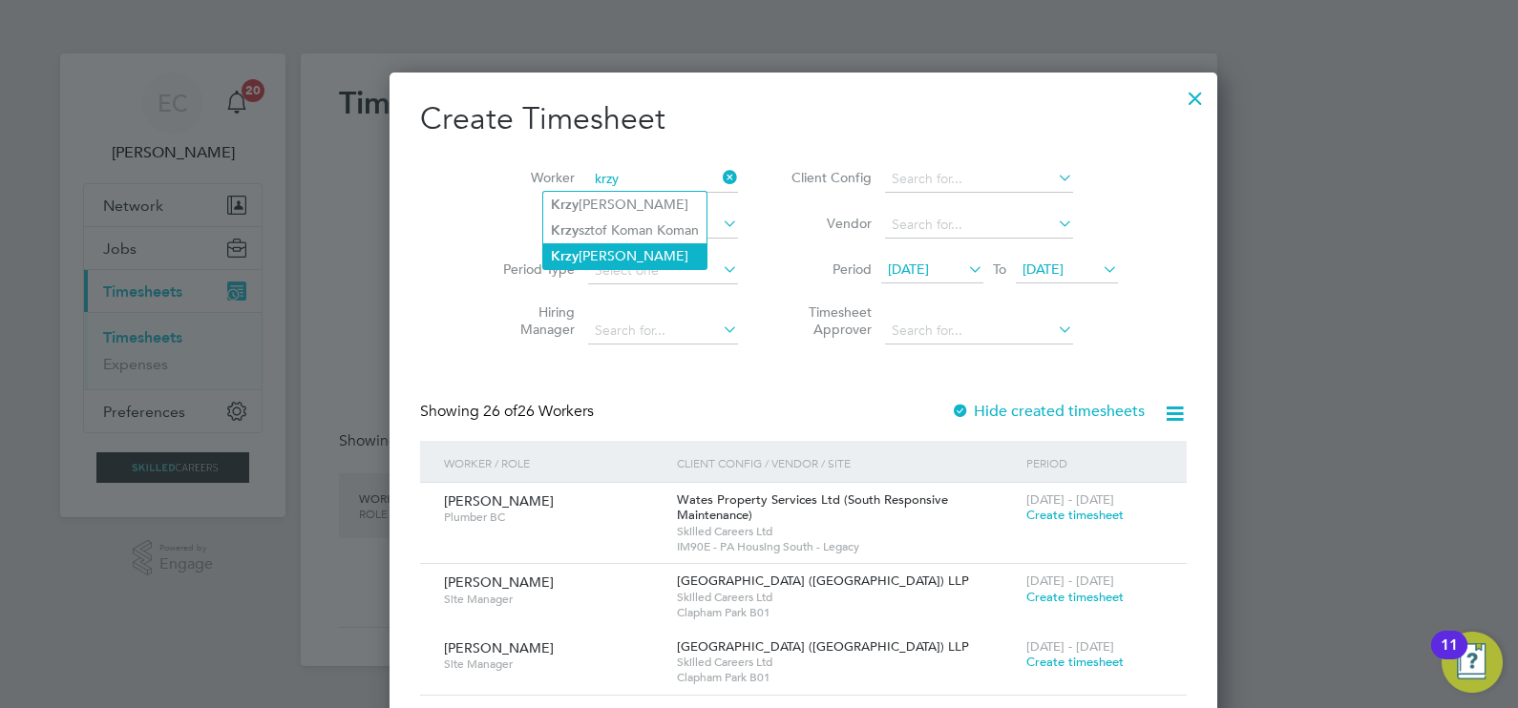
click at [628, 253] on li "Krzy sztof Sakowwicz" at bounding box center [624, 256] width 163 height 26
type input "[PERSON_NAME]"
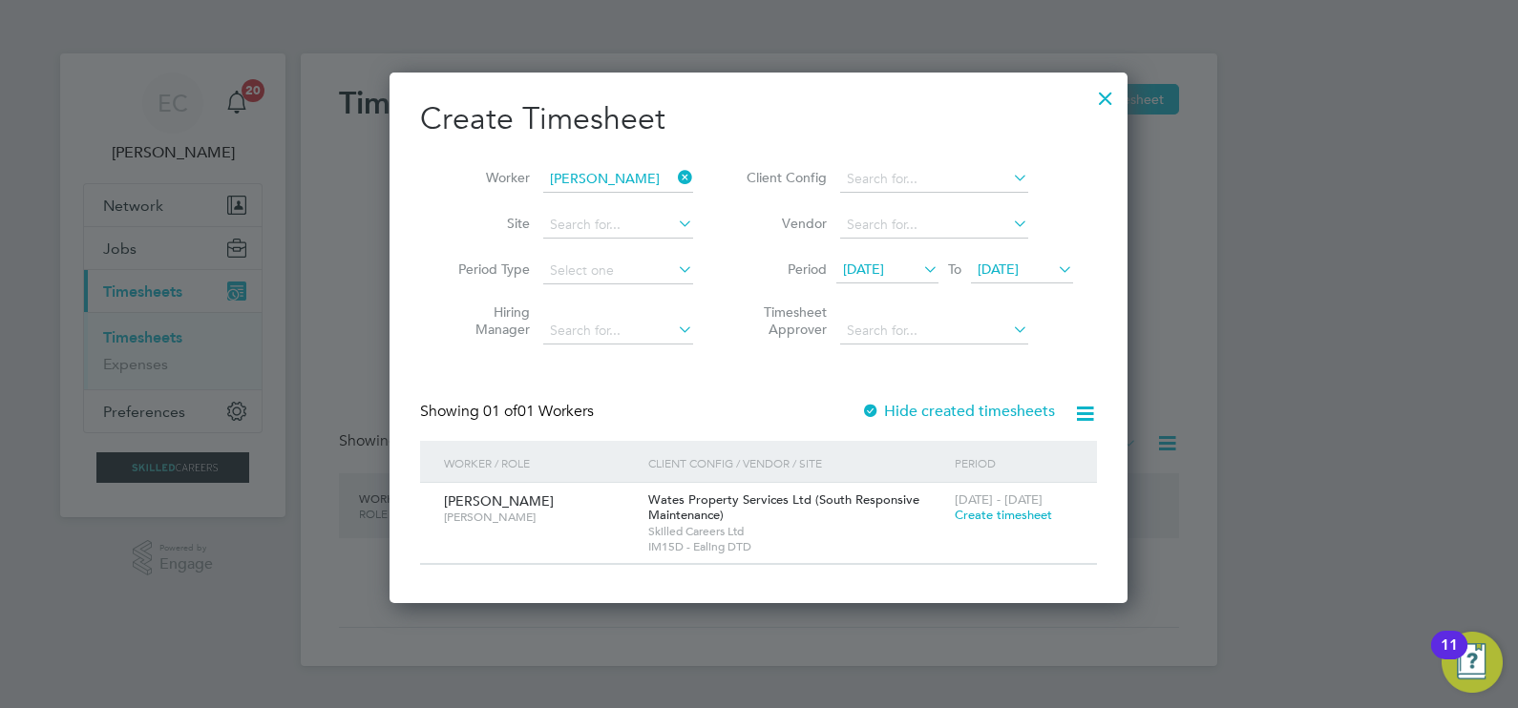
click at [992, 403] on label "Hide created timesheets" at bounding box center [958, 411] width 194 height 19
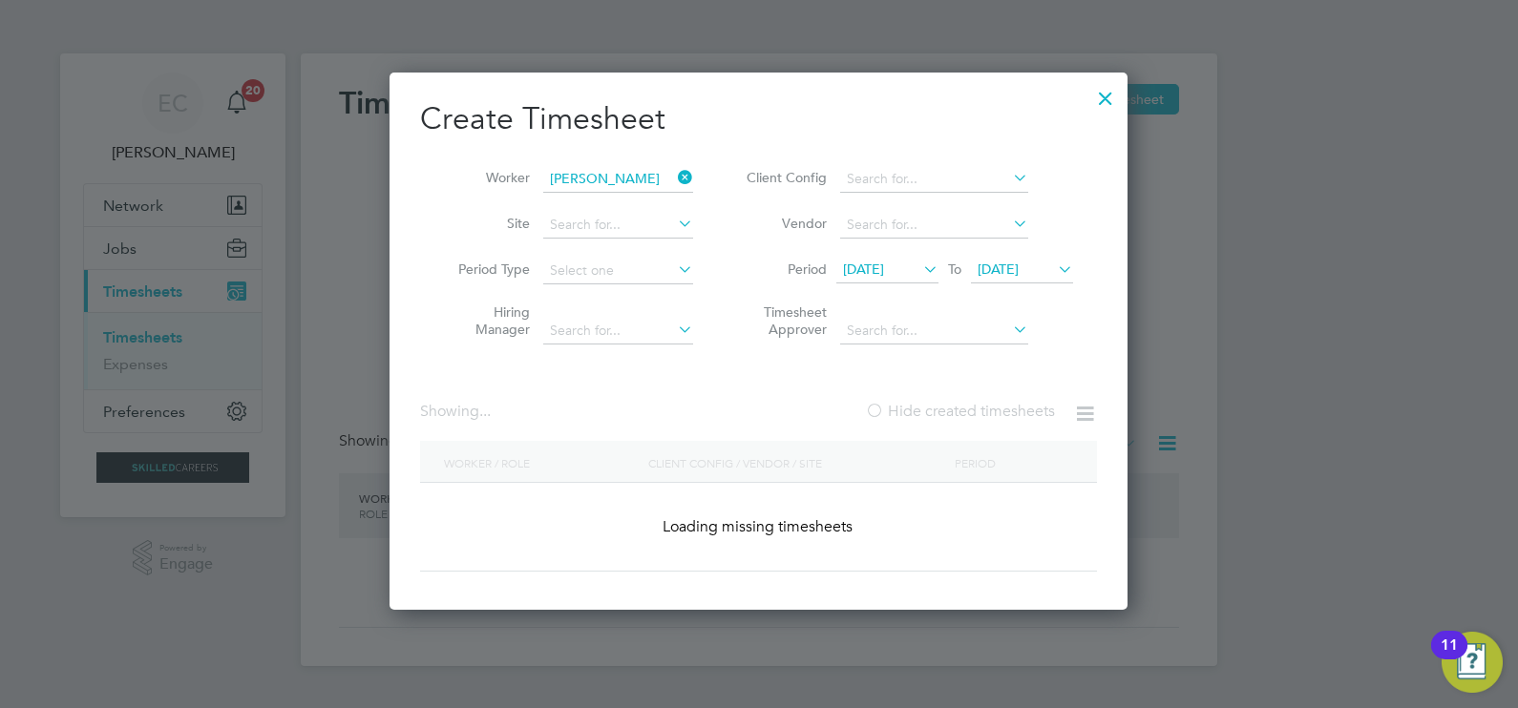
click at [992, 403] on label "Hide created timesheets" at bounding box center [960, 411] width 190 height 19
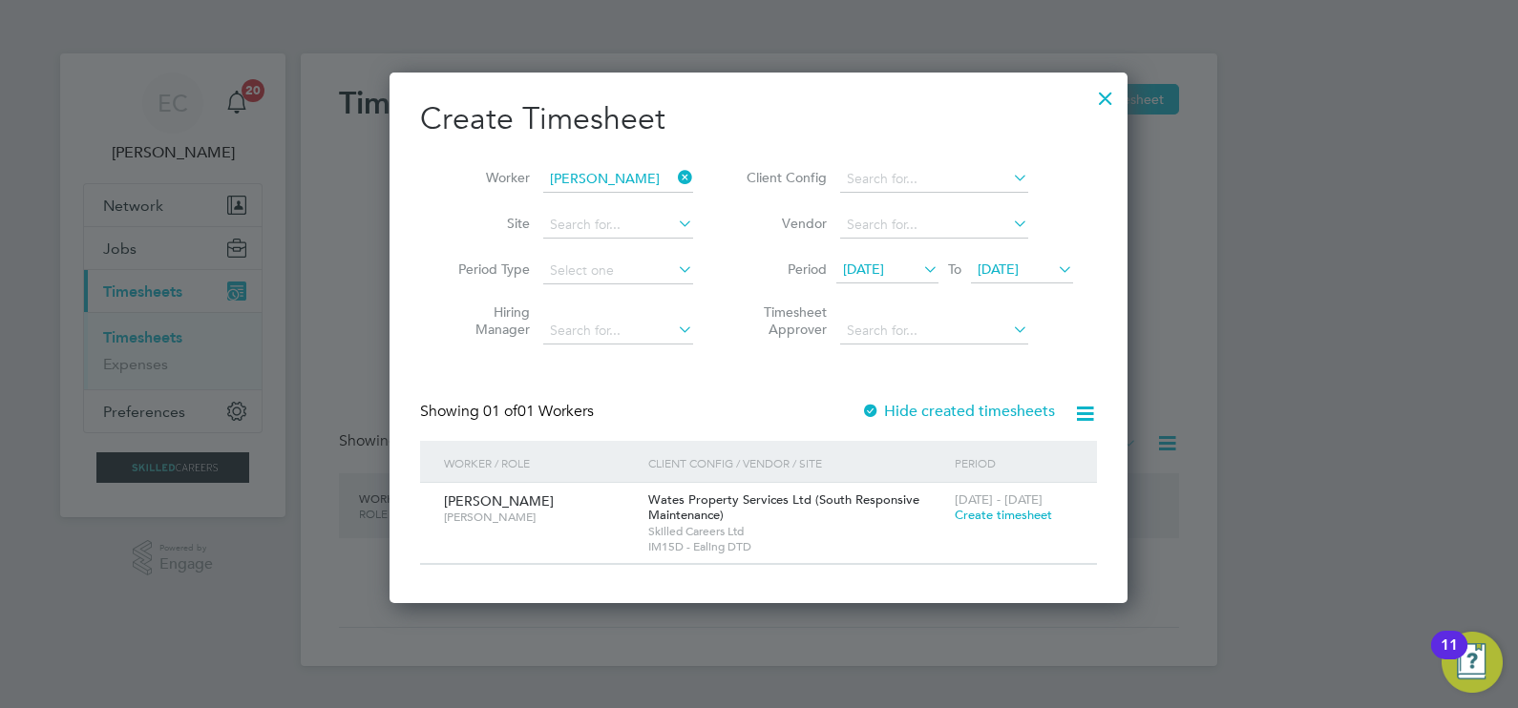
click at [674, 167] on icon at bounding box center [674, 177] width 0 height 27
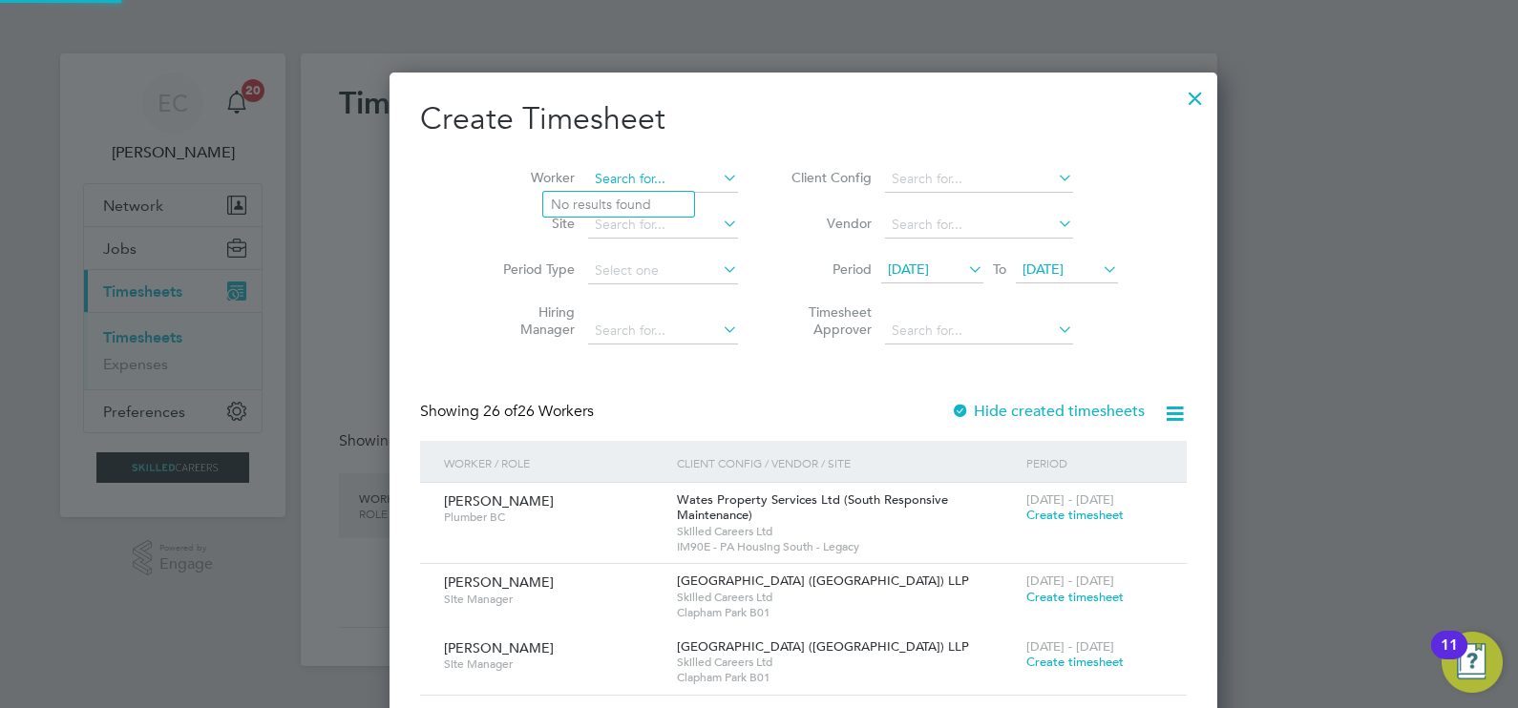
click at [655, 180] on input at bounding box center [663, 179] width 150 height 27
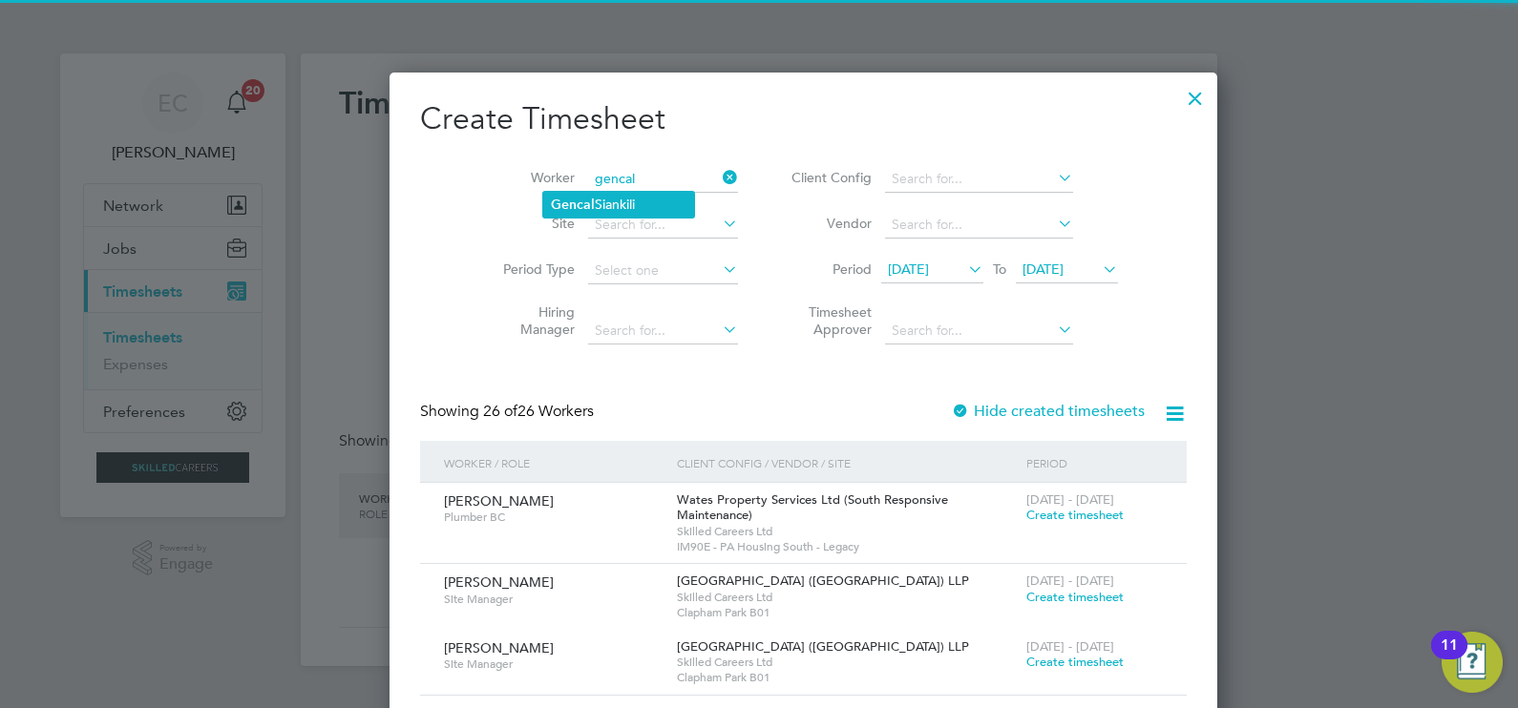
click at [653, 196] on li "Gencal Siankili" at bounding box center [618, 205] width 151 height 26
type input "Gencal Siankili"
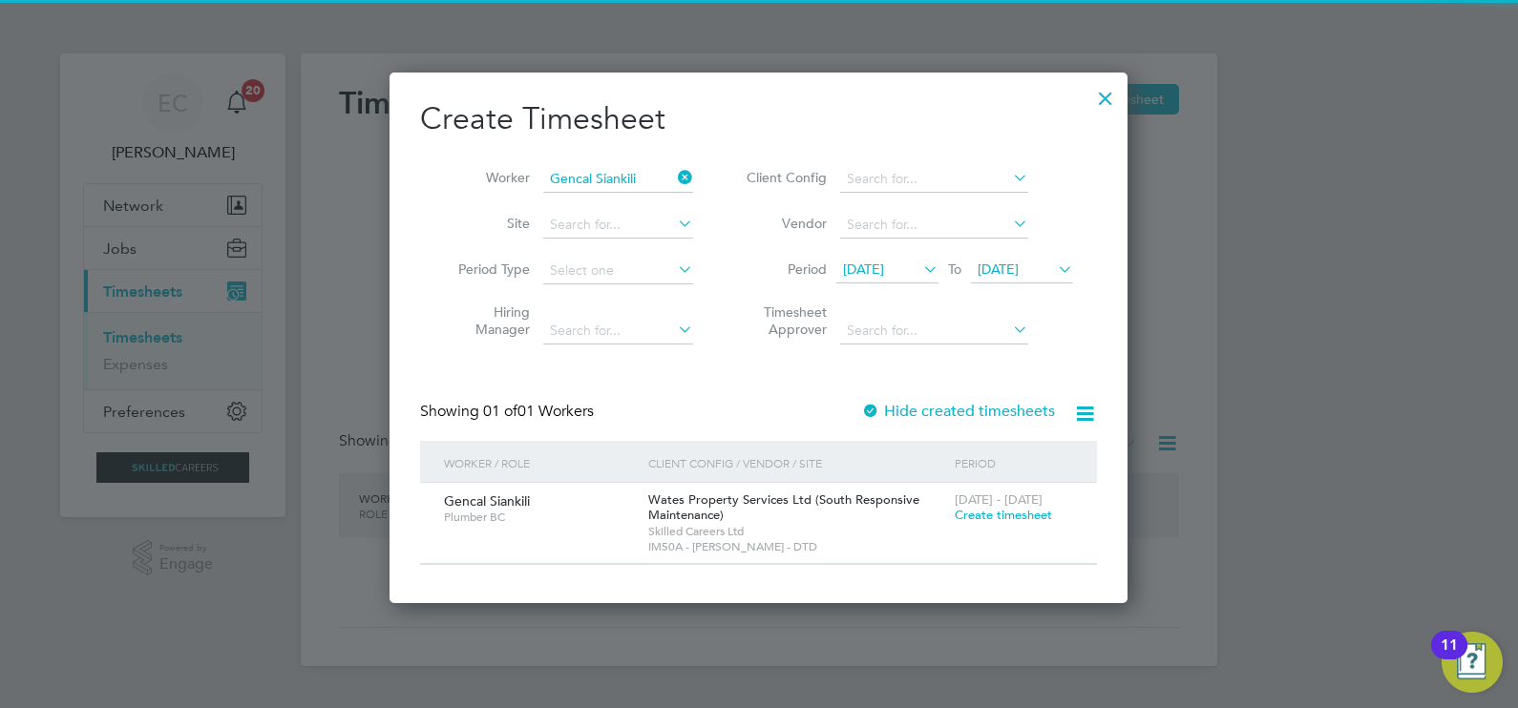
click at [954, 407] on label "Hide created timesheets" at bounding box center [958, 411] width 194 height 19
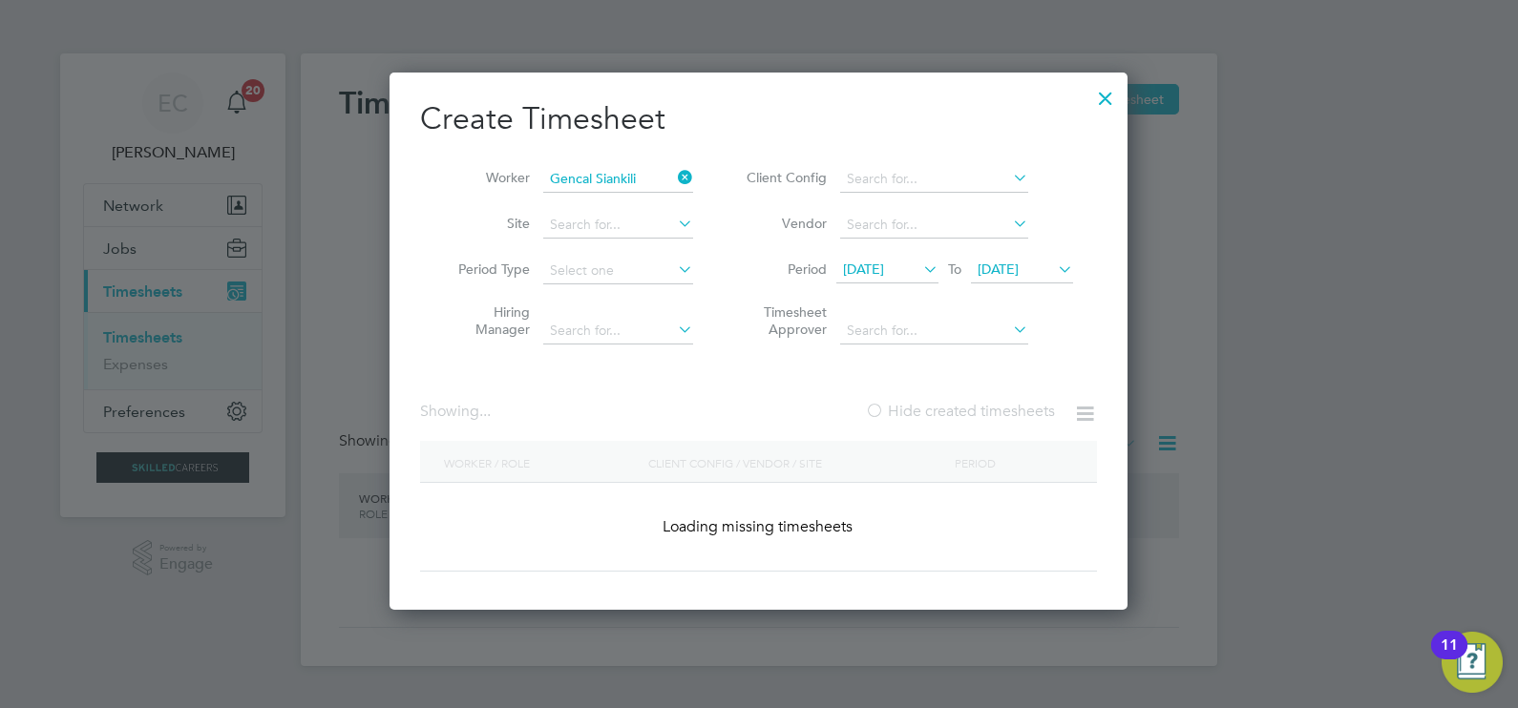
click at [954, 407] on label "Hide created timesheets" at bounding box center [960, 411] width 190 height 19
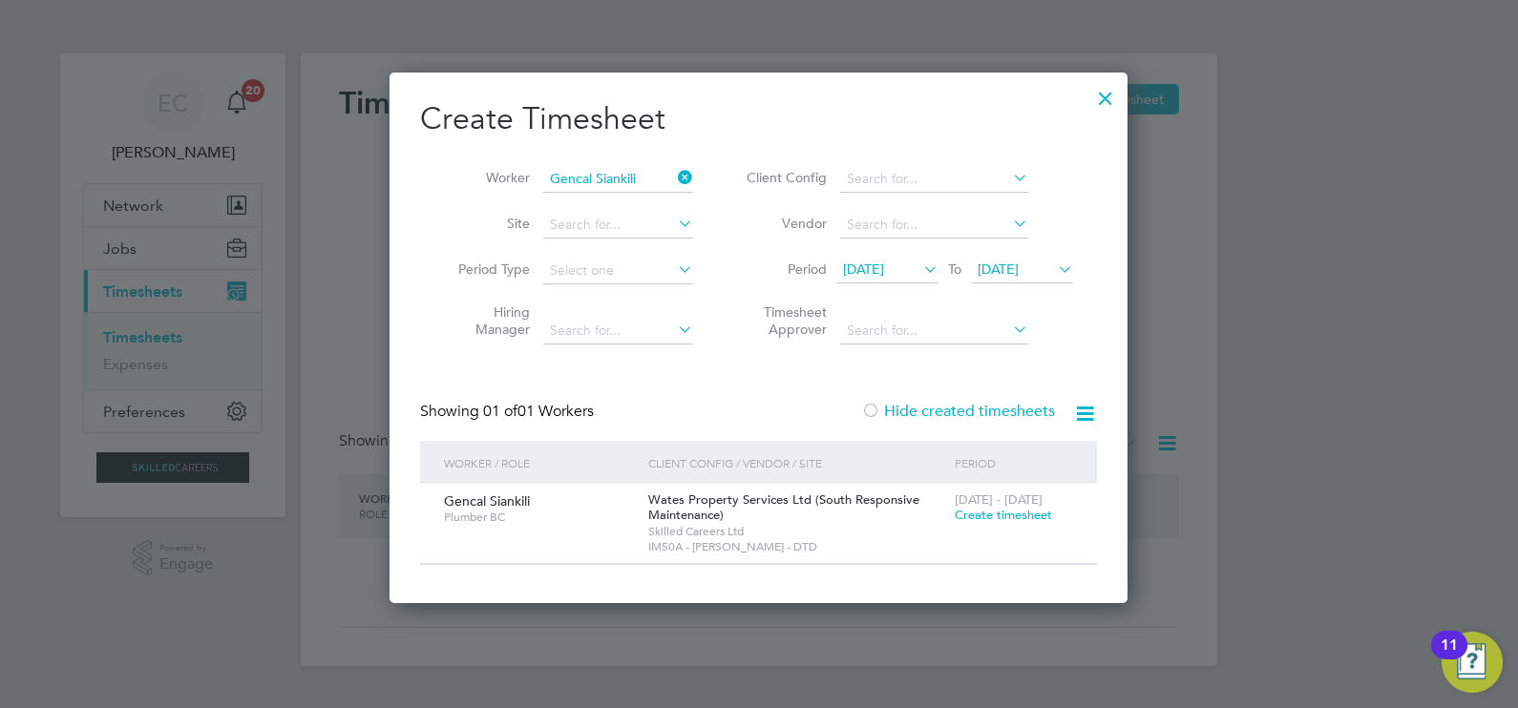
click at [674, 176] on icon at bounding box center [674, 177] width 0 height 27
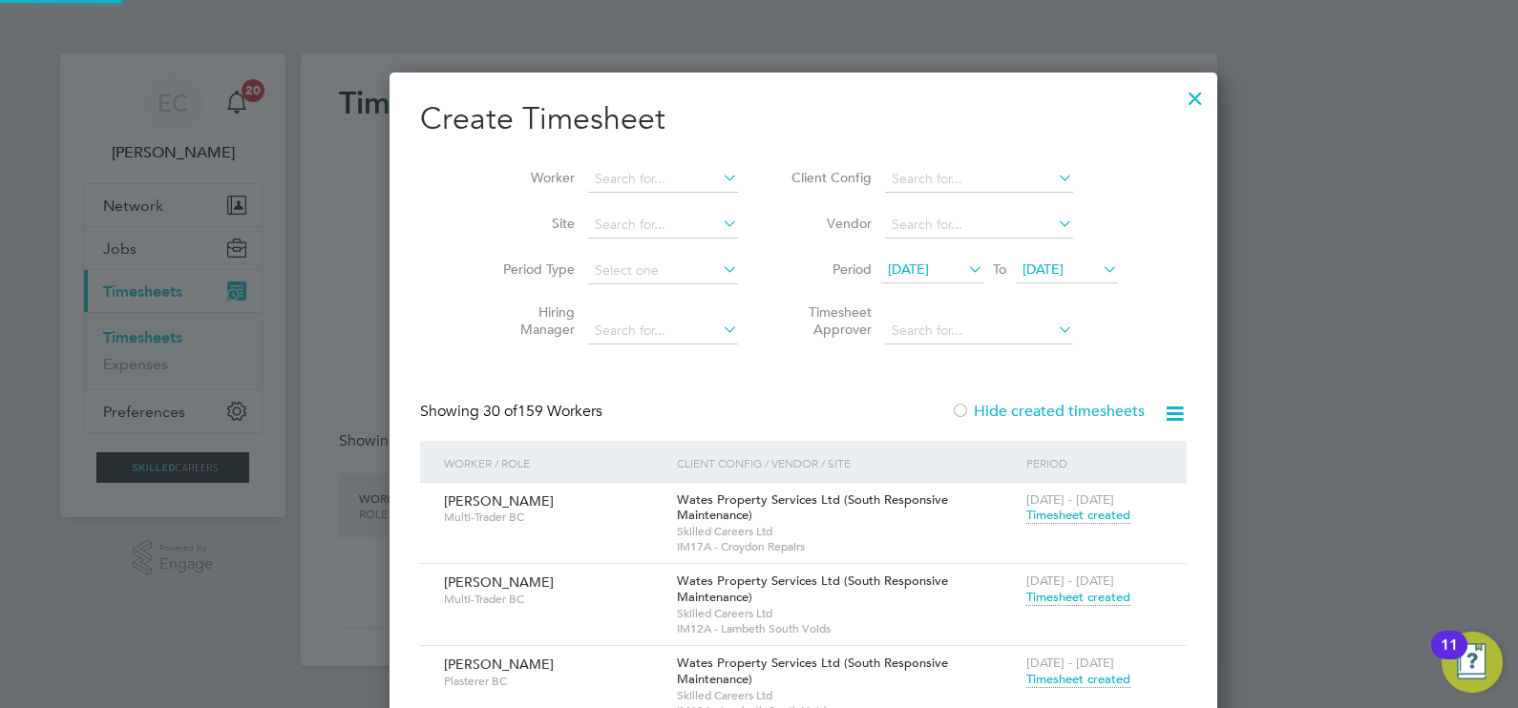
click at [1163, 410] on icon at bounding box center [1175, 414] width 24 height 24
click at [993, 459] on li "Download missing timesheets" at bounding box center [989, 458] width 207 height 27
drag, startPoint x: 745, startPoint y: 391, endPoint x: 856, endPoint y: 394, distance: 110.8
click at [951, 410] on div at bounding box center [960, 412] width 19 height 19
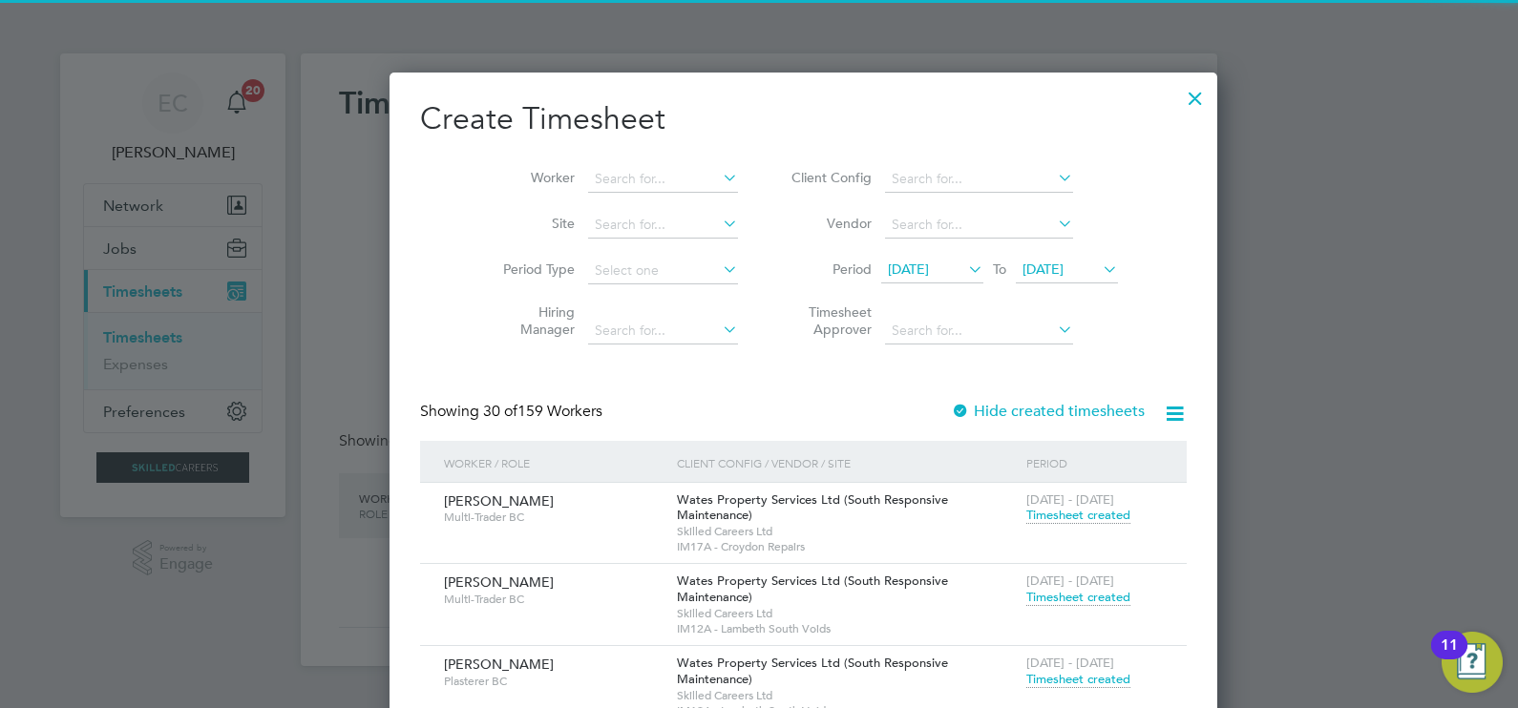
click at [1163, 410] on icon at bounding box center [1175, 414] width 24 height 24
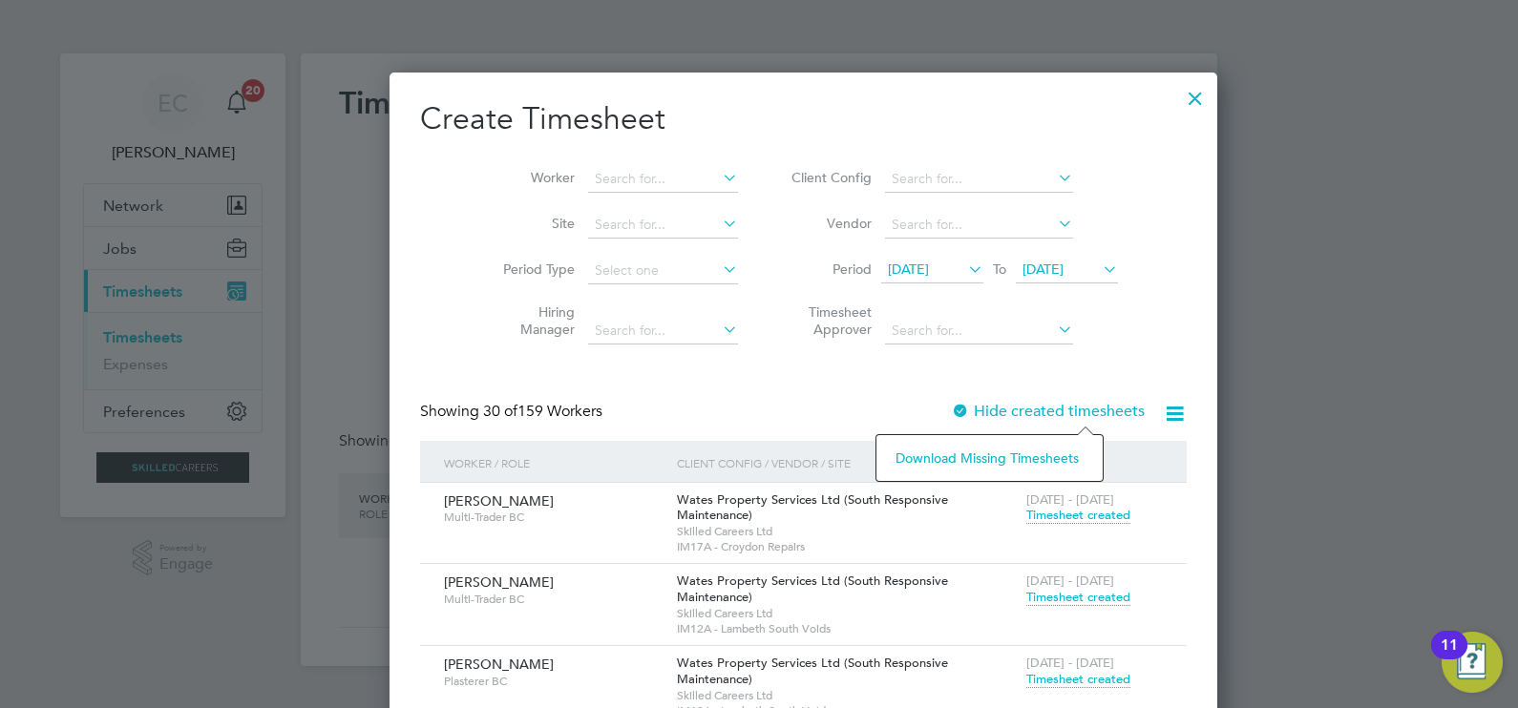
click at [980, 461] on li "Download missing timesheets" at bounding box center [989, 458] width 207 height 27
click at [366, 375] on div at bounding box center [759, 354] width 1518 height 708
drag, startPoint x: 415, startPoint y: 234, endPoint x: 397, endPoint y: 241, distance: 19.7
click at [1178, 97] on div at bounding box center [1195, 93] width 34 height 34
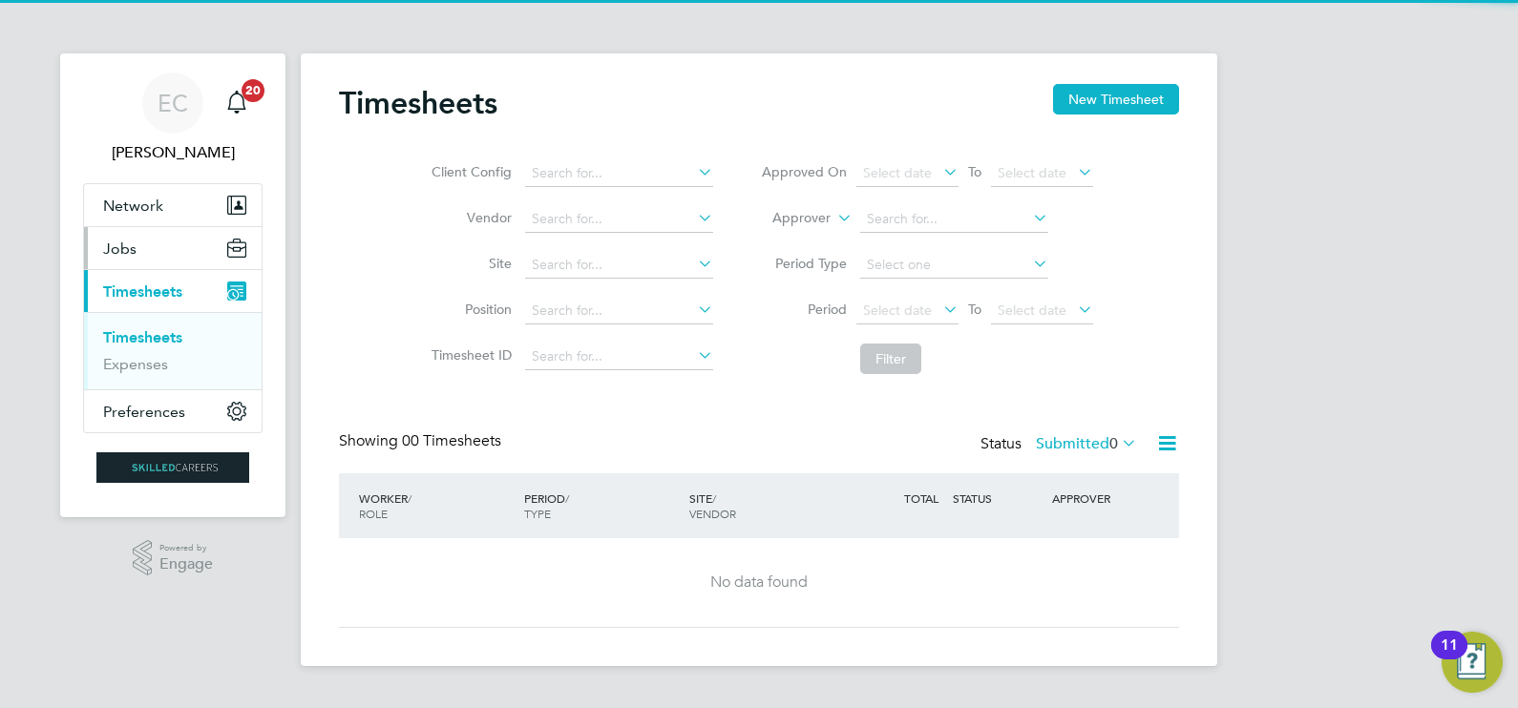
click at [131, 251] on span "Jobs" at bounding box center [119, 249] width 33 height 18
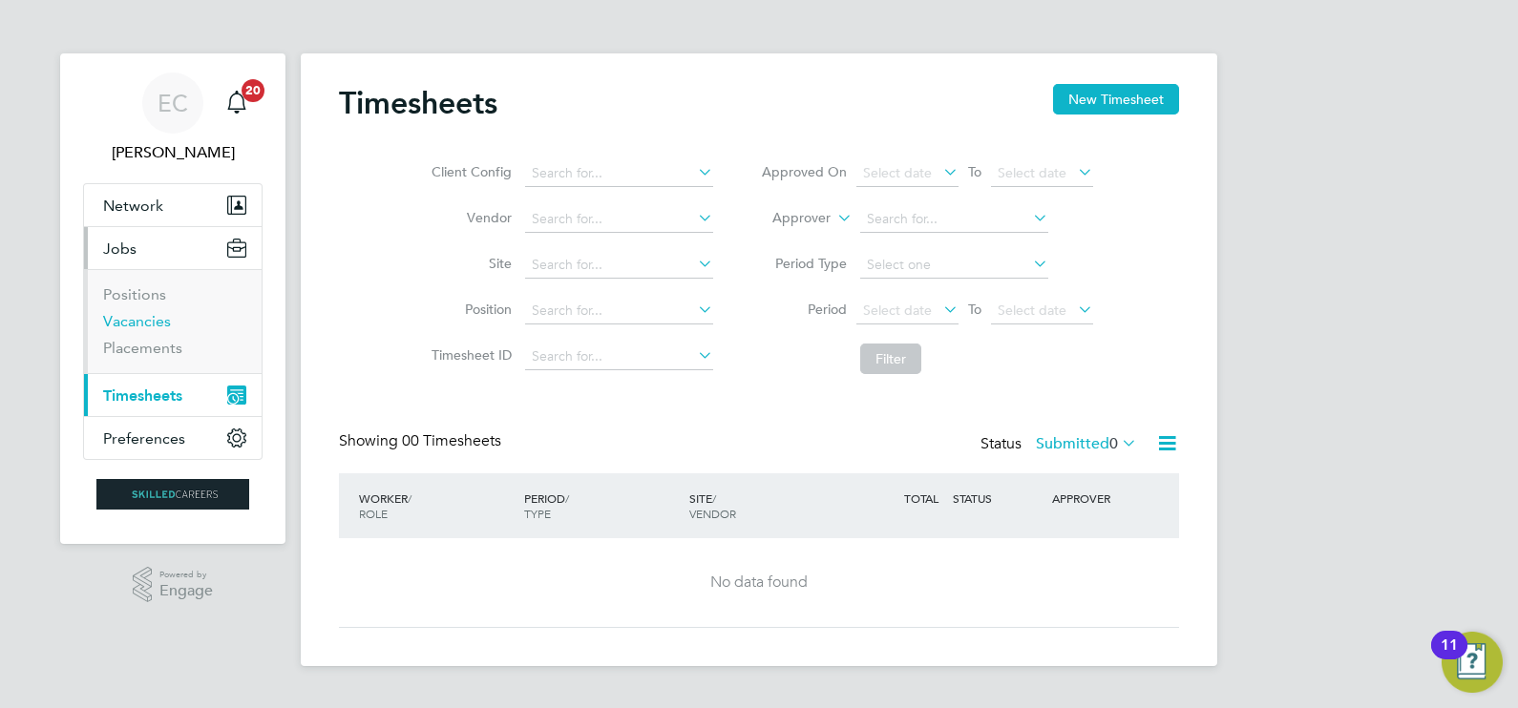
click at [156, 325] on link "Vacancies" at bounding box center [137, 321] width 68 height 18
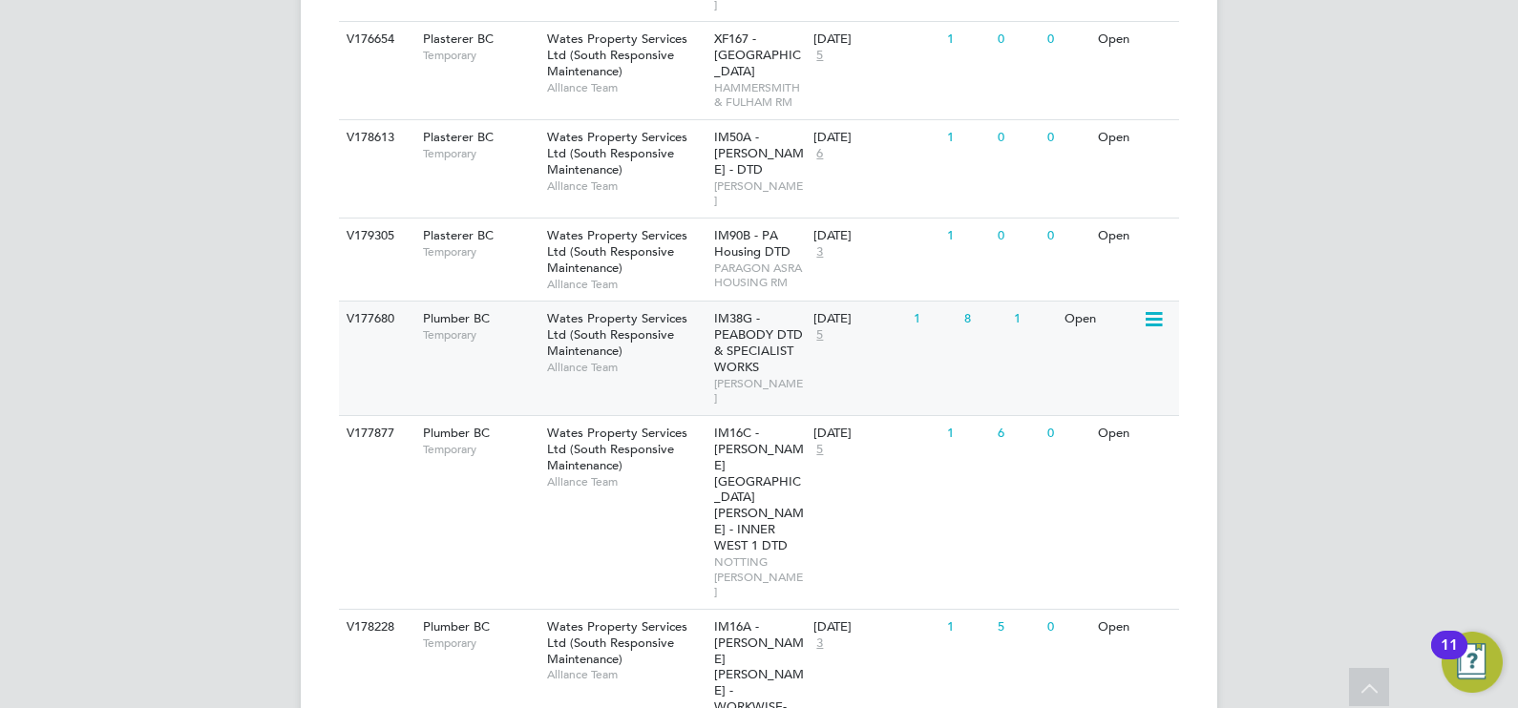
scroll to position [1541, 0]
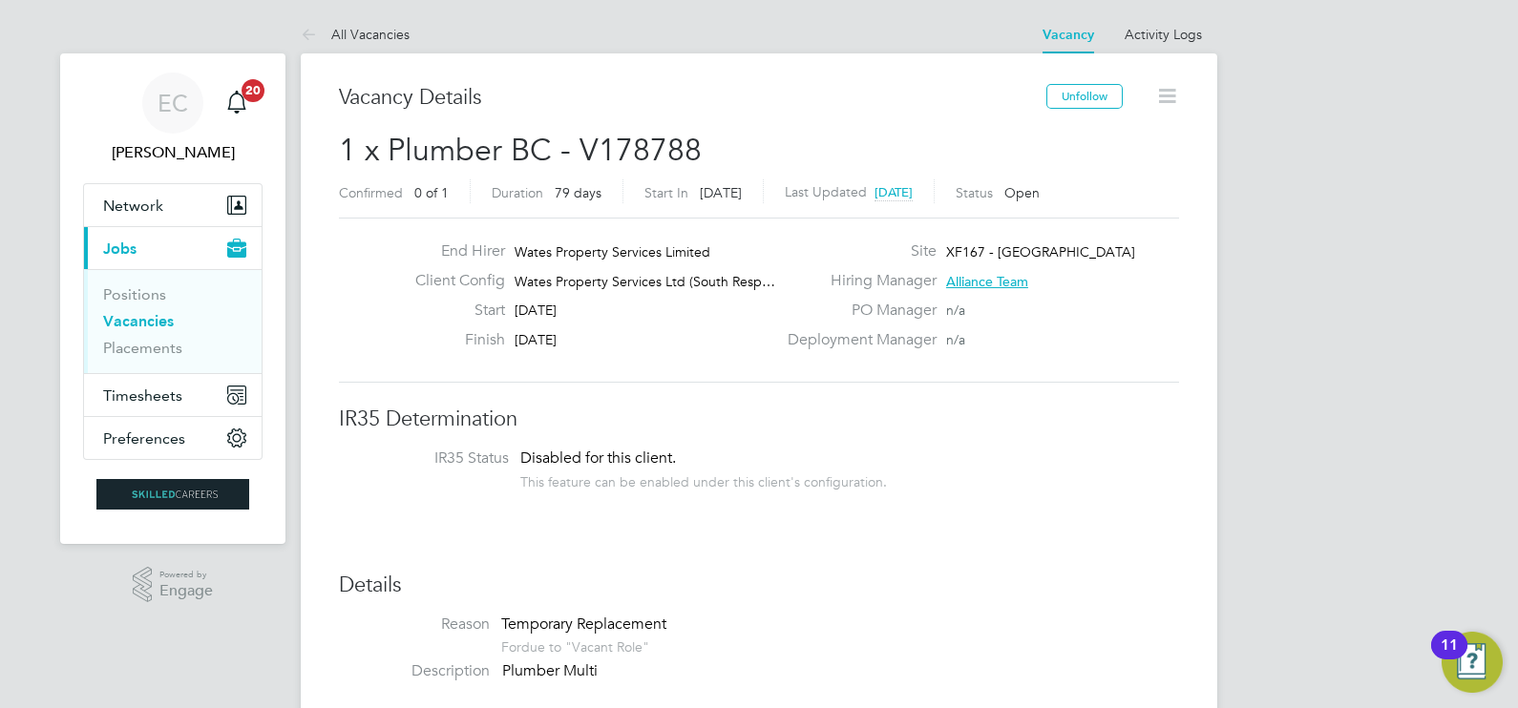
click at [150, 318] on link "Vacancies" at bounding box center [138, 321] width 71 height 18
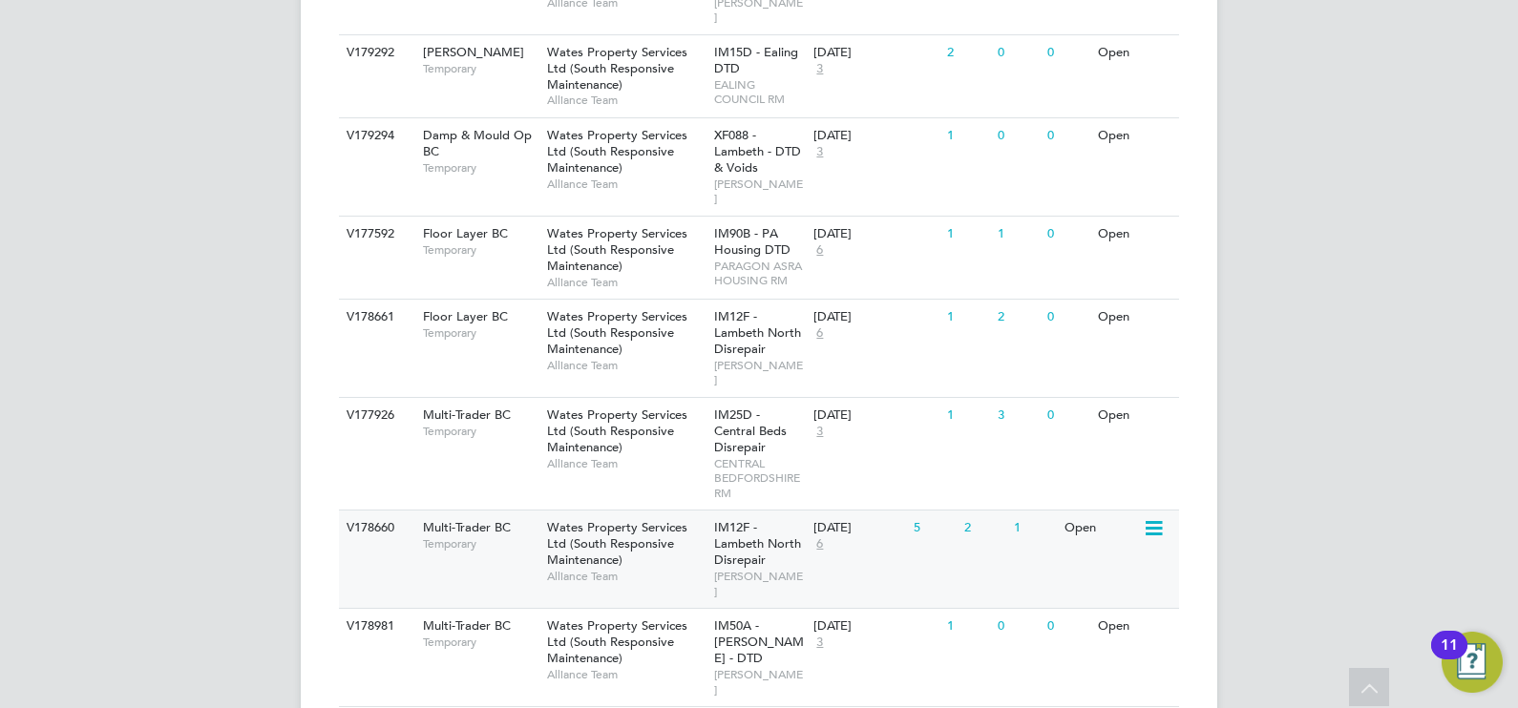
scroll to position [348, 0]
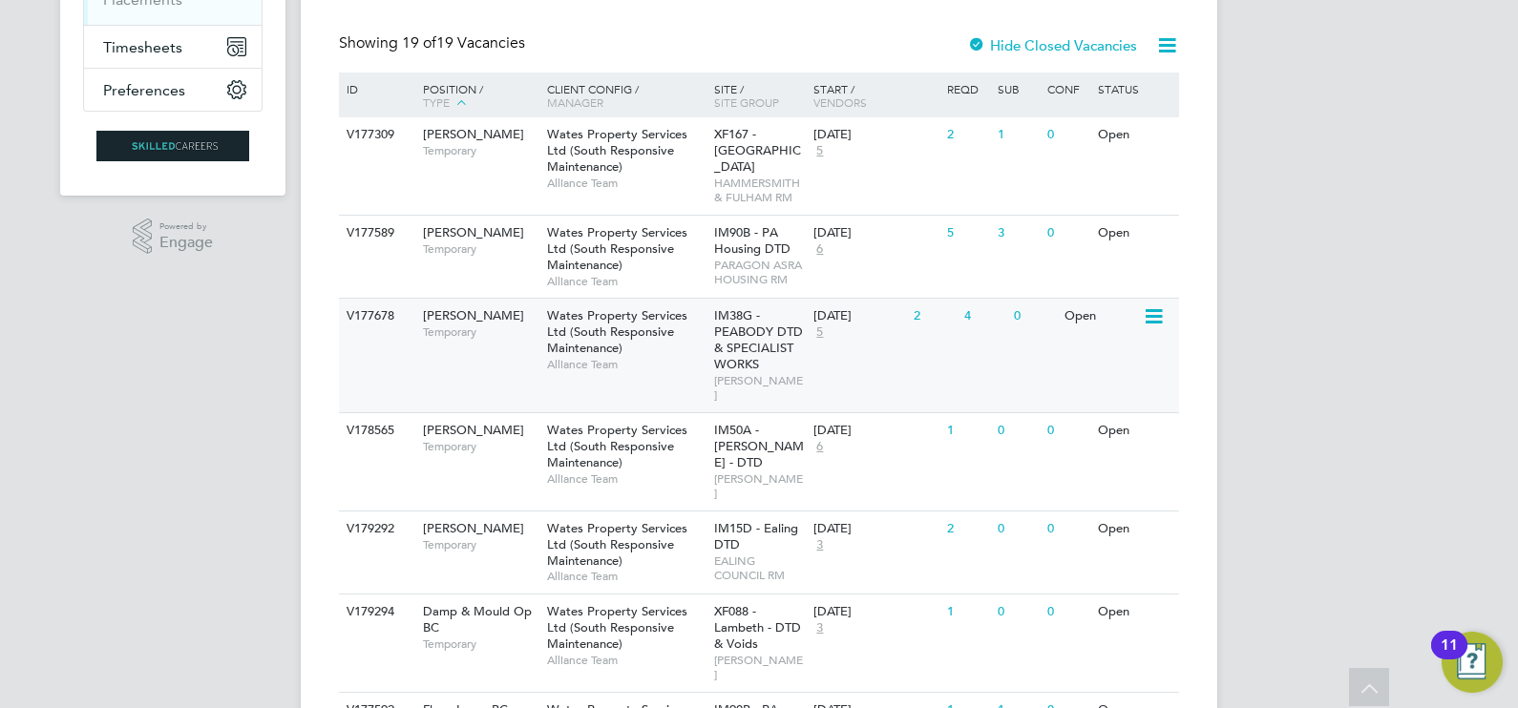
click at [935, 339] on div "V177678 [PERSON_NAME] Temporary Wates Property Services Ltd (South Responsive M…" at bounding box center [759, 355] width 840 height 115
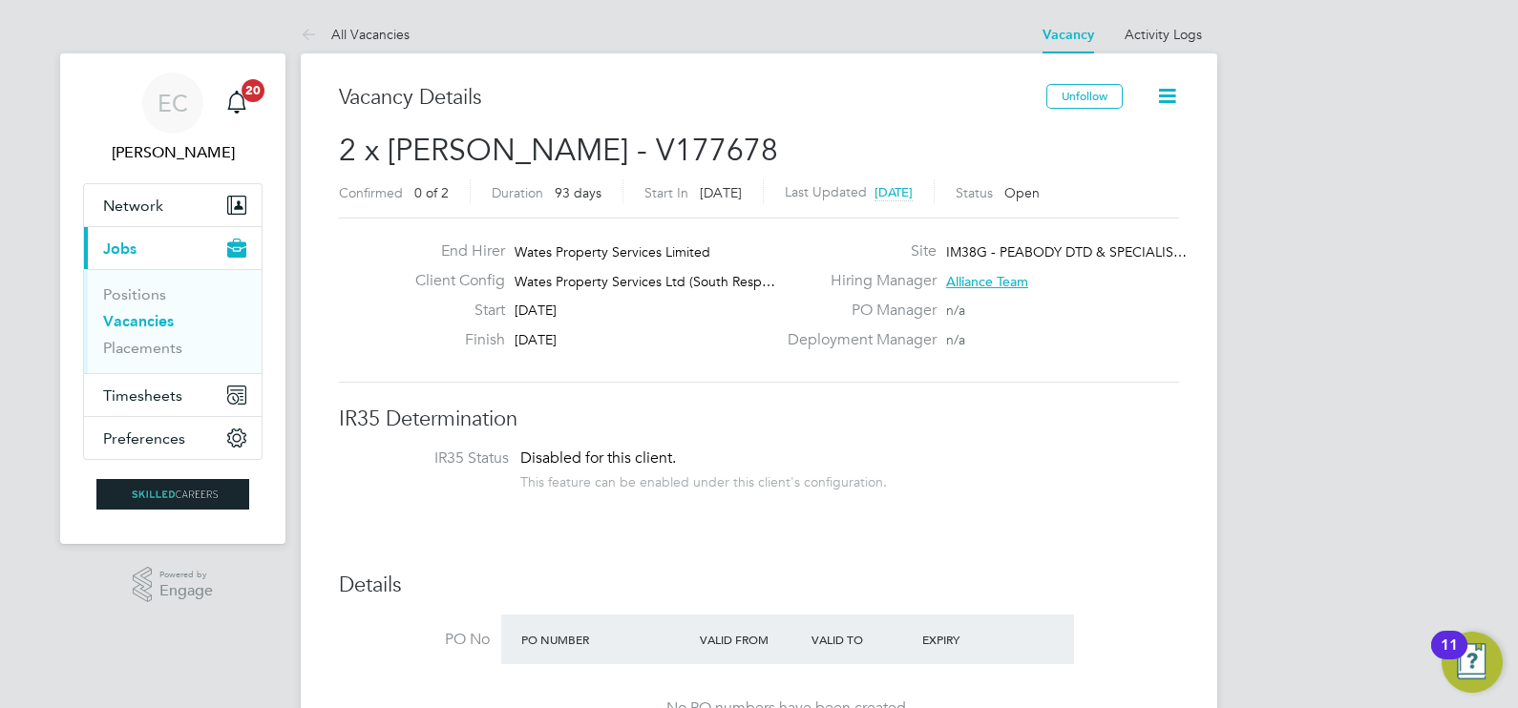
click at [161, 320] on link "Vacancies" at bounding box center [138, 321] width 71 height 18
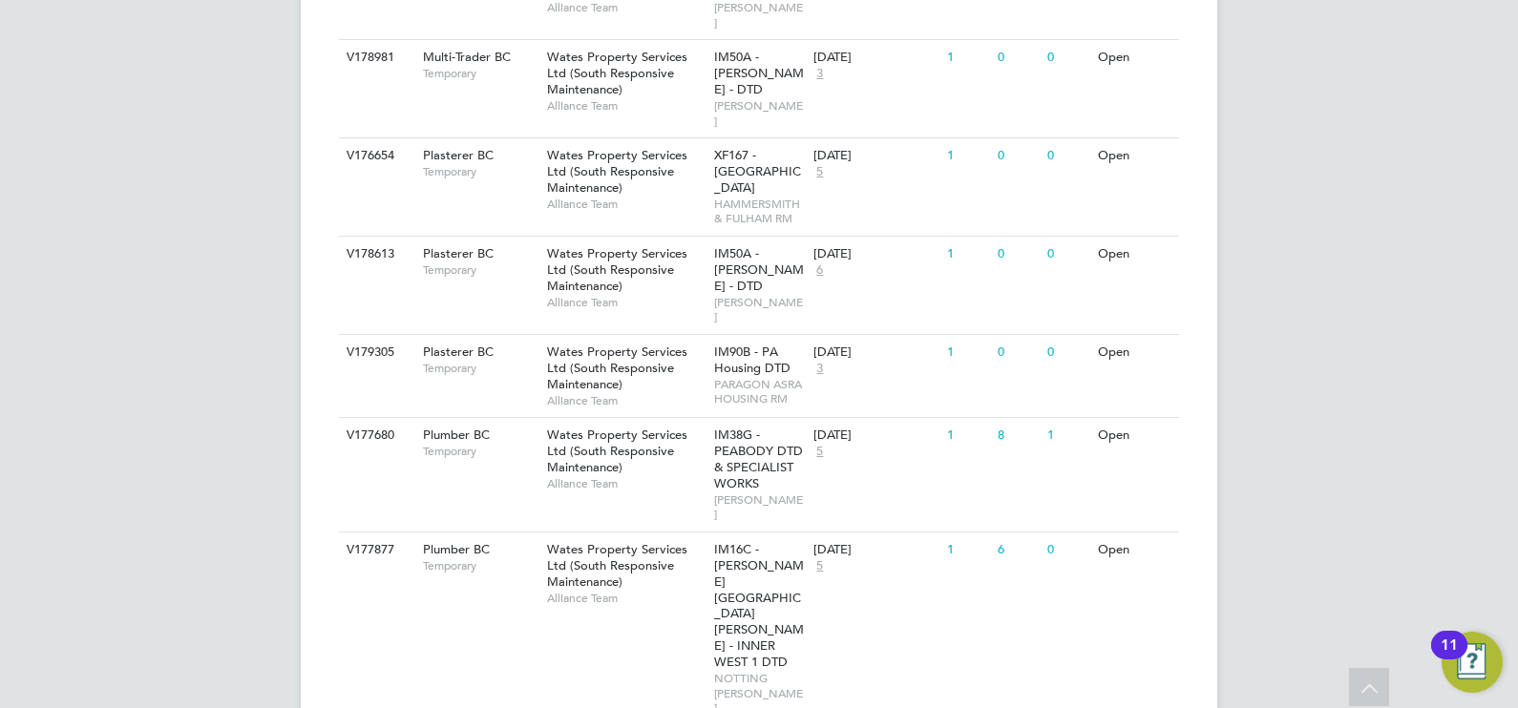
scroll to position [1541, 0]
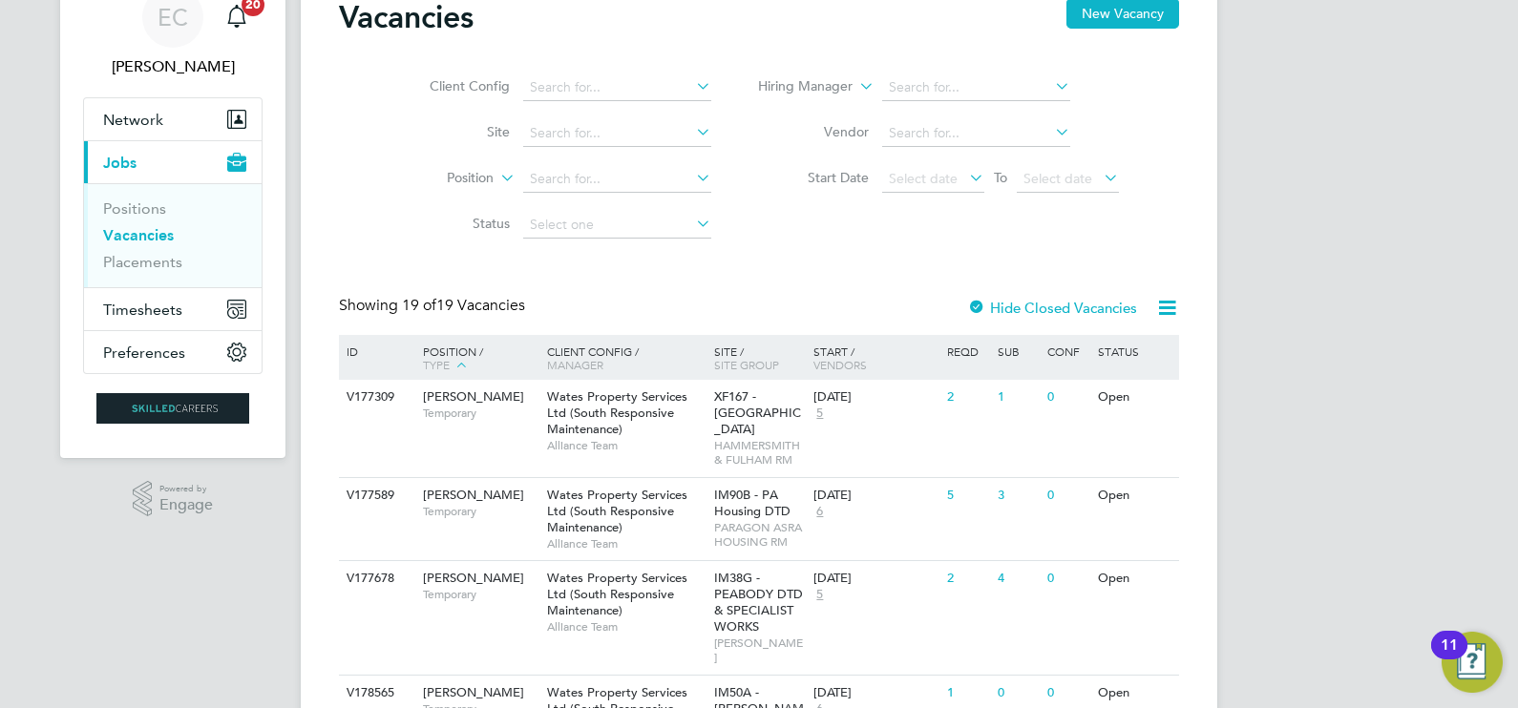
scroll to position [118, 0]
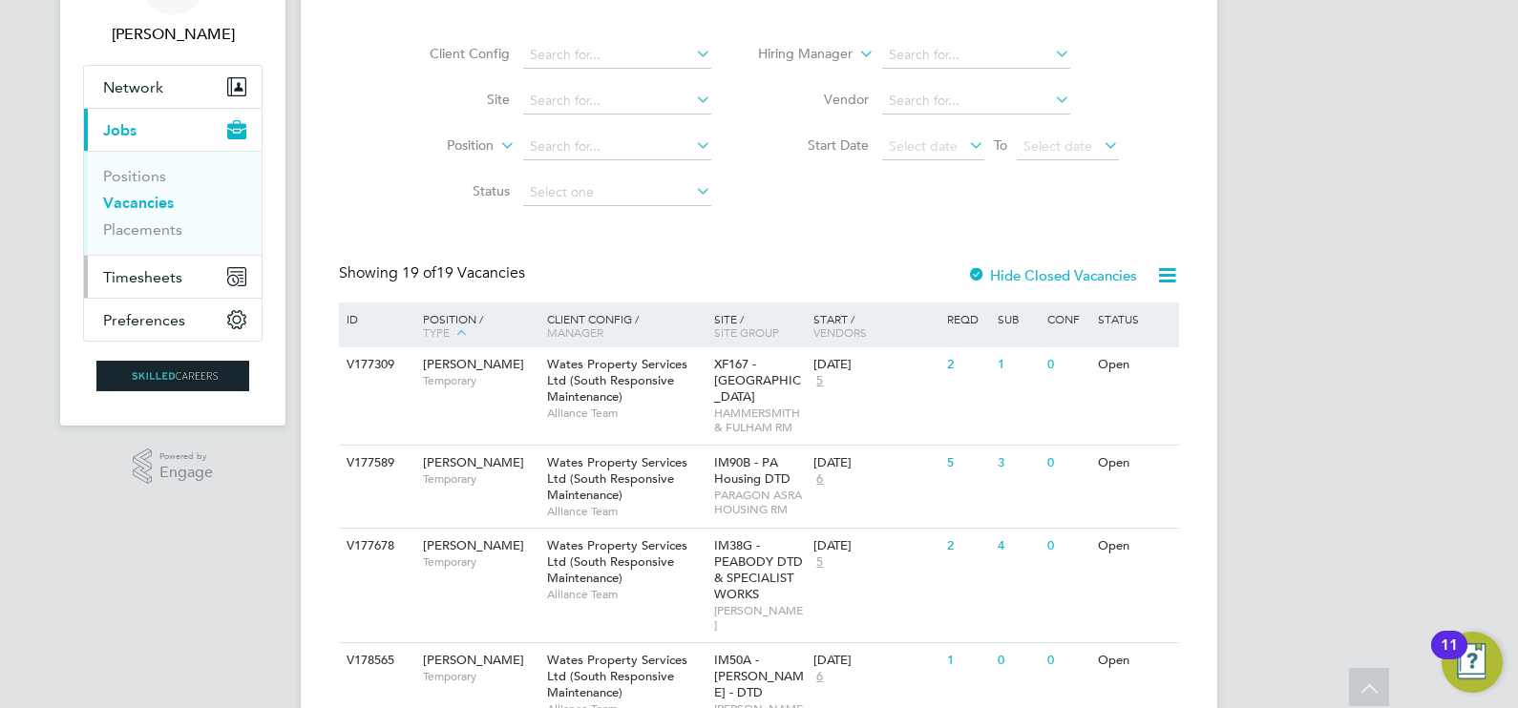
click at [177, 277] on span "Timesheets" at bounding box center [142, 277] width 79 height 18
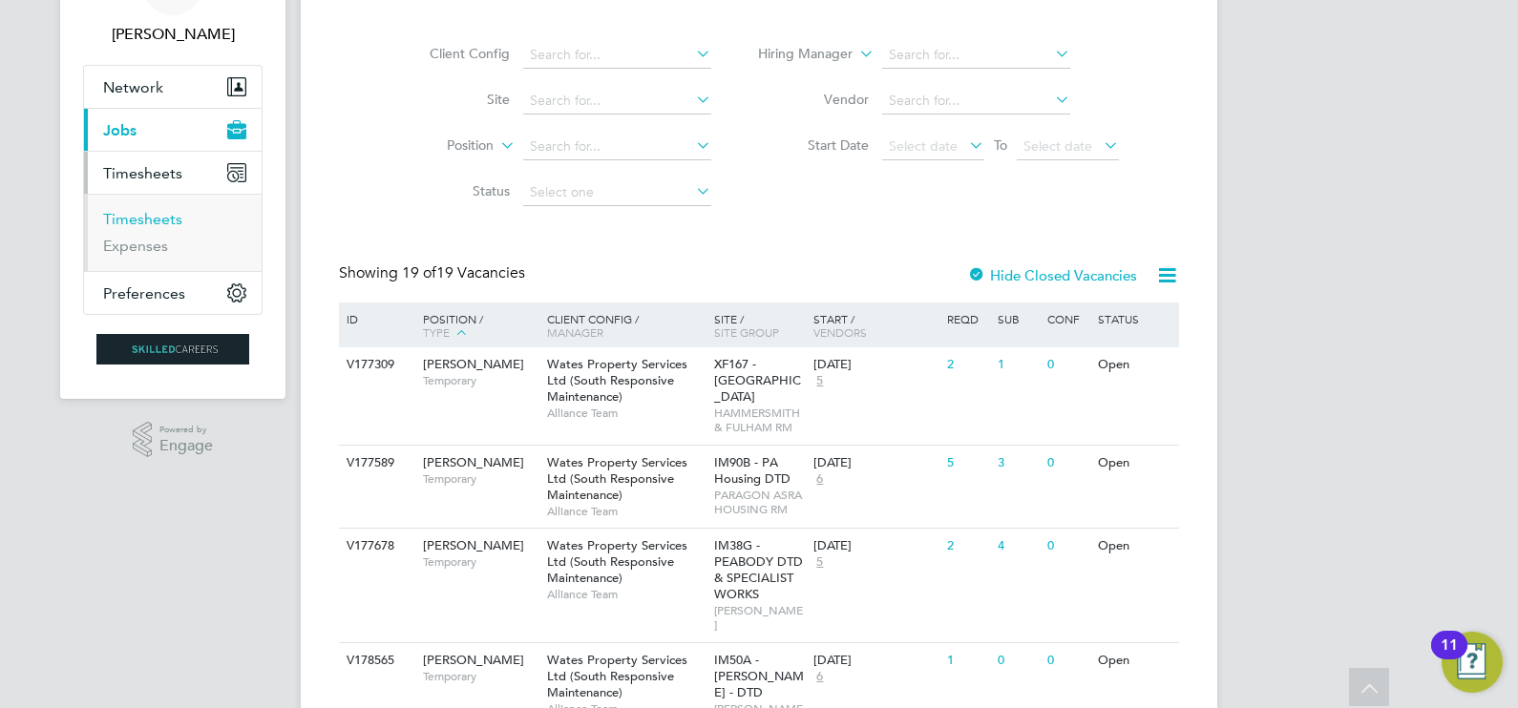
click at [175, 218] on link "Timesheets" at bounding box center [142, 219] width 79 height 18
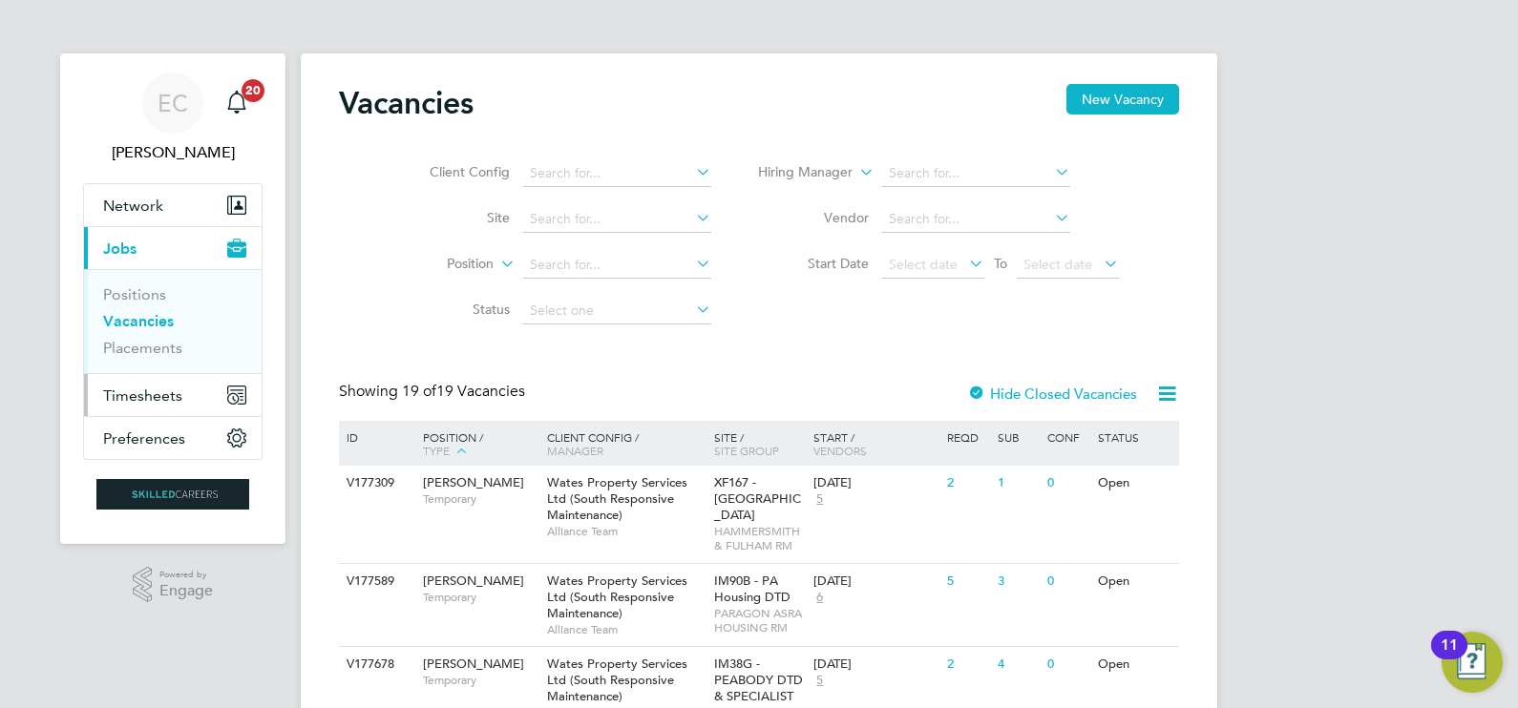
click at [157, 384] on button "Timesheets" at bounding box center [173, 395] width 178 height 42
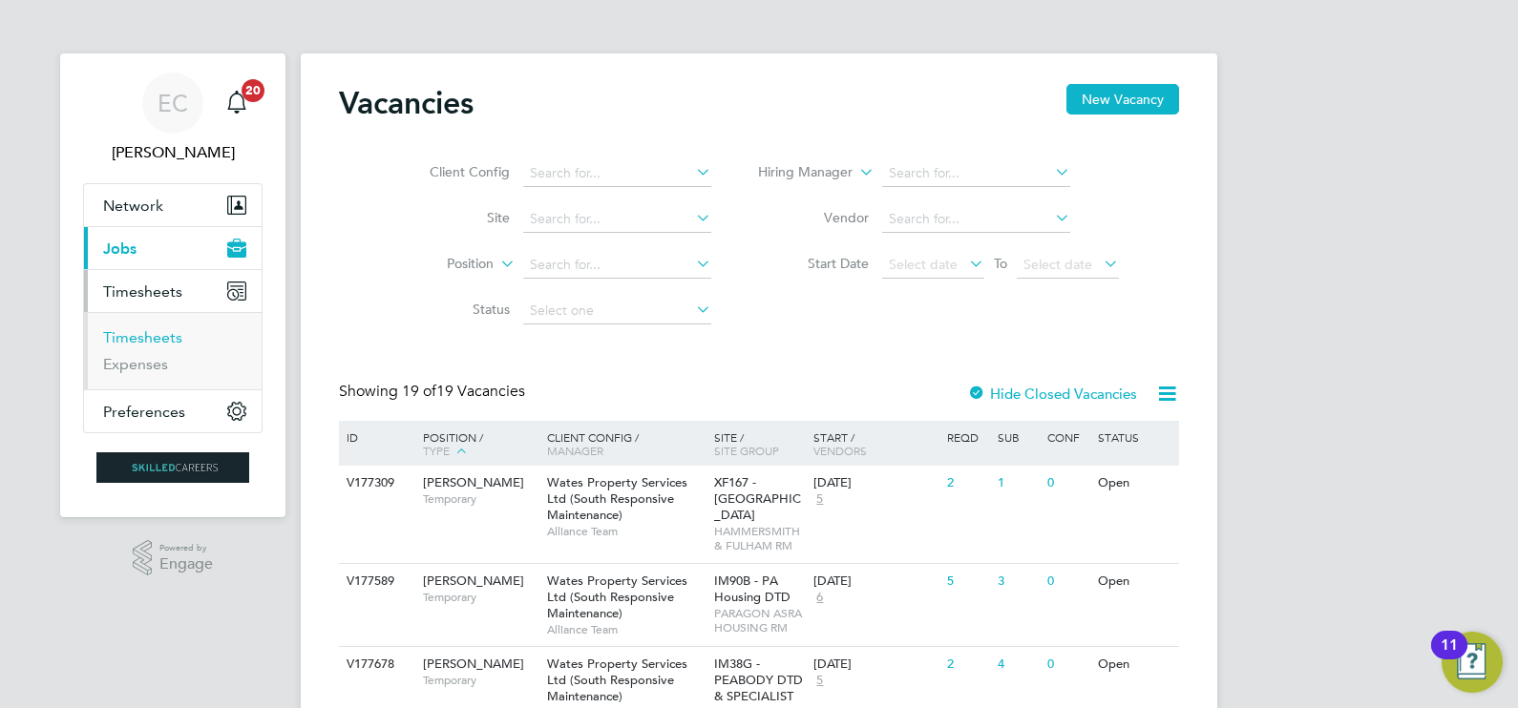
click at [153, 340] on link "Timesheets" at bounding box center [142, 337] width 79 height 18
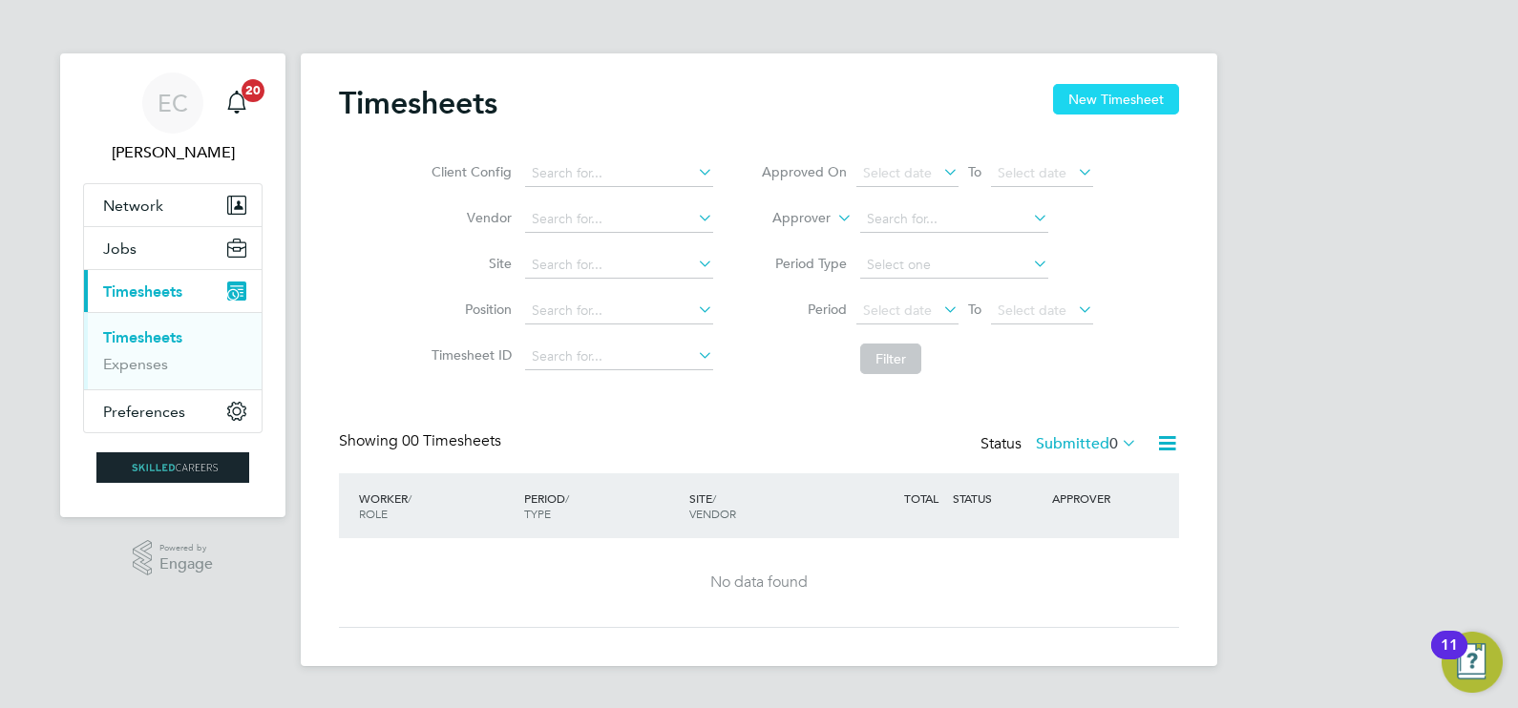
click at [1071, 89] on button "New Timesheet" at bounding box center [1116, 99] width 126 height 31
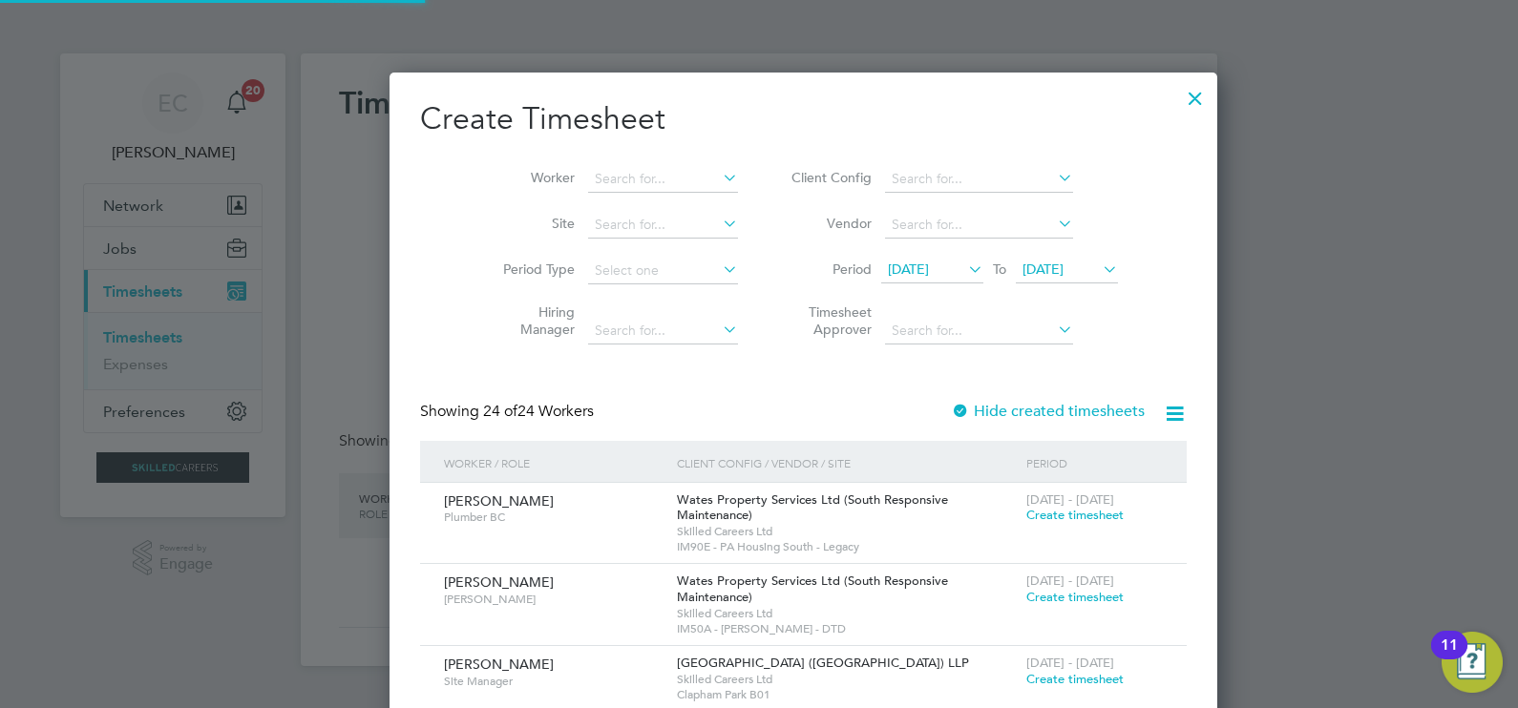
scroll to position [2983, 739]
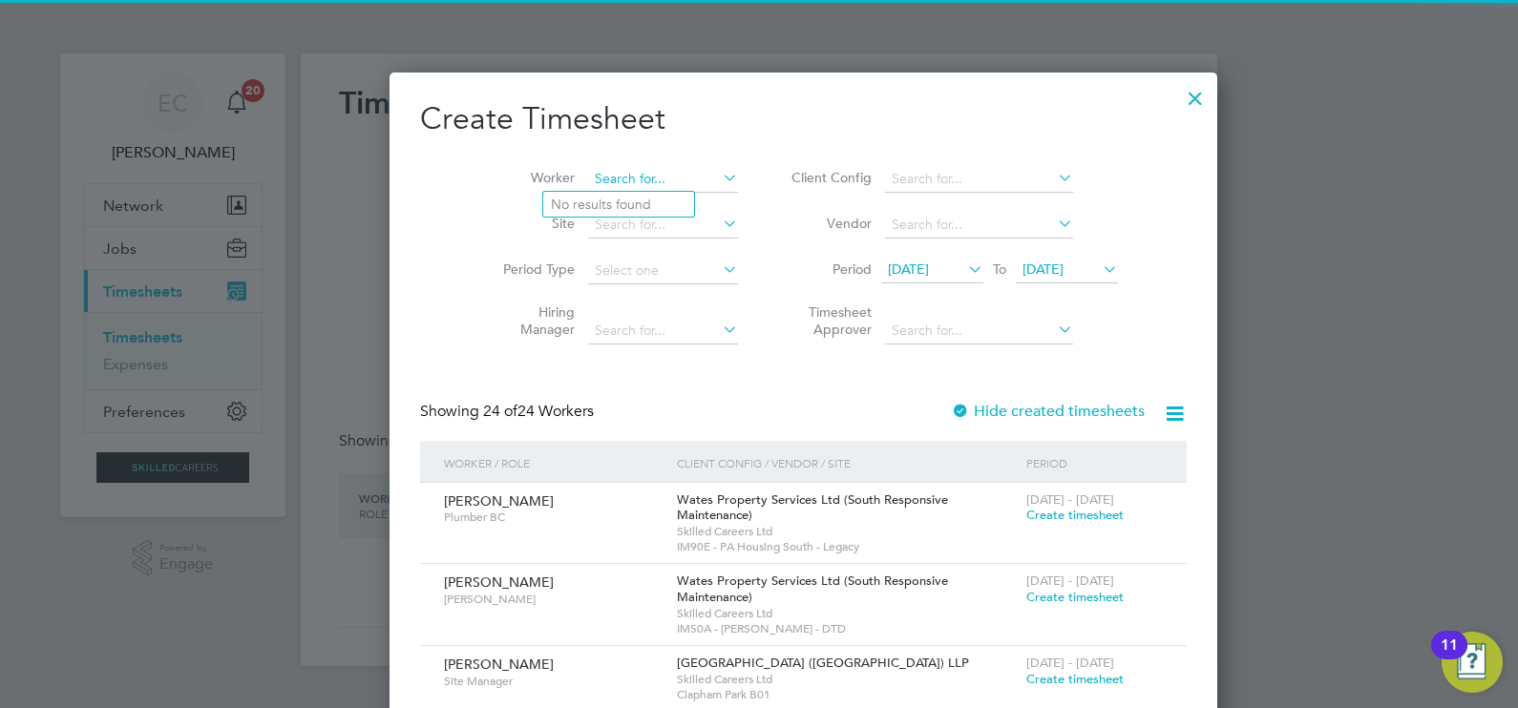
click at [613, 184] on input at bounding box center [663, 179] width 150 height 27
click at [625, 200] on li "[PERSON_NAME]" at bounding box center [663, 205] width 241 height 26
type input "[PERSON_NAME]"
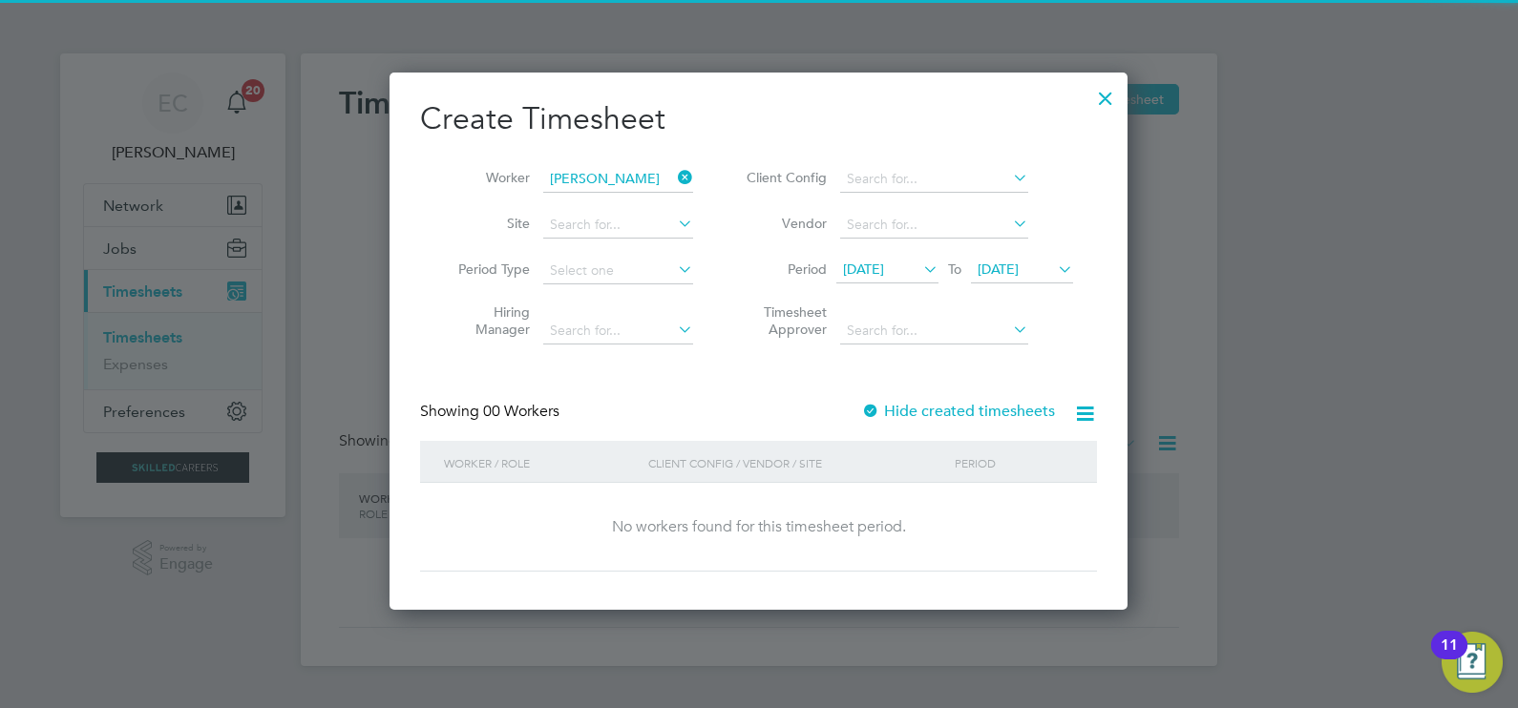
click at [916, 406] on label "Hide created timesheets" at bounding box center [958, 411] width 194 height 19
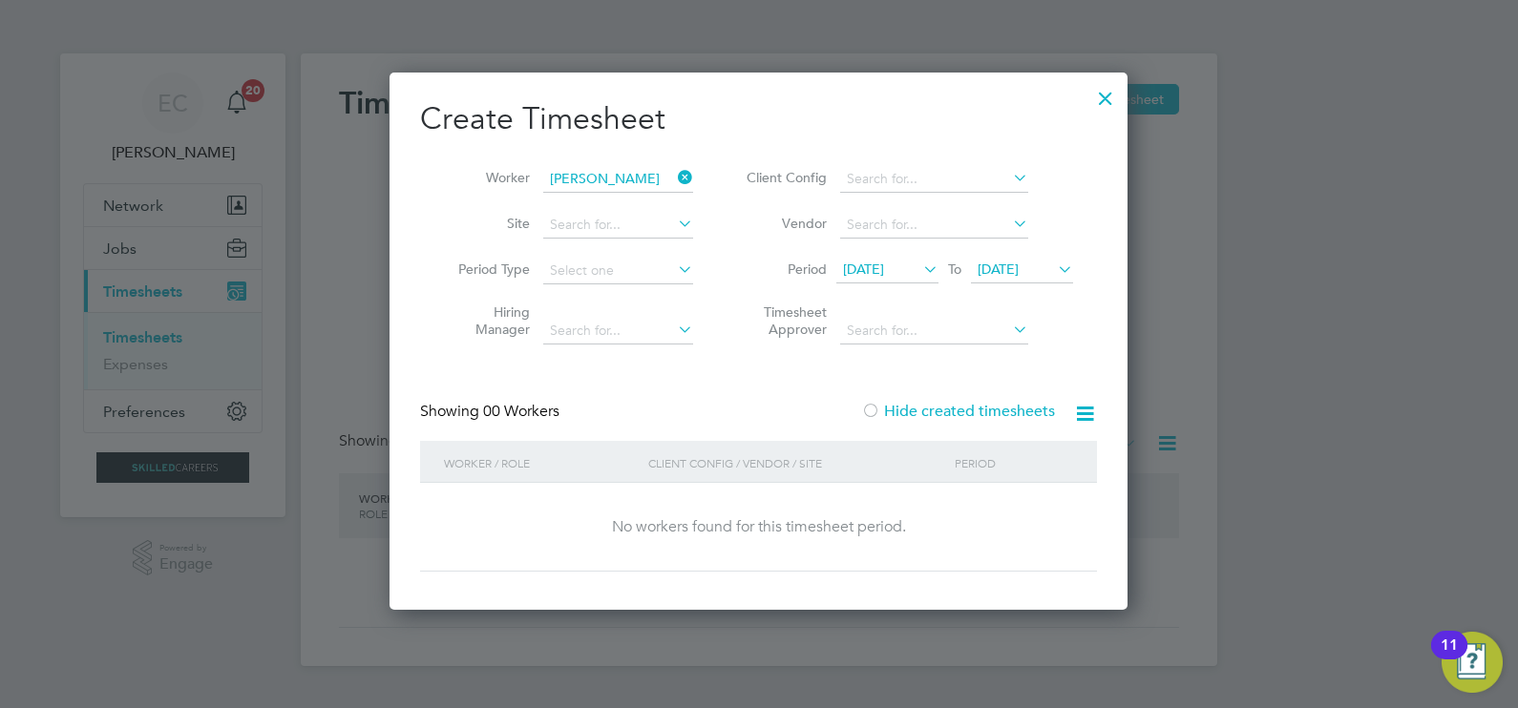
click at [916, 406] on label "Hide created timesheets" at bounding box center [958, 411] width 194 height 19
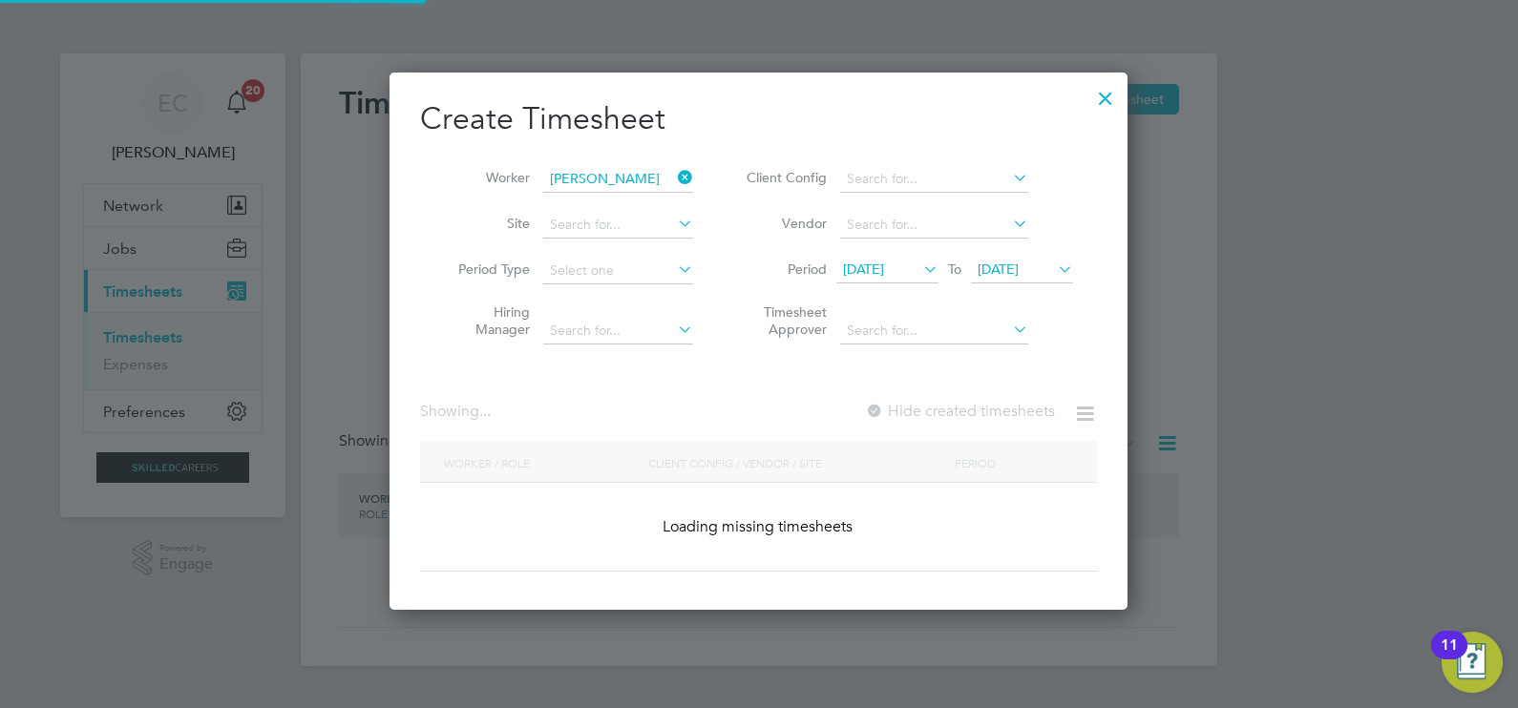
scroll to position [612, 739]
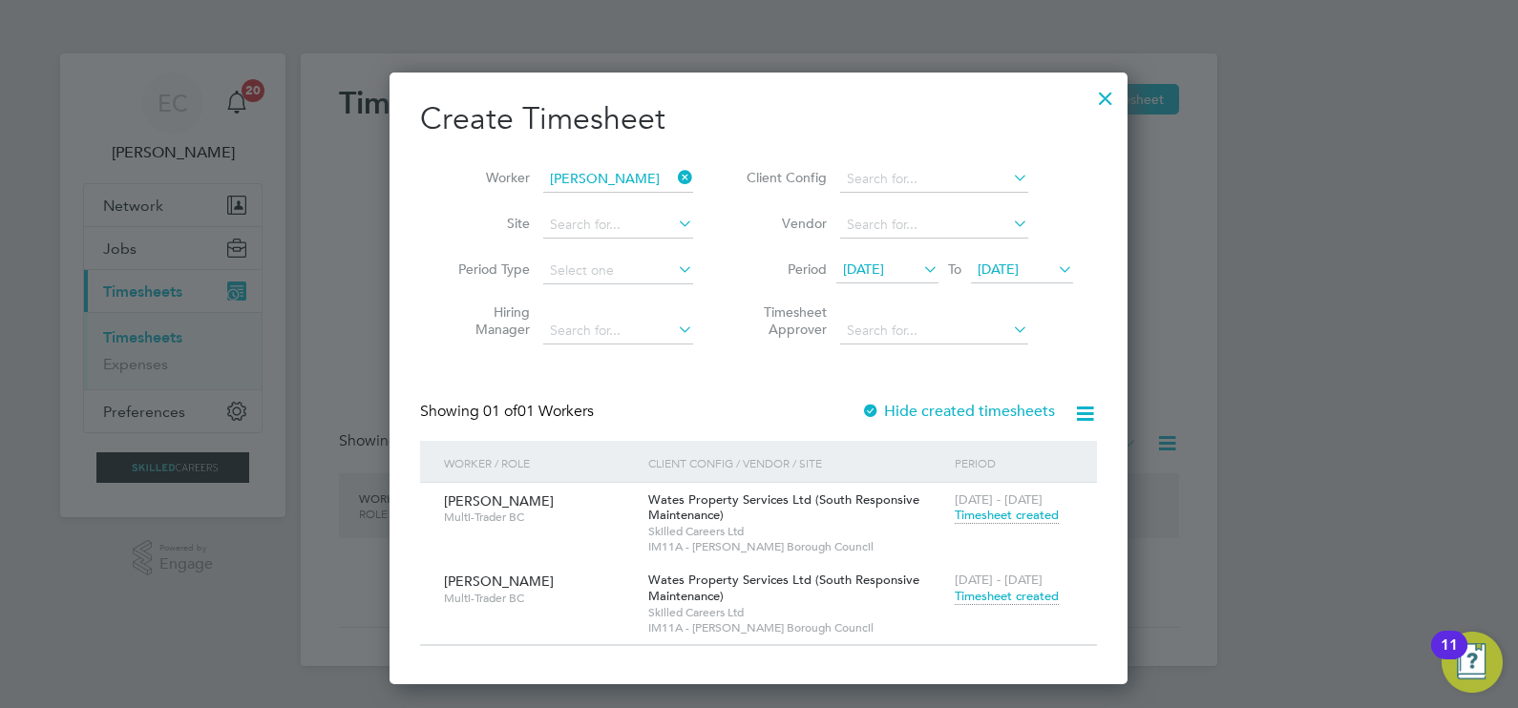
click at [1009, 594] on span "Timesheet created" at bounding box center [1006, 596] width 104 height 17
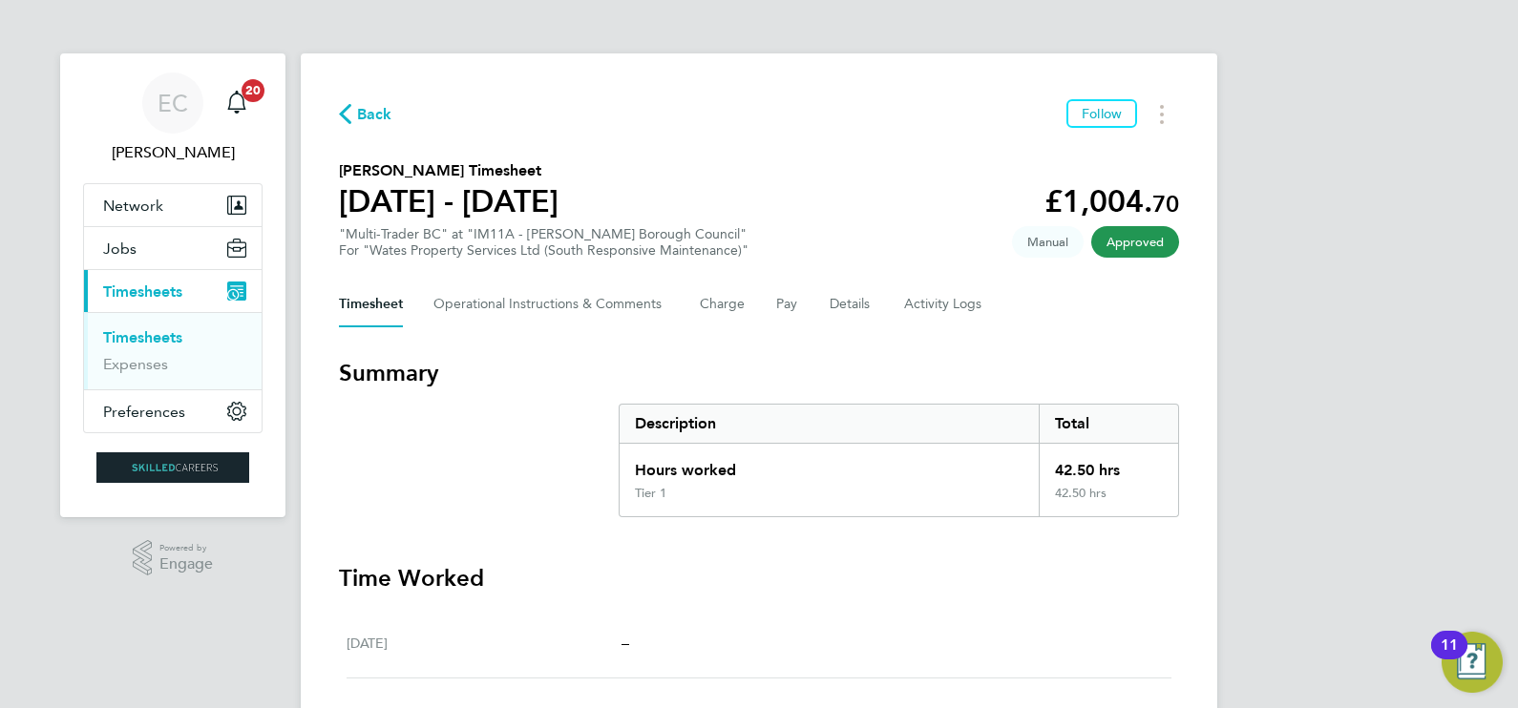
click at [381, 112] on span "Back" at bounding box center [374, 114] width 35 height 23
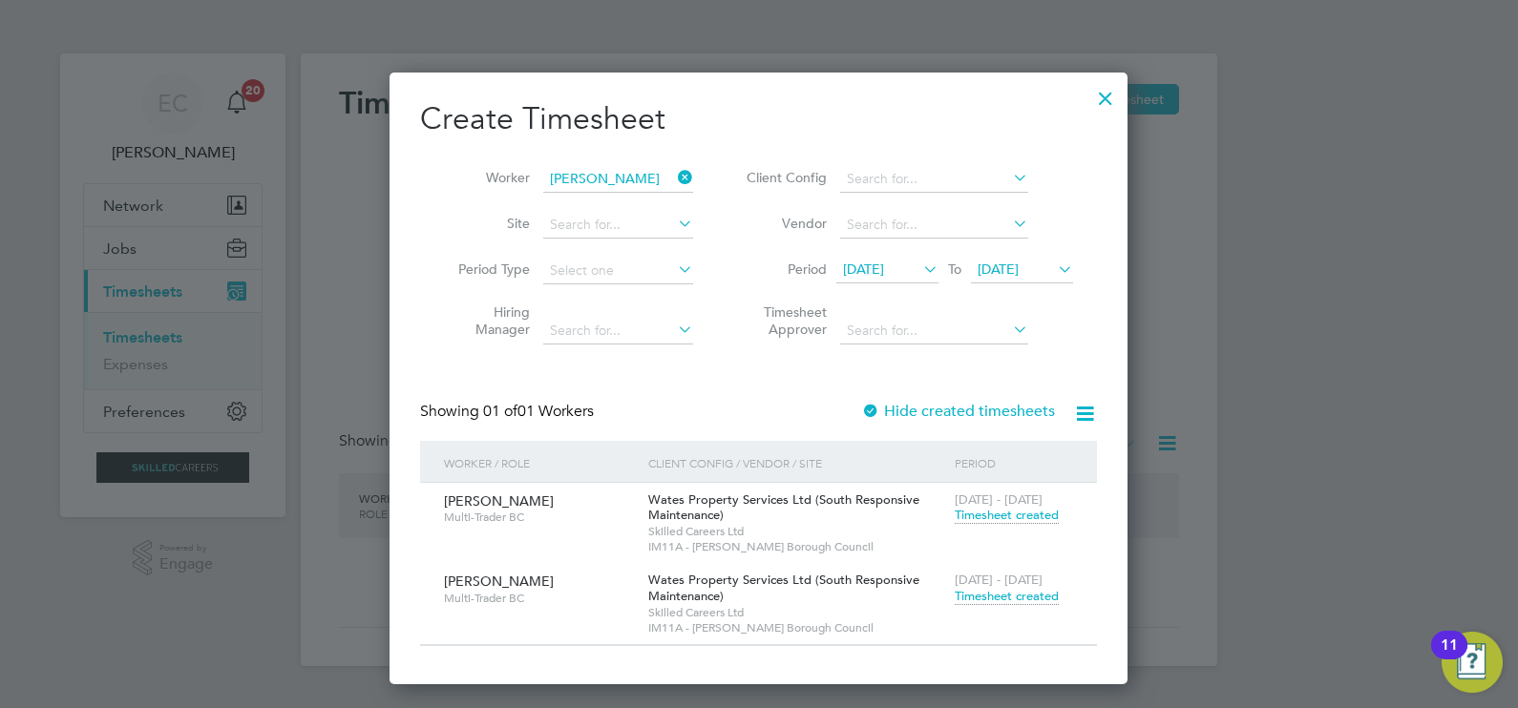
click at [674, 174] on icon at bounding box center [674, 177] width 0 height 27
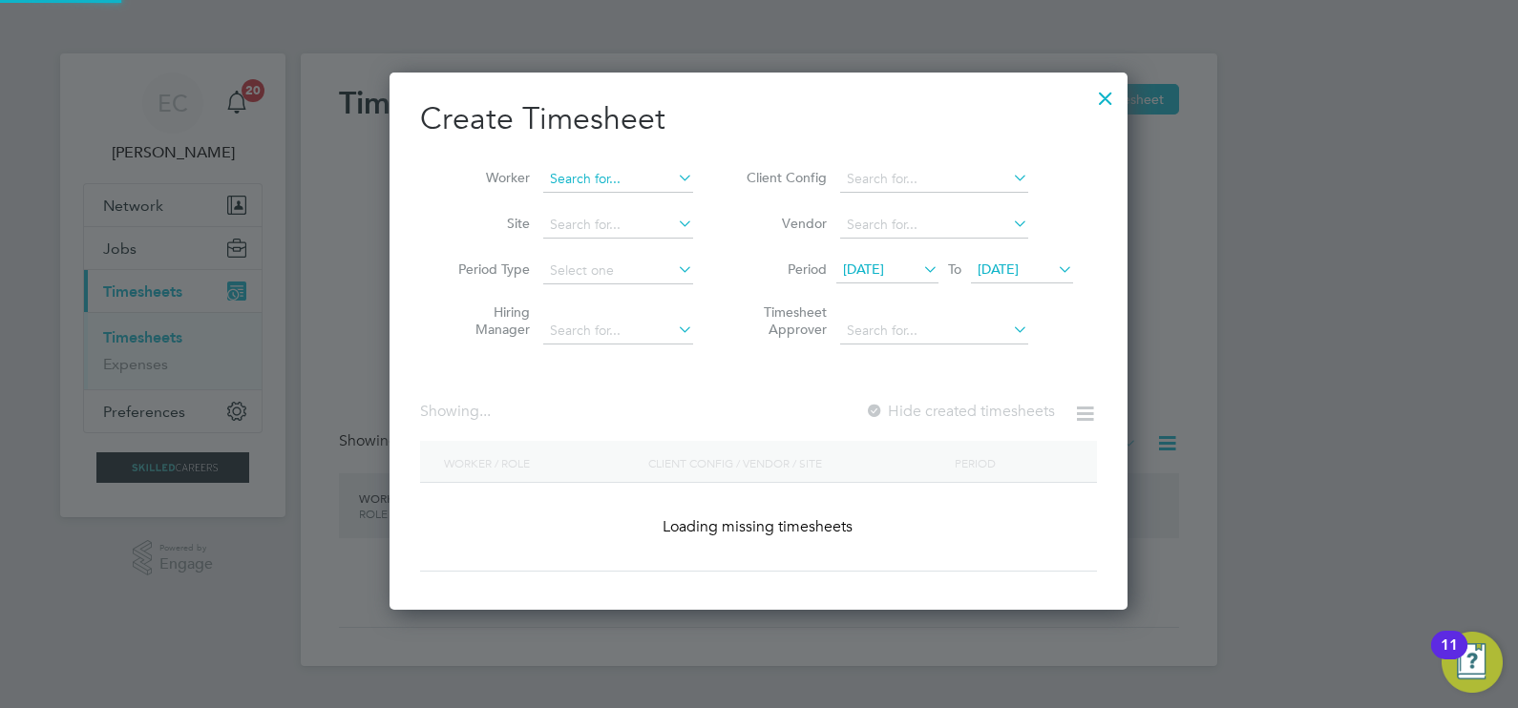
scroll to position [537, 739]
click at [625, 179] on input at bounding box center [618, 179] width 150 height 27
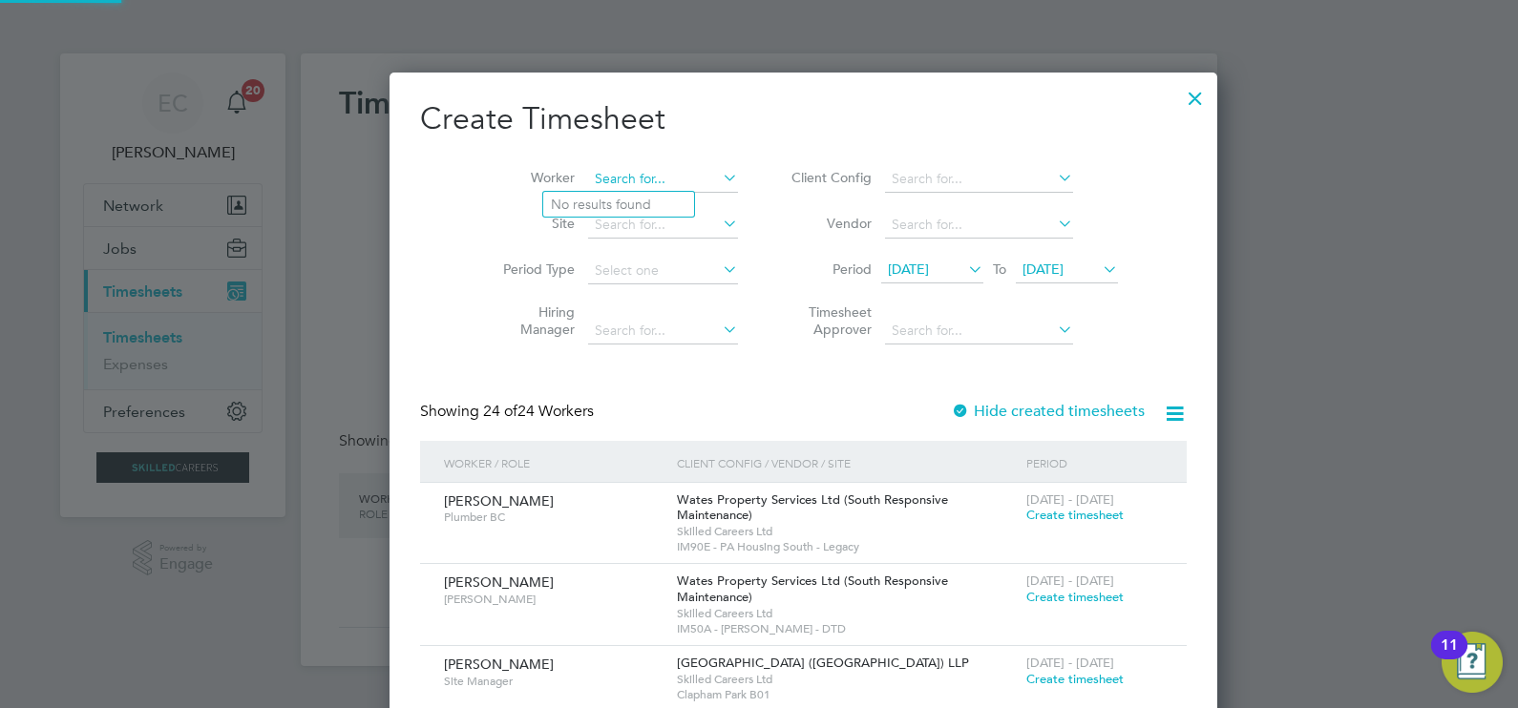
scroll to position [2983, 739]
click at [665, 204] on b "[PERSON_NAME]" at bounding box center [720, 205] width 111 height 16
type input "[PERSON_NAME]"
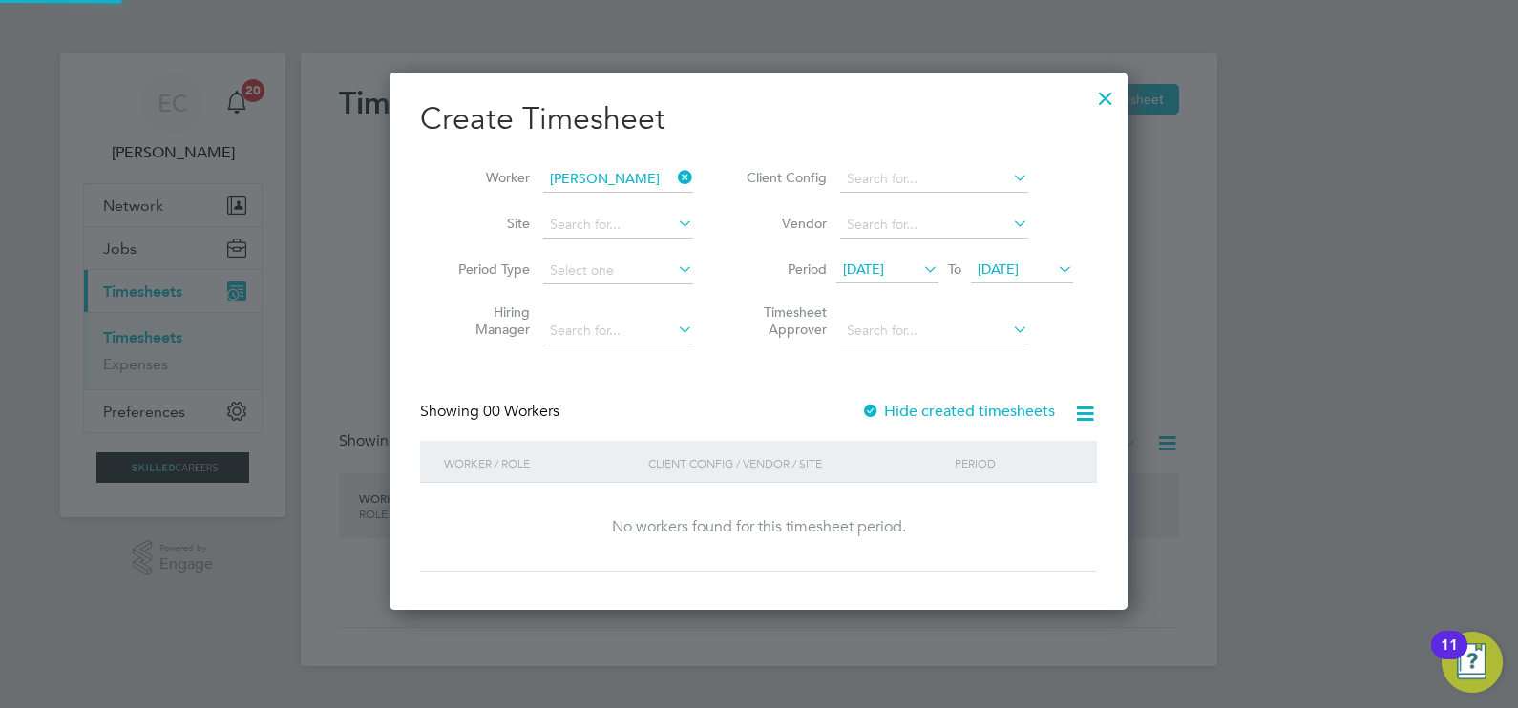
scroll to position [537, 739]
click at [942, 410] on label "Hide created timesheets" at bounding box center [958, 411] width 194 height 19
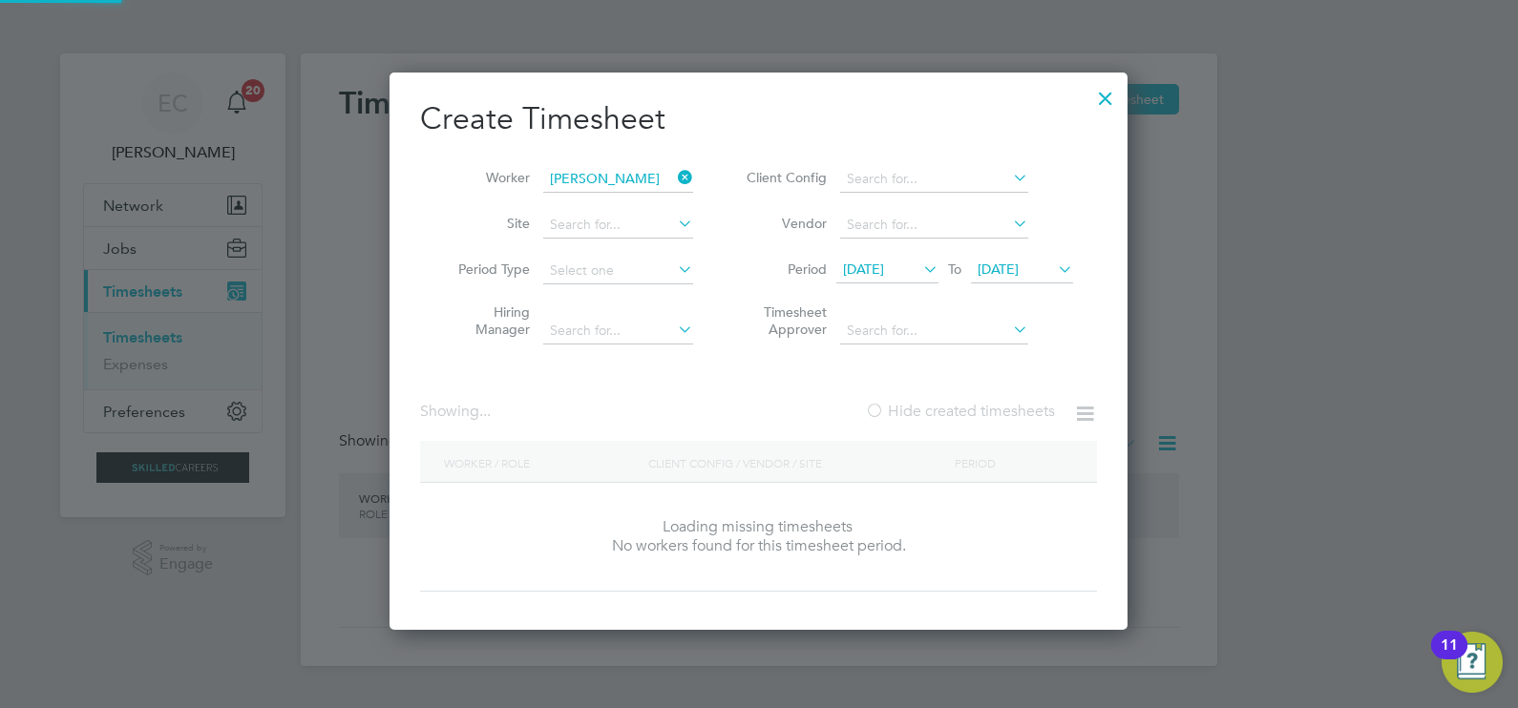
click at [942, 410] on label "Hide created timesheets" at bounding box center [960, 411] width 190 height 19
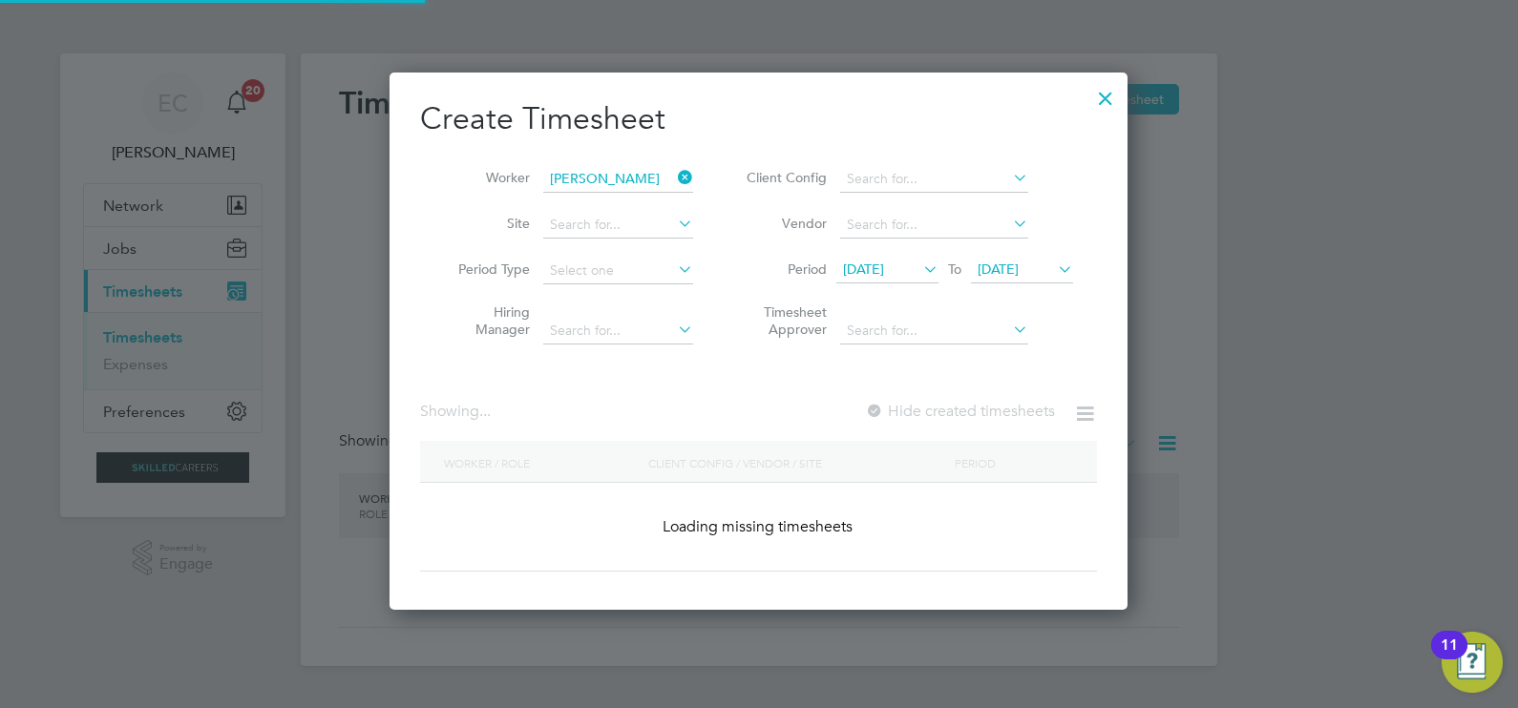
scroll to position [612, 739]
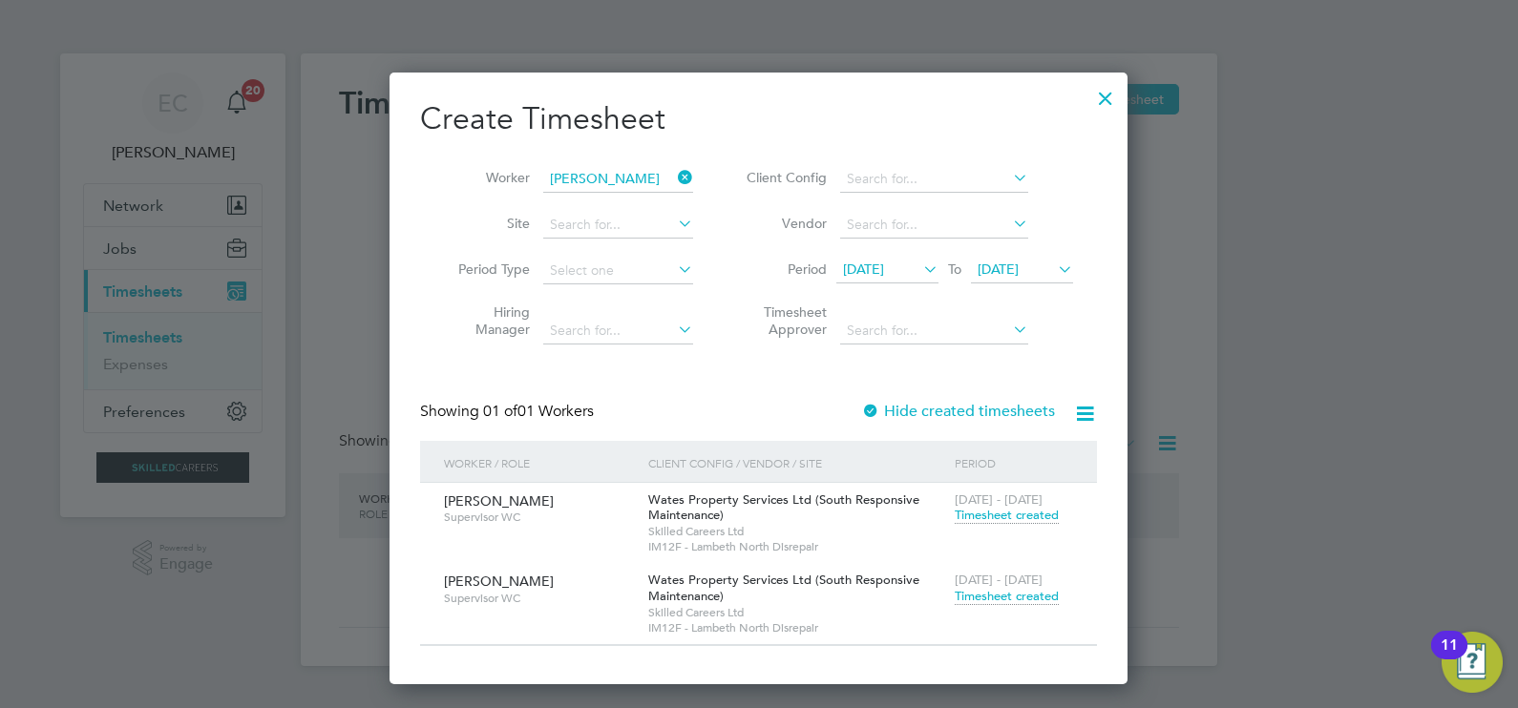
click at [1035, 594] on span "Timesheet created" at bounding box center [1006, 596] width 104 height 17
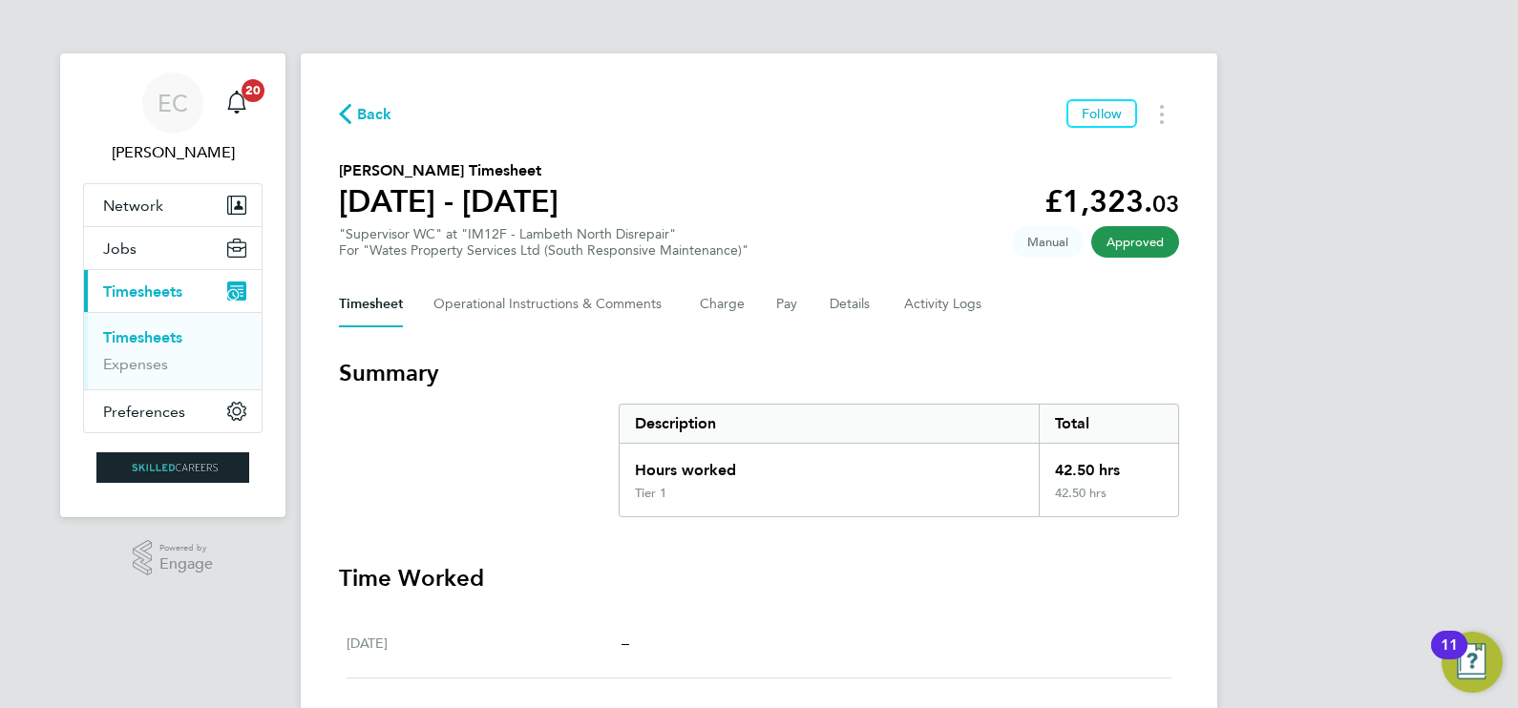
click at [372, 97] on div "Back Follow [PERSON_NAME] Timesheet [DATE] - [DATE] £1,323. 03 "Supervisor WC" …" at bounding box center [759, 655] width 916 height 1204
click at [384, 108] on span "Back" at bounding box center [374, 114] width 35 height 23
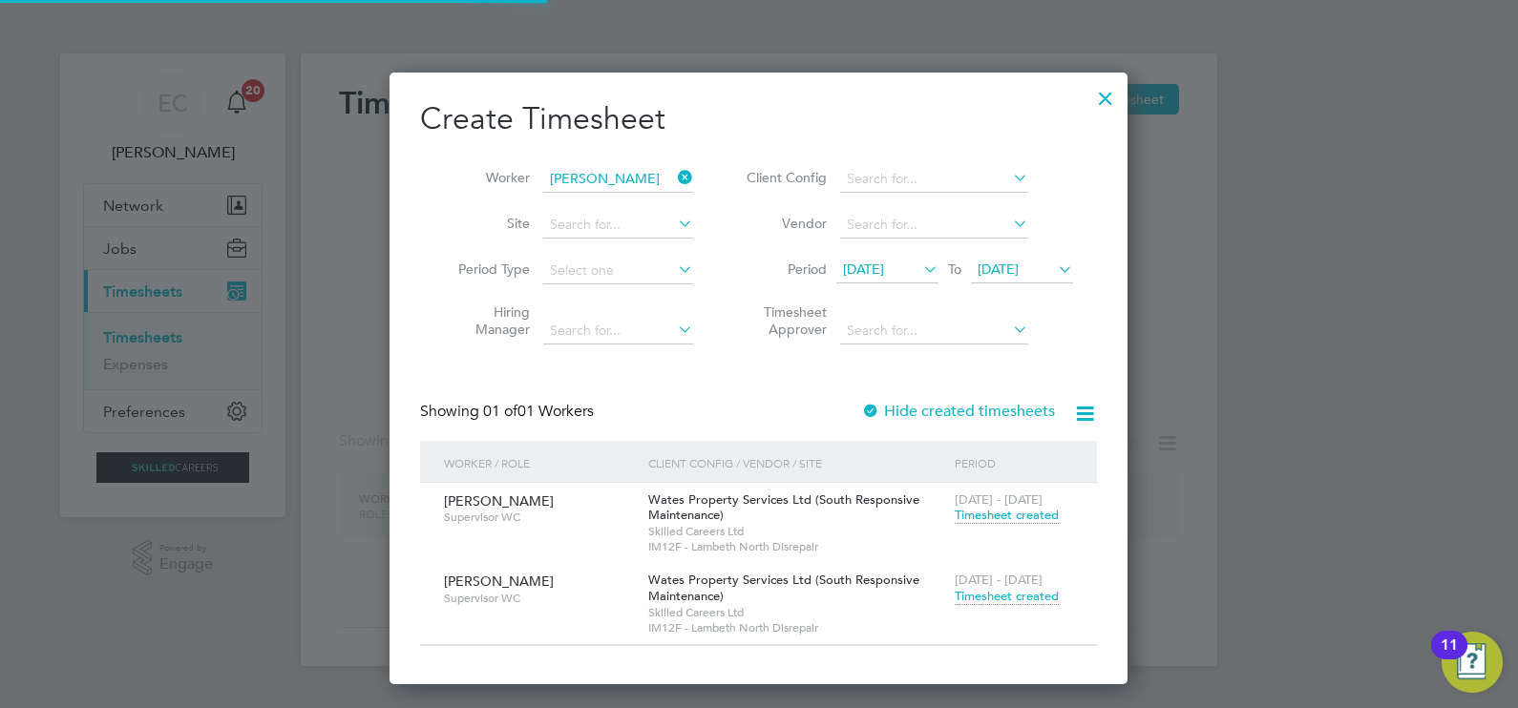
scroll to position [612, 739]
click at [674, 172] on icon at bounding box center [674, 177] width 0 height 27
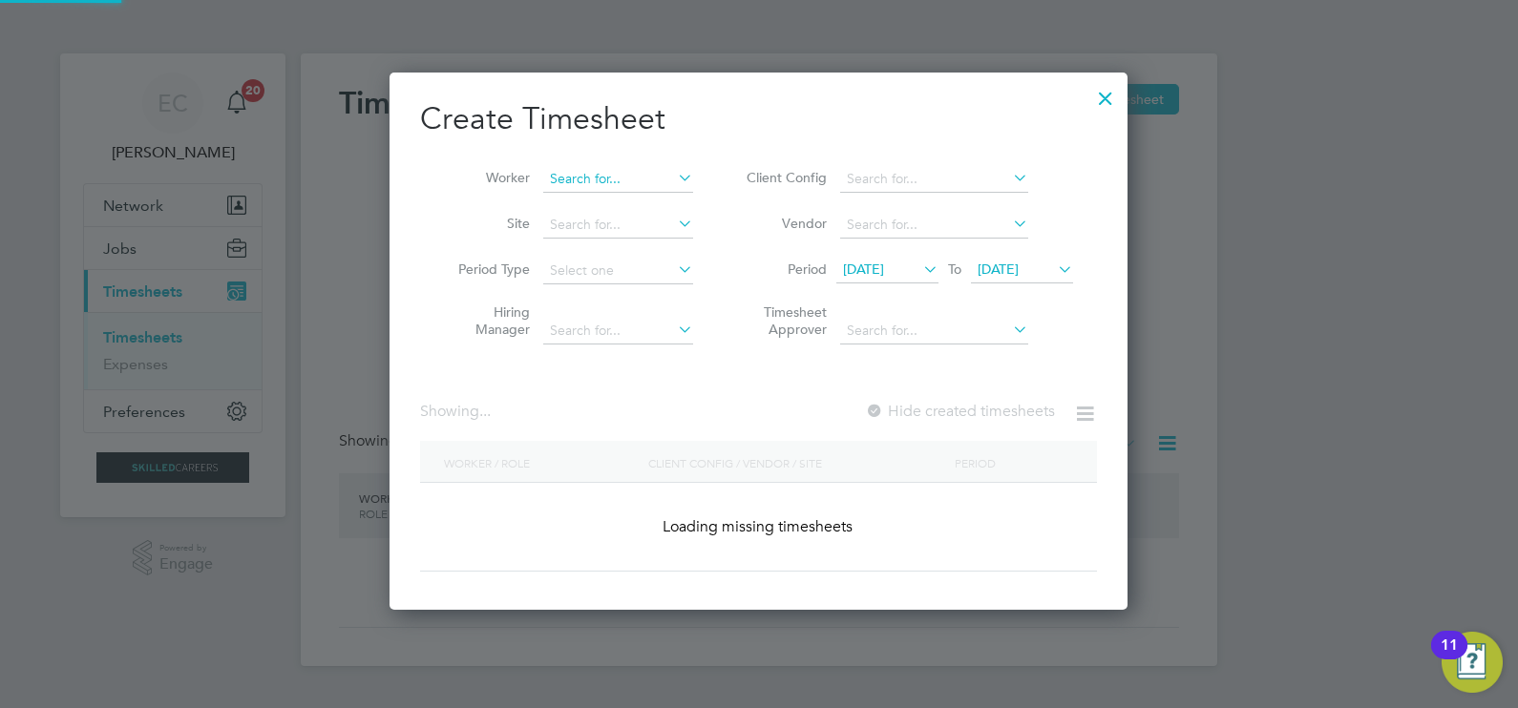
click at [625, 181] on input at bounding box center [618, 179] width 150 height 27
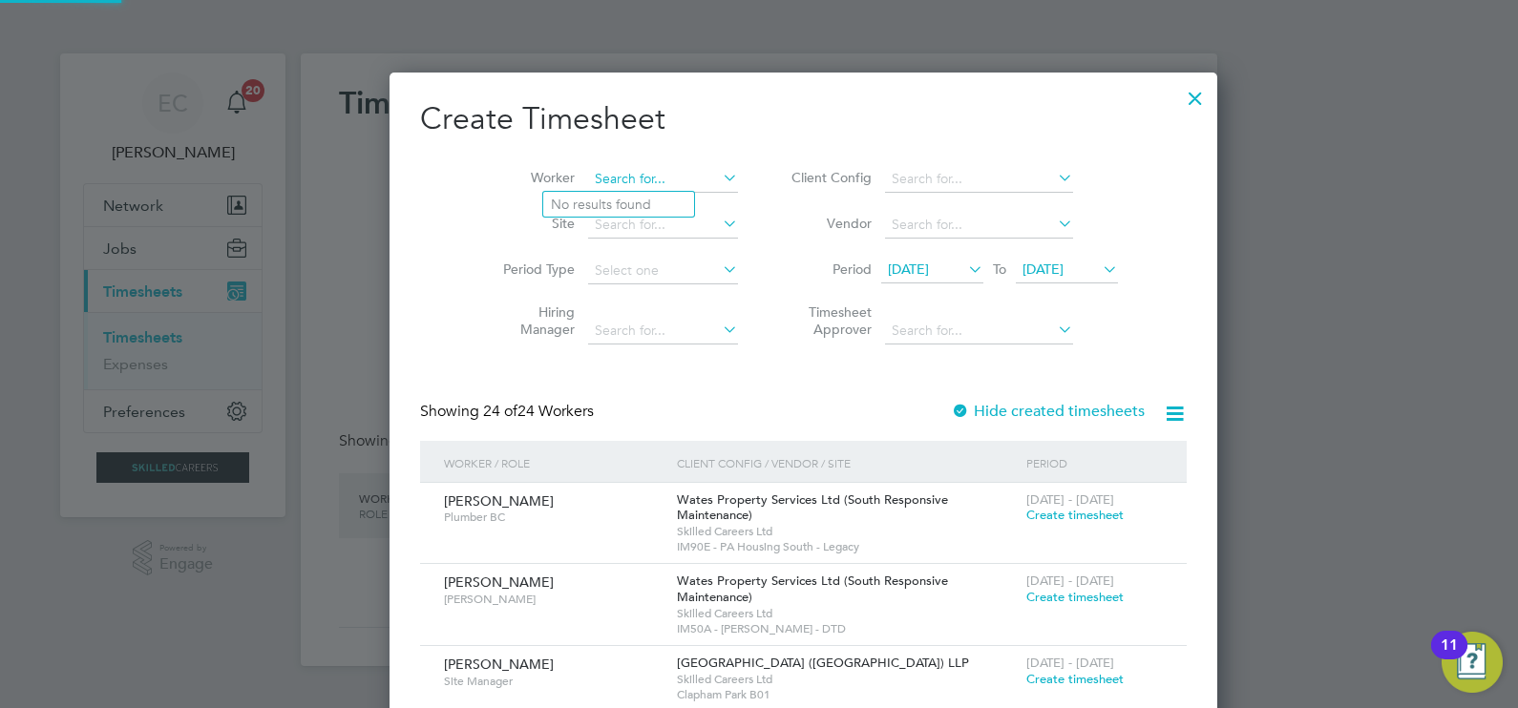
scroll to position [2983, 739]
click at [646, 208] on li "[PERSON_NAME]" at bounding box center [639, 205] width 193 height 26
type input "[PERSON_NAME]"
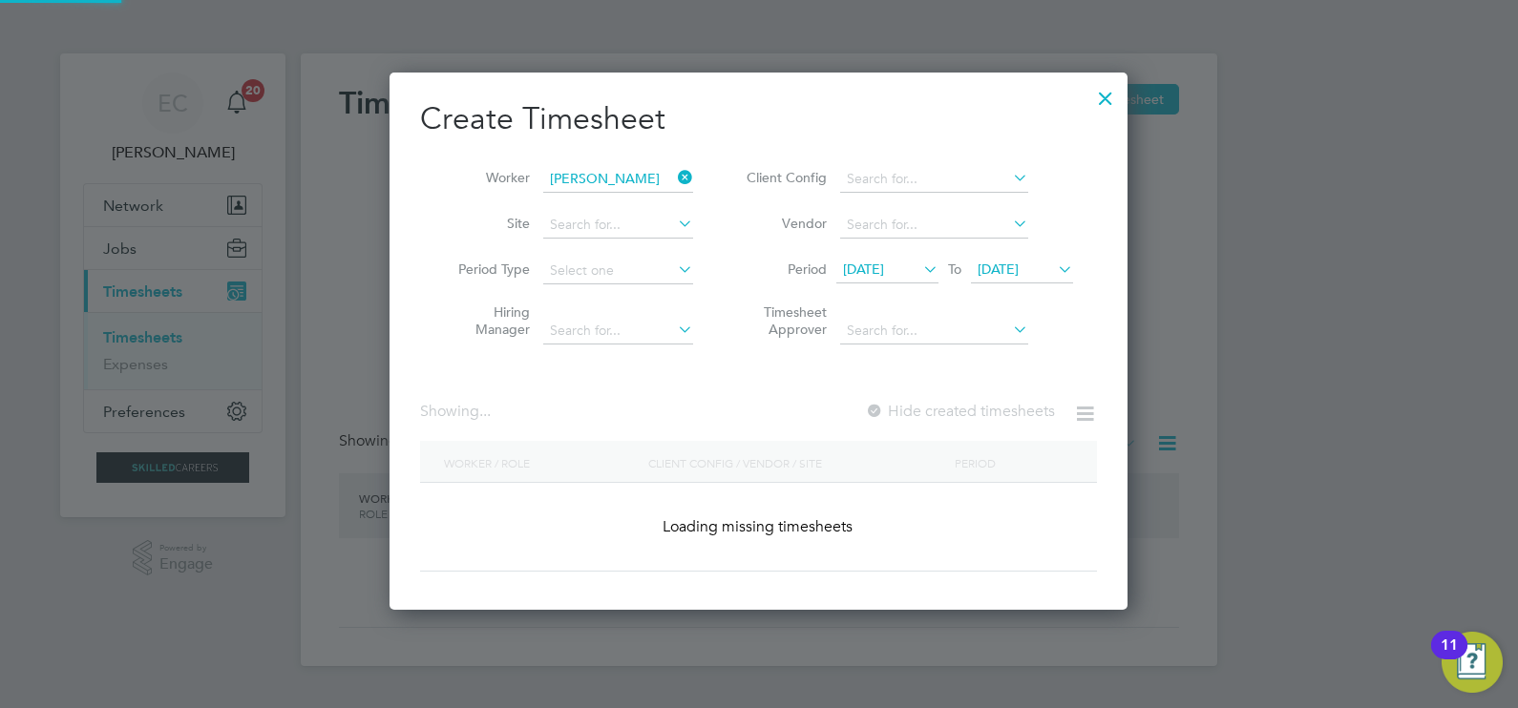
scroll to position [530, 739]
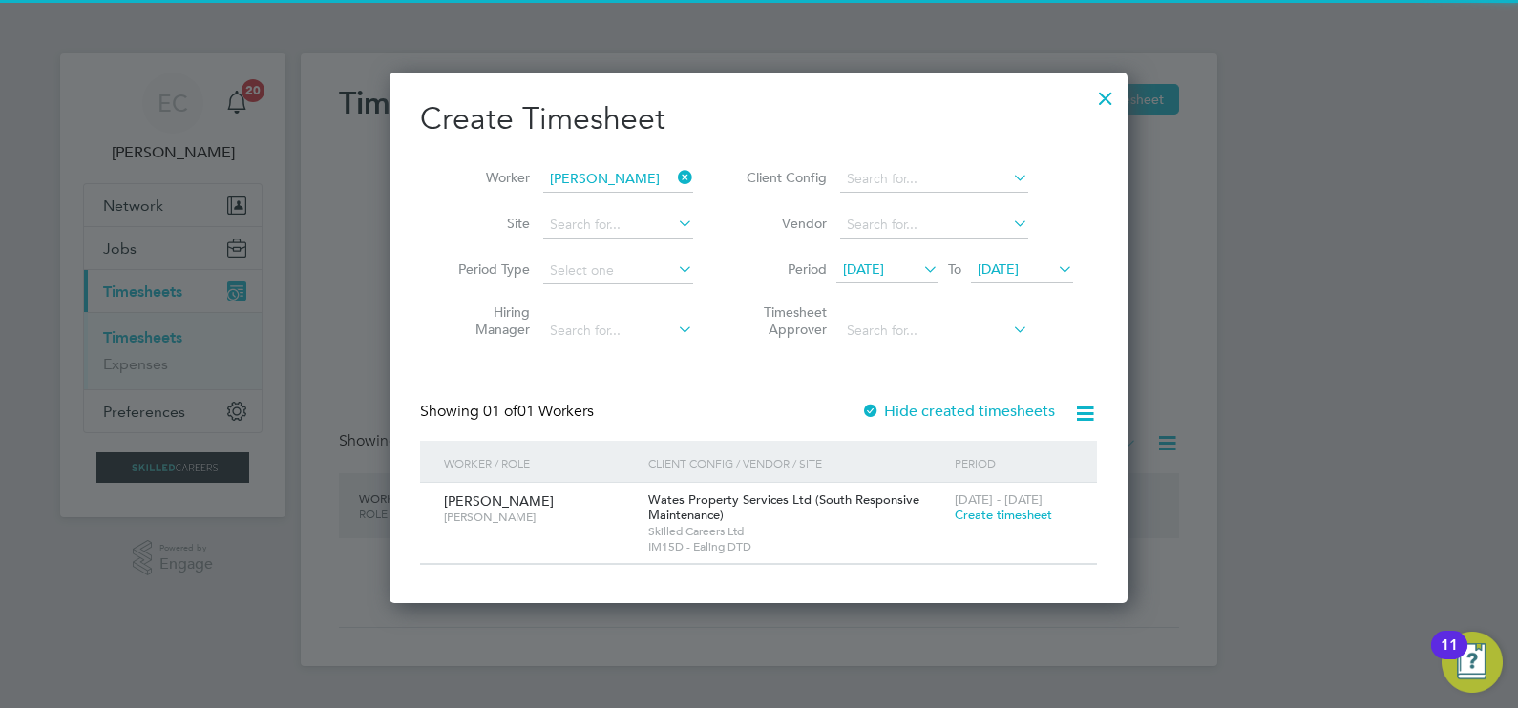
click at [894, 402] on label "Hide created timesheets" at bounding box center [958, 411] width 194 height 19
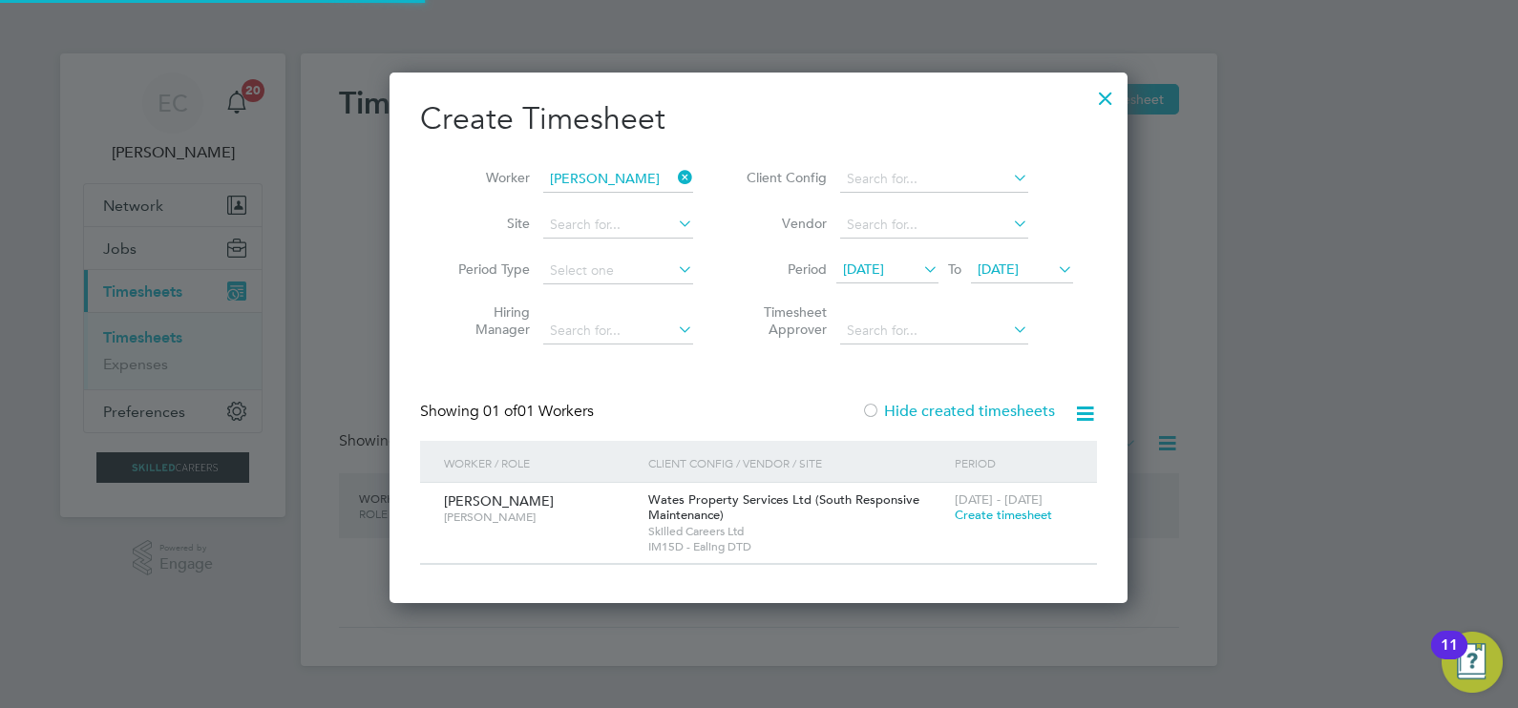
click at [896, 403] on label "Hide created timesheets" at bounding box center [958, 411] width 194 height 19
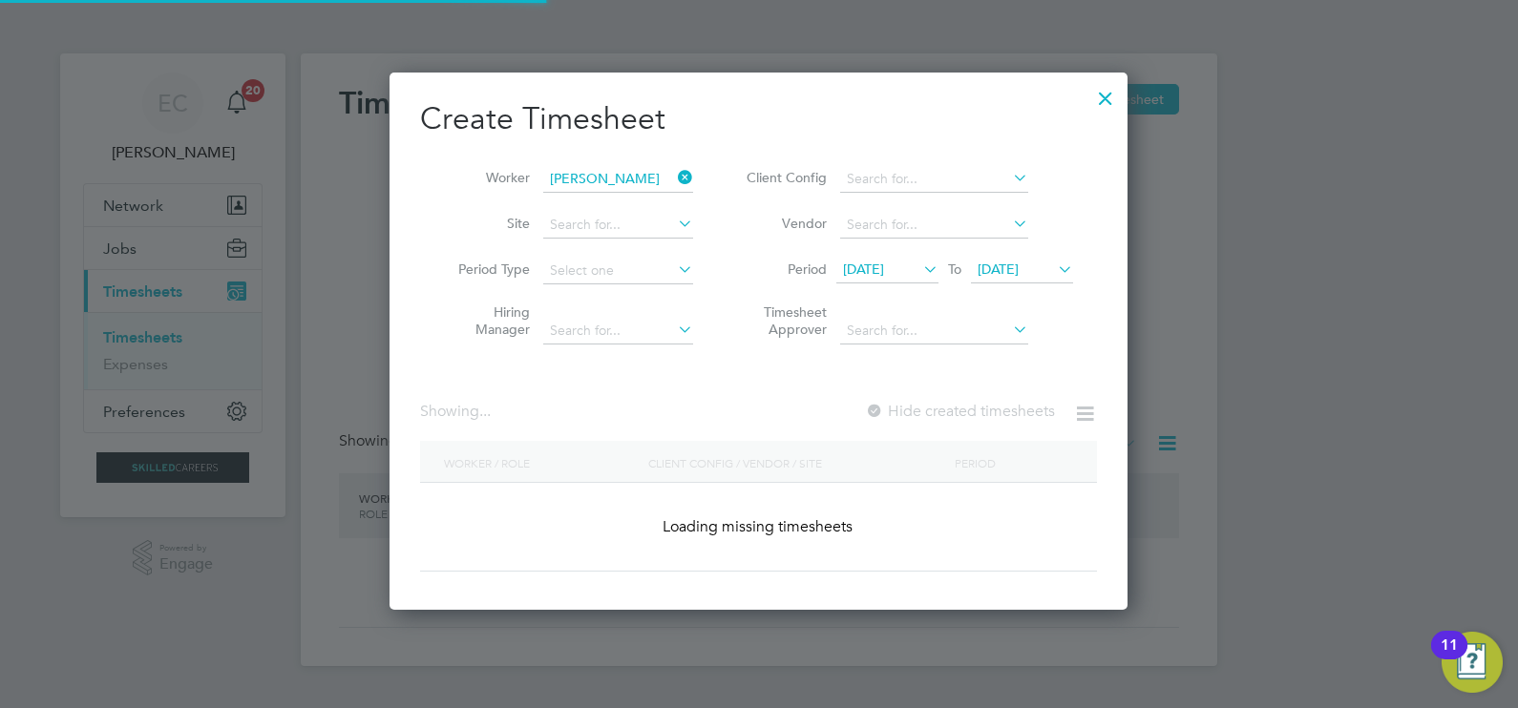
scroll to position [612, 739]
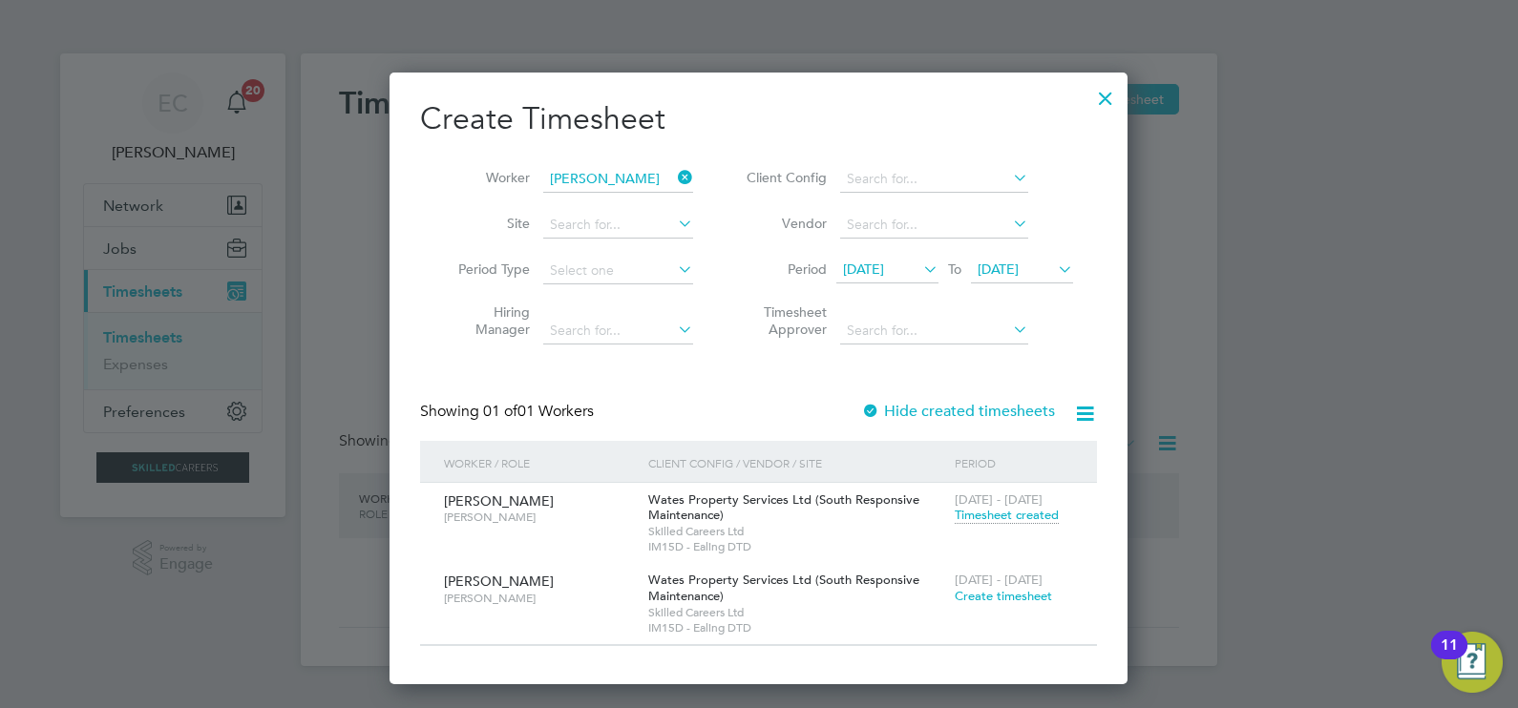
click at [674, 175] on icon at bounding box center [674, 177] width 0 height 27
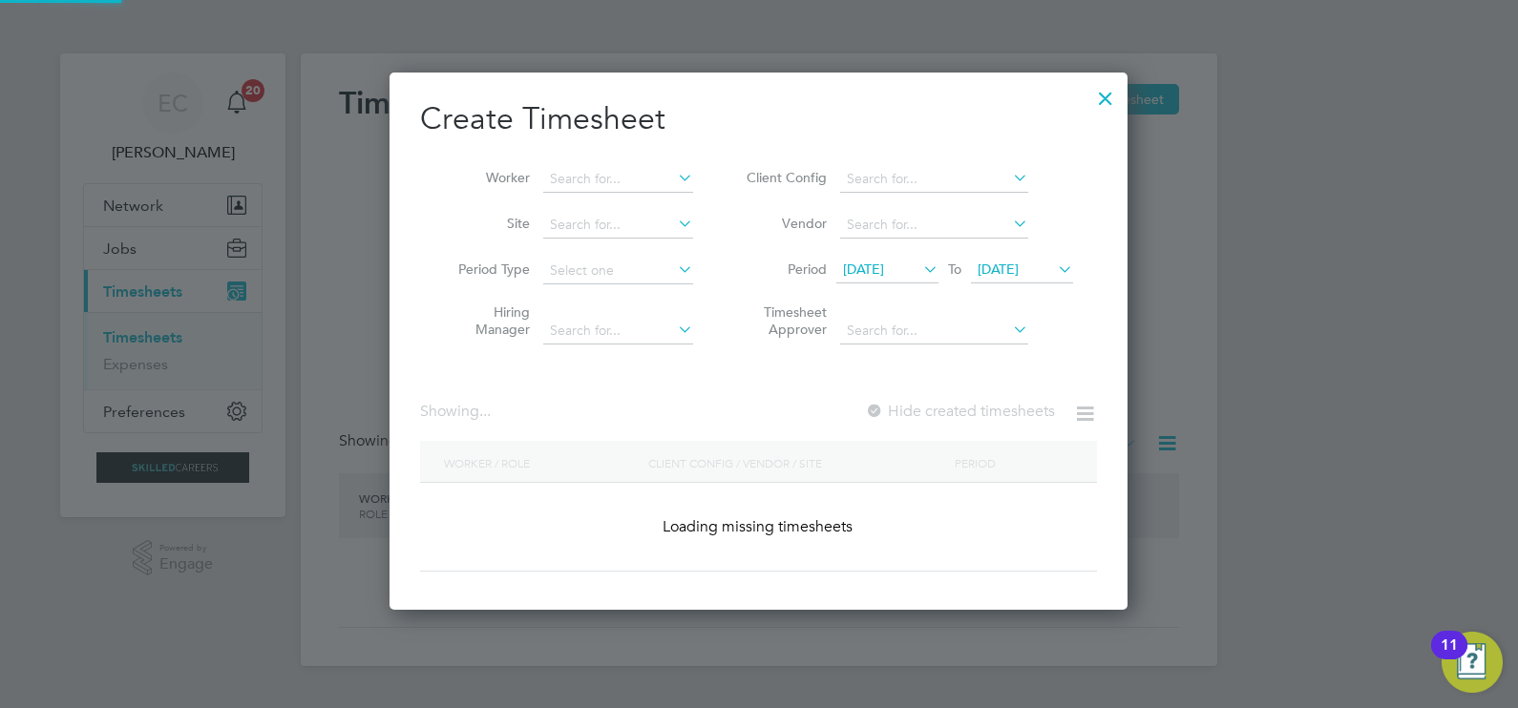
scroll to position [0, 0]
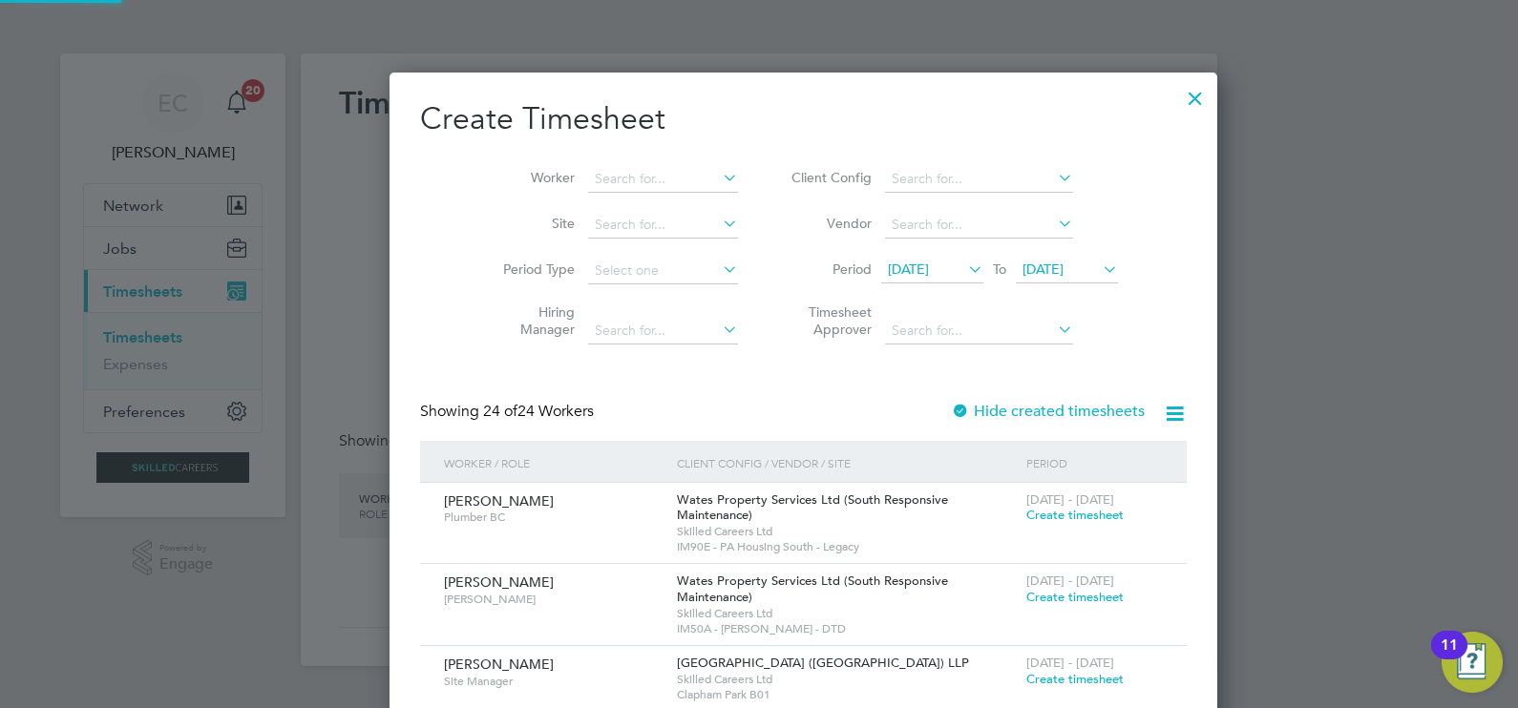
click at [1329, 202] on div at bounding box center [759, 354] width 1518 height 708
click at [1178, 97] on div at bounding box center [1195, 93] width 34 height 34
